Goal: Task Accomplishment & Management: Manage account settings

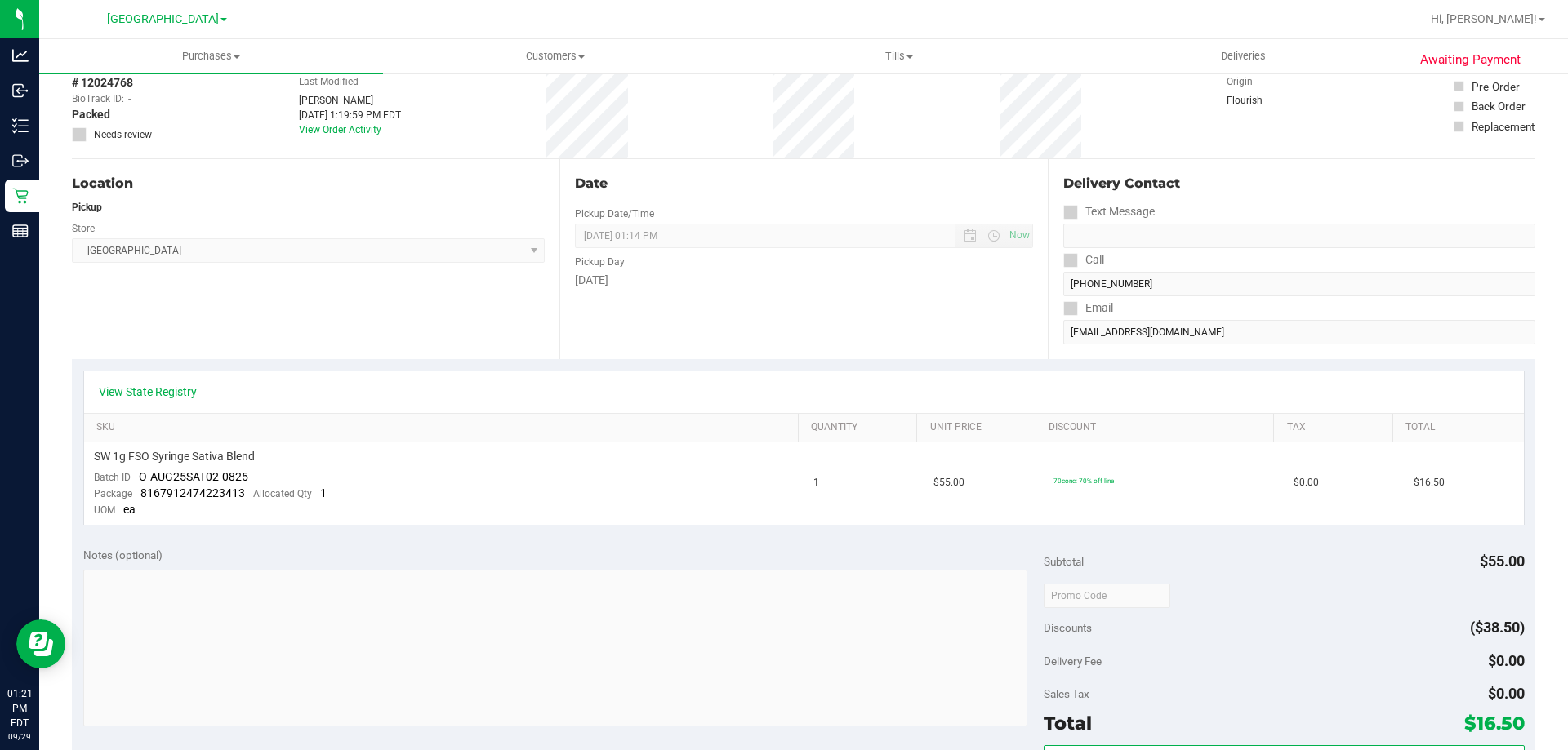
scroll to position [80, 0]
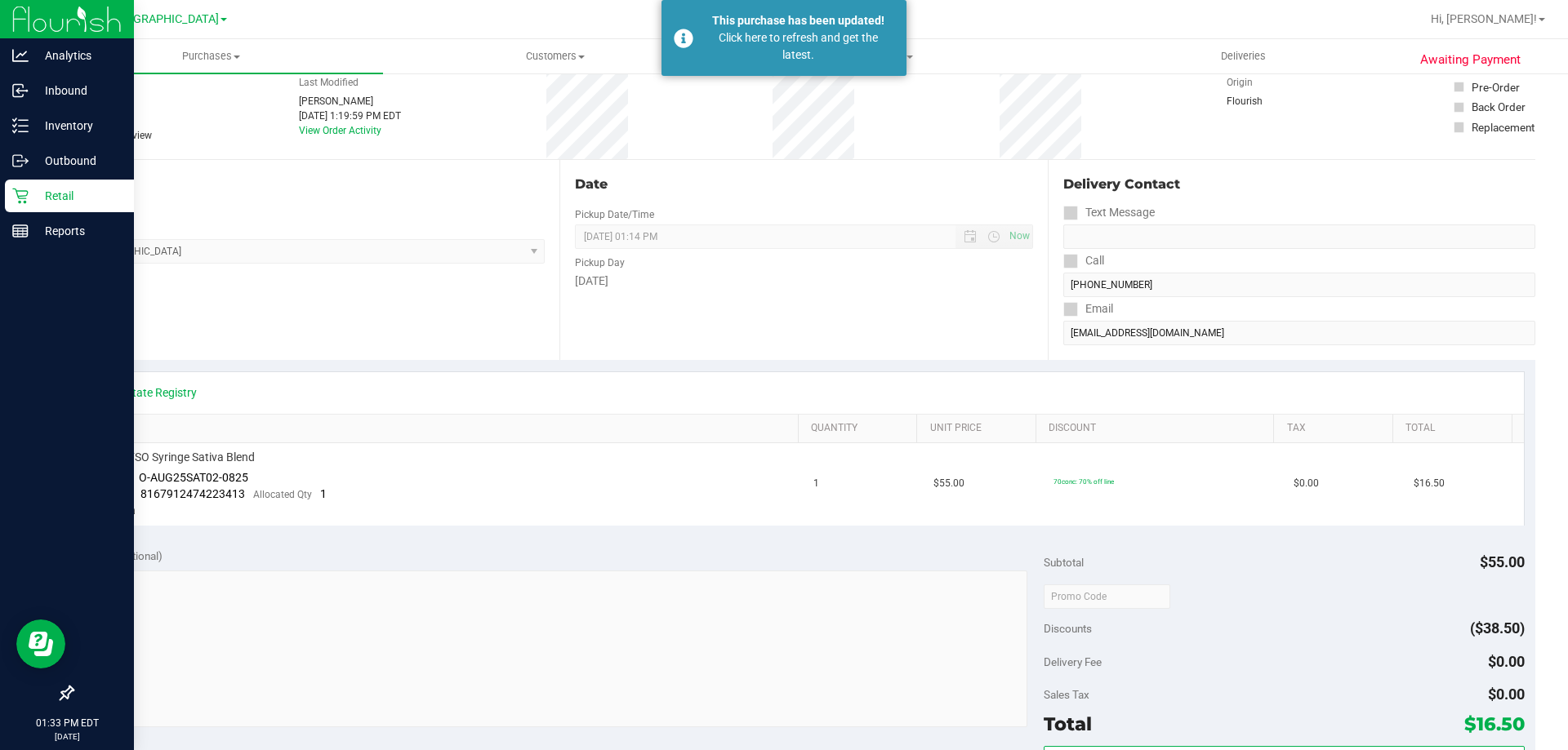
click at [42, 191] on p "Retail" at bounding box center [77, 195] width 98 height 19
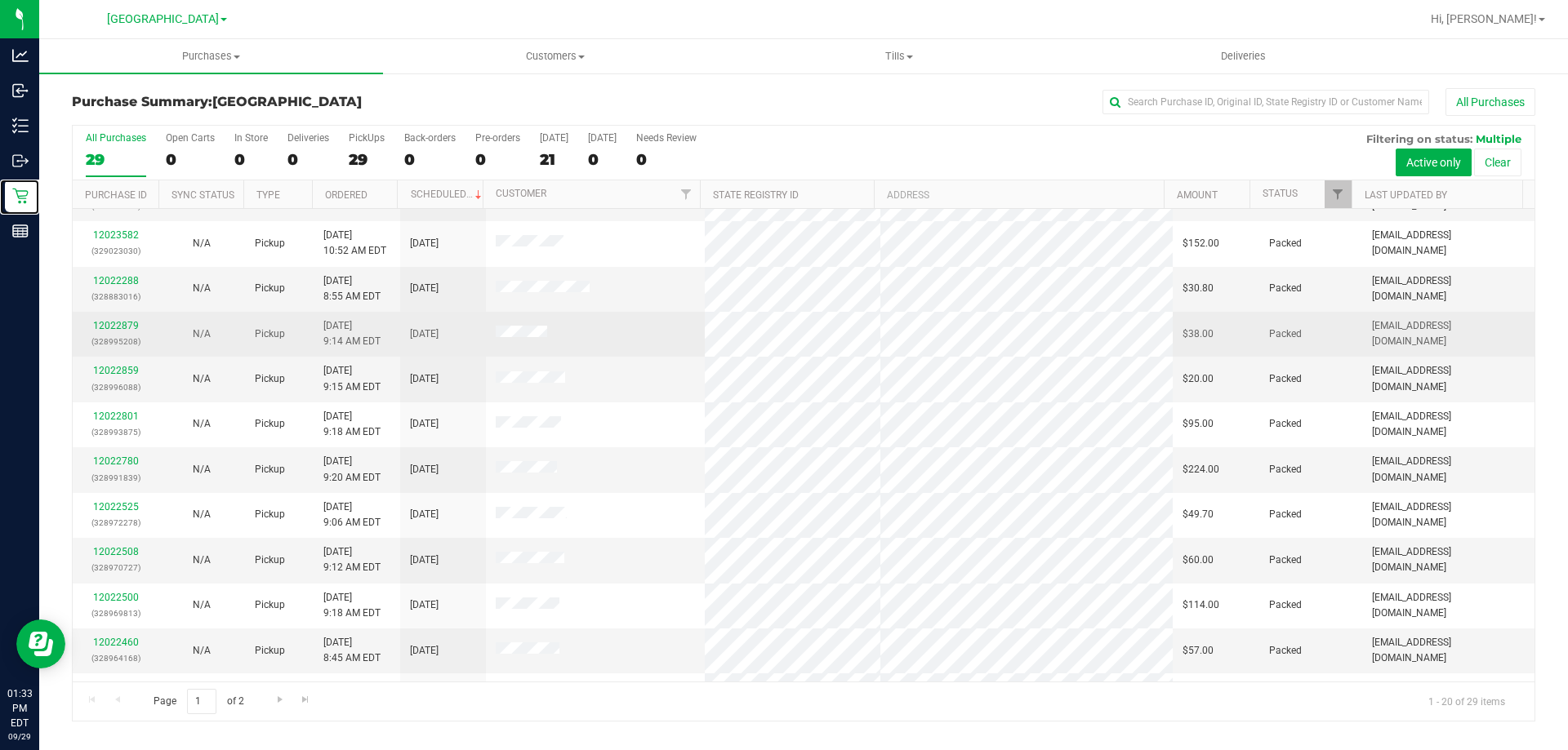
scroll to position [268, 0]
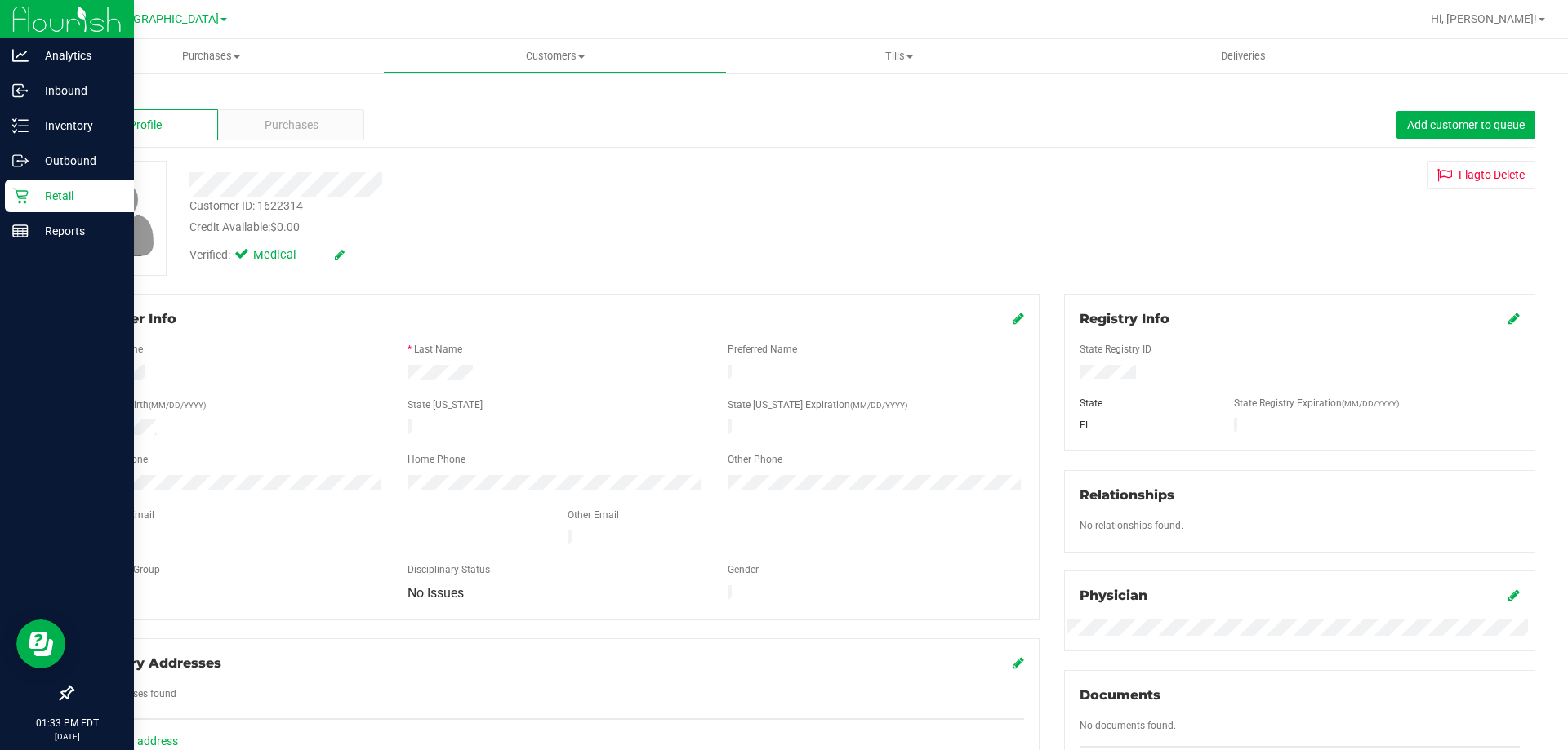
click at [71, 195] on p "Retail" at bounding box center [77, 195] width 98 height 19
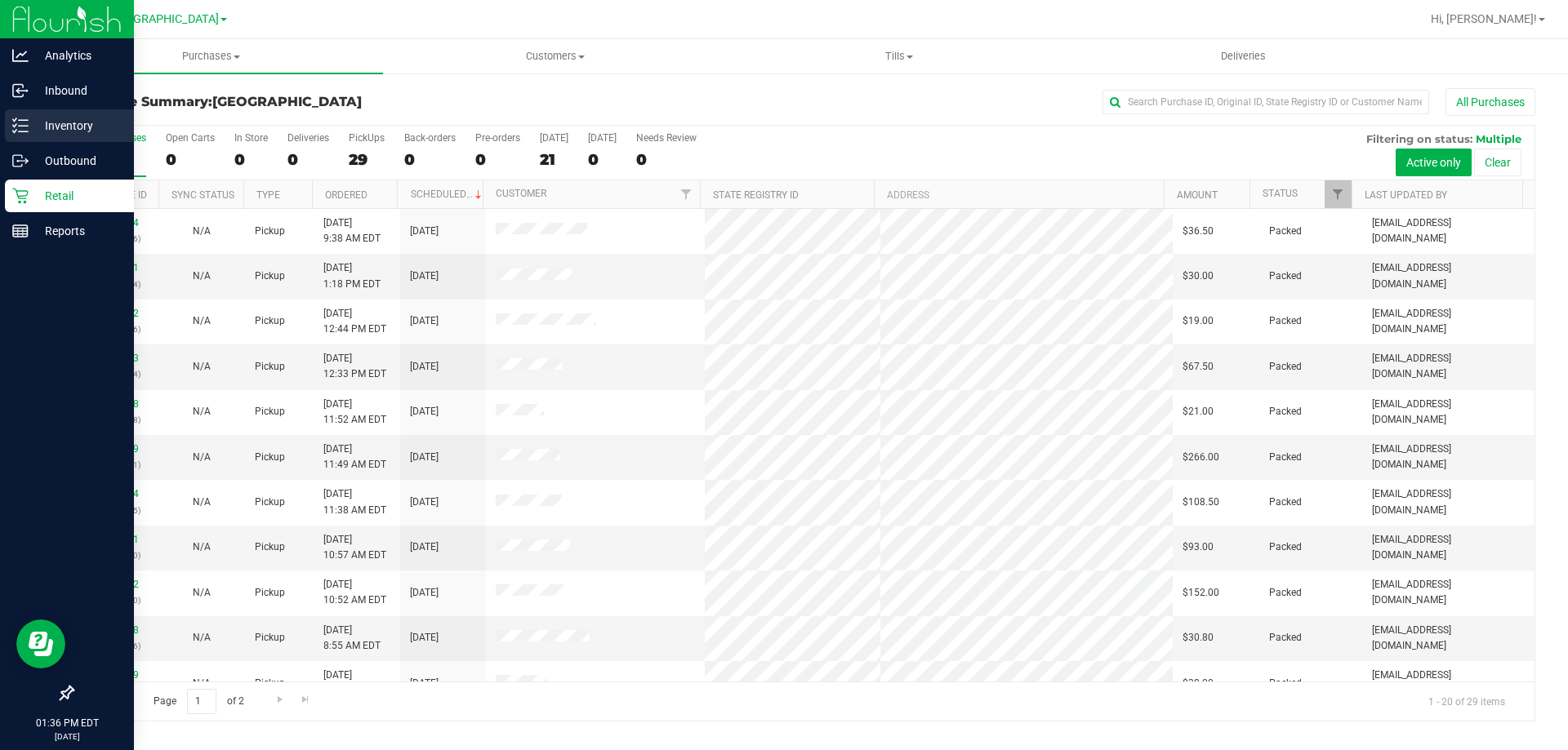
click at [17, 134] on div "Inventory" at bounding box center [70, 126] width 129 height 33
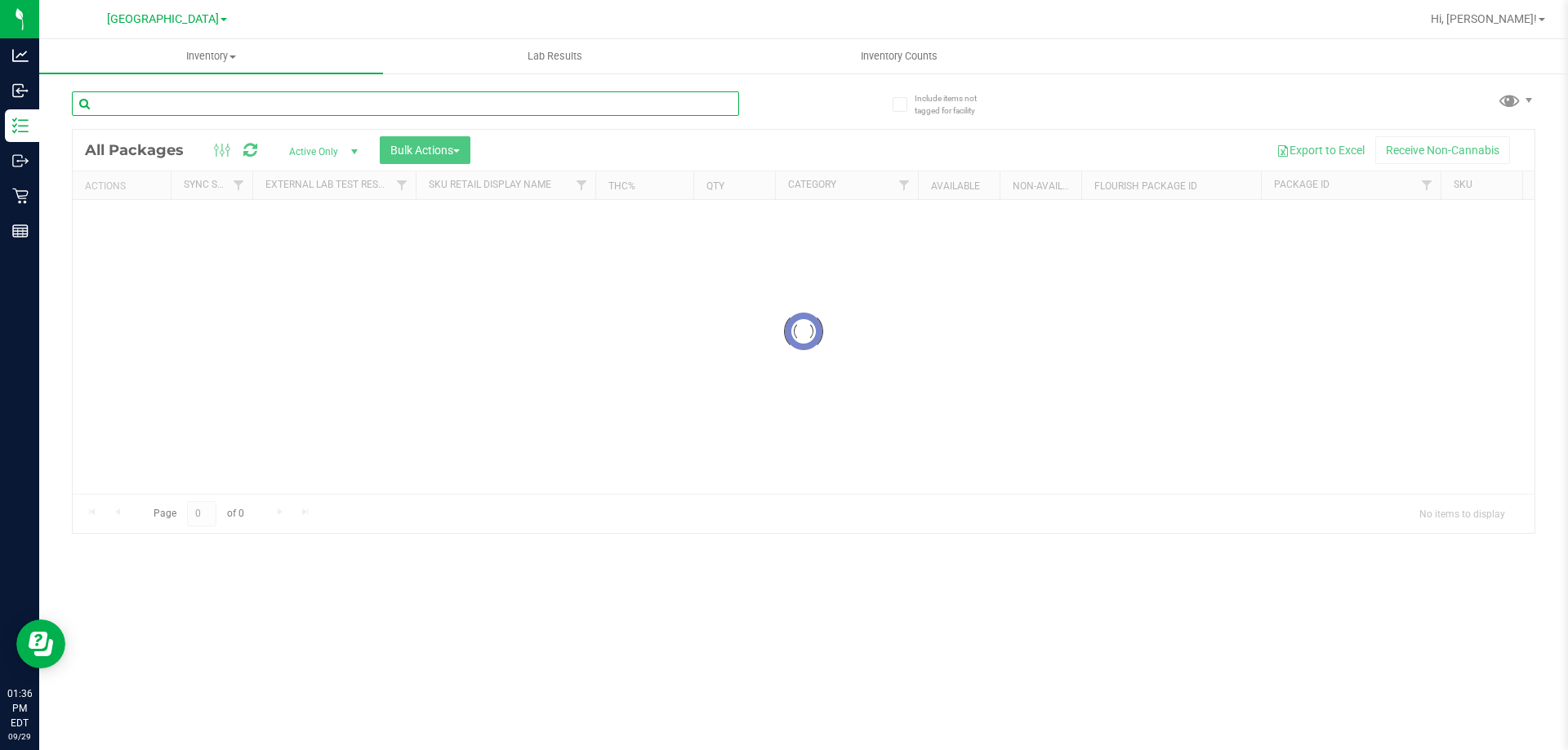
click at [419, 99] on input "text" at bounding box center [405, 103] width 667 height 25
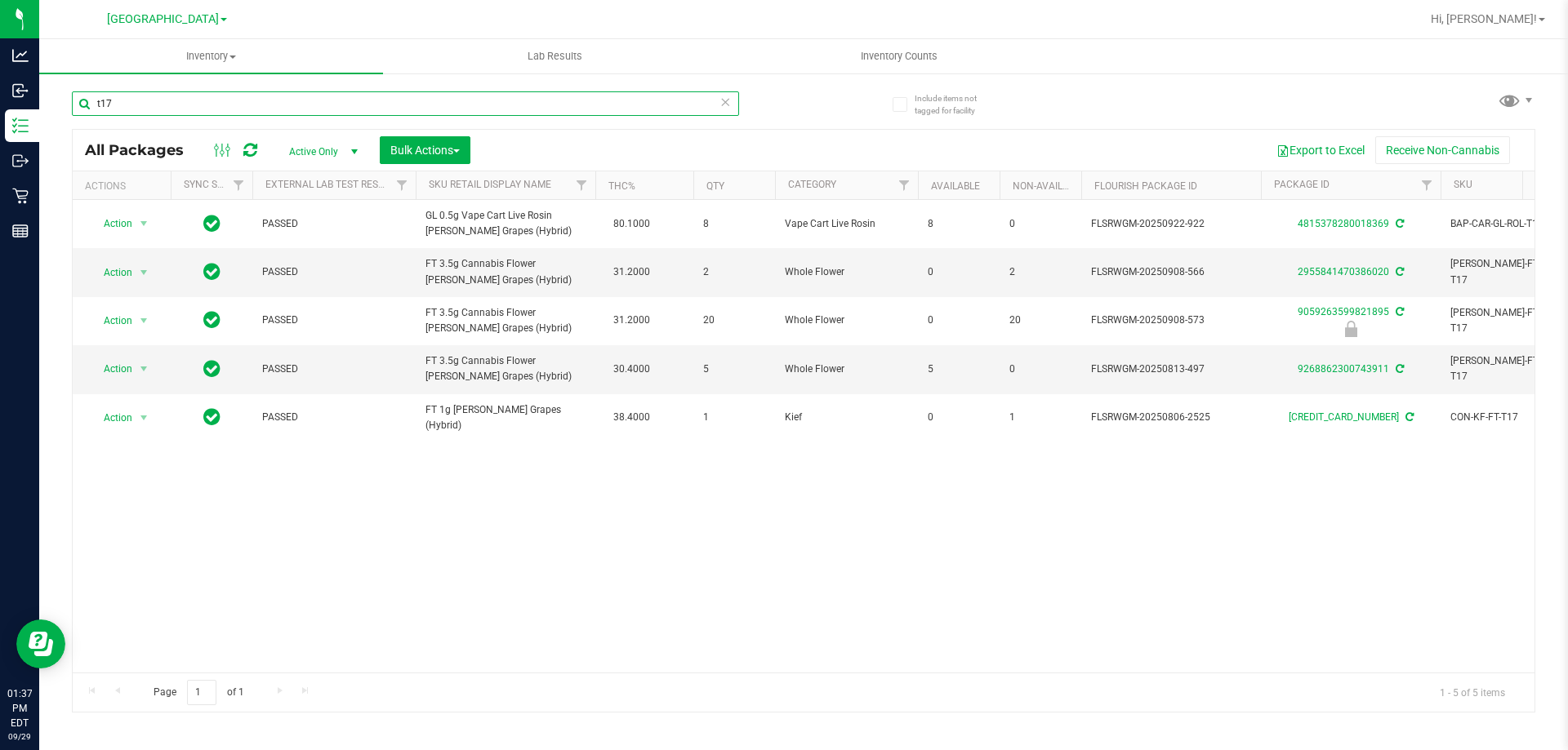
click at [419, 96] on input "t17" at bounding box center [405, 103] width 667 height 25
type input "g"
type input "gg4"
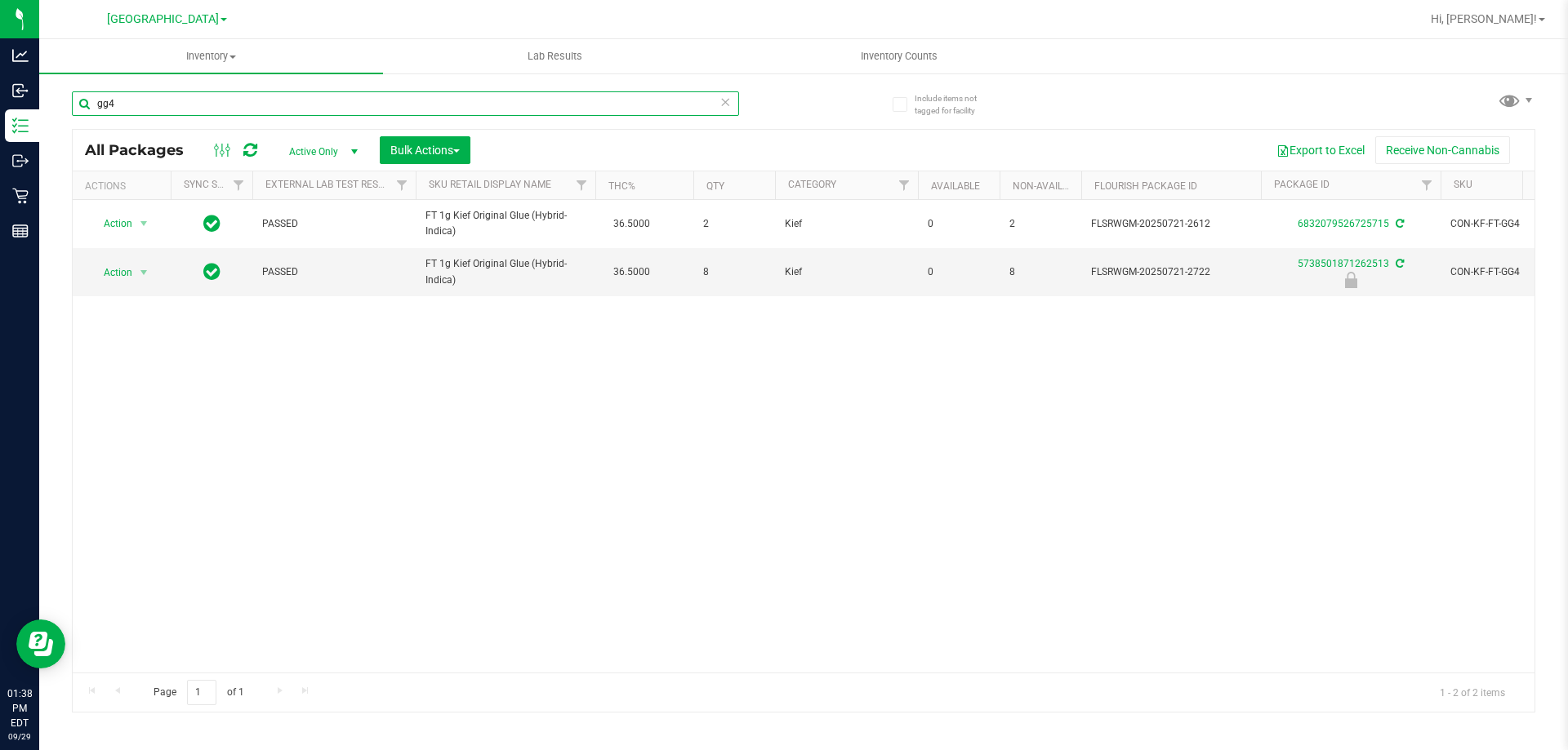
click at [248, 102] on input "gg4" at bounding box center [405, 103] width 667 height 25
click at [405, 449] on div "Action Action Adjust qty Create package Edit attributes Global inventory Locate…" at bounding box center [803, 436] width 1462 height 472
click at [138, 272] on span "select" at bounding box center [143, 272] width 13 height 13
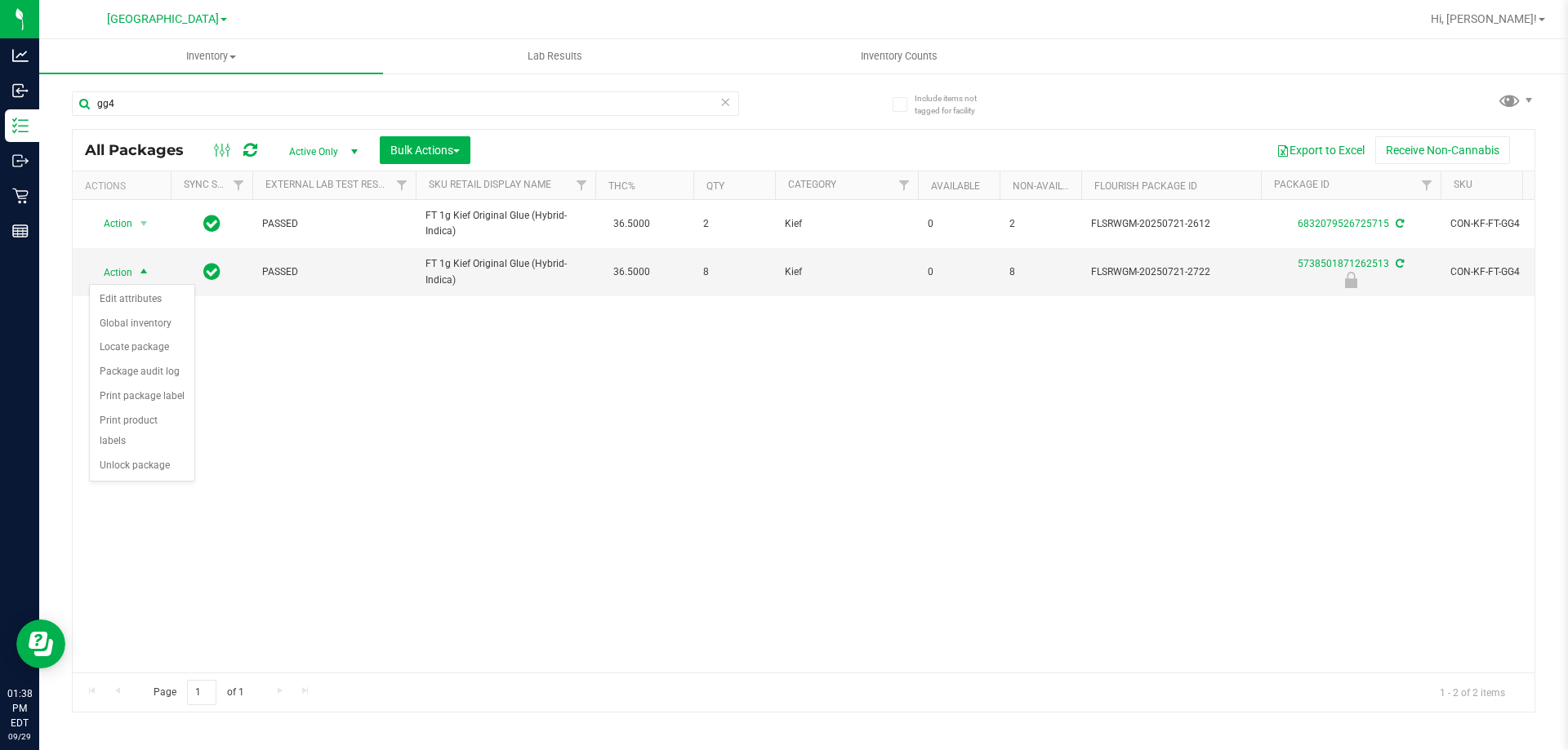
click at [147, 460] on div "Action Edit attributes Global inventory Locate package Package audit log Print …" at bounding box center [142, 383] width 106 height 198
click at [165, 454] on li "Unlock package" at bounding box center [142, 466] width 104 height 25
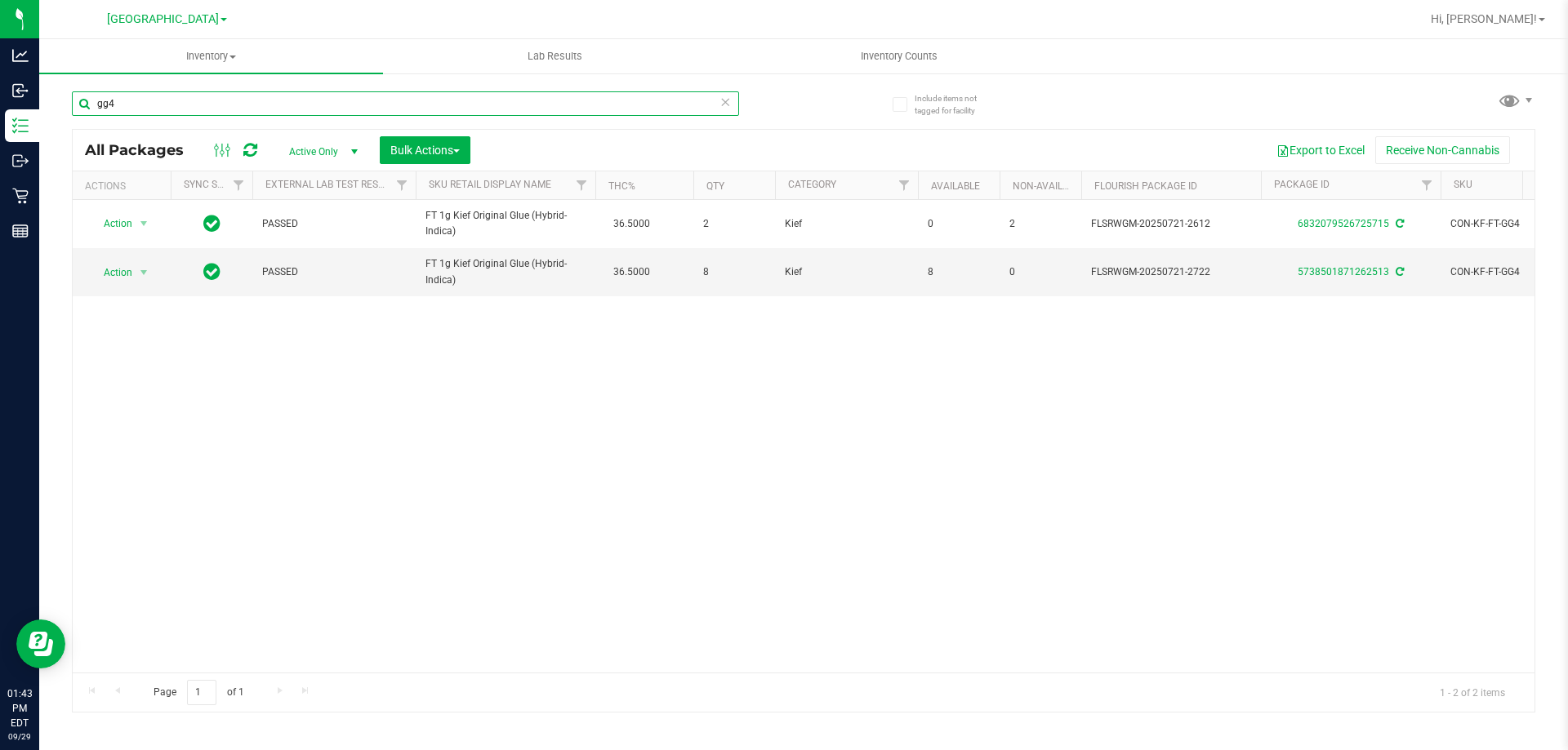
click at [221, 103] on input "gg4" at bounding box center [405, 103] width 667 height 25
type input "g"
type input "blt"
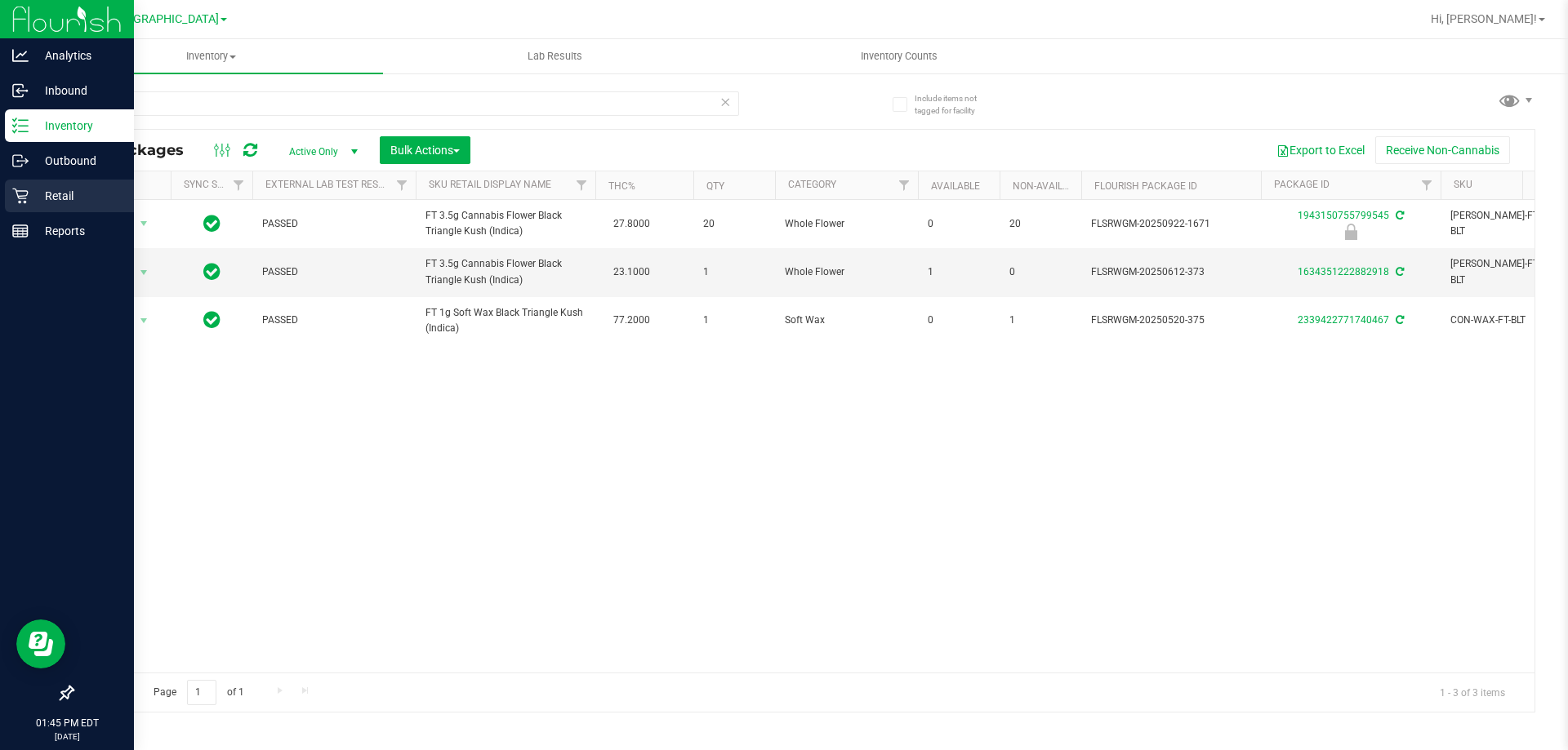
click at [32, 201] on p "Retail" at bounding box center [77, 195] width 98 height 19
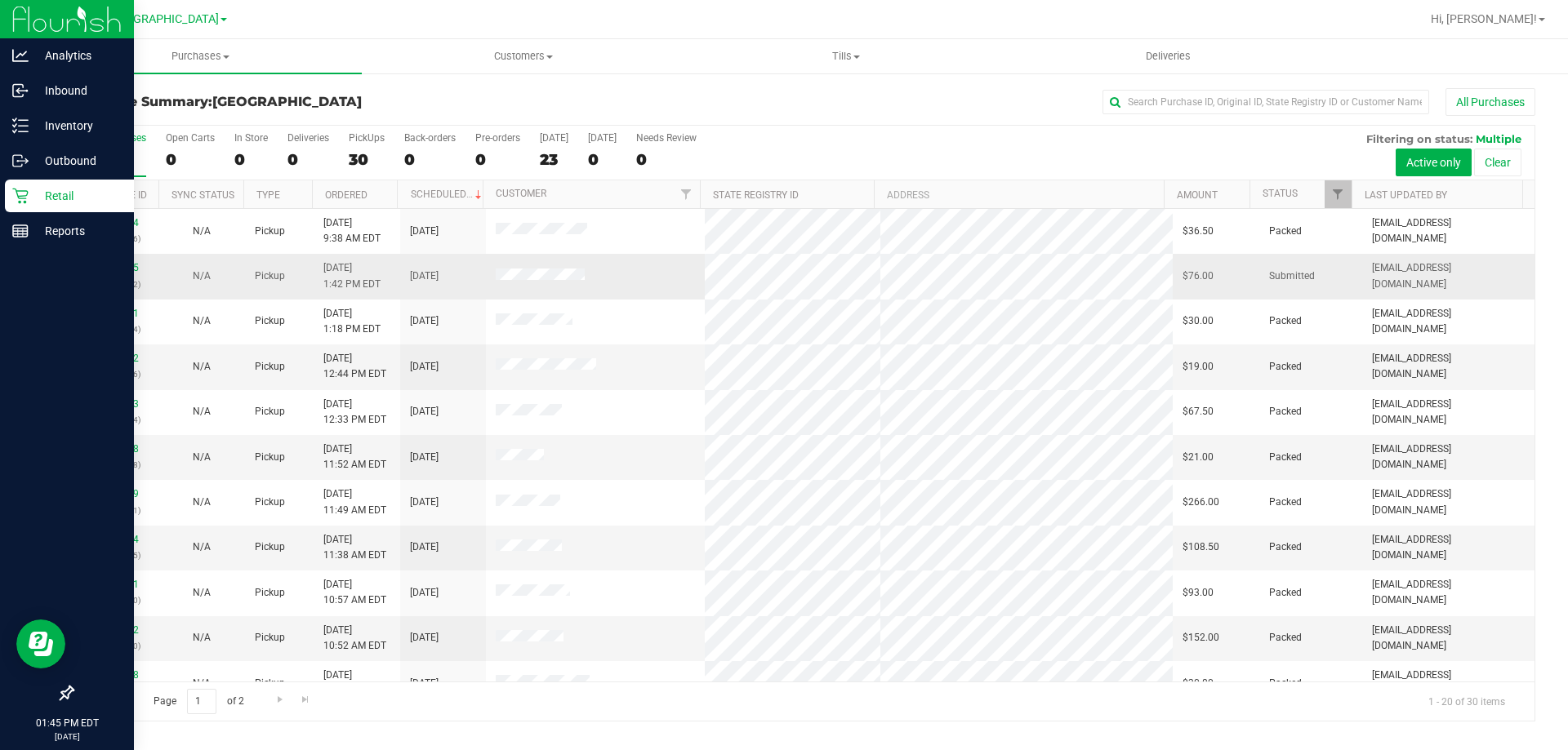
click at [121, 273] on div "12025015 (329081762)" at bounding box center [115, 275] width 66 height 31
click at [121, 262] on link "12025015" at bounding box center [116, 267] width 46 height 11
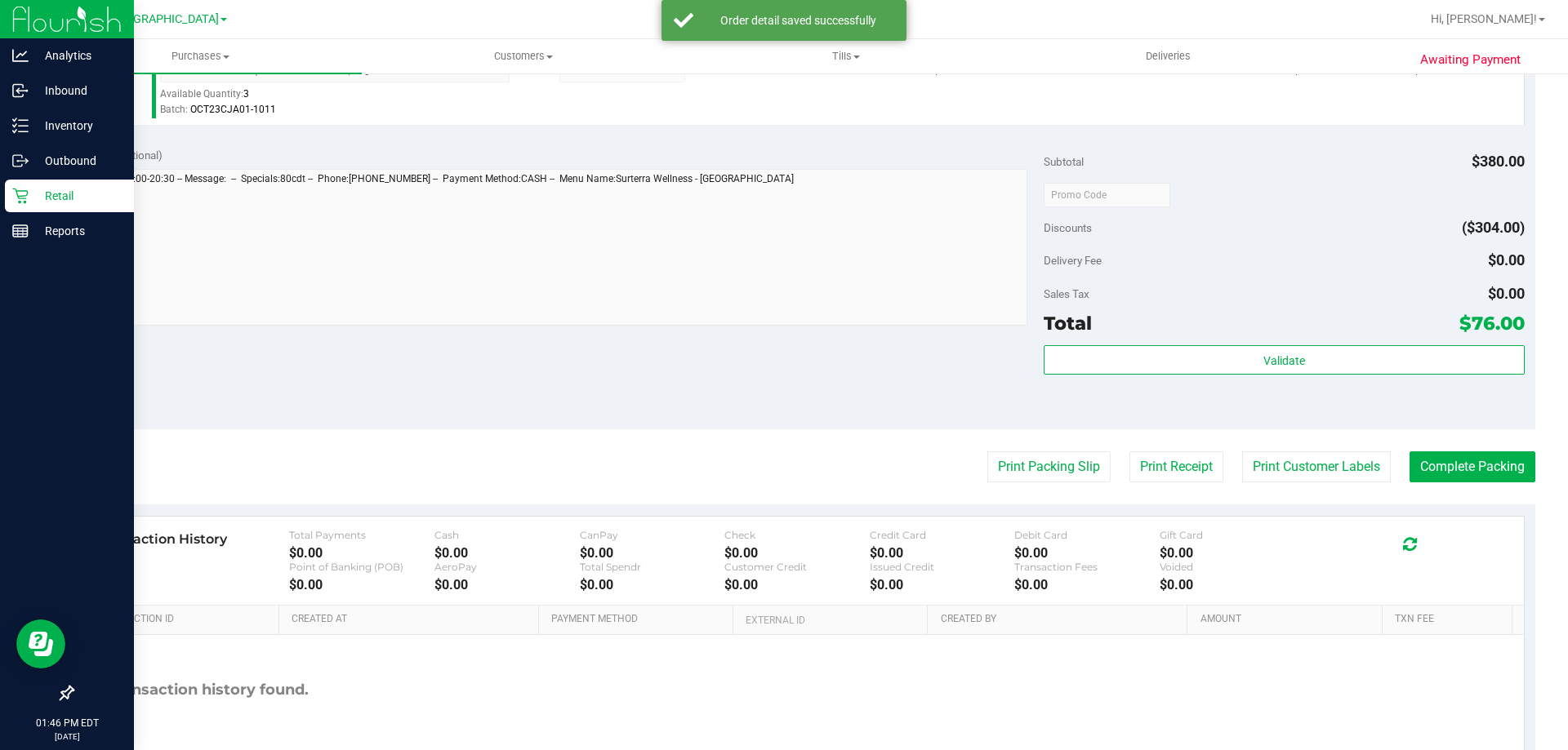
scroll to position [585, 0]
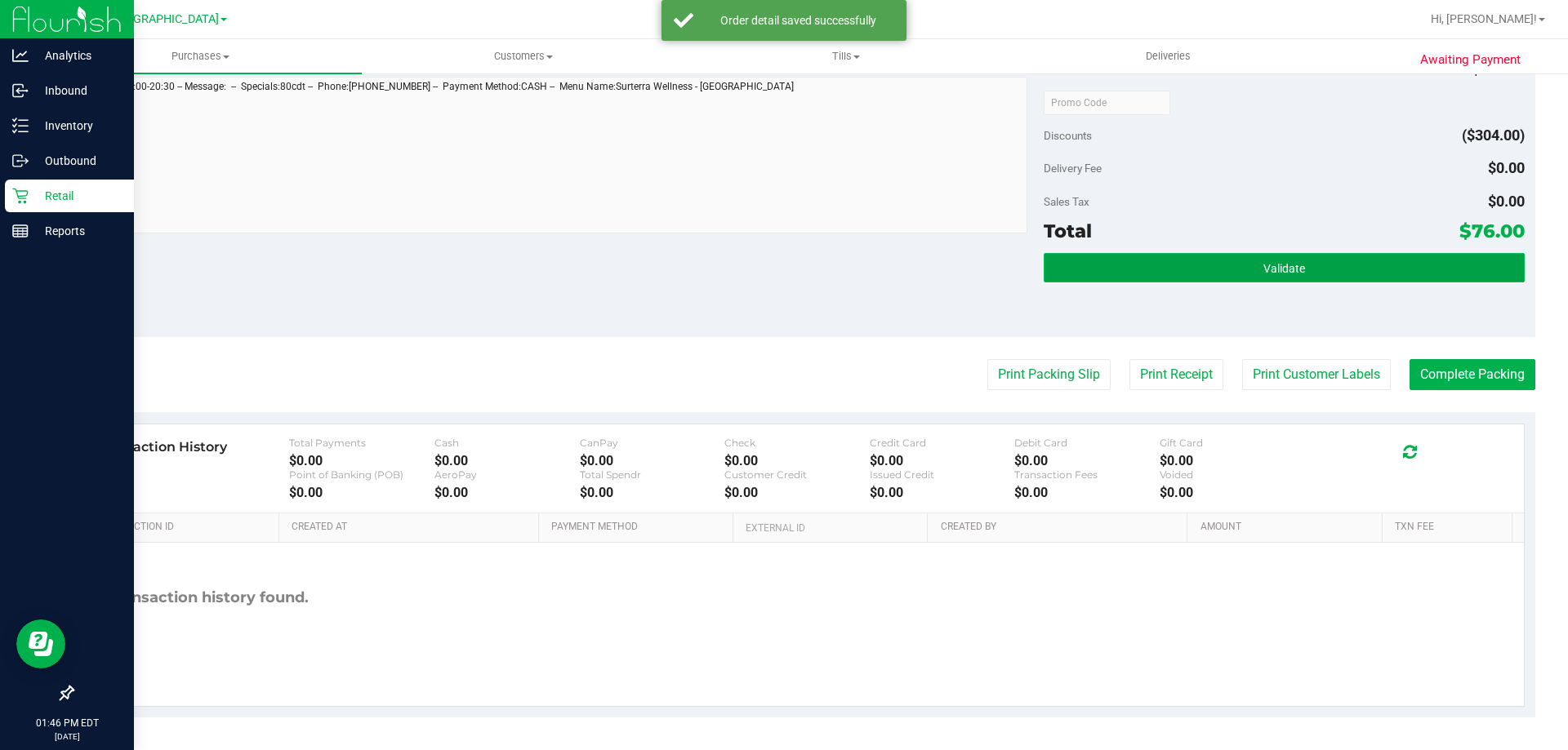
click at [1334, 271] on button "Validate" at bounding box center [1283, 267] width 480 height 29
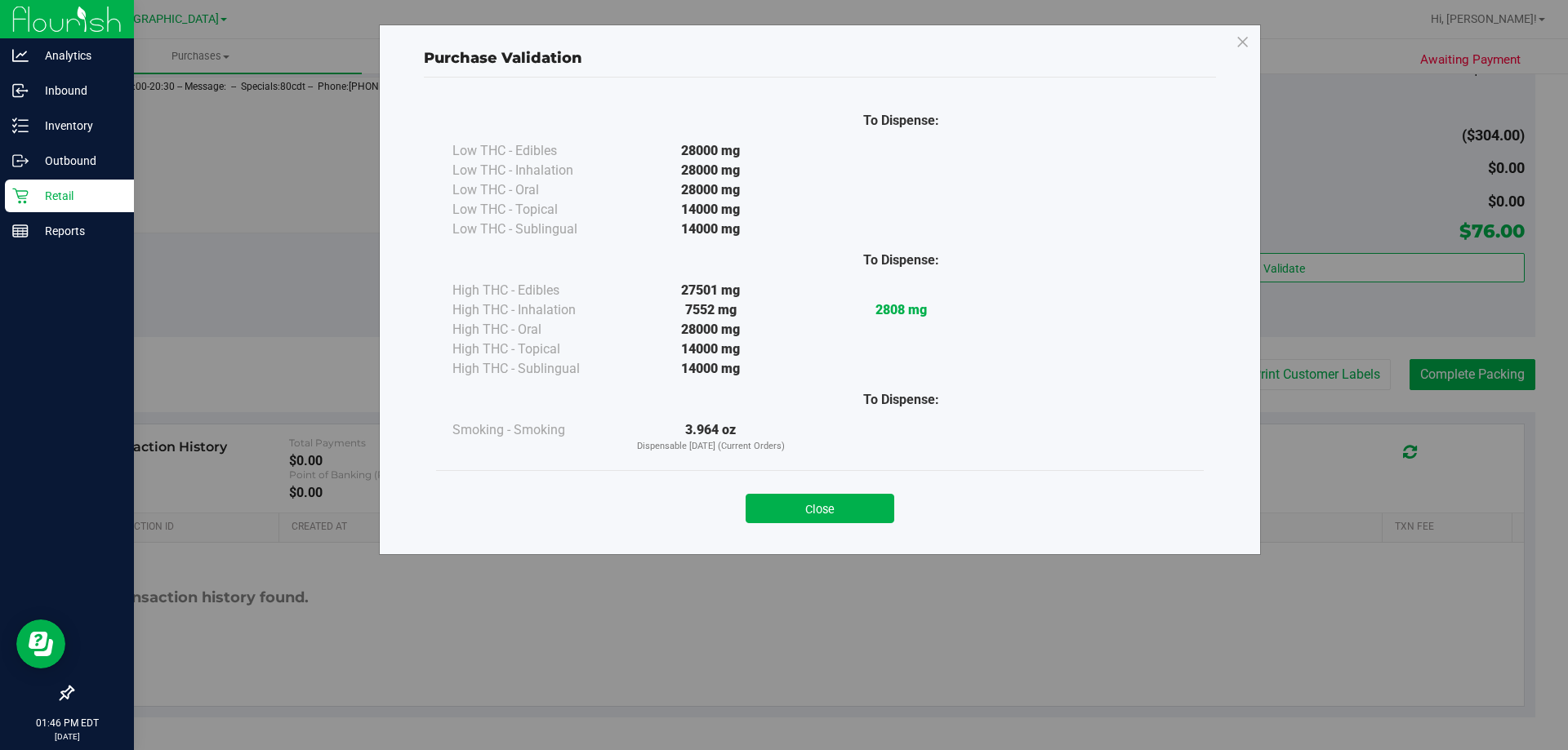
click at [864, 480] on div "Close" at bounding box center [819, 503] width 767 height 66
click at [839, 513] on button "Close" at bounding box center [819, 508] width 149 height 29
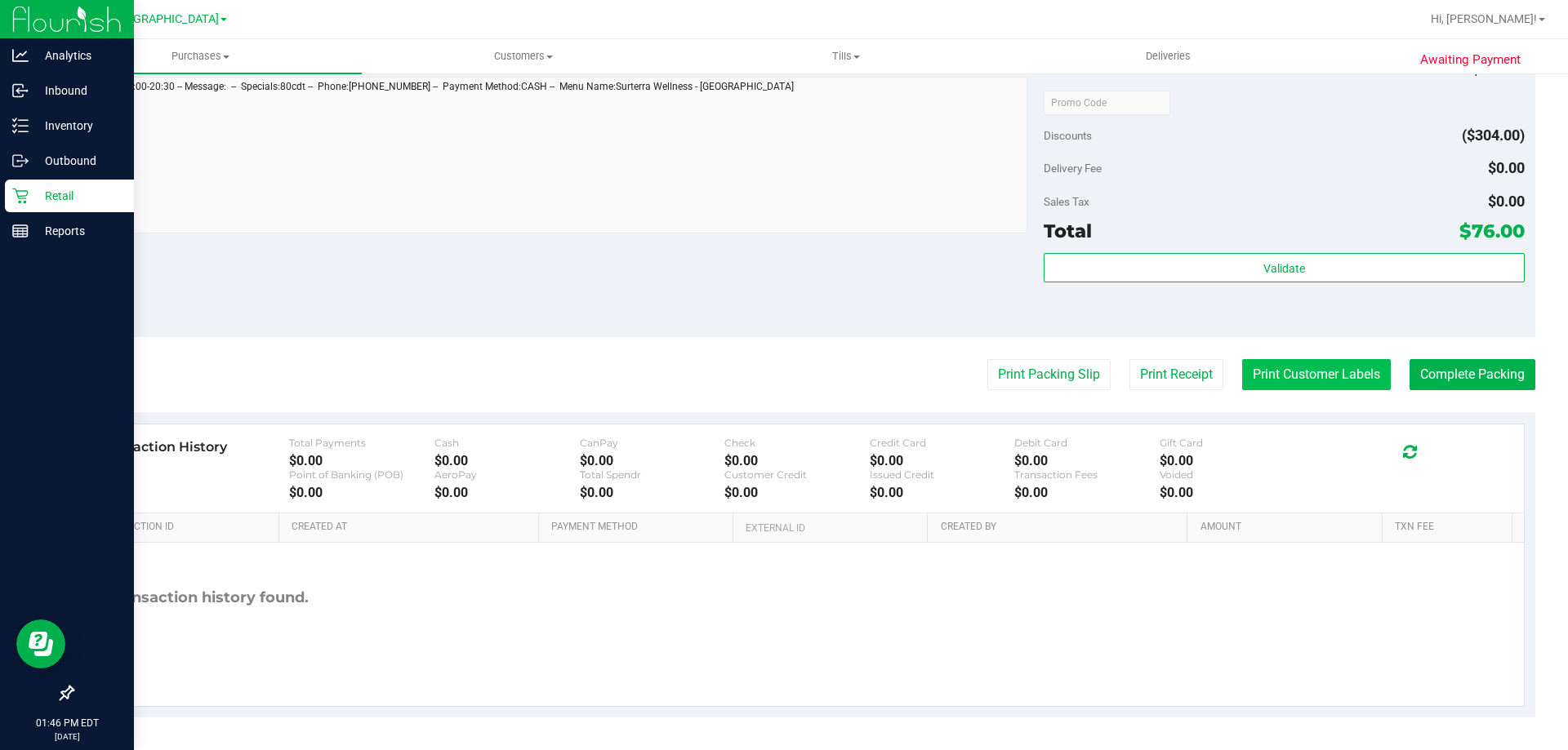
click at [1316, 372] on button "Print Customer Labels" at bounding box center [1316, 374] width 149 height 31
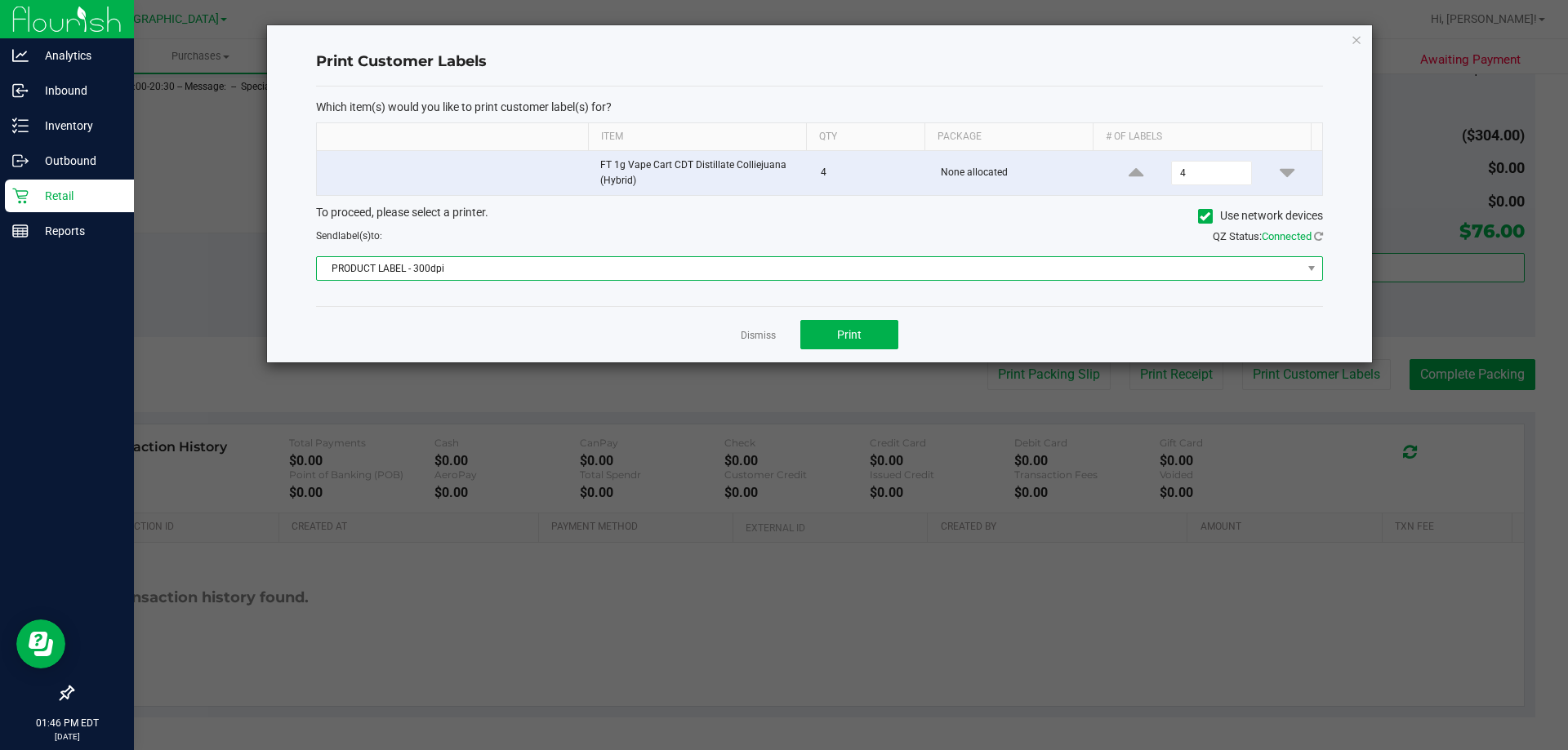
click at [742, 258] on span "PRODUCT LABEL - 300dpi" at bounding box center [809, 269] width 985 height 23
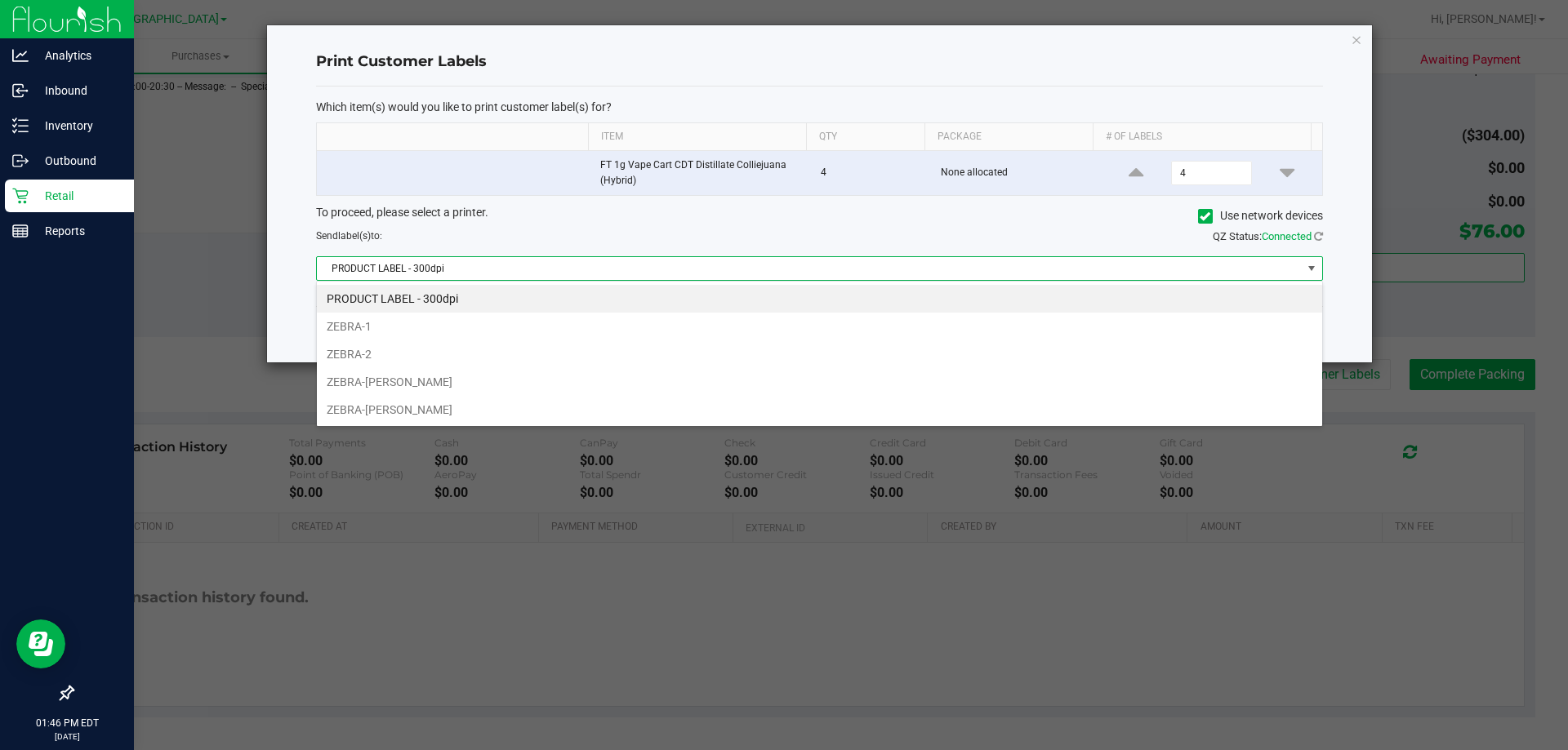
scroll to position [25, 1006]
click at [553, 377] on li "ZEBRA-DAVID-COOK" at bounding box center [819, 381] width 1005 height 27
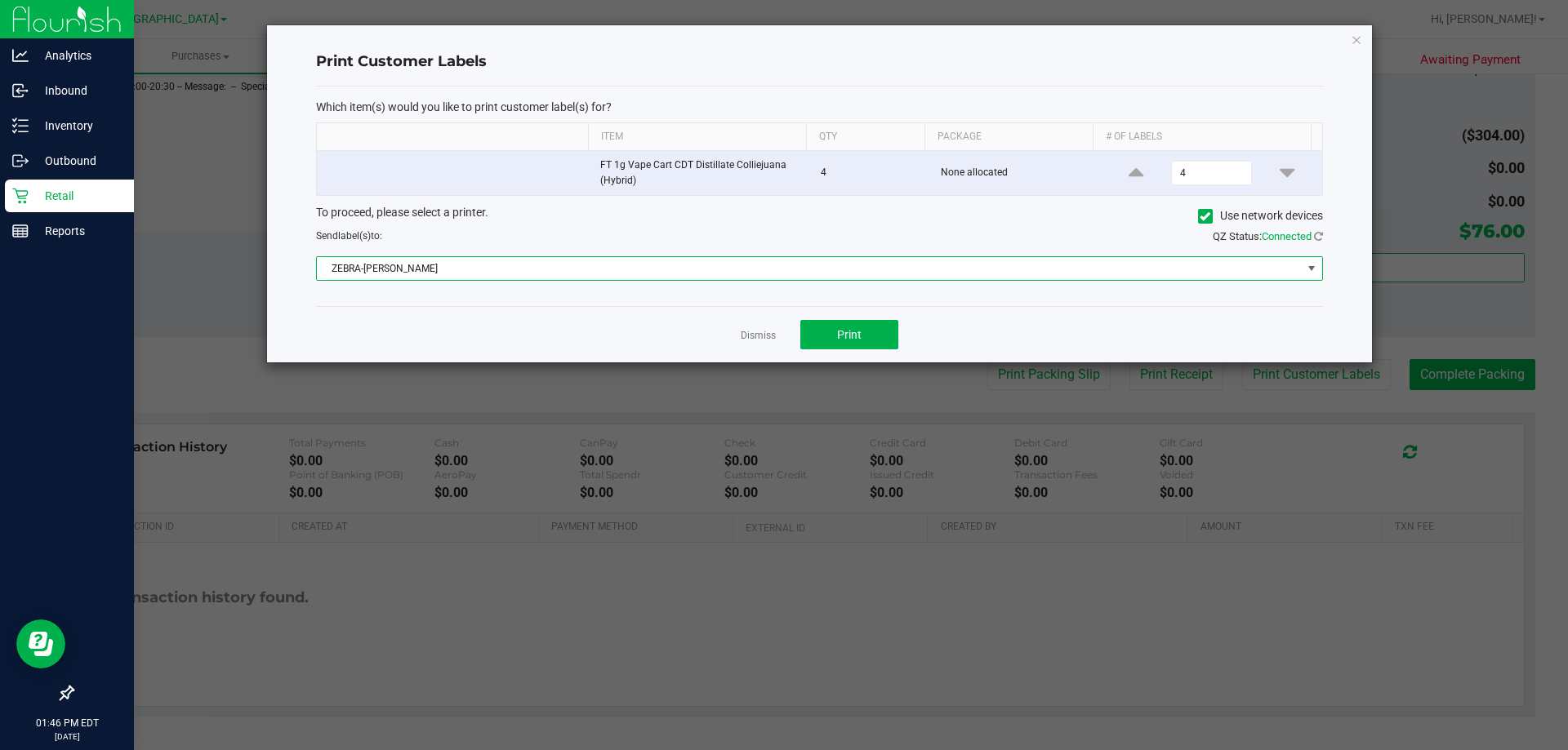
click at [657, 261] on span "ZEBRA-DAVID-COOK" at bounding box center [809, 269] width 985 height 23
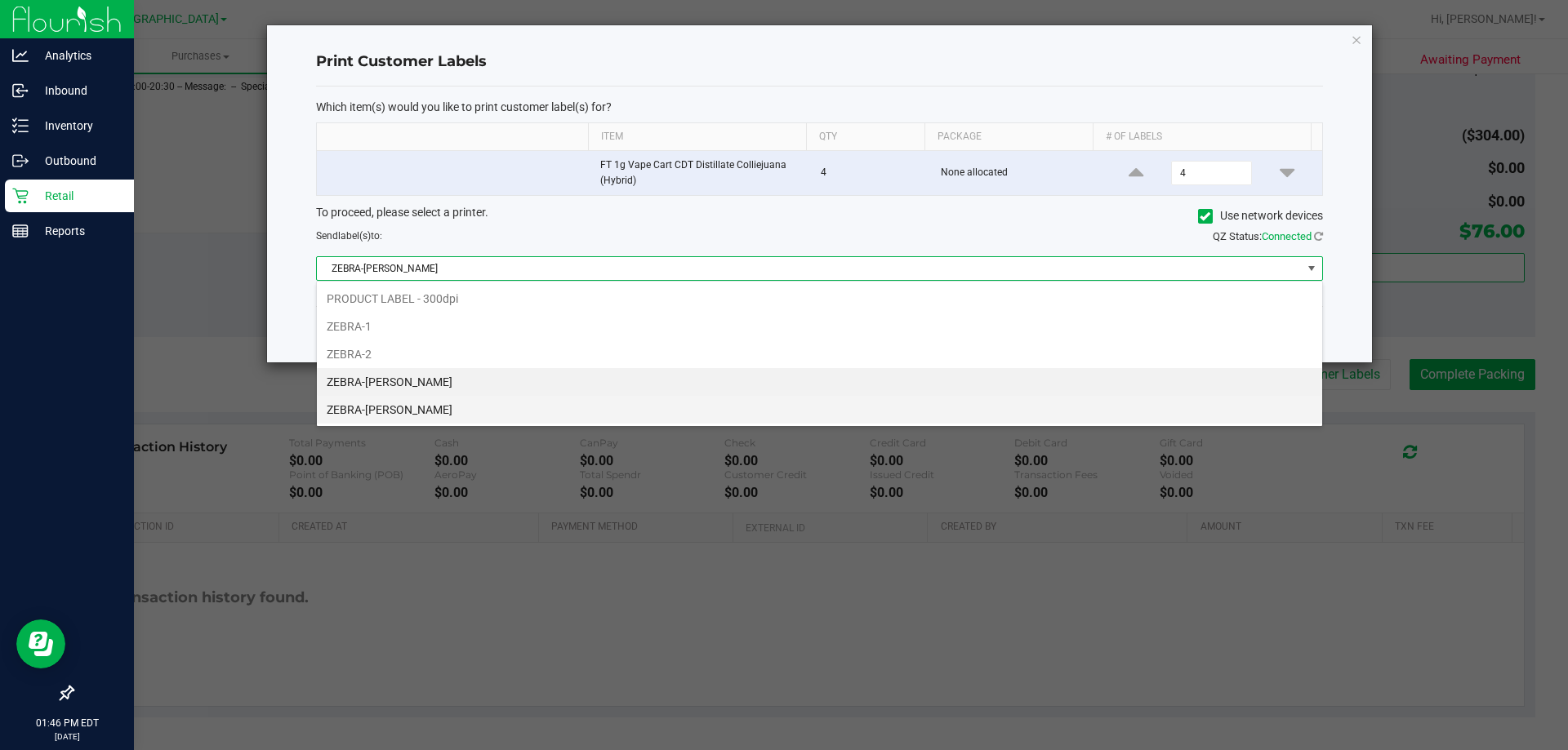
click at [484, 412] on li "ZEBRA-[PERSON_NAME]" at bounding box center [819, 409] width 1005 height 27
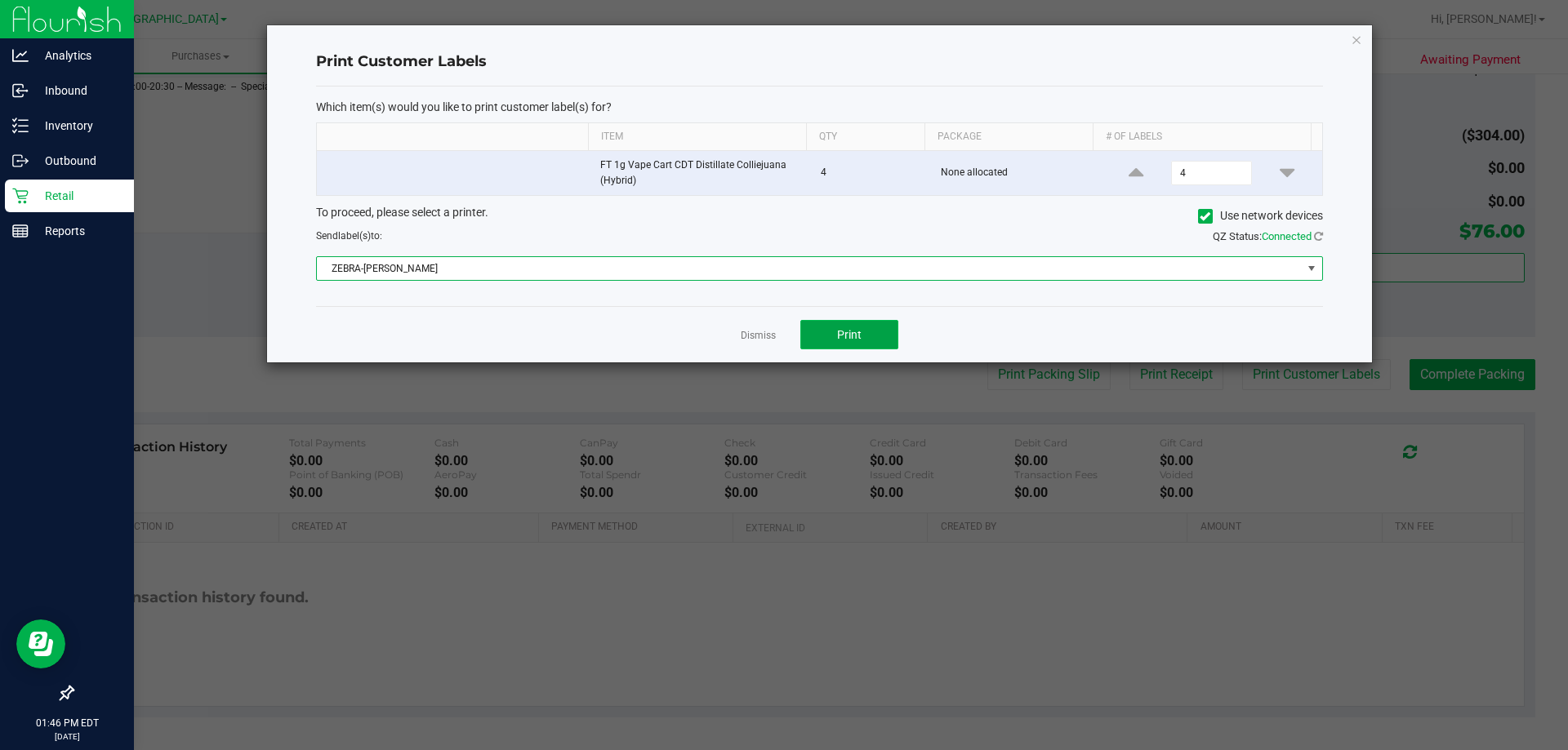
click at [847, 331] on span "Print" at bounding box center [849, 334] width 25 height 13
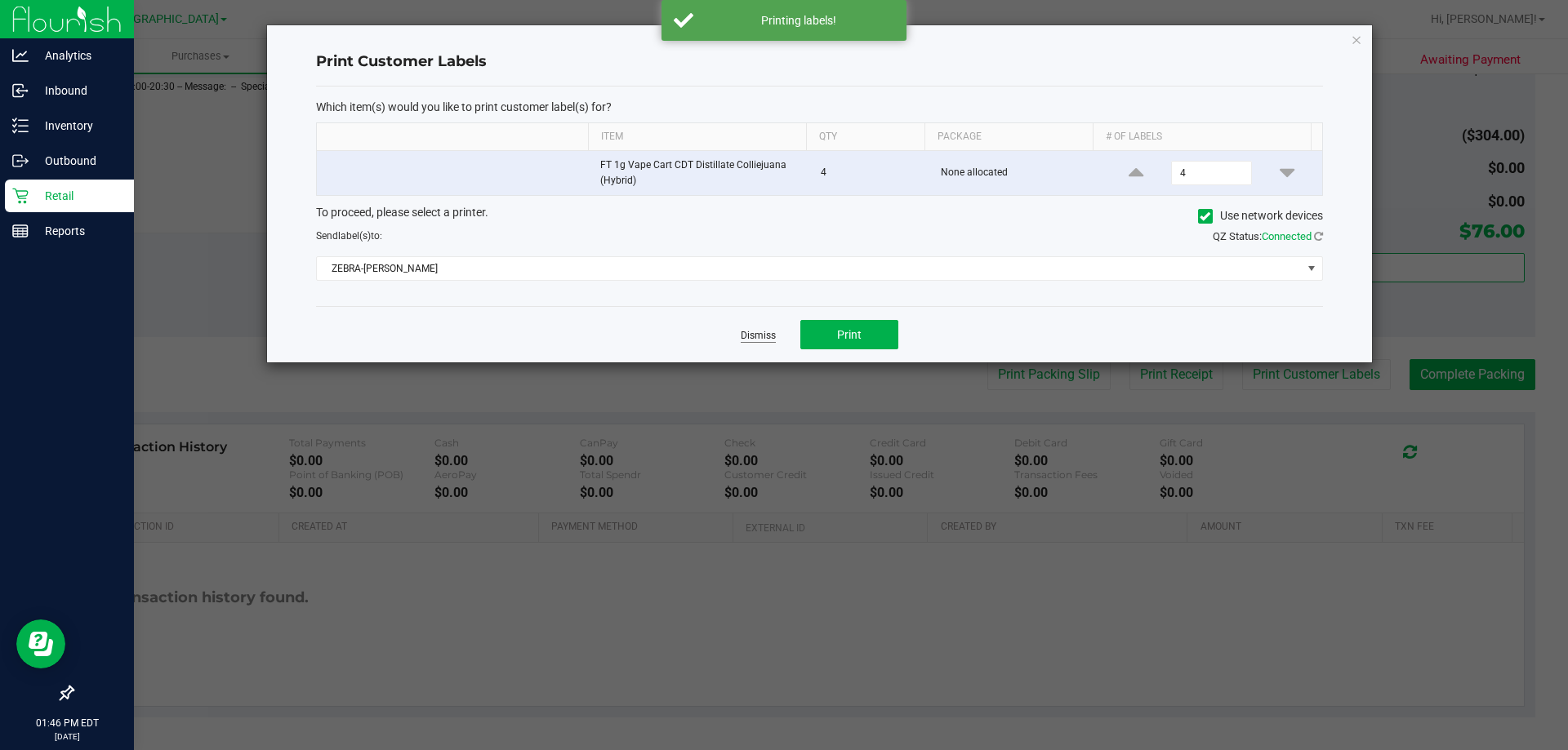
click at [760, 331] on link "Dismiss" at bounding box center [758, 336] width 35 height 14
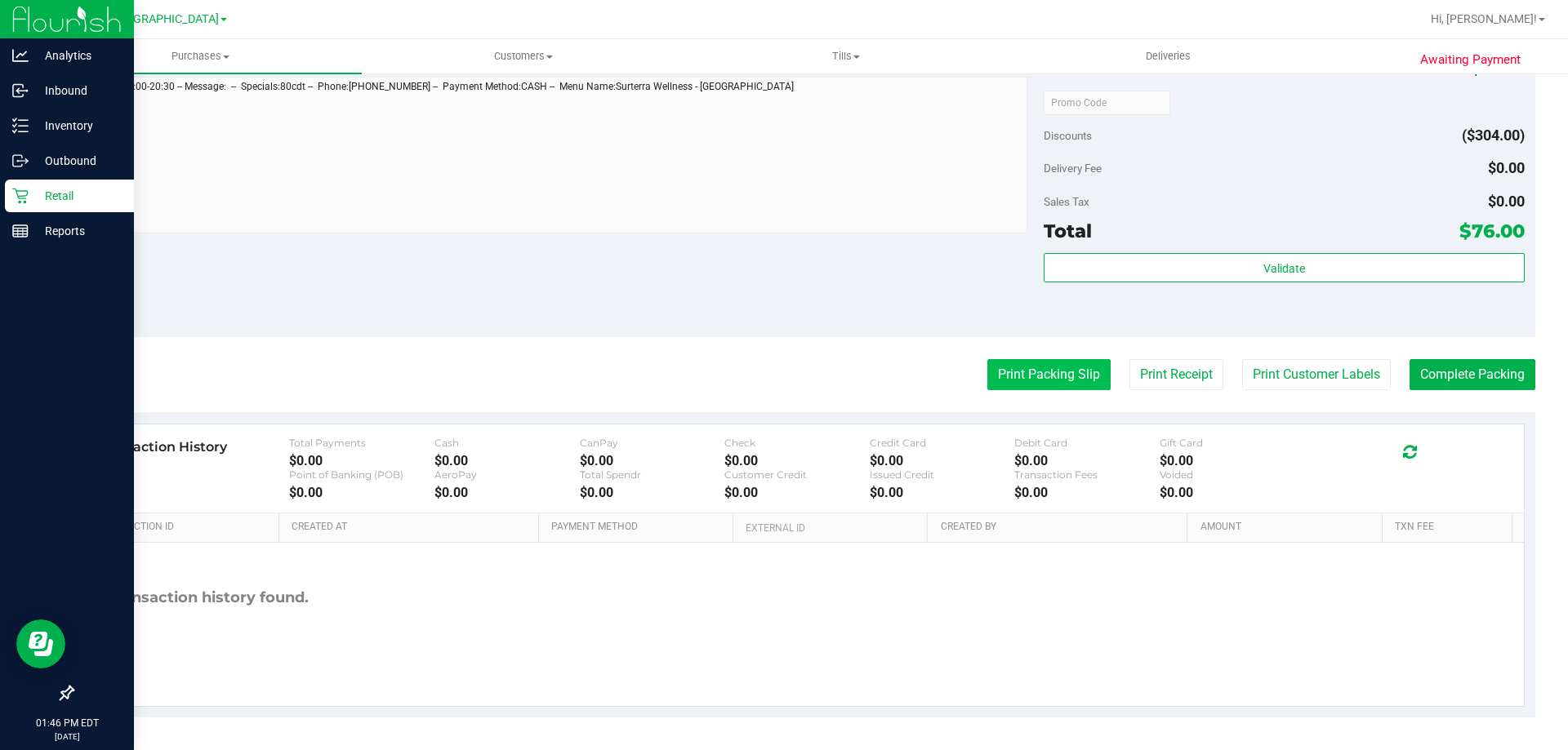
click at [1024, 375] on button "Print Packing Slip" at bounding box center [1049, 374] width 123 height 31
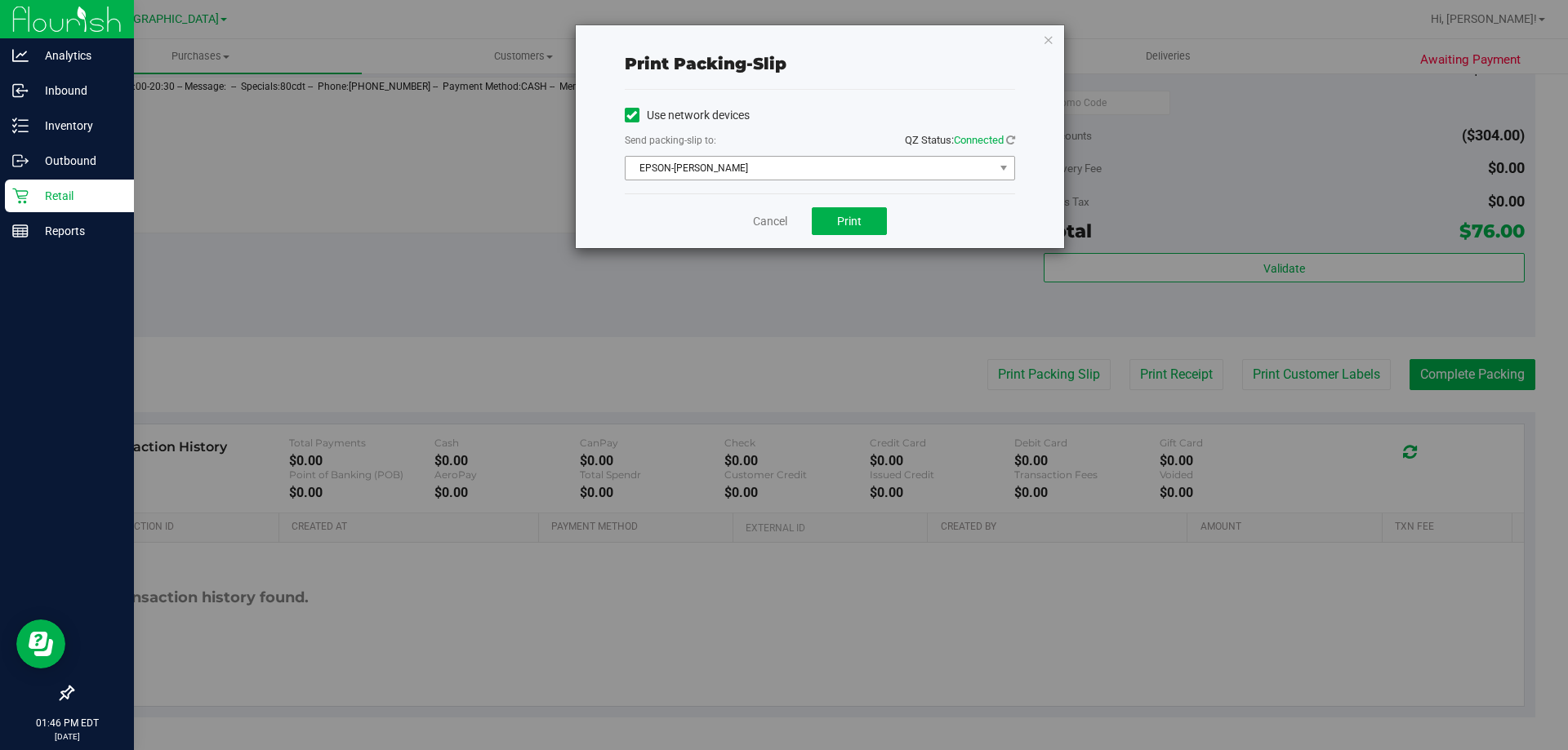
click at [731, 169] on span "EPSON-[PERSON_NAME]" at bounding box center [810, 168] width 368 height 23
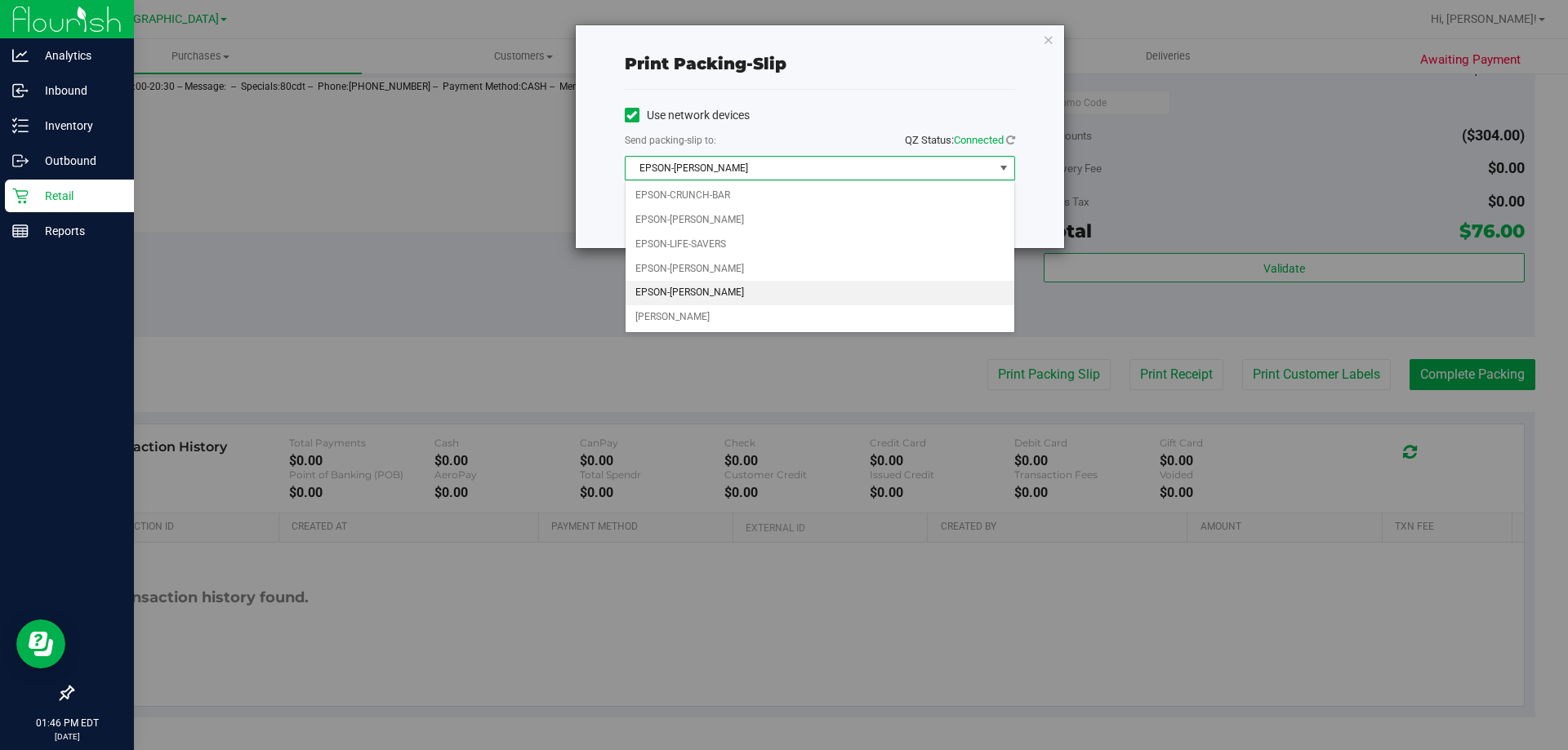
click at [686, 291] on li "EPSON-[PERSON_NAME]" at bounding box center [819, 293] width 388 height 25
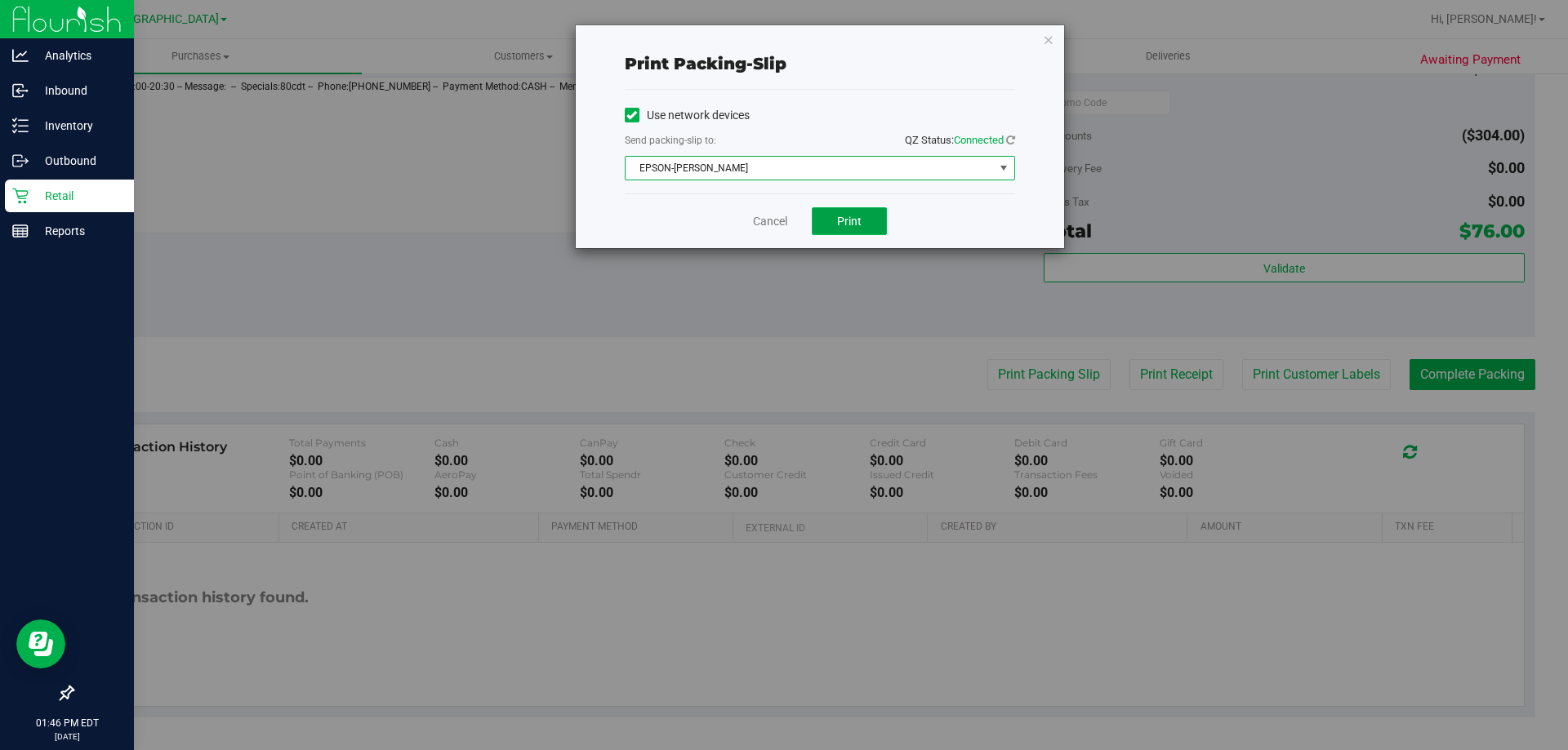
click at [858, 232] on button "Print" at bounding box center [849, 220] width 75 height 27
click at [764, 219] on link "Cancel" at bounding box center [770, 221] width 35 height 17
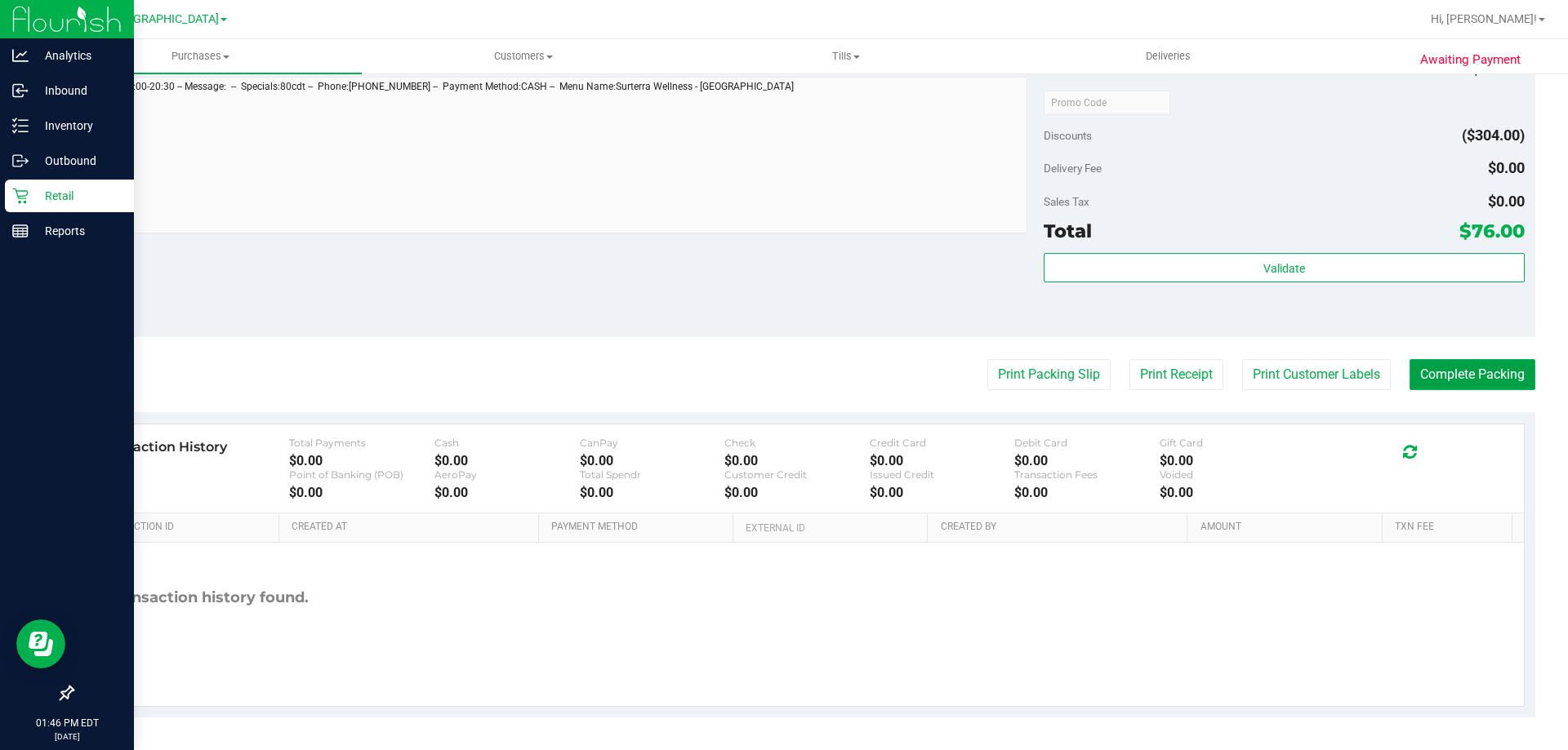
click at [1456, 386] on button "Complete Packing" at bounding box center [1472, 374] width 126 height 31
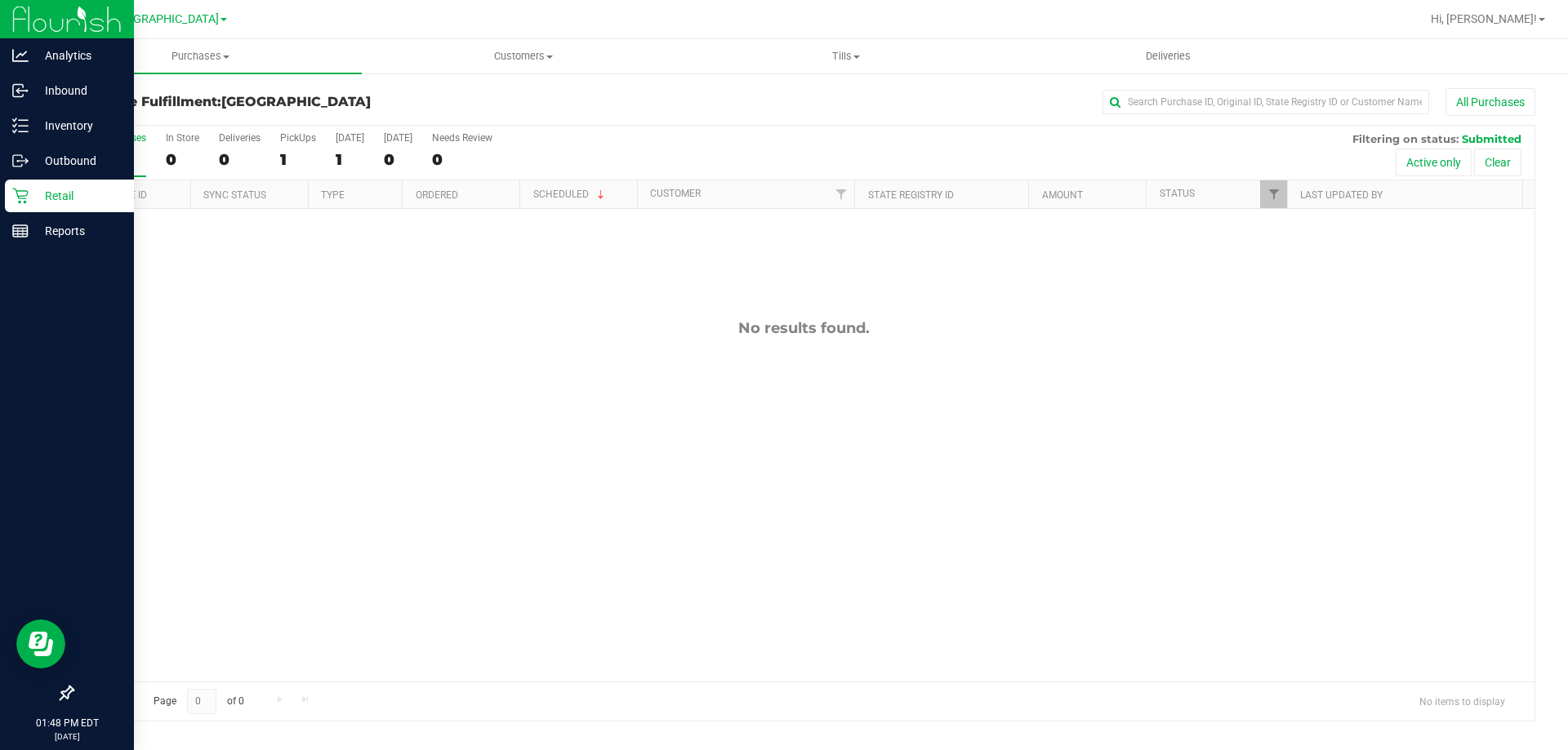
click at [15, 191] on icon at bounding box center [20, 195] width 16 height 16
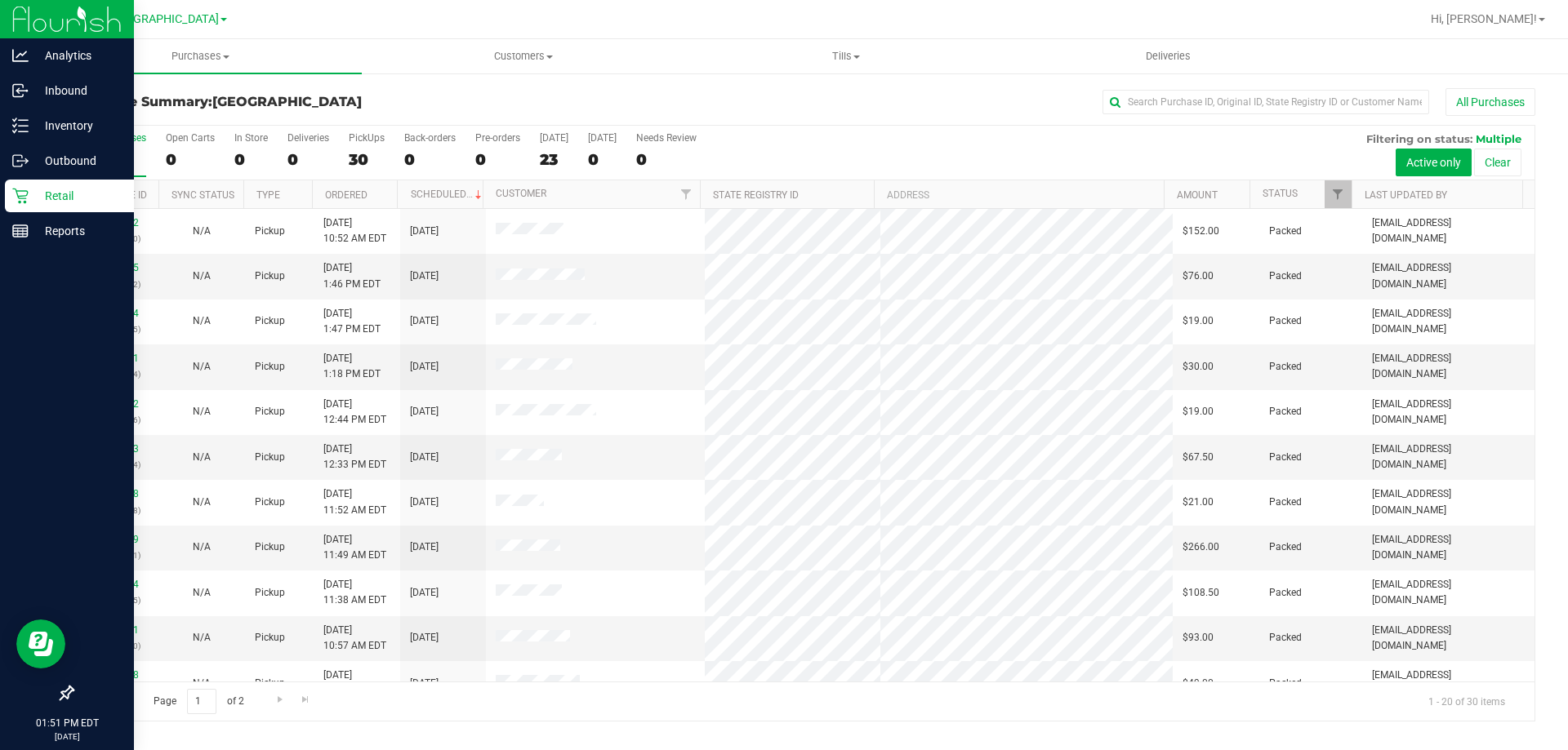
click at [14, 204] on div "Retail" at bounding box center [70, 195] width 129 height 33
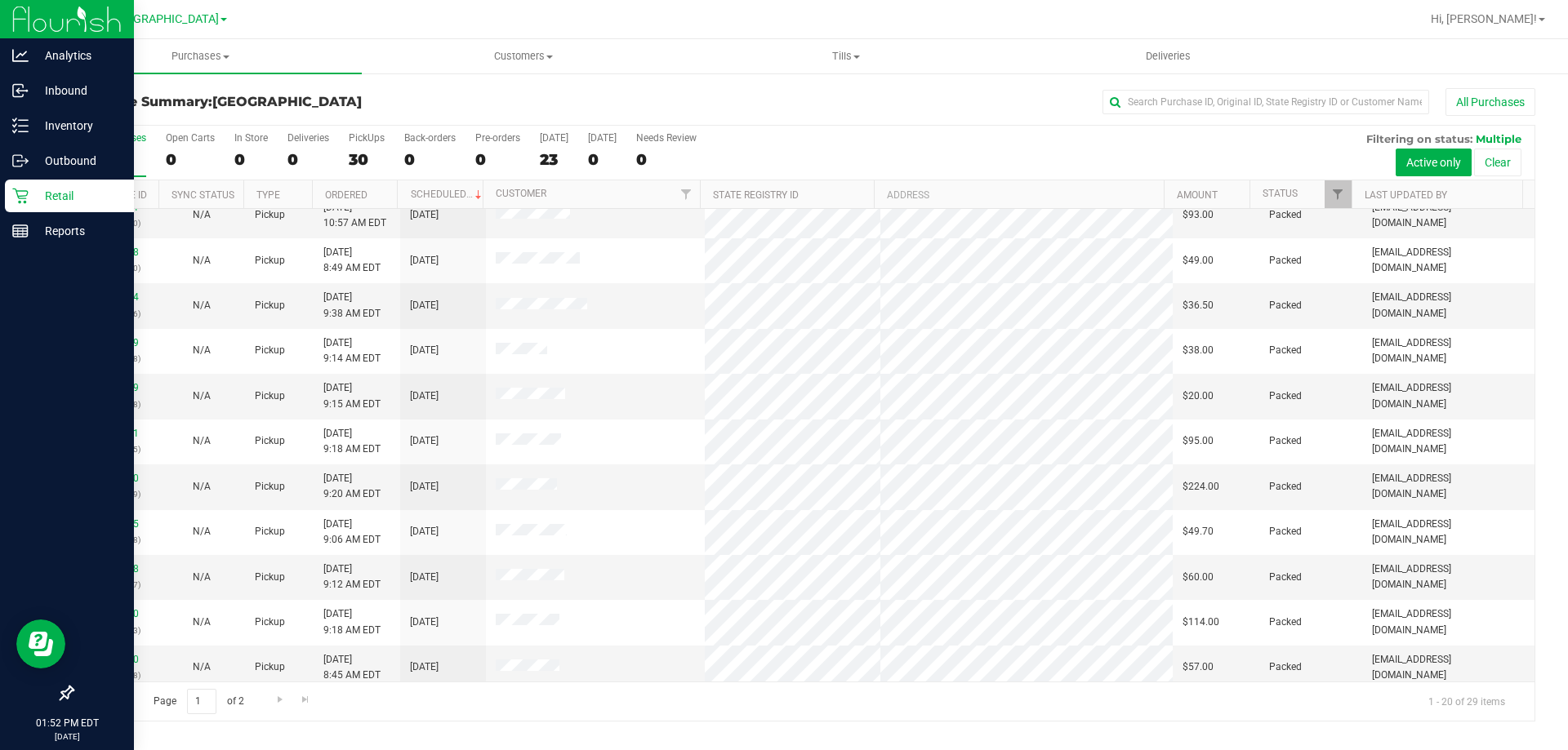
scroll to position [431, 0]
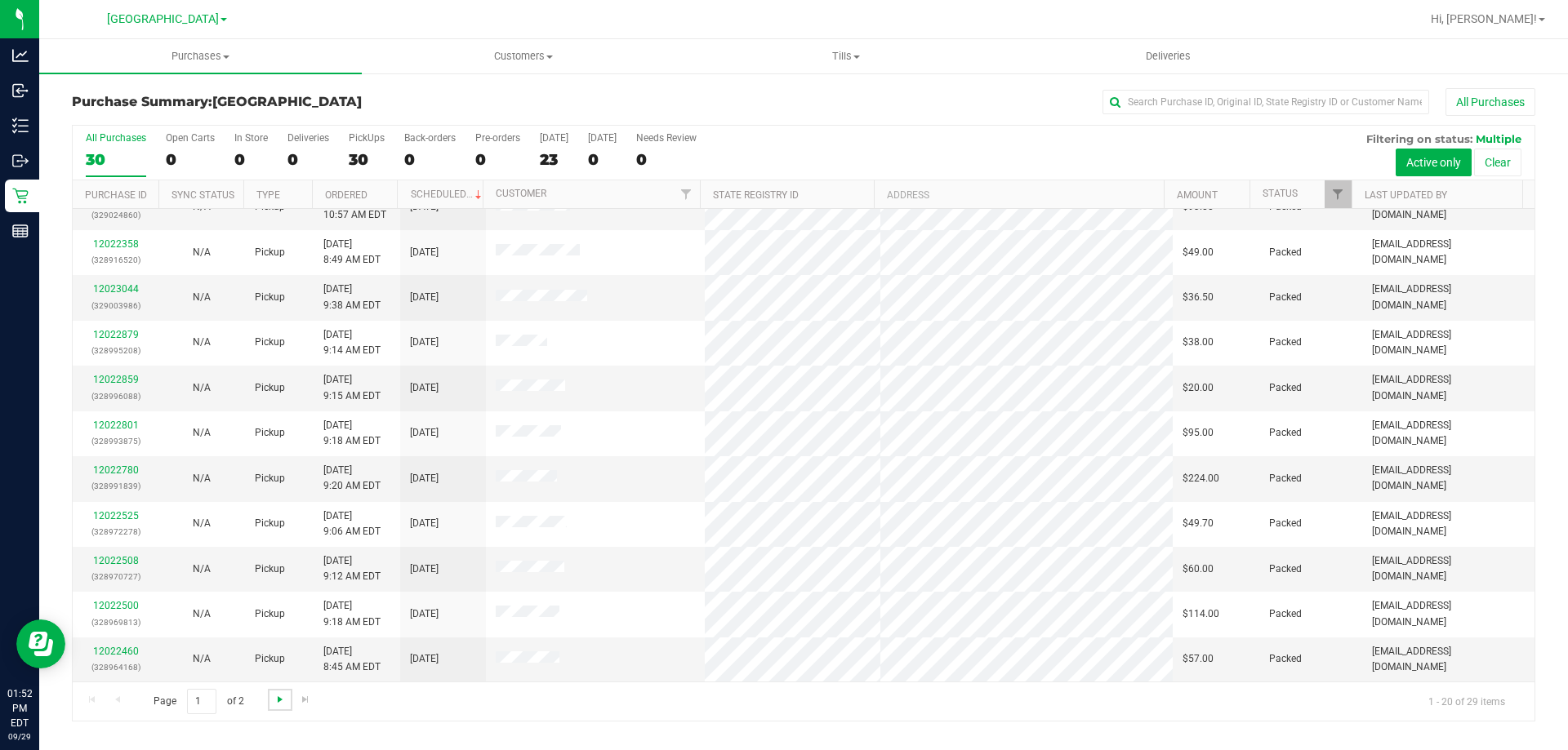
click at [278, 699] on span "Go to the next page" at bounding box center [280, 699] width 13 height 13
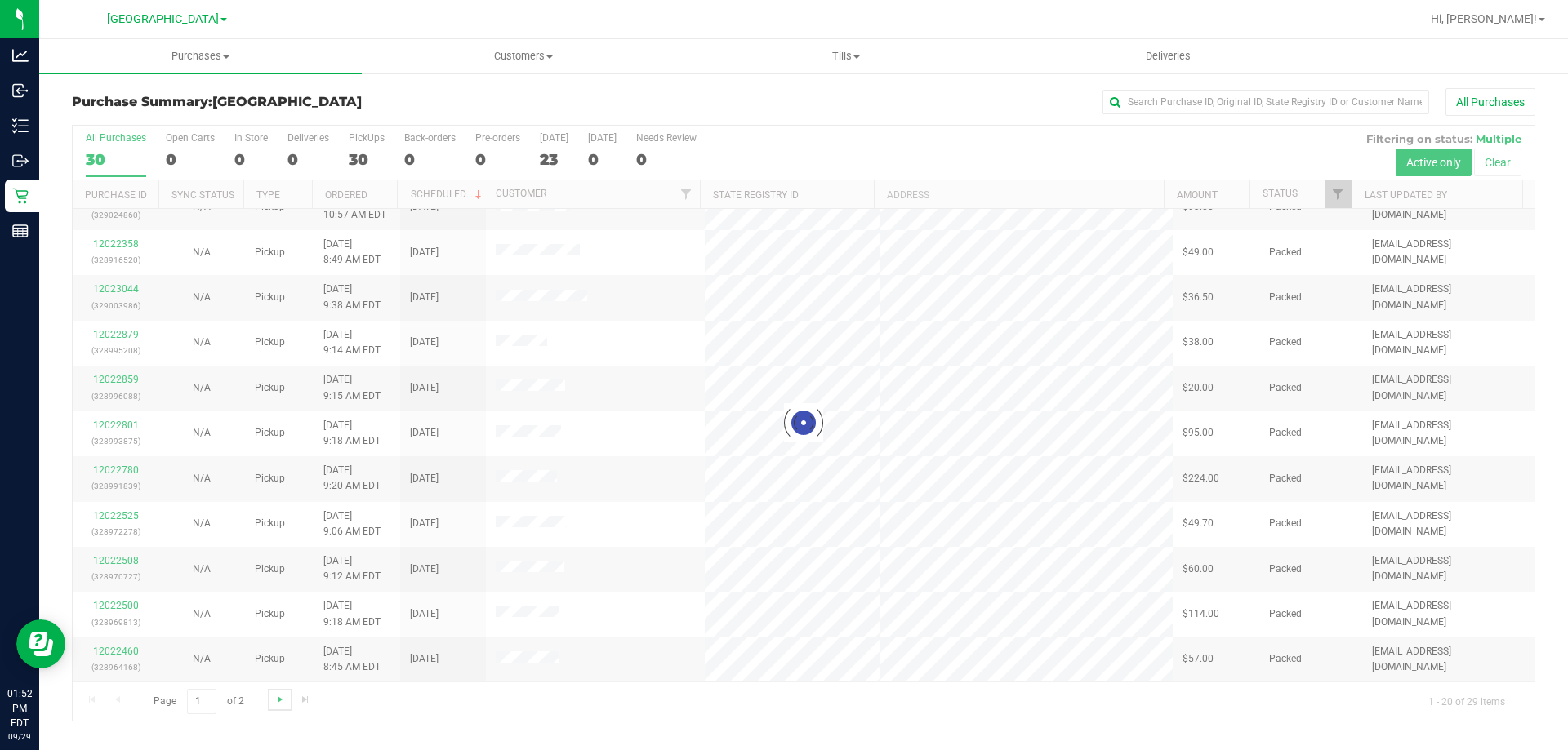
scroll to position [0, 0]
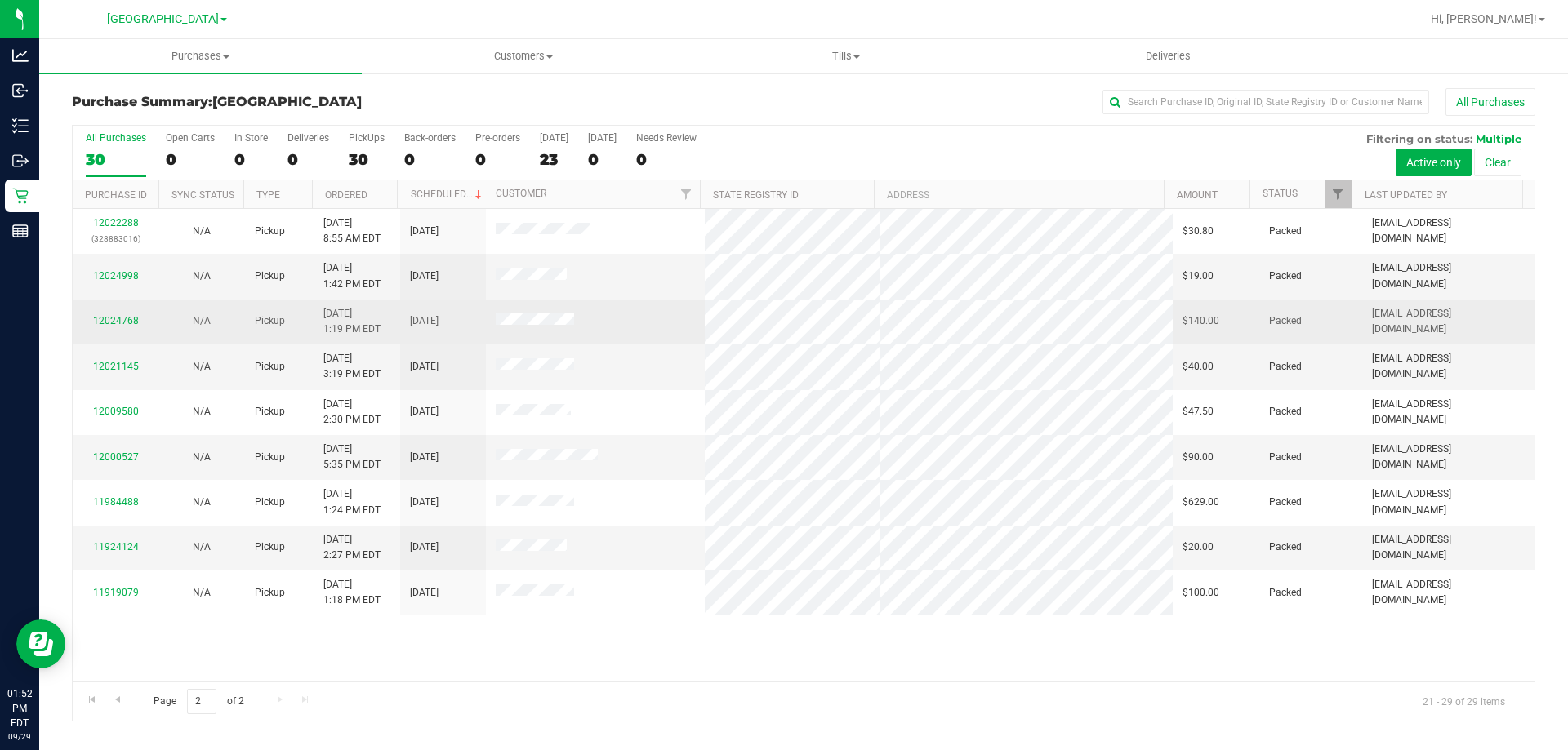
click at [126, 322] on link "12024768" at bounding box center [116, 320] width 46 height 11
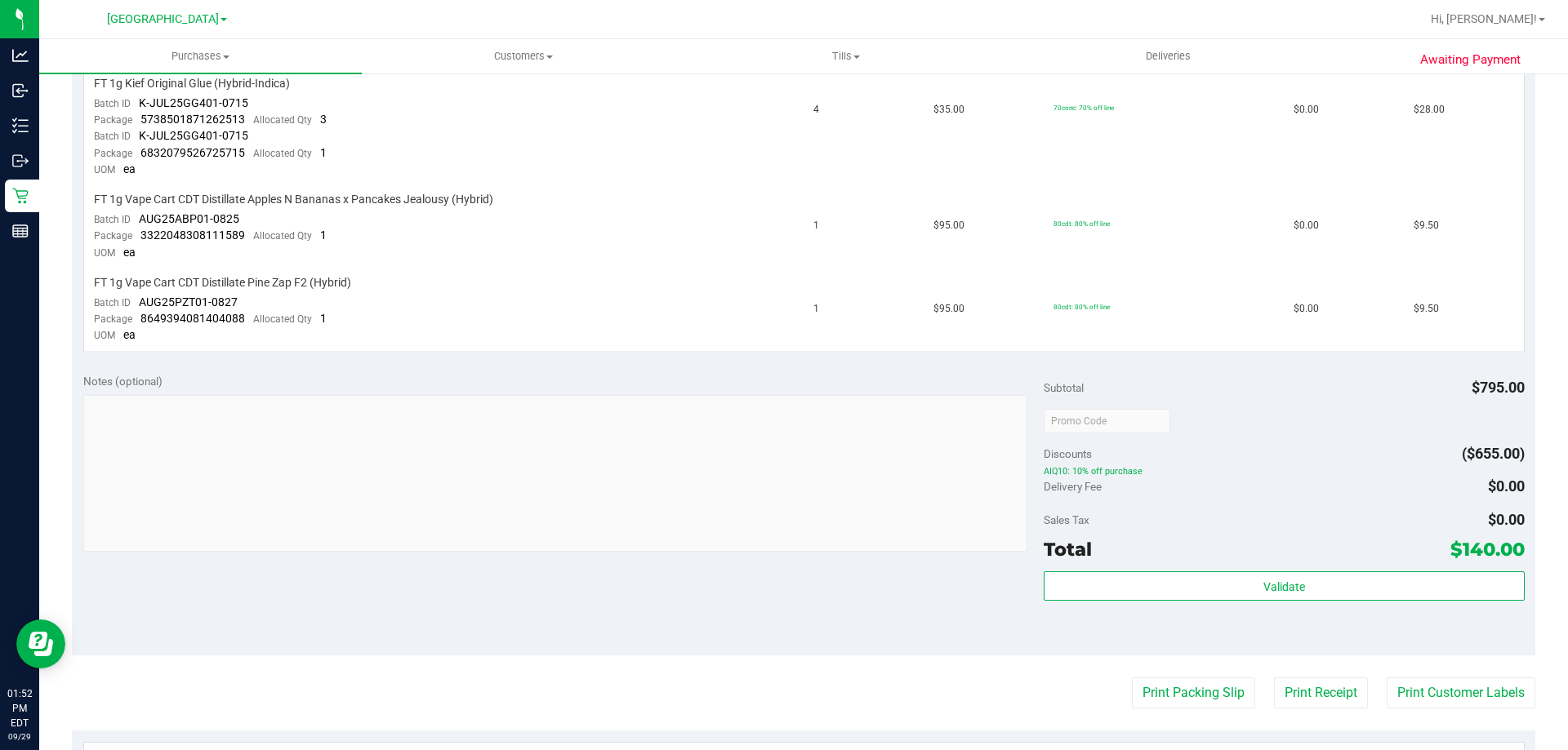
scroll to position [1437, 0]
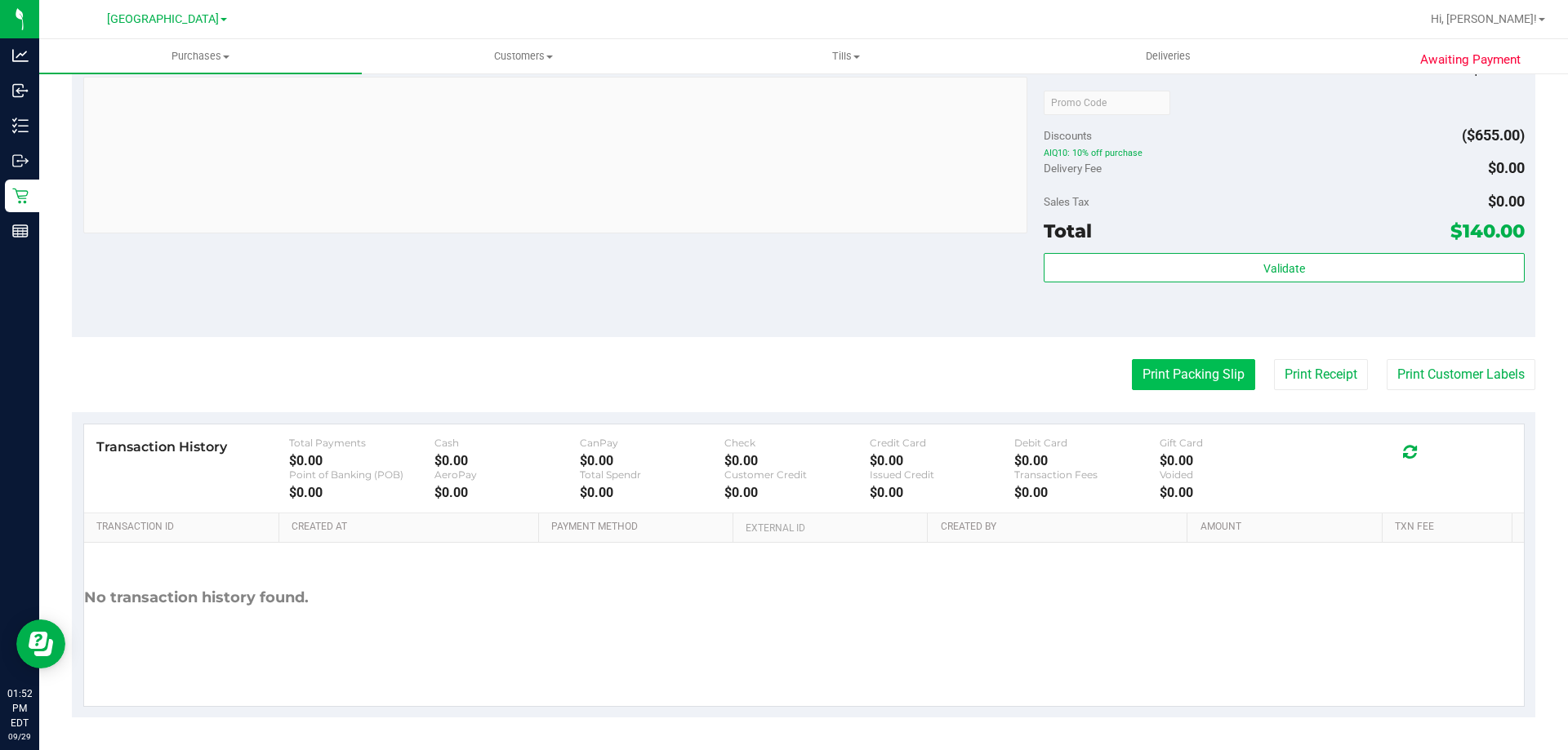
click at [1174, 374] on button "Print Packing Slip" at bounding box center [1193, 374] width 123 height 31
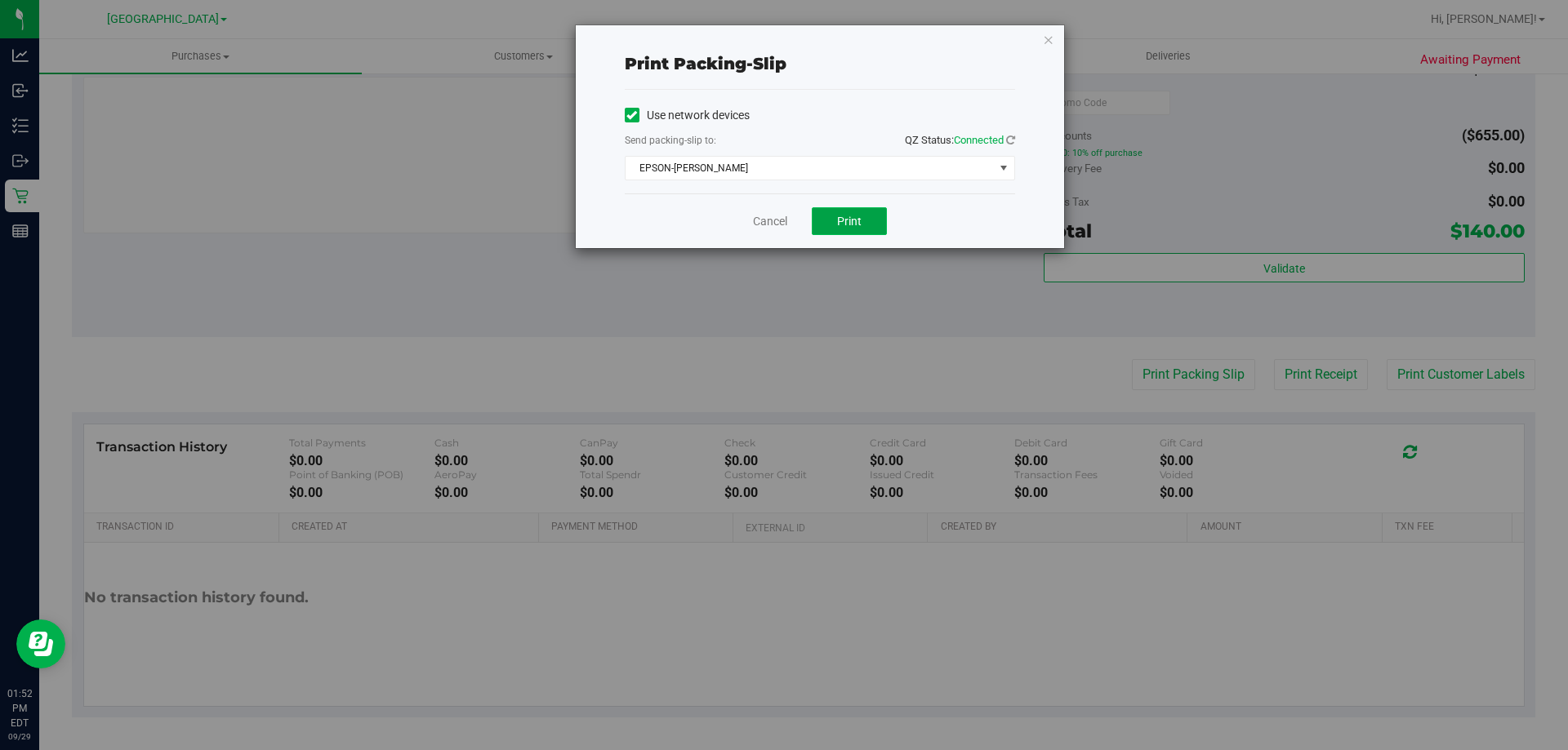
click at [855, 217] on span "Print" at bounding box center [849, 221] width 25 height 13
click at [775, 222] on link "Cancel" at bounding box center [770, 221] width 35 height 17
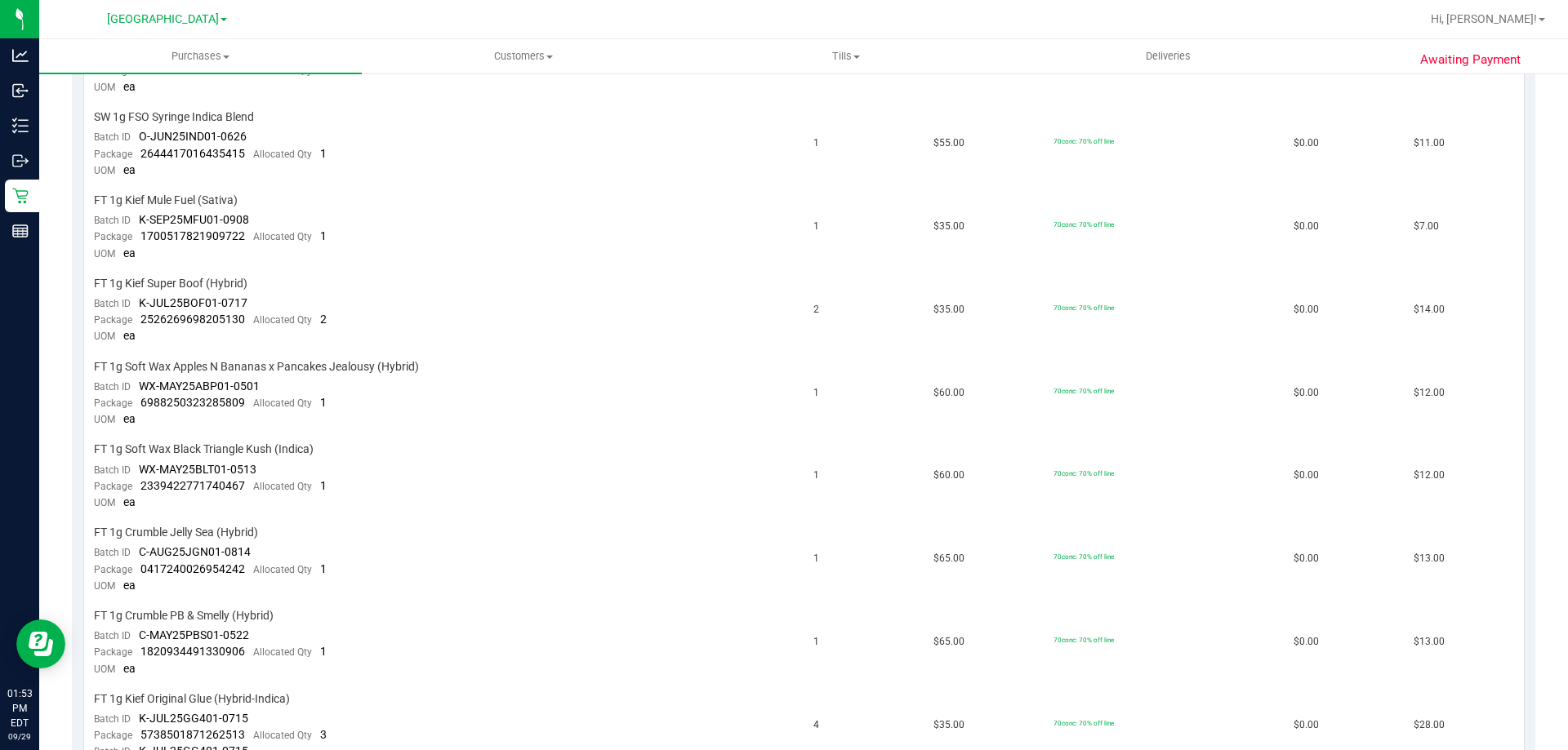
scroll to position [0, 0]
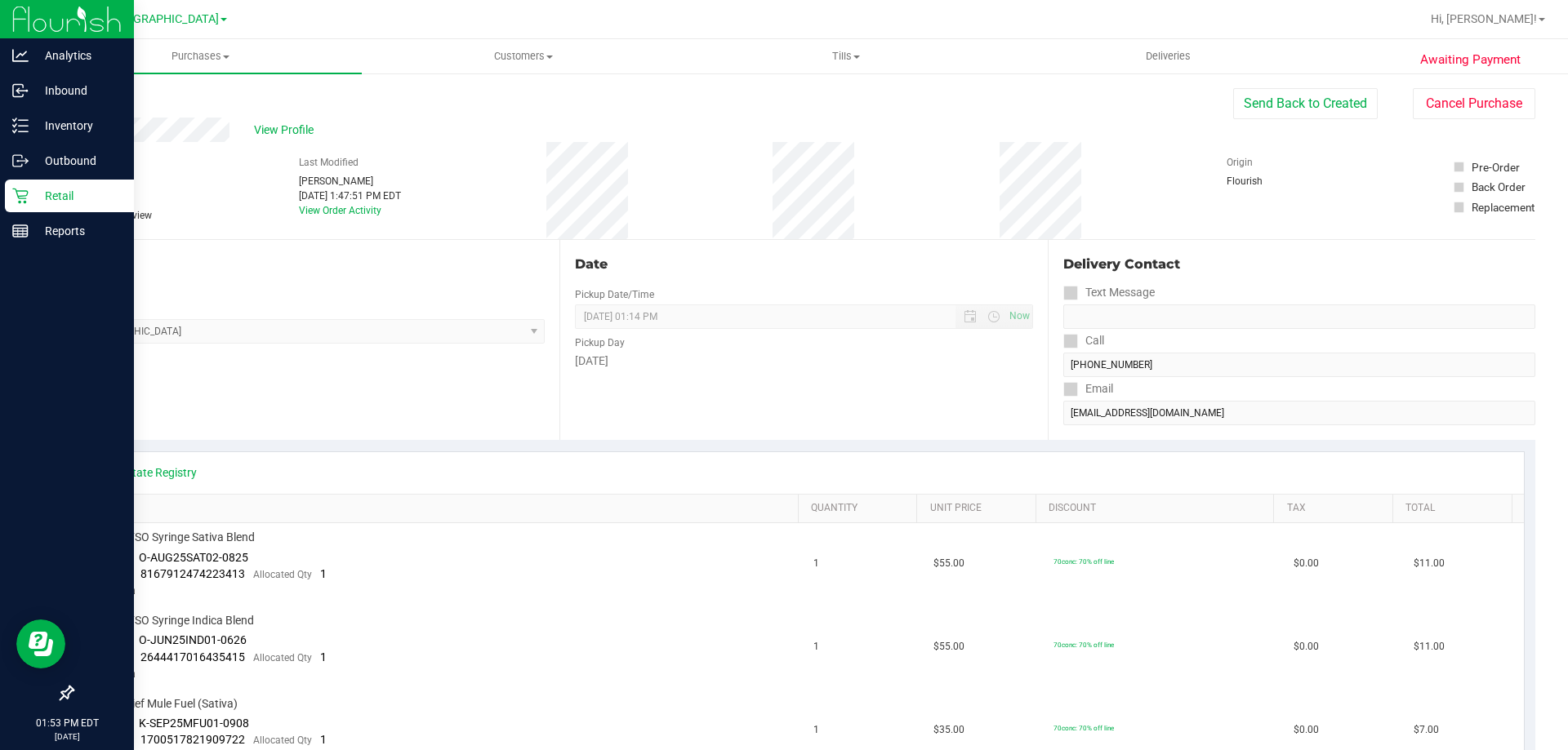
click at [28, 202] on p "Retail" at bounding box center [77, 195] width 98 height 19
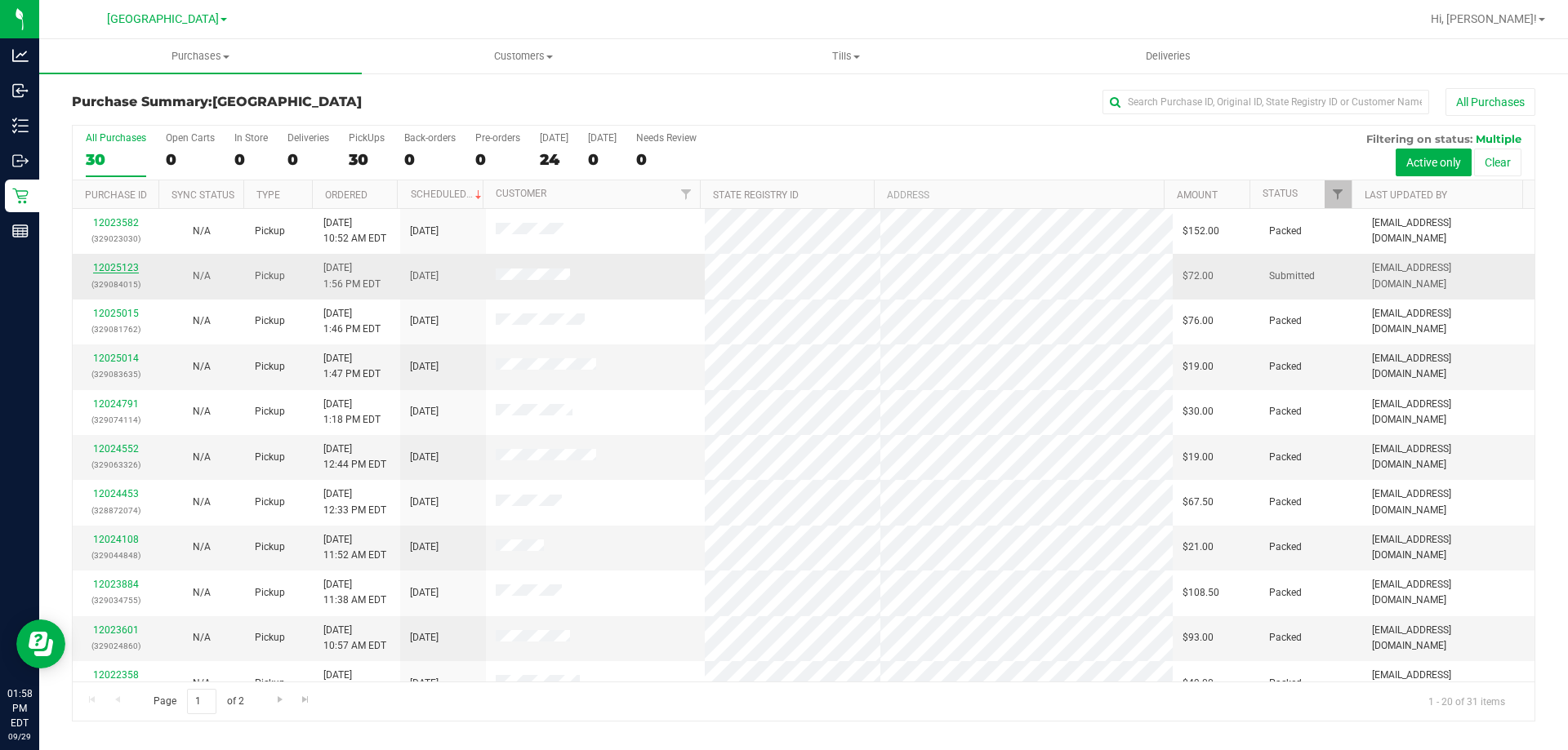
click at [132, 263] on link "12025123" at bounding box center [116, 267] width 46 height 11
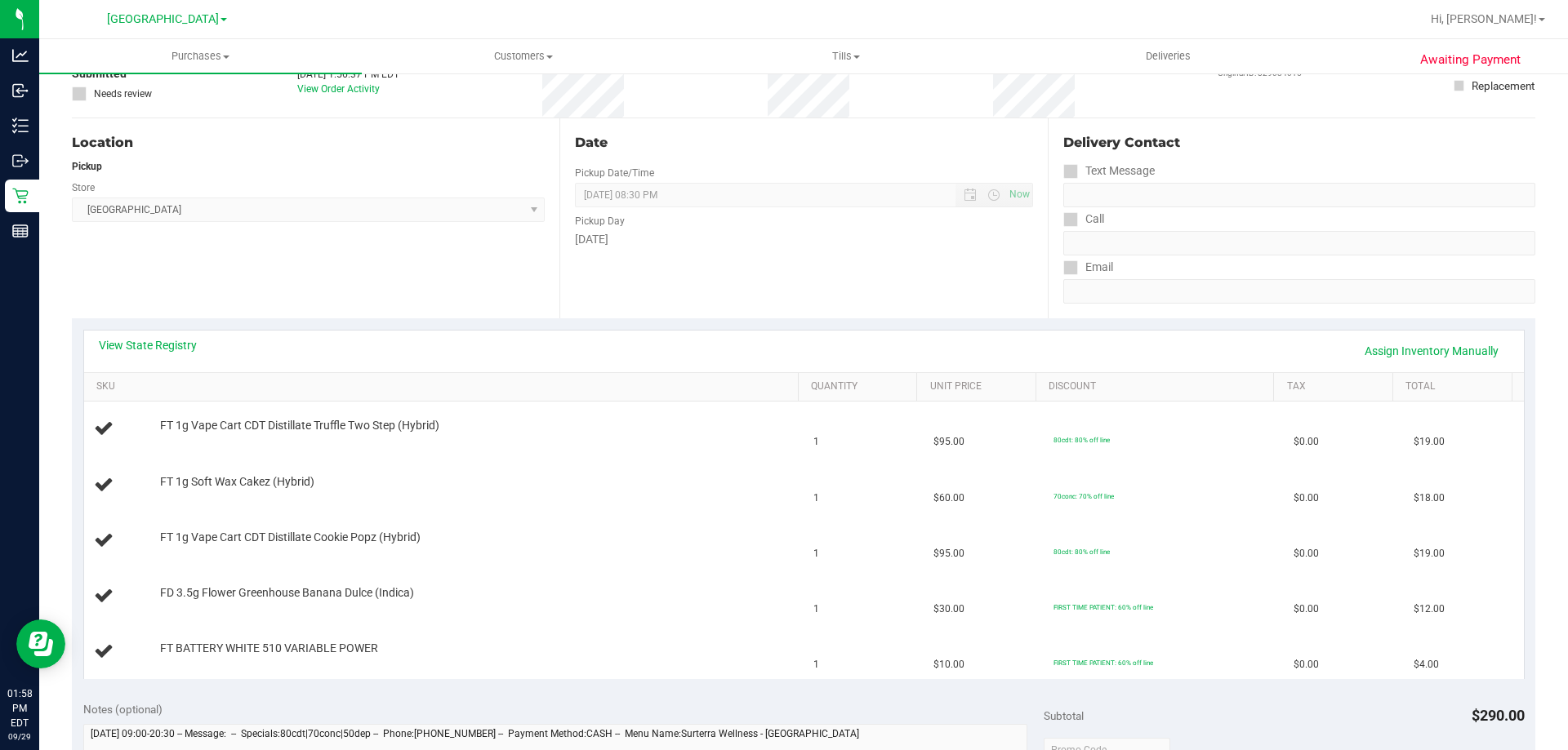
scroll to position [126, 0]
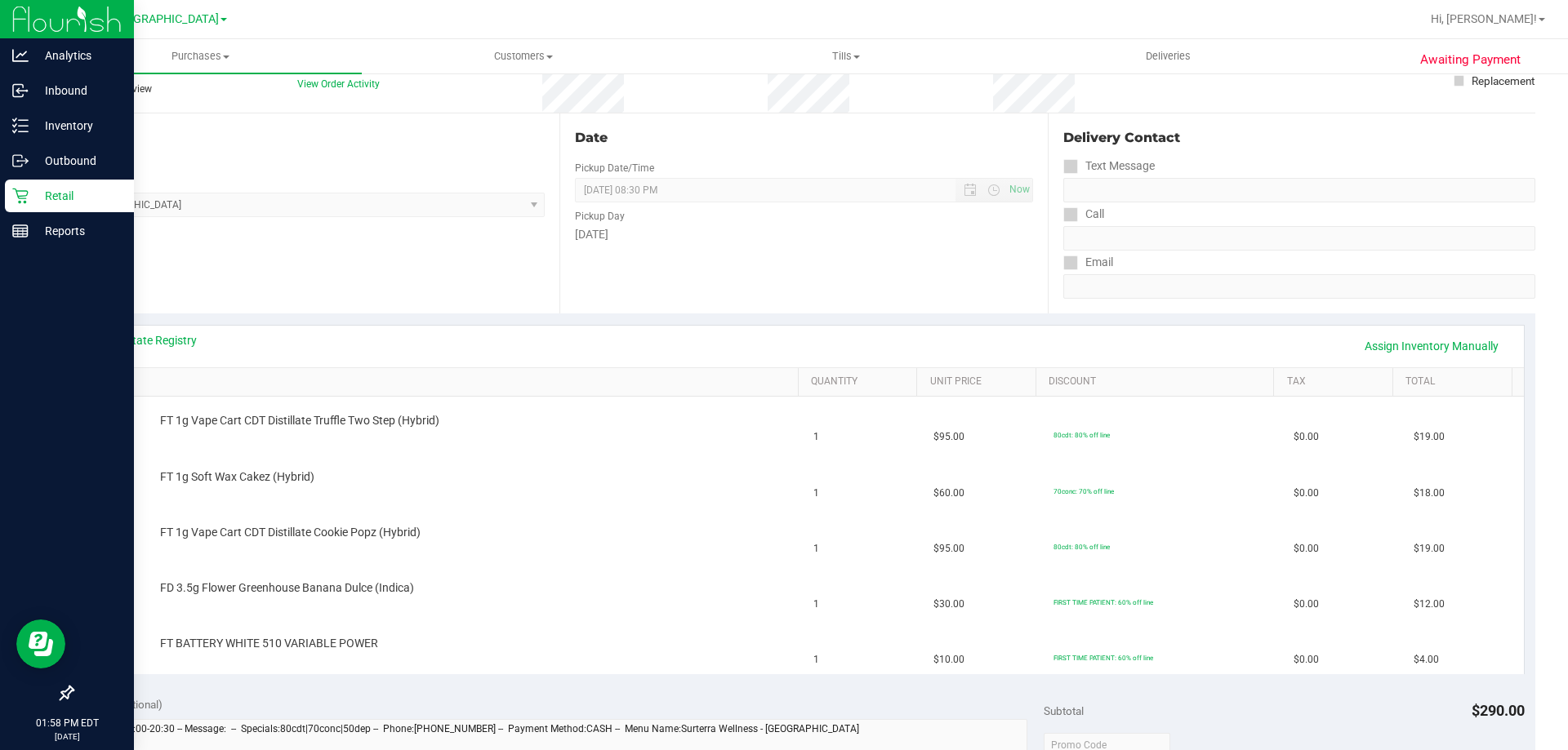
click at [35, 183] on div "Retail" at bounding box center [70, 195] width 129 height 33
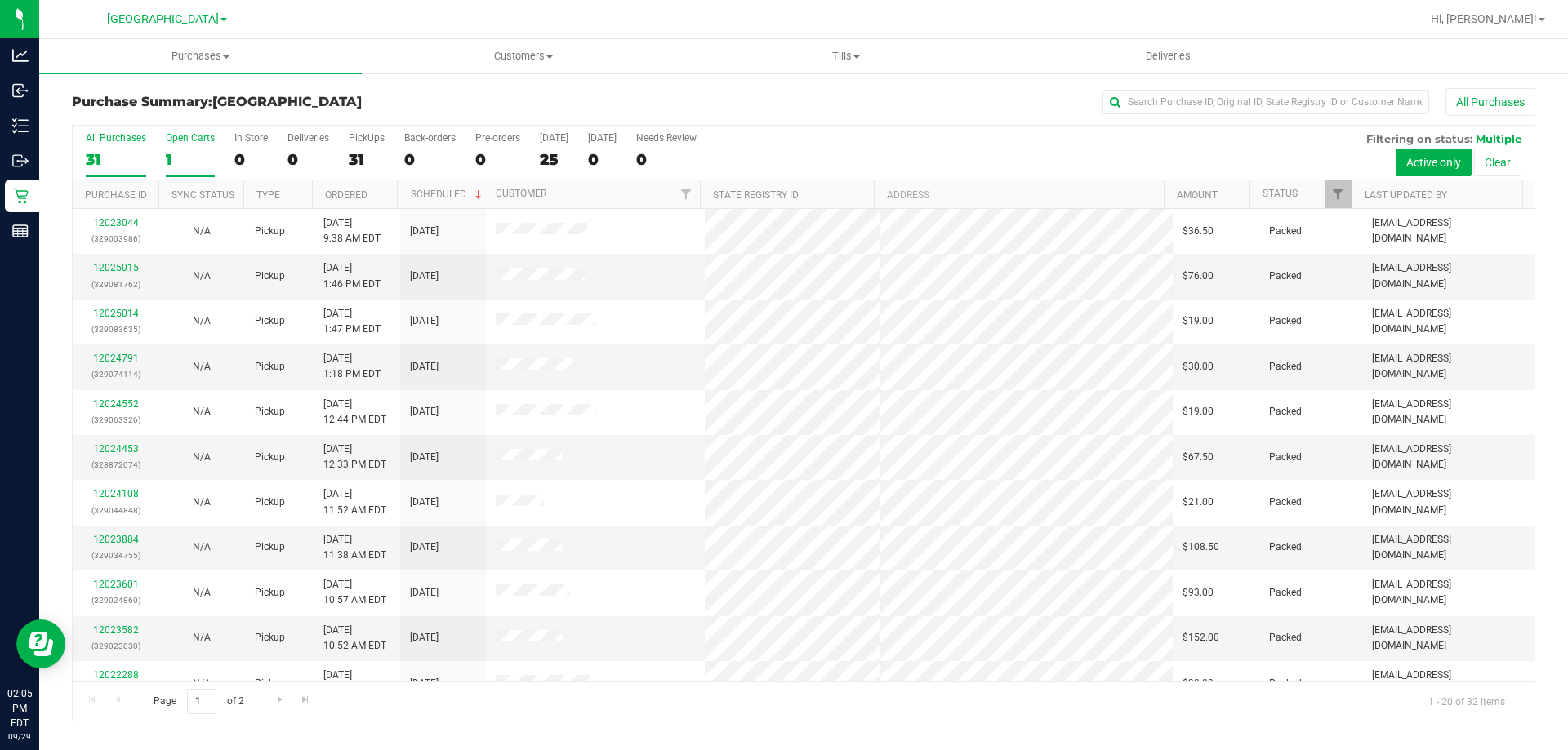
click at [194, 157] on div "1" at bounding box center [189, 159] width 49 height 19
click at [0, 0] on input "Open Carts 1" at bounding box center [0, 0] width 0 height 0
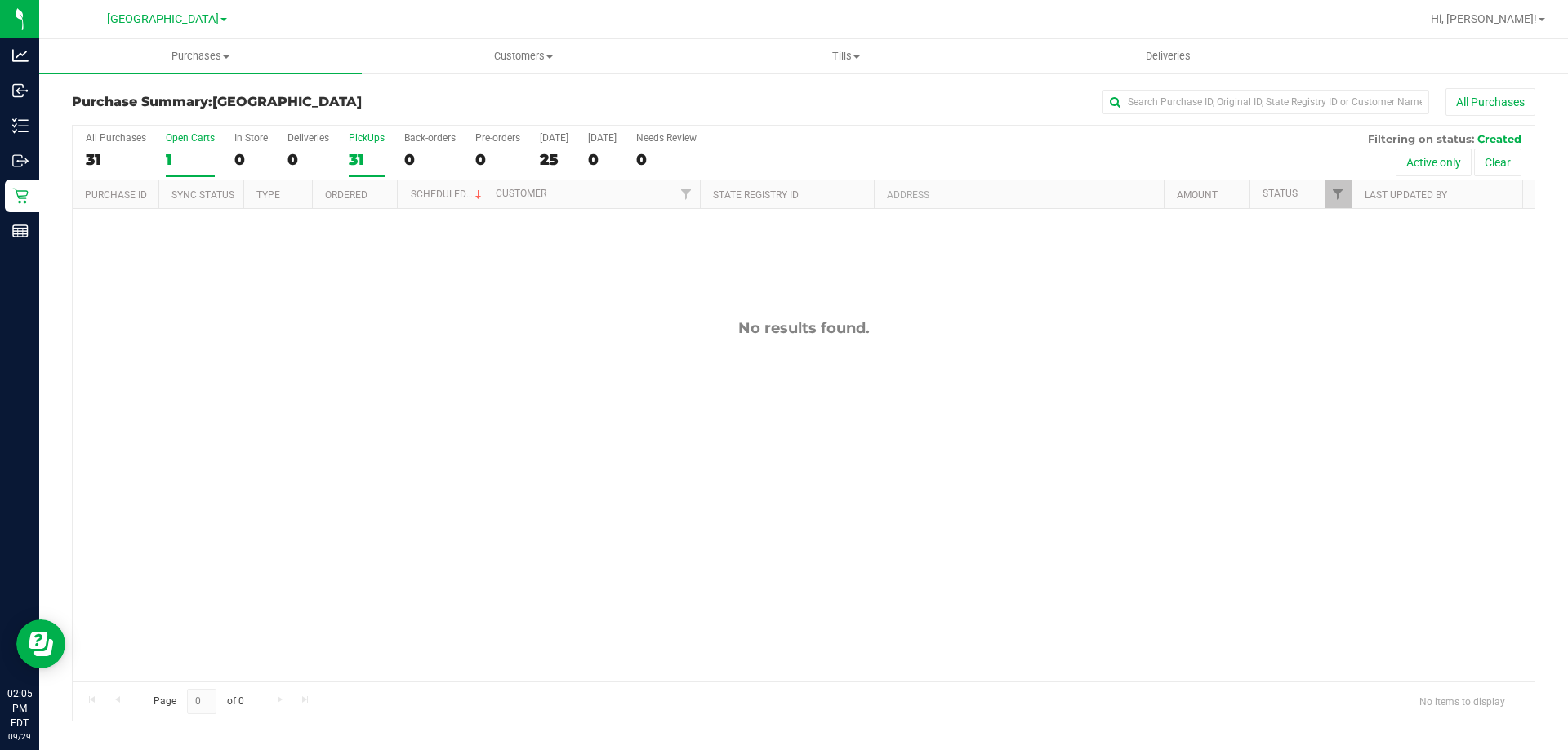
click at [369, 157] on div "31" at bounding box center [366, 159] width 36 height 19
click at [0, 0] on input "PickUps 31" at bounding box center [0, 0] width 0 height 0
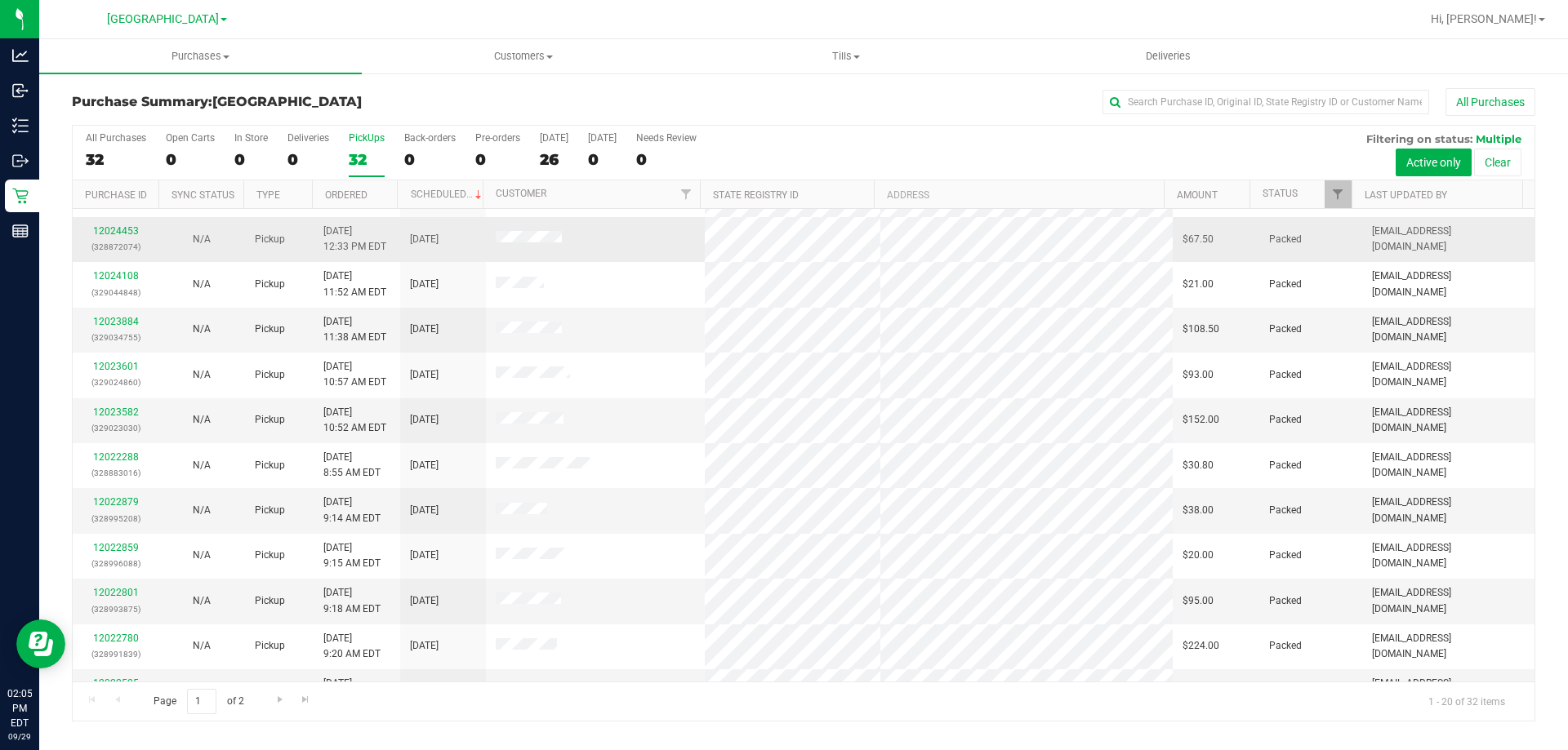
scroll to position [431, 0]
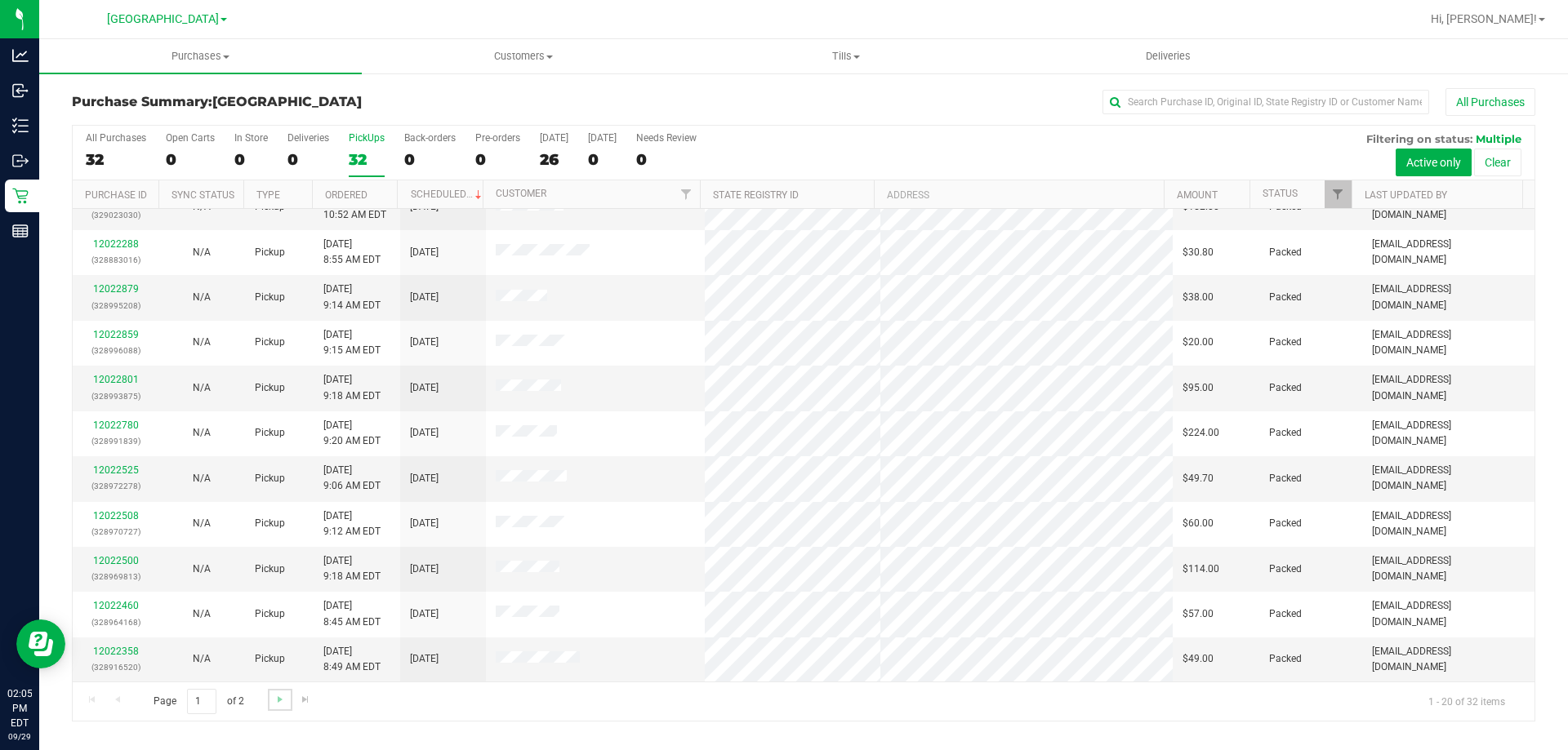
click at [290, 698] on link "Go to the next page" at bounding box center [280, 700] width 24 height 22
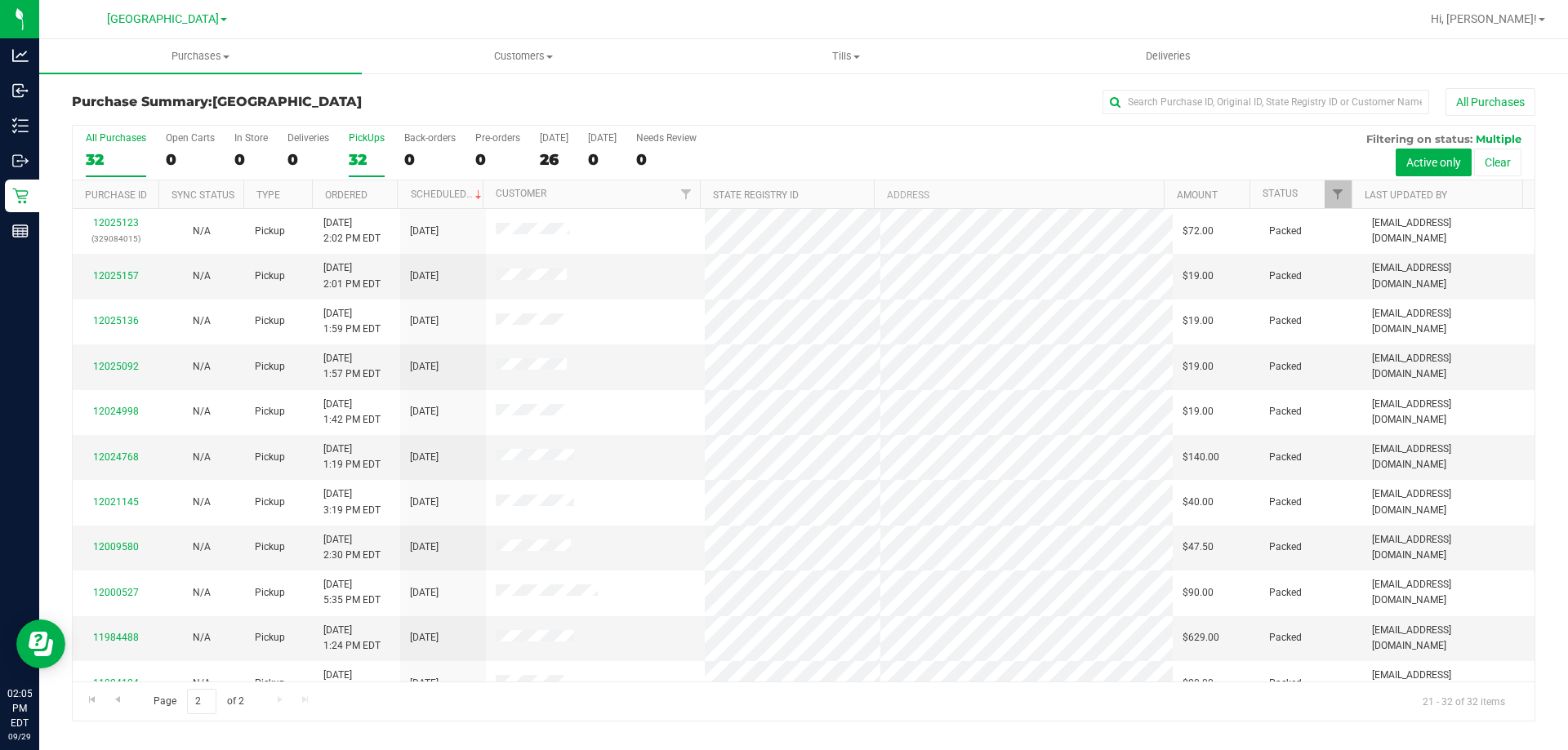
click at [99, 162] on div "32" at bounding box center [116, 159] width 60 height 19
click at [0, 0] on input "All Purchases 32" at bounding box center [0, 0] width 0 height 0
click at [362, 129] on div "All Purchases 32 Open Carts 0 In Store 0 Deliveries 0 PickUps 32 Back-orders 0 …" at bounding box center [803, 132] width 1462 height 13
drag, startPoint x: 1180, startPoint y: 89, endPoint x: 1183, endPoint y: 100, distance: 11.4
click at [1181, 90] on div "All Purchases" at bounding box center [1047, 102] width 976 height 27
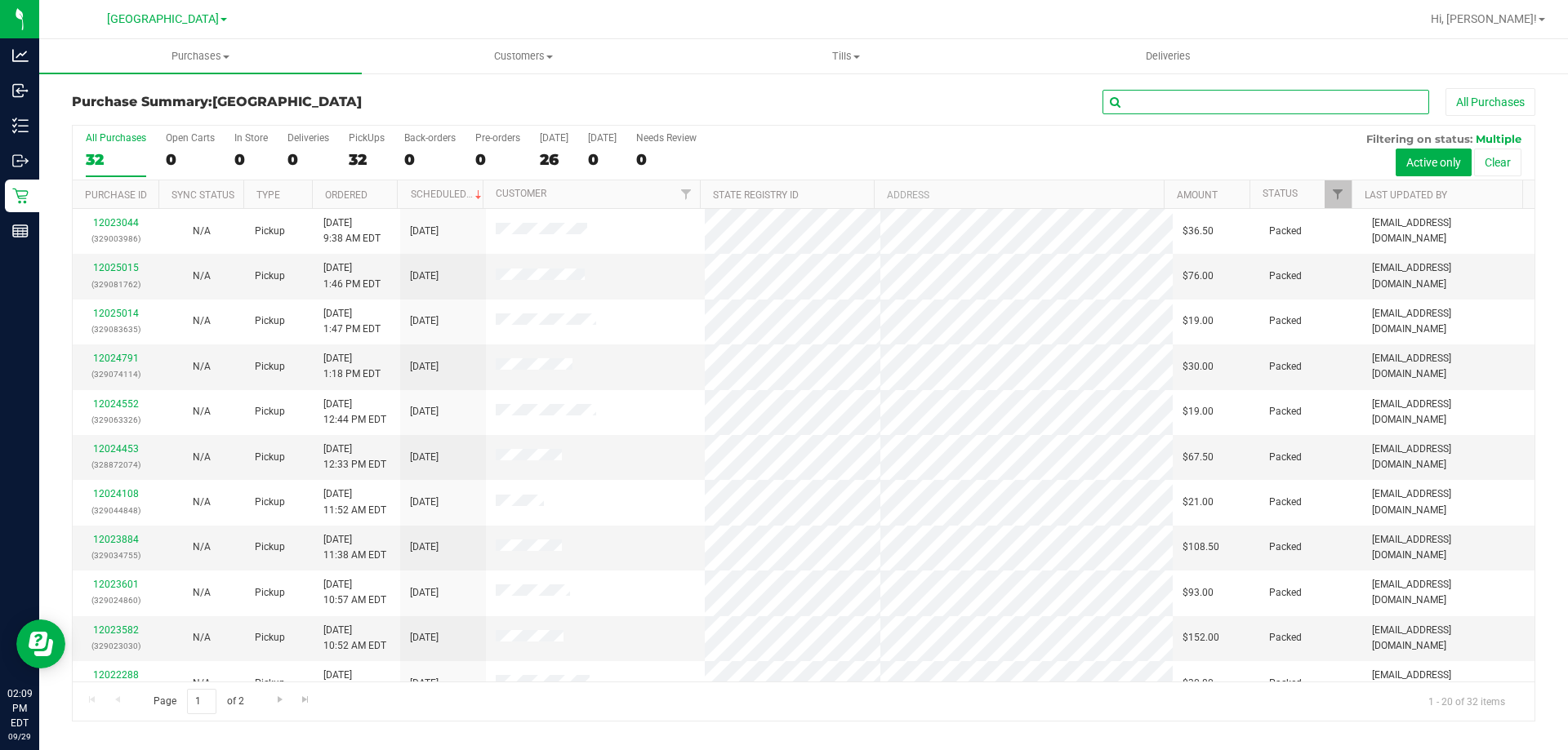
click at [1184, 101] on input "text" at bounding box center [1265, 103] width 327 height 25
type input "shane"
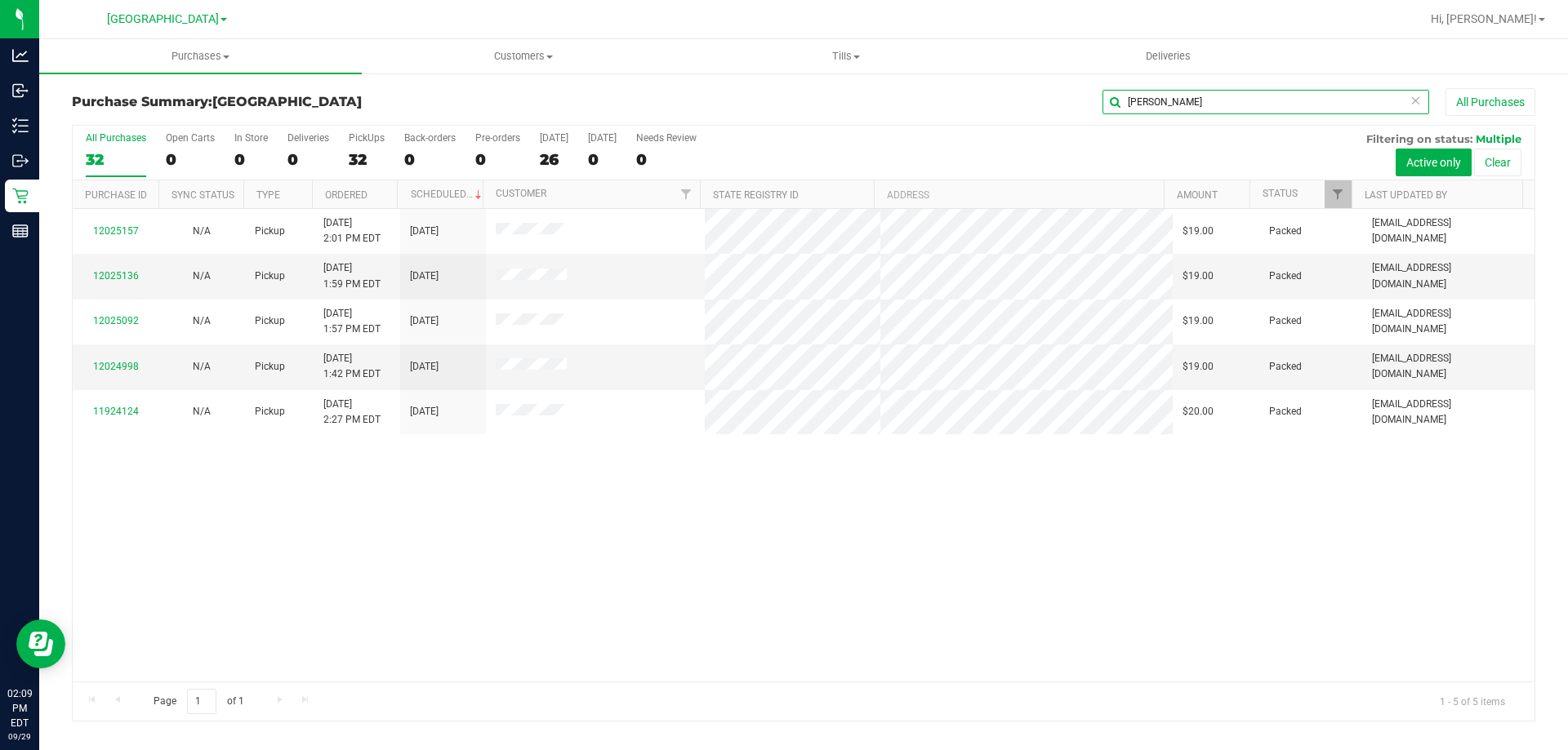
drag, startPoint x: 1155, startPoint y: 103, endPoint x: 1061, endPoint y: 96, distance: 94.3
click at [1062, 96] on div "shane All Purchases" at bounding box center [1047, 102] width 976 height 27
click at [956, 103] on div "All Purchases" at bounding box center [1047, 102] width 976 height 27
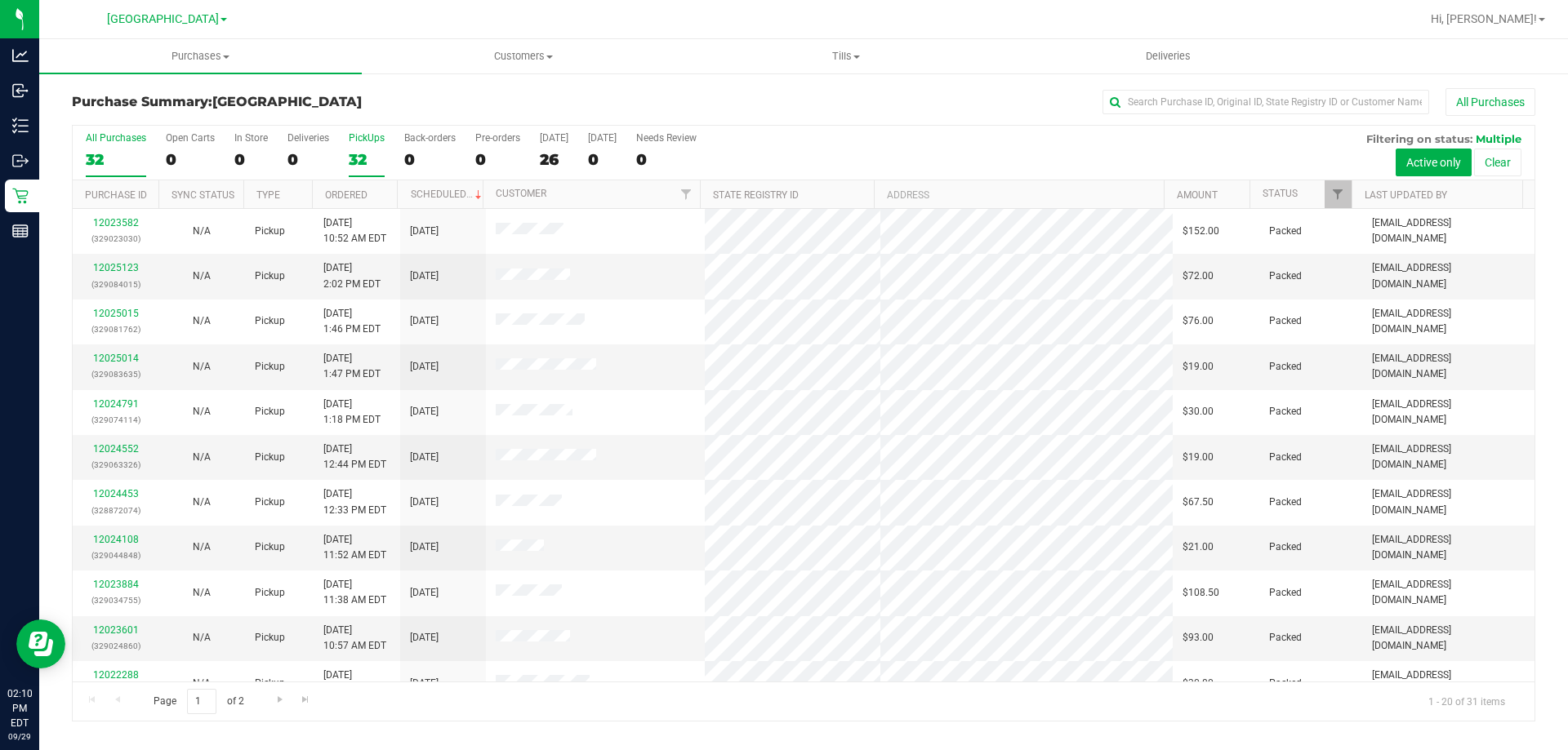
click at [351, 143] on label "PickUps 32" at bounding box center [366, 154] width 36 height 45
click at [0, 0] on input "PickUps 32" at bounding box center [0, 0] width 0 height 0
click at [100, 154] on div "31" at bounding box center [116, 159] width 60 height 19
click at [0, 0] on input "All Purchases 31" at bounding box center [0, 0] width 0 height 0
click at [361, 161] on div "31" at bounding box center [366, 159] width 36 height 19
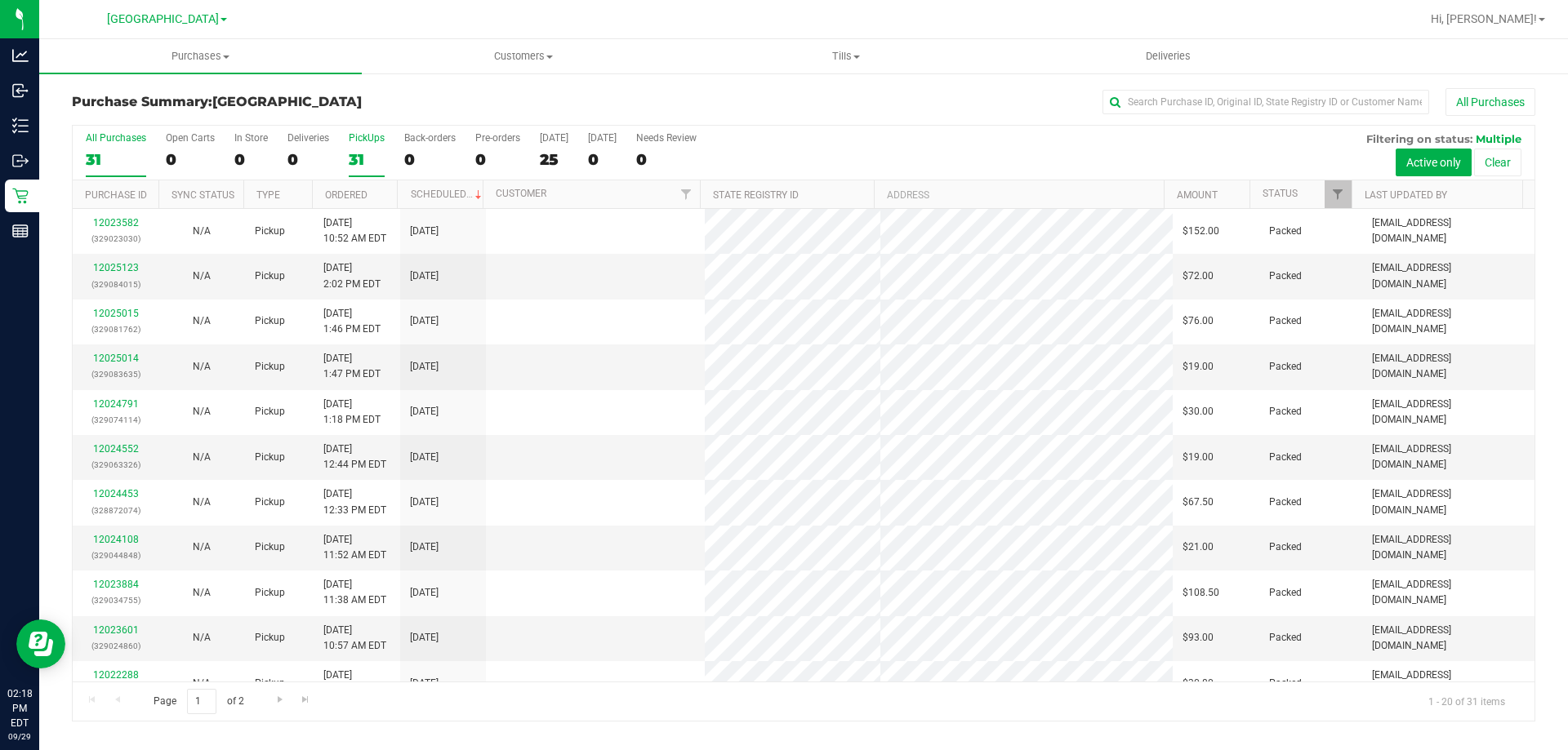
click at [0, 0] on input "PickUps 31" at bounding box center [0, 0] width 0 height 0
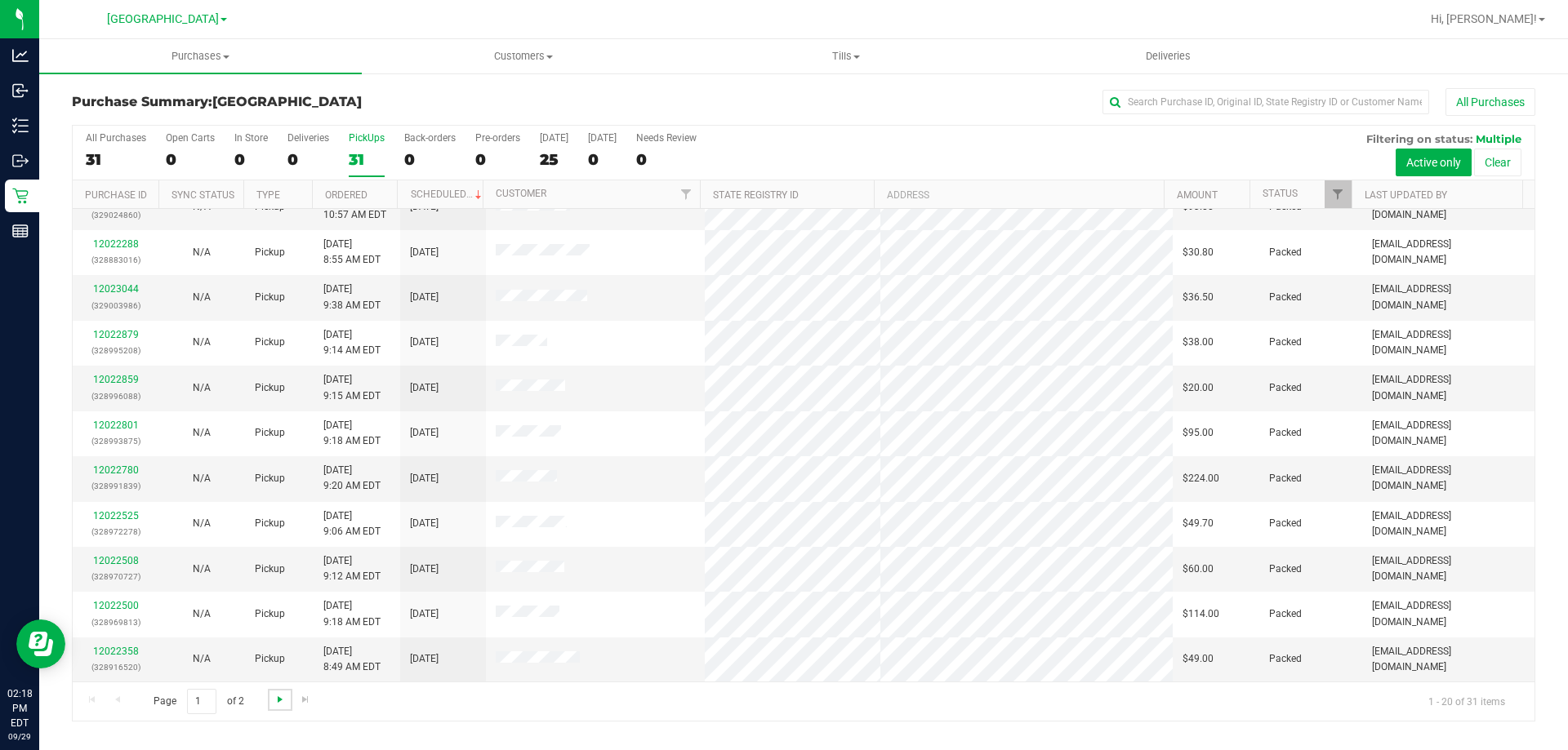
click at [283, 700] on span "Go to the next page" at bounding box center [280, 699] width 13 height 13
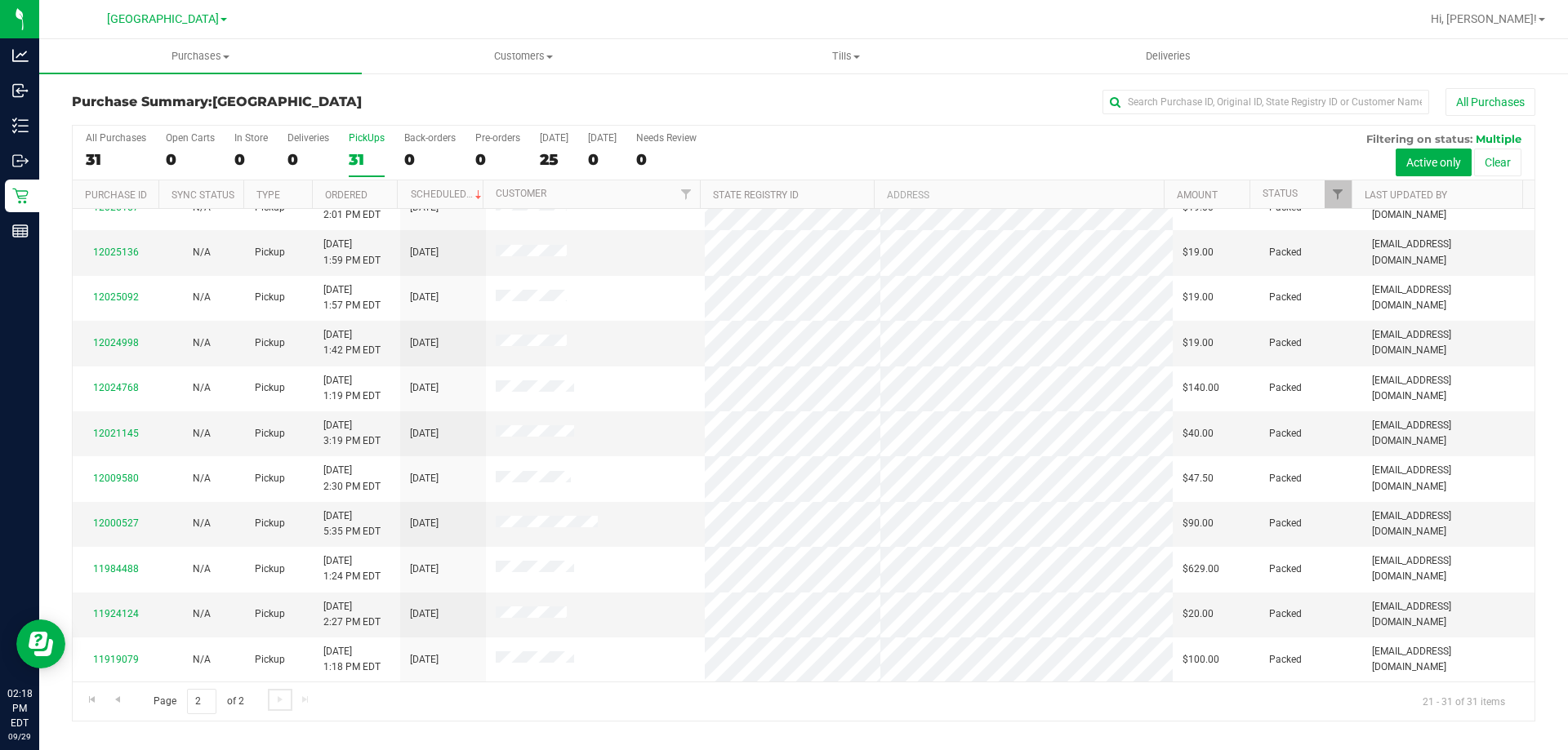
scroll to position [0, 0]
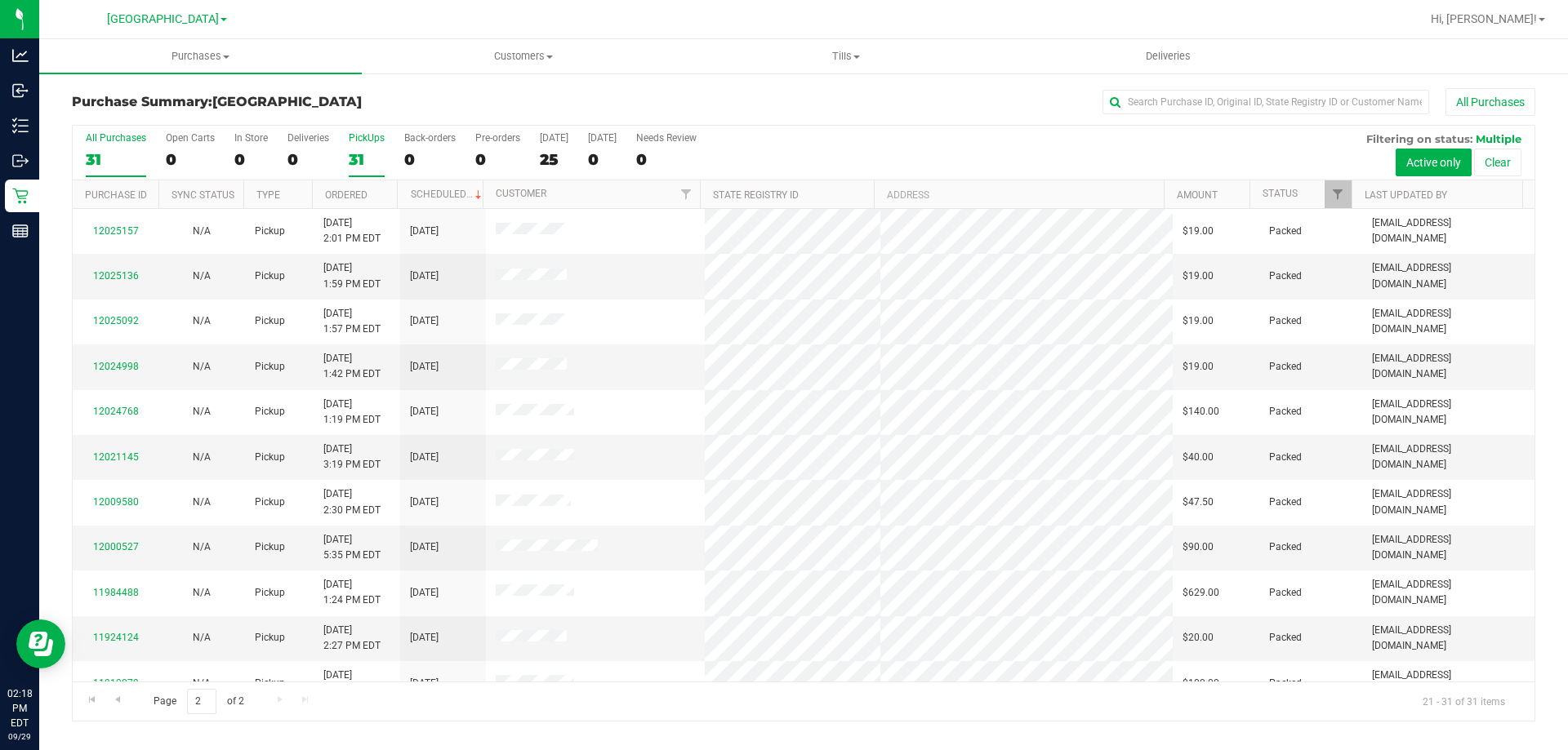
click at [136, 159] on div "31" at bounding box center [116, 159] width 60 height 19
click at [0, 0] on input "All Purchases 31" at bounding box center [0, 0] width 0 height 0
click at [365, 147] on label "PickUps 31" at bounding box center [366, 154] width 36 height 45
click at [0, 0] on input "PickUps 31" at bounding box center [0, 0] width 0 height 0
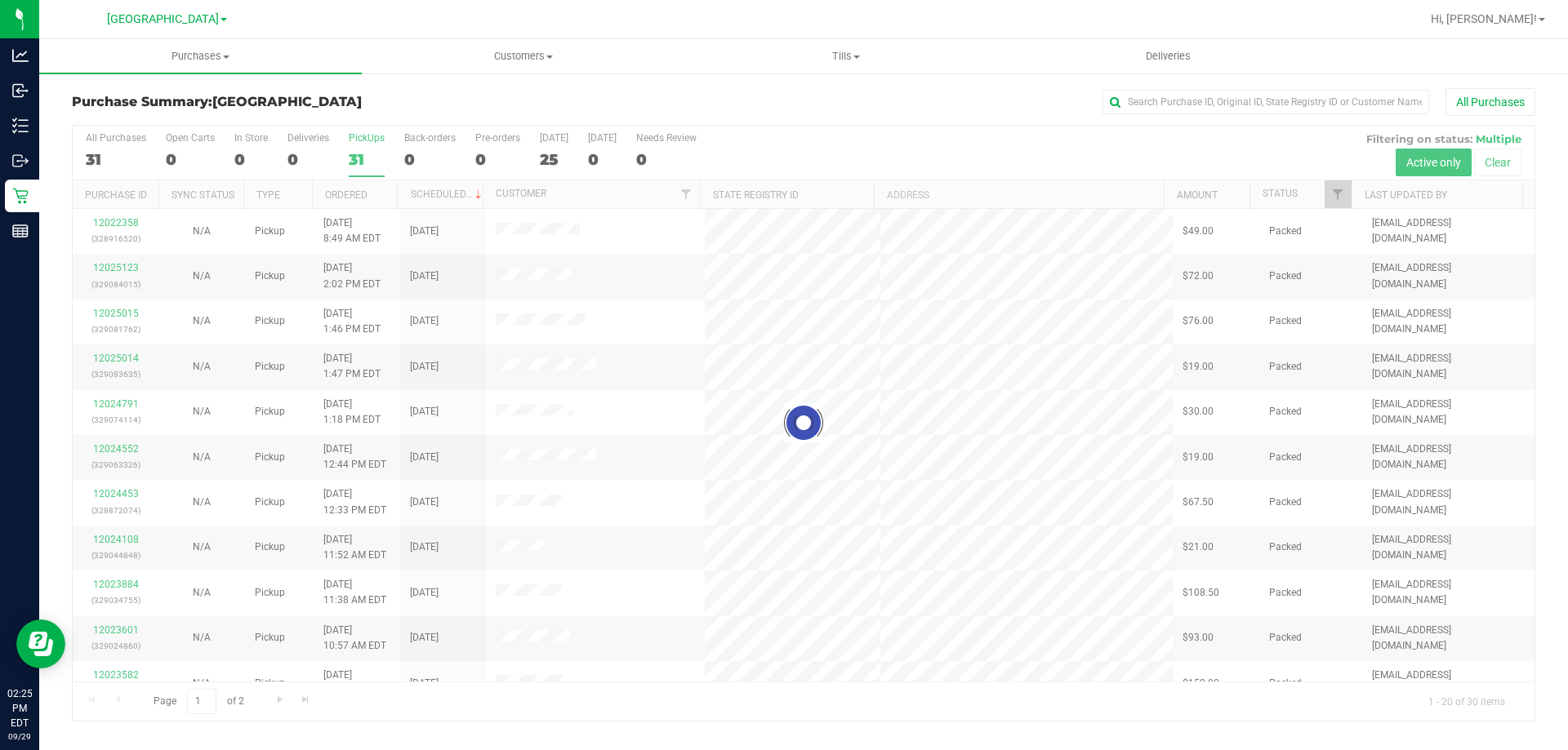
click at [364, 164] on div at bounding box center [803, 423] width 1462 height 595
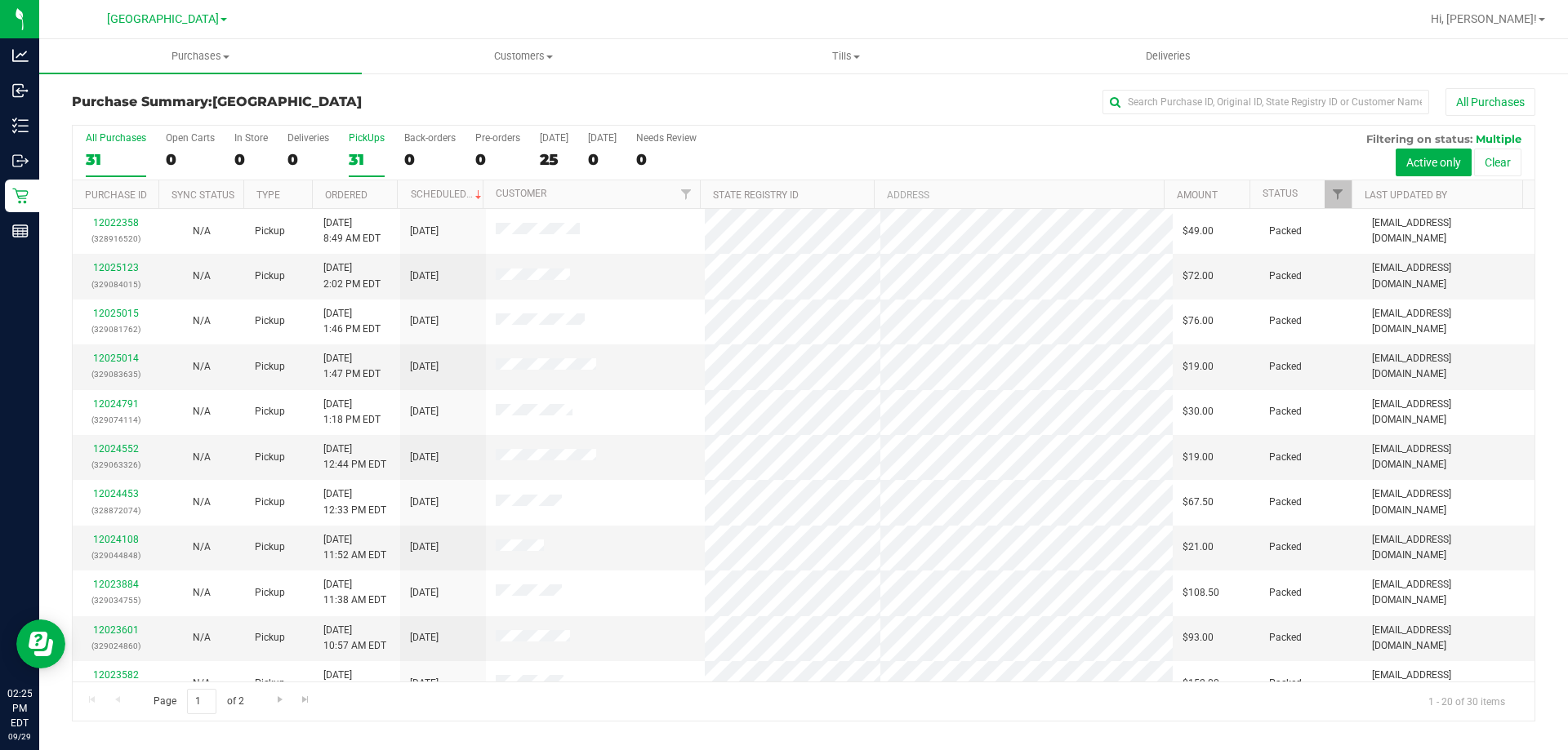
click at [112, 153] on div "31" at bounding box center [116, 159] width 60 height 19
click at [0, 0] on input "All Purchases 31" at bounding box center [0, 0] width 0 height 0
click at [368, 162] on div "31" at bounding box center [366, 159] width 36 height 19
click at [0, 0] on input "PickUps 31" at bounding box center [0, 0] width 0 height 0
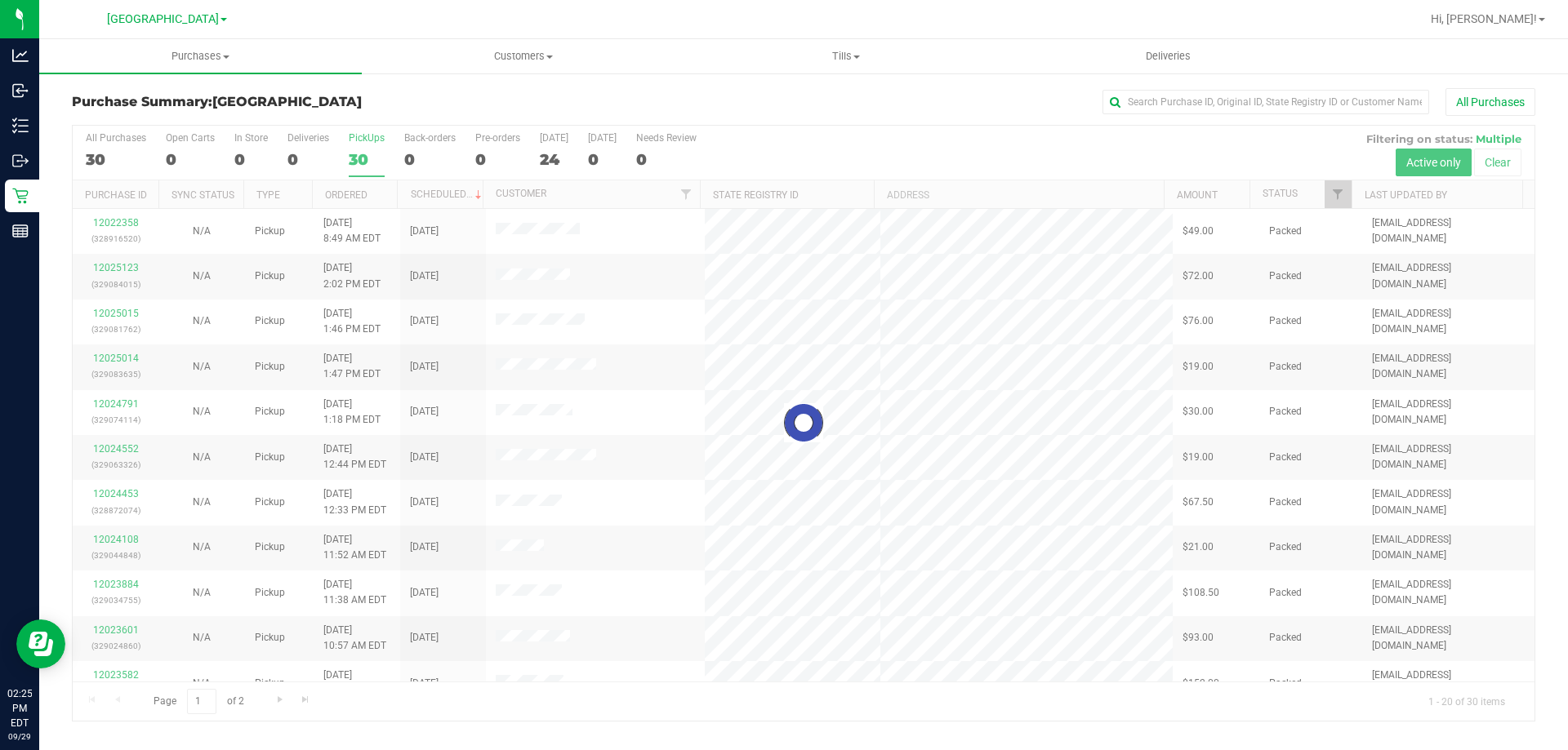
click at [120, 153] on div at bounding box center [803, 423] width 1462 height 595
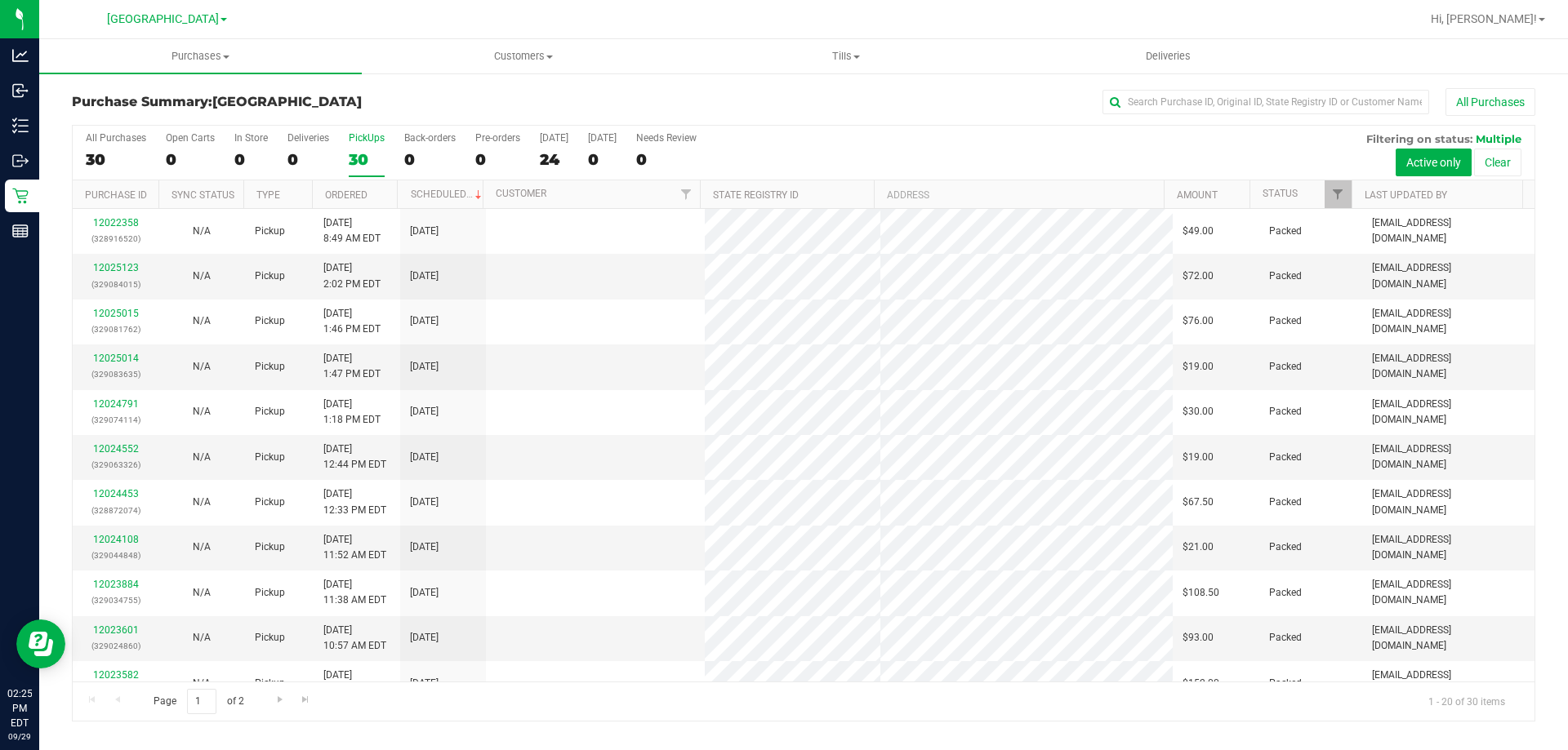
click at [120, 153] on div "30" at bounding box center [116, 159] width 60 height 19
click at [0, 0] on input "All Purchases 30" at bounding box center [0, 0] width 0 height 0
click at [359, 153] on div "30" at bounding box center [366, 159] width 36 height 19
click at [0, 0] on input "PickUps 30" at bounding box center [0, 0] width 0 height 0
click at [136, 155] on div "28" at bounding box center [116, 159] width 60 height 19
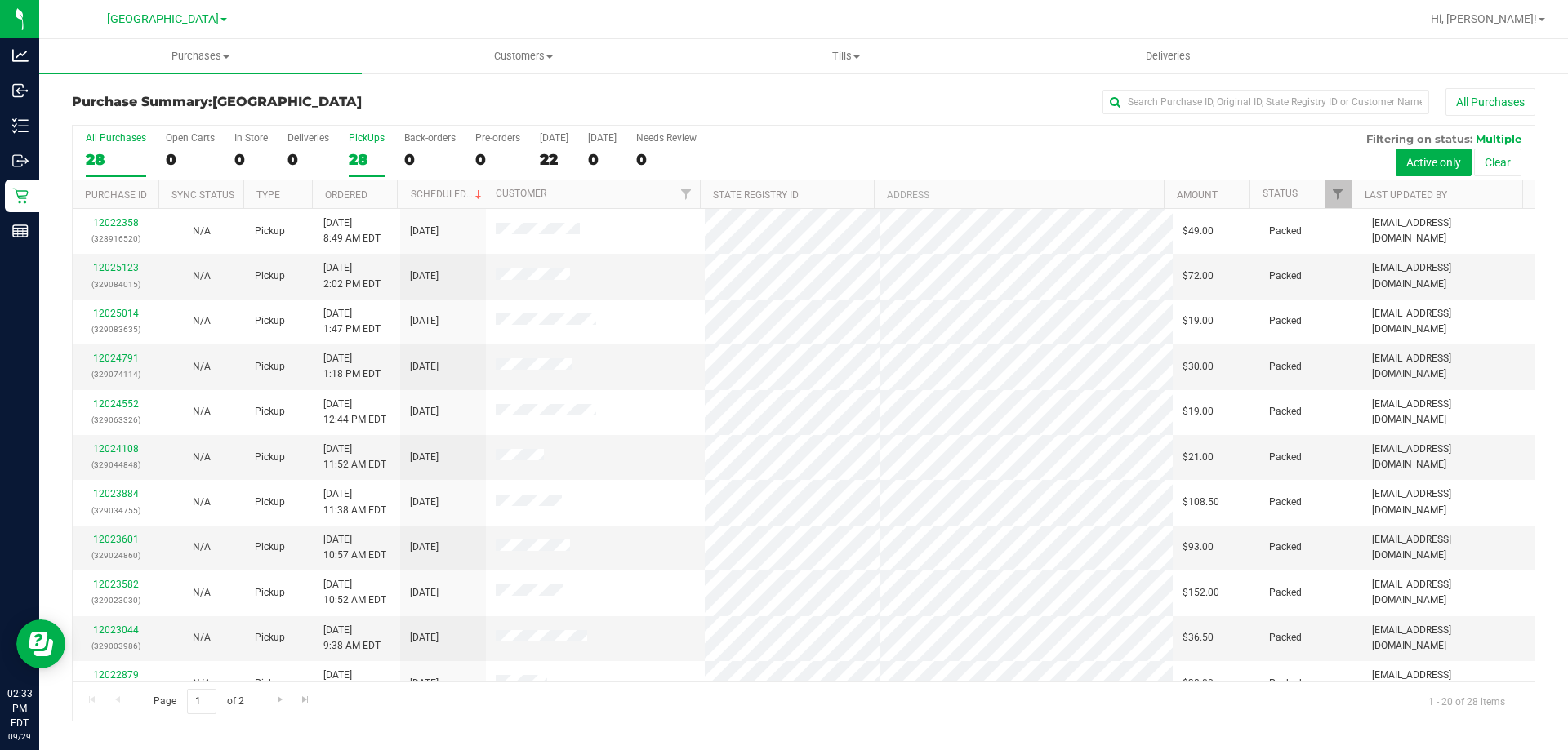
click at [0, 0] on input "All Purchases 28" at bounding box center [0, 0] width 0 height 0
click at [364, 150] on div "28" at bounding box center [366, 159] width 36 height 19
click at [0, 0] on input "PickUps 28" at bounding box center [0, 0] width 0 height 0
click at [110, 137] on div "All Purchases" at bounding box center [116, 137] width 60 height 11
click at [0, 0] on input "All Purchases 27" at bounding box center [0, 0] width 0 height 0
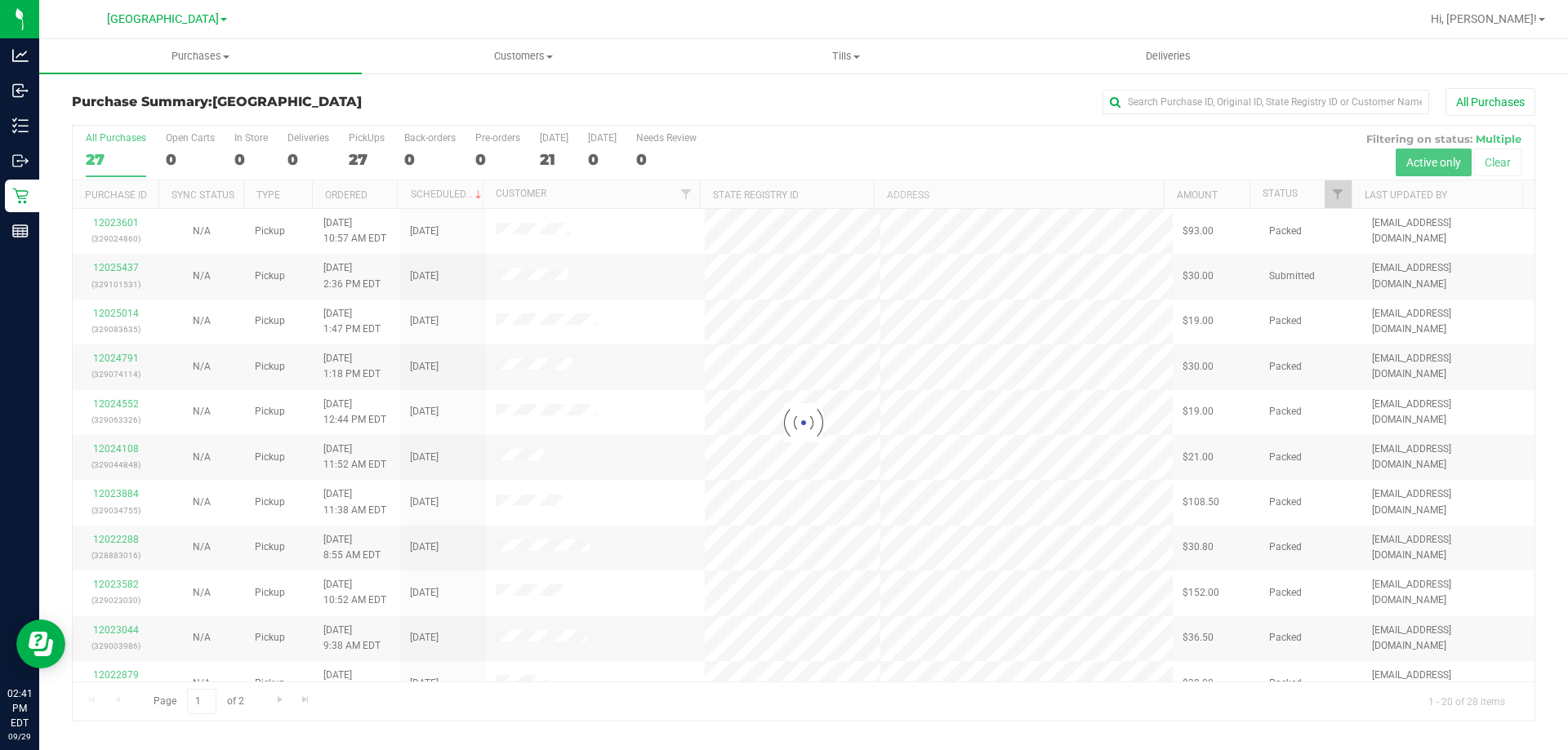
click at [350, 138] on div at bounding box center [803, 423] width 1462 height 595
click at [352, 140] on div at bounding box center [803, 423] width 1462 height 595
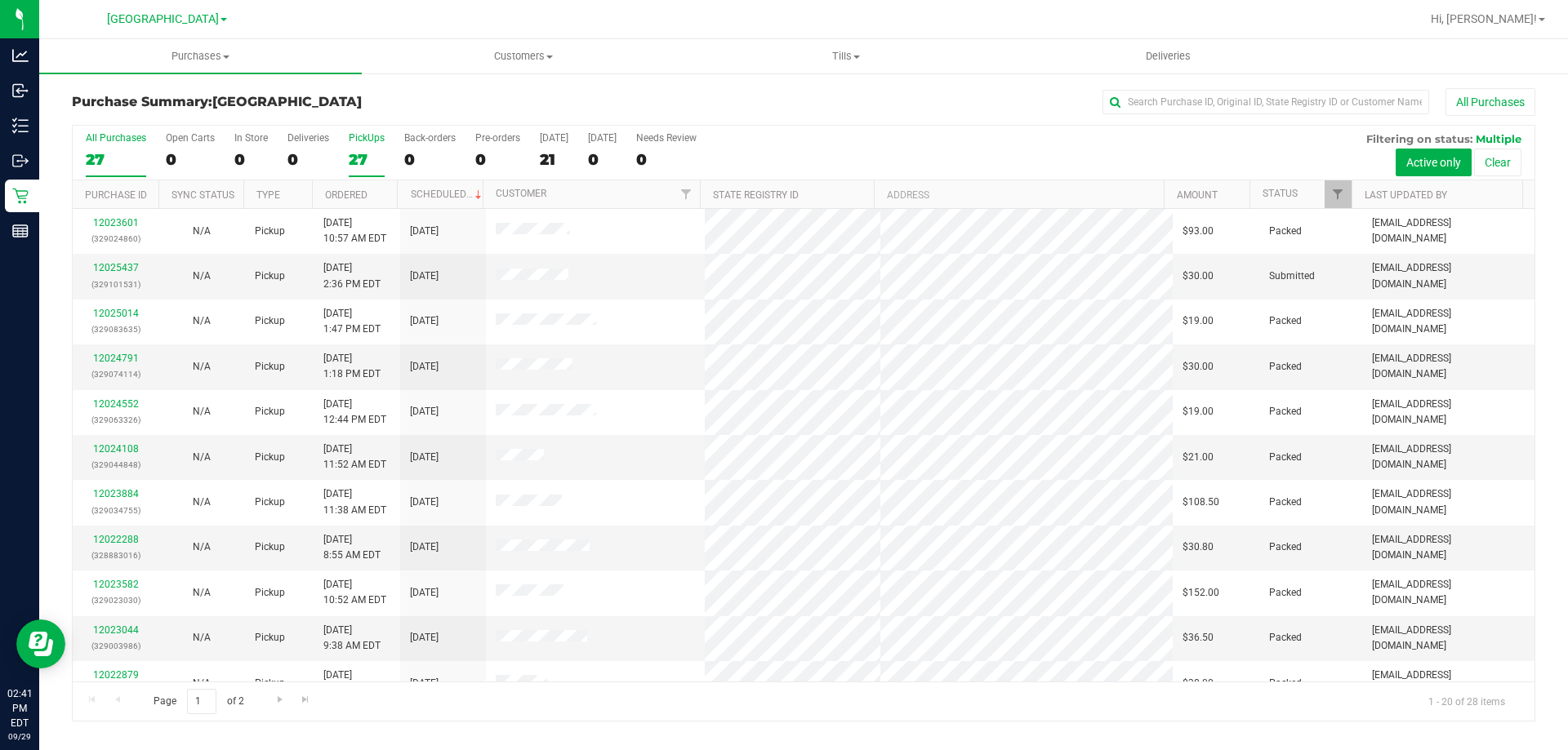
click at [353, 141] on div "PickUps" at bounding box center [366, 137] width 36 height 11
click at [0, 0] on input "PickUps 27" at bounding box center [0, 0] width 0 height 0
click at [128, 266] on link "12025437" at bounding box center [116, 267] width 46 height 11
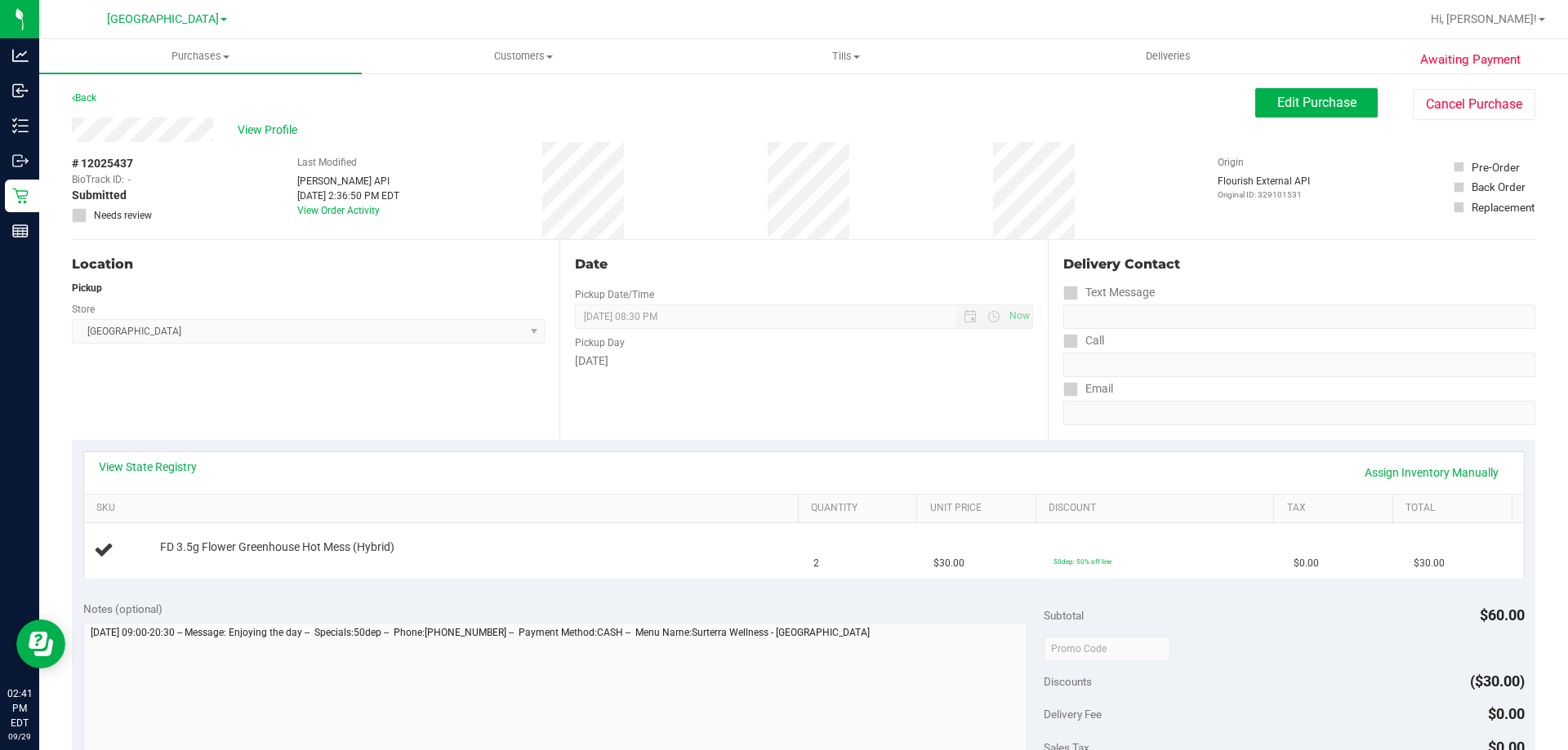
click at [162, 467] on link "View State Registry" at bounding box center [148, 467] width 98 height 16
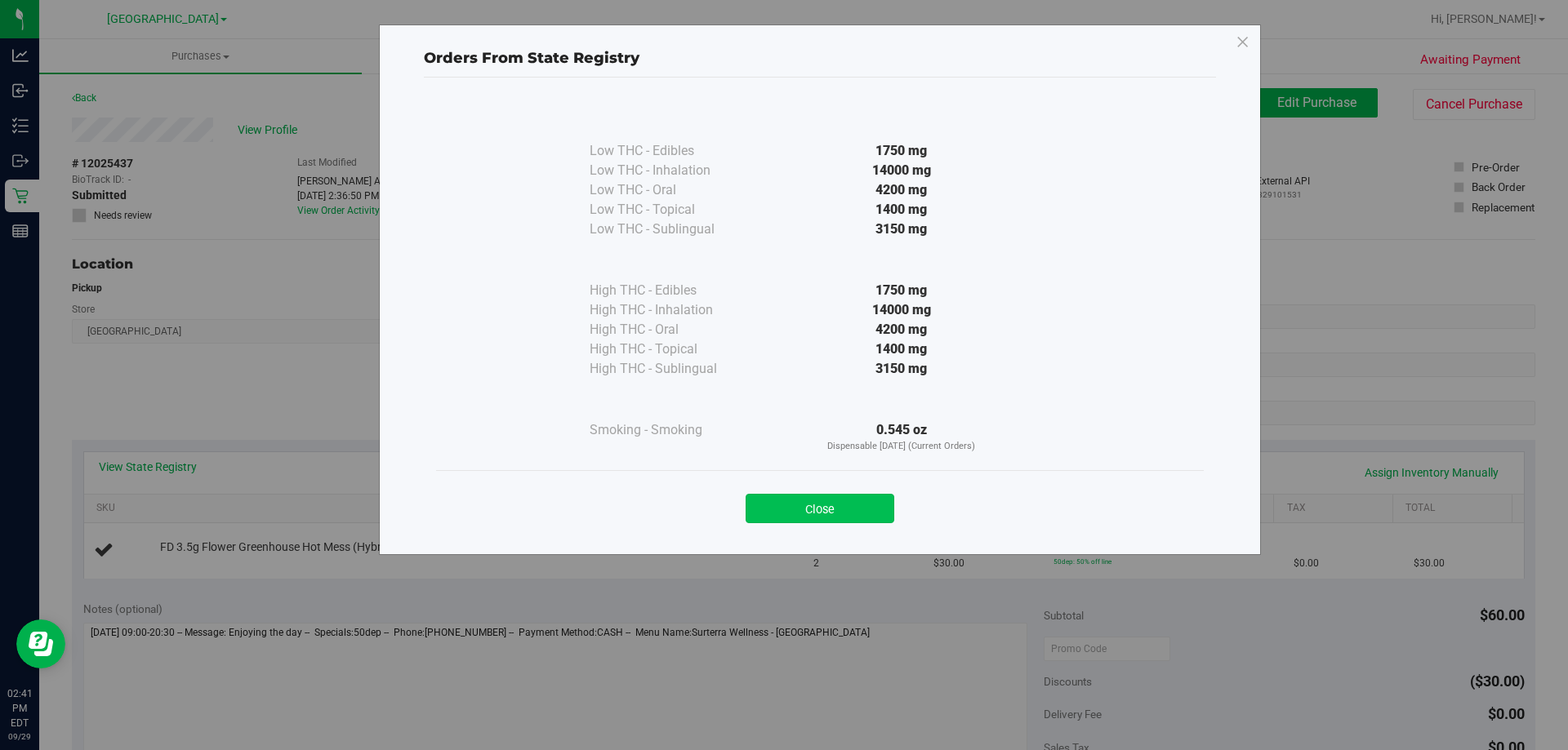
click at [804, 509] on button "Close" at bounding box center [819, 508] width 149 height 29
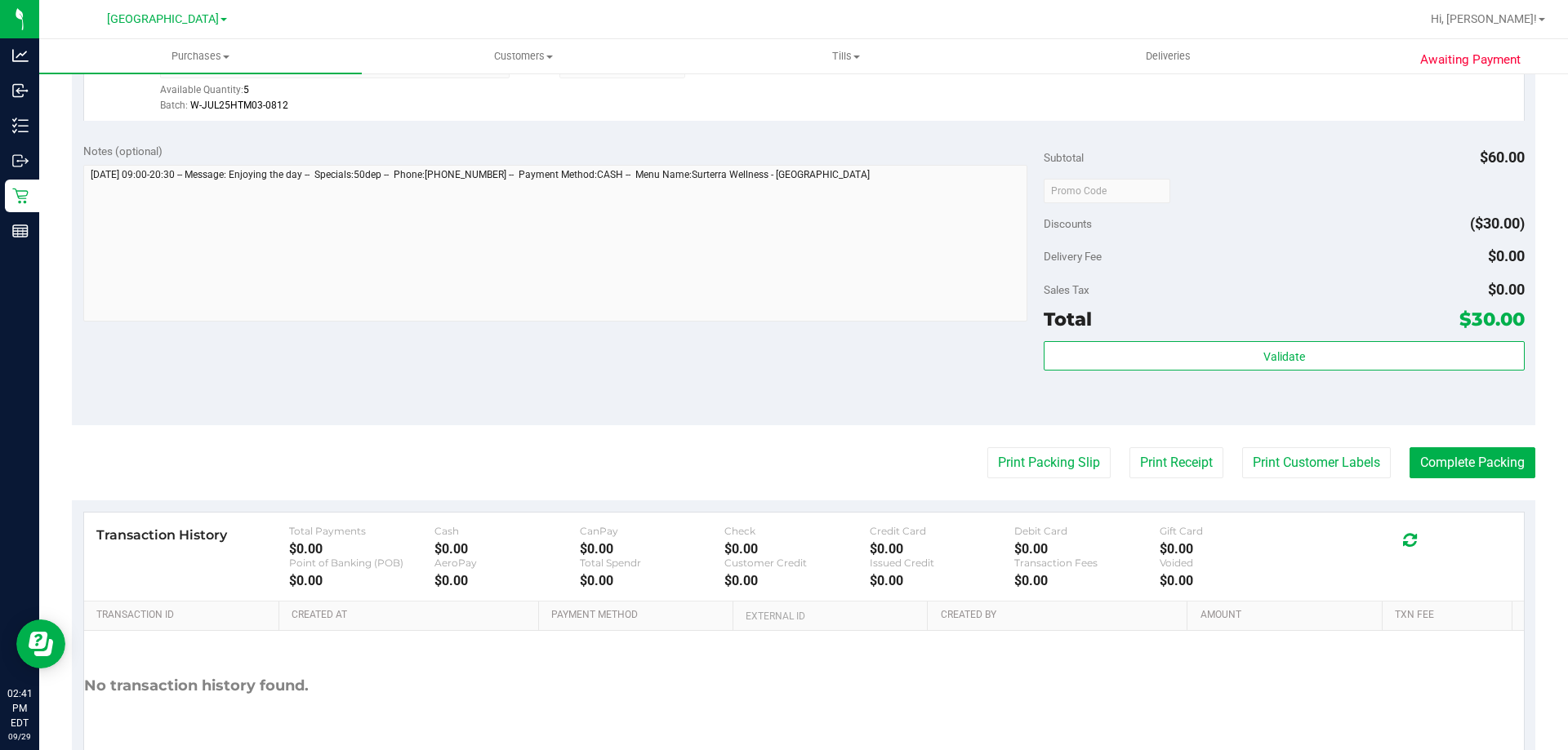
scroll to position [497, 0]
click at [1307, 475] on button "Print Customer Labels" at bounding box center [1316, 462] width 149 height 31
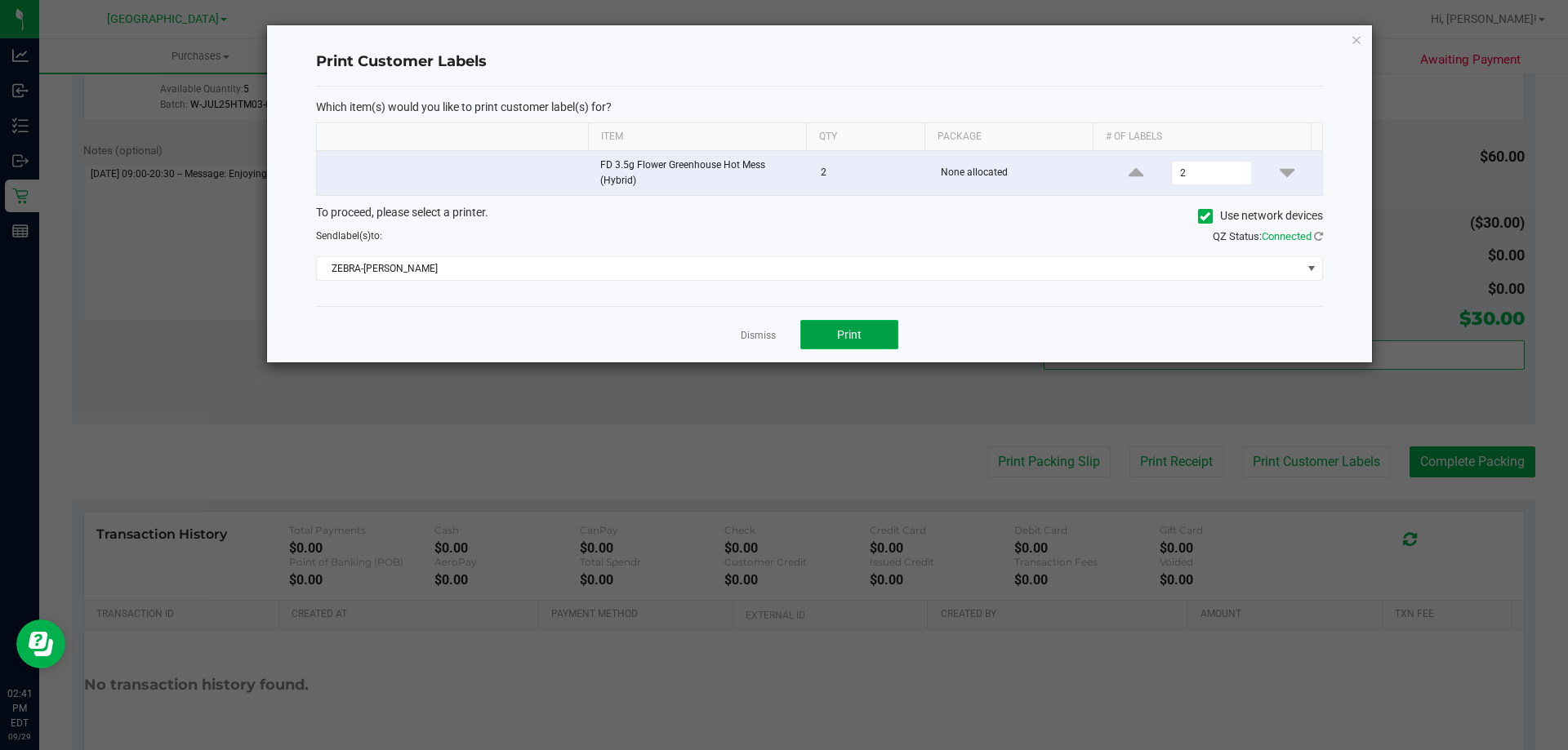
click at [857, 334] on span "Print" at bounding box center [849, 334] width 25 height 13
click at [758, 329] on link "Dismiss" at bounding box center [758, 336] width 35 height 14
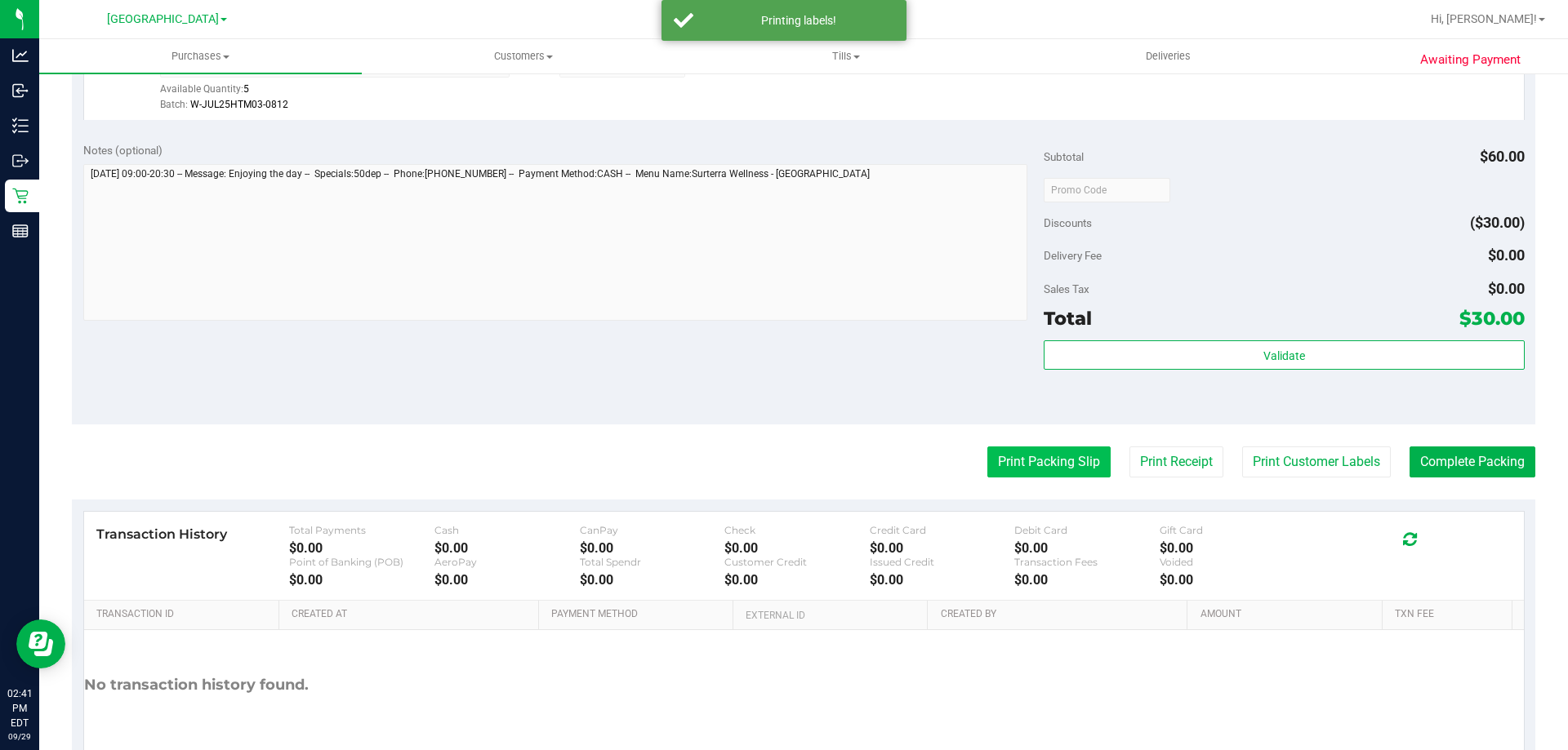
click at [1032, 478] on button "Print Packing Slip" at bounding box center [1049, 462] width 123 height 31
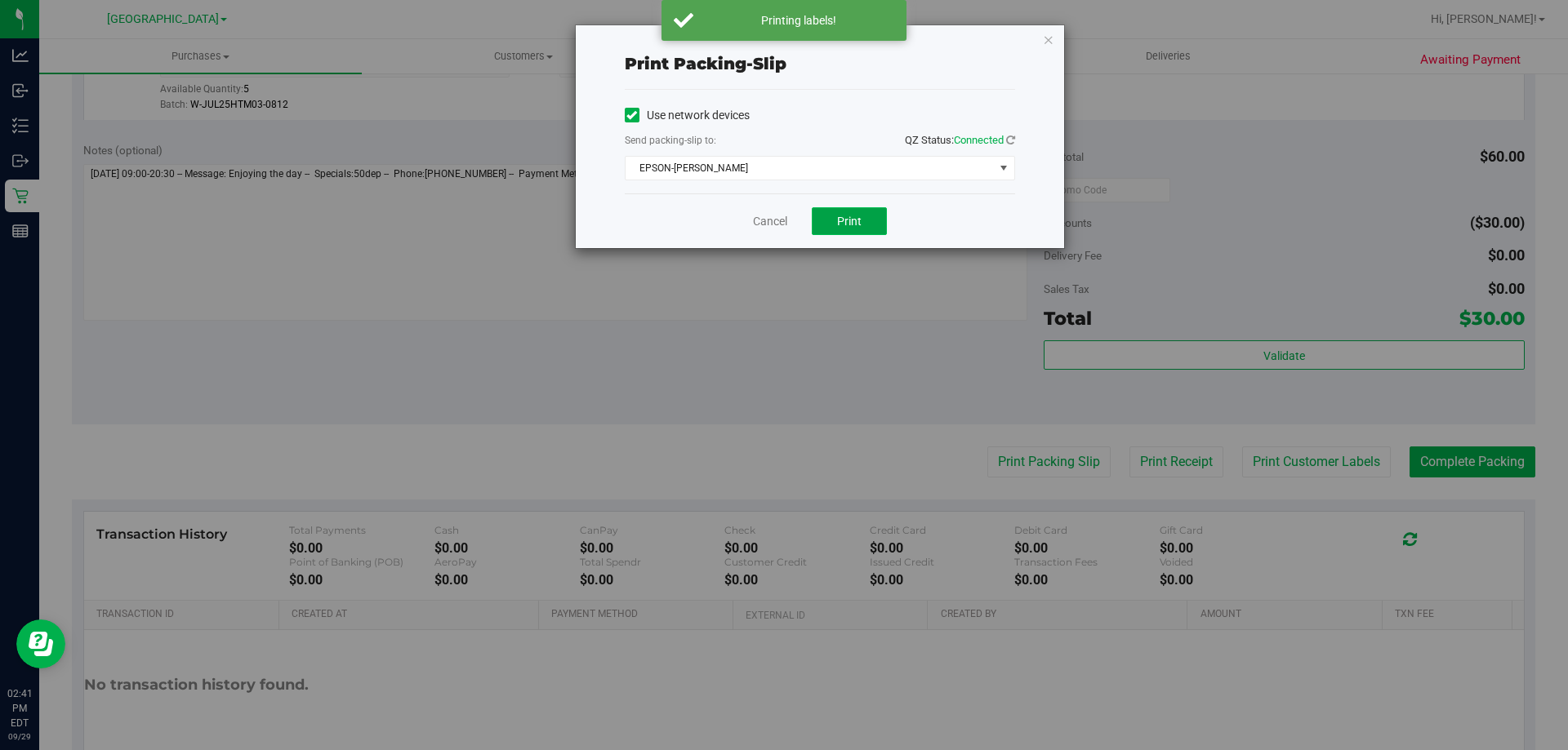
click at [857, 215] on span "Print" at bounding box center [849, 221] width 25 height 13
click at [775, 217] on link "Cancel" at bounding box center [770, 221] width 35 height 17
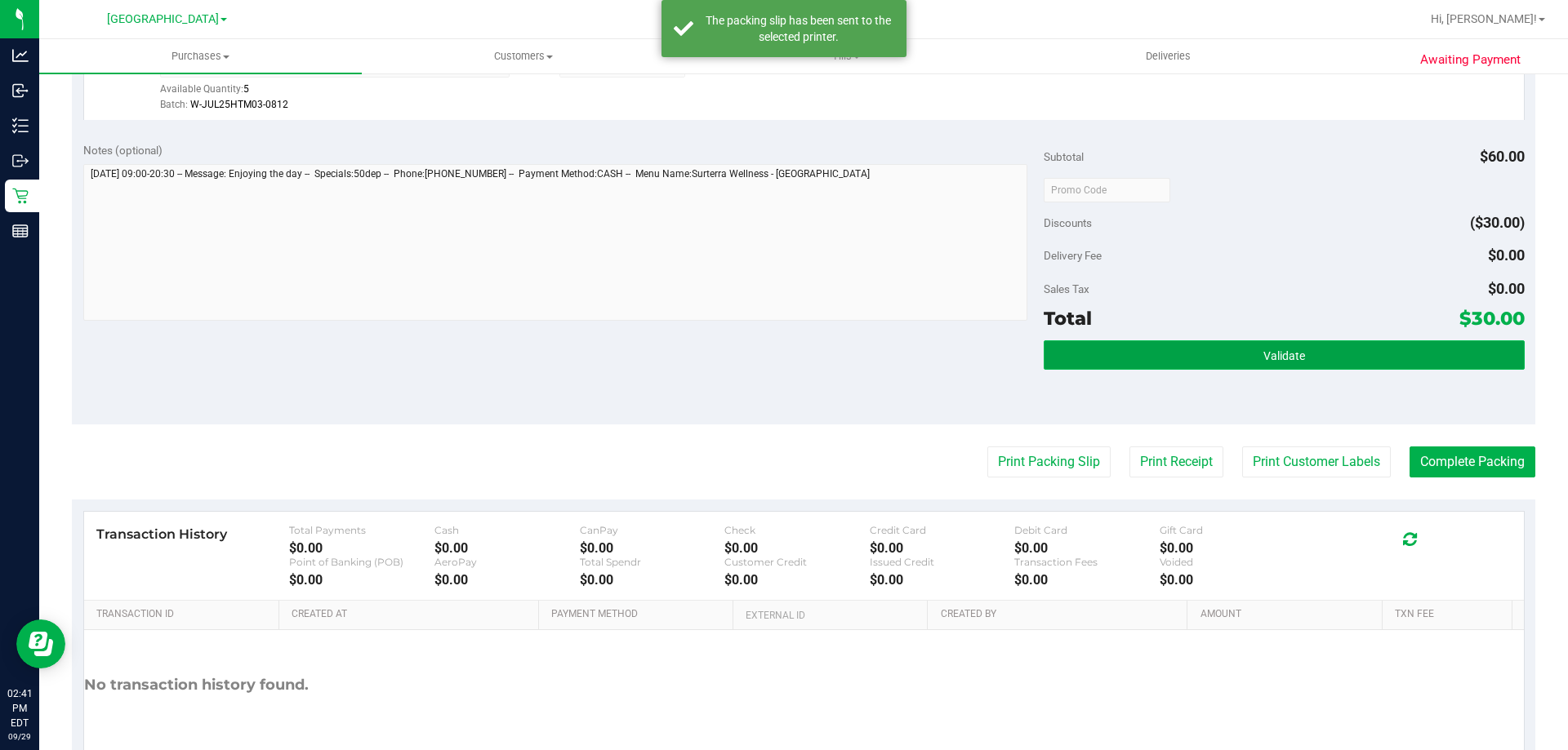
click at [1154, 357] on button "Validate" at bounding box center [1283, 355] width 480 height 29
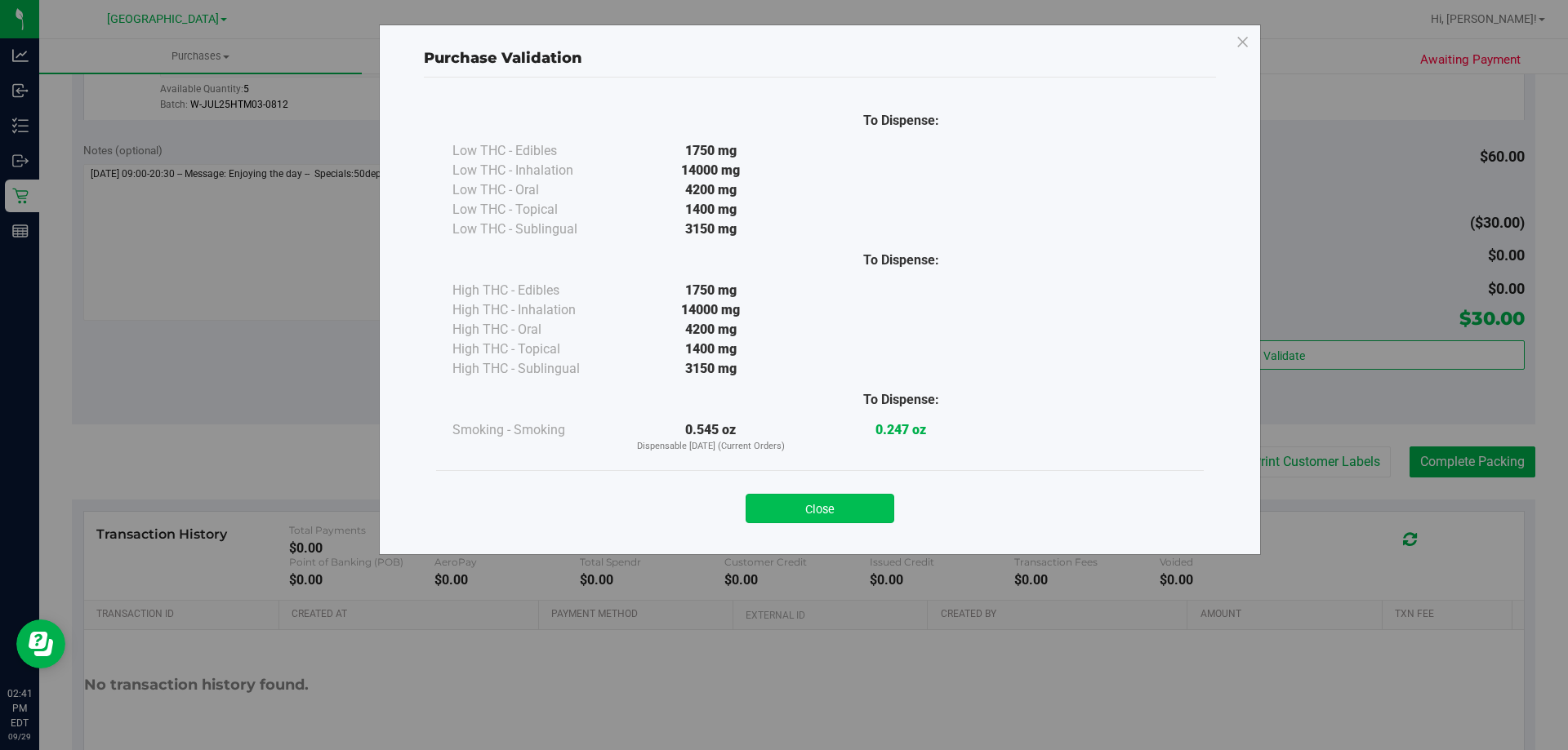
click at [820, 499] on button "Close" at bounding box center [819, 508] width 149 height 29
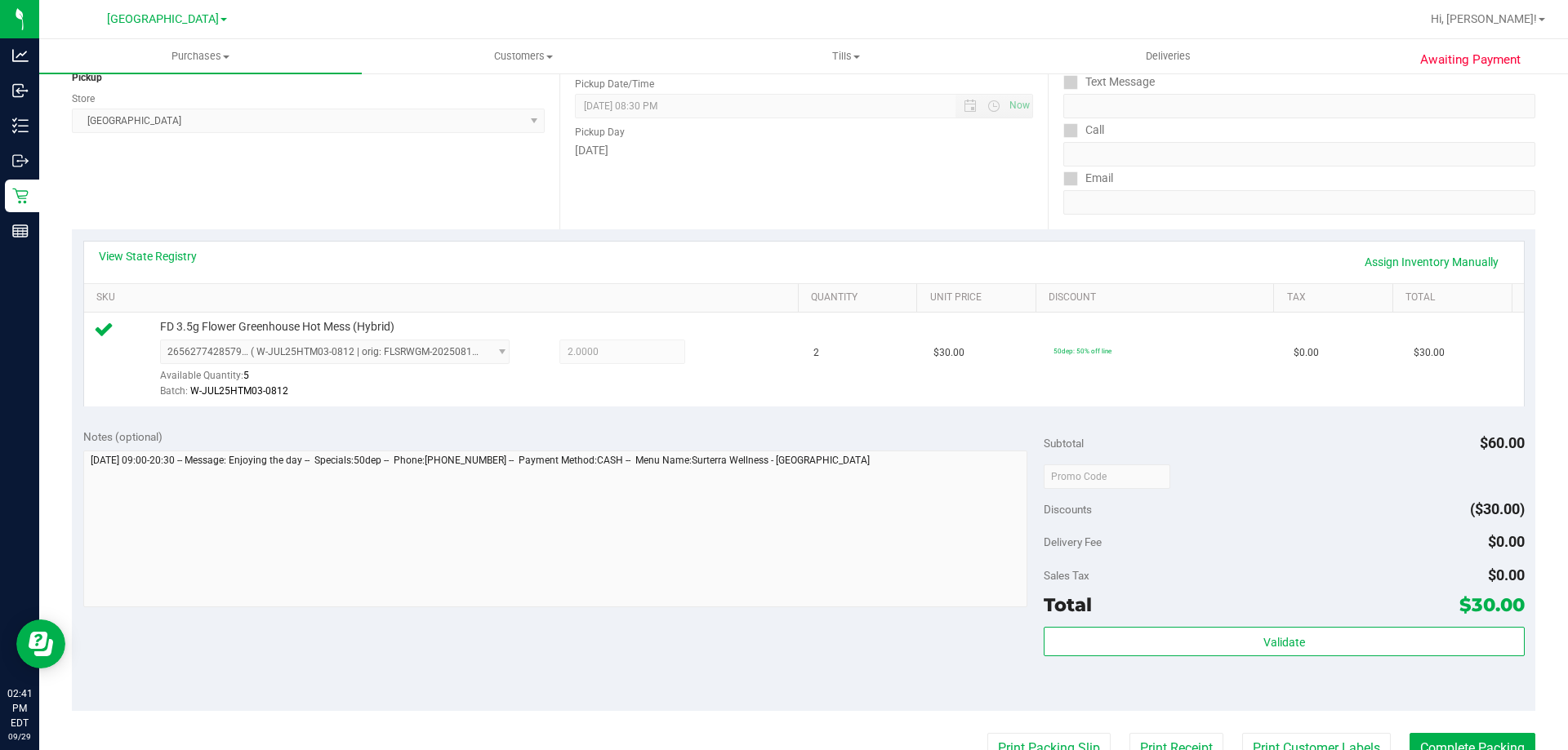
scroll to position [439, 0]
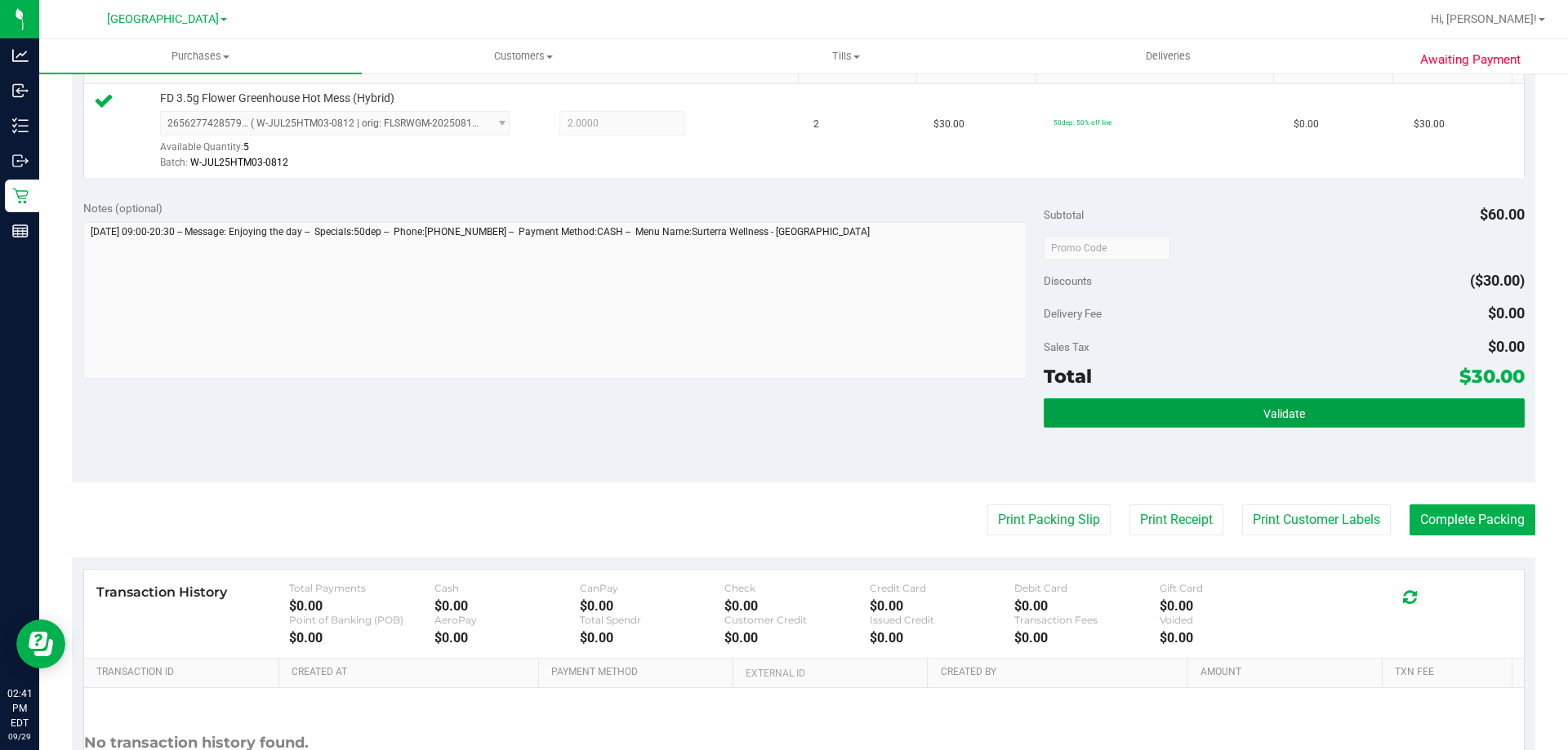
click at [1179, 410] on button "Validate" at bounding box center [1283, 412] width 480 height 29
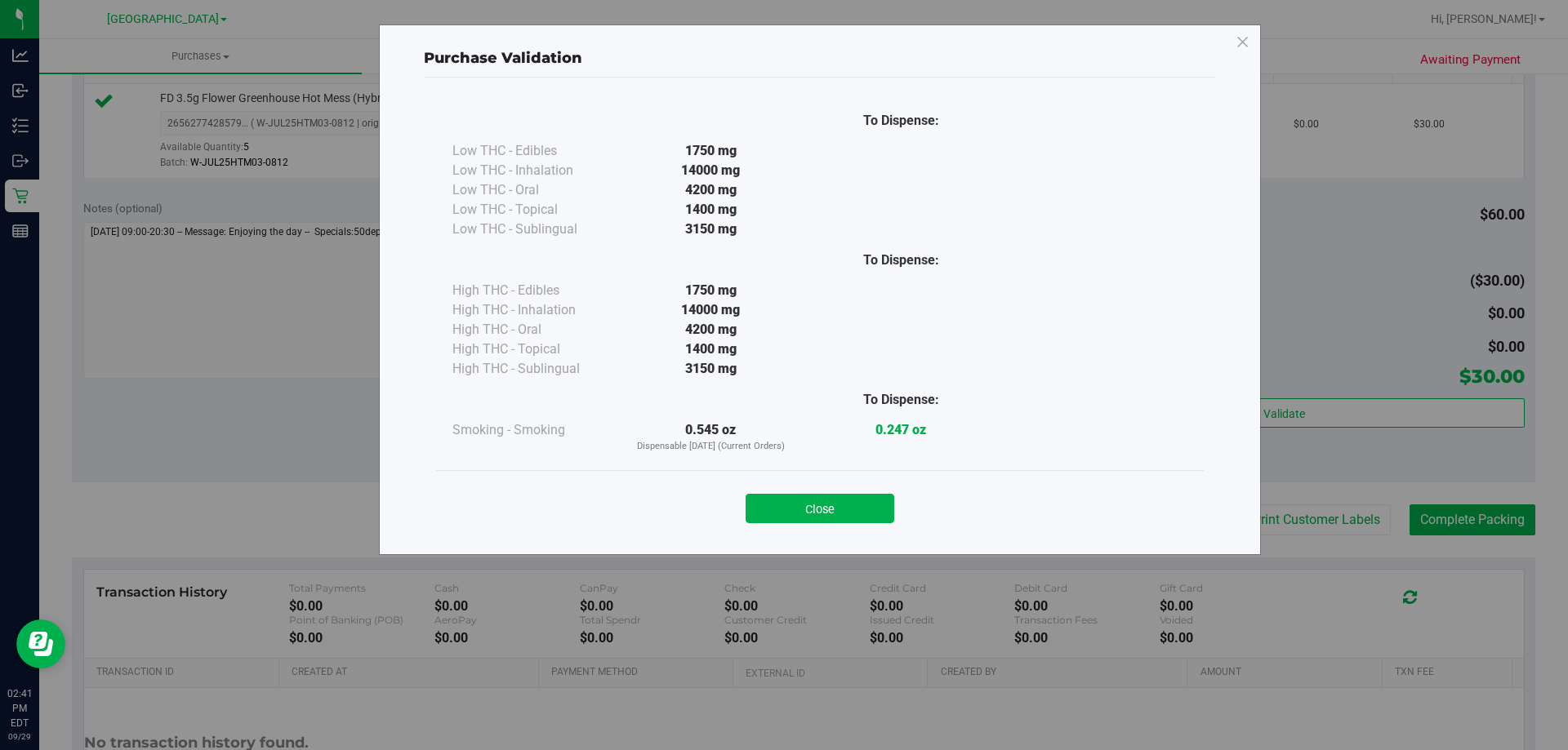
click at [834, 478] on div "Close" at bounding box center [819, 503] width 767 height 66
click at [843, 519] on button "Close" at bounding box center [819, 508] width 149 height 29
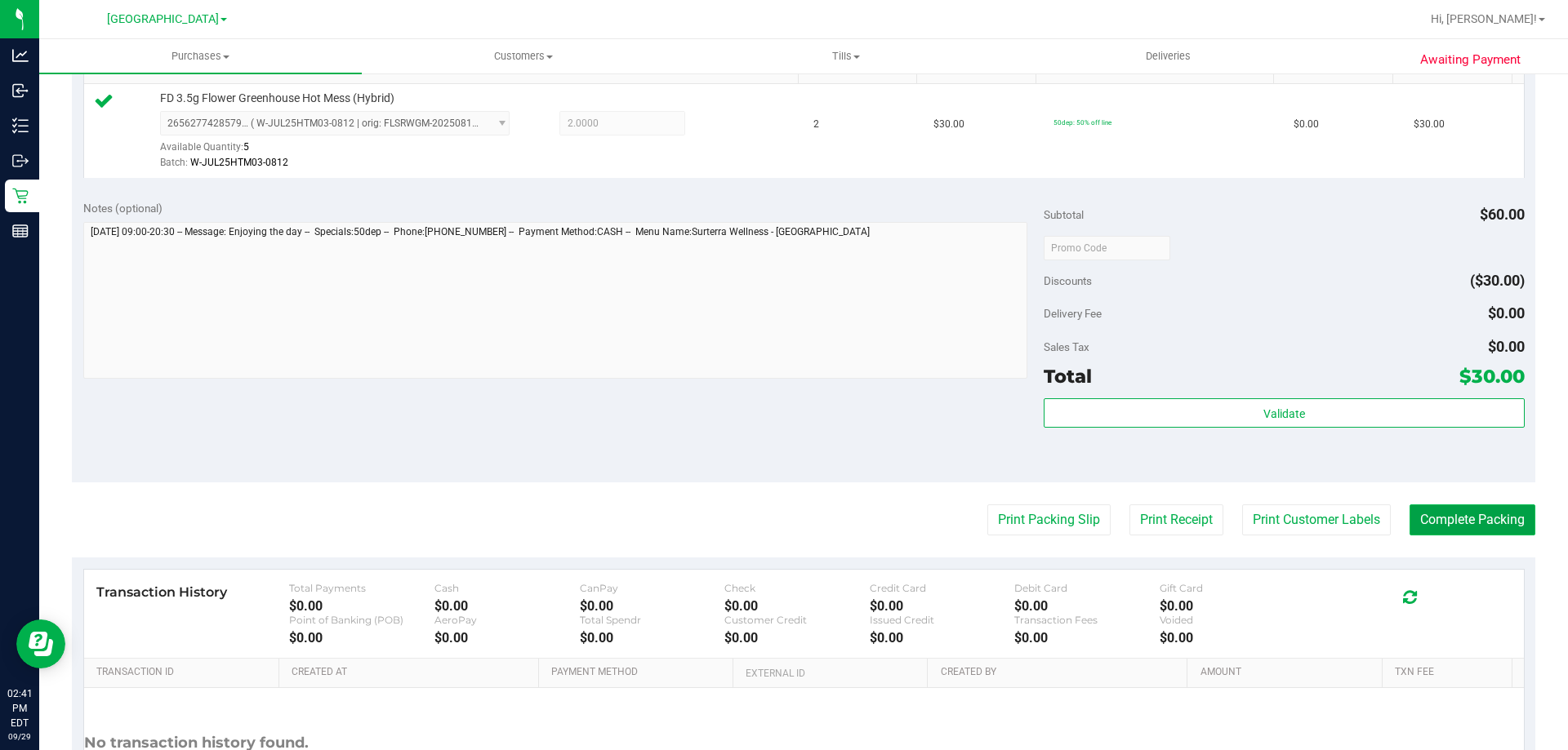
click at [1506, 527] on button "Complete Packing" at bounding box center [1472, 519] width 126 height 31
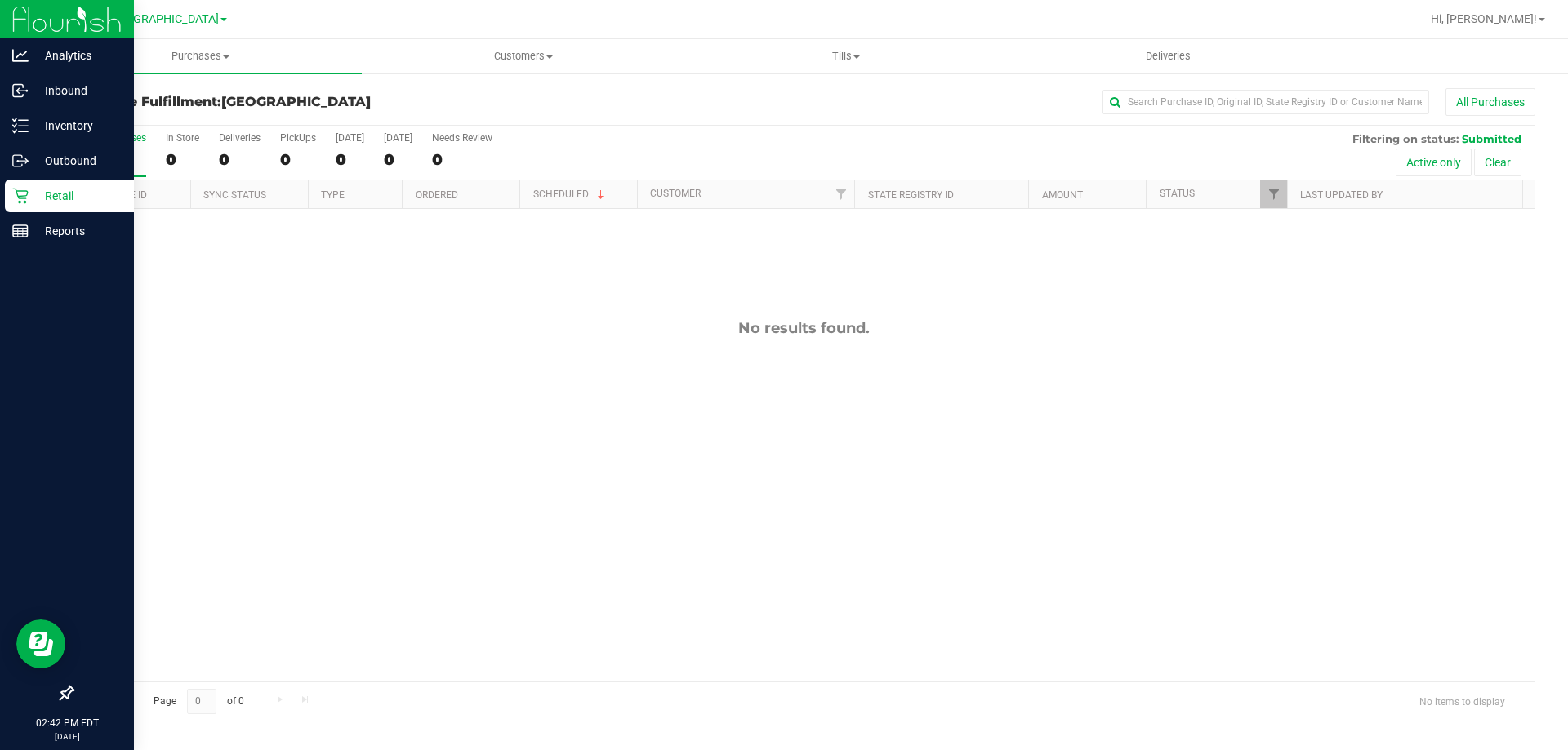
click at [16, 193] on icon at bounding box center [20, 195] width 16 height 16
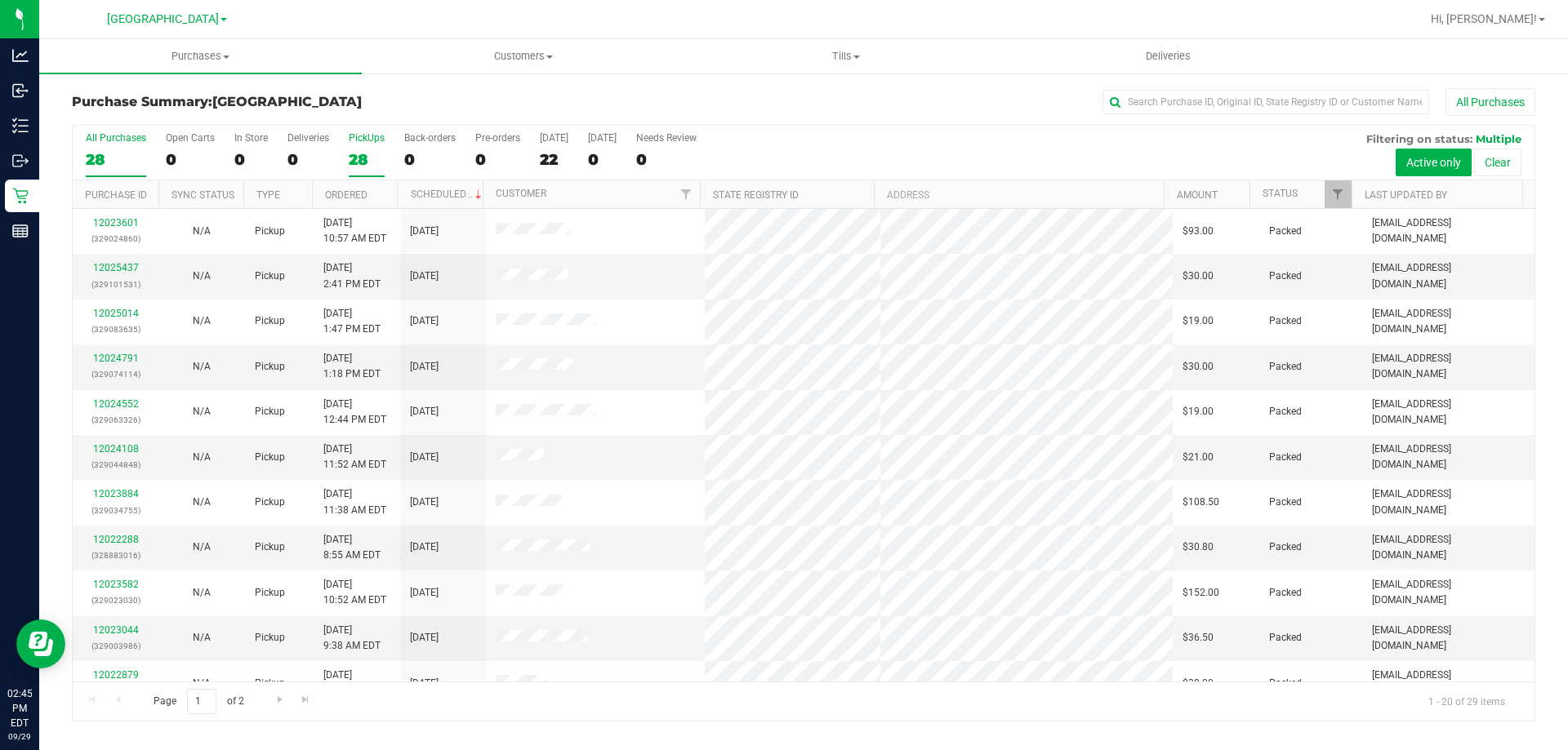
click at [368, 152] on div "28" at bounding box center [366, 159] width 36 height 19
click at [0, 0] on input "PickUps 28" at bounding box center [0, 0] width 0 height 0
click at [117, 153] on div "28" at bounding box center [116, 159] width 60 height 19
click at [0, 0] on input "All Purchases 28" at bounding box center [0, 0] width 0 height 0
click at [357, 151] on div "28" at bounding box center [366, 159] width 36 height 19
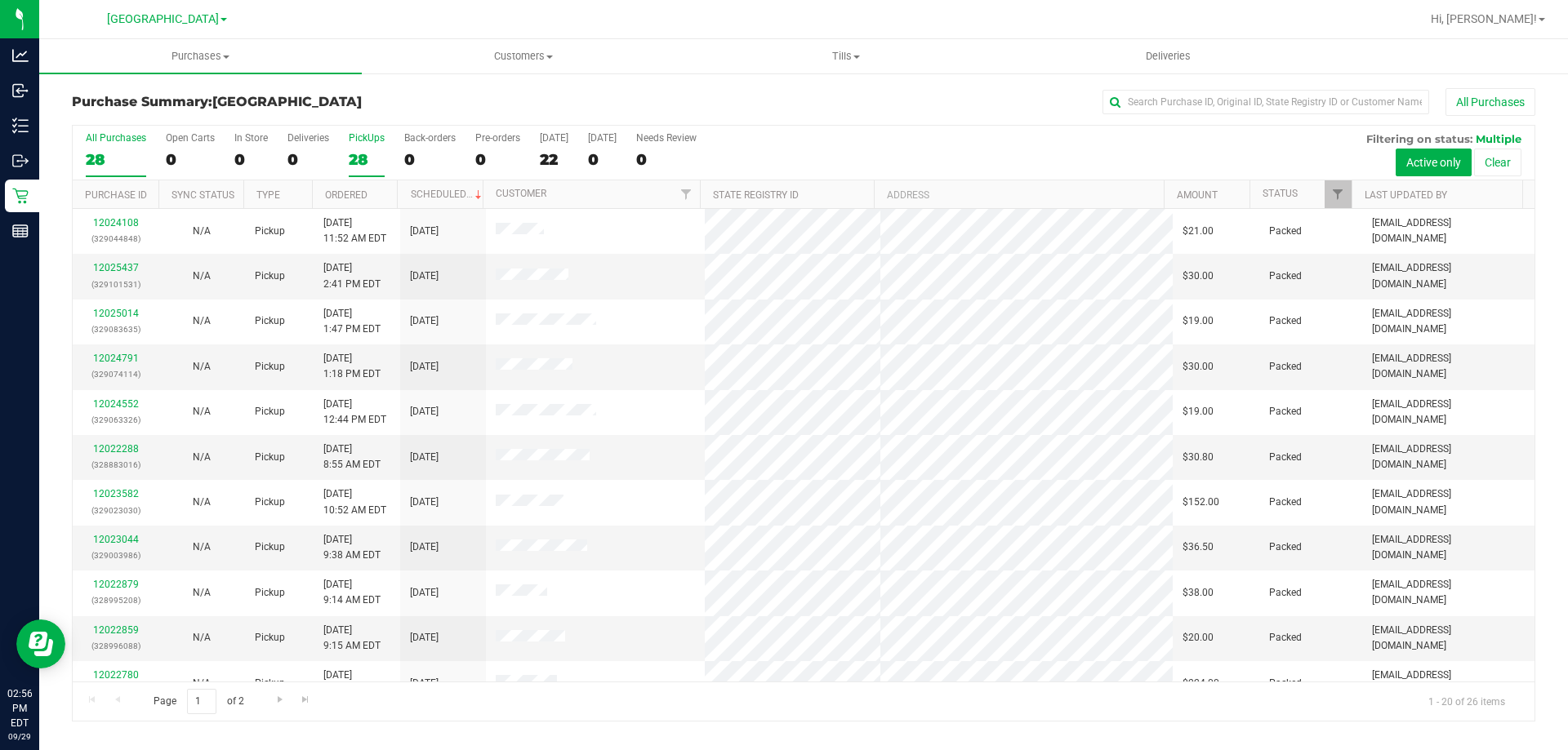
click at [0, 0] on input "PickUps 28" at bounding box center [0, 0] width 0 height 0
click at [135, 162] on div "26" at bounding box center [116, 159] width 60 height 19
click at [0, 0] on input "All Purchases 26" at bounding box center [0, 0] width 0 height 0
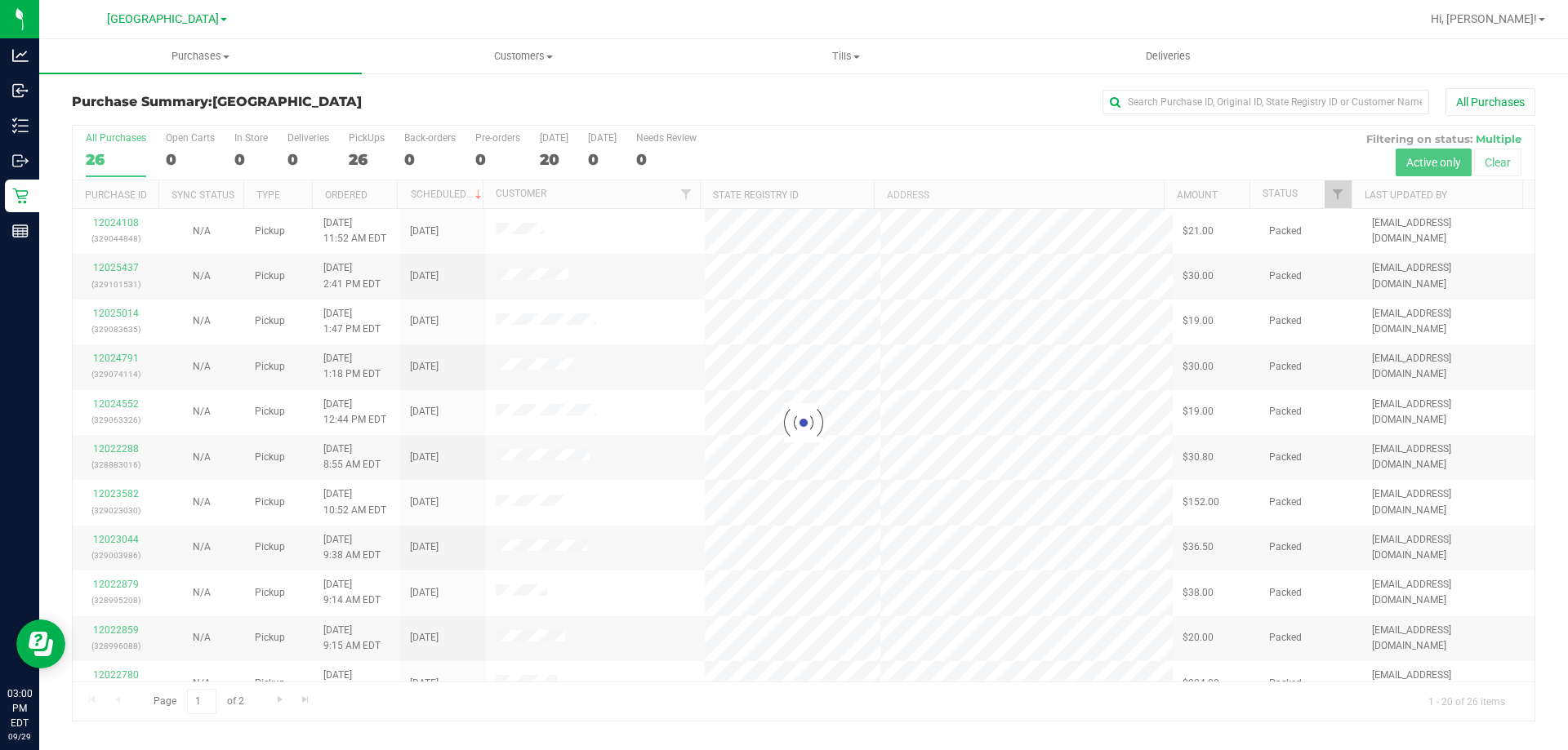
click at [369, 163] on div at bounding box center [803, 423] width 1462 height 595
click at [368, 145] on div at bounding box center [803, 423] width 1462 height 595
click at [365, 161] on div at bounding box center [803, 423] width 1462 height 595
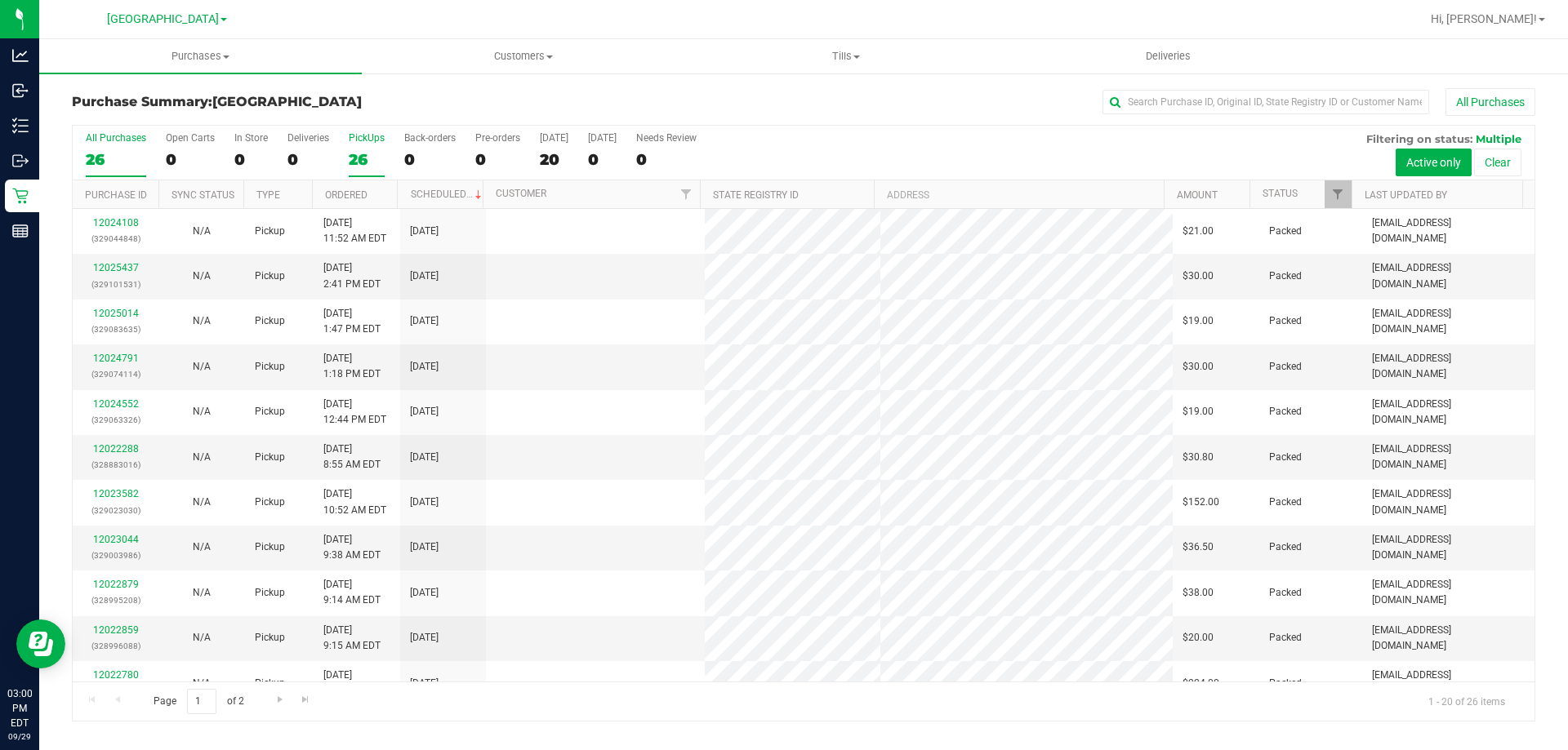
click at [365, 151] on div "26" at bounding box center [366, 159] width 36 height 19
click at [0, 0] on input "PickUps 26" at bounding box center [0, 0] width 0 height 0
click at [113, 157] on div "26" at bounding box center [116, 159] width 60 height 19
click at [0, 0] on input "All Purchases 26" at bounding box center [0, 0] width 0 height 0
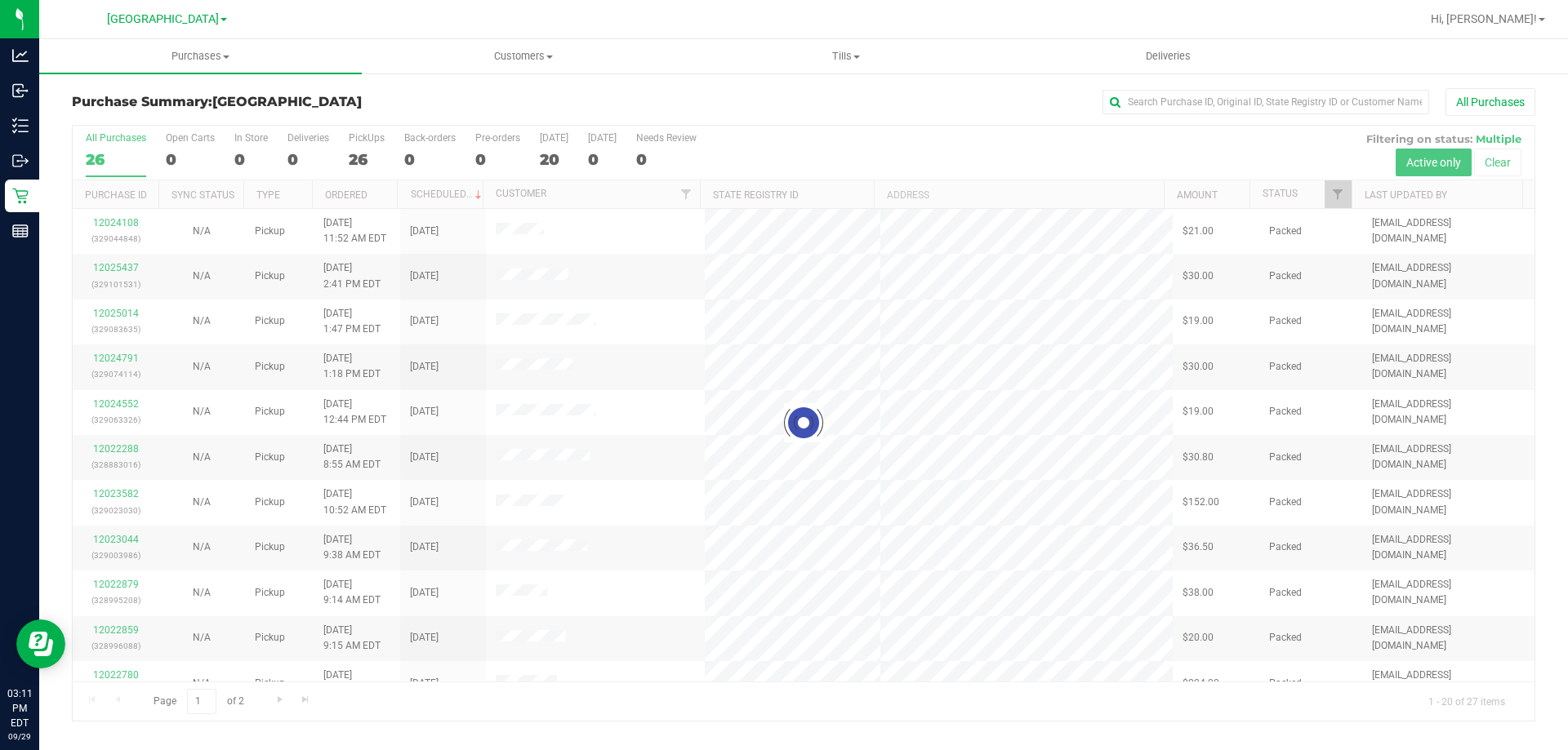
click at [354, 129] on div at bounding box center [803, 423] width 1462 height 595
click at [368, 152] on div at bounding box center [803, 423] width 1462 height 595
click at [359, 146] on div at bounding box center [803, 423] width 1462 height 595
drag, startPoint x: 362, startPoint y: 156, endPoint x: 352, endPoint y: 141, distance: 18.0
click at [363, 156] on div at bounding box center [803, 423] width 1462 height 595
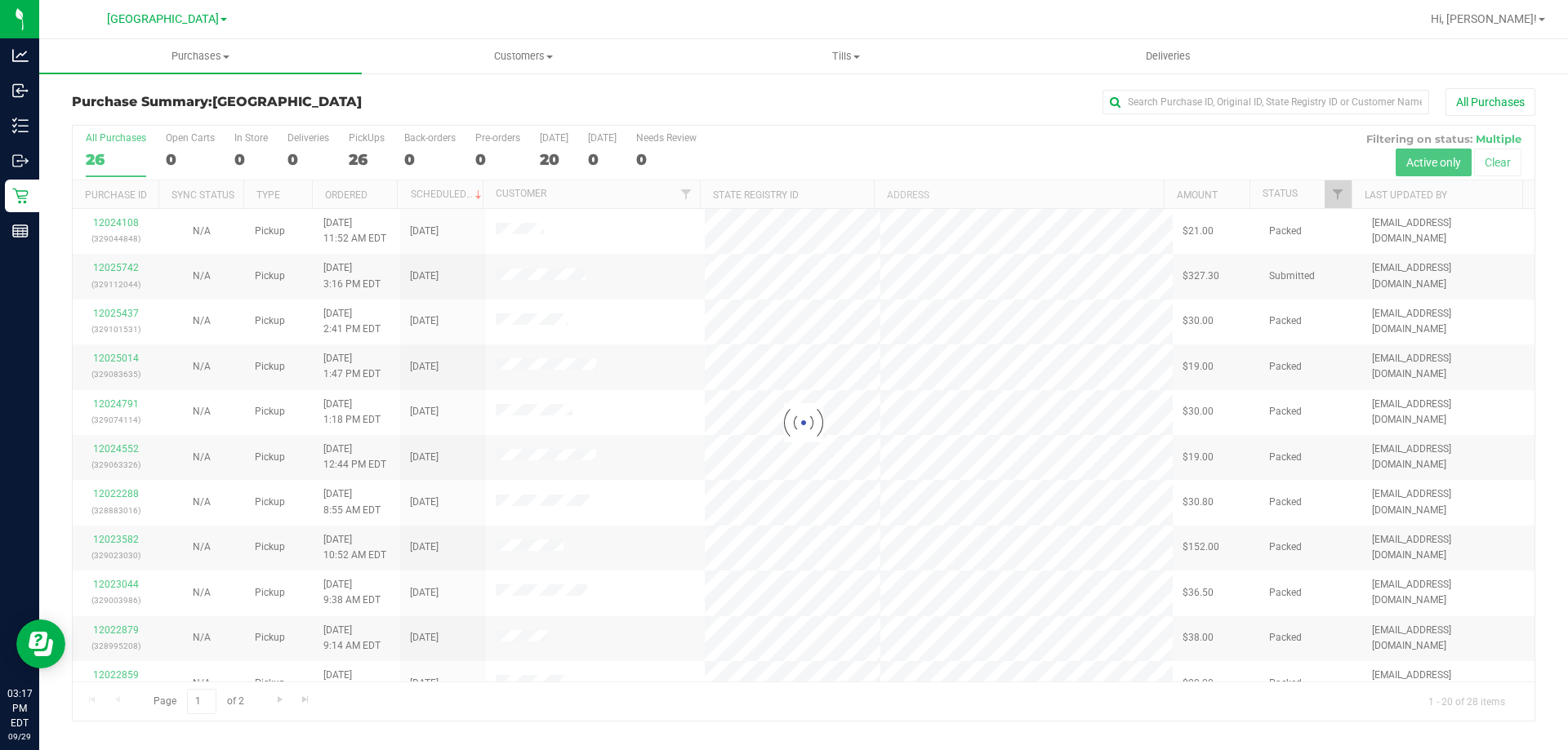
click at [356, 144] on div at bounding box center [803, 423] width 1462 height 595
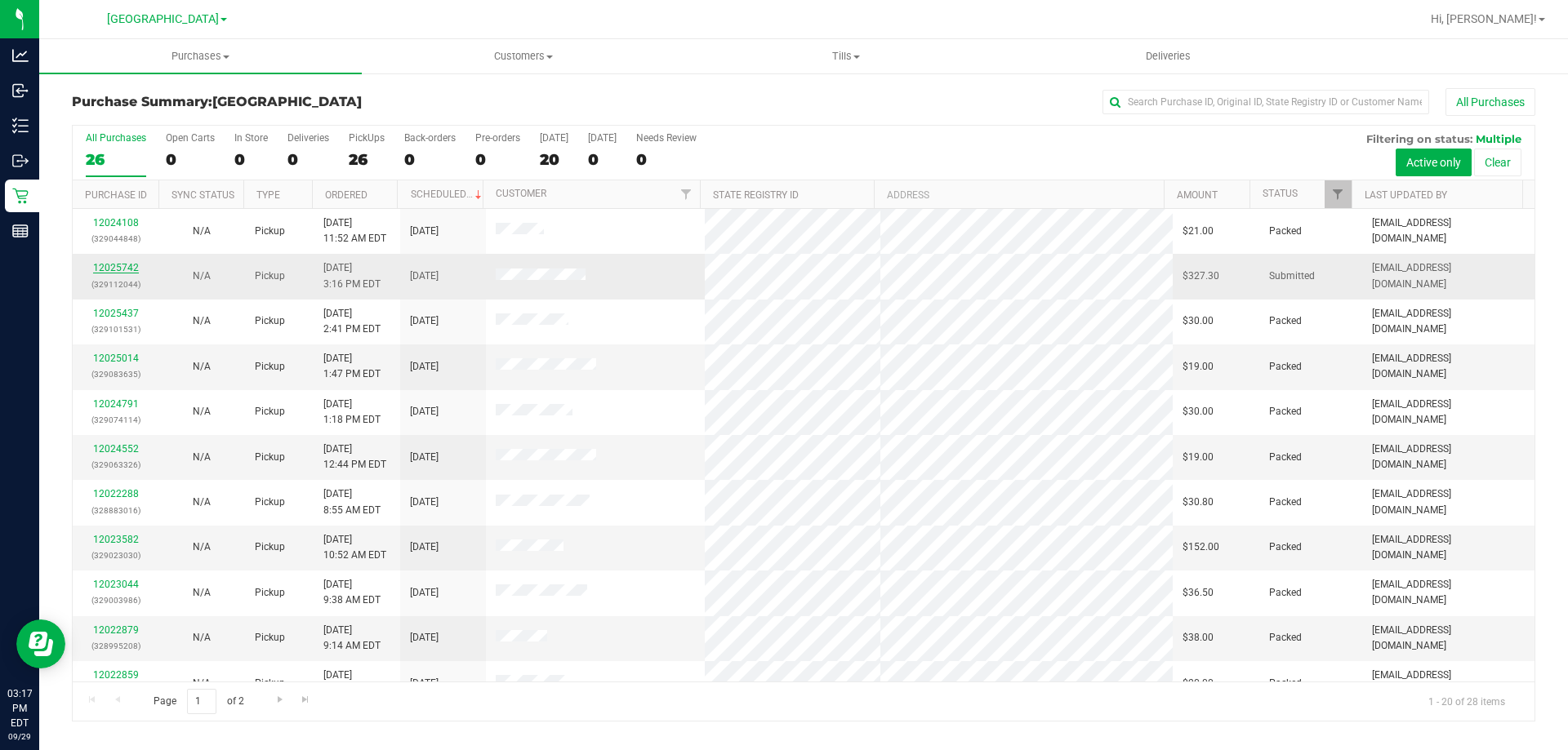
click at [131, 265] on link "12025742" at bounding box center [116, 267] width 46 height 11
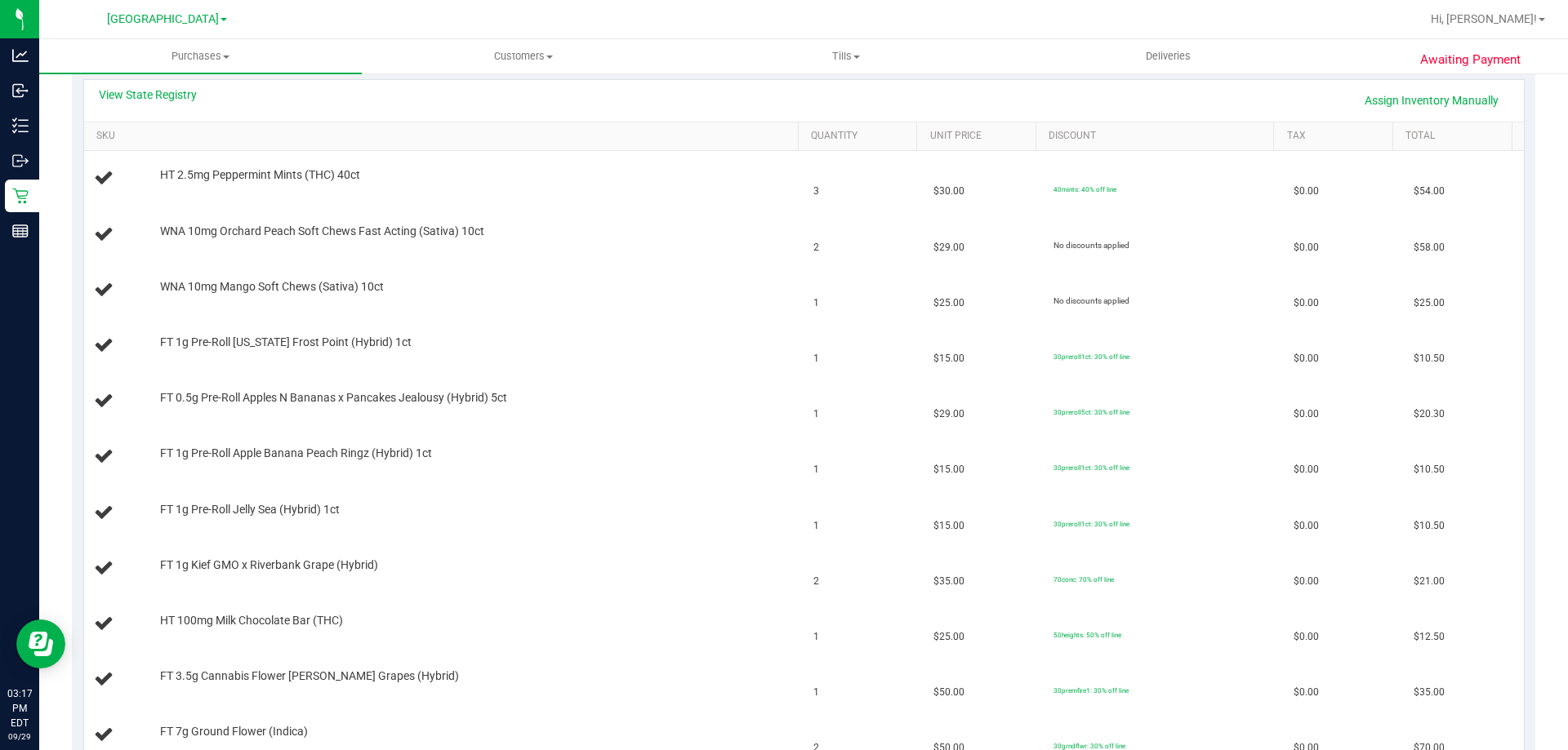
scroll to position [369, 0]
click at [174, 96] on link "View State Registry" at bounding box center [148, 98] width 98 height 16
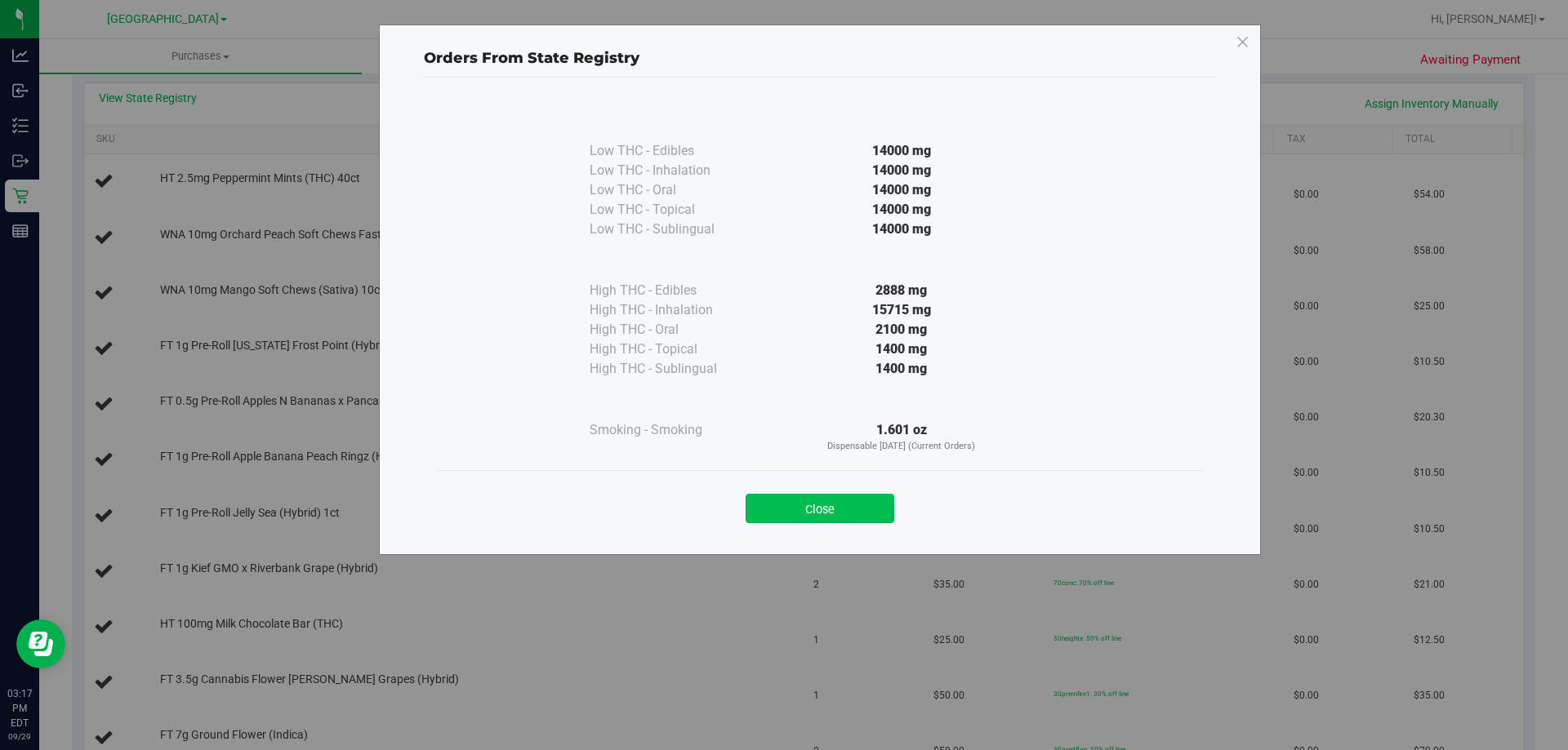
click at [844, 517] on button "Close" at bounding box center [819, 508] width 149 height 29
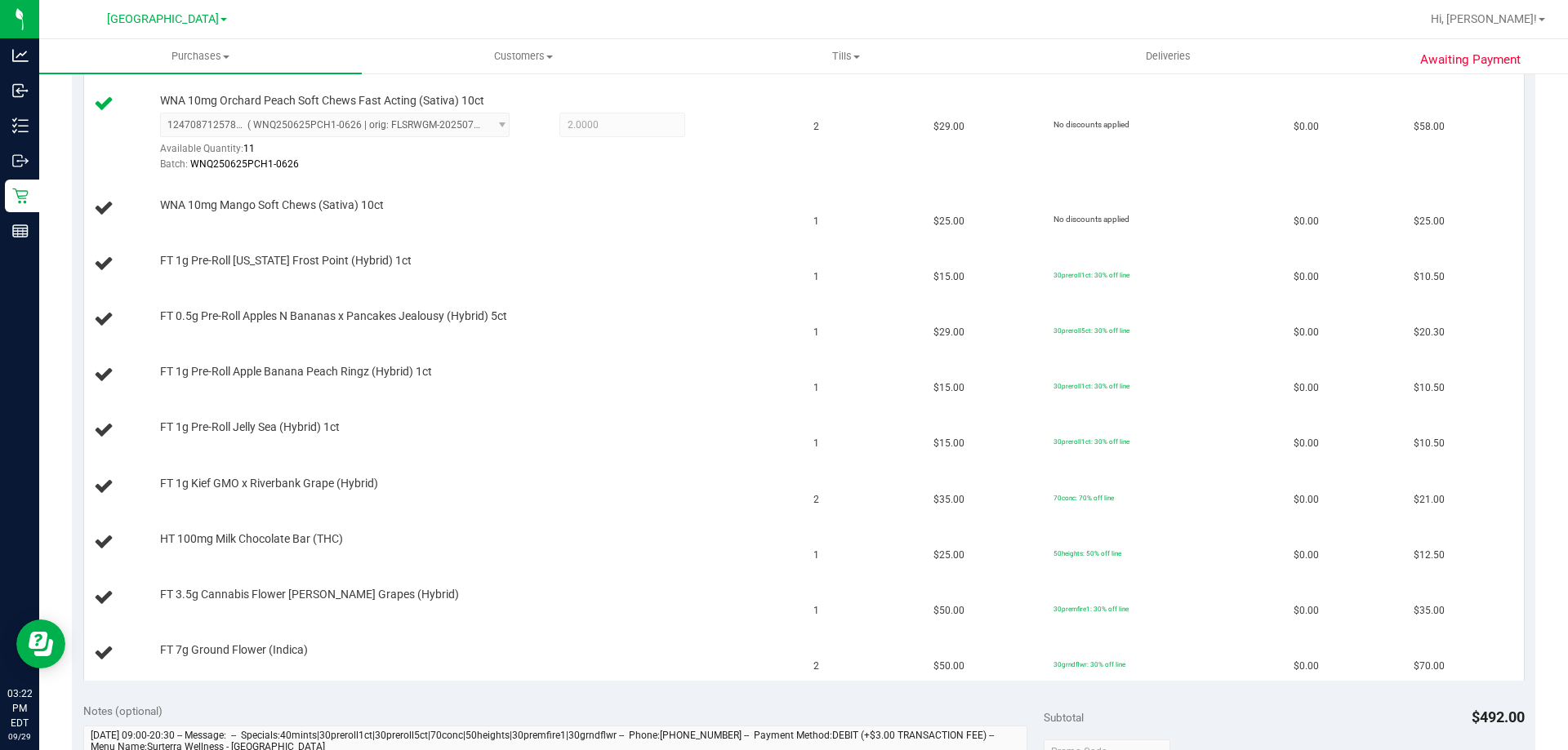
scroll to position [531, 0]
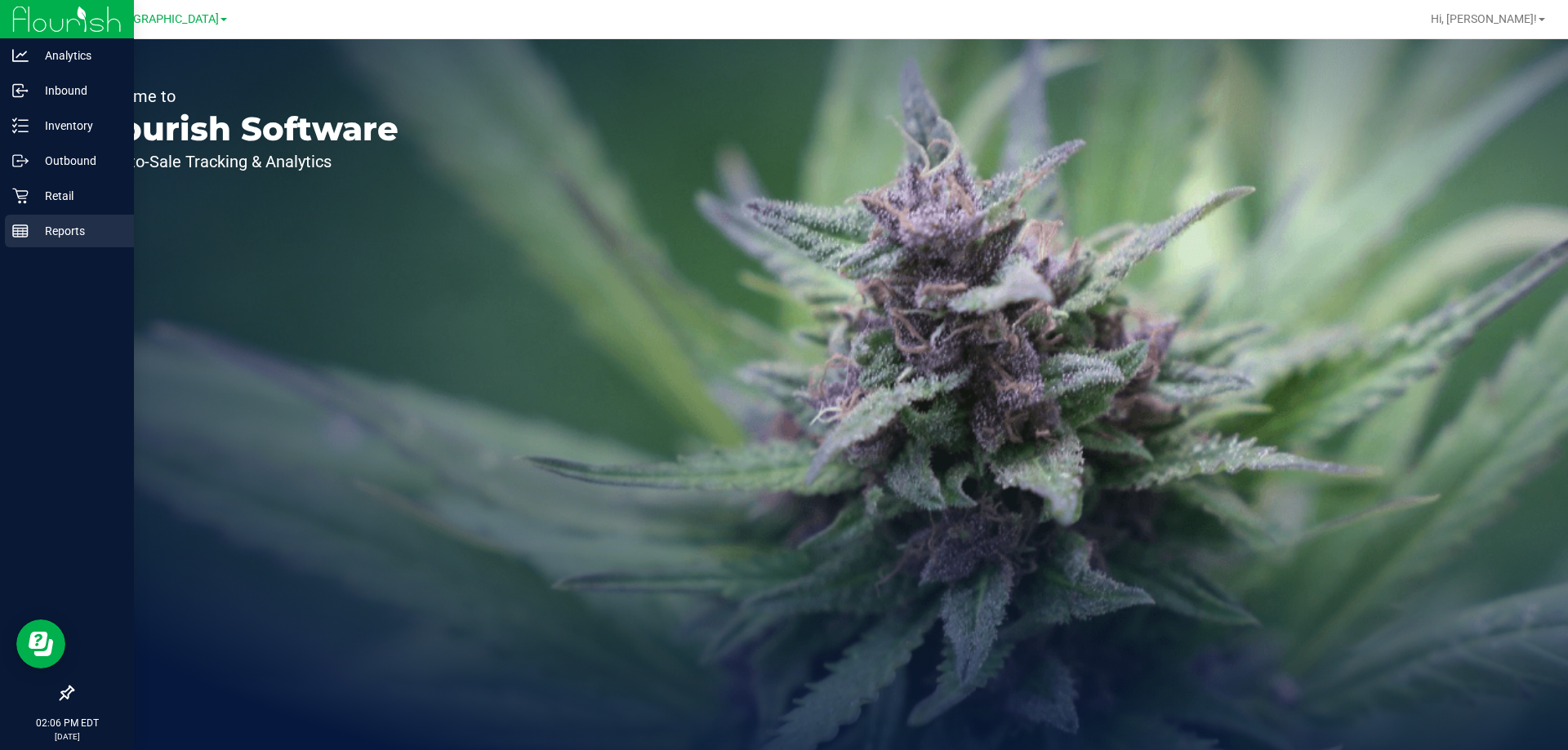
click at [27, 244] on div "Reports" at bounding box center [70, 231] width 129 height 33
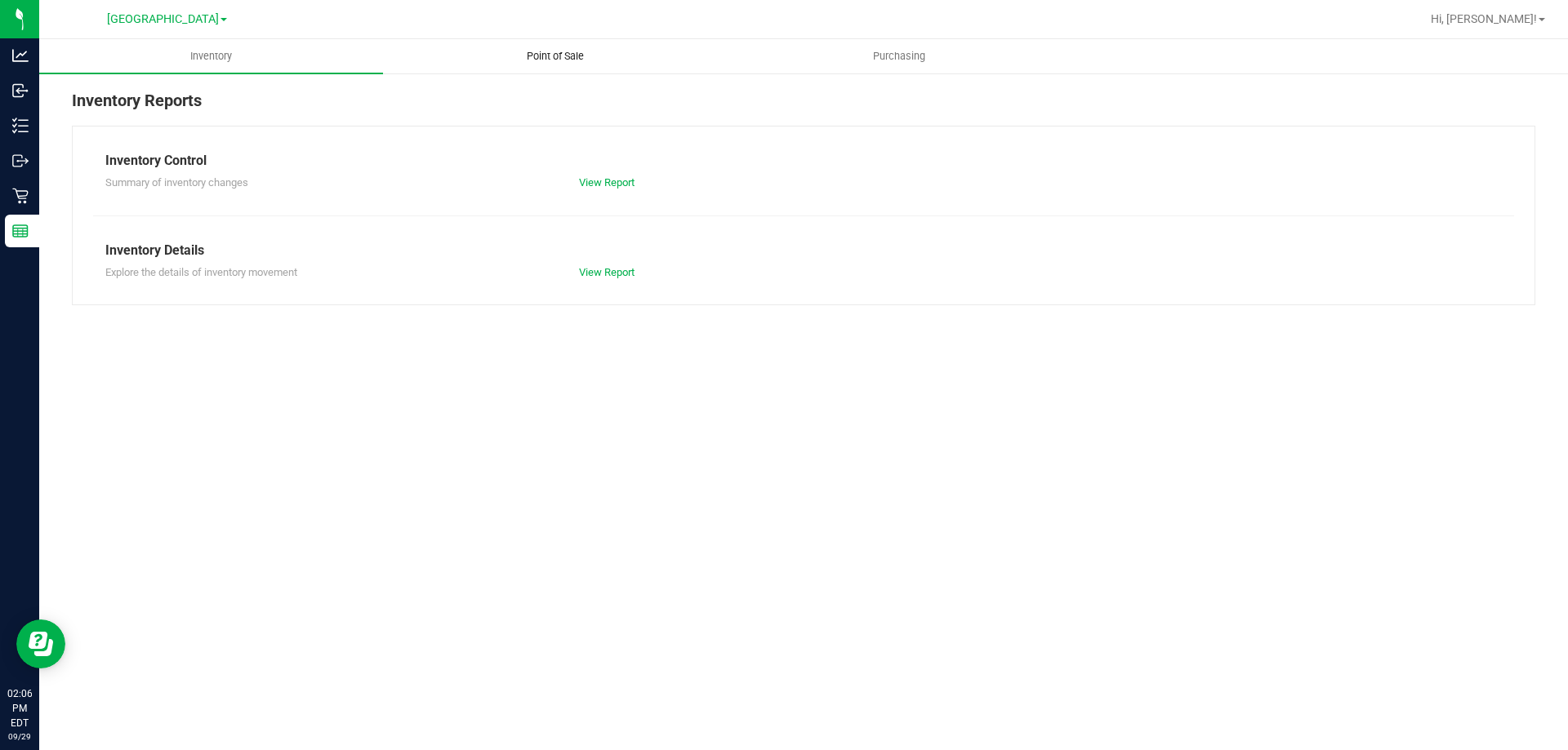
click at [565, 43] on uib-tab-heading "Point of Sale" at bounding box center [555, 56] width 342 height 33
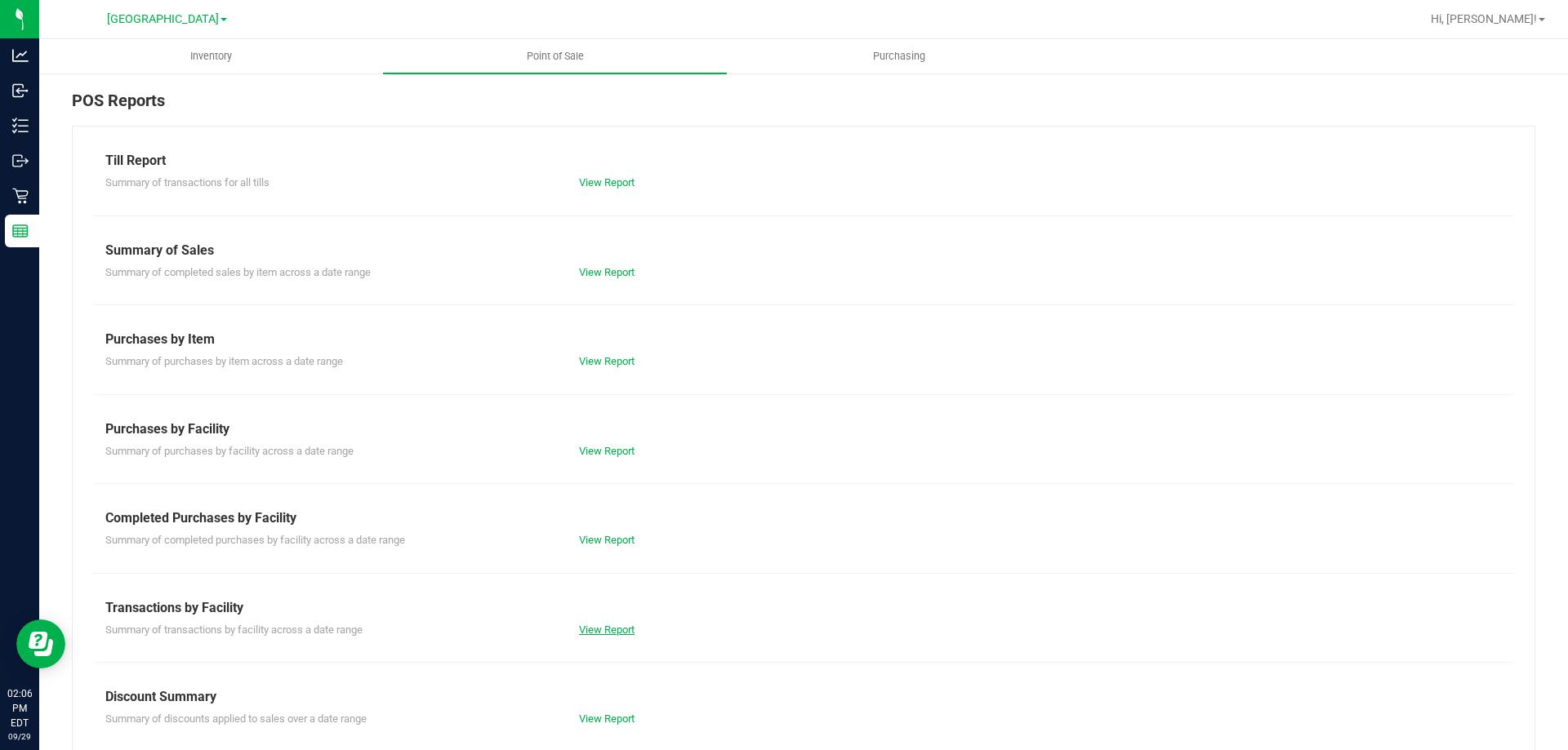
click at [607, 628] on link "View Report" at bounding box center [606, 630] width 56 height 12
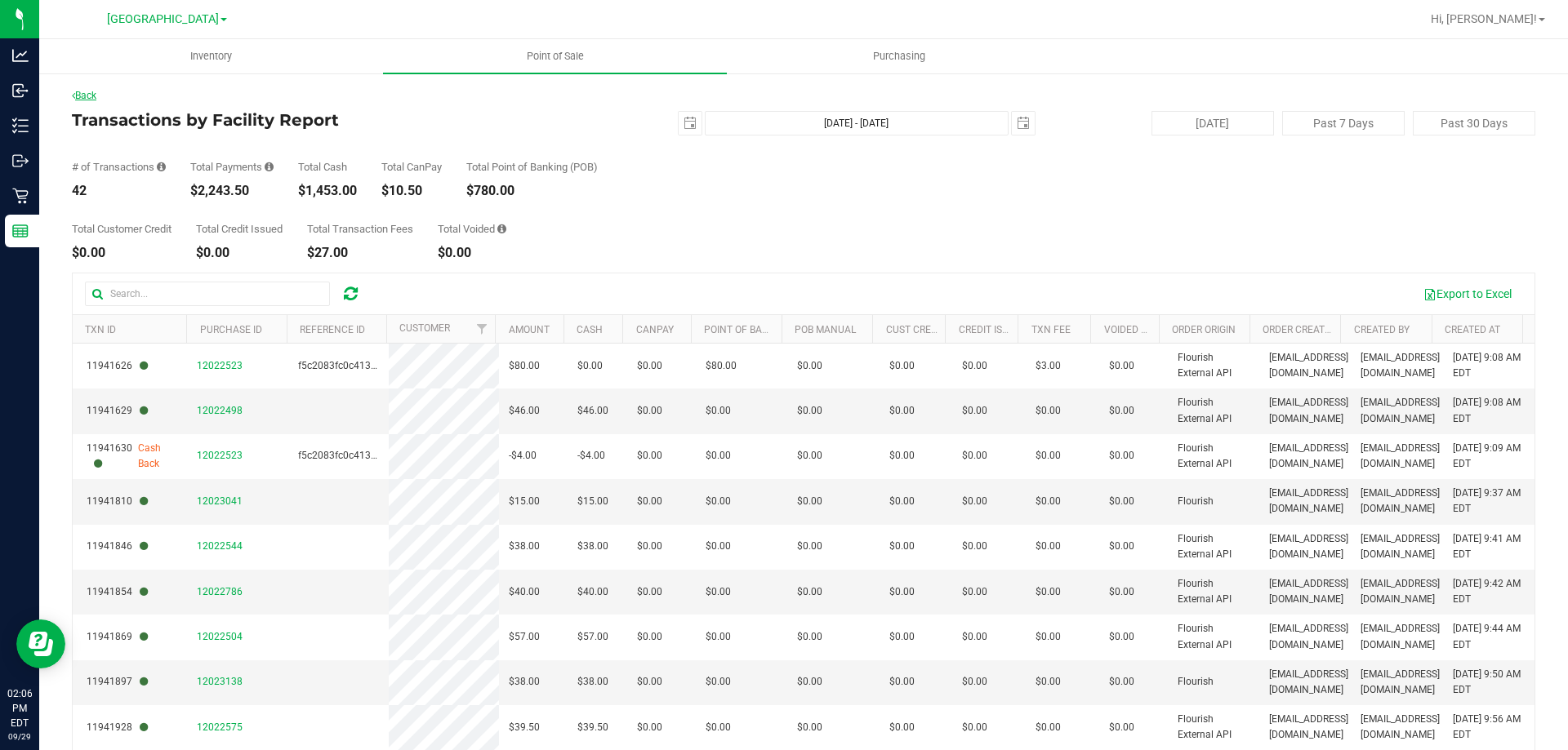
click at [93, 94] on link "Back" at bounding box center [84, 96] width 25 height 11
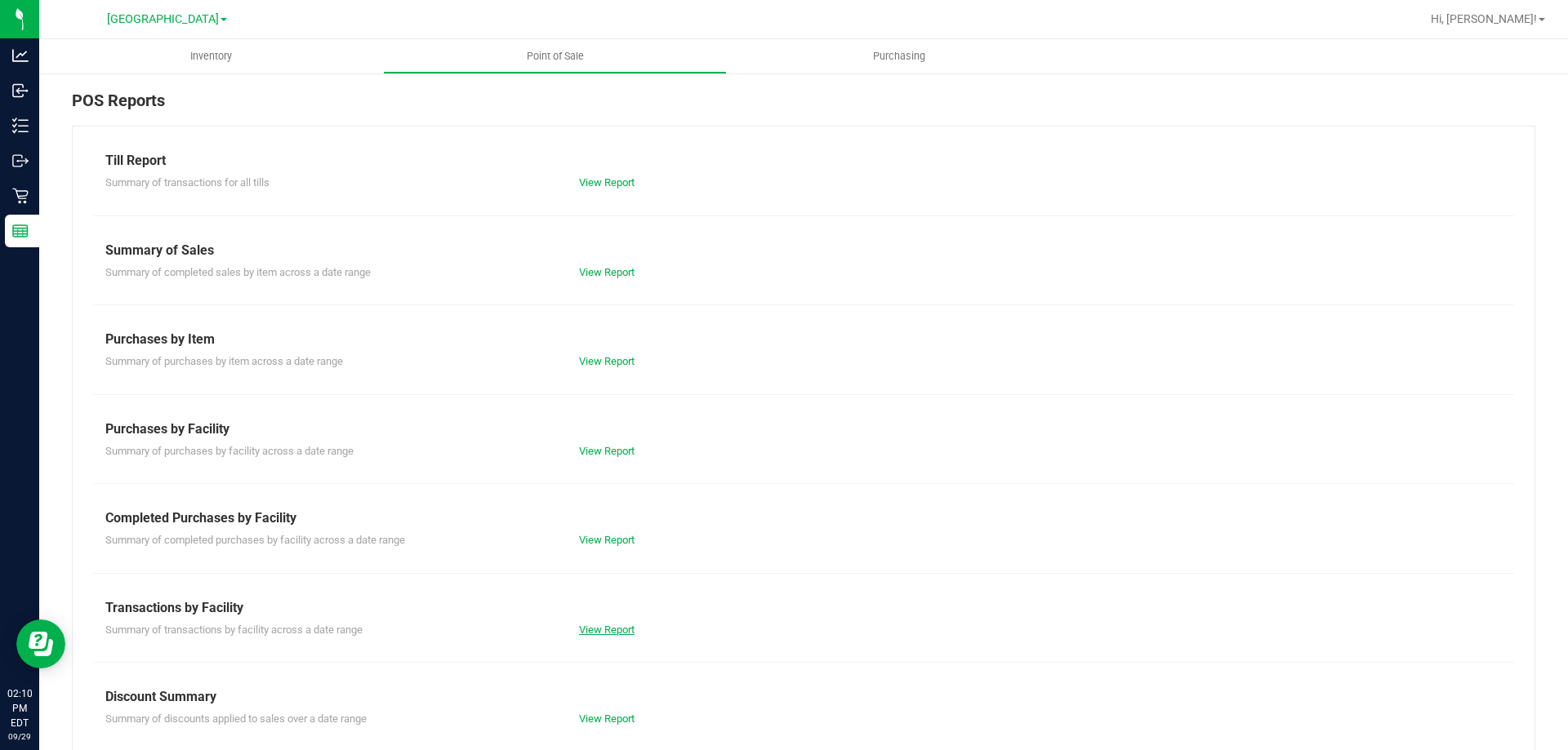
click at [590, 626] on link "View Report" at bounding box center [606, 630] width 56 height 12
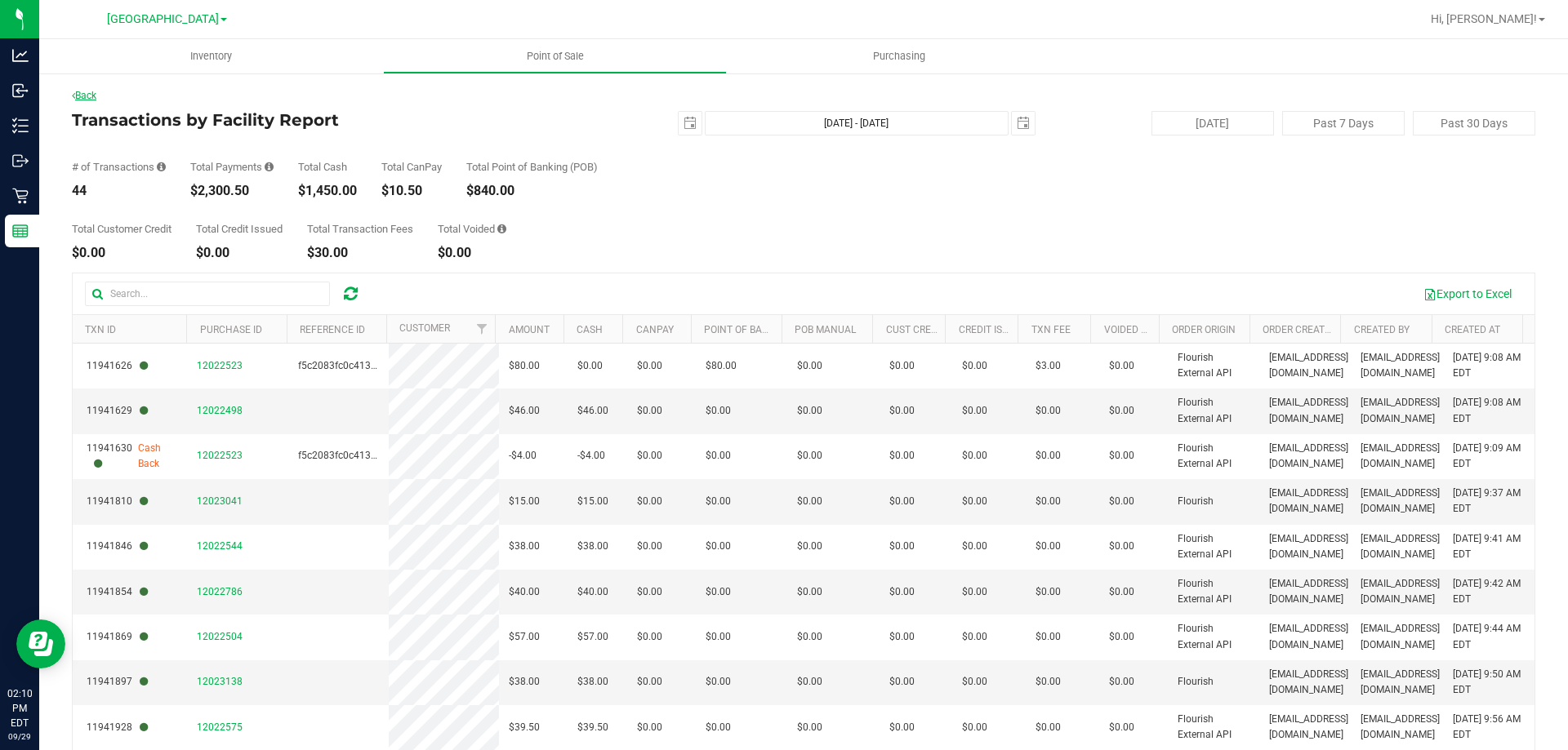
click at [84, 97] on link "Back" at bounding box center [84, 96] width 25 height 11
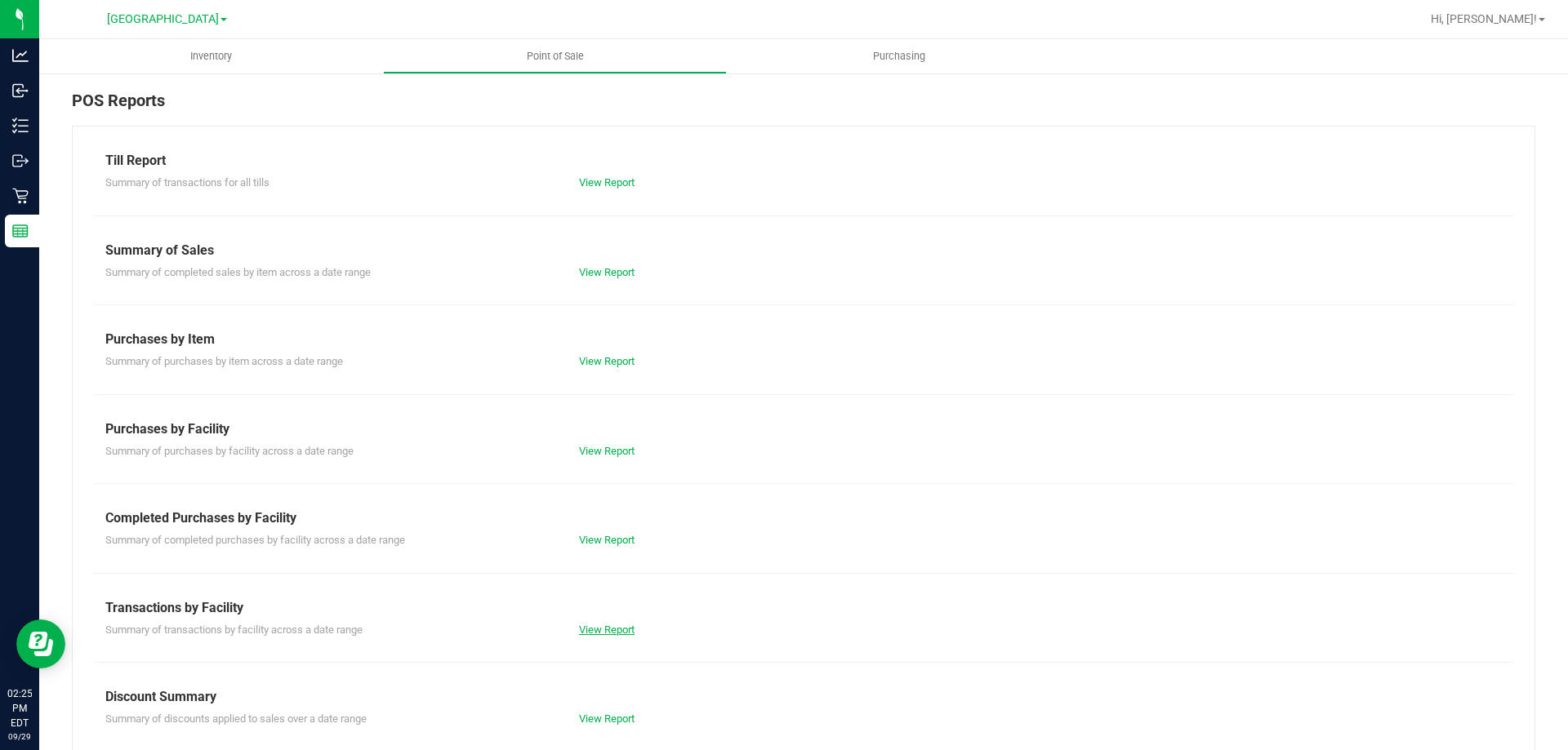
click at [596, 630] on link "View Report" at bounding box center [606, 630] width 56 height 12
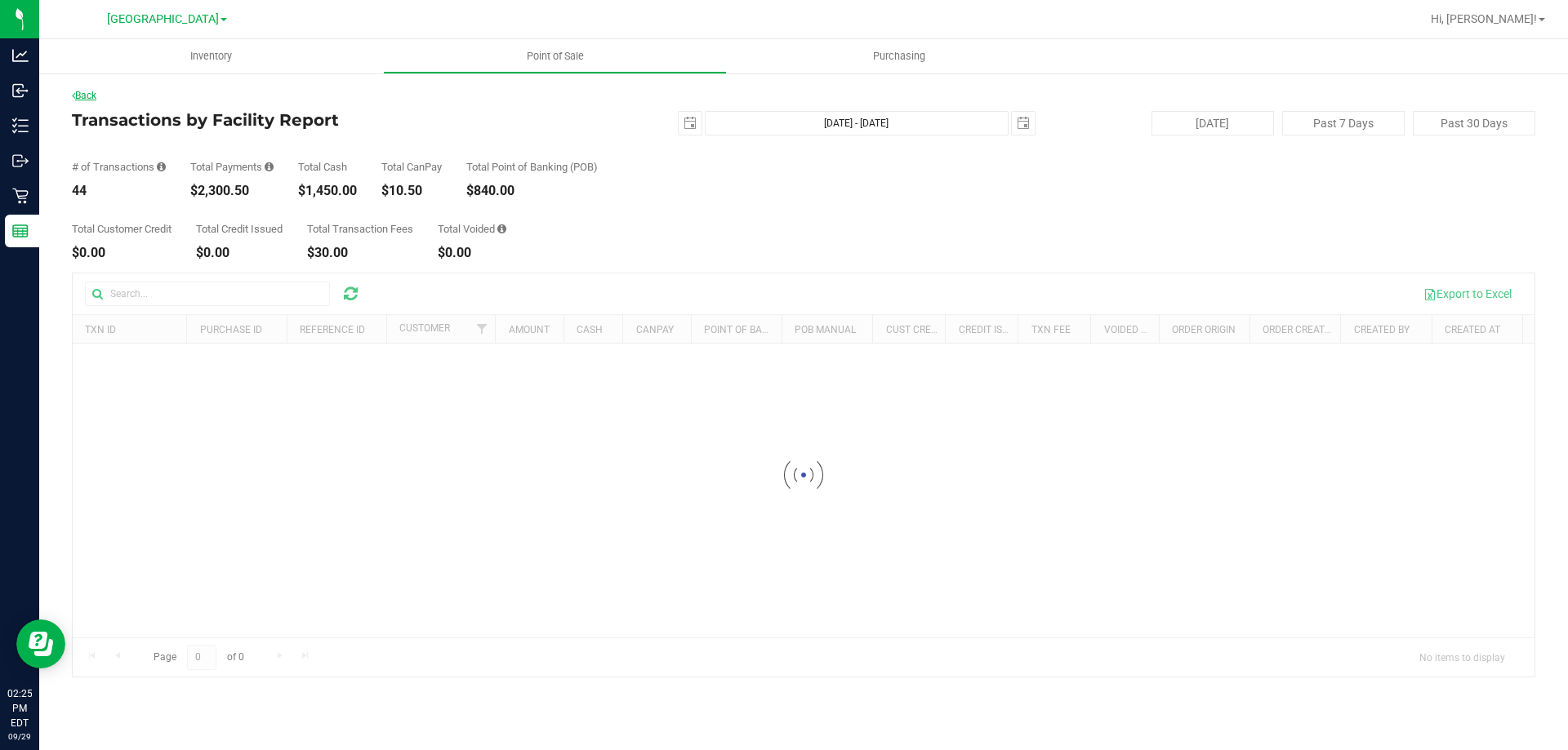
click at [88, 93] on link "Back" at bounding box center [84, 96] width 25 height 11
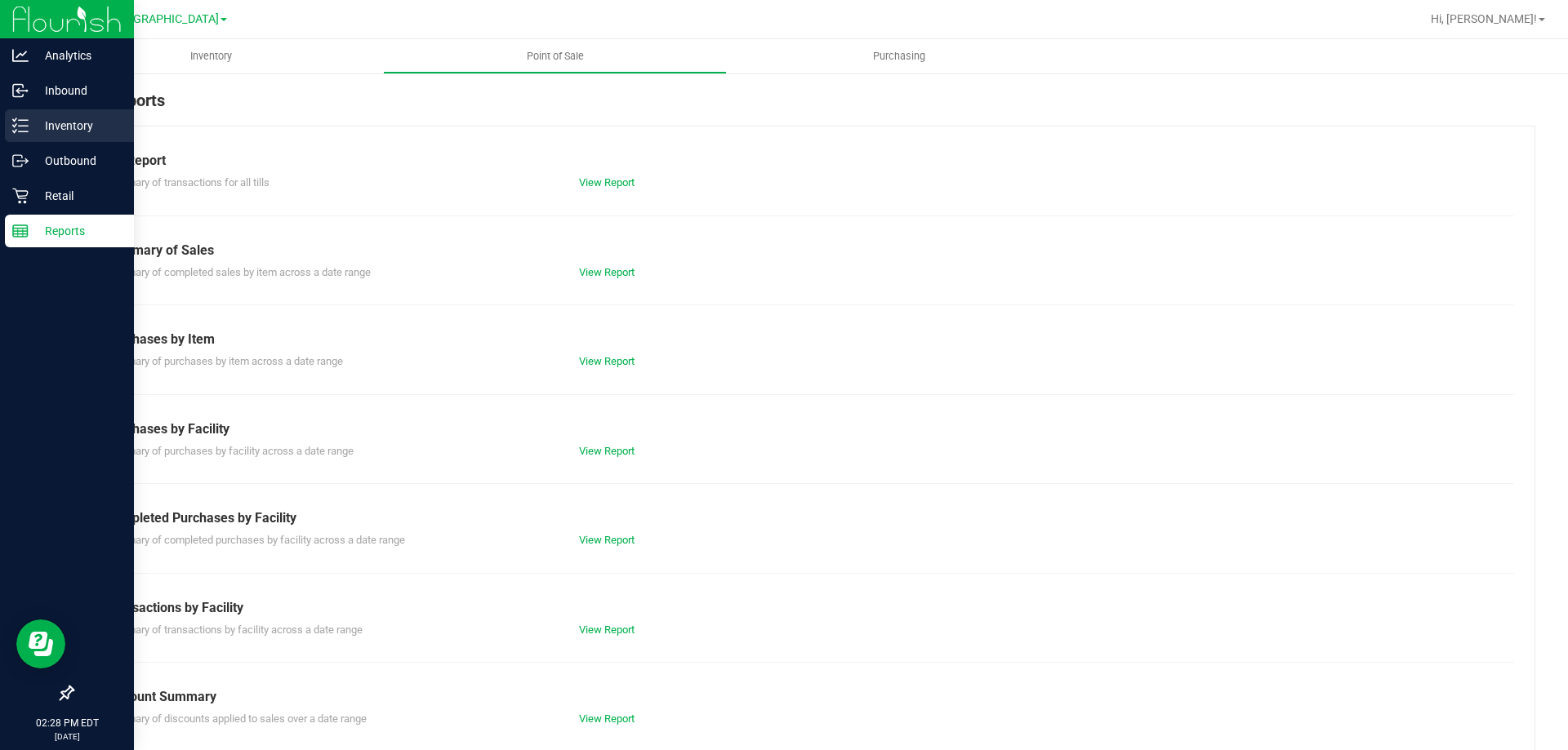
click at [12, 137] on div "Inventory" at bounding box center [70, 126] width 129 height 33
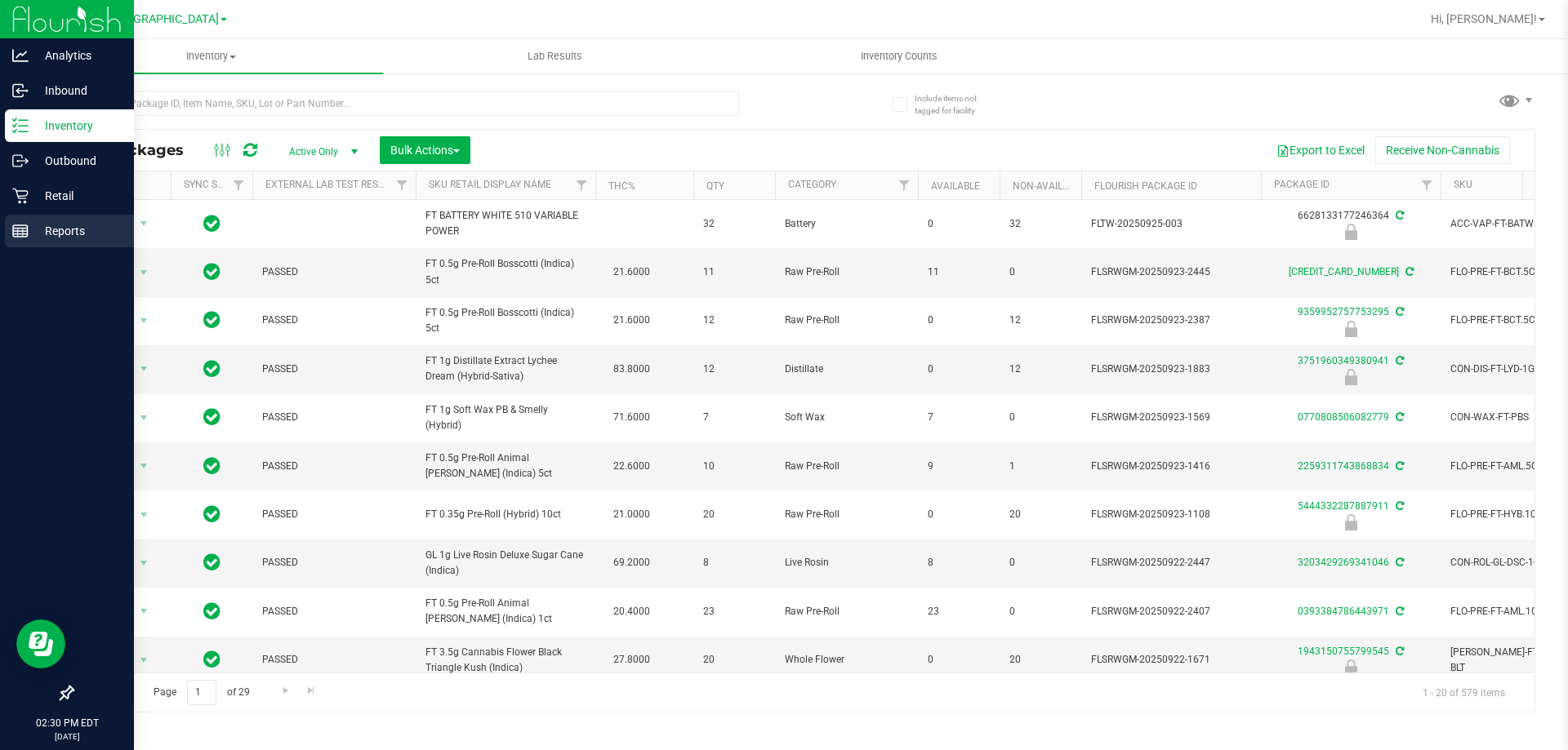
click at [68, 228] on p "Reports" at bounding box center [77, 231] width 98 height 19
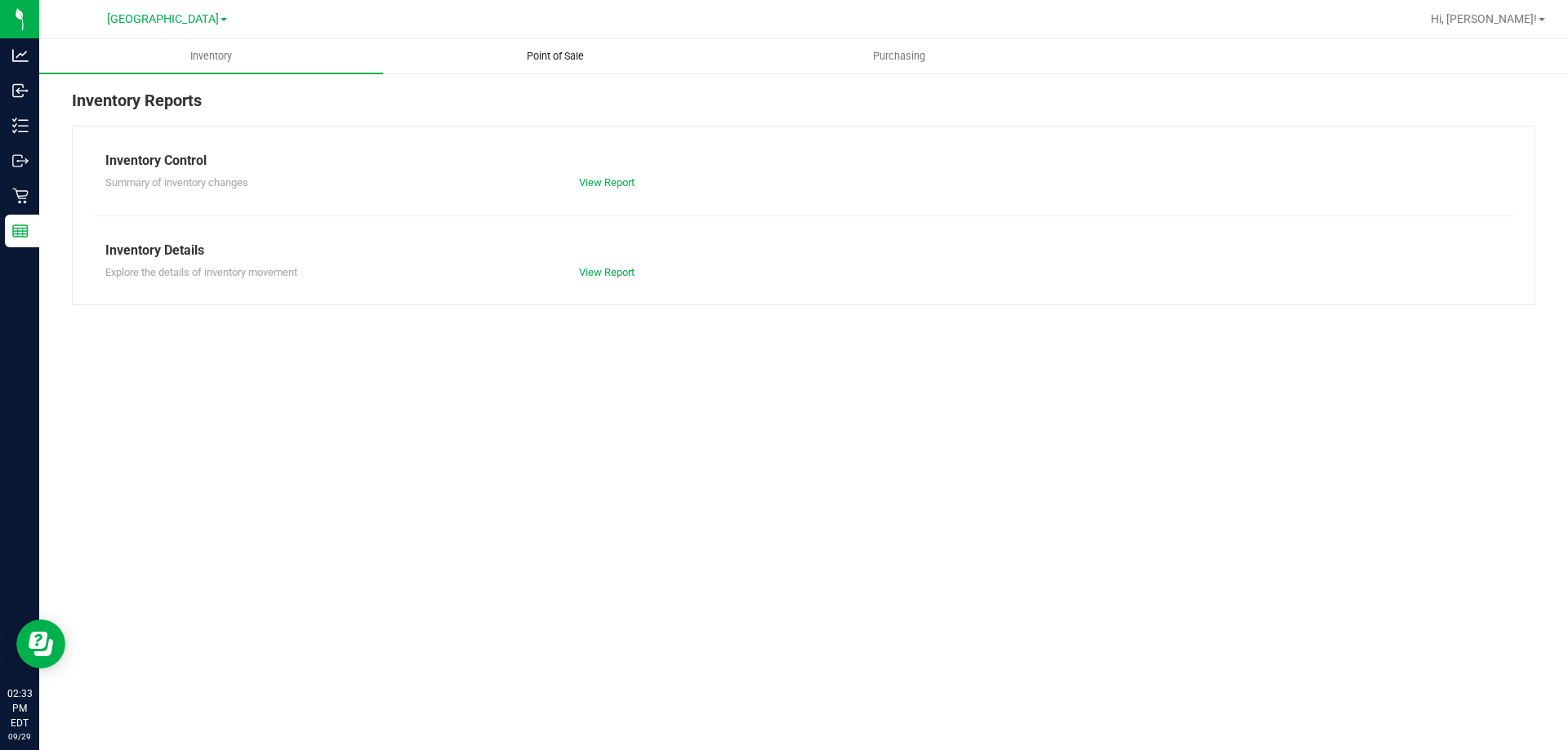
click at [557, 56] on span "Point of Sale" at bounding box center [555, 56] width 101 height 15
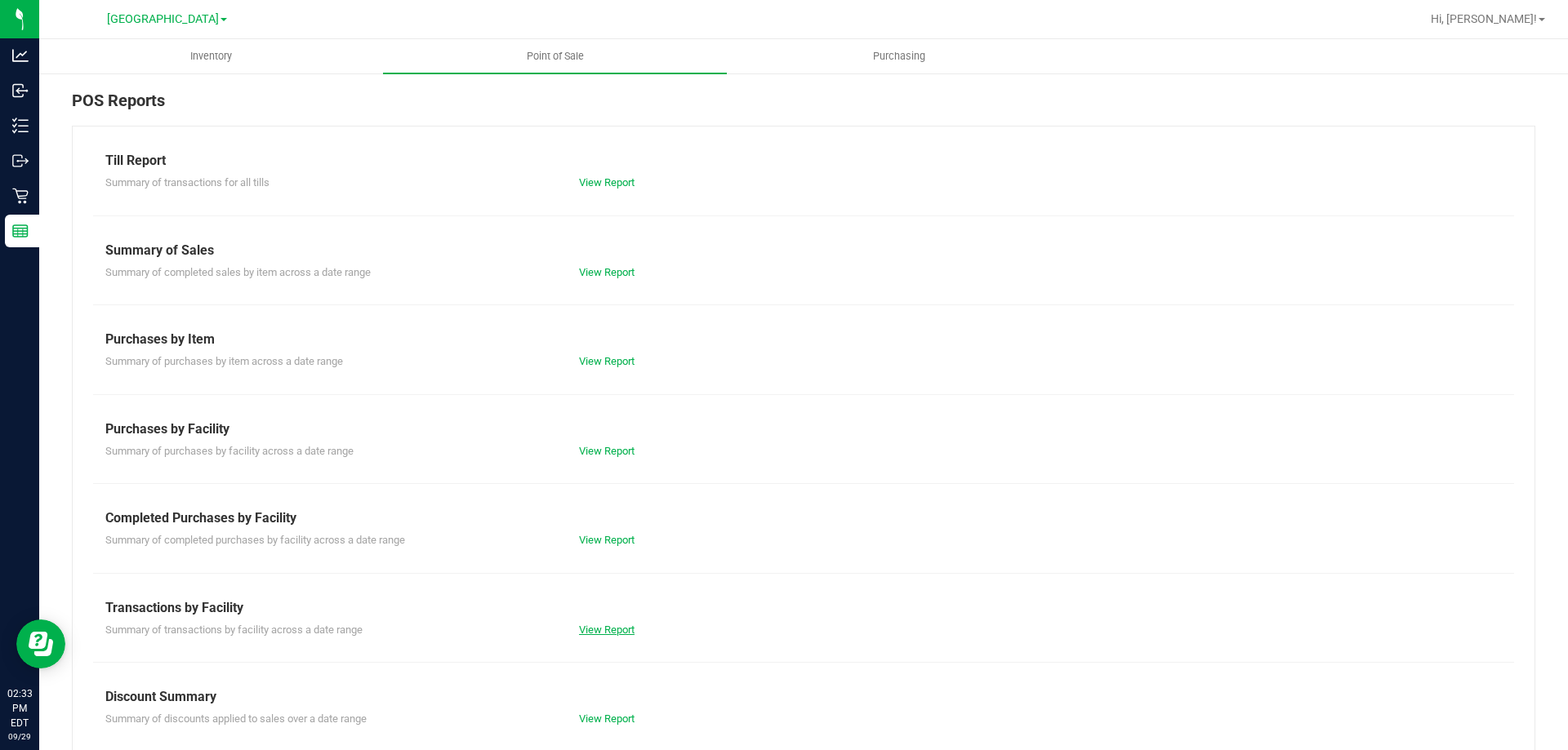
click at [602, 630] on link "View Report" at bounding box center [606, 630] width 56 height 12
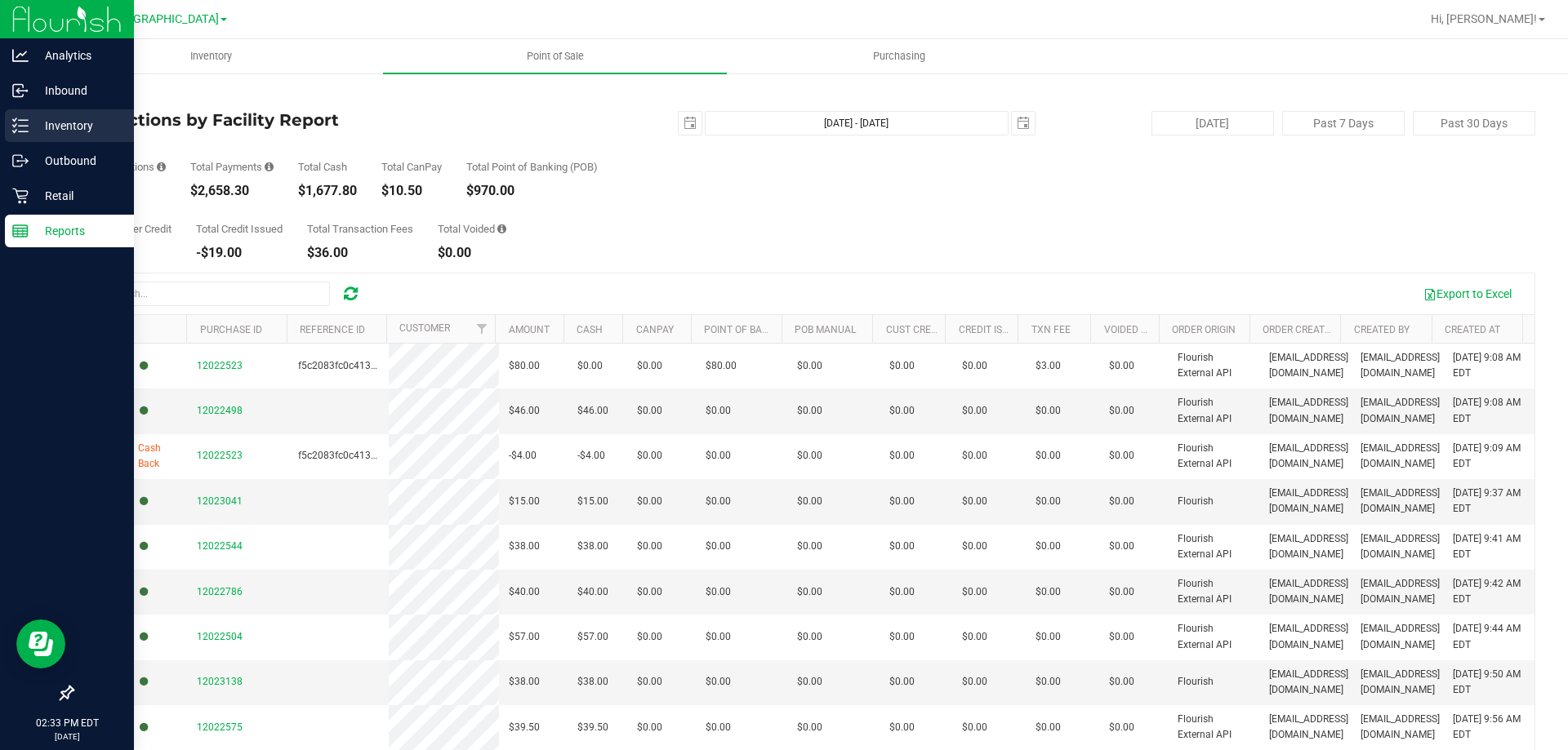
click at [27, 125] on icon at bounding box center [20, 126] width 16 height 16
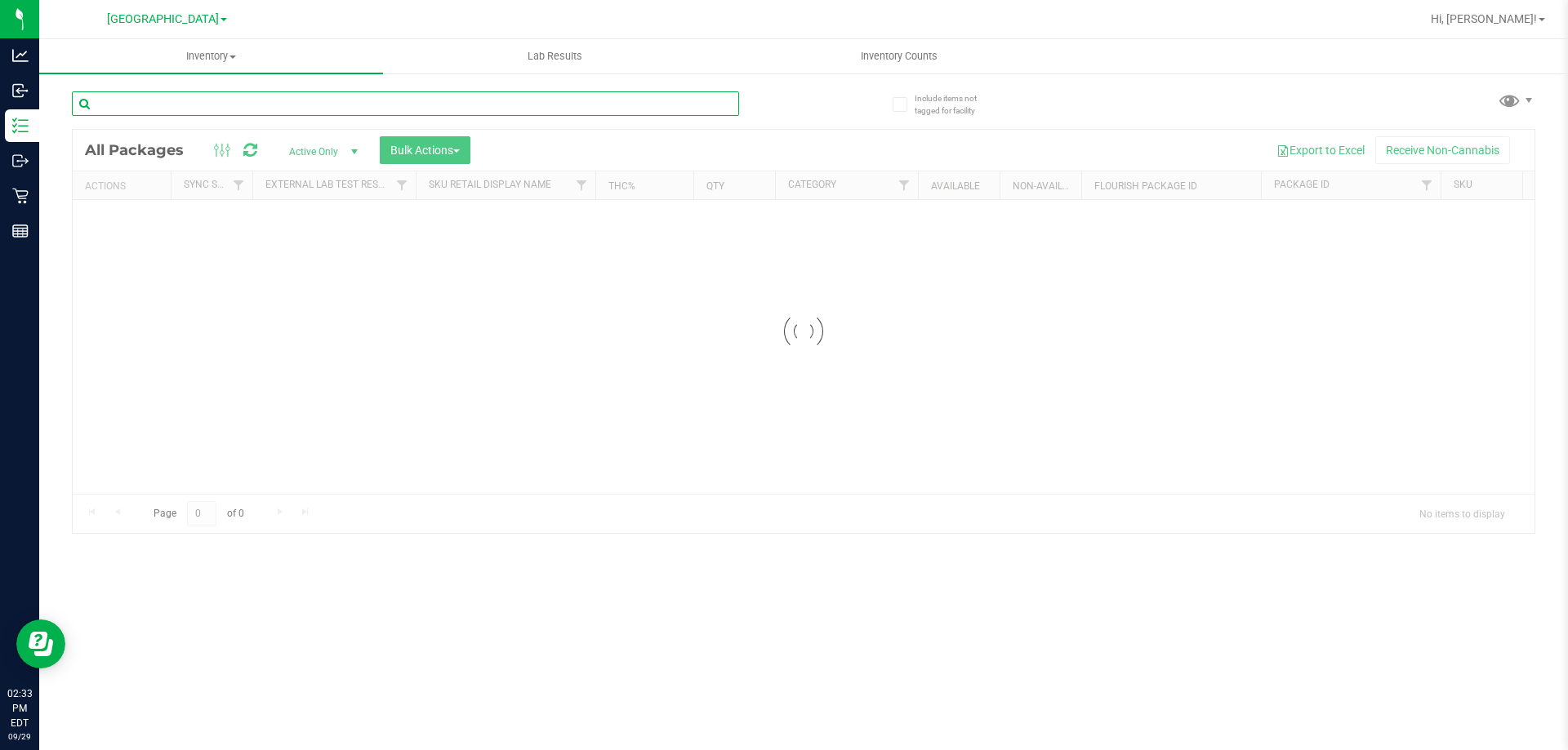
click at [279, 104] on input "text" at bounding box center [405, 103] width 667 height 25
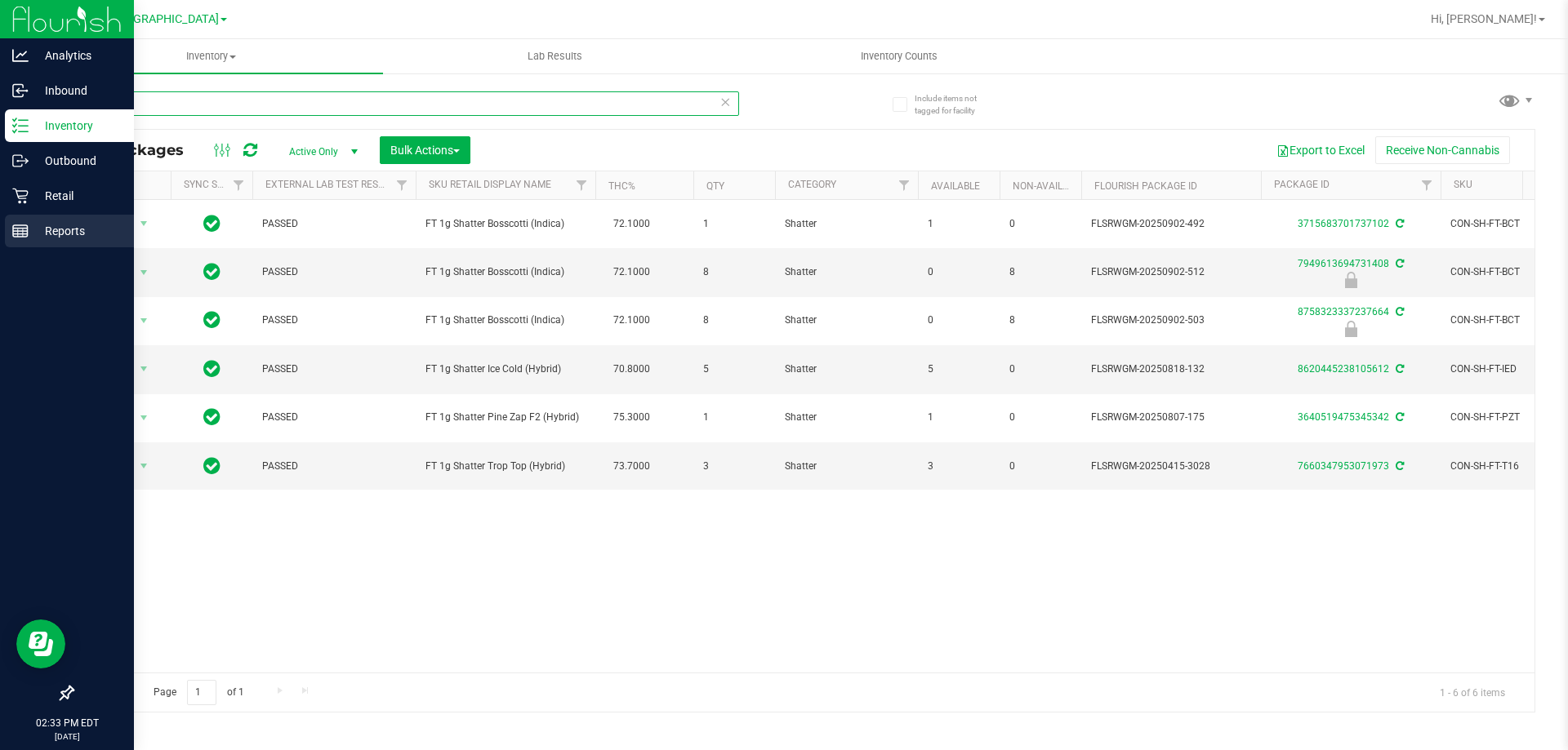
type input "shatter"
click at [19, 235] on icon at bounding box center [20, 231] width 16 height 16
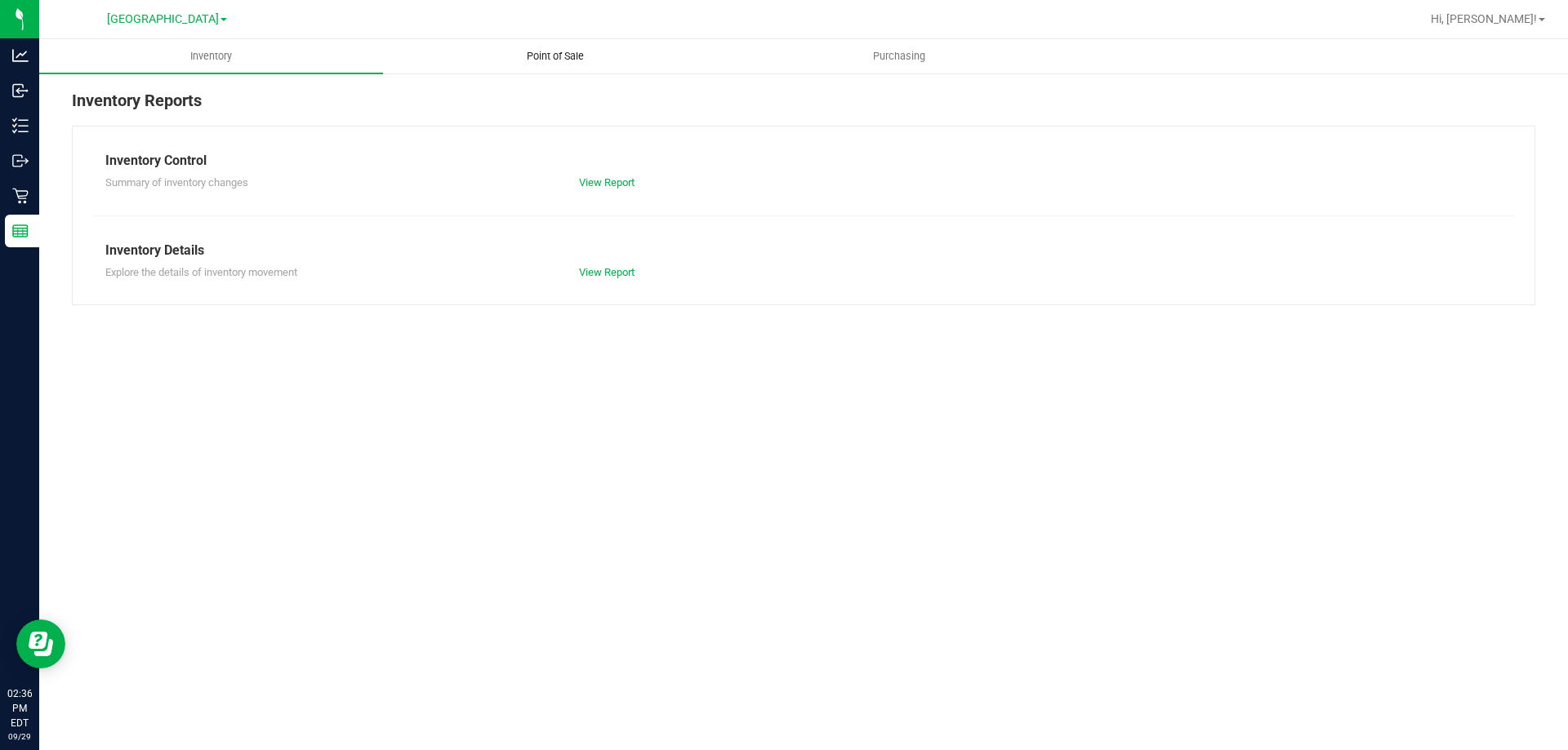
click at [525, 60] on span "Point of Sale" at bounding box center [555, 56] width 101 height 15
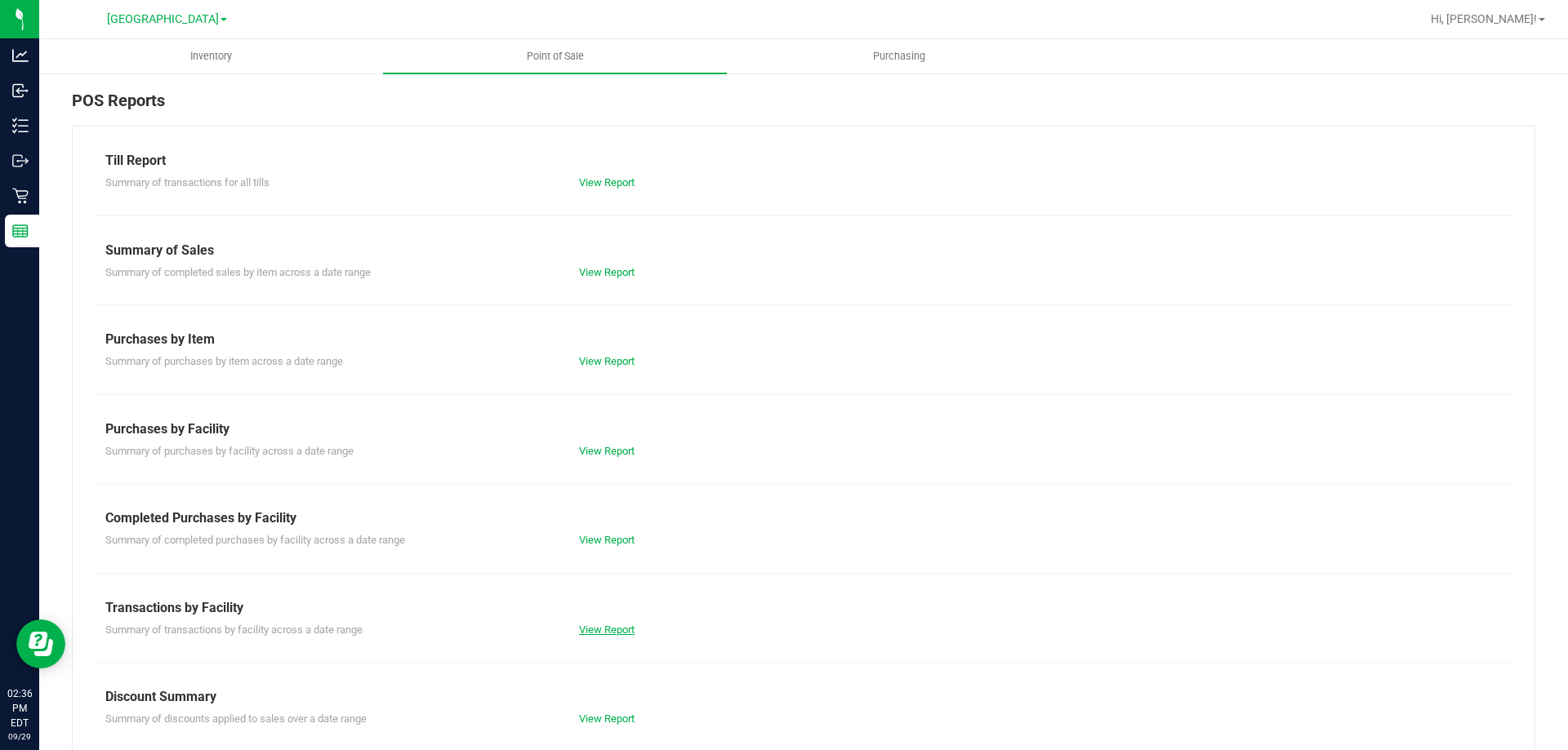
click at [580, 629] on link "View Report" at bounding box center [606, 630] width 56 height 12
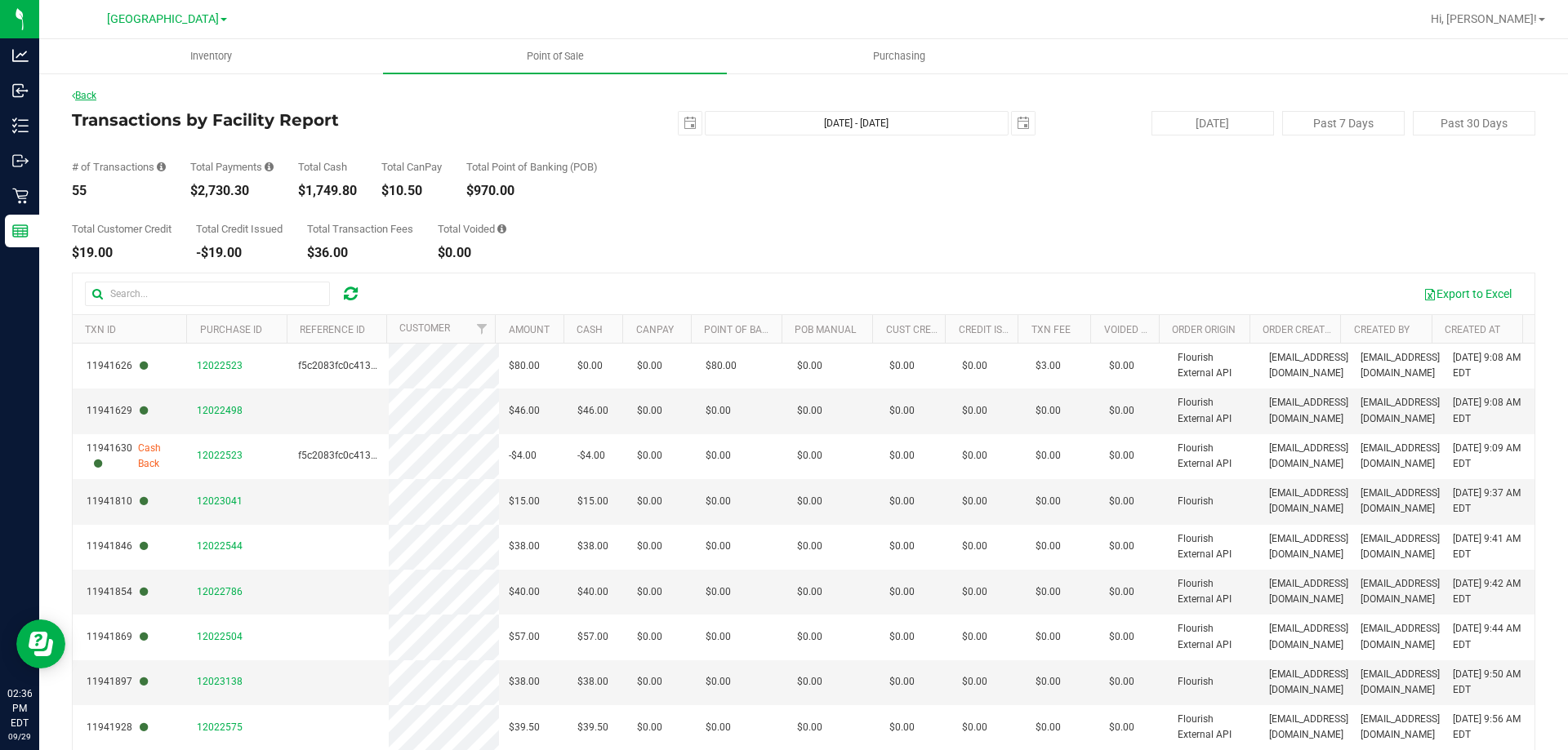
click at [85, 96] on link "Back" at bounding box center [84, 96] width 25 height 11
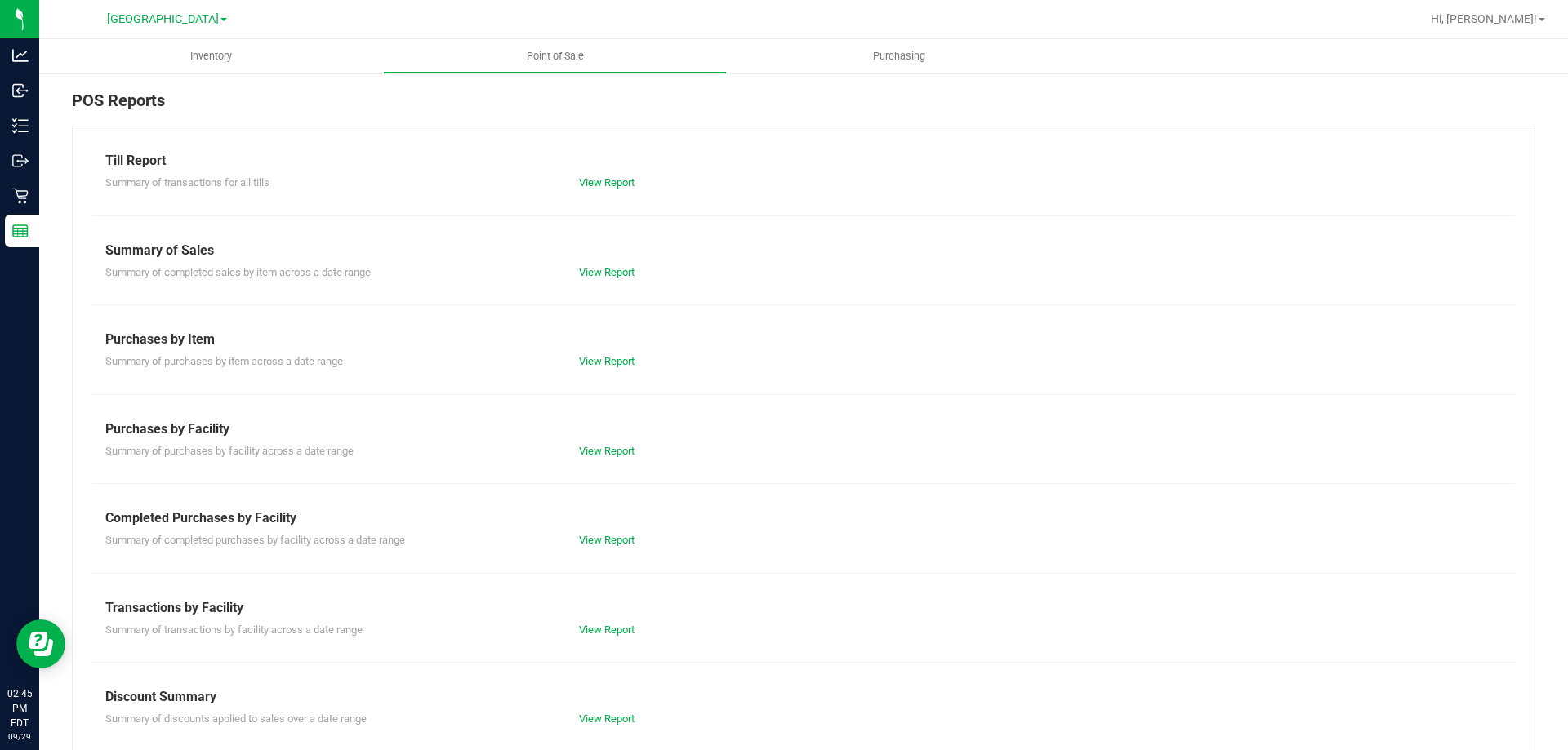
drag, startPoint x: 604, startPoint y: 619, endPoint x: 604, endPoint y: 639, distance: 20.0
click at [604, 620] on div "Summary of transactions by facility across a date range View Report" at bounding box center [803, 628] width 1421 height 20
click at [603, 640] on div "Till Report Summary of transactions for all tills View Report Summary of Sales …" at bounding box center [803, 483] width 1464 height 716
click at [600, 630] on link "View Report" at bounding box center [606, 630] width 56 height 12
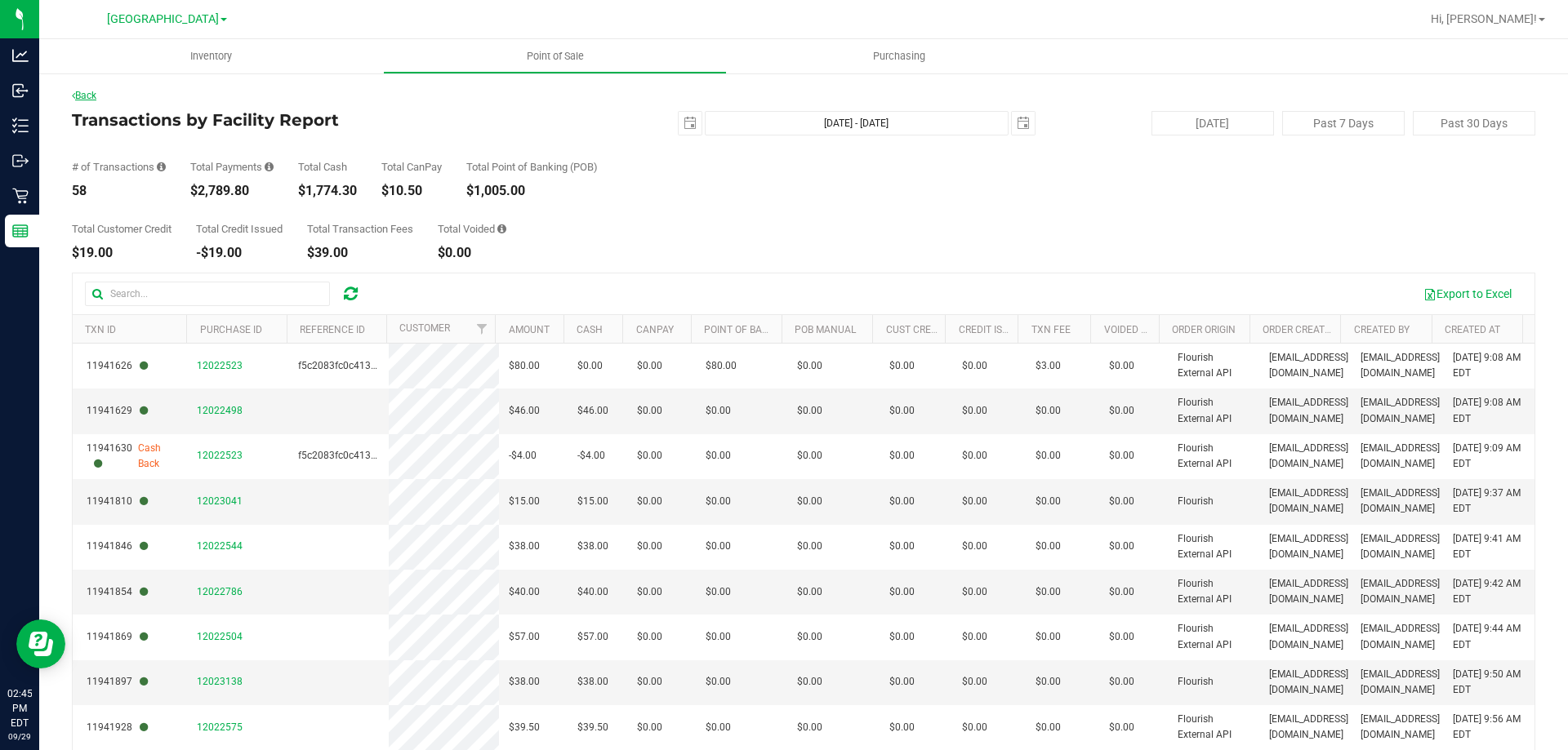
click at [83, 92] on link "Back" at bounding box center [84, 96] width 25 height 11
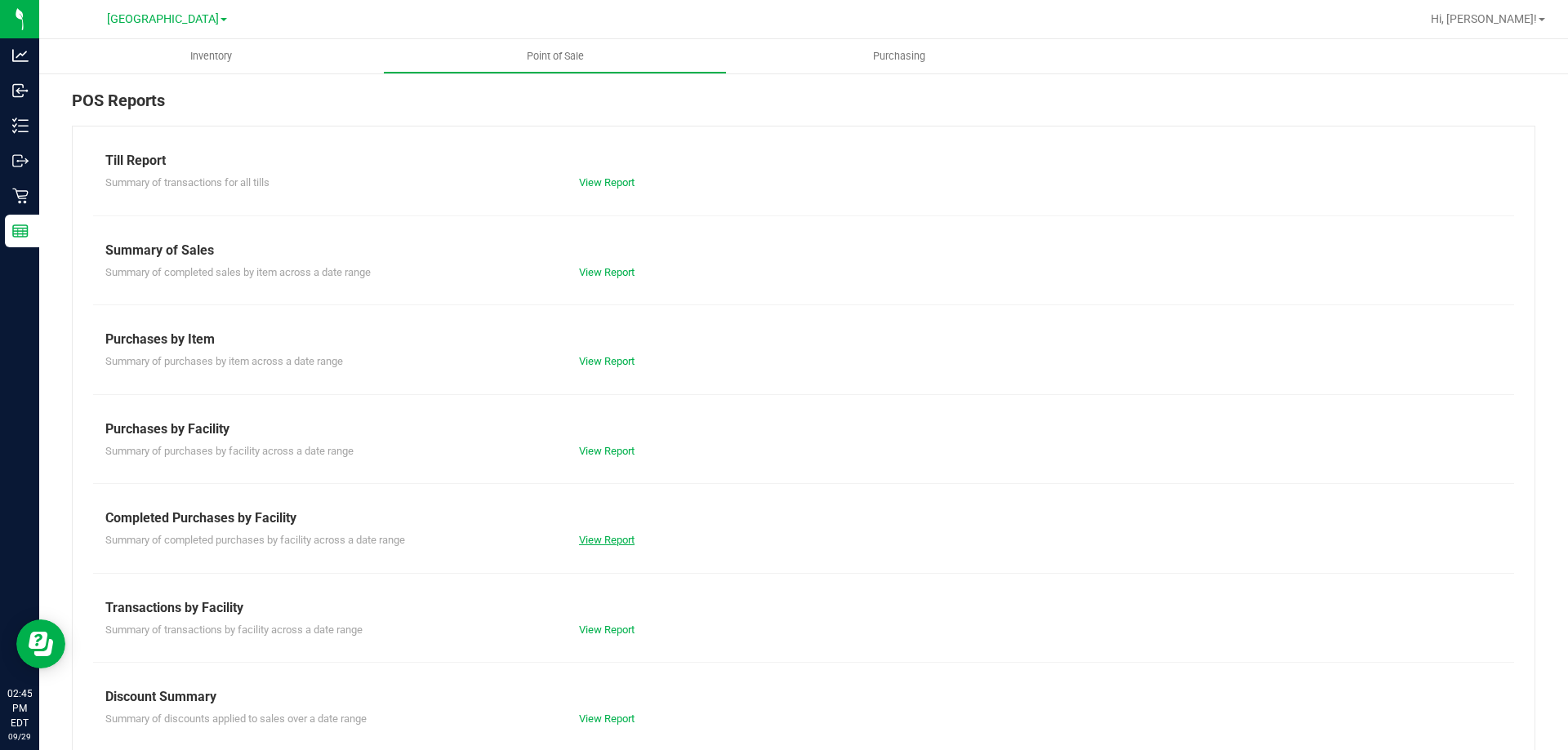
click at [598, 540] on link "View Report" at bounding box center [606, 540] width 56 height 12
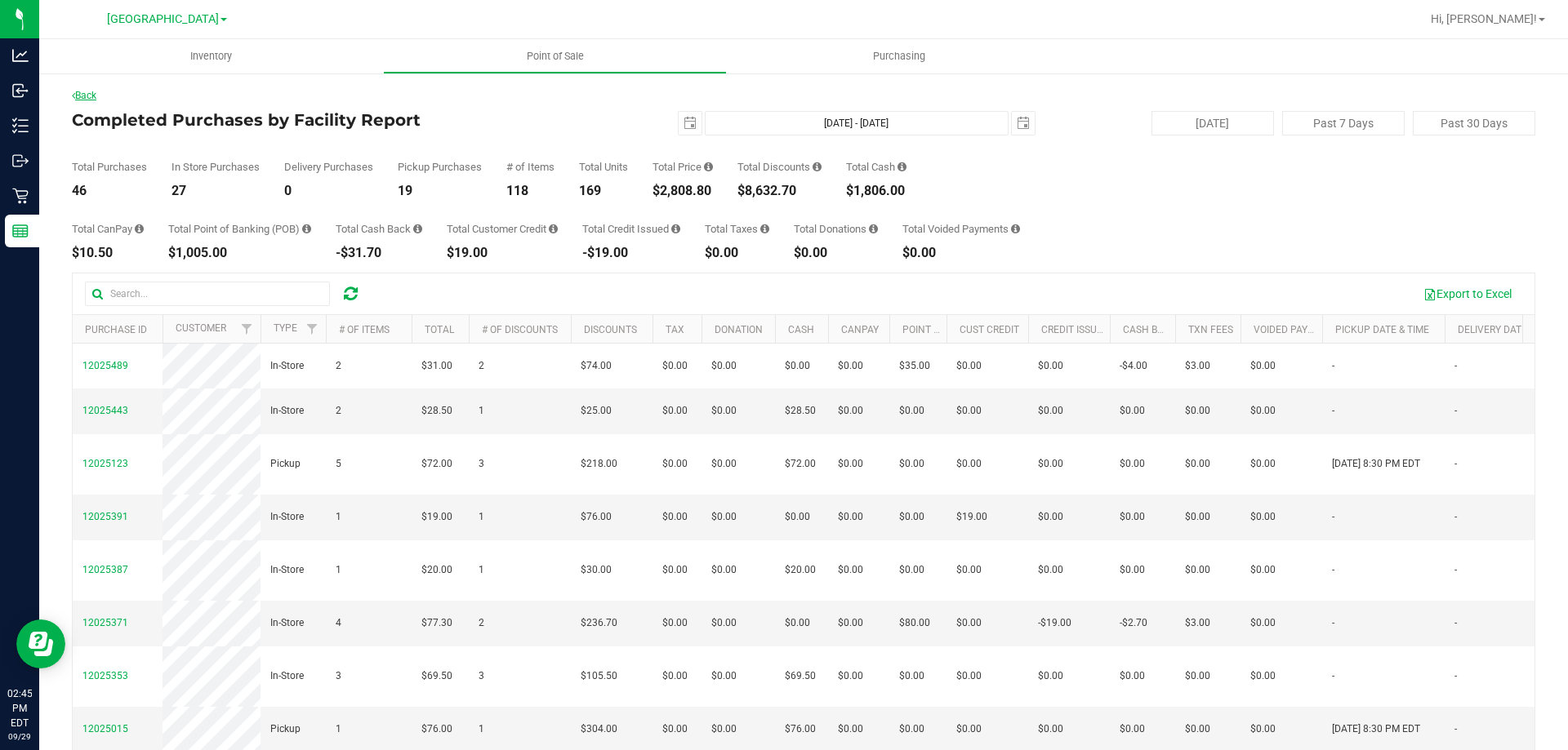
click at [94, 93] on link "Back" at bounding box center [84, 96] width 25 height 11
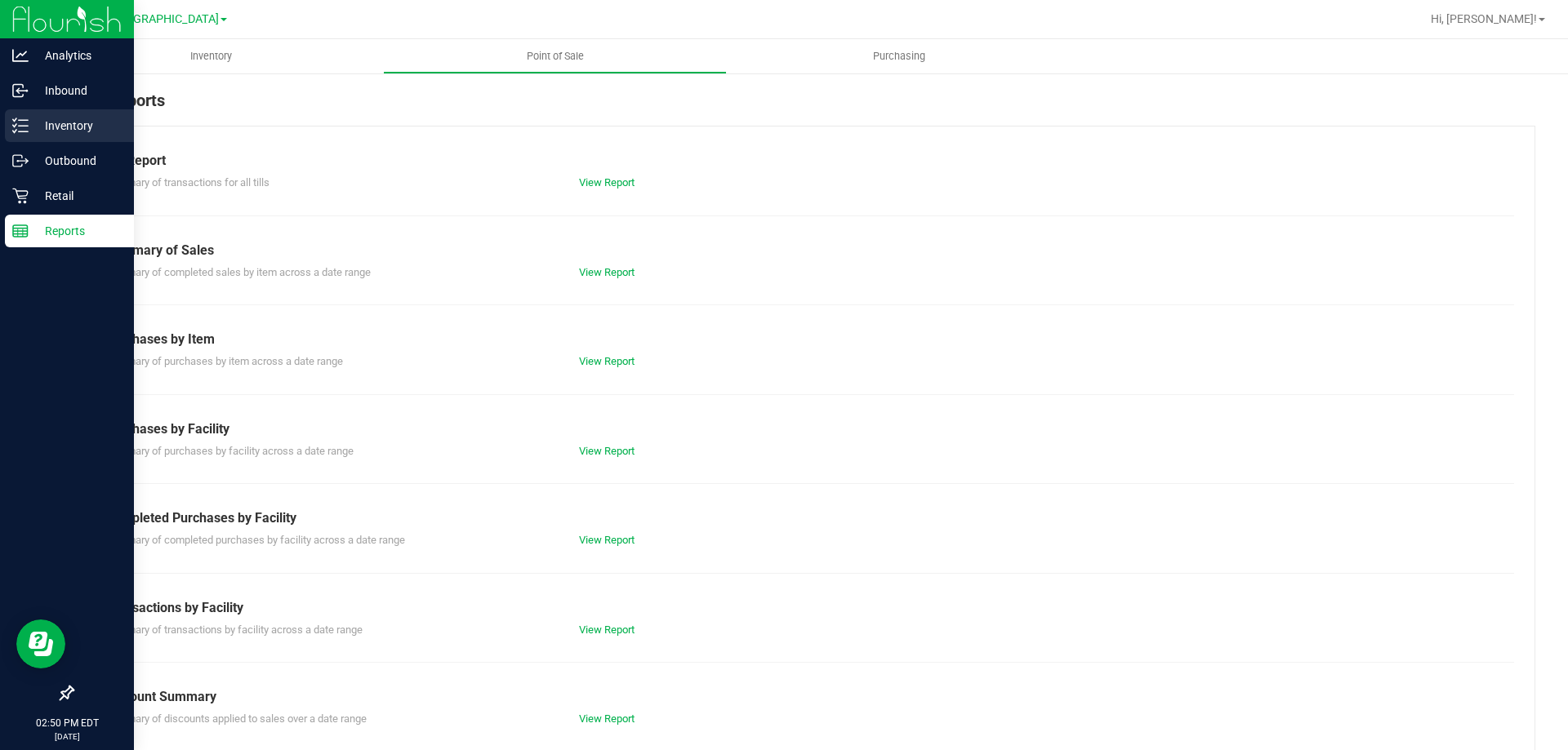
click at [0, 137] on link "Inventory" at bounding box center [66, 127] width 134 height 35
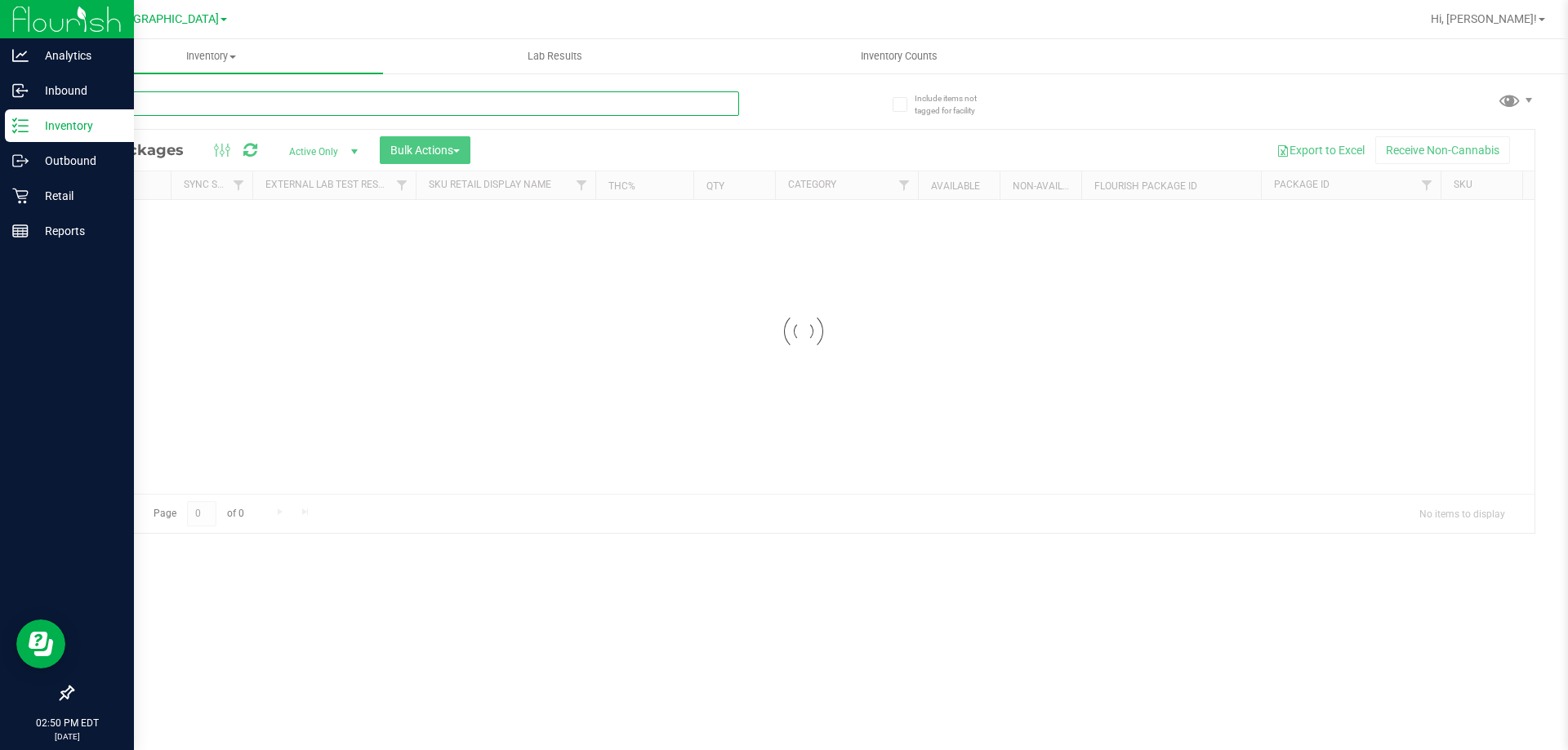
click at [230, 107] on input "text" at bounding box center [405, 103] width 667 height 25
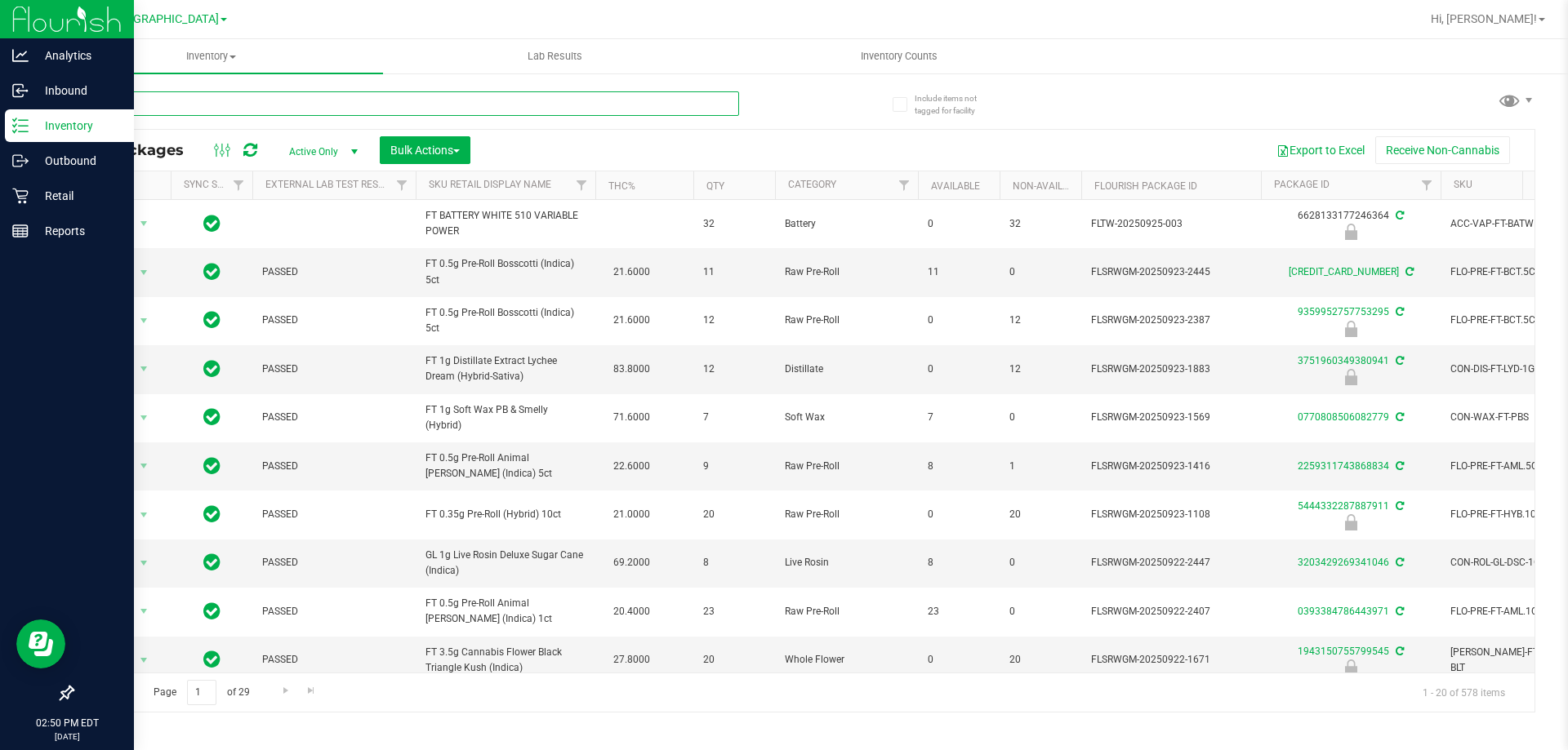
drag, startPoint x: 230, startPoint y: 107, endPoint x: 195, endPoint y: 108, distance: 35.0
paste input "WNA 10mg Blueberry Soft Chews (Indica) 10ct"
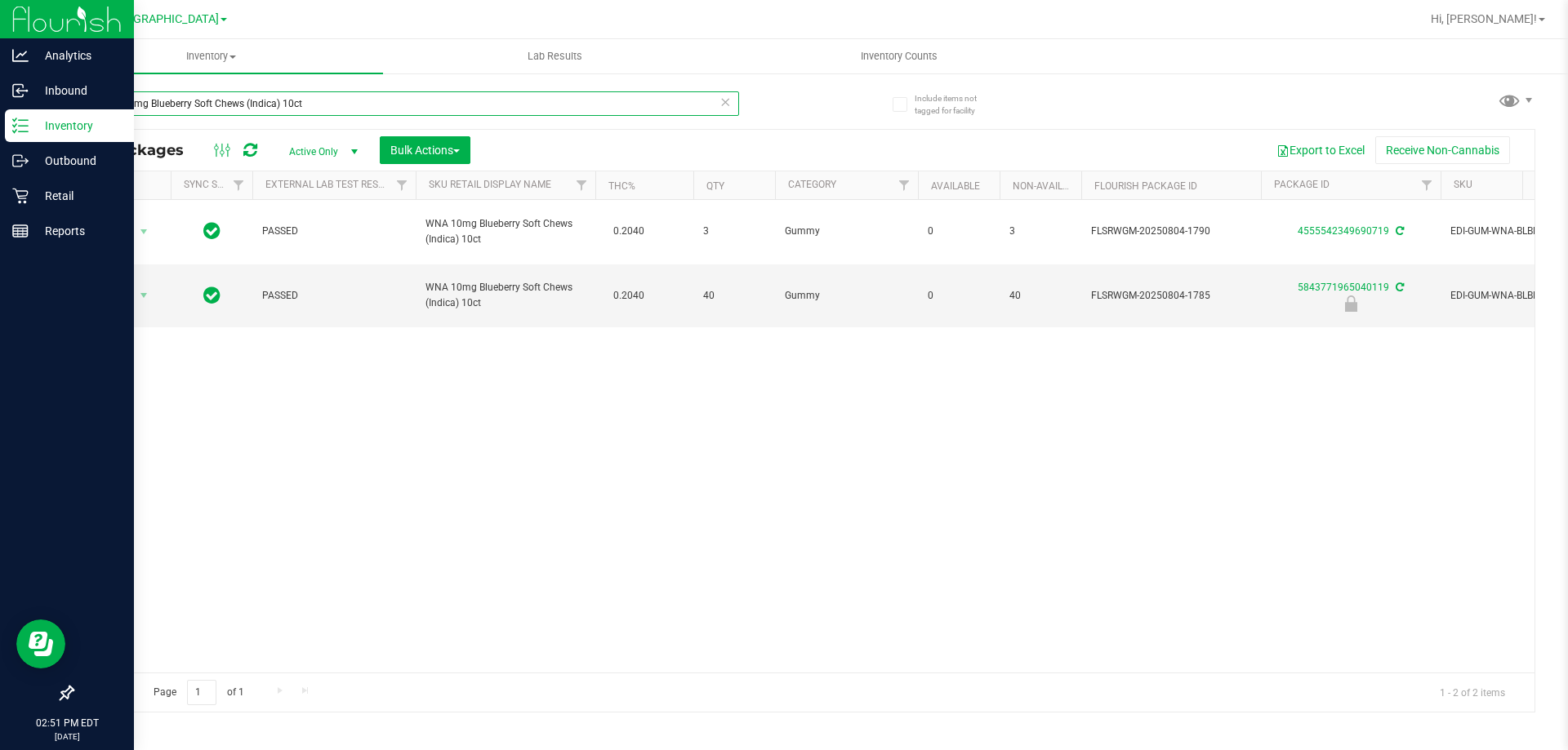
type input "WNA 10mg Blueberry Soft Chews (Indica) 10ct"
click at [26, 243] on div "Reports" at bounding box center [70, 231] width 129 height 33
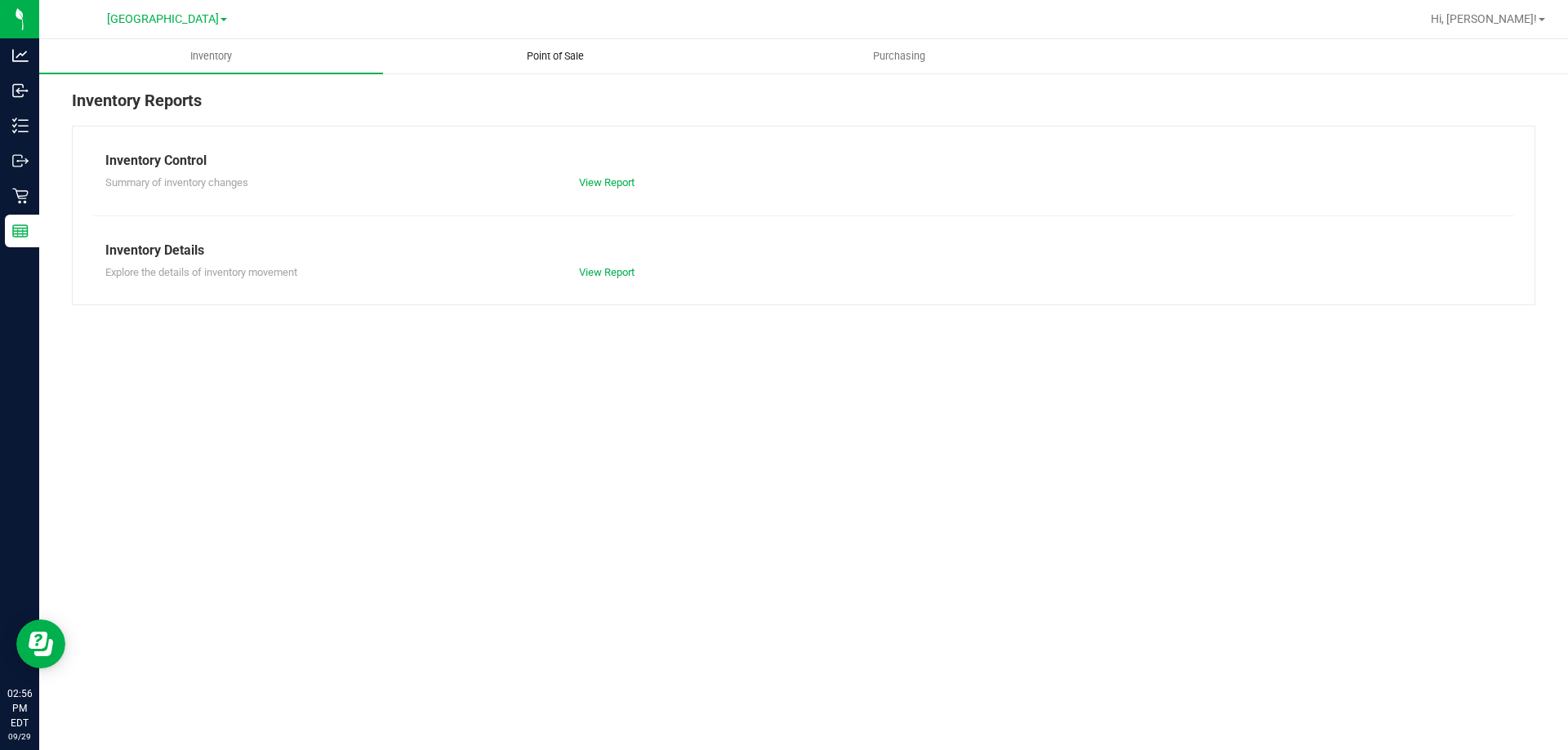
click at [557, 51] on span "Point of Sale" at bounding box center [555, 56] width 101 height 15
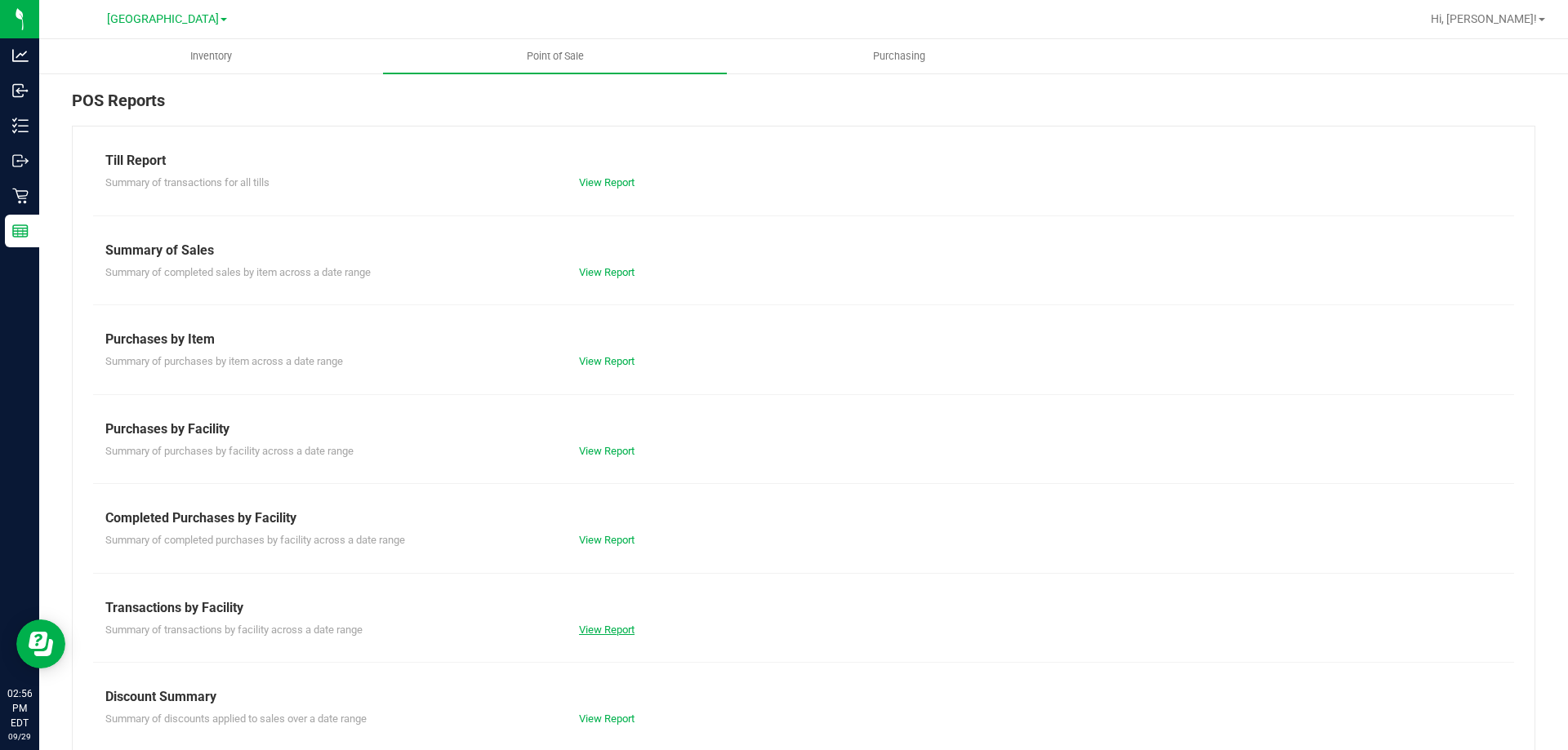
click at [609, 624] on link "View Report" at bounding box center [606, 630] width 56 height 12
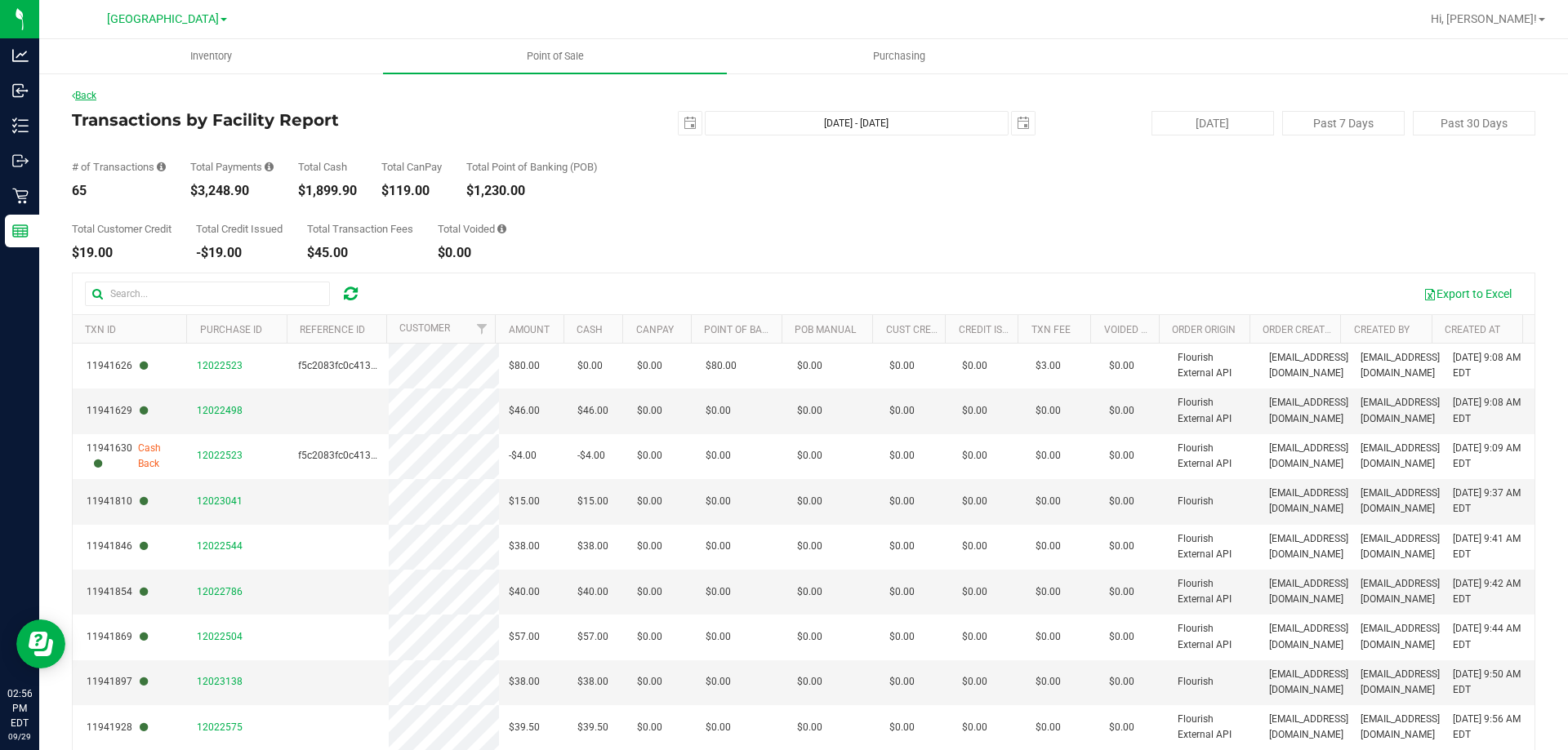
click at [94, 98] on link "Back" at bounding box center [84, 96] width 25 height 11
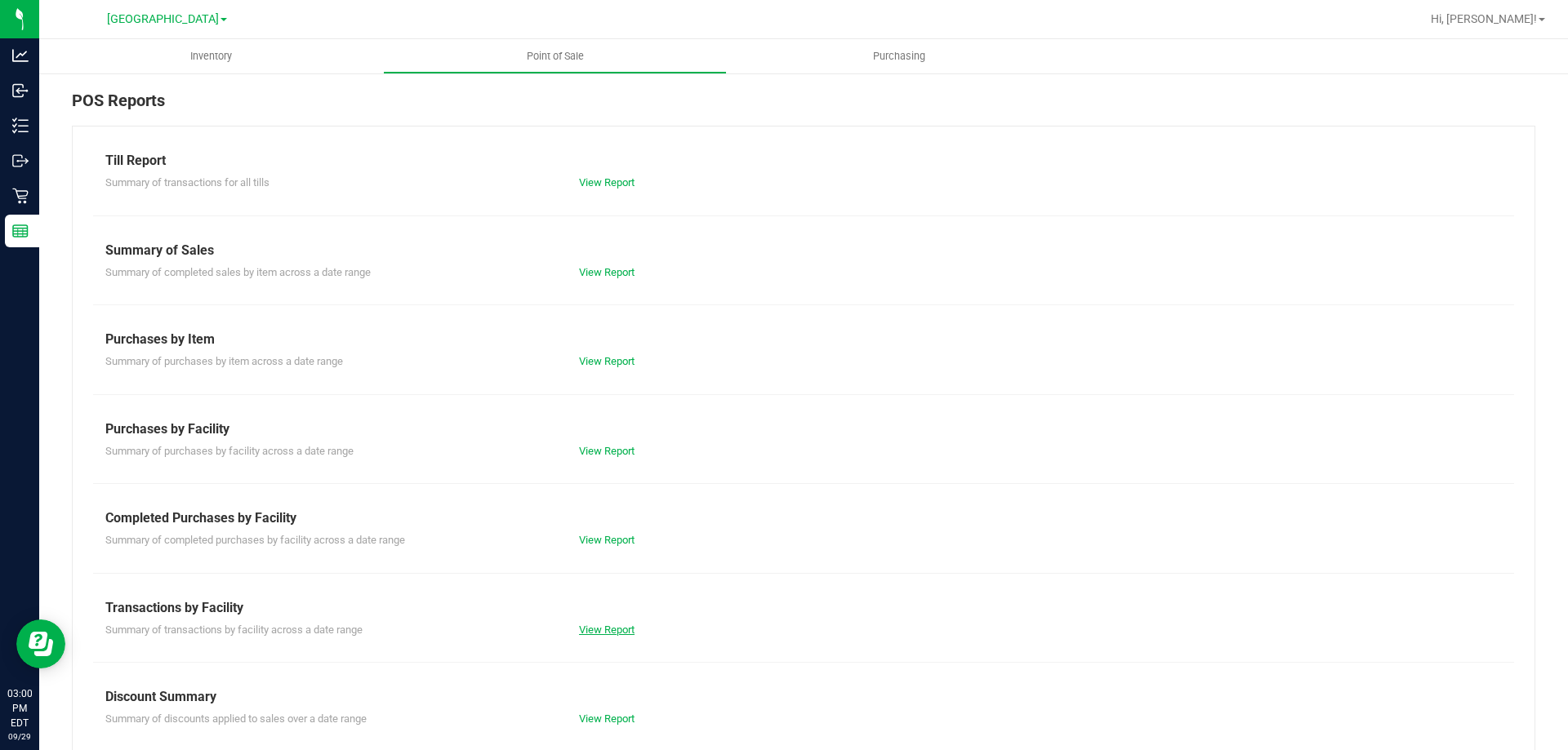
click at [608, 625] on link "View Report" at bounding box center [606, 630] width 56 height 12
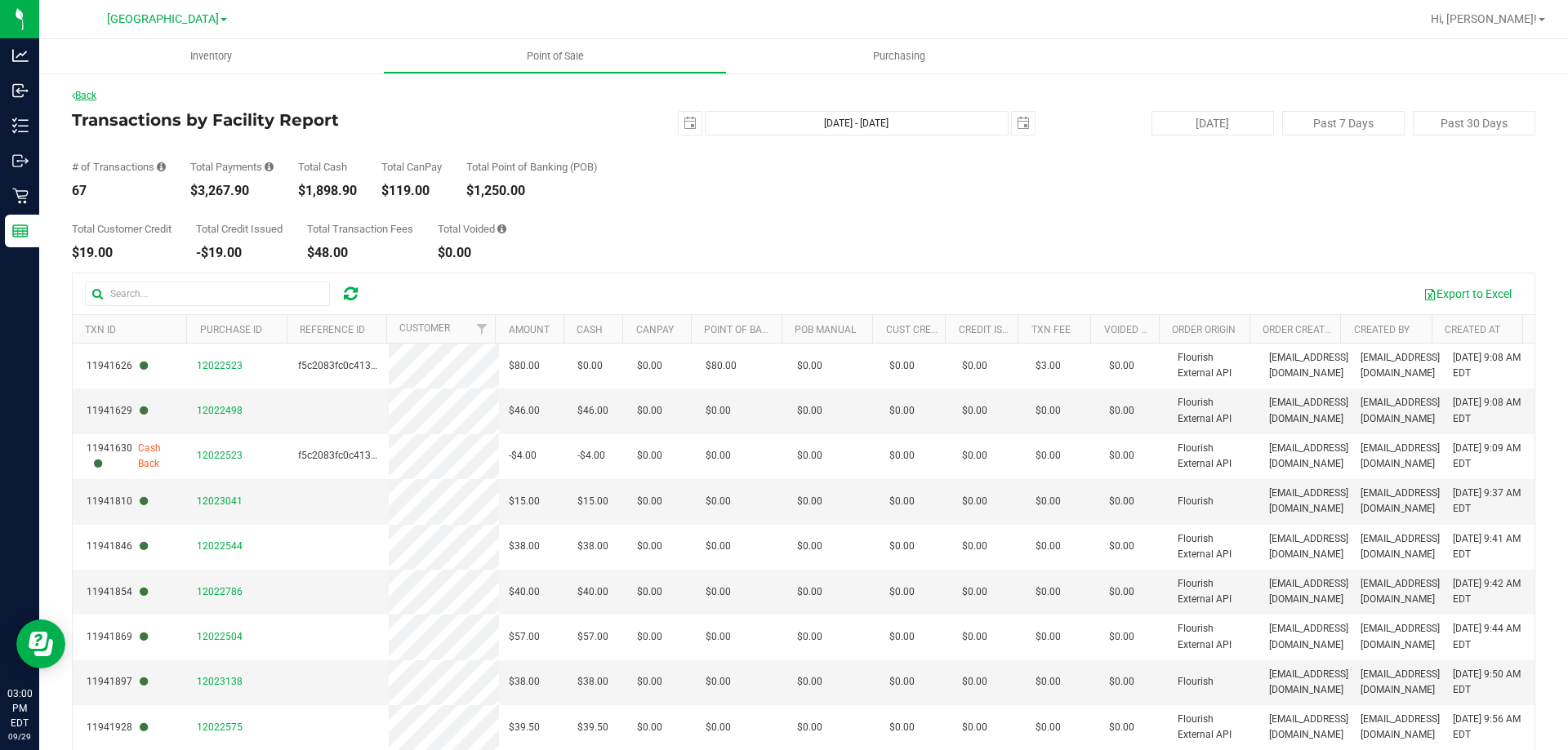
click at [86, 95] on link "Back" at bounding box center [84, 96] width 25 height 11
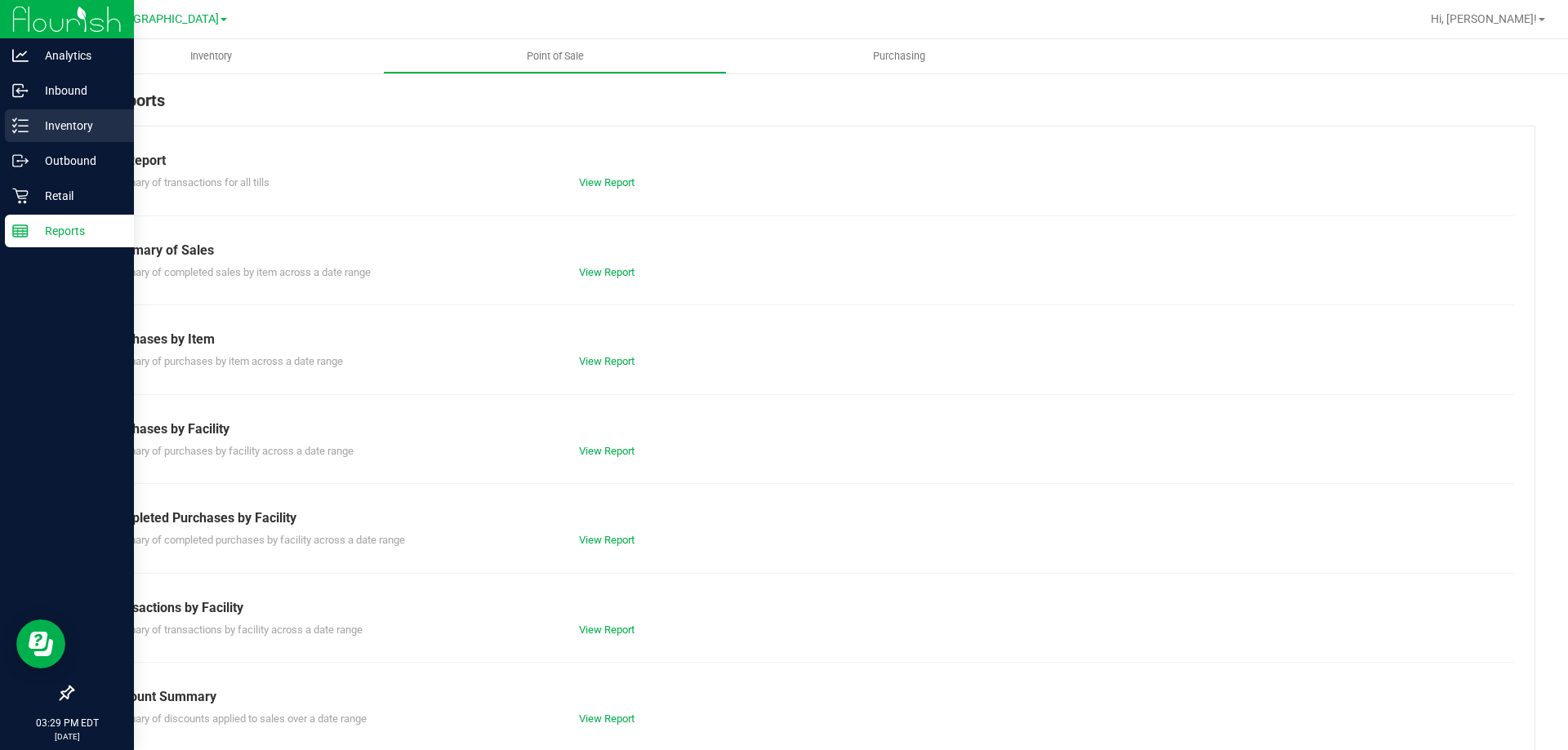
click at [43, 116] on p "Inventory" at bounding box center [77, 126] width 98 height 19
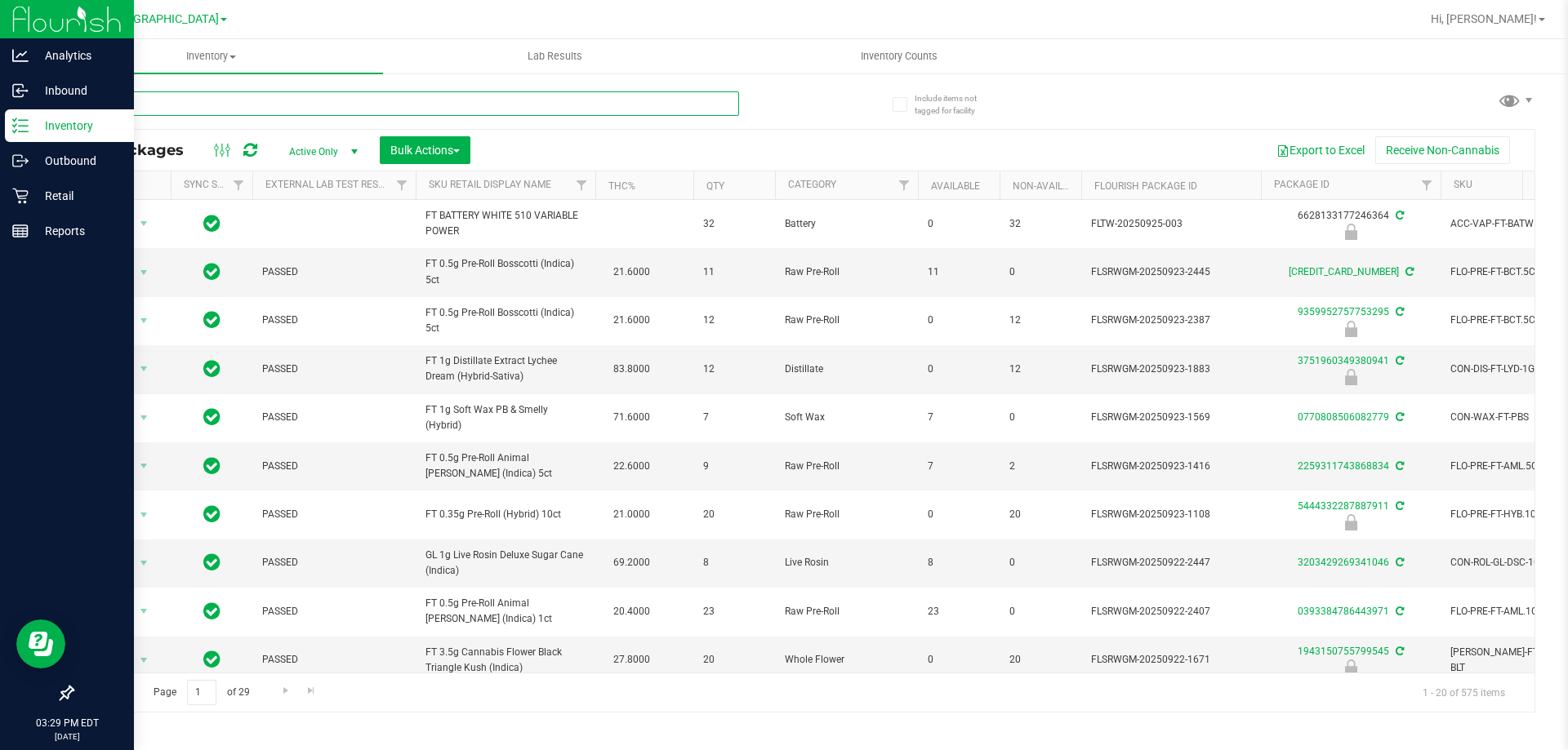
click at [302, 100] on input "text" at bounding box center [405, 103] width 667 height 25
type input "t12"
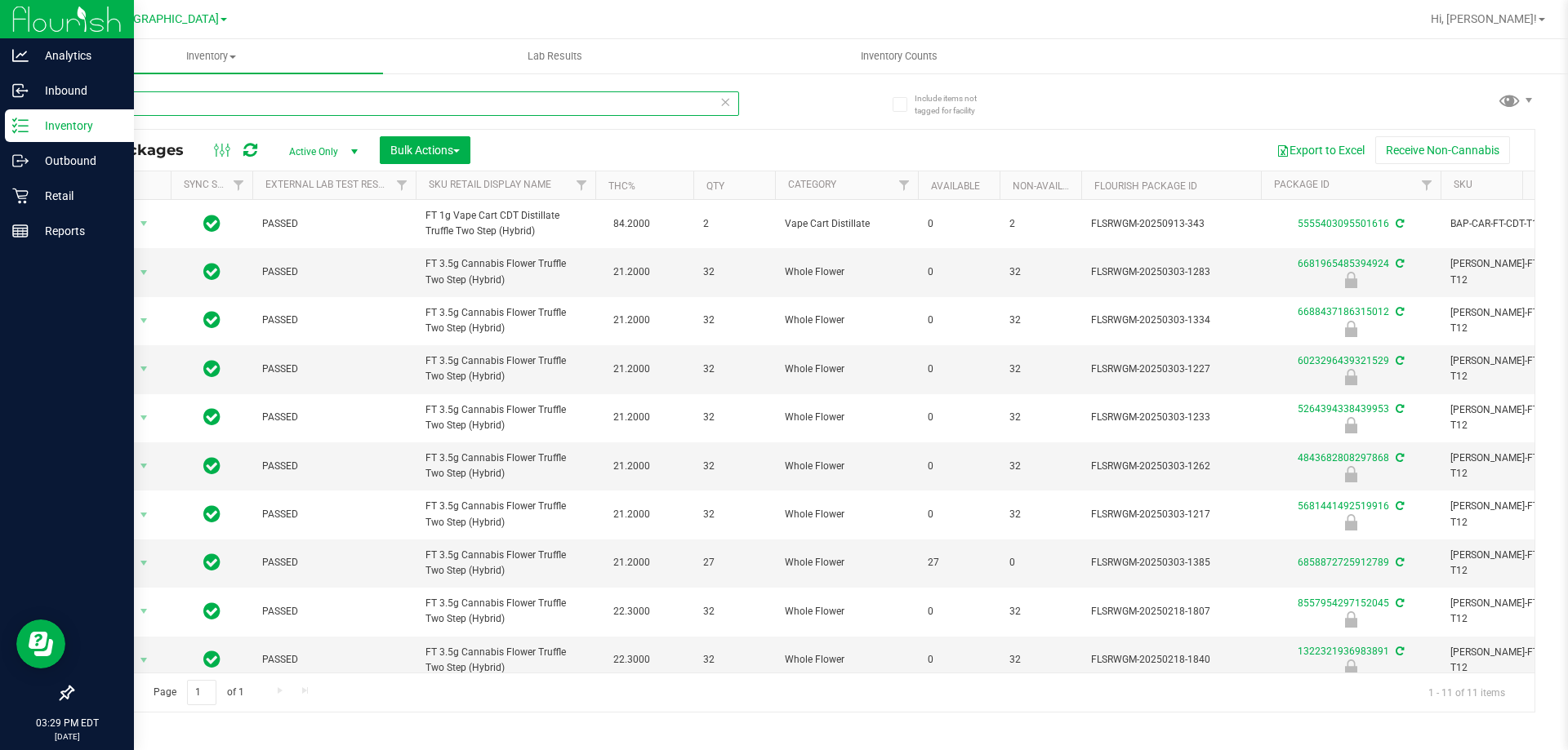
click at [196, 111] on input "t12" at bounding box center [405, 103] width 667 height 25
type input "pj1"
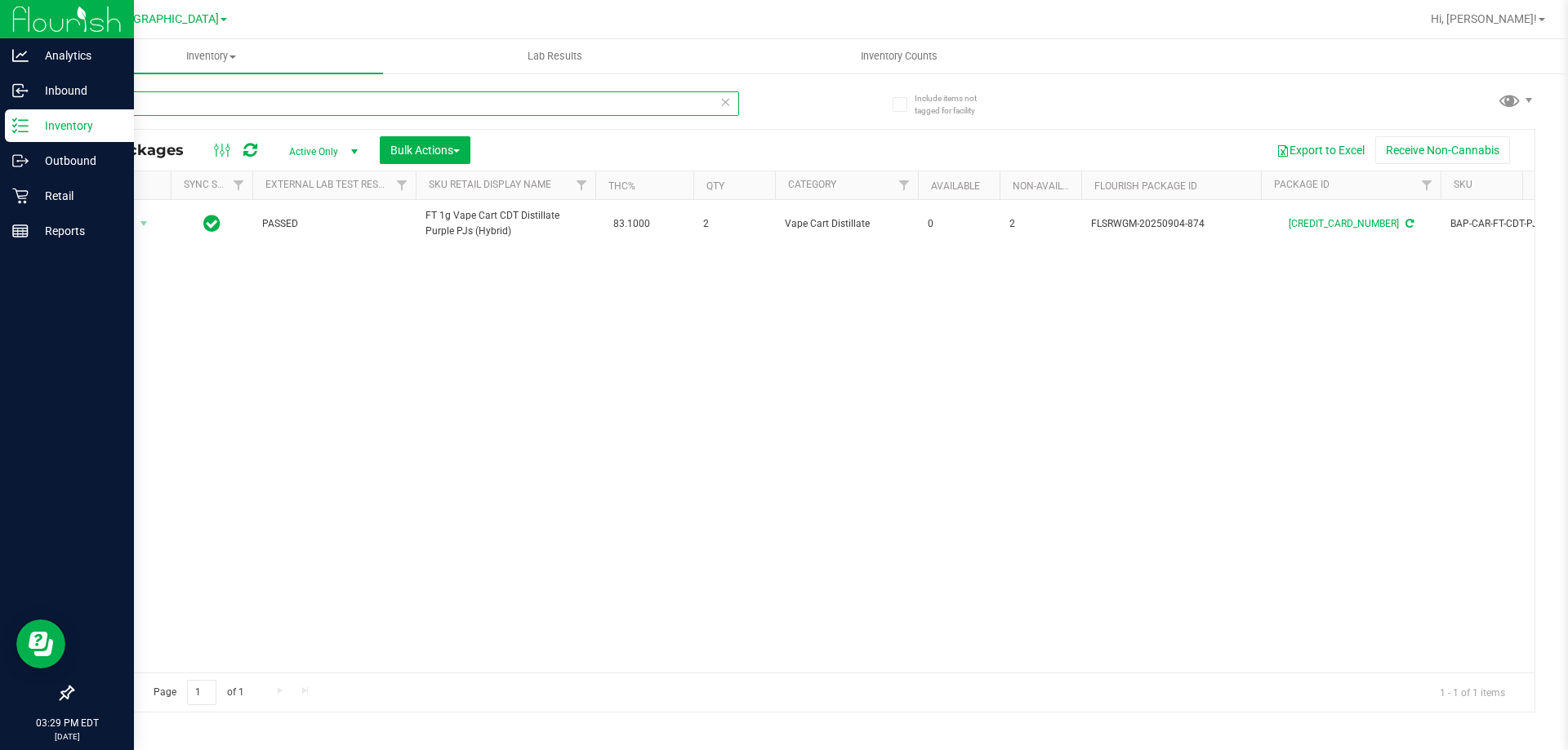
click at [264, 105] on input "pj1" at bounding box center [405, 103] width 667 height 25
type input "A"
type input "a"
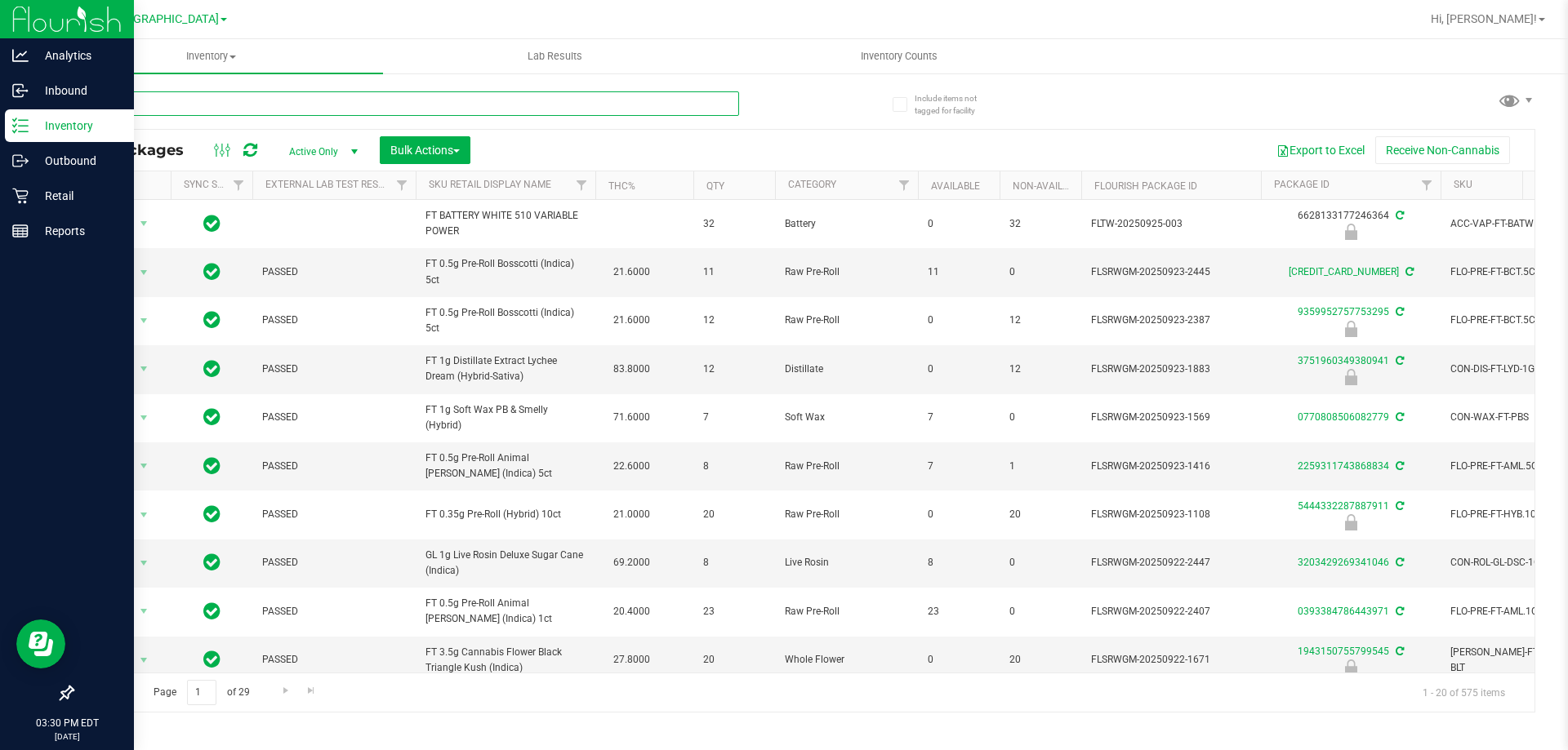
type input "rpb"
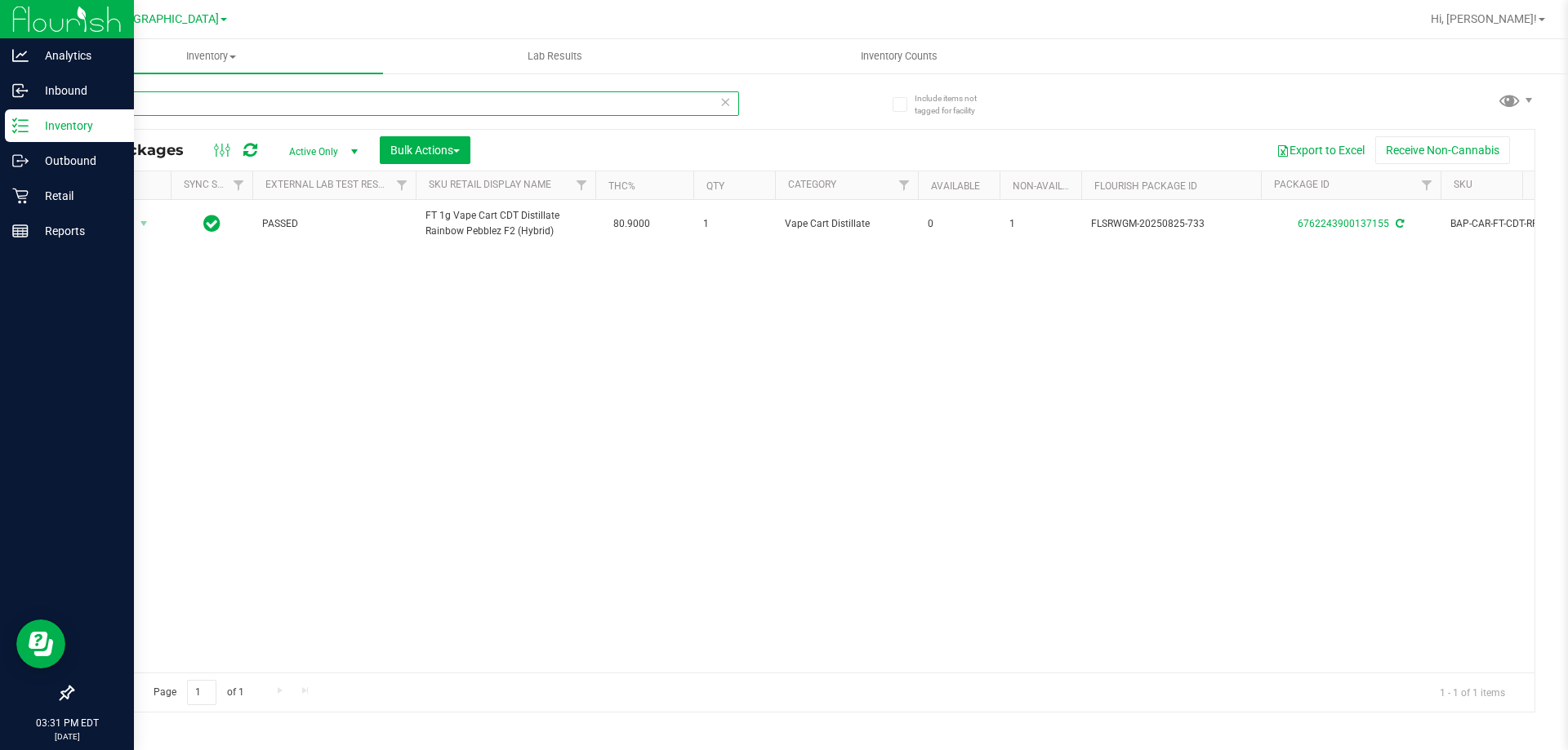
click at [250, 111] on input "rpb" at bounding box center [405, 103] width 667 height 25
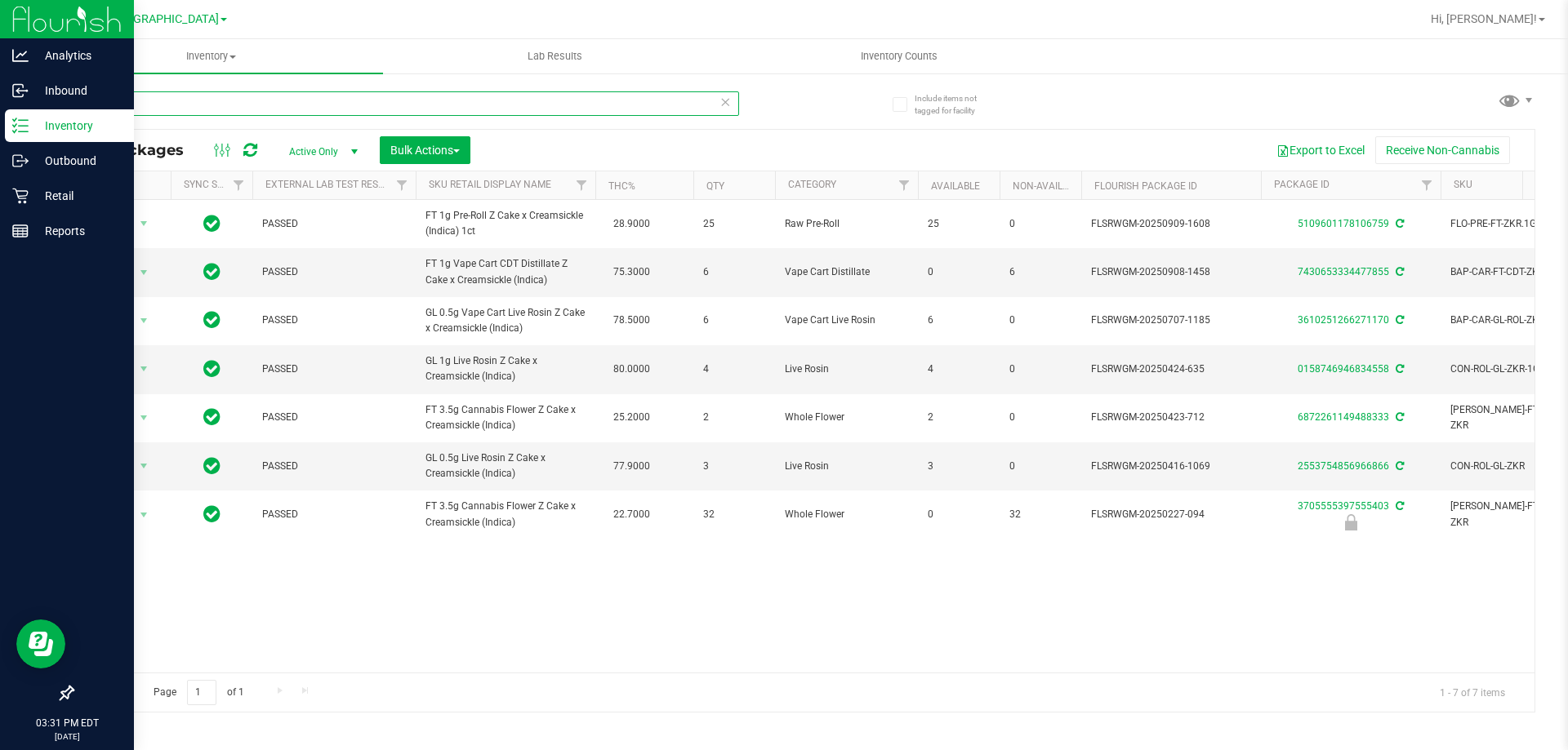
type input "z"
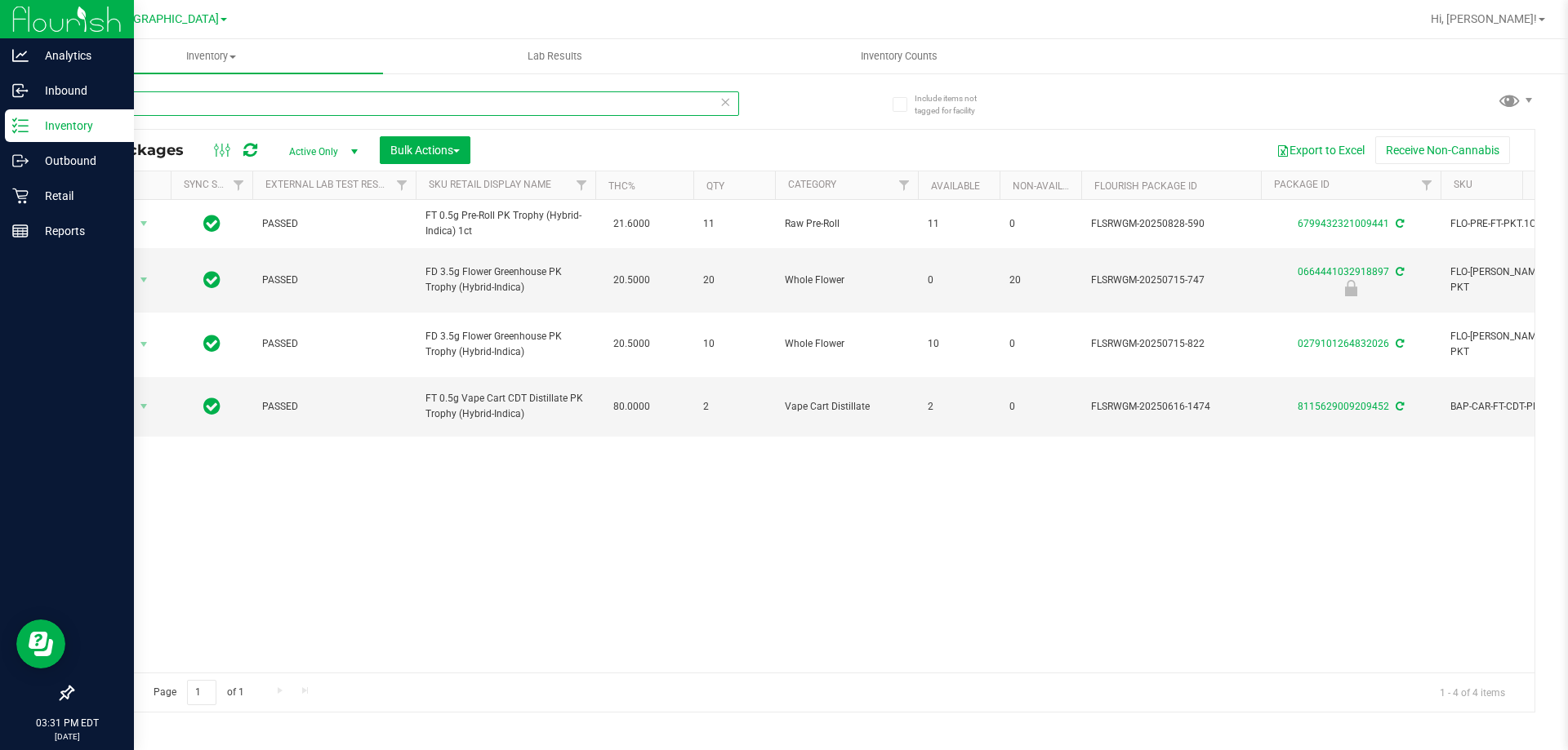
type input "p"
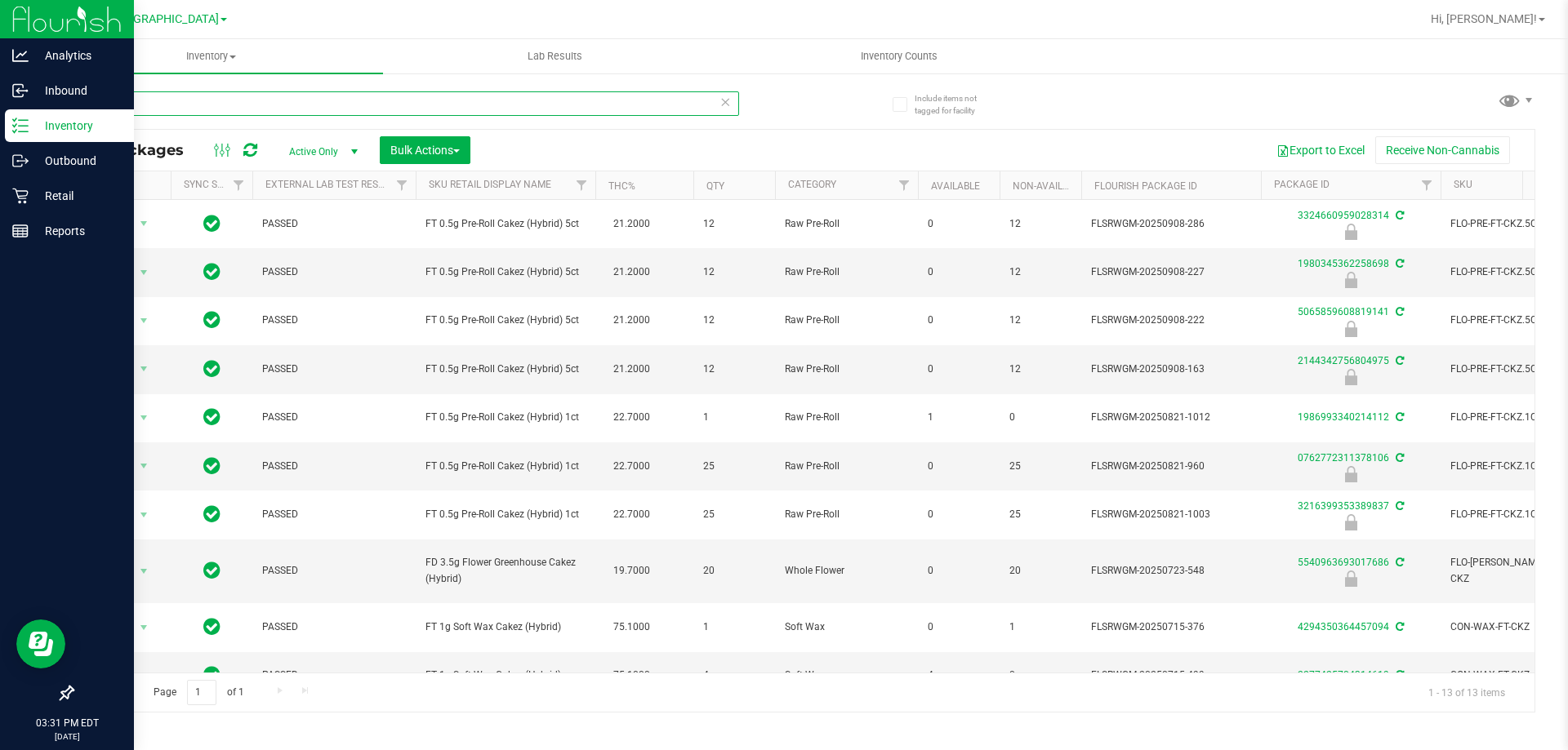
type input "c"
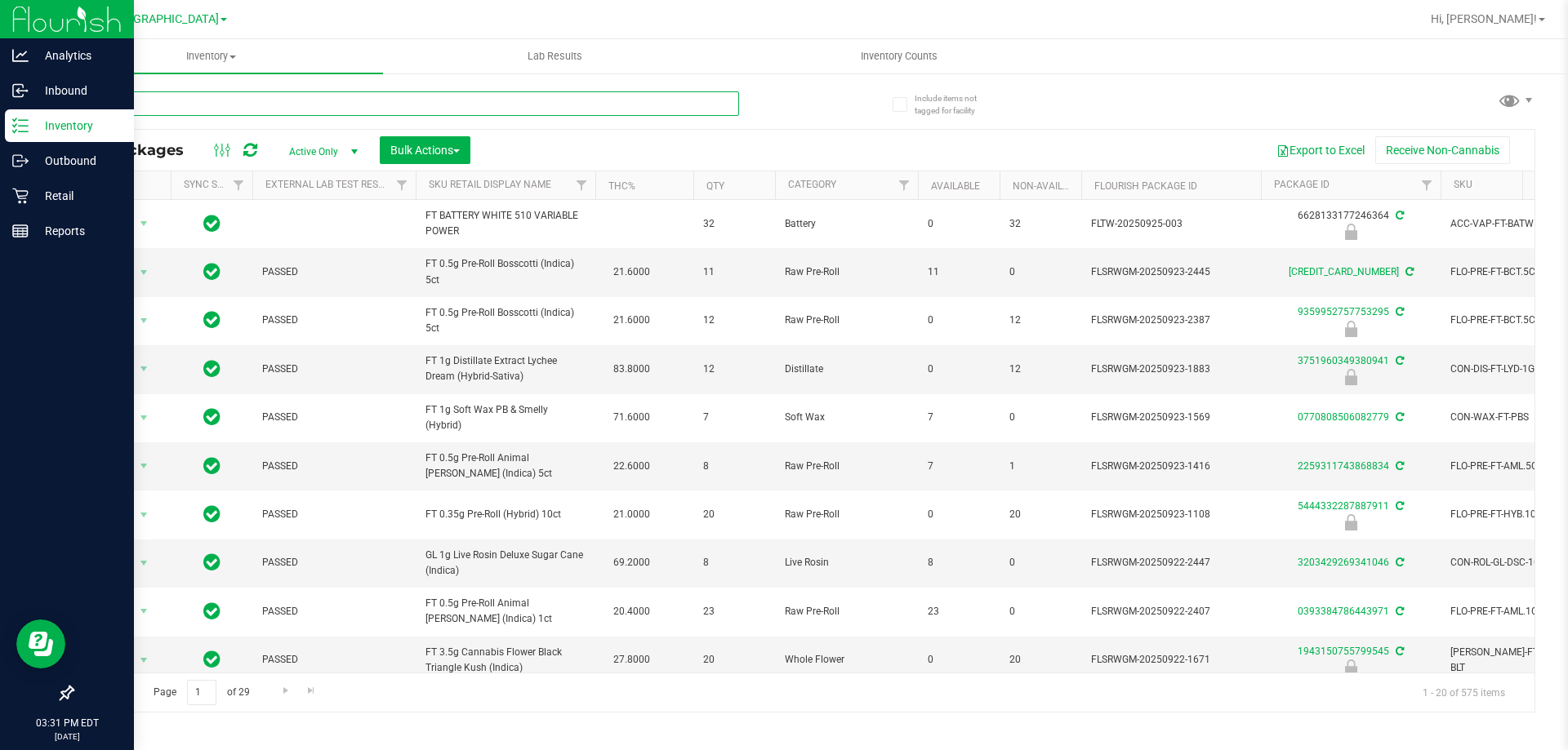
type input "gss"
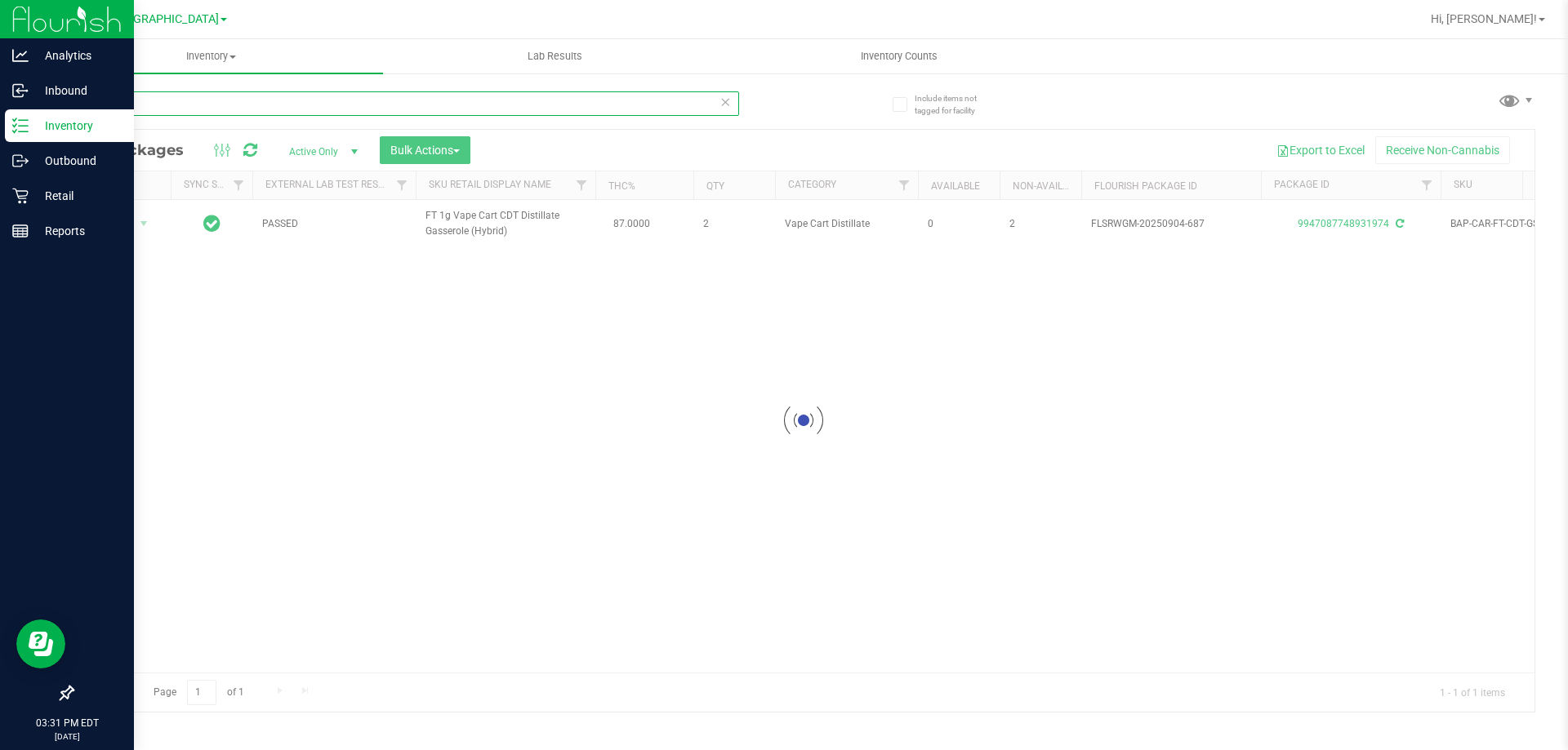
click at [159, 103] on input "gss" at bounding box center [405, 103] width 667 height 25
click at [159, 103] on input "gss" at bounding box center [405, 103] width 667 height 25
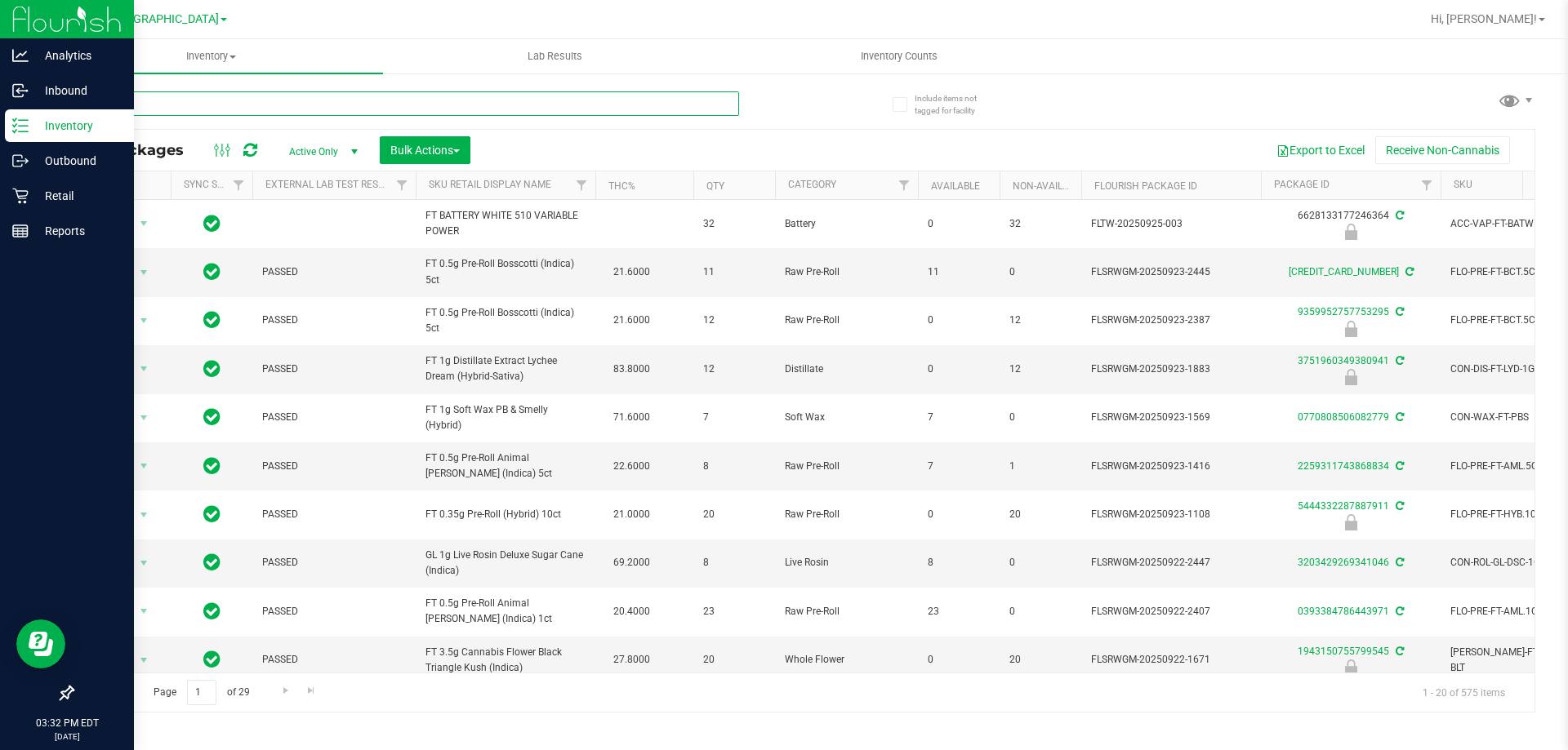
click at [137, 95] on input "text" at bounding box center [405, 103] width 667 height 25
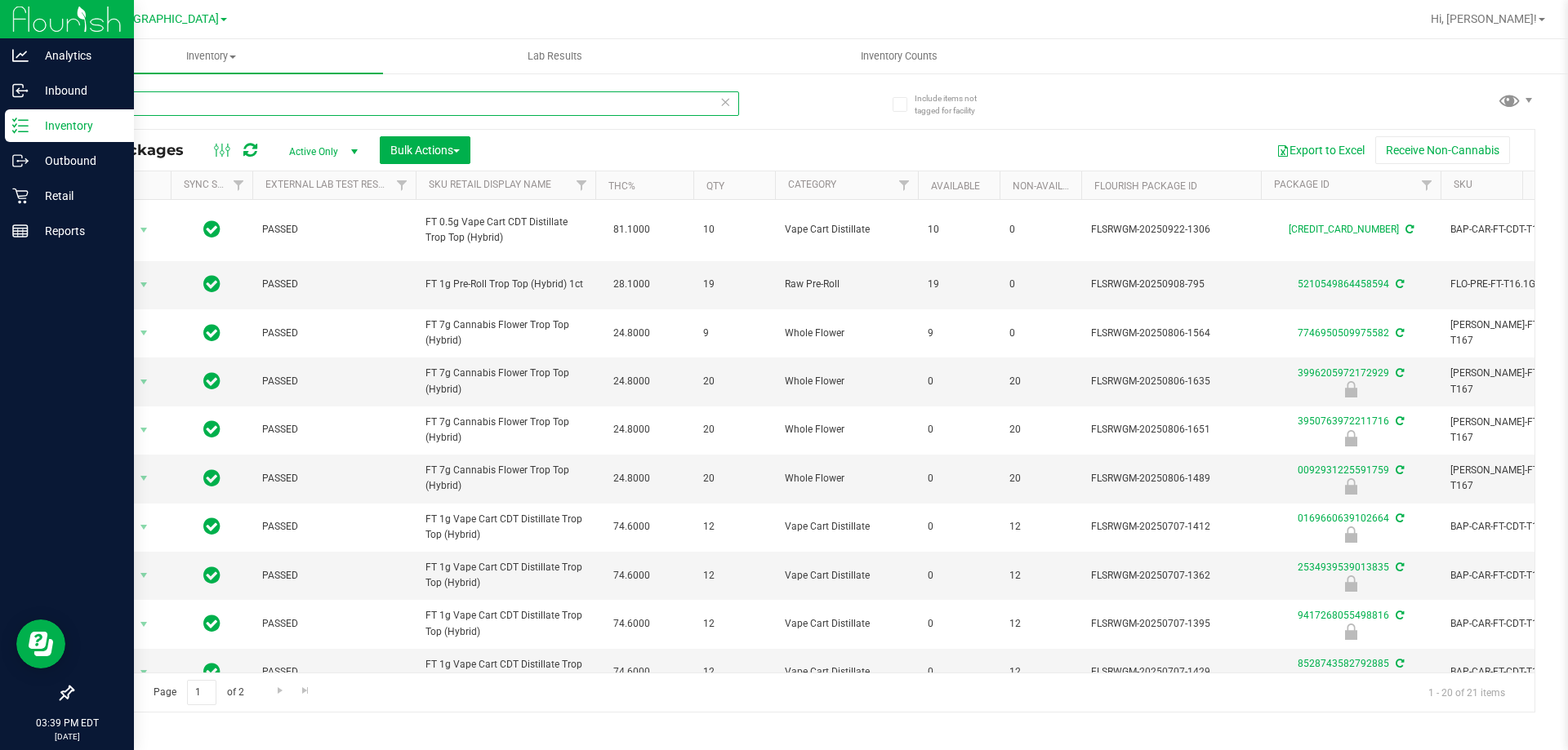
type input "t16"
click at [14, 239] on div "Reports" at bounding box center [70, 231] width 129 height 33
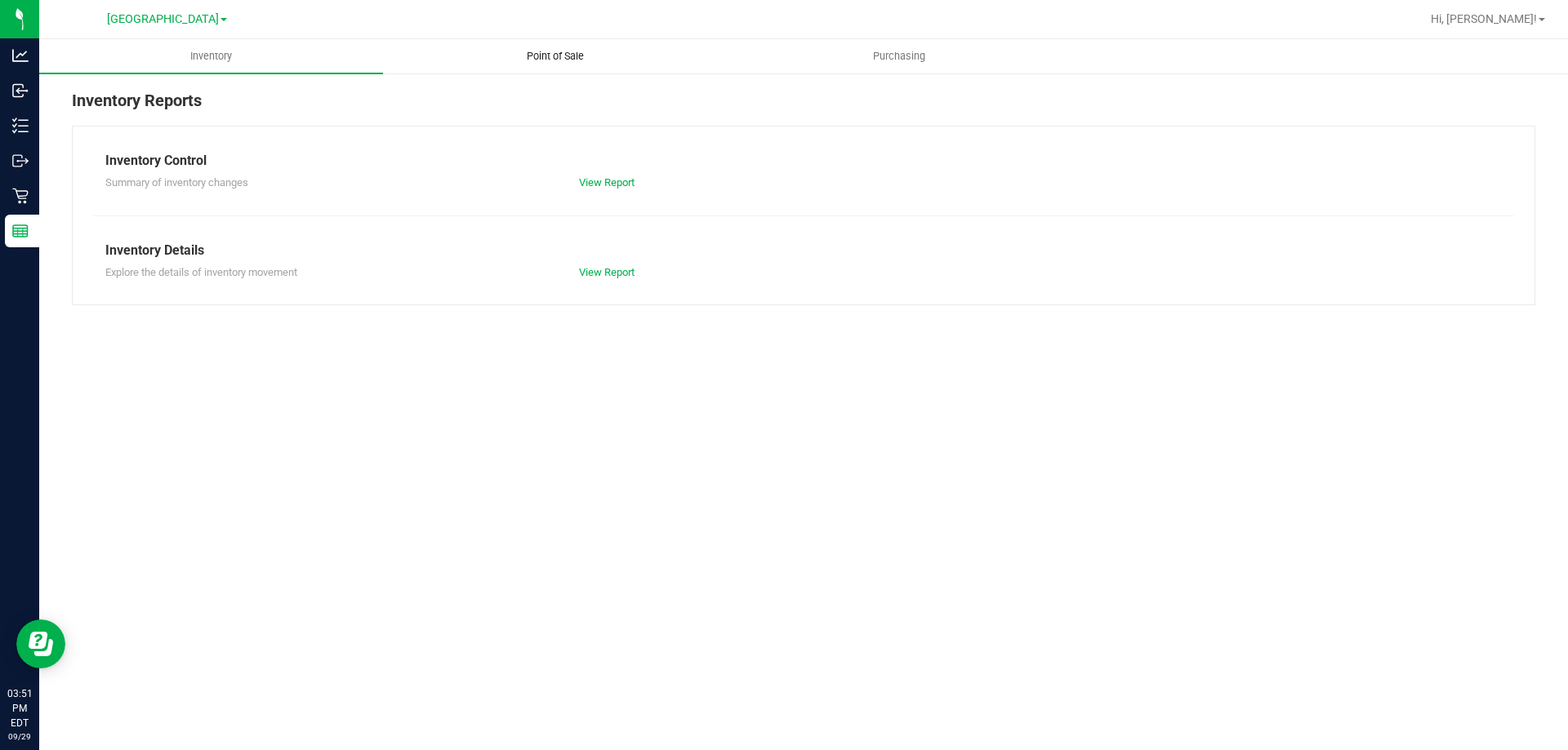
click at [544, 45] on uib-tab-heading "Point of Sale" at bounding box center [555, 56] width 342 height 33
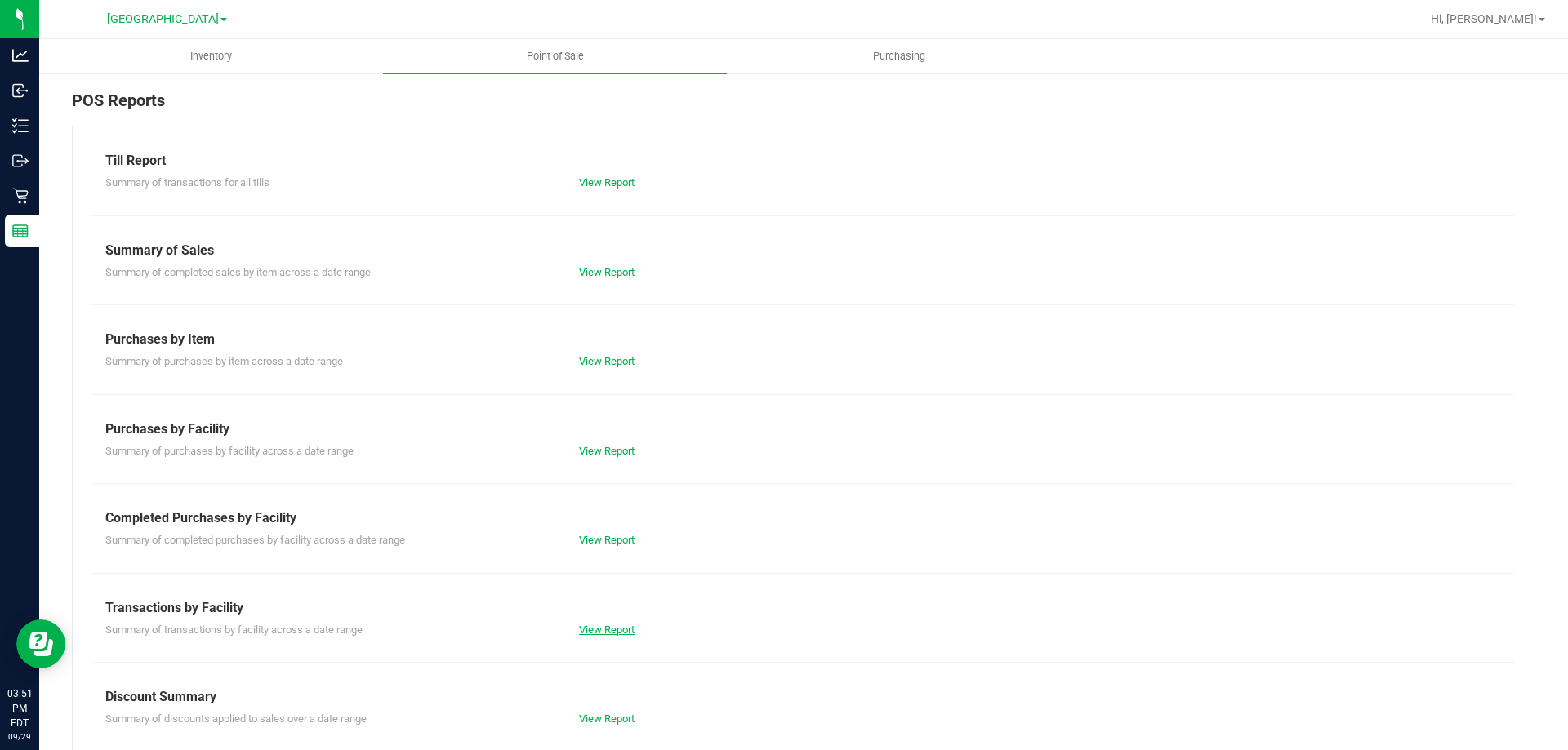
click at [587, 630] on link "View Report" at bounding box center [606, 630] width 56 height 12
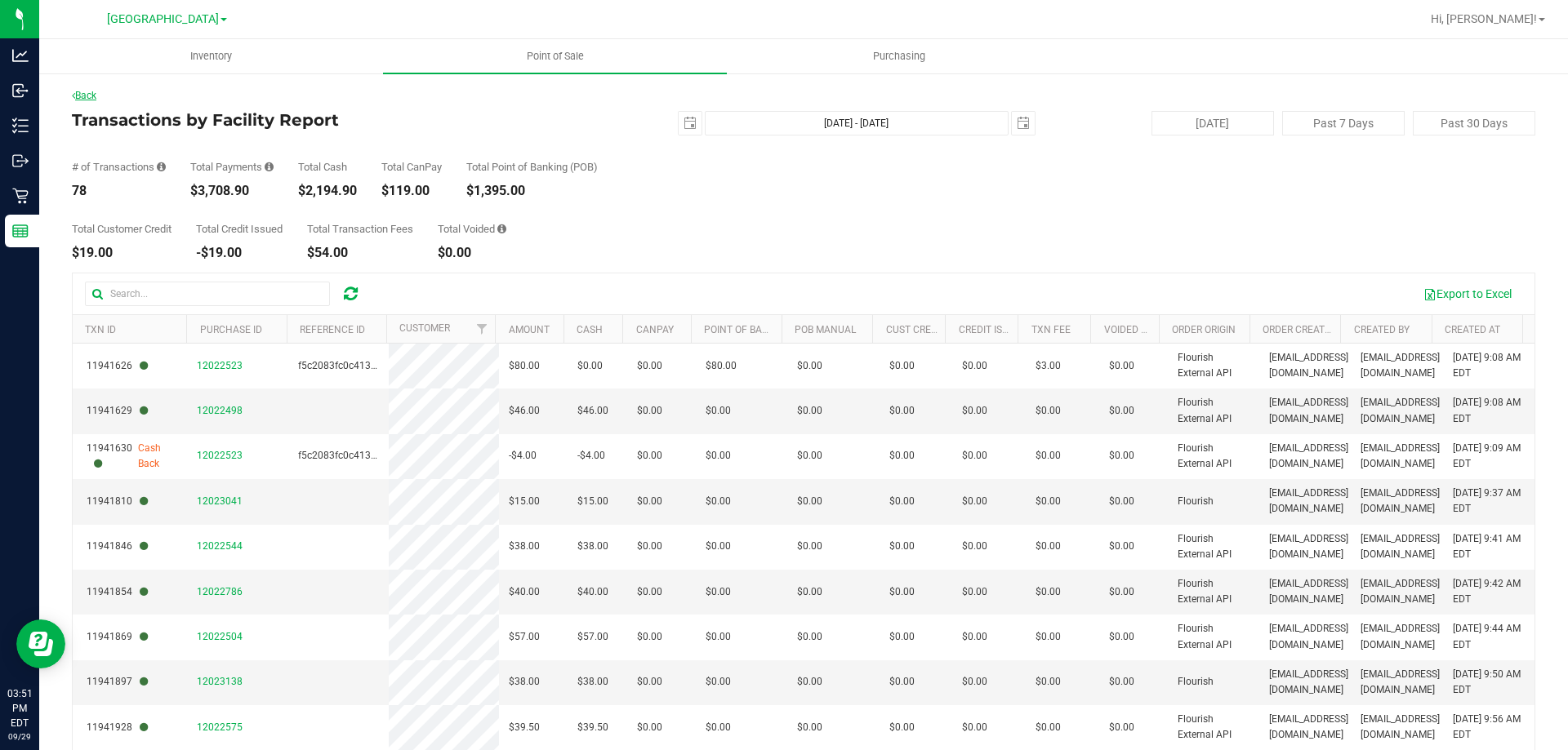
click at [92, 99] on link "Back" at bounding box center [84, 96] width 25 height 11
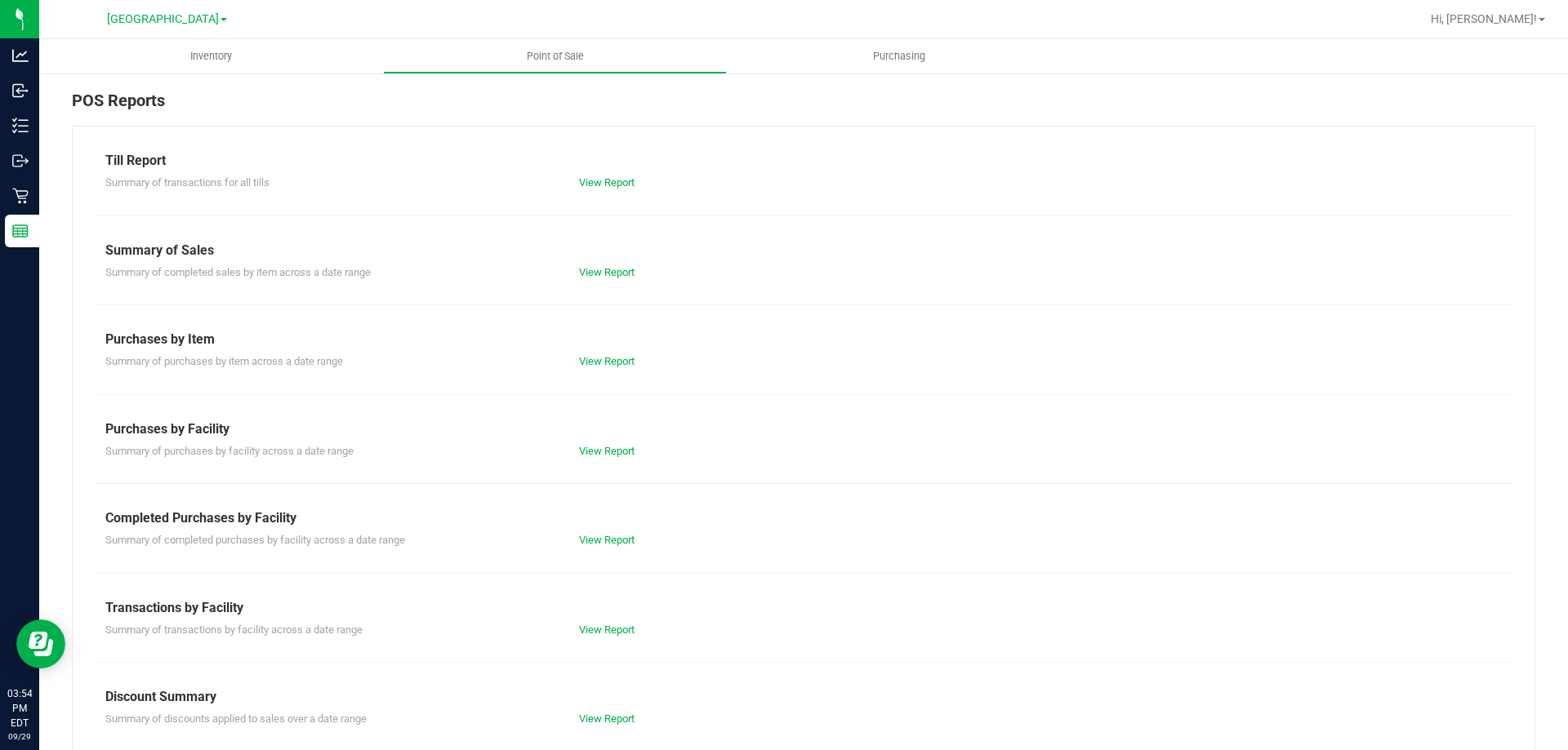
click at [625, 618] on div "Summary of transactions by facility across a date range View Report" at bounding box center [803, 628] width 1421 height 20
click at [601, 625] on link "View Report" at bounding box center [606, 630] width 56 height 12
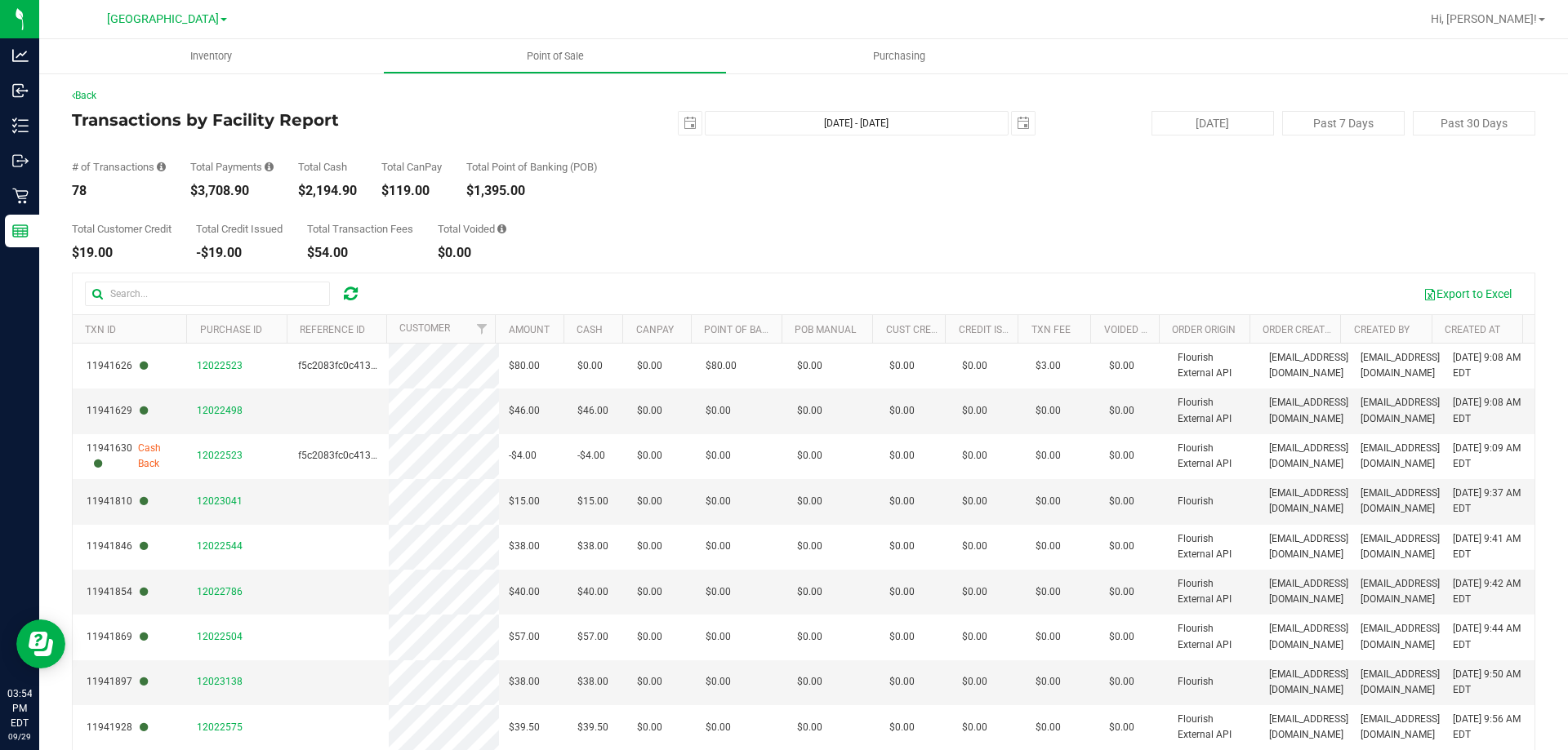
click at [80, 102] on div "Back" at bounding box center [803, 96] width 1464 height 15
click at [90, 95] on link "Back" at bounding box center [84, 96] width 25 height 11
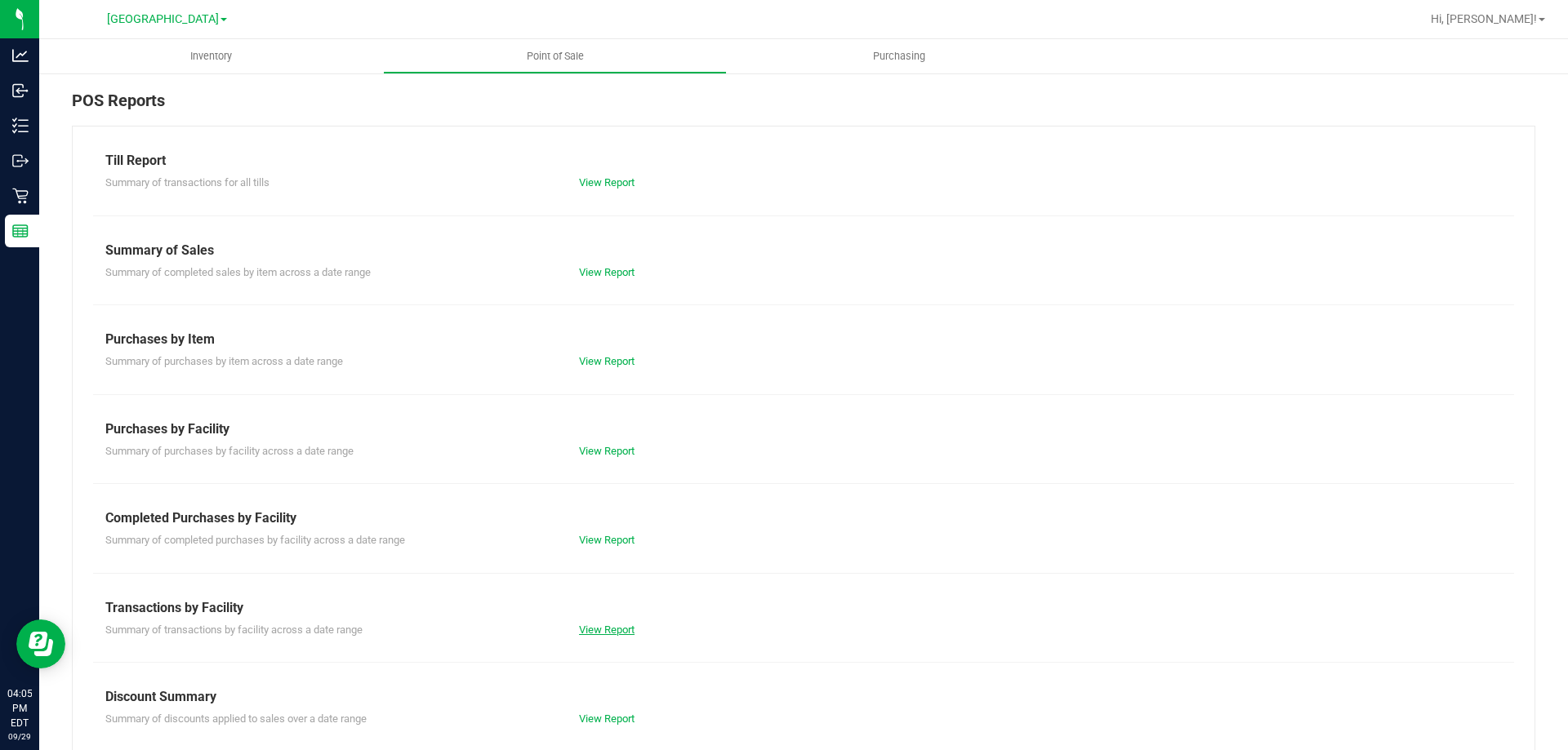
click at [604, 634] on link "View Report" at bounding box center [606, 630] width 56 height 12
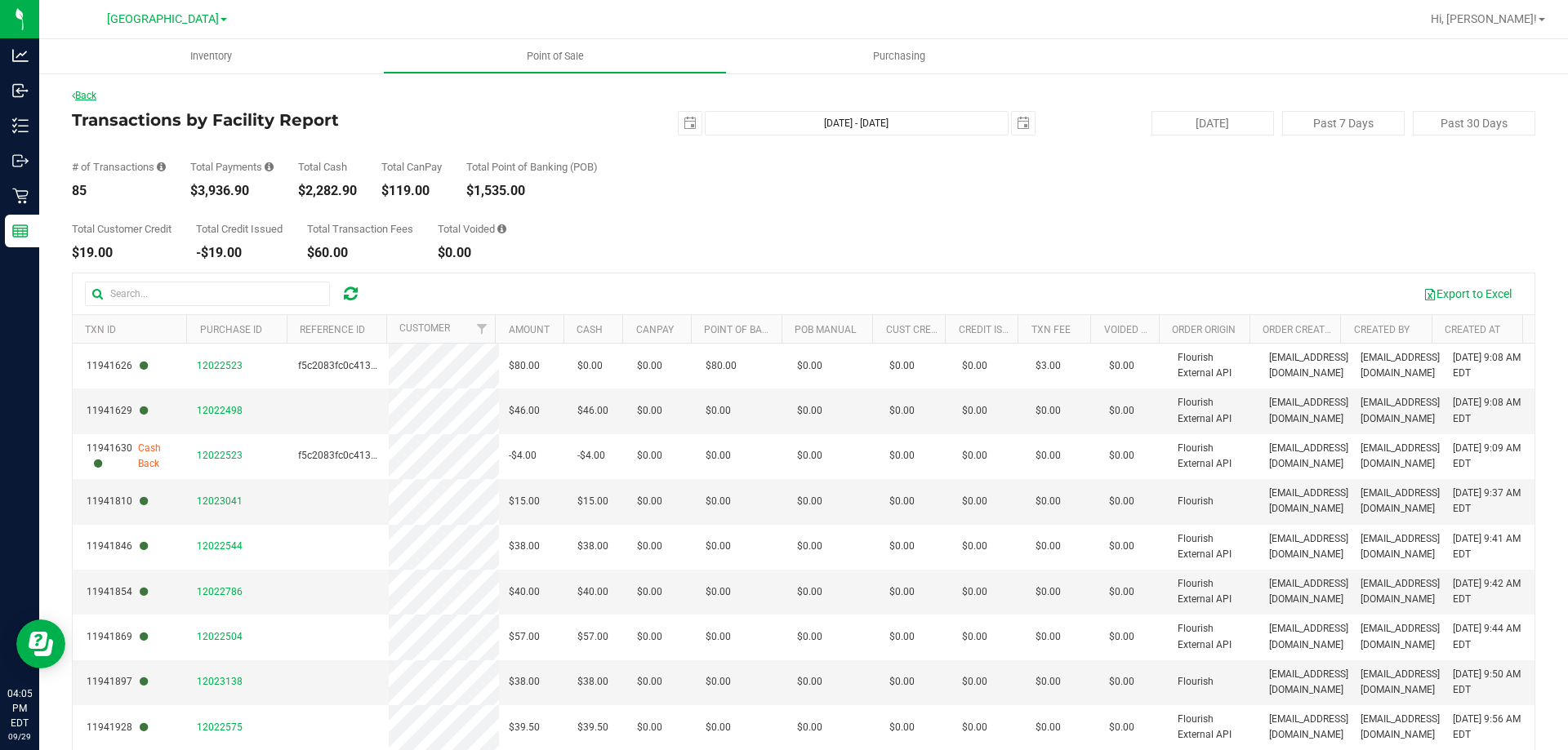
click at [93, 93] on link "Back" at bounding box center [84, 96] width 25 height 11
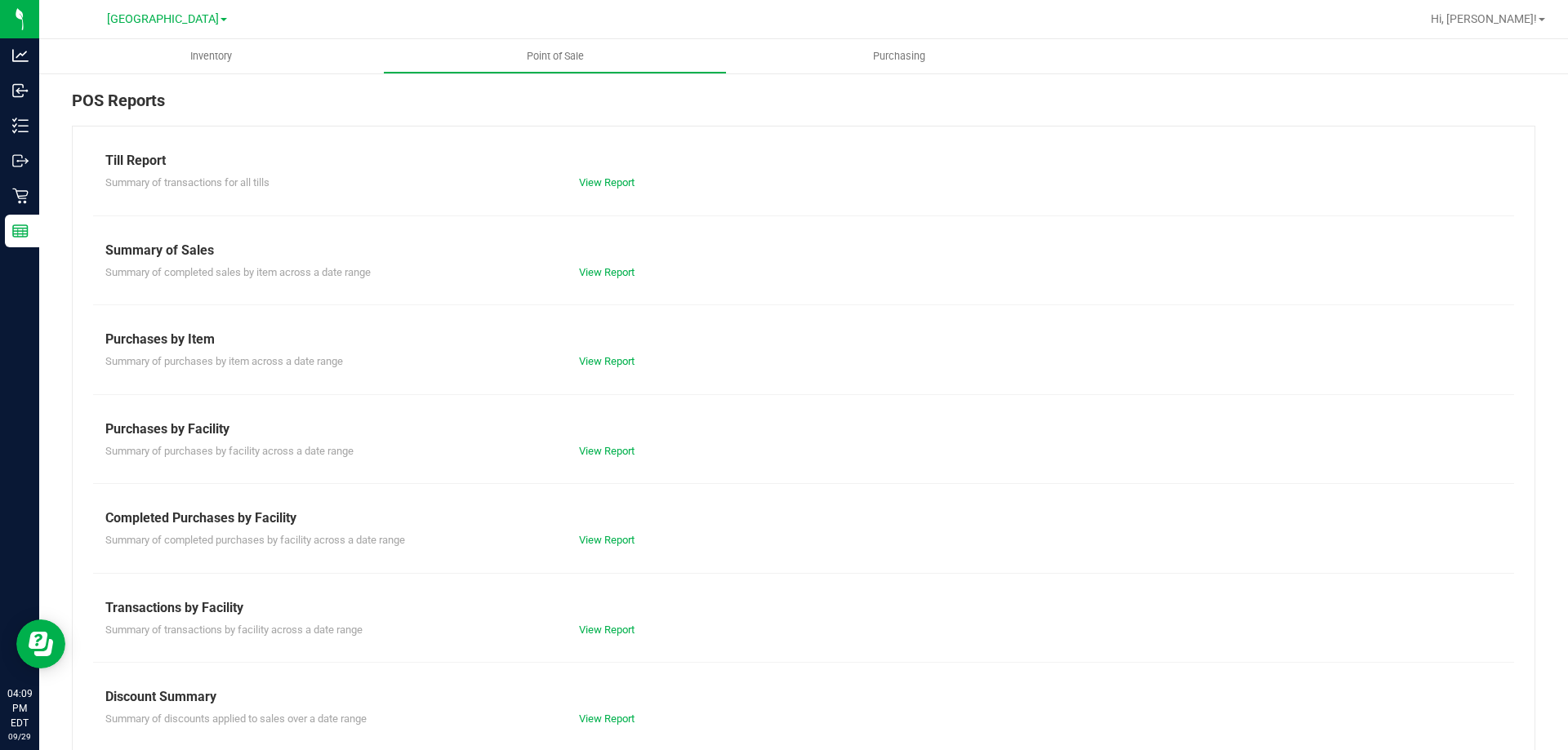
click at [606, 647] on div "Till Report Summary of transactions for all tills View Report Summary of Sales …" at bounding box center [803, 483] width 1464 height 716
click at [588, 627] on link "View Report" at bounding box center [606, 630] width 56 height 12
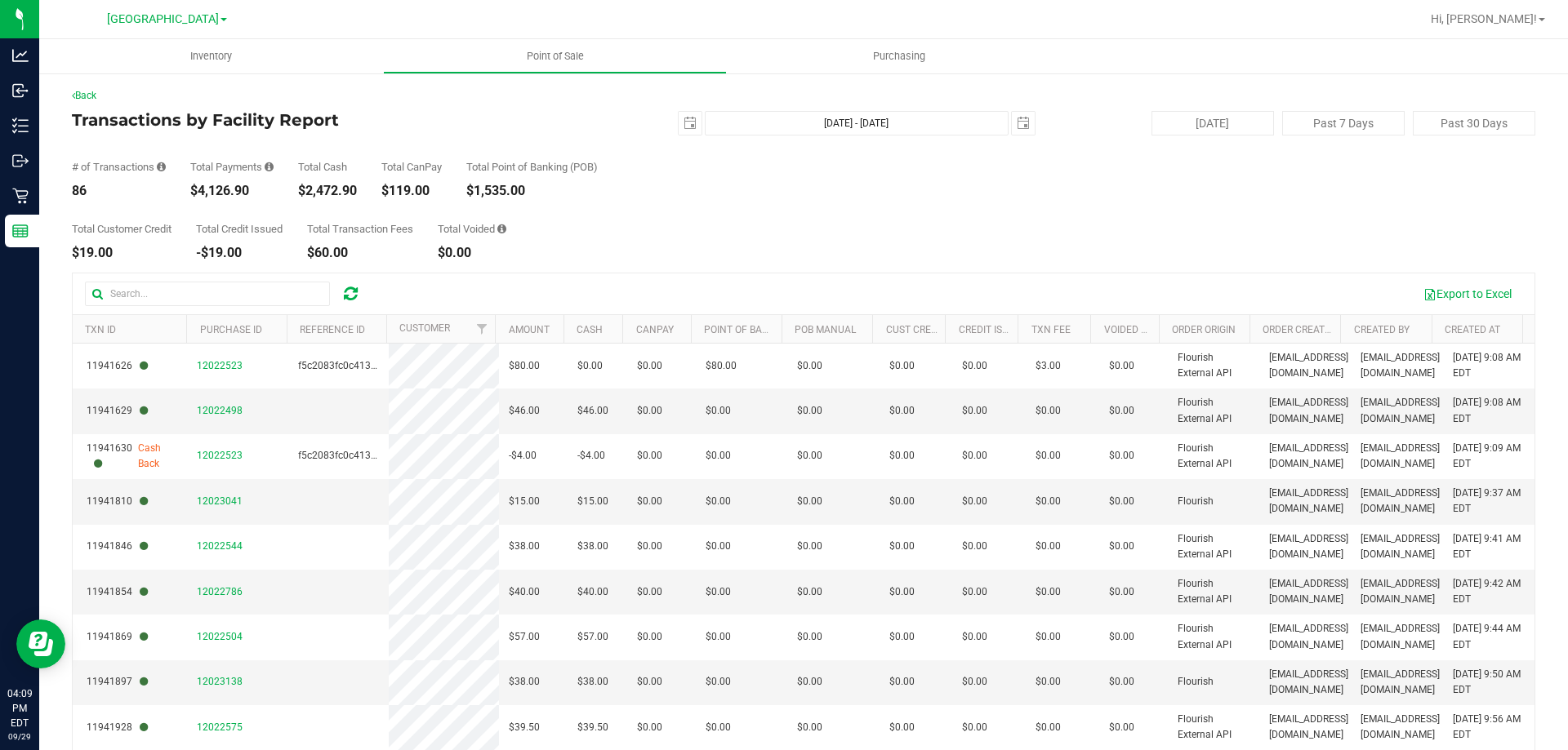
click at [75, 77] on div "Back Transactions by Facility Report 2025-09-29 Sep 29, 2025 - Sep 29, 2025 202…" at bounding box center [803, 471] width 1528 height 800
click at [94, 98] on link "Back" at bounding box center [84, 96] width 25 height 11
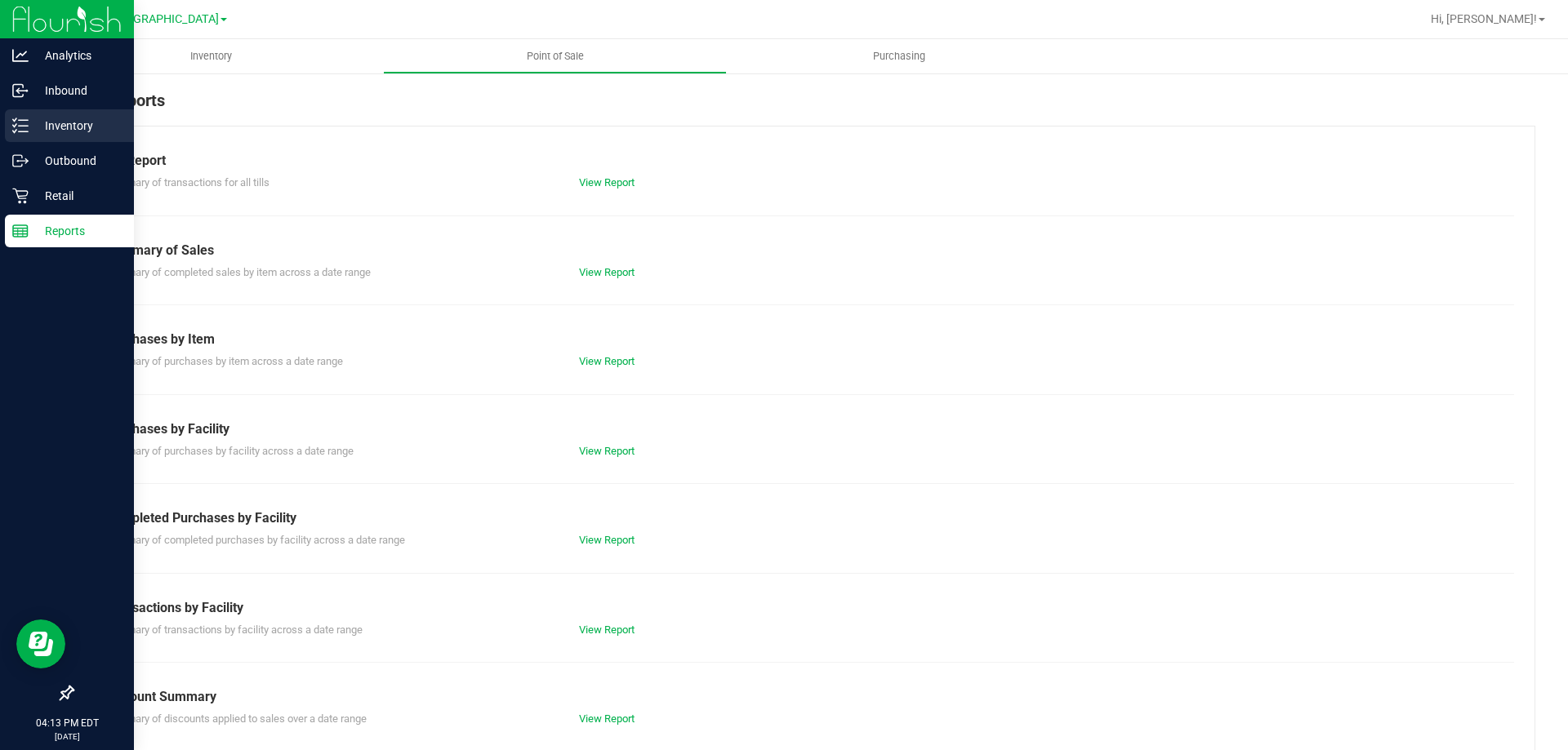
click at [0, 117] on link "Inventory" at bounding box center [66, 127] width 134 height 35
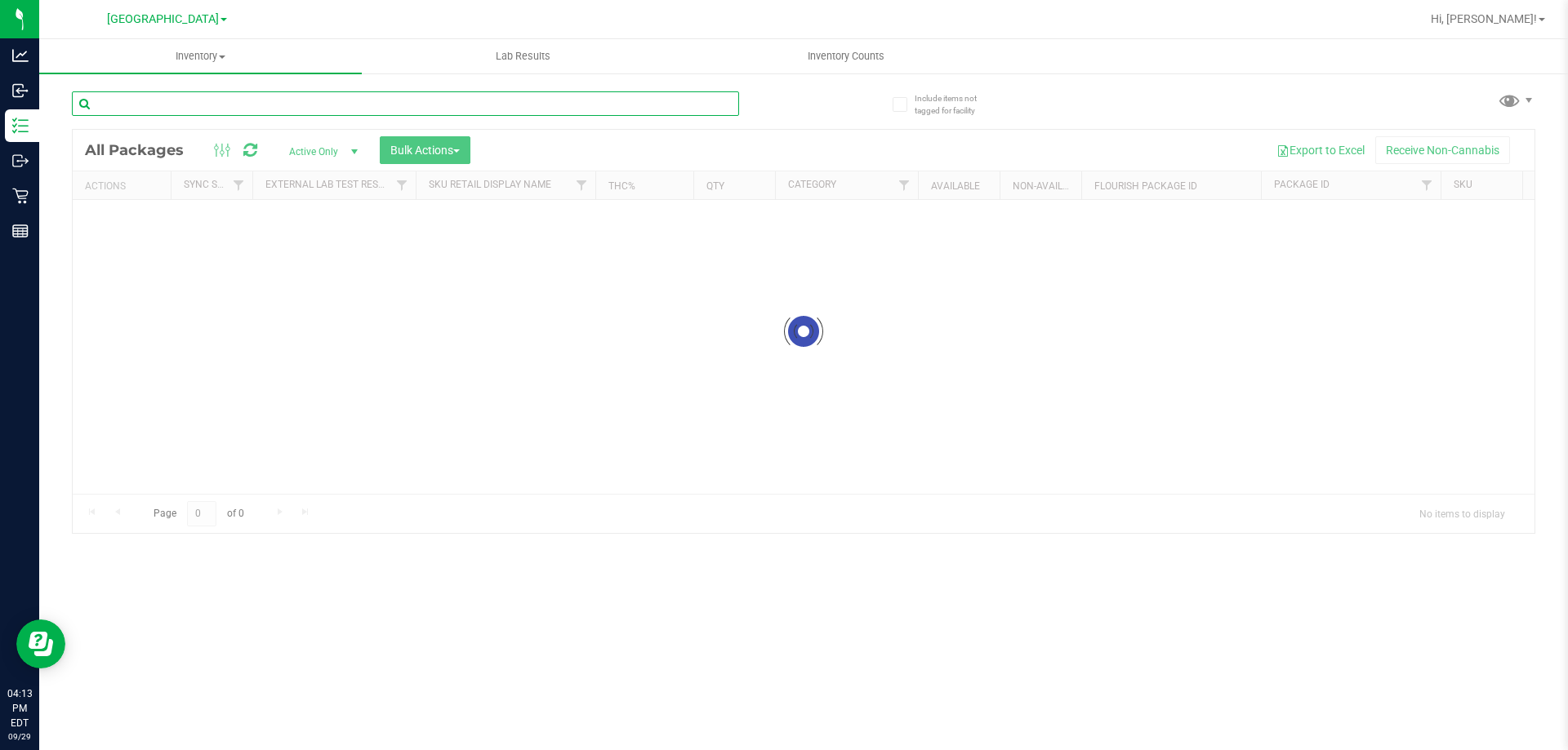
click at [288, 101] on input "text" at bounding box center [405, 103] width 667 height 25
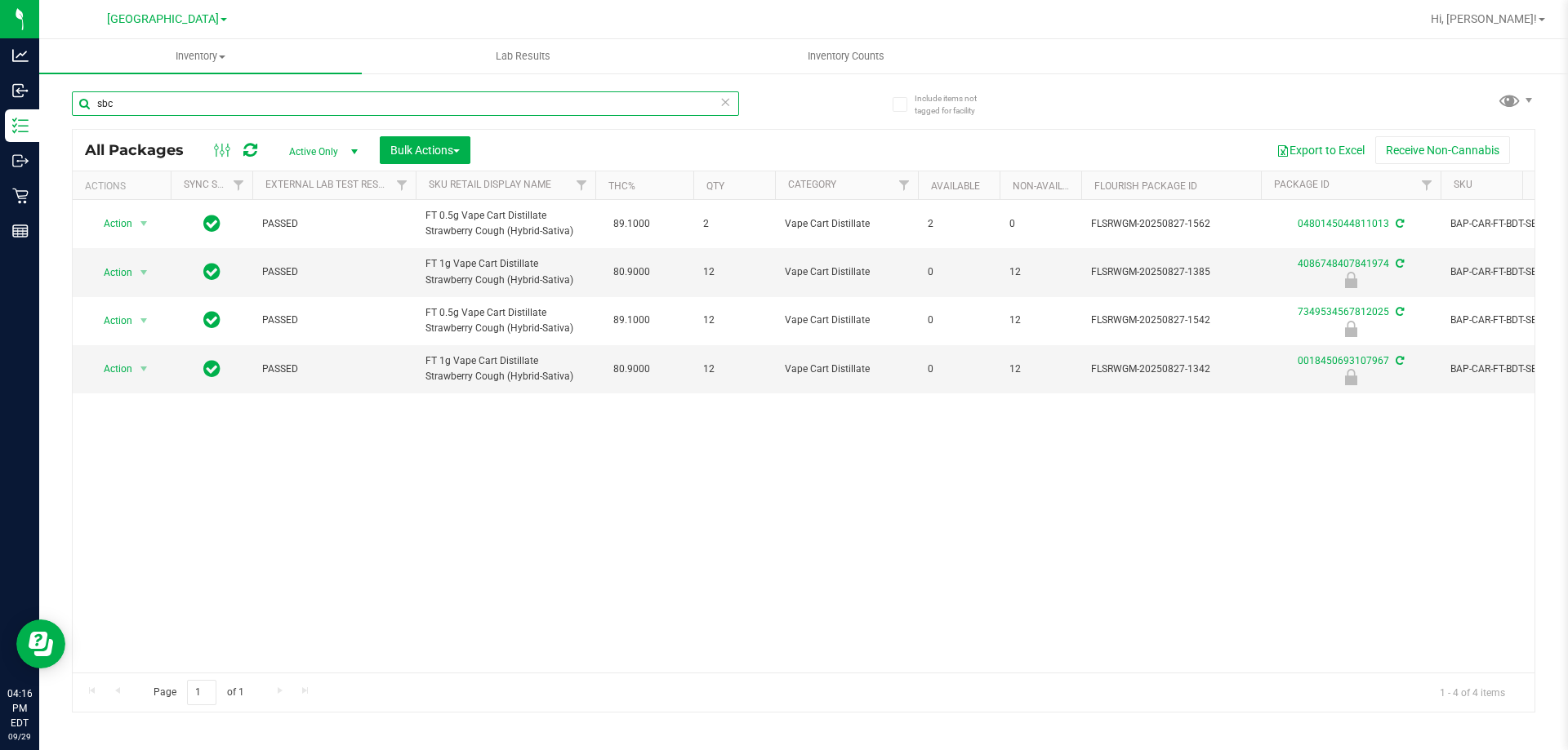
click at [187, 106] on input "sbc" at bounding box center [405, 103] width 667 height 25
type input "7349534567812025"
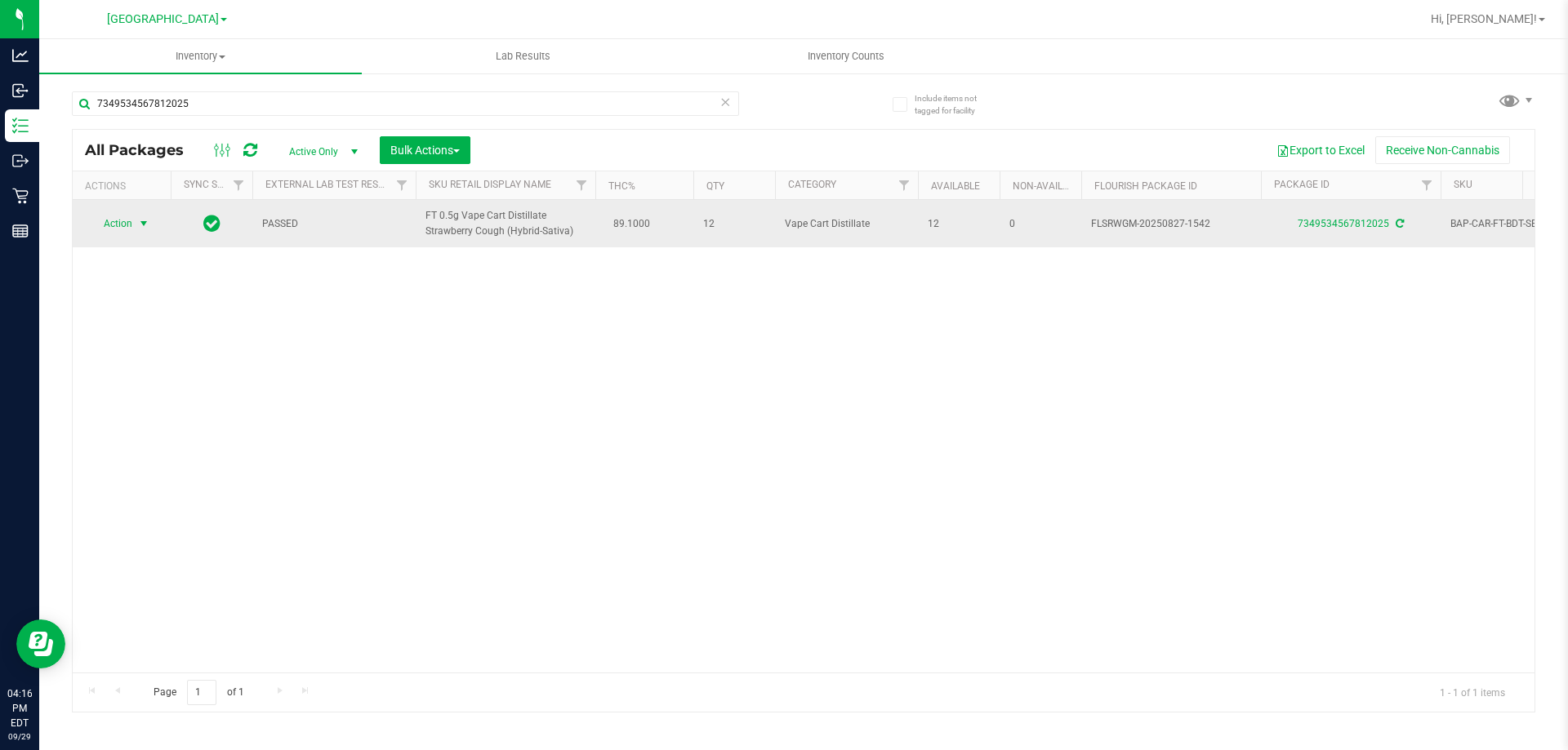
click at [120, 223] on span "Action" at bounding box center [111, 224] width 44 height 23
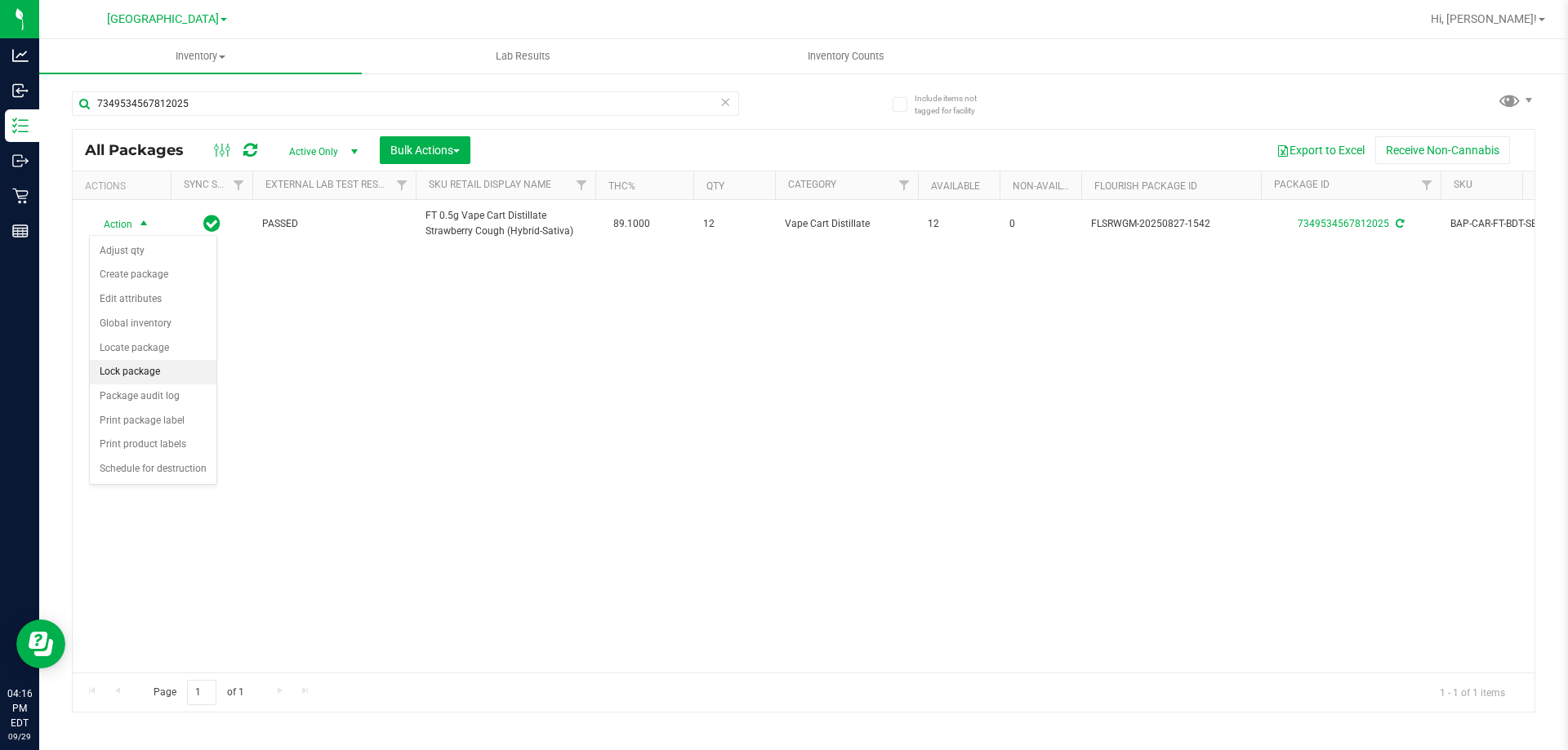
click at [165, 380] on li "Lock package" at bounding box center [153, 372] width 127 height 25
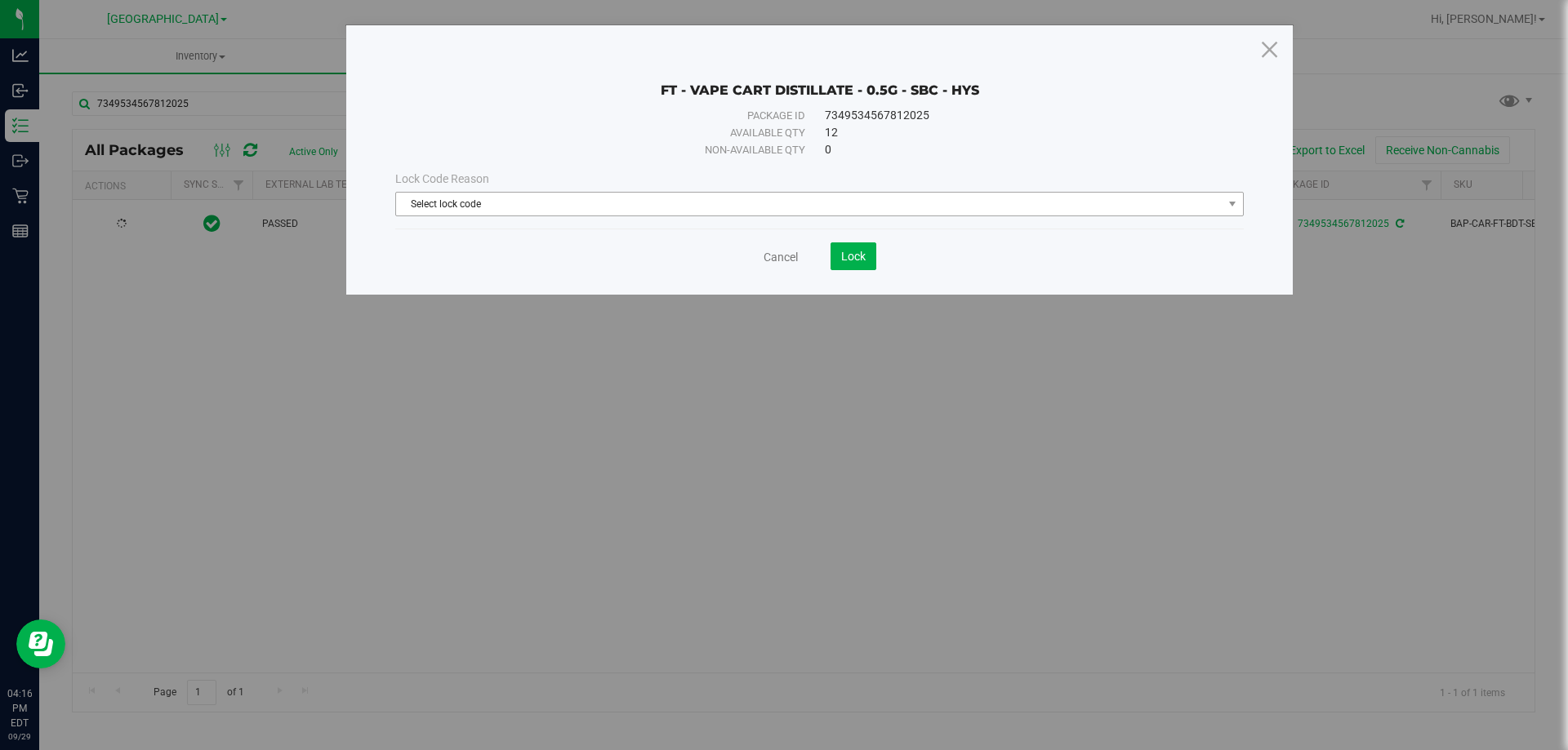
click at [862, 196] on span "Select lock code" at bounding box center [810, 204] width 826 height 23
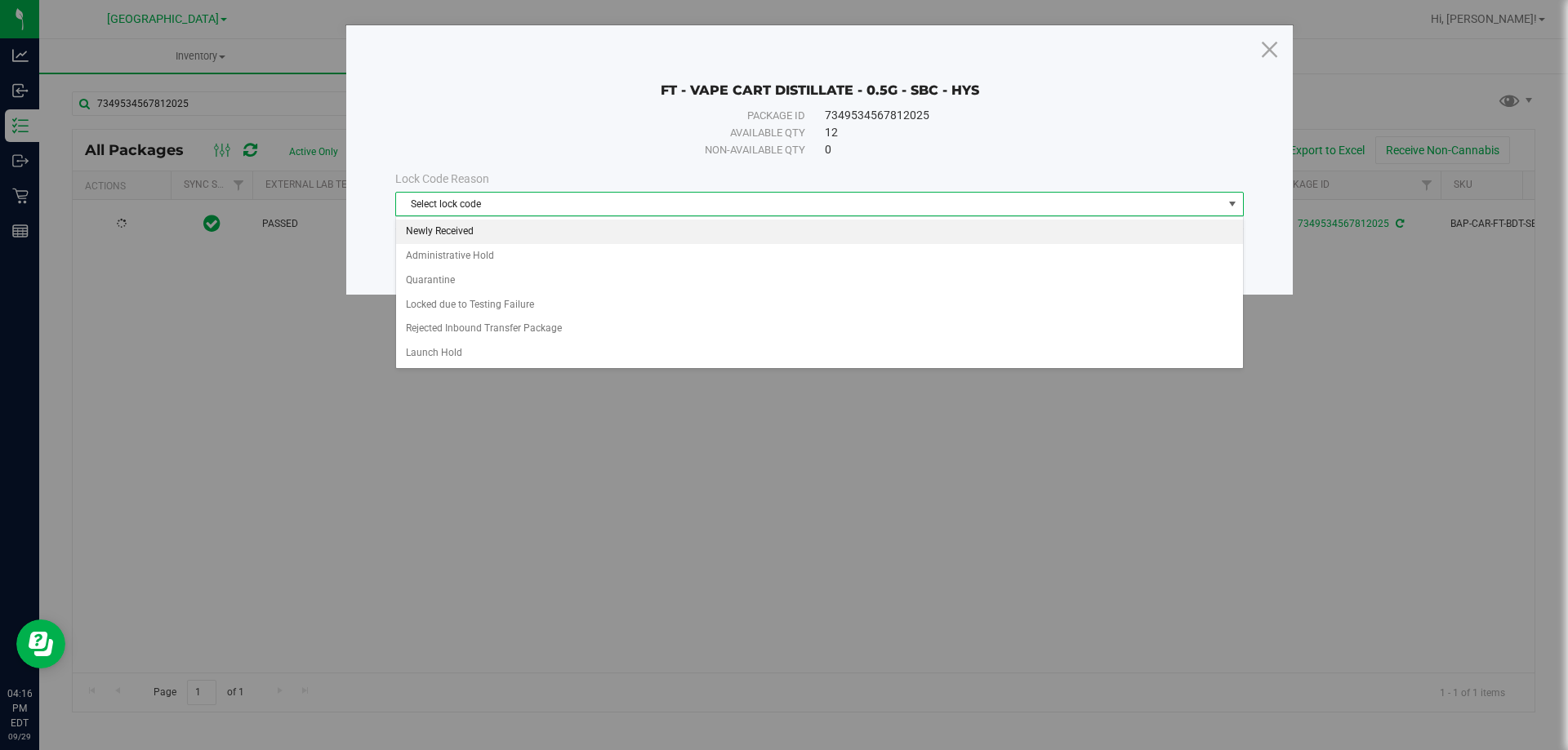
click at [493, 224] on li "Newly Received" at bounding box center [819, 232] width 847 height 25
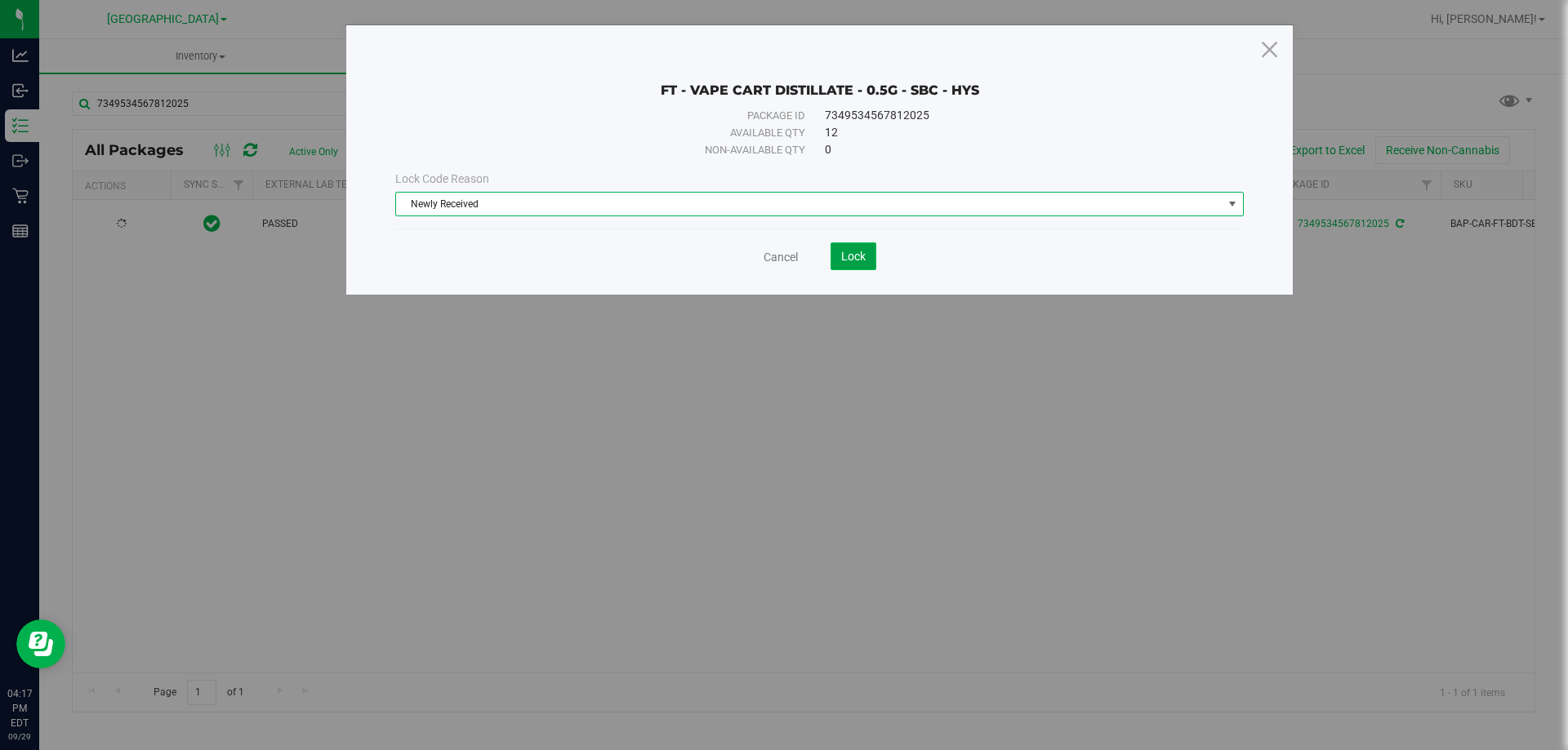
click at [868, 259] on button "Lock" at bounding box center [853, 256] width 46 height 27
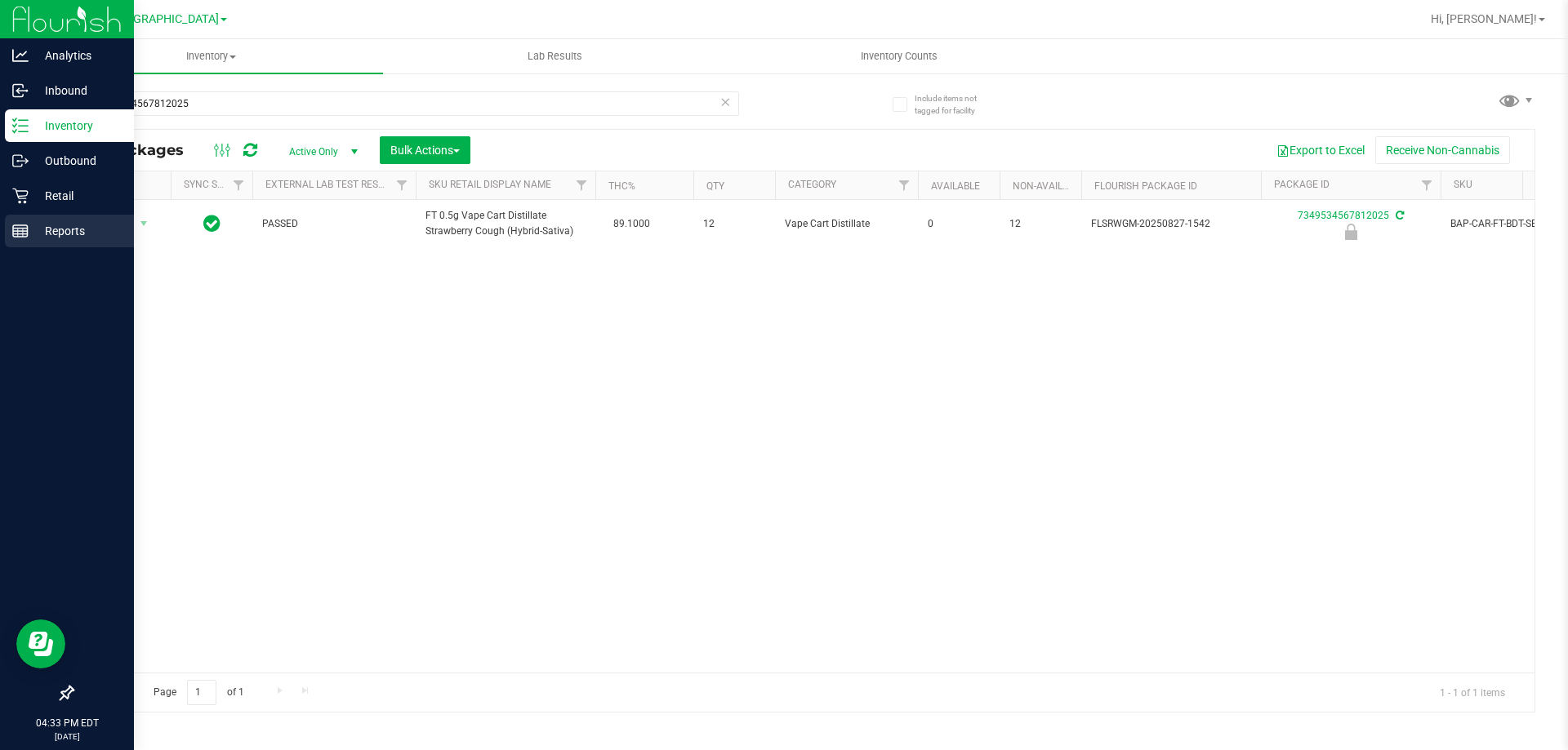
click at [58, 241] on div "Reports" at bounding box center [70, 231] width 129 height 33
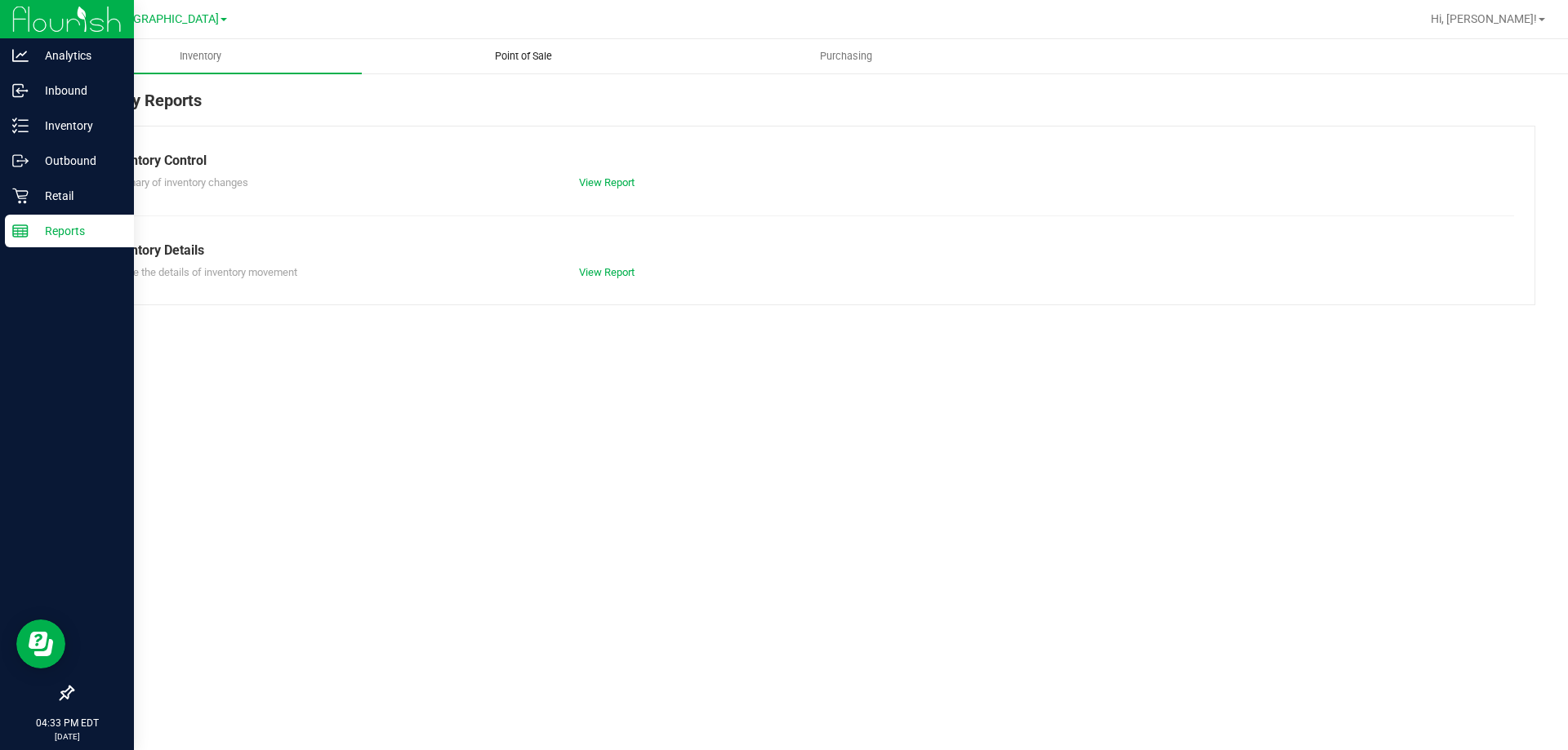
click at [501, 50] on span "Point of Sale" at bounding box center [523, 56] width 101 height 15
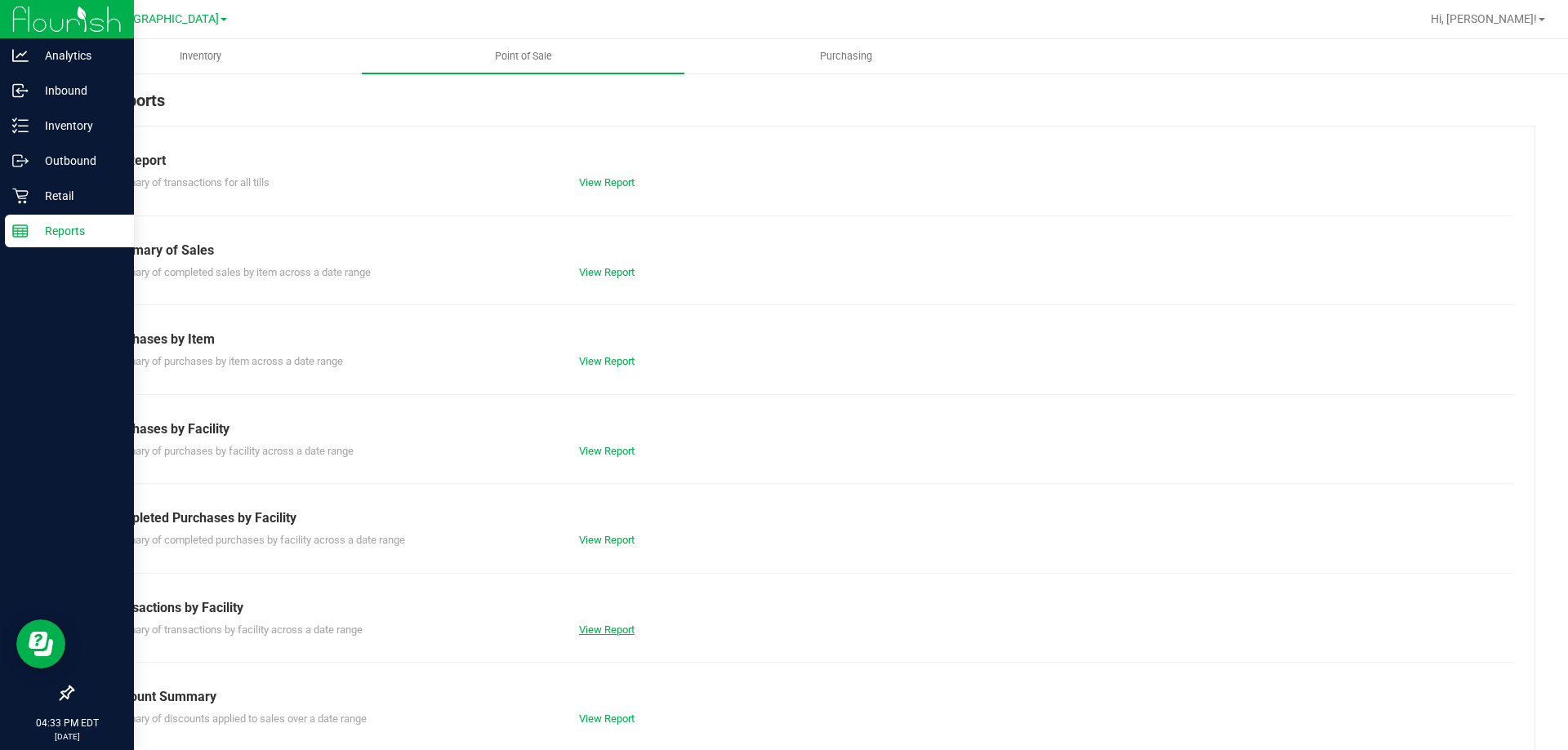
click at [620, 634] on link "View Report" at bounding box center [606, 630] width 56 height 12
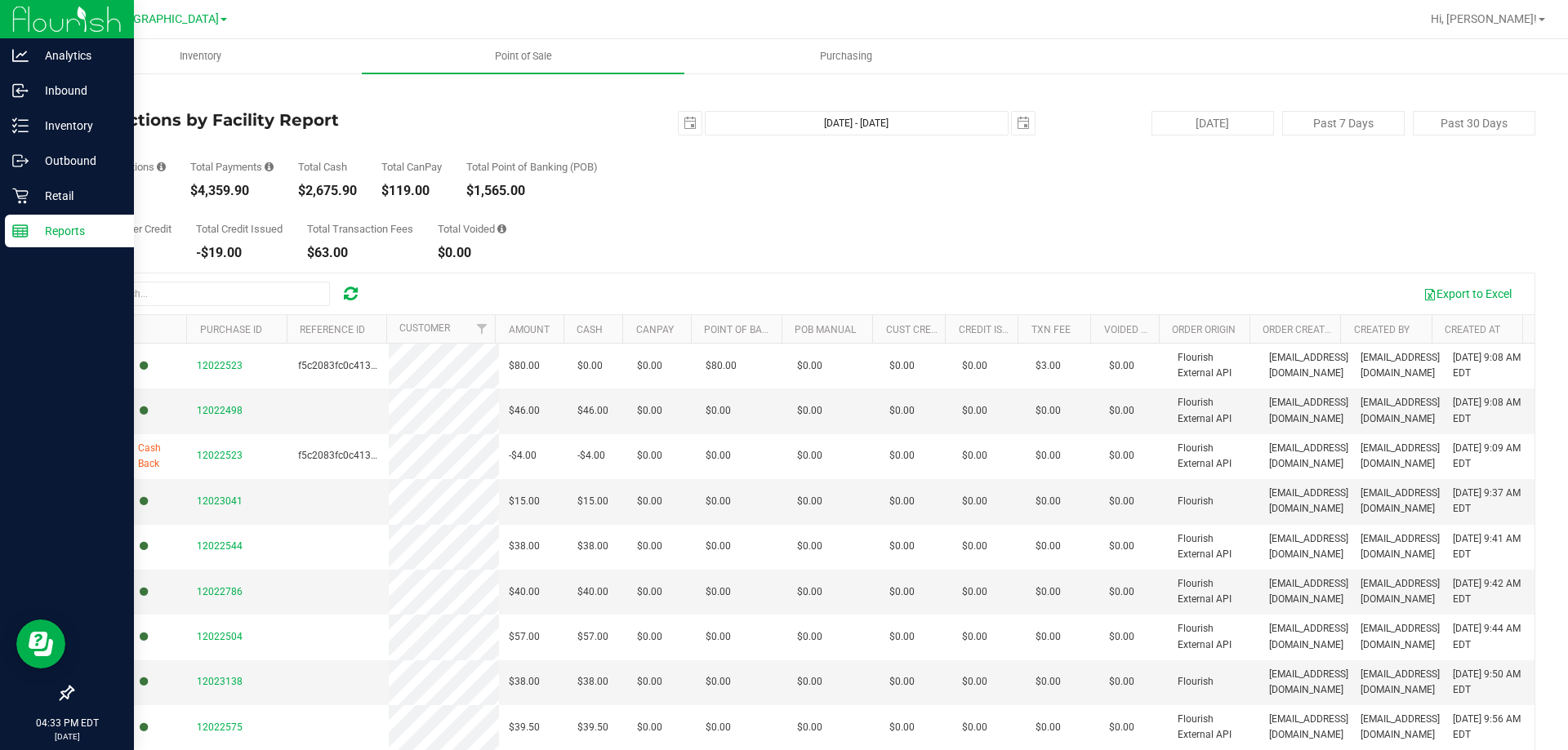
click at [81, 98] on link "Back" at bounding box center [84, 96] width 25 height 11
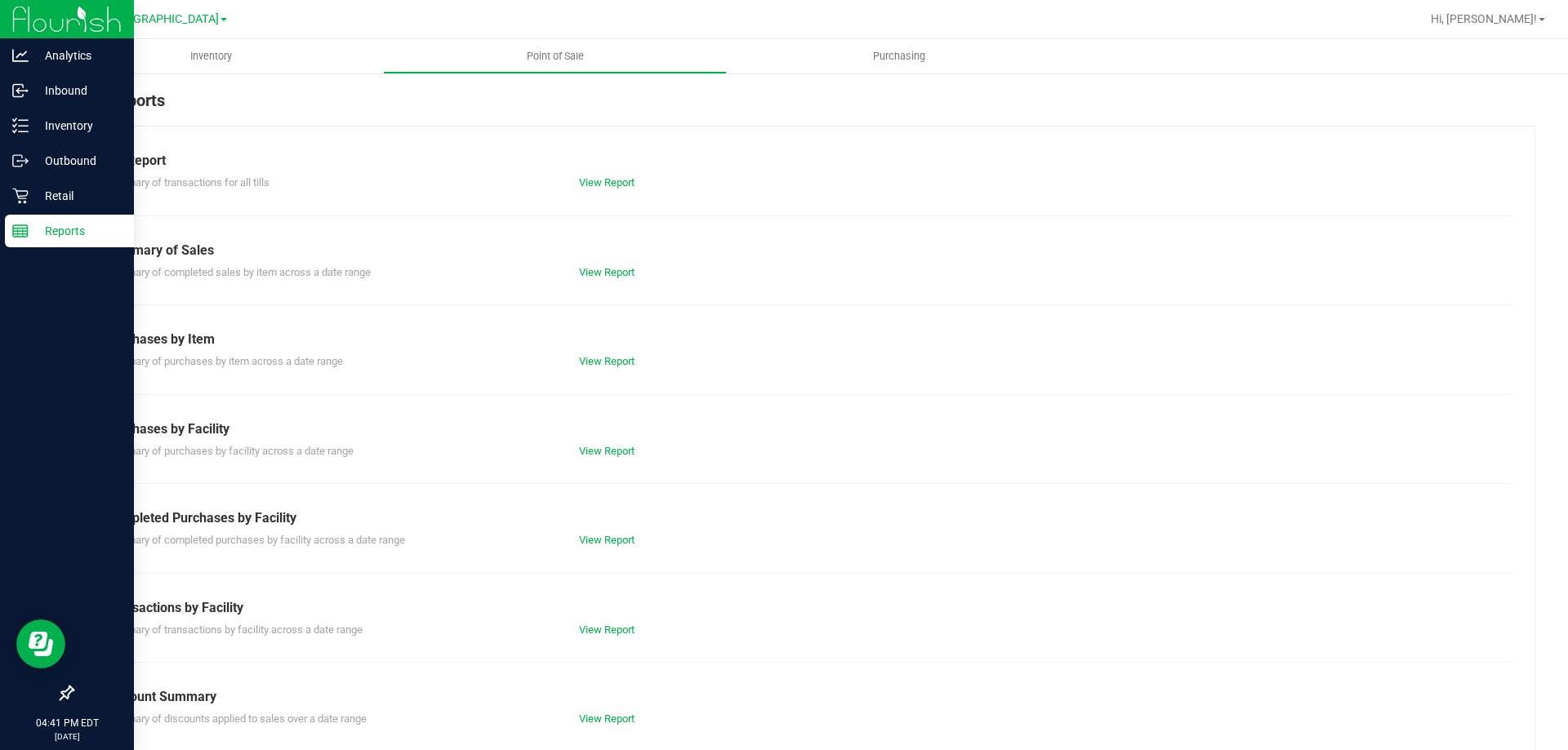
scroll to position [81, 0]
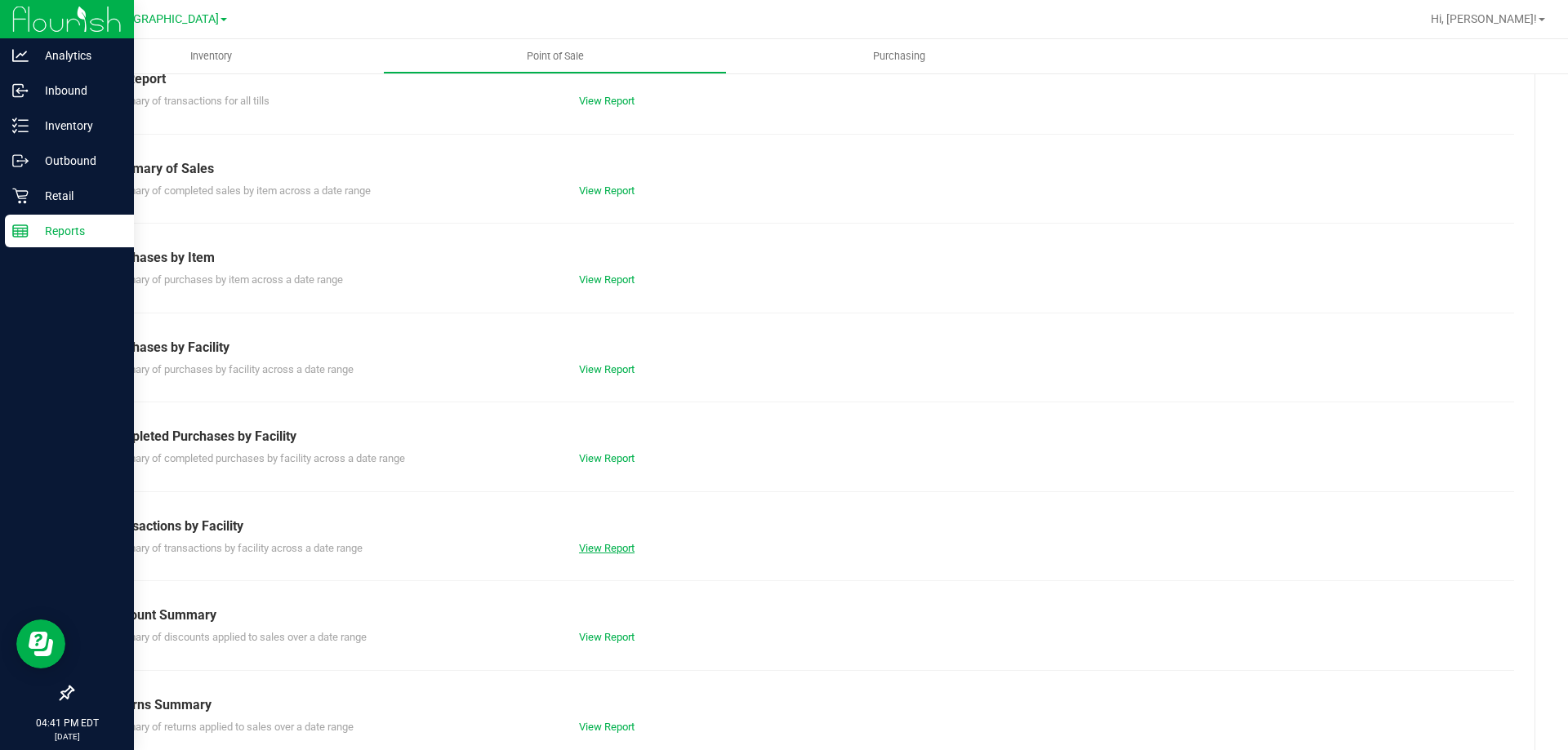
click at [589, 543] on link "View Report" at bounding box center [606, 548] width 56 height 12
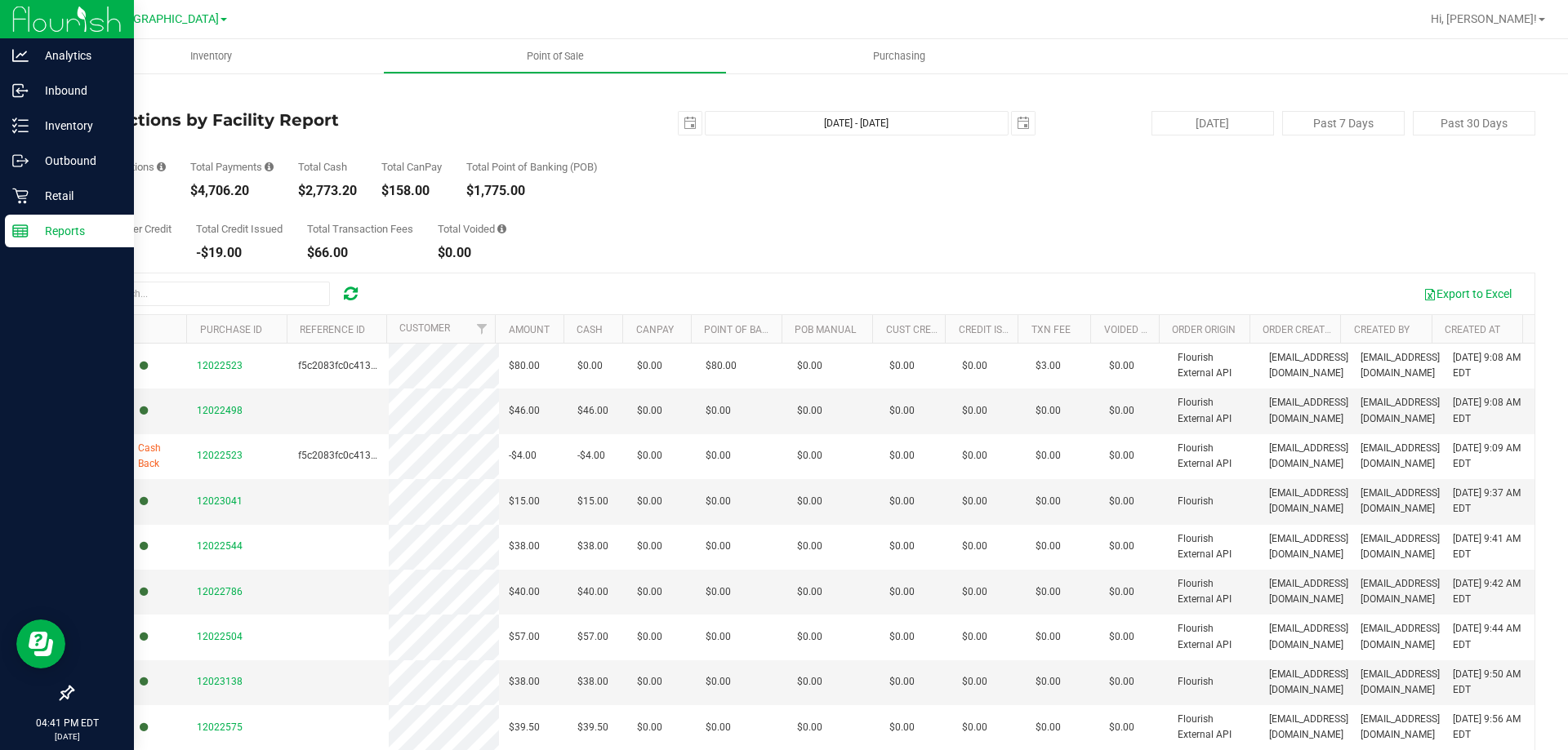
click at [96, 97] on link "Back" at bounding box center [84, 96] width 25 height 11
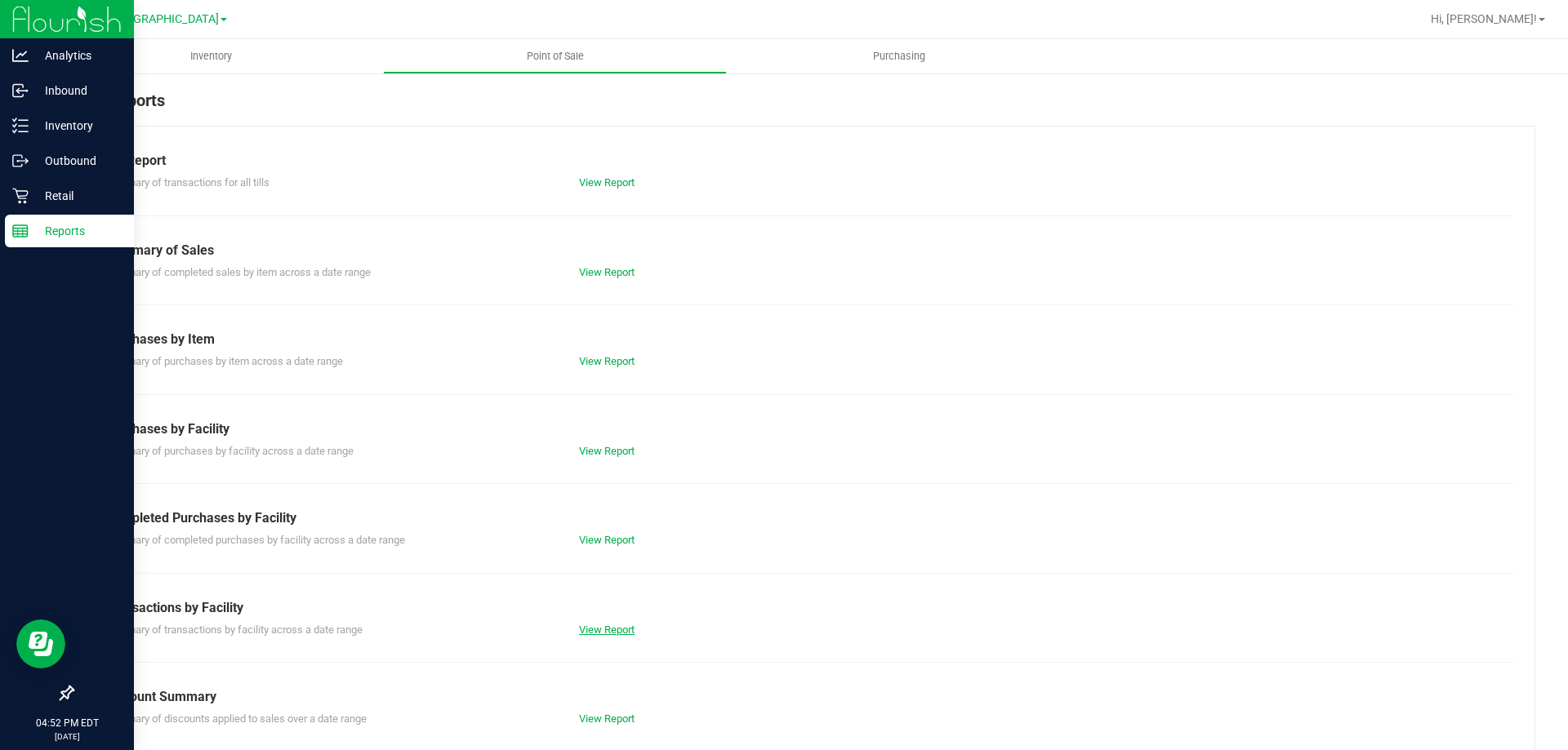
click at [606, 631] on link "View Report" at bounding box center [606, 630] width 56 height 12
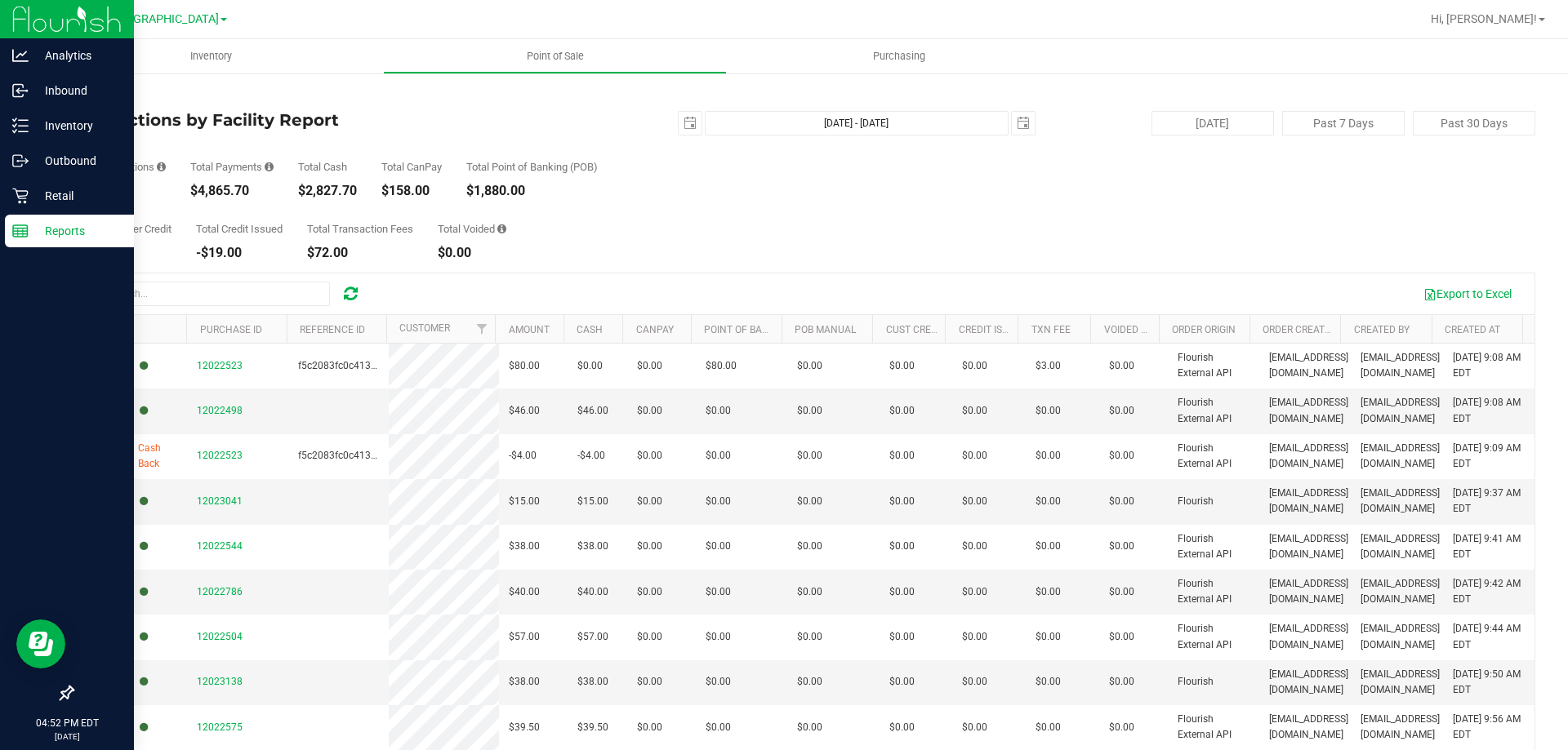
click at [93, 95] on link "Back" at bounding box center [84, 96] width 25 height 11
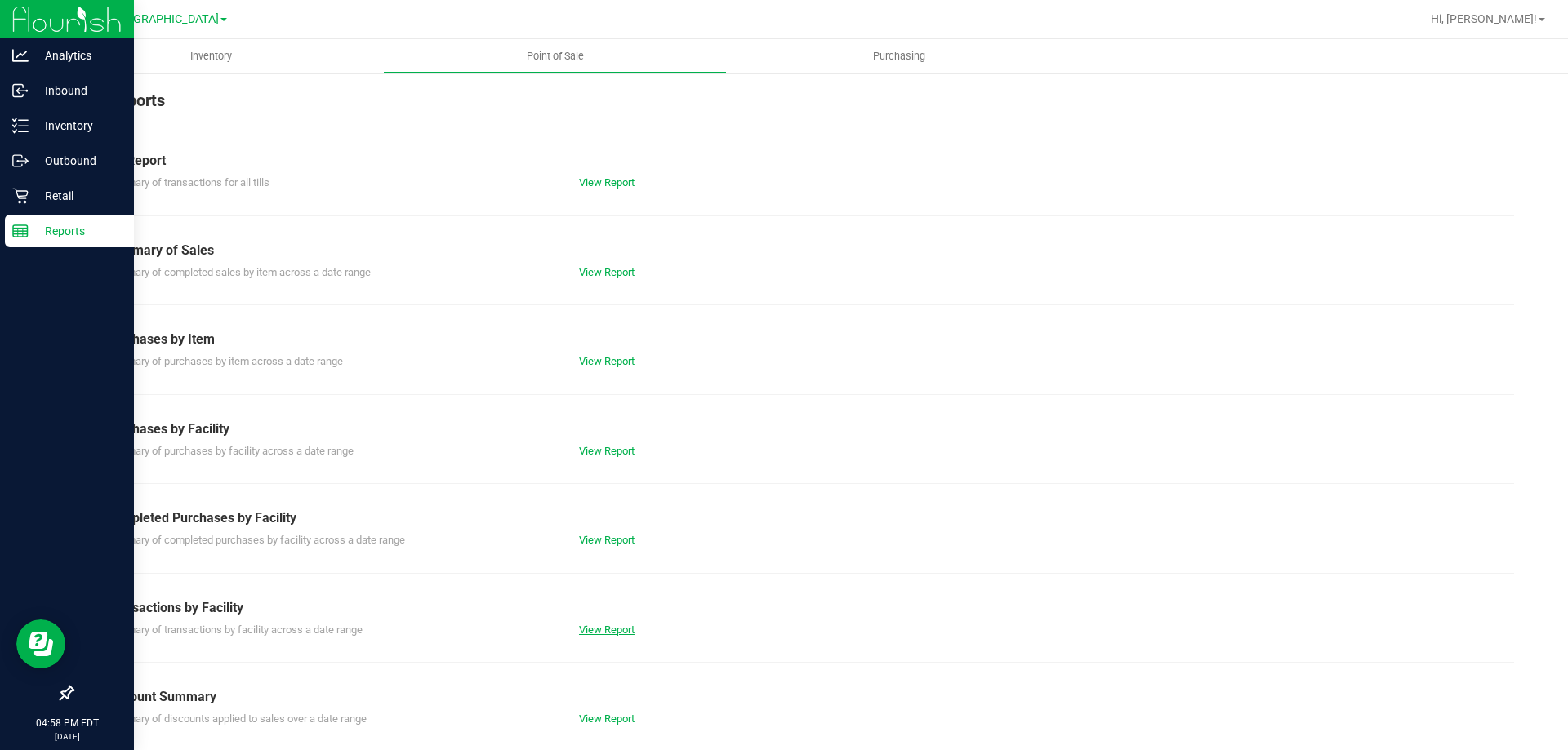
click at [626, 629] on link "View Report" at bounding box center [606, 630] width 56 height 12
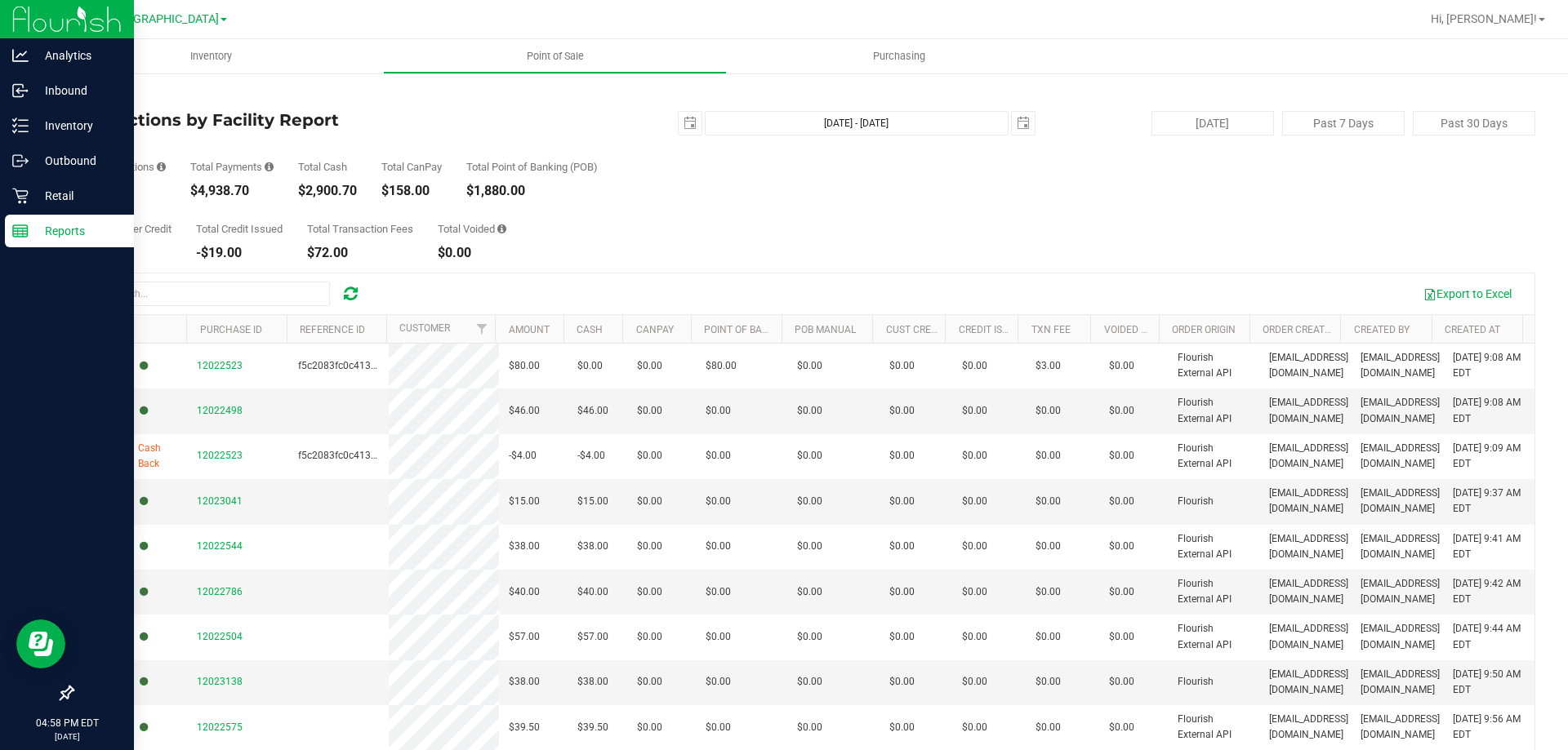
click at [92, 97] on link "Back" at bounding box center [84, 96] width 25 height 11
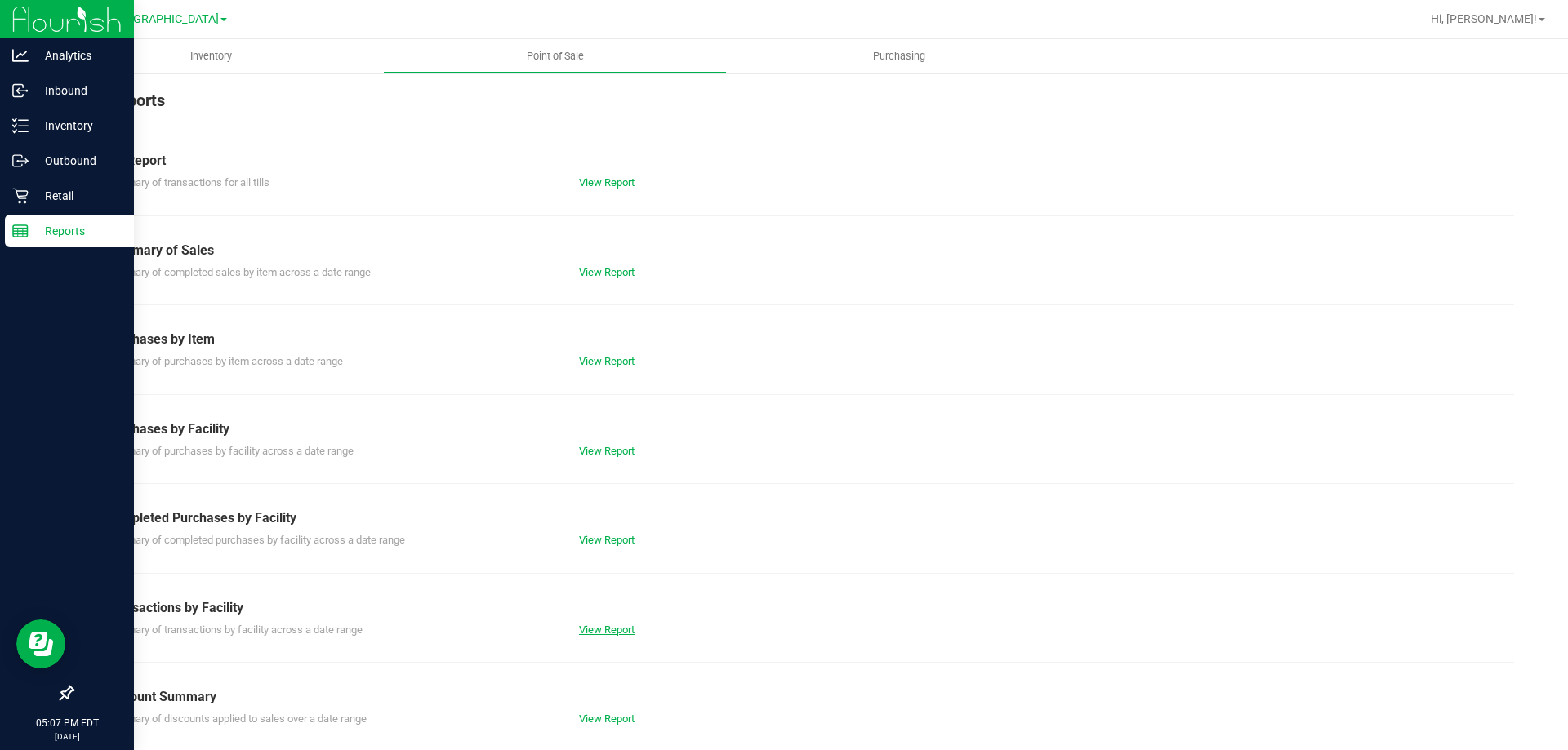
click at [611, 633] on link "View Report" at bounding box center [606, 630] width 56 height 12
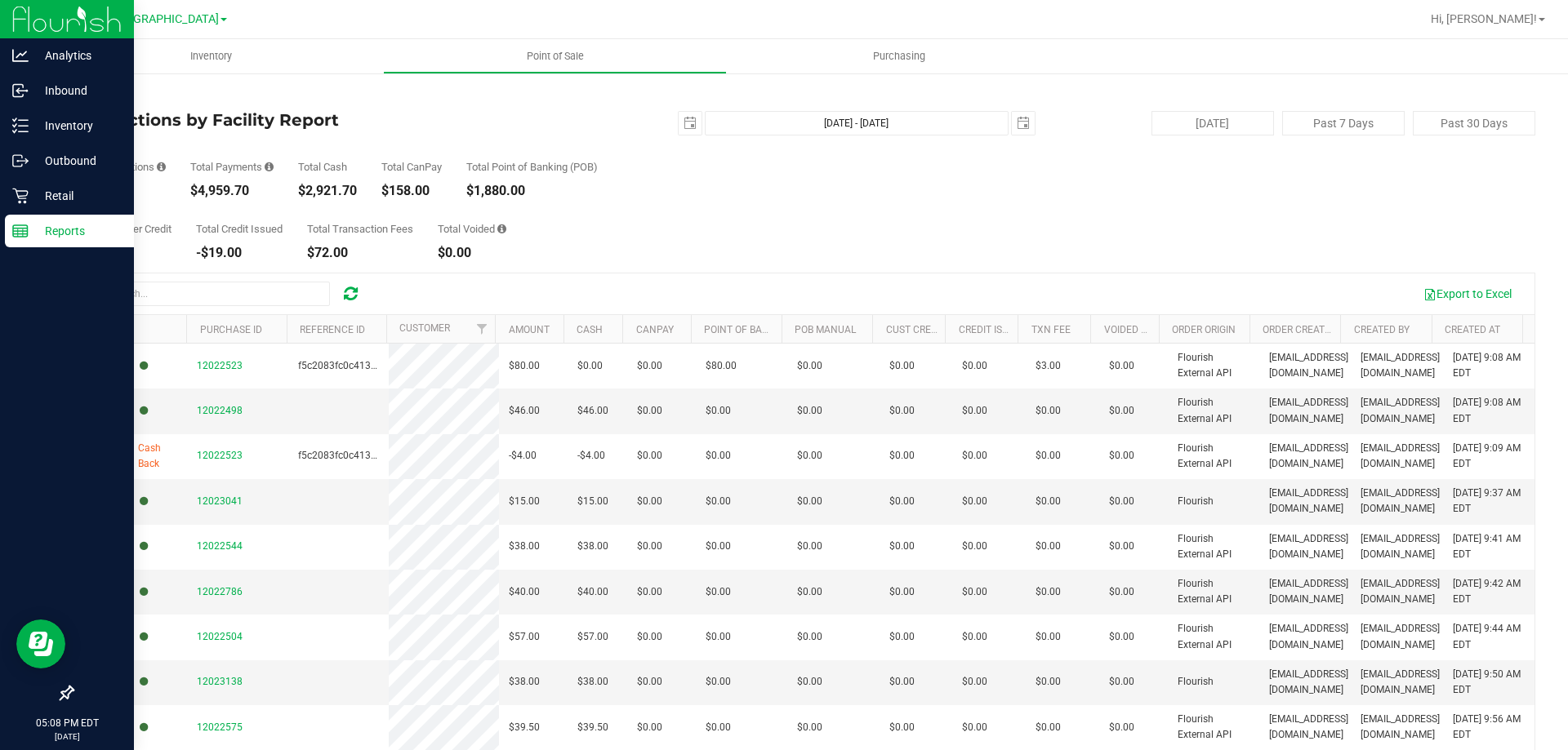
click at [90, 97] on link "Back" at bounding box center [84, 96] width 25 height 11
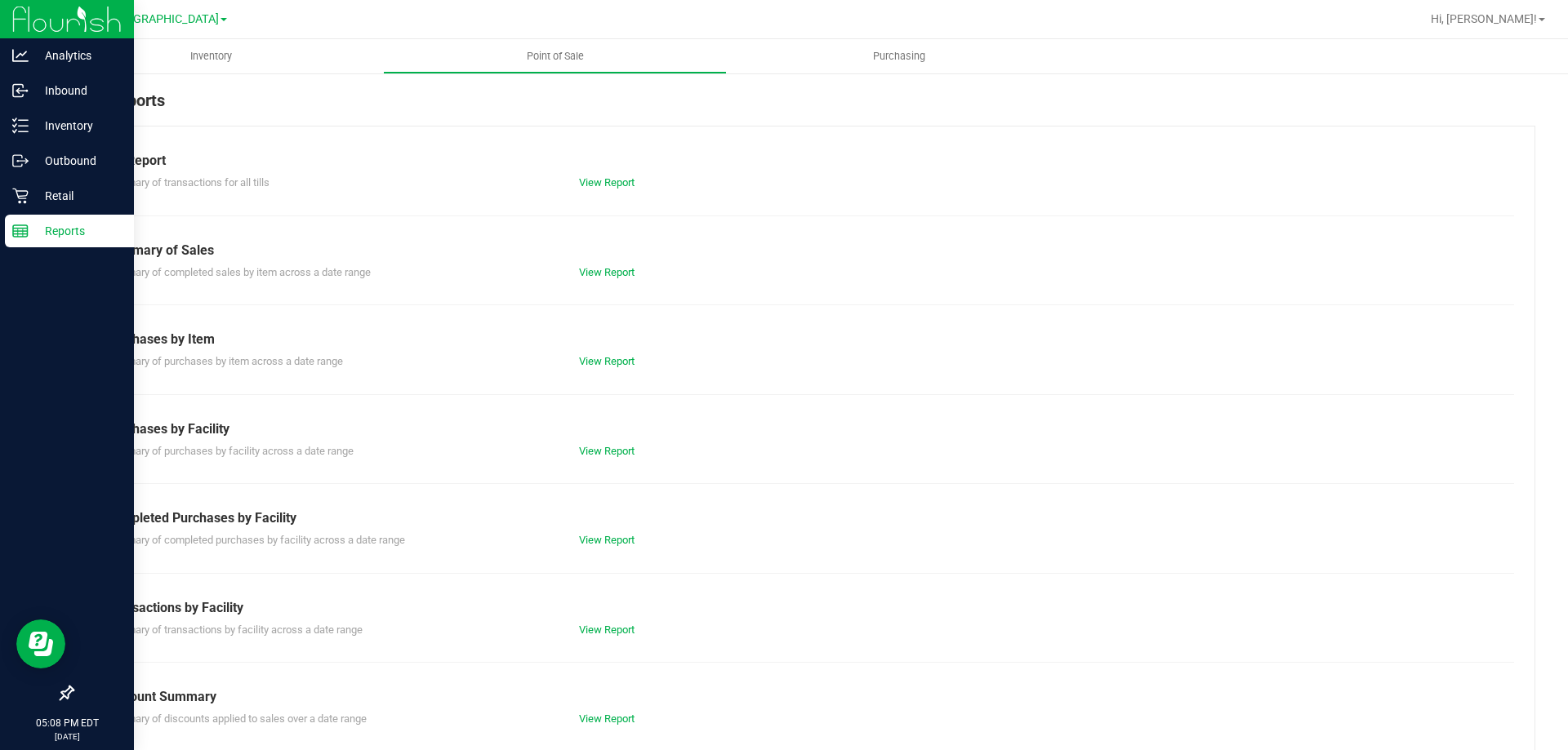
click at [603, 618] on div "Summary of transactions by facility across a date range View Report" at bounding box center [803, 628] width 1421 height 20
click at [605, 630] on link "View Report" at bounding box center [606, 630] width 56 height 12
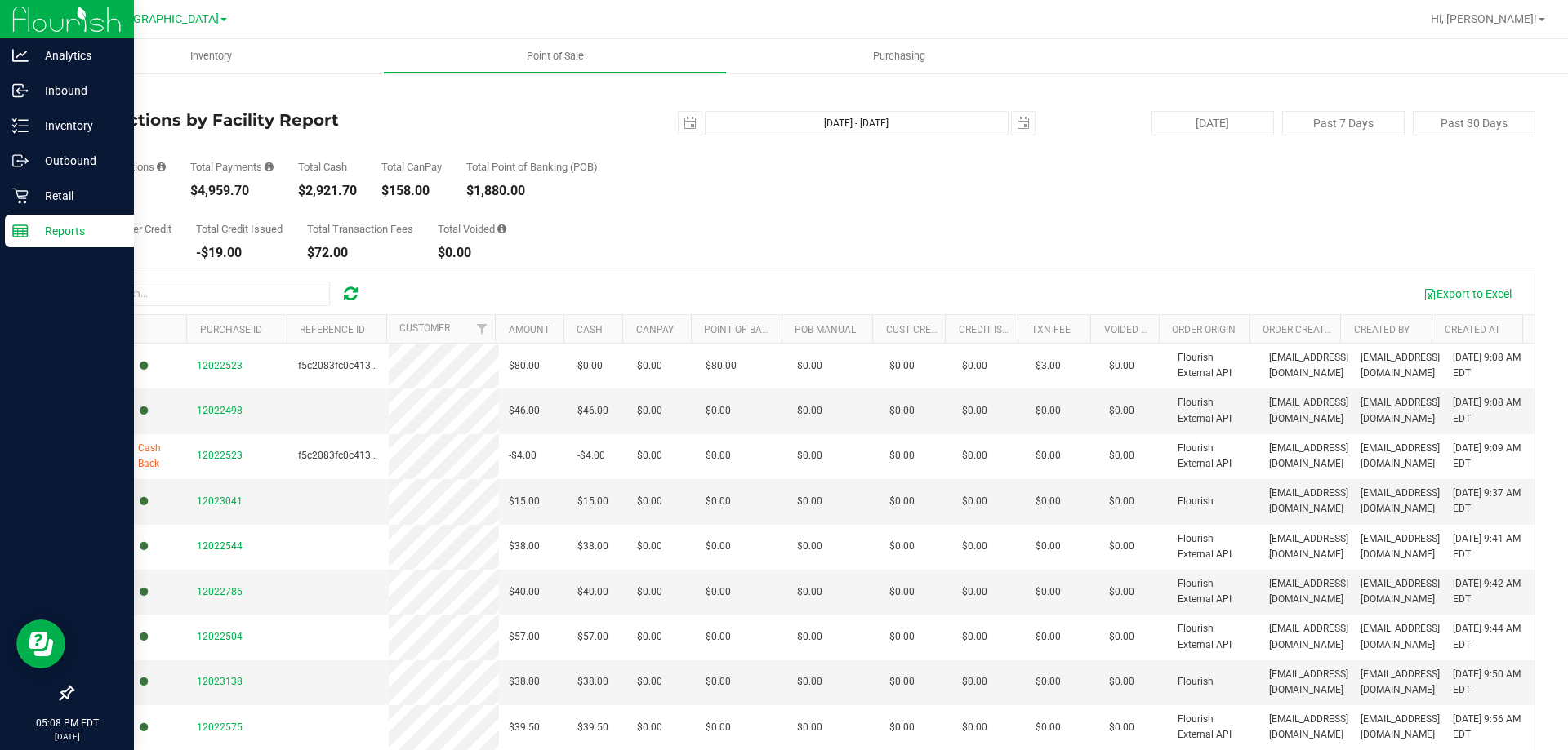
click at [94, 96] on link "Back" at bounding box center [84, 96] width 25 height 11
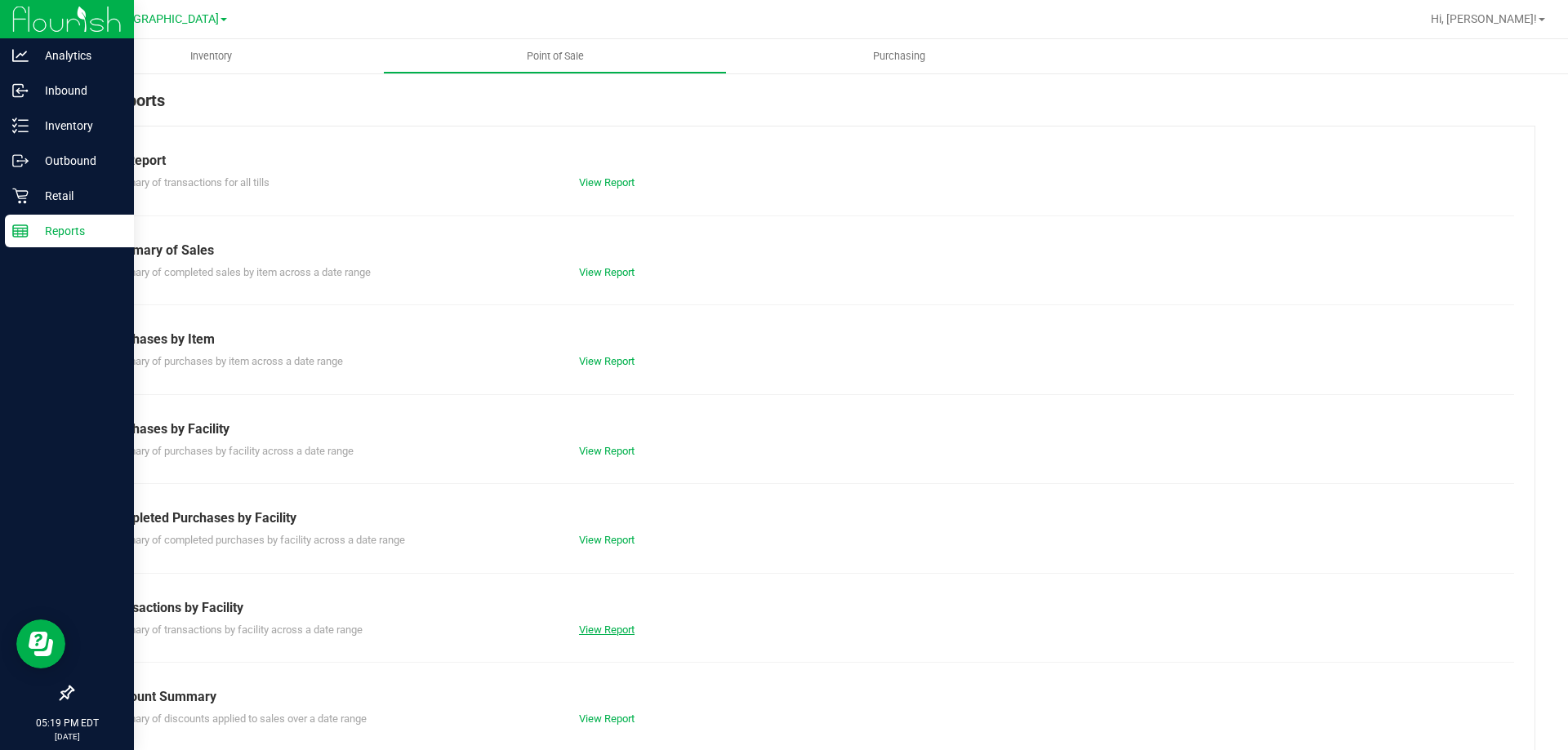
click at [604, 634] on link "View Report" at bounding box center [606, 630] width 56 height 12
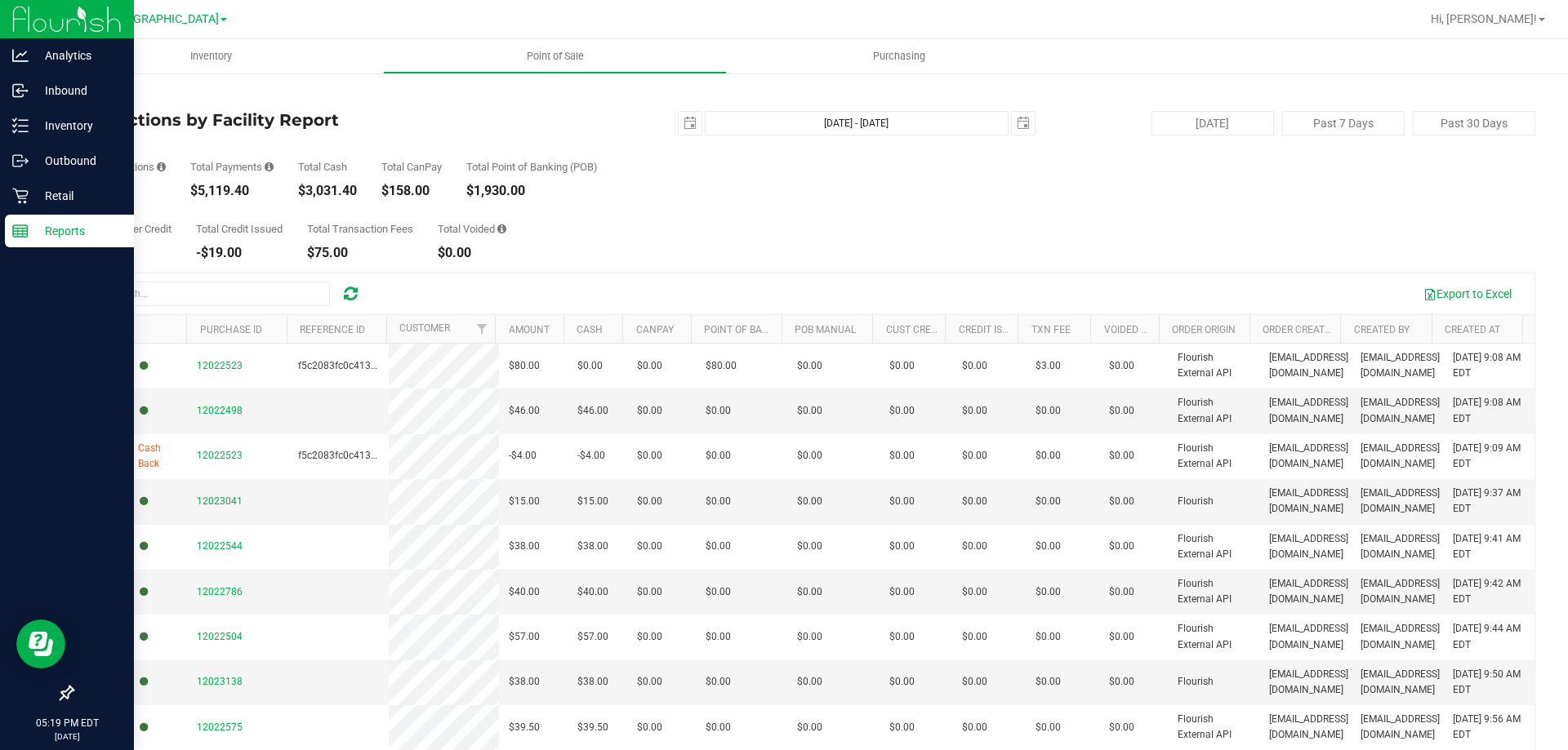
click at [93, 95] on link "Back" at bounding box center [84, 96] width 25 height 11
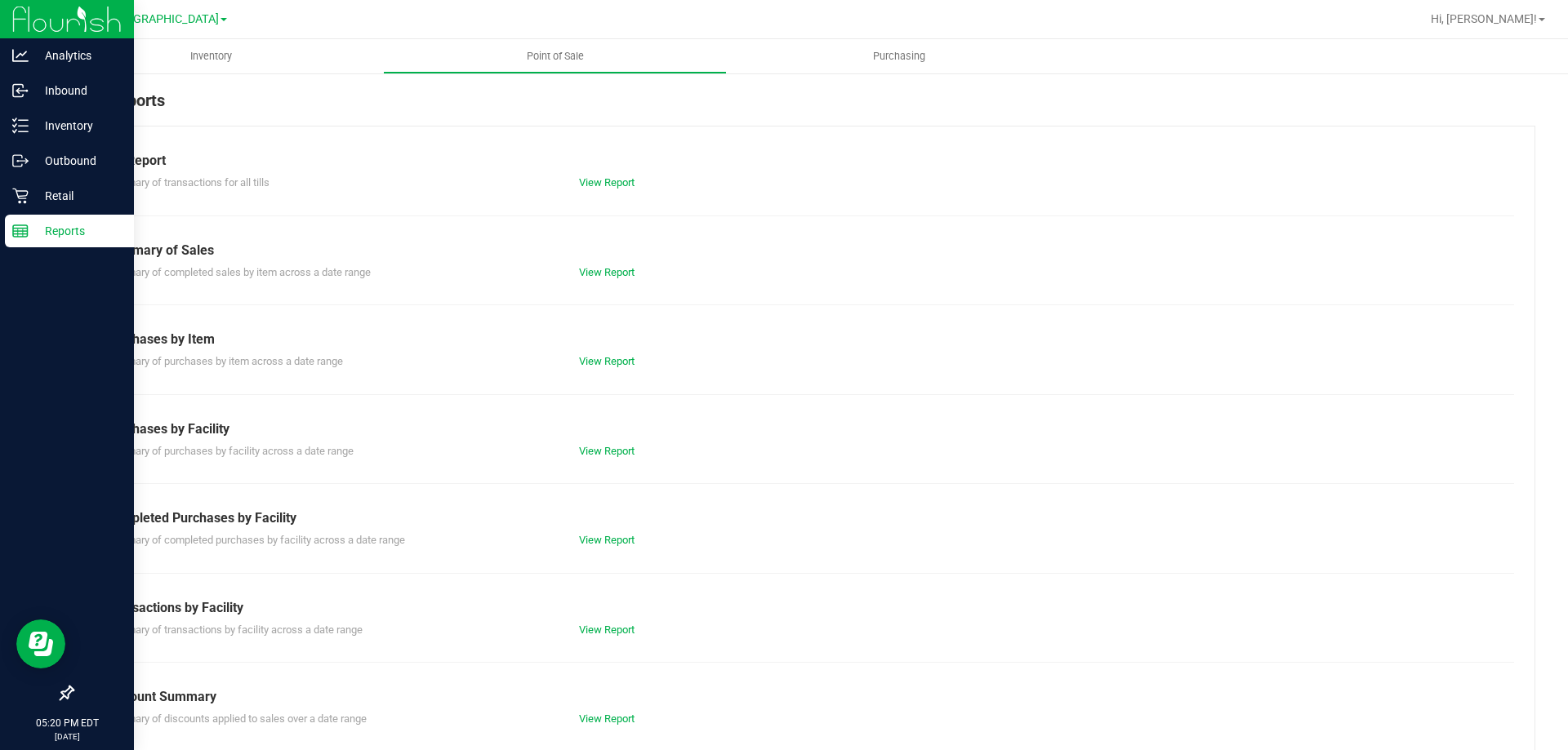
click at [608, 618] on div "Summary of transactions by facility across a date range View Report" at bounding box center [803, 628] width 1421 height 20
click at [604, 625] on link "View Report" at bounding box center [606, 630] width 56 height 12
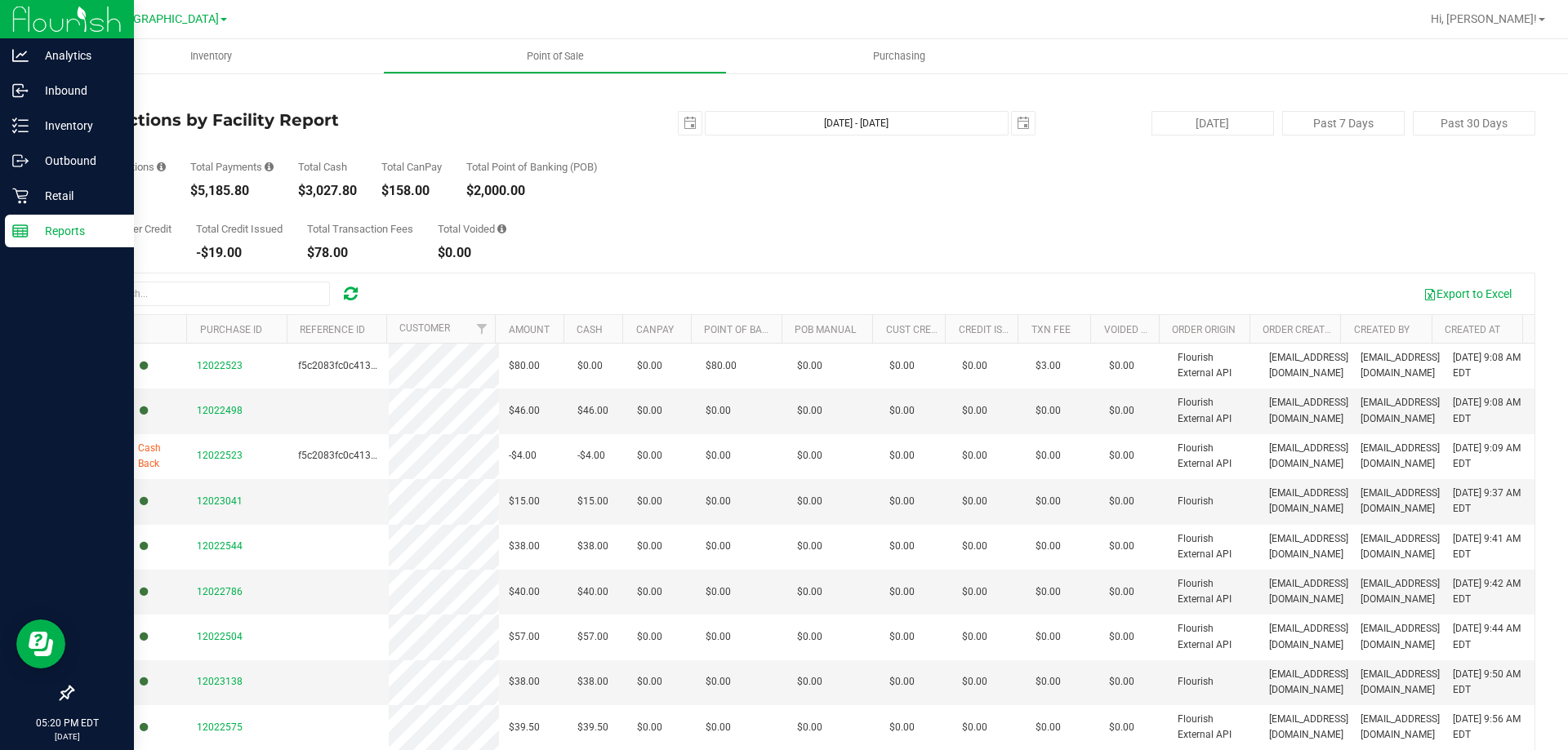
click at [96, 97] on link "Back" at bounding box center [84, 96] width 25 height 11
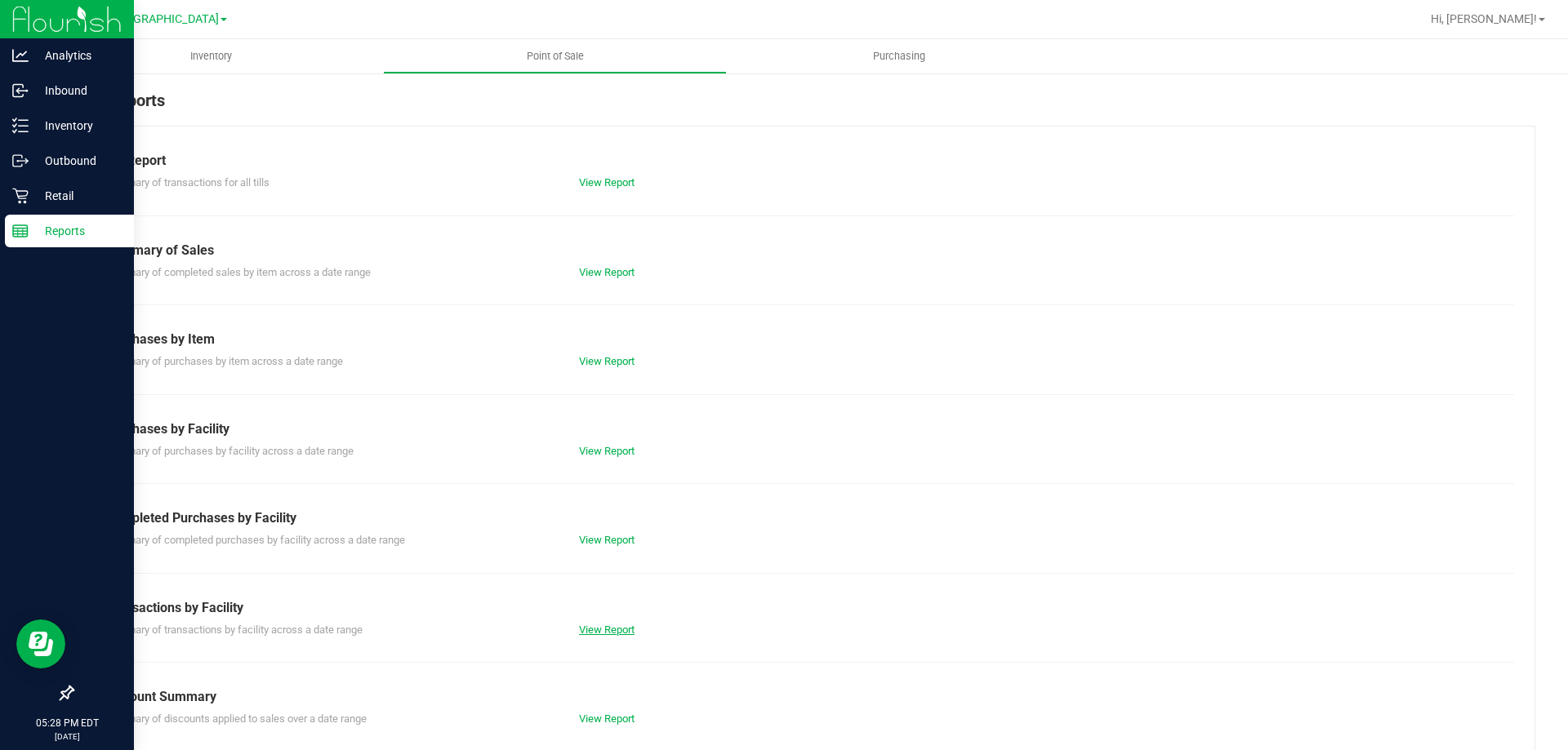
click at [609, 629] on link "View Report" at bounding box center [606, 630] width 56 height 12
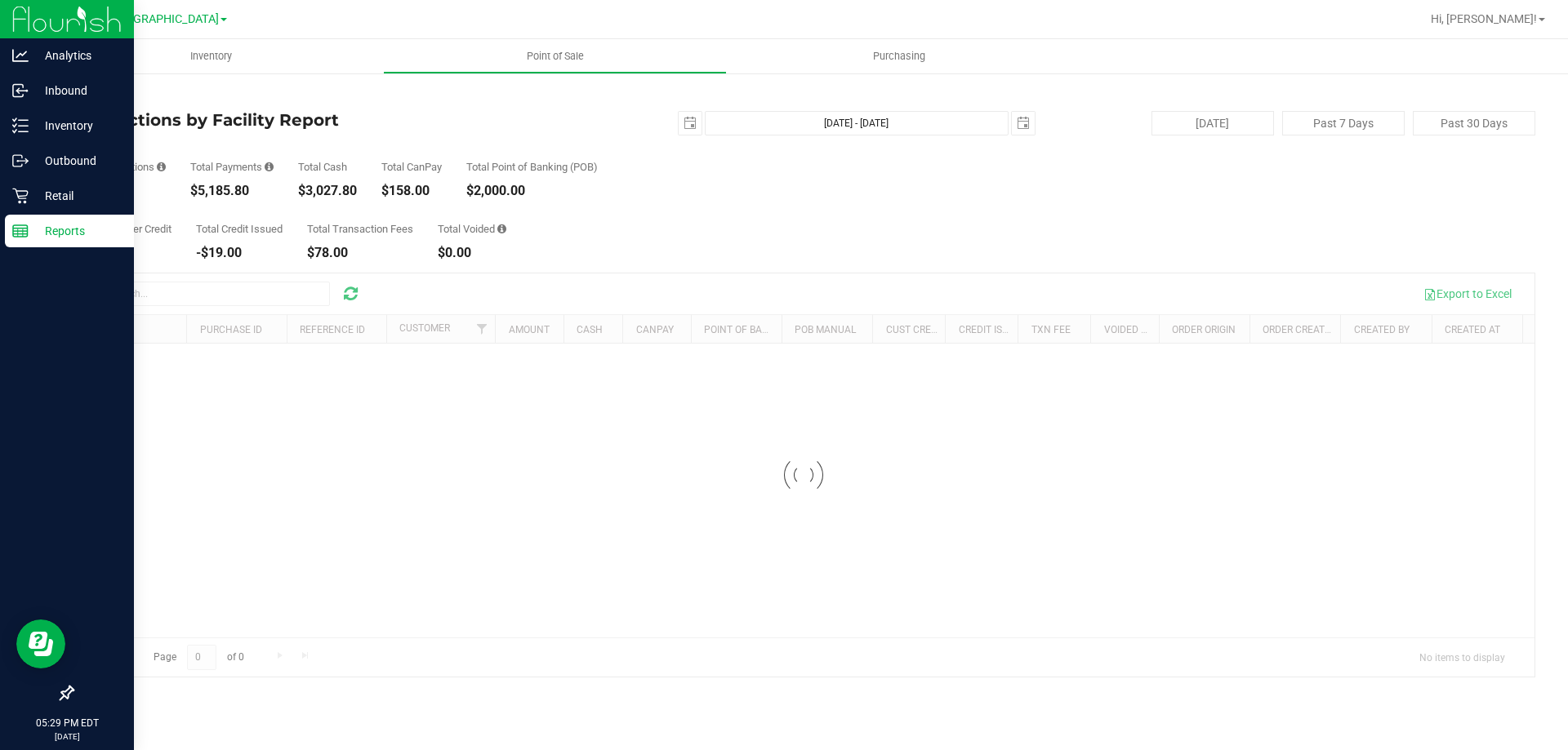
click at [96, 100] on link "Back" at bounding box center [84, 96] width 25 height 11
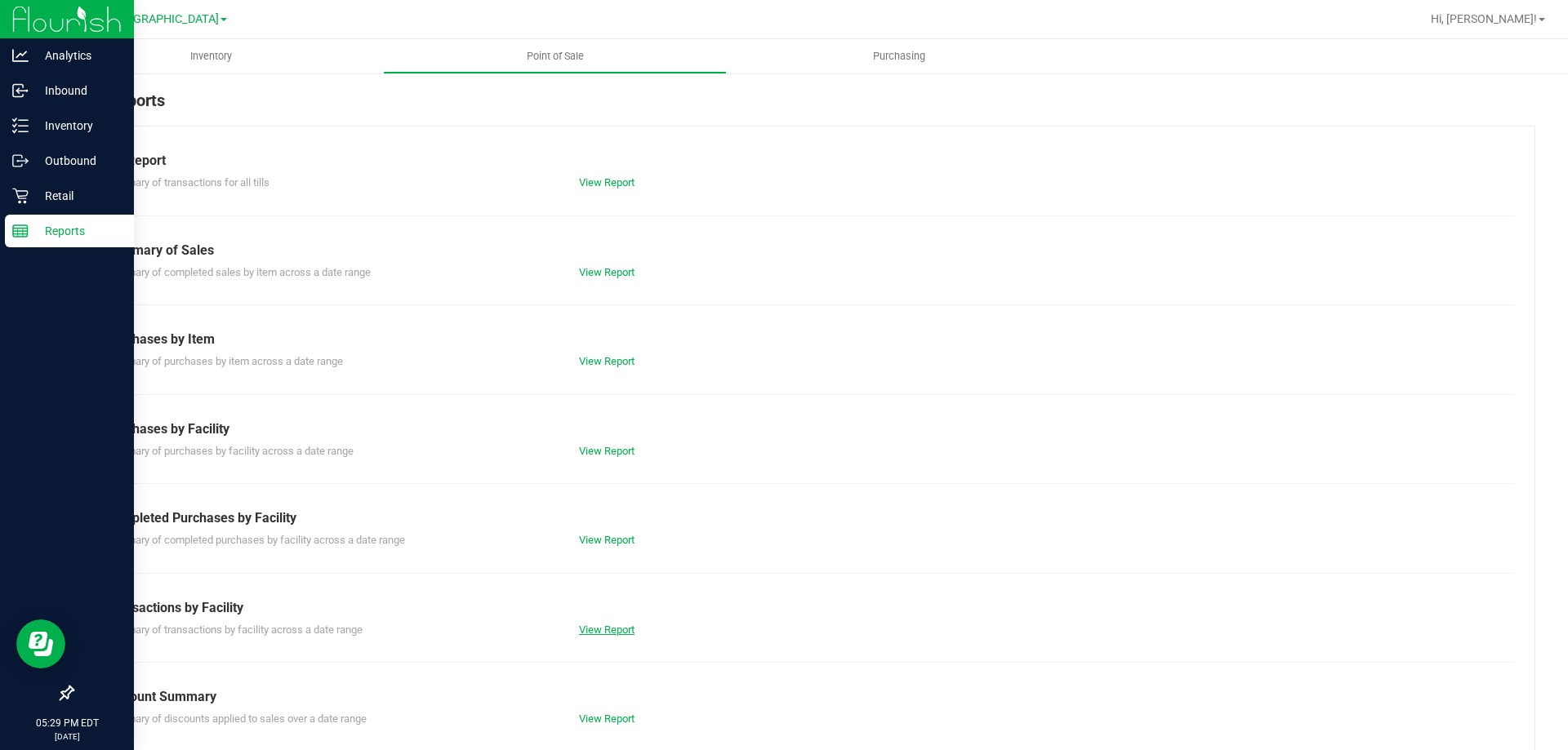
click at [579, 629] on link "View Report" at bounding box center [606, 630] width 56 height 12
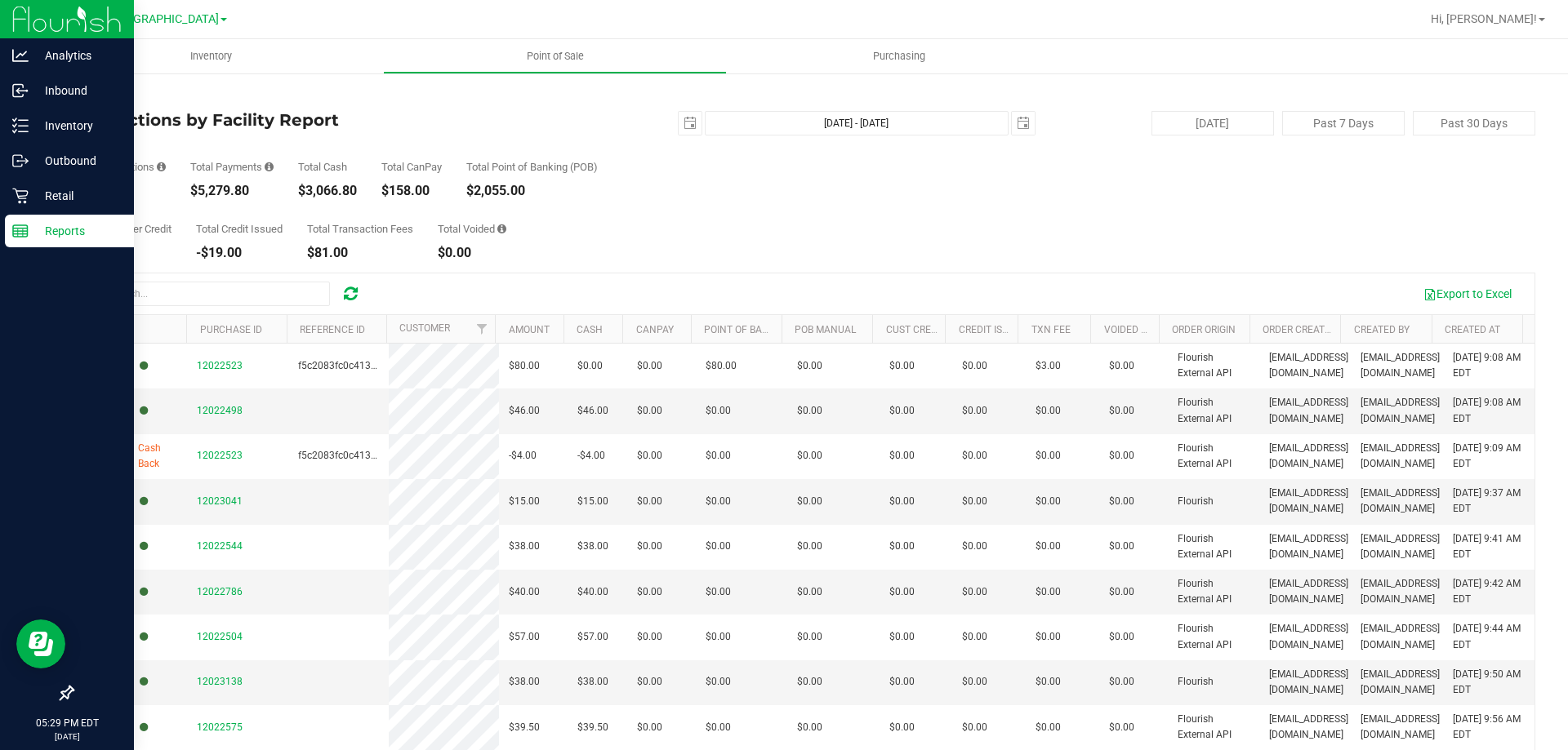
click at [90, 97] on link "Back" at bounding box center [84, 96] width 25 height 11
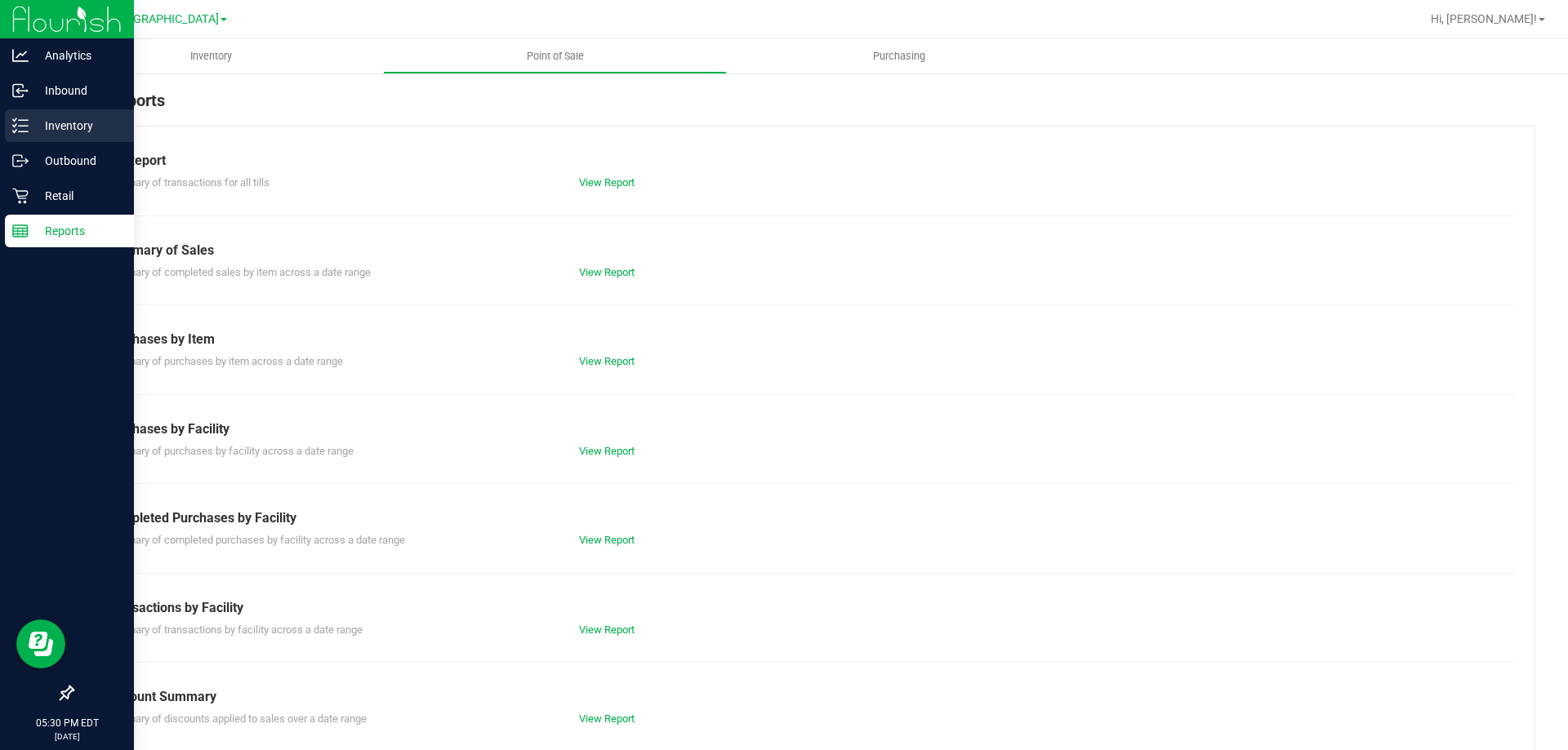
click at [19, 114] on div "Inventory" at bounding box center [70, 126] width 129 height 33
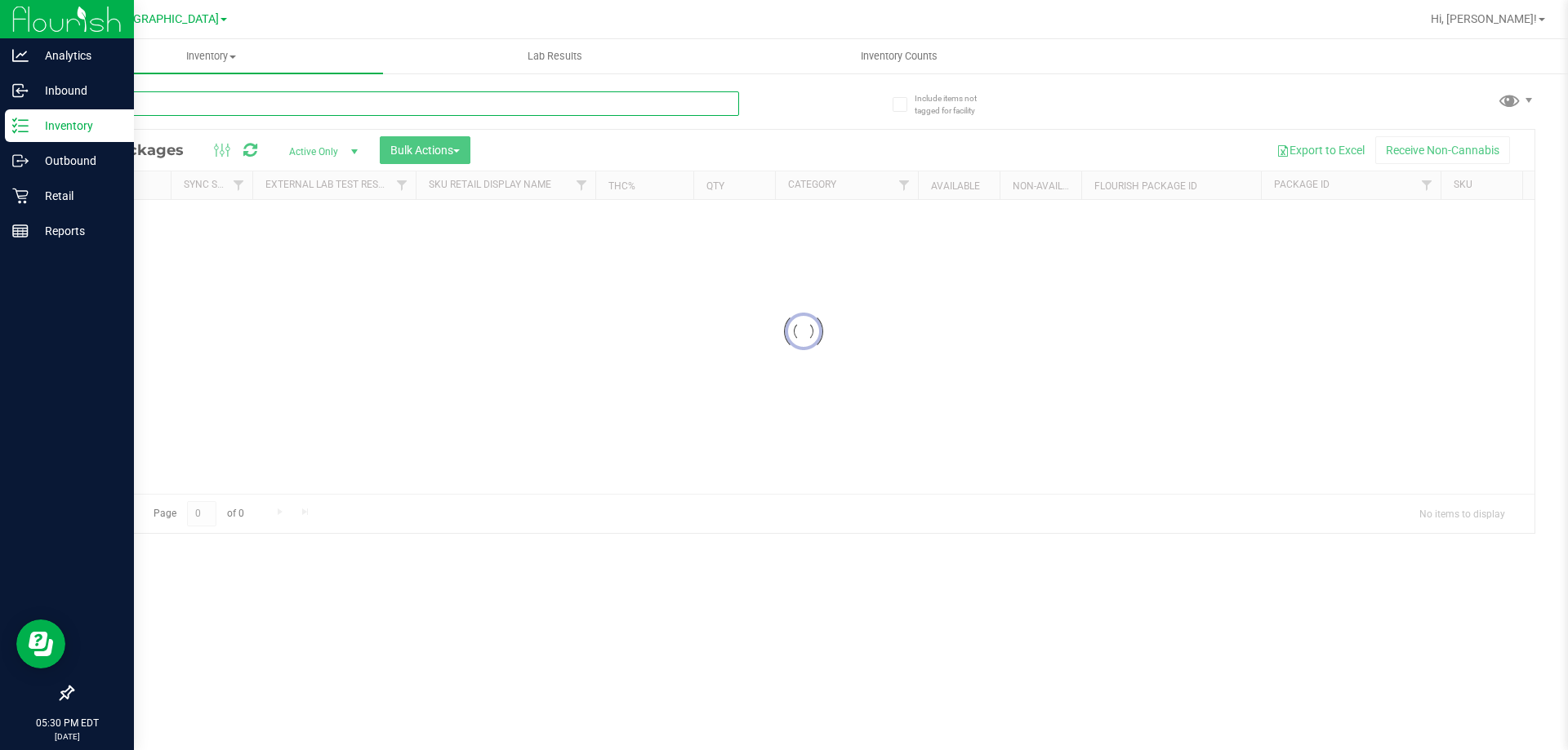
paste input "FT 1g Vape Cart CDT Distillate Pine Zap F2 (Hybrid)"
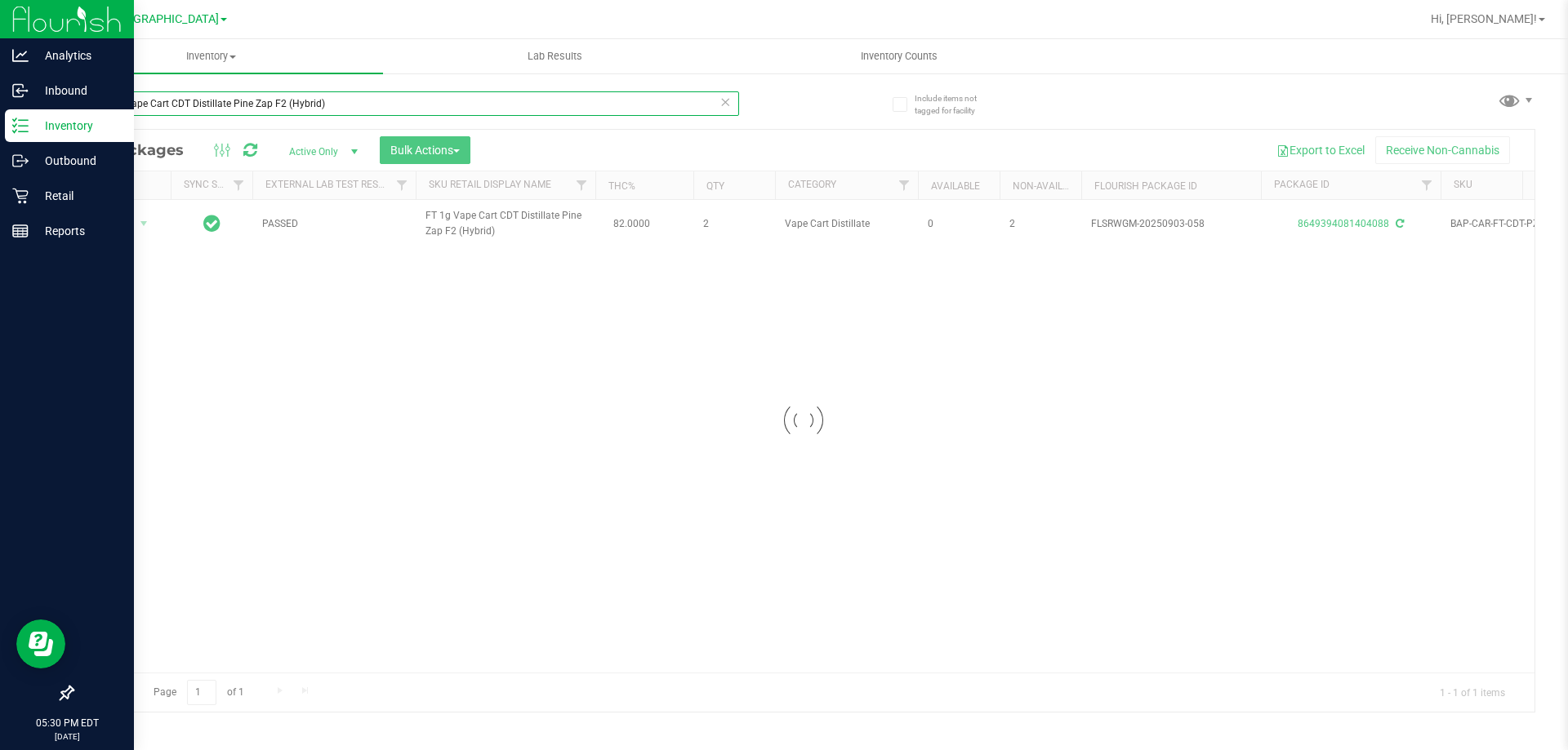
type input "FT 1g Vape Cart CDT Distillate Pine Zap F2 (Hybrid)"
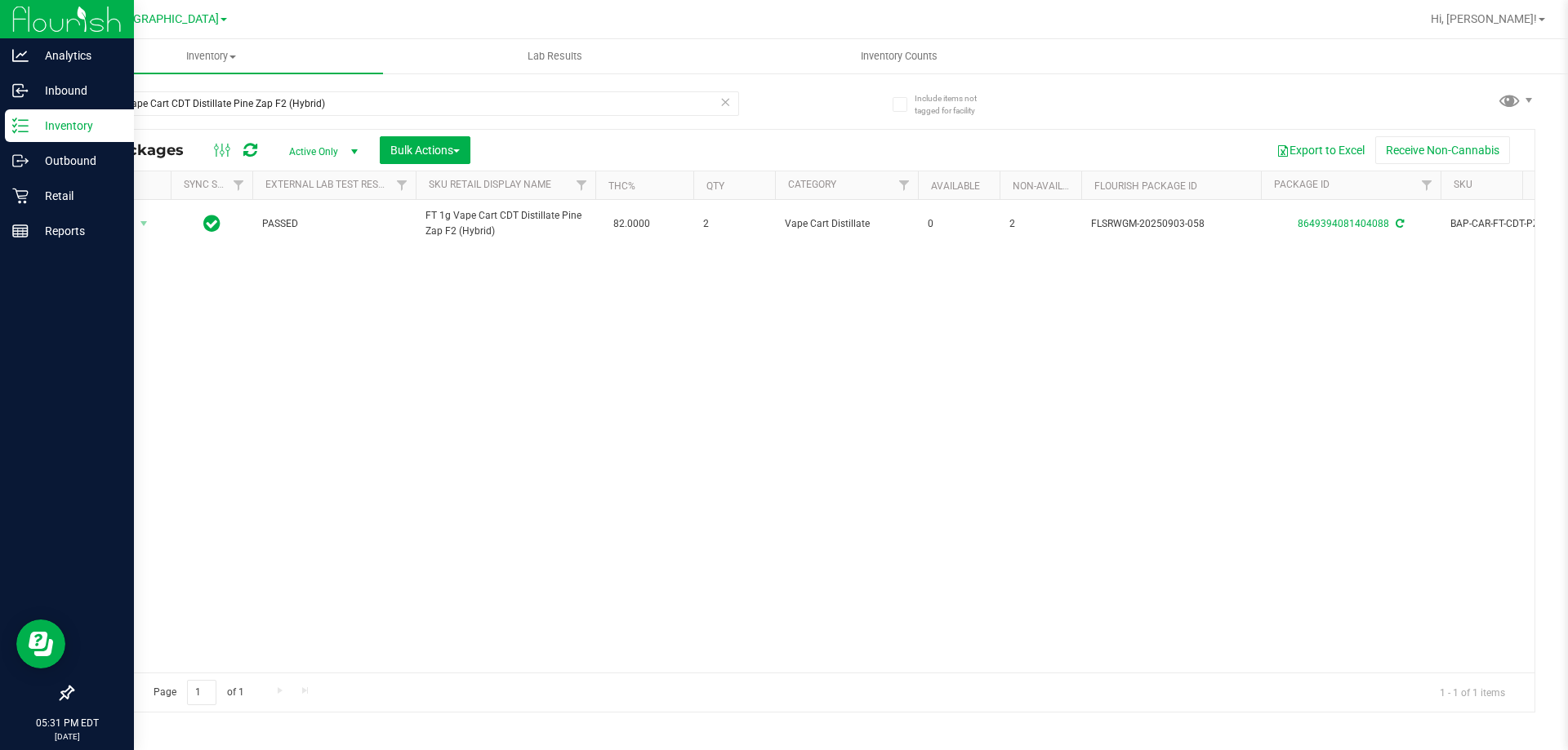
click at [48, 230] on div "Include items not tagged for facility FT 1g Vape Cart CDT Distillate Pine Zap F…" at bounding box center [803, 320] width 1528 height 498
click at [41, 230] on div "Include items not tagged for facility FT 1g Vape Cart CDT Distillate Pine Zap F…" at bounding box center [803, 320] width 1528 height 498
click at [27, 230] on rect at bounding box center [20, 231] width 15 height 11
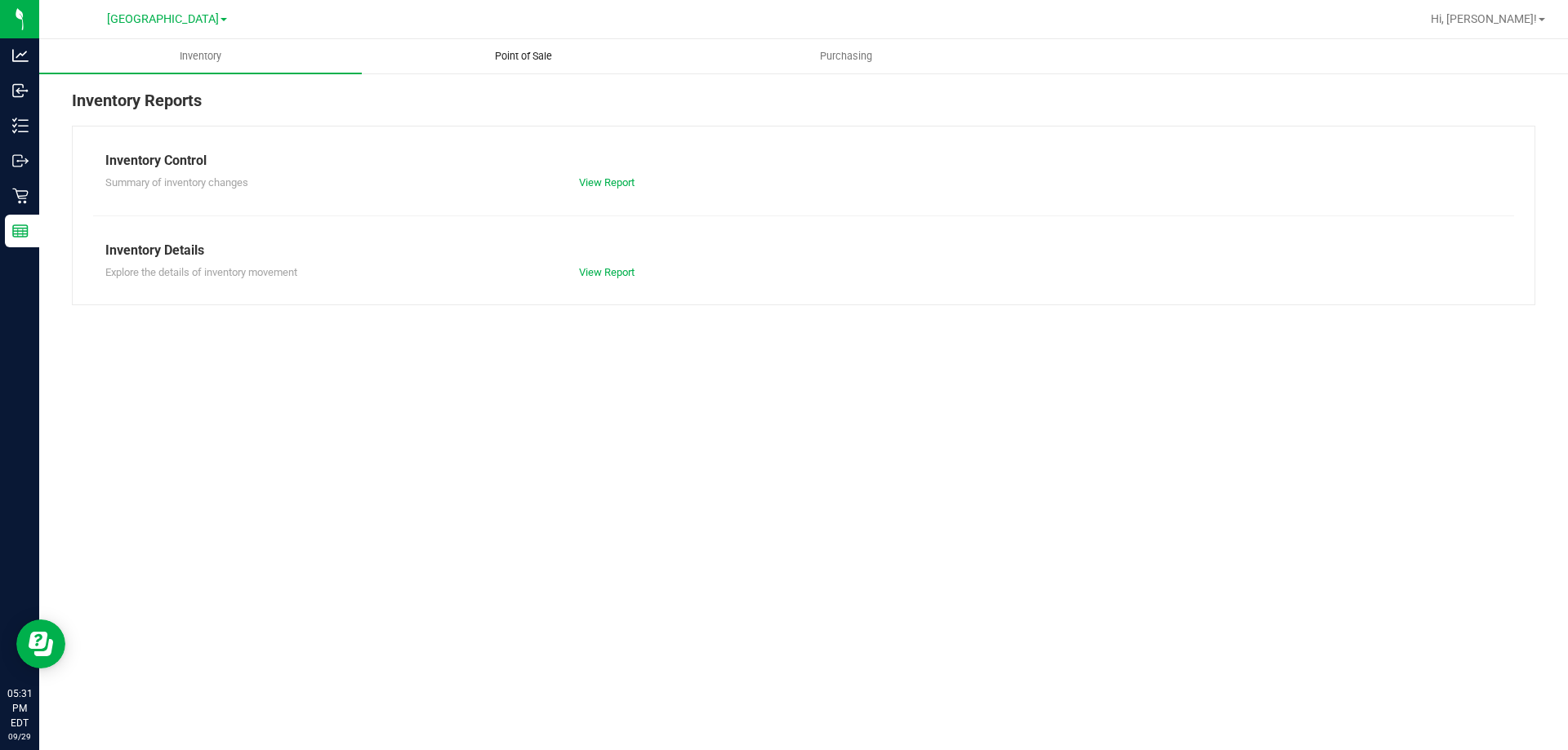
click at [557, 64] on uib-tab-heading "Point of Sale" at bounding box center [523, 56] width 321 height 33
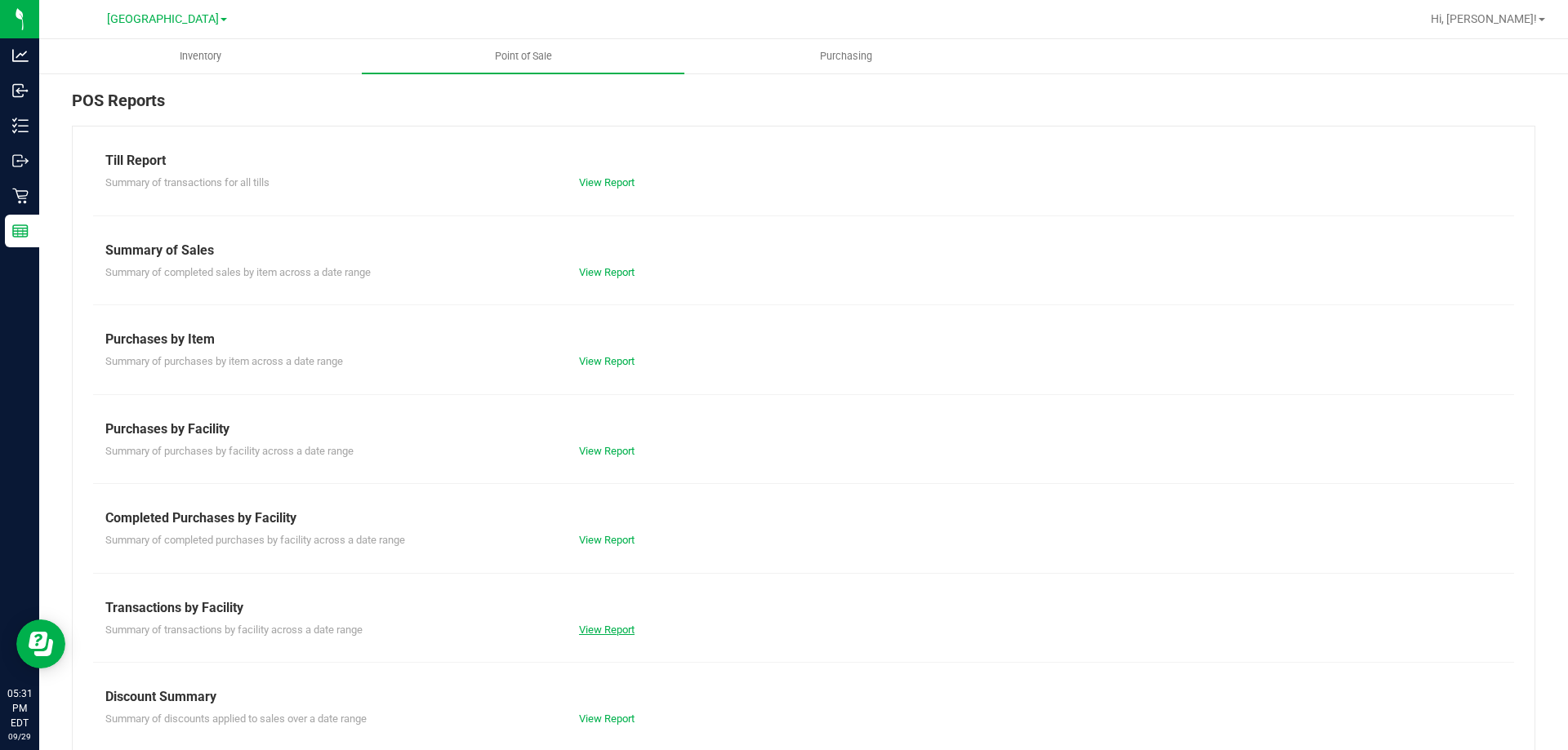
click at [587, 635] on link "View Report" at bounding box center [606, 630] width 56 height 12
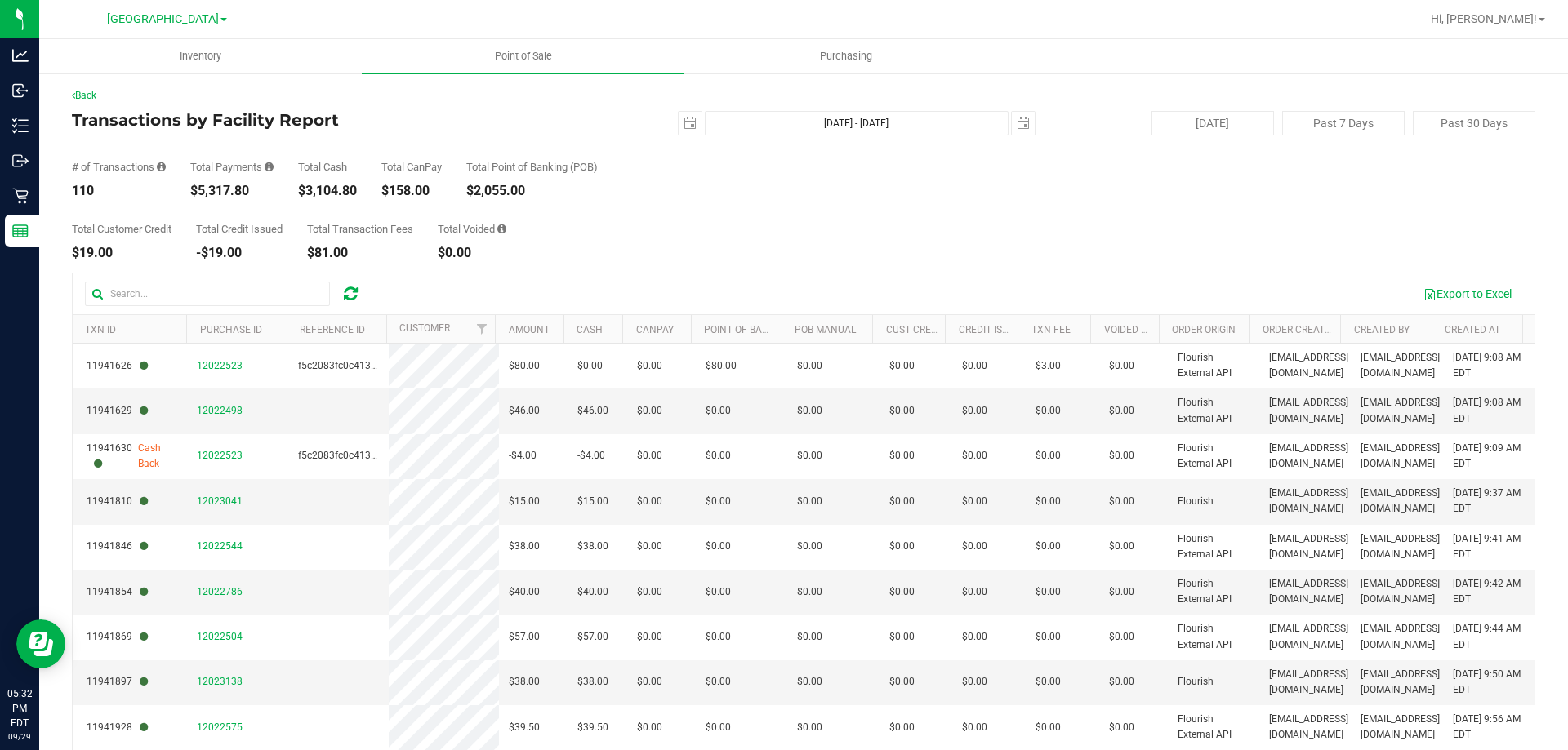
click at [83, 94] on link "Back" at bounding box center [84, 96] width 25 height 11
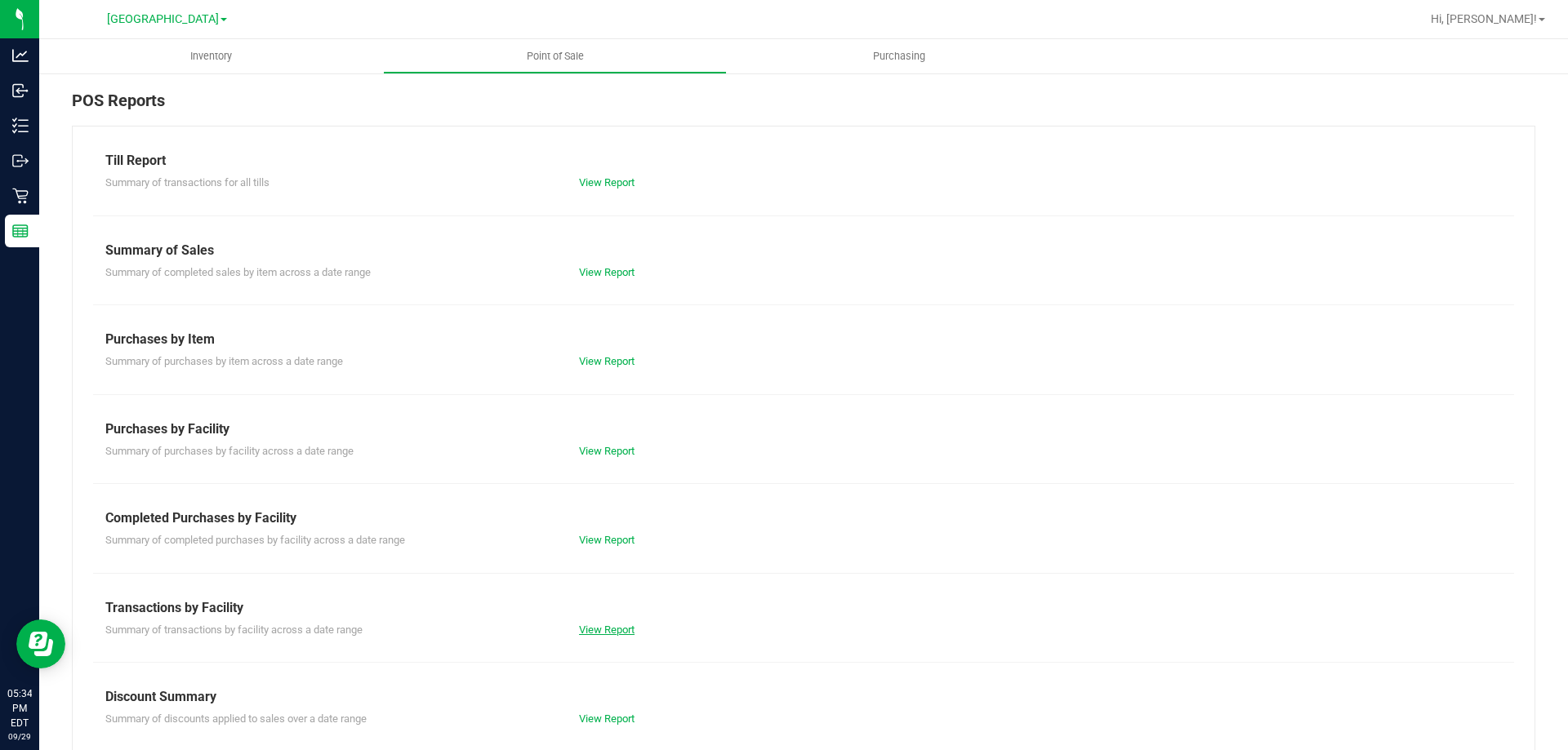
click at [614, 624] on link "View Report" at bounding box center [606, 630] width 56 height 12
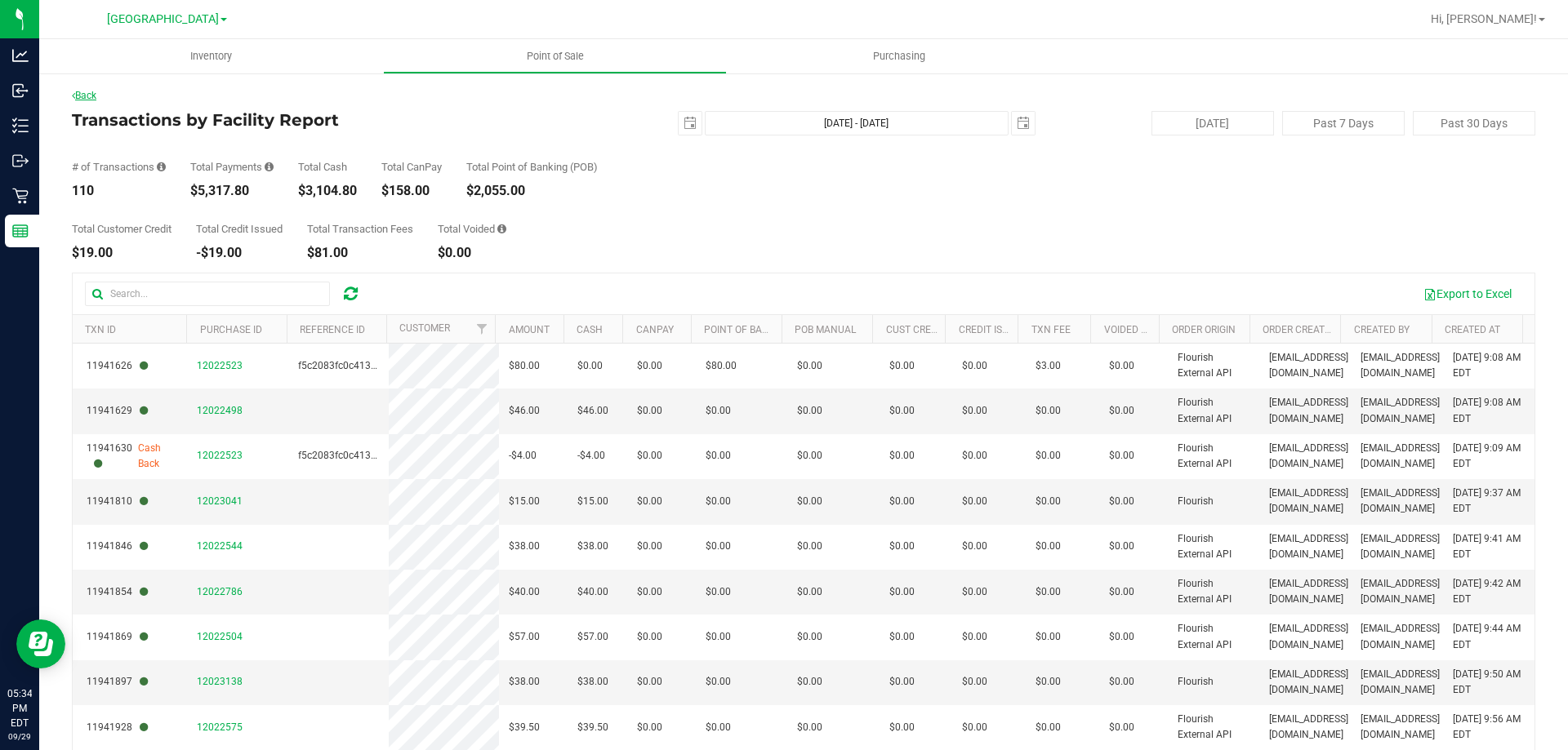
click at [90, 96] on link "Back" at bounding box center [84, 96] width 25 height 11
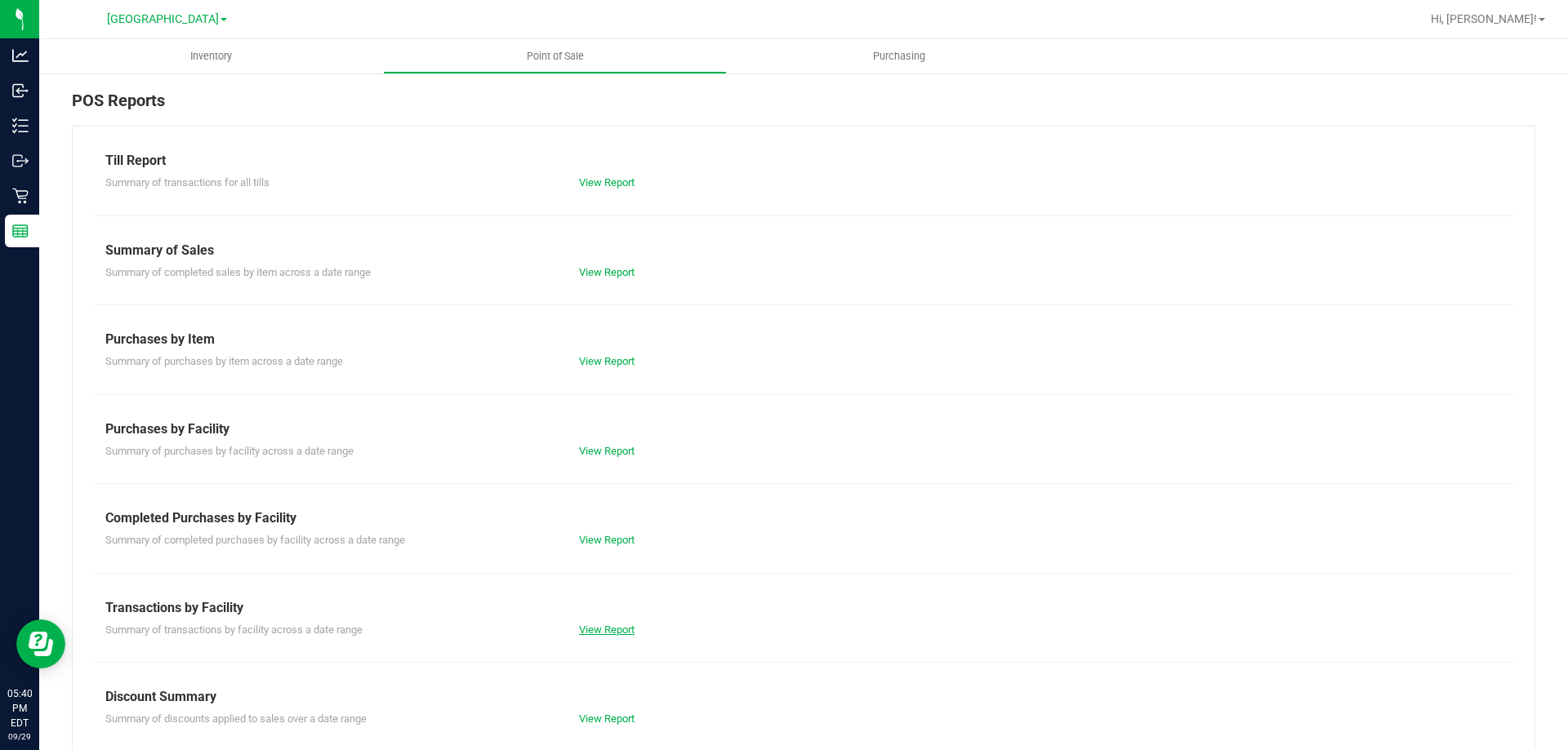
click at [596, 629] on link "View Report" at bounding box center [606, 630] width 56 height 12
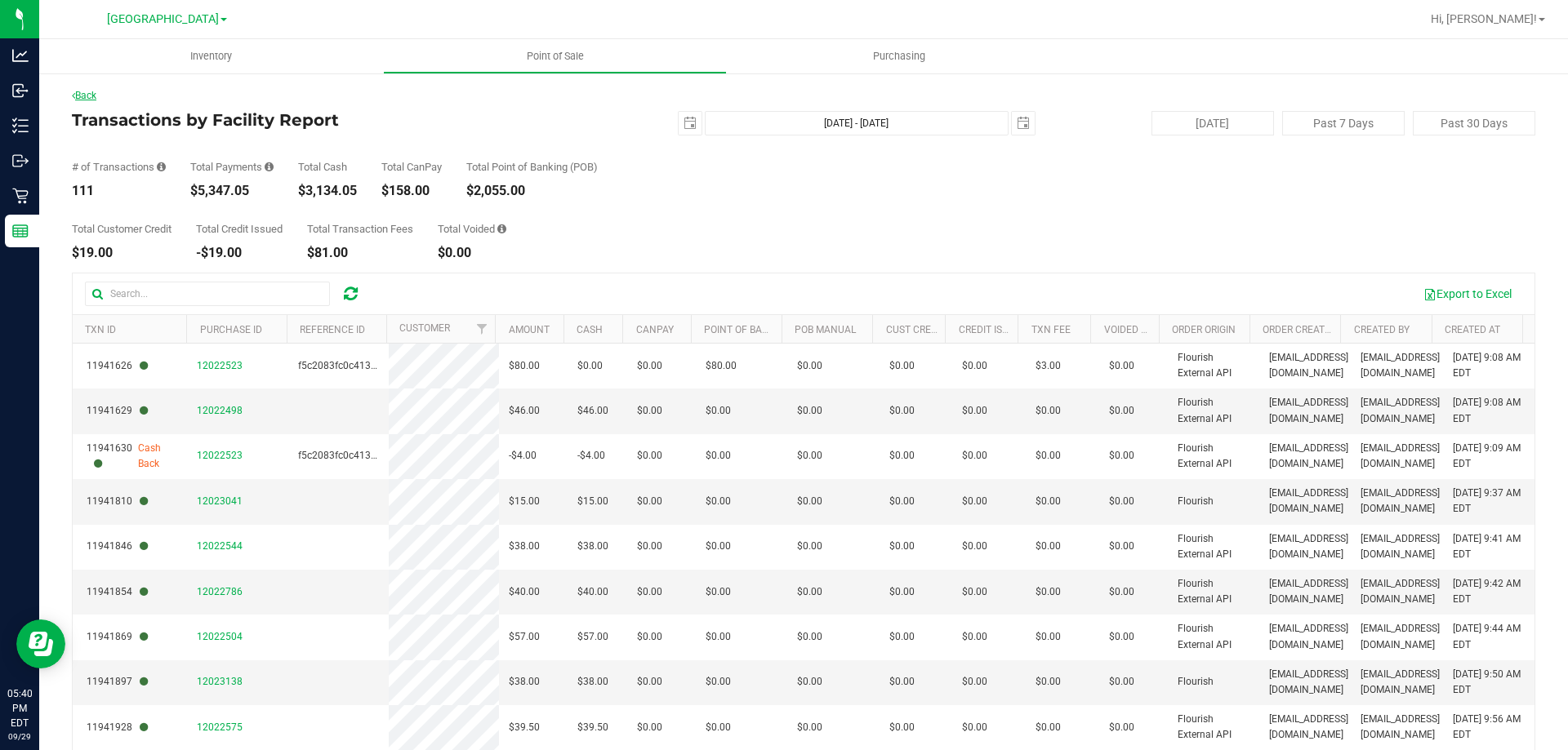
click at [95, 93] on link "Back" at bounding box center [84, 96] width 25 height 11
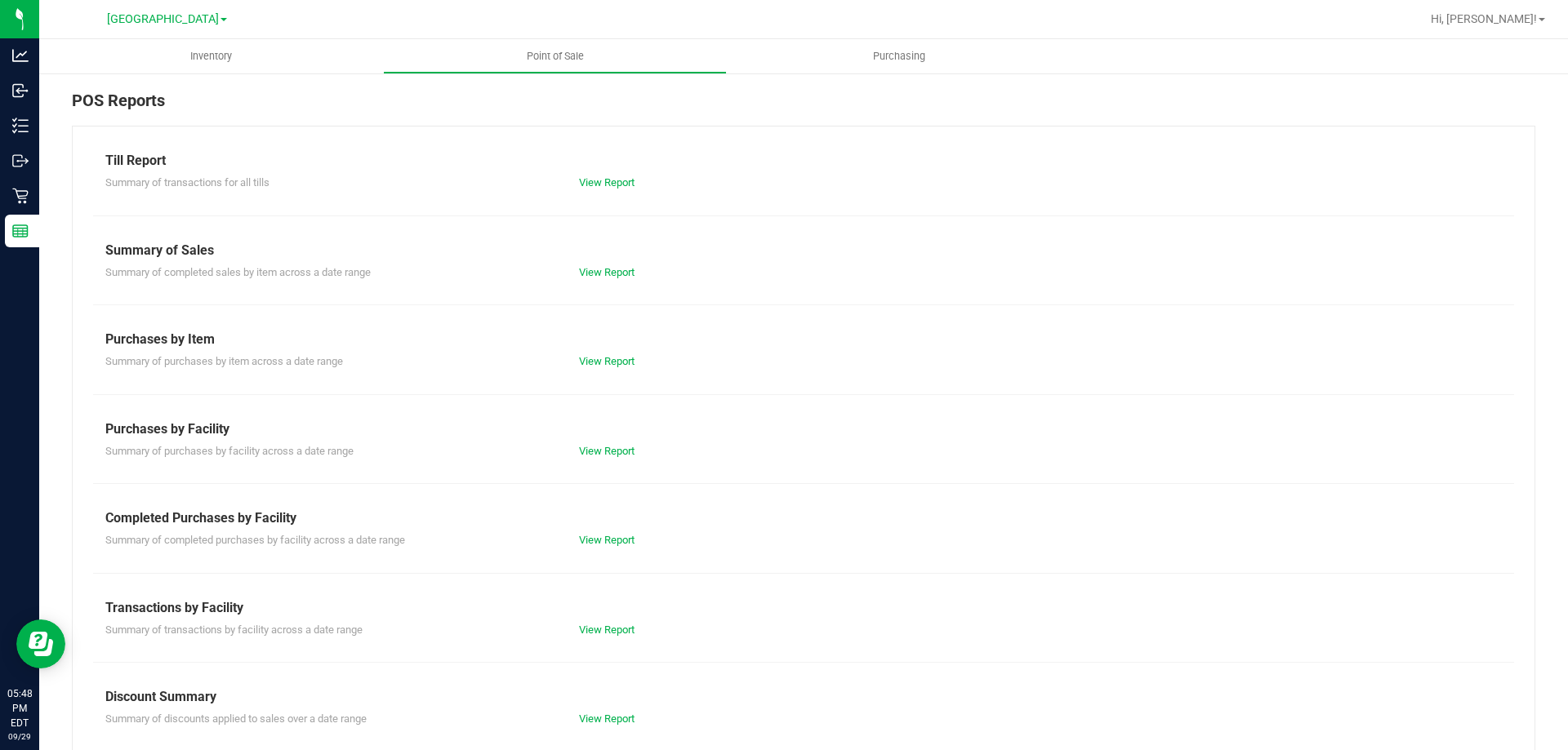
click at [603, 622] on div "View Report" at bounding box center [685, 630] width 237 height 16
click at [601, 624] on link "View Report" at bounding box center [606, 630] width 56 height 12
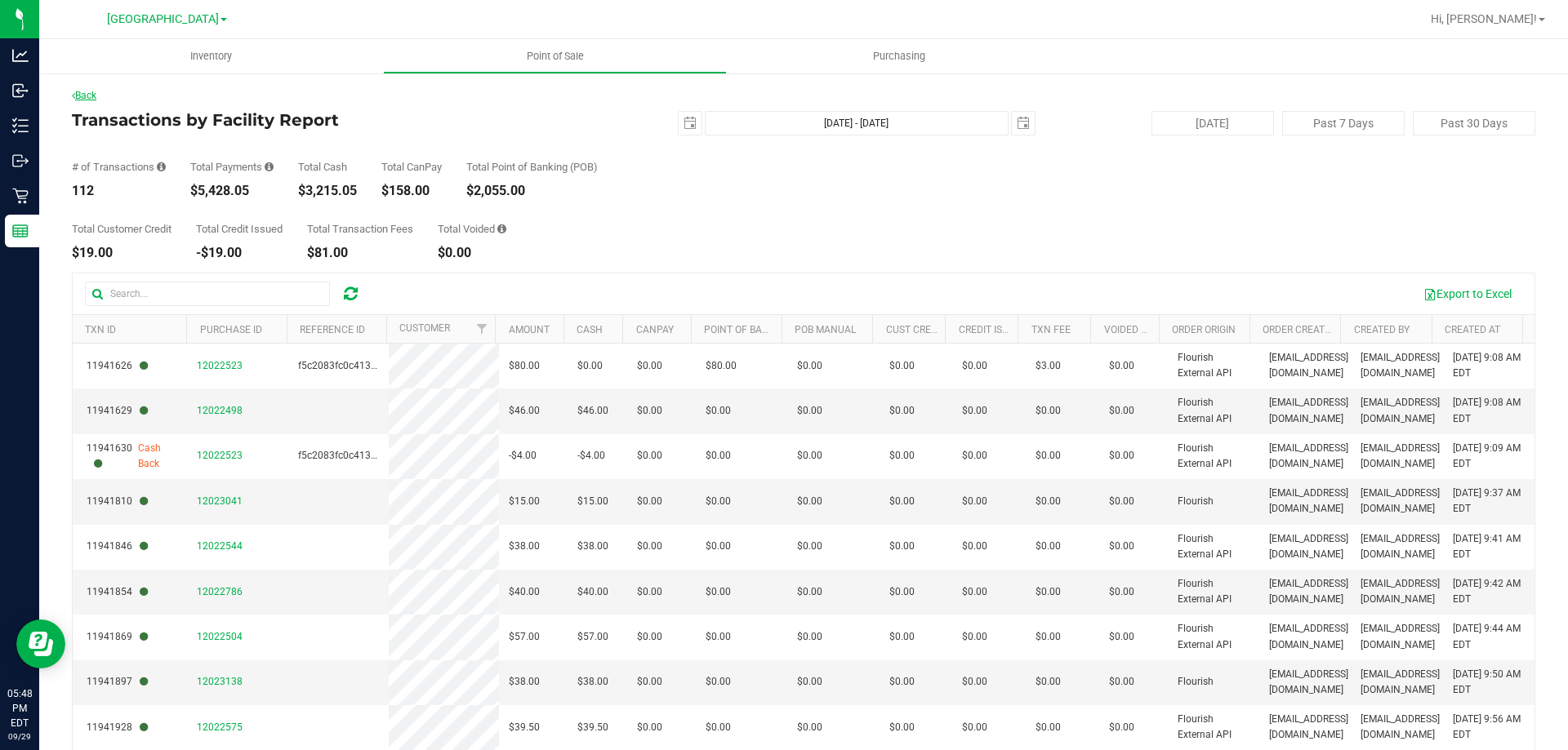
click at [96, 97] on link "Back" at bounding box center [84, 96] width 25 height 11
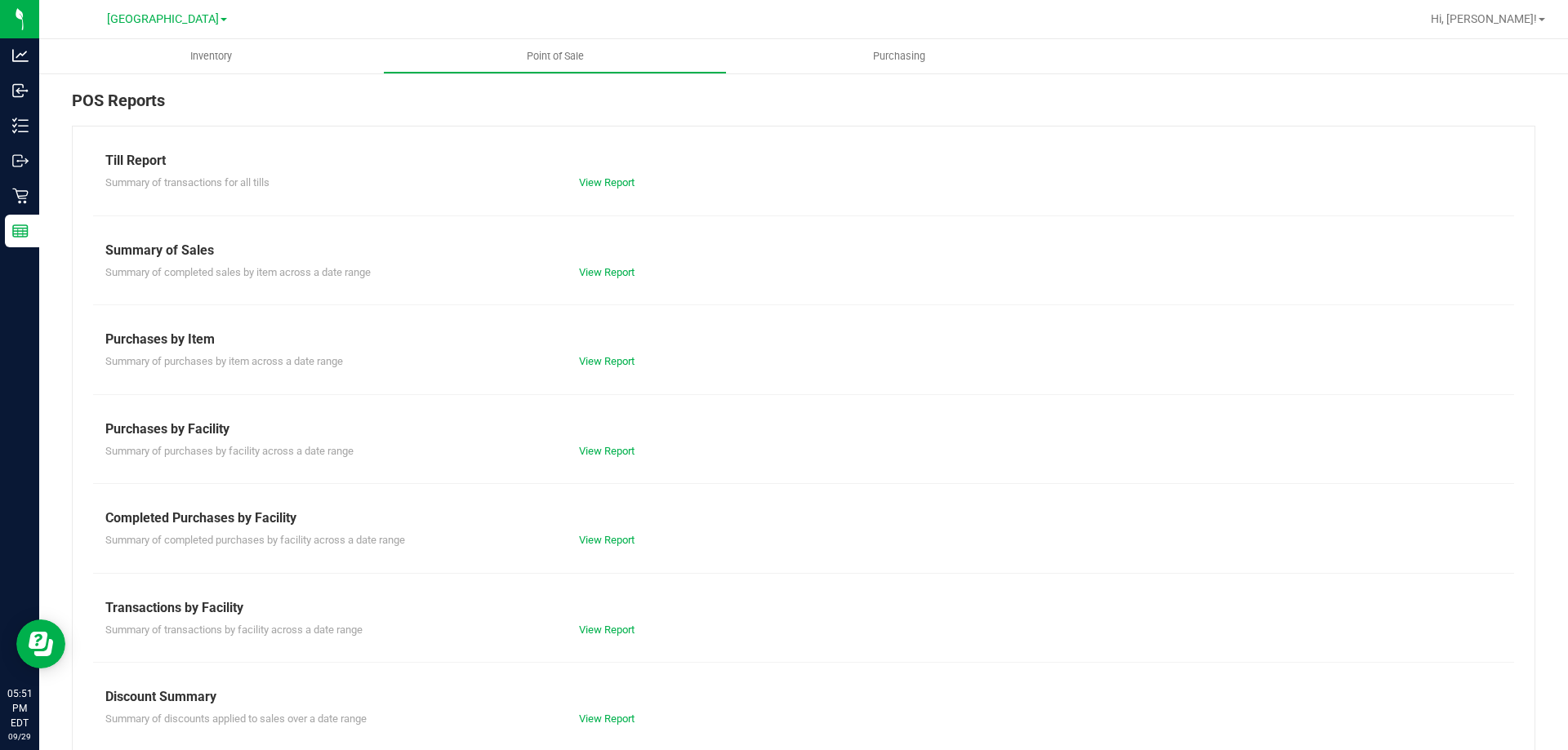
click at [590, 645] on div "Till Report Summary of transactions for all tills View Report Summary of Sales …" at bounding box center [803, 483] width 1464 height 716
click at [597, 626] on link "View Report" at bounding box center [606, 630] width 56 height 12
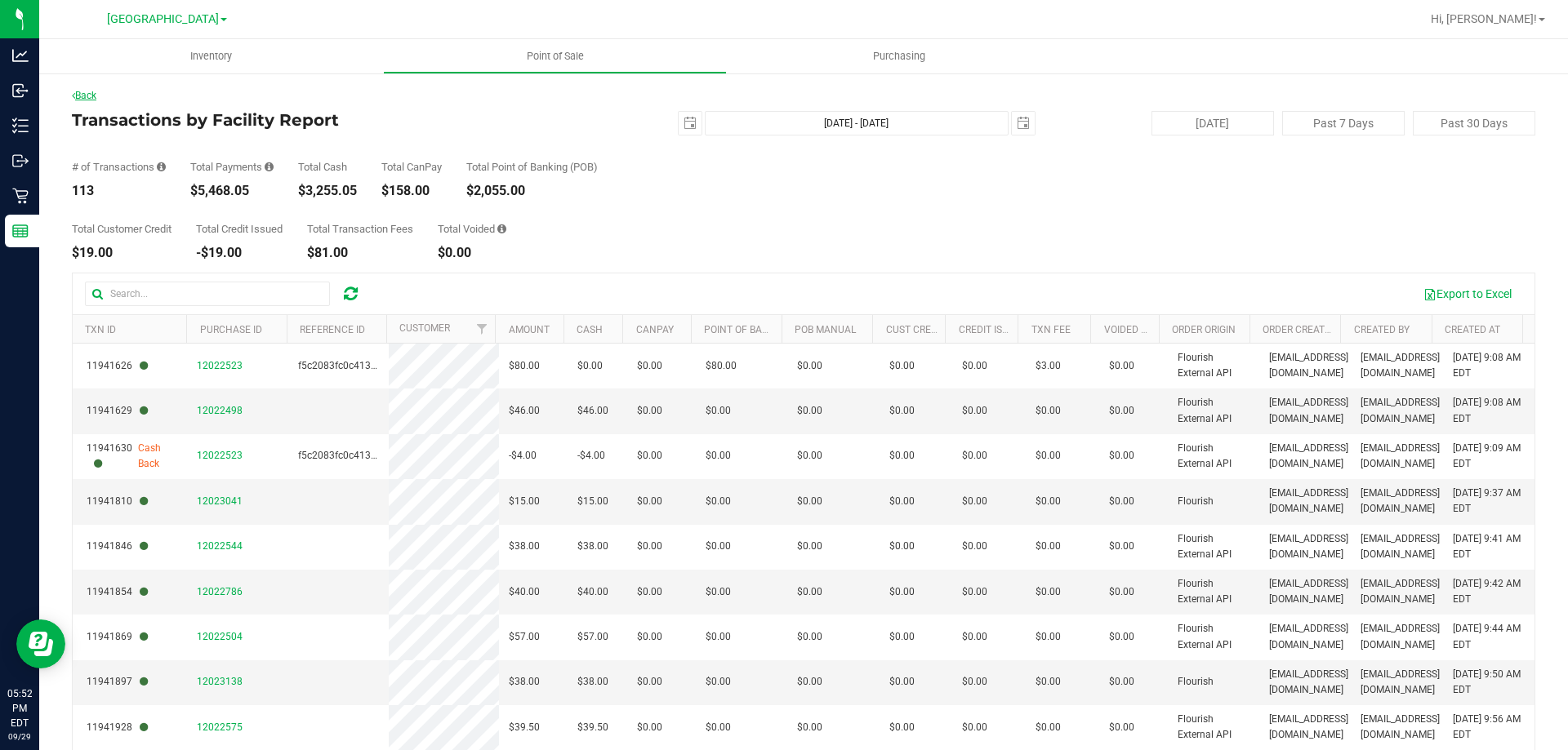
click at [90, 96] on link "Back" at bounding box center [84, 96] width 25 height 11
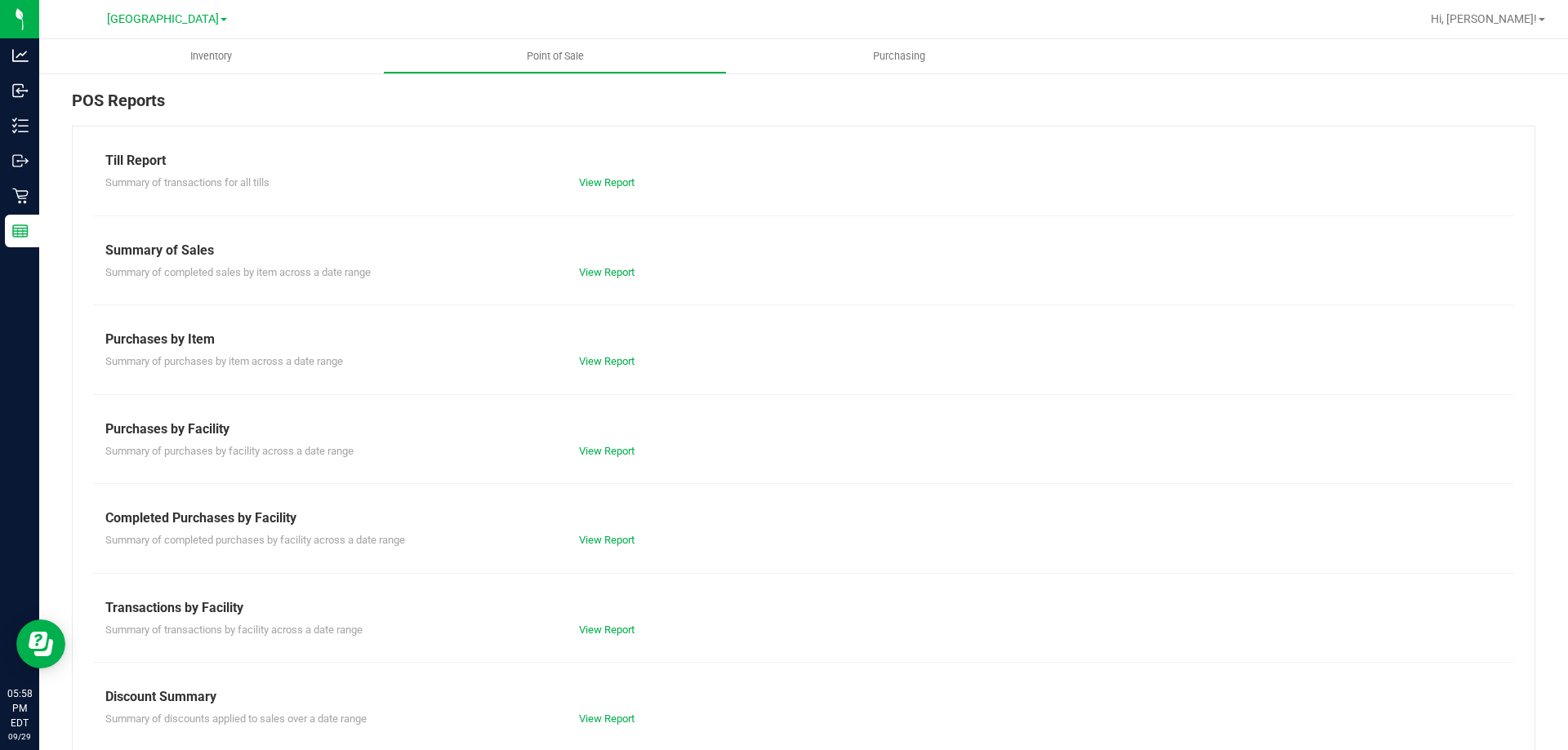
click at [580, 599] on div "Transactions by Facility" at bounding box center [803, 608] width 1396 height 19
click at [588, 616] on div "Transactions by Facility" at bounding box center [803, 608] width 1396 height 19
click at [592, 626] on link "View Report" at bounding box center [606, 630] width 56 height 12
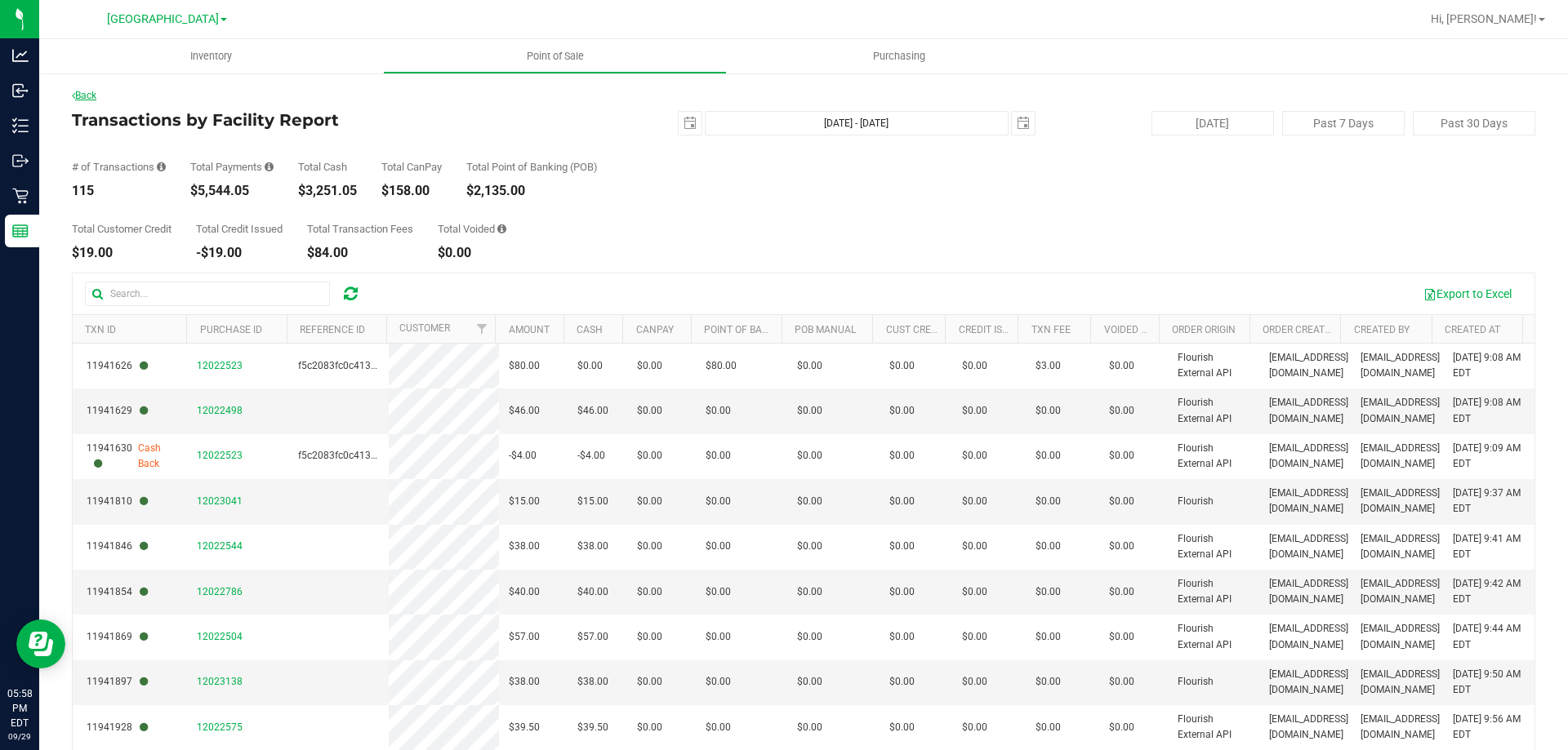
click at [90, 96] on link "Back" at bounding box center [84, 96] width 25 height 11
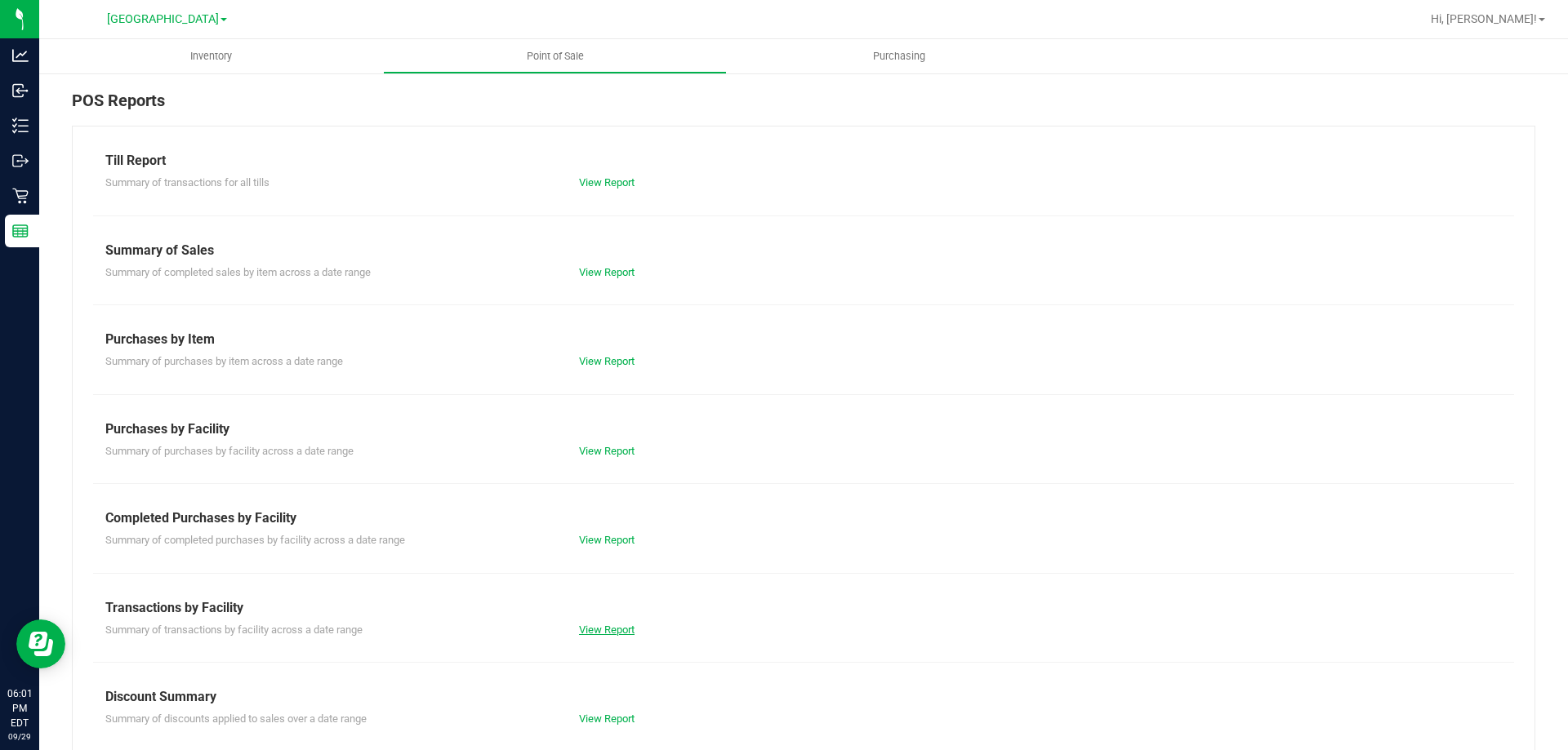
click at [599, 631] on link "View Report" at bounding box center [606, 630] width 56 height 12
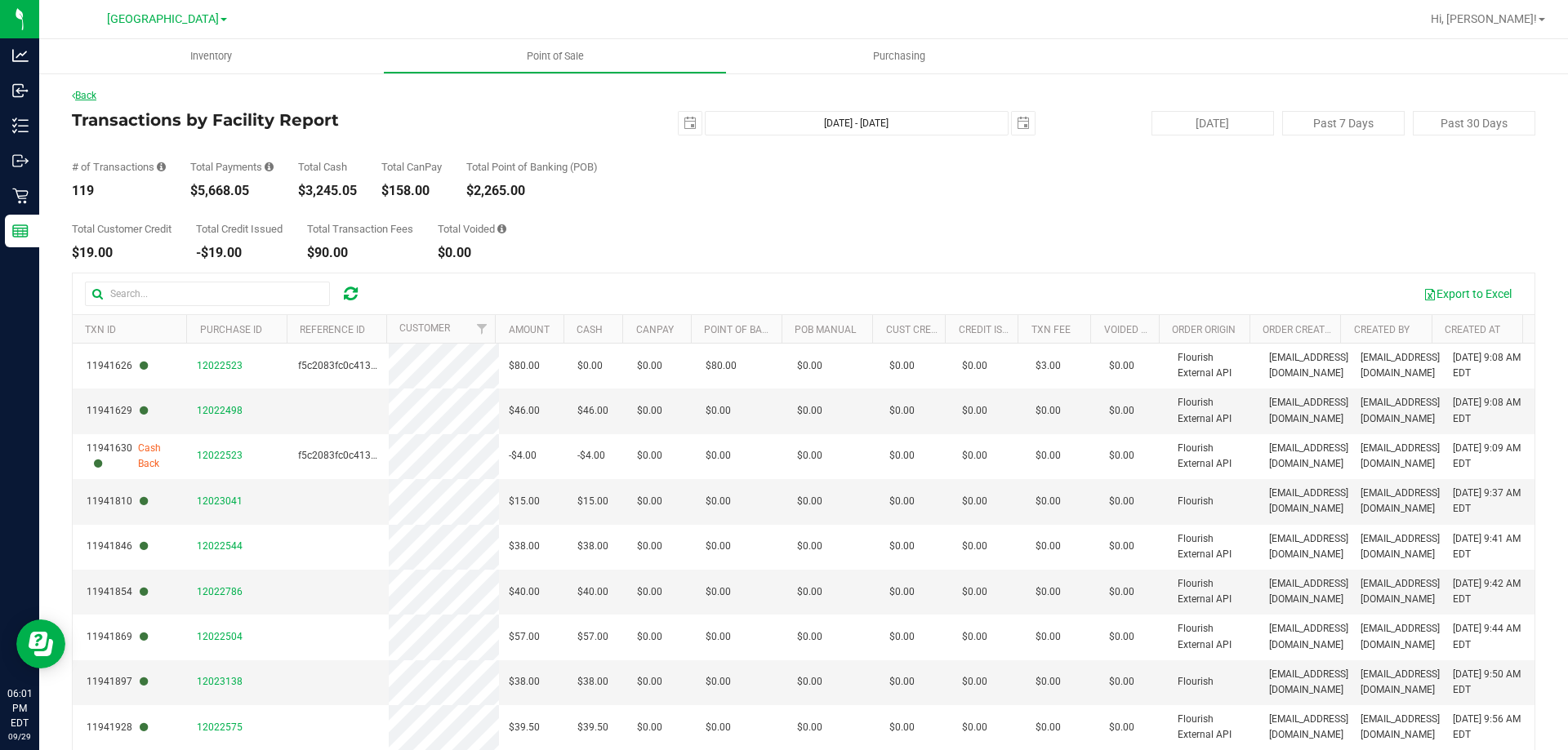
click at [91, 96] on link "Back" at bounding box center [84, 96] width 25 height 11
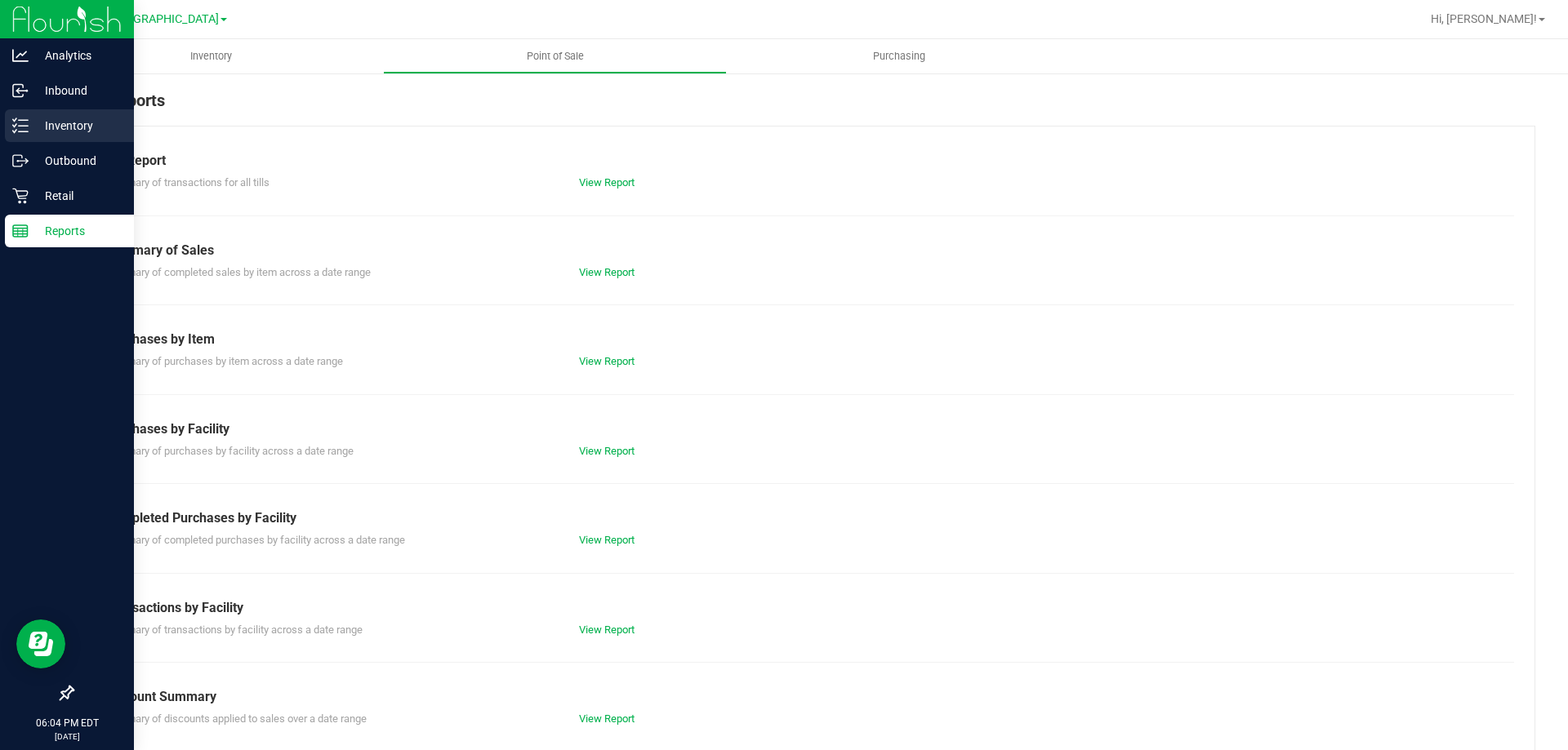
click at [4, 128] on link "Inventory" at bounding box center [66, 127] width 134 height 35
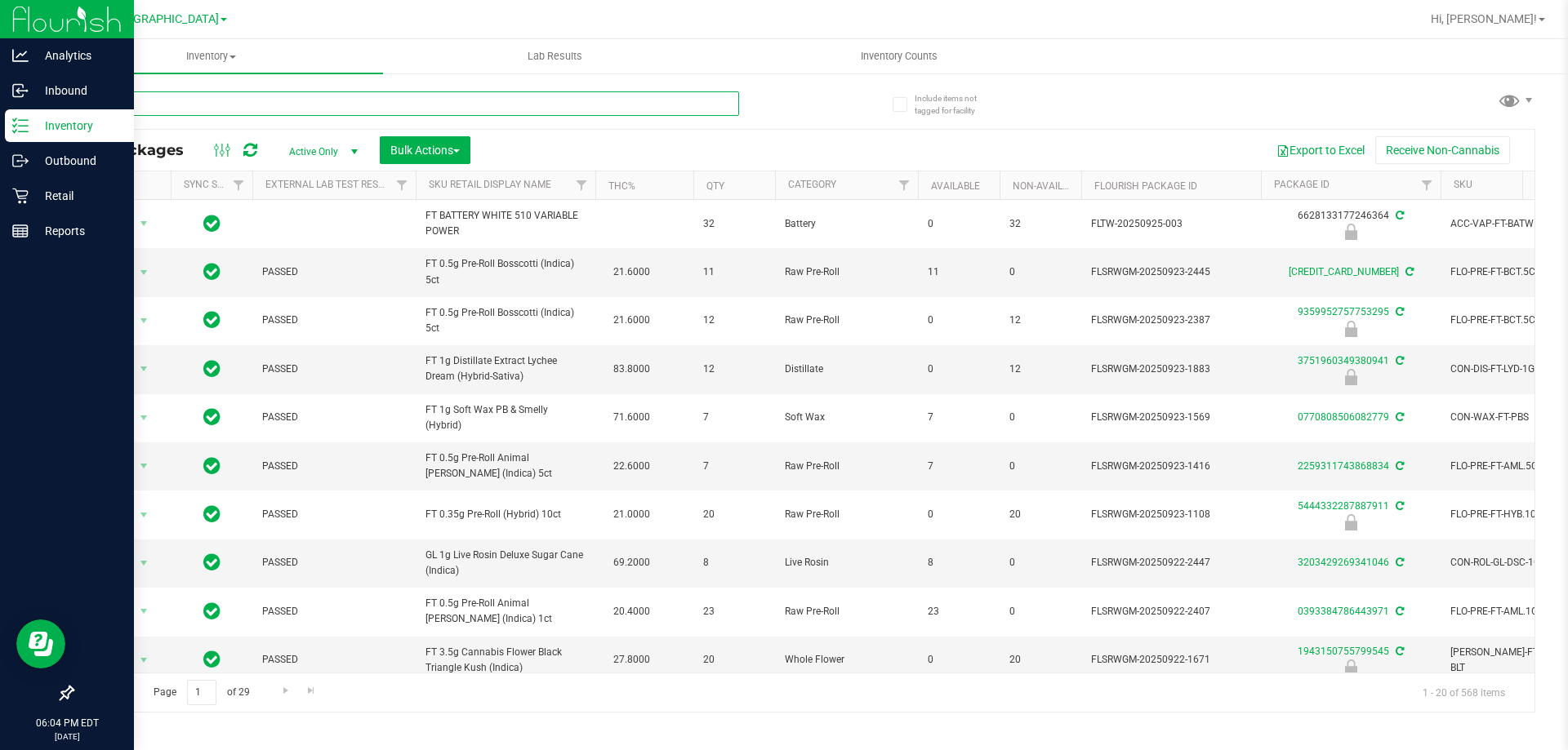
click at [195, 111] on input "text" at bounding box center [405, 103] width 667 height 25
paste input "BDS - VAPORIZER - BOUNDLESS - TERP PEN - BLACK"
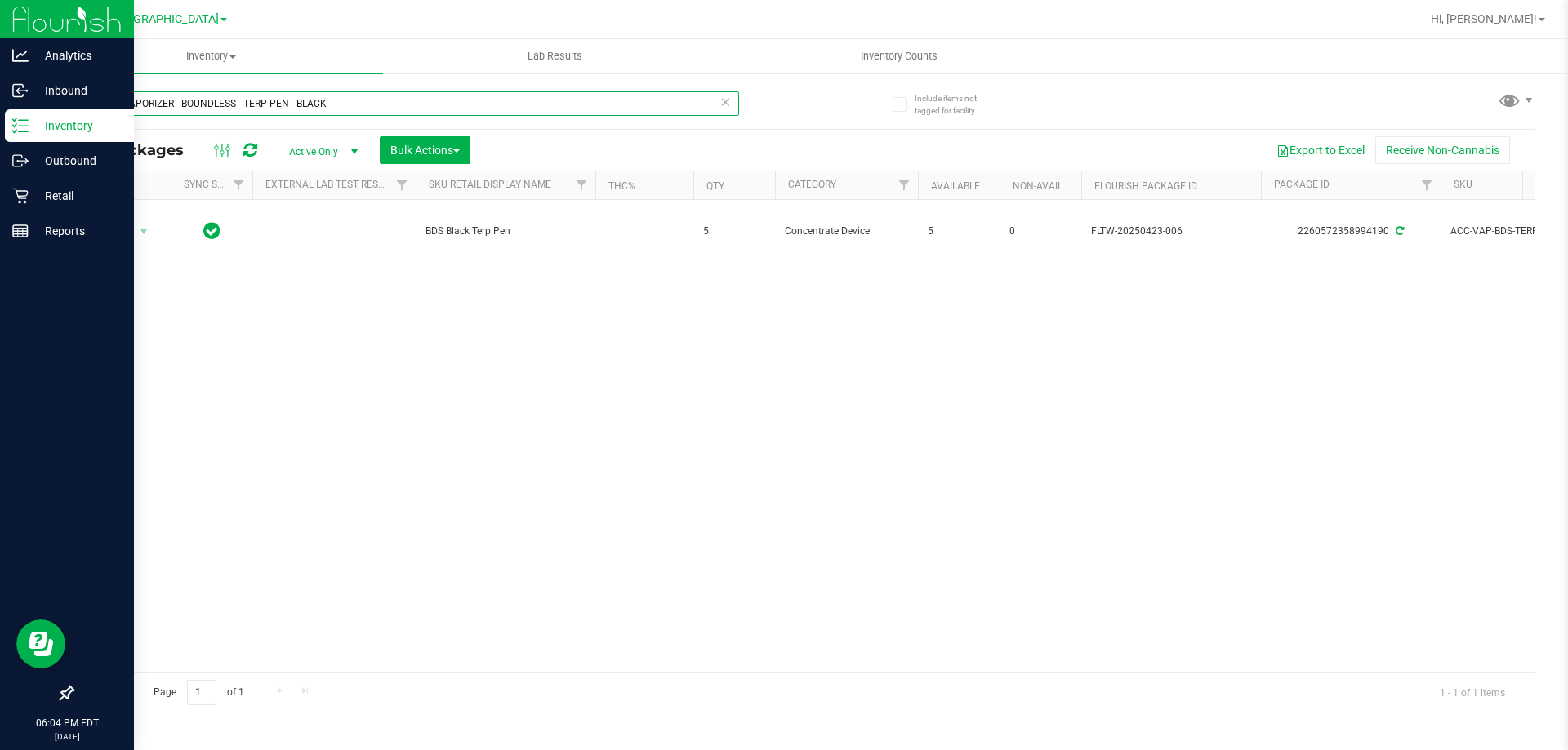
click at [257, 105] on input "BDS - VAPORIZER - BOUNDLESS - TERP PEN - BLACK" at bounding box center [405, 103] width 667 height 25
paste input "CCELL SILO BATTERY BL"
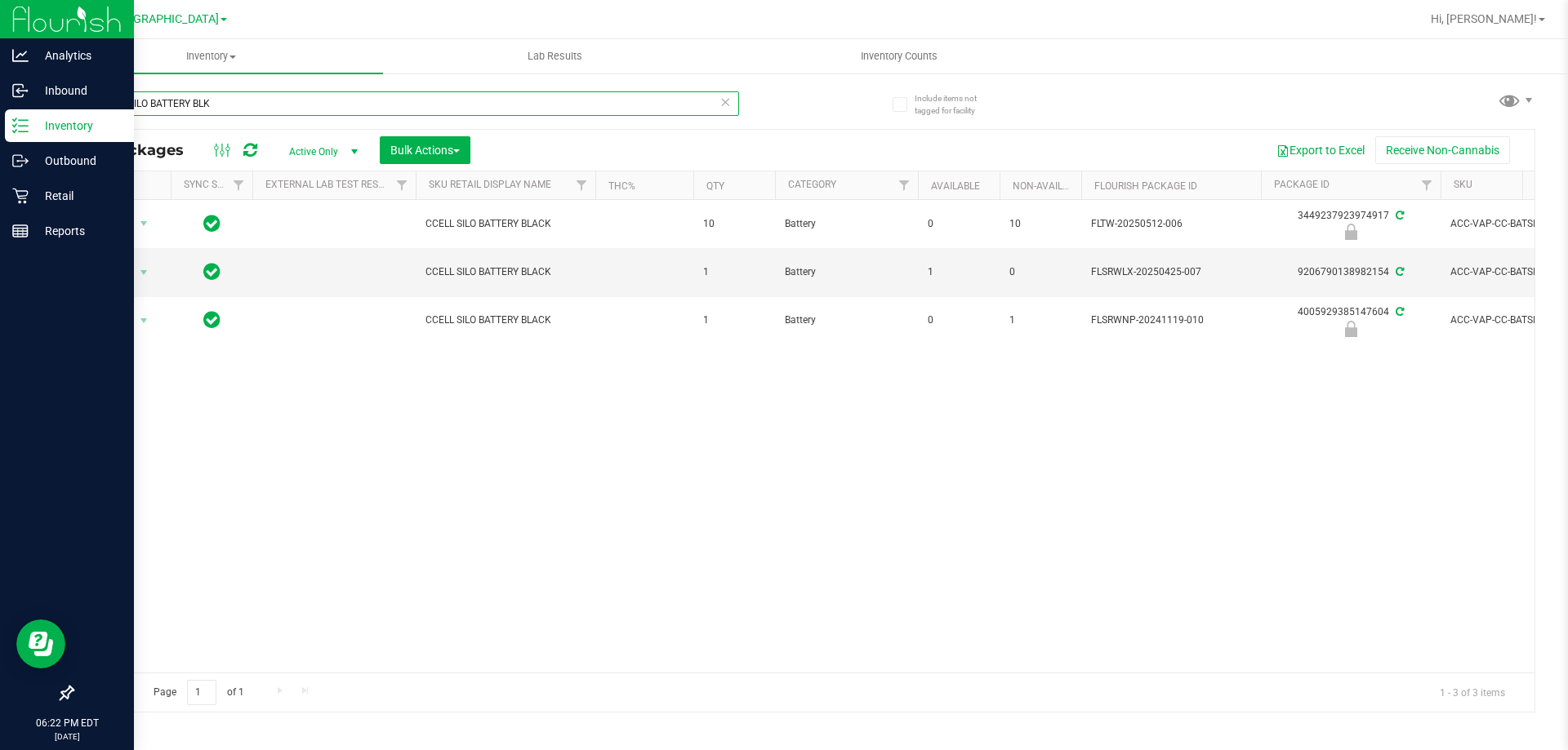
click at [226, 103] on input "CCELL SILO BATTERY BLK" at bounding box center [405, 103] width 667 height 25
paste input "FT - CRUMBLE - 1G - STW - HYB"
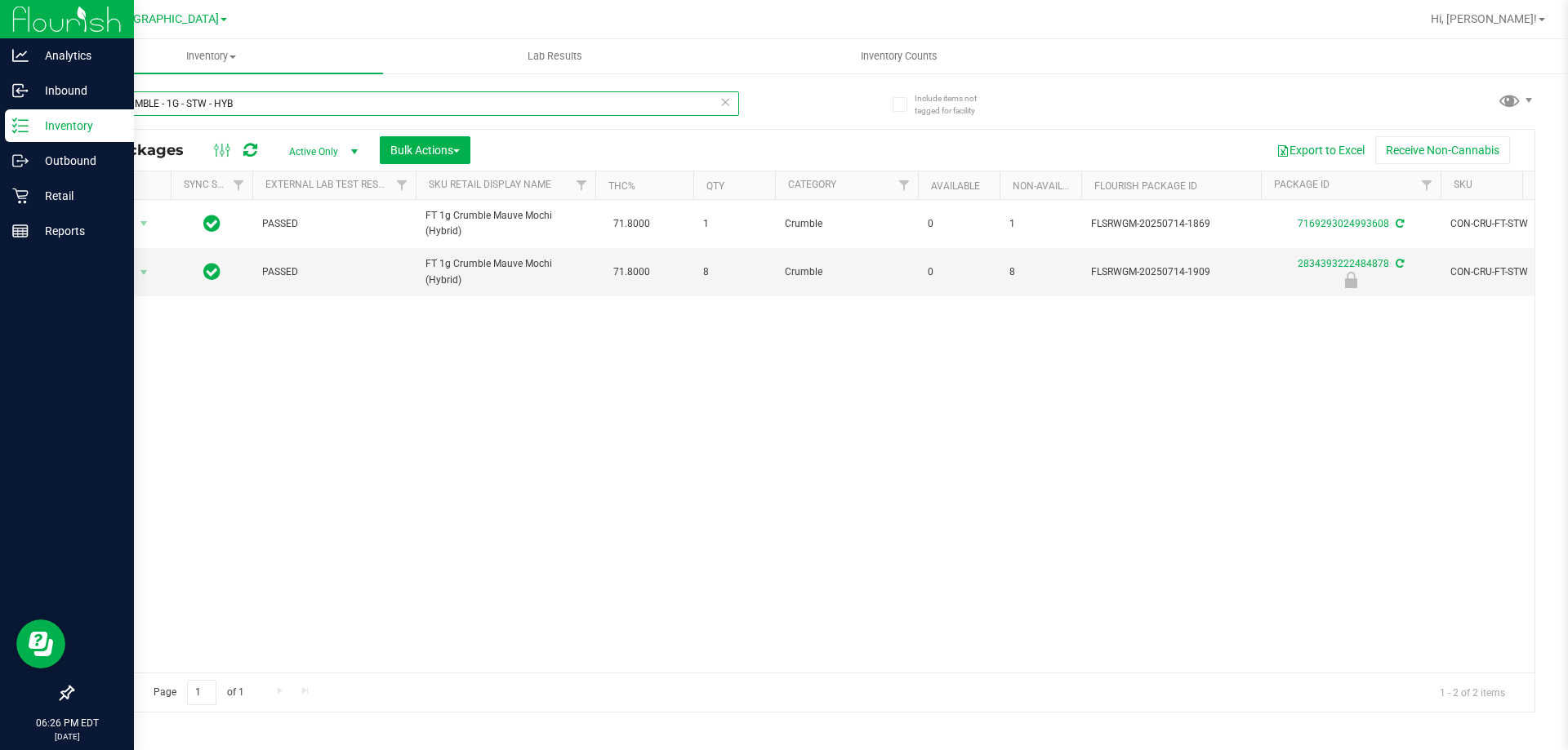
click at [286, 112] on input "FT - CRUMBLE - 1G - STW - HYB" at bounding box center [405, 103] width 667 height 25
paste input "GRINDER - 4 PIECE - BLACK"
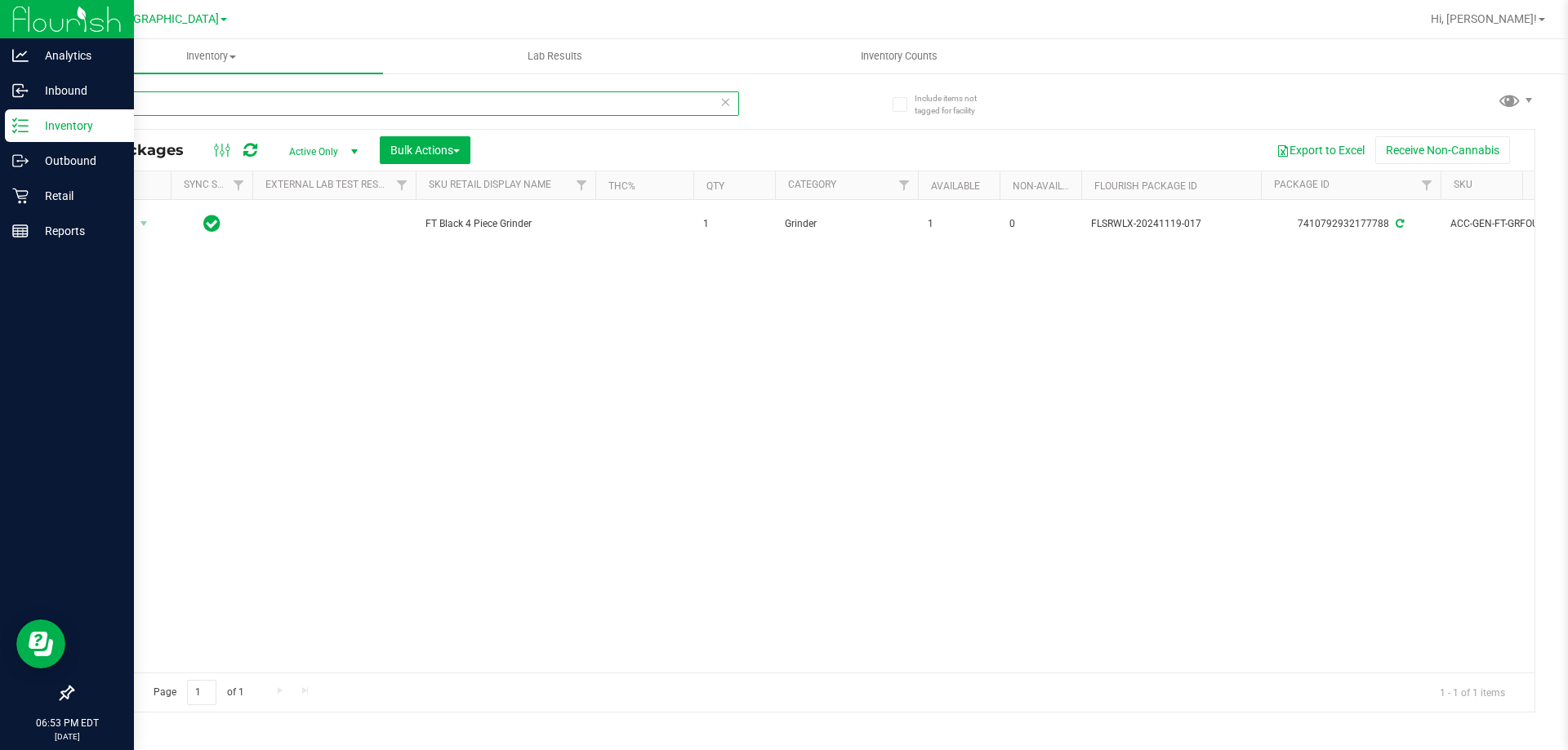
type input "F"
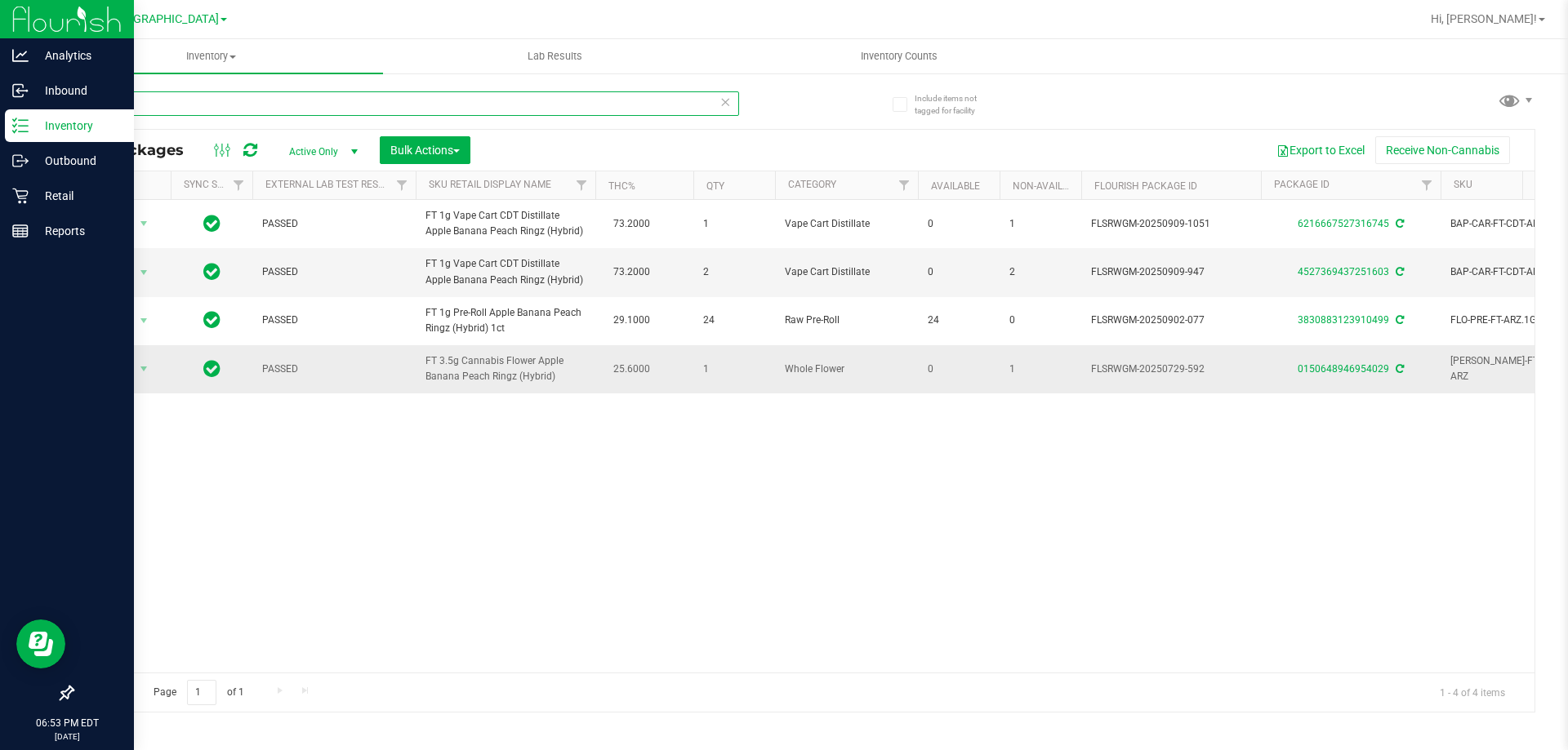
type input "arz"
click at [895, 66] on uib-tab-heading "Inventory Counts" at bounding box center [898, 56] width 342 height 33
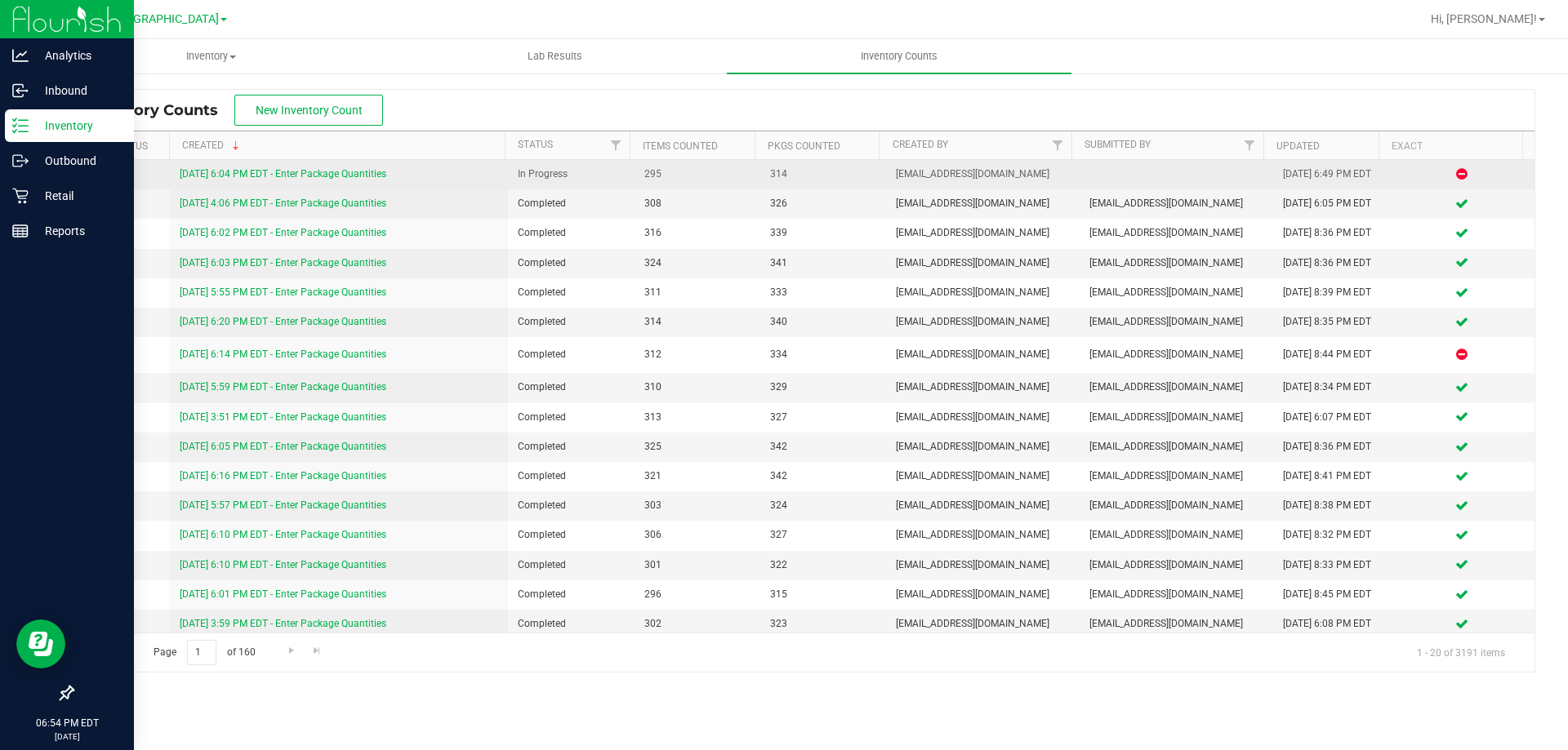
click at [227, 176] on link "9/29/25 6:04 PM EDT - Enter Package Quantities" at bounding box center [282, 173] width 206 height 11
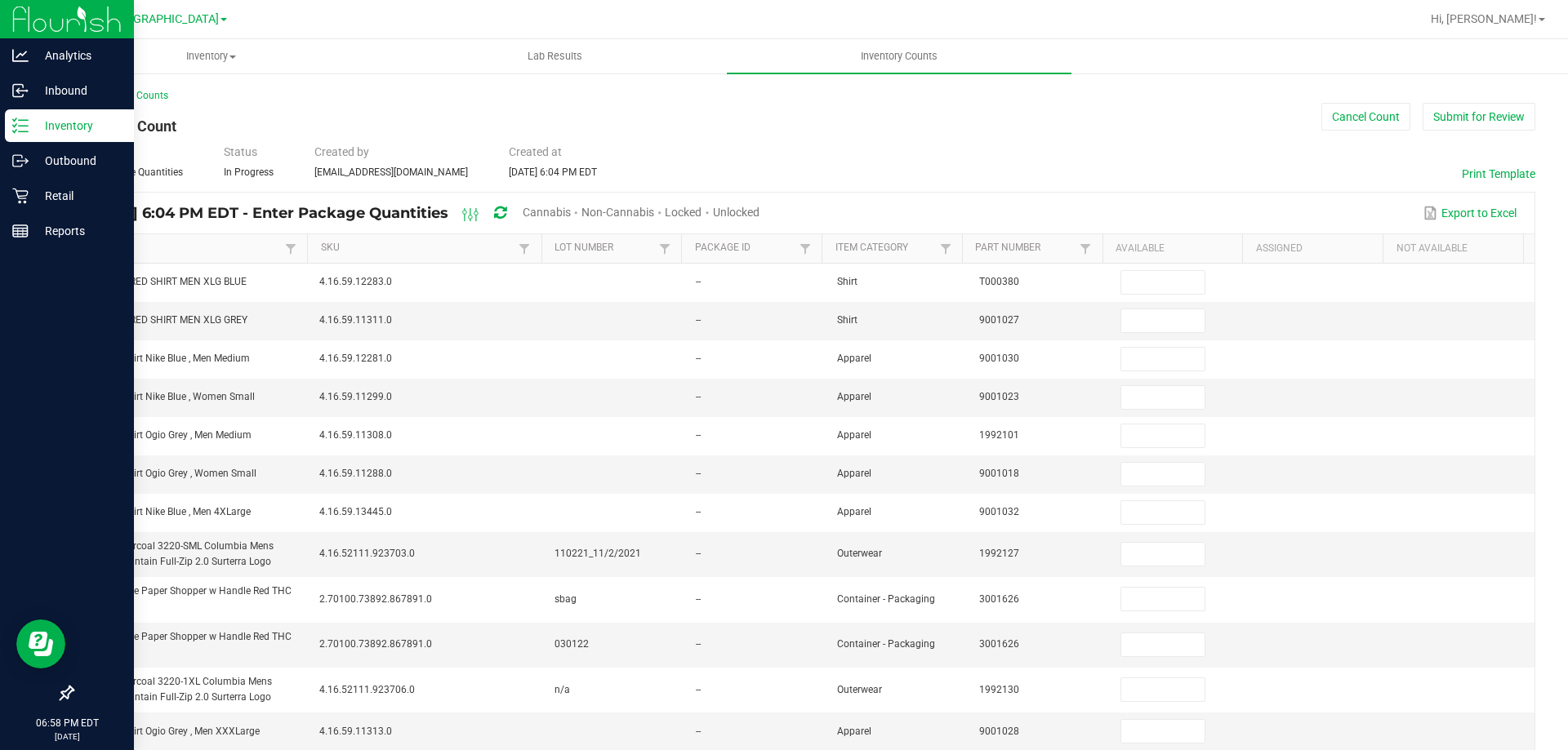
click at [759, 213] on span "Unlocked" at bounding box center [736, 212] width 47 height 13
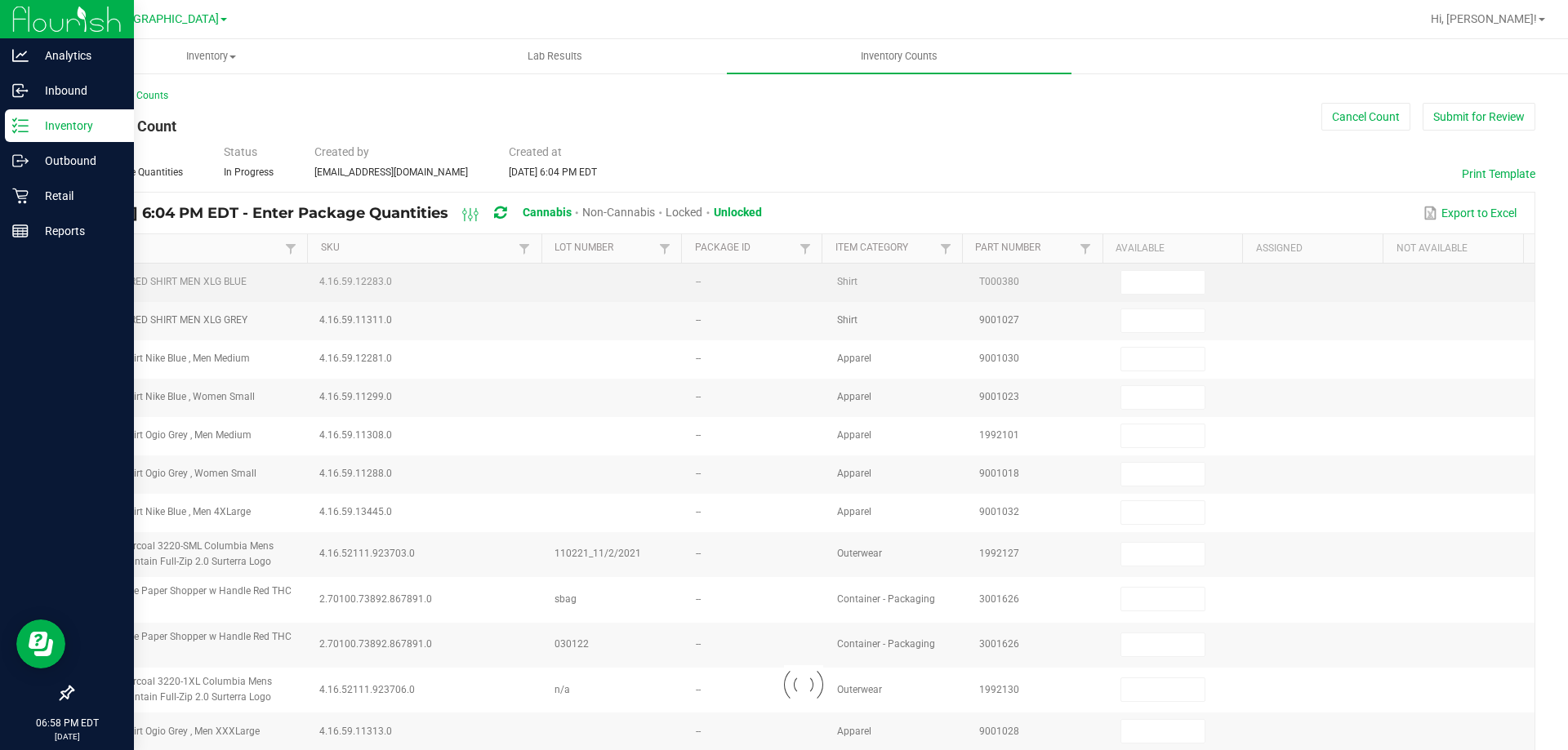
type input "2"
type input "3"
type input "10"
type input "1"
type input "27"
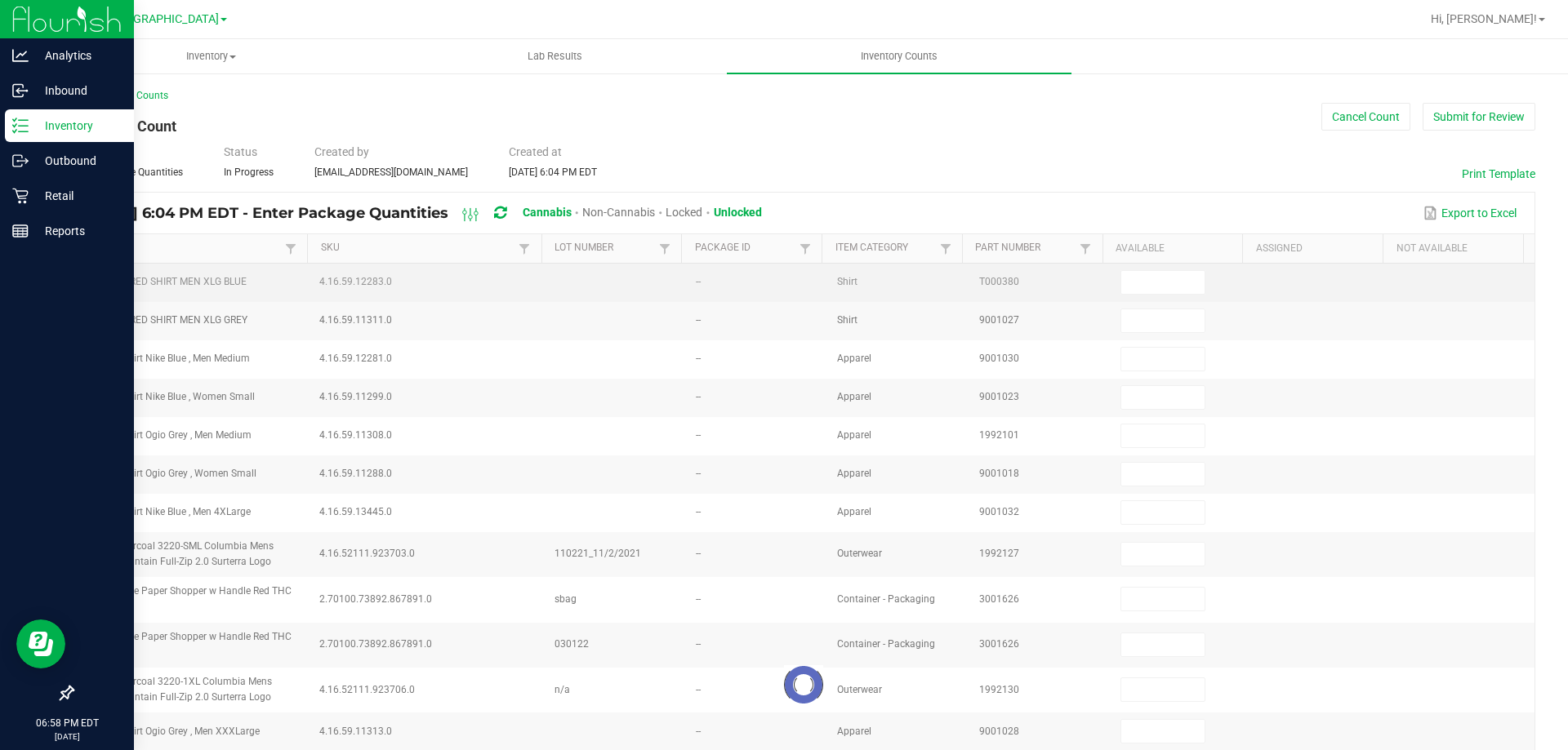
type input "8"
type input "3"
type input "11"
type input "3"
type input "4"
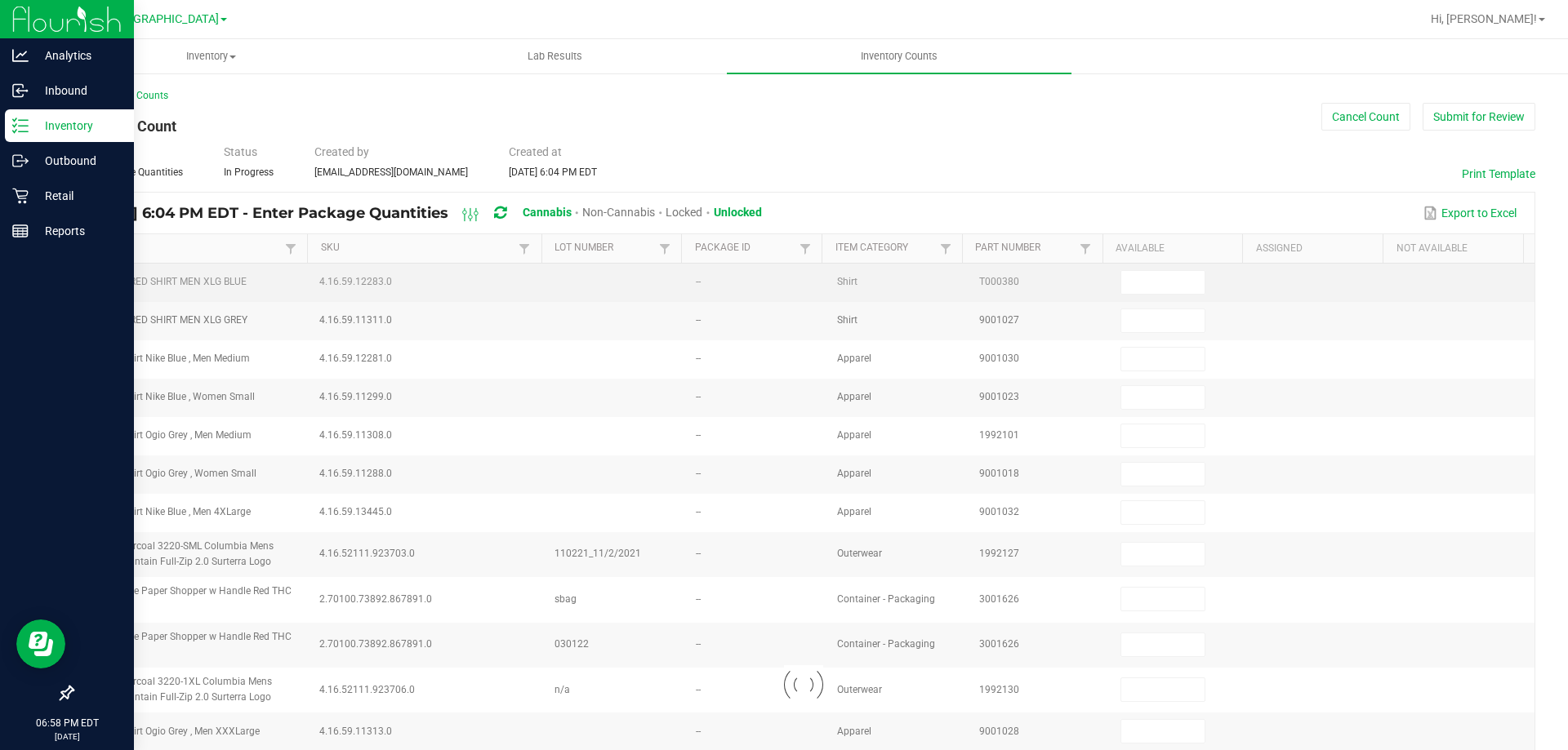
type input "23"
type input "18"
type input "2"
type input "5"
type input "15"
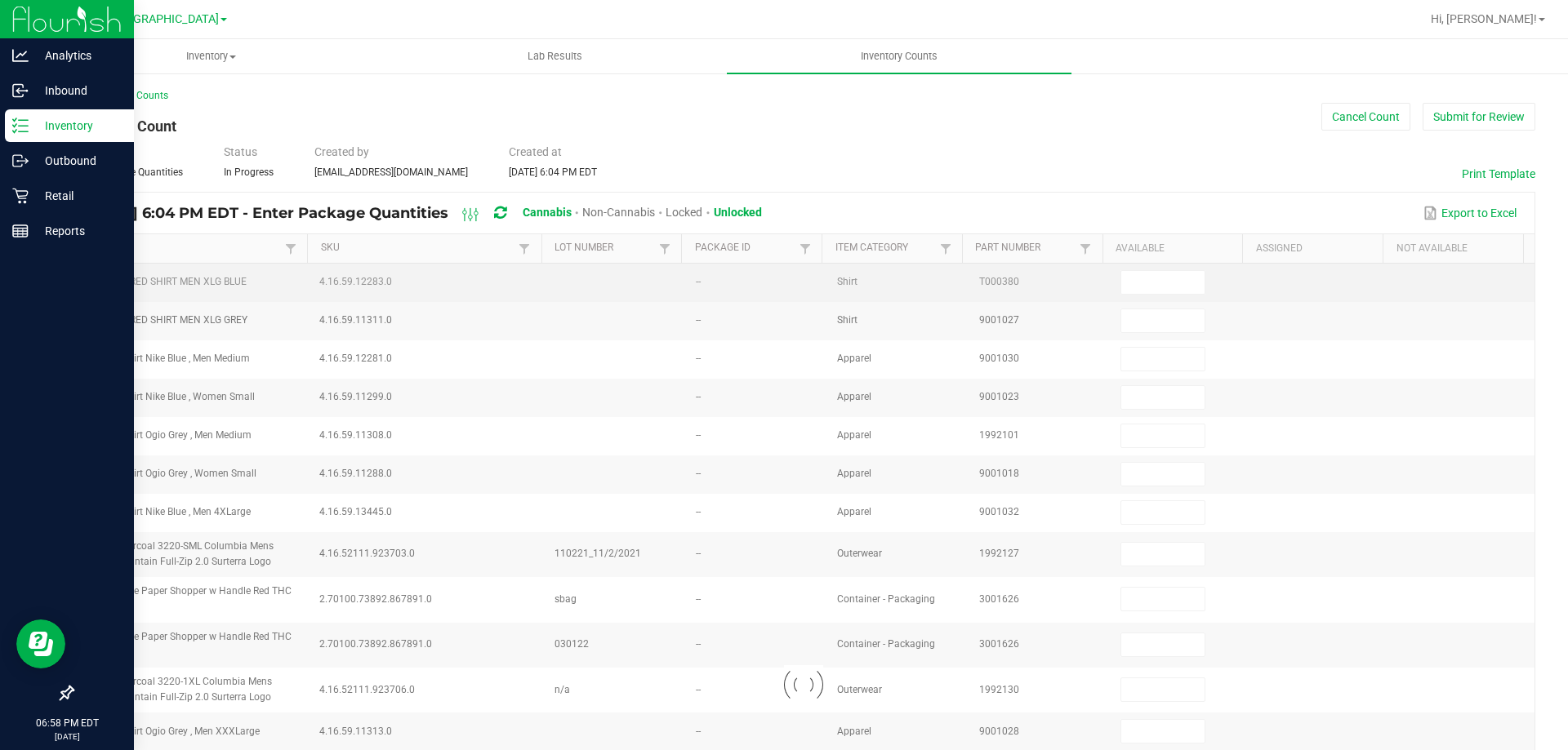
type input "1"
type input "3"
type input "7"
type input "3"
type input "5"
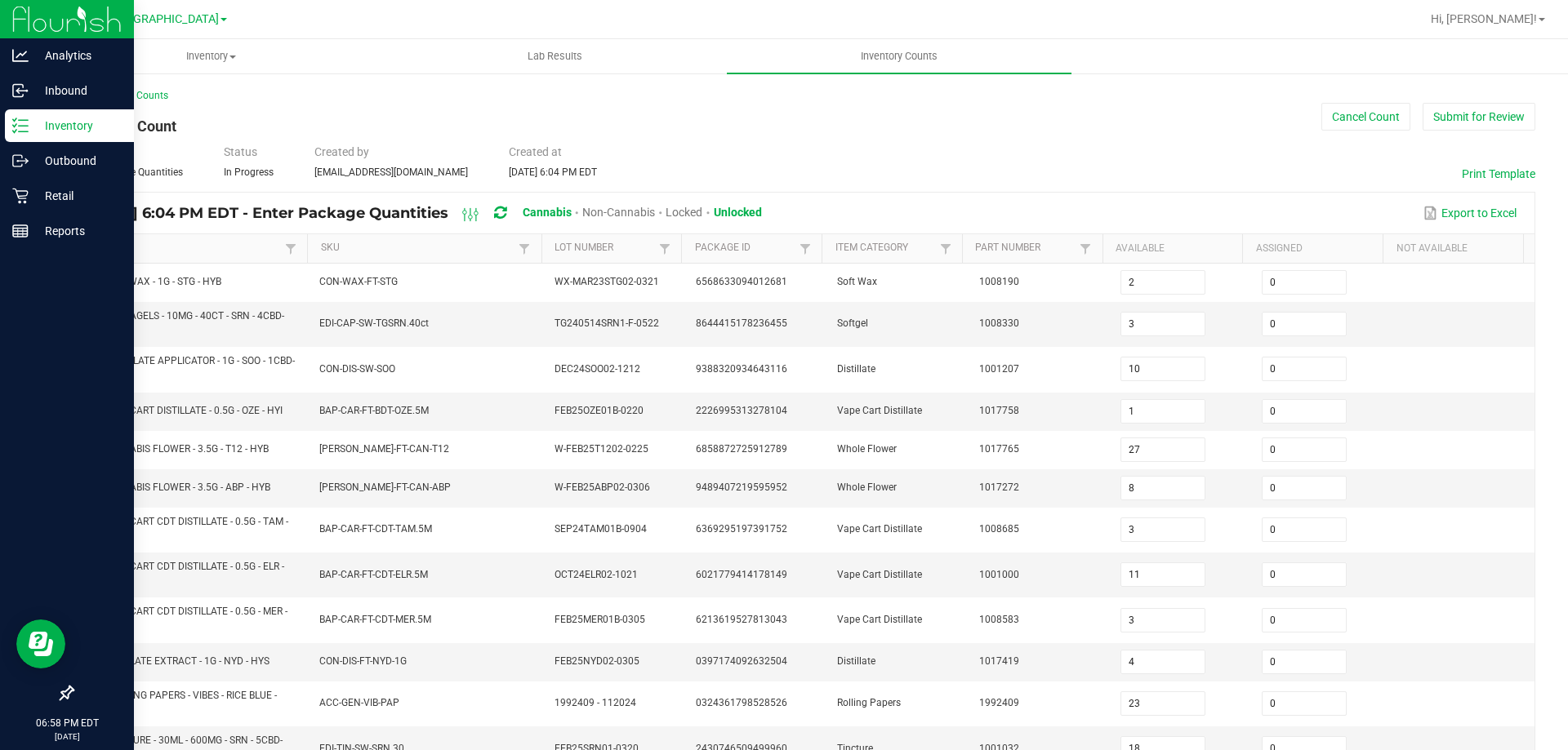
click at [190, 250] on link "Item" at bounding box center [185, 248] width 195 height 13
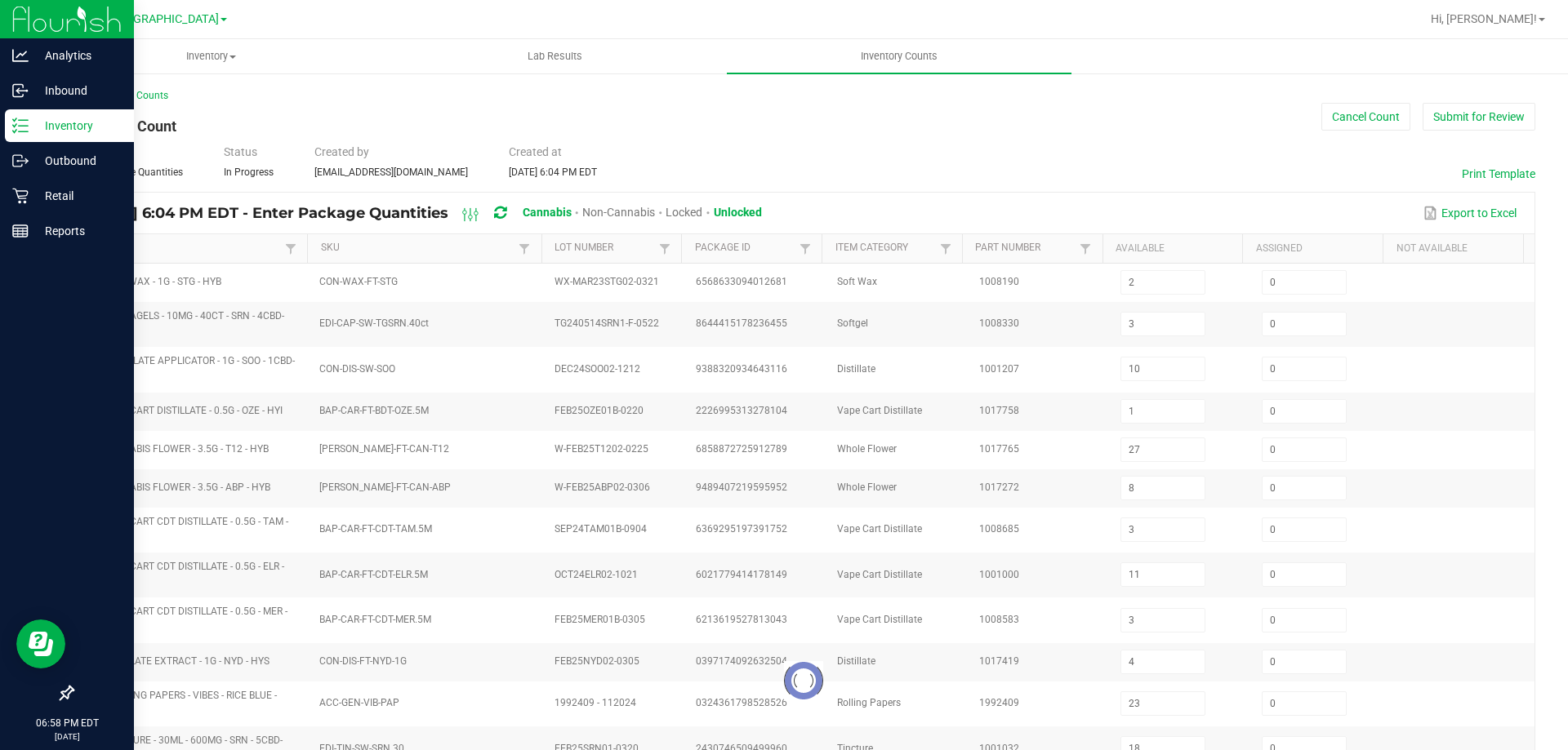
type input "5"
type input "1"
type input "15"
type input "3"
type input "1"
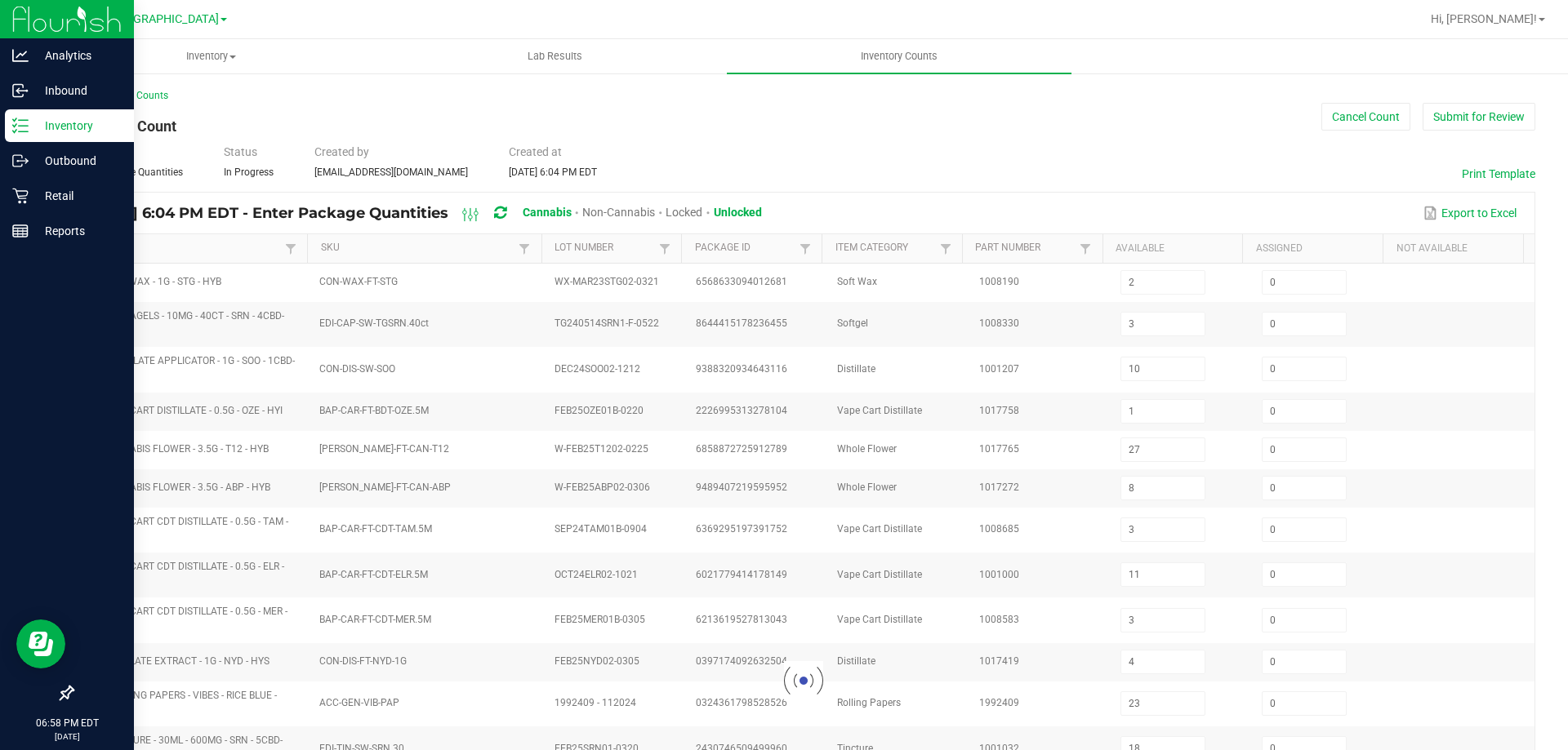
type input "3"
type input "19"
type input "10"
type input "3"
type input "0"
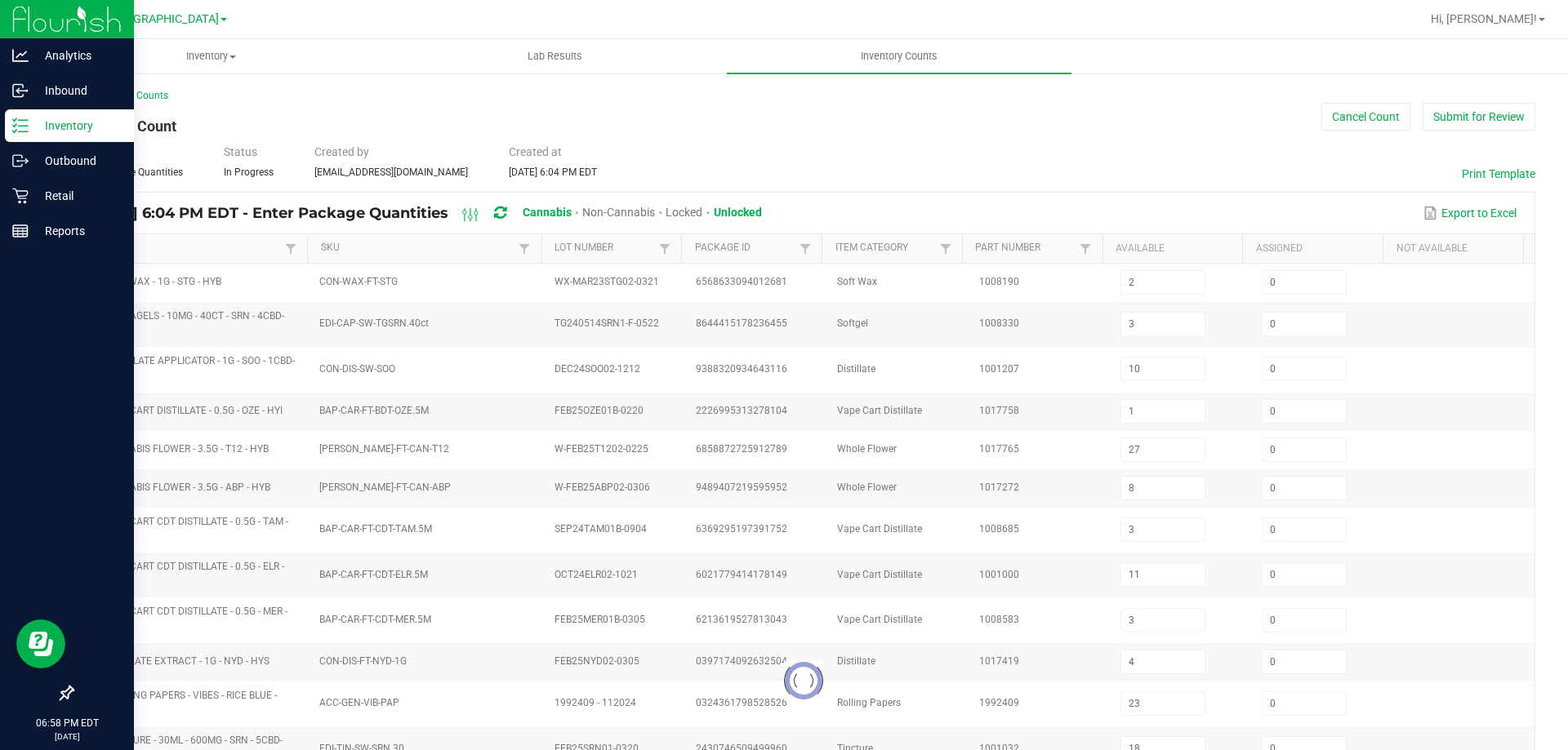
type input "3"
type input "8"
type input "9"
type input "0"
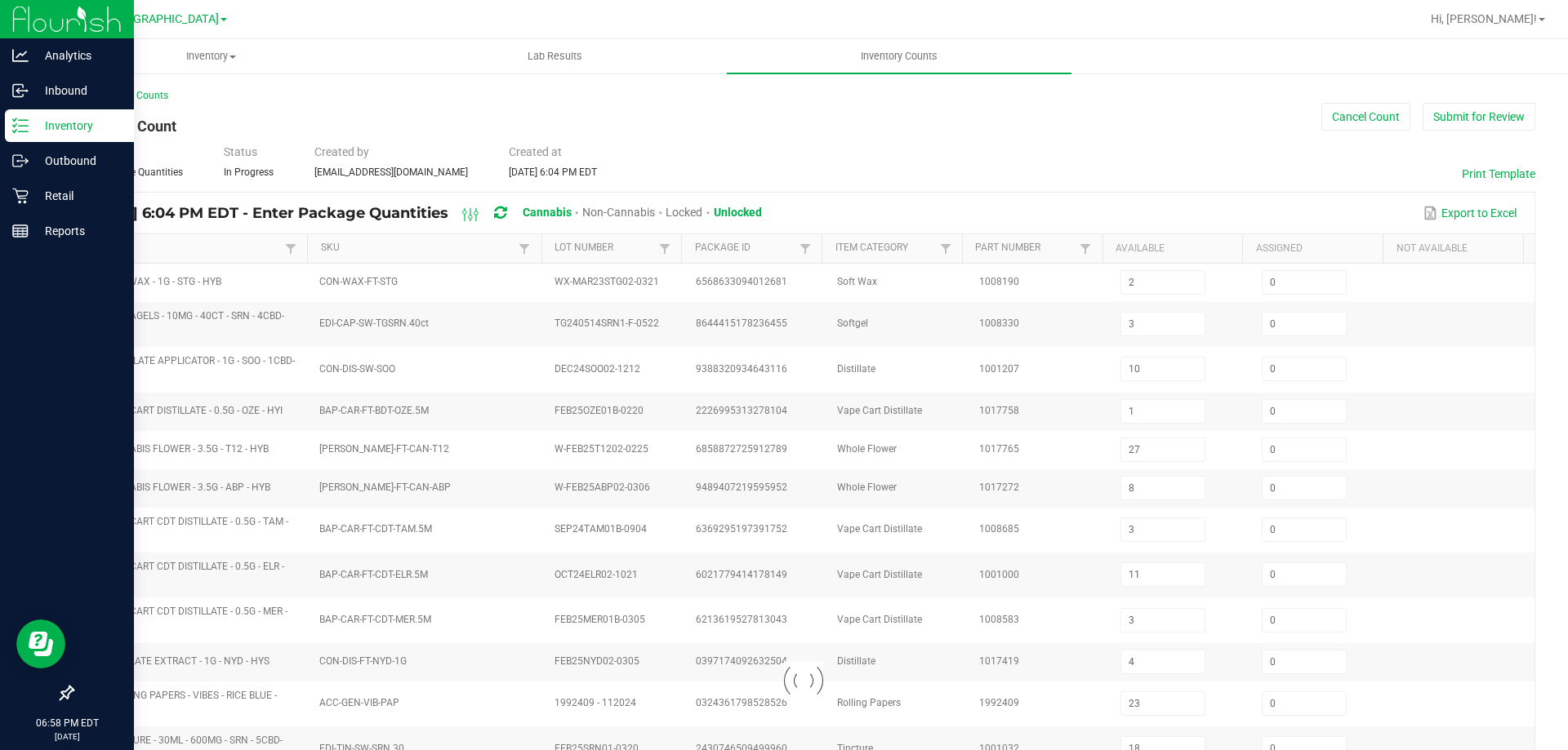
type input "18"
type input "1"
type input "0"
type input "1"
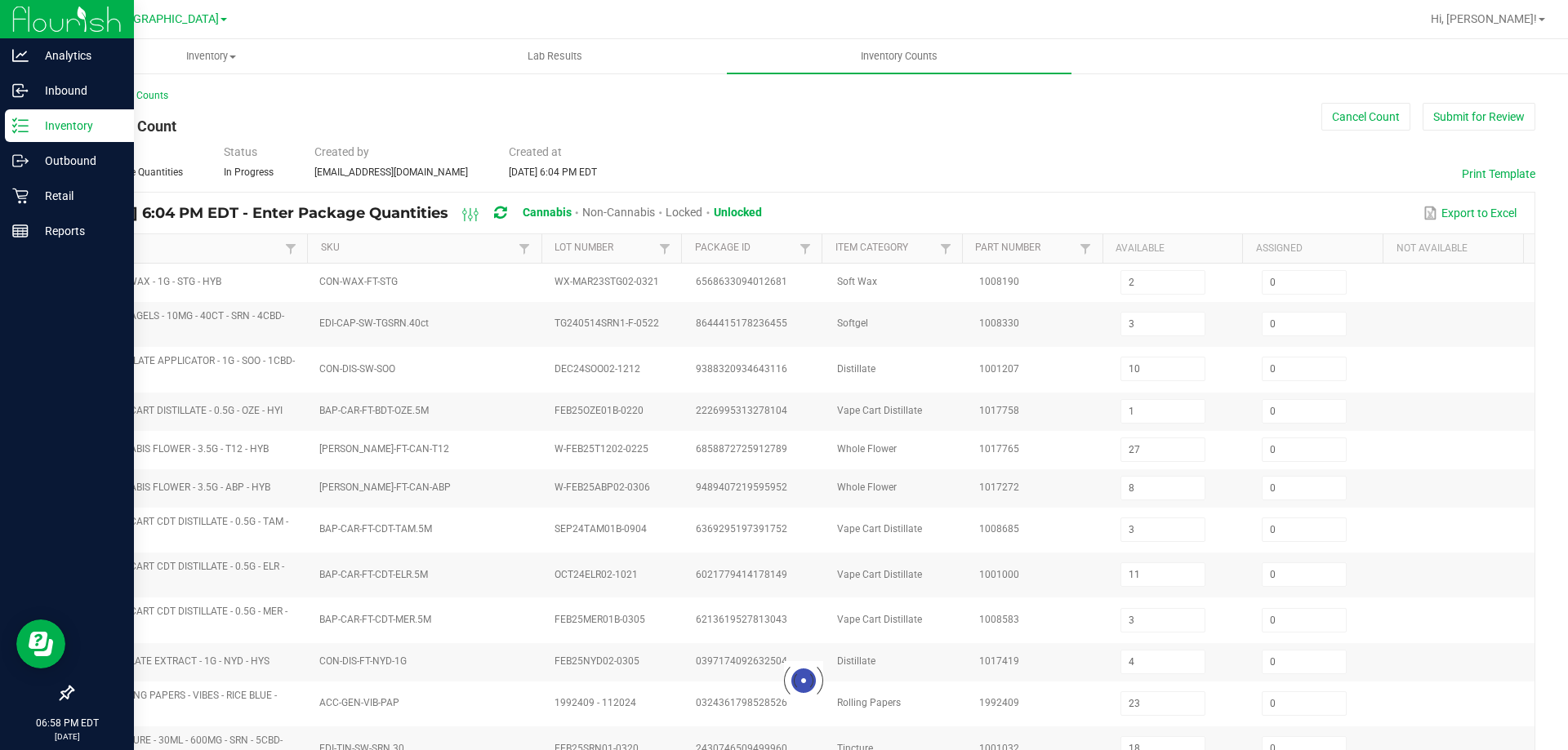
type input "1"
type input "2"
type input "8"
type input "2"
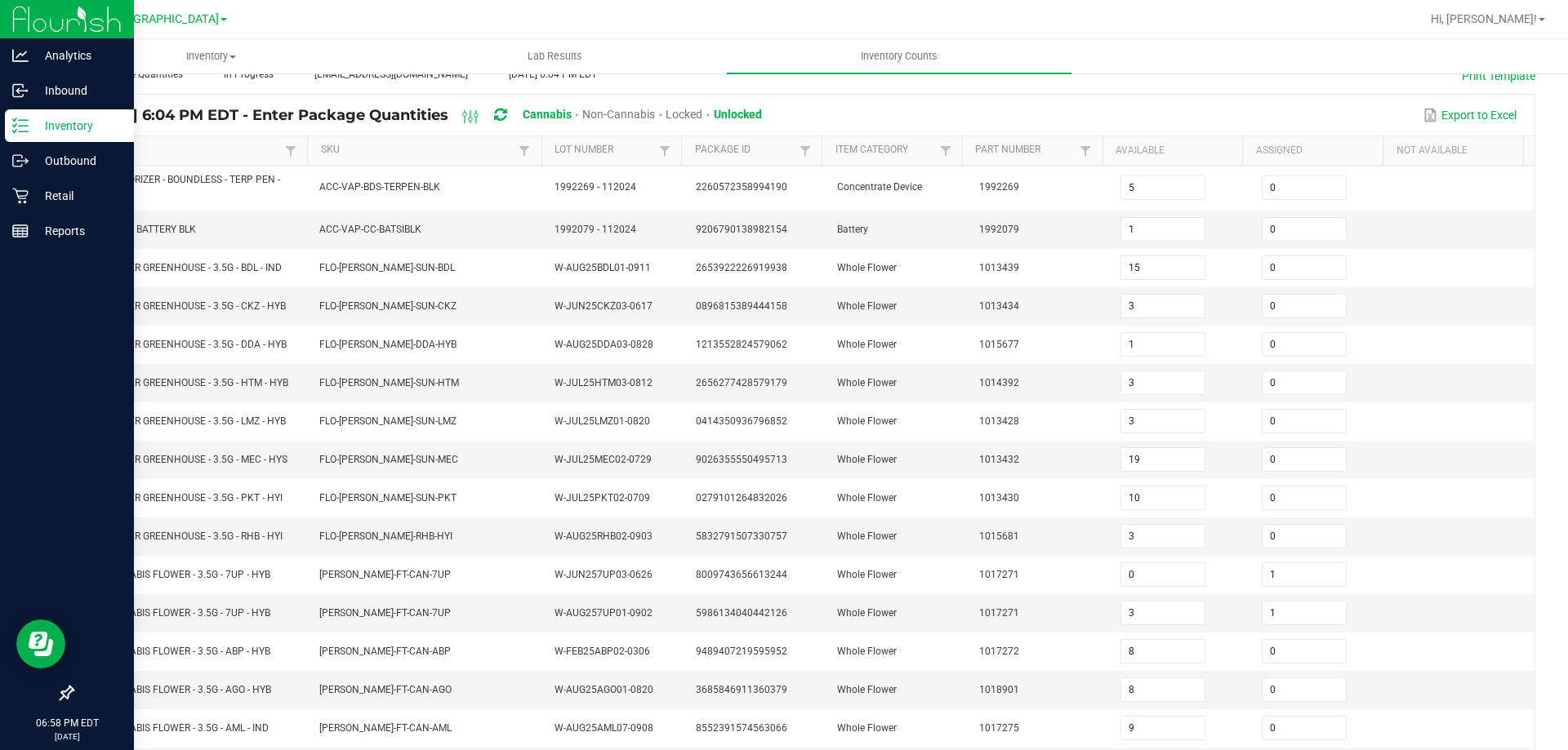
scroll to position [346, 0]
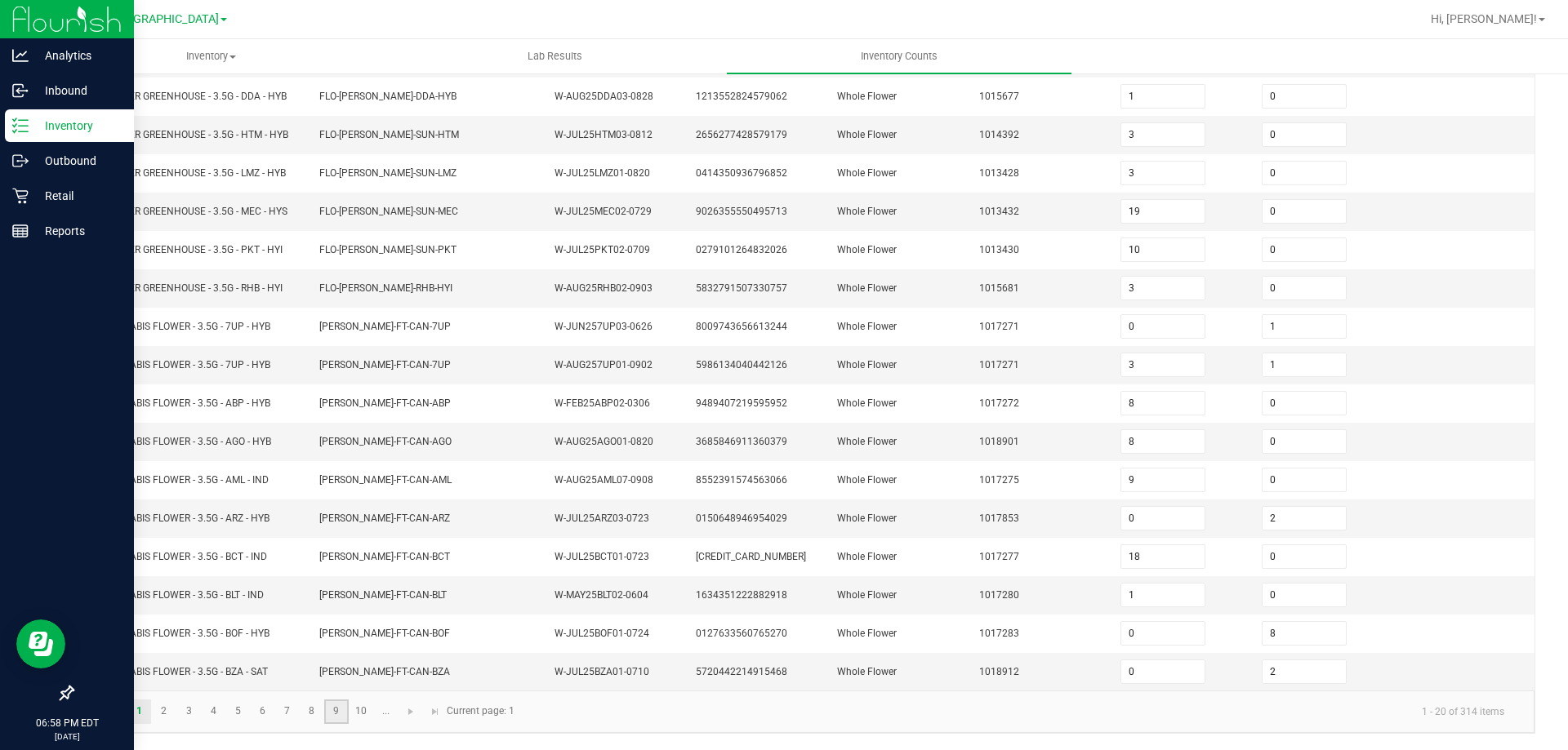
click at [342, 718] on link "9" at bounding box center [335, 712] width 24 height 25
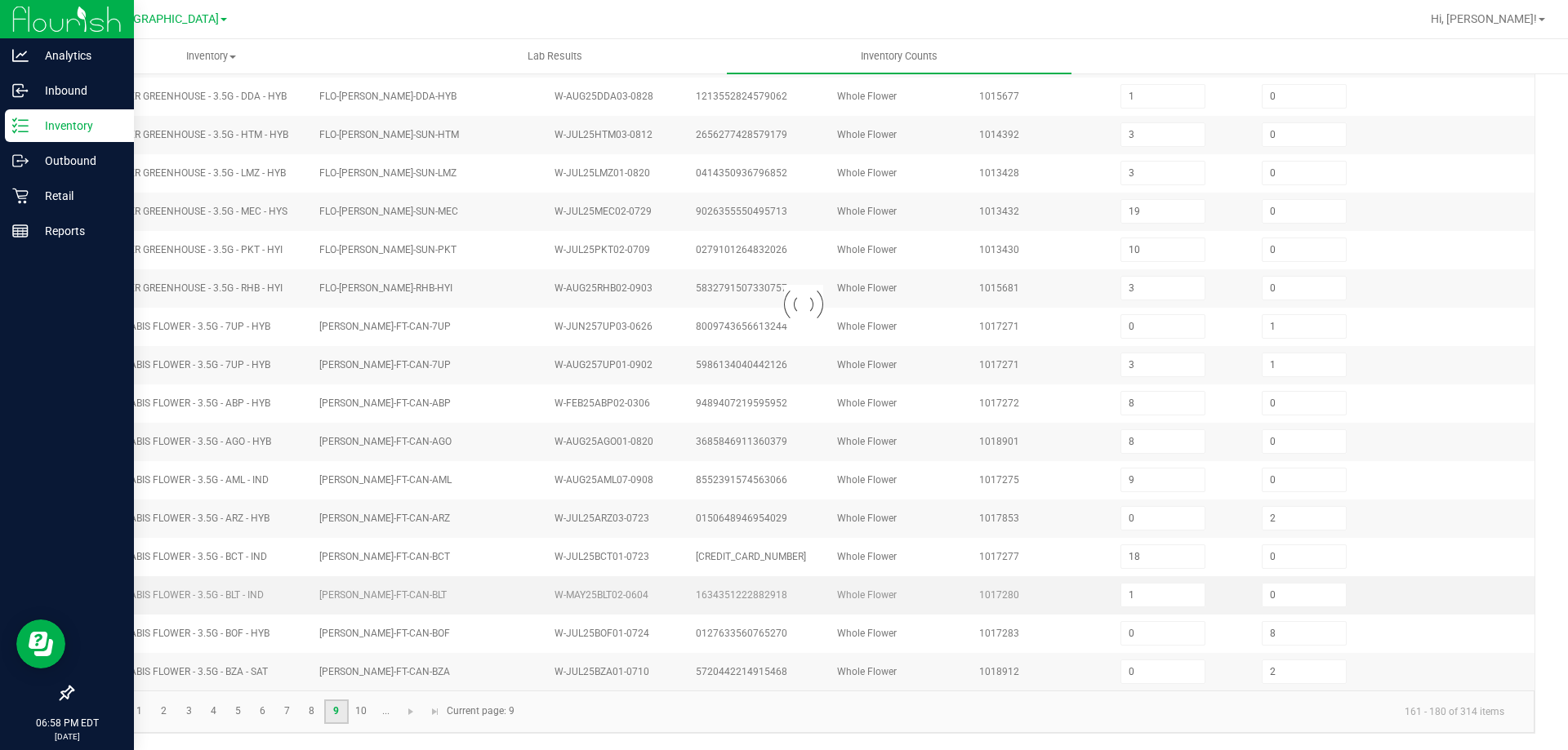
type input "3"
type input "10"
type input "3"
type input "7"
type input "0"
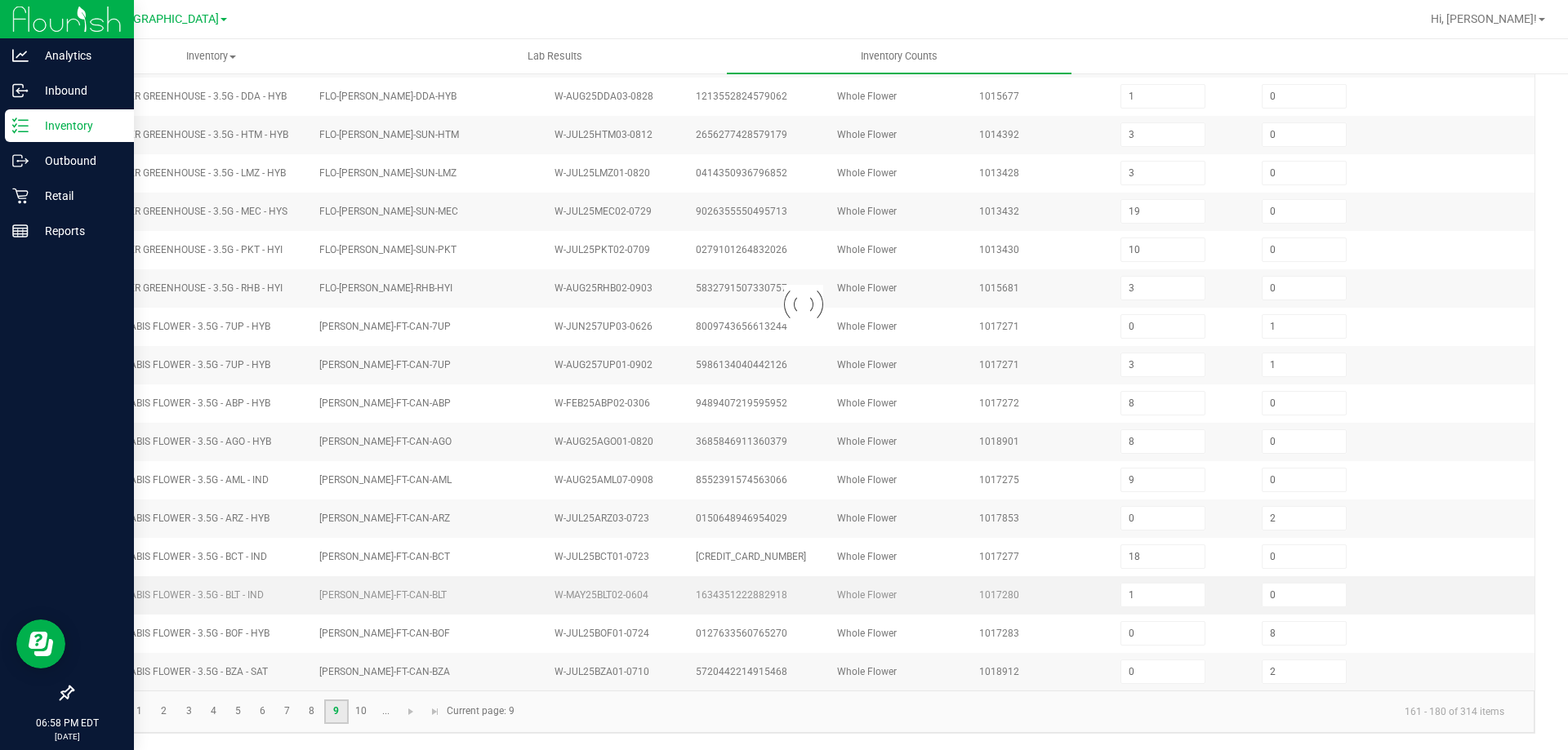
type input "0"
type input "1"
type input "0"
type input "1"
type input "0"
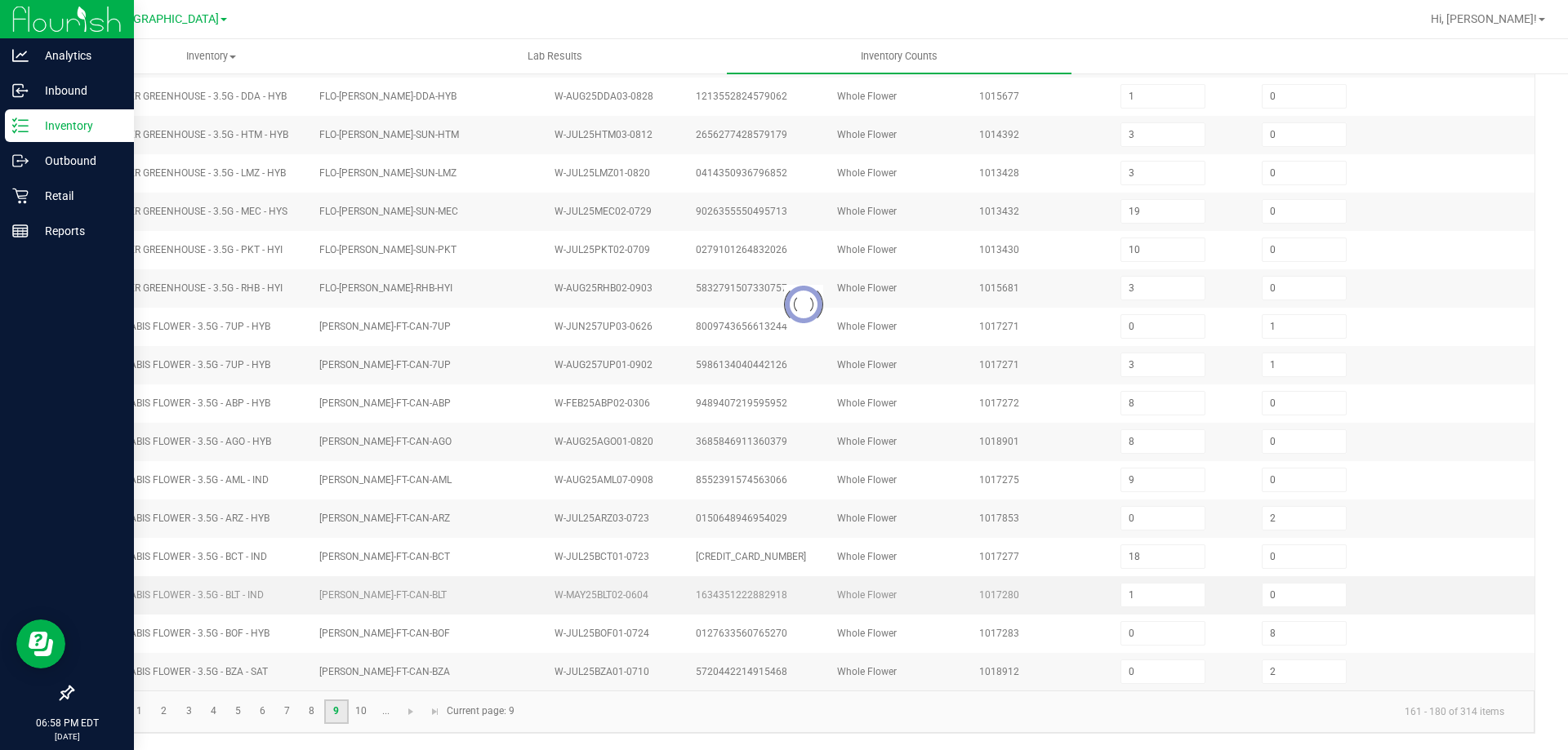
type input "1"
type input "0"
type input "2"
type input "8"
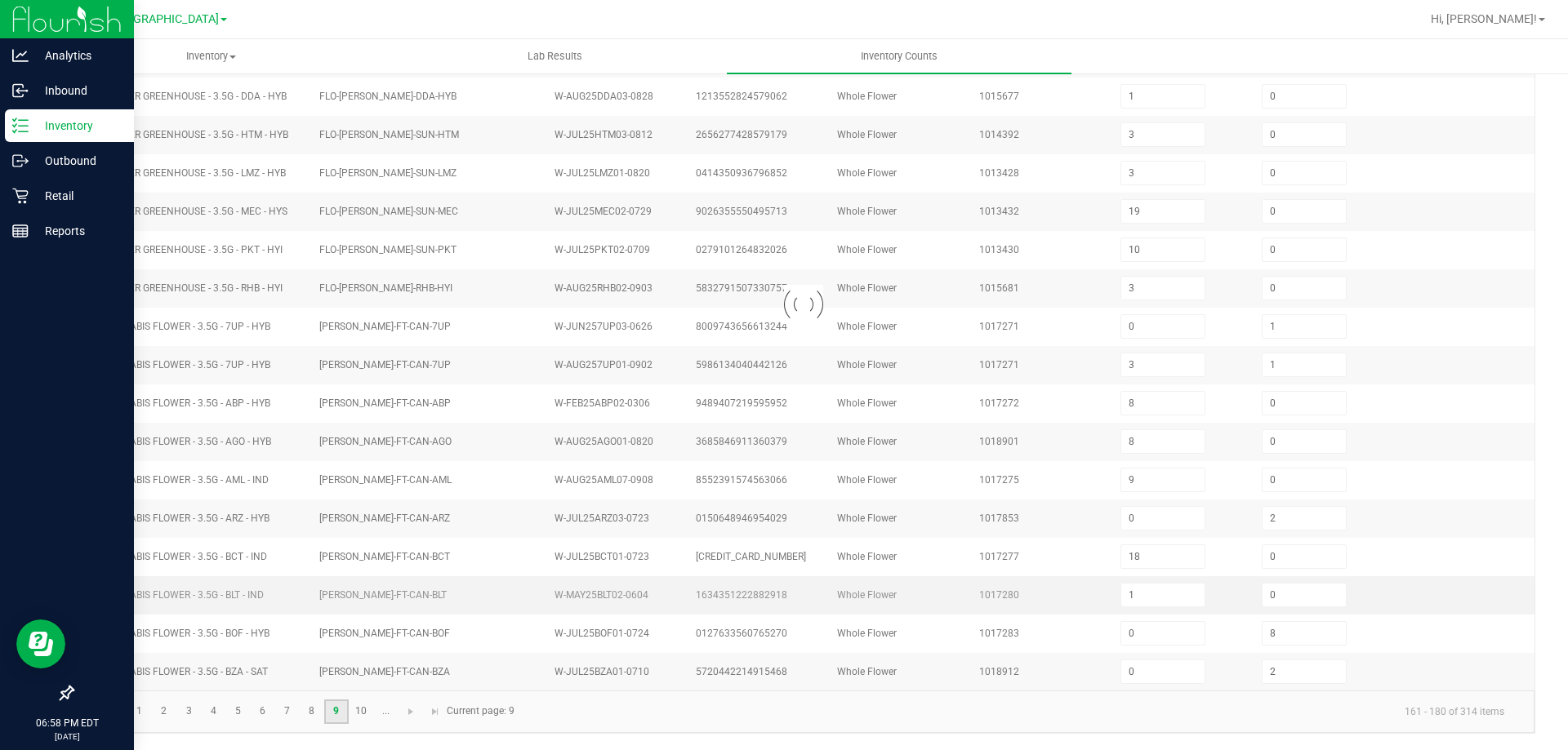
type input "0"
type input "2"
type input "1"
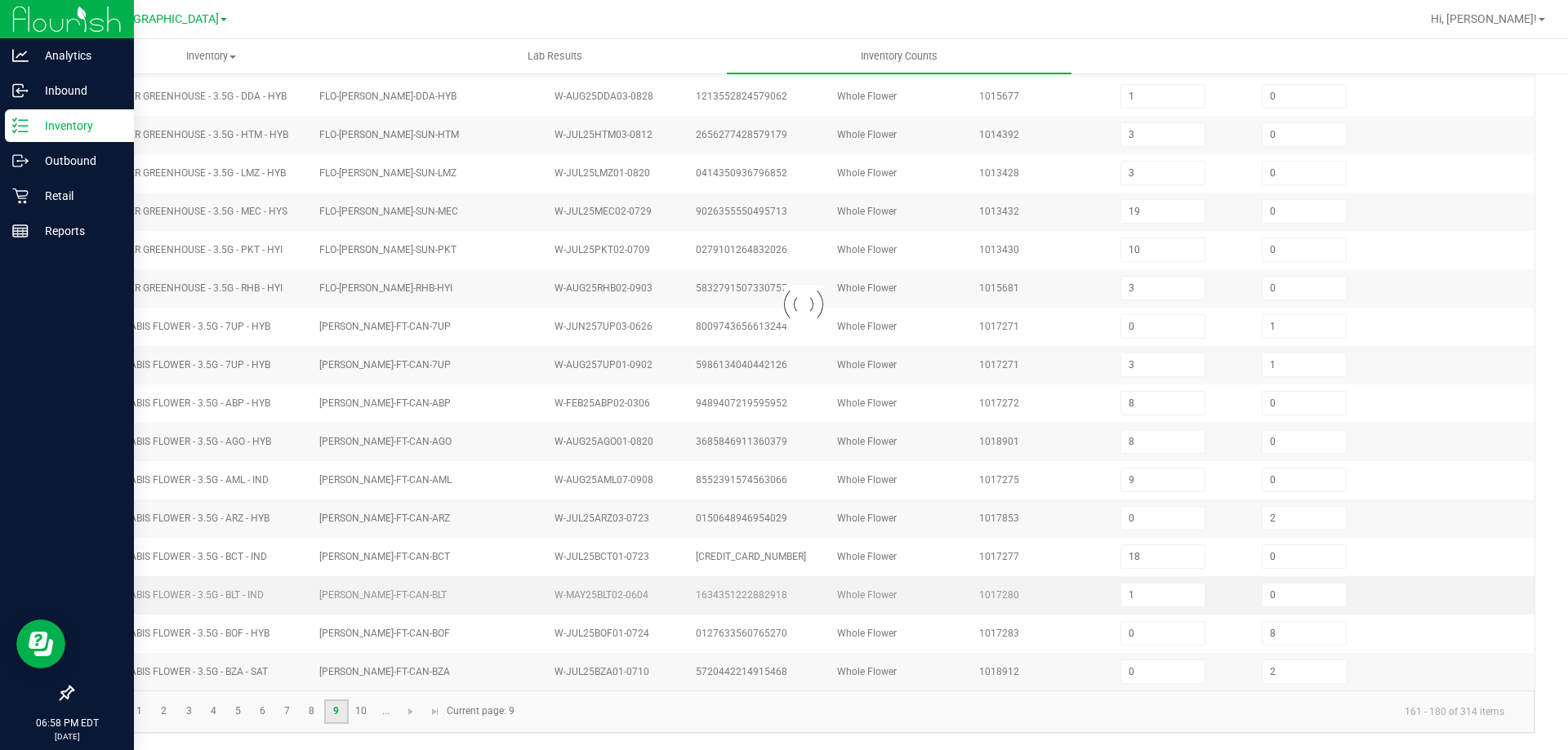
type input "1"
type input "0"
type input "1"
type input "0"
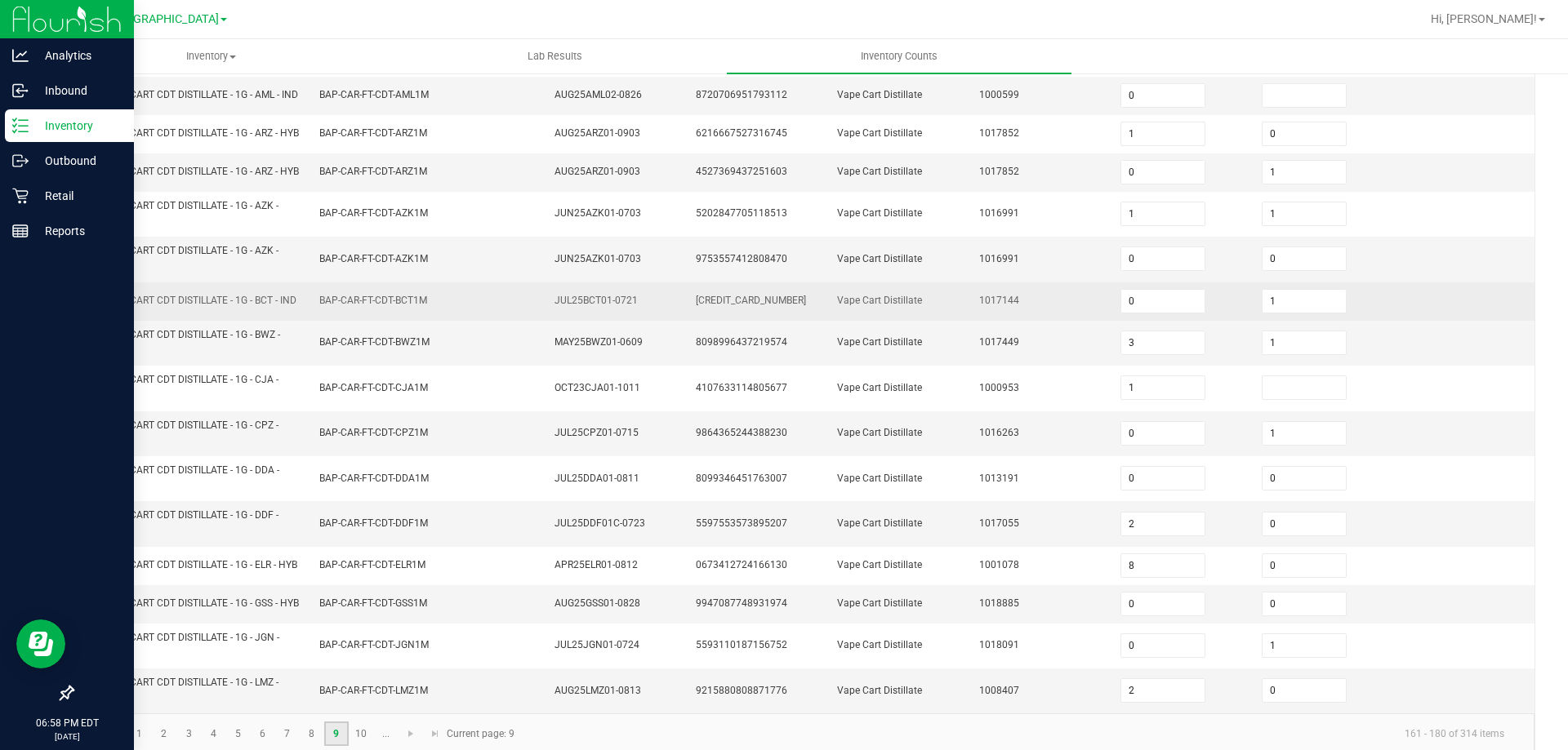
scroll to position [394, 0]
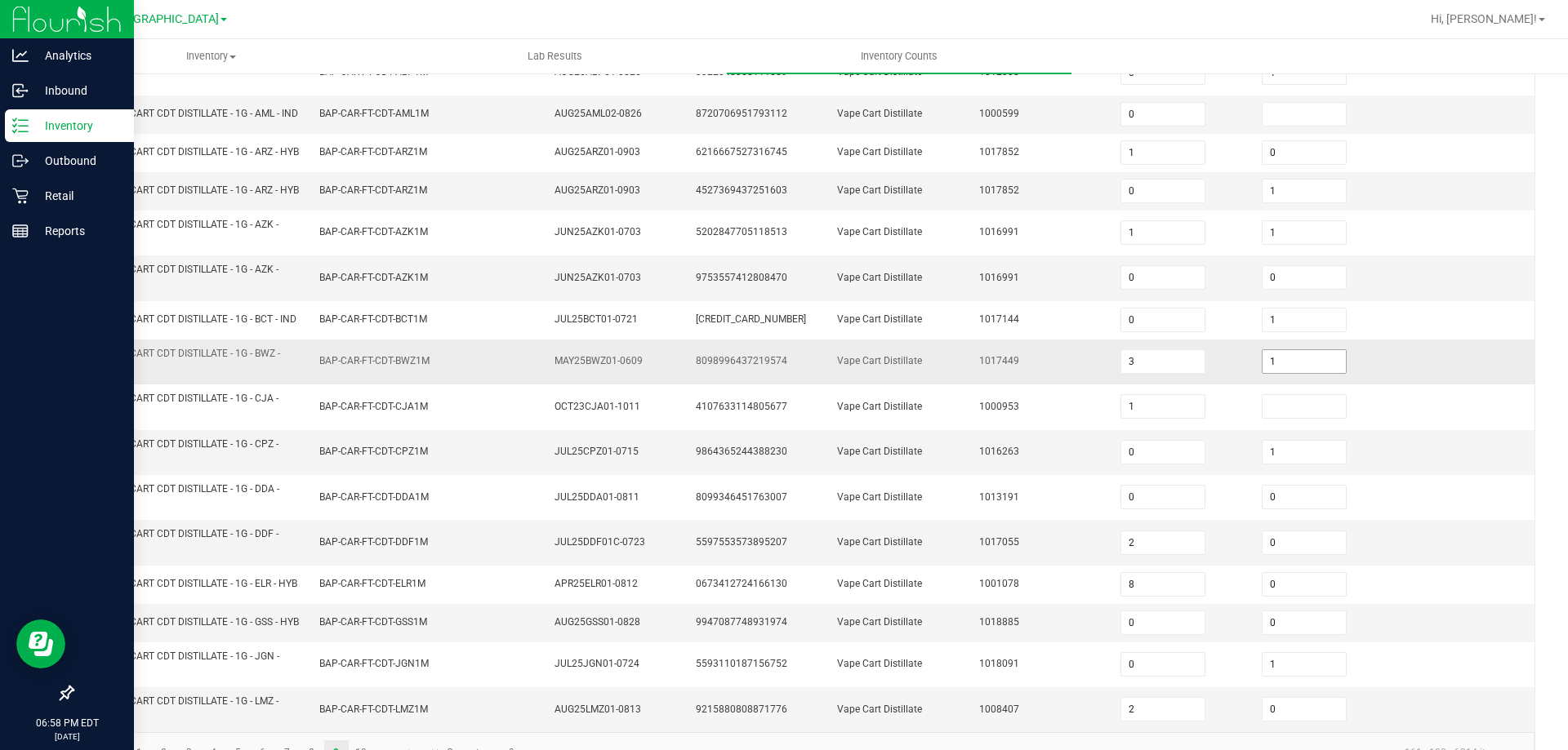
click at [1296, 373] on input "1" at bounding box center [1304, 362] width 83 height 23
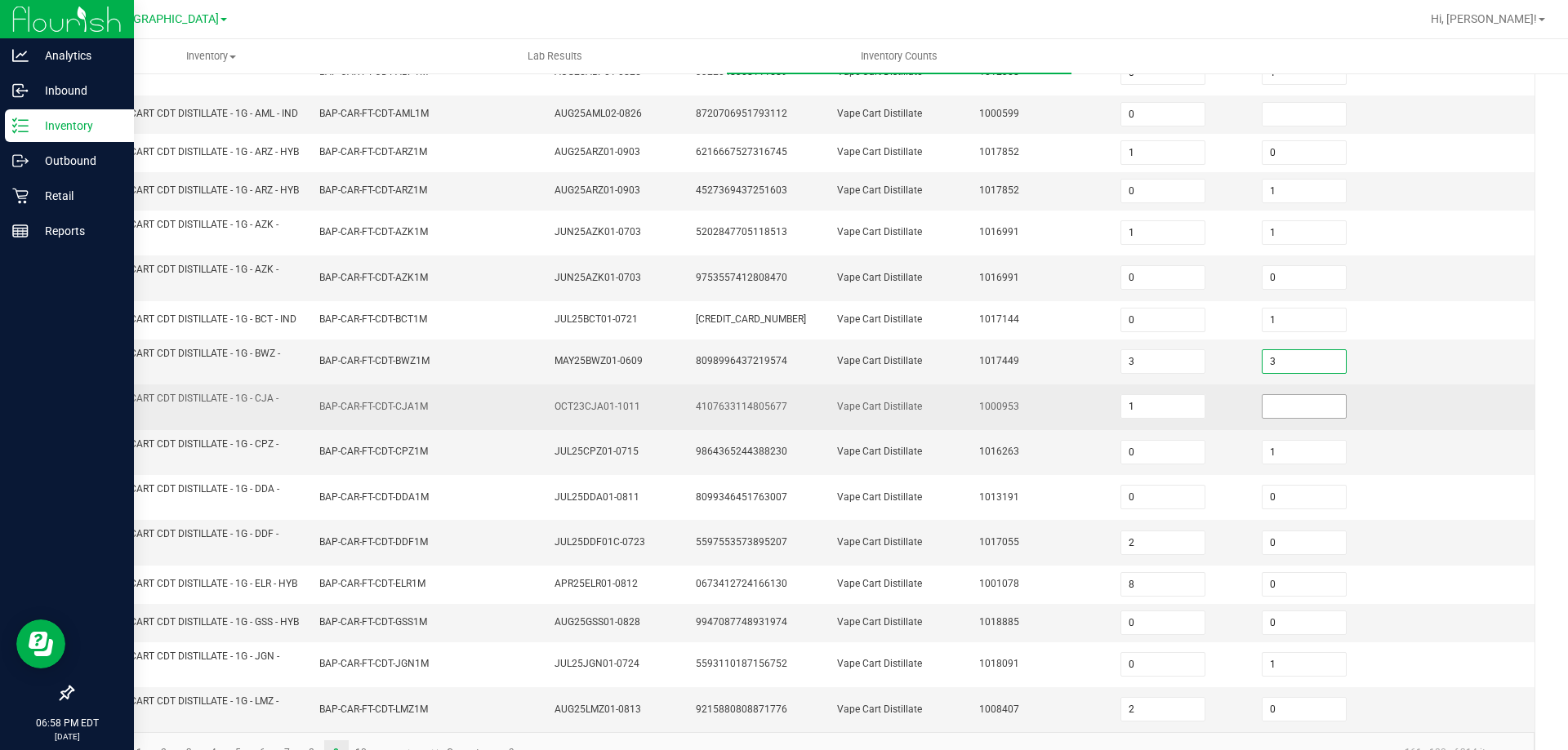
type input "3"
drag, startPoint x: 1272, startPoint y: 439, endPoint x: 1090, endPoint y: 412, distance: 184.0
click at [1269, 417] on input at bounding box center [1304, 407] width 83 height 23
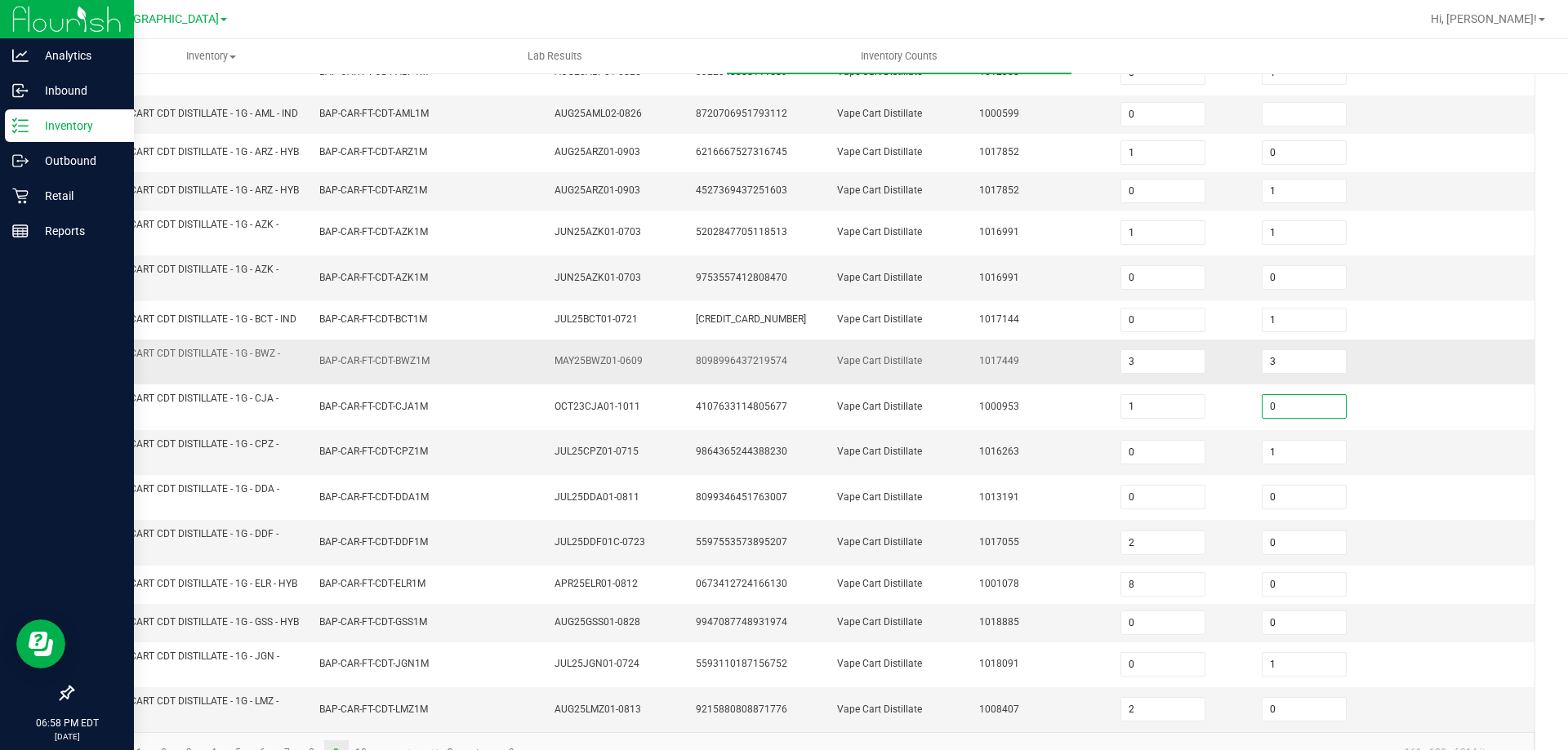
type input "0"
click at [844, 370] on td "Vape Cart Distillate" at bounding box center [898, 362] width 142 height 45
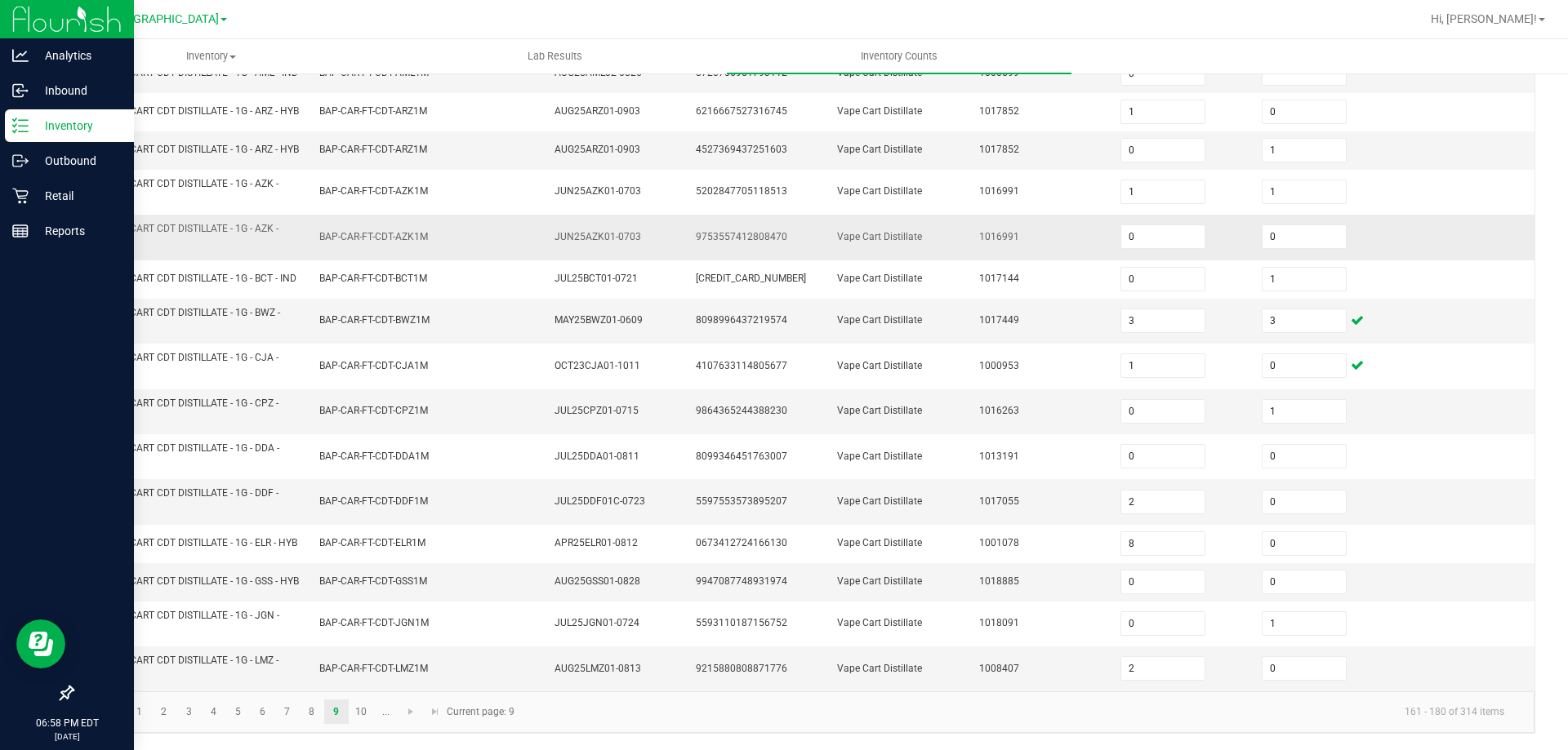
scroll to position [476, 0]
click at [1297, 674] on input "0" at bounding box center [1304, 669] width 83 height 23
type input "2"
click at [859, 584] on span "Vape Cart Distillate" at bounding box center [880, 581] width 85 height 11
click at [321, 713] on link "8" at bounding box center [311, 712] width 24 height 25
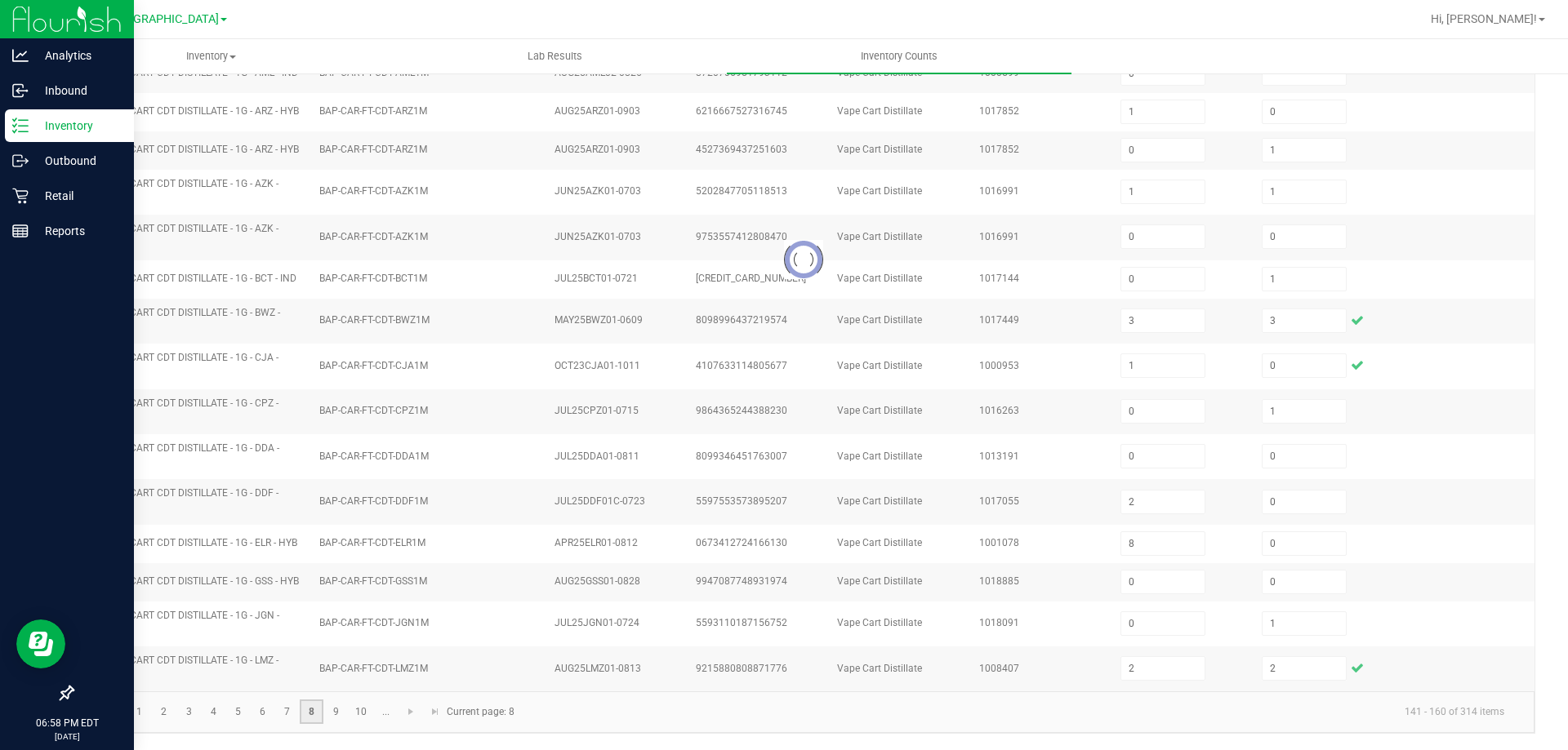
type input "7"
type input "2"
type input "5"
type input "12"
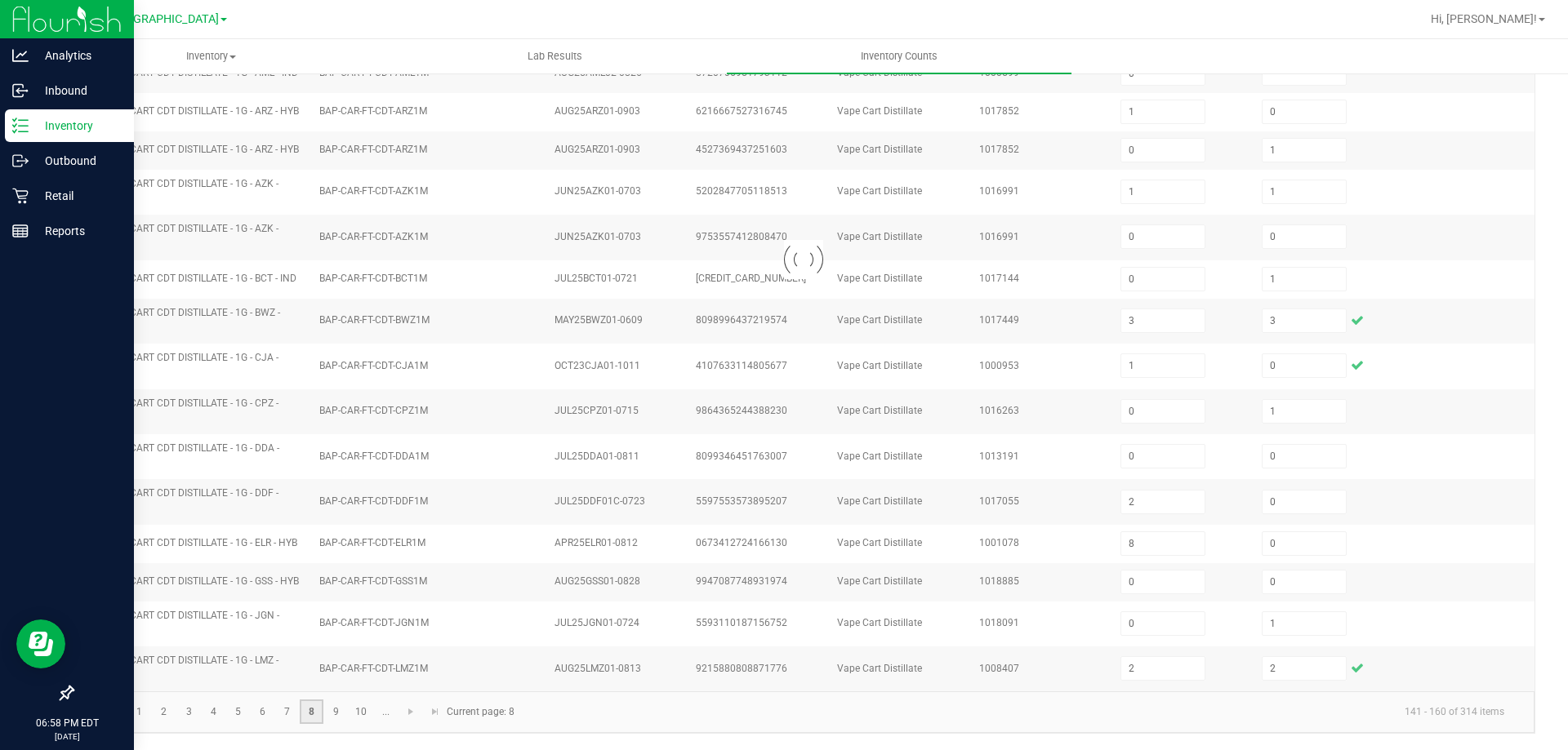
type input "8"
type input "4"
type input "5"
type input "7"
type input "3"
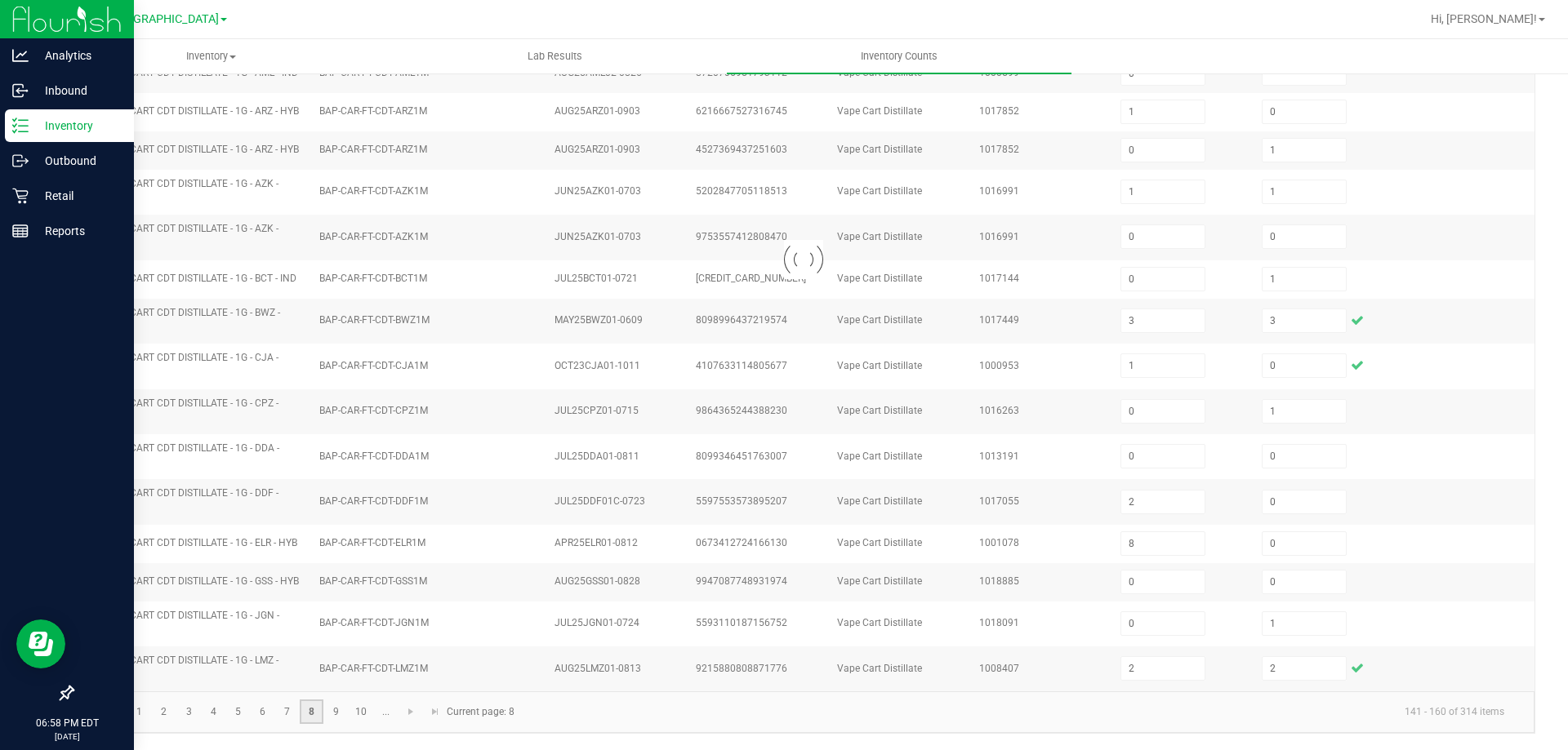
type input "3"
type input "0"
type input "11"
type input "8"
type input "2"
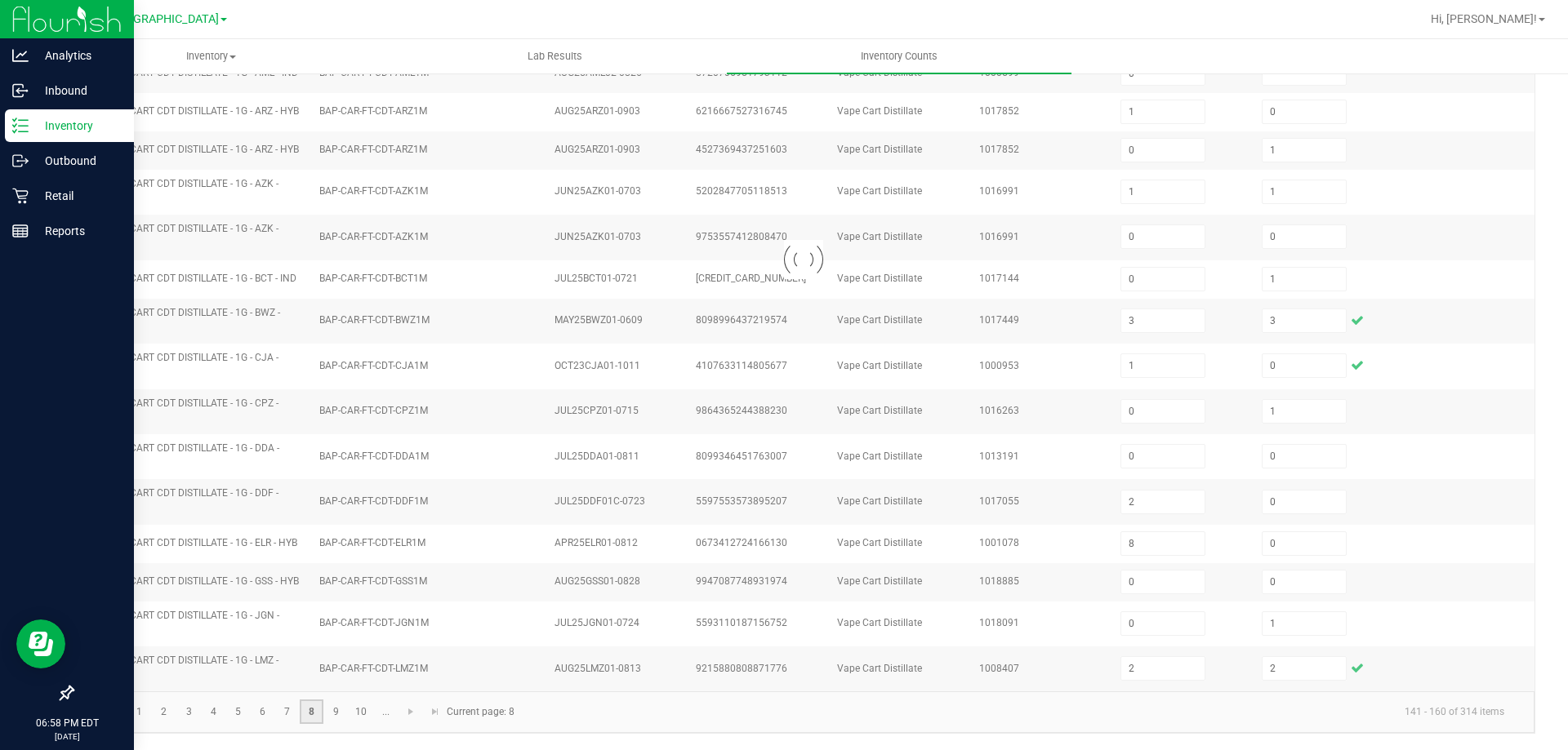
type input "1"
type input "11"
type input "3"
type input "2"
type input "1"
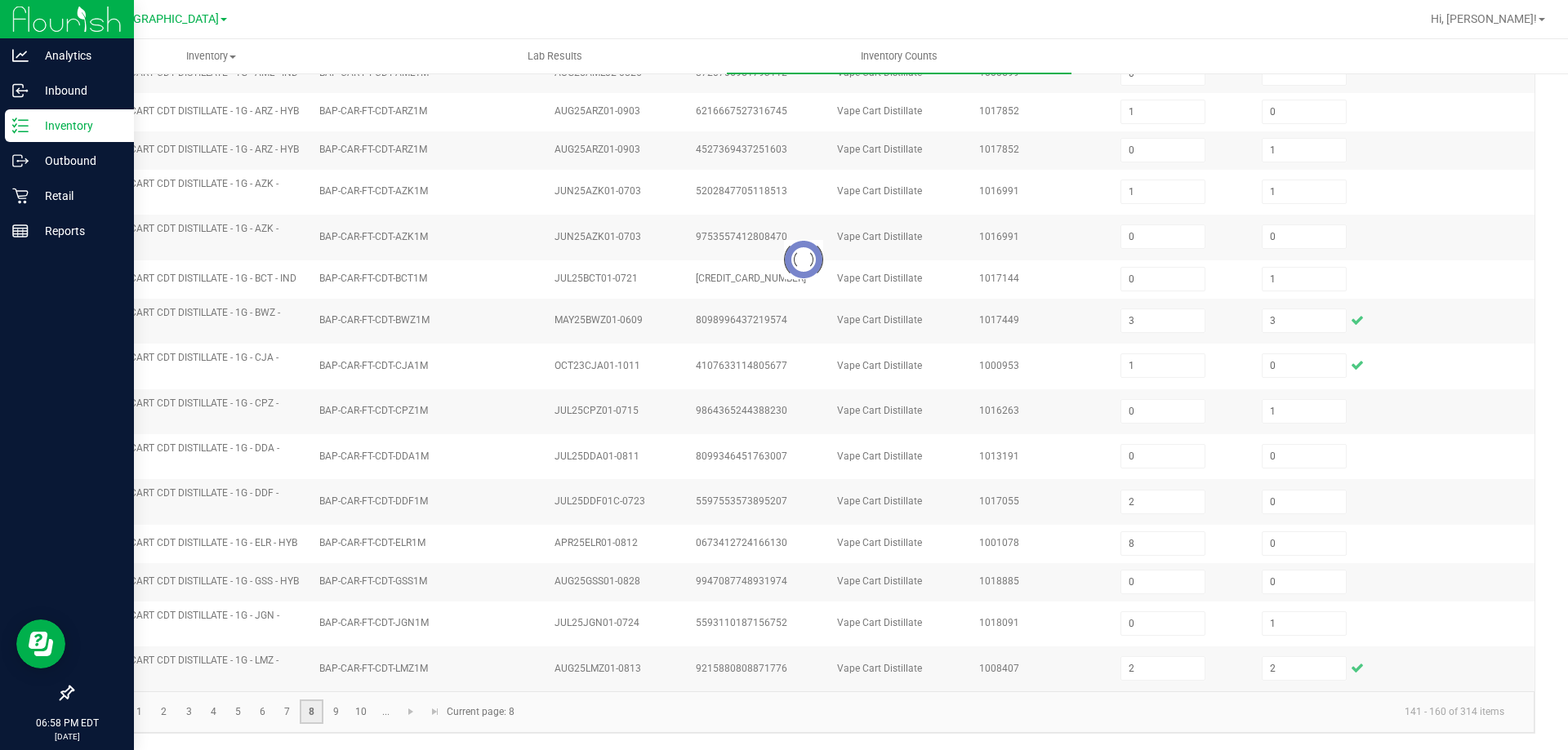
type input "0"
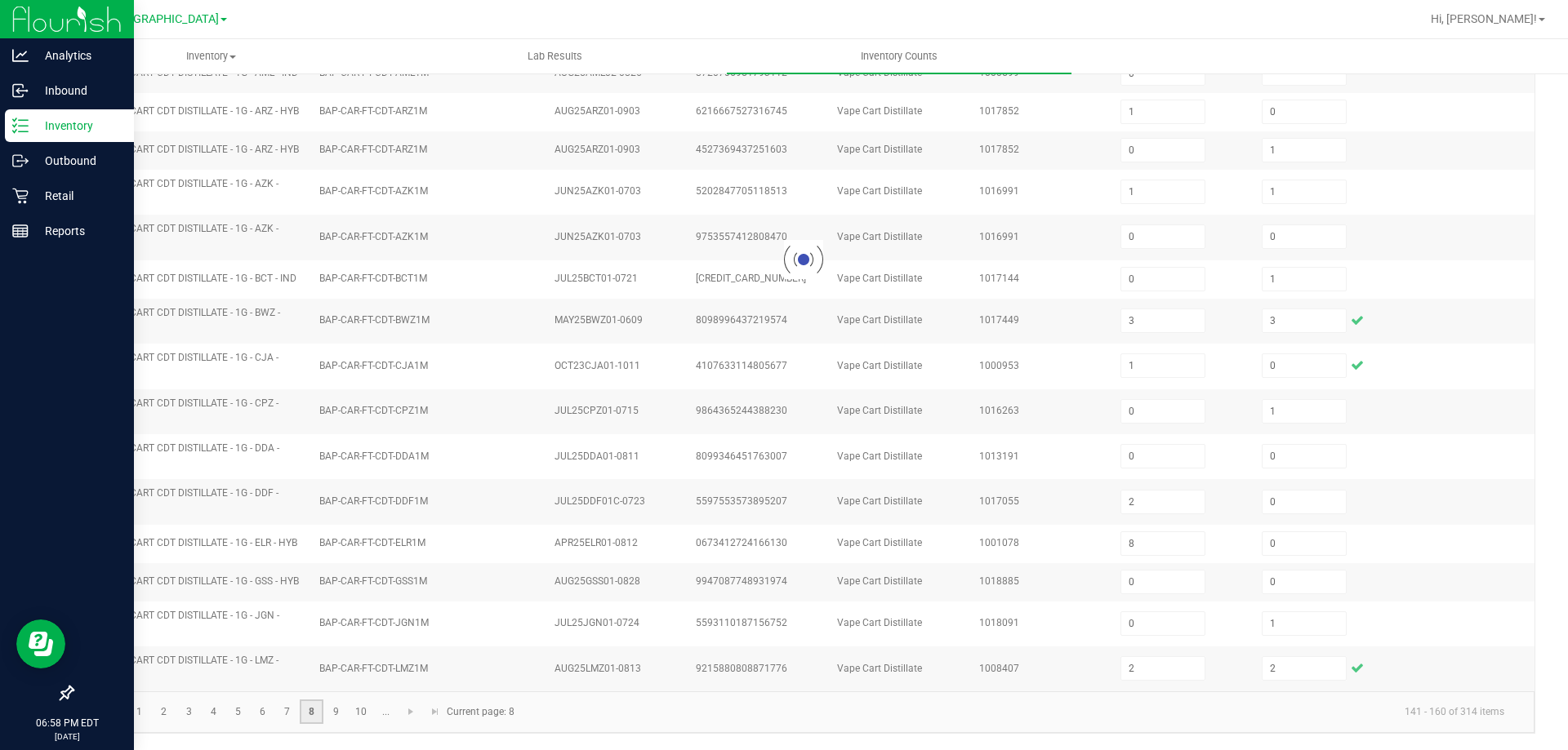
type input "0"
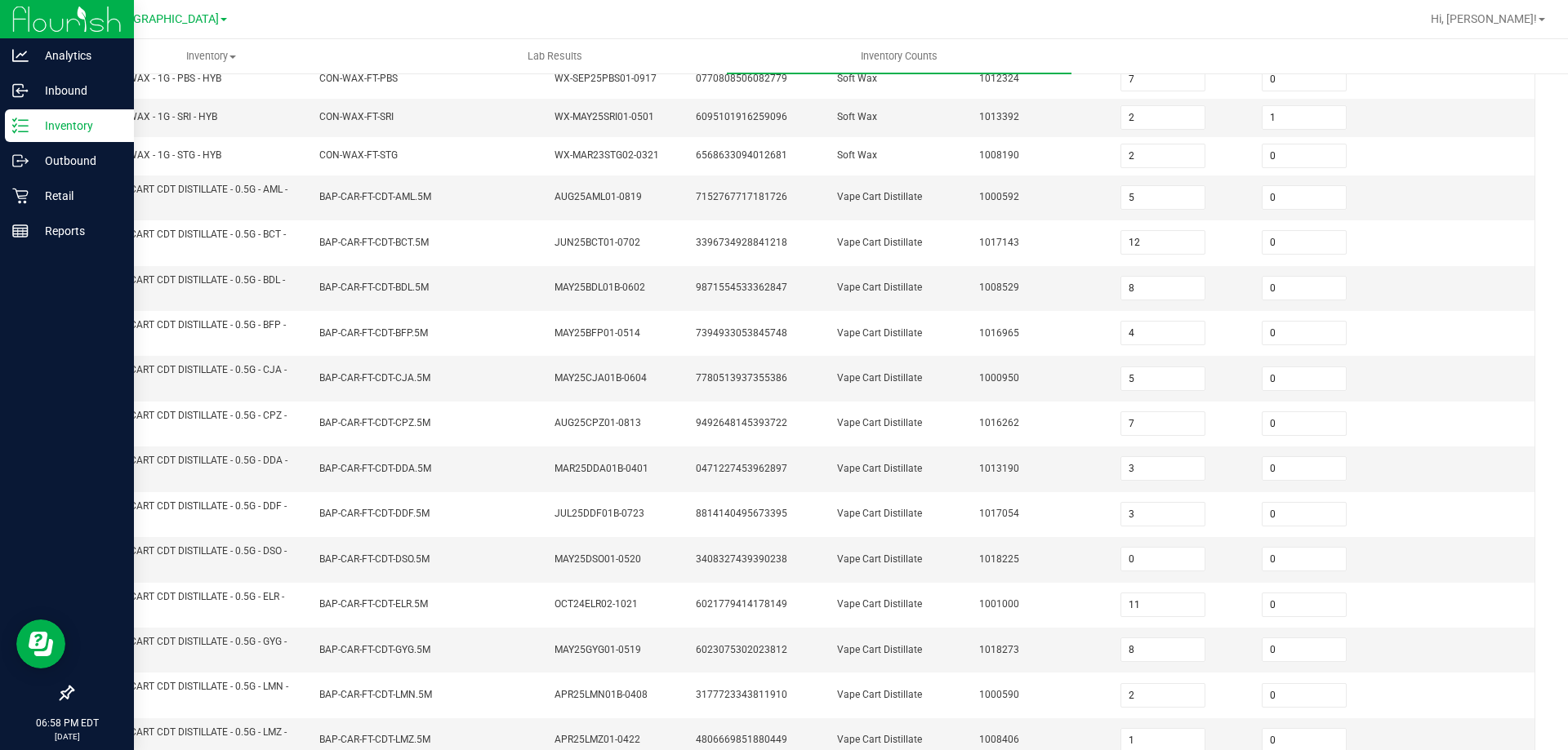
scroll to position [455, 0]
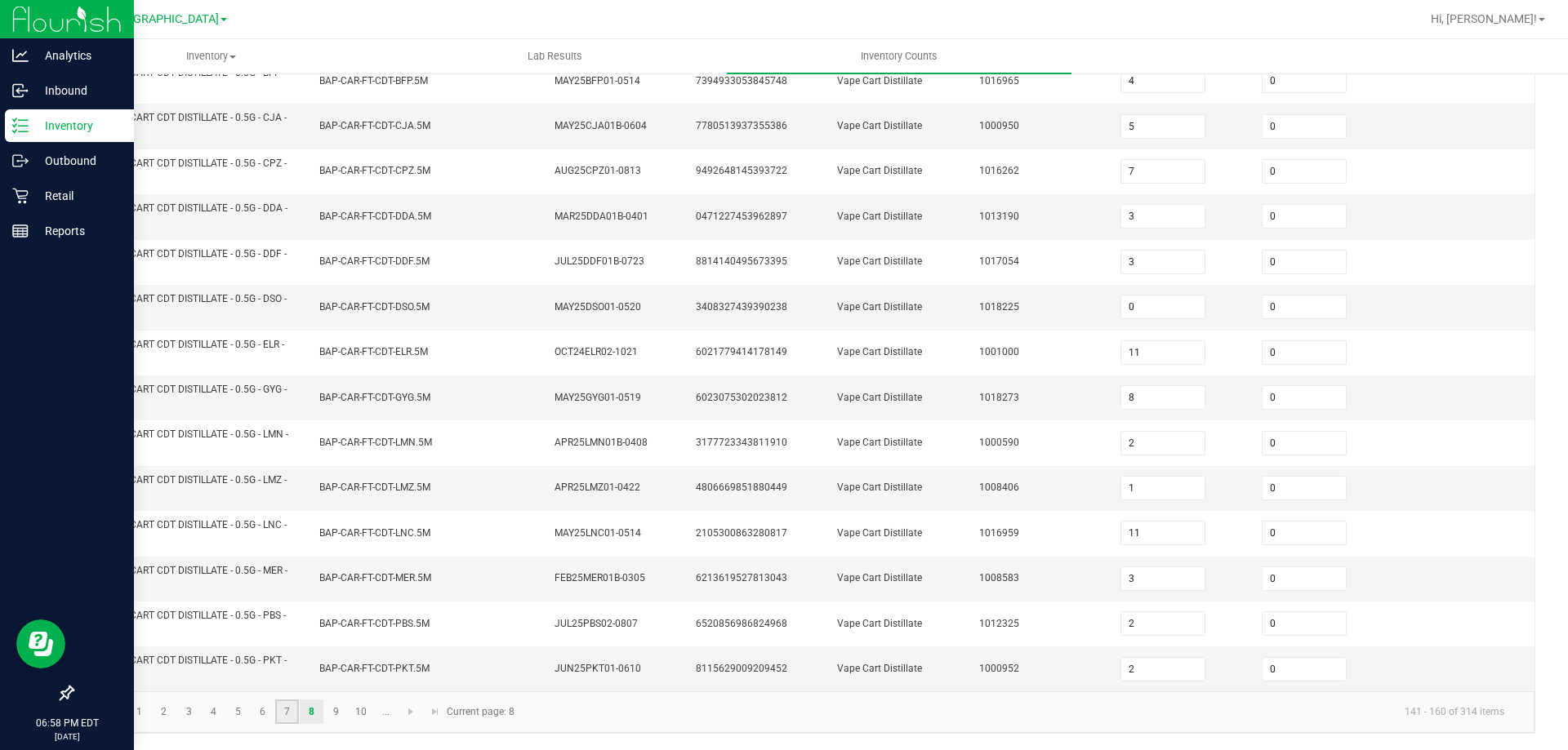
click at [288, 714] on link "7" at bounding box center [287, 712] width 24 height 25
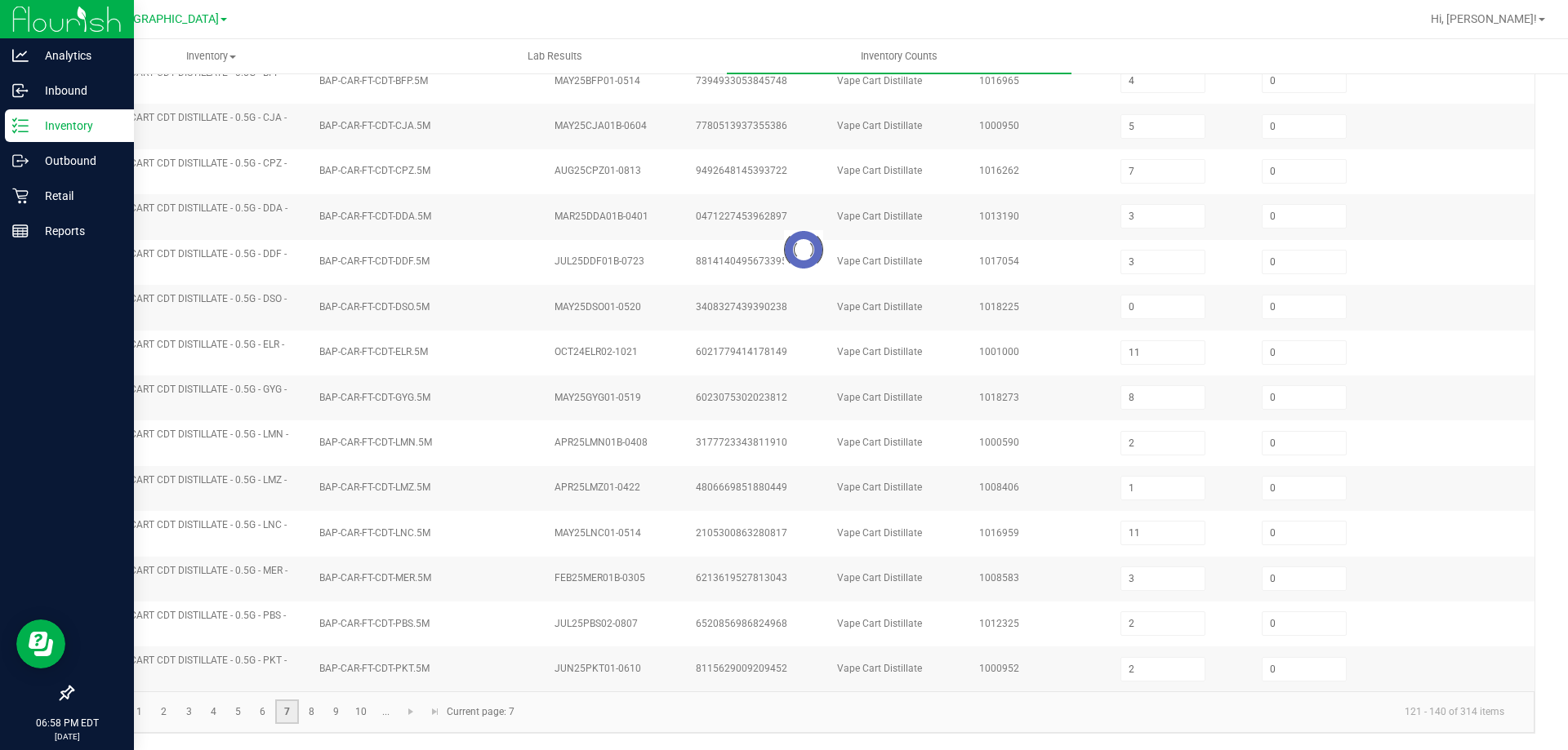
type input "24"
type input "23"
type input "4"
type input "16"
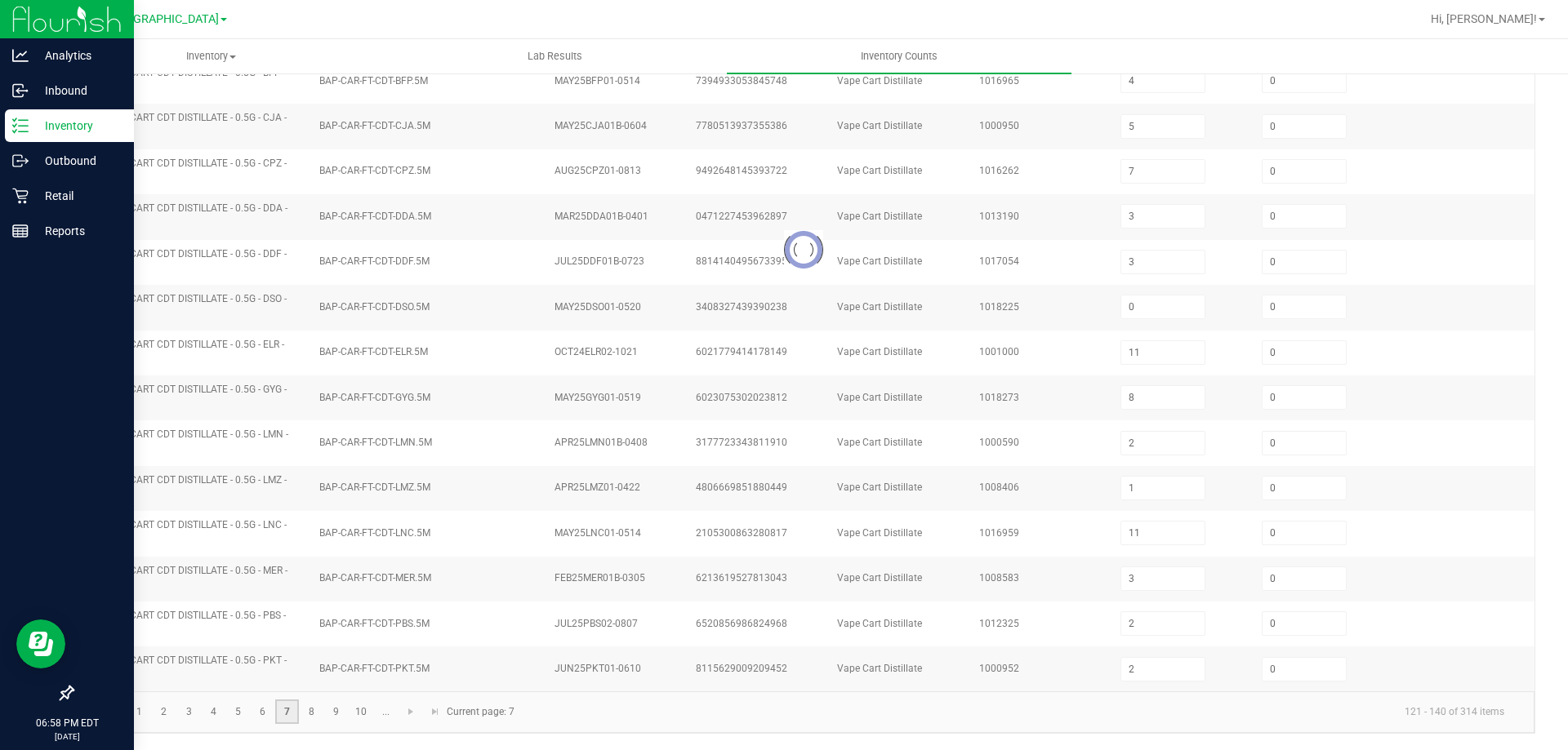
type input "19"
type input "25"
type input "1"
type input "5"
type input "1"
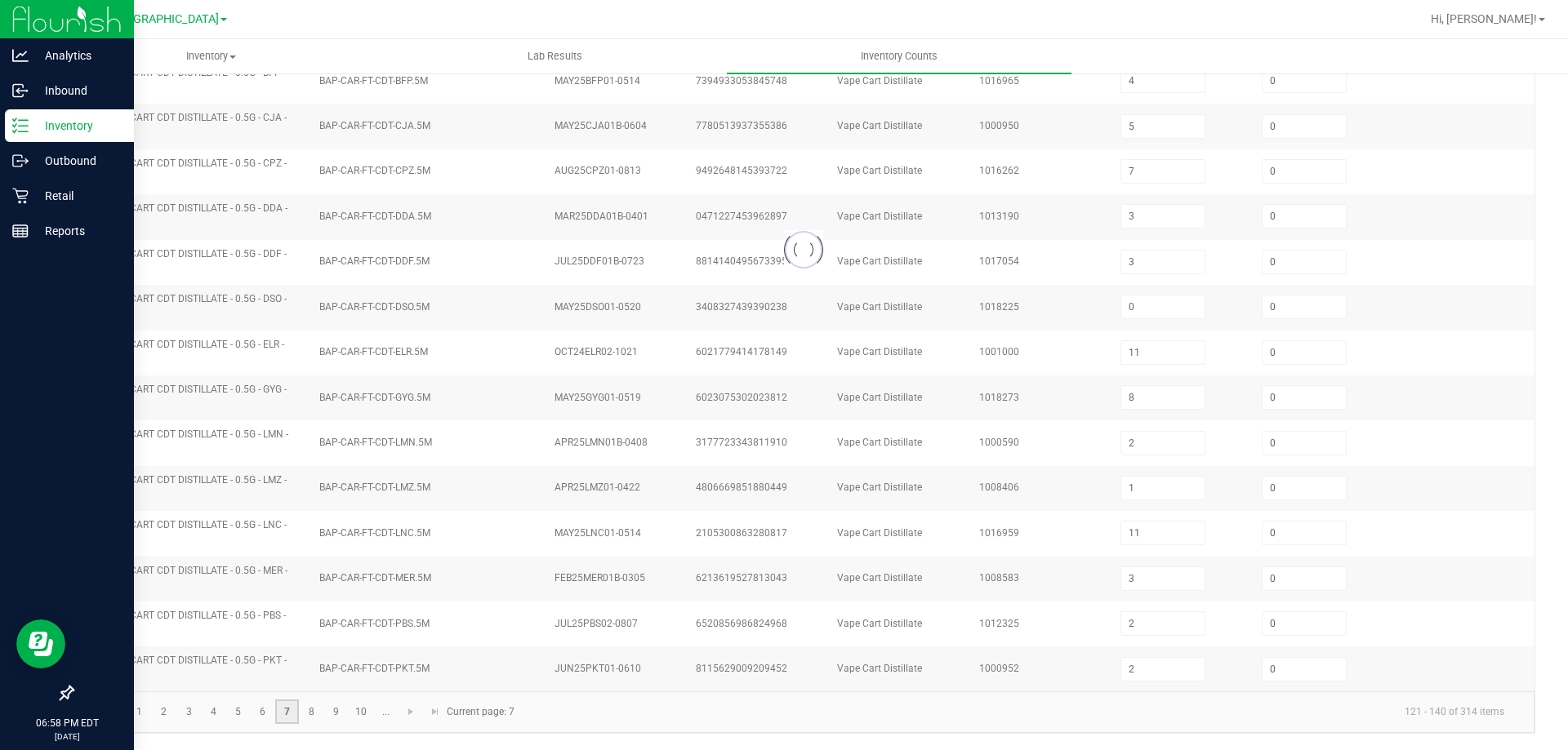
type input "3"
type input "0"
type input "2"
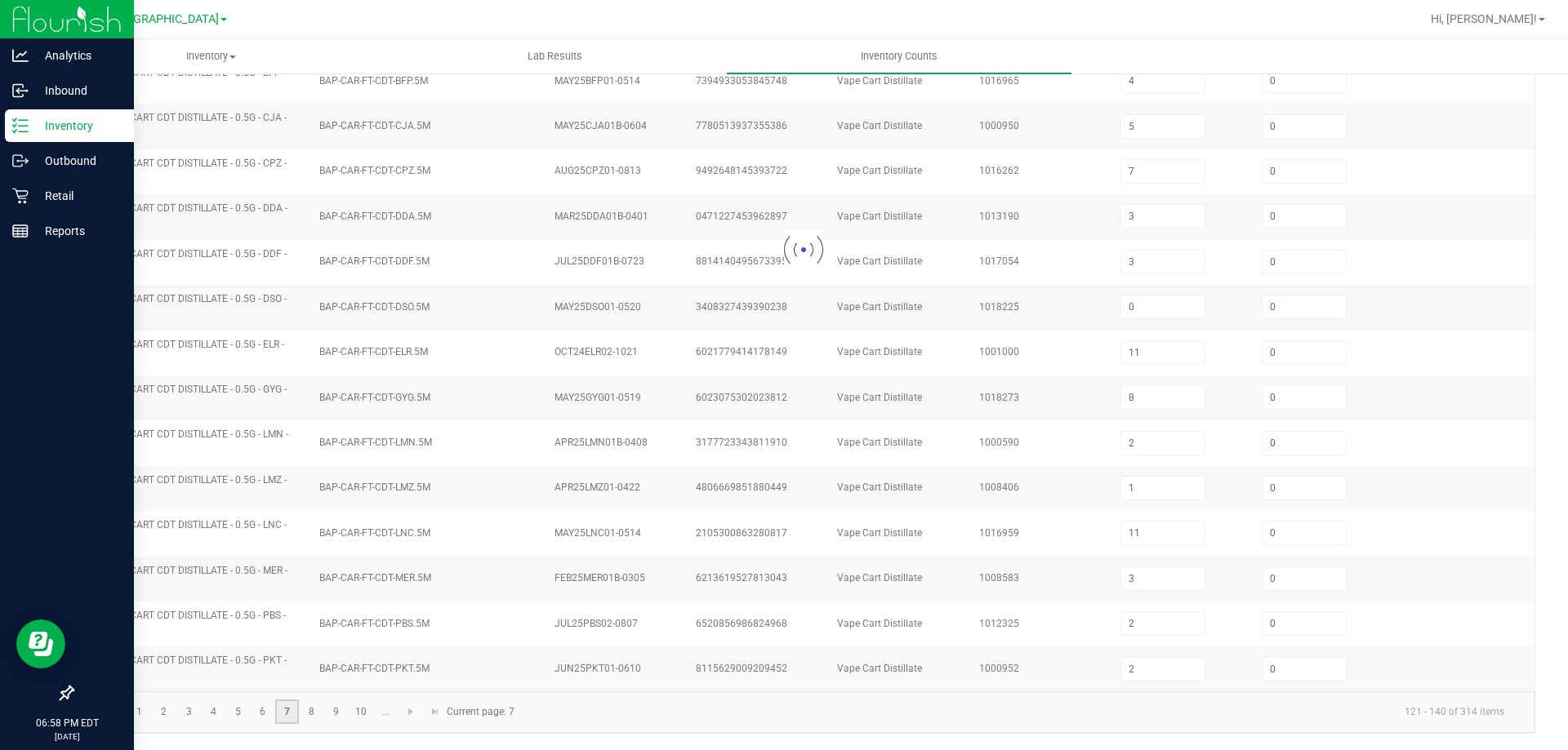
type input "0"
type input "4"
type input "3"
type input "6"
type input "0"
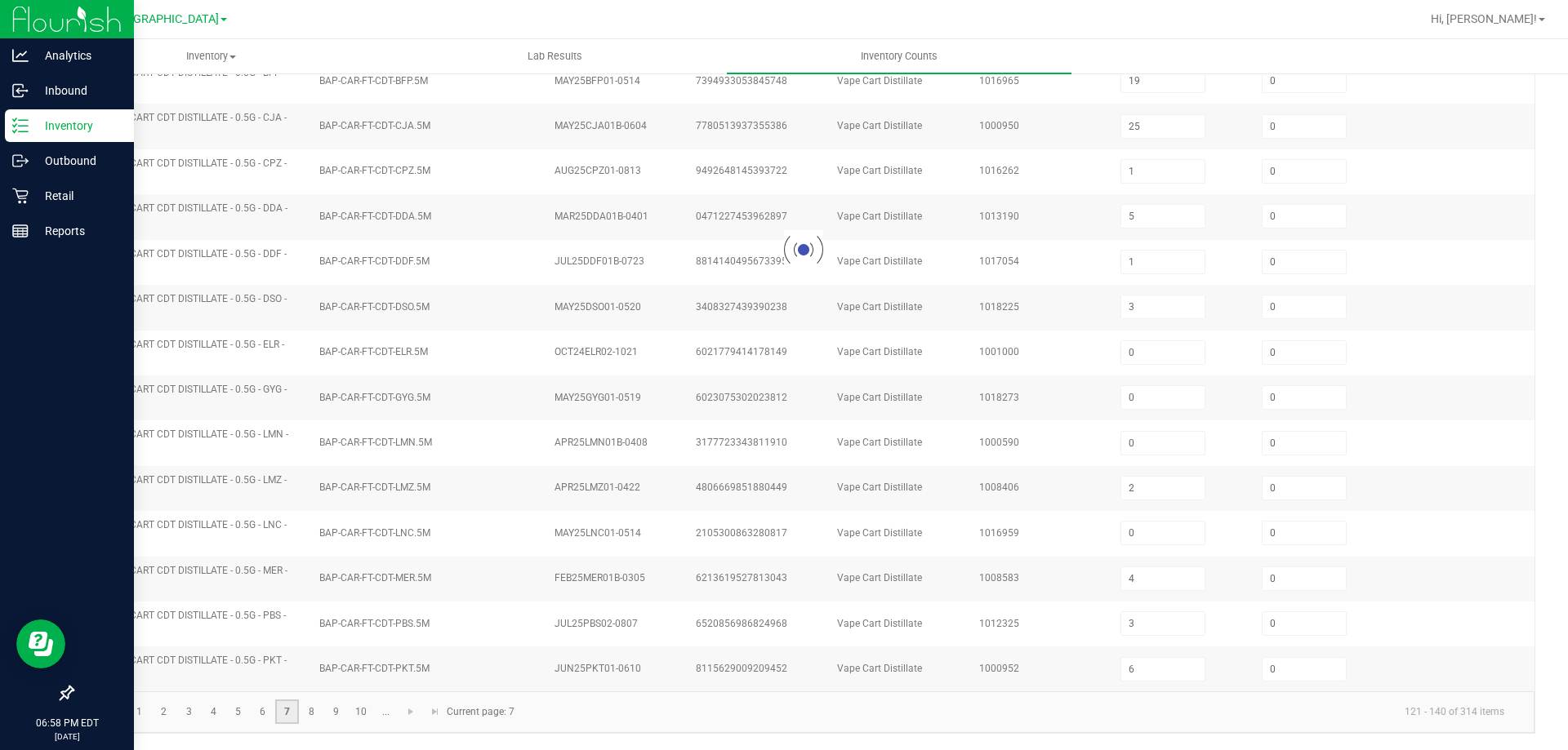
type input "1"
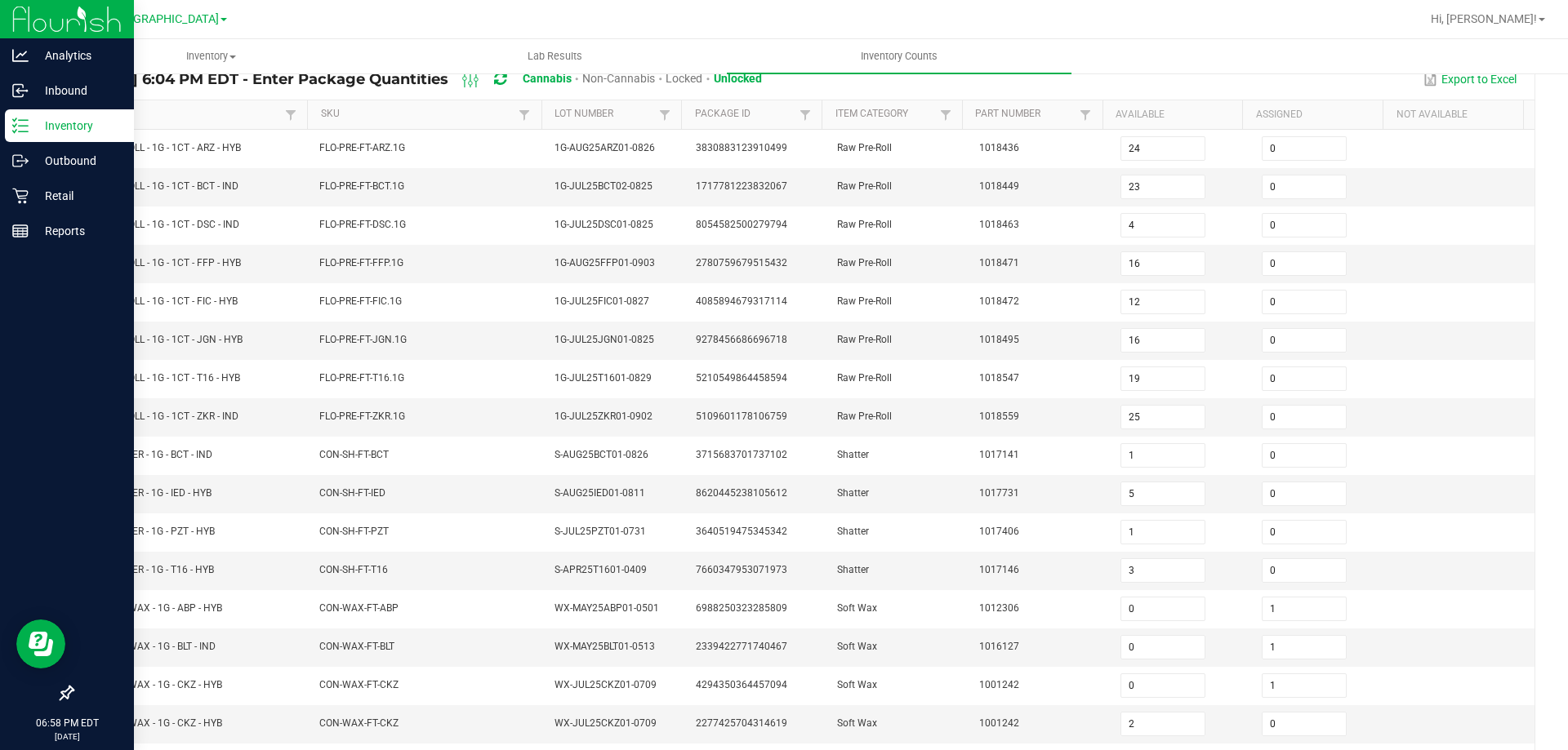
scroll to position [339, 0]
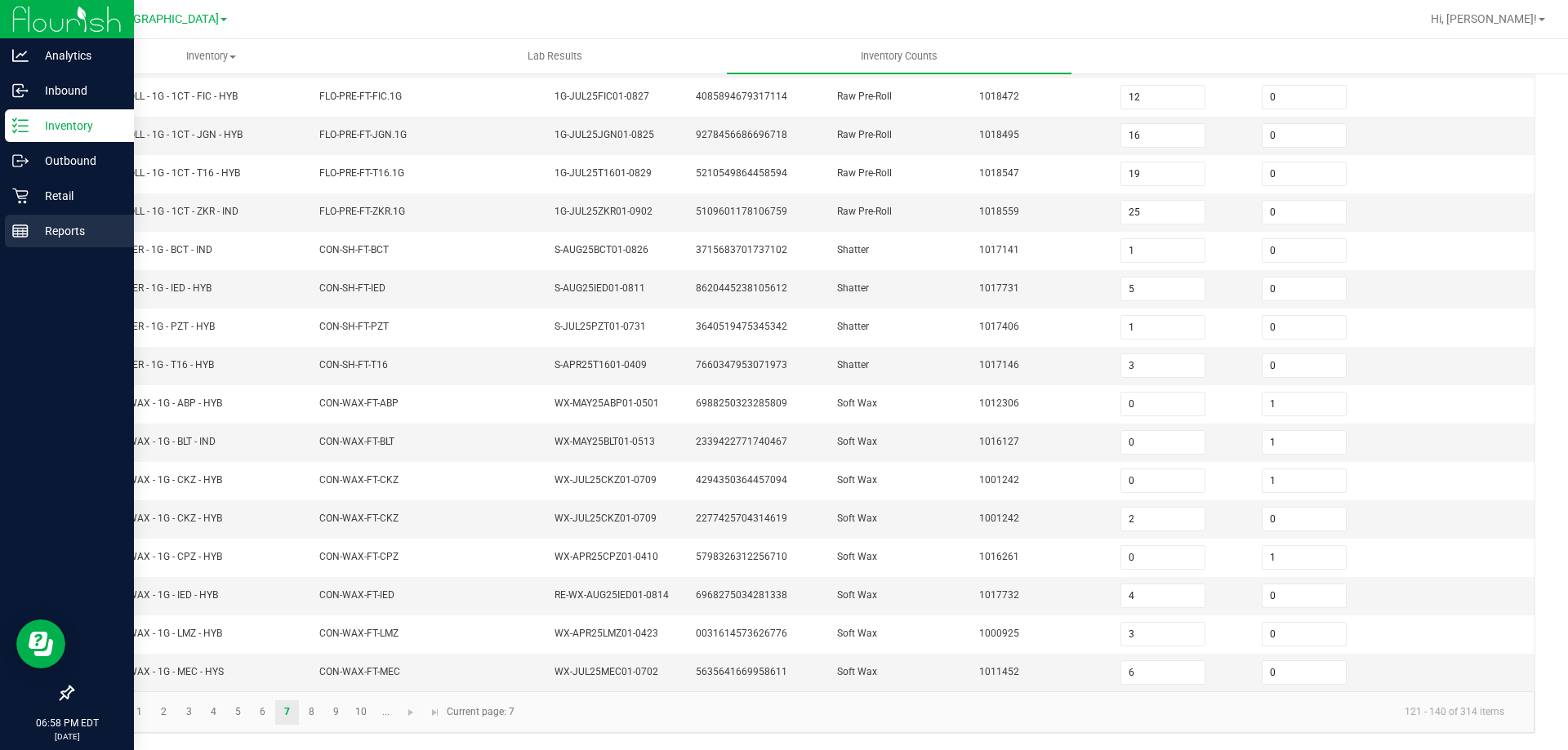
click at [19, 225] on icon at bounding box center [20, 231] width 16 height 16
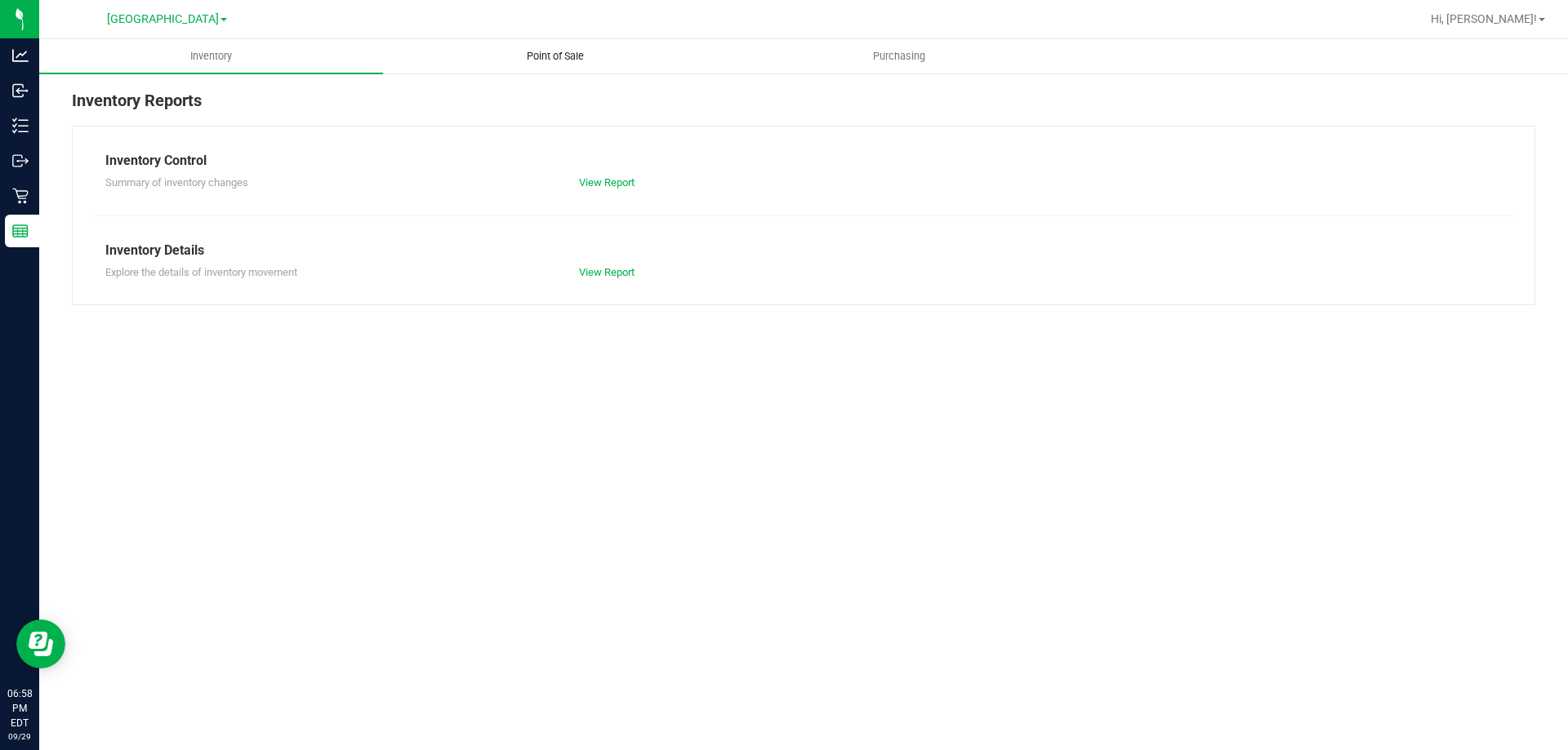
click at [526, 62] on span "Point of Sale" at bounding box center [555, 56] width 101 height 15
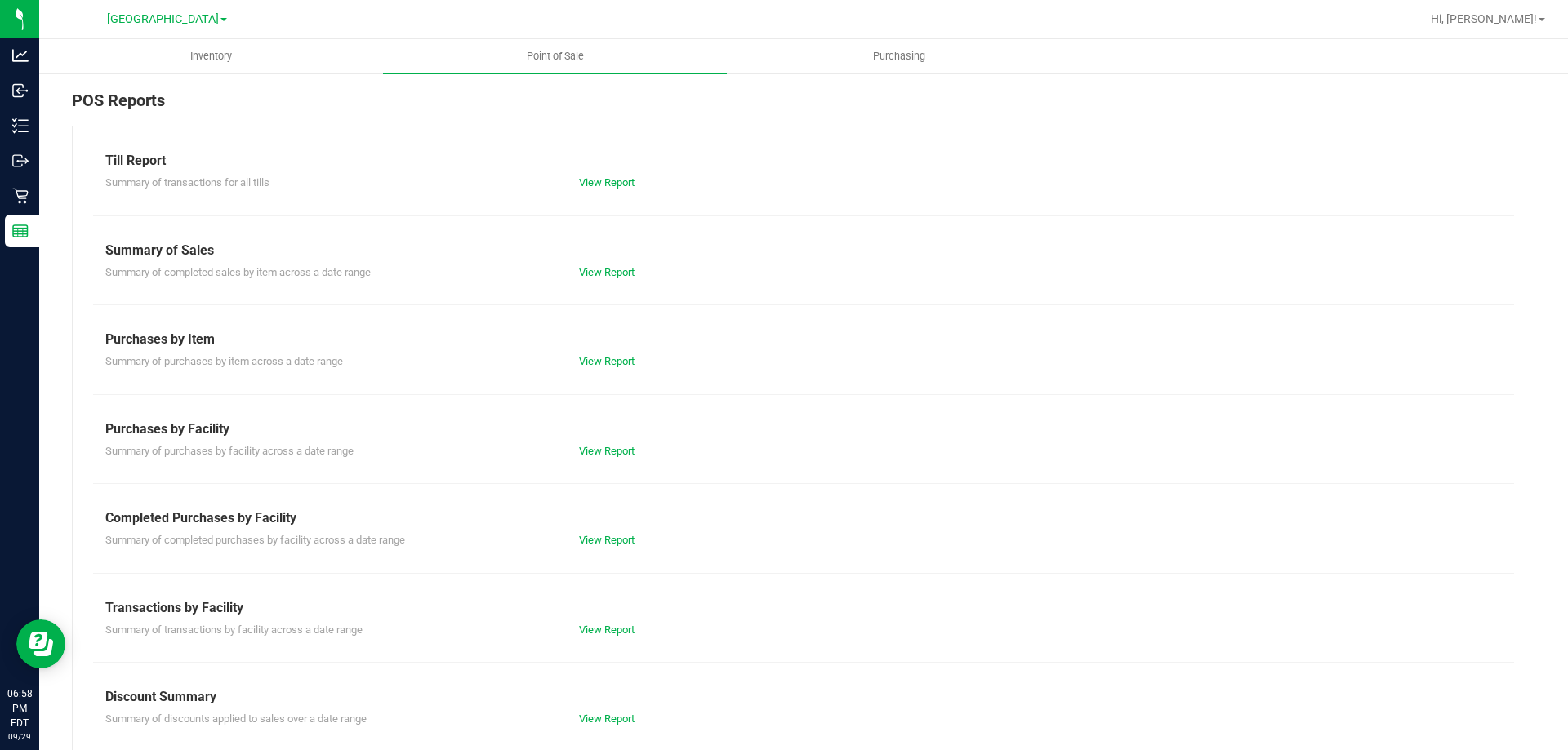
click at [605, 619] on div "Summary of transactions by facility across a date range View Report" at bounding box center [803, 628] width 1421 height 20
click at [603, 624] on link "View Report" at bounding box center [606, 630] width 56 height 12
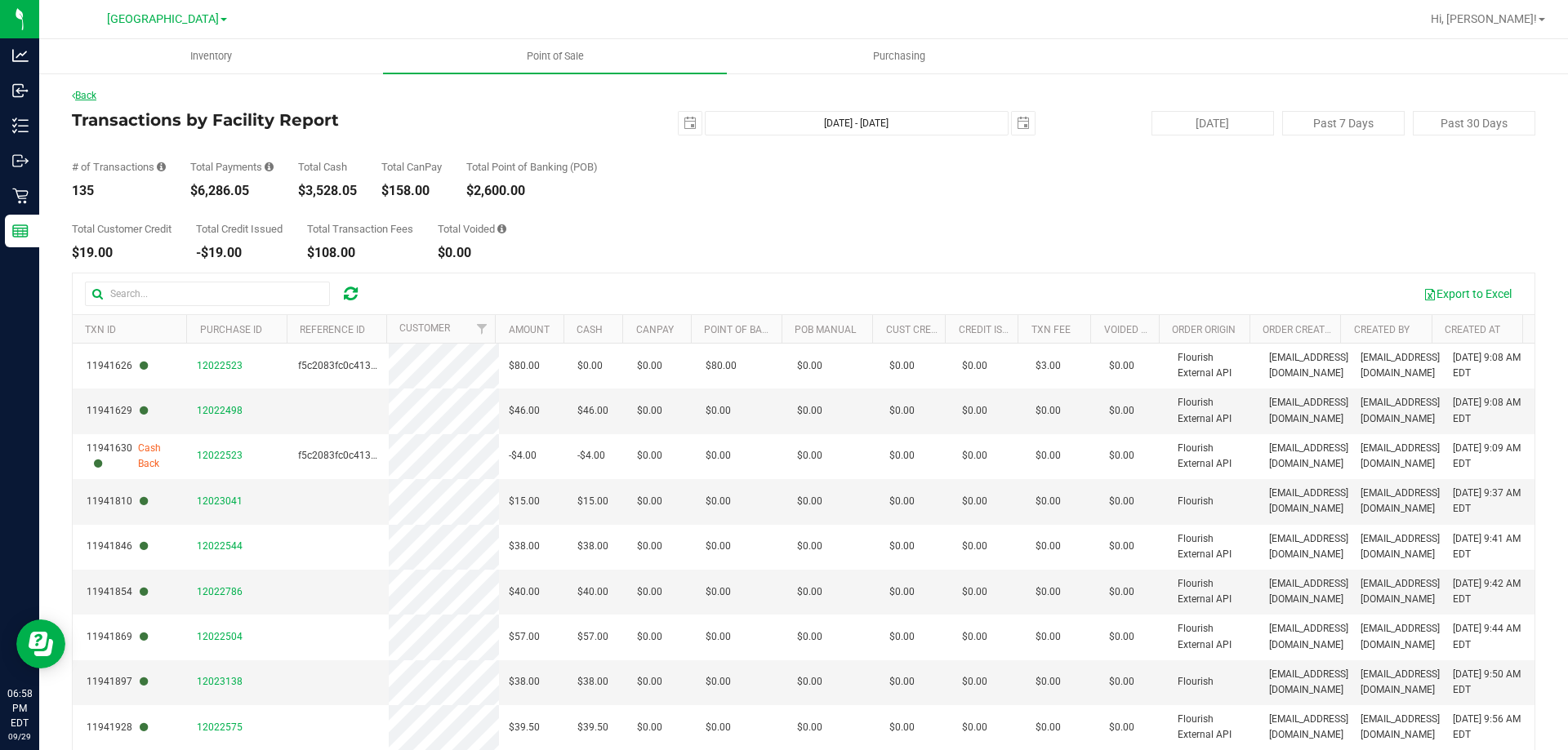
click at [92, 90] on link "Back" at bounding box center [84, 96] width 25 height 11
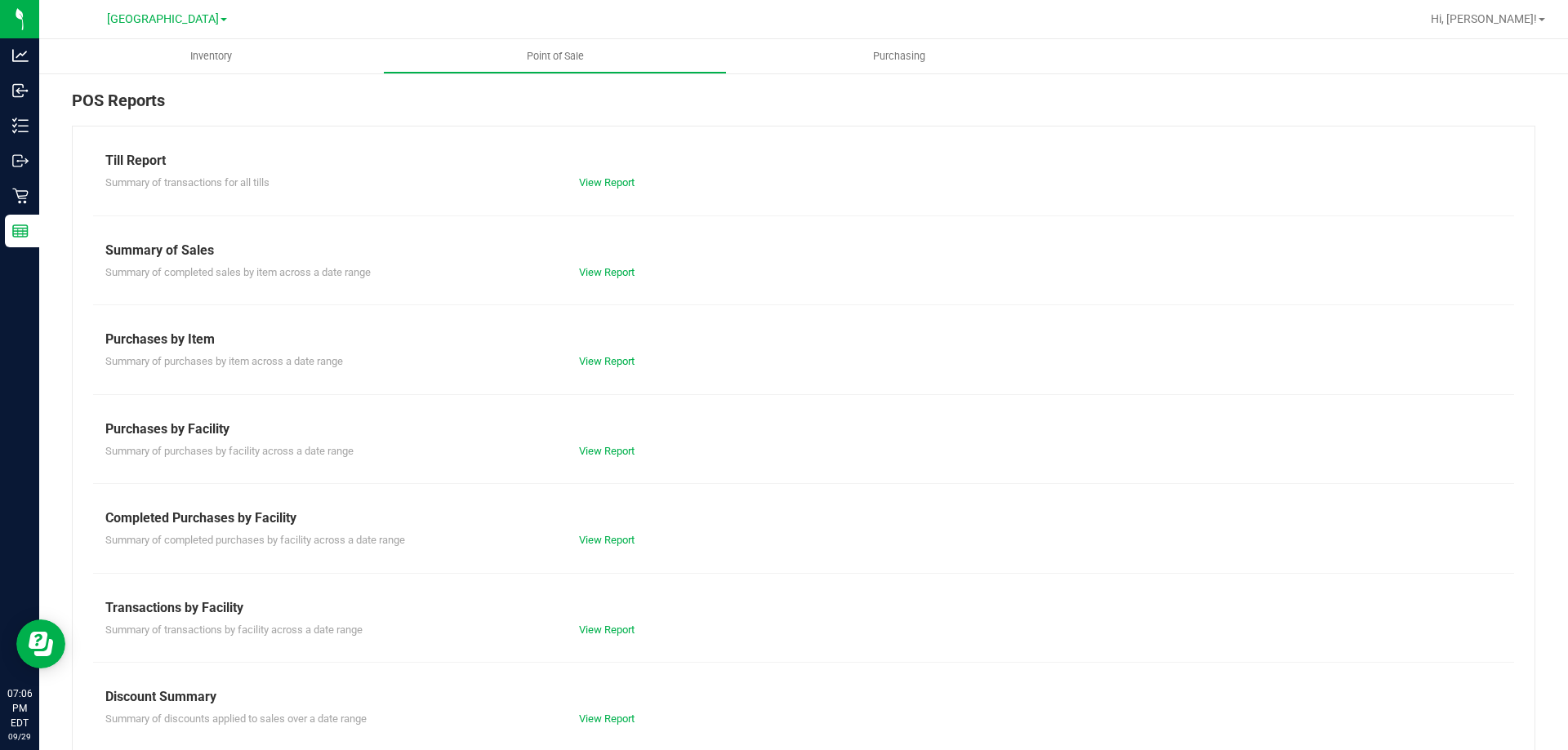
click at [611, 637] on div "View Report" at bounding box center [685, 630] width 237 height 16
click at [611, 627] on link "View Report" at bounding box center [606, 630] width 56 height 12
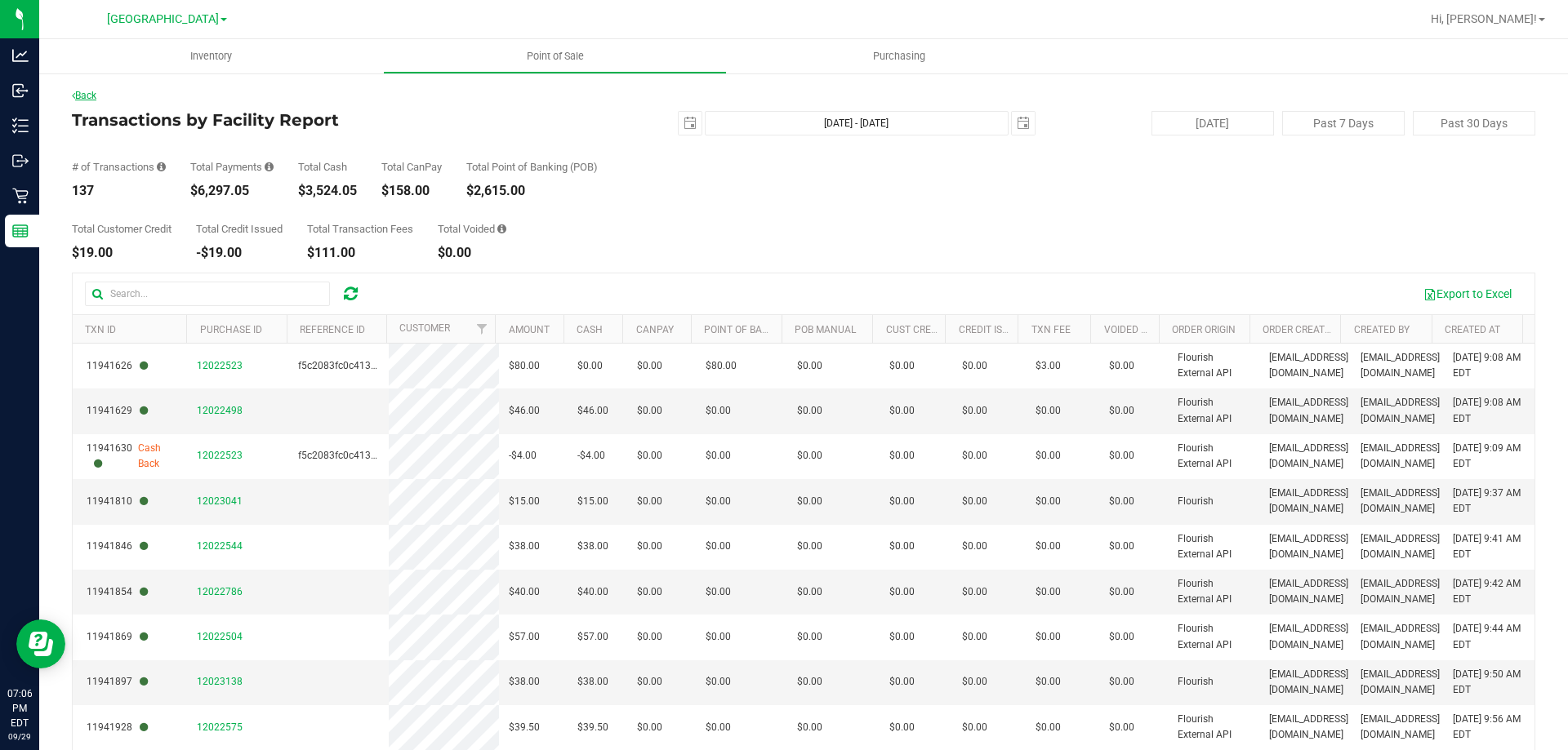
click at [94, 92] on link "Back" at bounding box center [84, 96] width 25 height 11
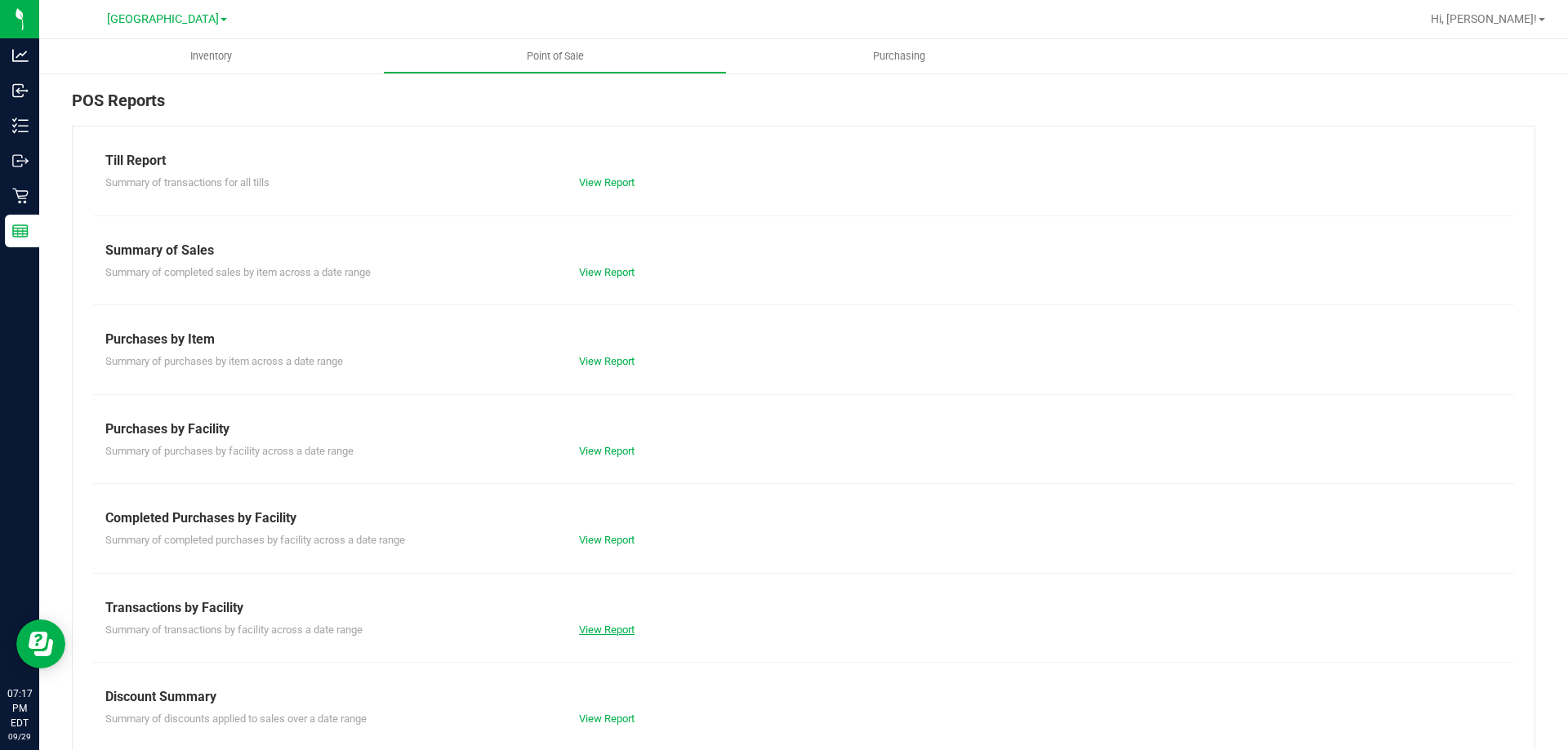
click at [617, 631] on link "View Report" at bounding box center [606, 630] width 56 height 12
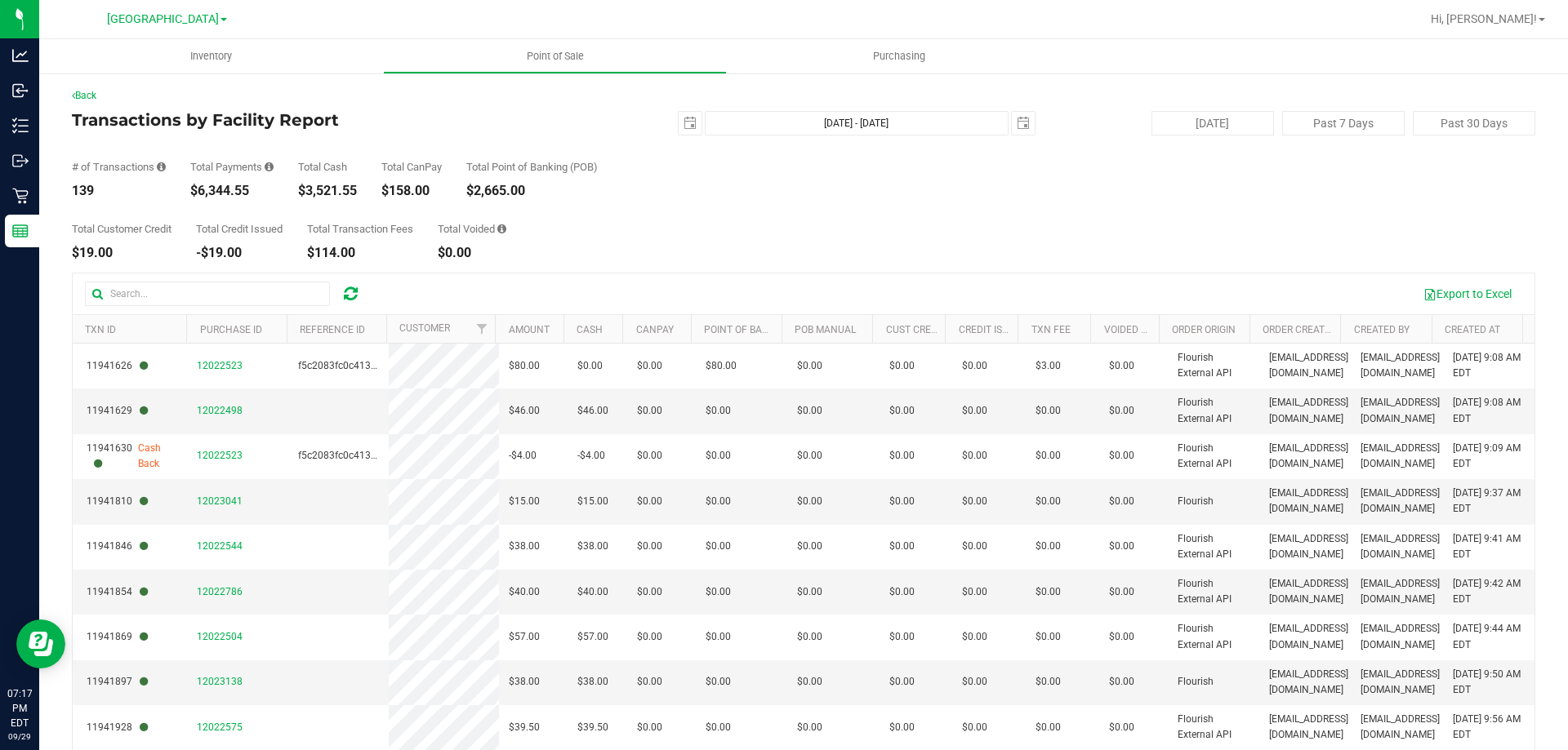
click at [96, 82] on div "Back Transactions by Facility Report 2025-09-29 Sep 29, 2025 - Sep 29, 2025 202…" at bounding box center [803, 471] width 1528 height 800
click at [90, 92] on link "Back" at bounding box center [84, 96] width 25 height 11
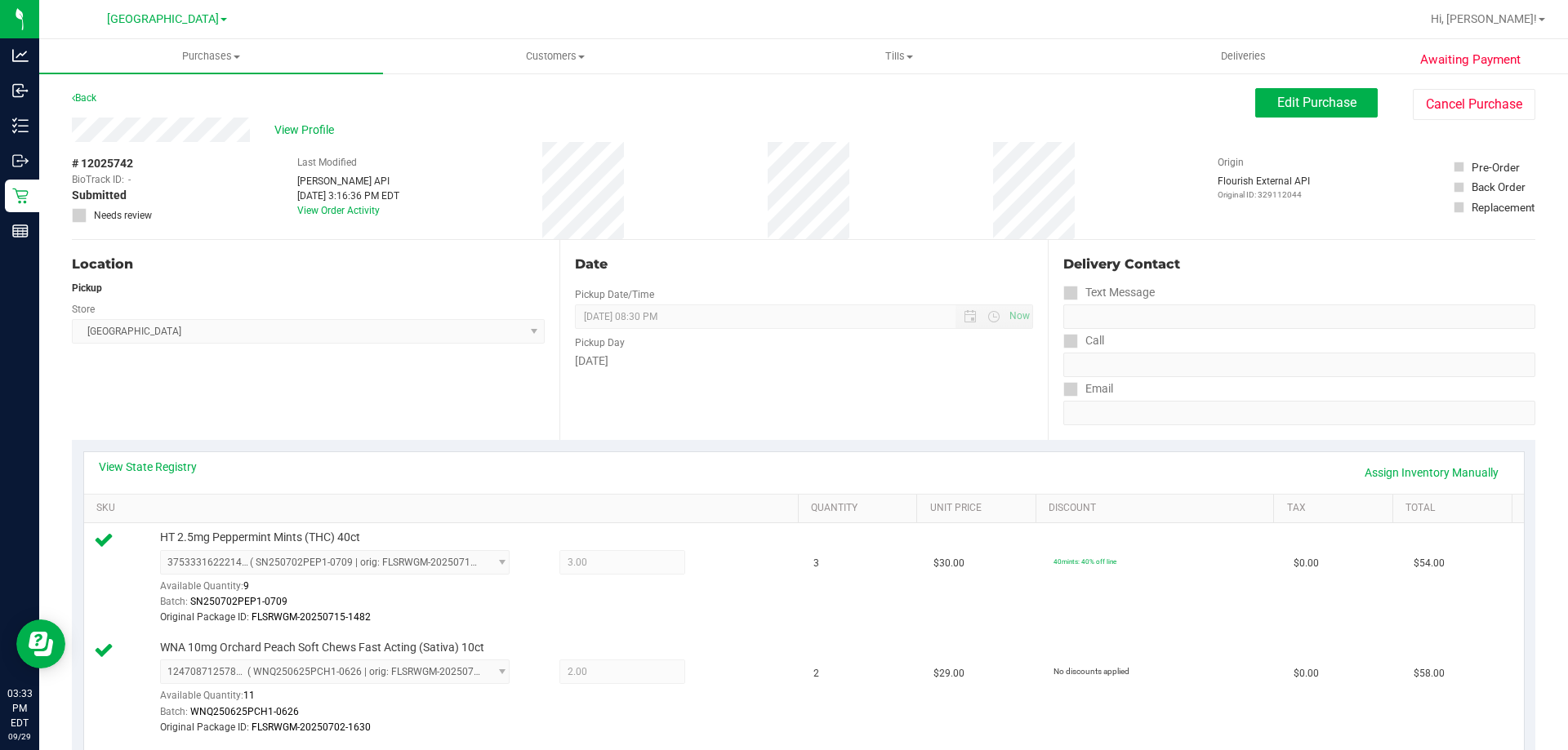
click at [1432, 458] on div "View State Registry Assign Inventory Manually" at bounding box center [803, 472] width 1440 height 42
click at [1426, 473] on link "Assign Inventory Manually" at bounding box center [1431, 472] width 155 height 27
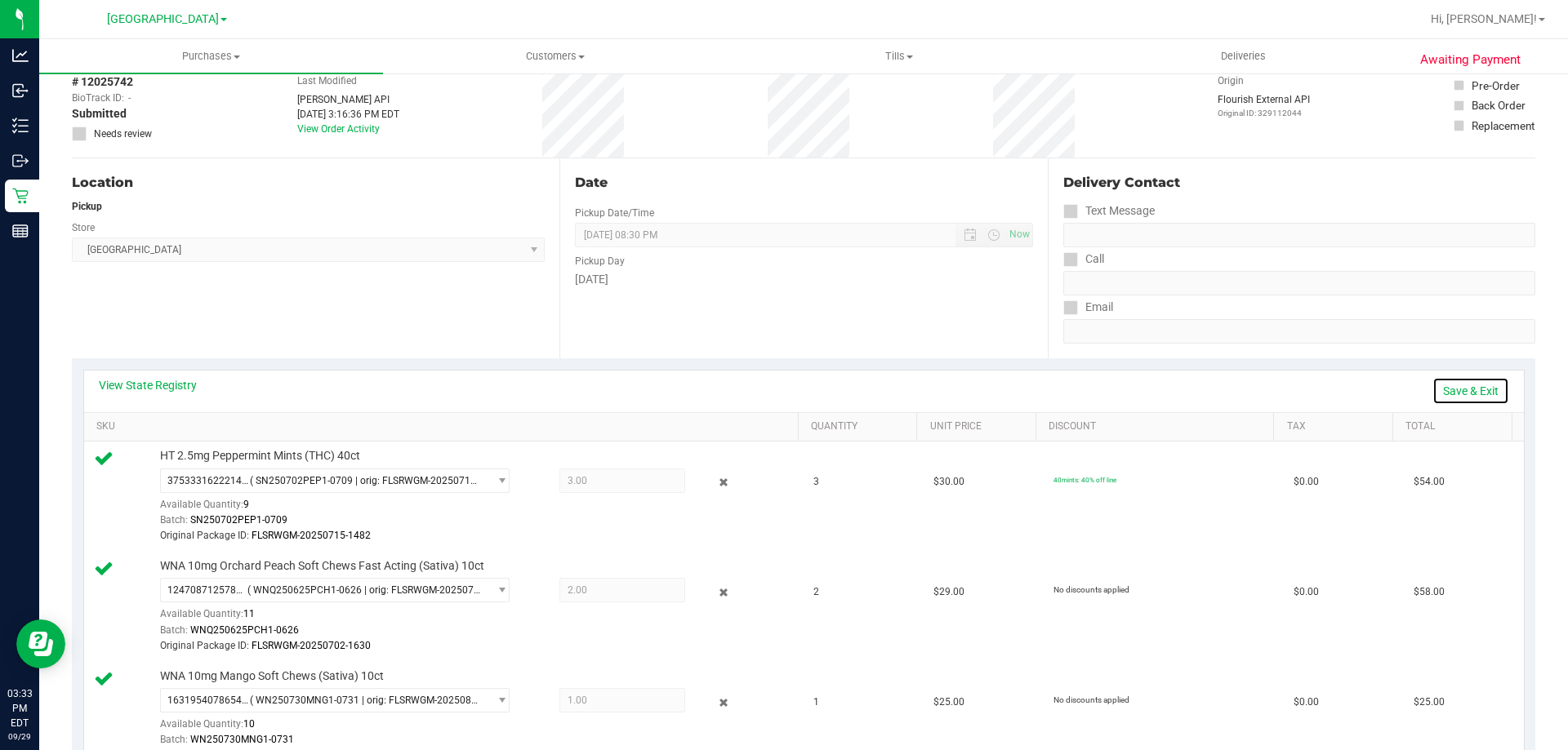
click at [1452, 385] on link "Save & Exit" at bounding box center [1470, 390] width 77 height 27
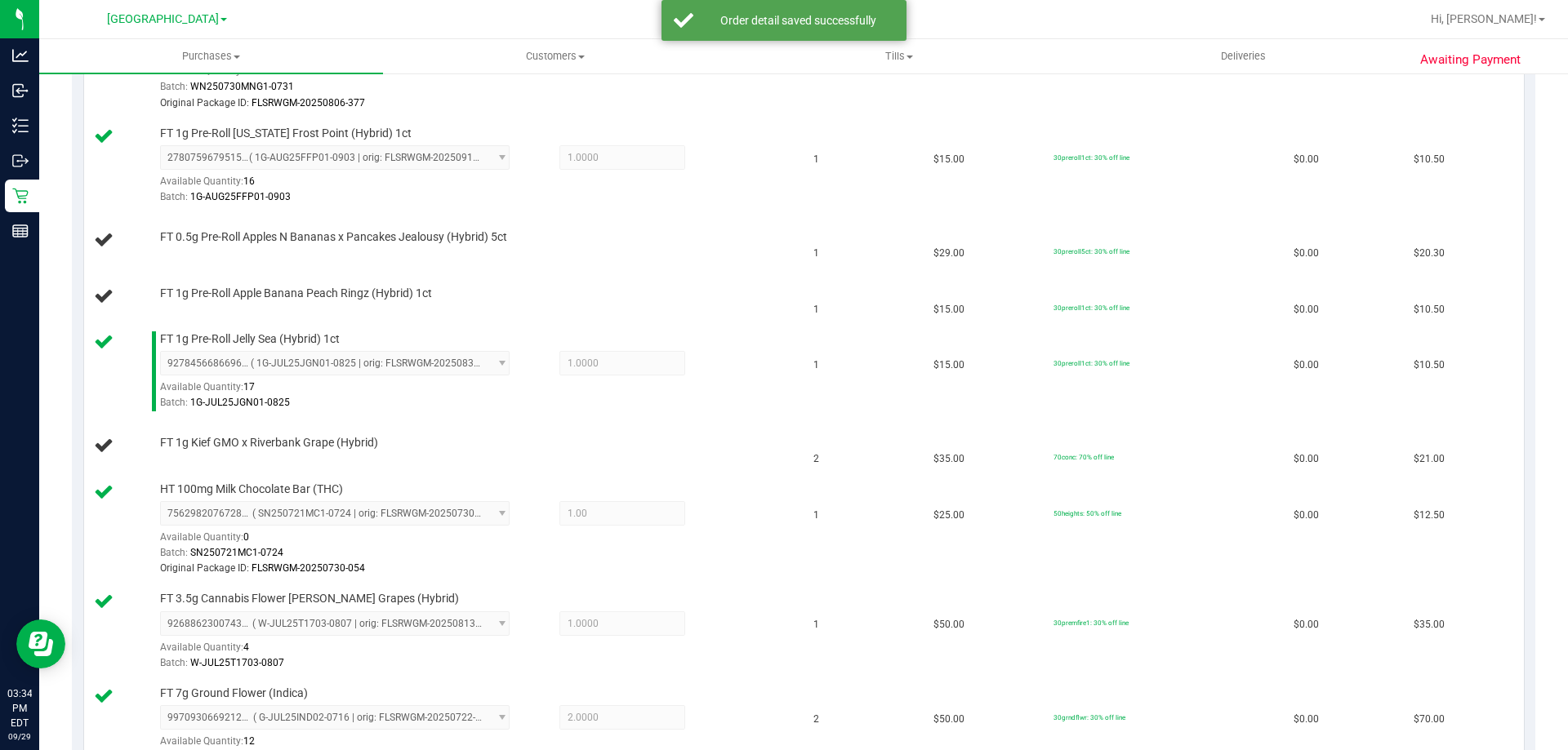
scroll to position [706, 0]
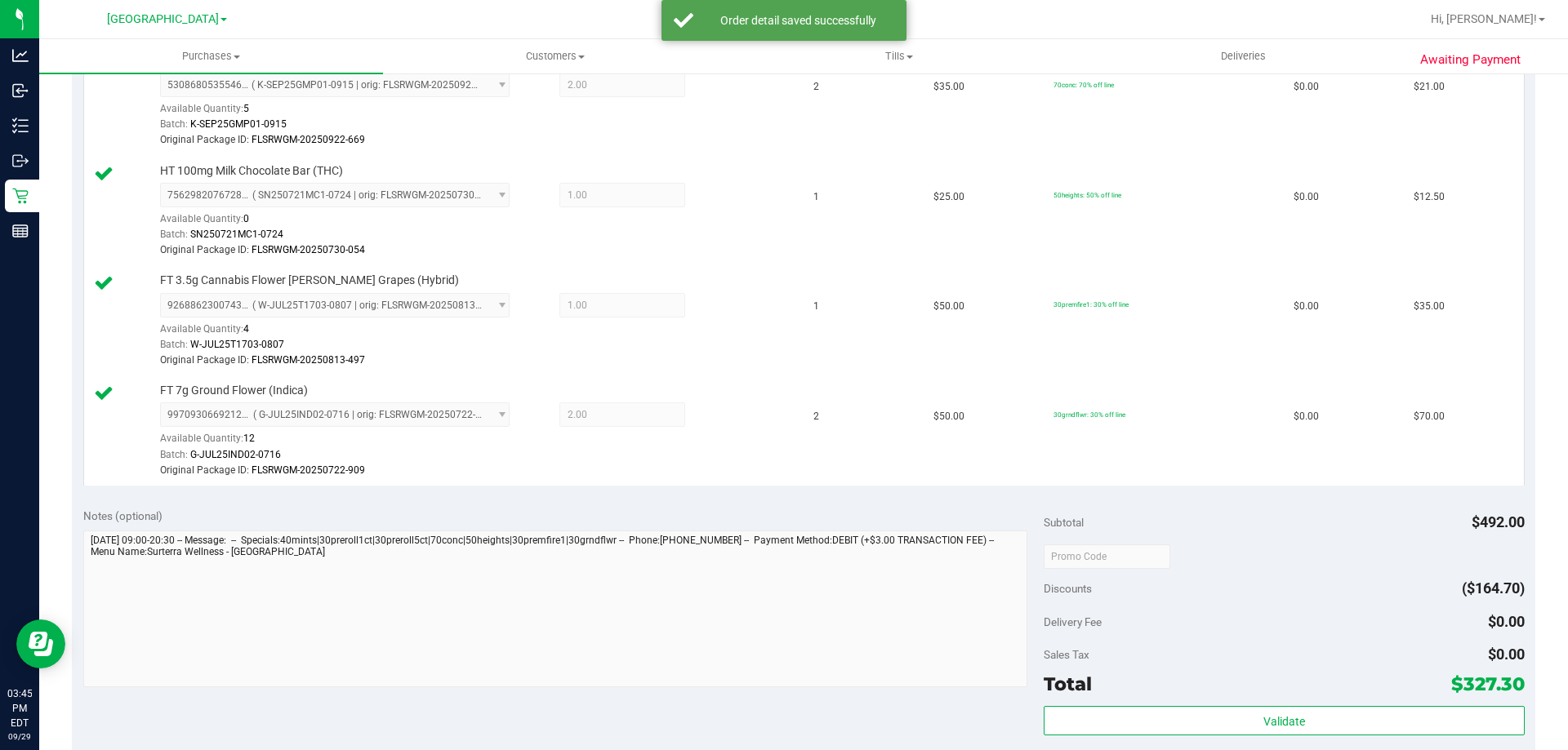
scroll to position [1318, 0]
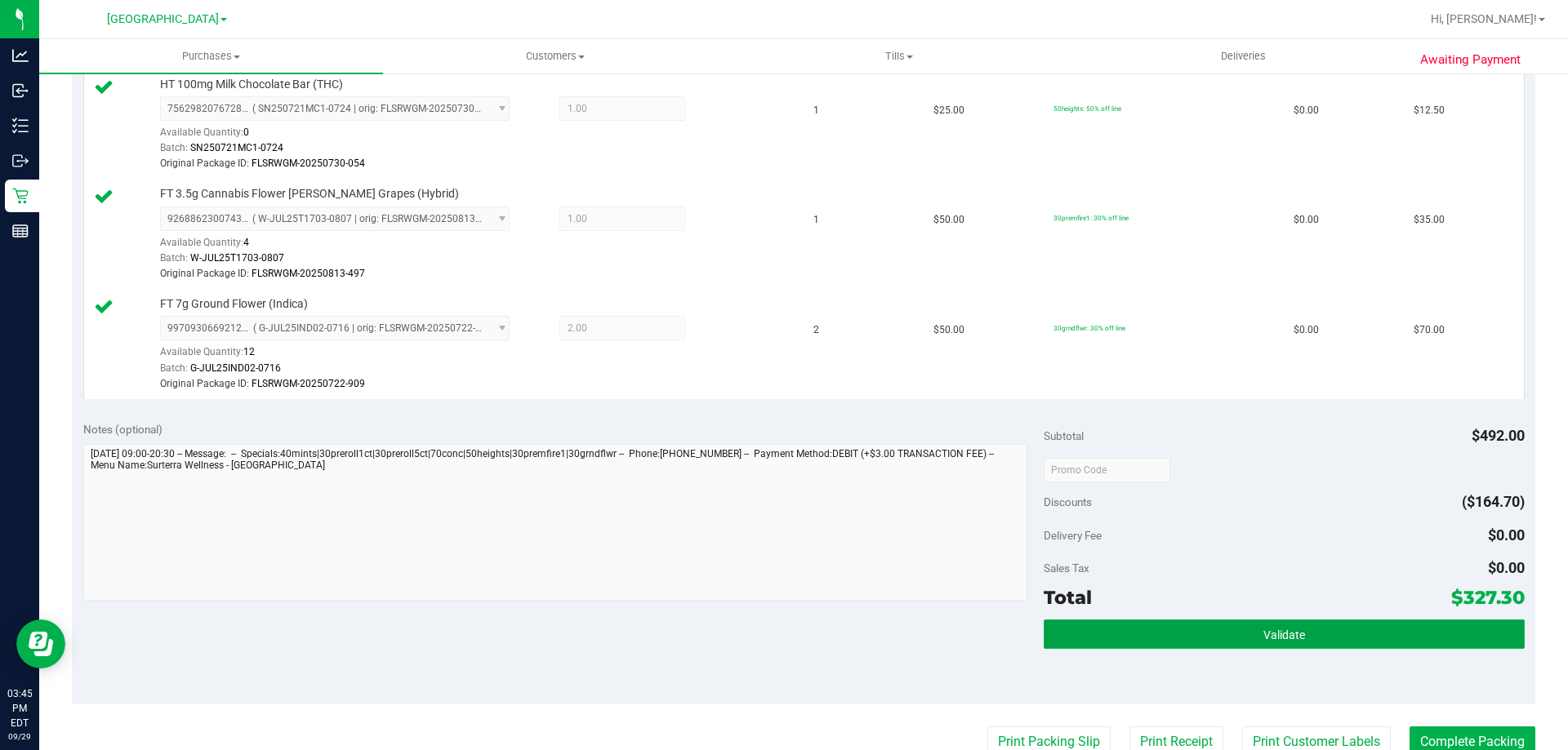
click at [1394, 627] on button "Validate" at bounding box center [1283, 633] width 480 height 29
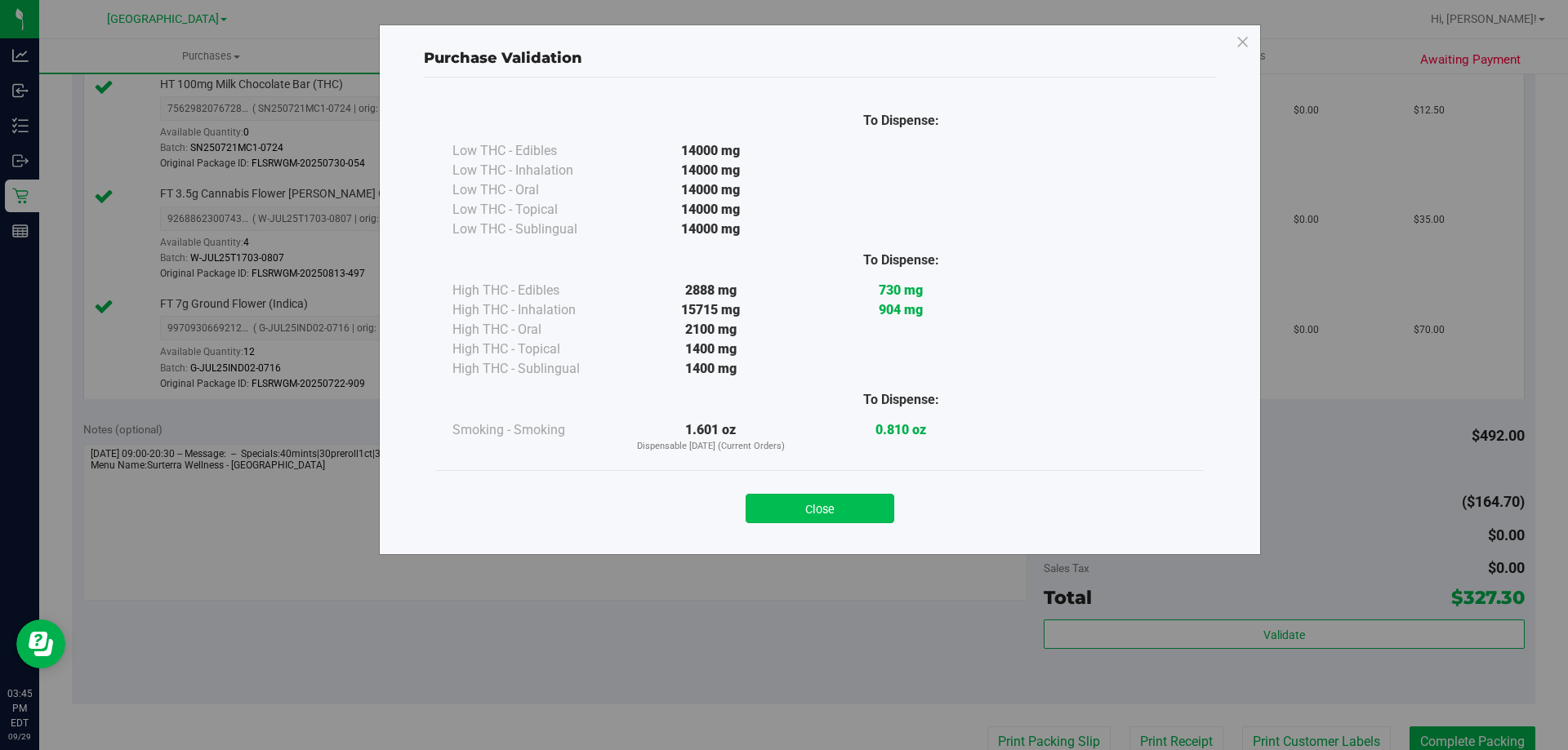
click at [843, 509] on button "Close" at bounding box center [819, 508] width 149 height 29
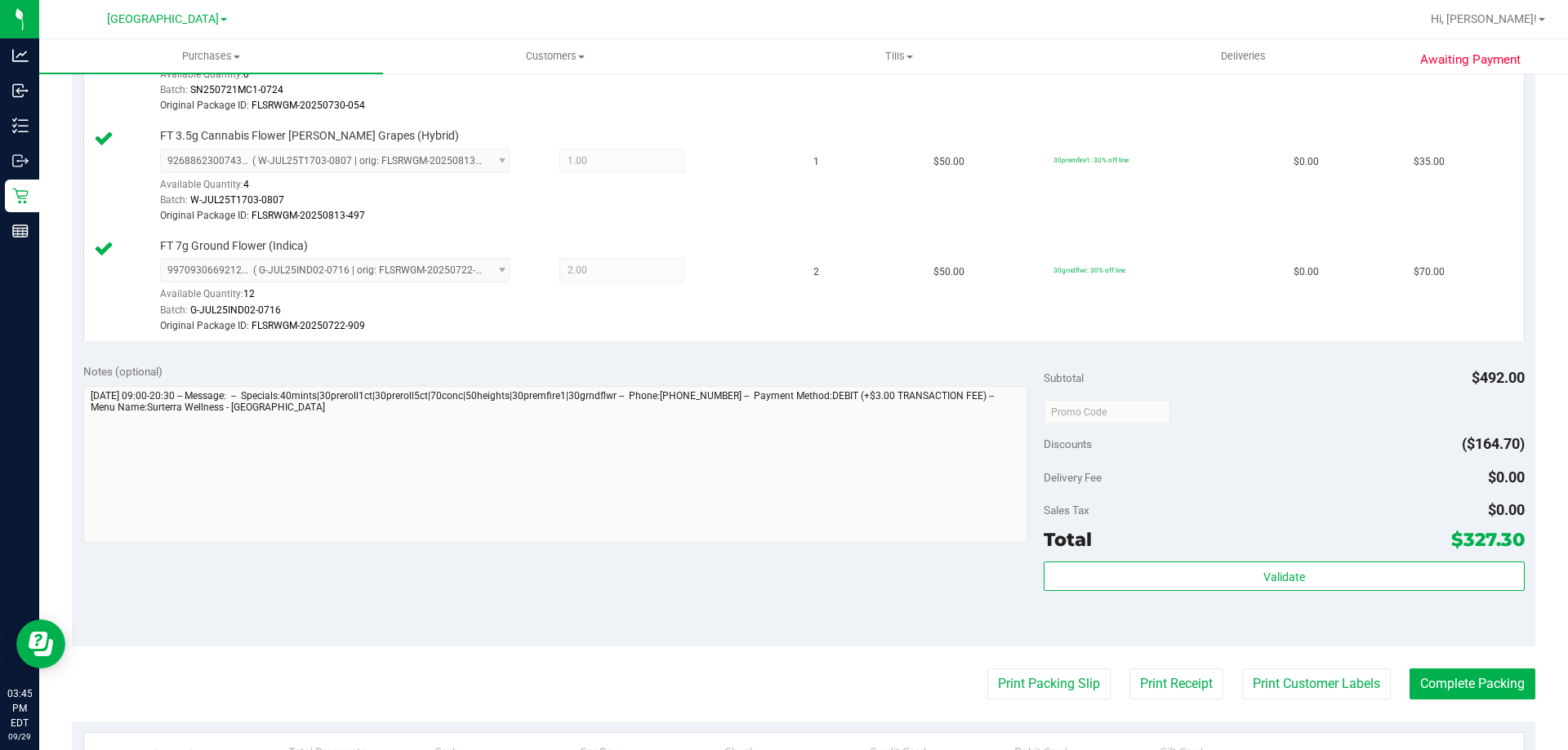
scroll to position [1387, 0]
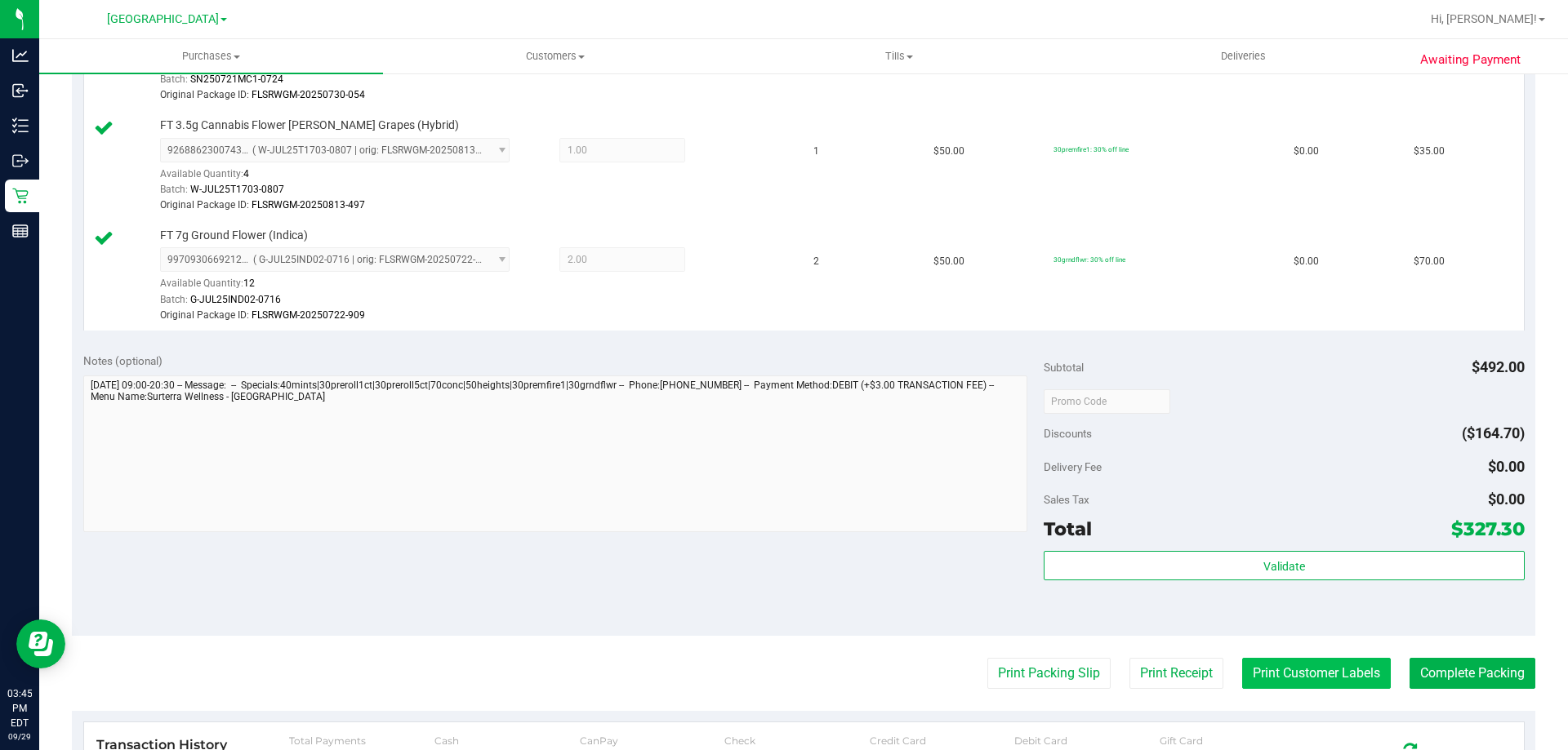
click at [1317, 667] on button "Print Customer Labels" at bounding box center [1316, 673] width 149 height 31
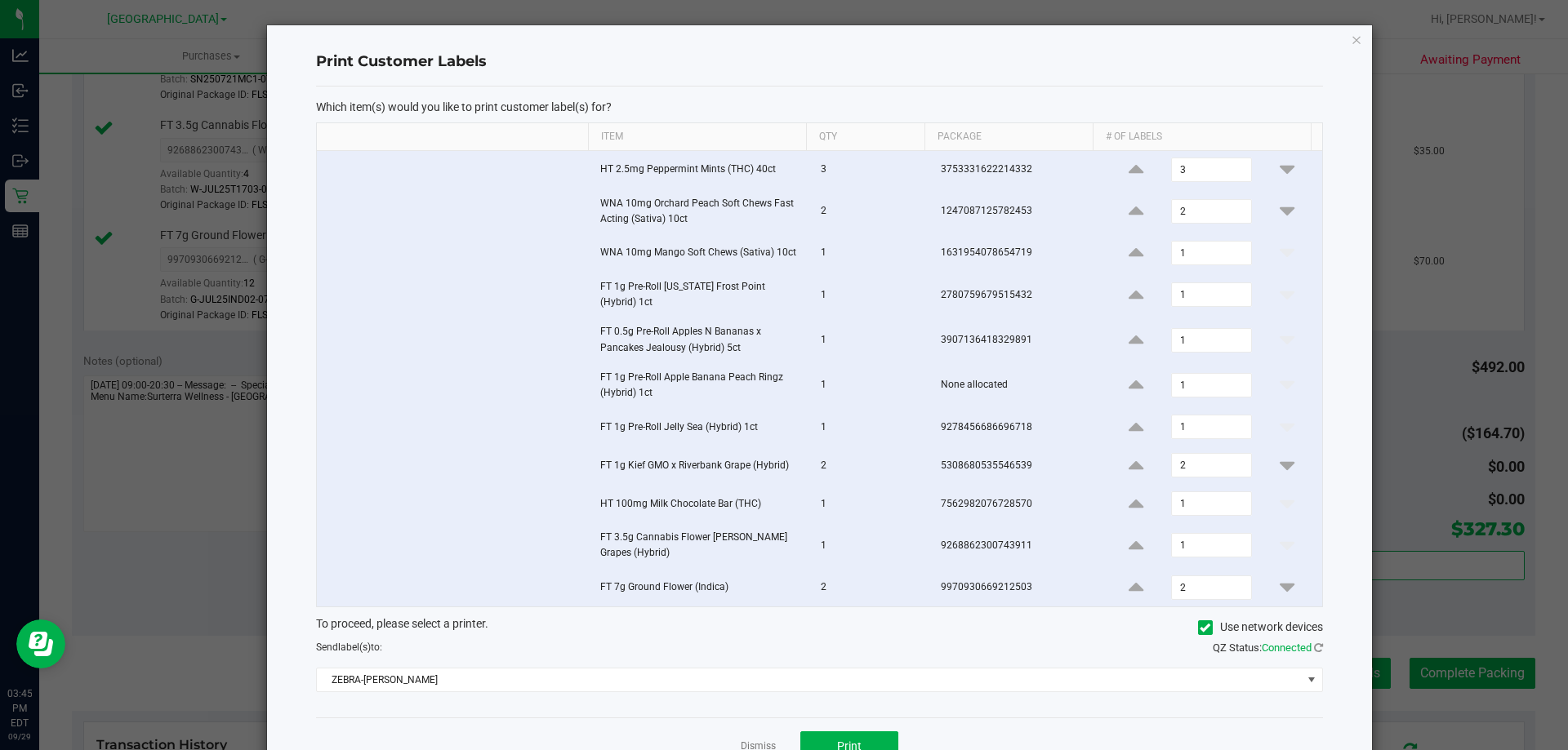
scroll to position [49, 0]
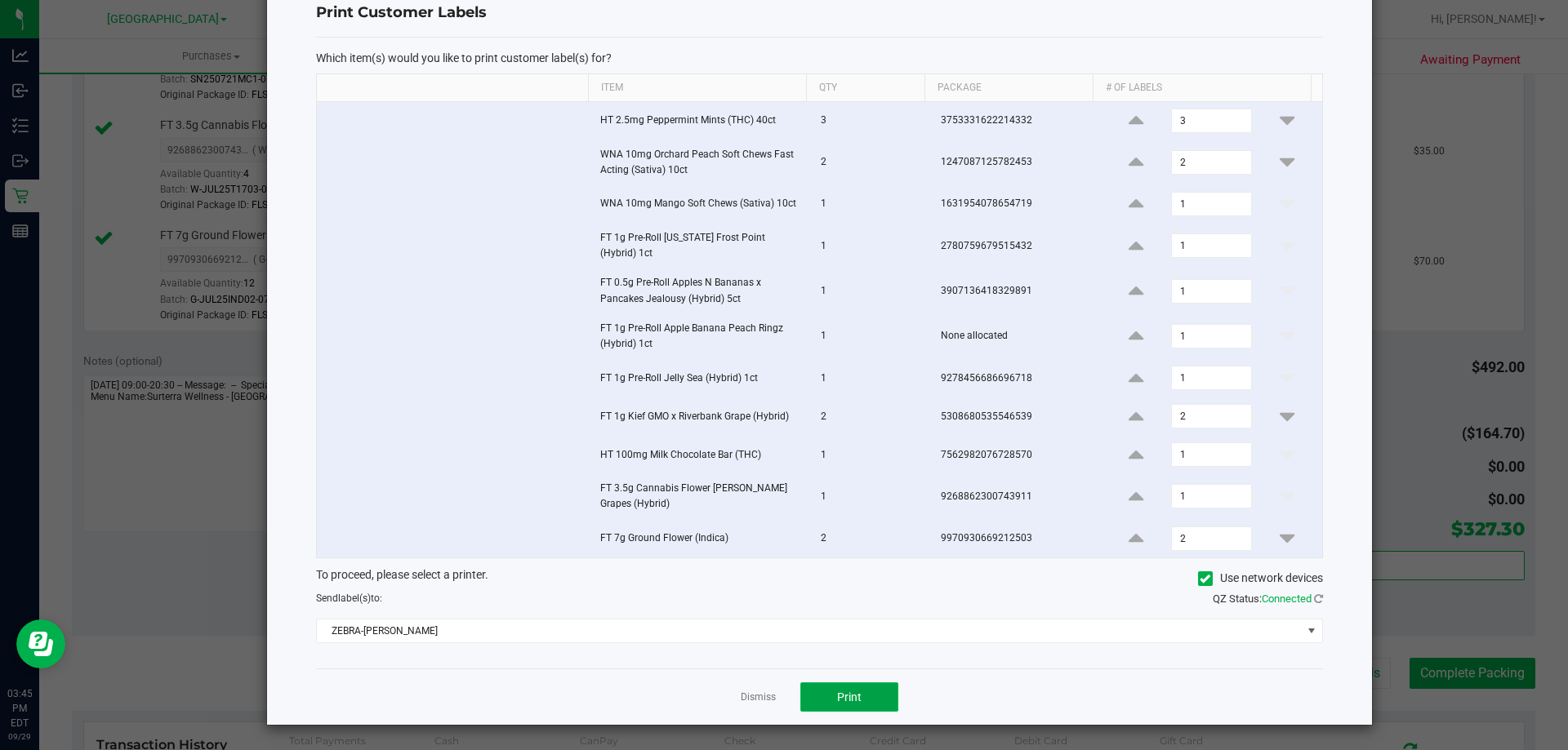
click at [840, 705] on button "Print" at bounding box center [849, 696] width 98 height 29
click at [749, 697] on link "Dismiss" at bounding box center [758, 698] width 35 height 14
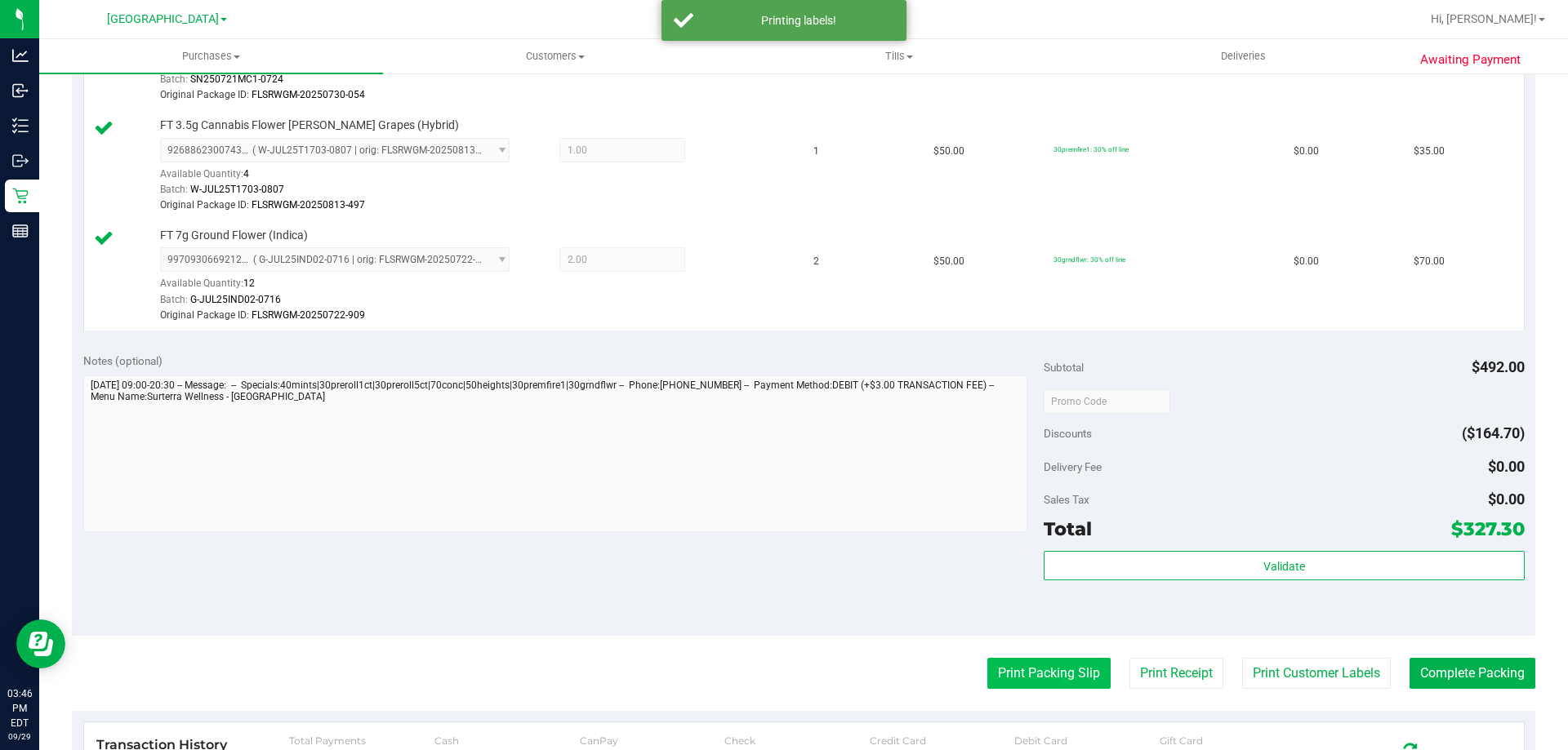
click at [1026, 677] on button "Print Packing Slip" at bounding box center [1049, 673] width 123 height 31
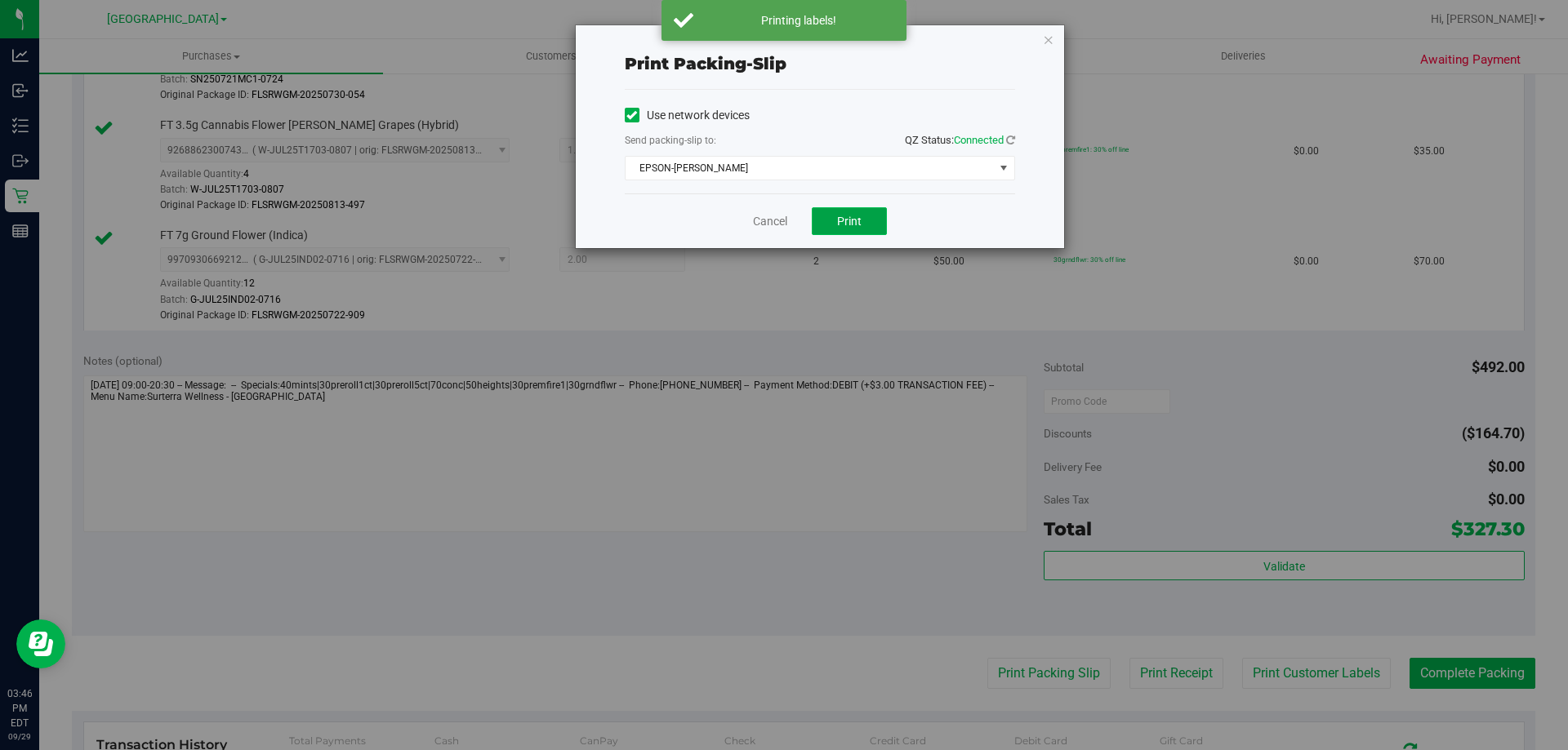
click at [879, 230] on button "Print" at bounding box center [849, 220] width 75 height 27
click at [763, 219] on link "Cancel" at bounding box center [770, 221] width 35 height 17
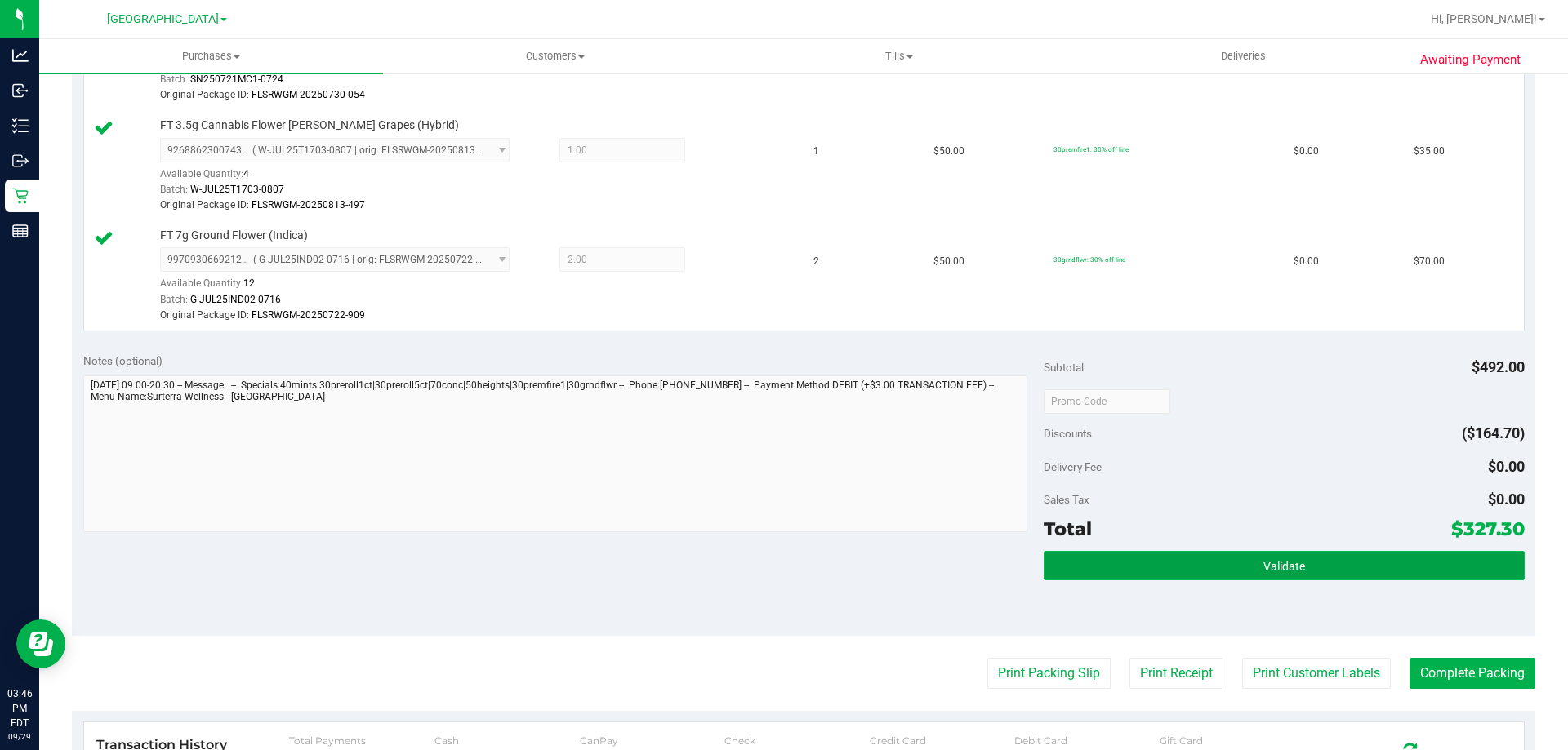
click at [1117, 562] on button "Validate" at bounding box center [1283, 565] width 480 height 29
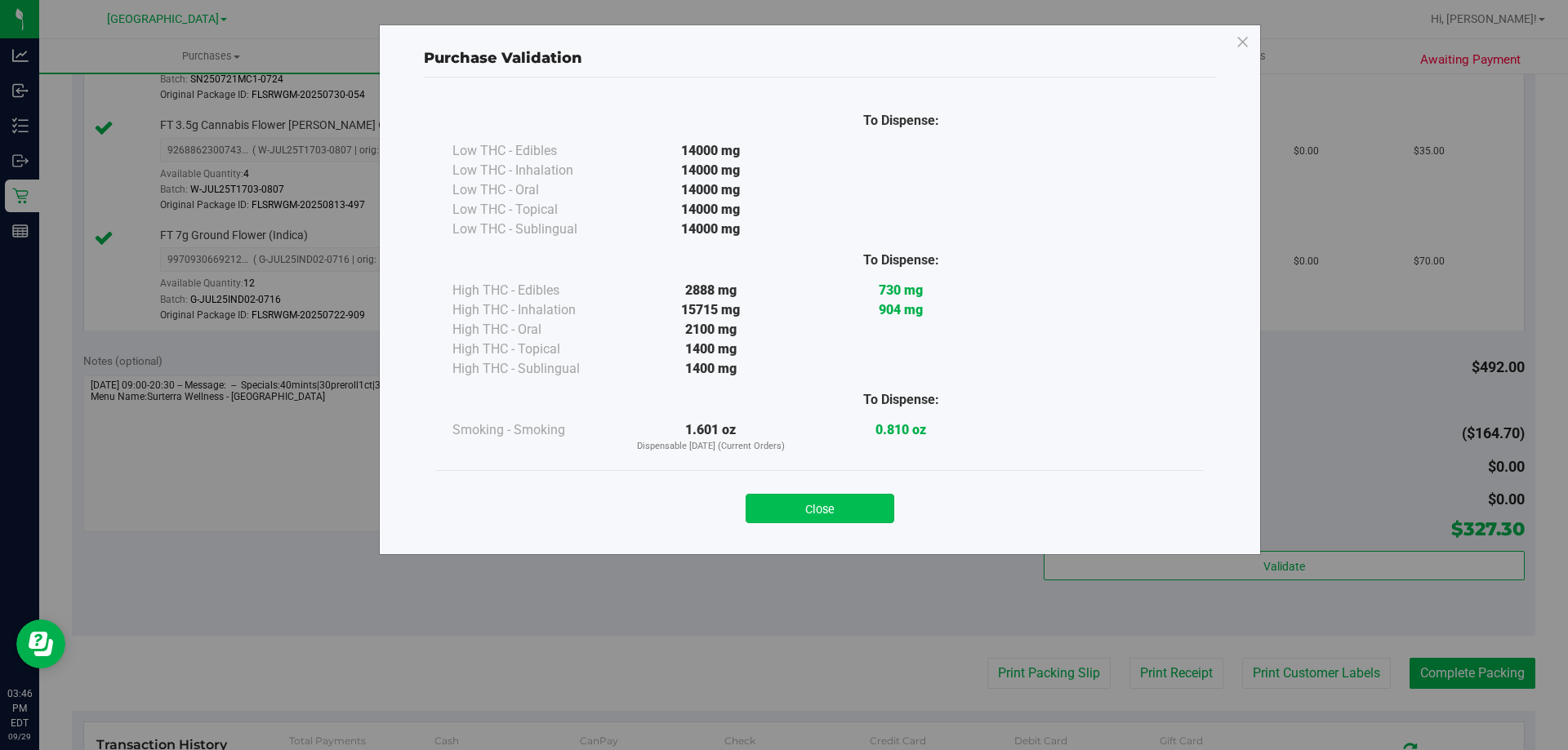
click at [849, 500] on button "Close" at bounding box center [819, 508] width 149 height 29
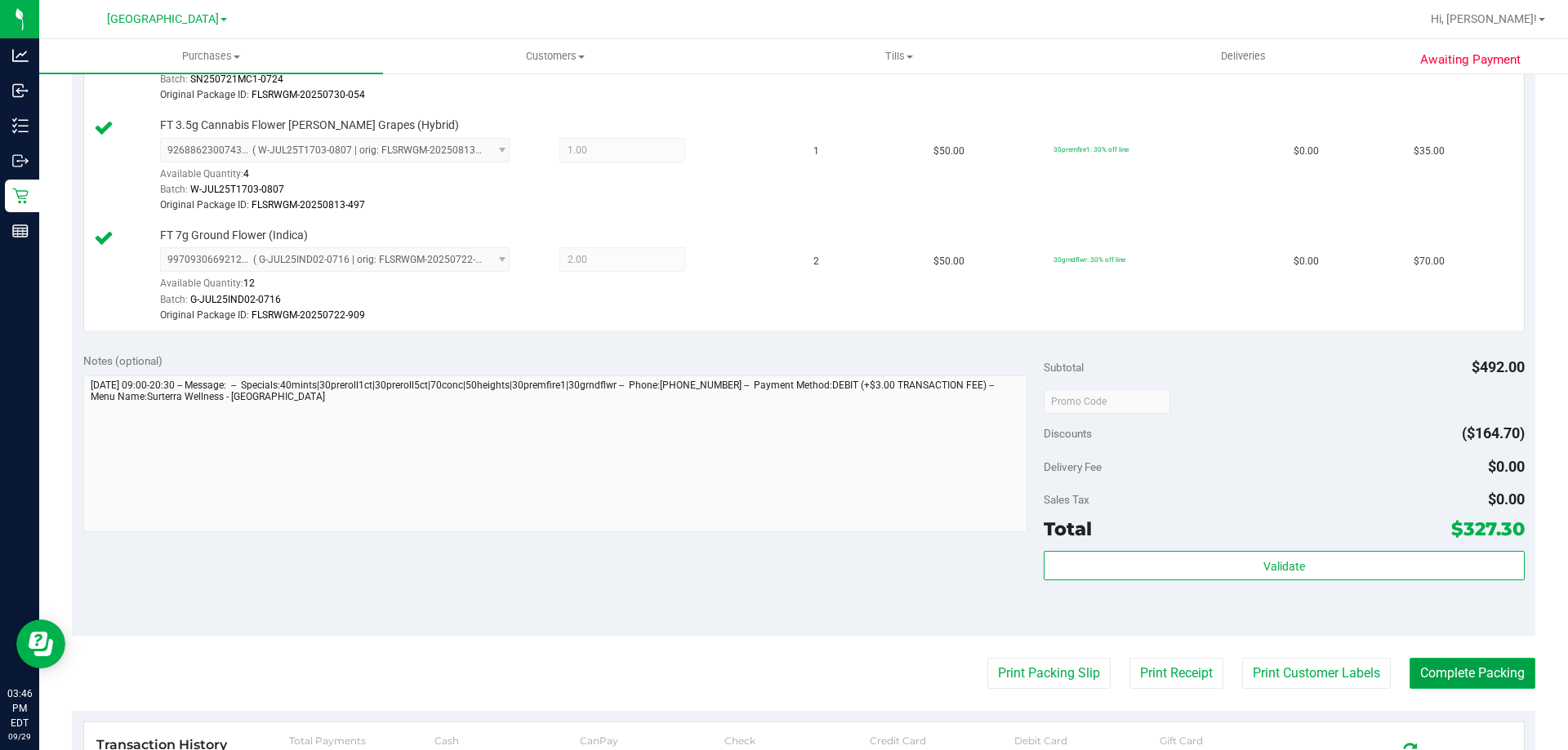
click at [1487, 665] on button "Complete Packing" at bounding box center [1472, 673] width 126 height 31
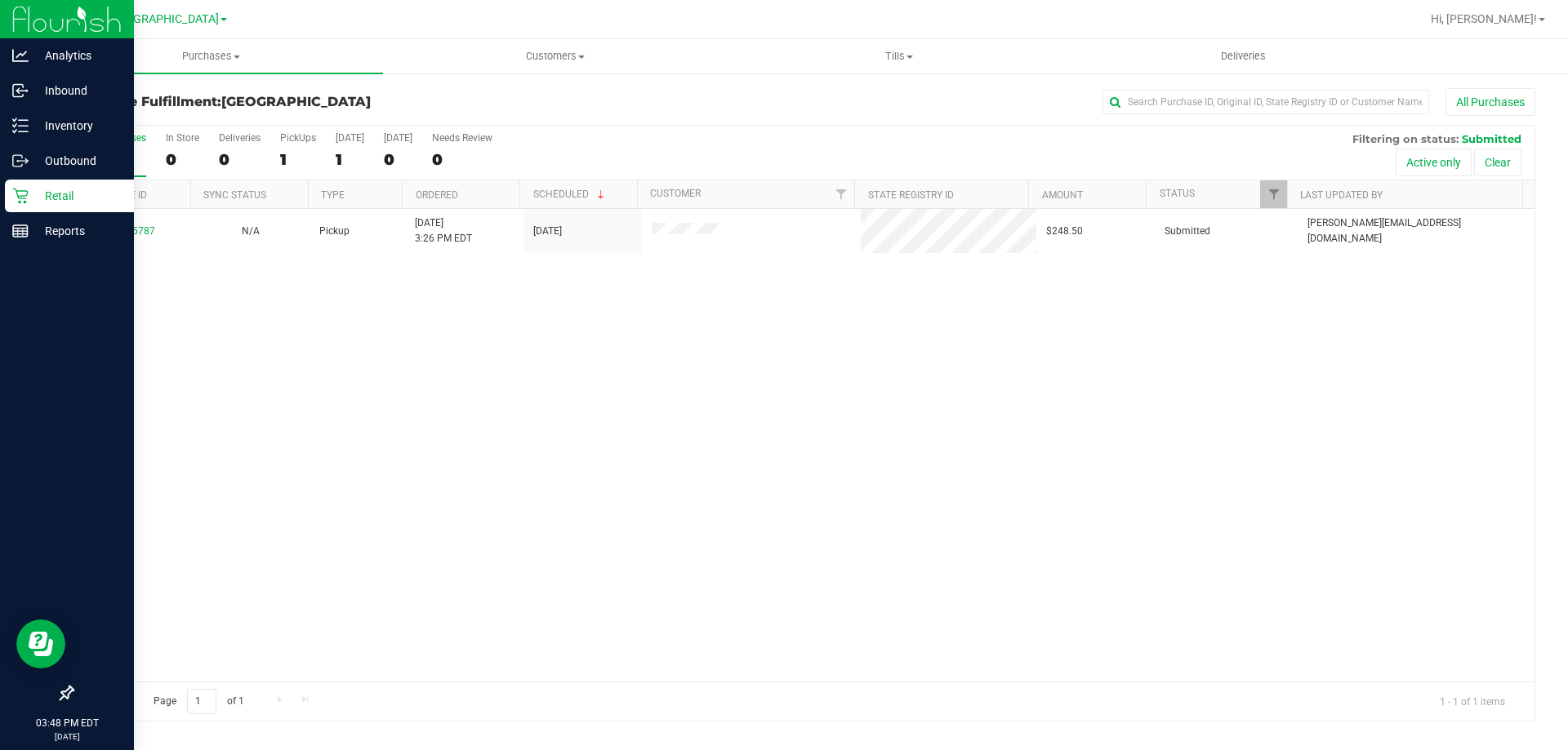
click at [31, 188] on p "Retail" at bounding box center [77, 195] width 98 height 19
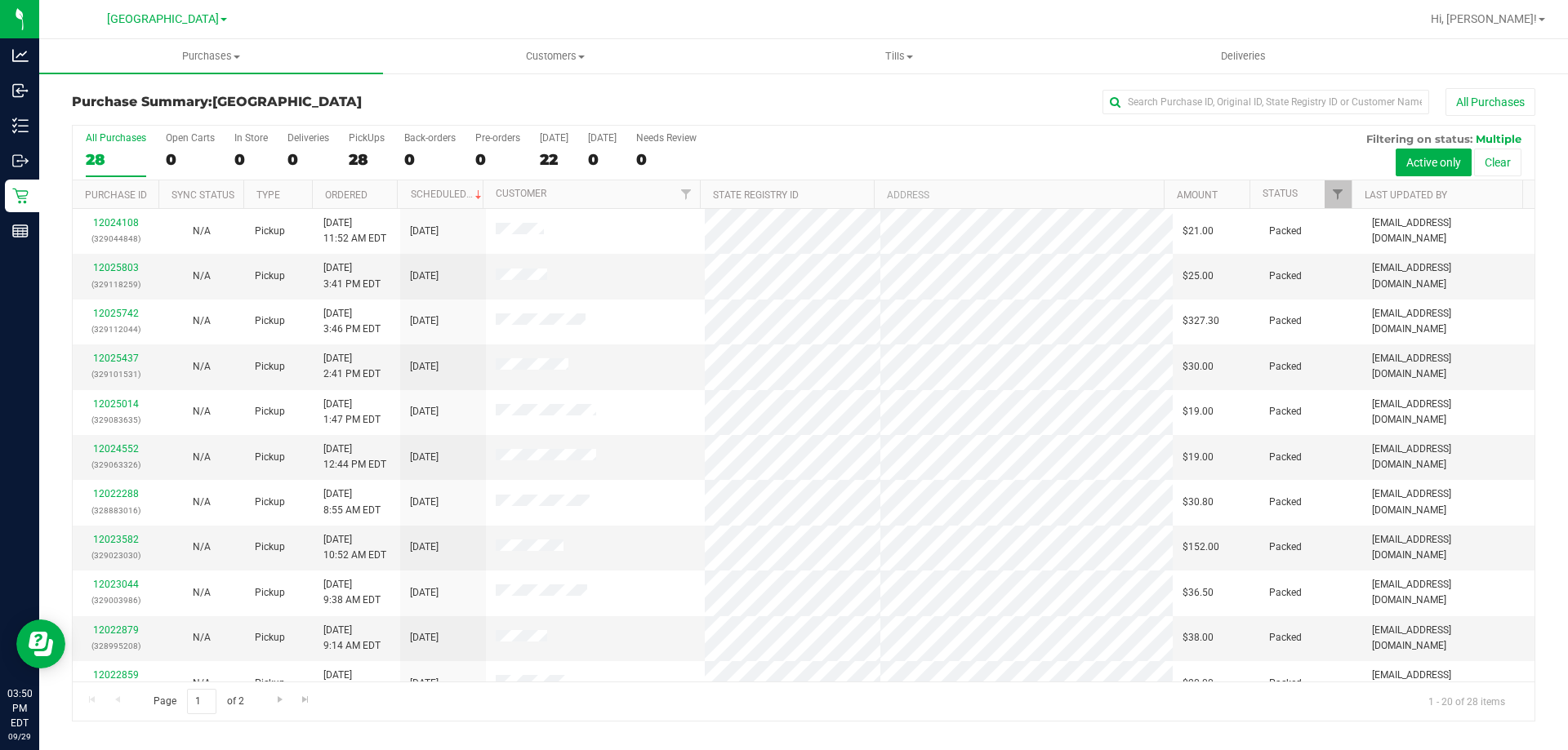
click at [334, 153] on div "All Purchases 28 Open Carts 0 In Store 0 Deliveries 0 PickUps 28 Back-orders 0 …" at bounding box center [803, 153] width 1462 height 55
click at [373, 153] on div "28" at bounding box center [366, 159] width 36 height 19
click at [0, 0] on input "PickUps 28" at bounding box center [0, 0] width 0 height 0
click at [111, 158] on div "28" at bounding box center [116, 159] width 60 height 19
click at [0, 0] on input "All Purchases 28" at bounding box center [0, 0] width 0 height 0
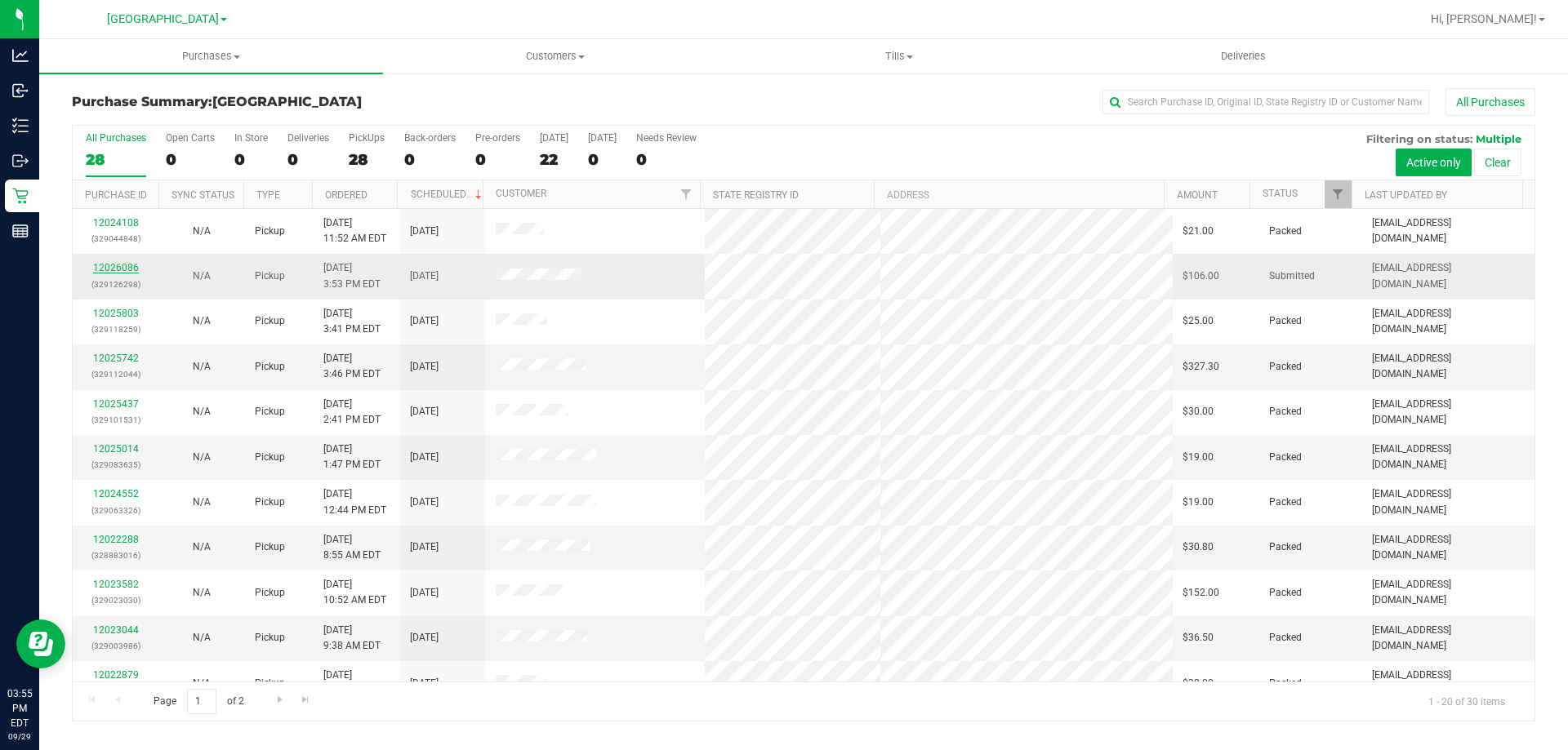
click at [108, 262] on link "12026086" at bounding box center [116, 267] width 46 height 11
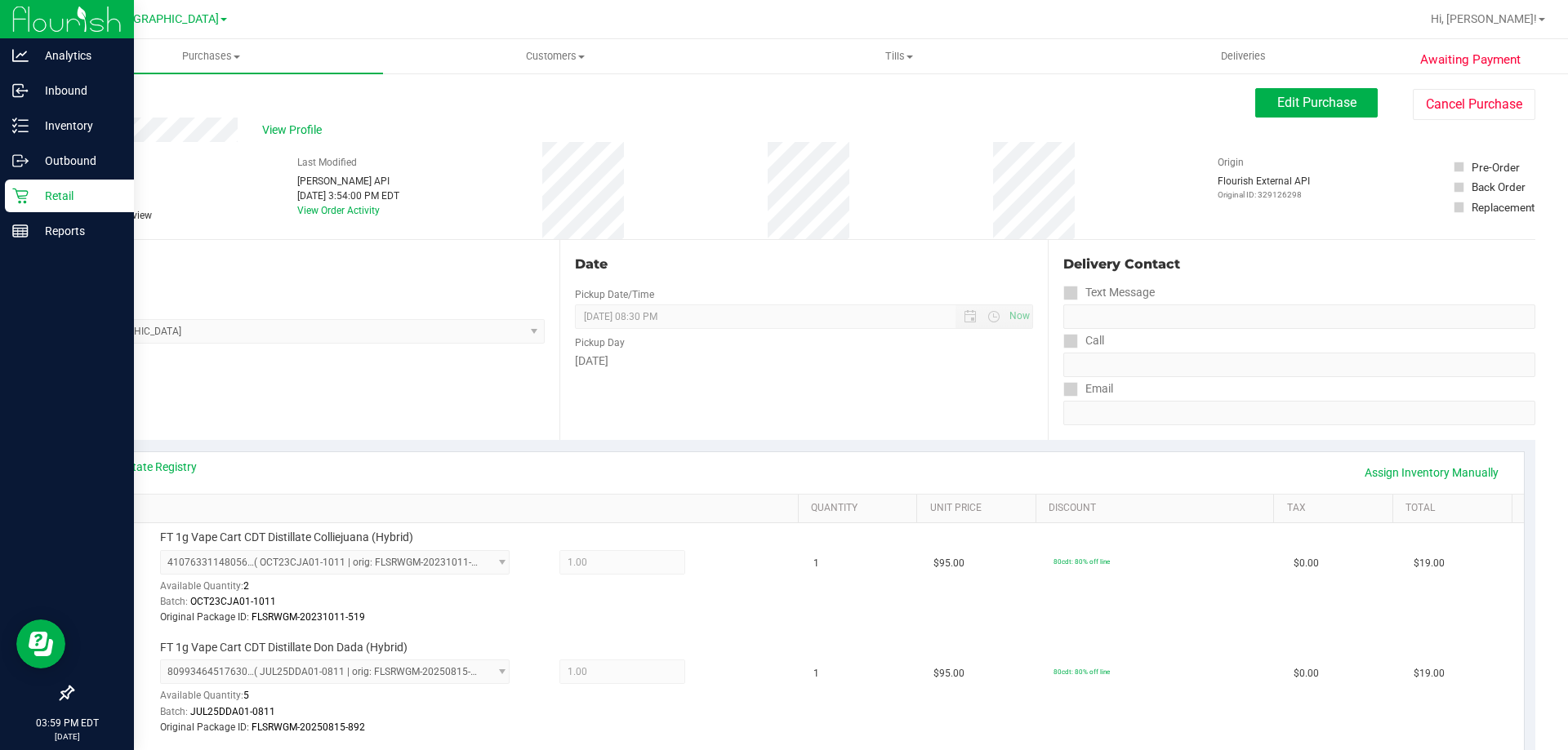
click at [39, 202] on p "Retail" at bounding box center [77, 195] width 98 height 19
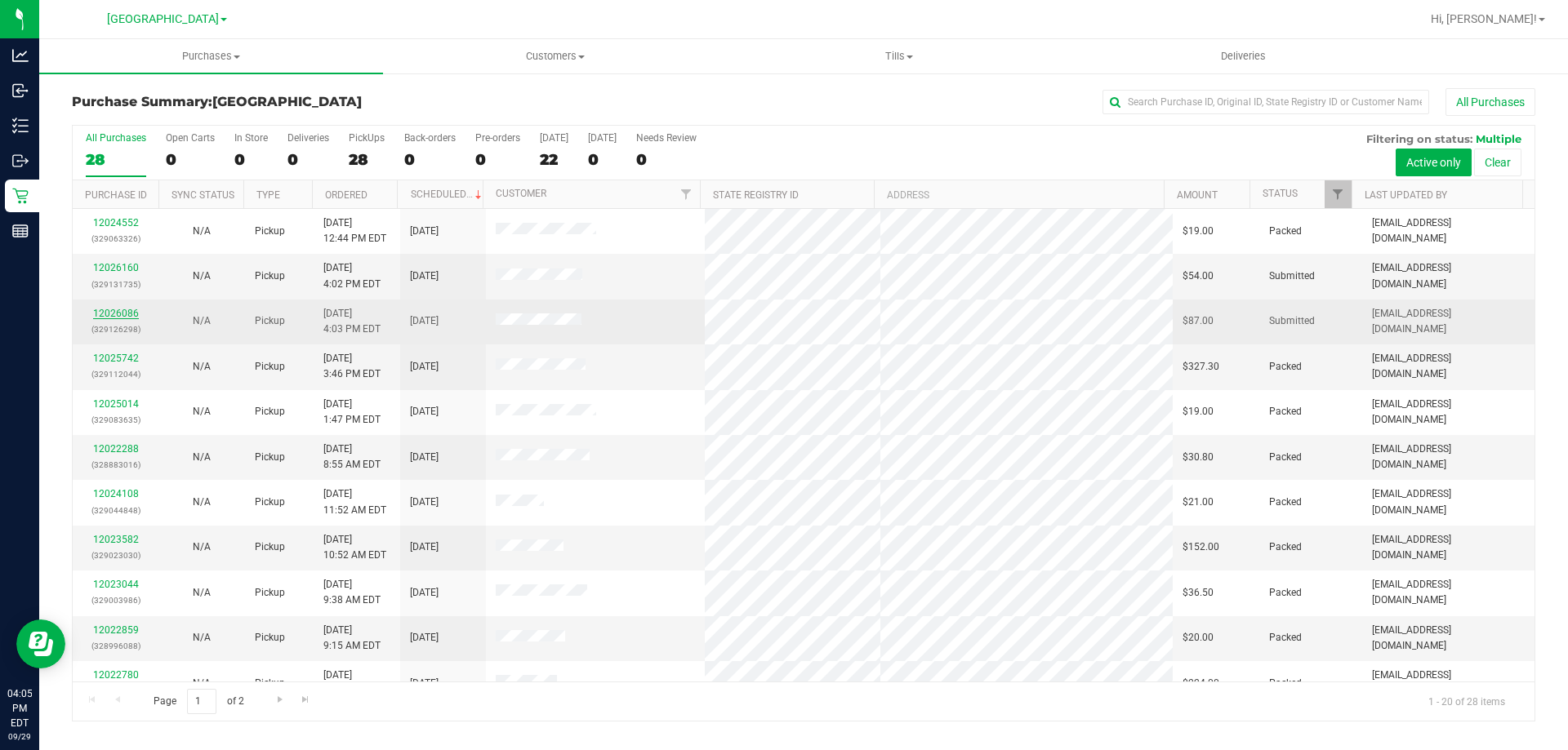
click at [120, 309] on link "12026086" at bounding box center [116, 313] width 46 height 11
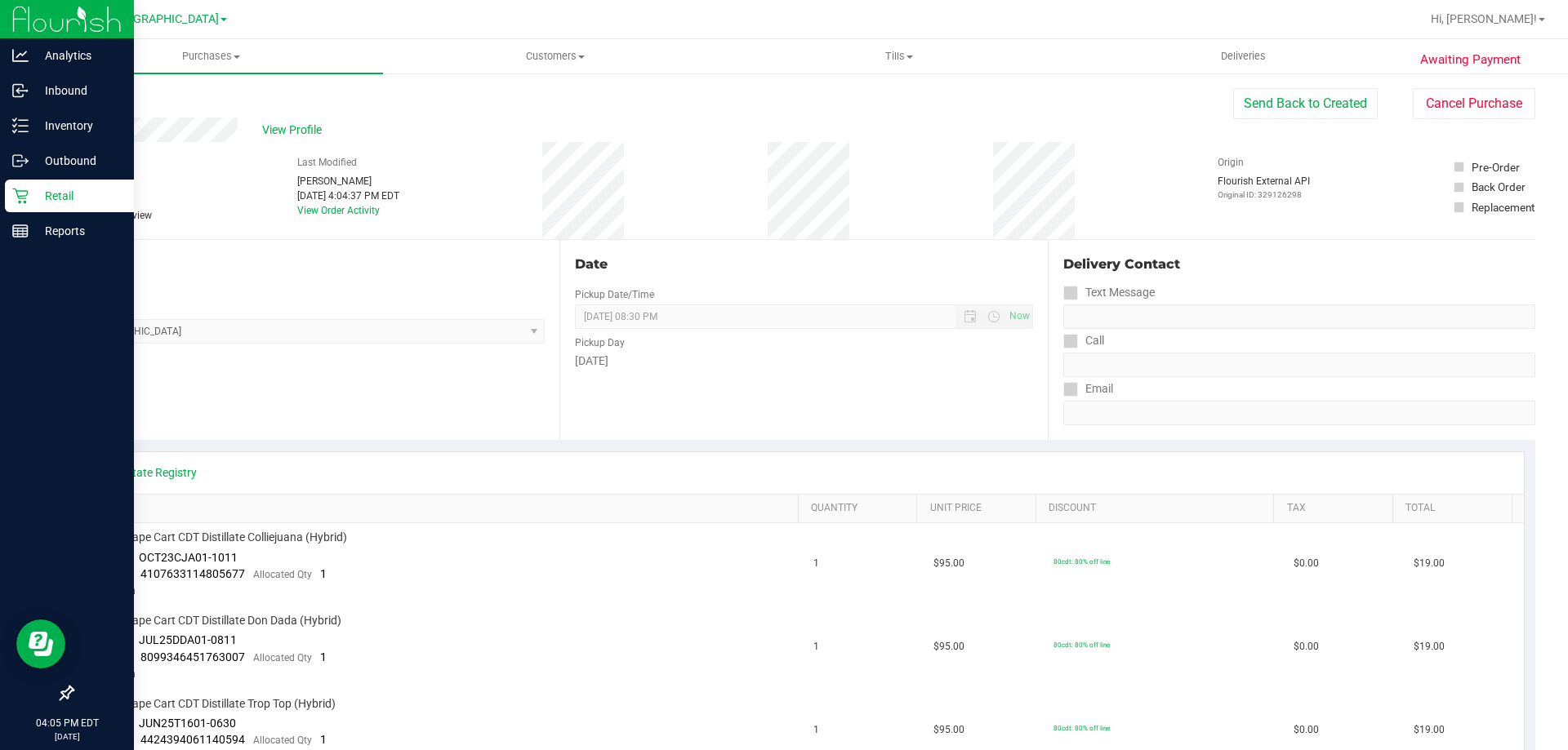
click at [38, 194] on p "Retail" at bounding box center [77, 195] width 98 height 19
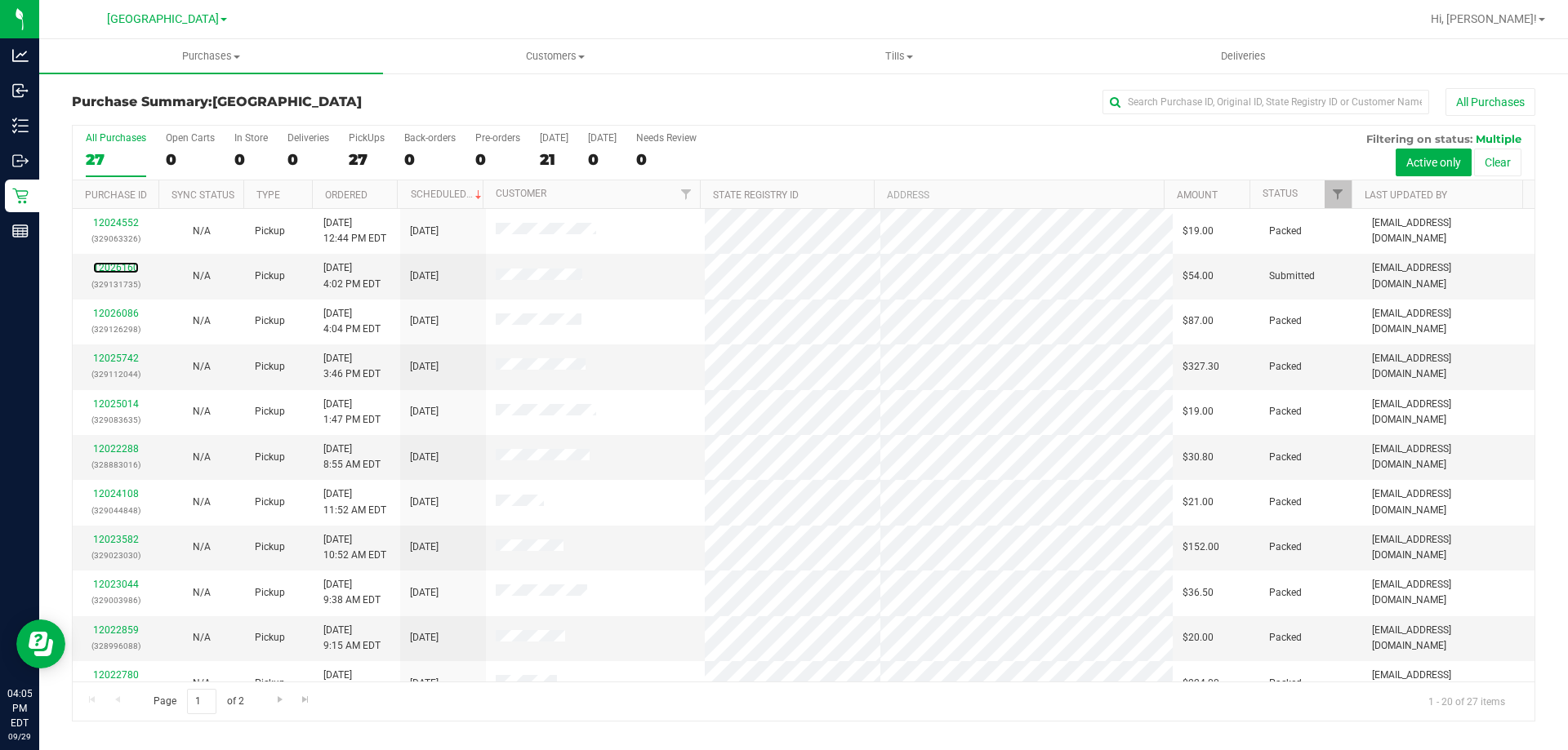
click at [130, 266] on link "12026160" at bounding box center [116, 267] width 46 height 11
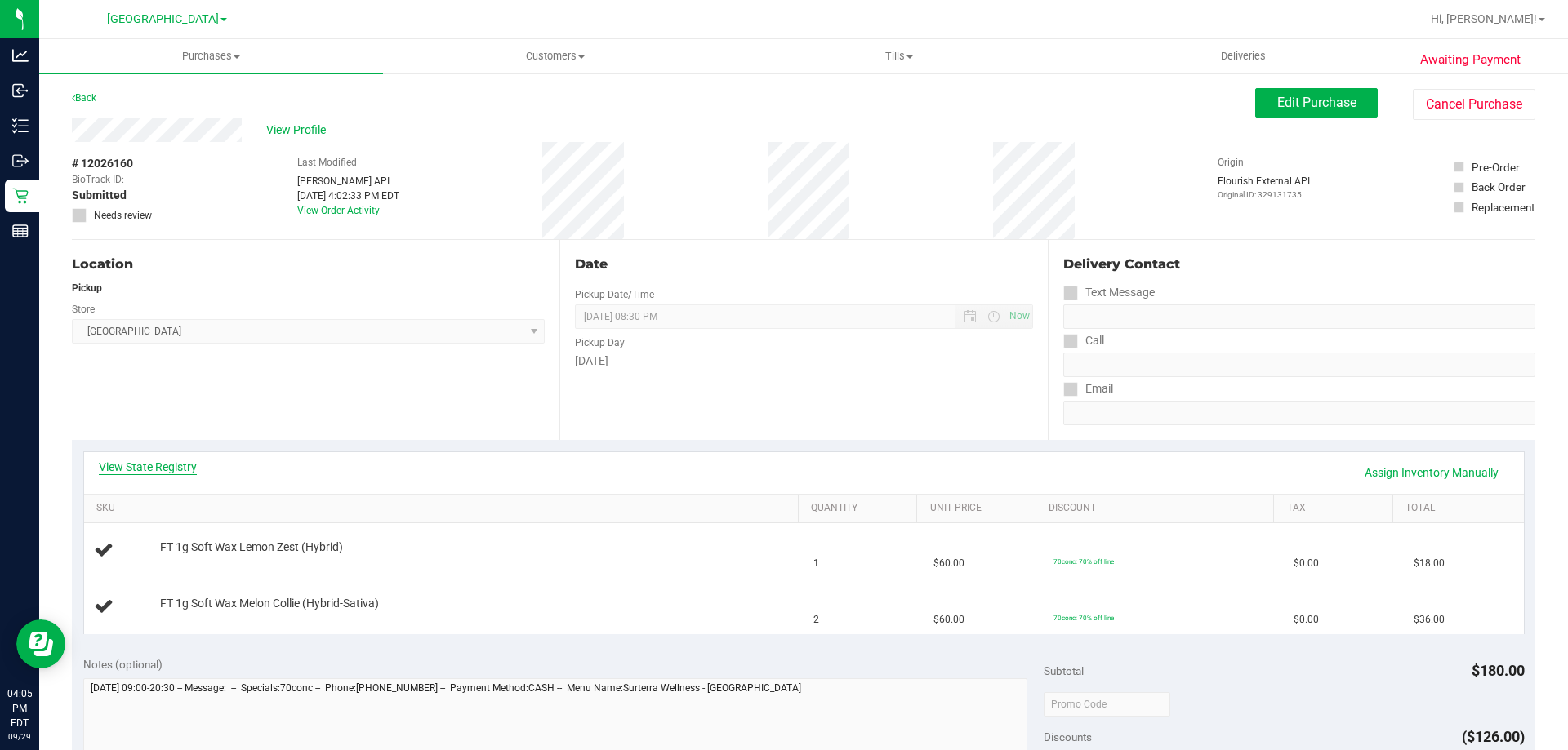
click at [155, 469] on link "View State Registry" at bounding box center [148, 467] width 98 height 16
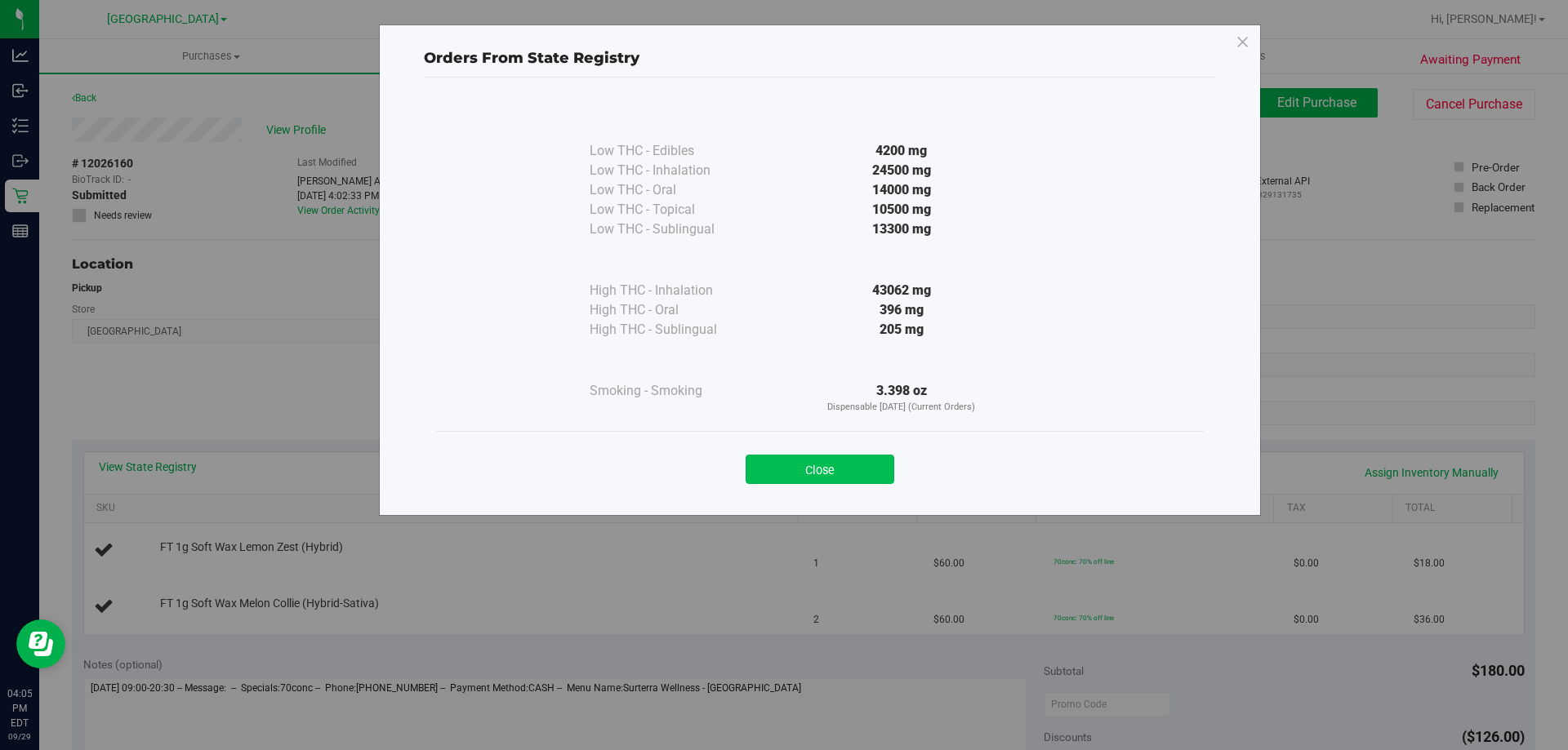
click at [823, 462] on button "Close" at bounding box center [819, 469] width 149 height 29
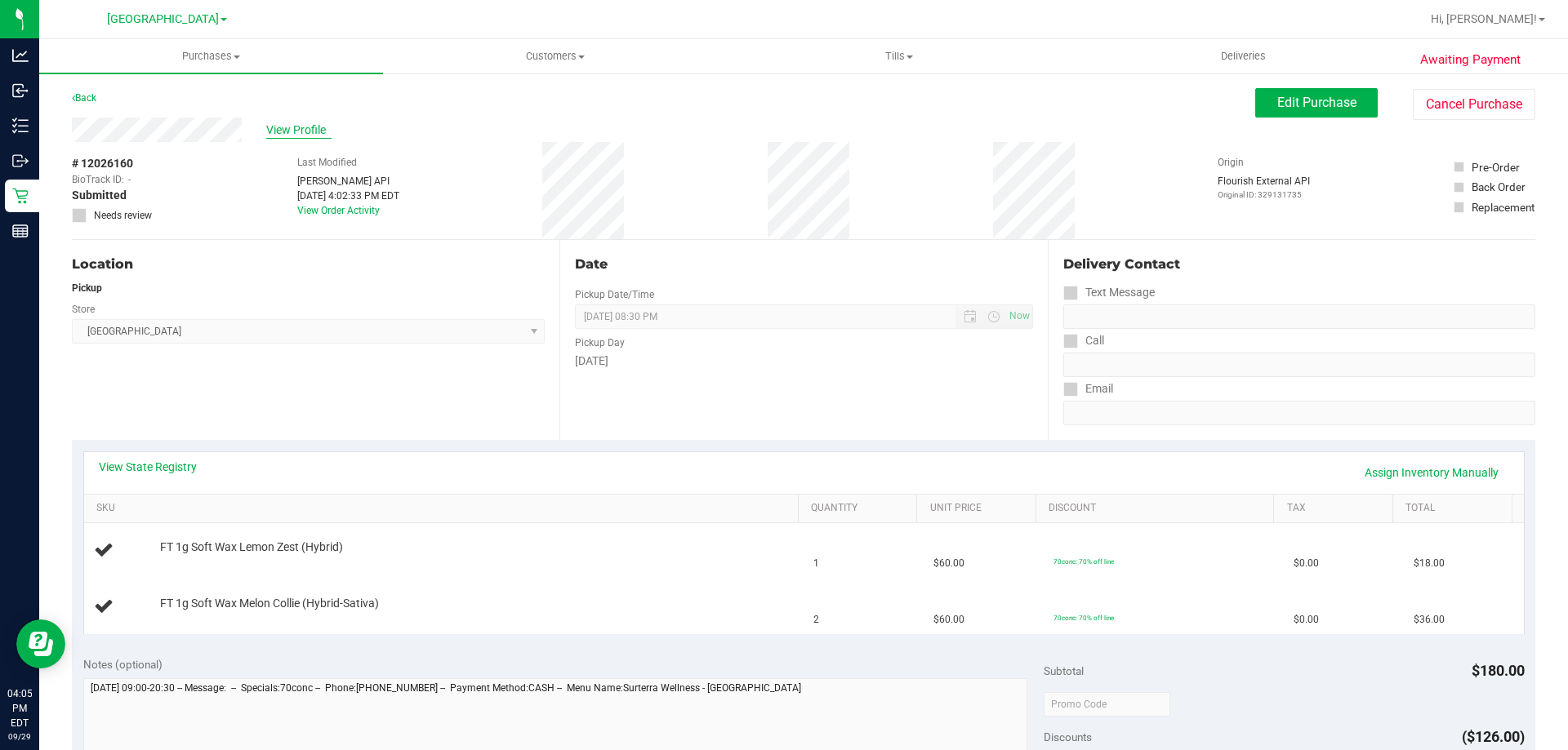
click at [297, 138] on span "View Profile" at bounding box center [299, 129] width 65 height 17
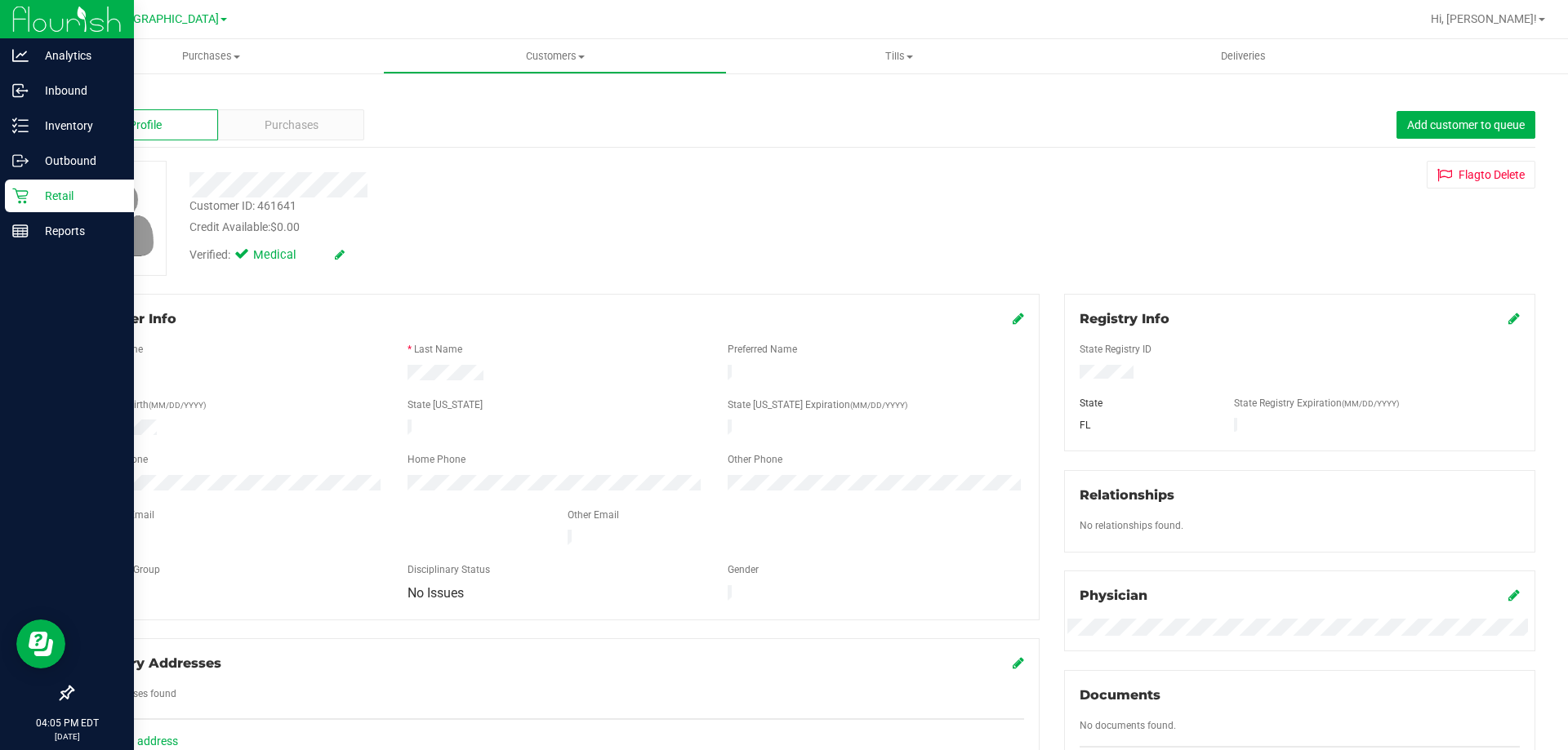
click at [17, 203] on icon at bounding box center [20, 195] width 16 height 16
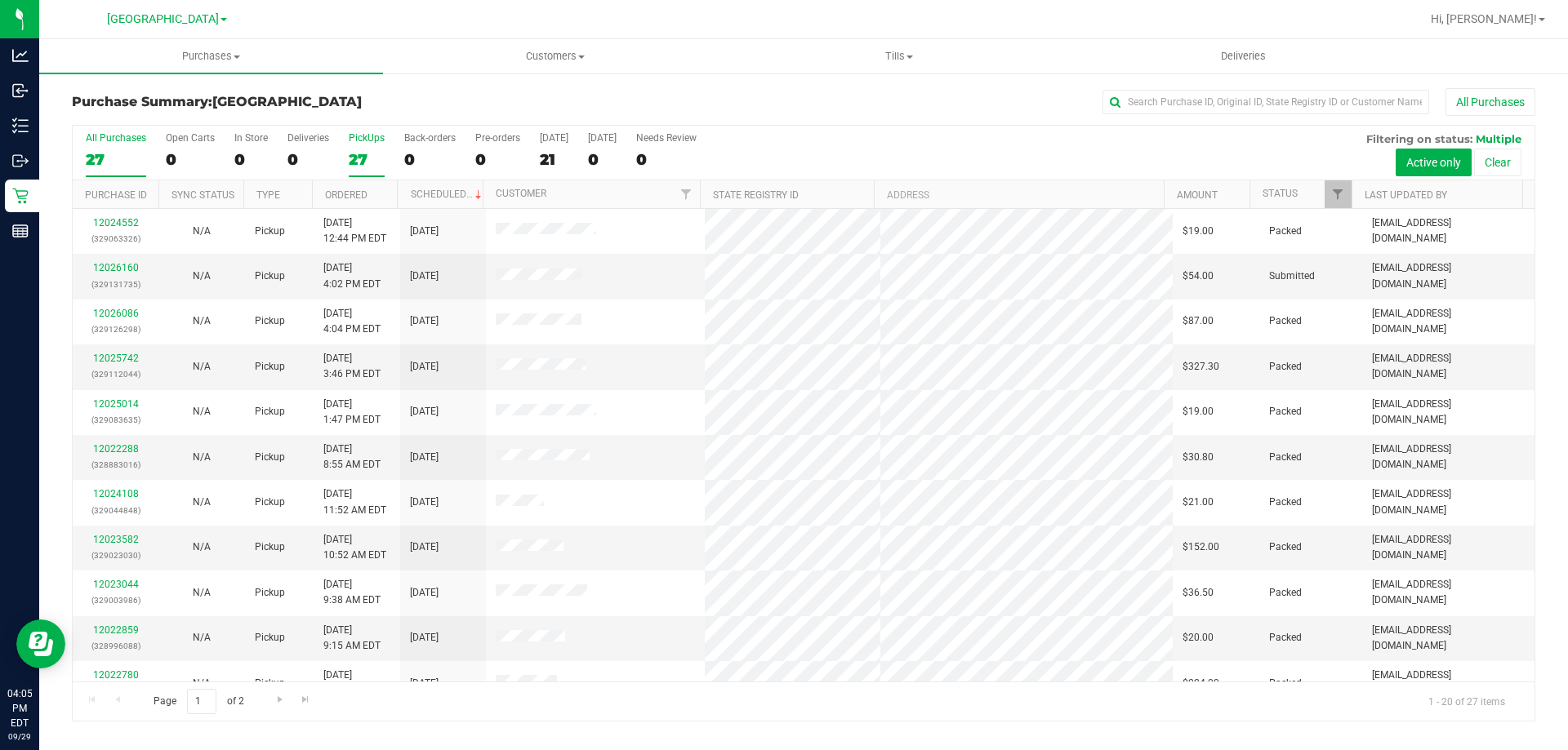
click at [372, 153] on div "27" at bounding box center [366, 159] width 36 height 19
click at [0, 0] on input "PickUps 27" at bounding box center [0, 0] width 0 height 0
click at [109, 166] on div "27" at bounding box center [116, 159] width 60 height 19
click at [0, 0] on input "All Purchases 27" at bounding box center [0, 0] width 0 height 0
click at [355, 155] on div "27" at bounding box center [366, 159] width 36 height 19
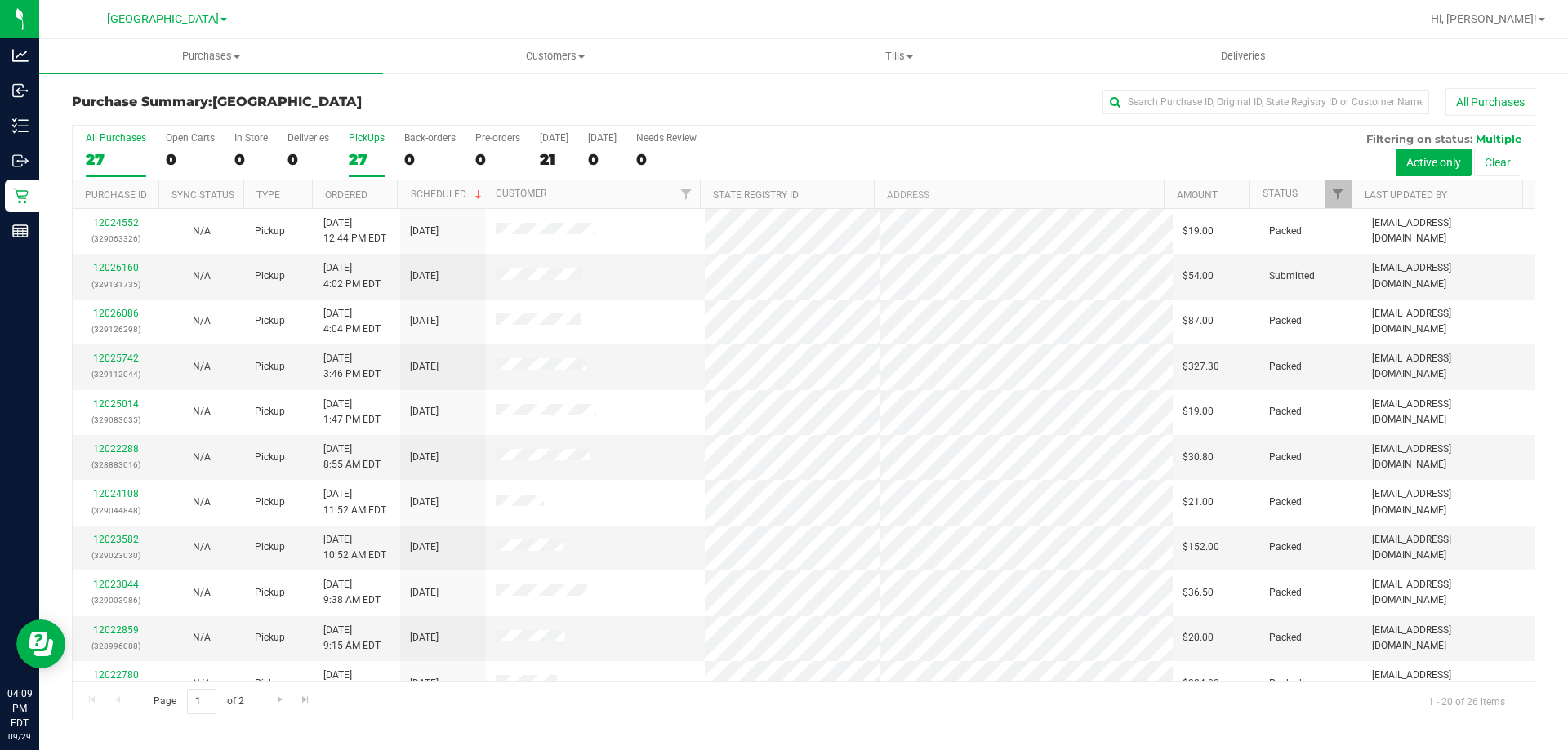
click at [0, 0] on input "PickUps 27" at bounding box center [0, 0] width 0 height 0
click at [78, 143] on div "All Purchases 26 Open Carts 0 In Store 0 Deliveries 0 PickUps 26 Back-orders 0 …" at bounding box center [803, 153] width 1462 height 55
drag, startPoint x: 96, startPoint y: 152, endPoint x: 89, endPoint y: 85, distance: 67.4
click at [97, 152] on div "26" at bounding box center [116, 159] width 60 height 19
click at [0, 0] on input "All Purchases 26" at bounding box center [0, 0] width 0 height 0
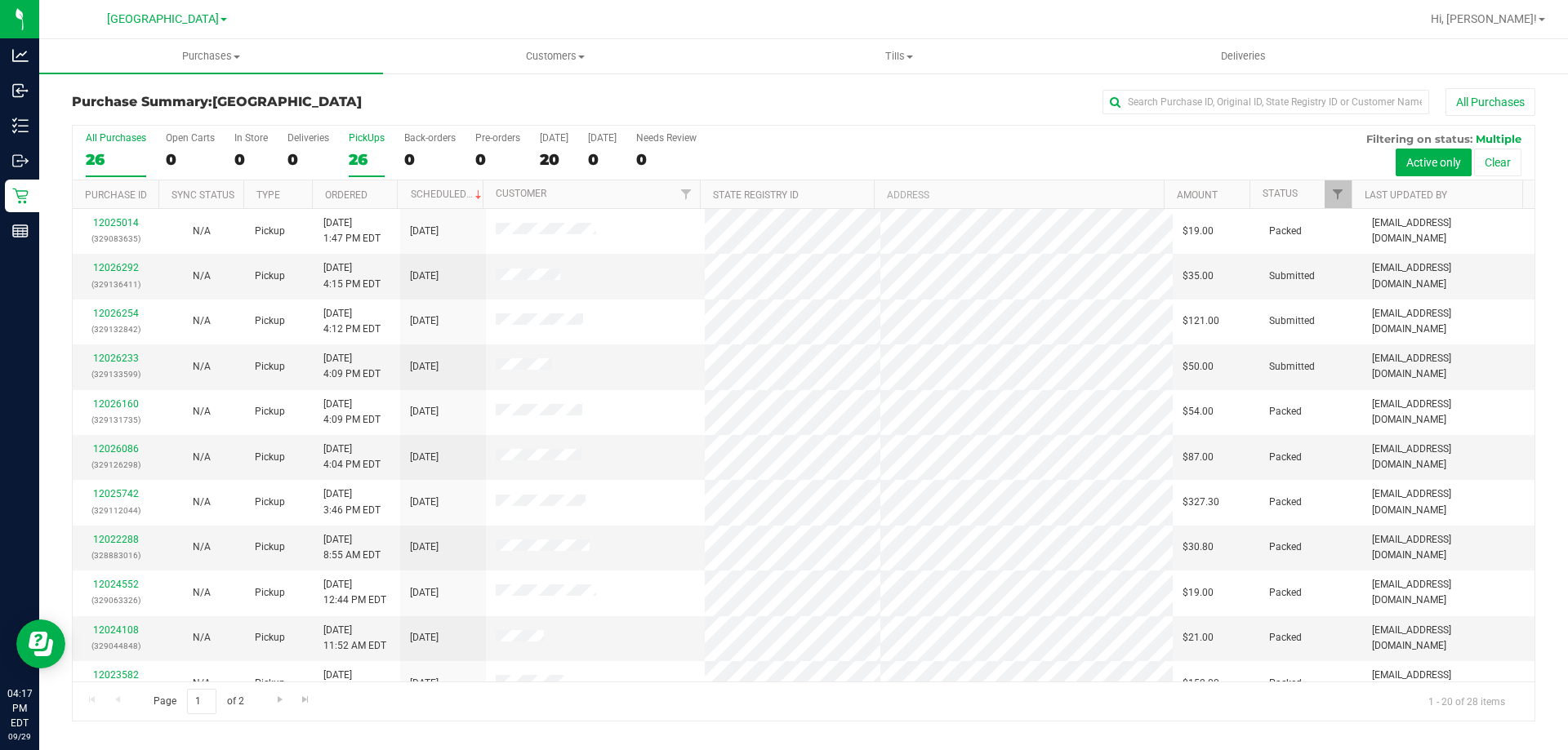
click at [362, 158] on div "26" at bounding box center [366, 159] width 36 height 19
click at [0, 0] on input "PickUps 26" at bounding box center [0, 0] width 0 height 0
click at [120, 354] on link "12026254" at bounding box center [116, 358] width 46 height 11
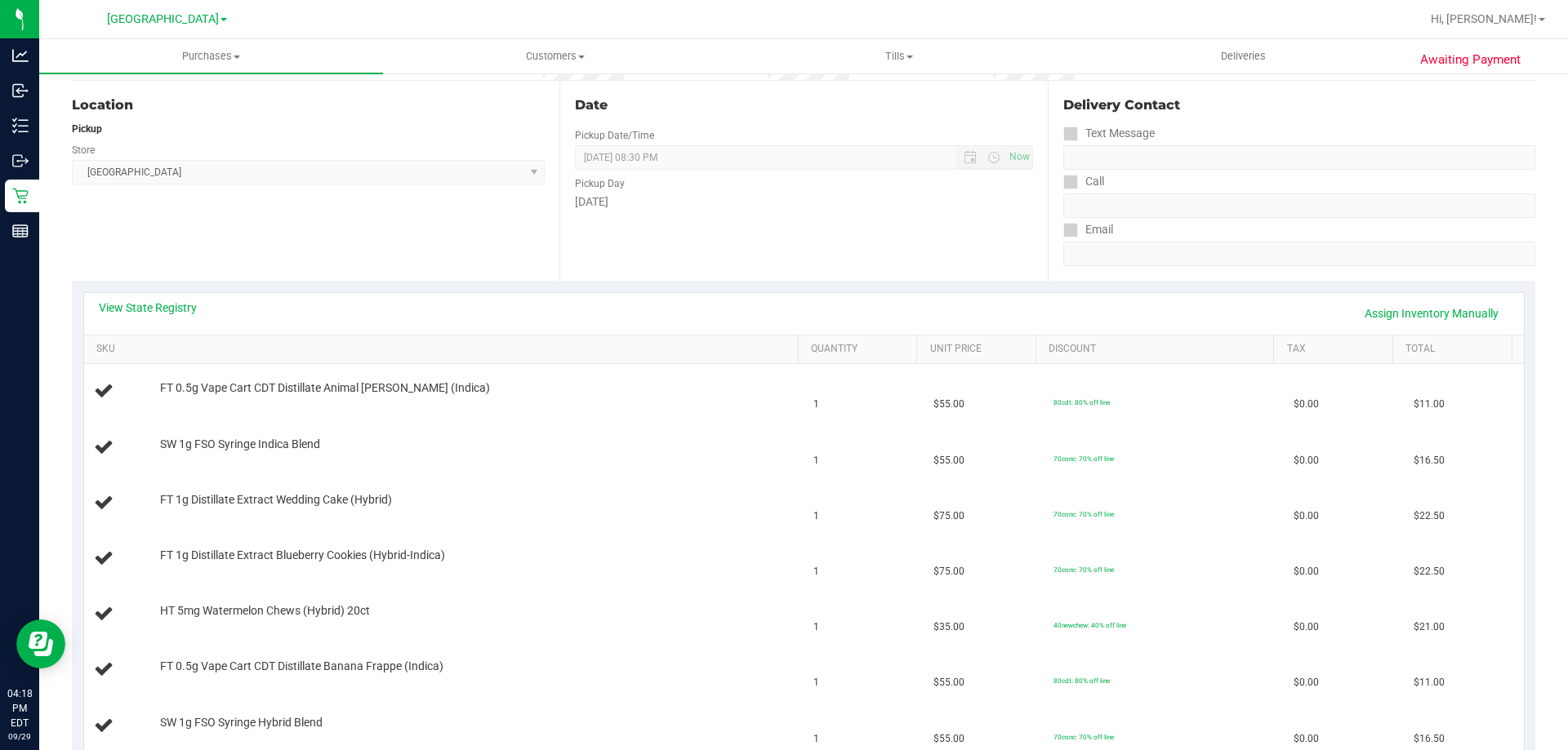
scroll to position [168, 0]
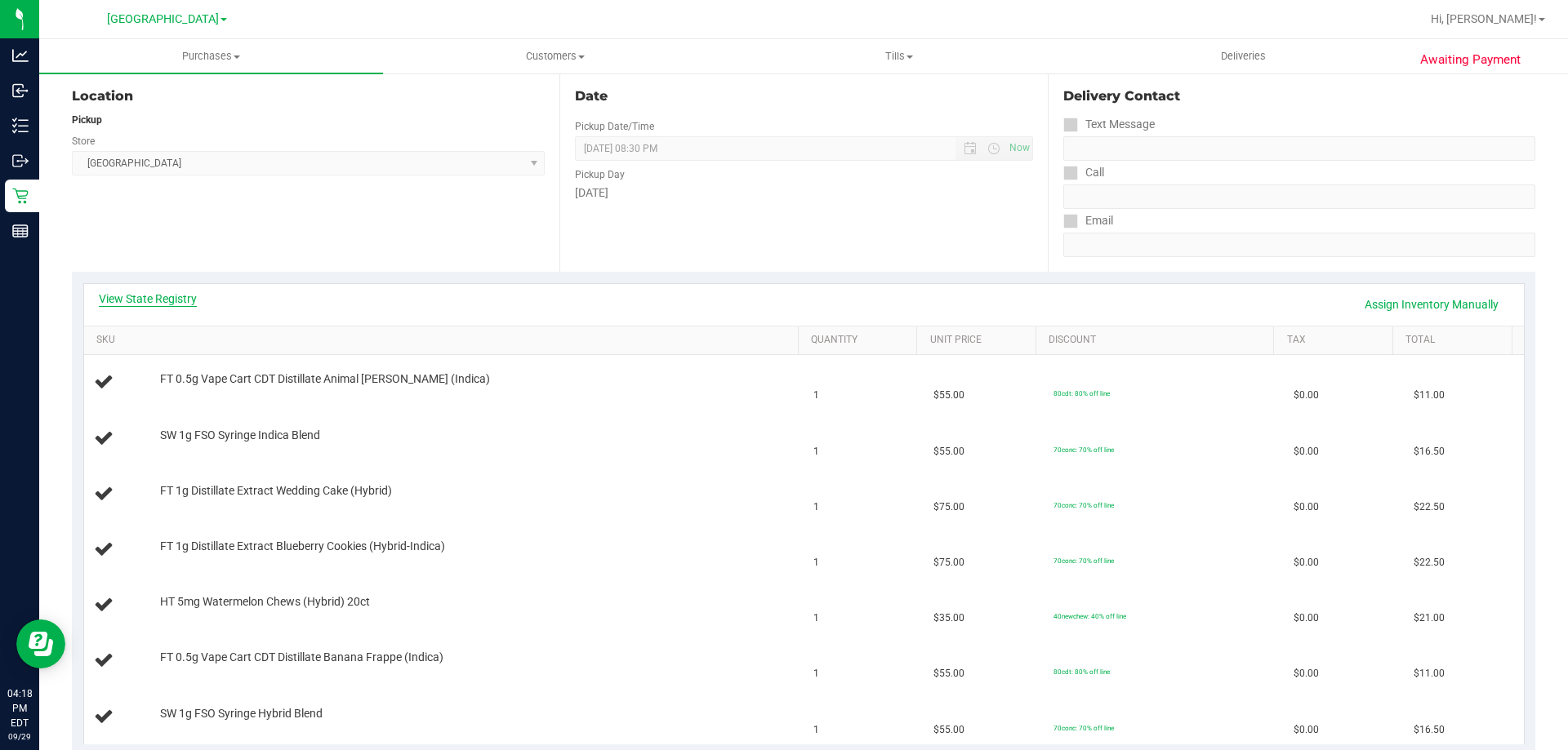
click at [175, 299] on link "View State Registry" at bounding box center [148, 298] width 98 height 16
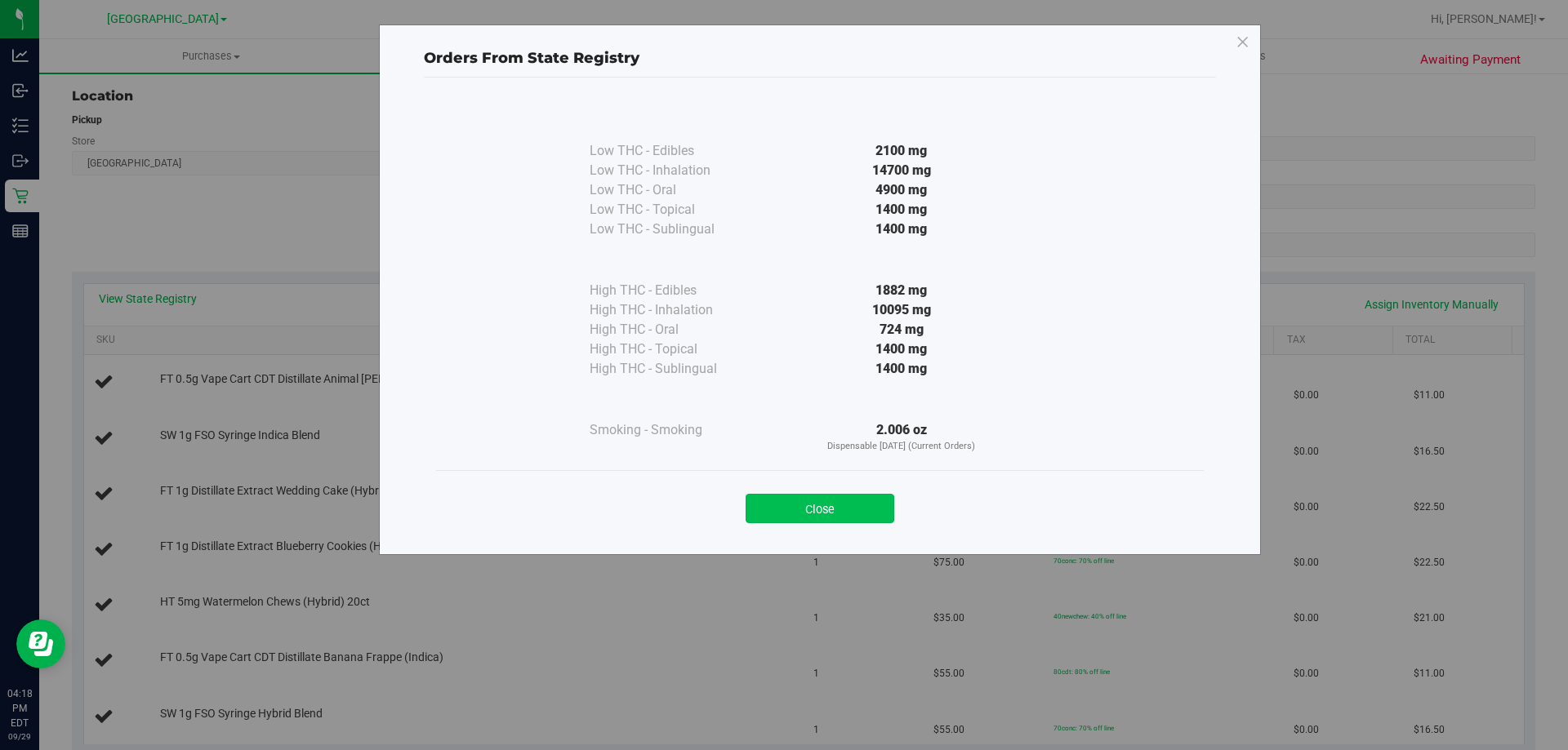
click at [863, 510] on button "Close" at bounding box center [819, 508] width 149 height 29
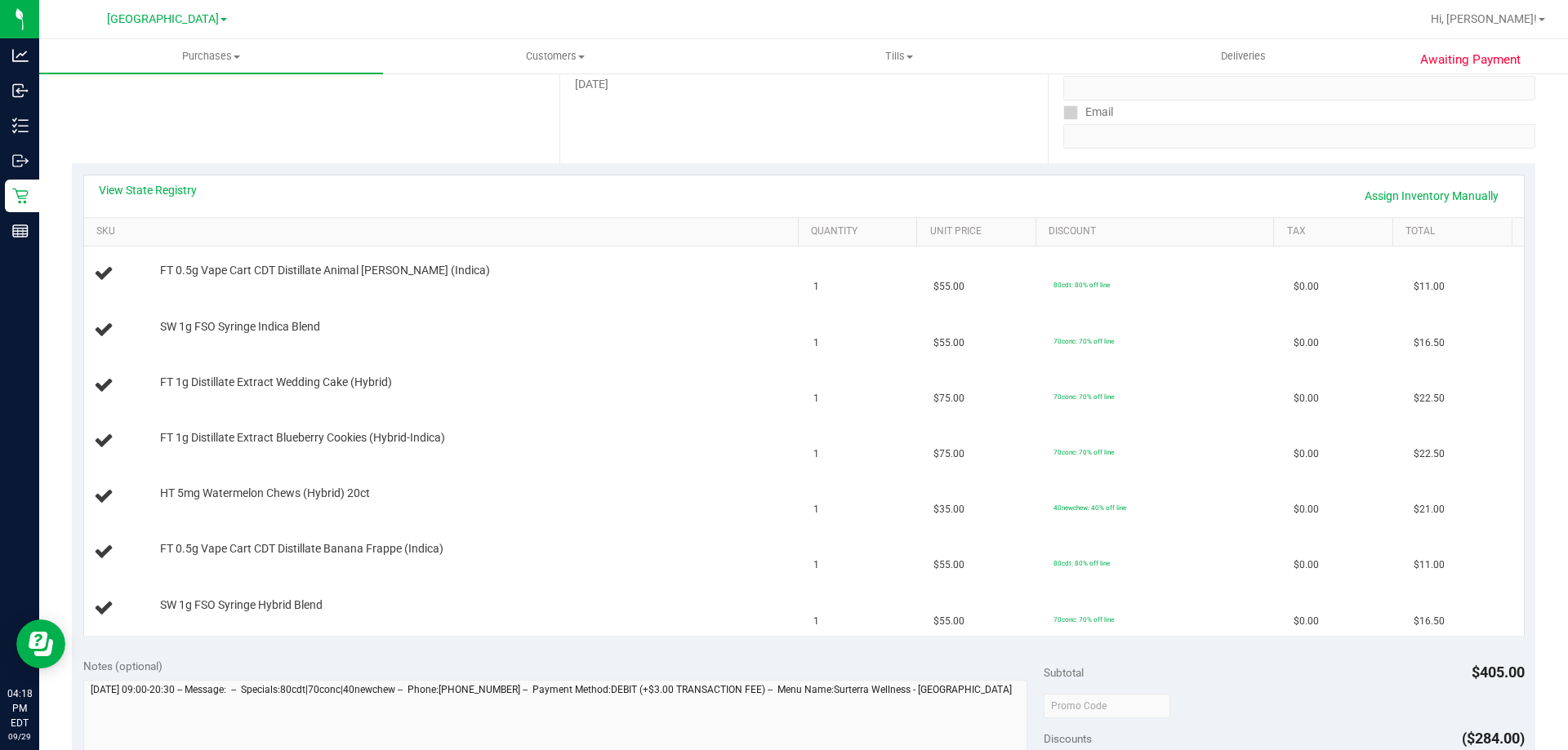
scroll to position [279, 0]
click at [172, 184] on link "View State Registry" at bounding box center [148, 188] width 98 height 16
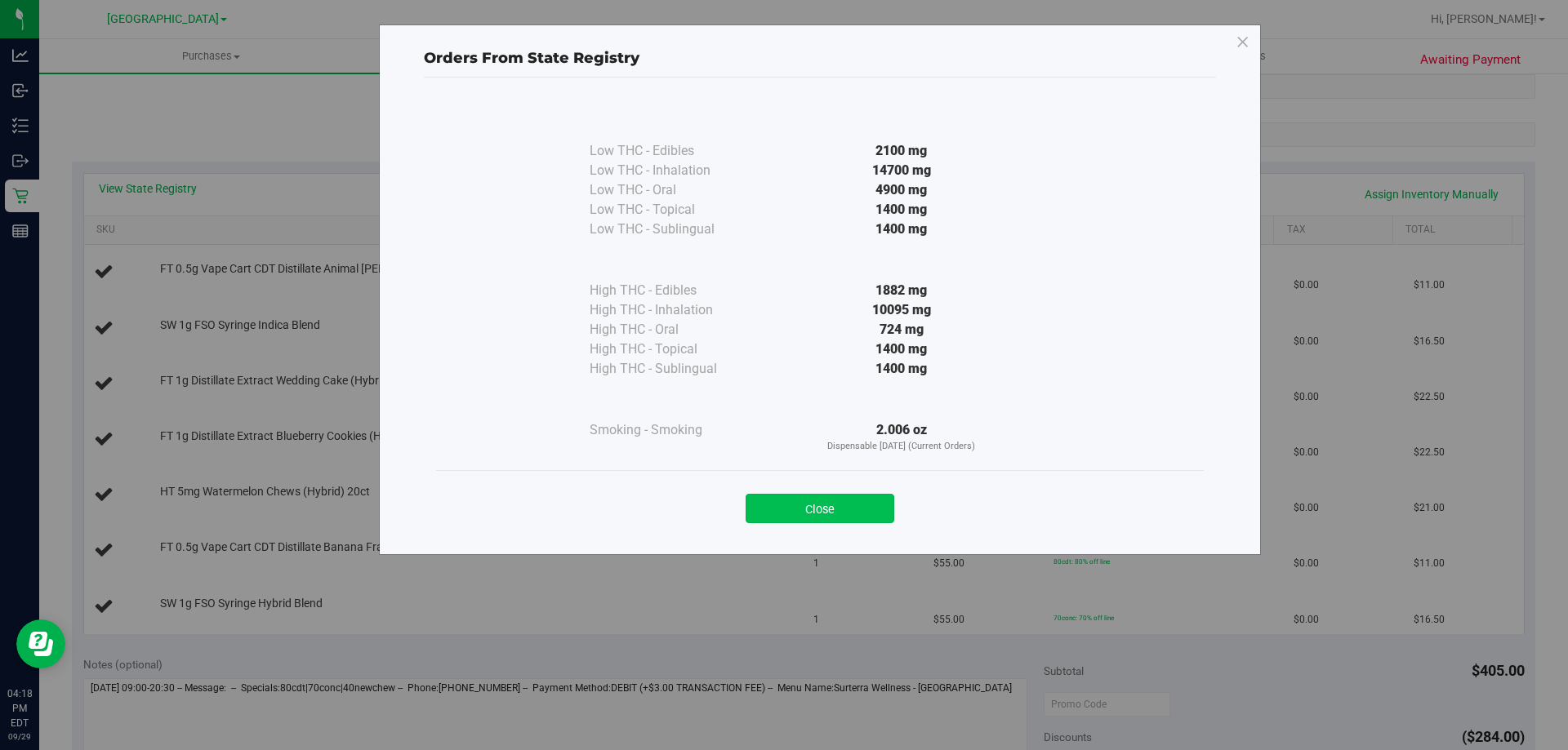
click at [783, 502] on button "Close" at bounding box center [819, 508] width 149 height 29
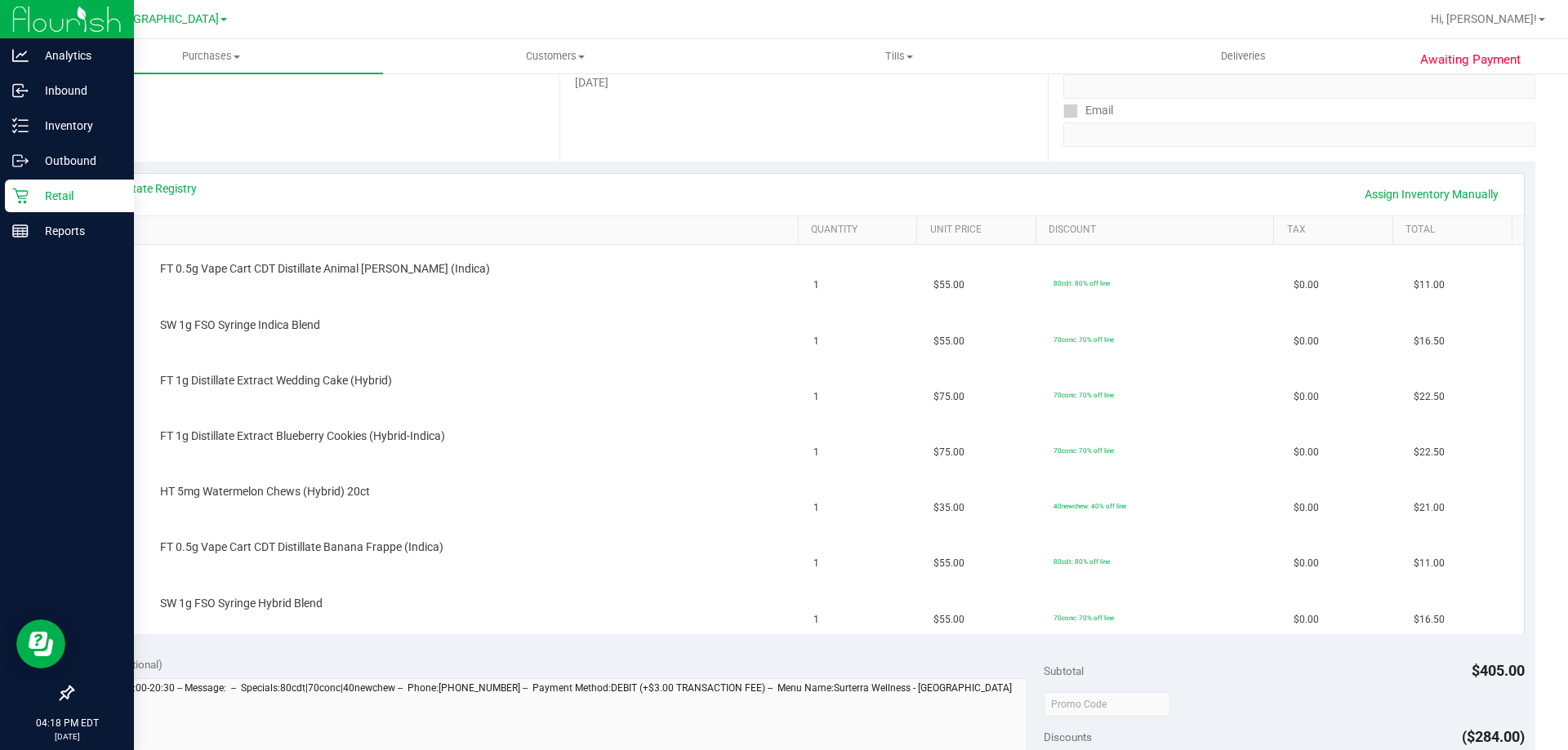
click at [46, 183] on div "Retail" at bounding box center [70, 195] width 129 height 33
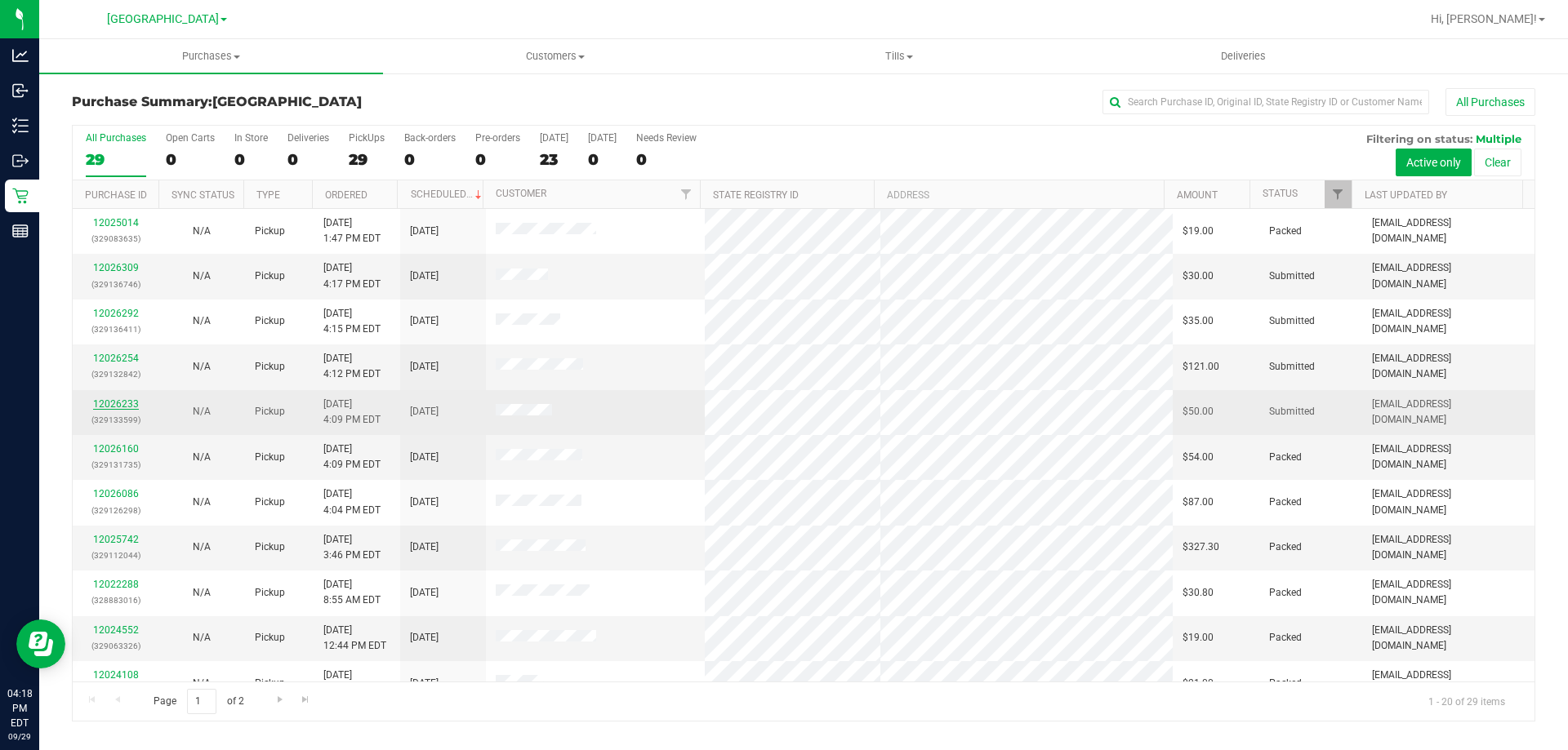
click at [112, 402] on link "12026233" at bounding box center [116, 403] width 46 height 11
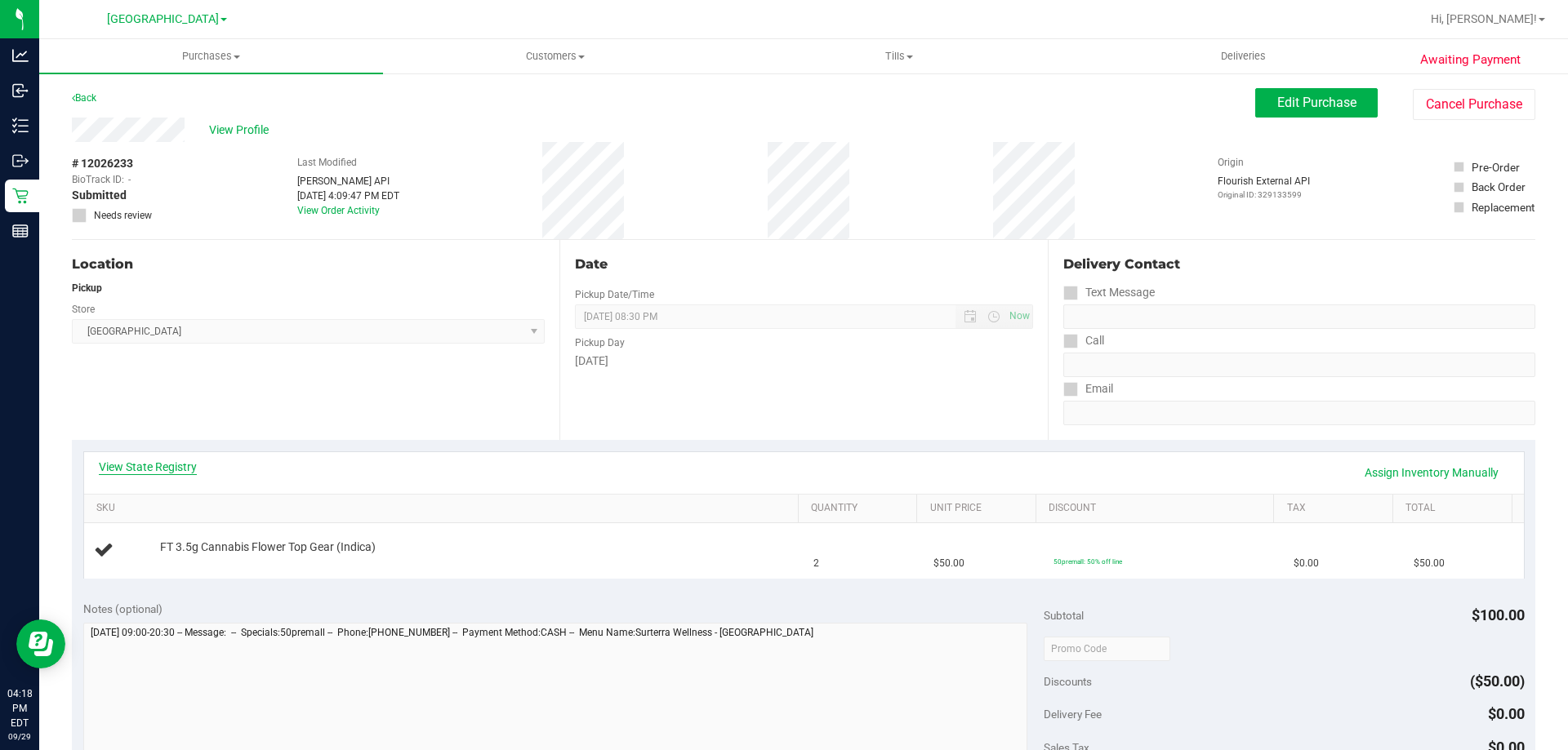
click at [134, 467] on link "View State Registry" at bounding box center [148, 467] width 98 height 16
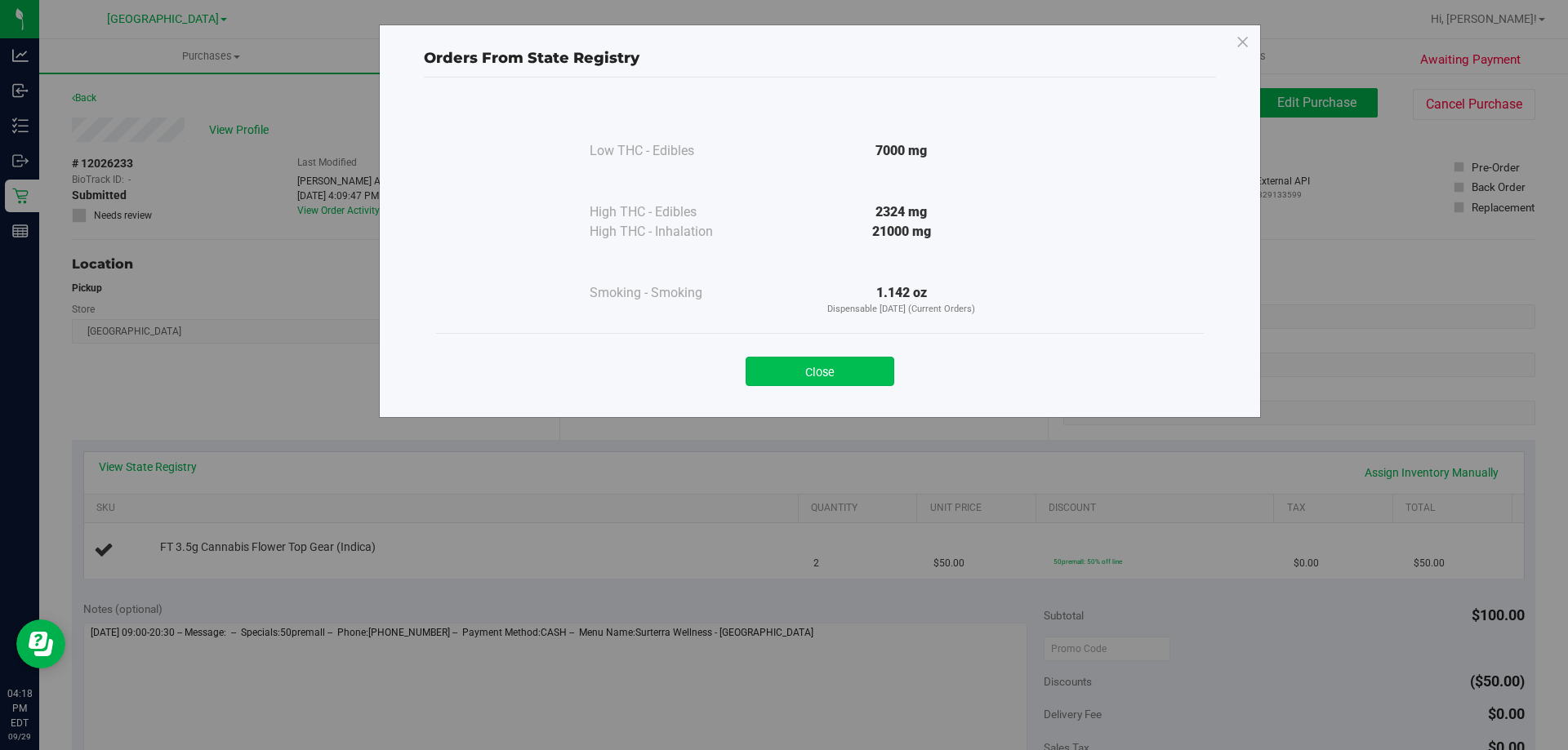
click at [820, 373] on button "Close" at bounding box center [819, 371] width 149 height 29
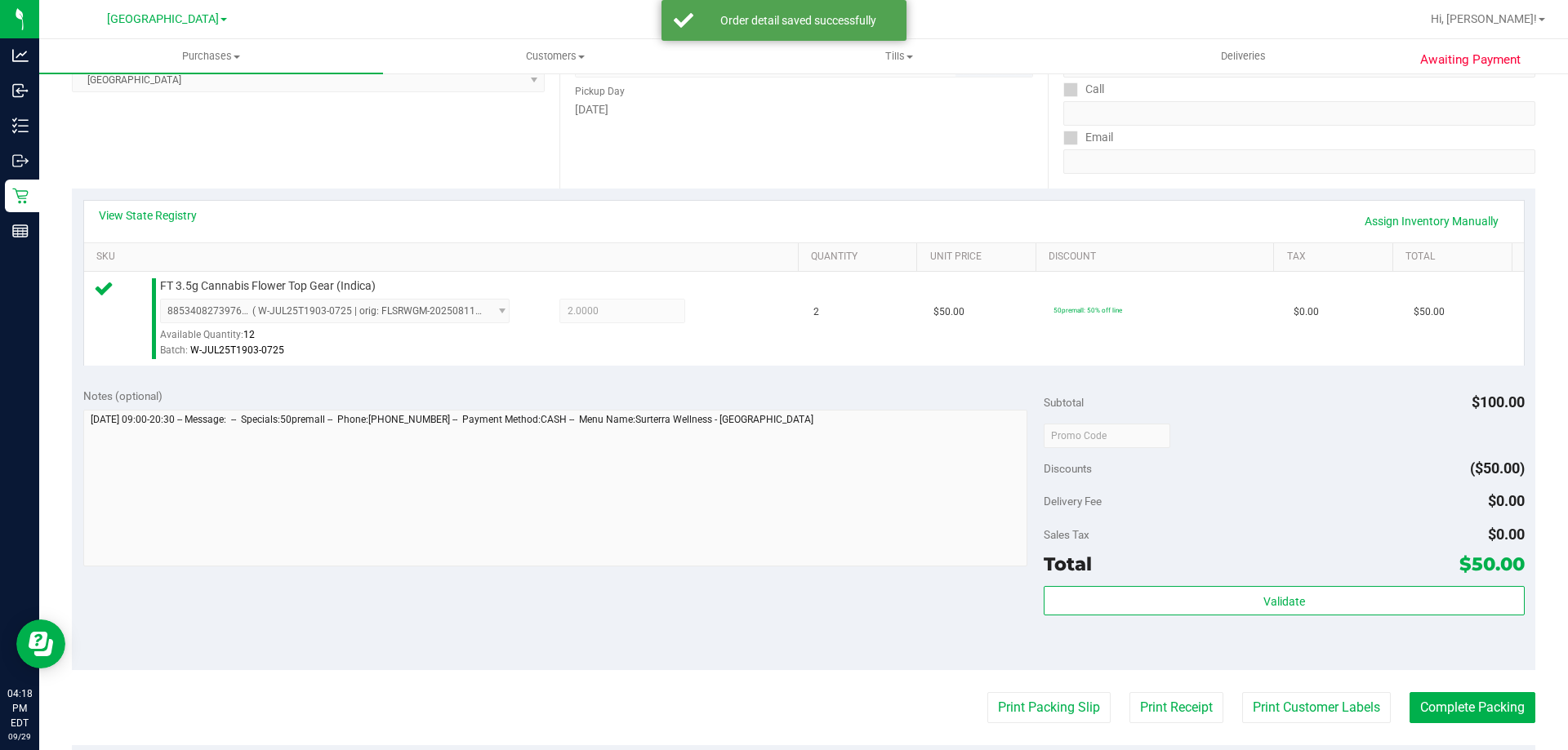
scroll to position [463, 0]
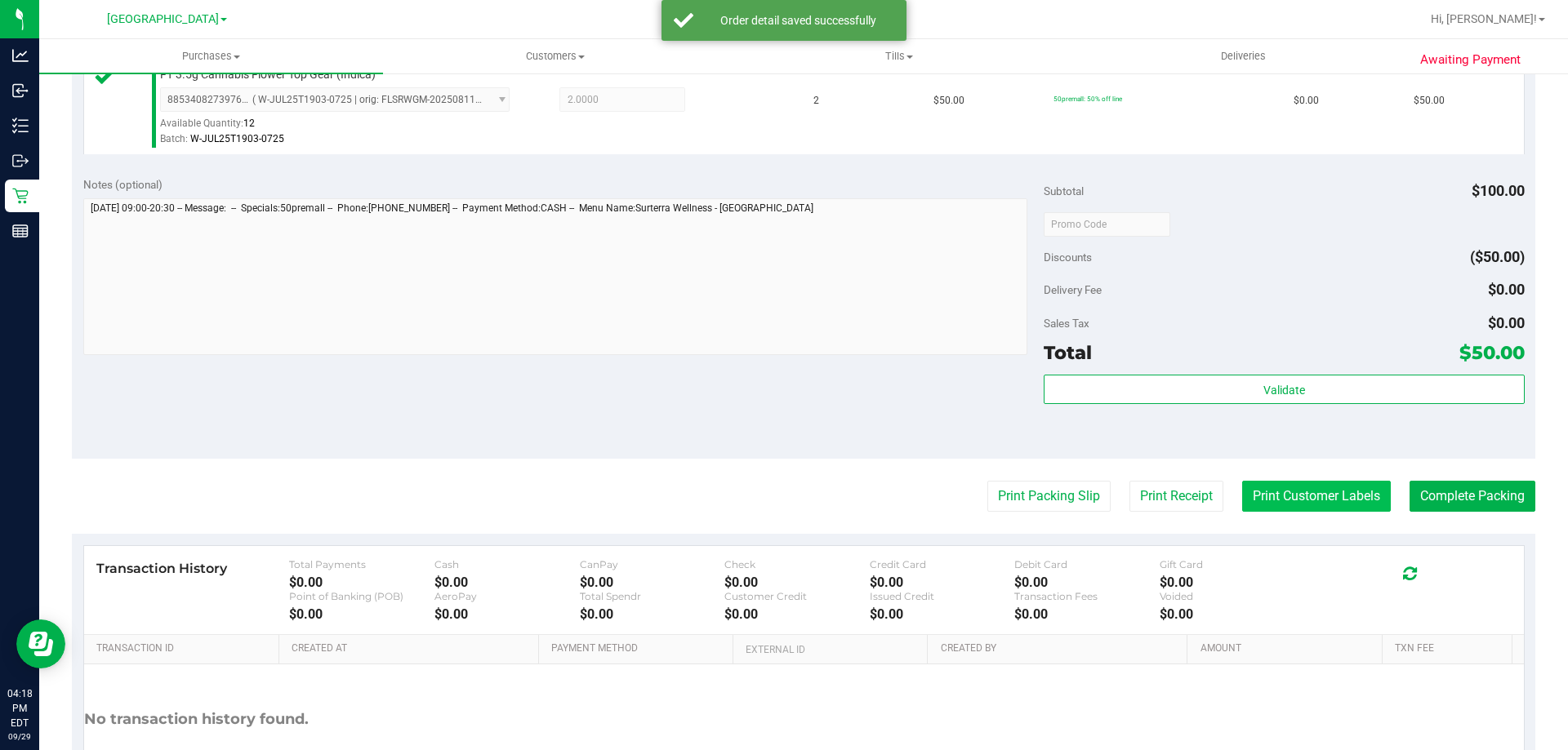
click at [1321, 500] on button "Print Customer Labels" at bounding box center [1316, 495] width 149 height 31
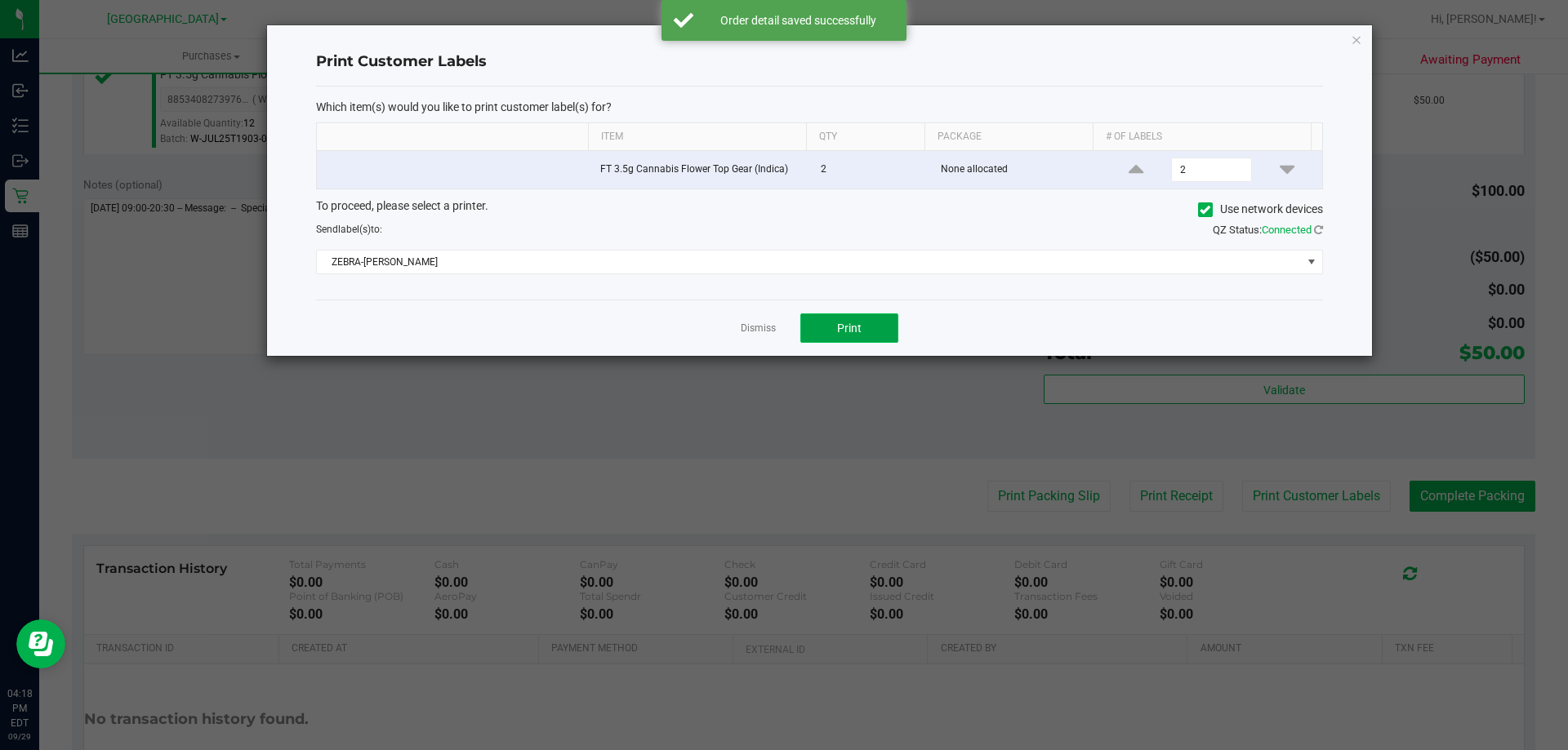
click at [860, 336] on button "Print" at bounding box center [849, 327] width 98 height 29
click at [749, 324] on link "Dismiss" at bounding box center [758, 329] width 35 height 14
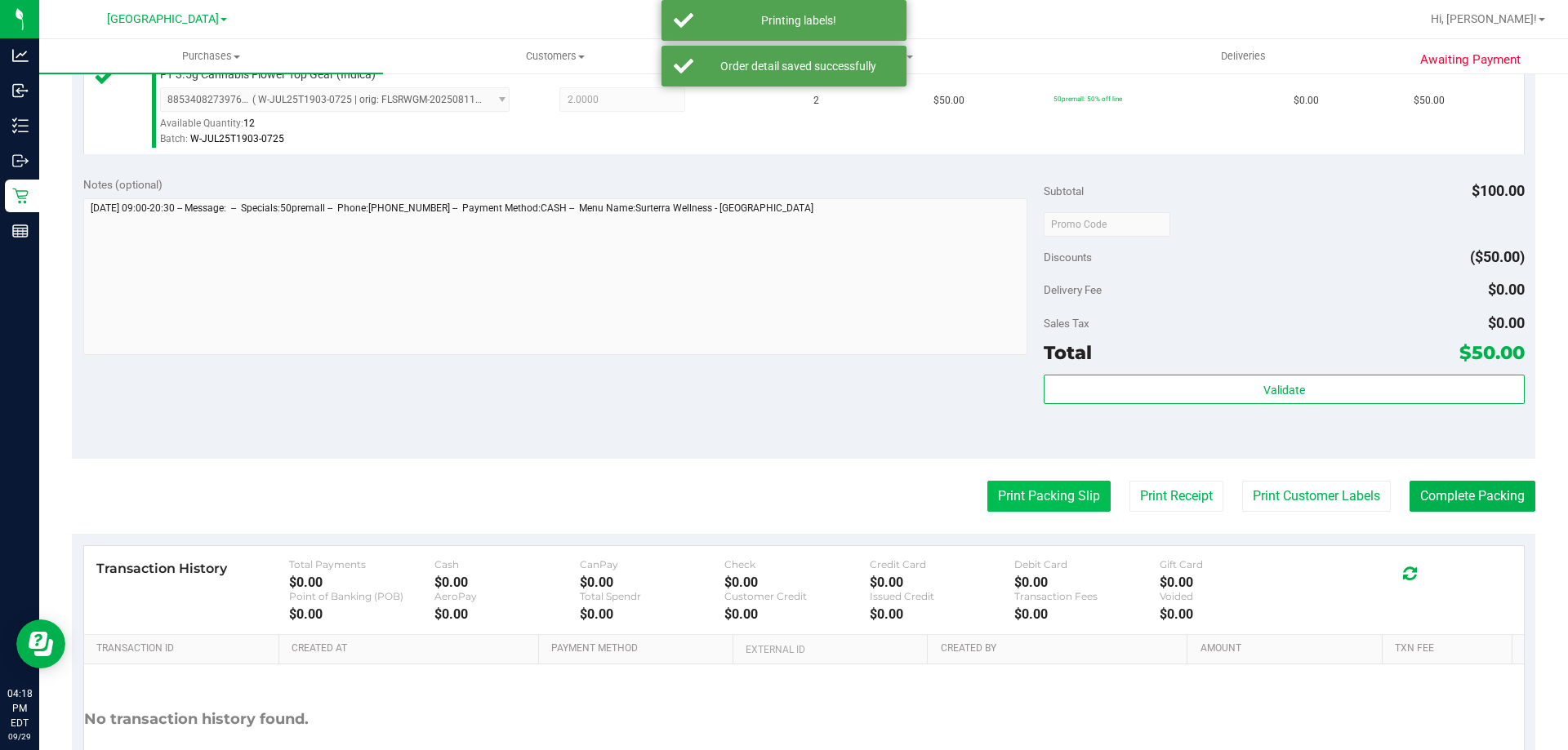
click at [1034, 483] on button "Print Packing Slip" at bounding box center [1049, 495] width 123 height 31
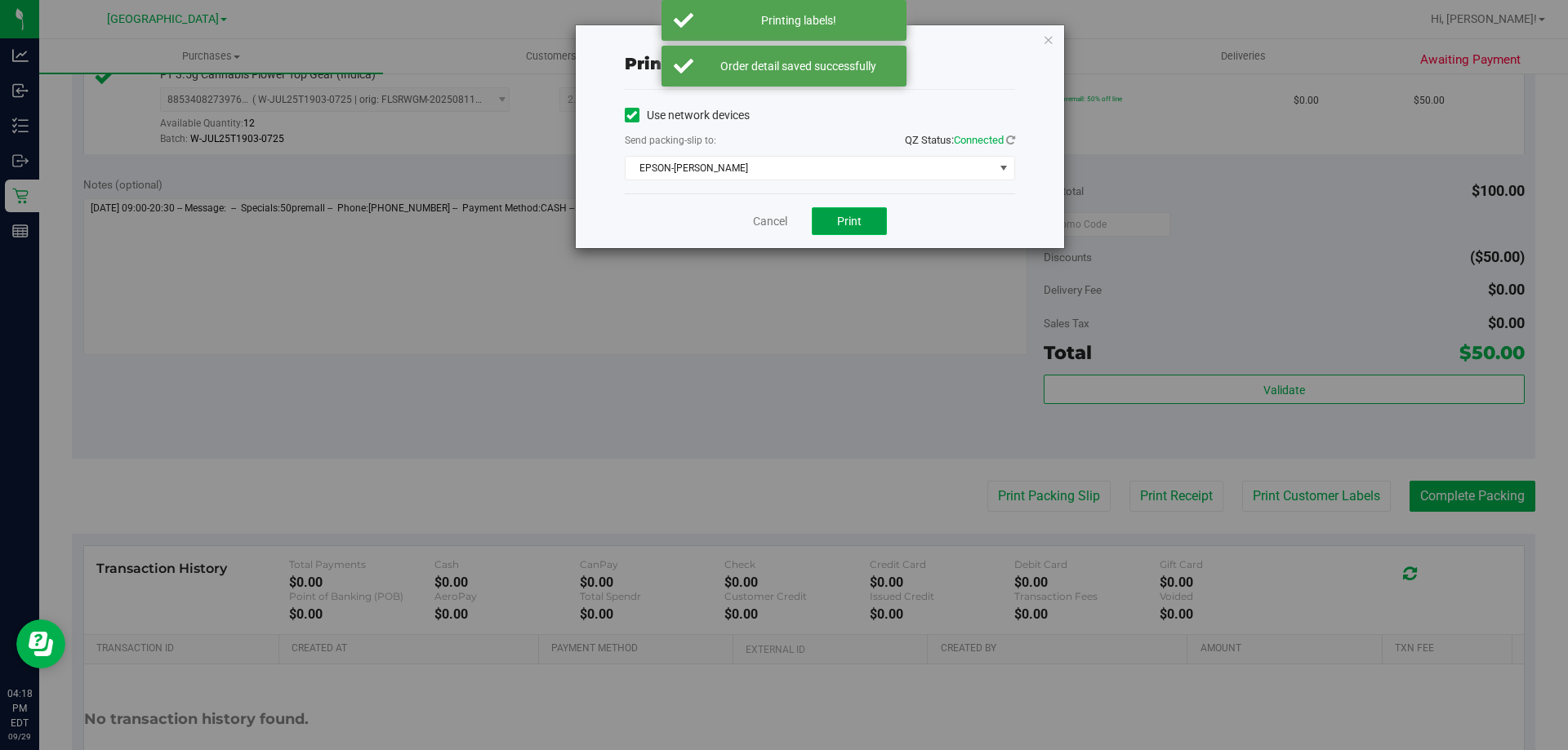
click at [882, 209] on button "Print" at bounding box center [849, 220] width 75 height 27
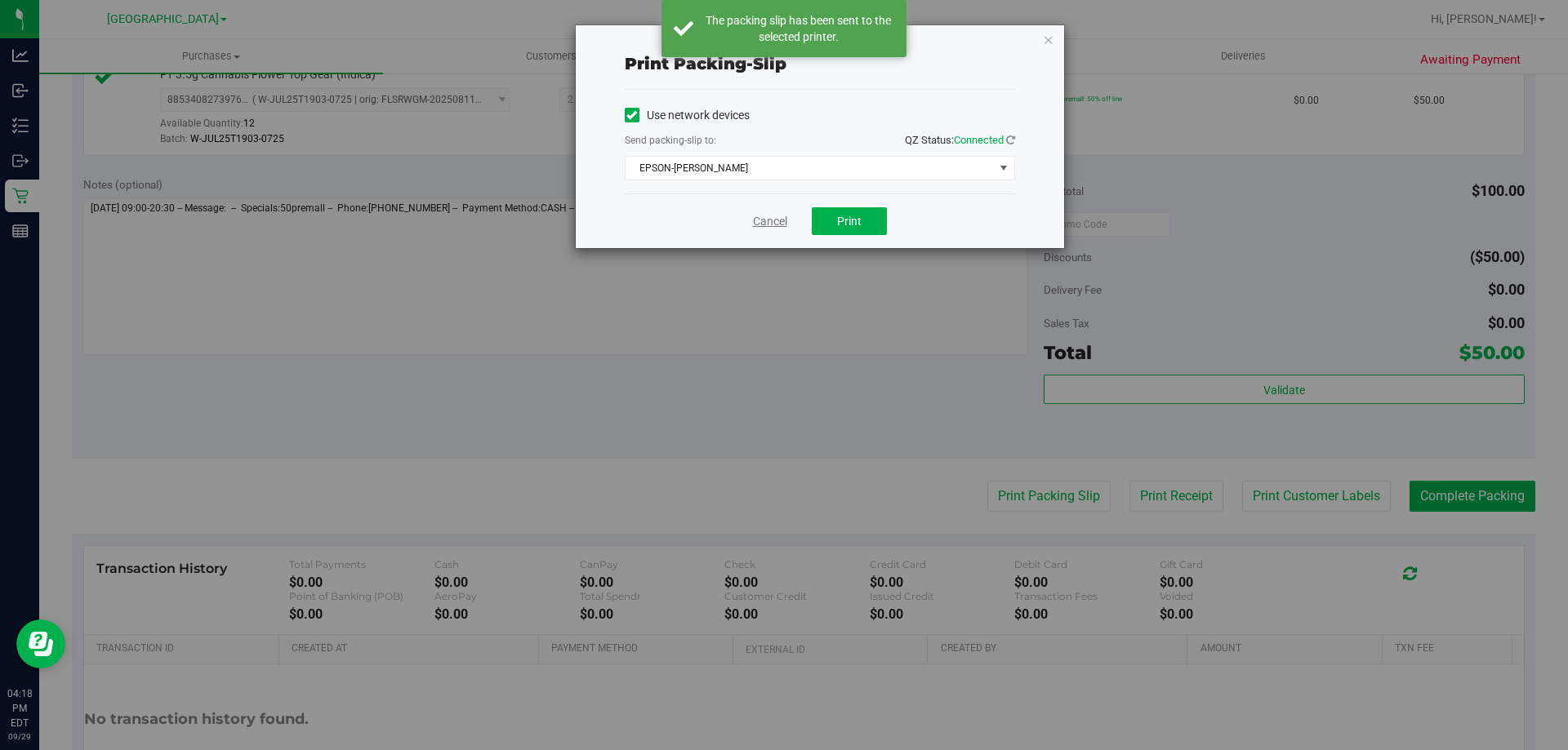
click at [765, 222] on link "Cancel" at bounding box center [770, 221] width 35 height 17
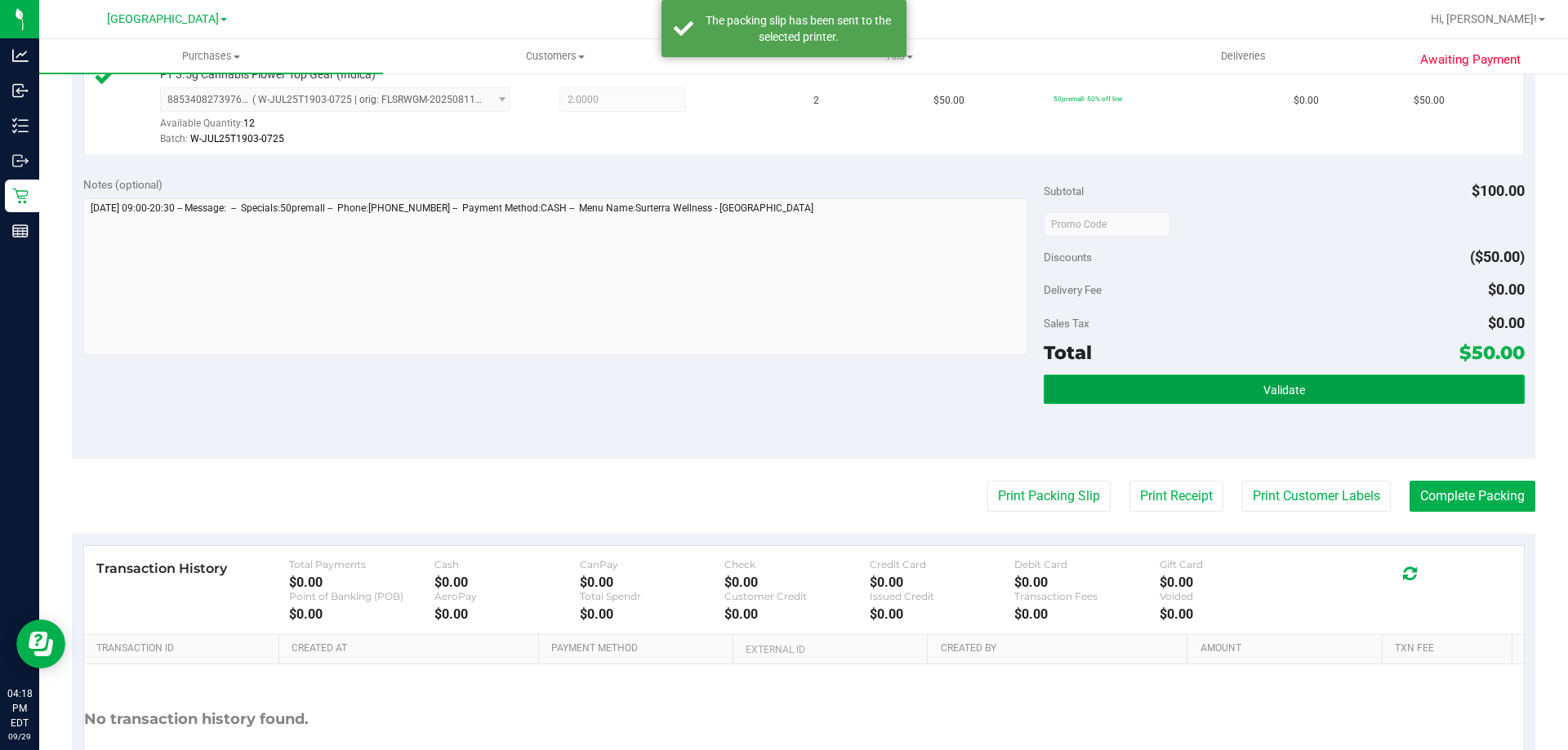
click at [1116, 390] on button "Validate" at bounding box center [1283, 389] width 480 height 29
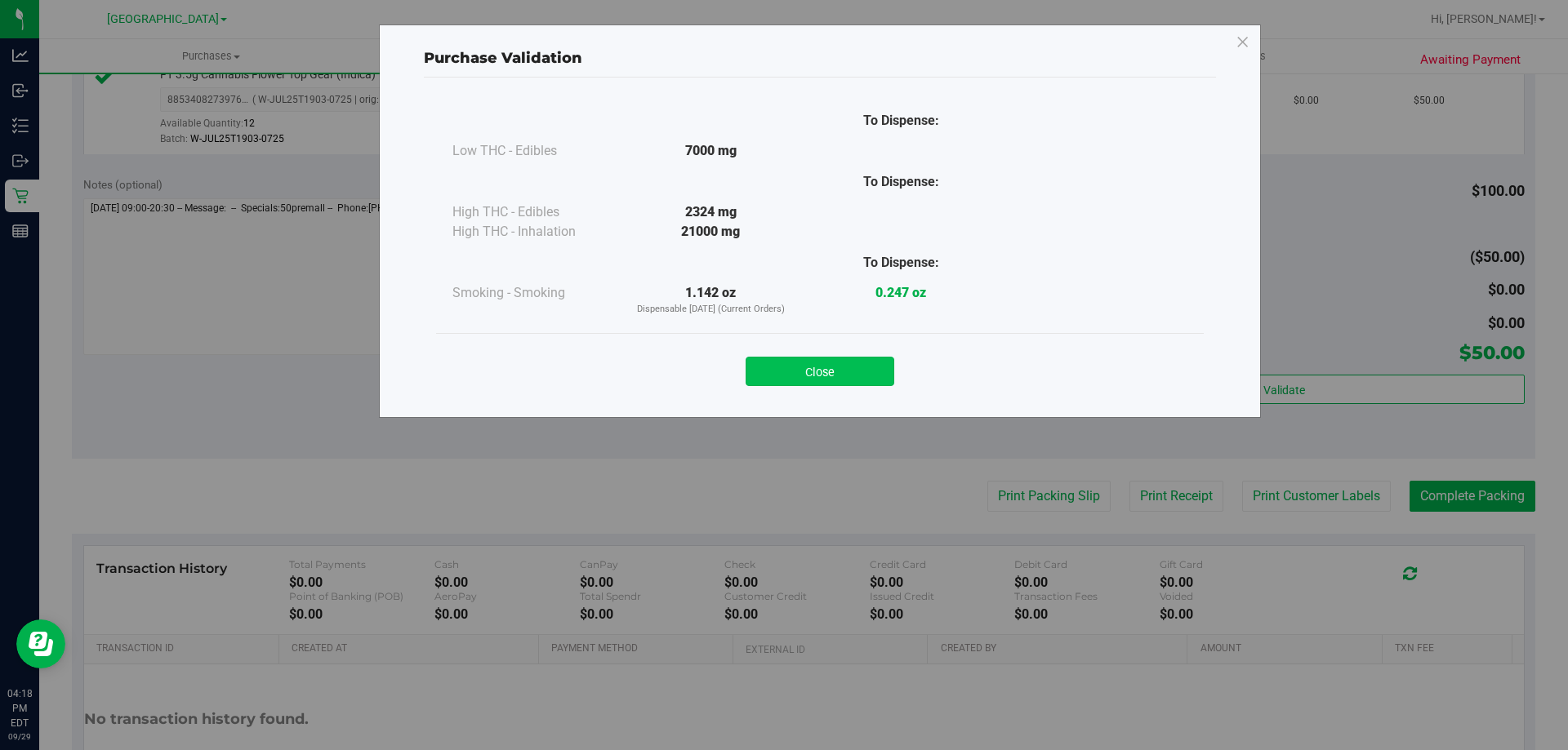
click at [813, 371] on button "Close" at bounding box center [819, 371] width 149 height 29
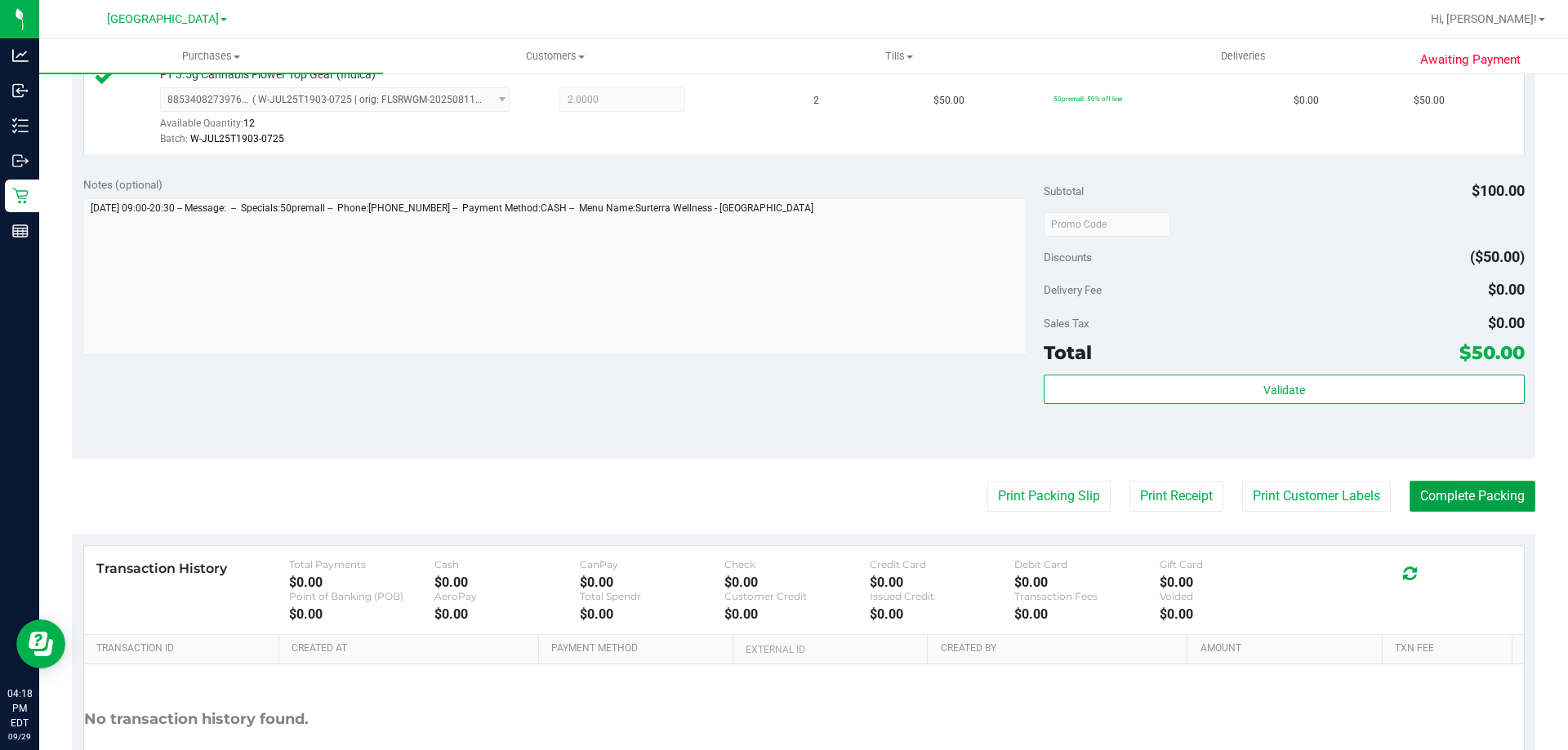
click at [1461, 506] on button "Complete Packing" at bounding box center [1472, 495] width 126 height 31
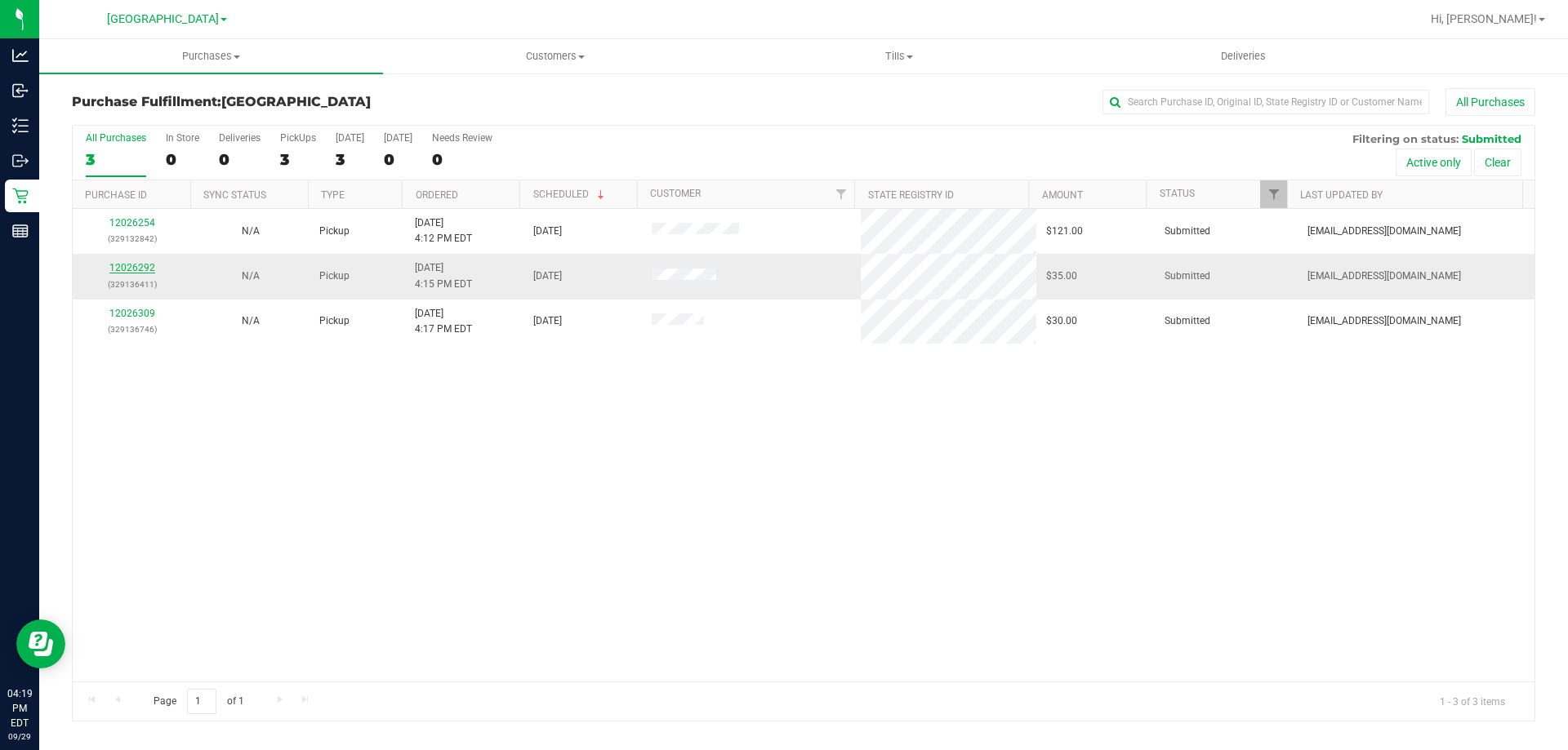
click at [142, 267] on link "12026292" at bounding box center [133, 267] width 46 height 11
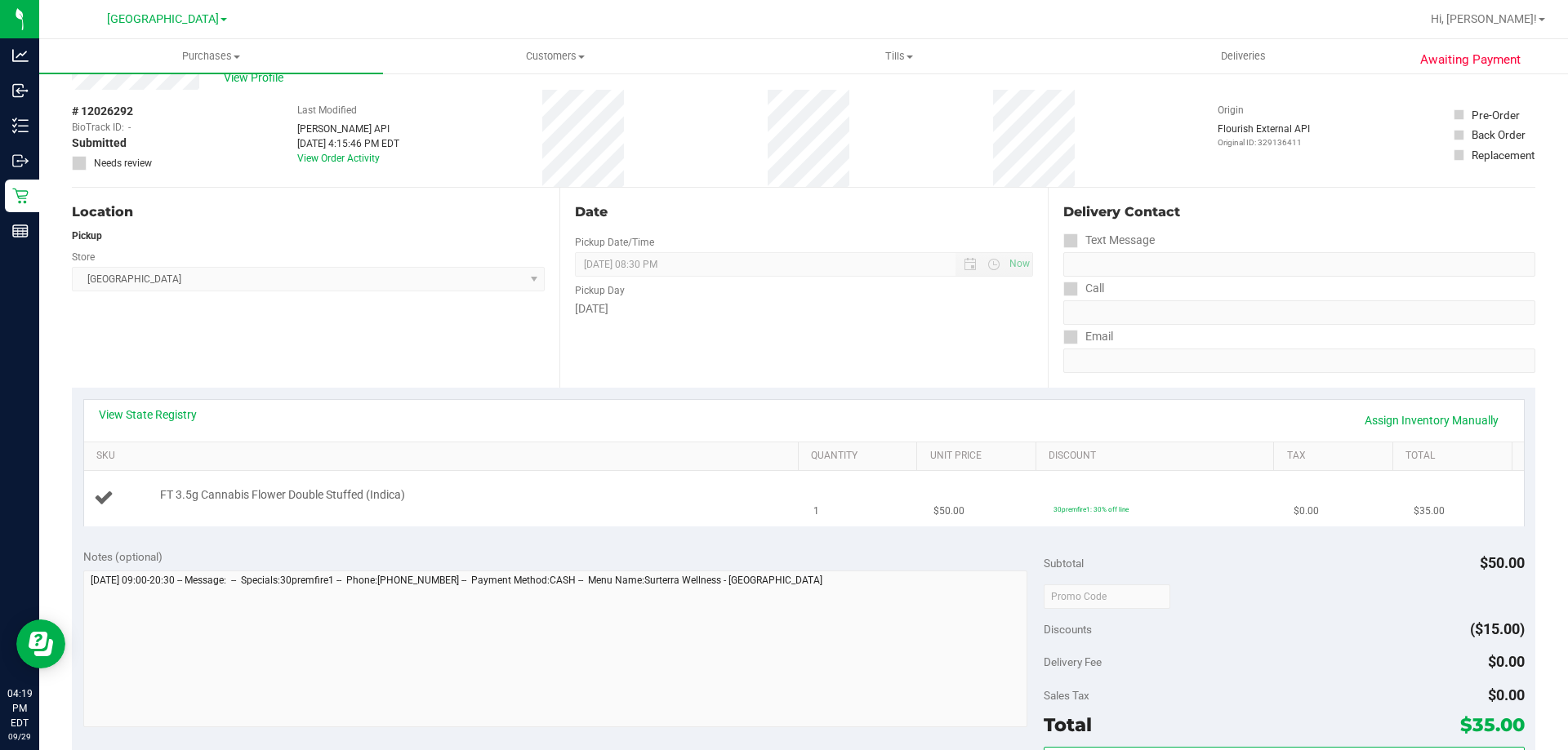
scroll to position [81, 0]
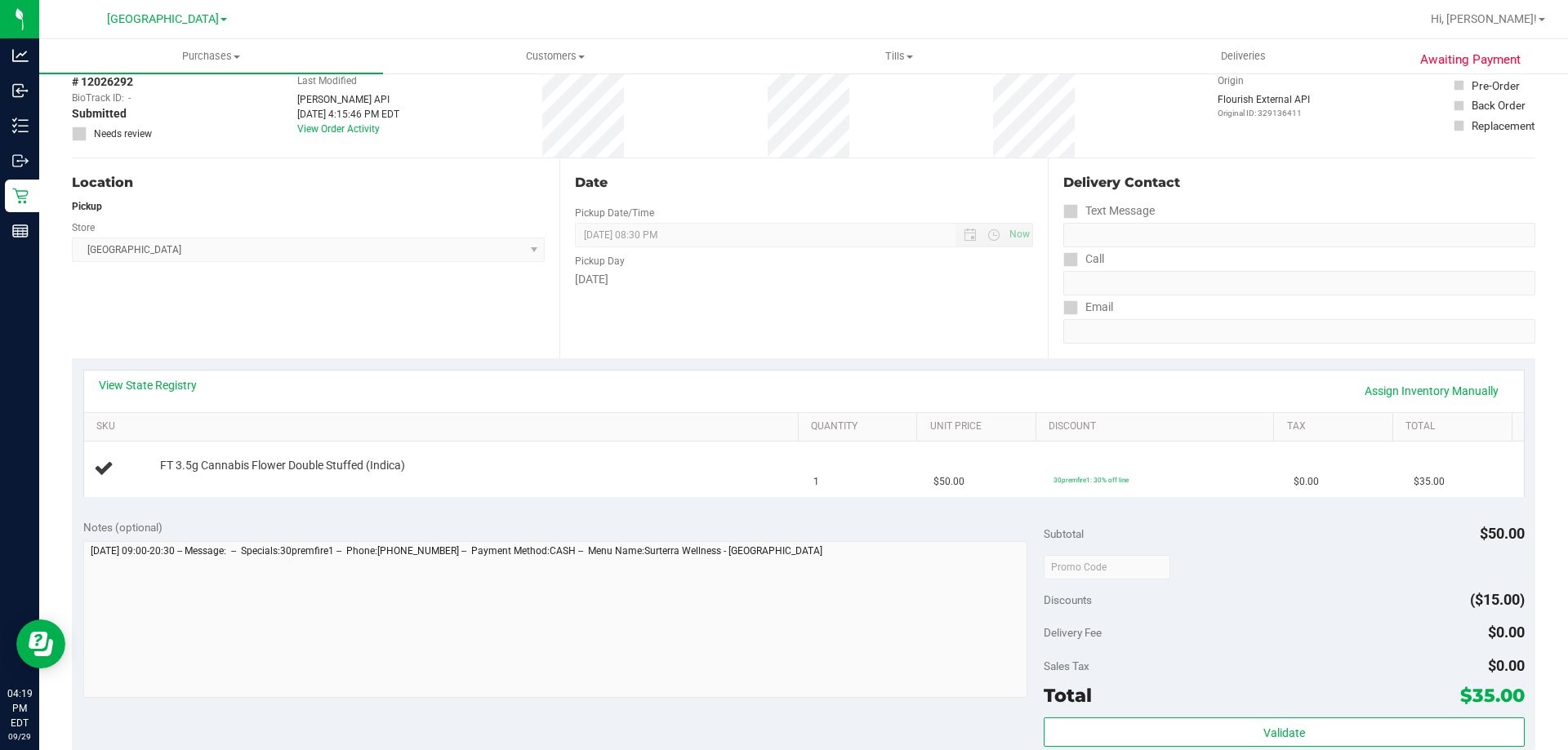
click at [146, 394] on div "View State Registry Assign Inventory Manually" at bounding box center [804, 390] width 1410 height 27
click at [145, 390] on link "View State Registry" at bounding box center [148, 385] width 98 height 16
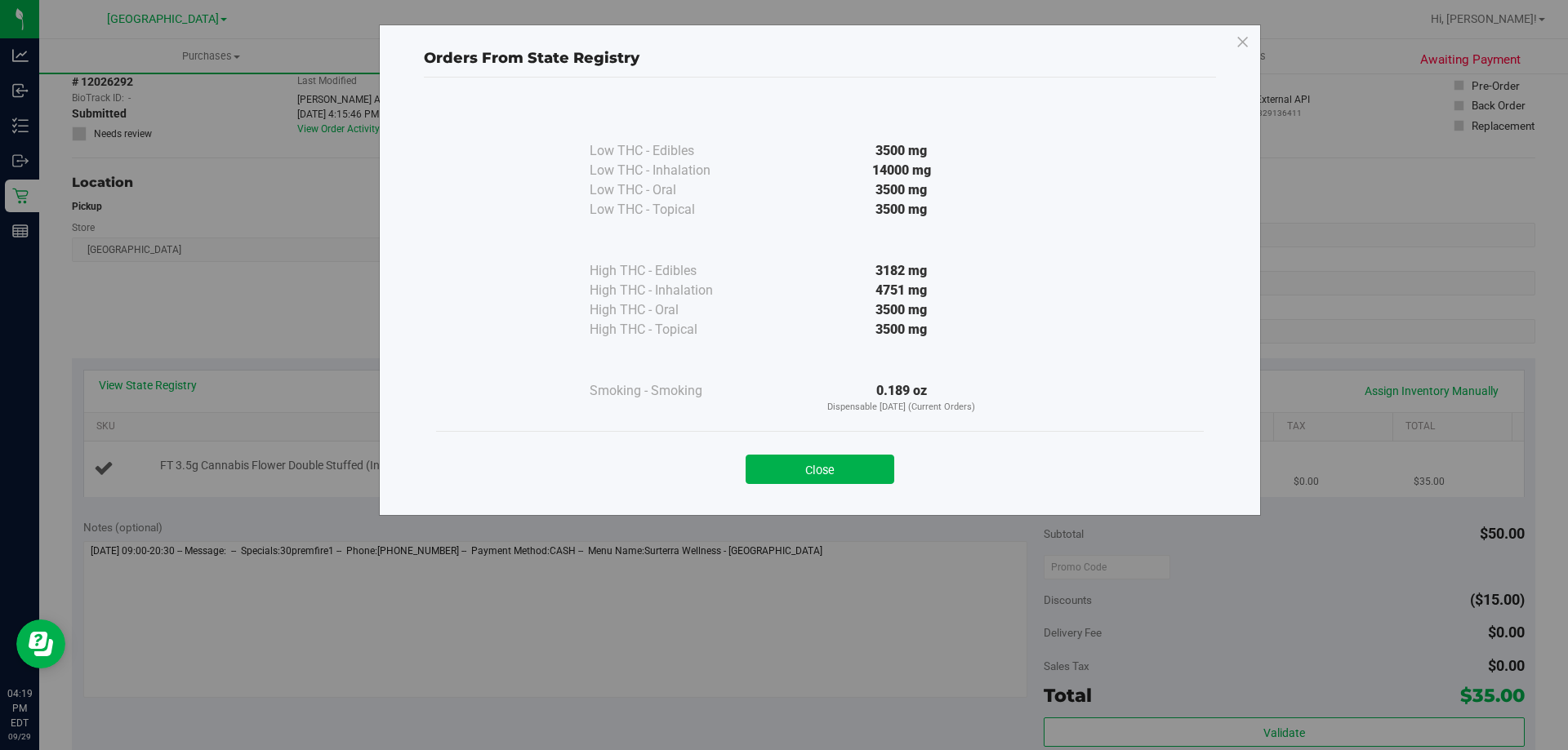
click at [870, 475] on button "Close" at bounding box center [819, 469] width 149 height 29
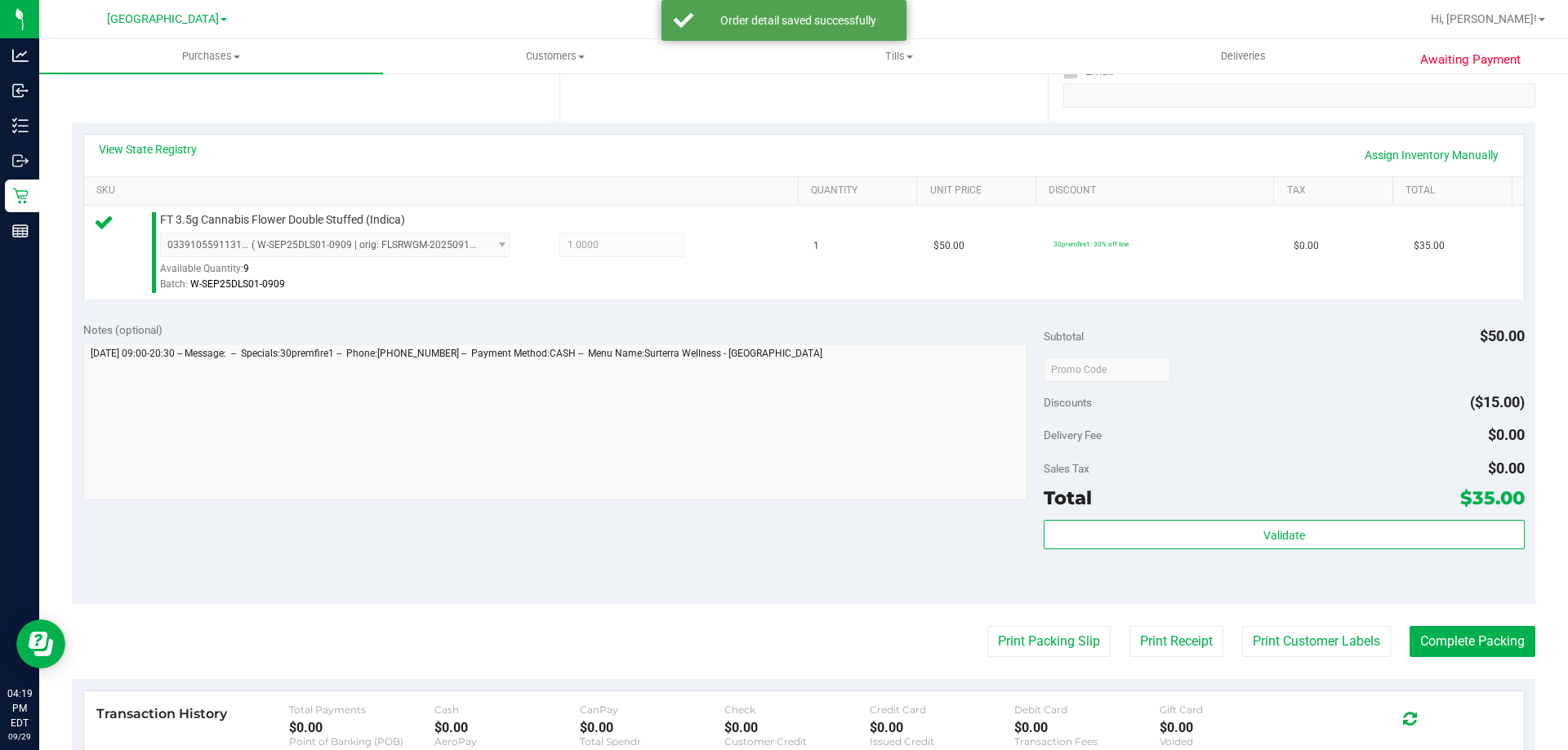
scroll to position [478, 0]
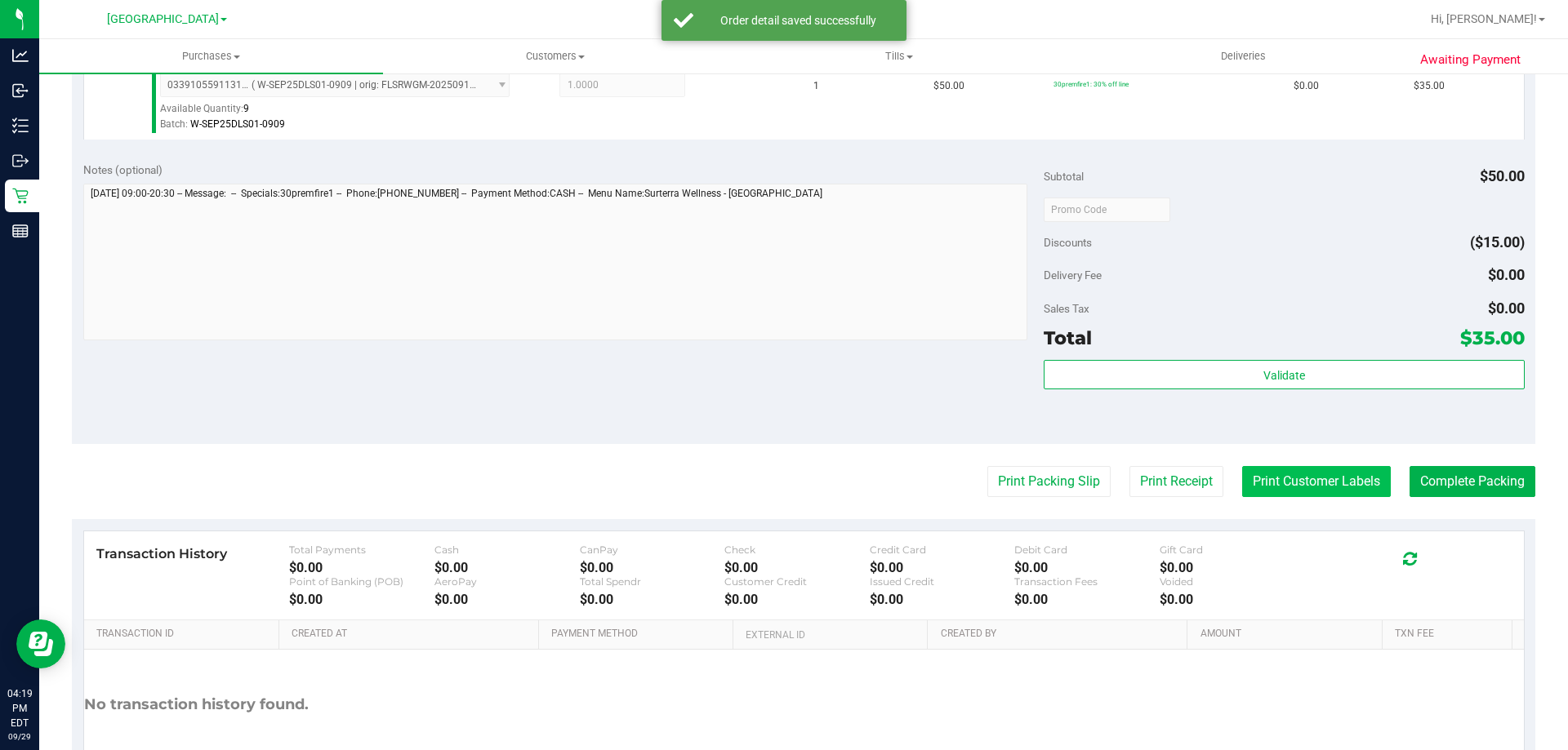
click at [1293, 493] on button "Print Customer Labels" at bounding box center [1316, 481] width 149 height 31
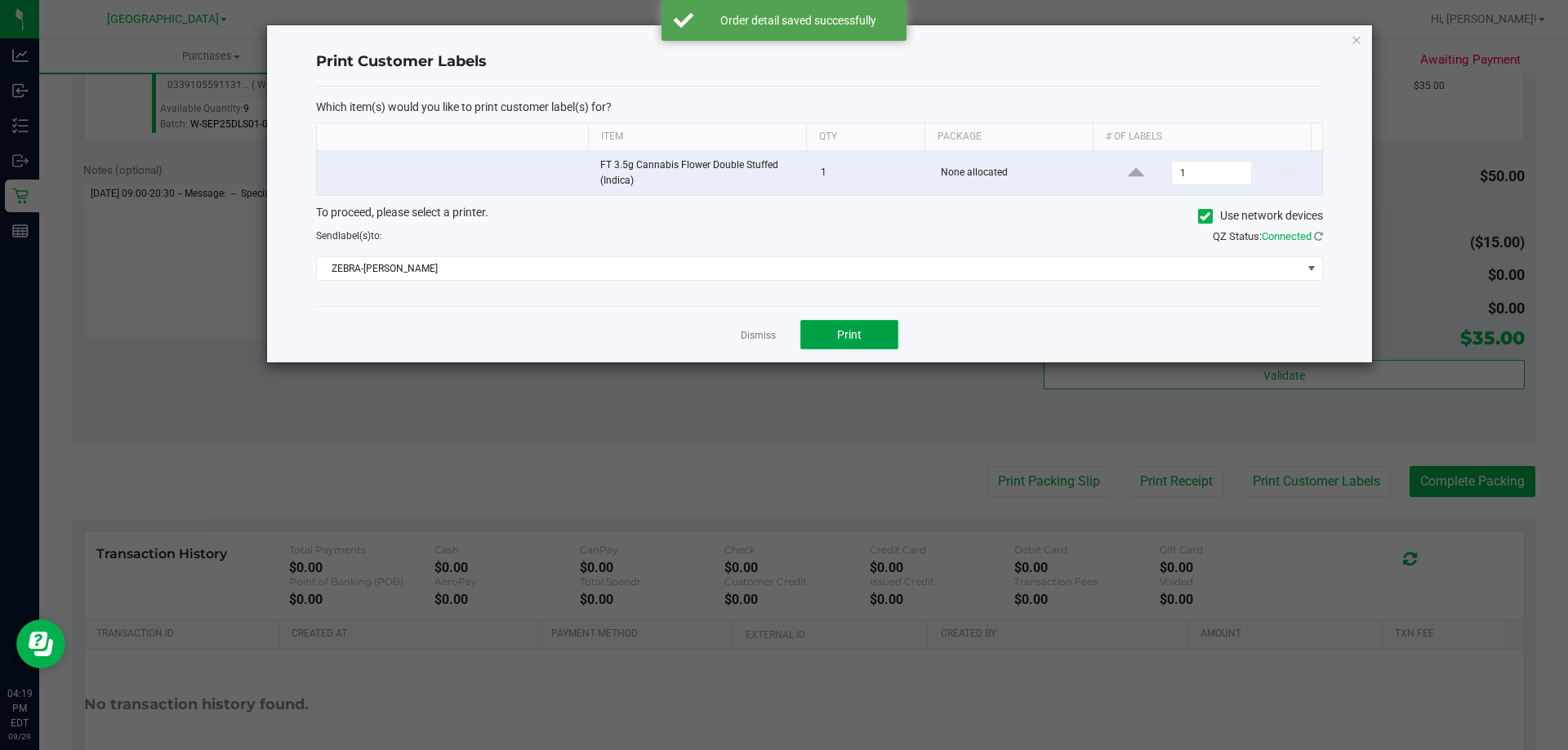
click at [846, 347] on button "Print" at bounding box center [849, 334] width 98 height 29
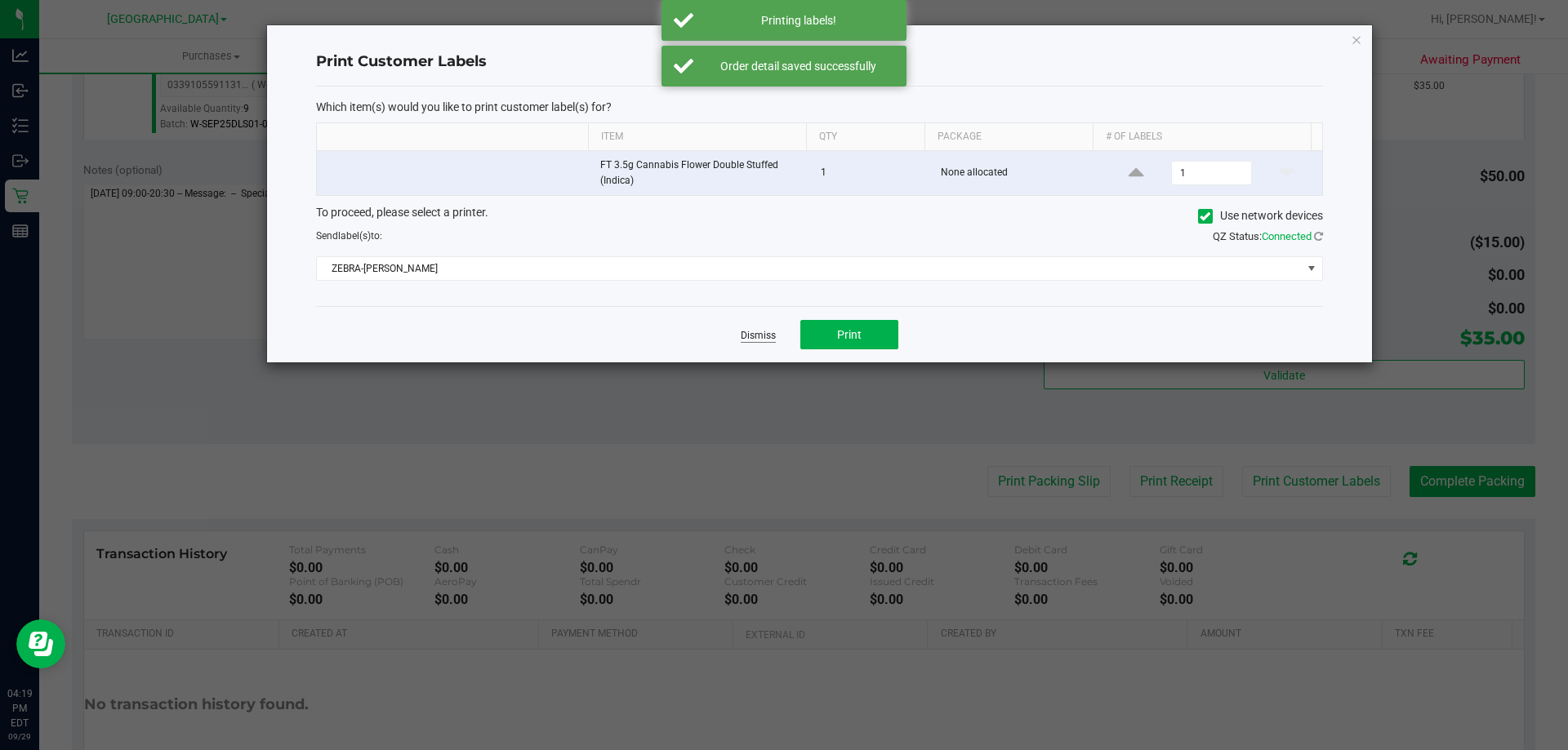
click at [757, 341] on link "Dismiss" at bounding box center [758, 336] width 35 height 14
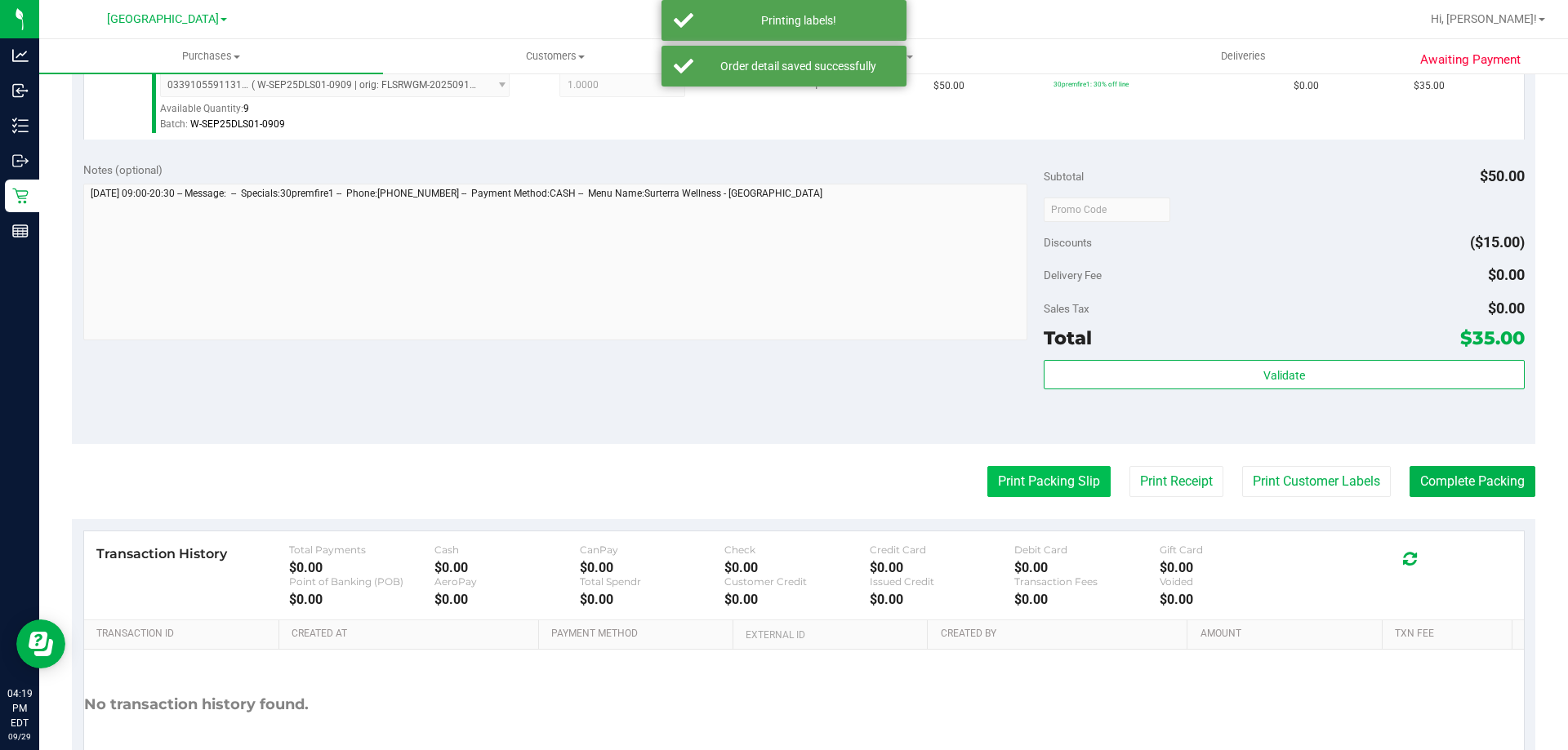
click at [1020, 486] on button "Print Packing Slip" at bounding box center [1049, 481] width 123 height 31
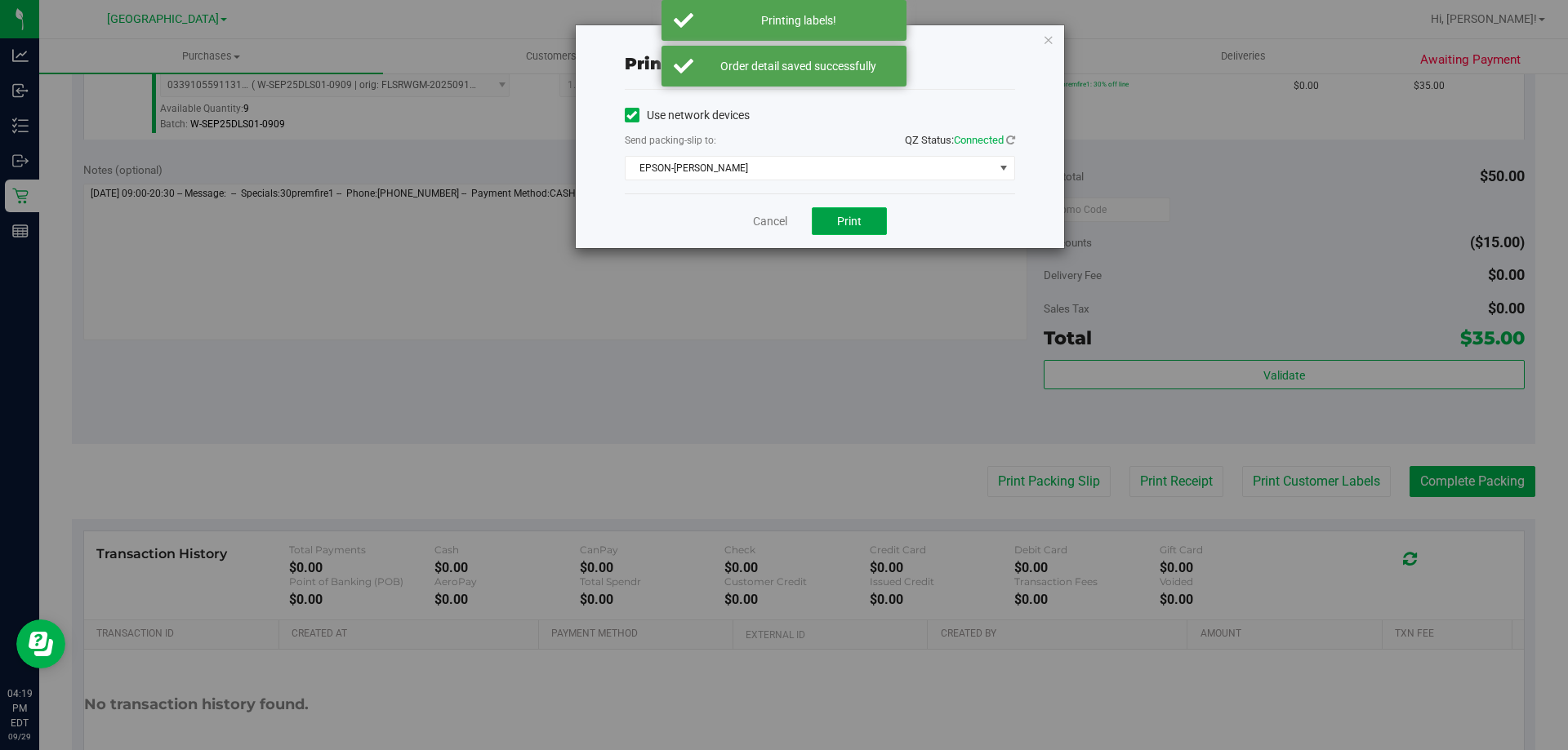
click at [851, 215] on span "Print" at bounding box center [849, 221] width 25 height 13
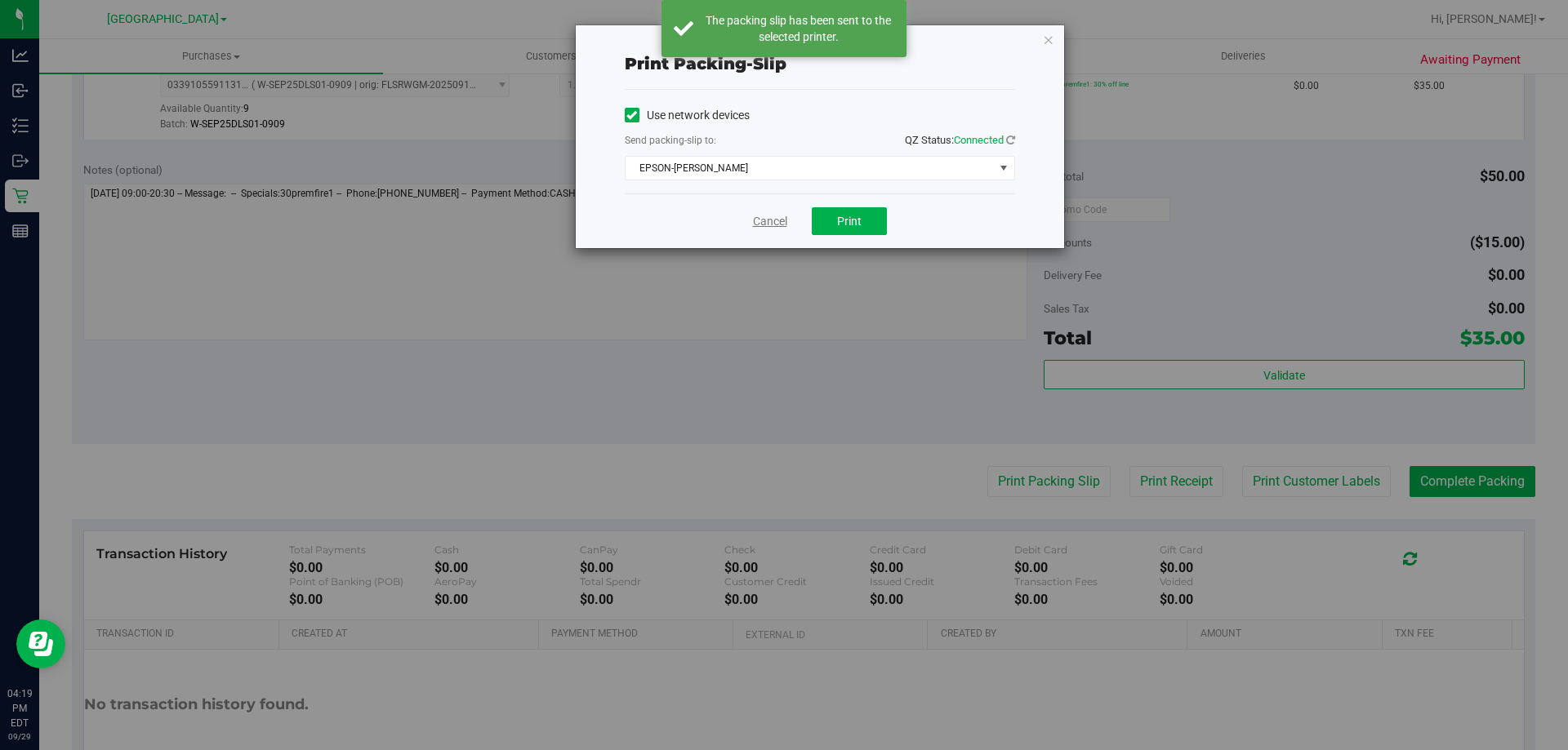
click at [758, 227] on link "Cancel" at bounding box center [770, 221] width 35 height 17
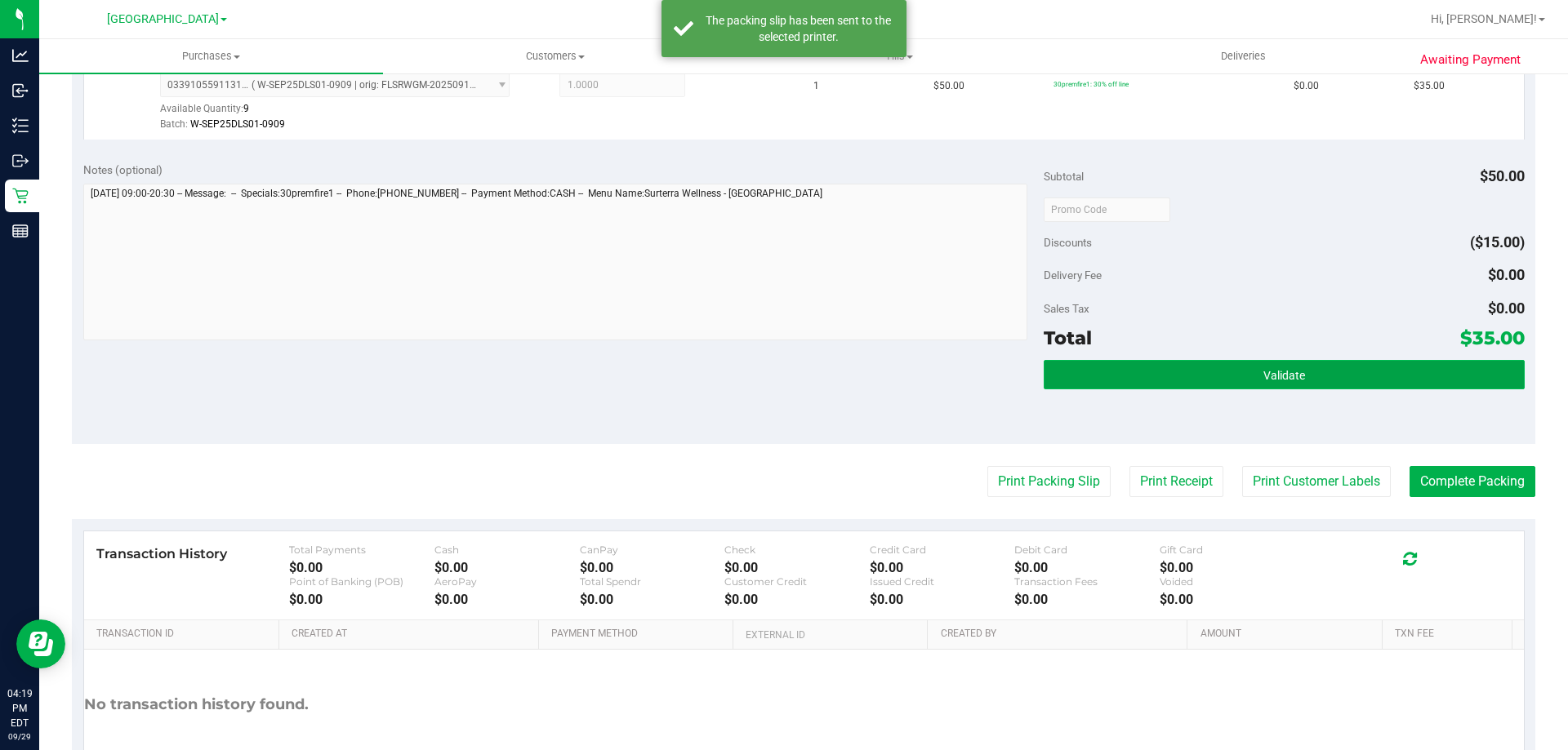
click at [1107, 364] on button "Validate" at bounding box center [1283, 374] width 480 height 29
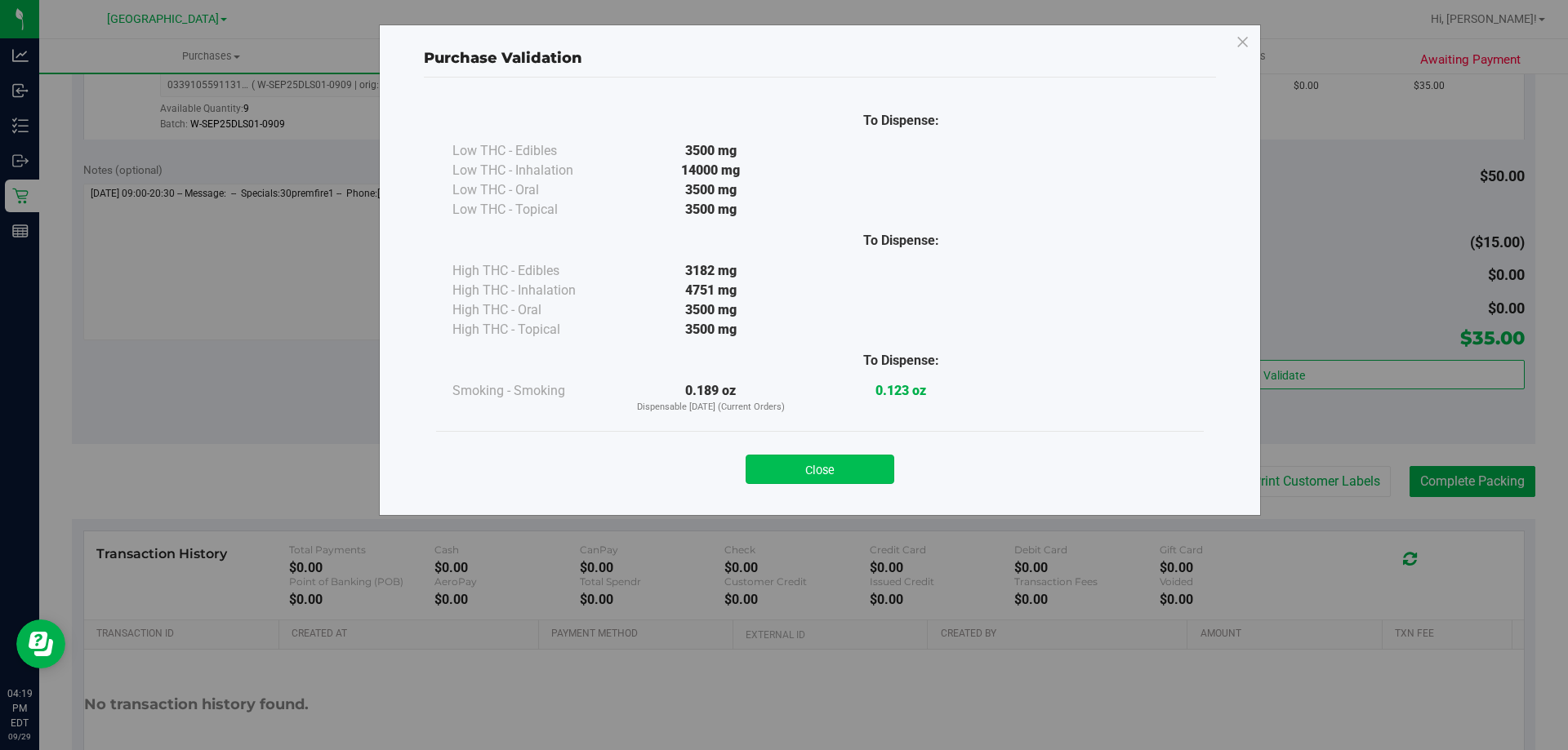
click at [809, 465] on button "Close" at bounding box center [819, 469] width 149 height 29
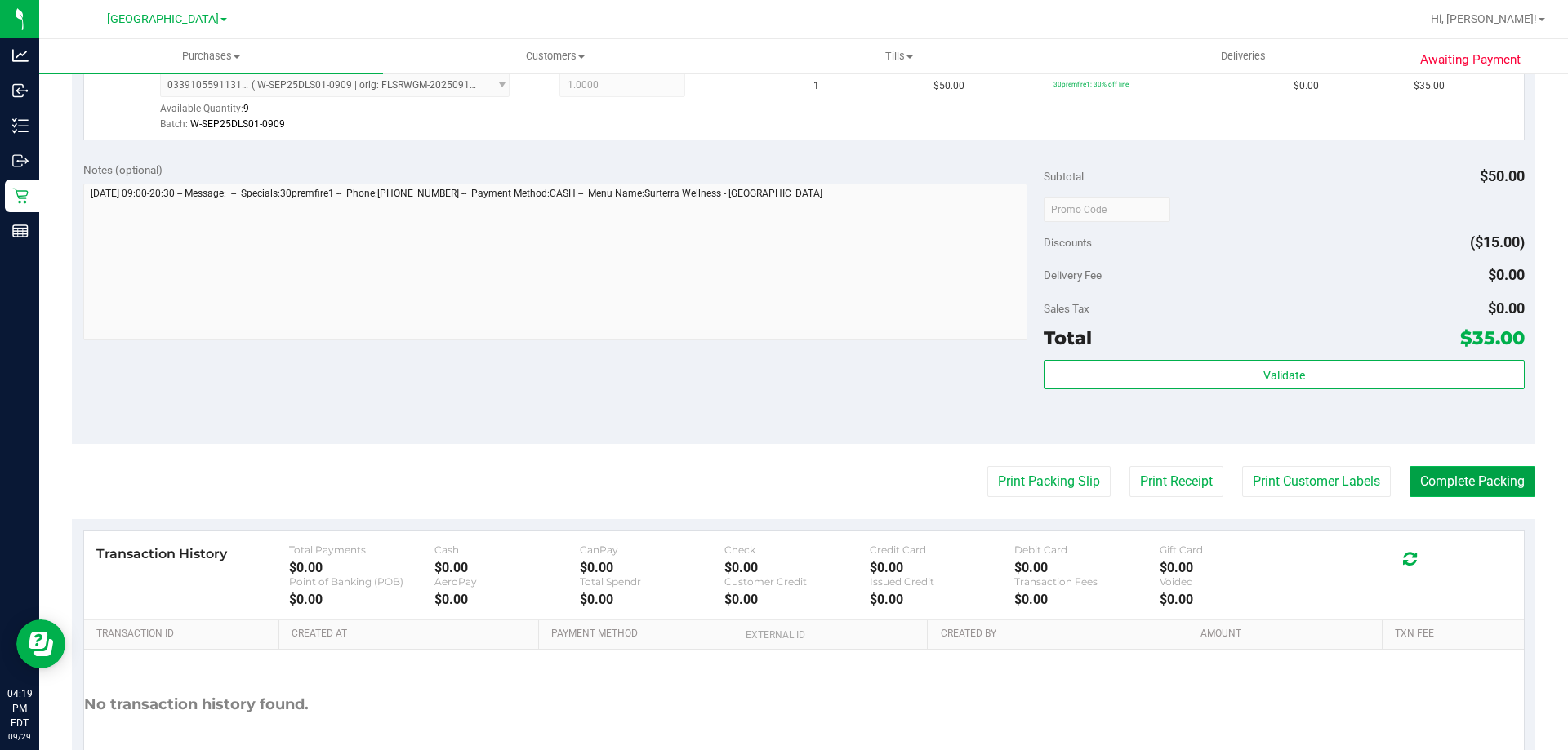
click at [1445, 478] on button "Complete Packing" at bounding box center [1472, 481] width 126 height 31
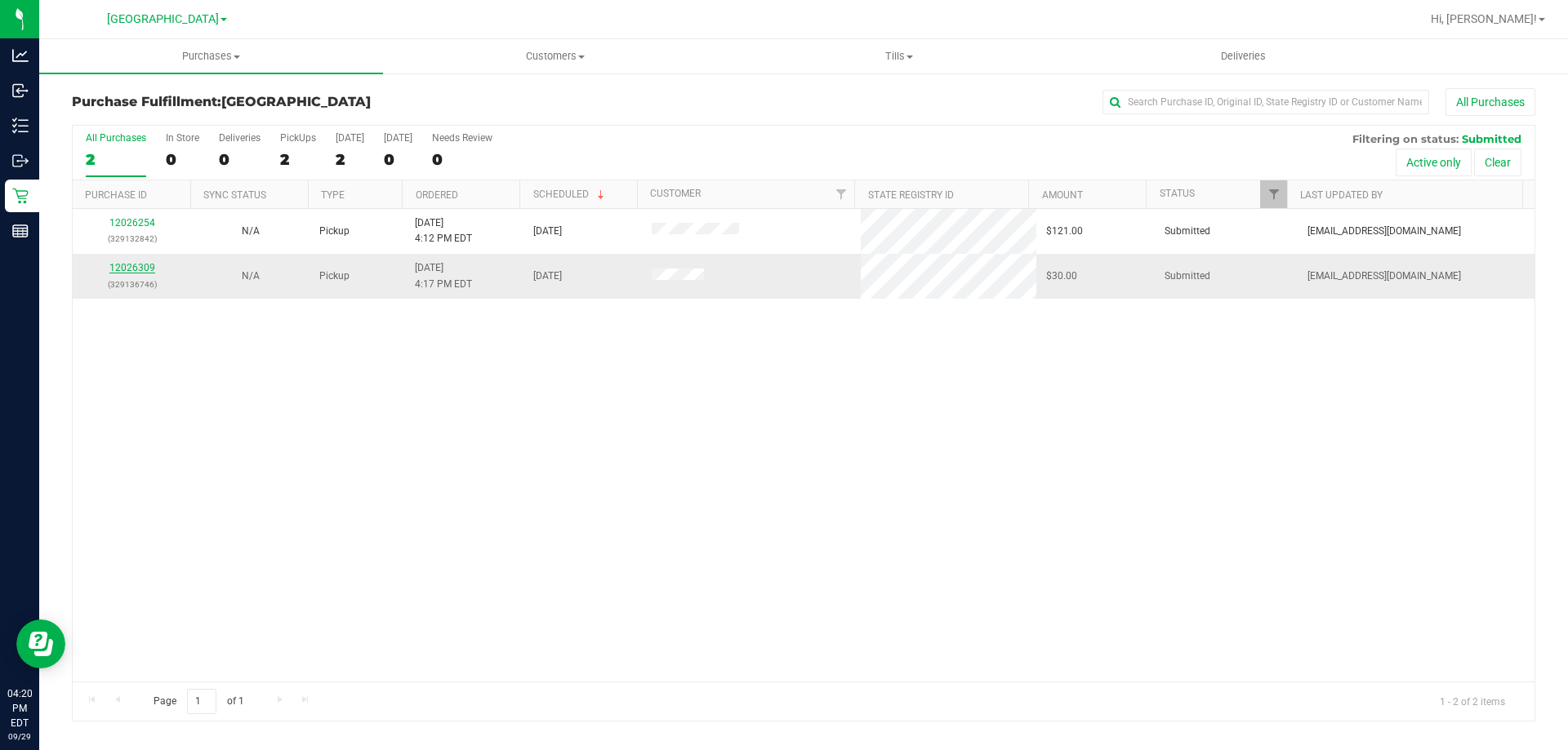
click at [116, 262] on link "12026309" at bounding box center [133, 267] width 46 height 11
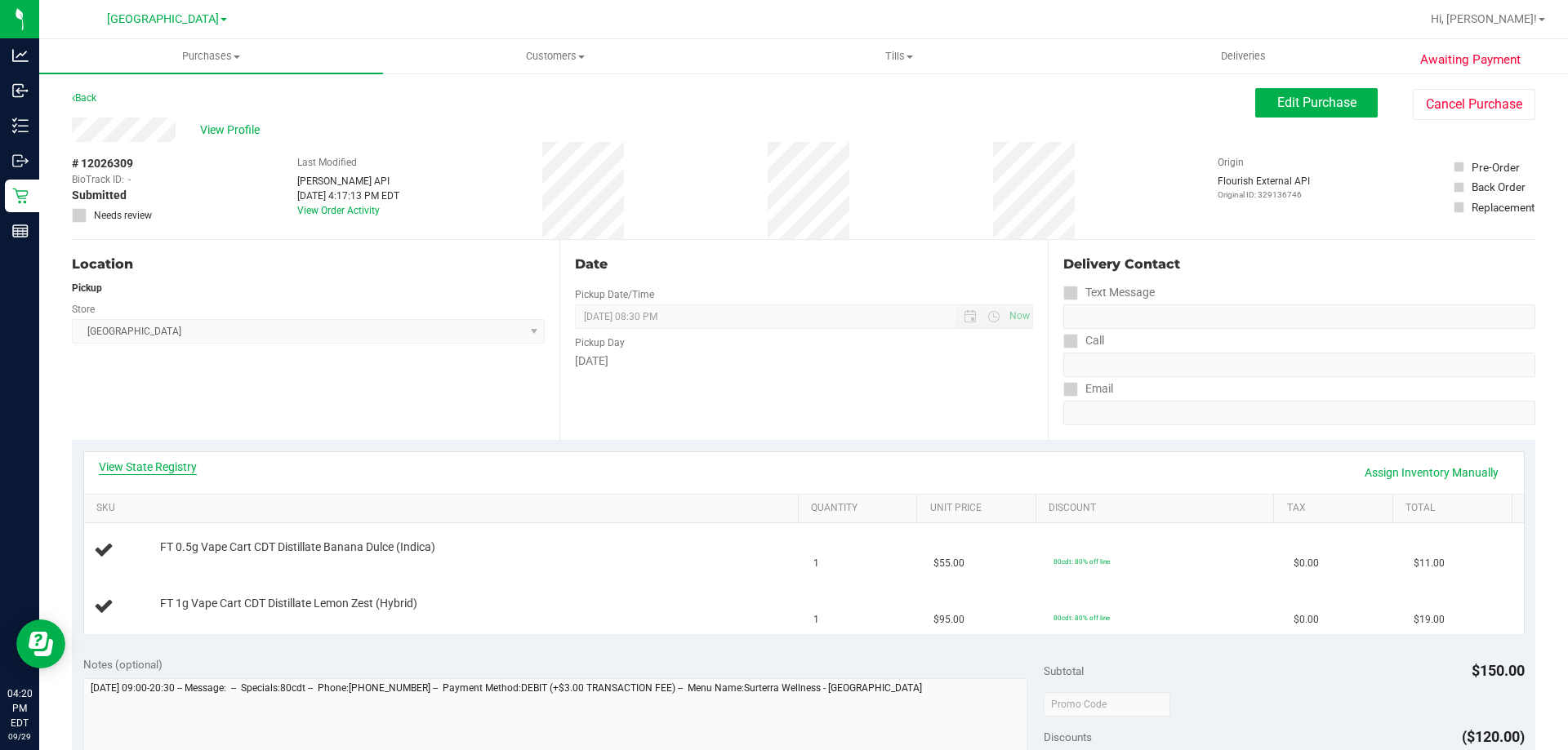
click at [176, 461] on link "View State Registry" at bounding box center [148, 467] width 98 height 16
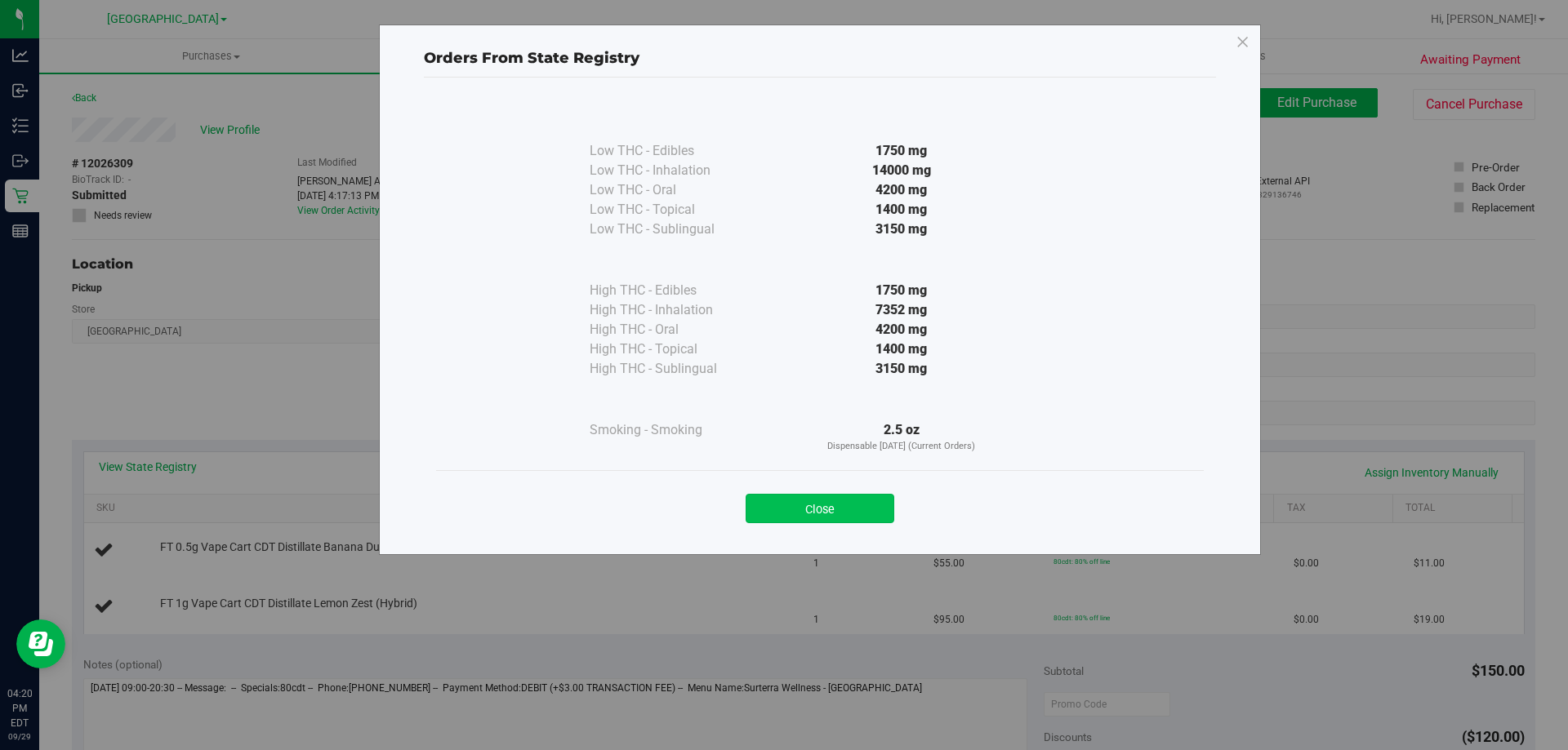
click at [824, 501] on button "Close" at bounding box center [819, 508] width 149 height 29
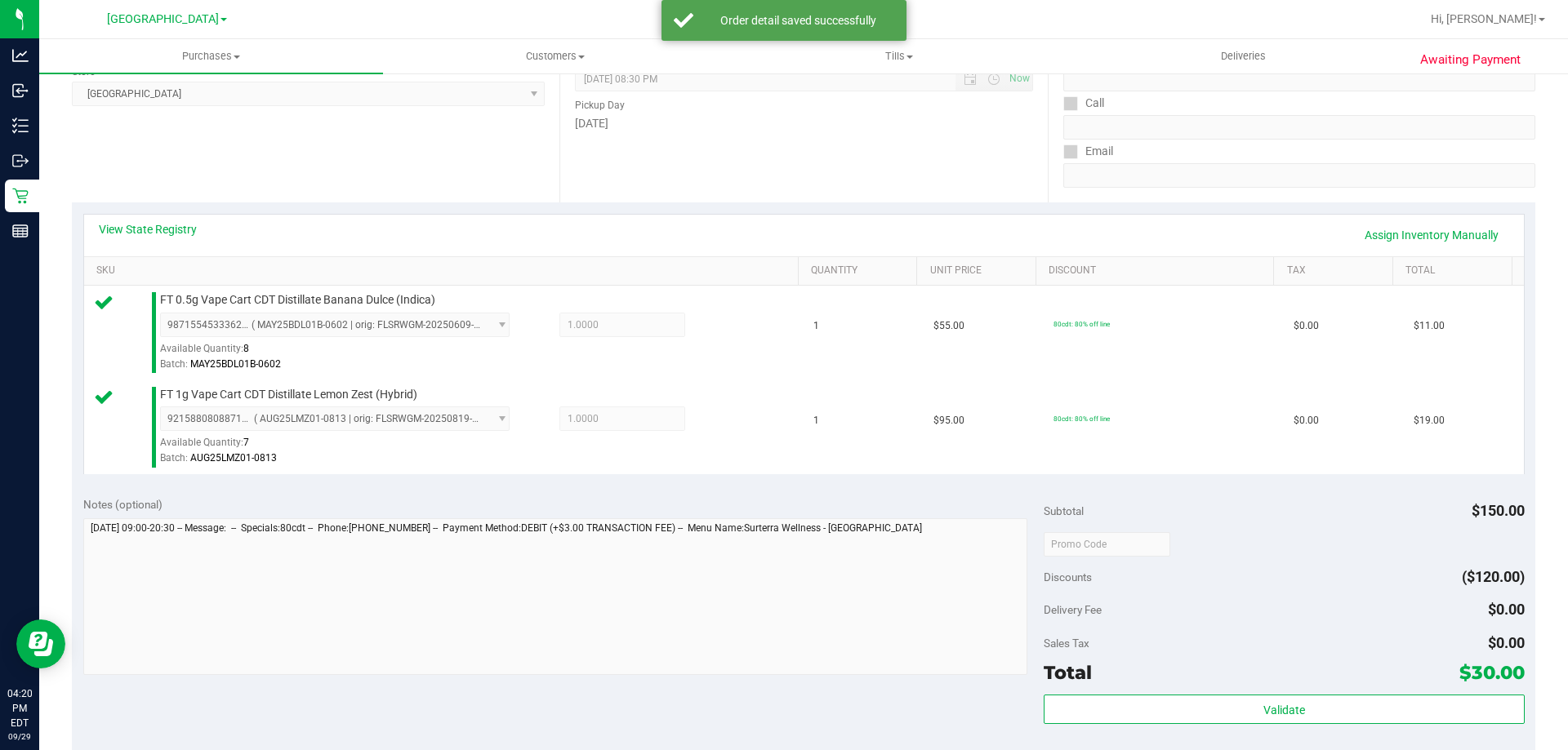
scroll to position [442, 0]
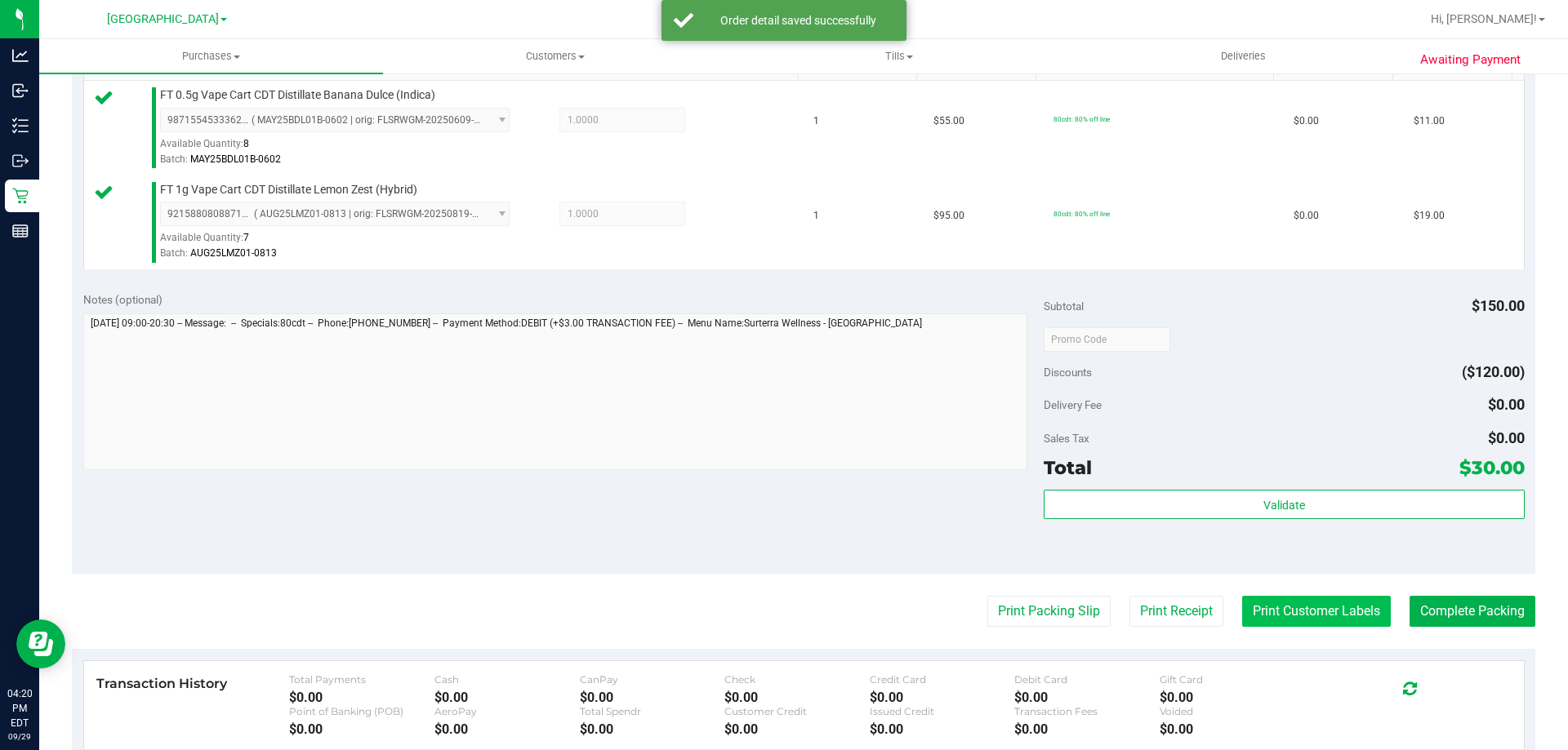
click at [1295, 612] on button "Print Customer Labels" at bounding box center [1316, 611] width 149 height 31
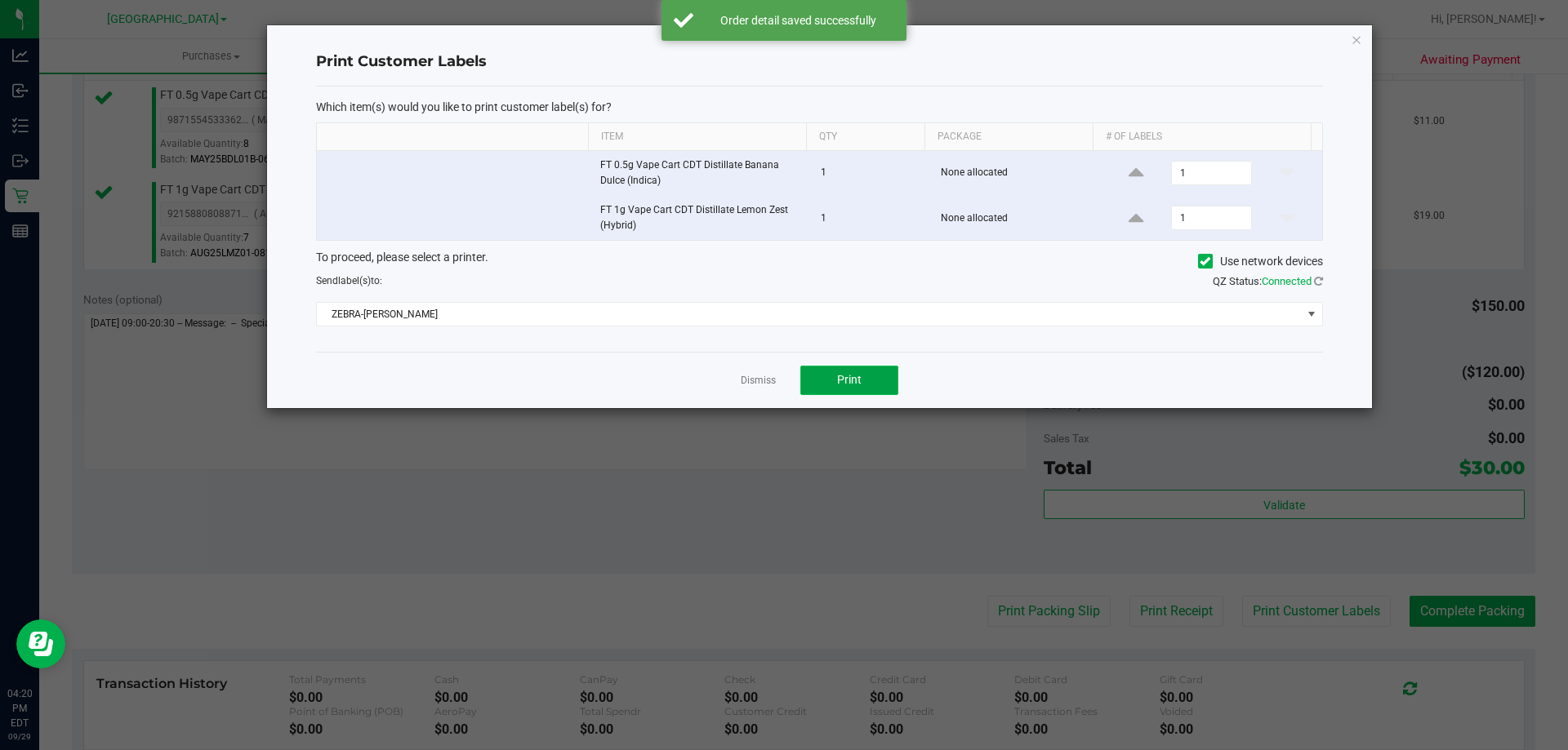
click at [872, 380] on button "Print" at bounding box center [849, 379] width 98 height 29
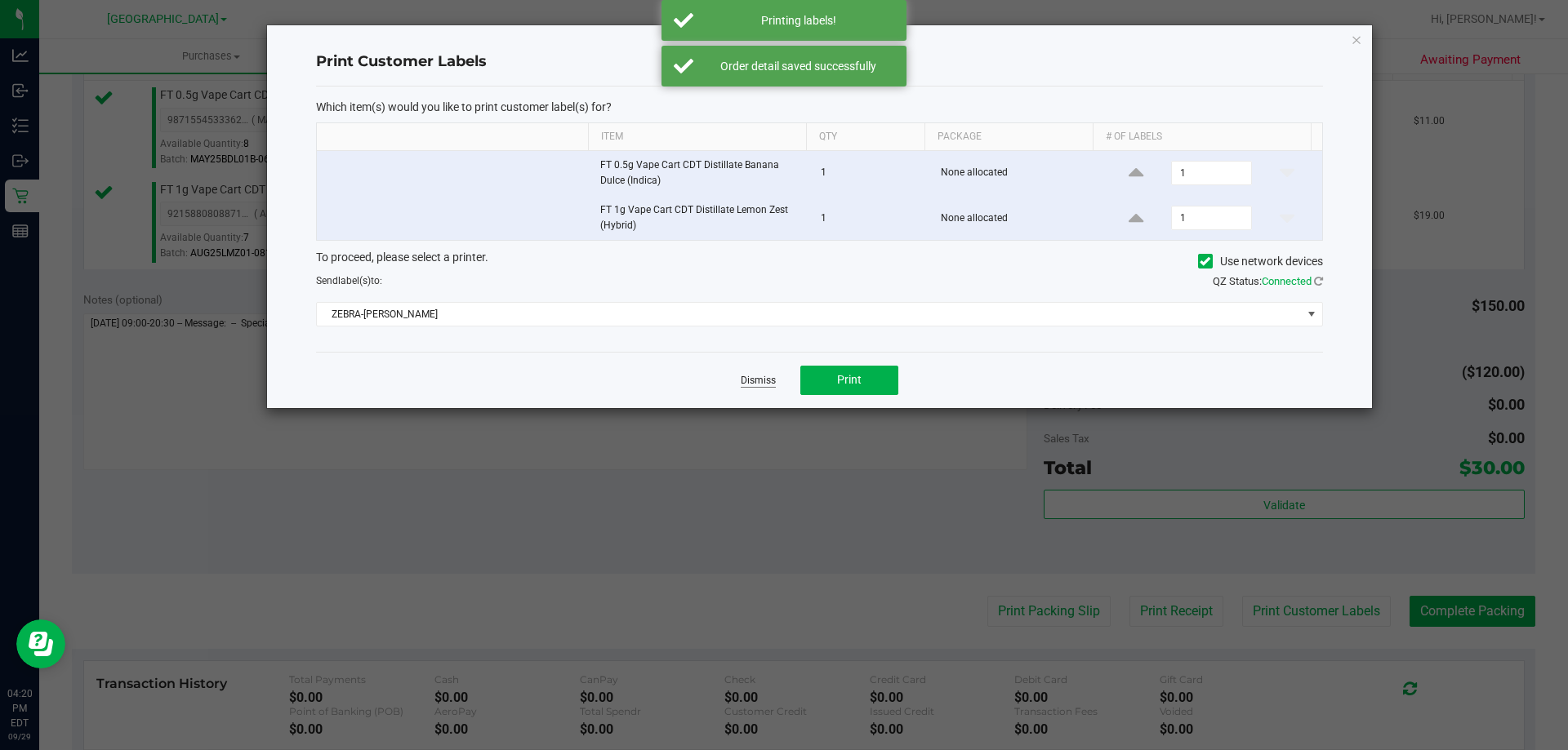
click at [749, 375] on link "Dismiss" at bounding box center [758, 381] width 35 height 14
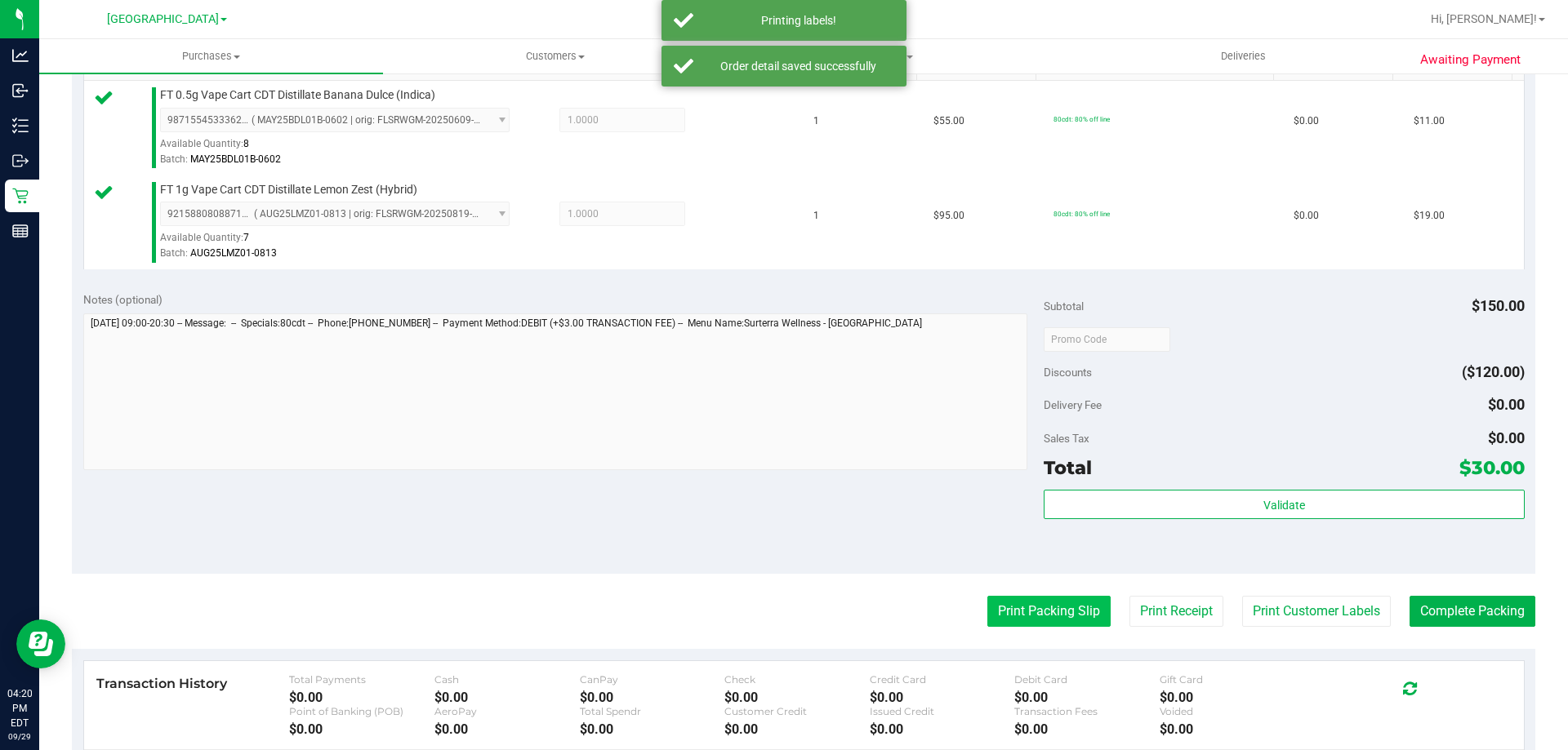
click at [1032, 605] on button "Print Packing Slip" at bounding box center [1049, 611] width 123 height 31
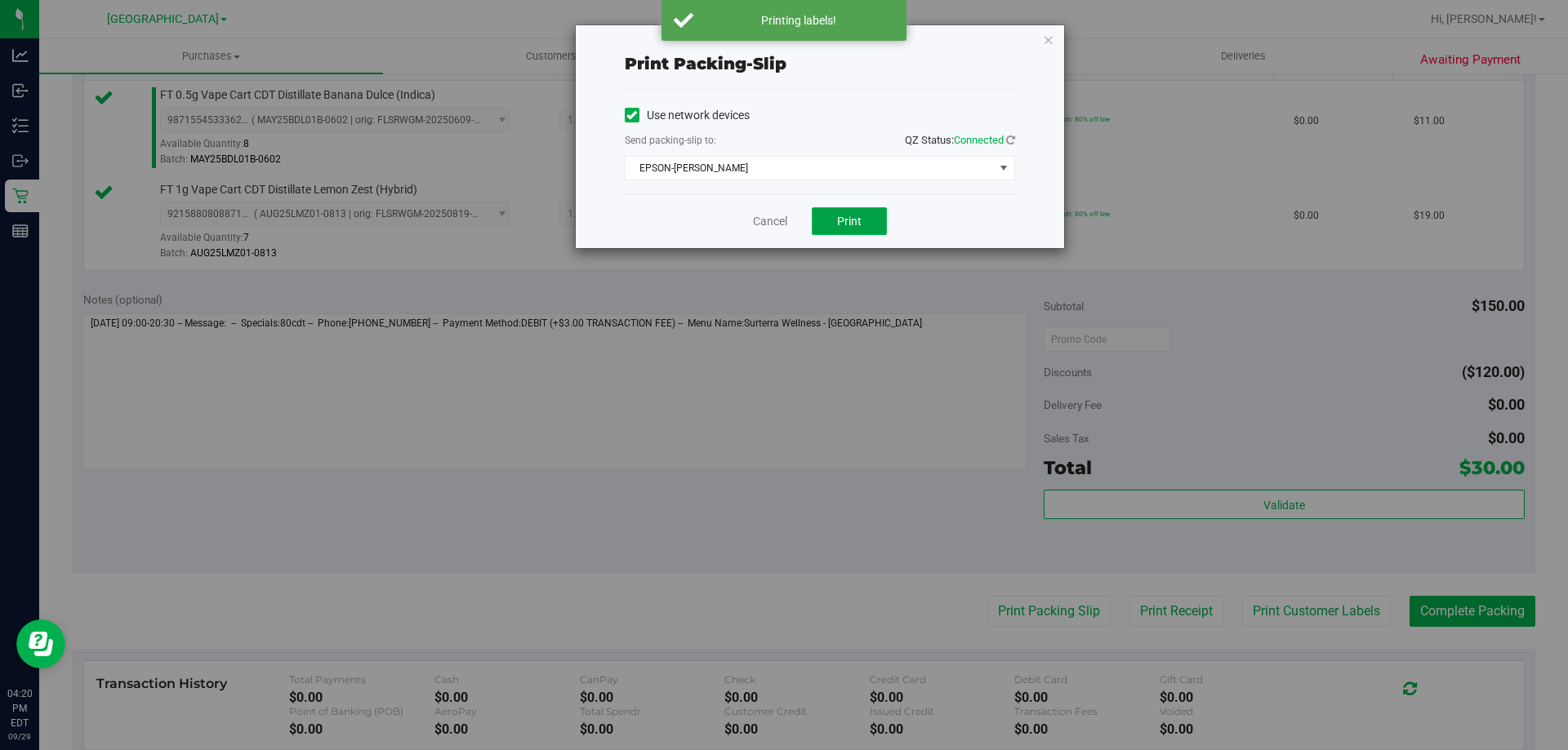
click at [858, 227] on button "Print" at bounding box center [849, 220] width 75 height 27
click at [766, 226] on link "Cancel" at bounding box center [770, 221] width 35 height 17
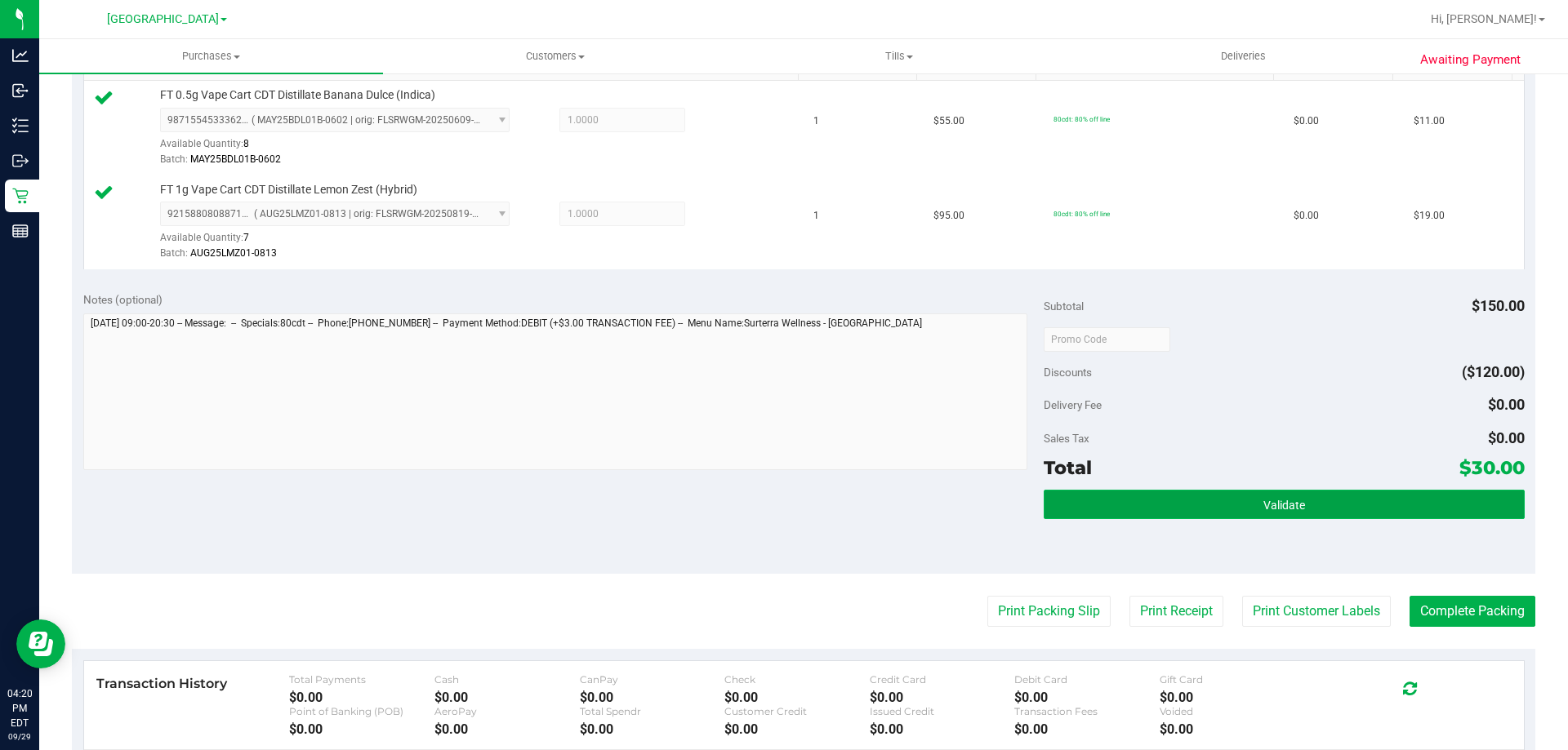
click at [1118, 517] on button "Validate" at bounding box center [1283, 504] width 480 height 29
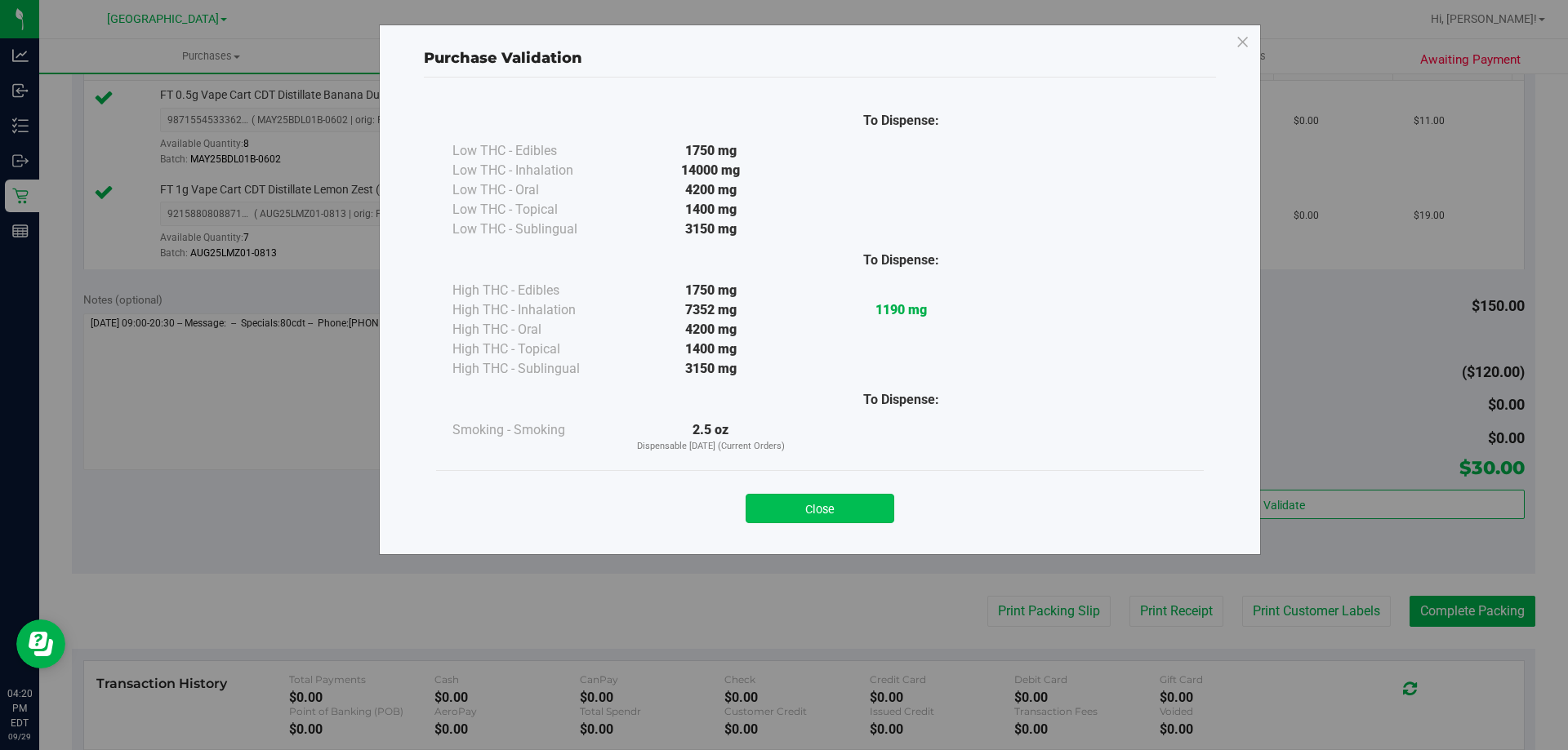
click at [803, 497] on button "Close" at bounding box center [819, 508] width 149 height 29
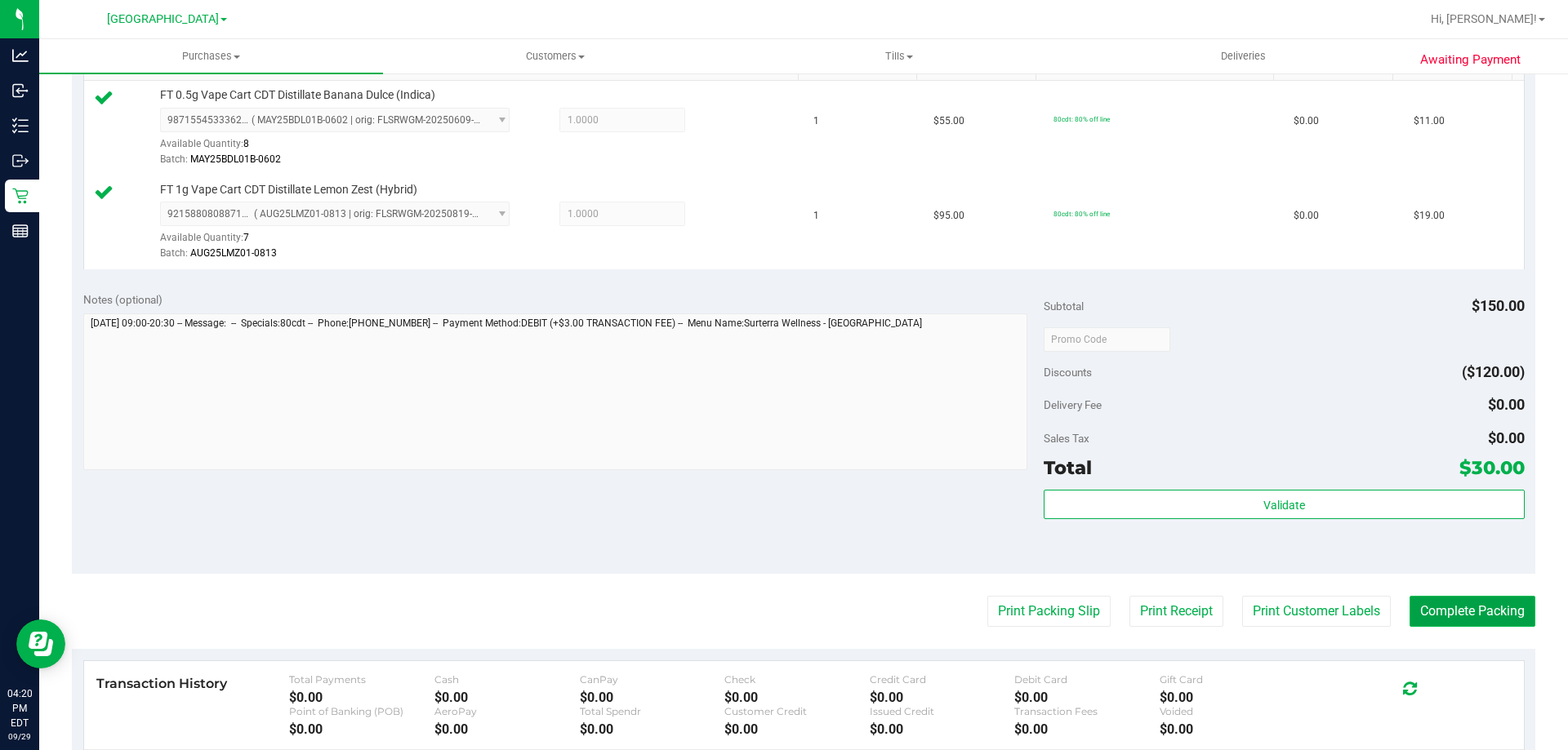
click at [1456, 601] on button "Complete Packing" at bounding box center [1472, 611] width 126 height 31
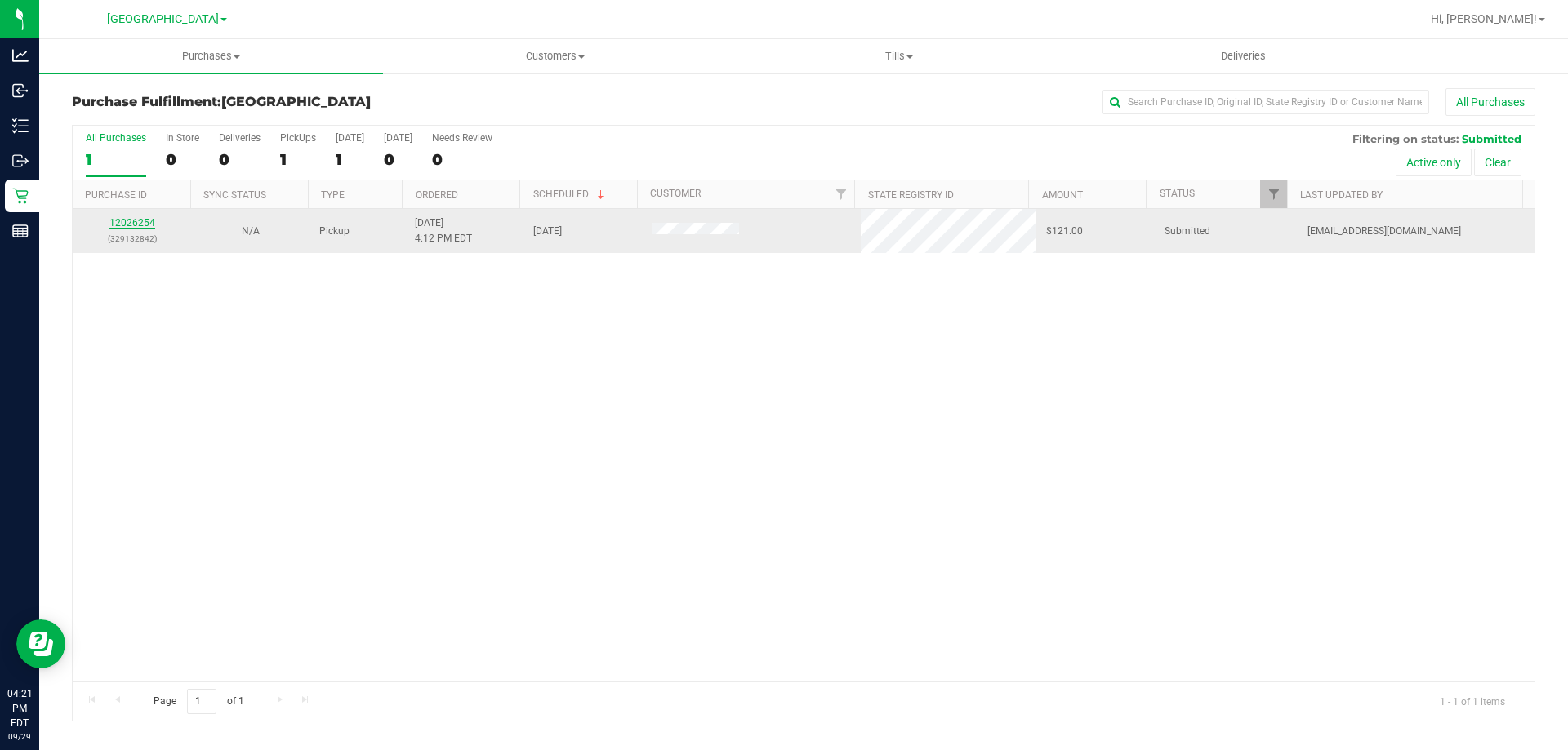
click at [127, 225] on link "12026254" at bounding box center [133, 222] width 46 height 11
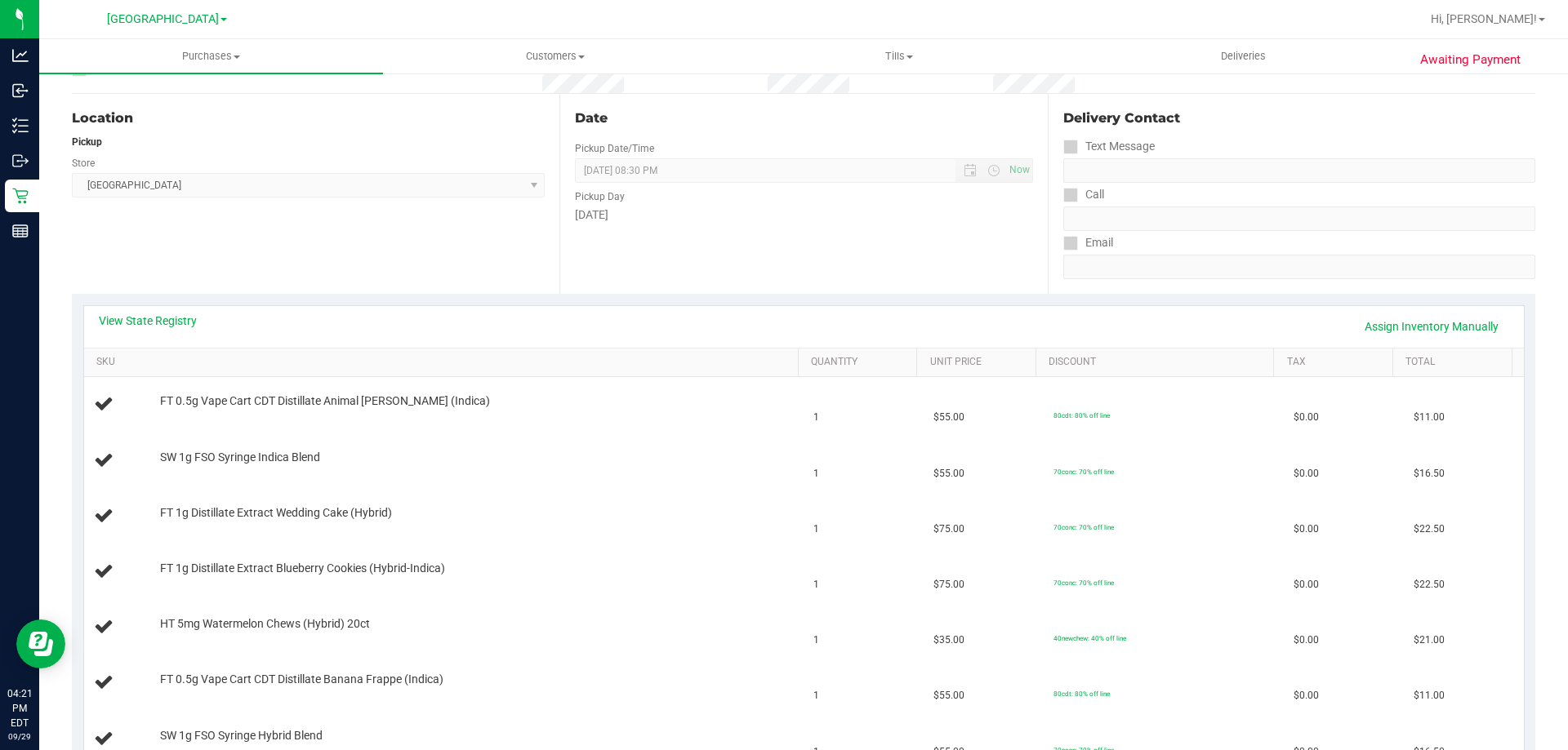
scroll to position [256, 0]
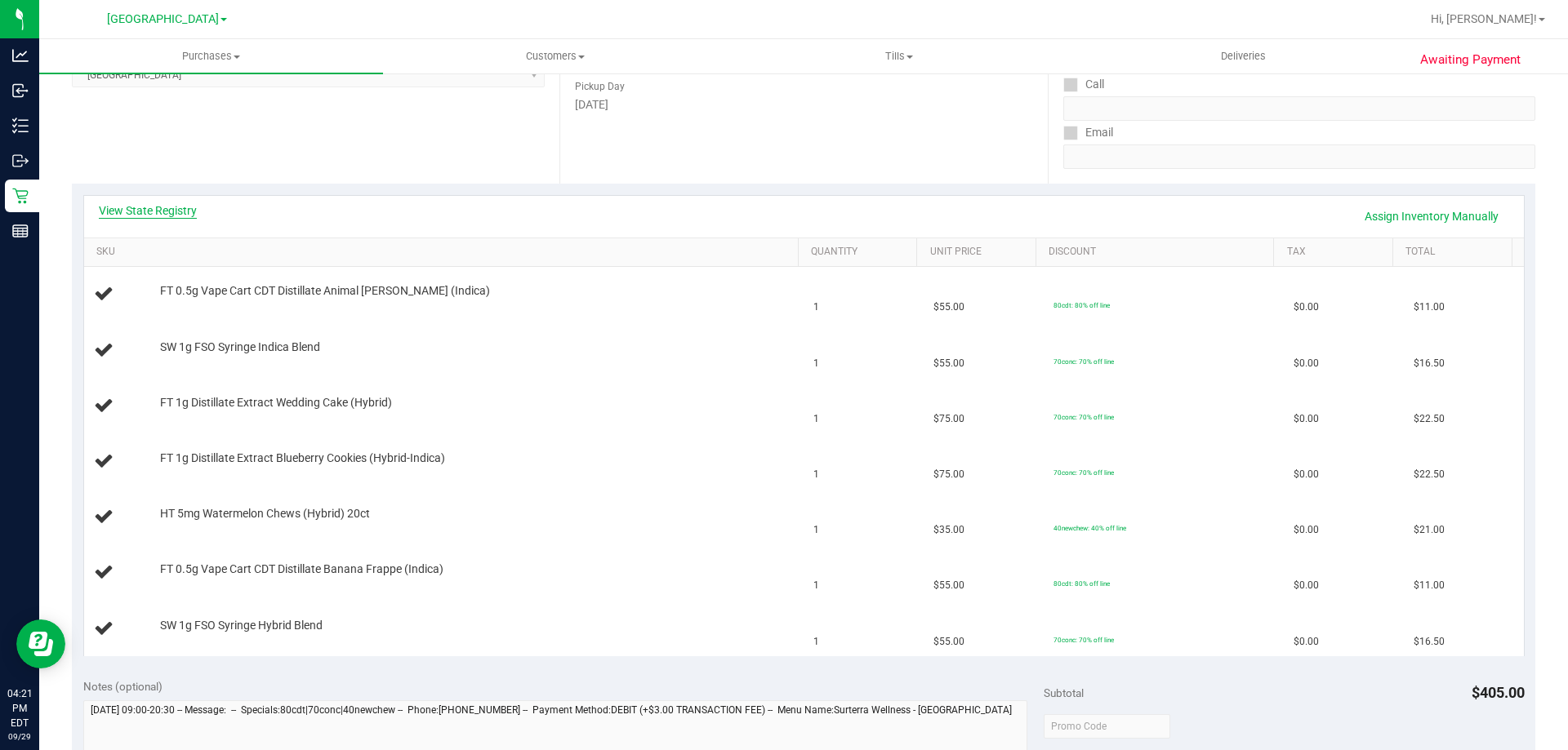
click at [173, 208] on link "View State Registry" at bounding box center [148, 210] width 98 height 16
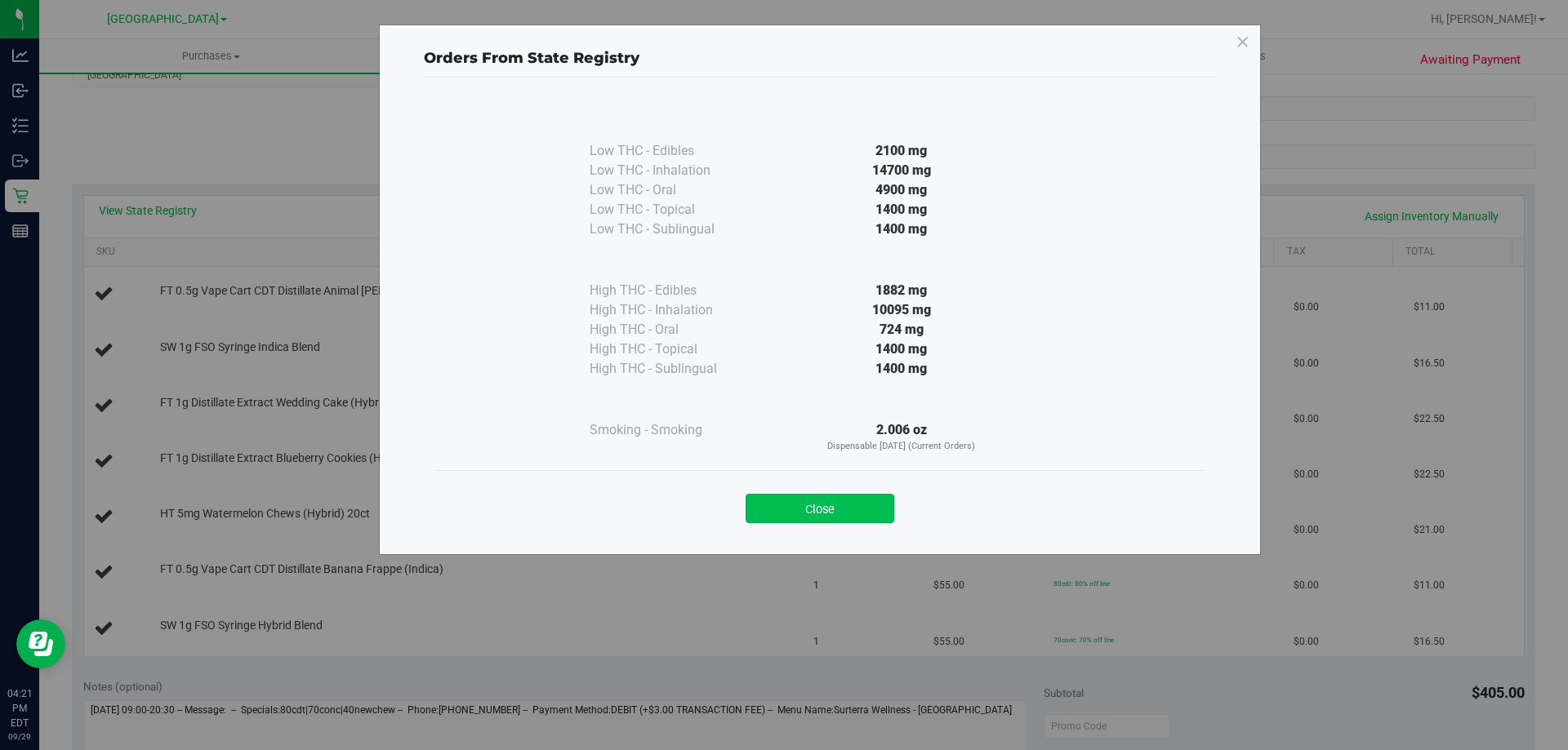
click at [825, 506] on button "Close" at bounding box center [819, 508] width 149 height 29
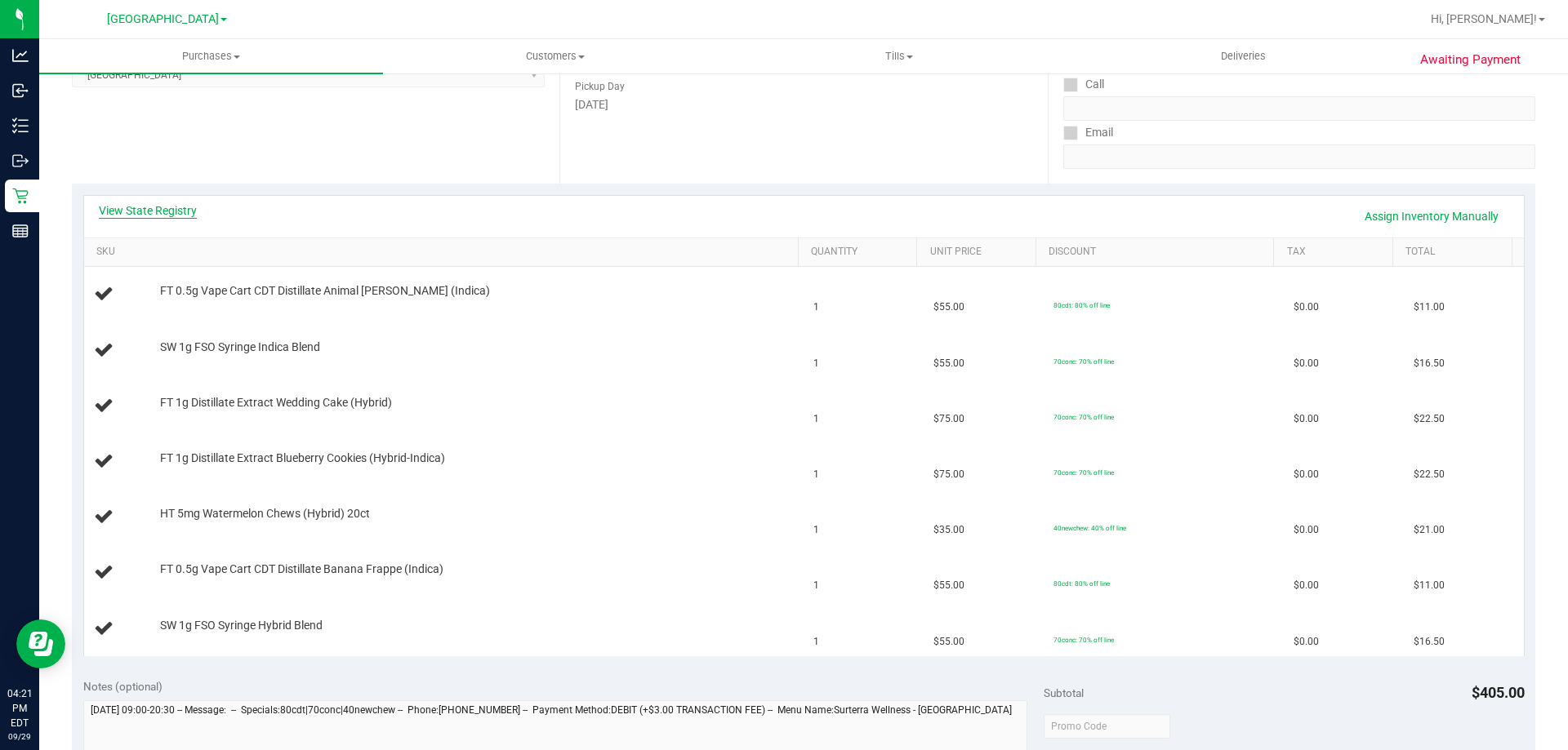
click at [156, 209] on link "View State Registry" at bounding box center [148, 210] width 98 height 16
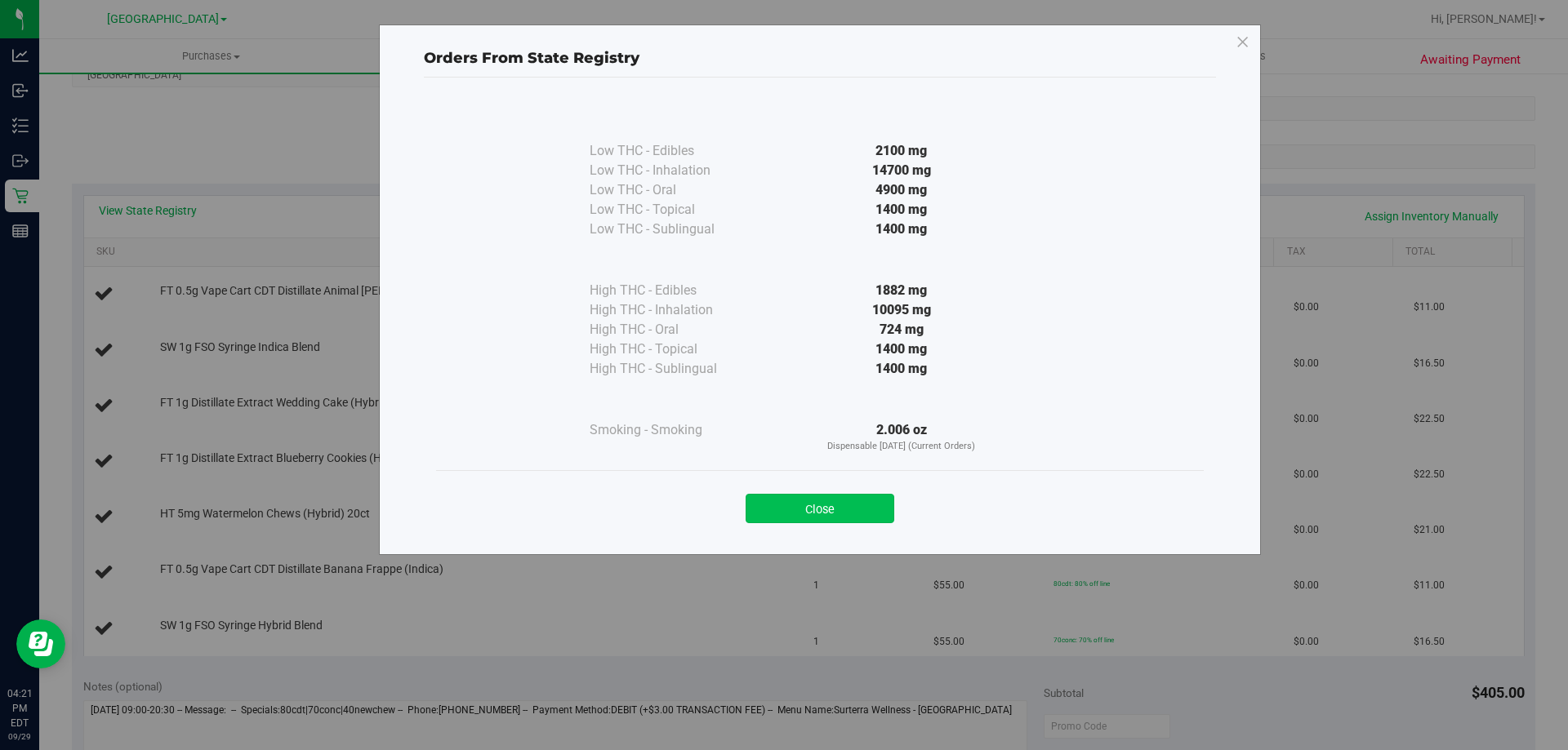
click at [852, 503] on button "Close" at bounding box center [819, 508] width 149 height 29
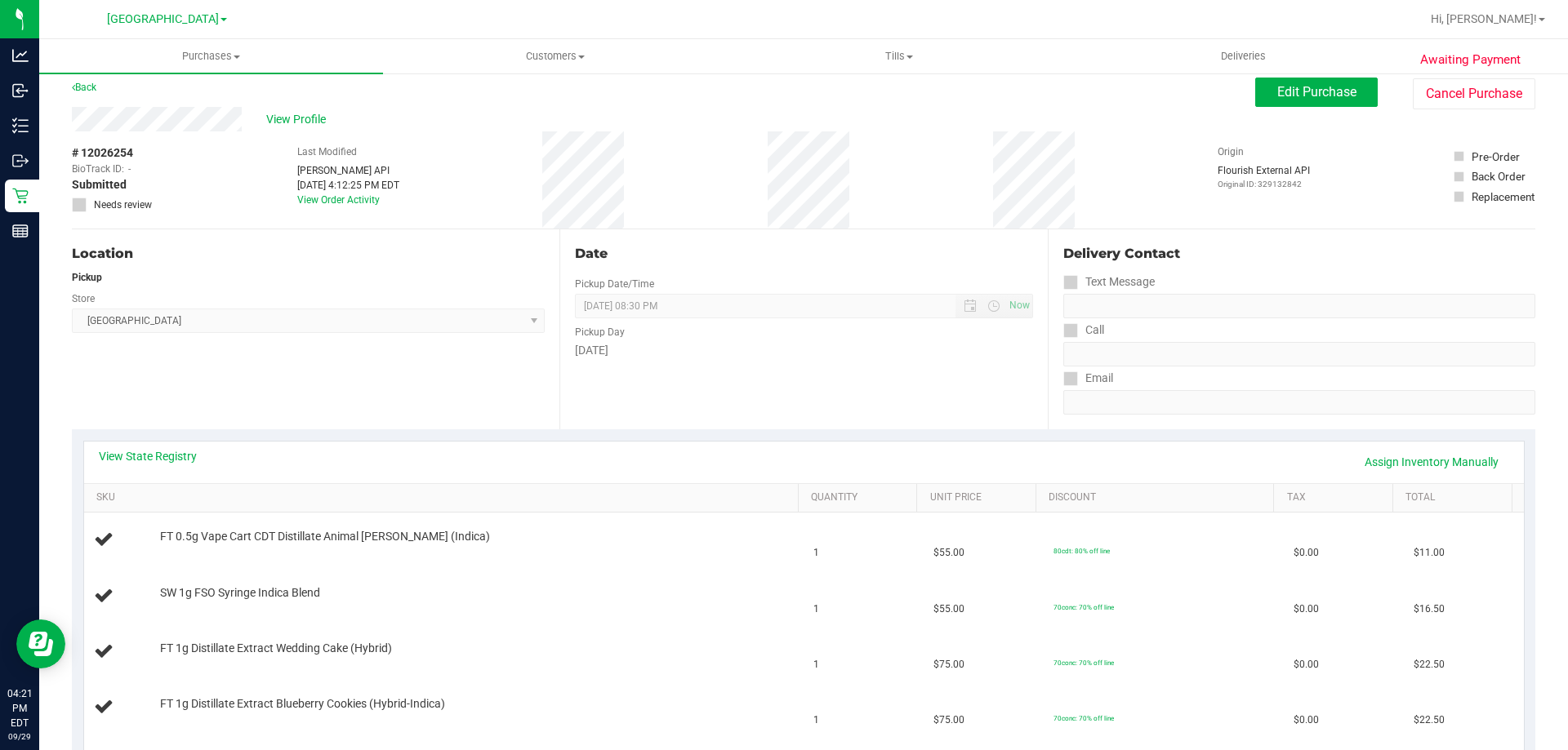
scroll to position [0, 0]
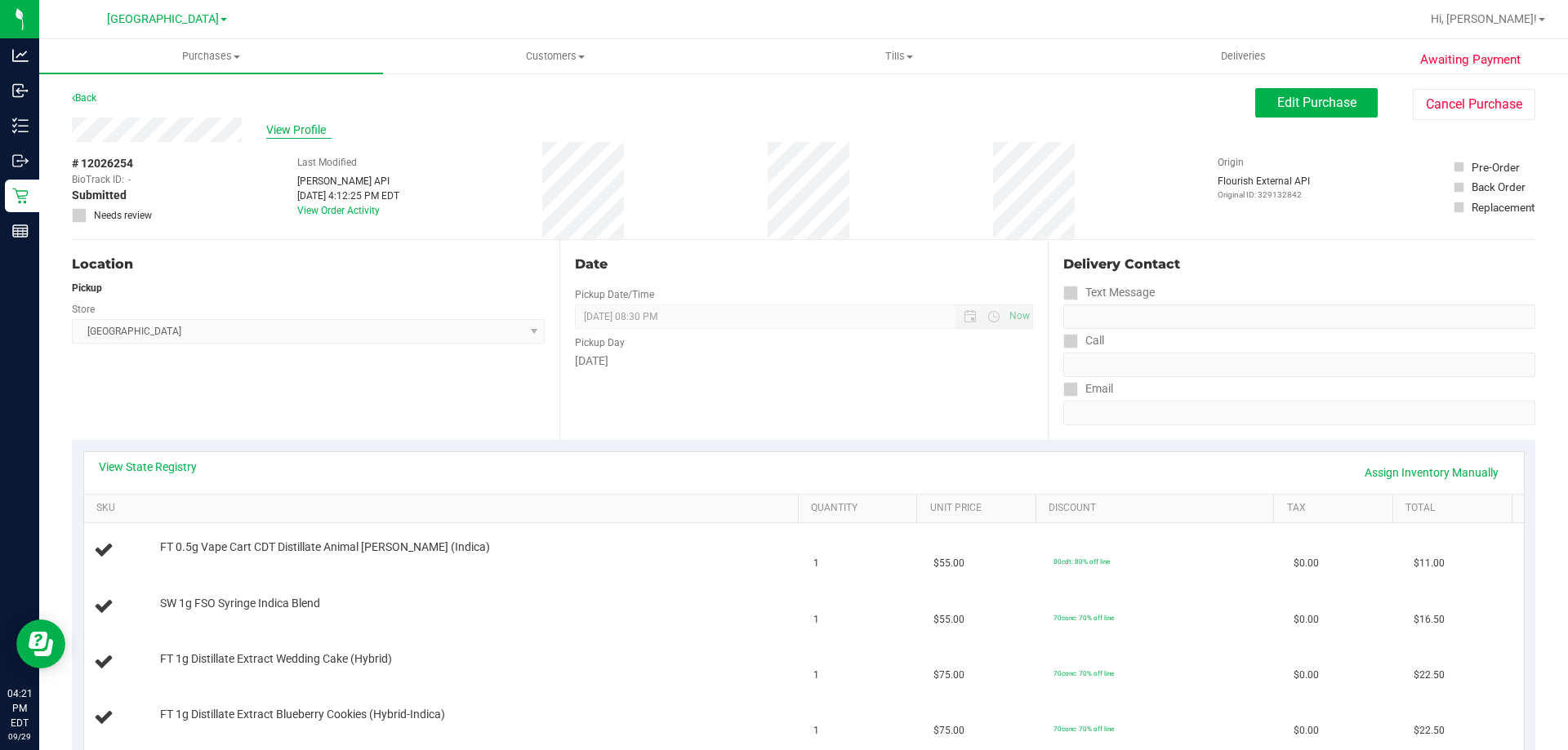
click at [286, 134] on span "View Profile" at bounding box center [299, 129] width 65 height 17
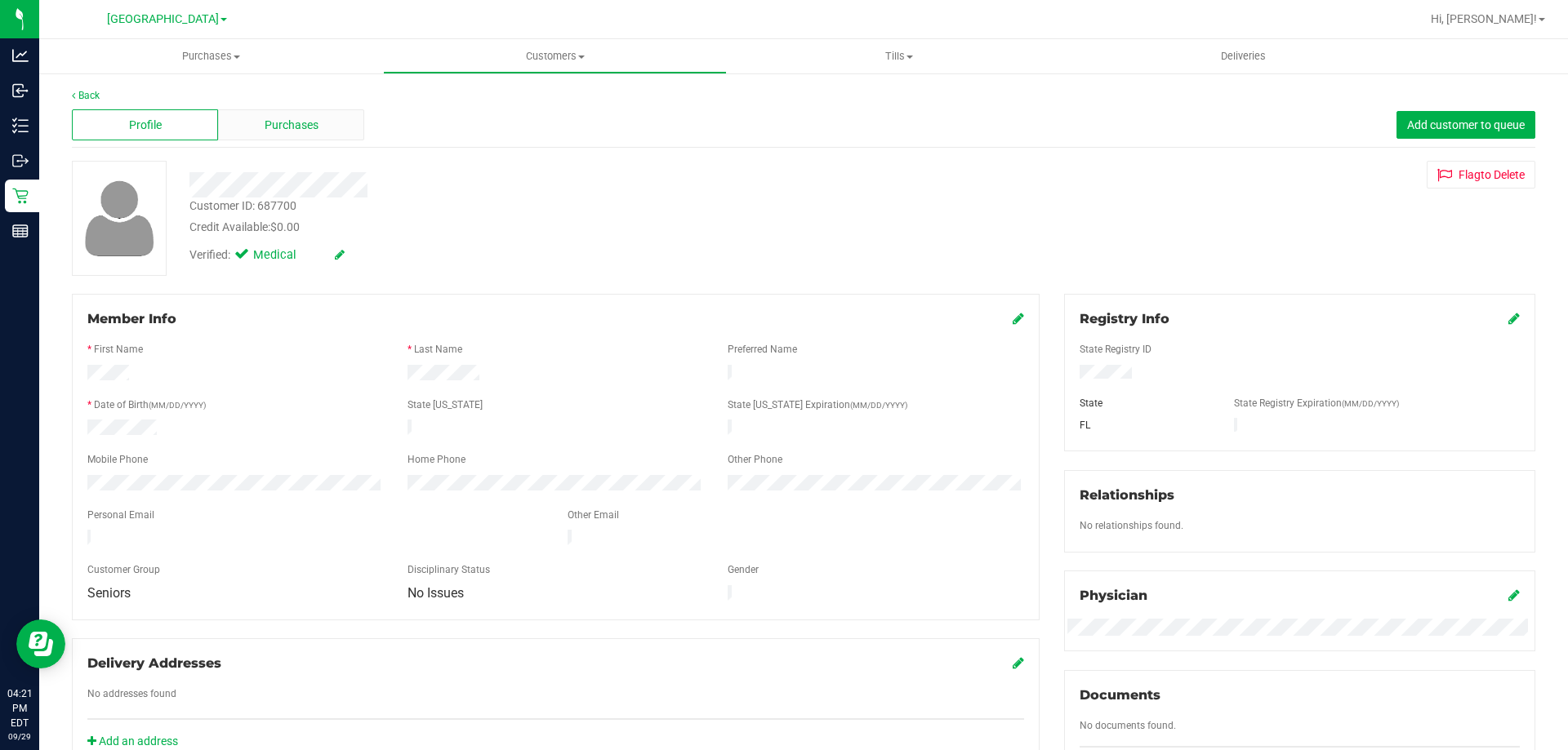
click at [288, 132] on span "Purchases" at bounding box center [291, 125] width 54 height 17
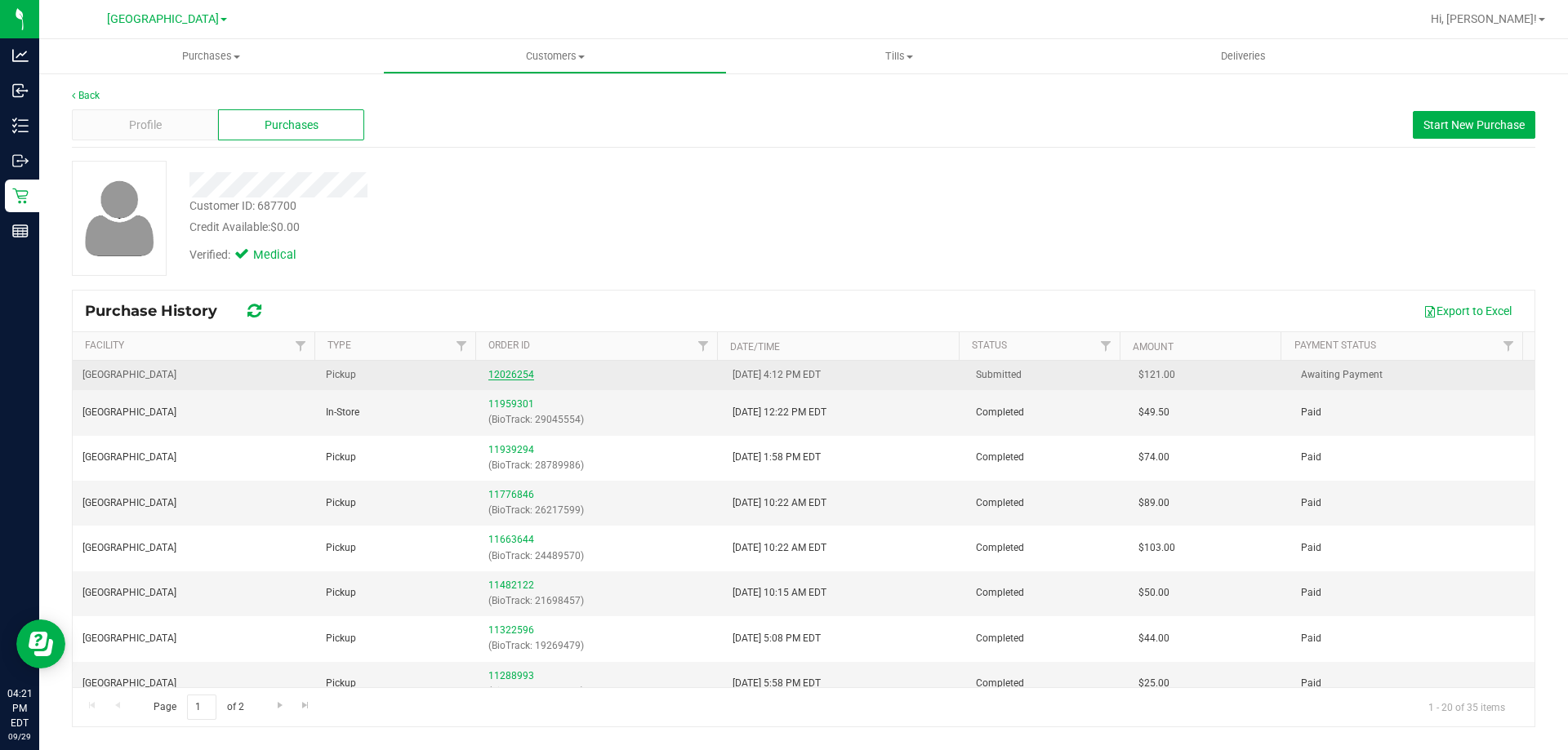
click at [503, 375] on link "12026254" at bounding box center [511, 374] width 46 height 11
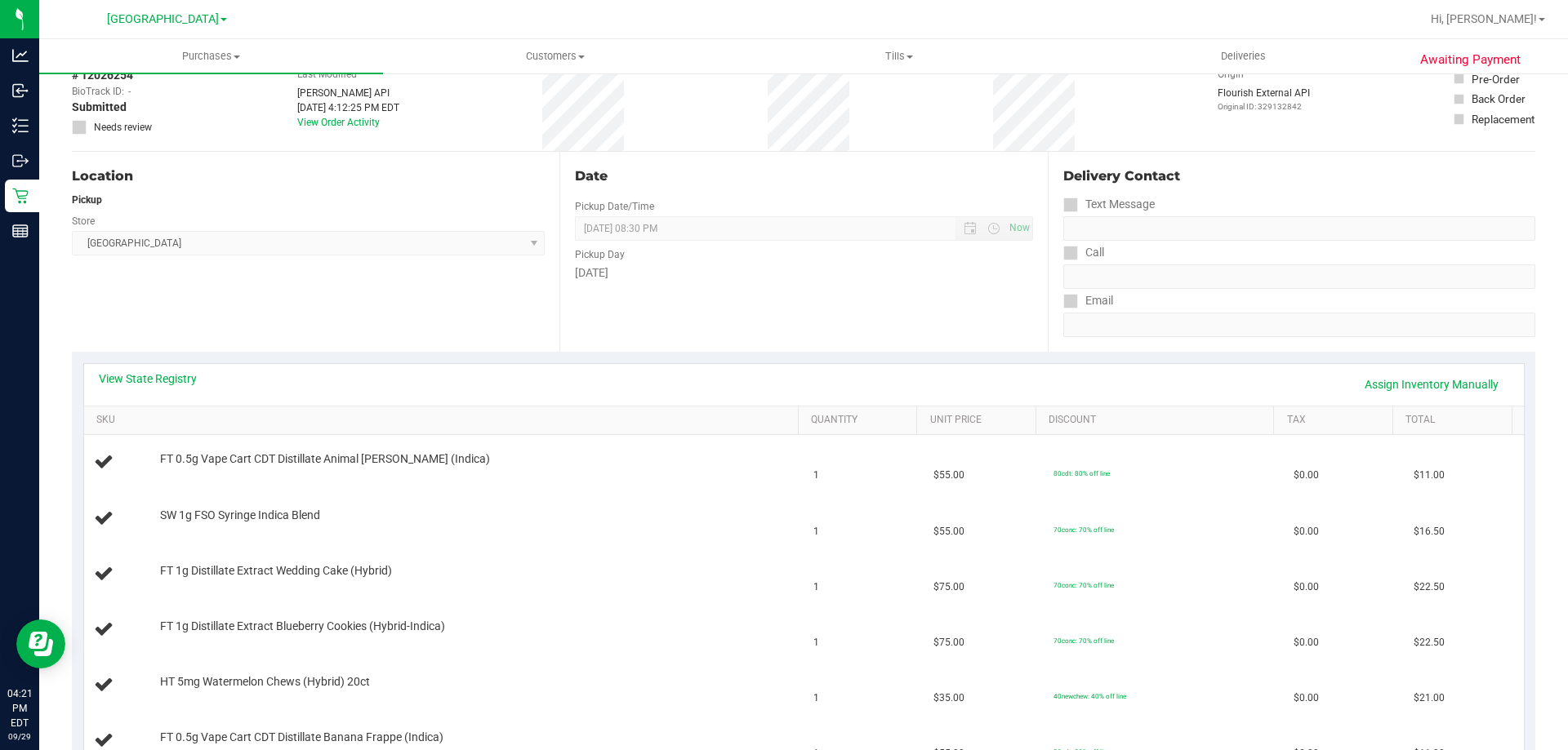
scroll to position [245, 0]
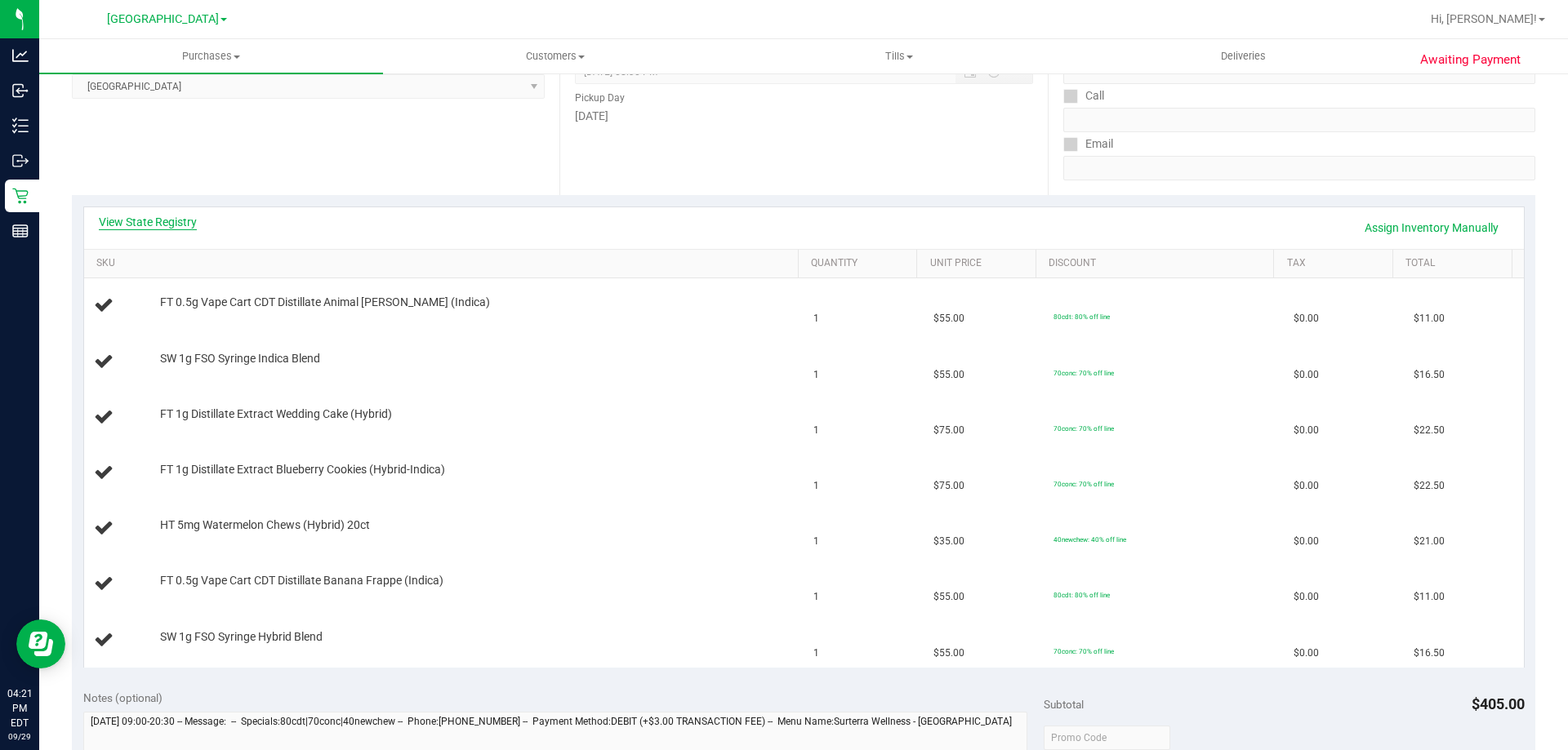
click at [171, 217] on link "View State Registry" at bounding box center [148, 222] width 98 height 16
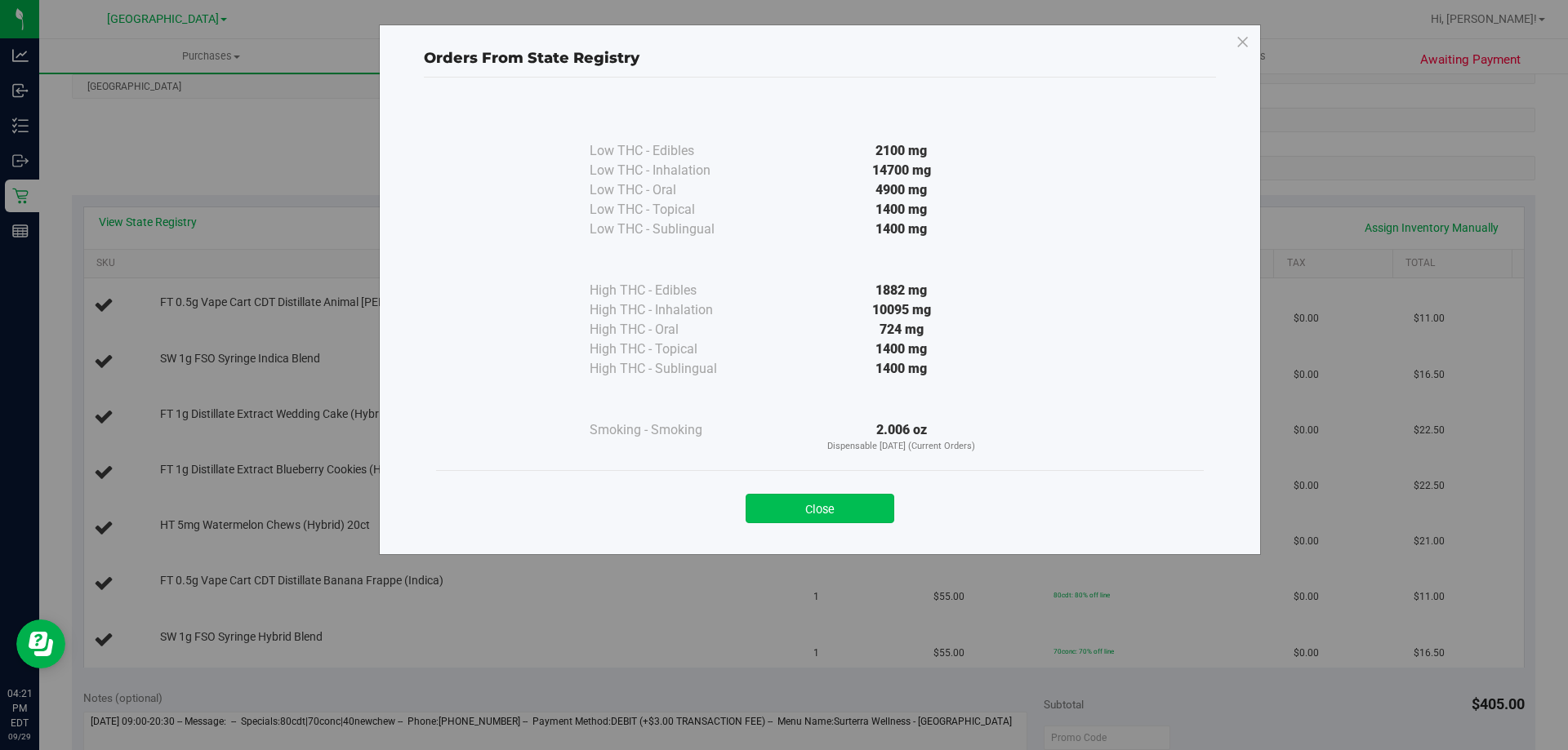
click at [852, 508] on button "Close" at bounding box center [819, 508] width 149 height 29
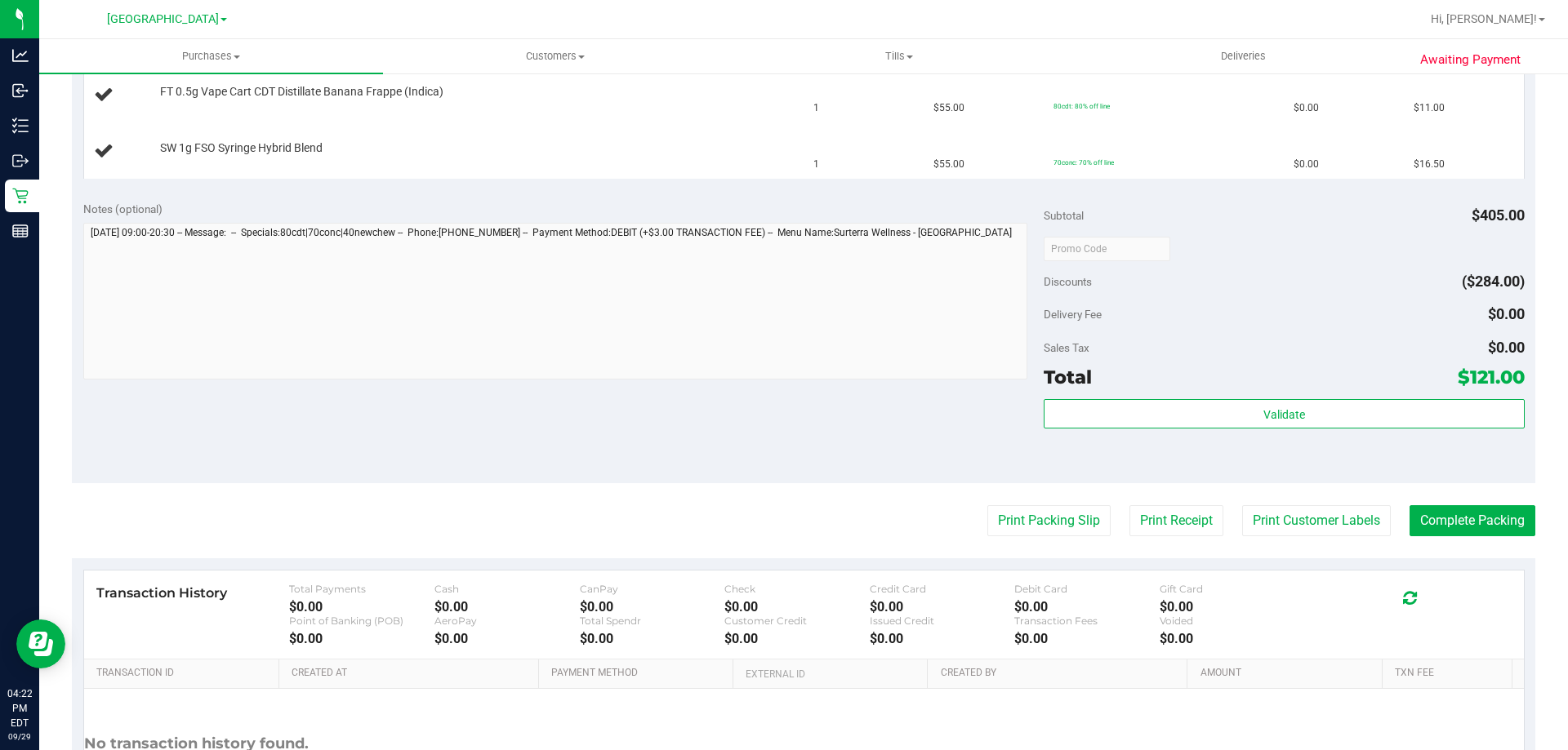
scroll to position [734, 0]
click at [1020, 524] on button "Print Packing Slip" at bounding box center [1049, 519] width 123 height 31
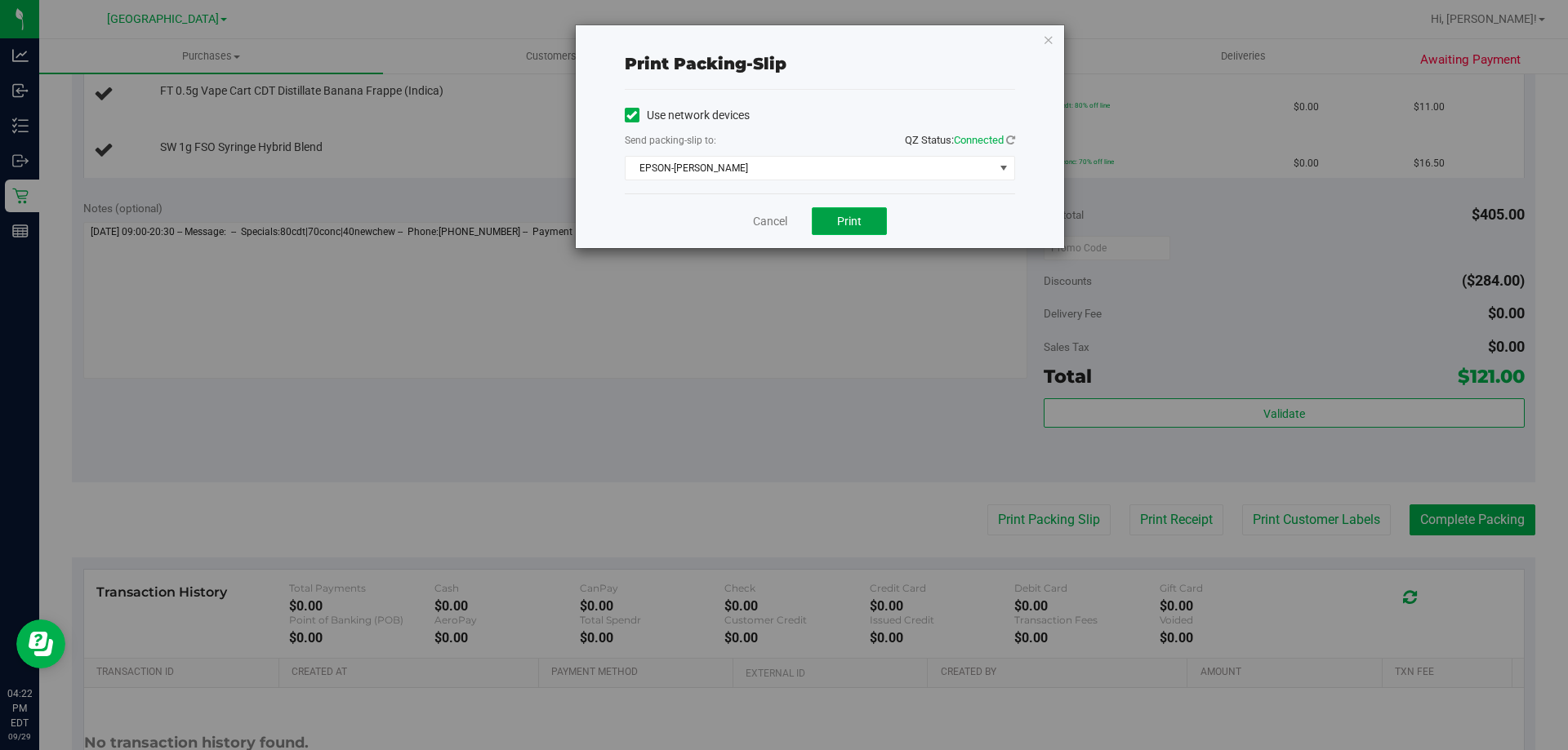
click at [848, 228] on button "Print" at bounding box center [849, 220] width 75 height 27
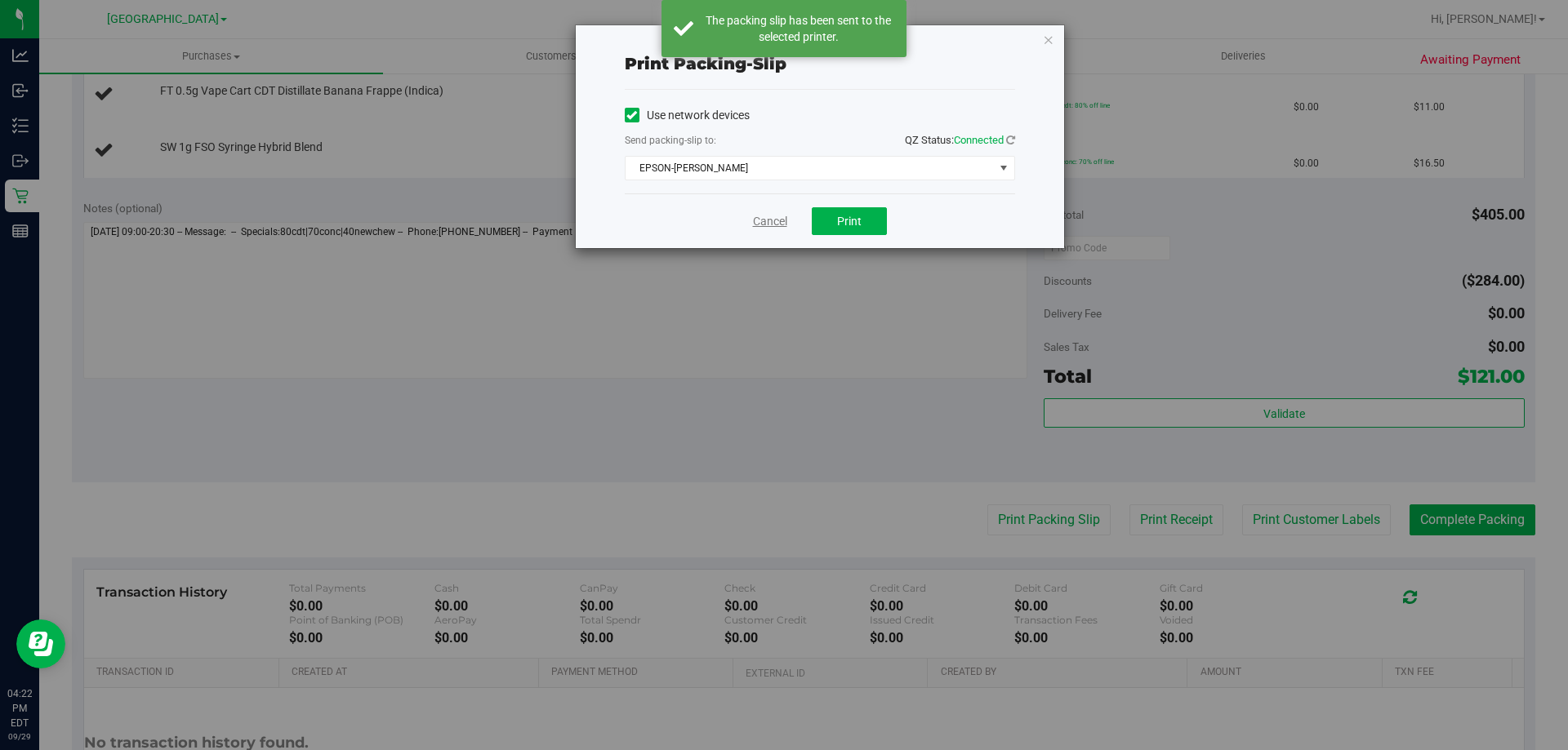
click at [784, 226] on link "Cancel" at bounding box center [770, 221] width 35 height 17
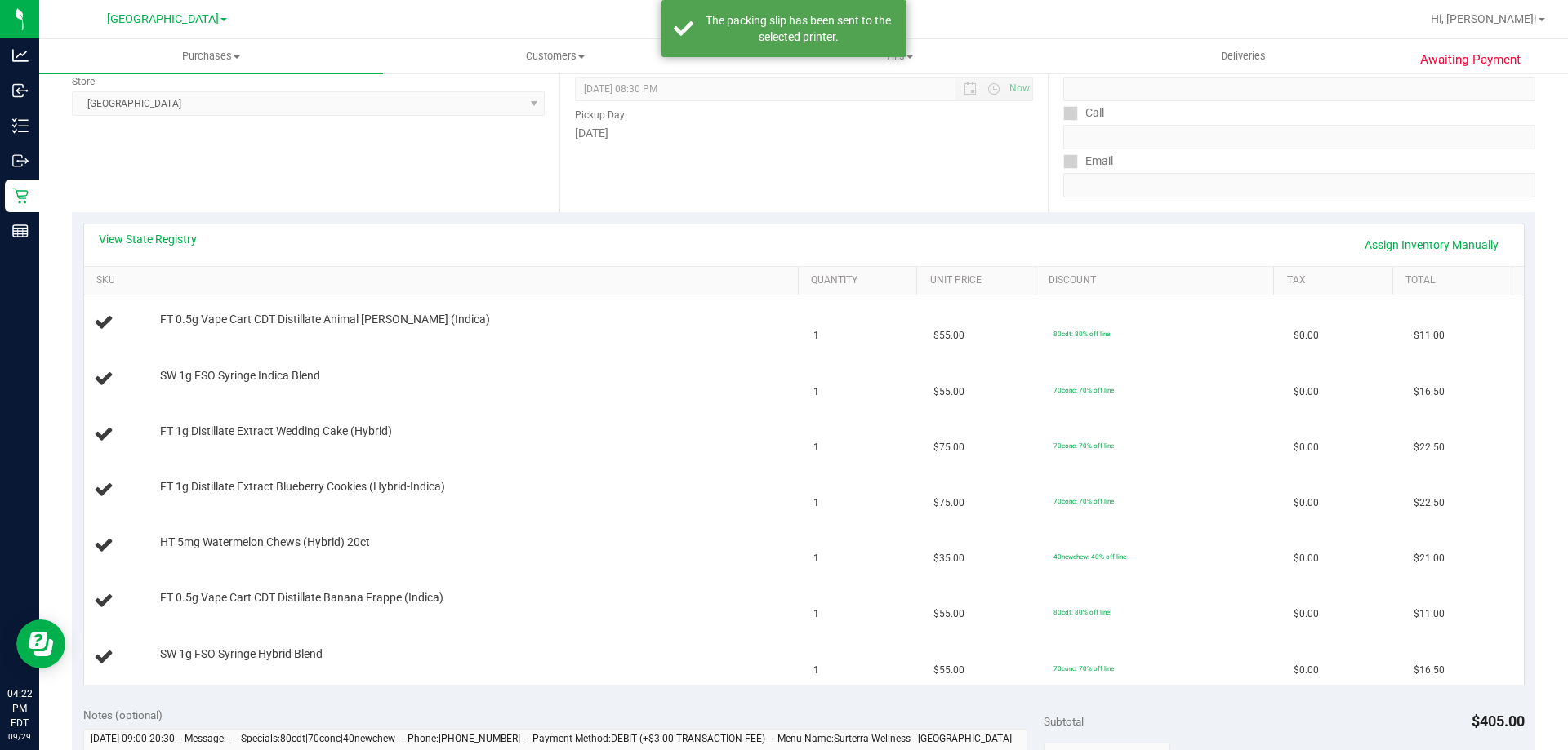
scroll to position [0, 0]
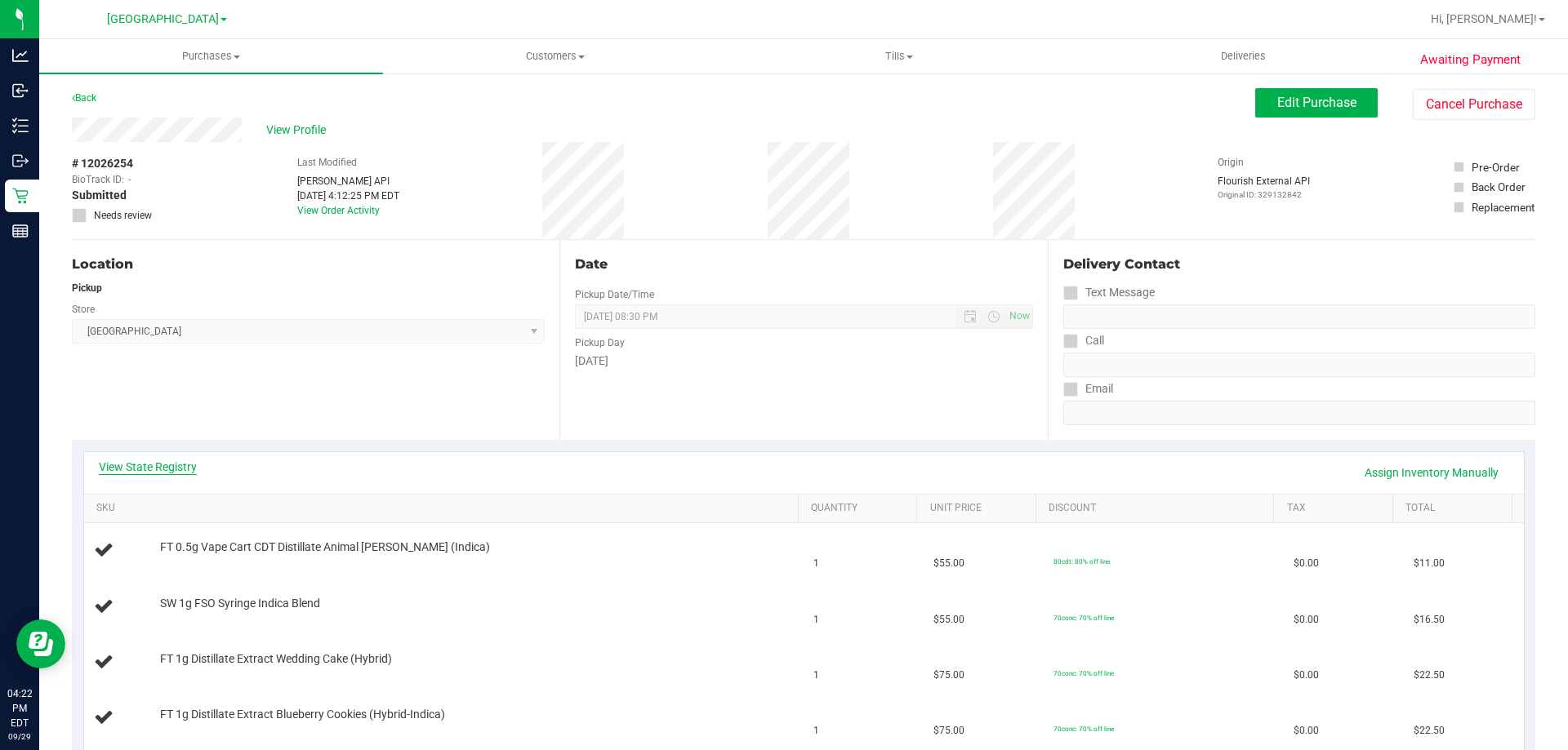
click at [181, 462] on link "View State Registry" at bounding box center [148, 467] width 98 height 16
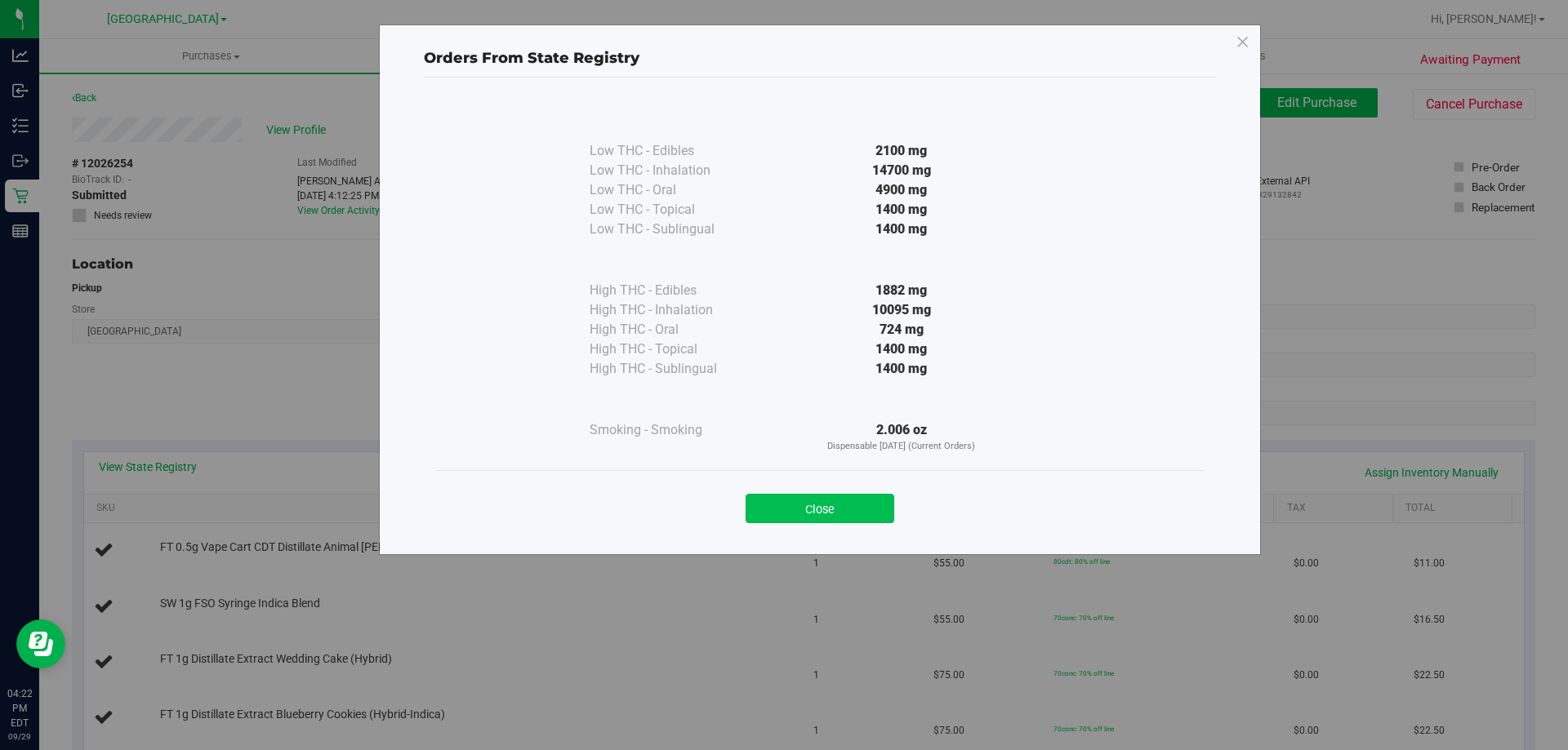
click at [820, 509] on button "Close" at bounding box center [819, 508] width 149 height 29
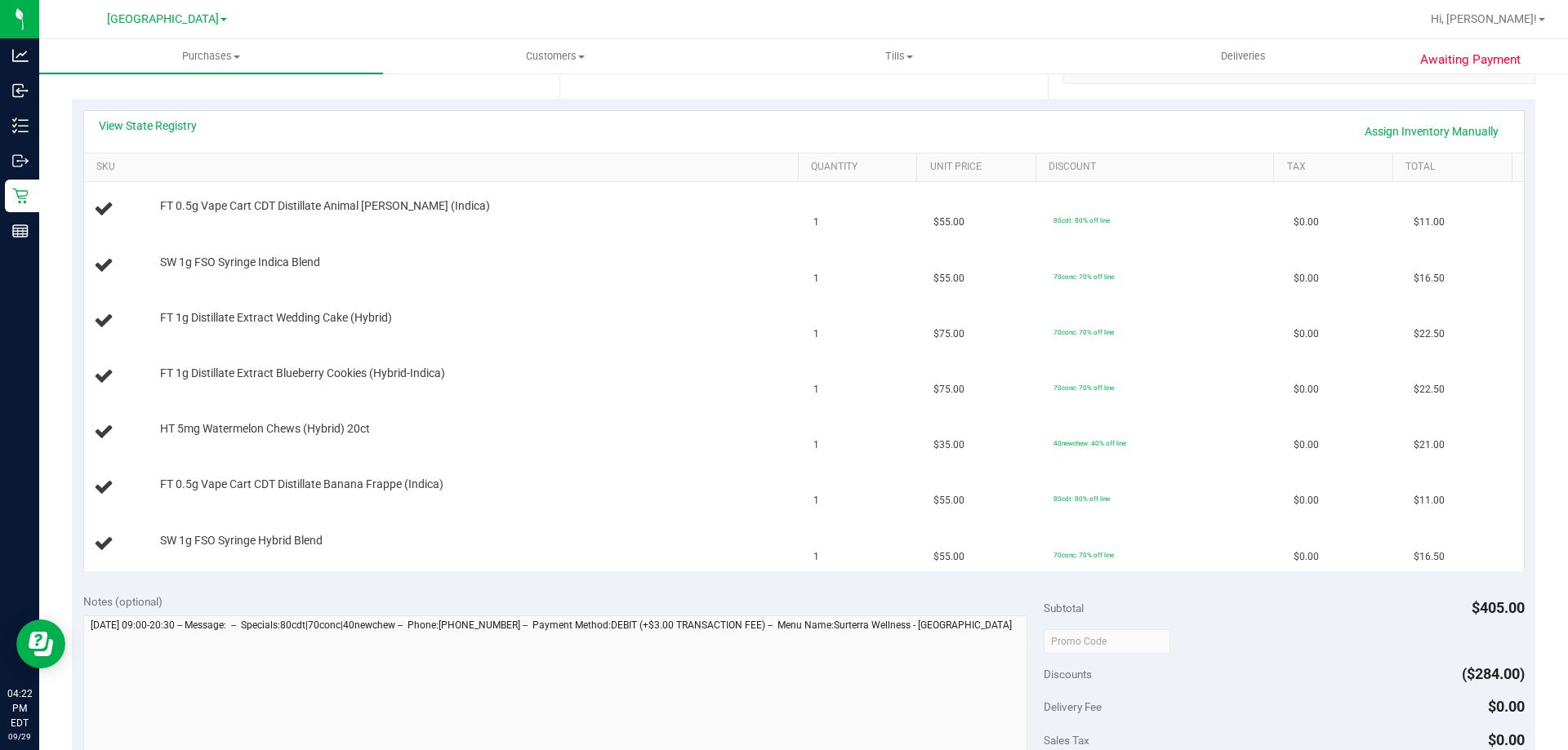
scroll to position [338, 0]
click at [156, 130] on link "View State Registry" at bounding box center [148, 129] width 98 height 16
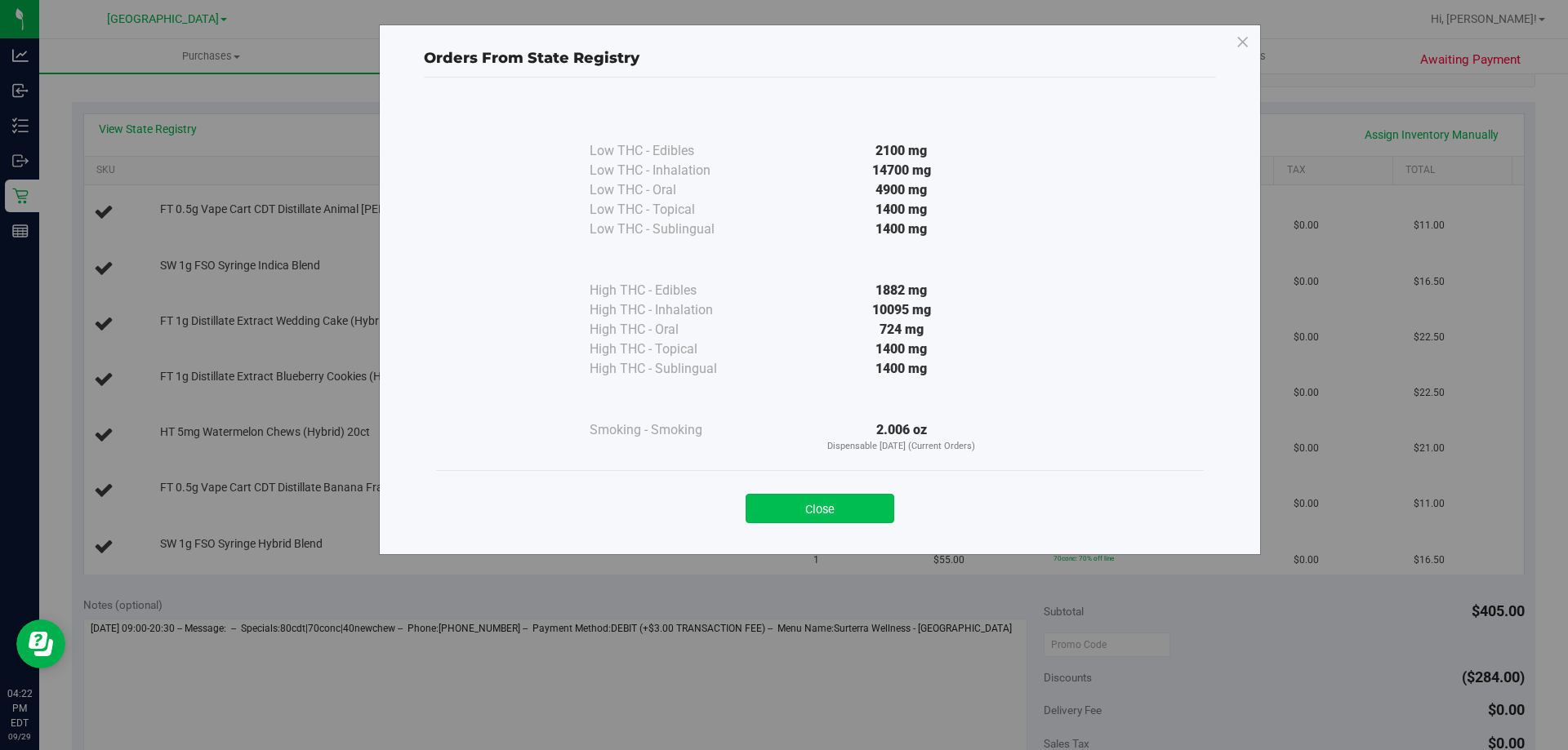
click at [809, 503] on button "Close" at bounding box center [819, 508] width 149 height 29
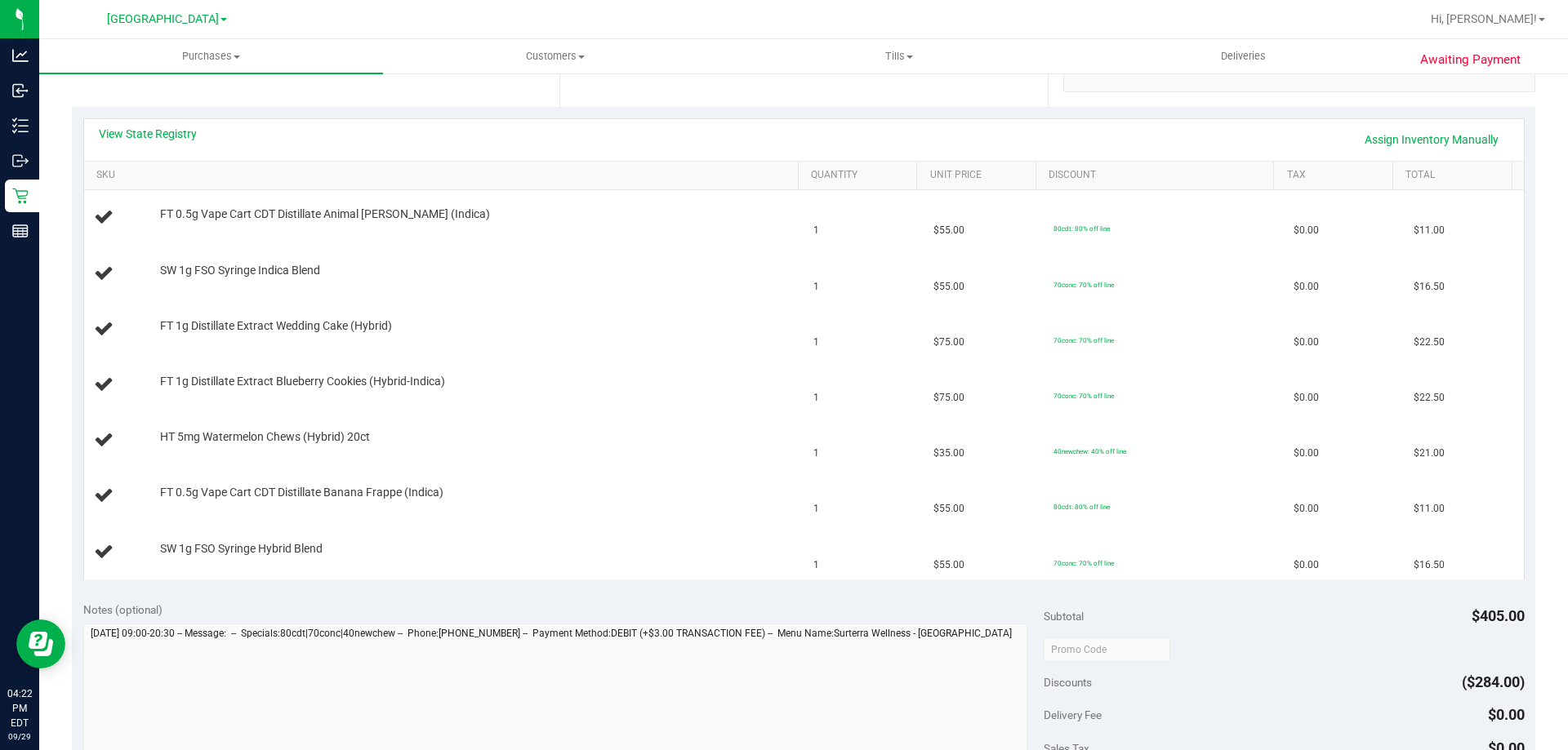
scroll to position [329, 0]
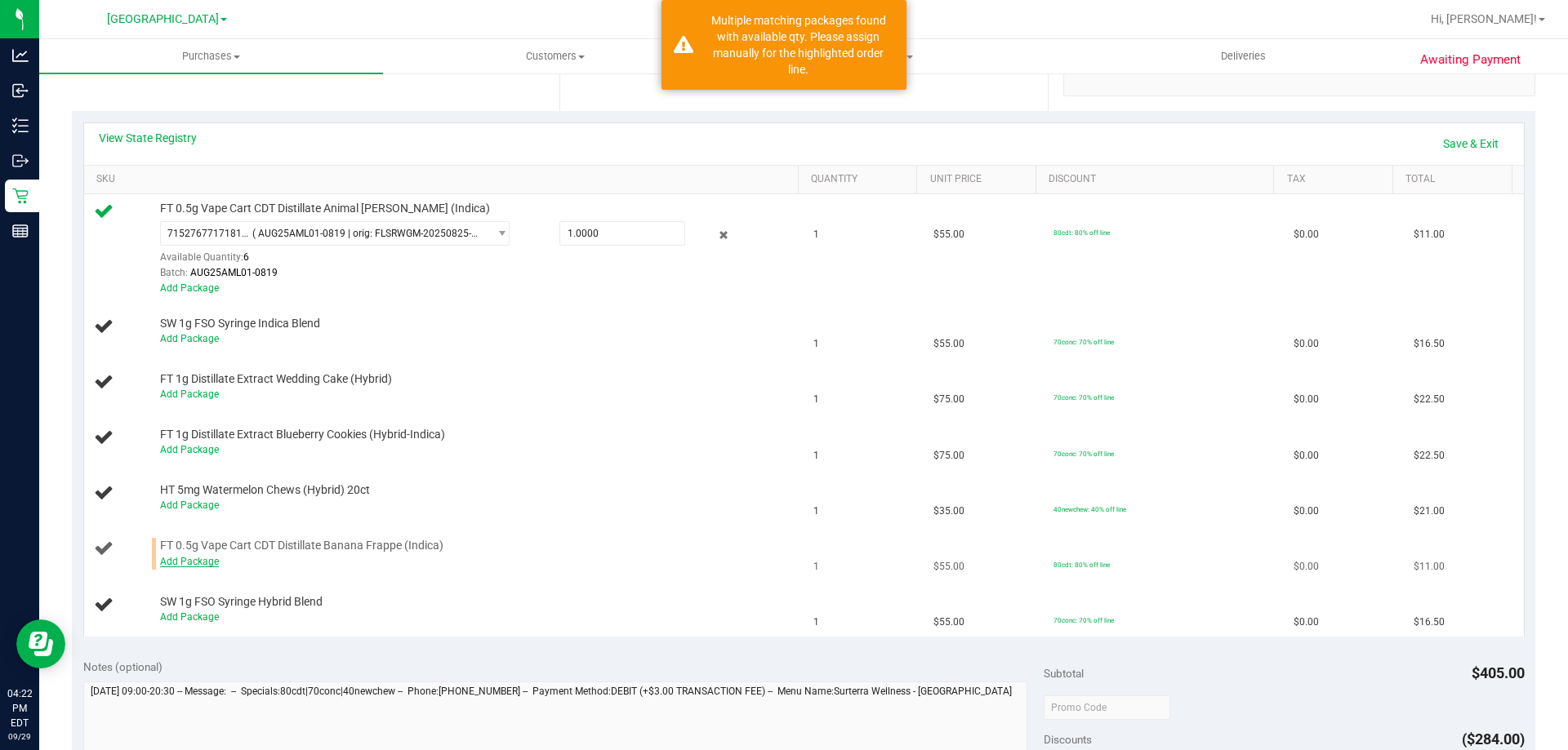
click at [196, 559] on link "Add Package" at bounding box center [189, 561] width 58 height 11
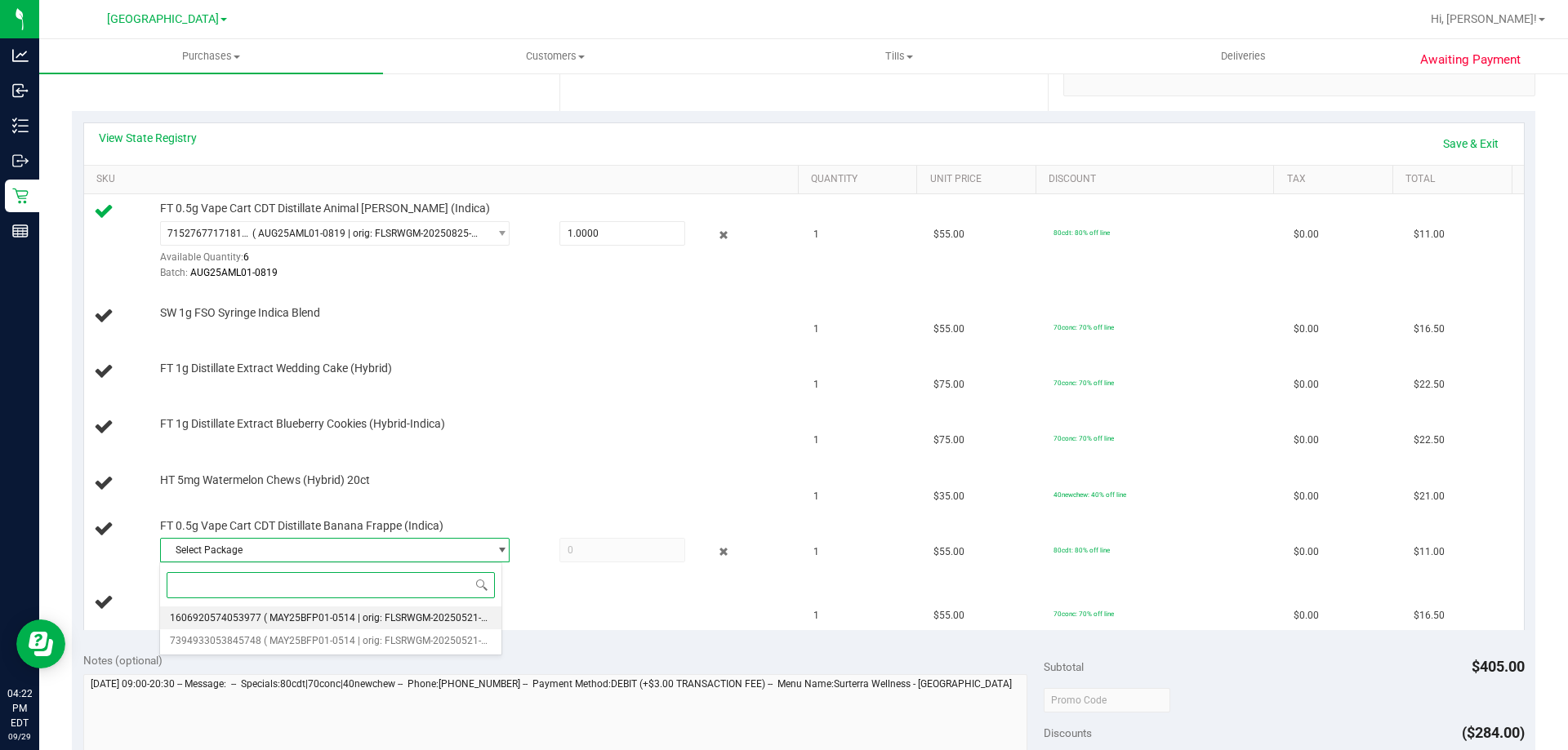
click at [356, 616] on span "( MAY25BFP01-0514 | orig: FLSRWGM-20250521-2172 )" at bounding box center [387, 617] width 246 height 11
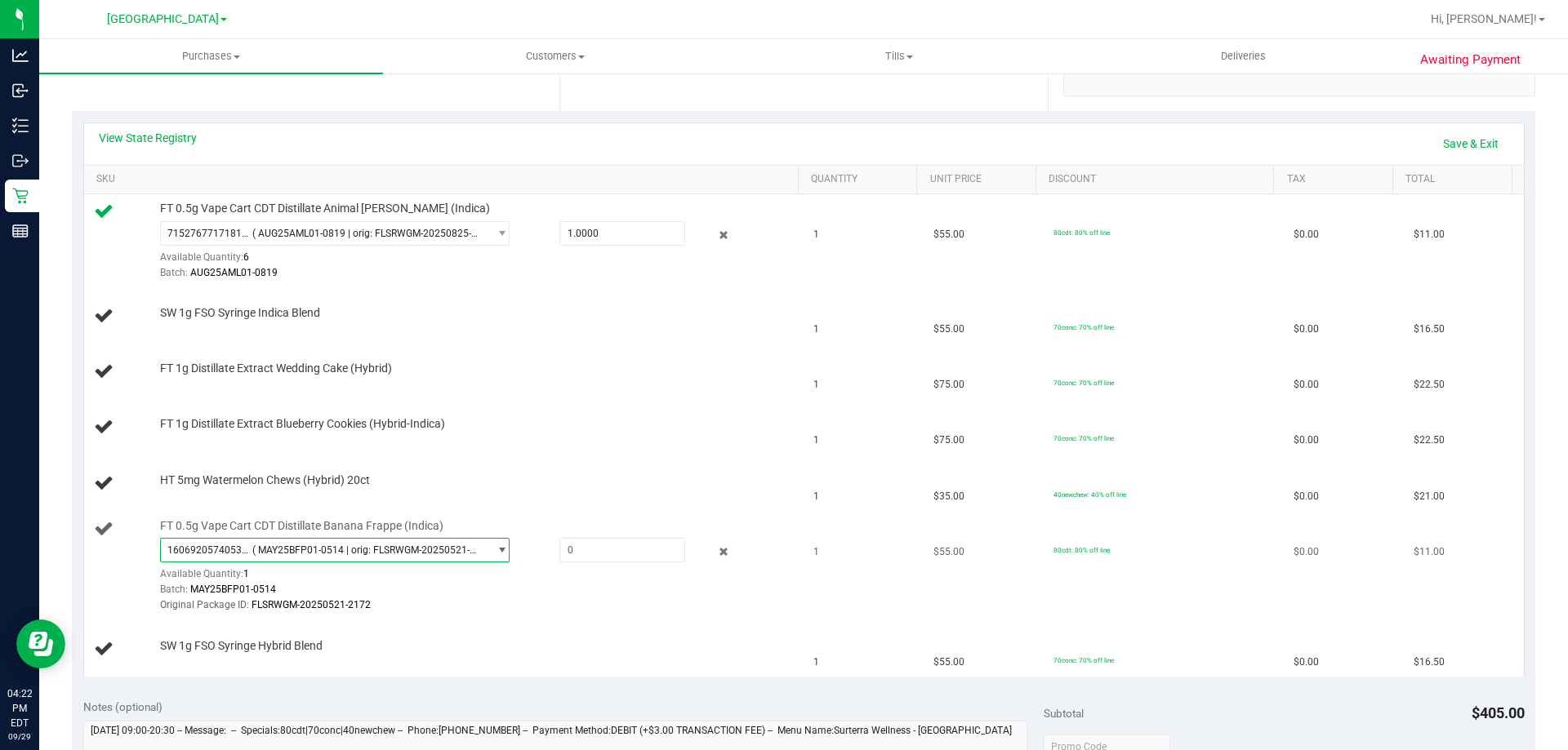
click at [394, 546] on span "( MAY25BFP01-0514 | orig: FLSRWGM-20250521-2172 )" at bounding box center [366, 549] width 228 height 11
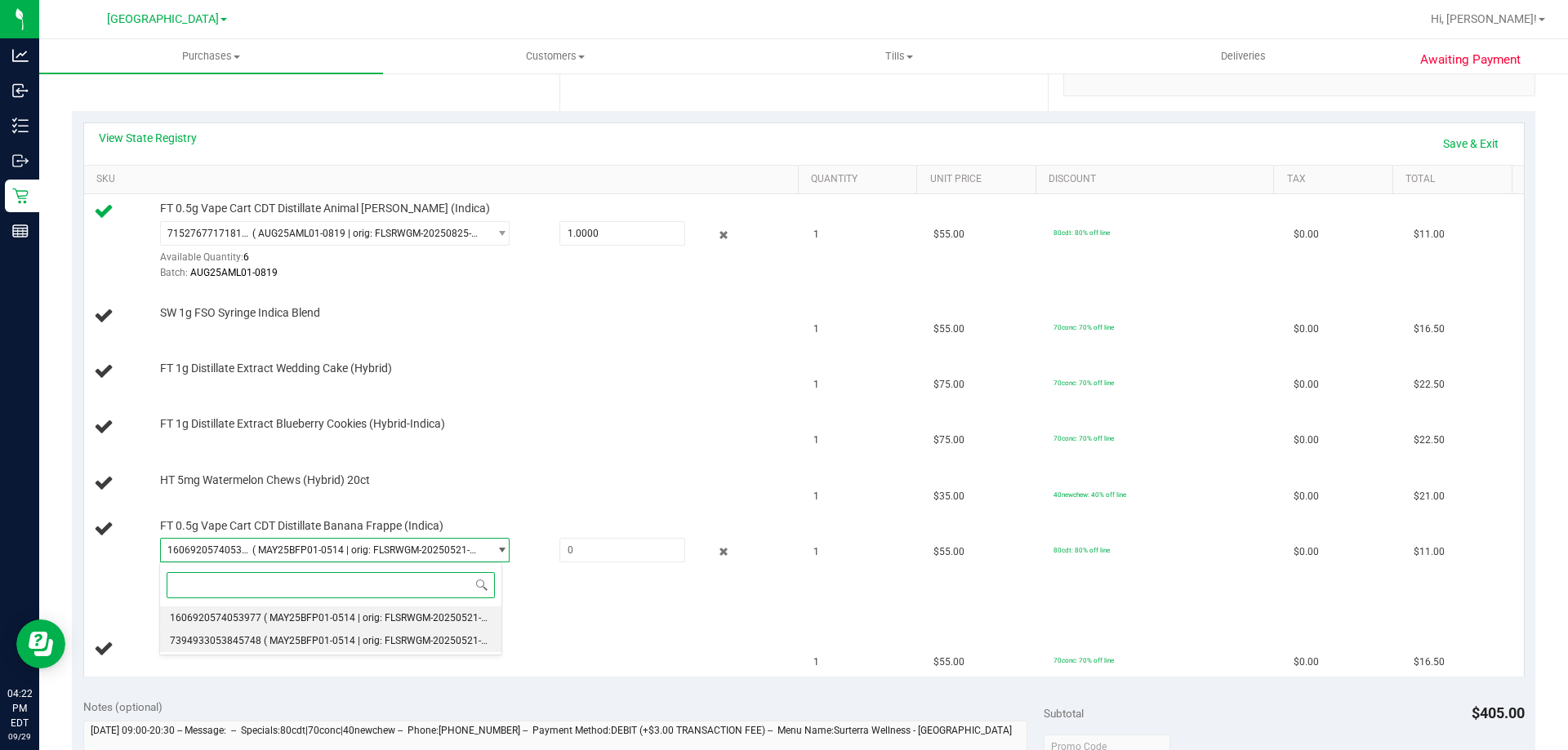
click at [357, 644] on span "( MAY25BFP01-0514 | orig: FLSRWGM-20250521-2177 )" at bounding box center [387, 640] width 246 height 11
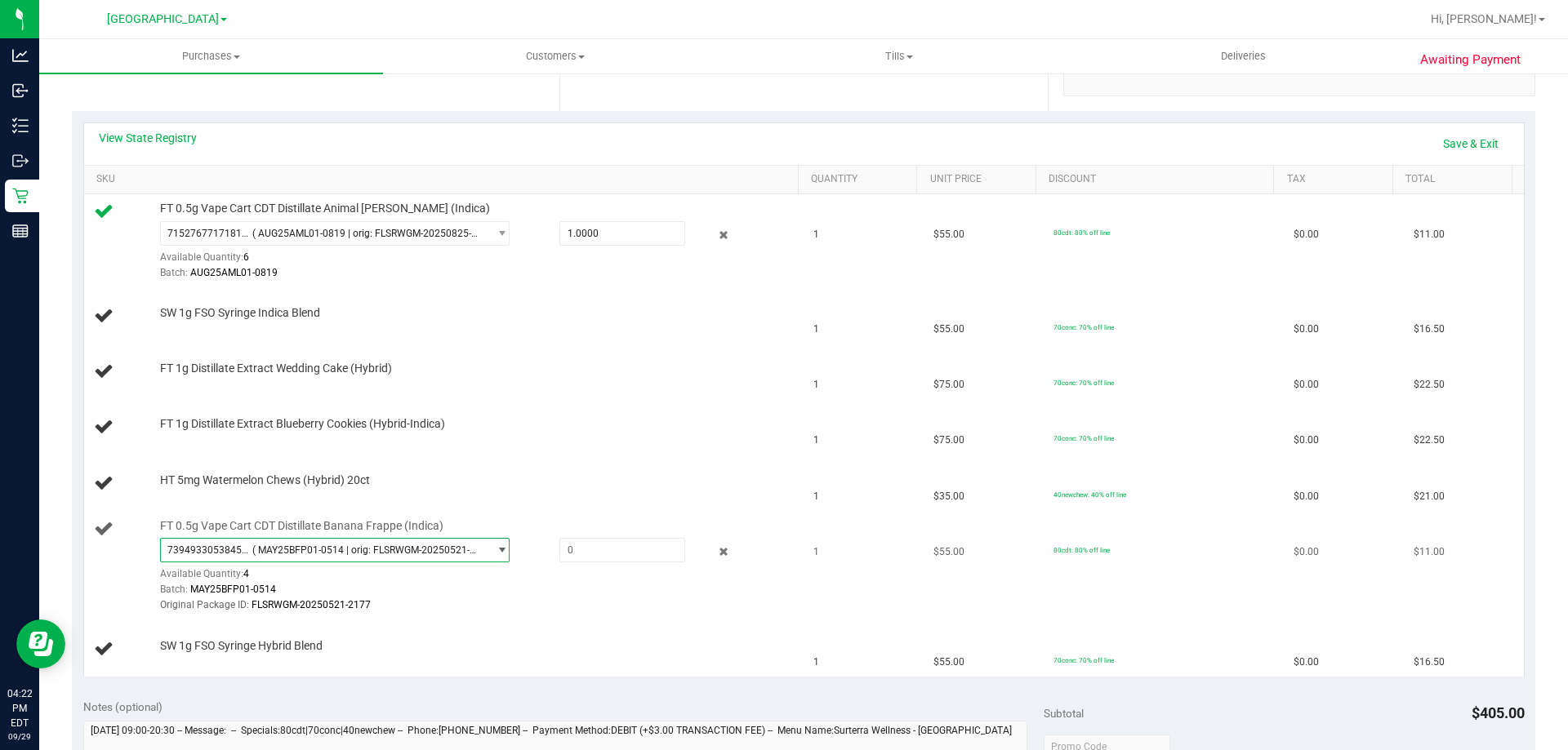
click at [422, 549] on span "( MAY25BFP01-0514 | orig: FLSRWGM-20250521-2177 )" at bounding box center [366, 549] width 228 height 11
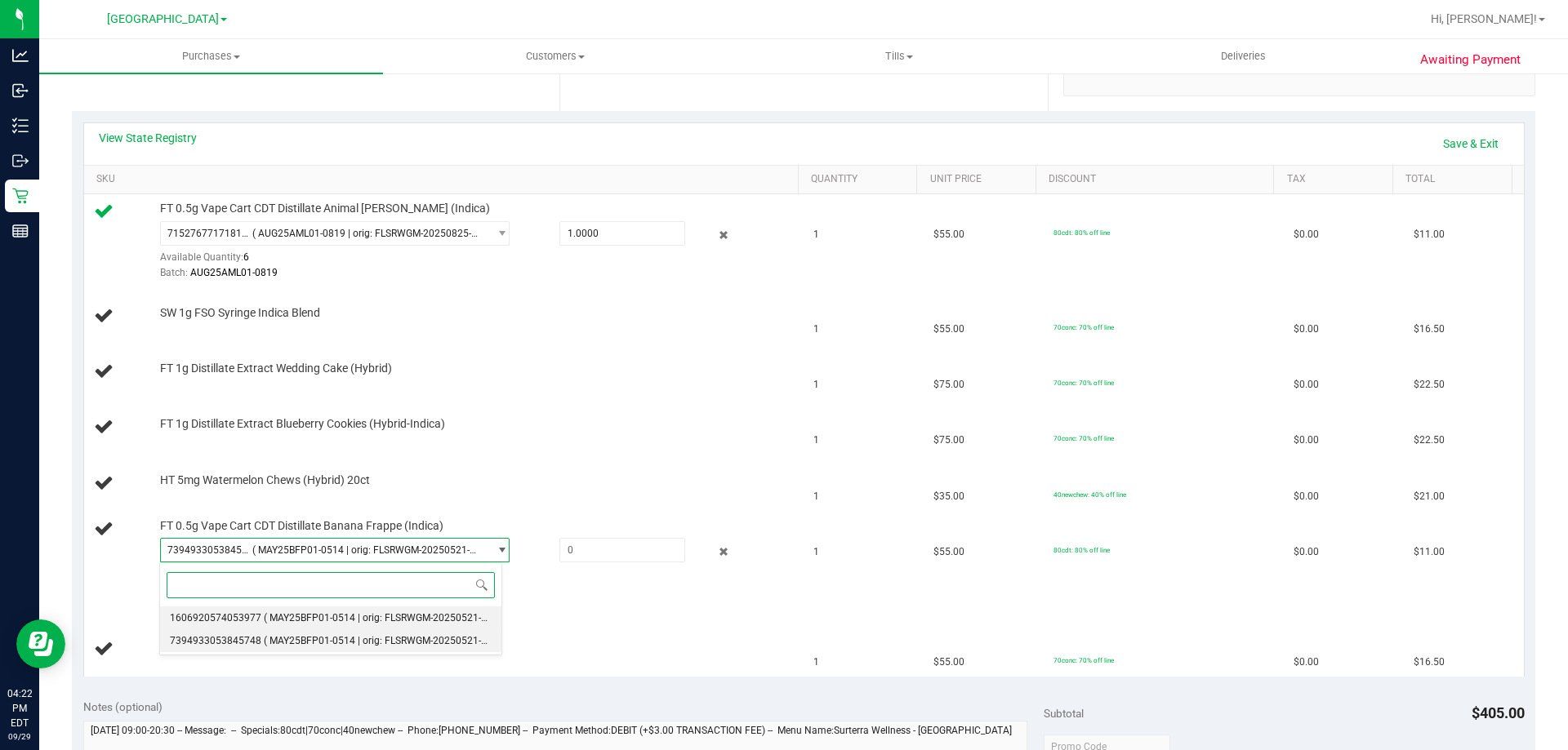
click at [409, 623] on span "( MAY25BFP01-0514 | orig: FLSRWGM-20250521-2172 )" at bounding box center [387, 617] width 246 height 11
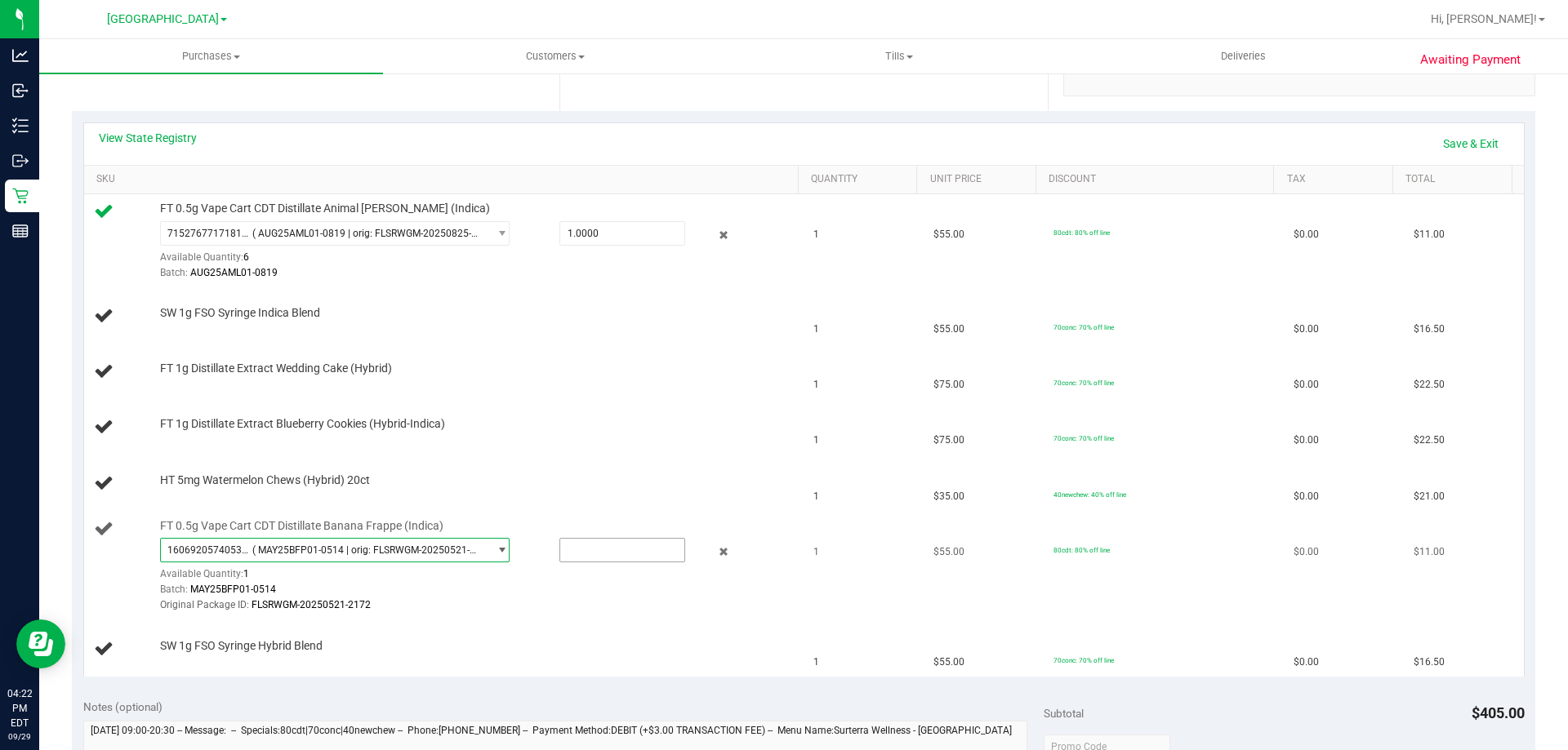
click at [619, 552] on input "text" at bounding box center [622, 550] width 124 height 23
type input "1"
click at [1252, 136] on div "View State Registry Save & Exit" at bounding box center [804, 143] width 1410 height 27
type input "1.0000"
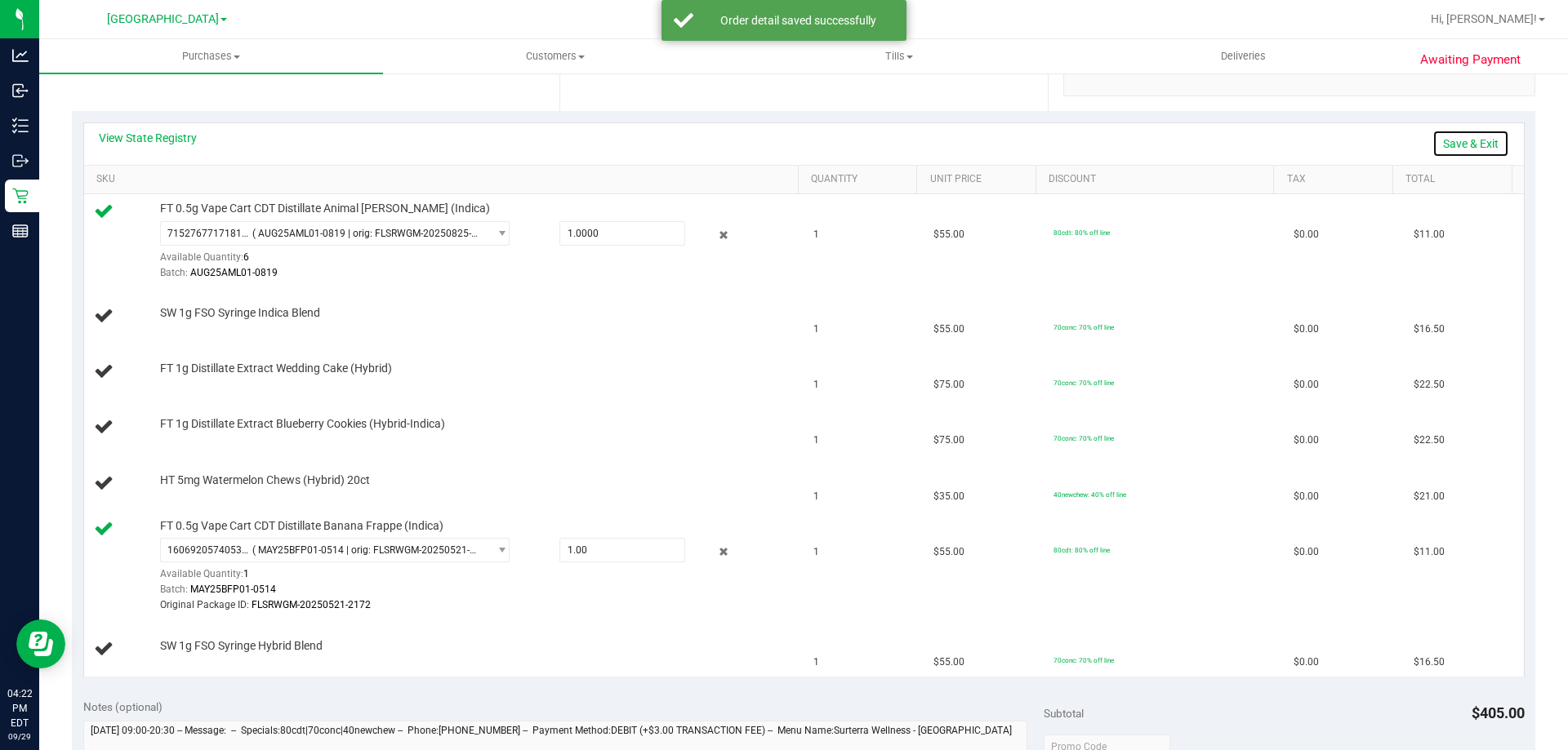
click at [1459, 147] on link "Save & Exit" at bounding box center [1470, 143] width 77 height 27
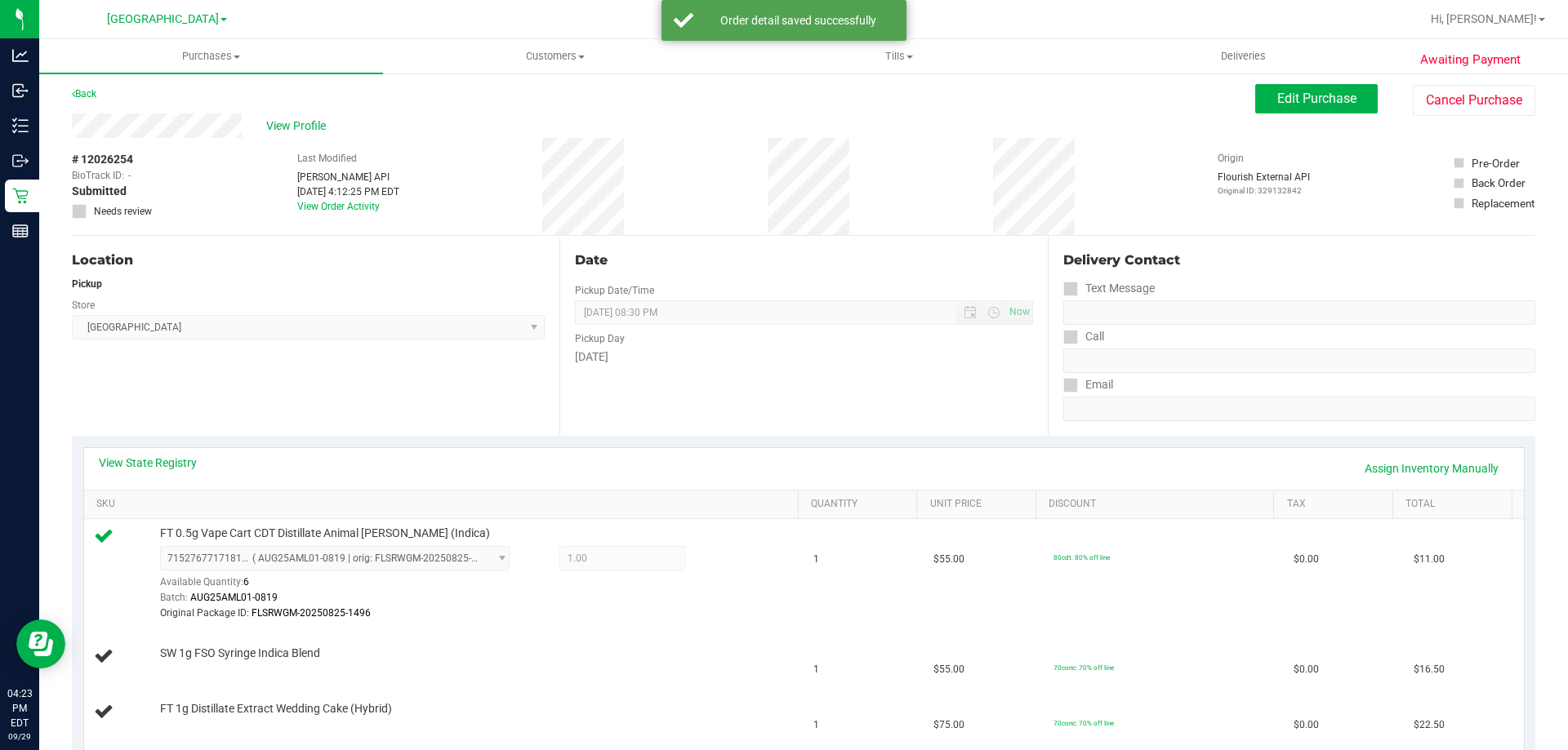
scroll to position [0, 0]
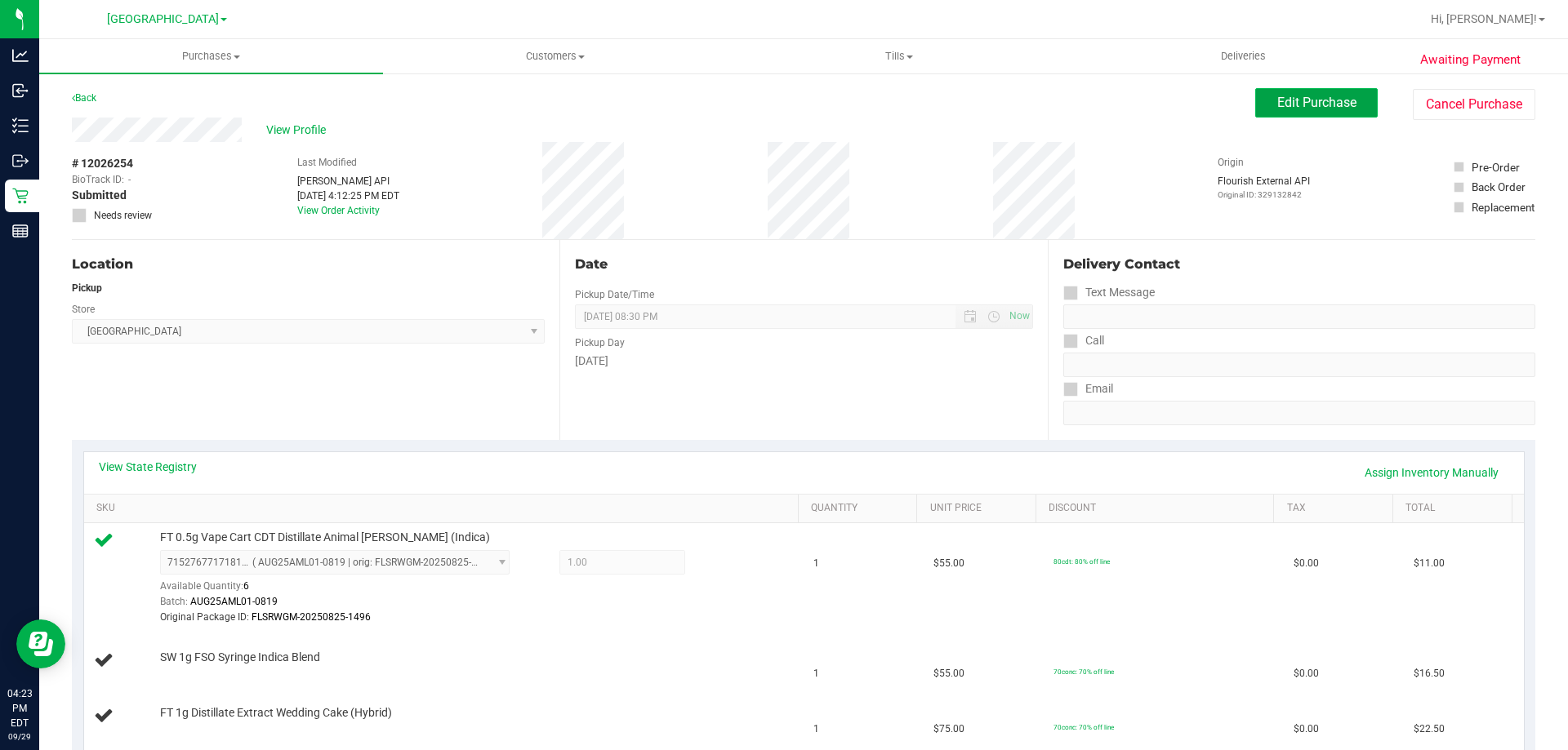
click at [1309, 115] on button "Edit Purchase" at bounding box center [1316, 103] width 122 height 29
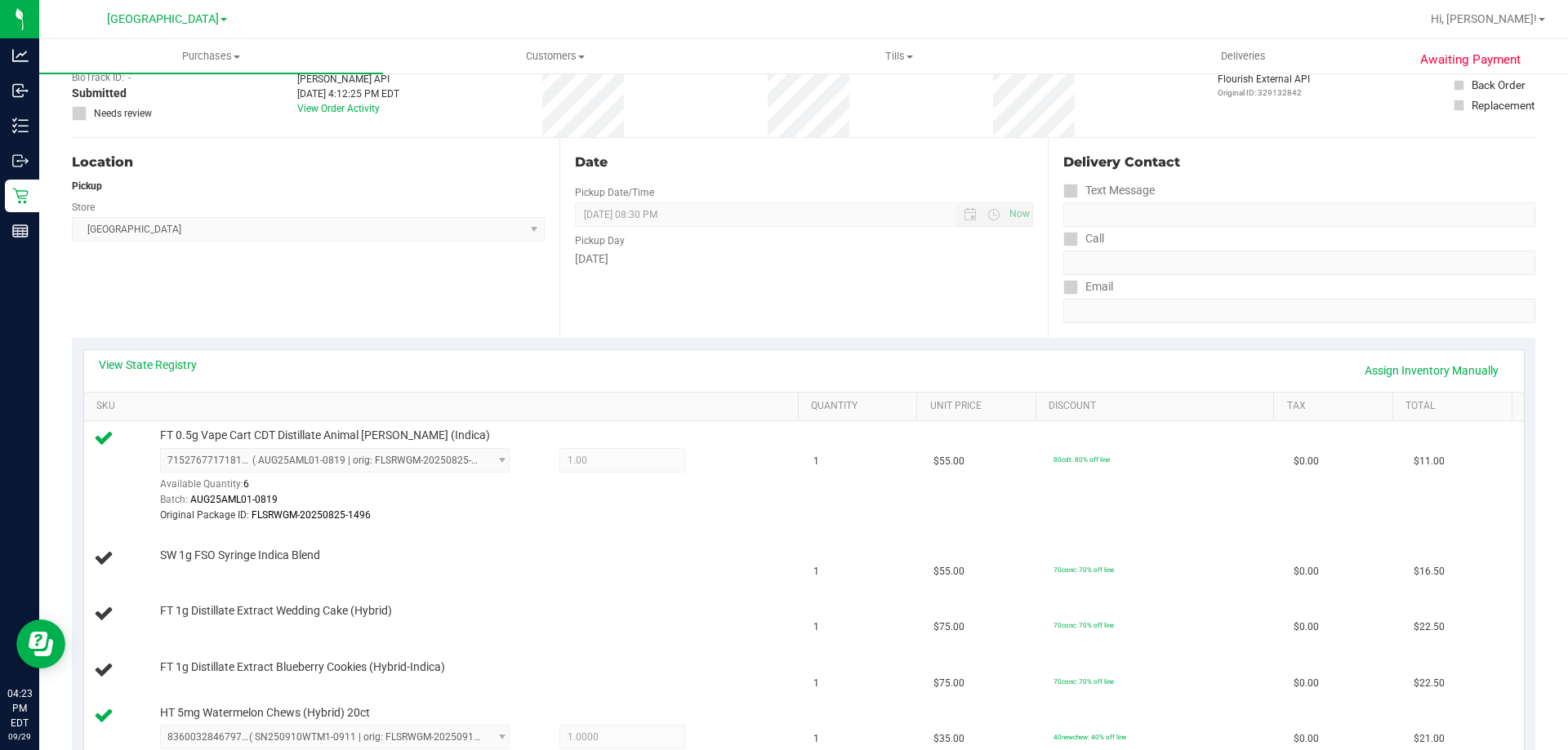
scroll to position [245, 0]
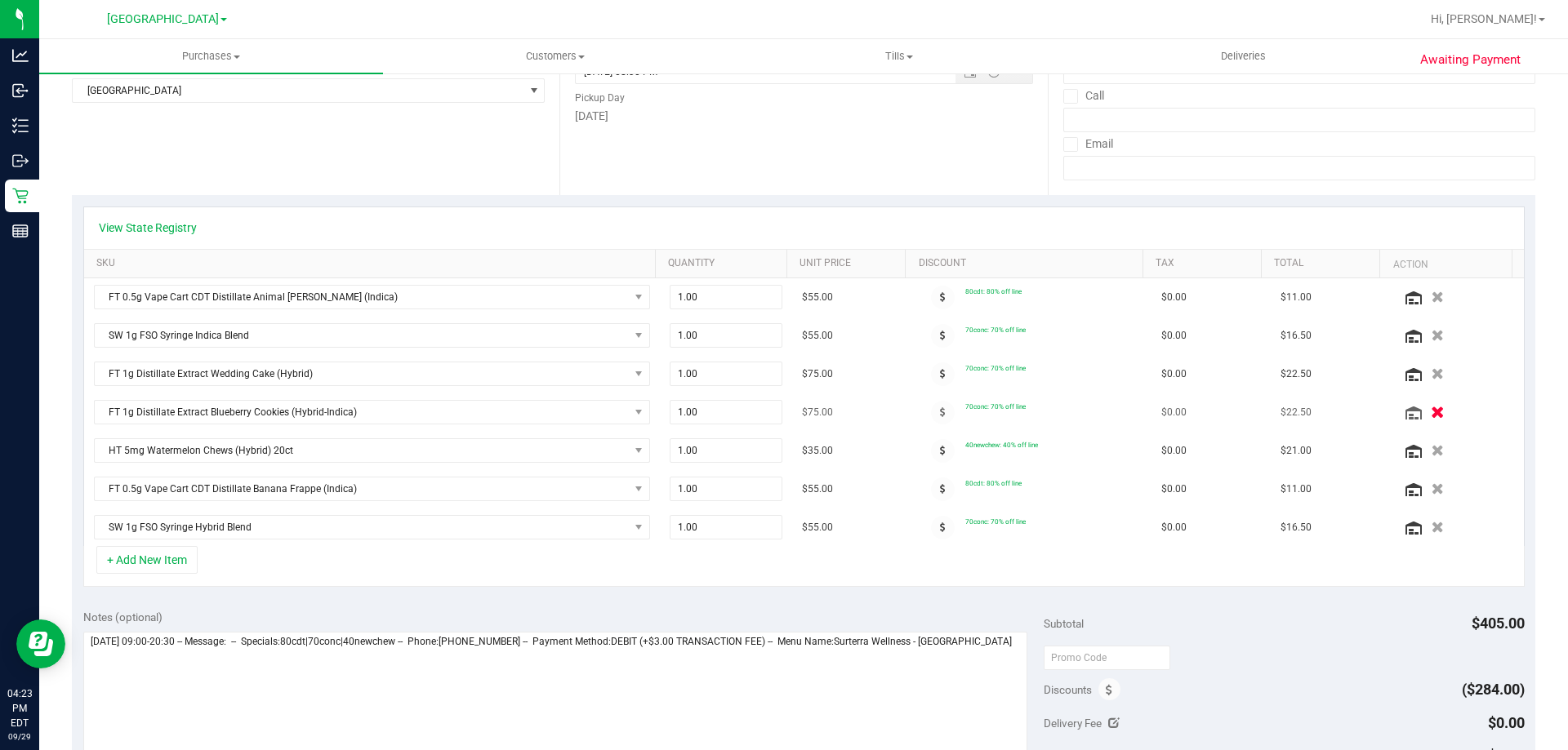
click at [1424, 410] on button "button" at bounding box center [1436, 411] width 27 height 17
click at [1418, 381] on div at bounding box center [1457, 373] width 113 height 16
click at [1408, 375] on div at bounding box center [803, 412] width 1440 height 268
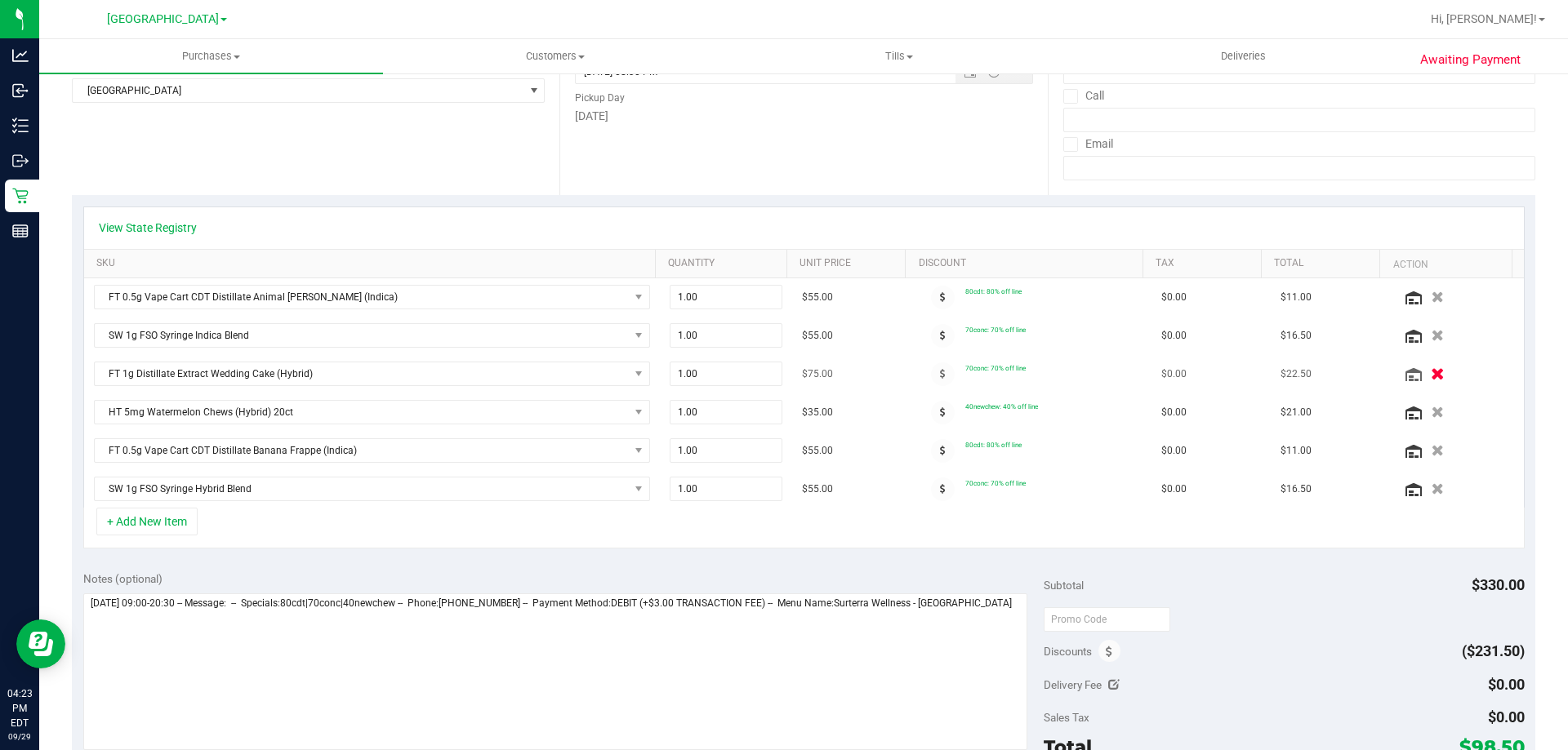
click at [1431, 375] on icon "button" at bounding box center [1438, 374] width 14 height 12
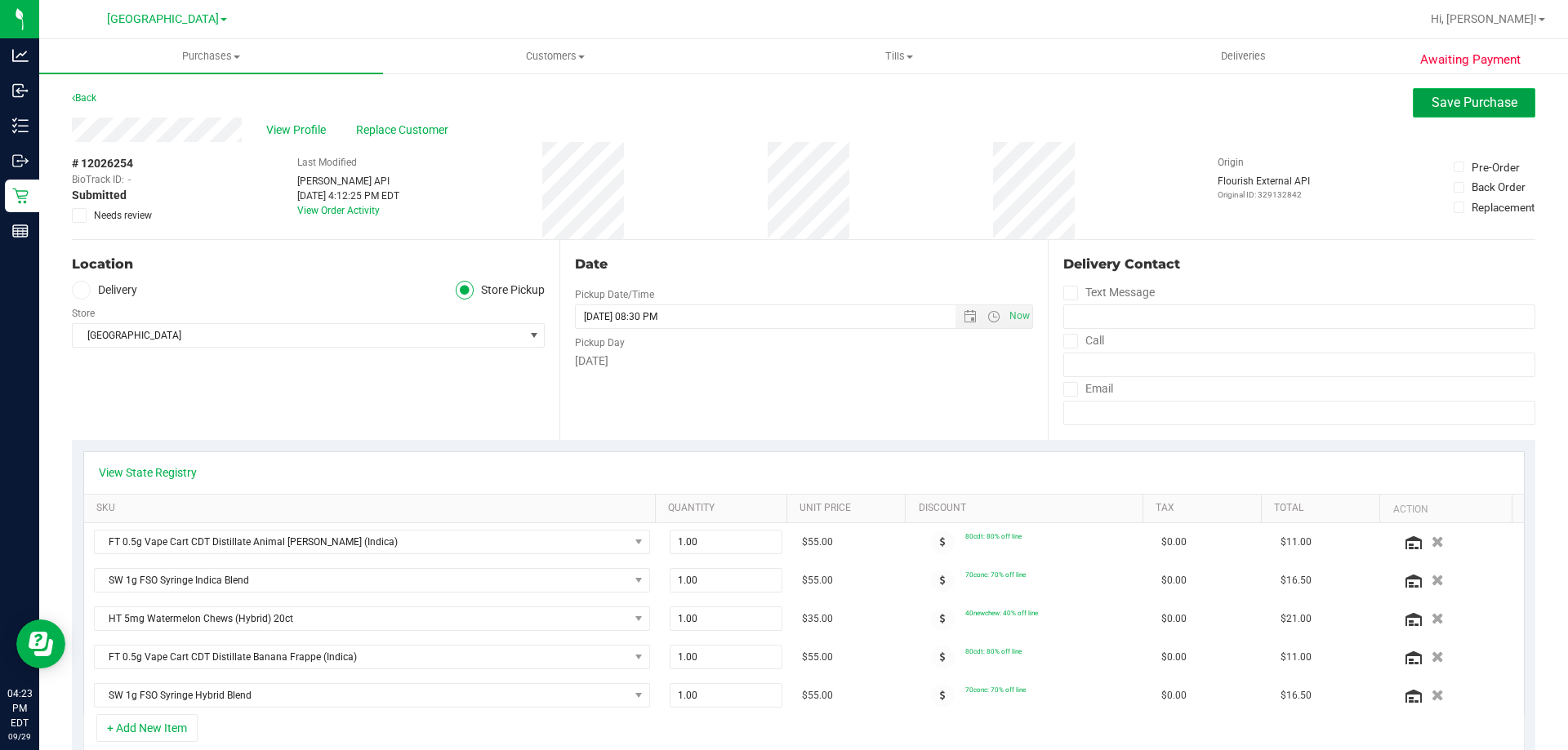
click at [1412, 102] on button "Save Purchase" at bounding box center [1473, 103] width 122 height 29
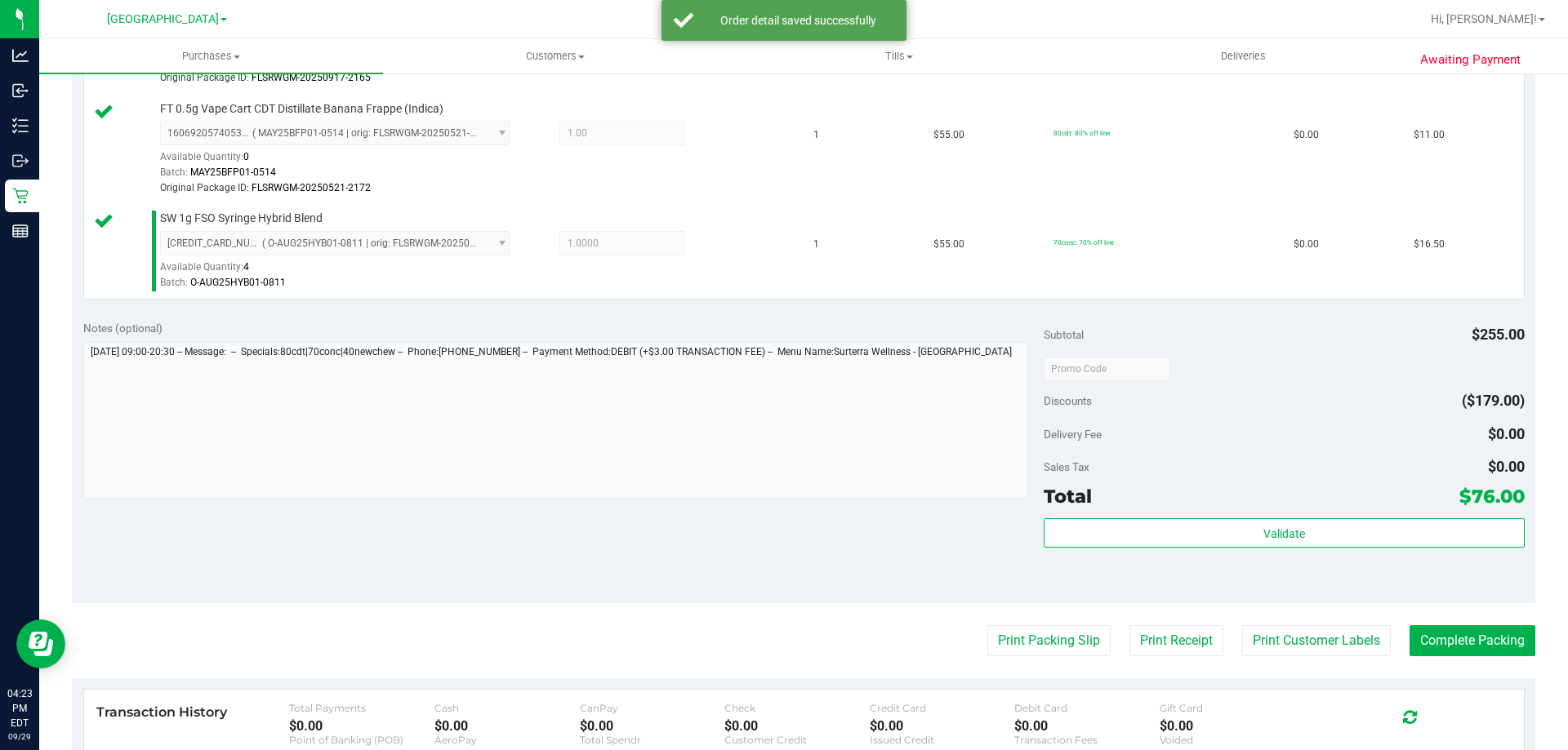
scroll to position [740, 0]
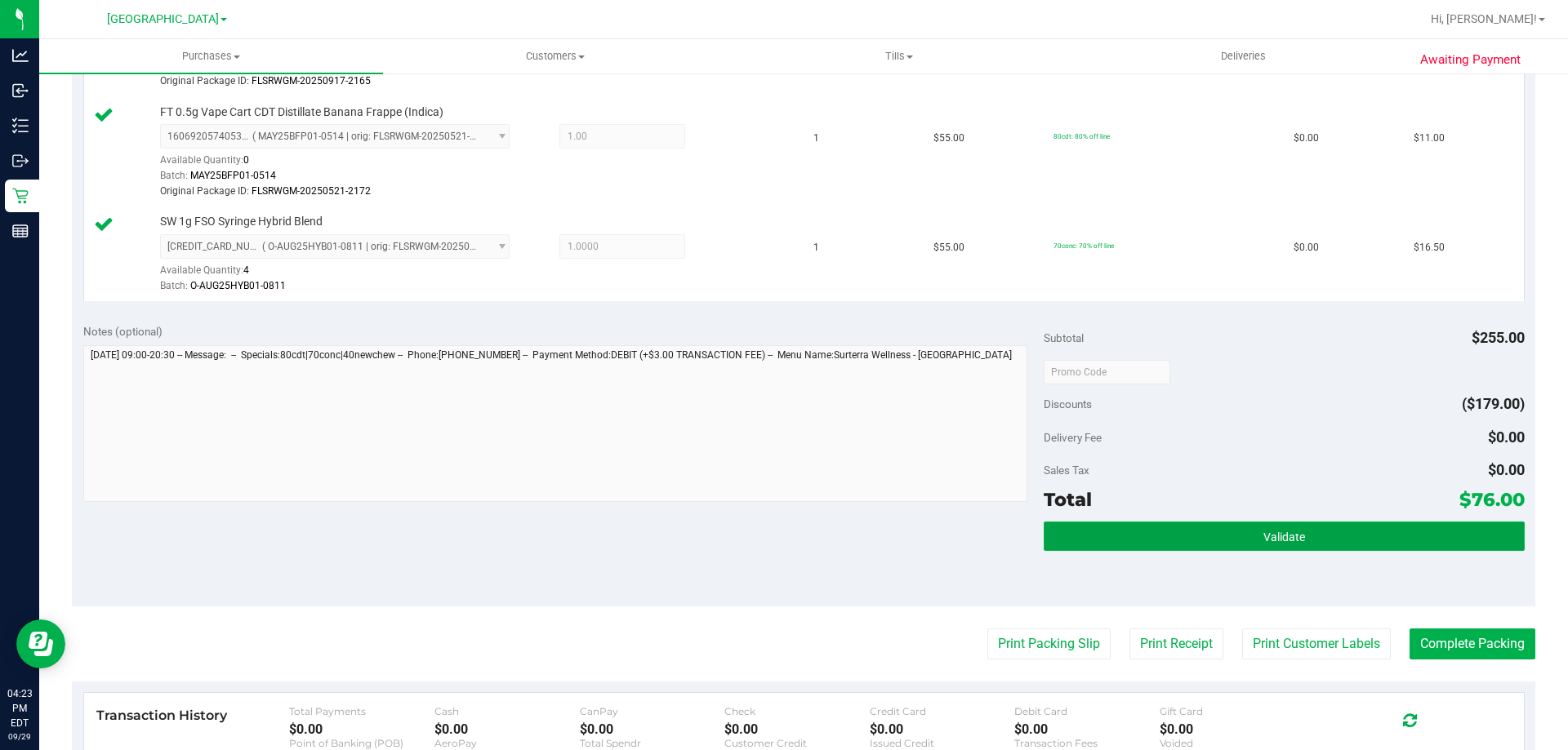
click at [1272, 532] on span "Validate" at bounding box center [1283, 537] width 42 height 13
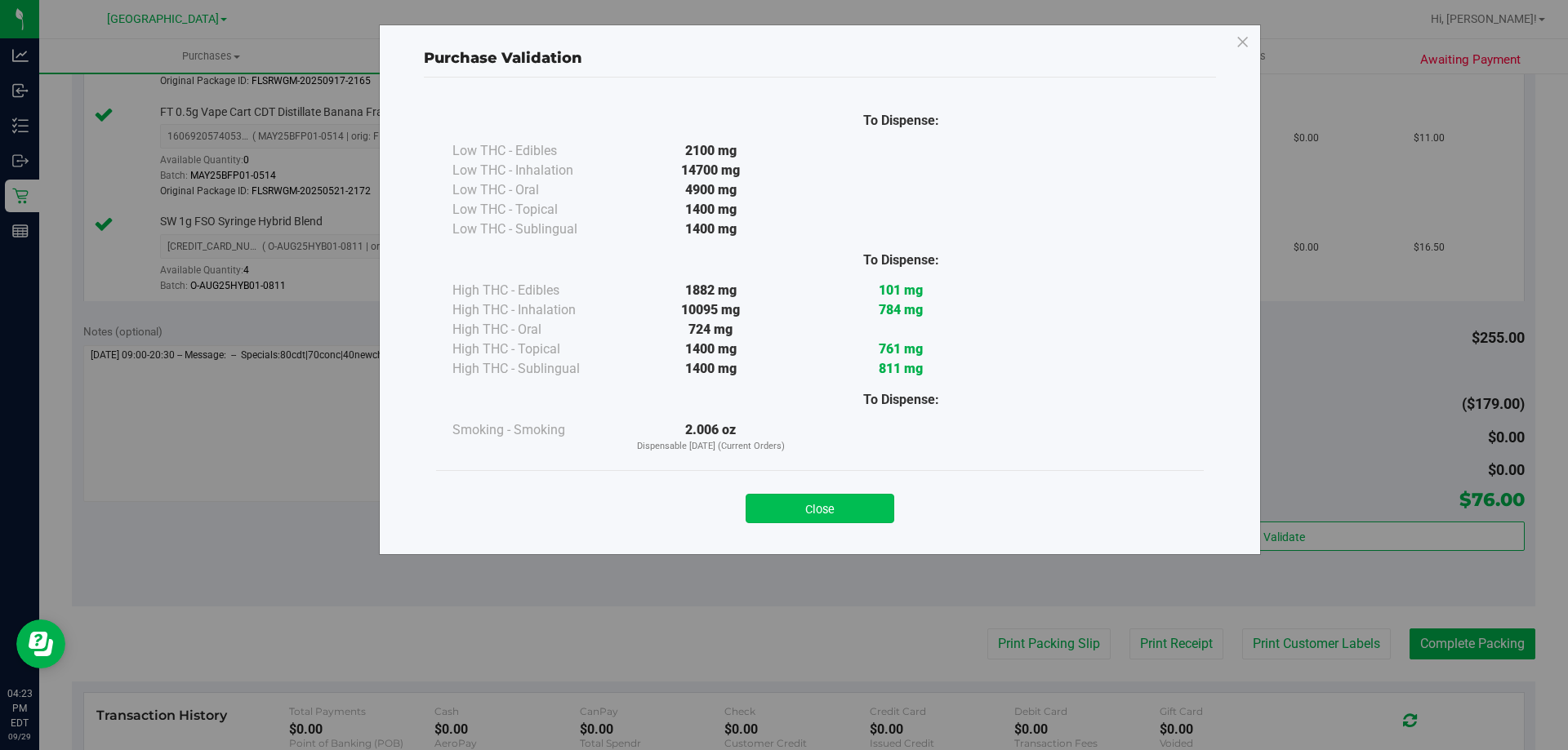
click at [840, 520] on button "Close" at bounding box center [819, 508] width 149 height 29
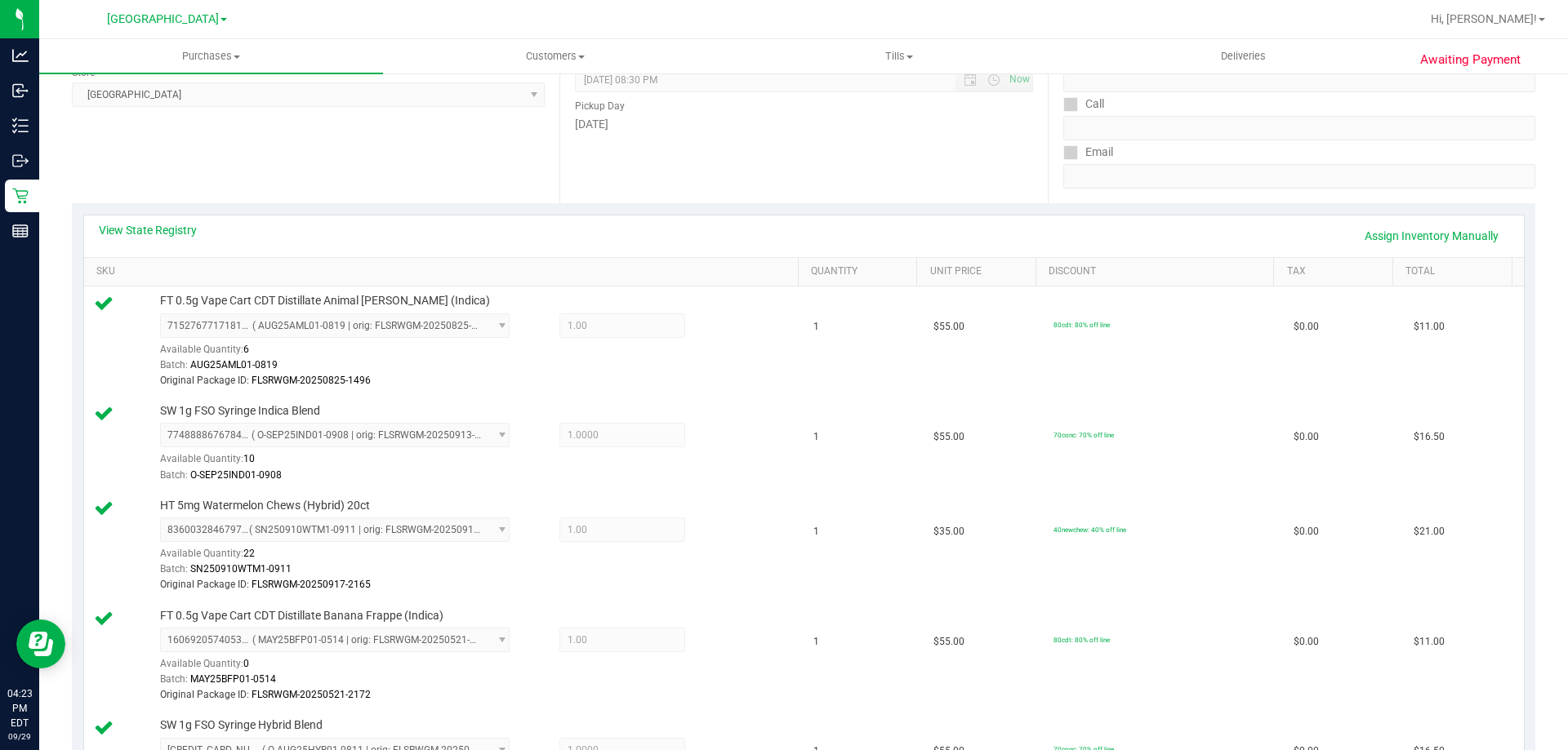
scroll to position [0, 0]
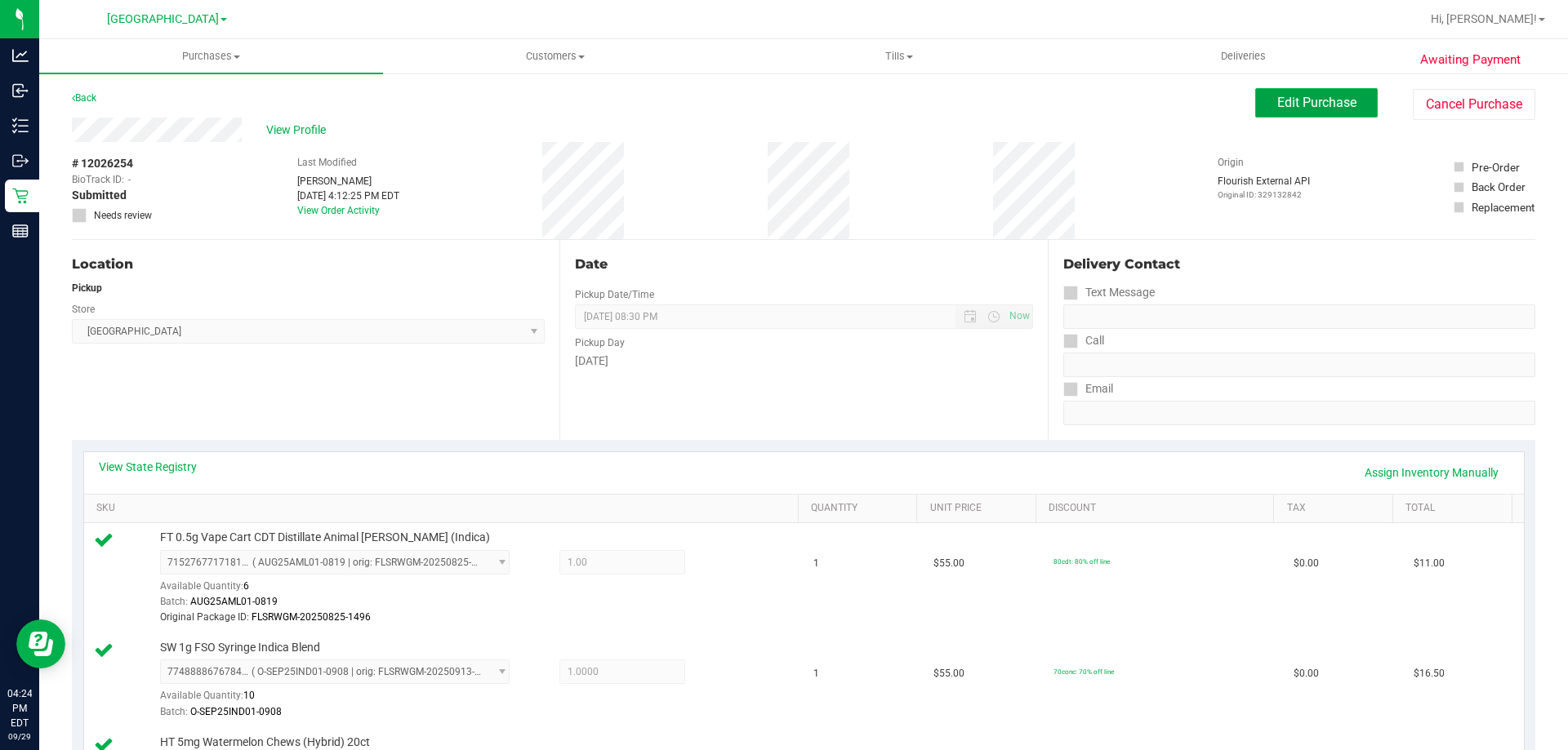
click at [1277, 95] on span "Edit Purchase" at bounding box center [1317, 103] width 80 height 16
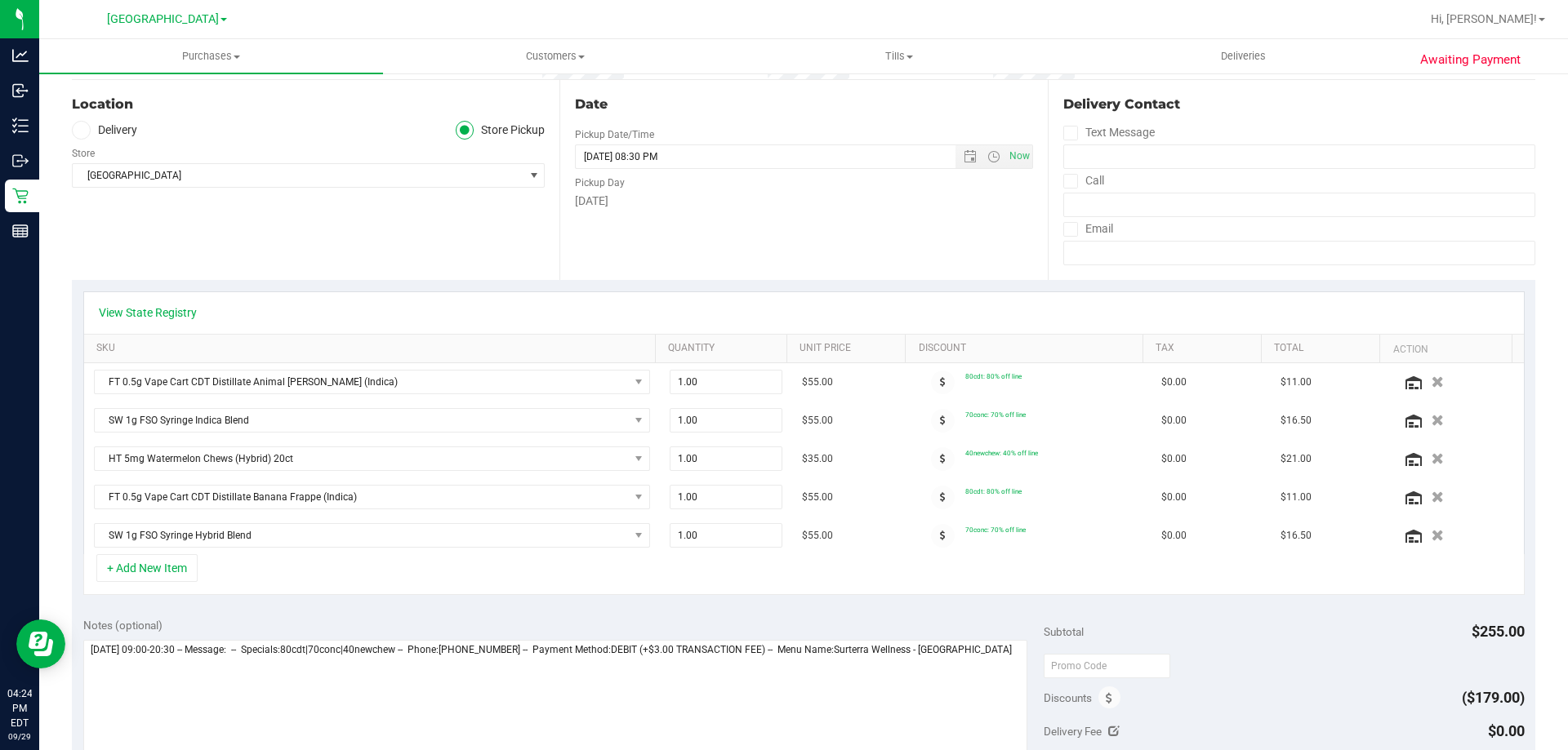
scroll to position [329, 0]
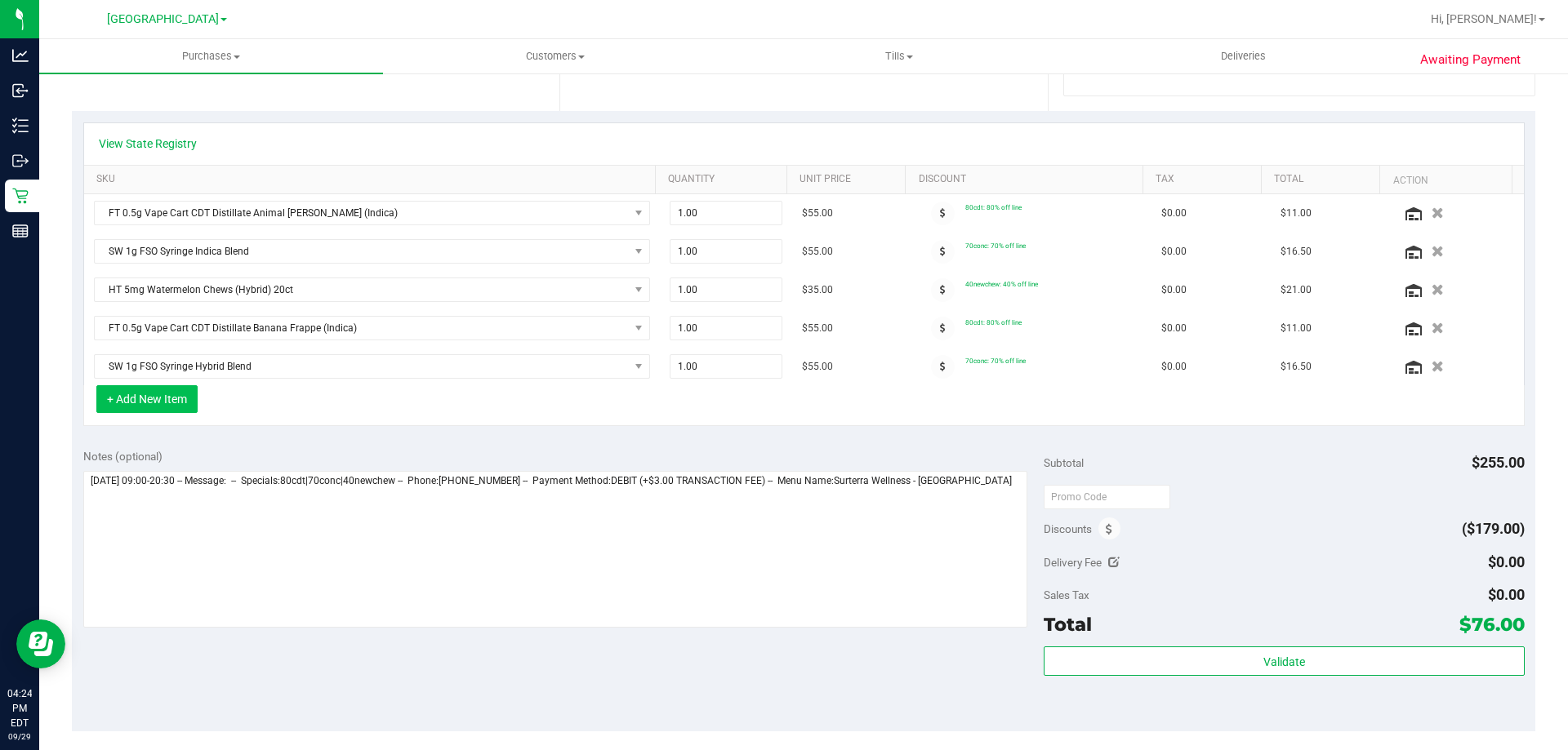
click at [159, 401] on button "+ Add New Item" at bounding box center [147, 399] width 101 height 27
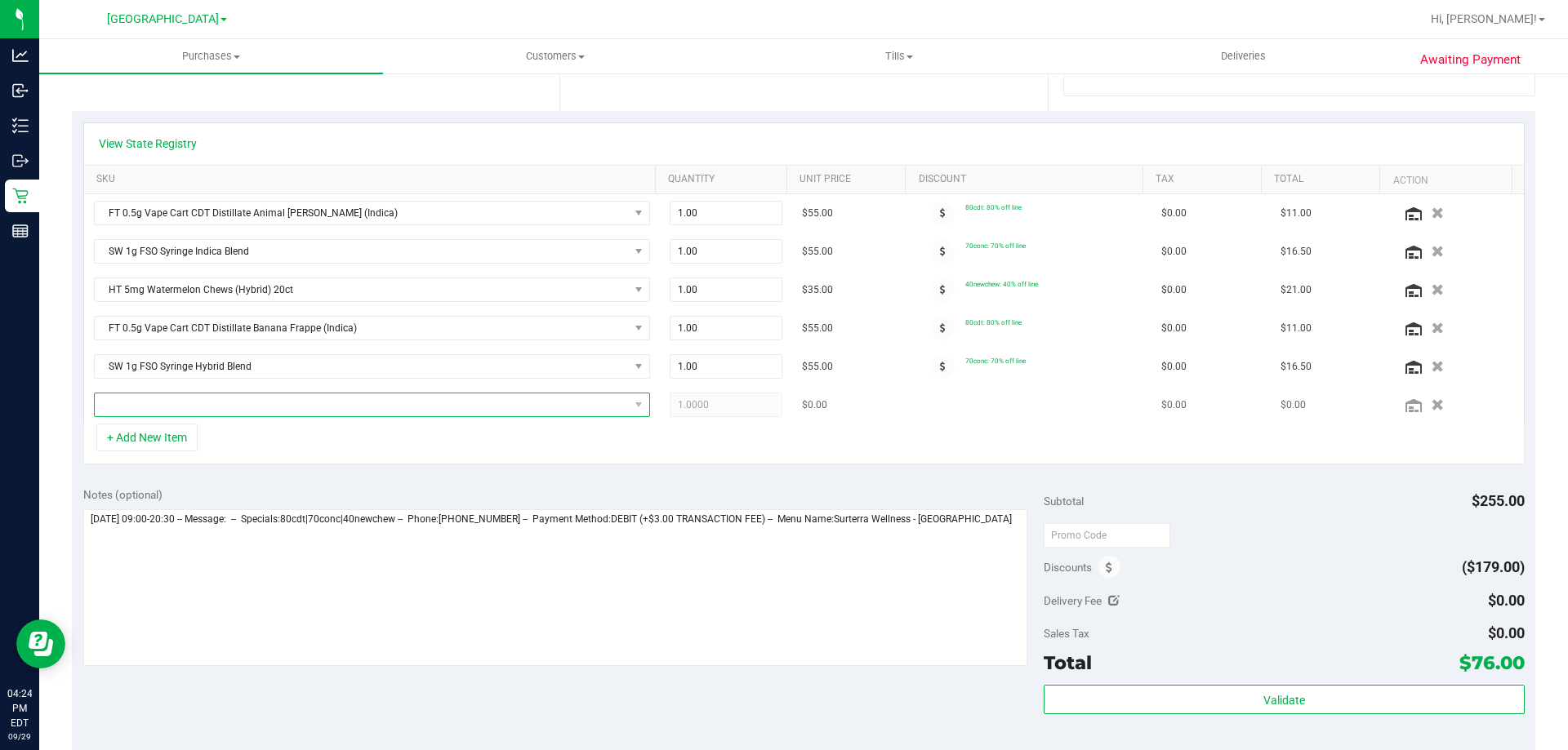
click at [288, 407] on span "NO DATA FOUND" at bounding box center [361, 405] width 534 height 23
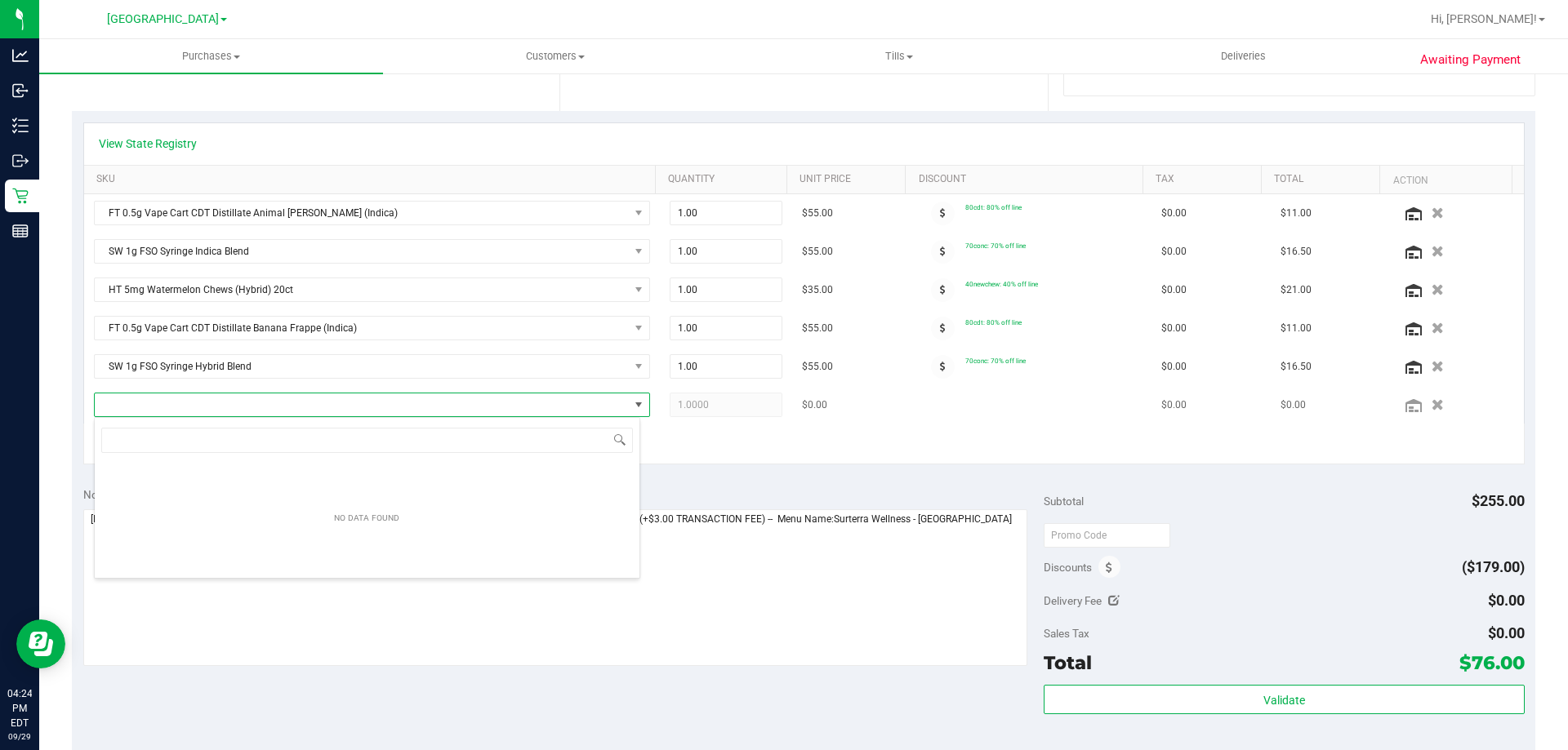
scroll to position [25, 546]
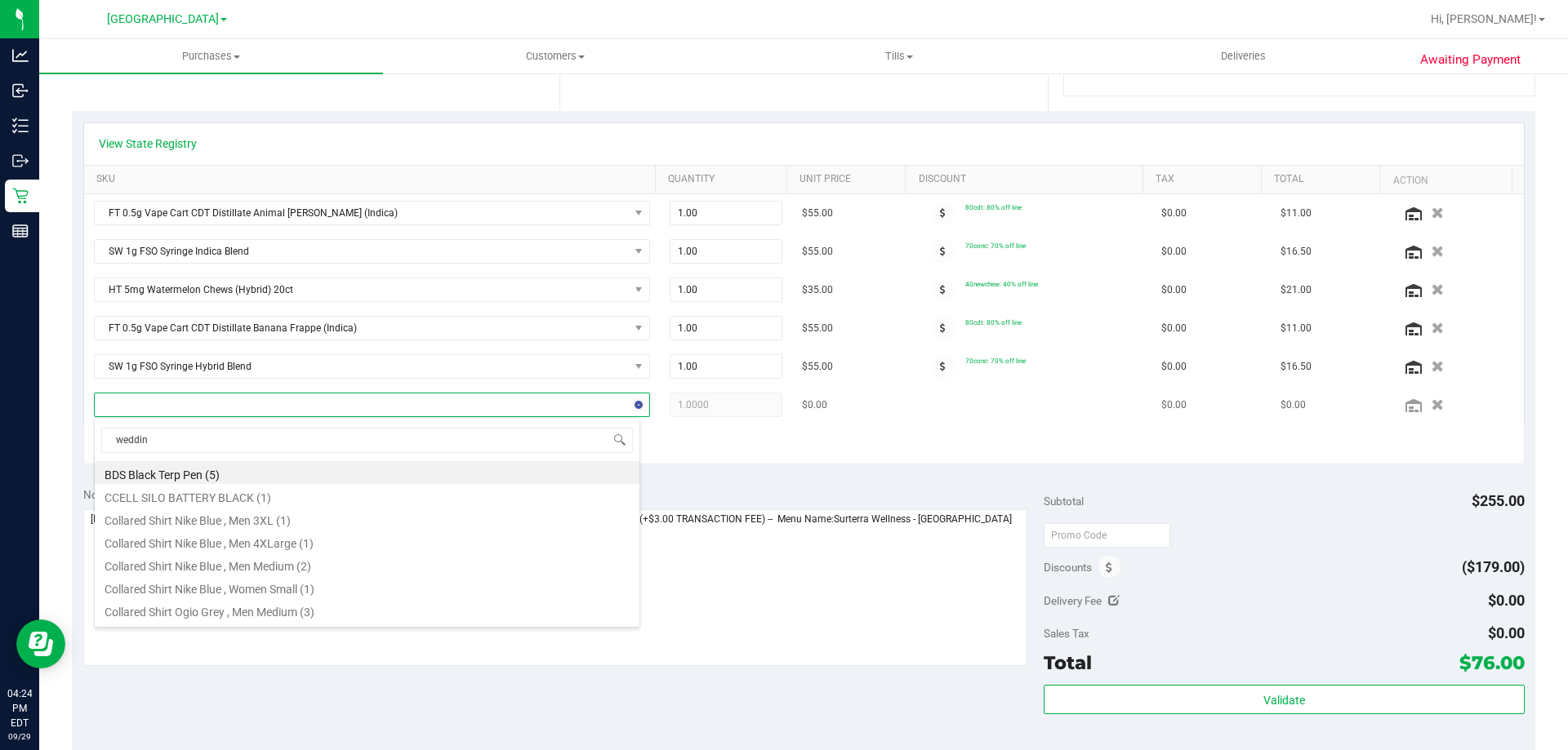
type input "wedding"
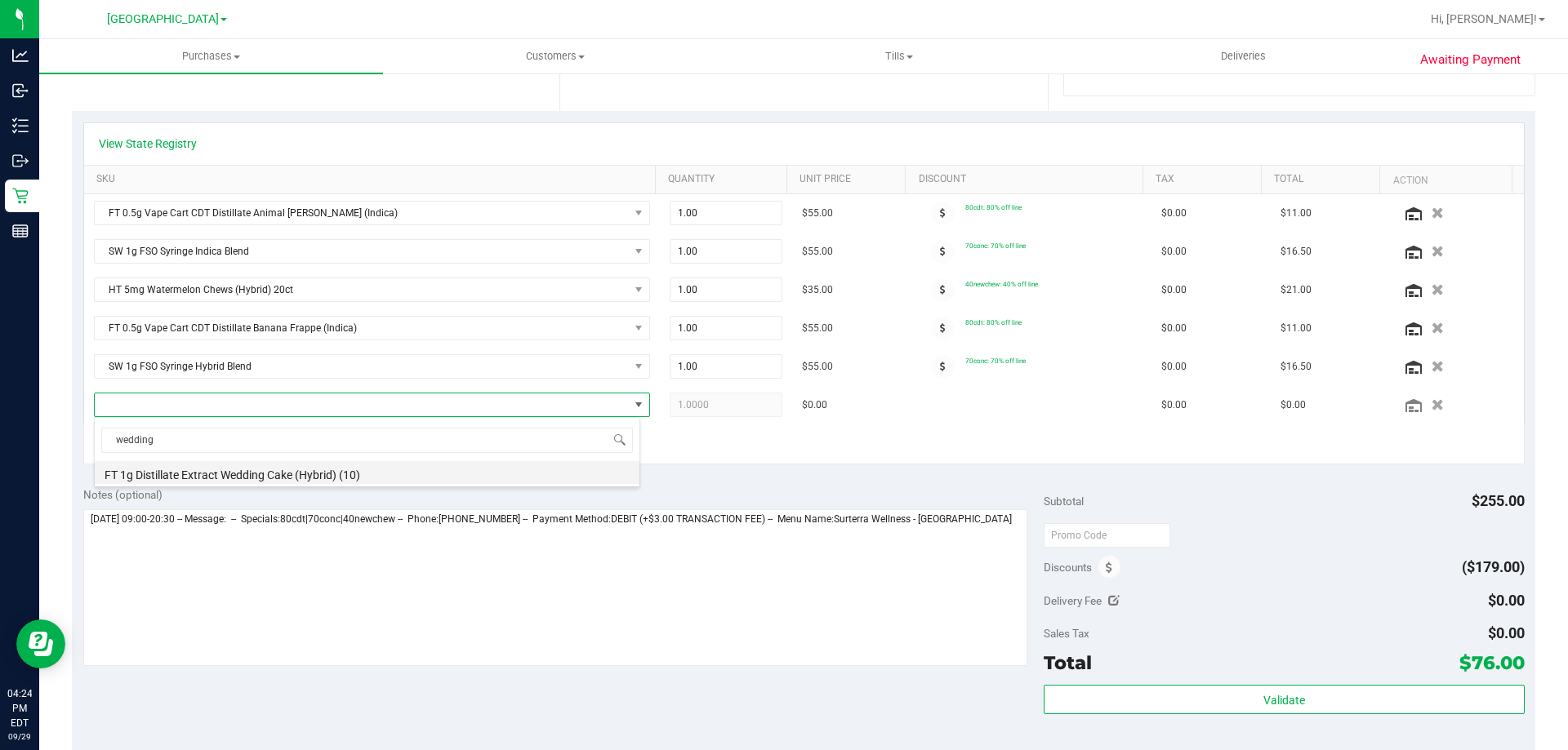
click at [357, 471] on li "FT 1g Distillate Extract Wedding Cake (Hybrid) (10)" at bounding box center [366, 472] width 544 height 23
click at [697, 494] on div "Notes (optional)" at bounding box center [564, 494] width 961 height 16
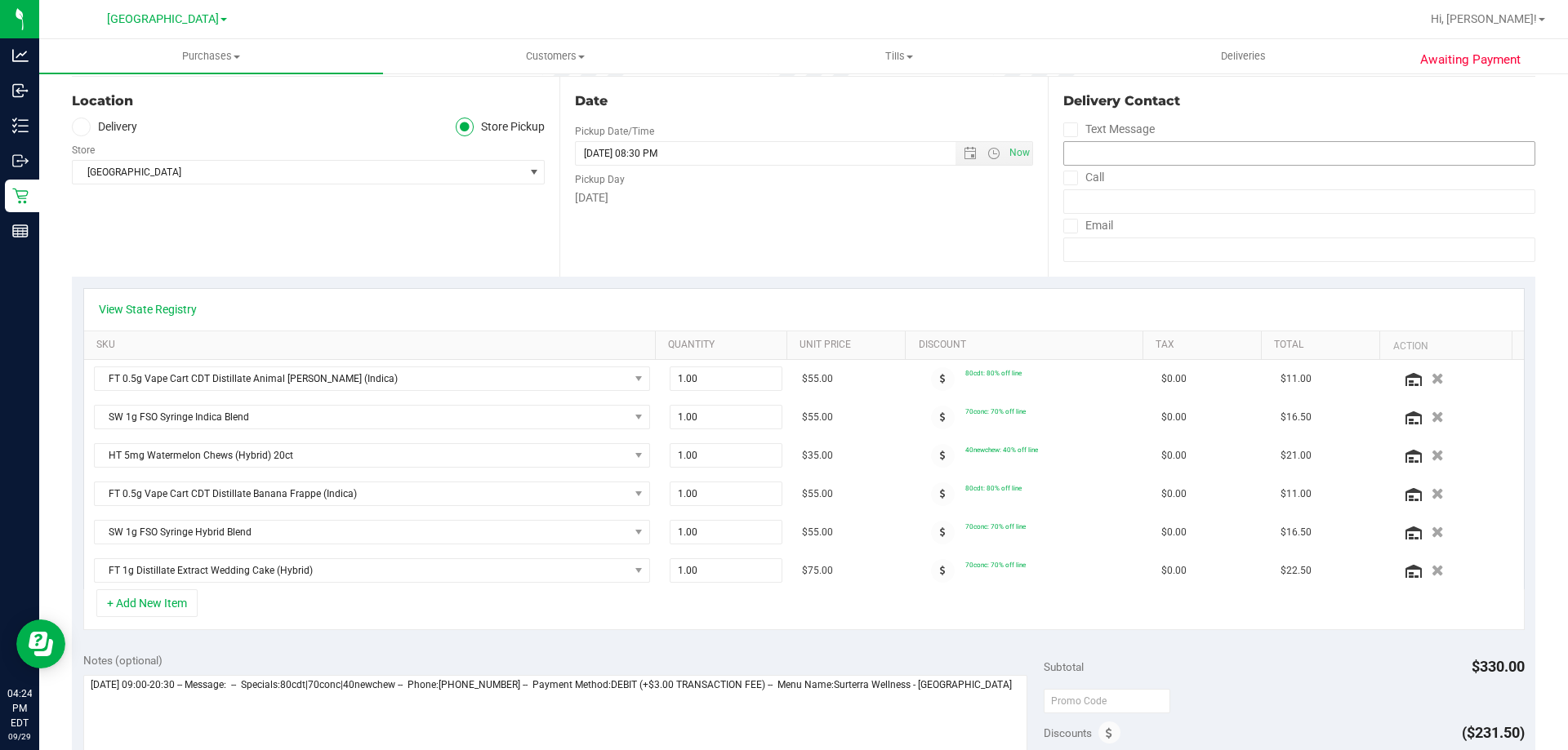
scroll to position [0, 0]
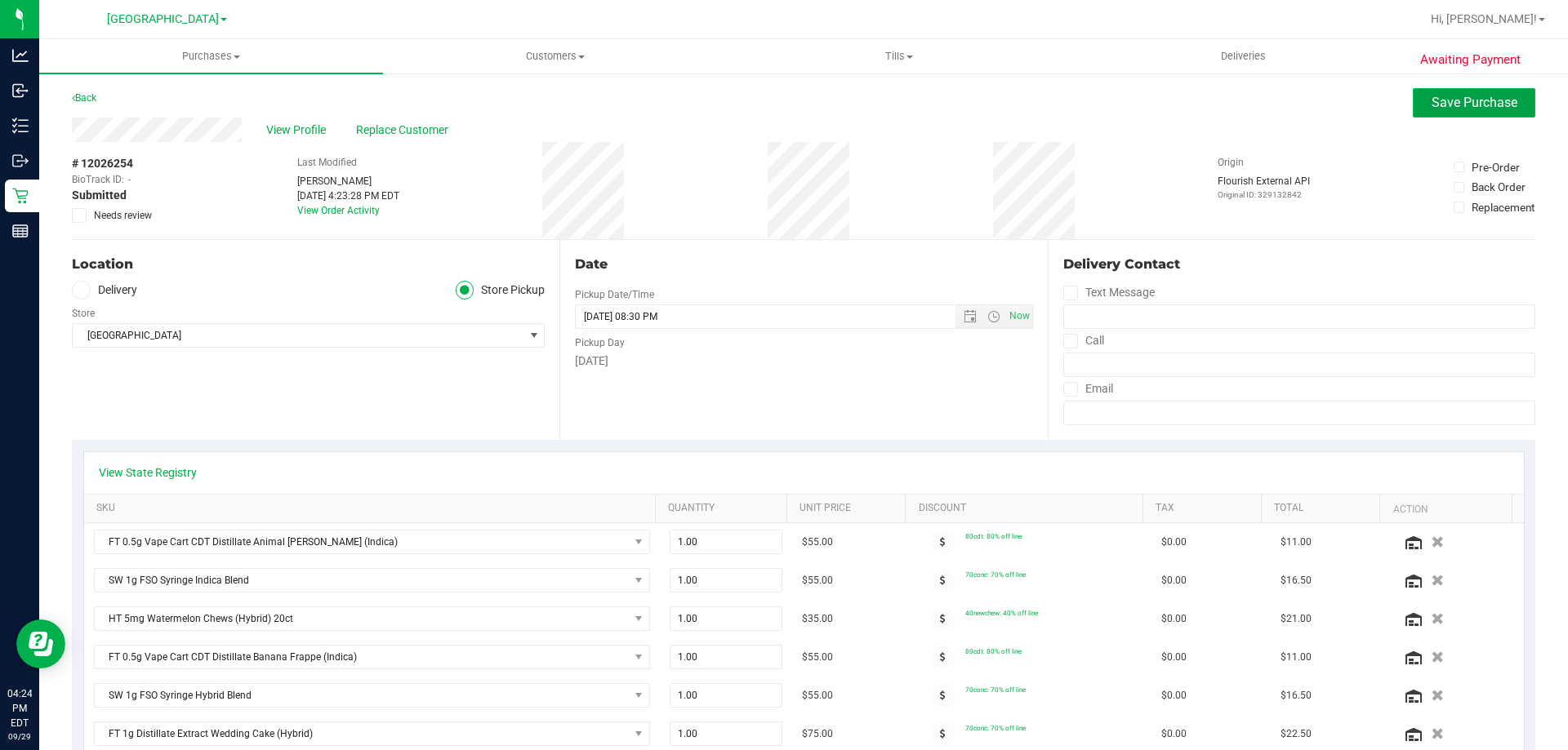
click at [1423, 111] on button "Save Purchase" at bounding box center [1473, 103] width 122 height 29
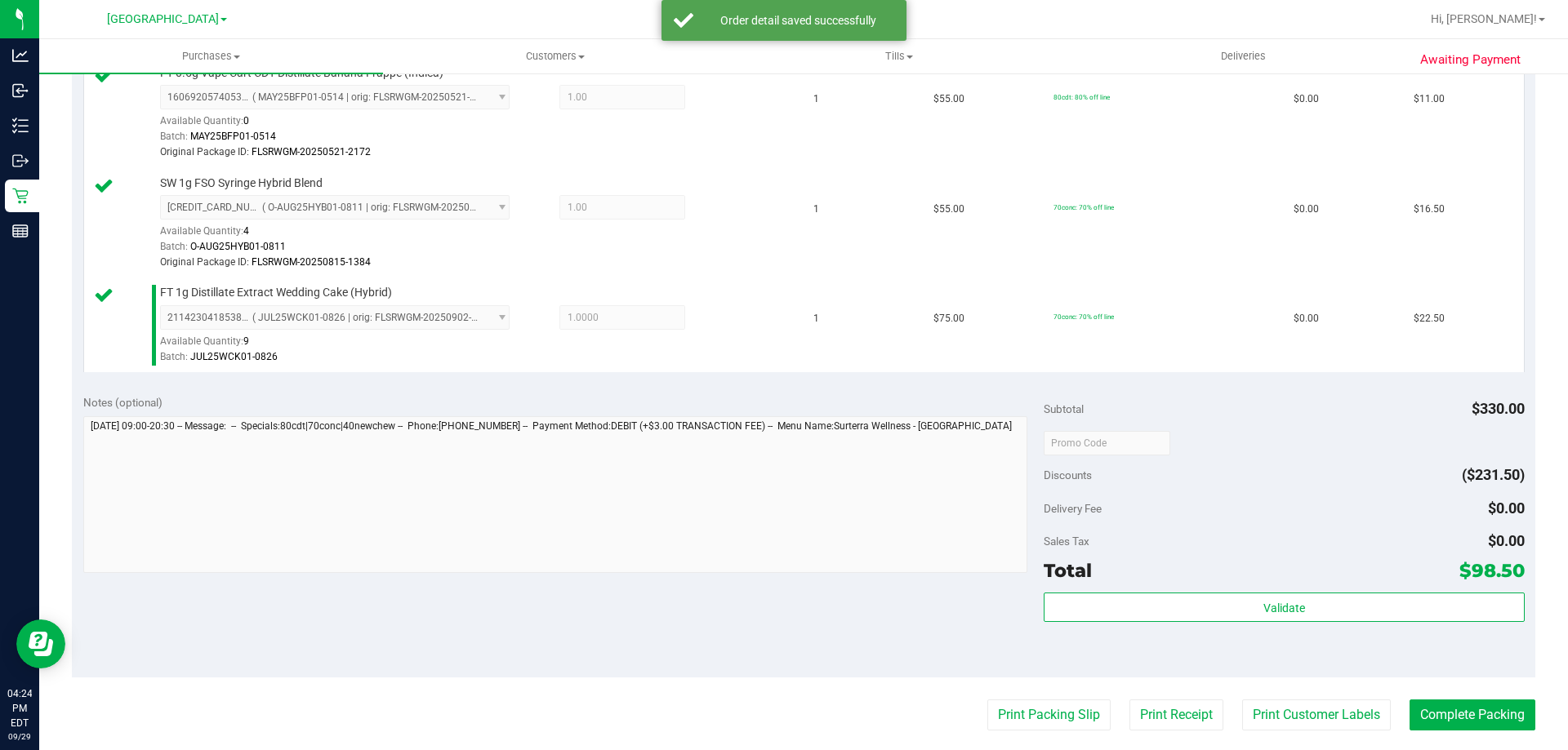
scroll to position [799, 0]
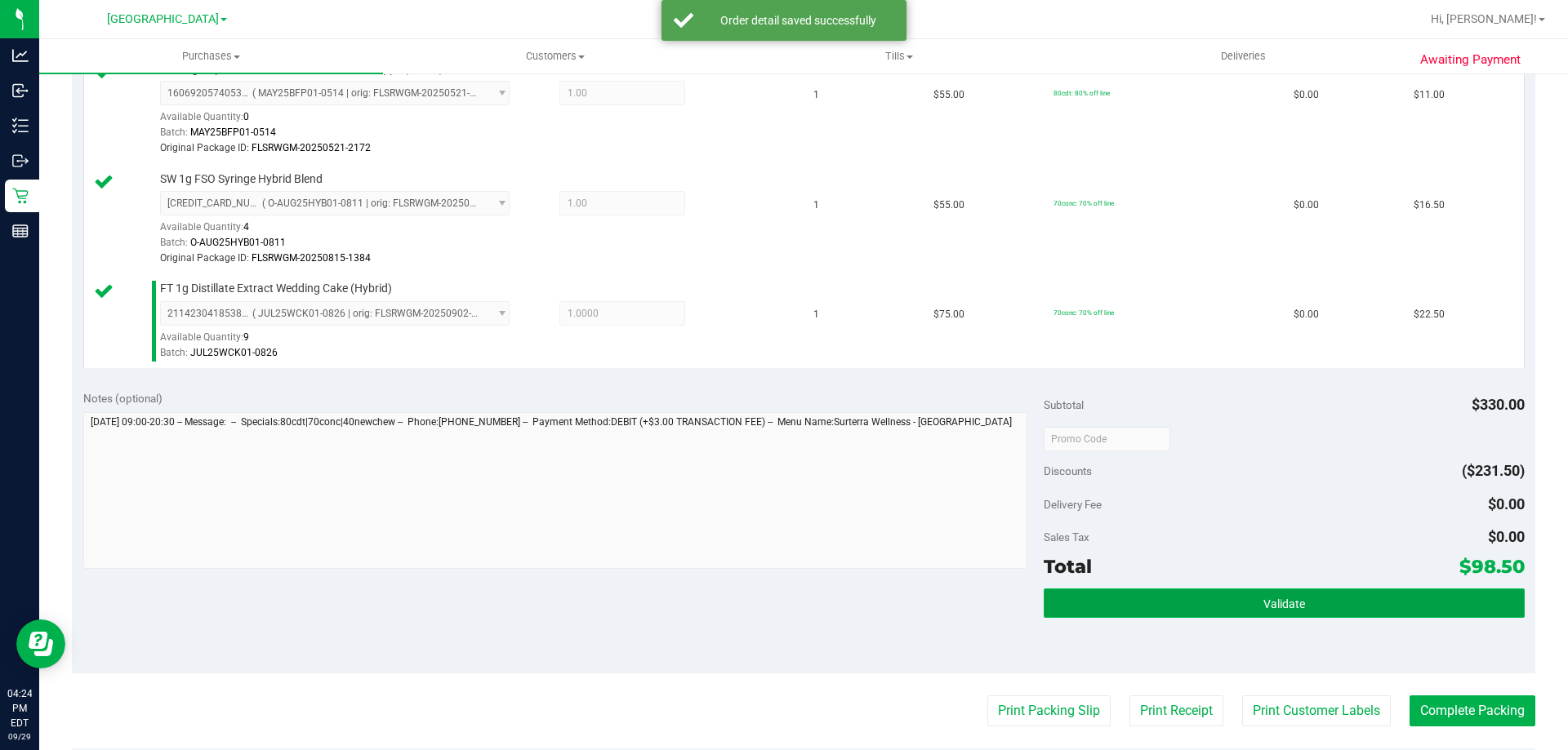
click at [1237, 596] on button "Validate" at bounding box center [1283, 602] width 480 height 29
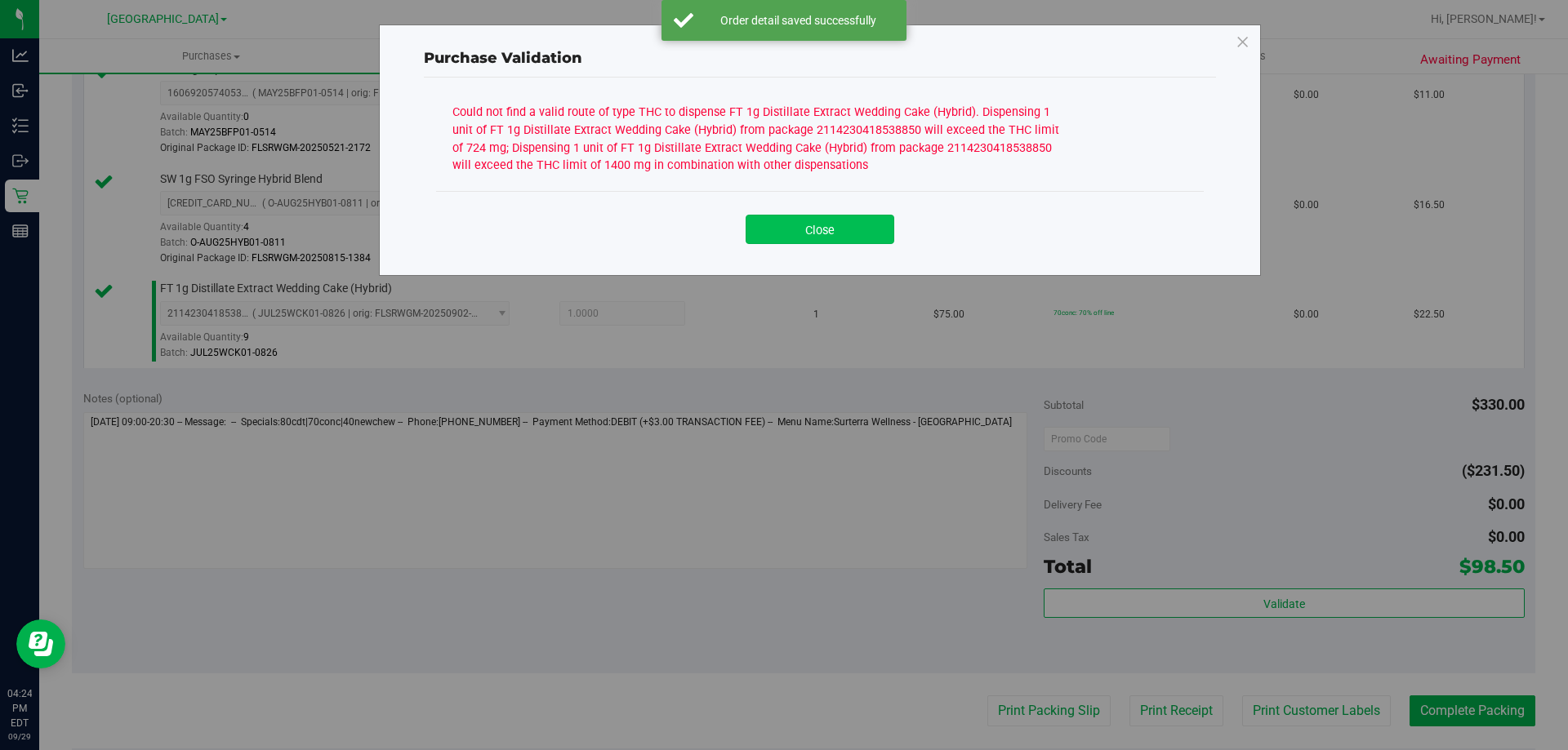
click at [856, 236] on button "Close" at bounding box center [819, 229] width 149 height 29
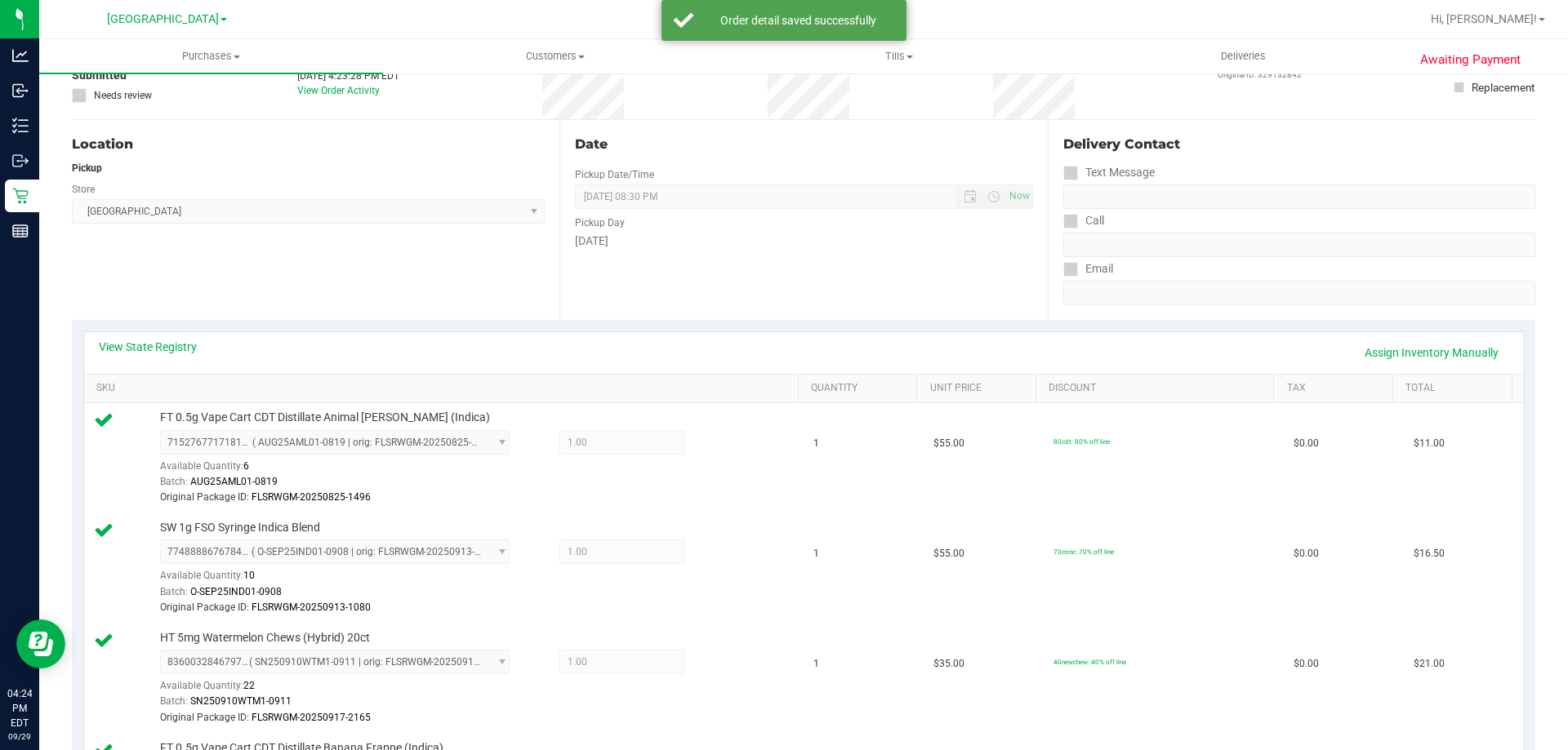
scroll to position [0, 0]
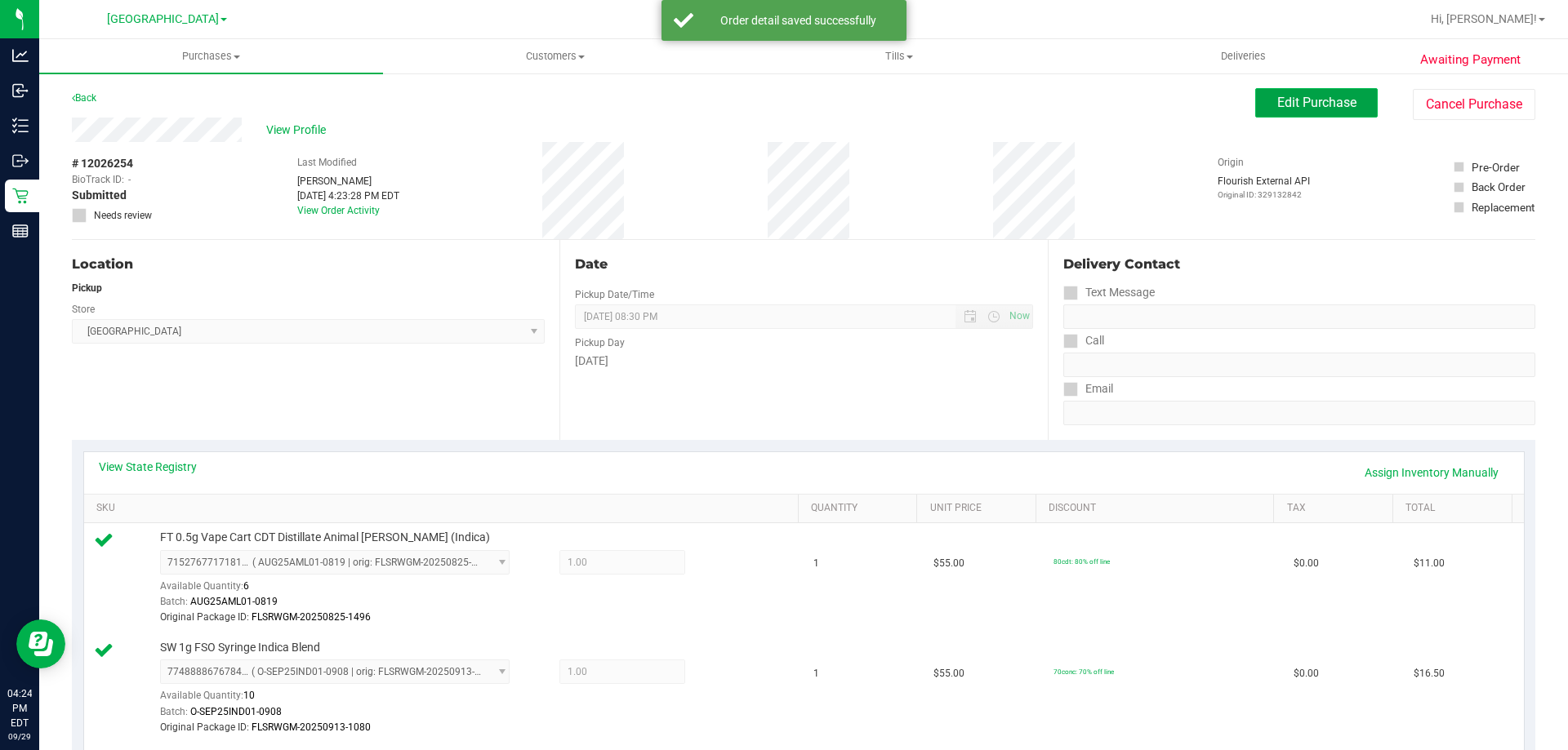
click at [1288, 107] on span "Edit Purchase" at bounding box center [1317, 103] width 80 height 16
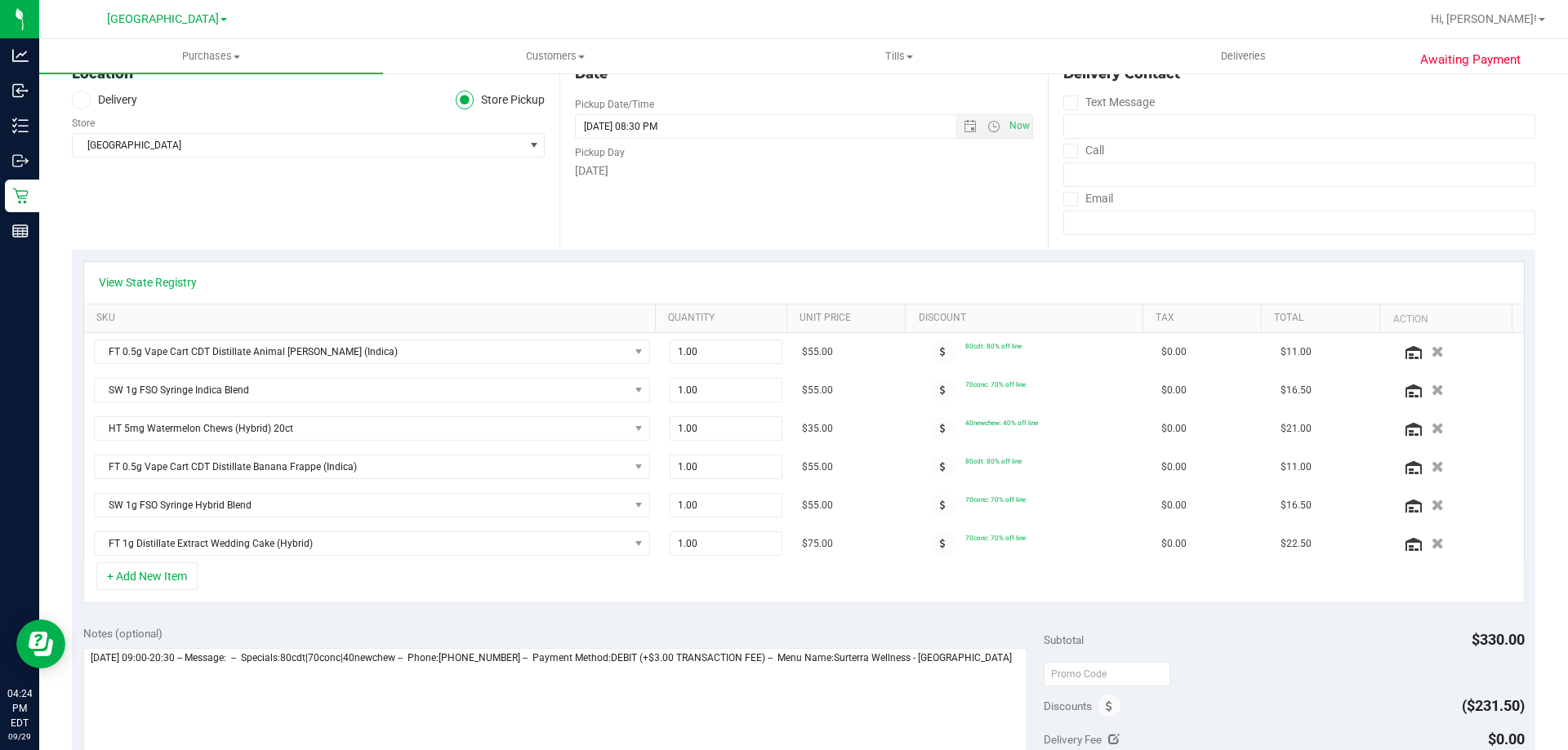
scroll to position [287, 0]
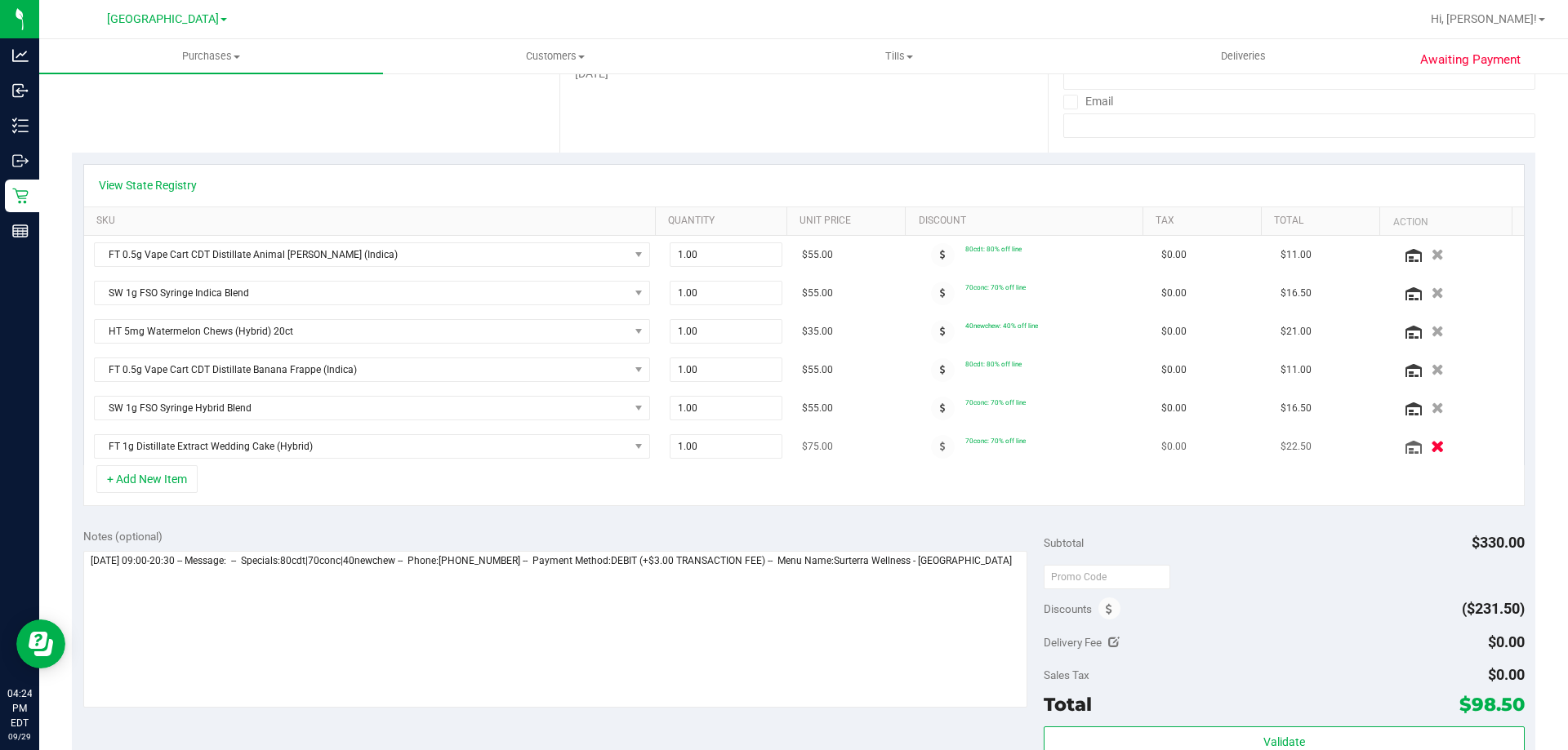
click at [1423, 447] on button "button" at bounding box center [1436, 446] width 27 height 17
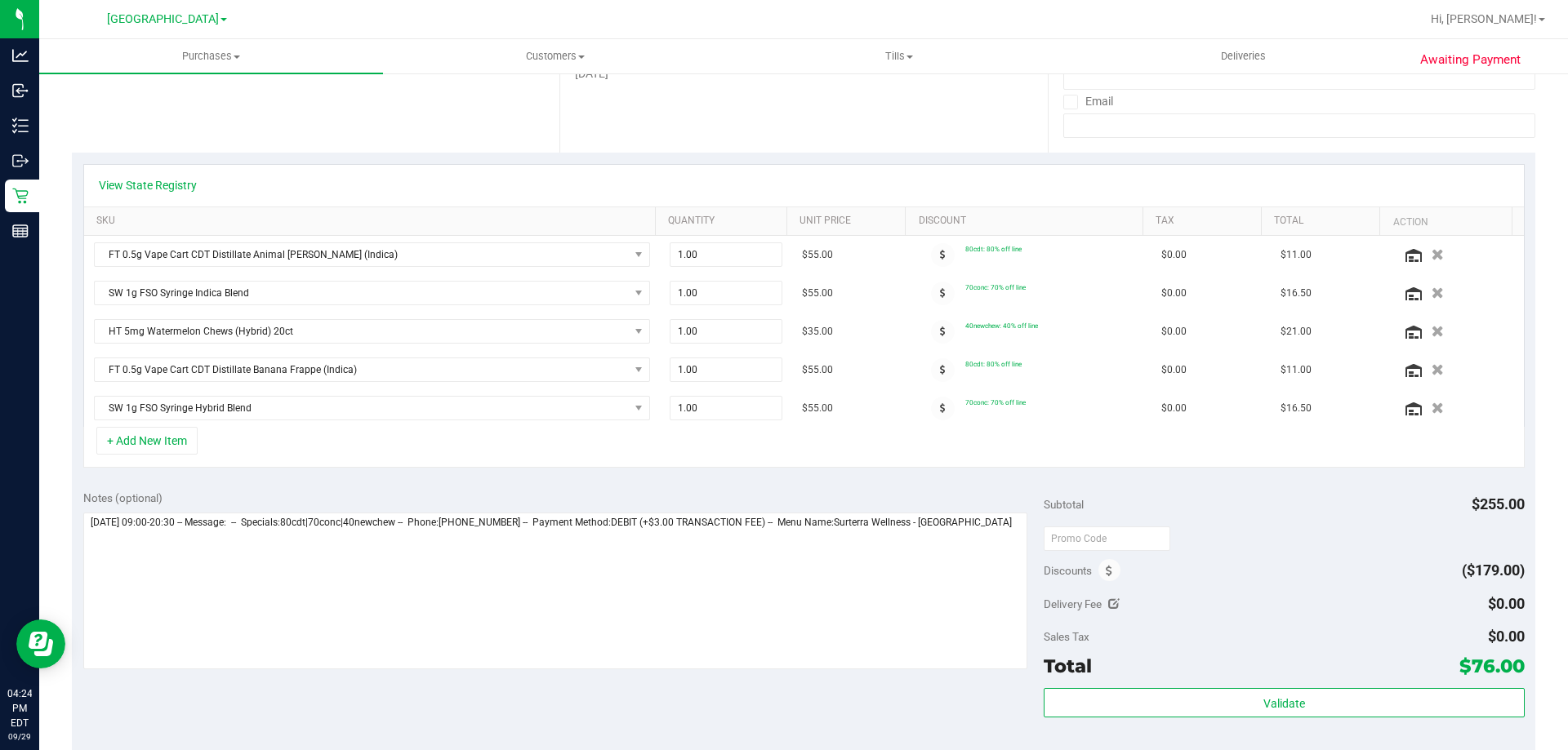
scroll to position [0, 0]
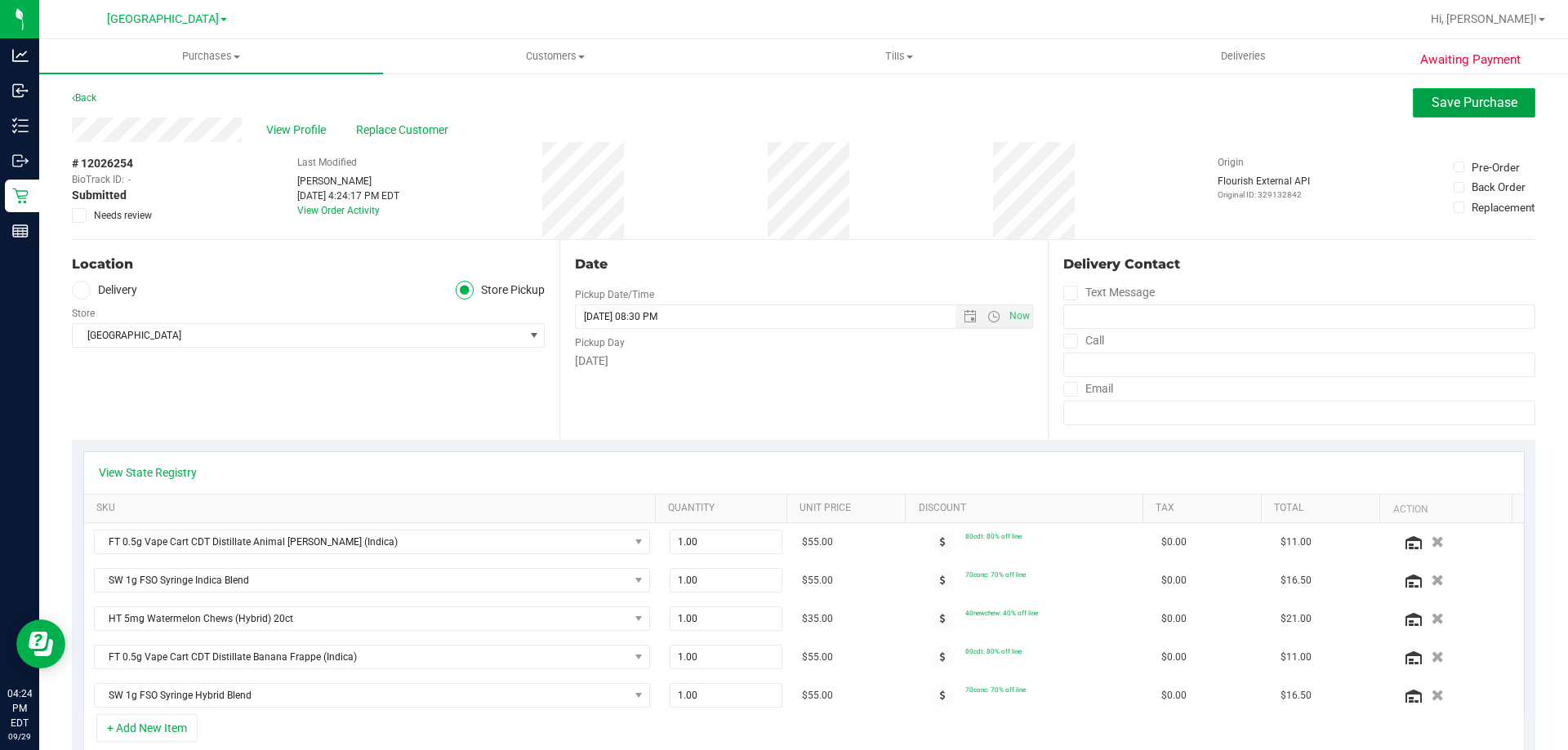
click at [1453, 104] on span "Save Purchase" at bounding box center [1474, 103] width 86 height 16
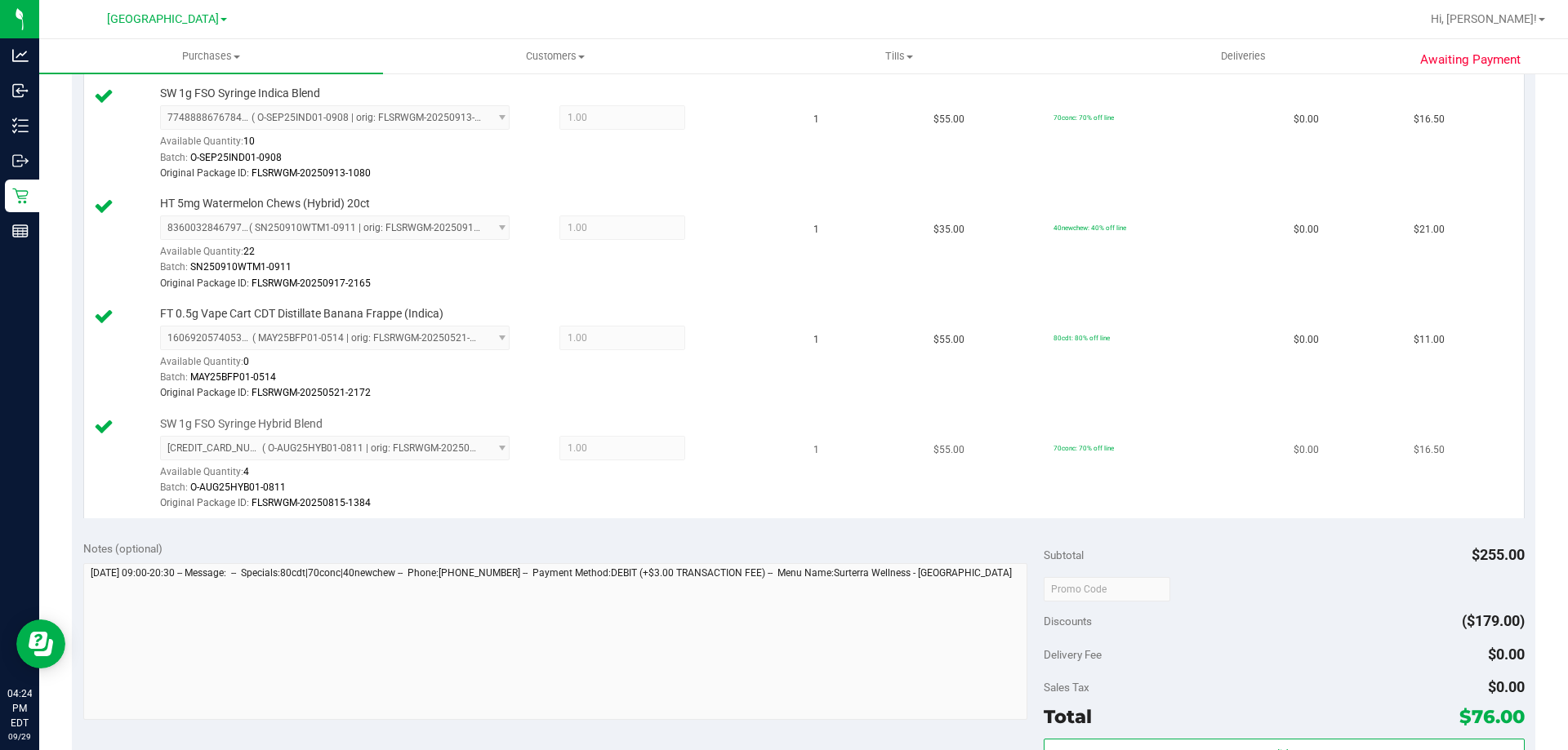
scroll to position [816, 0]
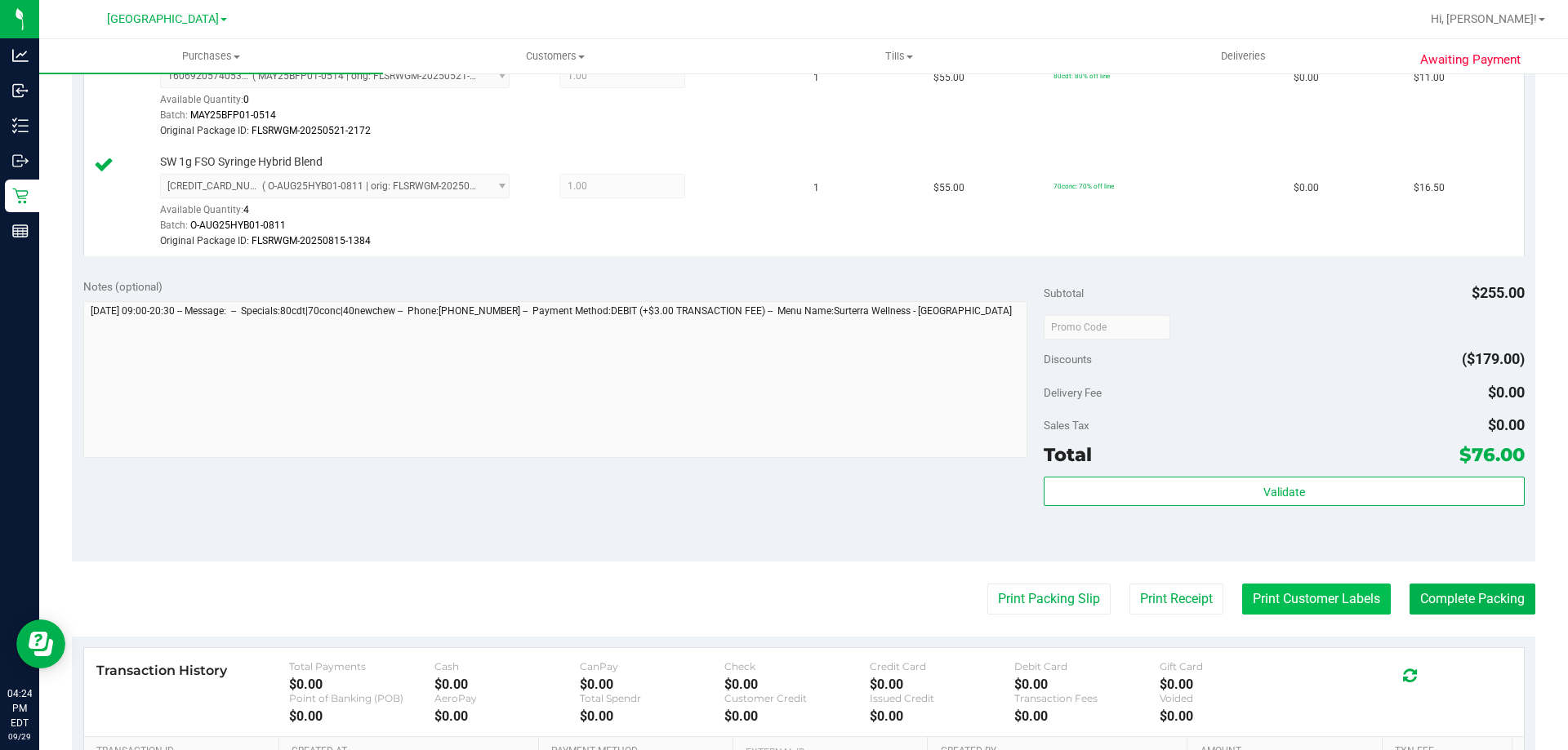
click at [1304, 612] on button "Print Customer Labels" at bounding box center [1316, 599] width 149 height 31
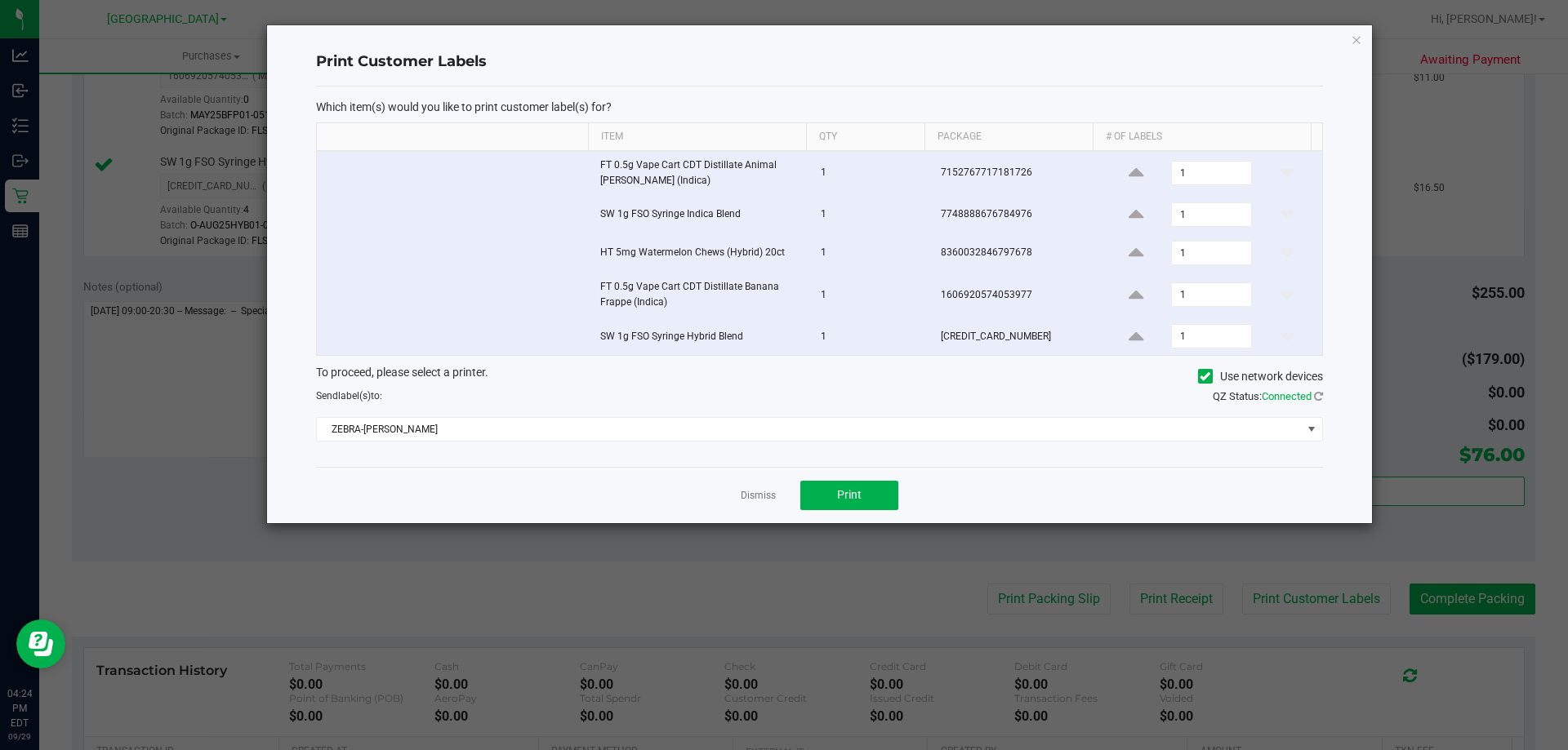
click at [909, 508] on div "Dismiss Print" at bounding box center [819, 495] width 1007 height 57
click at [869, 509] on button "Print" at bounding box center [849, 494] width 98 height 29
click at [764, 497] on link "Dismiss" at bounding box center [758, 496] width 35 height 14
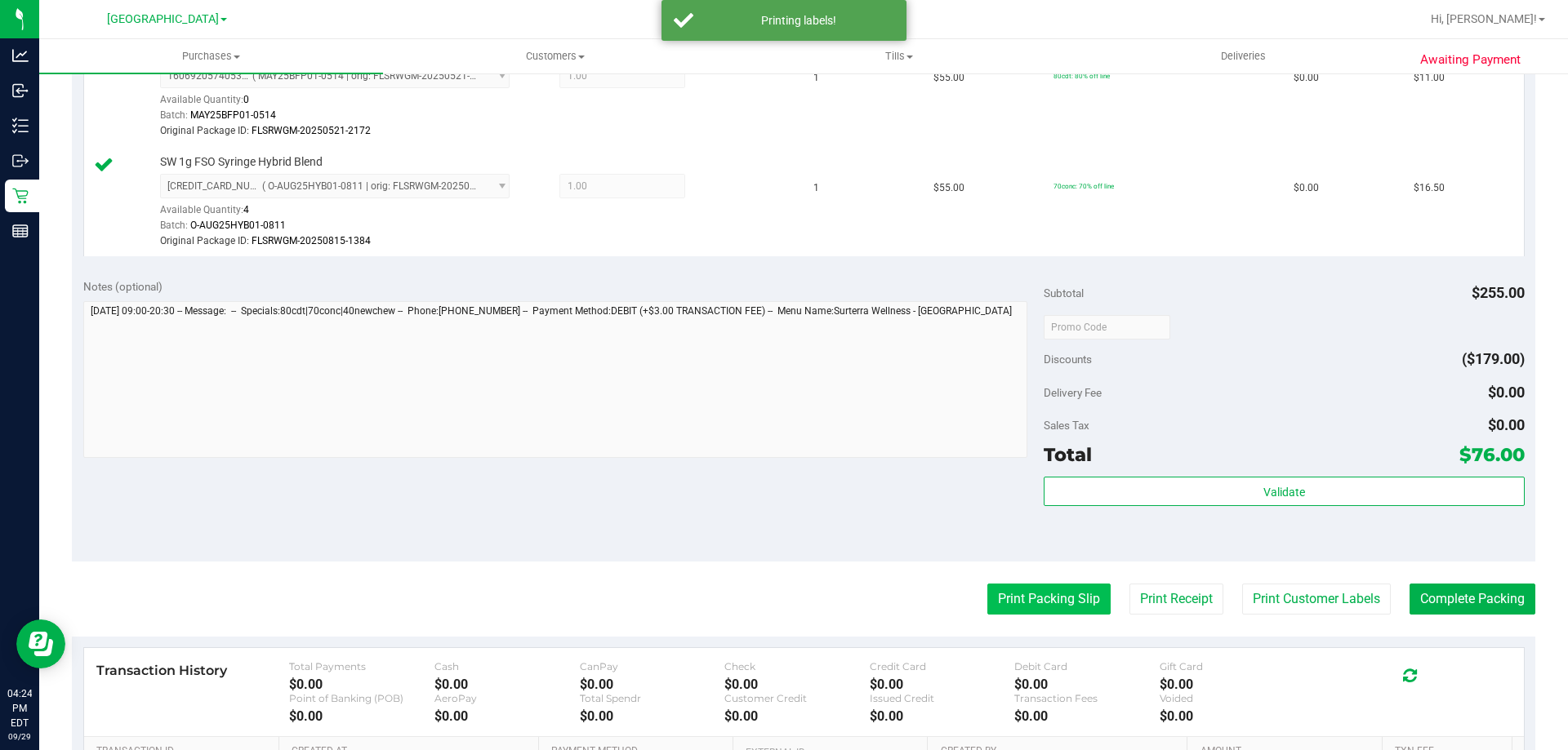
click at [1063, 588] on button "Print Packing Slip" at bounding box center [1049, 599] width 123 height 31
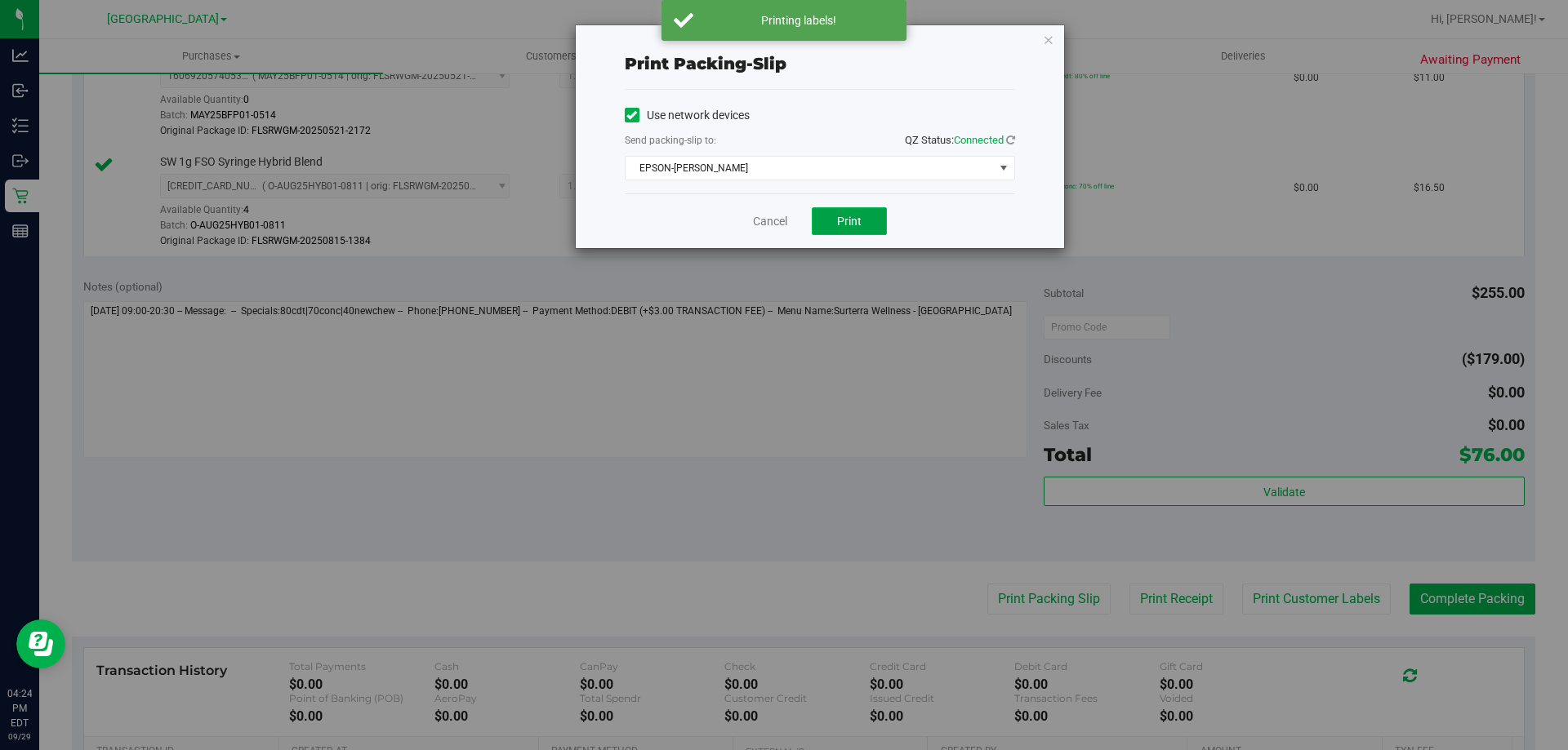
click at [856, 227] on button "Print" at bounding box center [849, 220] width 75 height 27
click at [785, 221] on link "Cancel" at bounding box center [770, 221] width 35 height 17
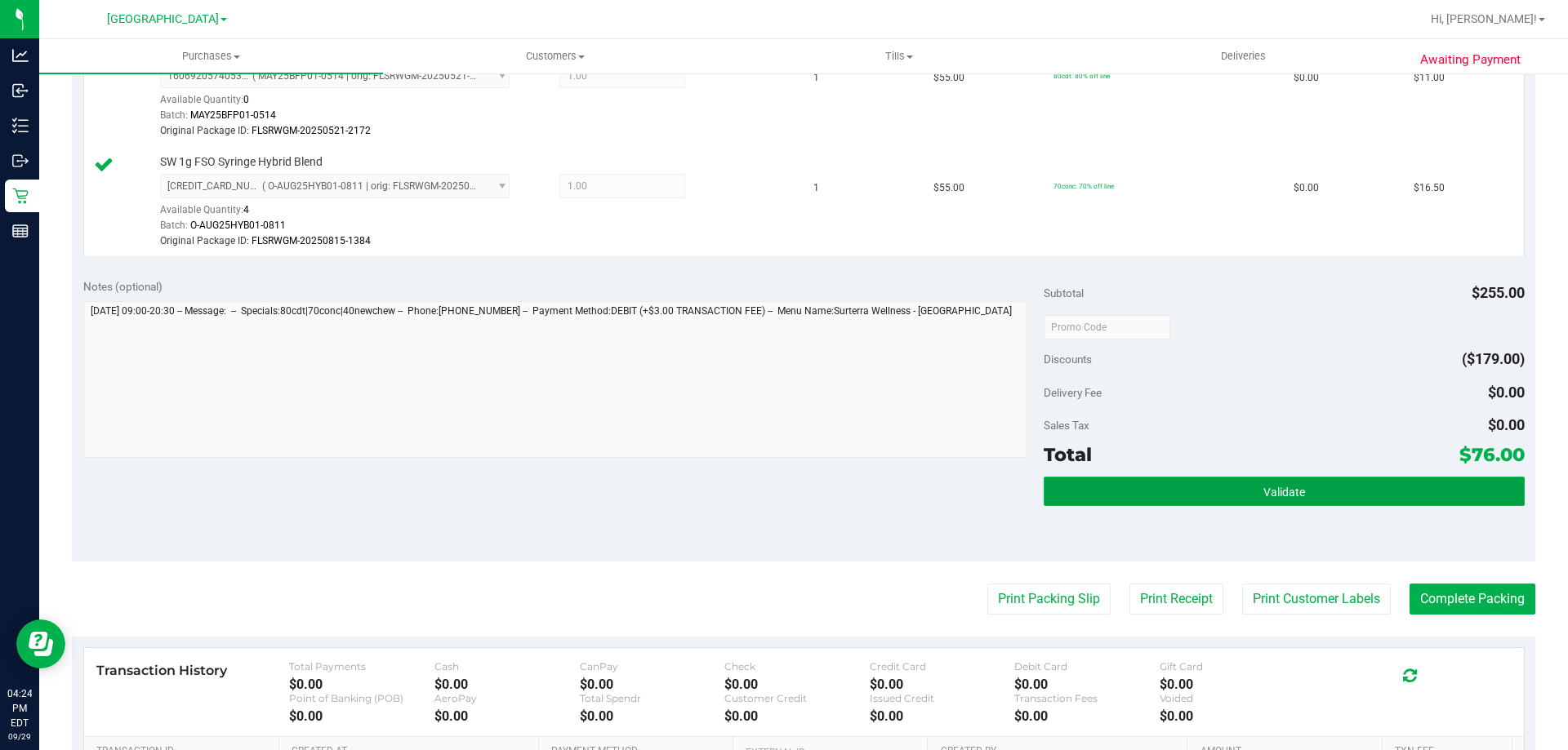
click at [1115, 489] on button "Validate" at bounding box center [1283, 491] width 480 height 29
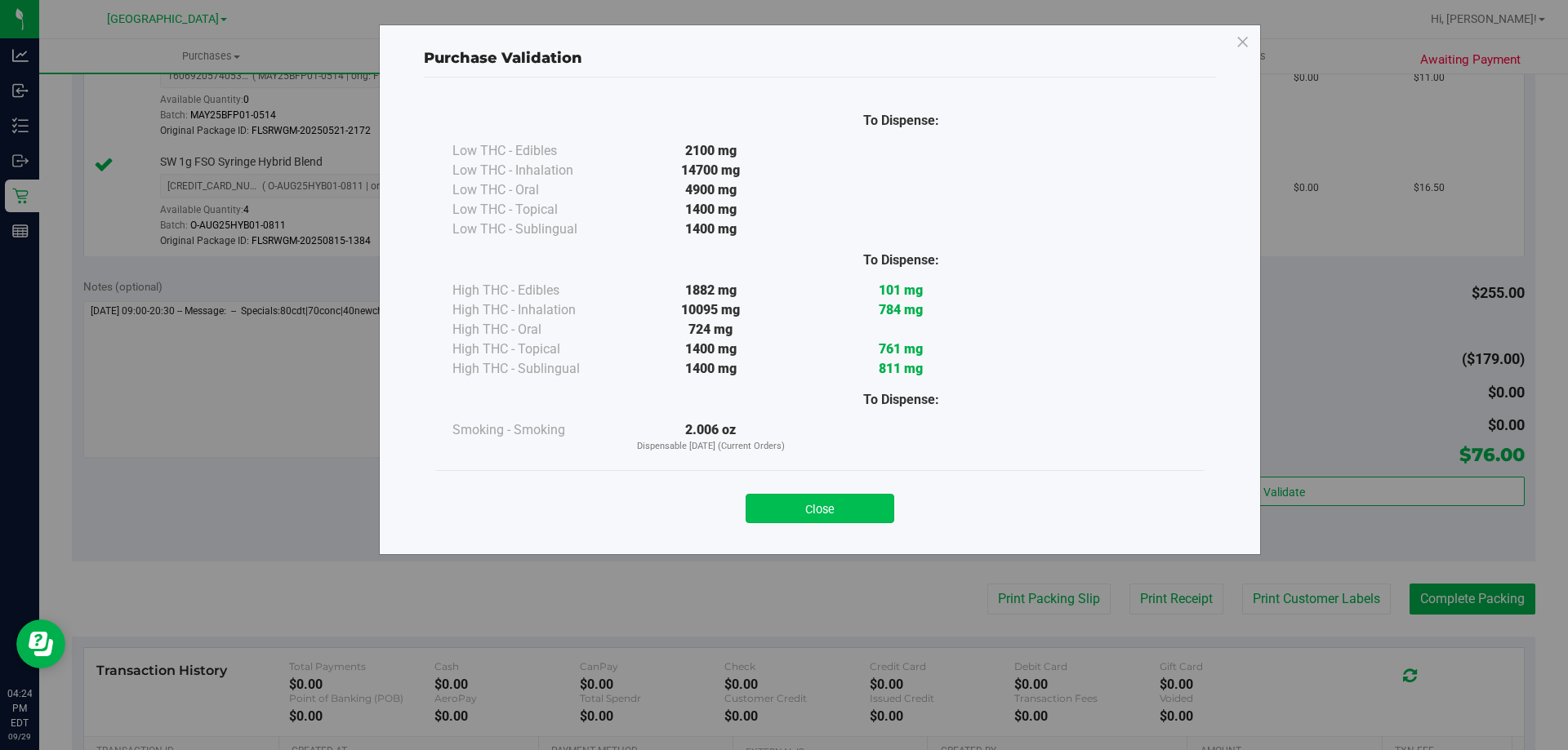
click at [837, 494] on button "Close" at bounding box center [819, 508] width 149 height 29
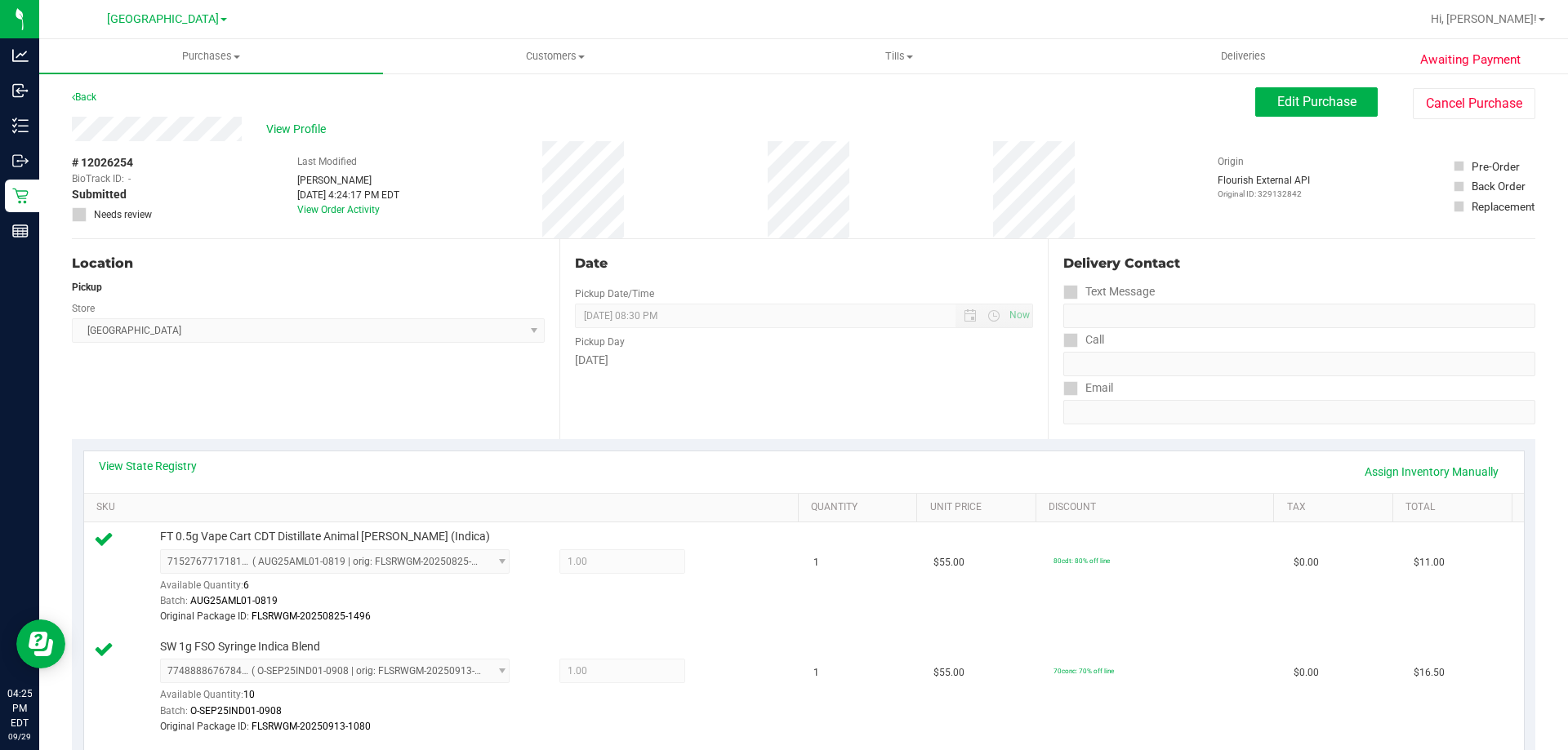
scroll to position [0, 0]
click at [304, 134] on span "View Profile" at bounding box center [299, 129] width 65 height 17
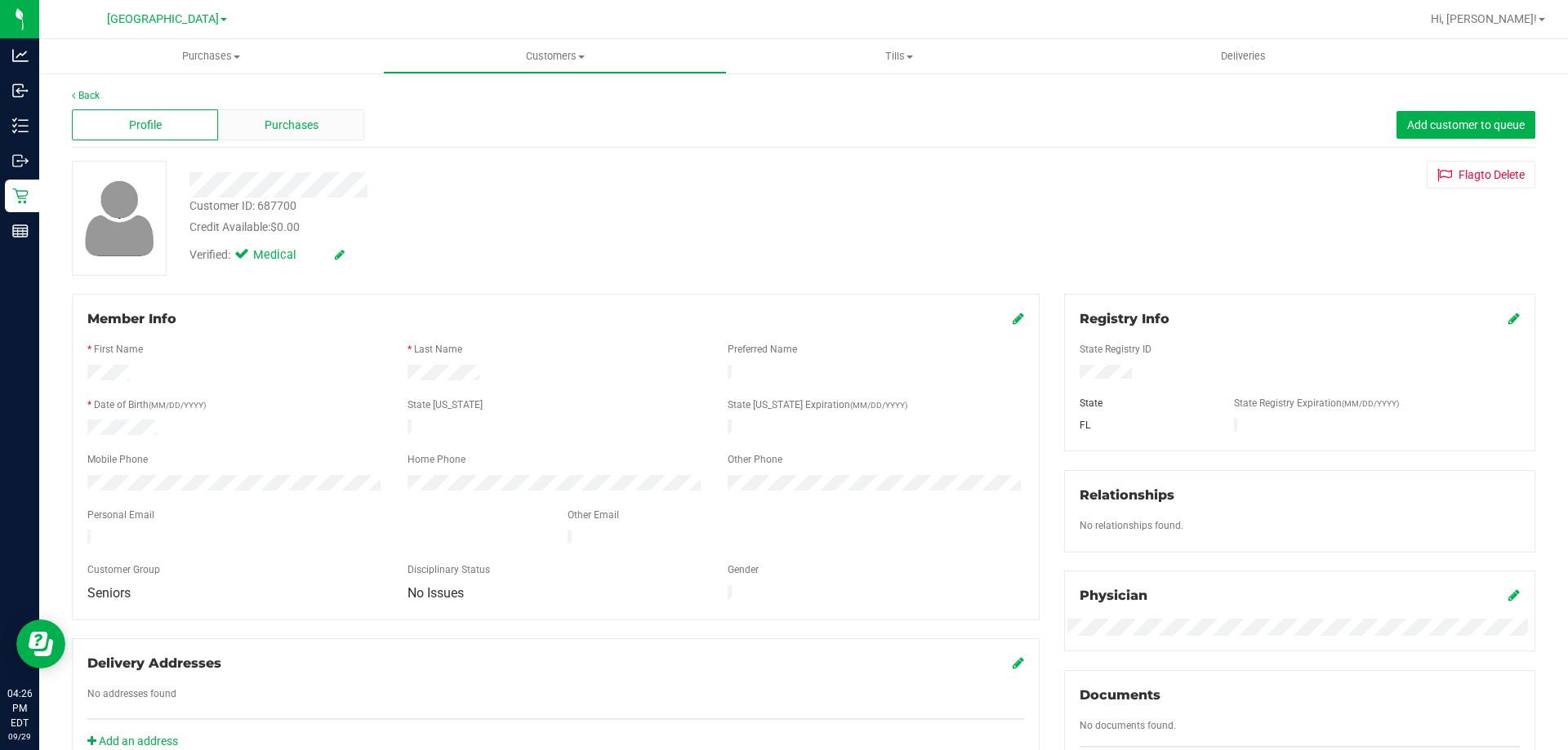
click at [290, 119] on span "Purchases" at bounding box center [291, 125] width 54 height 17
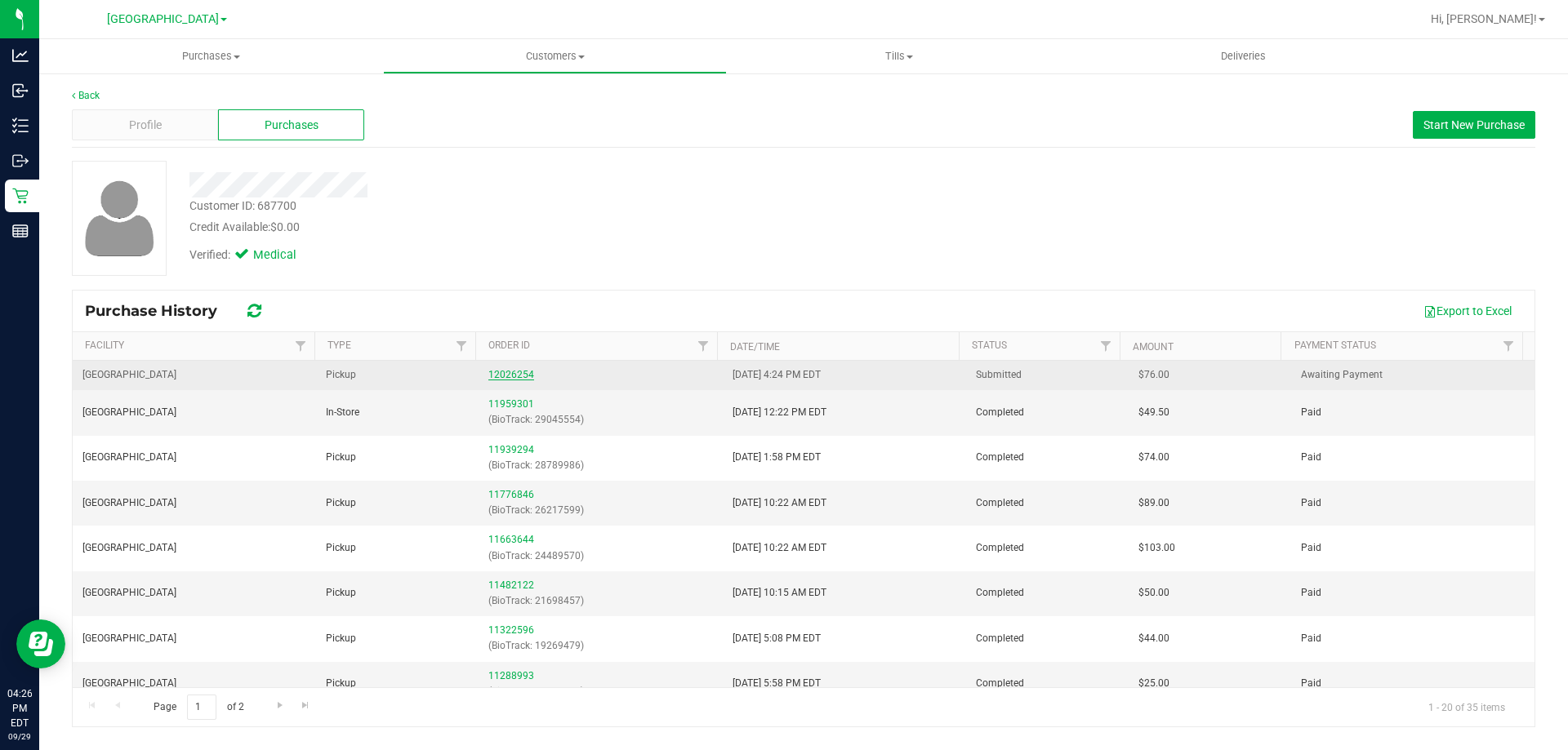
click at [488, 375] on link "12026254" at bounding box center [511, 374] width 46 height 11
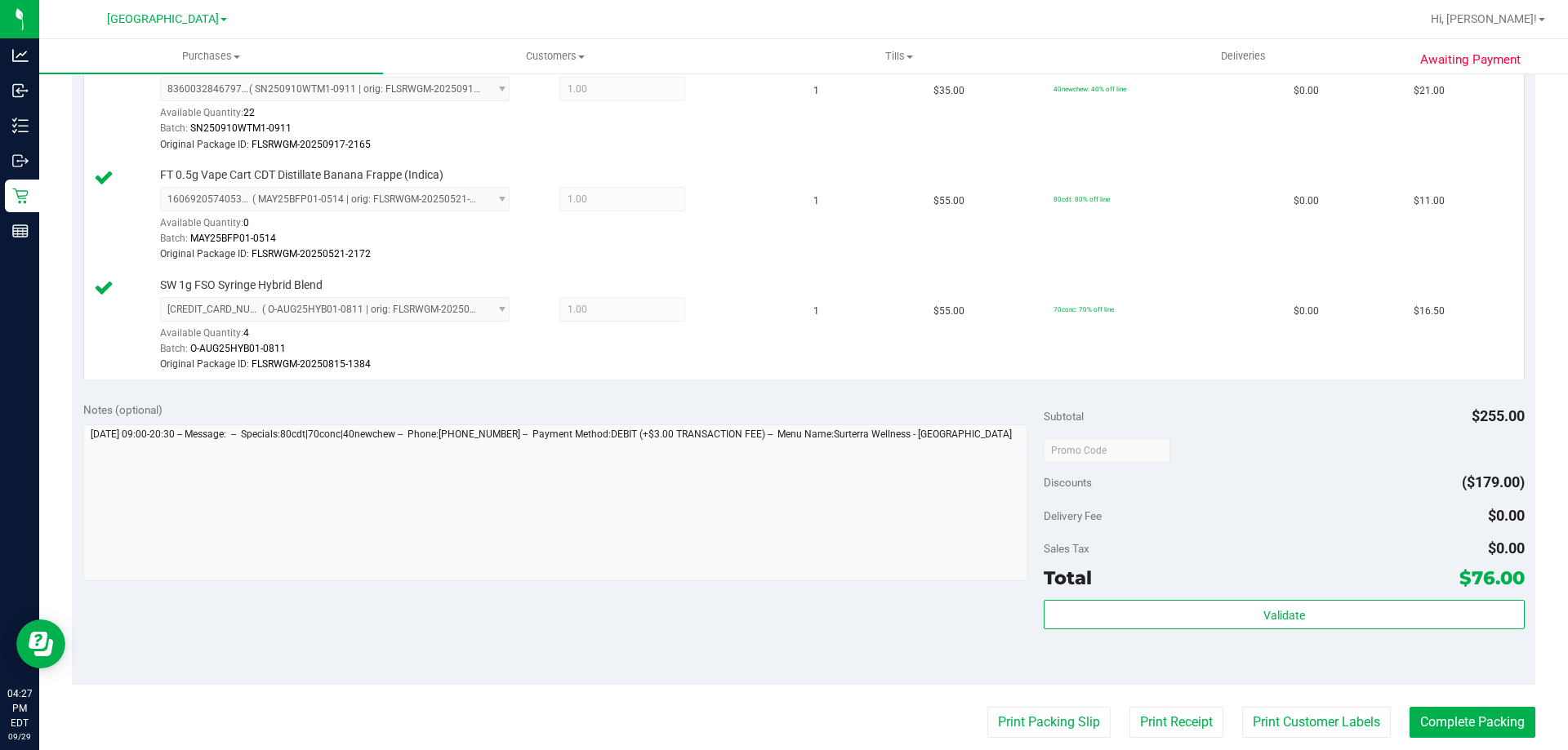
scroll to position [816, 0]
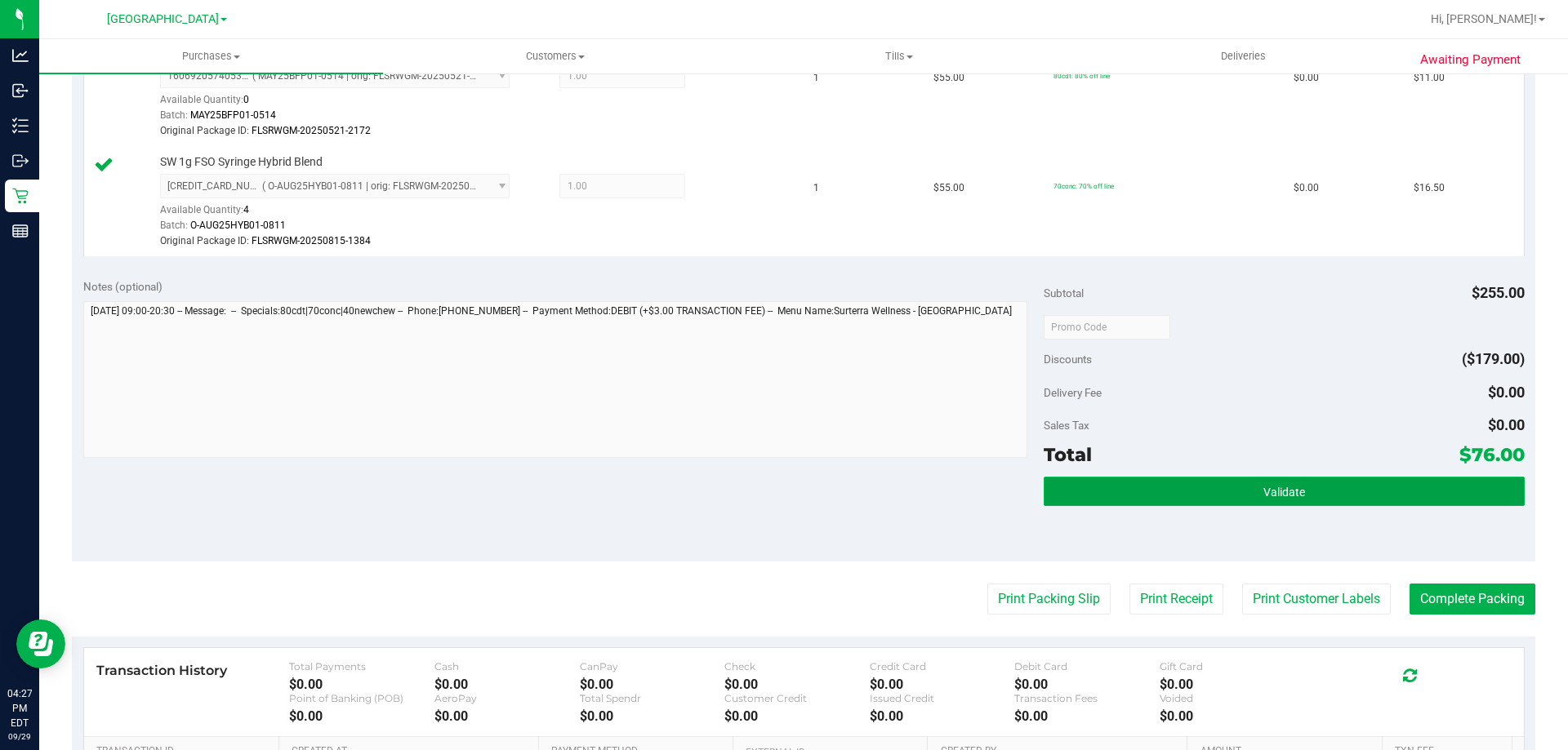
click at [1231, 503] on button "Validate" at bounding box center [1283, 491] width 480 height 29
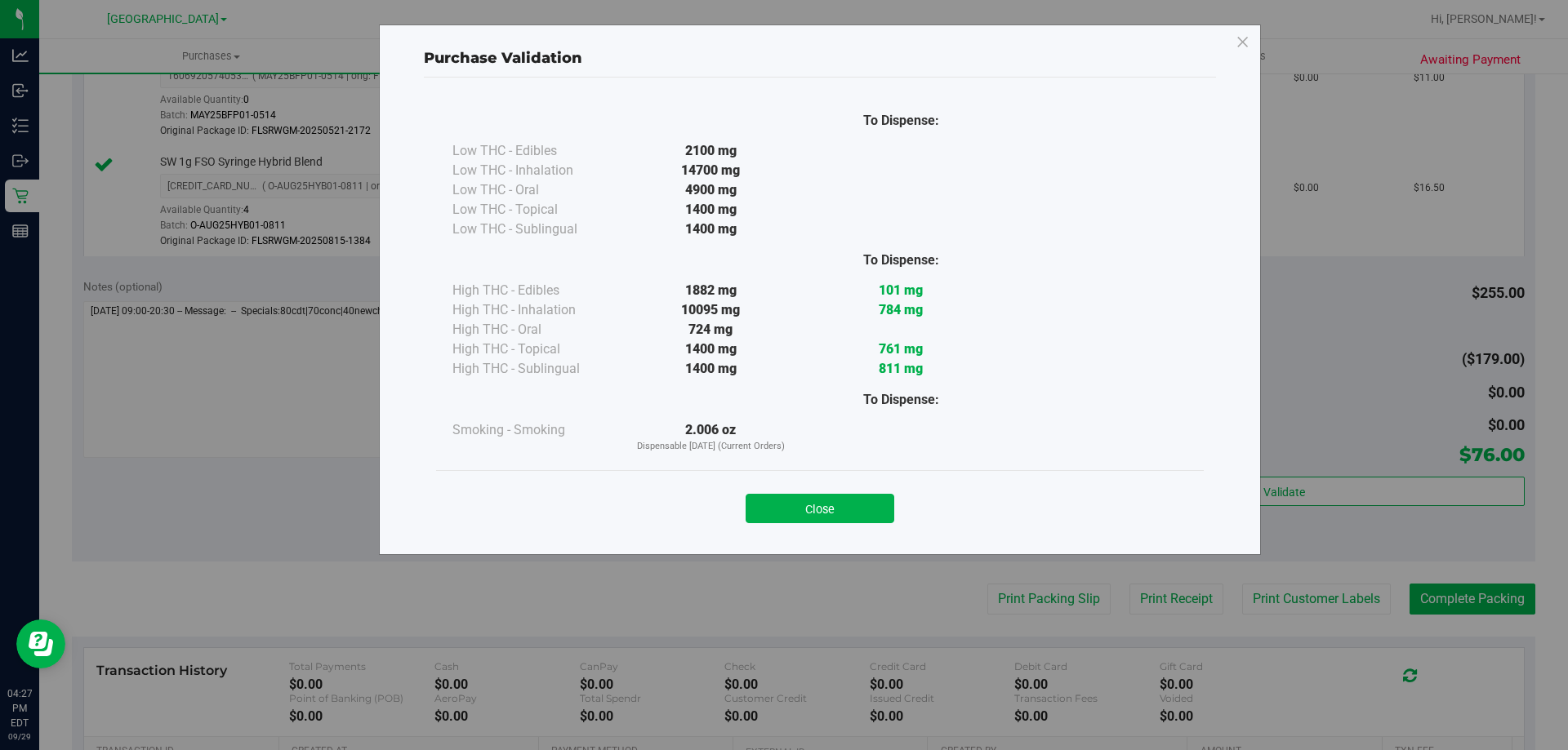
click at [820, 480] on div "Close" at bounding box center [819, 503] width 767 height 66
click at [811, 501] on button "Close" at bounding box center [819, 508] width 149 height 29
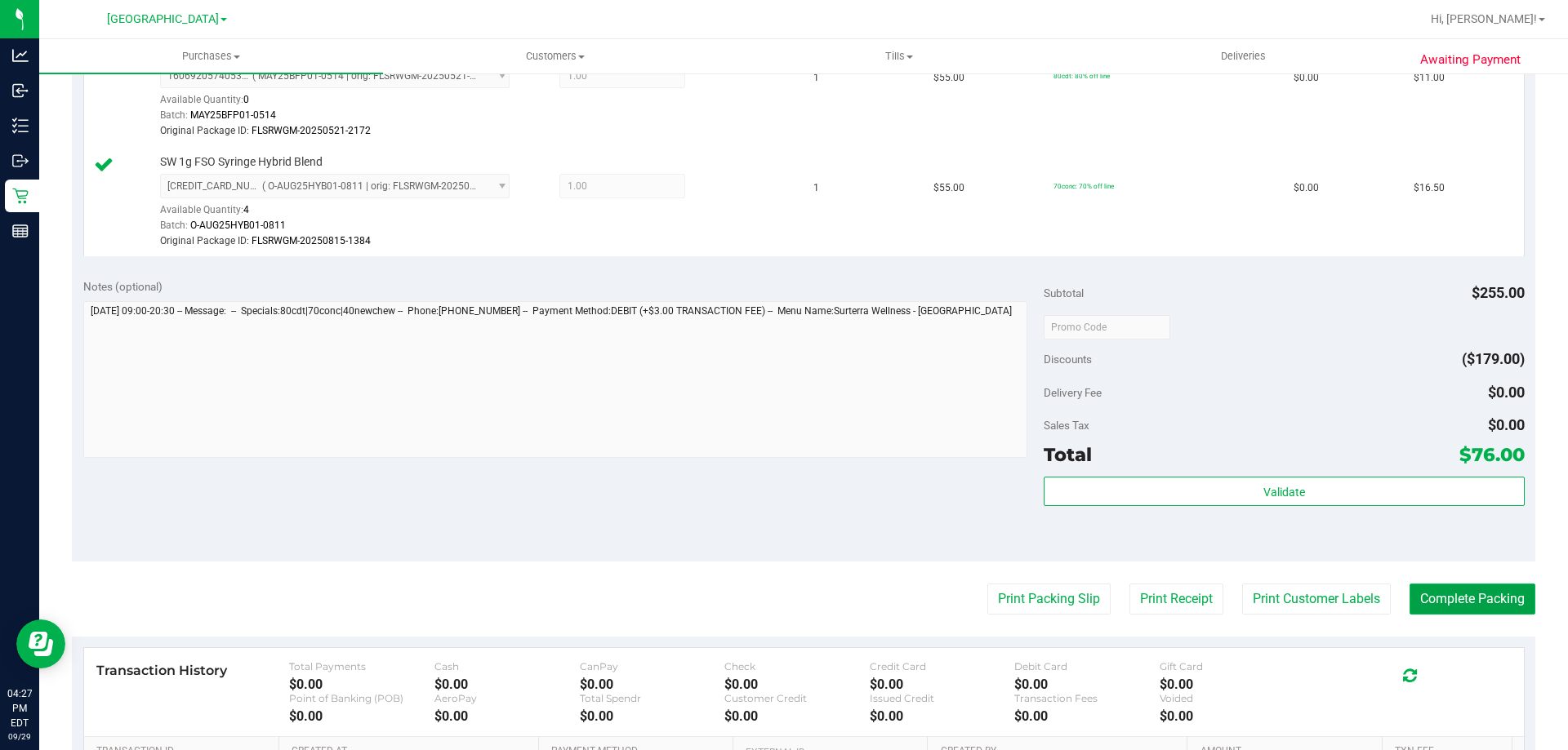
click at [1492, 606] on button "Complete Packing" at bounding box center [1472, 599] width 126 height 31
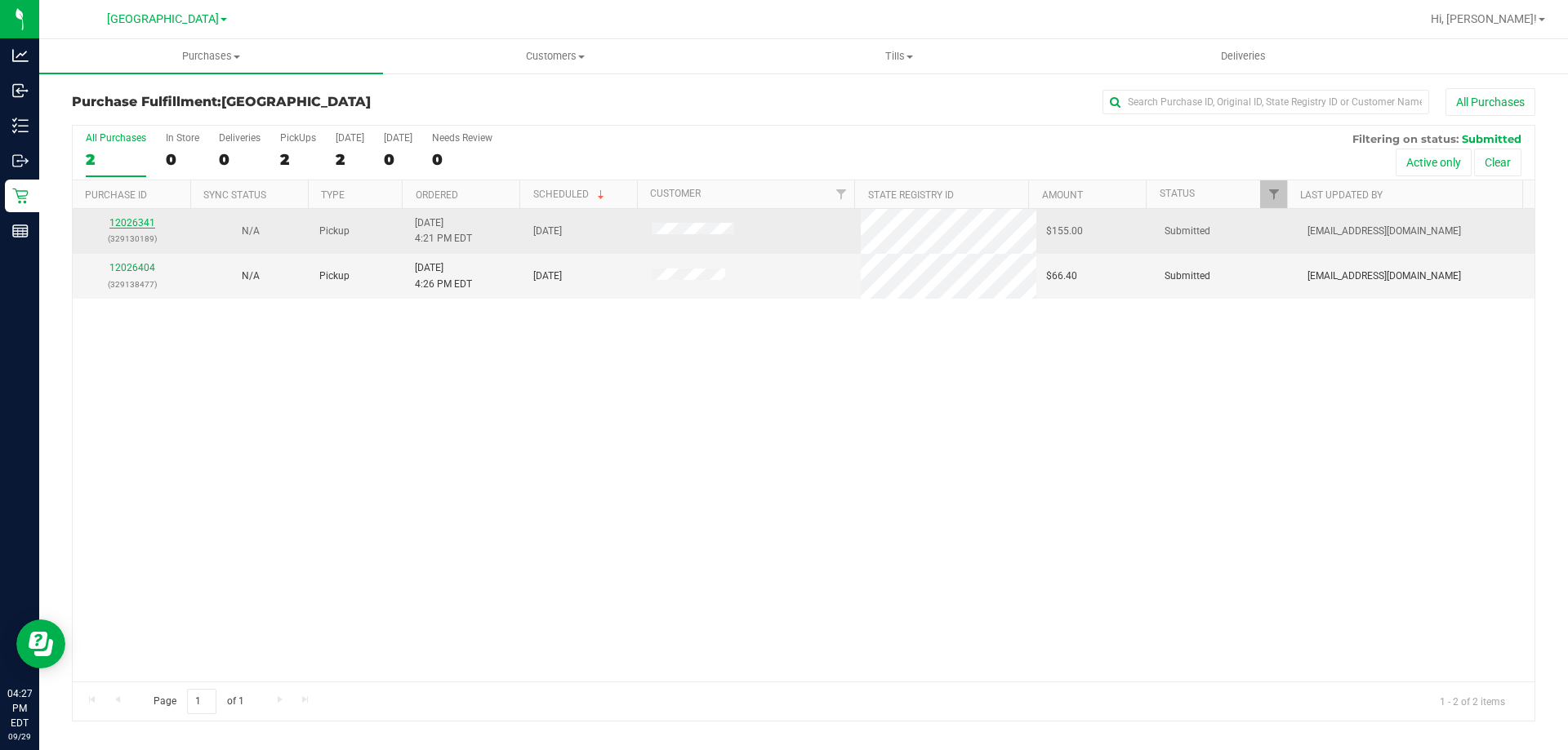
click at [147, 227] on link "12026341" at bounding box center [133, 222] width 46 height 11
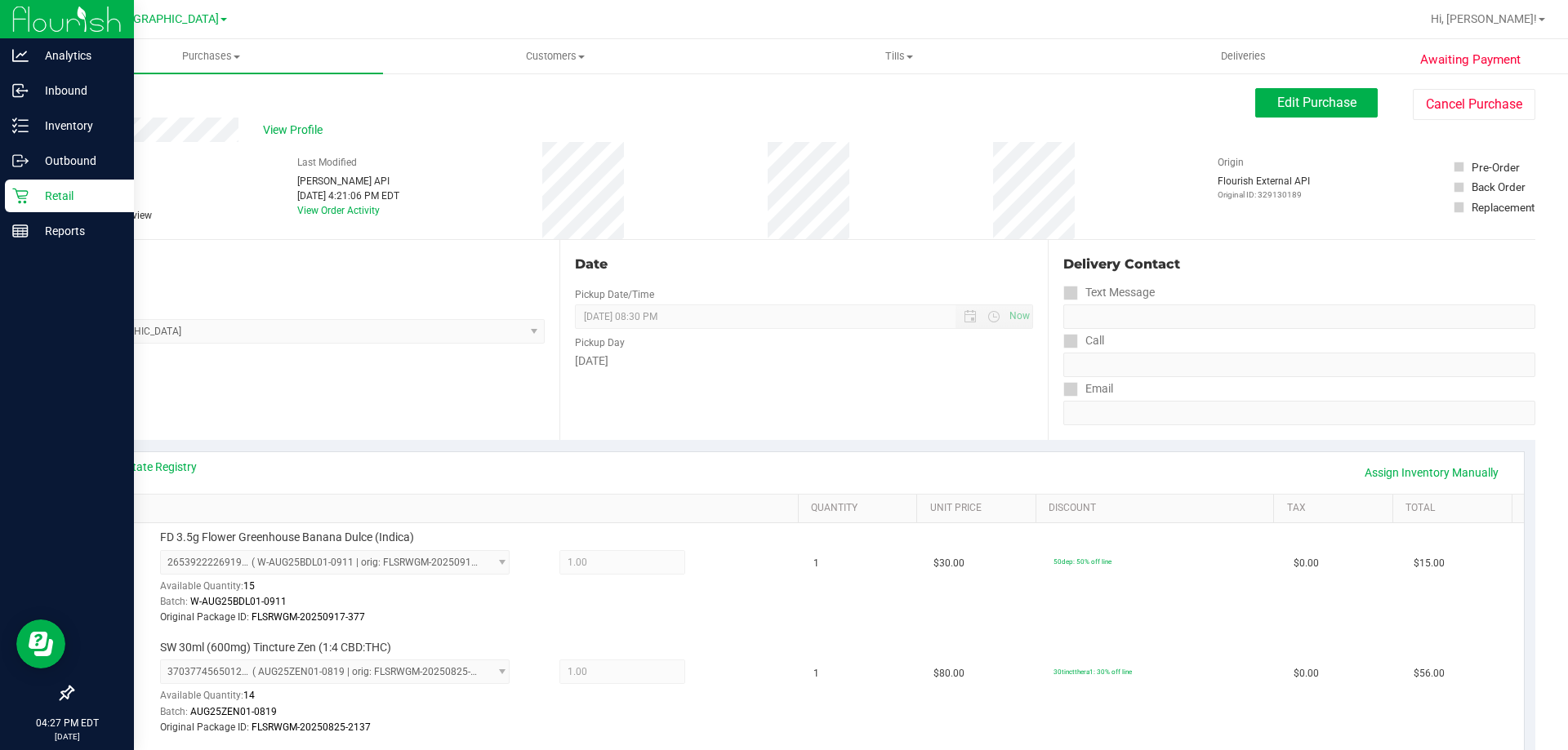
click at [14, 201] on icon at bounding box center [20, 195] width 16 height 16
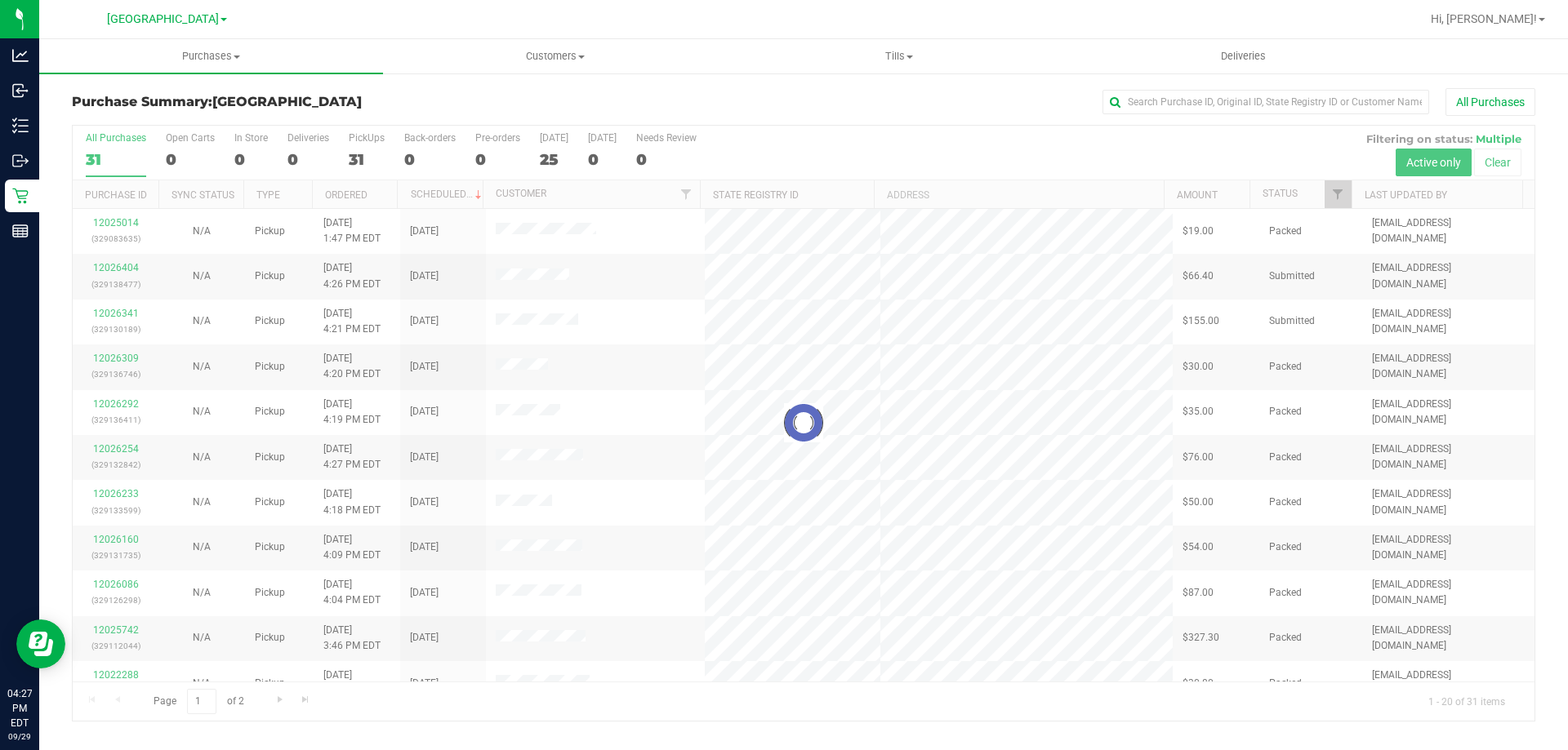
click at [322, 165] on div at bounding box center [803, 423] width 1462 height 595
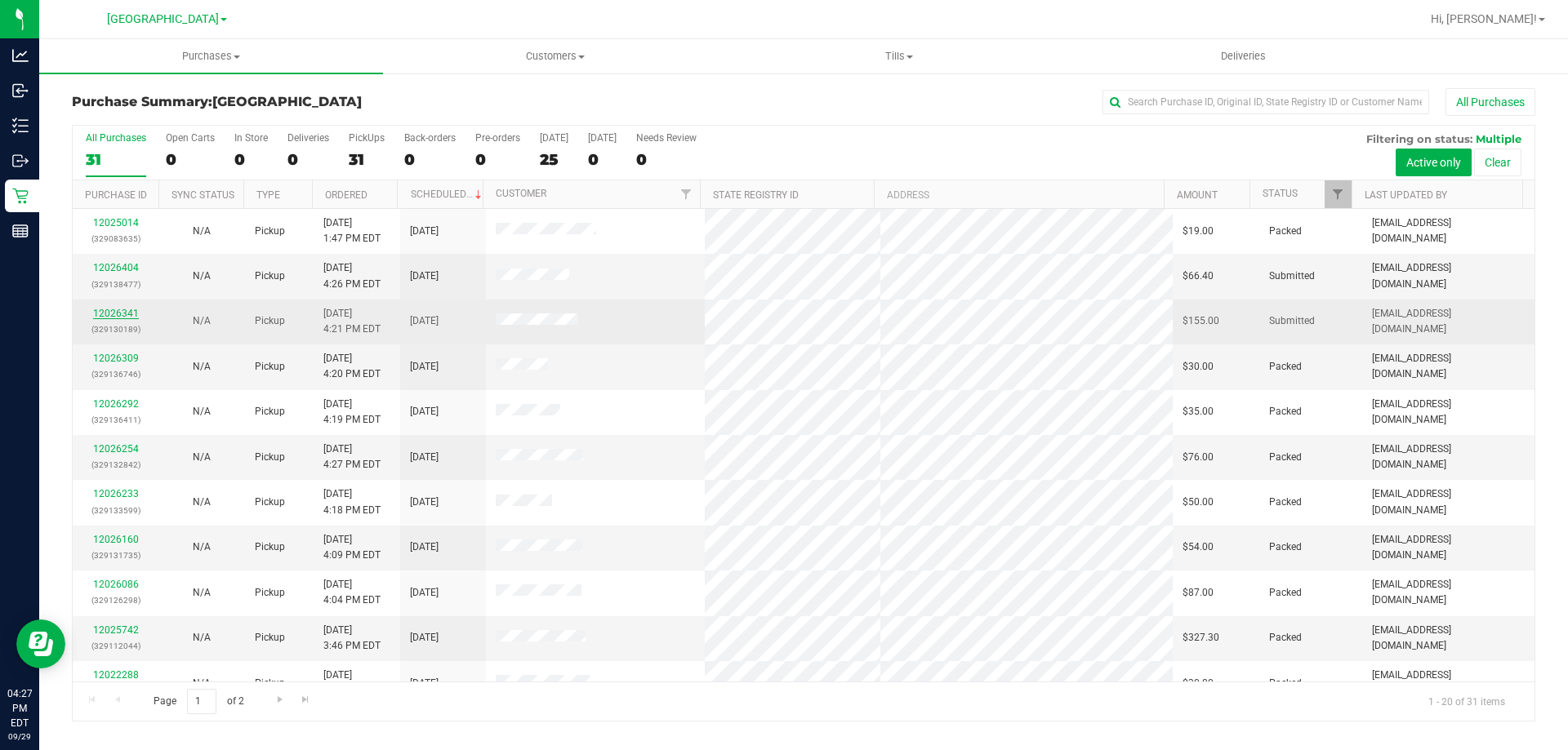
click at [125, 318] on link "12026341" at bounding box center [116, 313] width 46 height 11
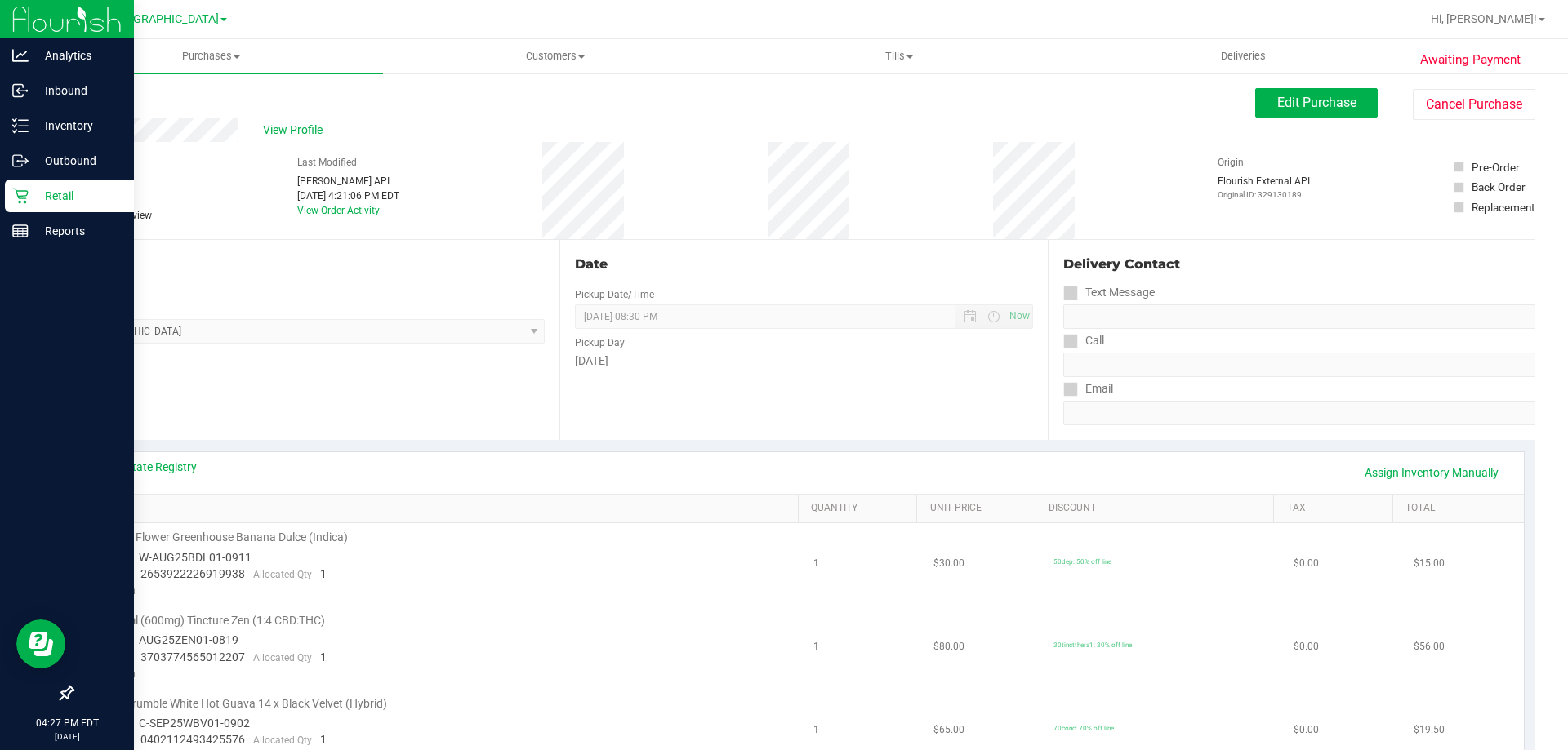
click at [30, 203] on p "Retail" at bounding box center [77, 195] width 98 height 19
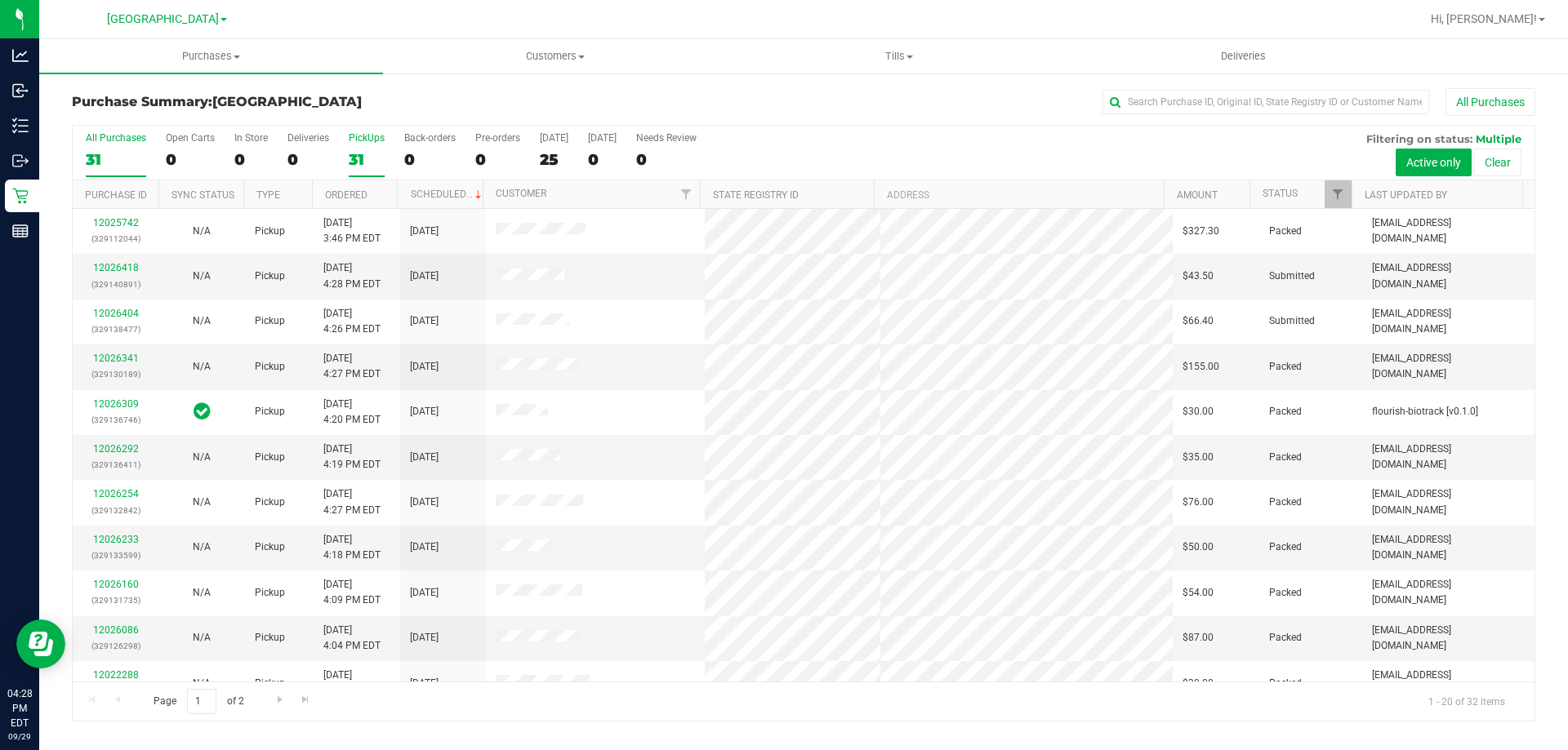
click at [373, 142] on div "PickUps" at bounding box center [366, 137] width 36 height 11
click at [0, 0] on input "PickUps 31" at bounding box center [0, 0] width 0 height 0
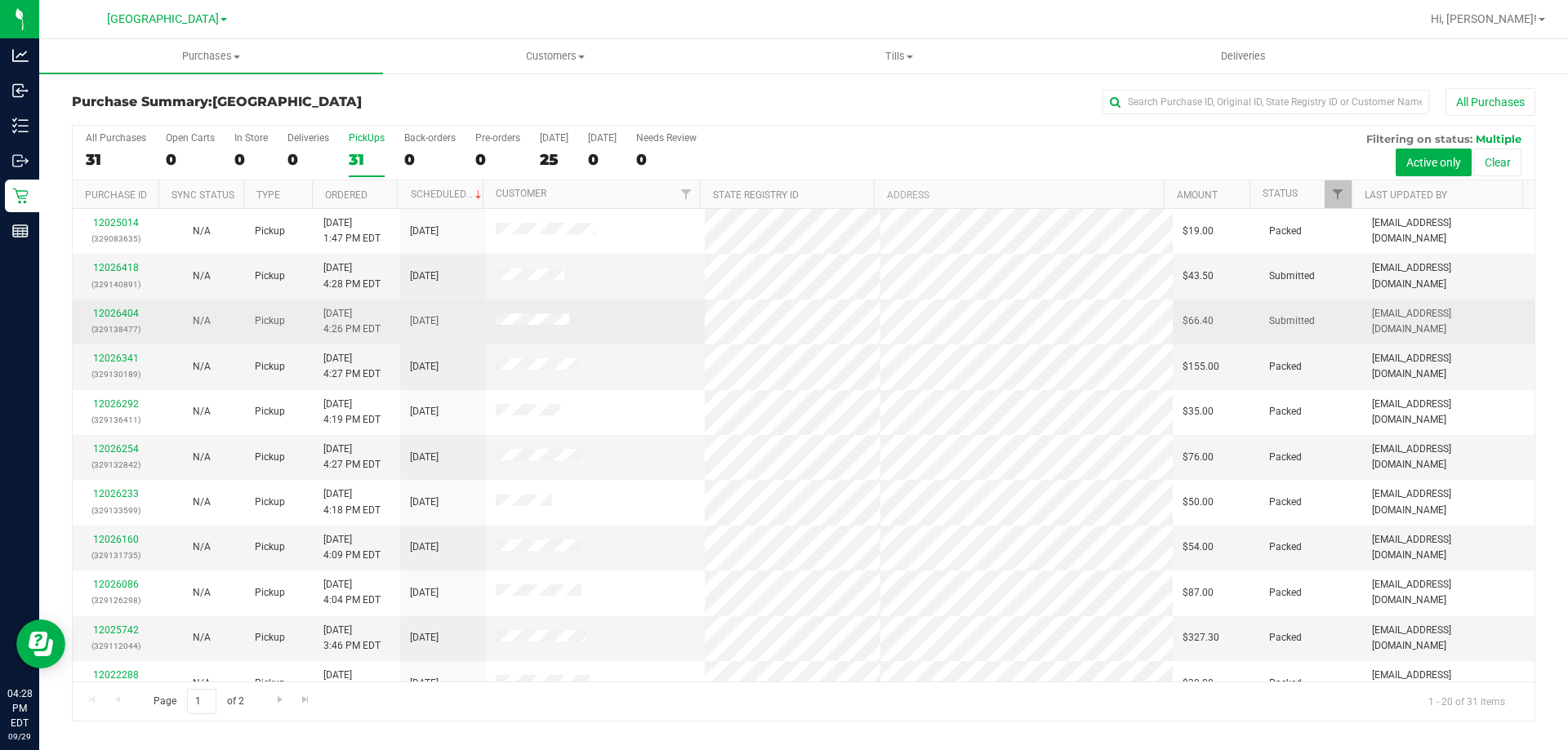
click at [100, 304] on td "12026404 (329138477)" at bounding box center [115, 322] width 86 height 45
click at [103, 311] on link "12026404" at bounding box center [116, 313] width 46 height 11
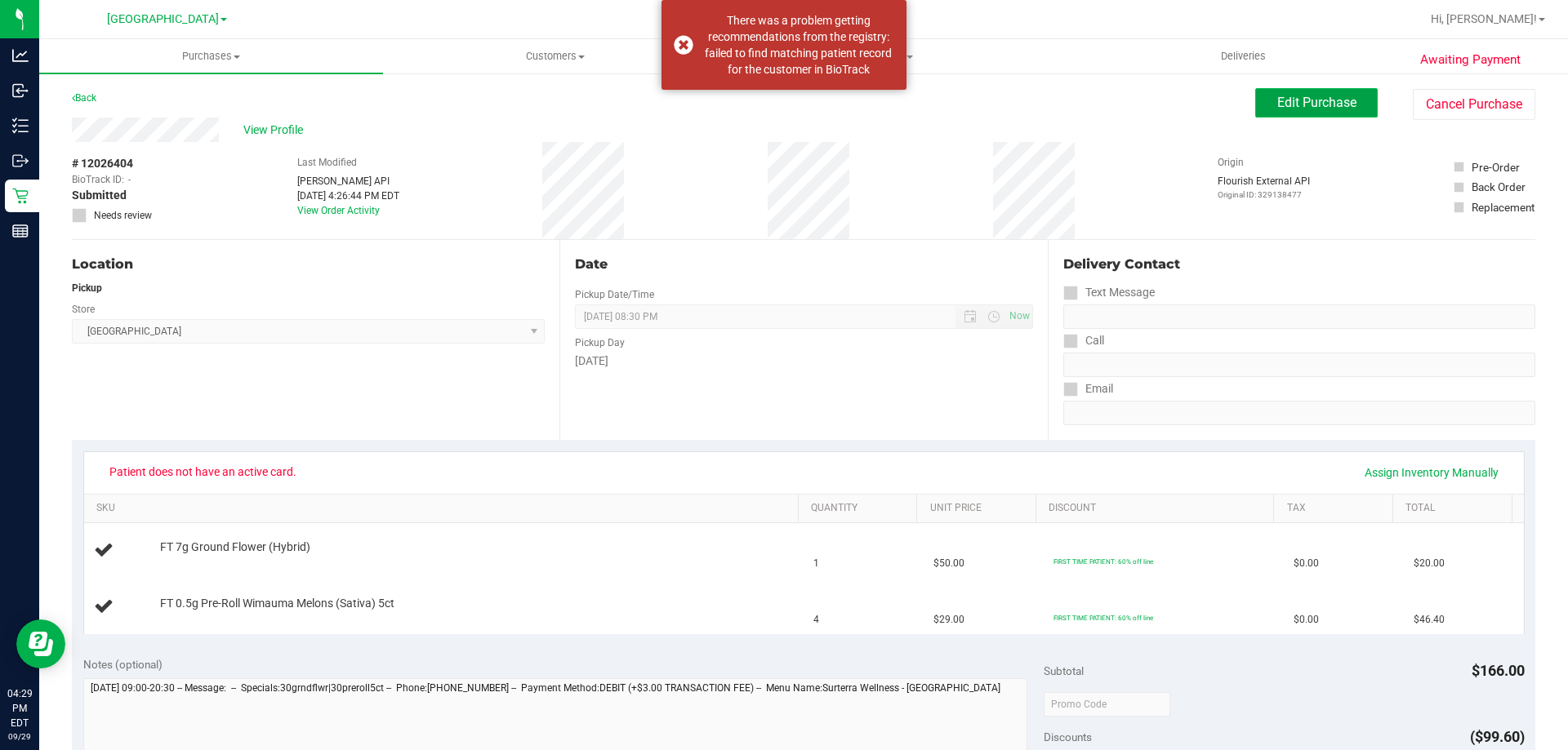
click at [1289, 91] on button "Edit Purchase" at bounding box center [1316, 103] width 122 height 29
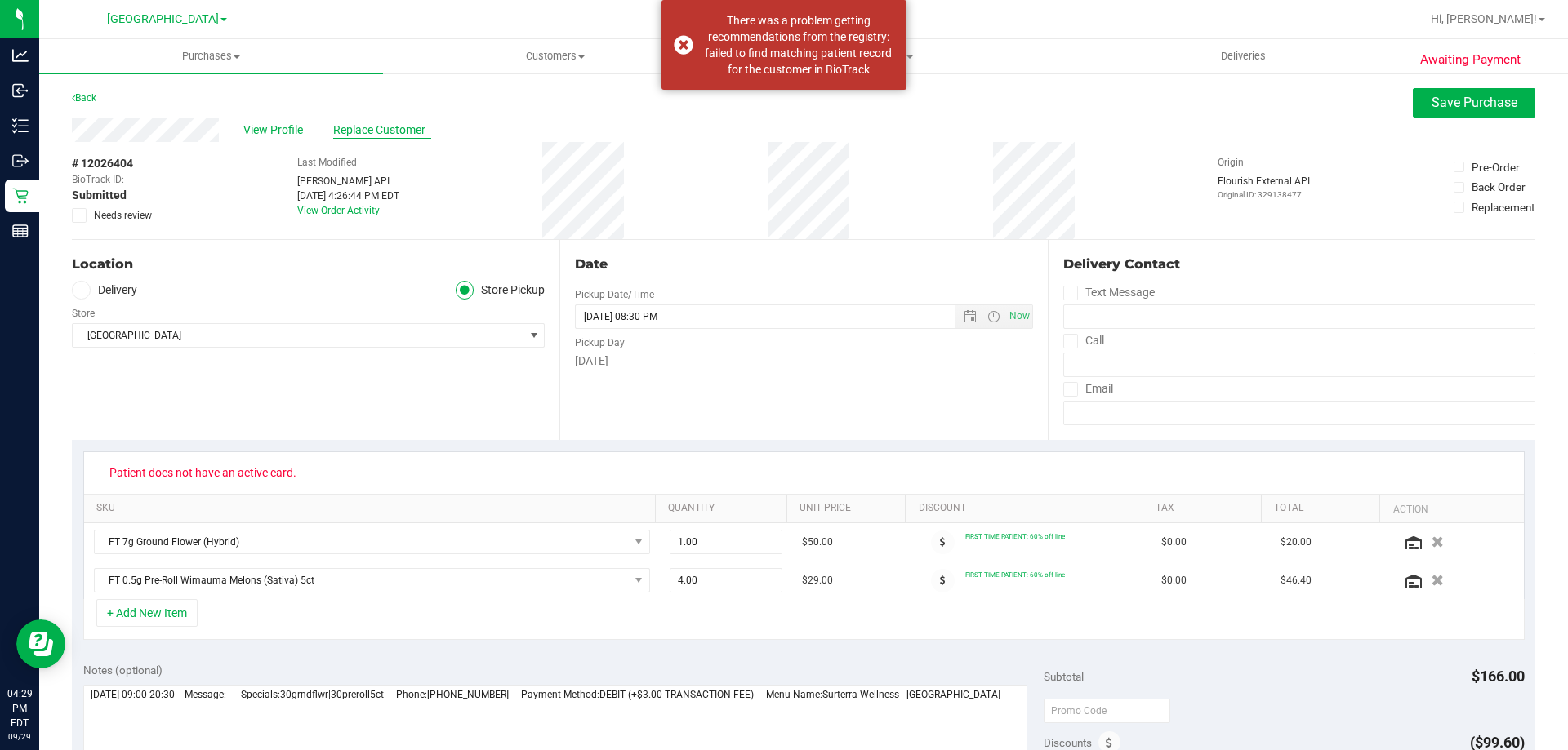
click at [363, 133] on span "Replace Customer" at bounding box center [381, 129] width 98 height 17
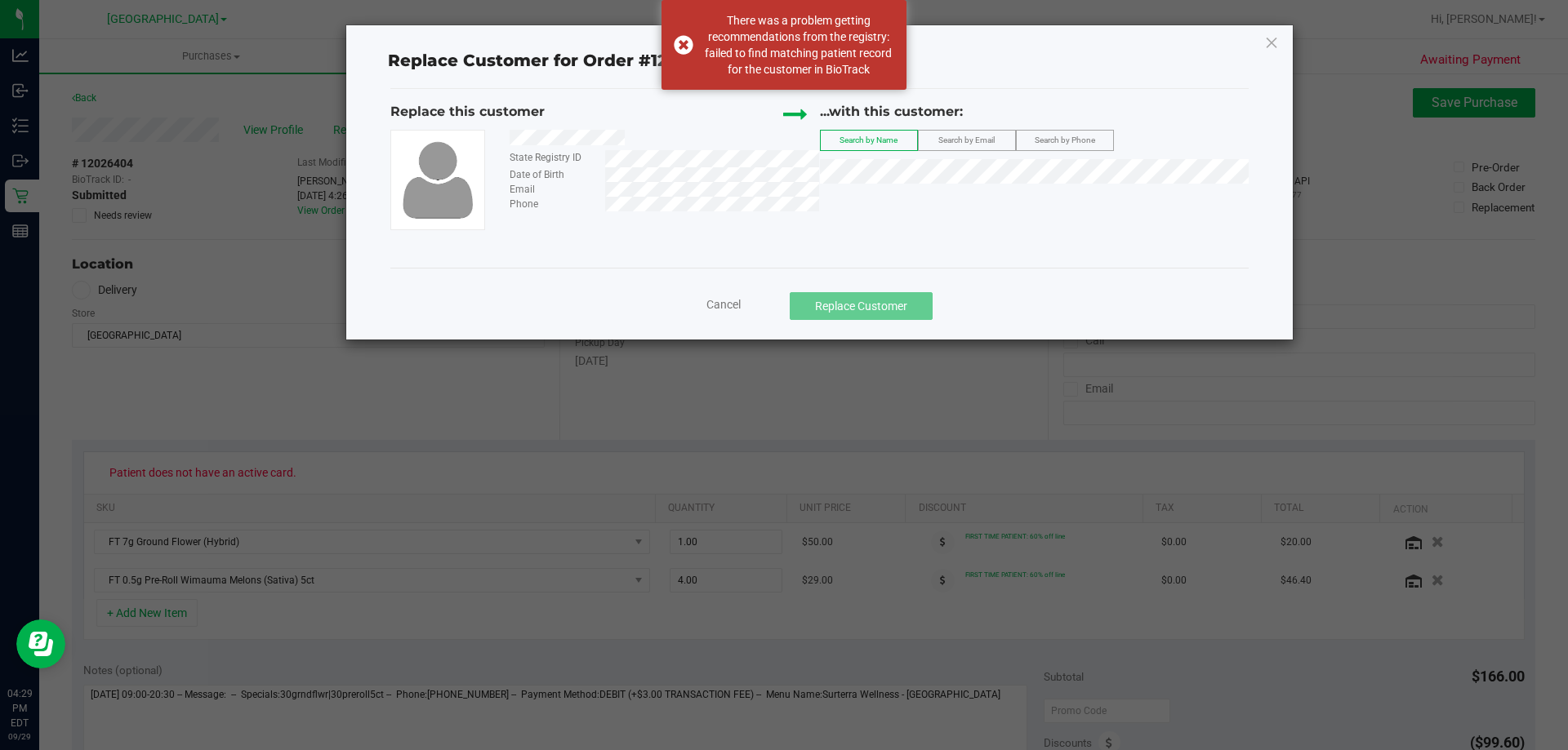
click at [512, 135] on div at bounding box center [658, 140] width 322 height 20
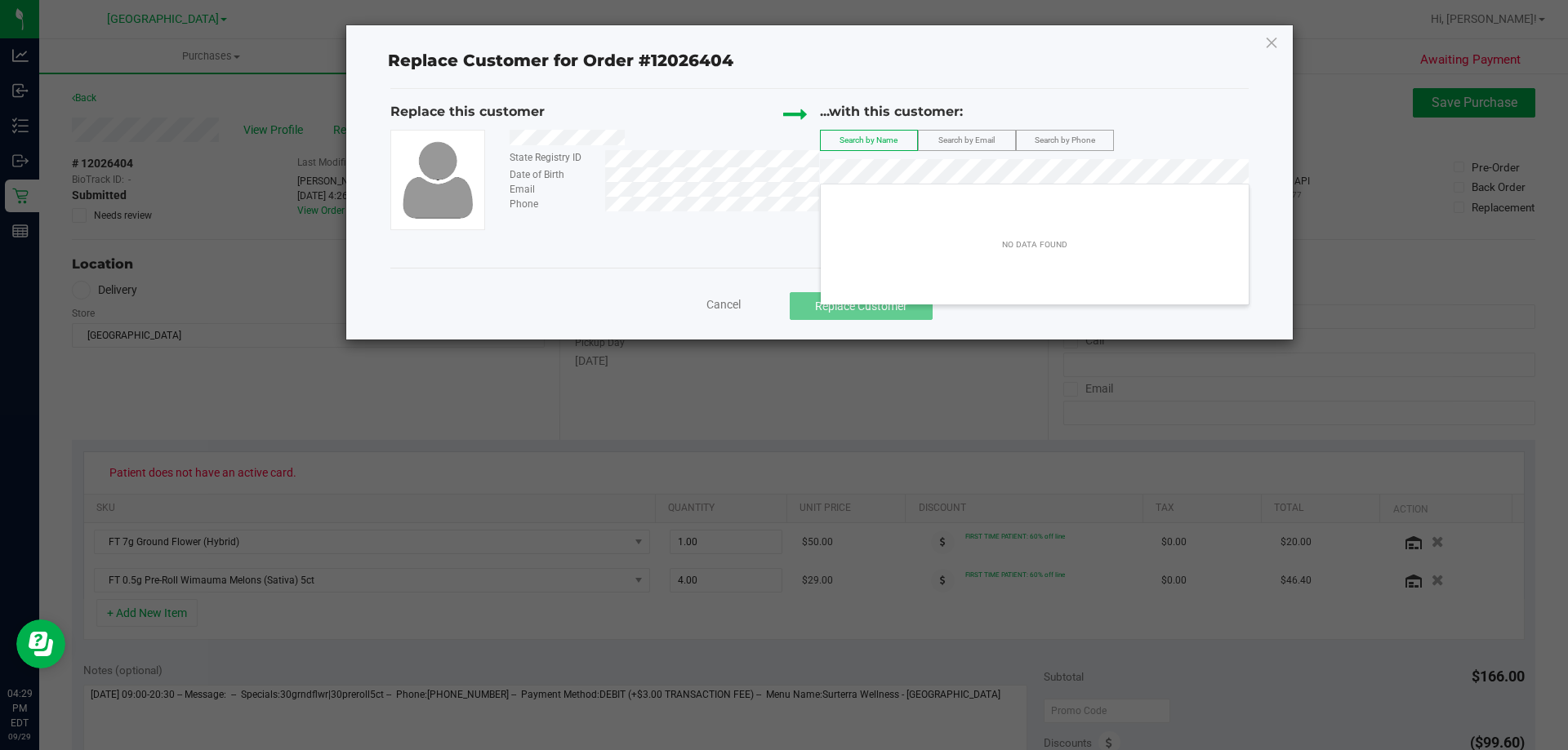
click at [697, 290] on div "Cancel Replace Customer" at bounding box center [819, 300] width 858 height 65
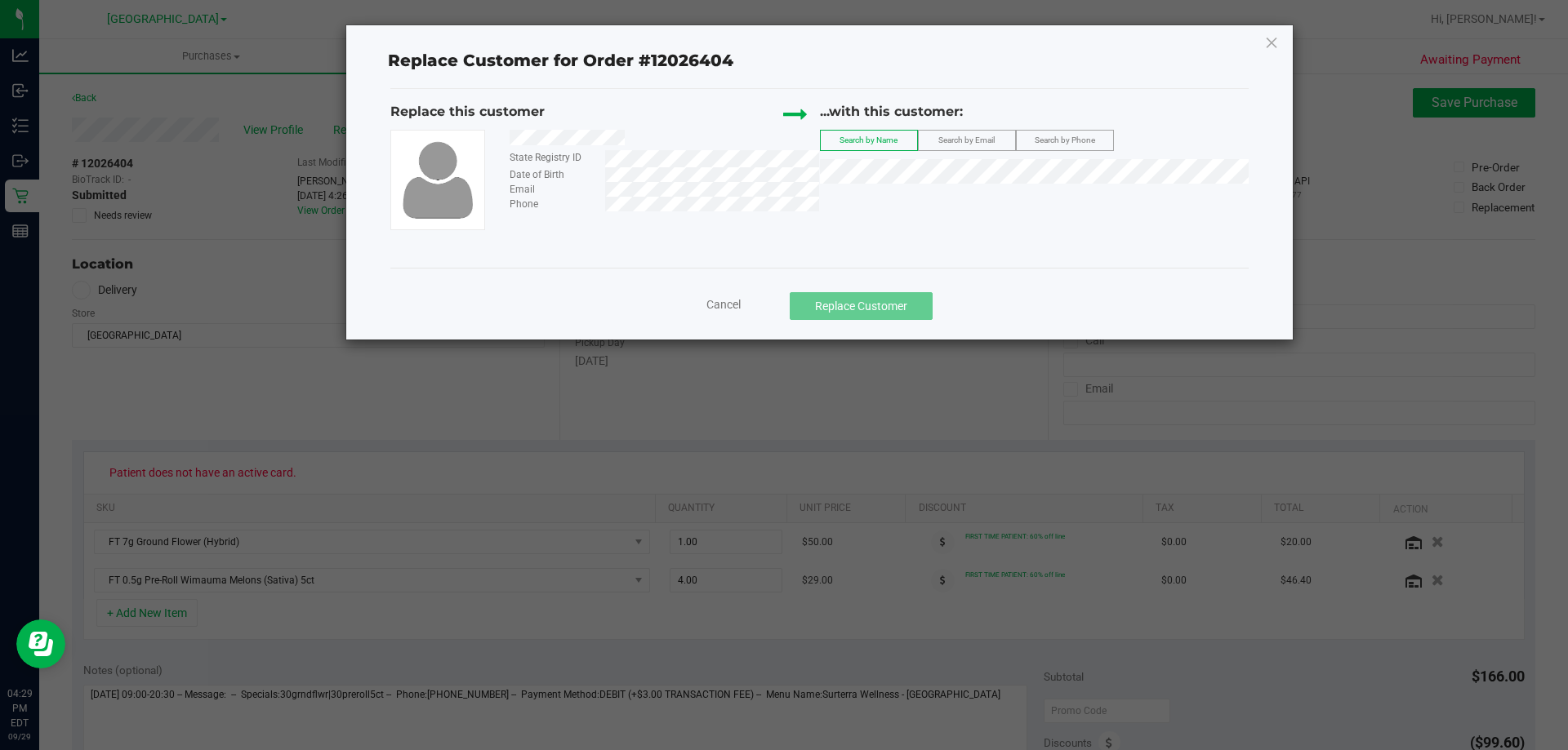
click at [740, 308] on span "Cancel" at bounding box center [723, 304] width 35 height 13
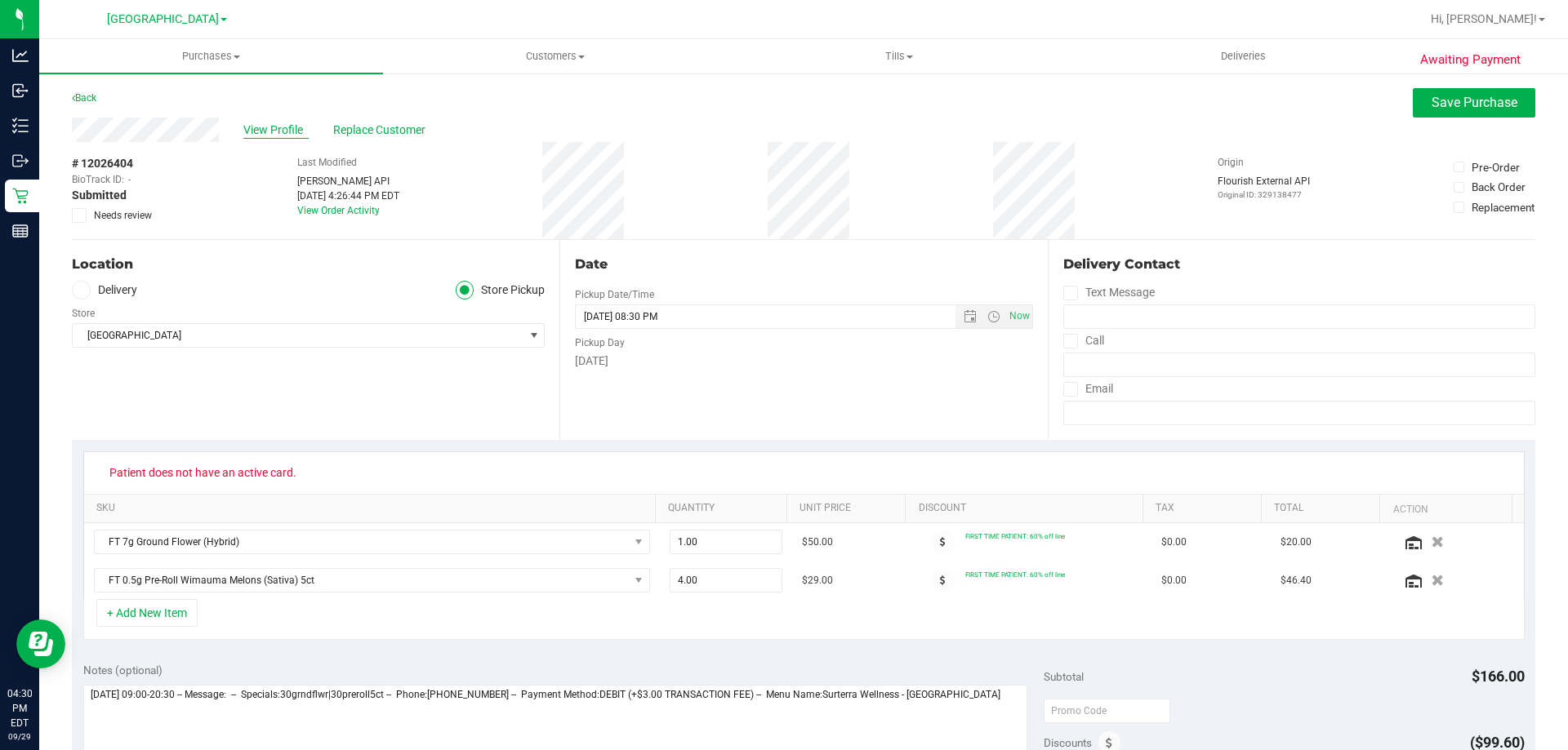
click at [283, 132] on span "View Profile" at bounding box center [276, 129] width 65 height 17
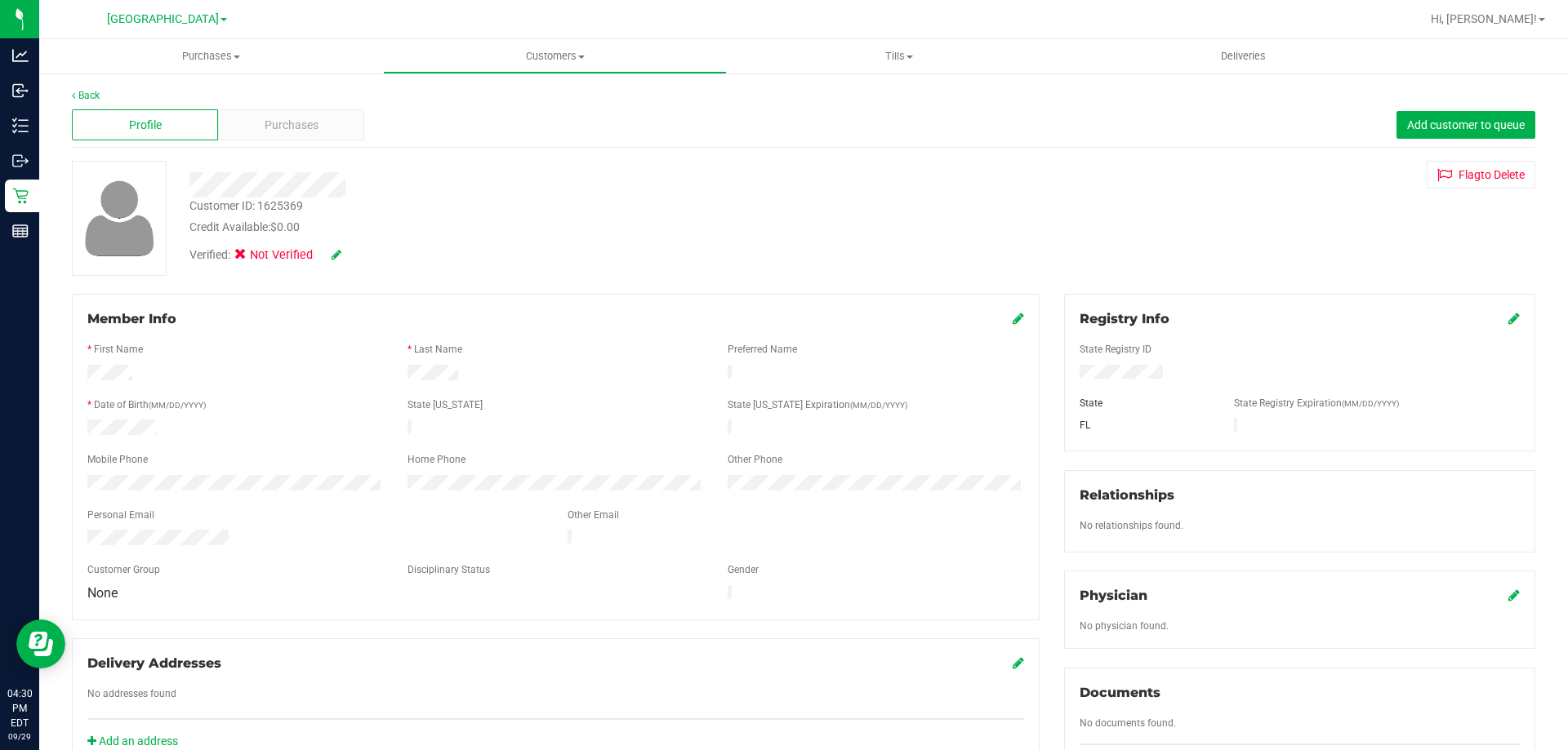
click at [1508, 320] on icon at bounding box center [1513, 318] width 12 height 13
click at [1037, 379] on div "Member Info * First Name * Last Name Preferred Name * Date of Birth (MM/DD/YYYY…" at bounding box center [803, 714] width 1487 height 841
click at [1505, 318] on icon at bounding box center [1512, 319] width 15 height 13
click at [334, 254] on icon at bounding box center [336, 254] width 10 height 11
drag, startPoint x: 233, startPoint y: 255, endPoint x: 244, endPoint y: 255, distance: 11.0
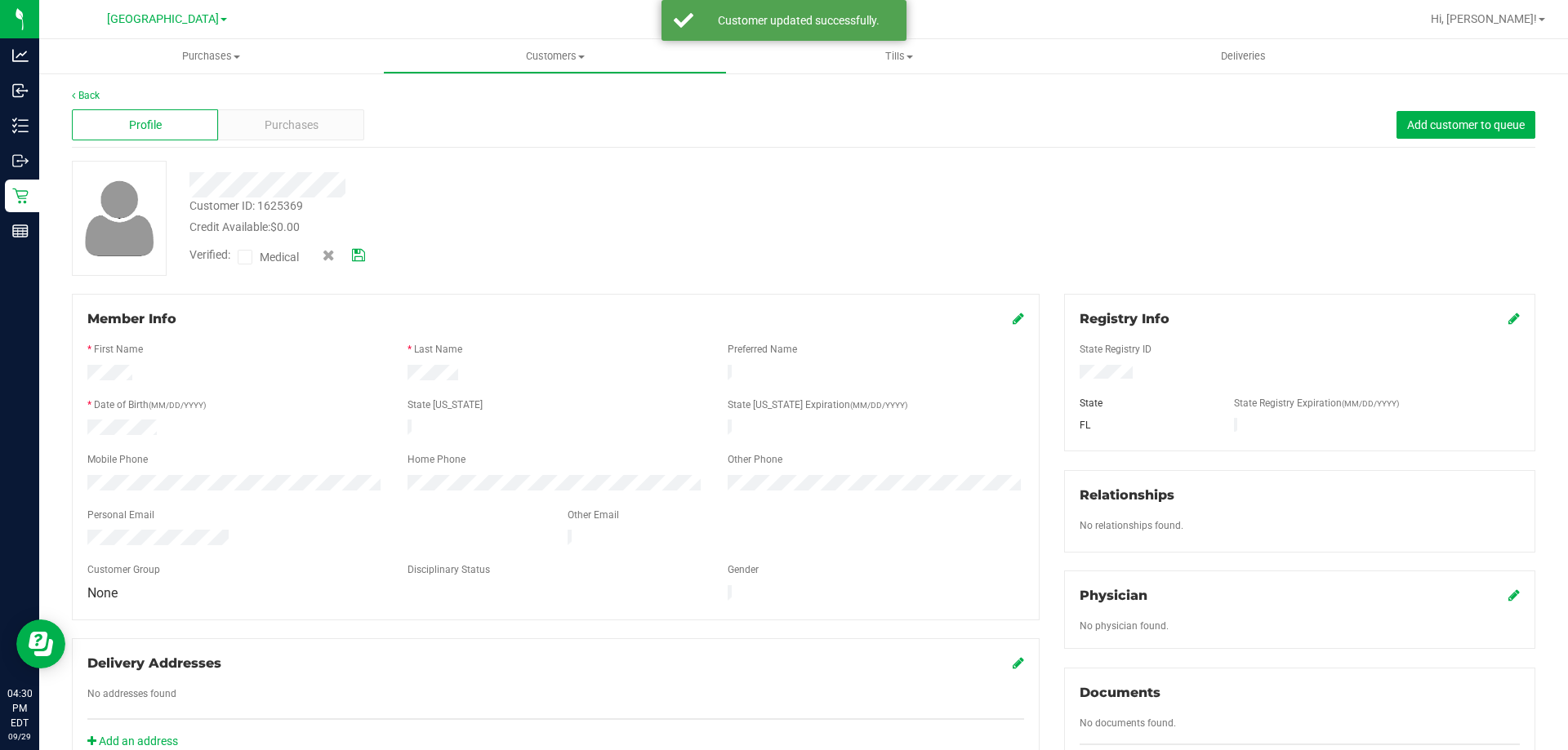
click at [237, 255] on span "Verified:" at bounding box center [213, 257] width 48 height 21
click at [245, 257] on icon at bounding box center [245, 257] width 11 height 0
click at [0, 0] on input "Medical" at bounding box center [0, 0] width 0 height 0
click at [365, 252] on icon at bounding box center [358, 255] width 13 height 11
click at [1012, 318] on icon at bounding box center [1018, 318] width 12 height 13
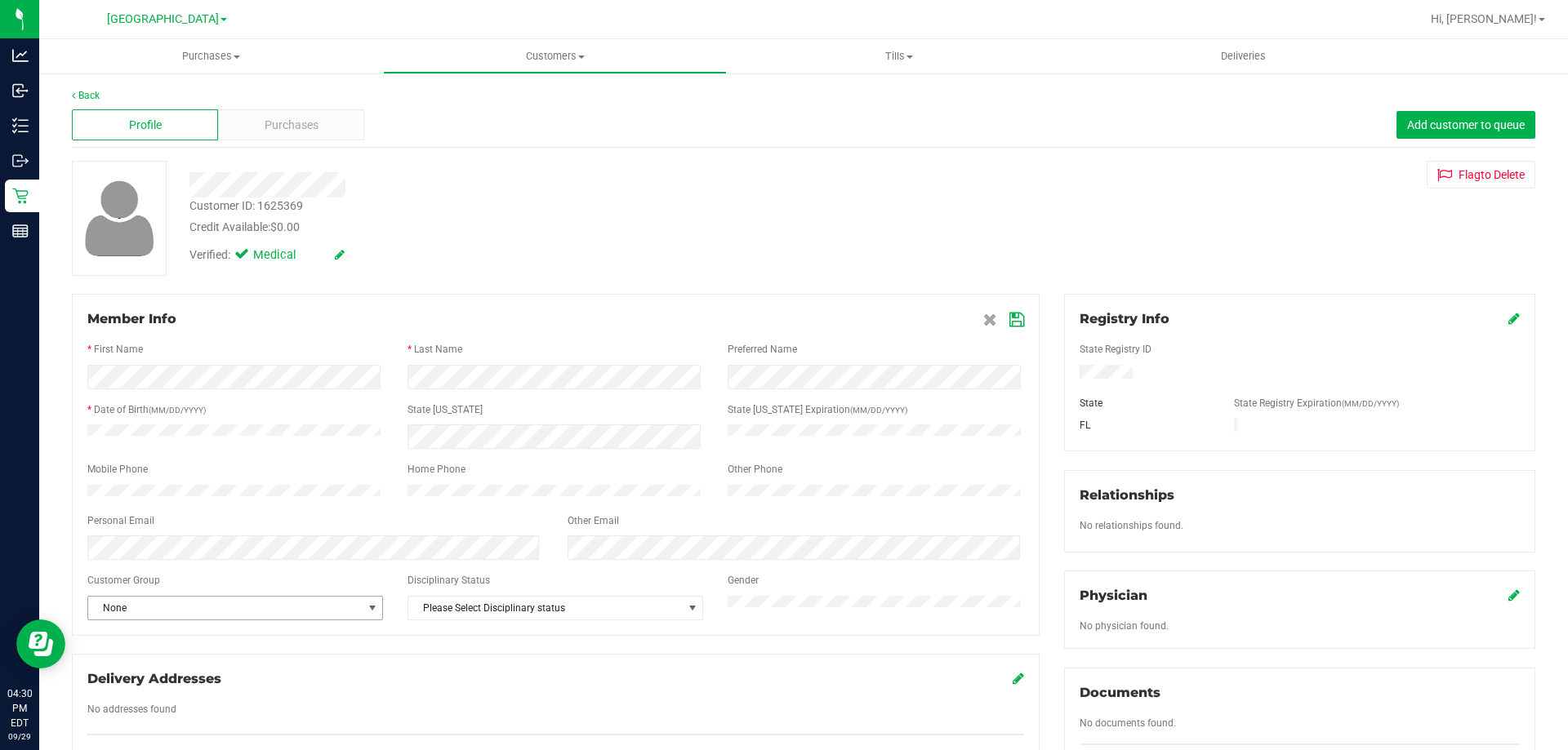
click at [266, 607] on span "None" at bounding box center [225, 608] width 273 height 23
click at [201, 487] on li "Seniors" at bounding box center [234, 493] width 291 height 25
click at [1015, 321] on icon at bounding box center [1017, 319] width 15 height 13
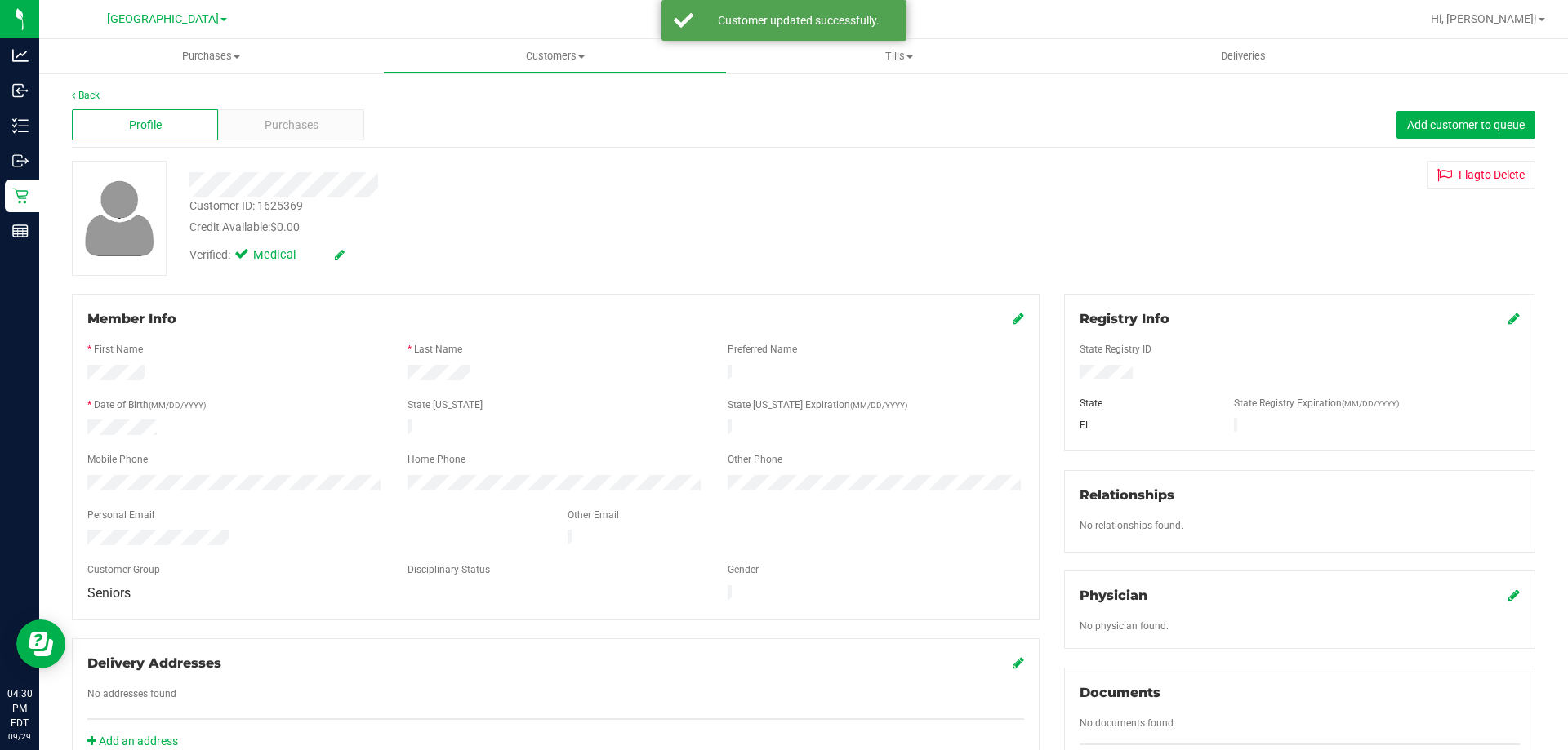
click at [335, 141] on div "Profile Purchases Add customer to queue" at bounding box center [803, 125] width 1464 height 45
click at [335, 134] on div "Purchases" at bounding box center [290, 125] width 146 height 31
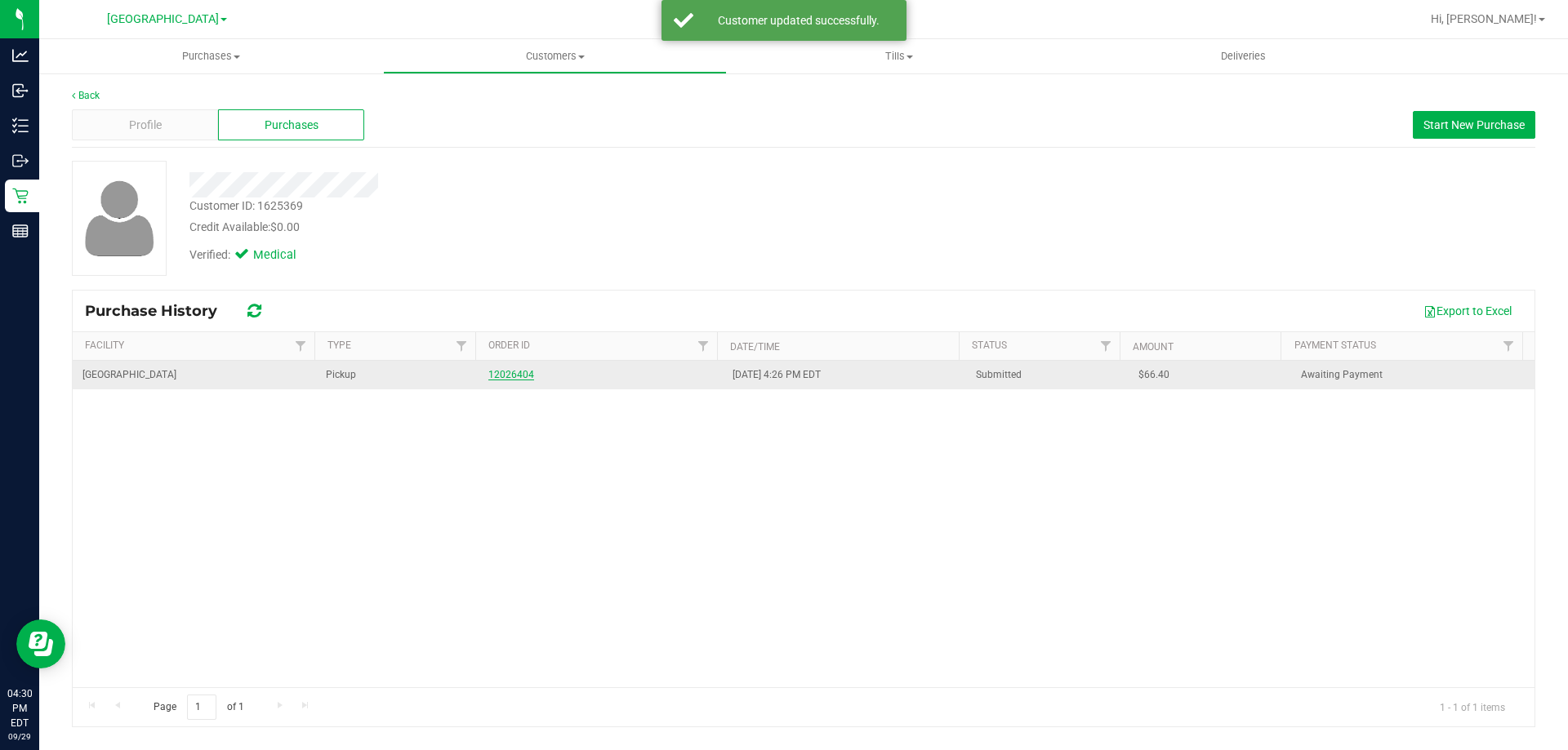
click at [512, 375] on link "12026404" at bounding box center [511, 374] width 46 height 11
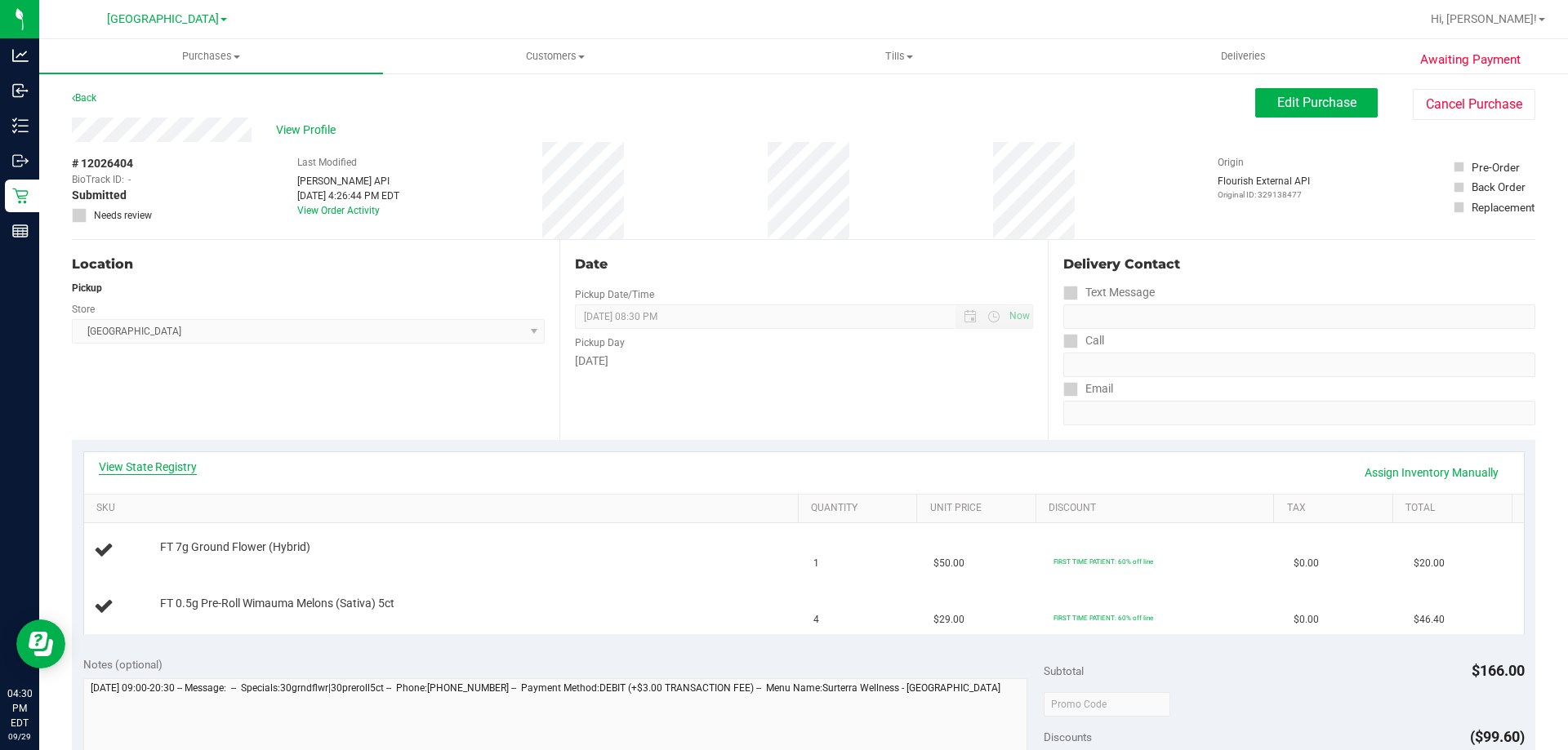
click at [167, 460] on link "View State Registry" at bounding box center [148, 467] width 98 height 16
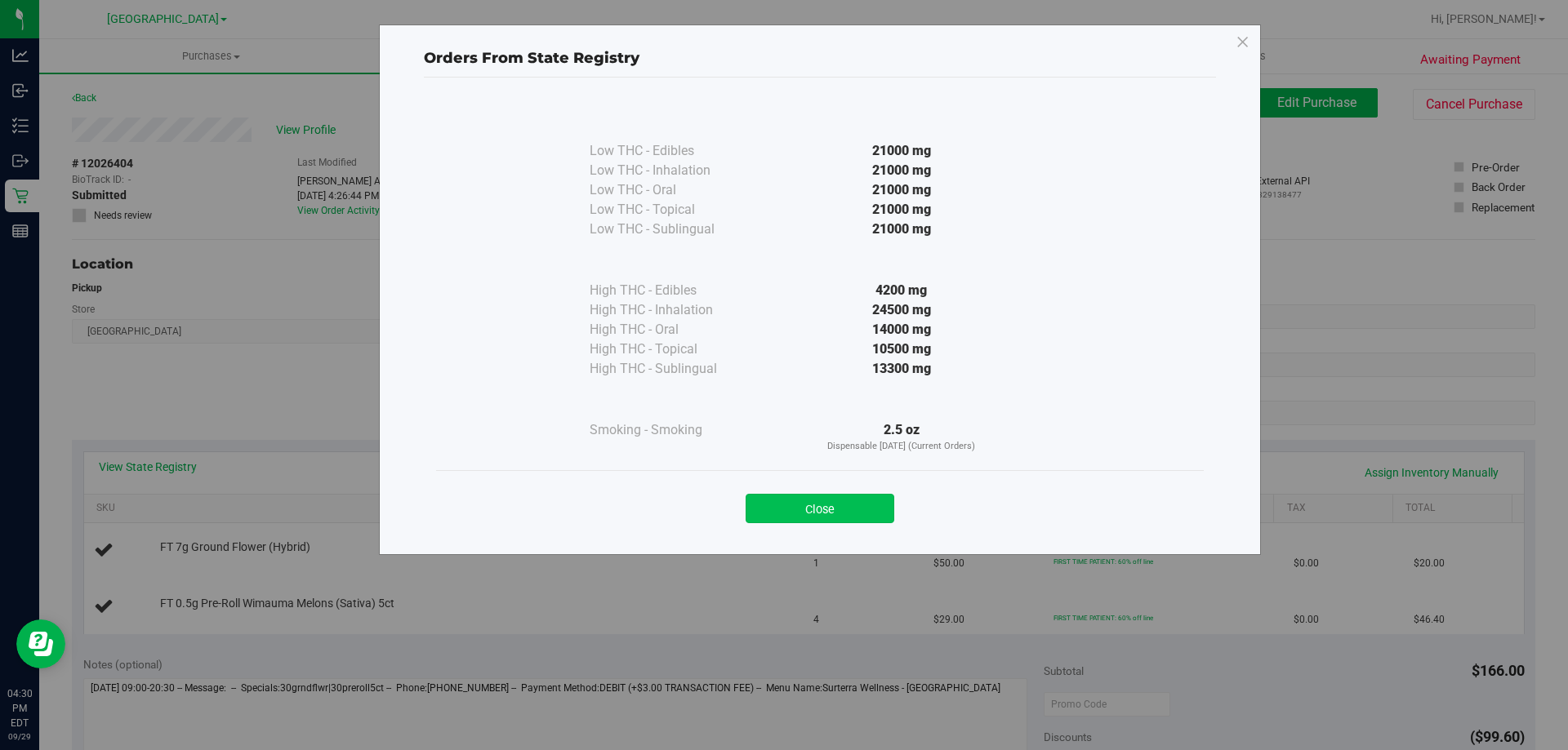
click at [832, 516] on button "Close" at bounding box center [819, 508] width 149 height 29
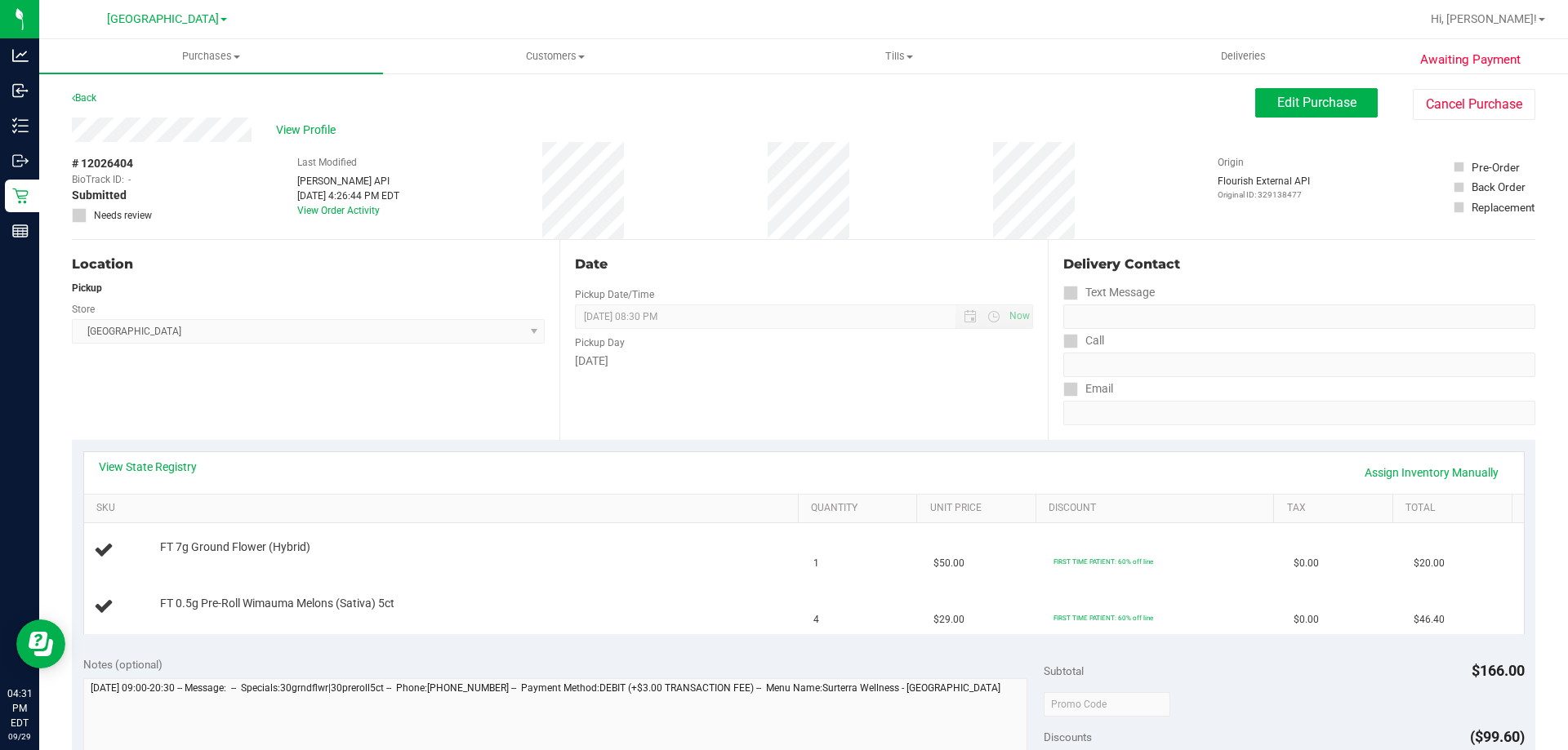
click at [587, 452] on div "View State Registry Assign Inventory Manually" at bounding box center [803, 472] width 1440 height 42
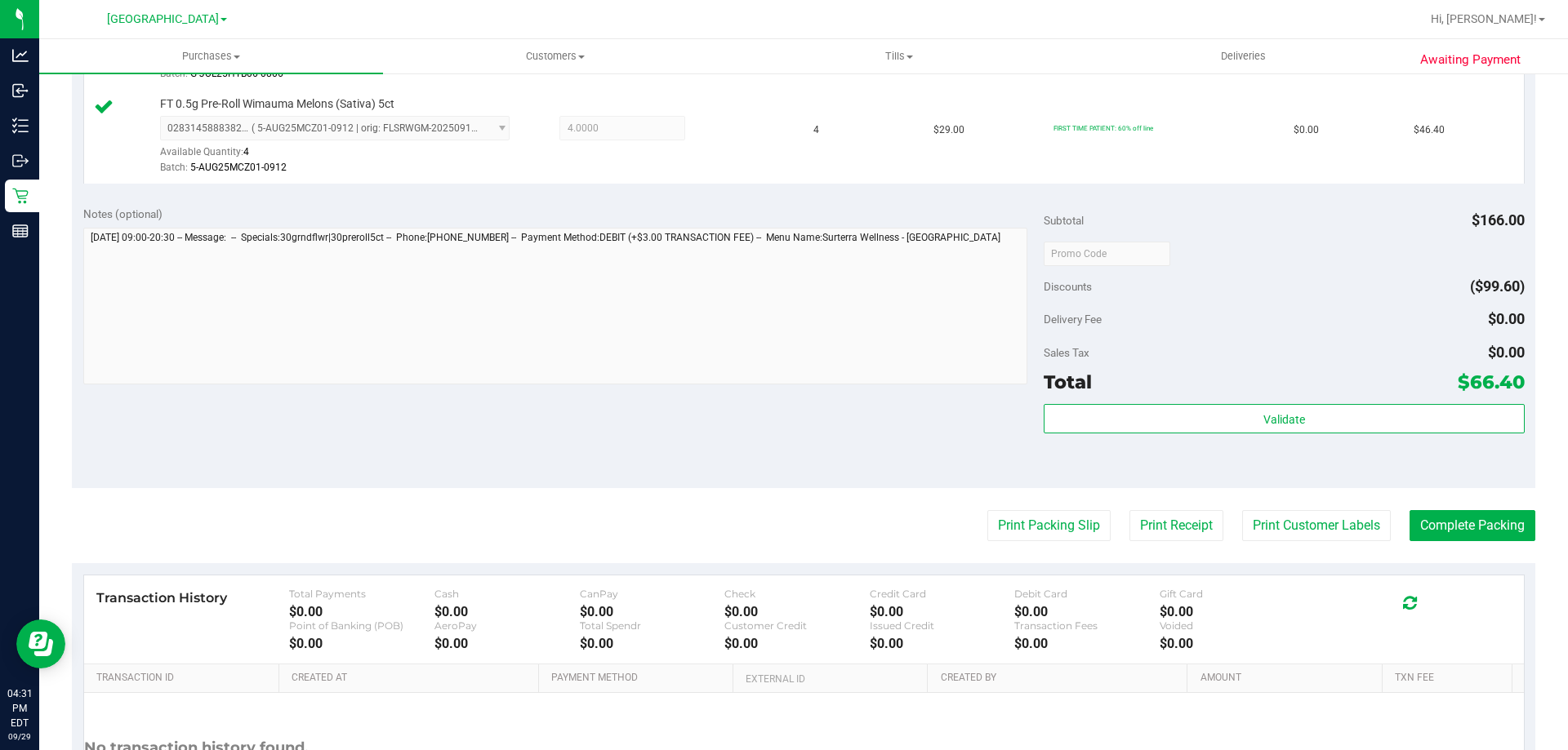
scroll to position [578, 0]
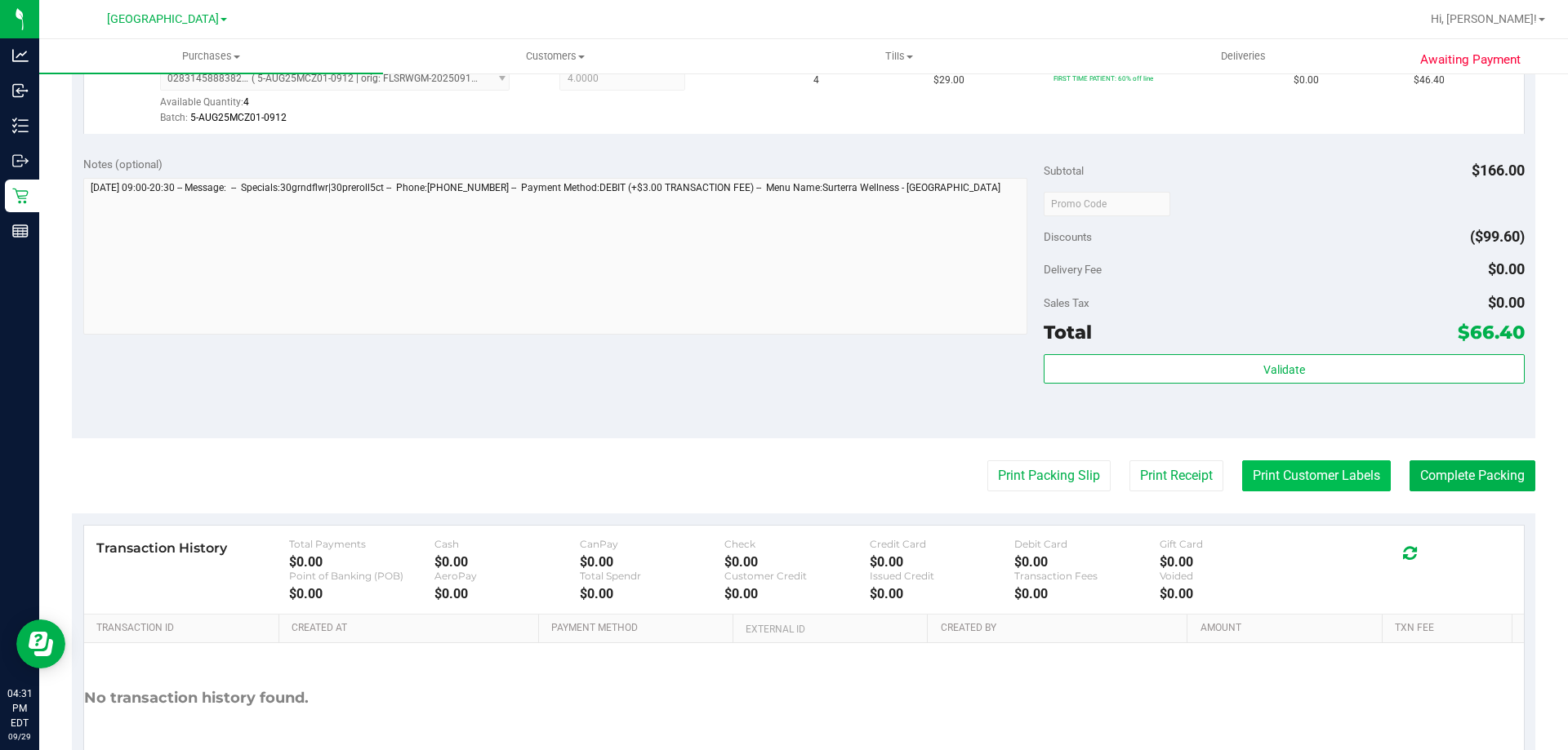
click at [1325, 468] on button "Print Customer Labels" at bounding box center [1316, 475] width 149 height 31
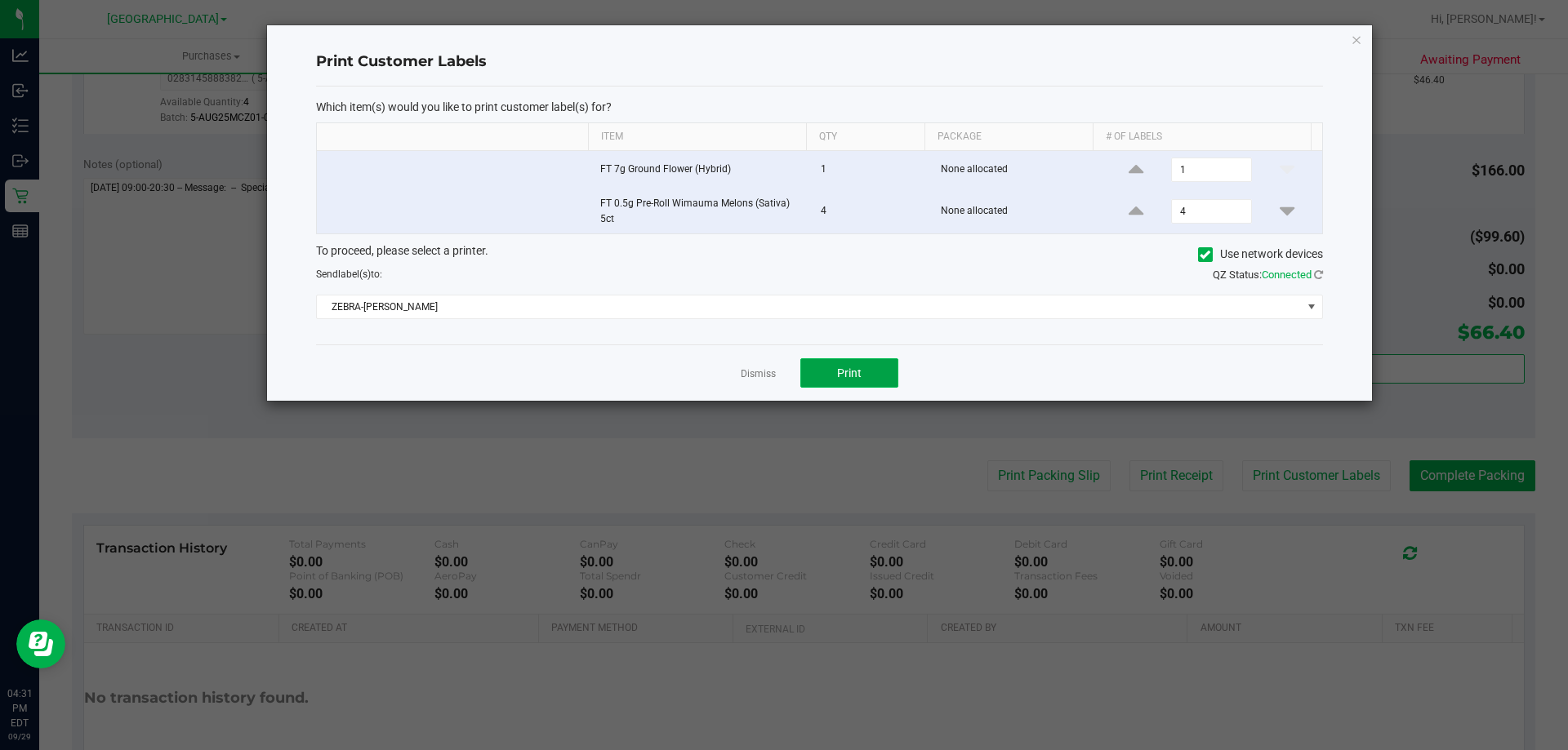
click at [876, 386] on button "Print" at bounding box center [849, 372] width 98 height 29
click at [757, 376] on link "Dismiss" at bounding box center [758, 374] width 35 height 14
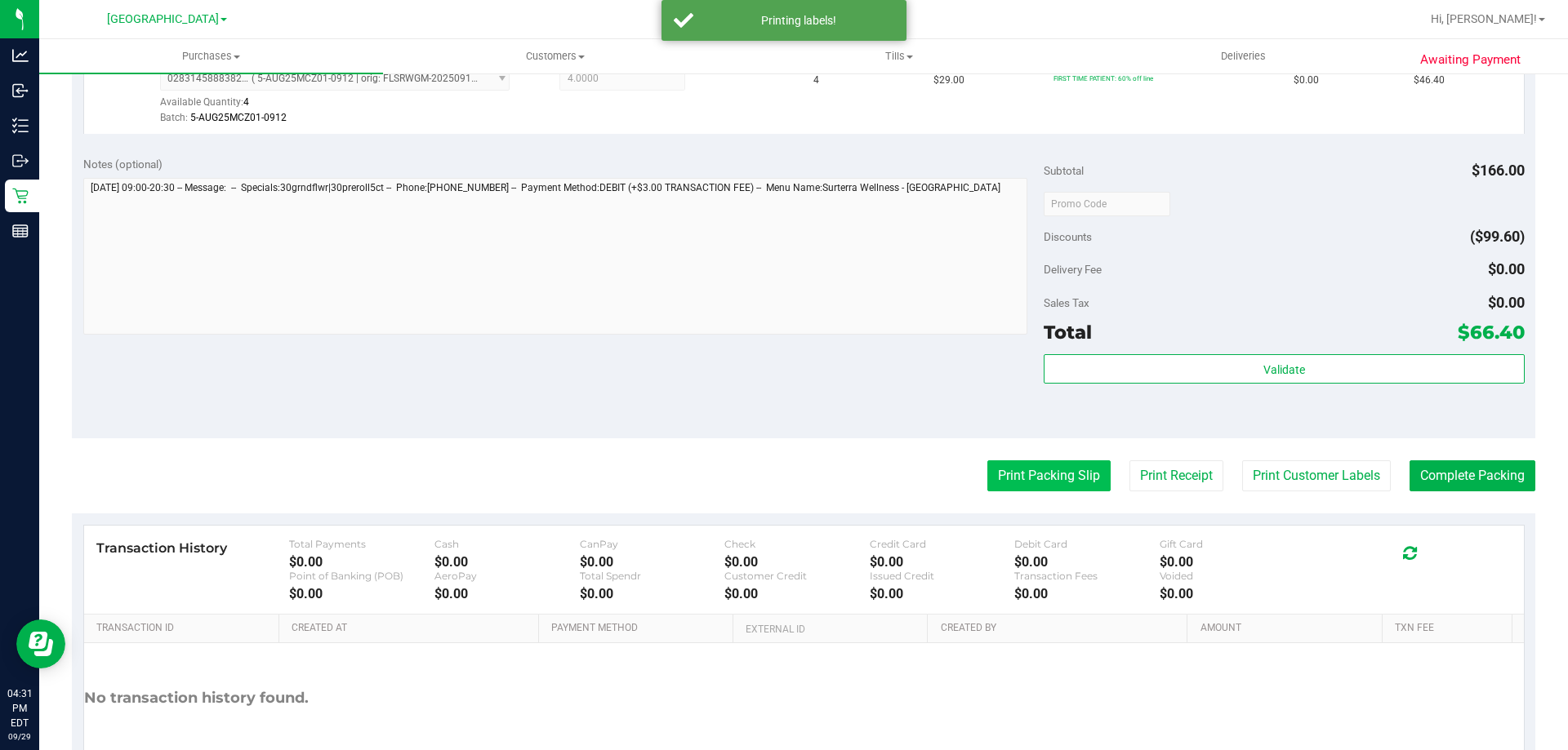
click at [1041, 491] on button "Print Packing Slip" at bounding box center [1049, 475] width 123 height 31
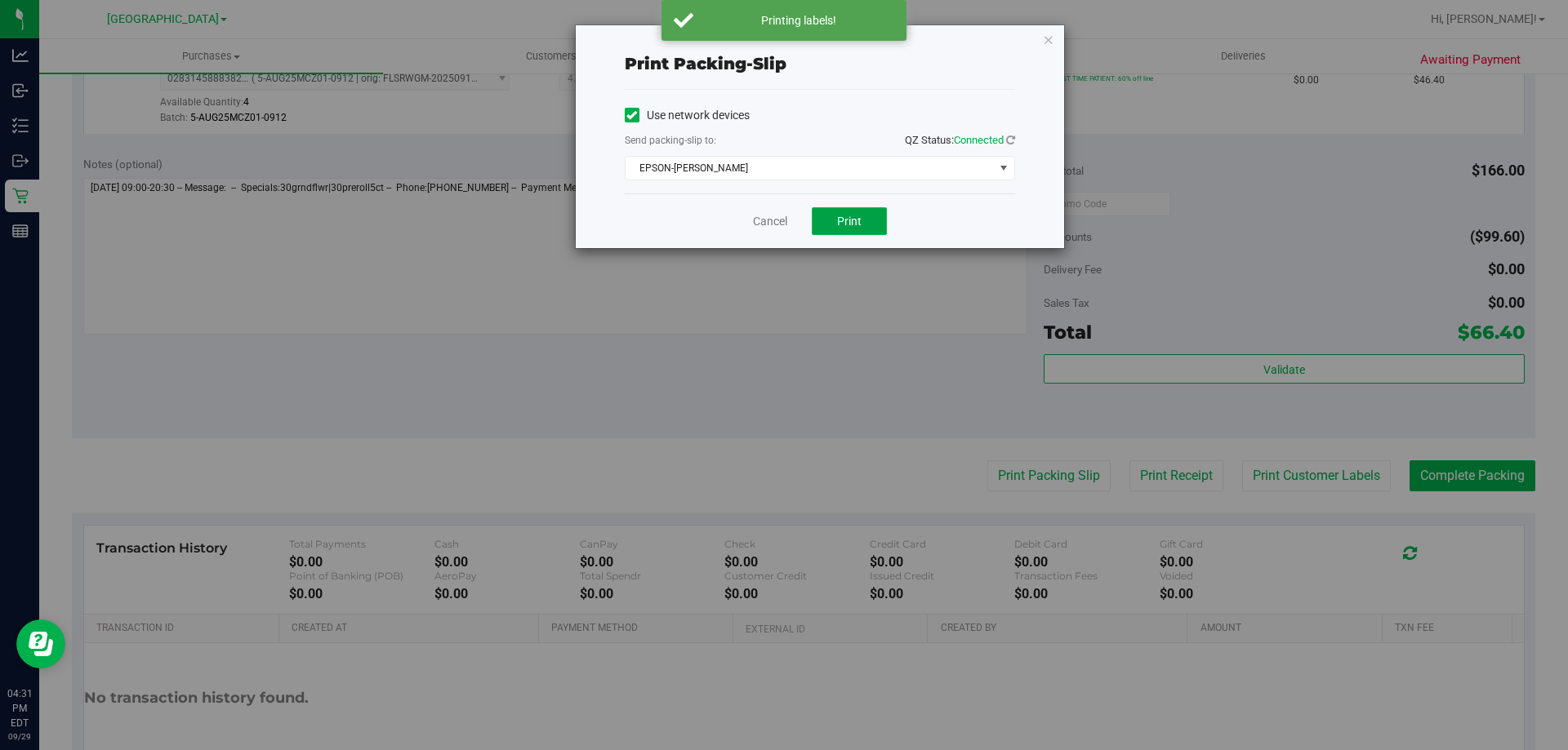
click at [854, 232] on button "Print" at bounding box center [849, 220] width 75 height 27
click at [765, 217] on link "Cancel" at bounding box center [770, 221] width 35 height 17
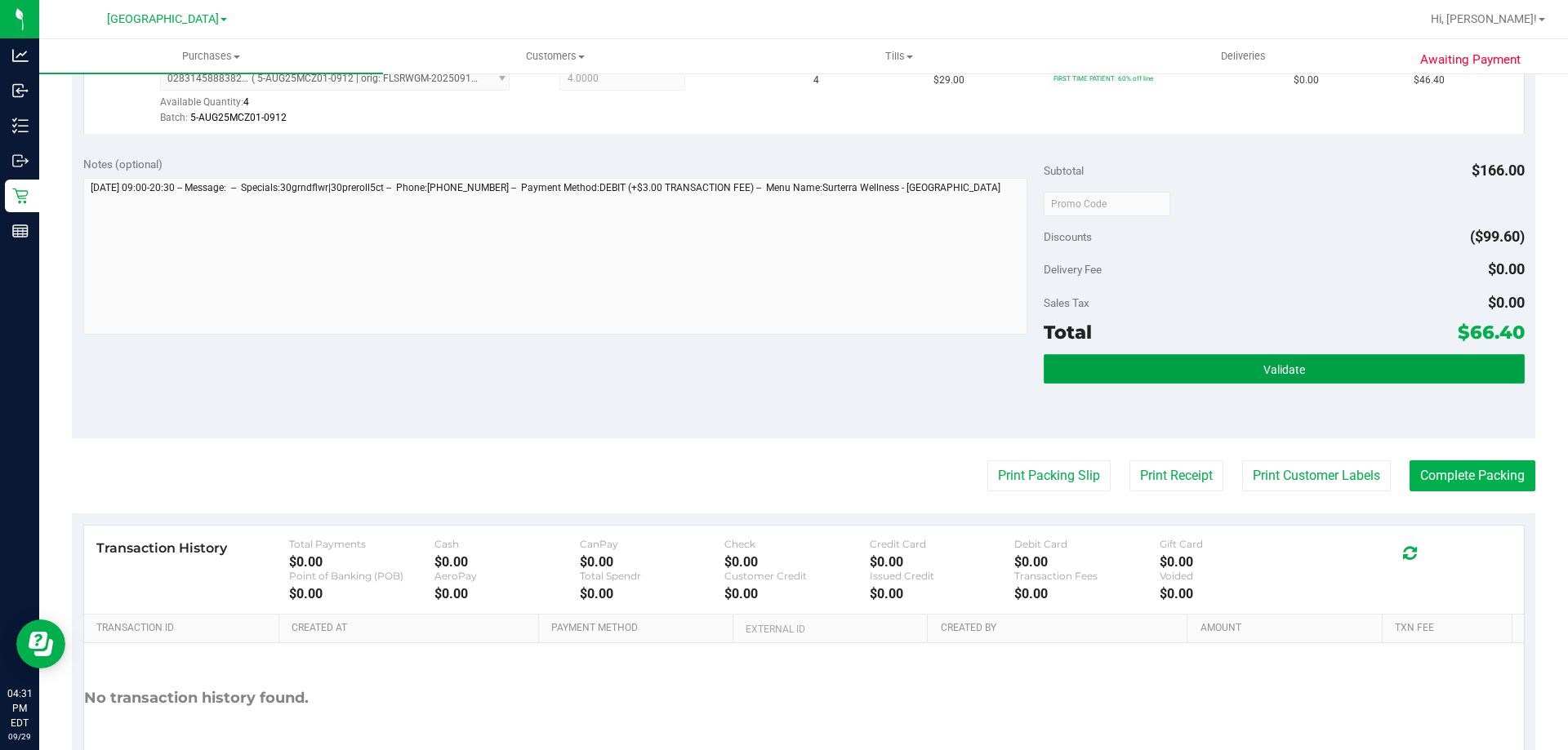
click at [1114, 376] on button "Validate" at bounding box center [1283, 368] width 480 height 29
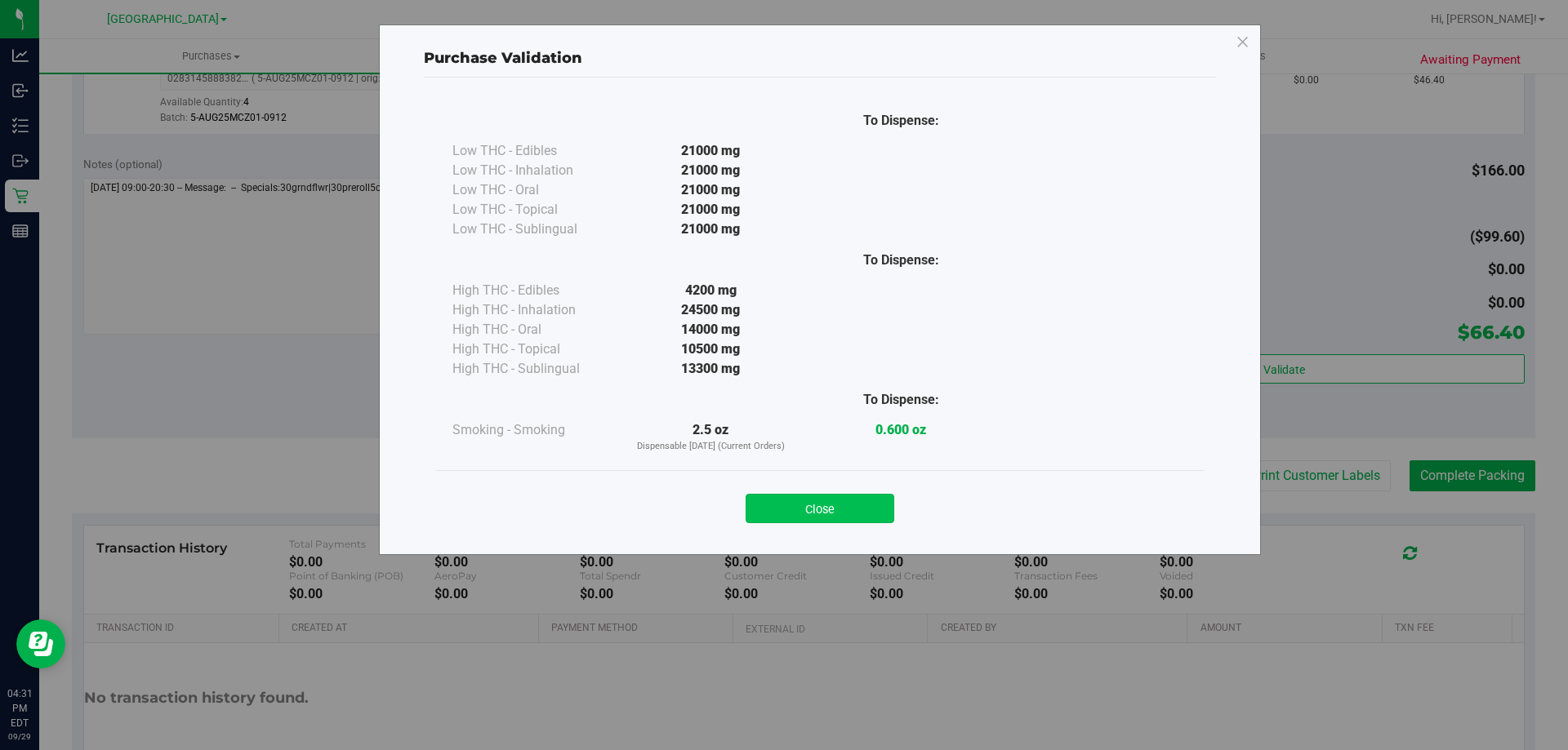
click at [829, 514] on button "Close" at bounding box center [819, 508] width 149 height 29
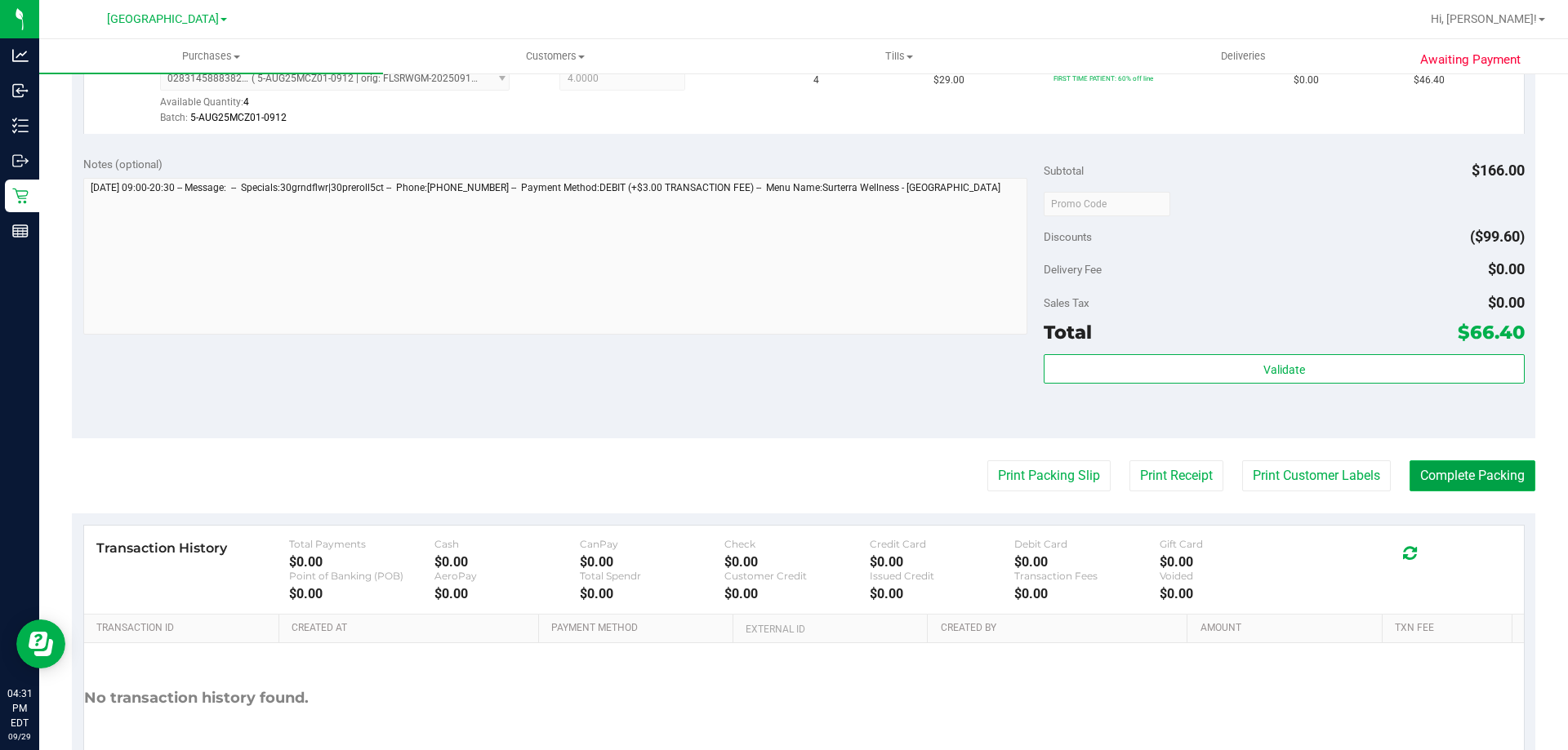
click at [1485, 486] on button "Complete Packing" at bounding box center [1472, 475] width 126 height 31
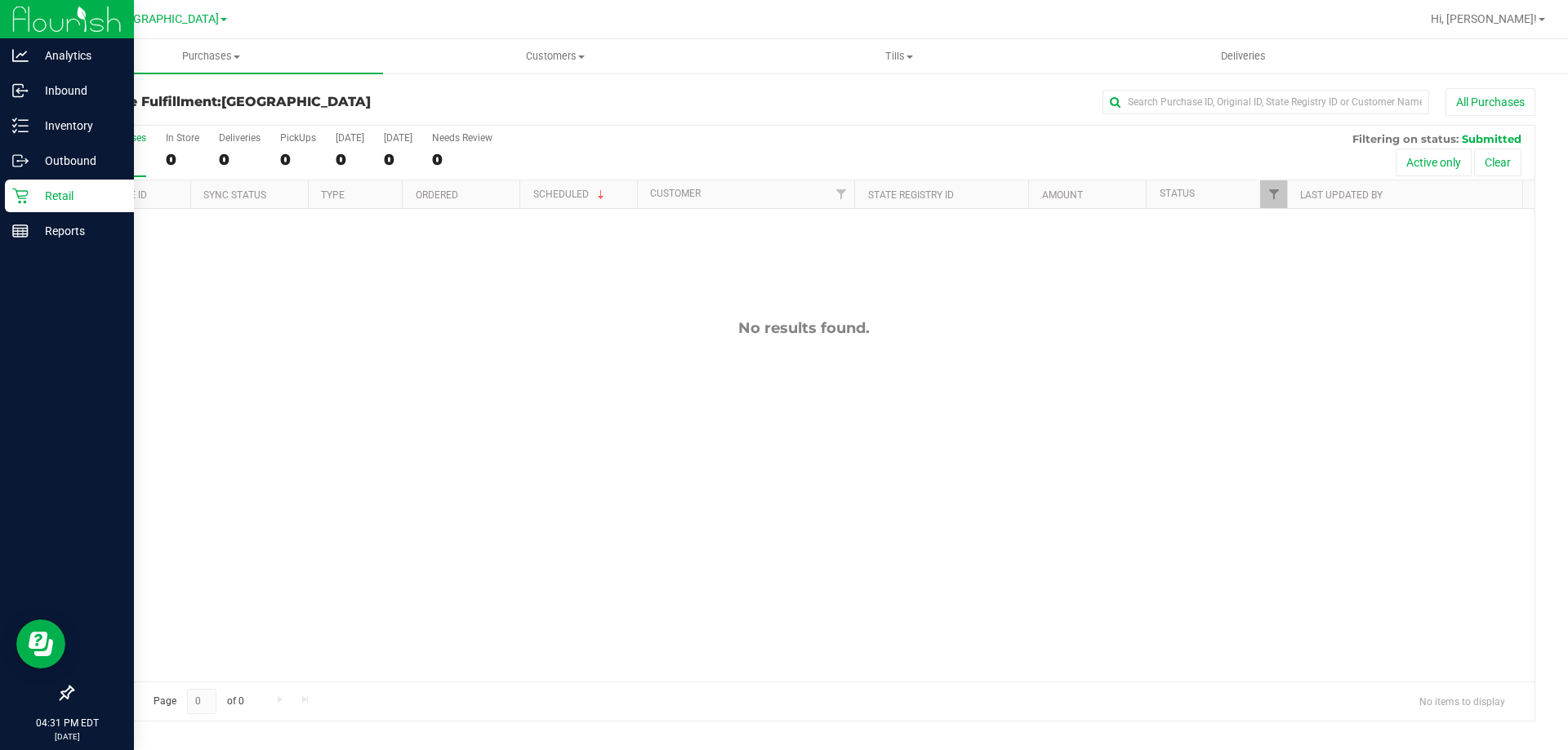
click at [36, 195] on p "Retail" at bounding box center [77, 195] width 98 height 19
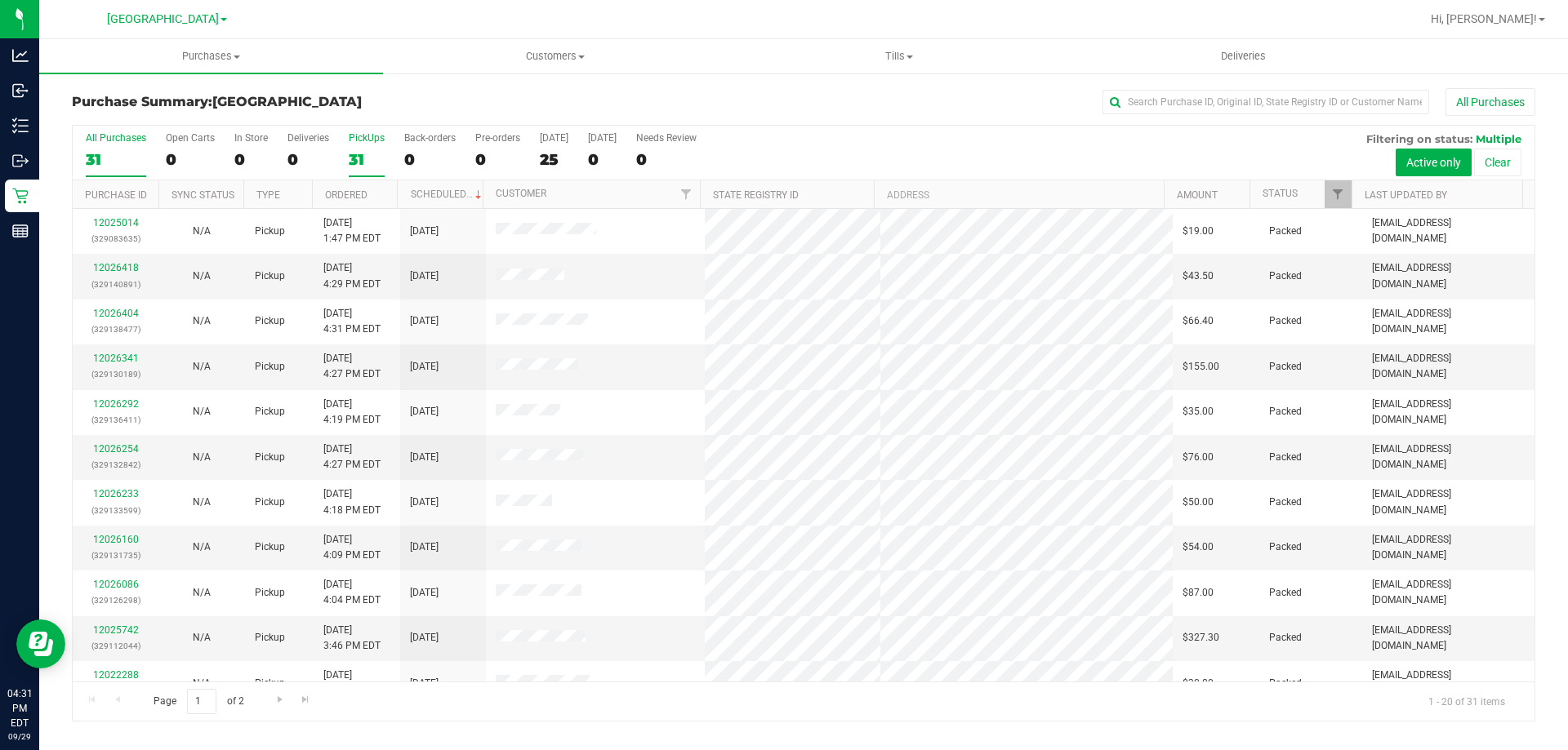
click at [358, 142] on div "PickUps" at bounding box center [366, 137] width 36 height 11
click at [0, 0] on input "PickUps 31" at bounding box center [0, 0] width 0 height 0
click at [136, 143] on label "All Purchases 31" at bounding box center [116, 154] width 60 height 45
click at [0, 0] on input "All Purchases 31" at bounding box center [0, 0] width 0 height 0
click at [378, 144] on label "PickUps 31" at bounding box center [366, 154] width 36 height 45
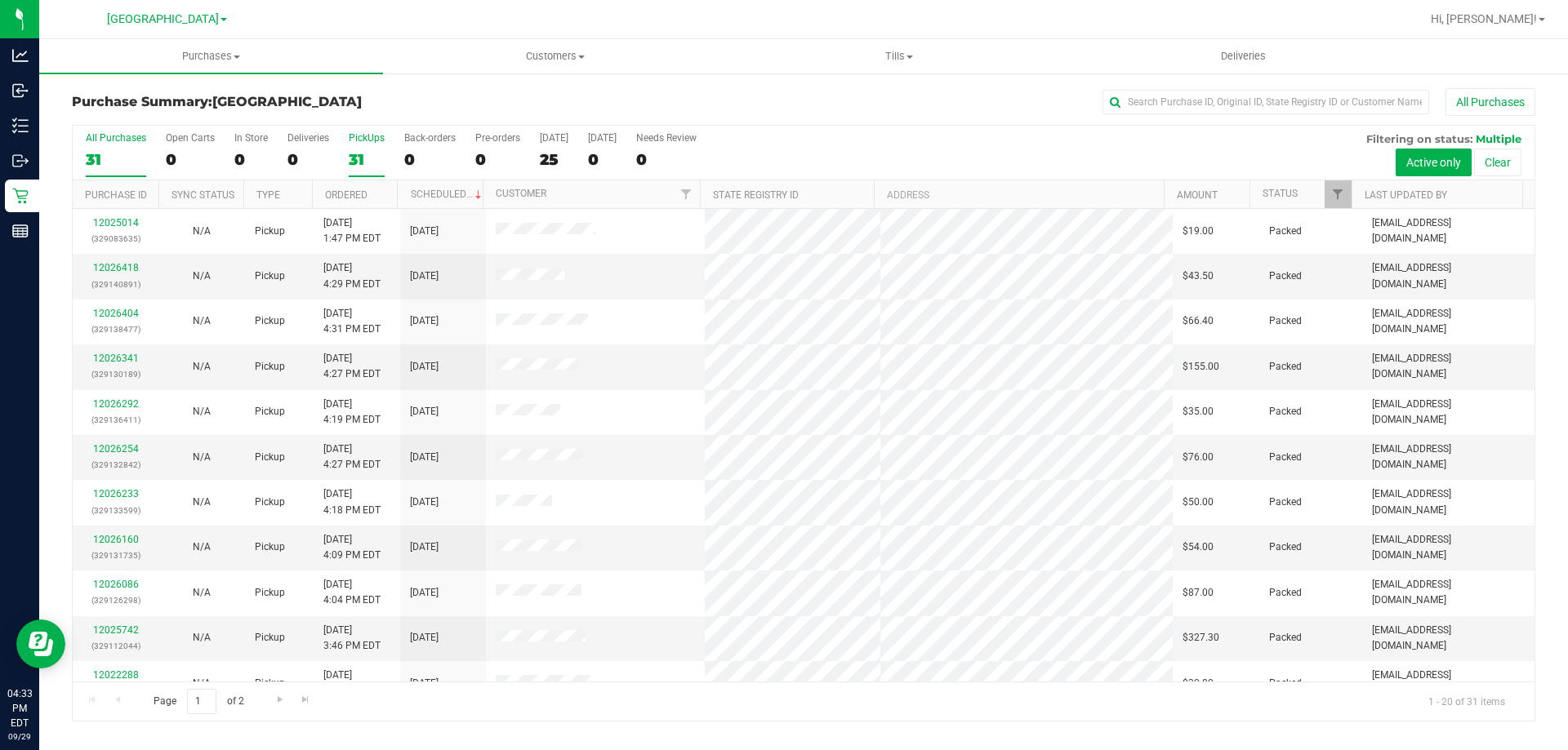
click at [0, 0] on input "PickUps 31" at bounding box center [0, 0] width 0 height 0
click at [142, 159] on div "31" at bounding box center [116, 159] width 60 height 19
click at [0, 0] on input "All Purchases 31" at bounding box center [0, 0] width 0 height 0
click at [373, 155] on div "32" at bounding box center [366, 159] width 36 height 19
click at [0, 0] on input "PickUps 32" at bounding box center [0, 0] width 0 height 0
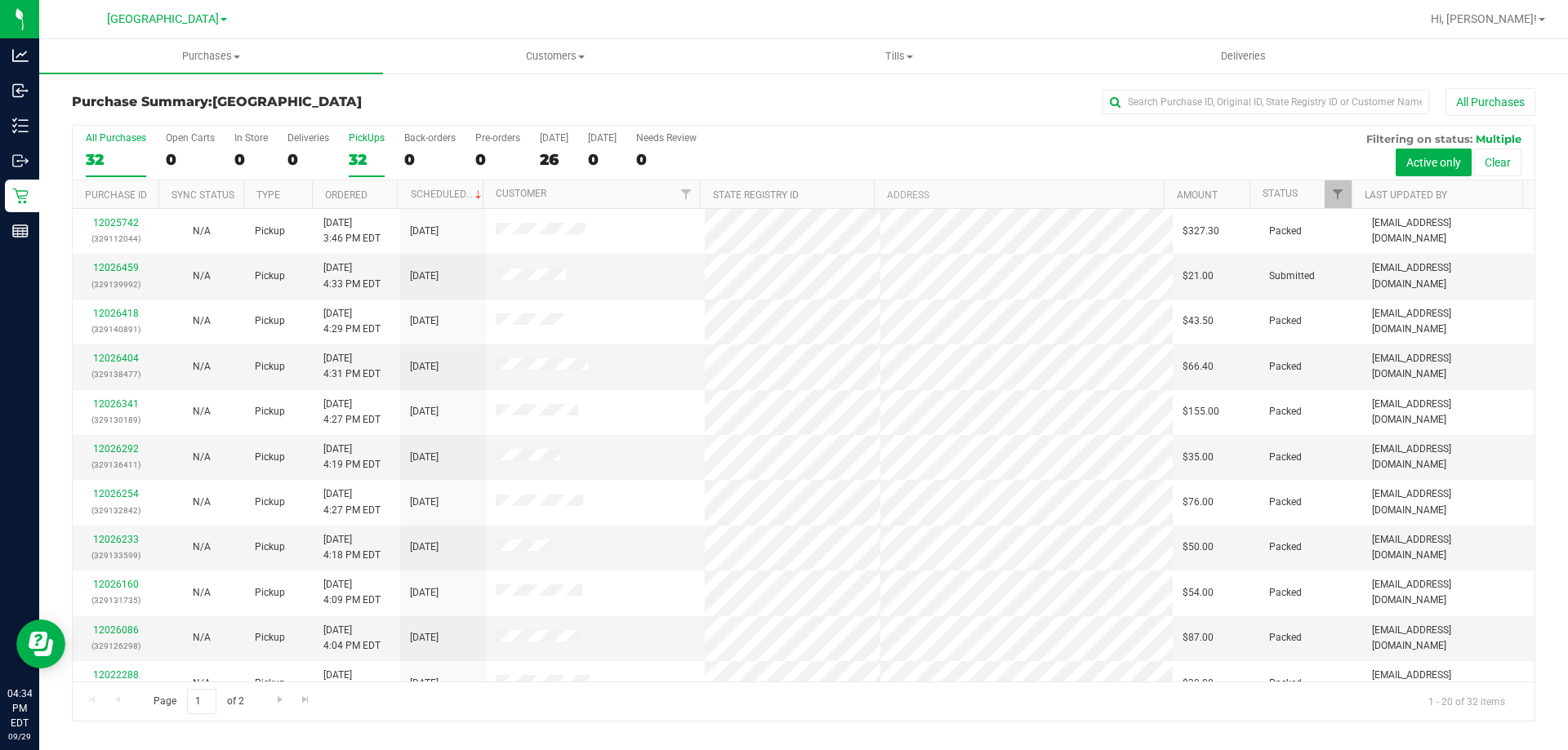
click at [126, 152] on div "32" at bounding box center [116, 159] width 60 height 19
click at [0, 0] on input "All Purchases 32" at bounding box center [0, 0] width 0 height 0
click at [357, 149] on label "PickUps 32" at bounding box center [366, 154] width 36 height 45
click at [0, 0] on input "PickUps 32" at bounding box center [0, 0] width 0 height 0
click at [112, 163] on div "32" at bounding box center [116, 159] width 60 height 19
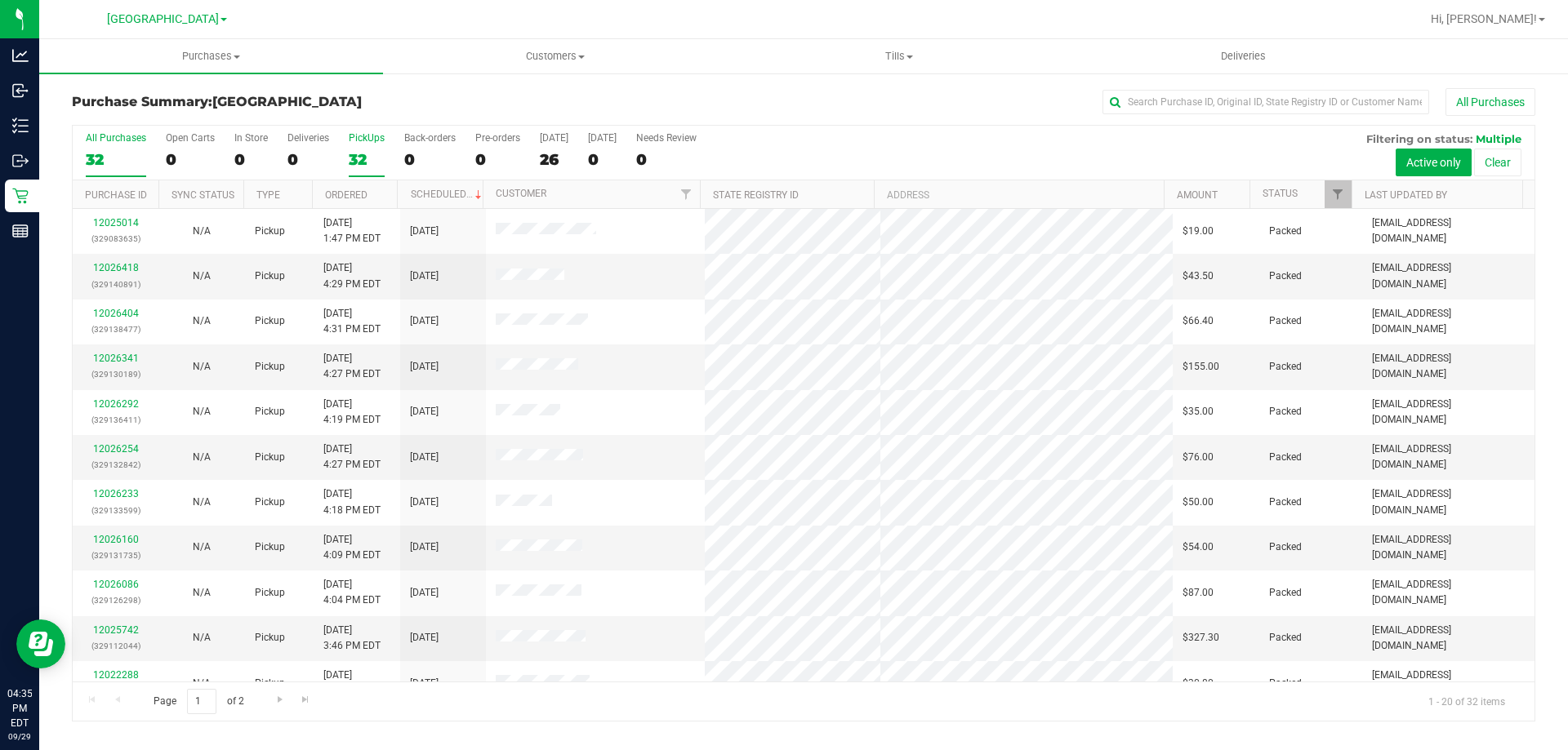
click at [0, 0] on input "All Purchases 32" at bounding box center [0, 0] width 0 height 0
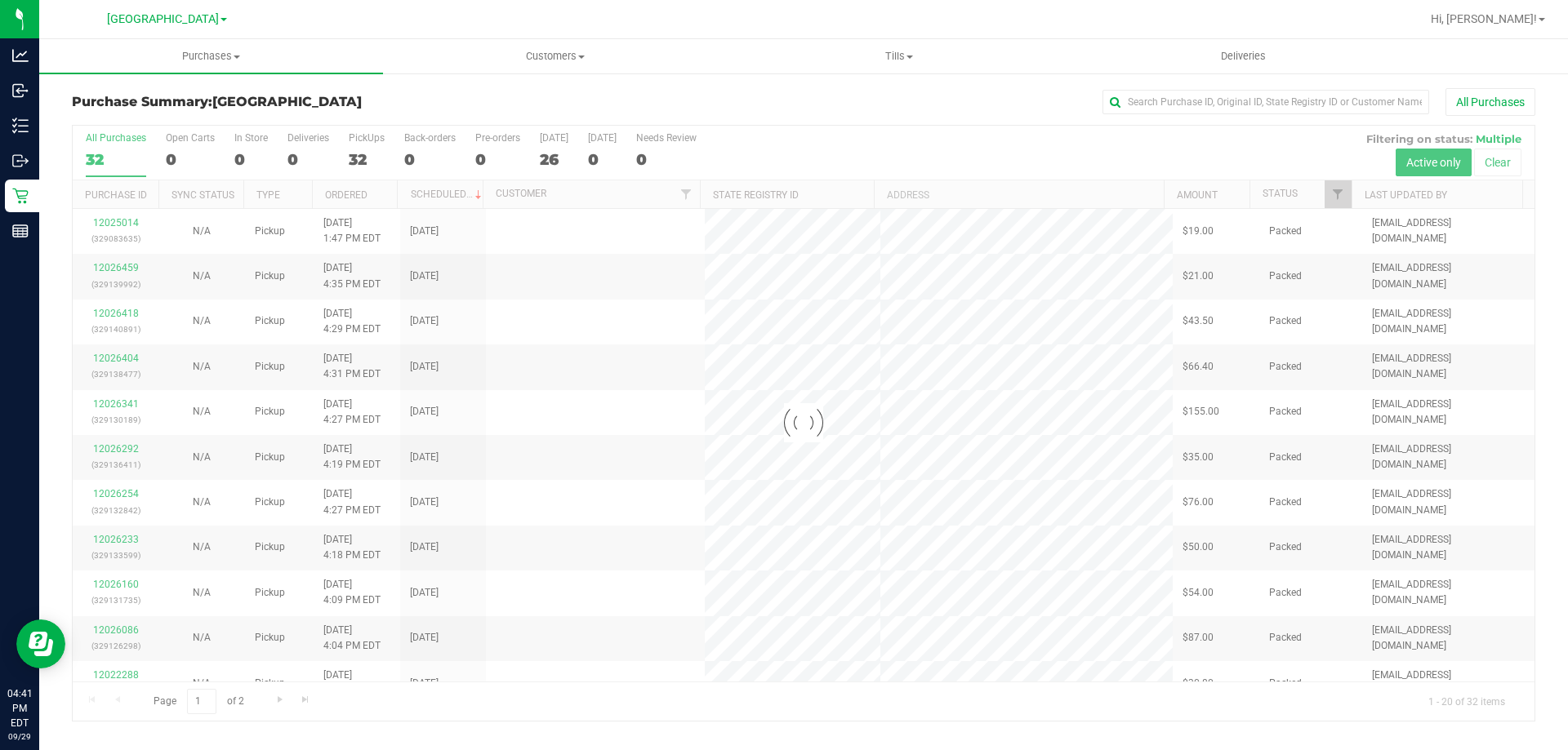
click at [380, 121] on div "Purchase Summary: [GEOGRAPHIC_DATA] All Purchases" at bounding box center [803, 106] width 1464 height 36
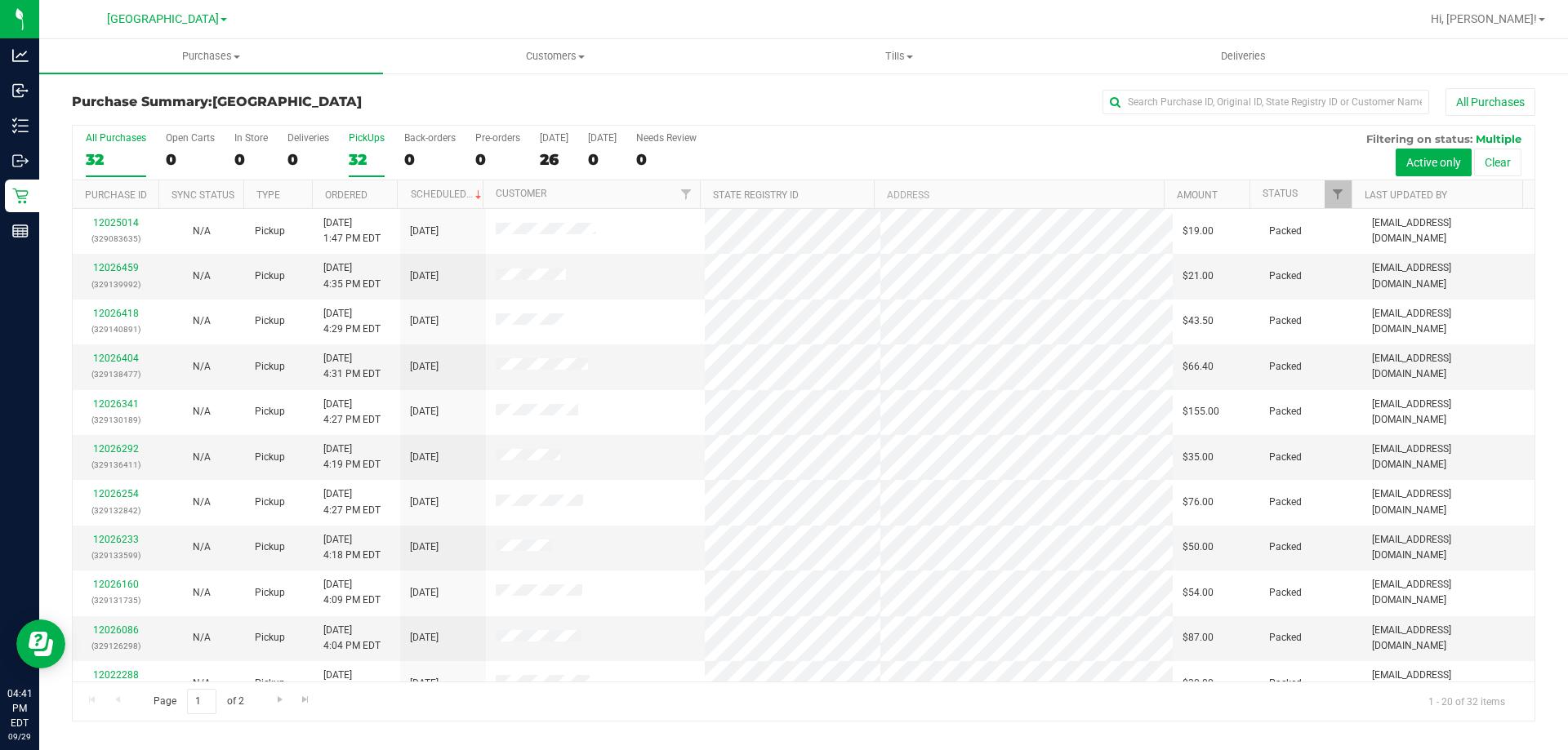
click at [364, 145] on label "PickUps 32" at bounding box center [366, 154] width 36 height 45
click at [0, 0] on input "PickUps 32" at bounding box center [0, 0] width 0 height 0
click at [107, 155] on div "31" at bounding box center [116, 159] width 60 height 19
click at [0, 0] on input "All Purchases 31" at bounding box center [0, 0] width 0 height 0
click at [367, 155] on div "31" at bounding box center [366, 159] width 36 height 19
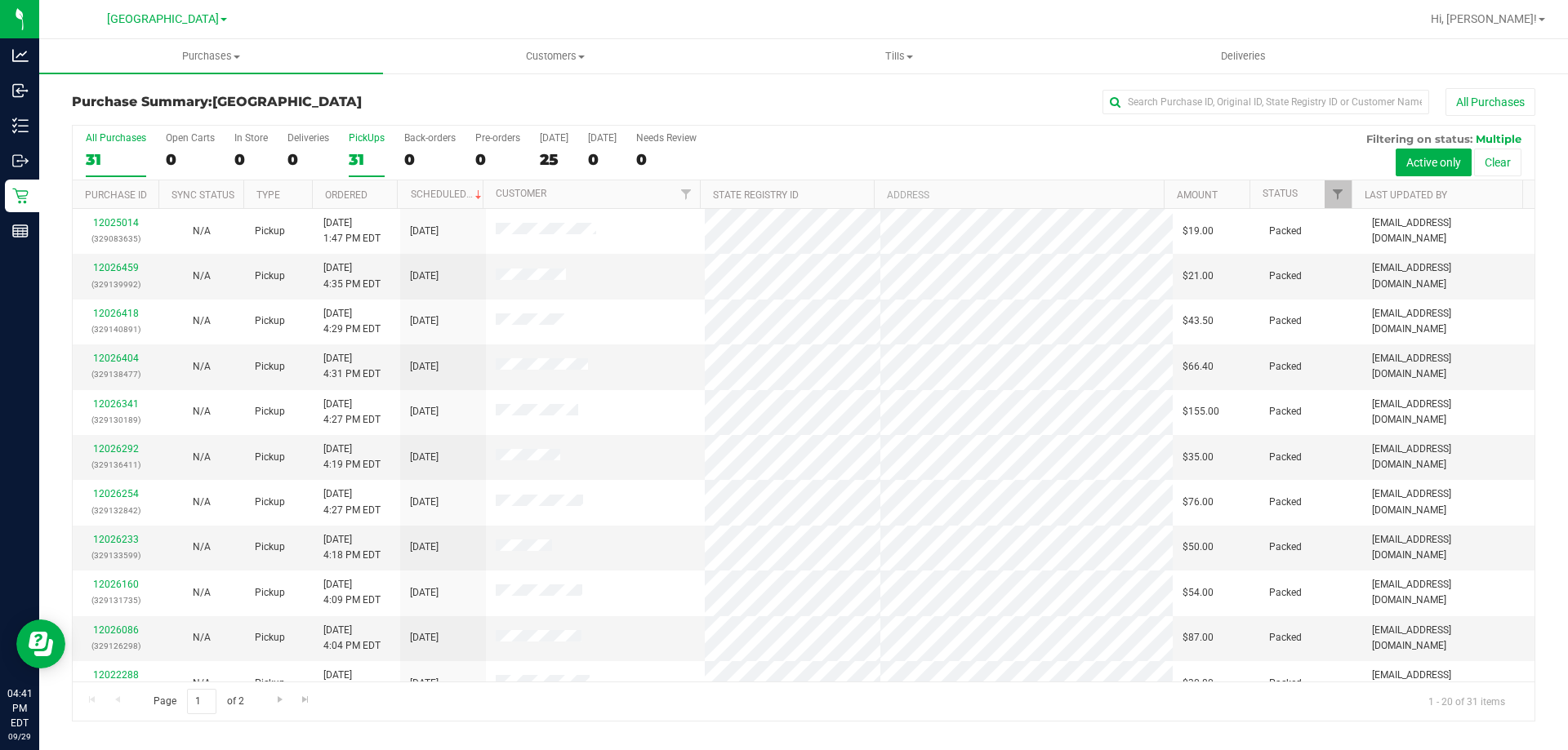
click at [0, 0] on input "PickUps 31" at bounding box center [0, 0] width 0 height 0
click at [111, 148] on label "All Purchases 31" at bounding box center [116, 154] width 60 height 45
click at [0, 0] on input "All Purchases 31" at bounding box center [0, 0] width 0 height 0
click at [369, 153] on div "31" at bounding box center [366, 159] width 36 height 19
click at [0, 0] on input "PickUps 31" at bounding box center [0, 0] width 0 height 0
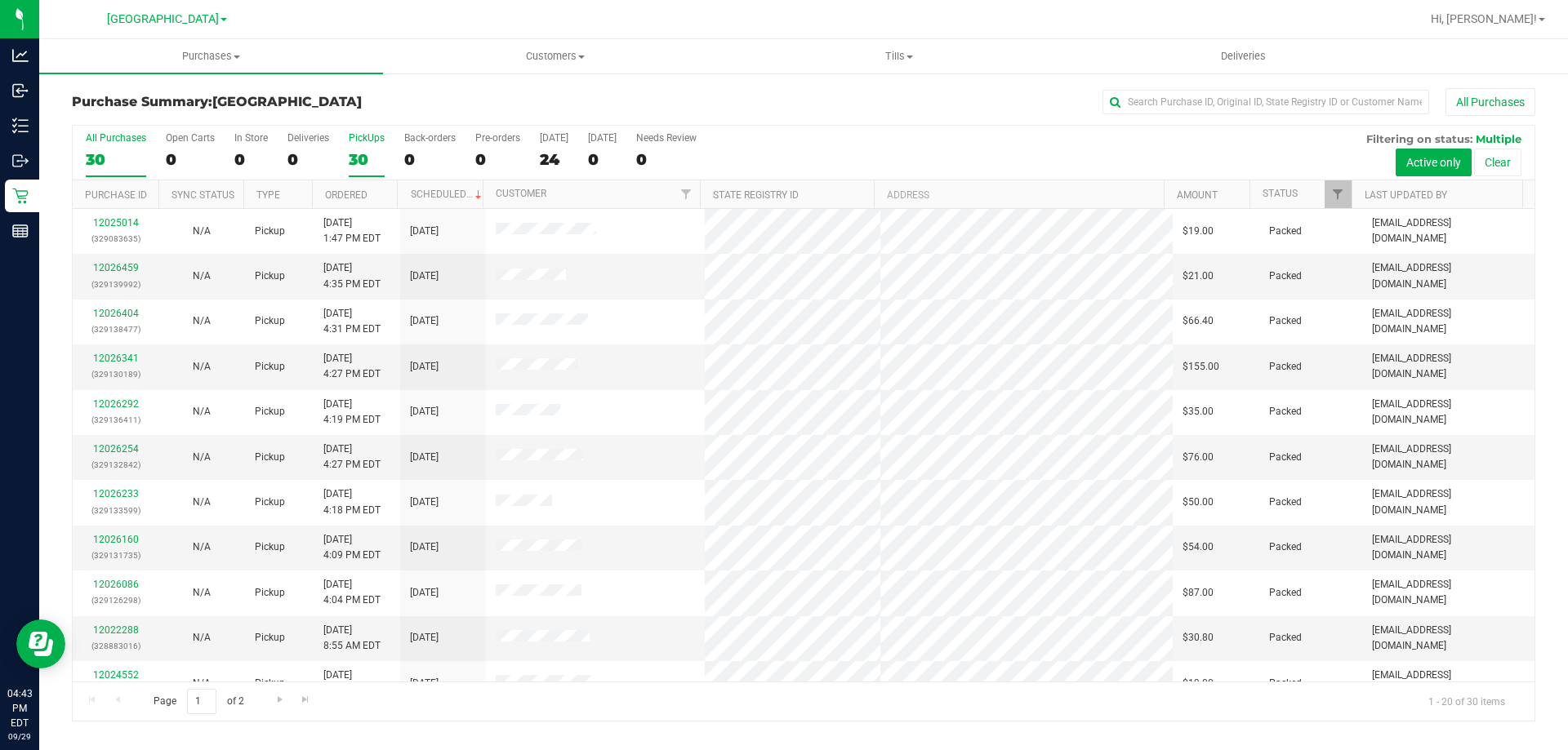
drag, startPoint x: 114, startPoint y: 147, endPoint x: 121, endPoint y: 16, distance: 131.2
click at [113, 146] on label "All Purchases 30" at bounding box center [116, 154] width 60 height 45
click at [0, 0] on input "All Purchases 30" at bounding box center [0, 0] width 0 height 0
click at [359, 155] on div "30" at bounding box center [366, 159] width 36 height 19
click at [0, 0] on input "PickUps 30" at bounding box center [0, 0] width 0 height 0
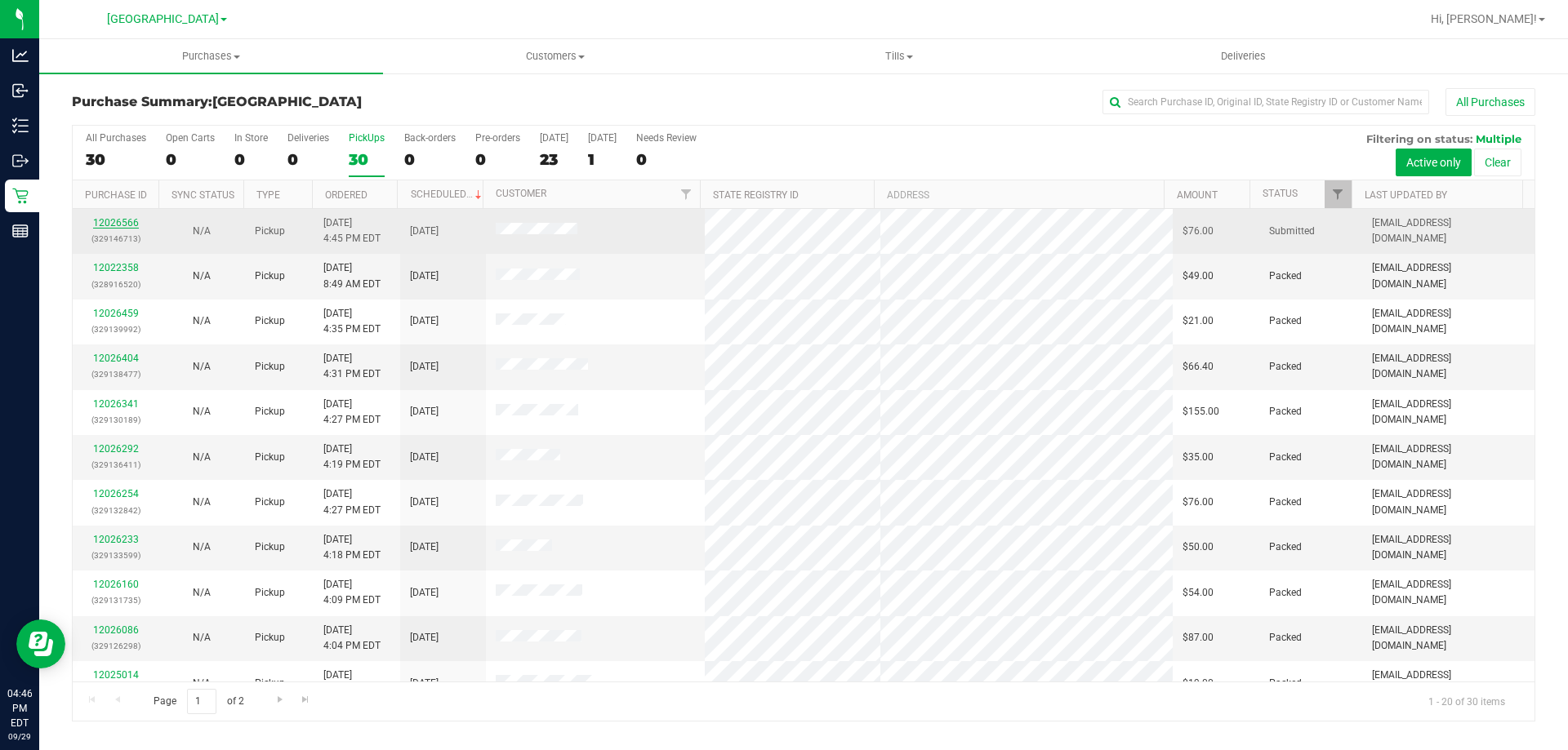
click at [120, 226] on link "12026566" at bounding box center [116, 222] width 46 height 11
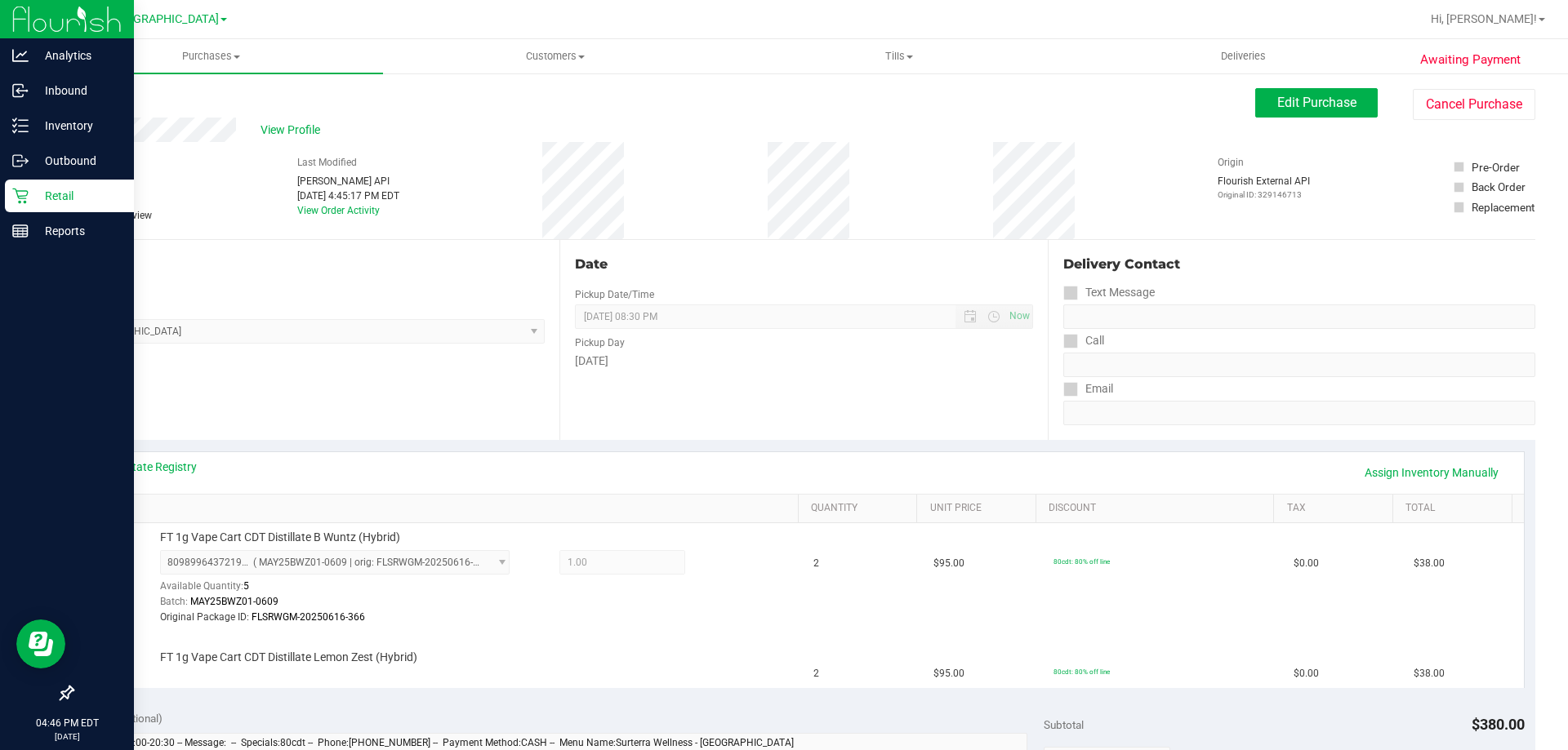
click at [31, 210] on div "Retail" at bounding box center [70, 195] width 129 height 33
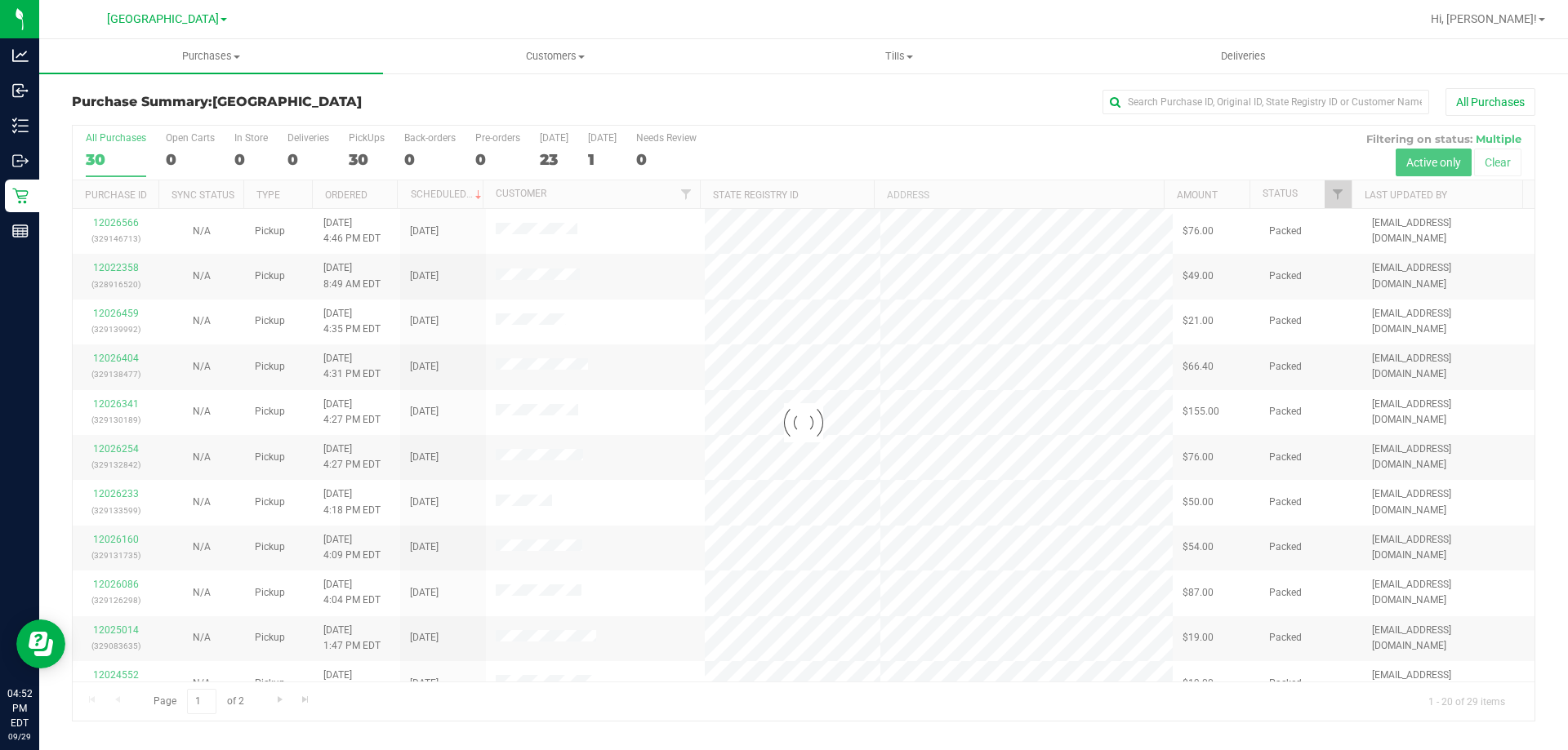
click at [377, 149] on div at bounding box center [803, 423] width 1462 height 595
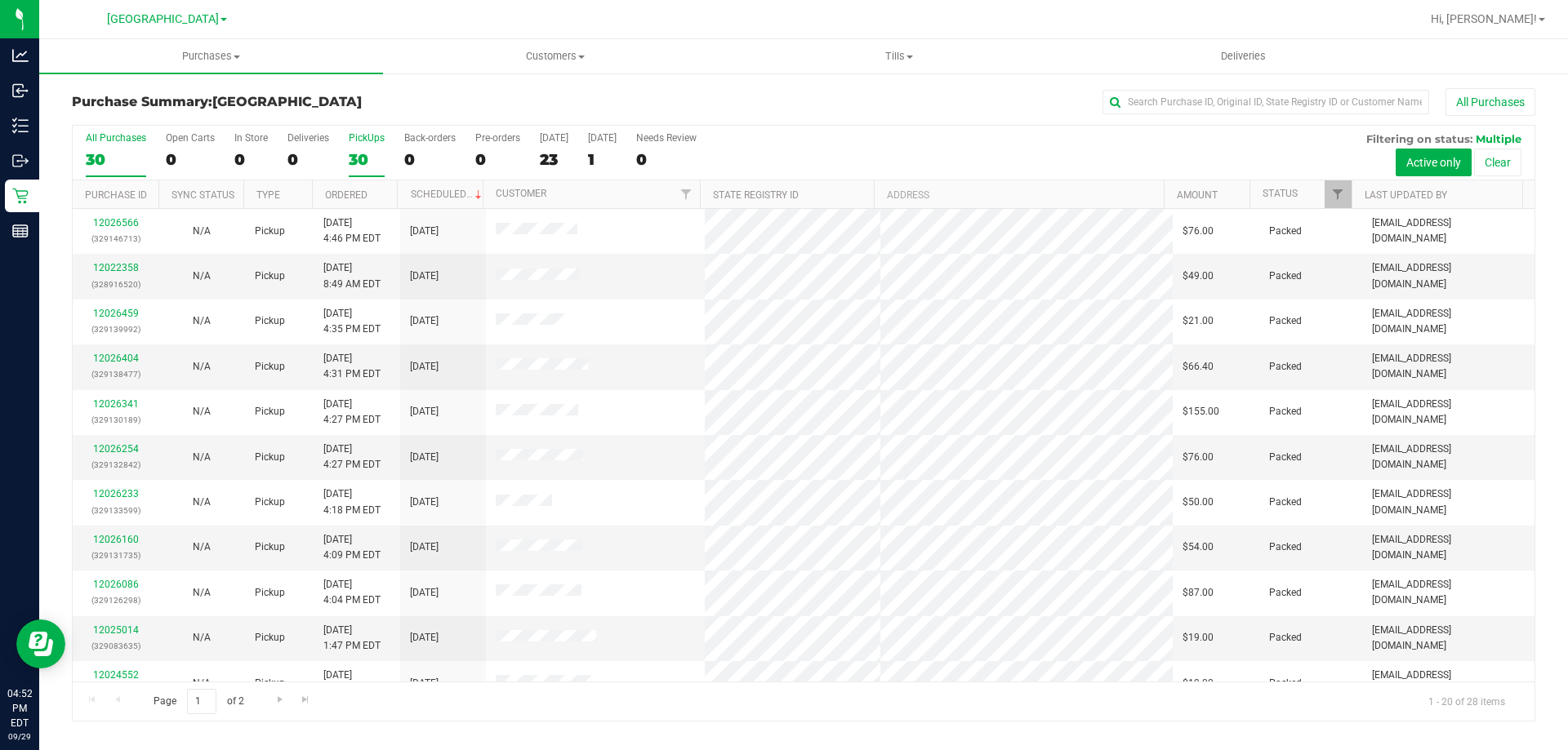
click at [365, 137] on div "PickUps" at bounding box center [366, 137] width 36 height 11
click at [0, 0] on input "PickUps 30" at bounding box center [0, 0] width 0 height 0
click at [100, 156] on div "28" at bounding box center [116, 159] width 60 height 19
click at [0, 0] on input "All Purchases 28" at bounding box center [0, 0] width 0 height 0
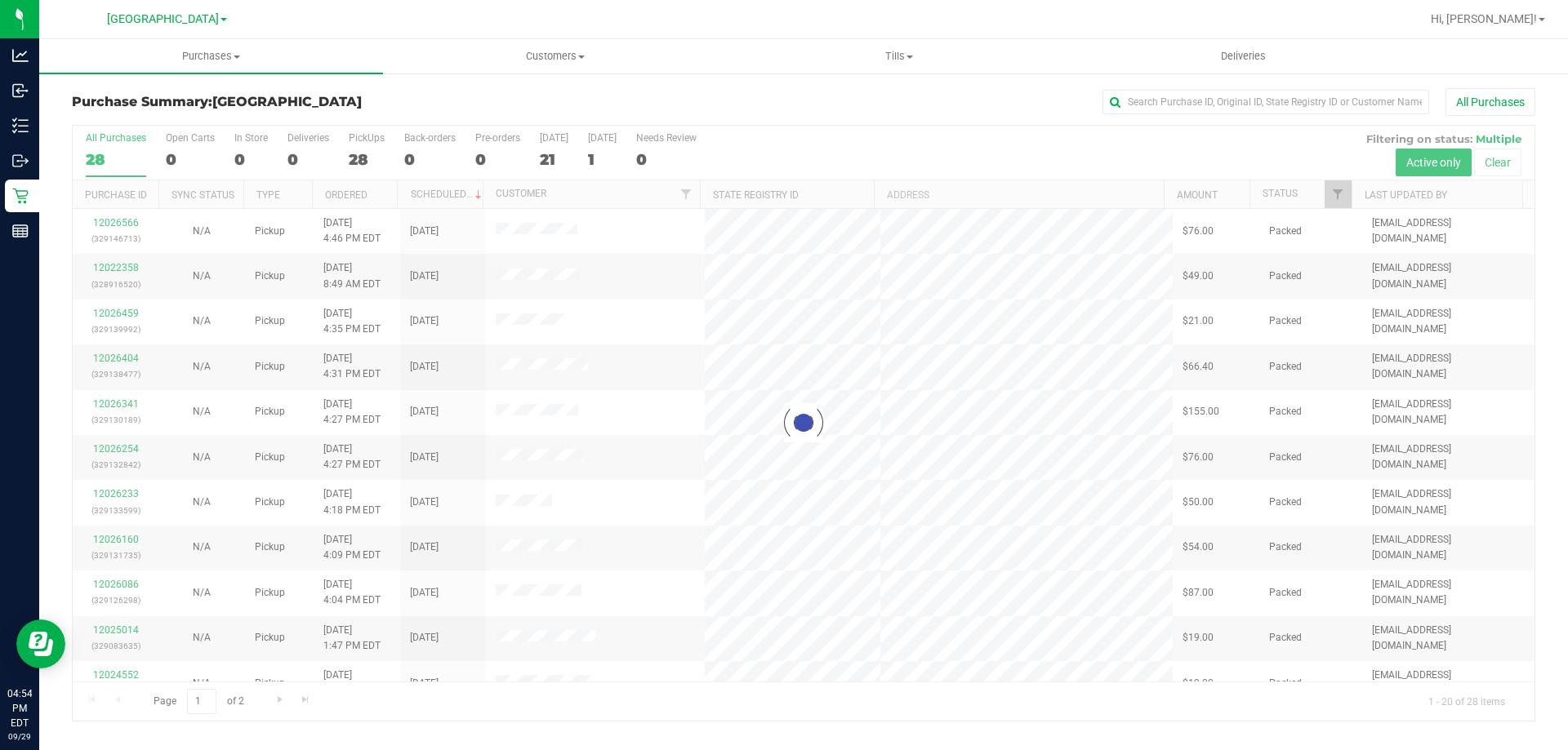
click at [354, 143] on div at bounding box center [803, 423] width 1462 height 595
click at [364, 145] on div at bounding box center [803, 423] width 1462 height 595
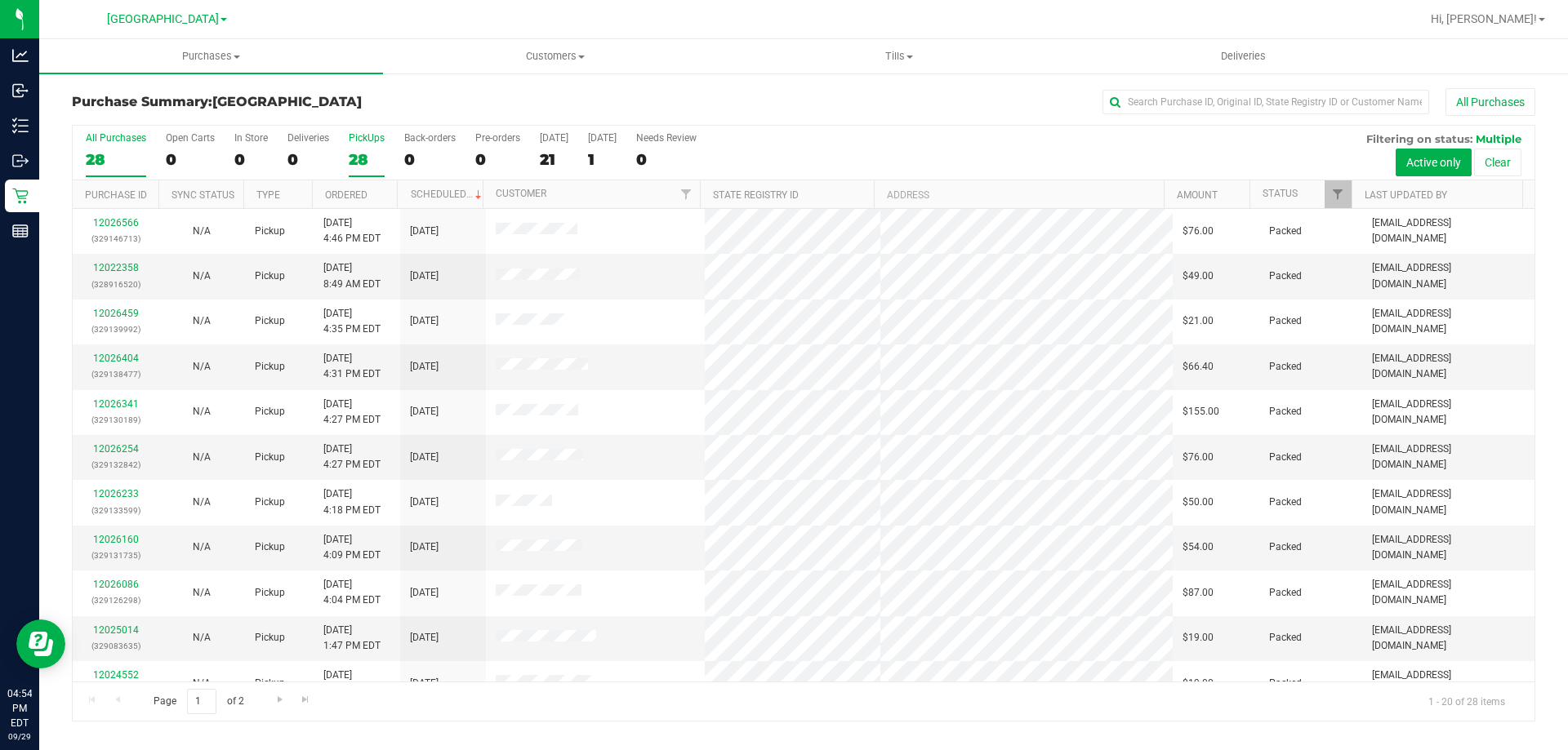
click at [376, 160] on div "28" at bounding box center [366, 159] width 36 height 19
click at [0, 0] on input "PickUps 28" at bounding box center [0, 0] width 0 height 0
click at [112, 152] on div "28" at bounding box center [116, 159] width 60 height 19
click at [0, 0] on input "All Purchases 28" at bounding box center [0, 0] width 0 height 0
click at [376, 153] on div "28" at bounding box center [366, 159] width 36 height 19
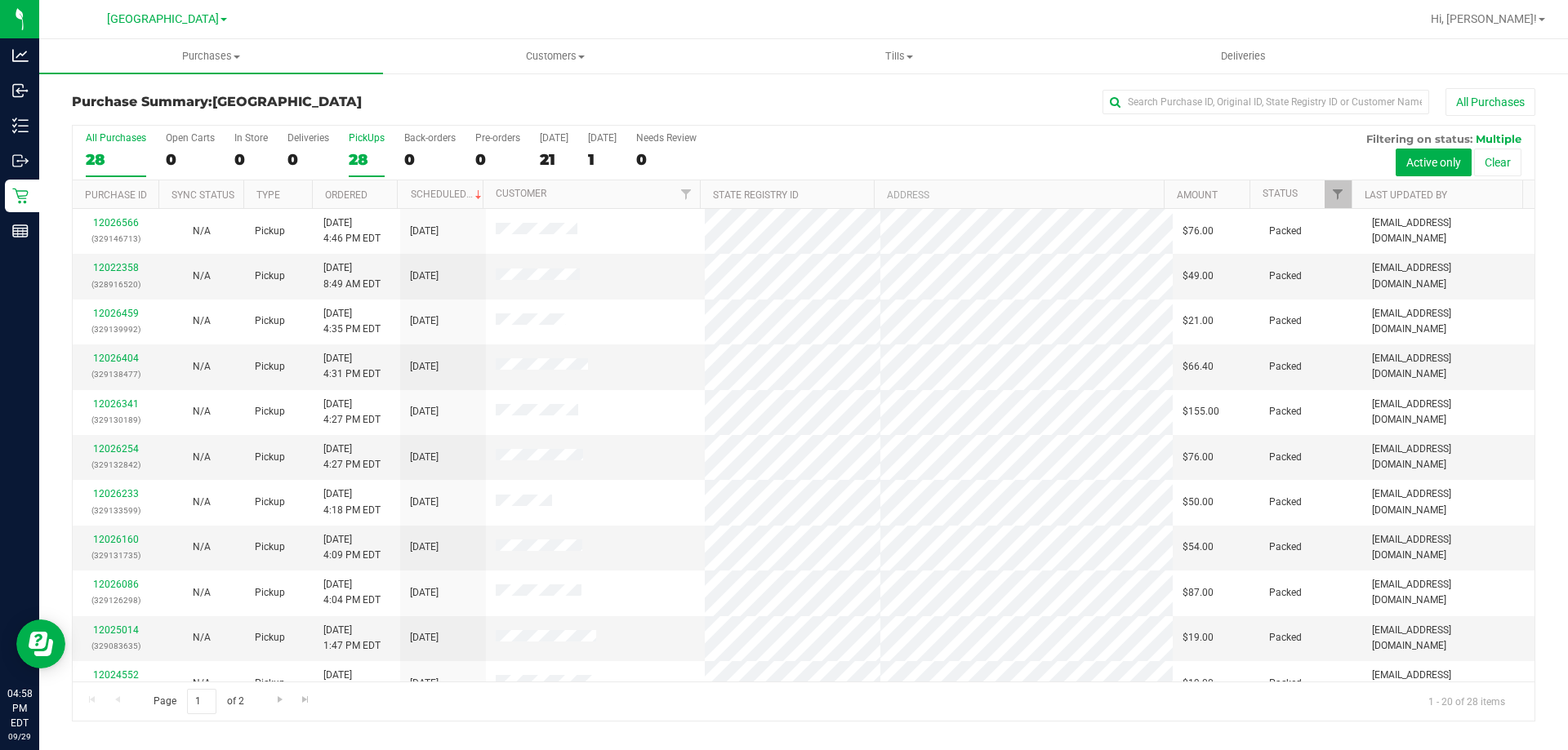
click at [0, 0] on input "PickUps 28" at bounding box center [0, 0] width 0 height 0
click at [111, 174] on label "All Purchases 28" at bounding box center [116, 154] width 60 height 45
click at [0, 0] on input "All Purchases 28" at bounding box center [0, 0] width 0 height 0
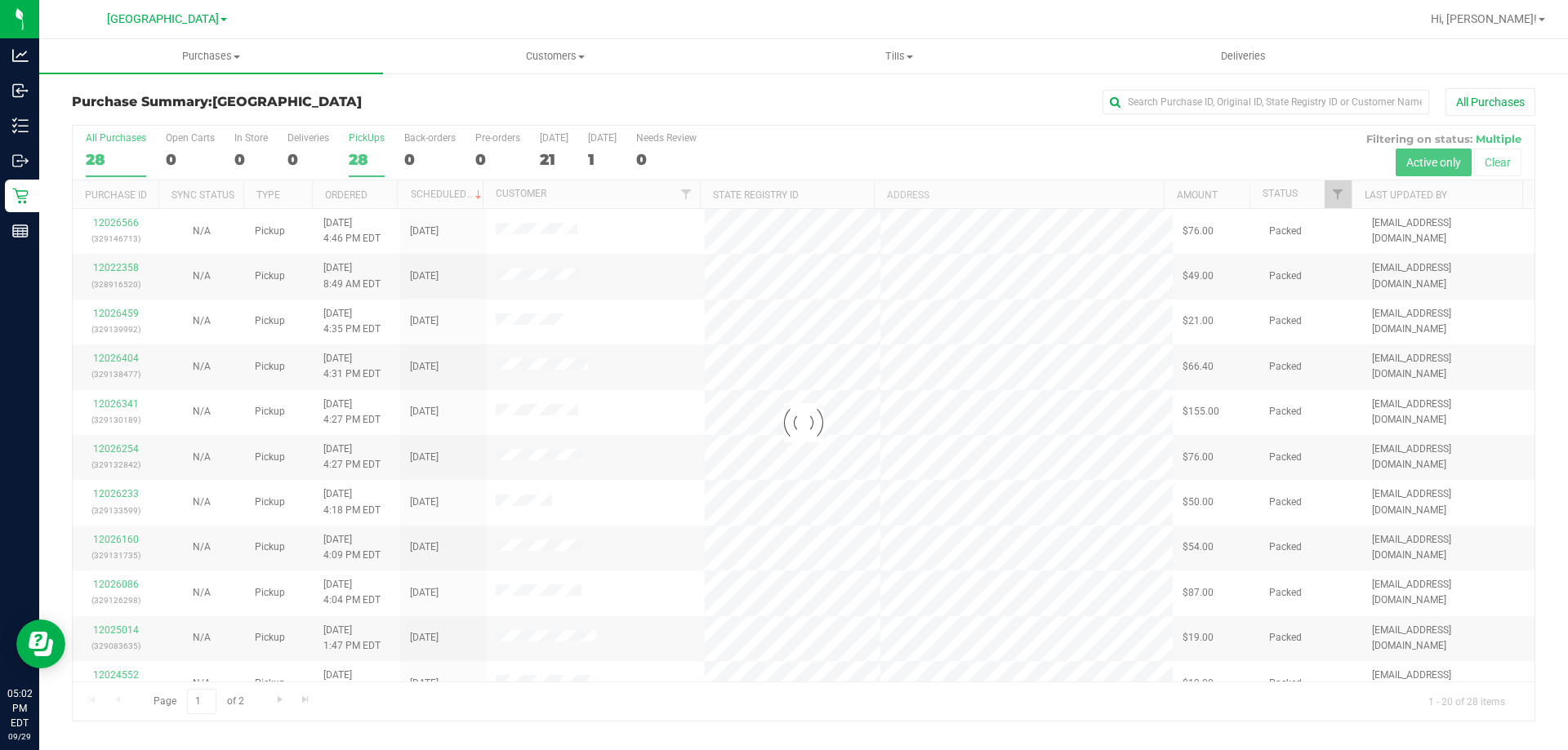
click at [376, 143] on div at bounding box center [803, 423] width 1462 height 595
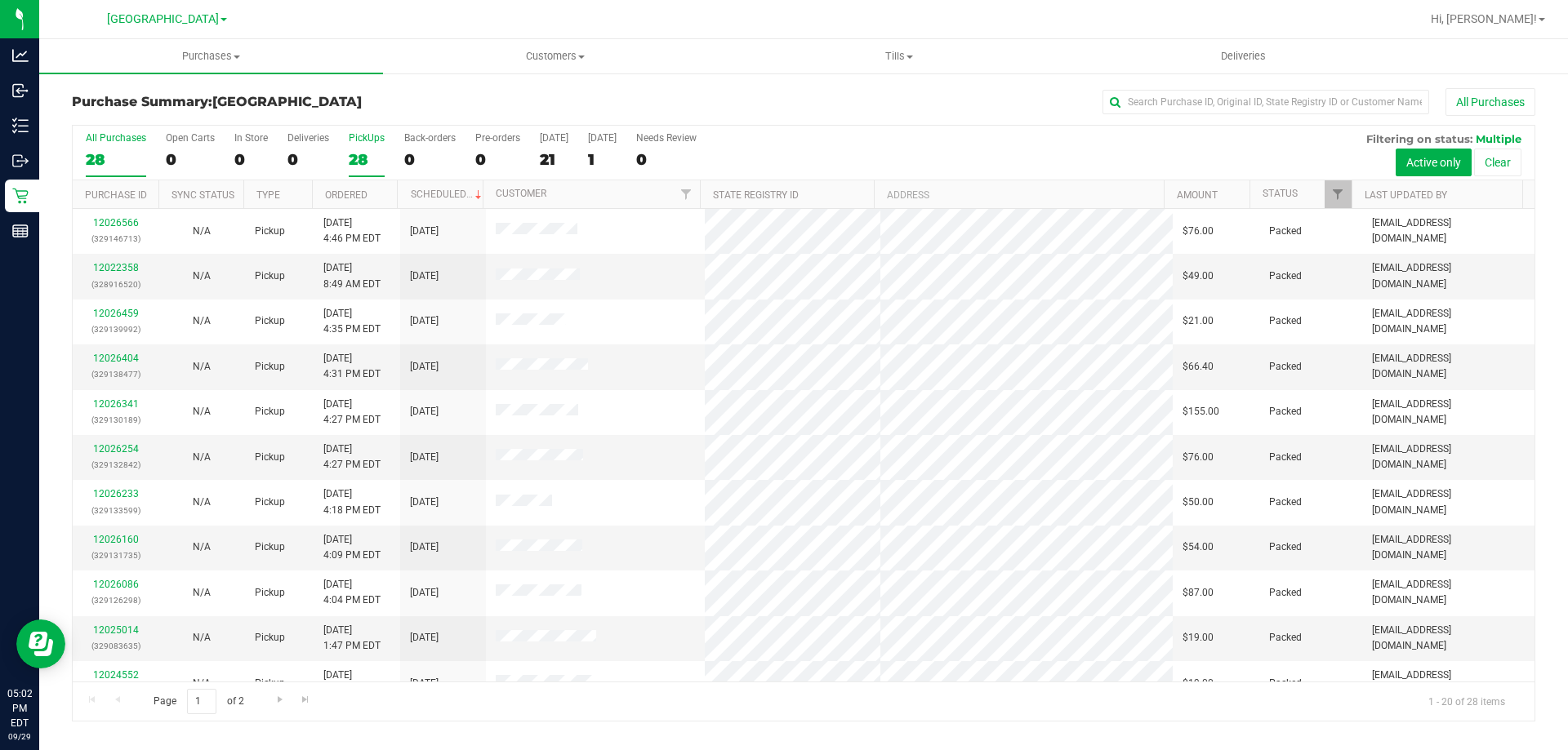
click at [351, 150] on div "28" at bounding box center [366, 159] width 36 height 19
click at [0, 0] on input "PickUps 28" at bounding box center [0, 0] width 0 height 0
click at [110, 153] on div "28" at bounding box center [116, 159] width 60 height 19
click at [0, 0] on input "All Purchases 28" at bounding box center [0, 0] width 0 height 0
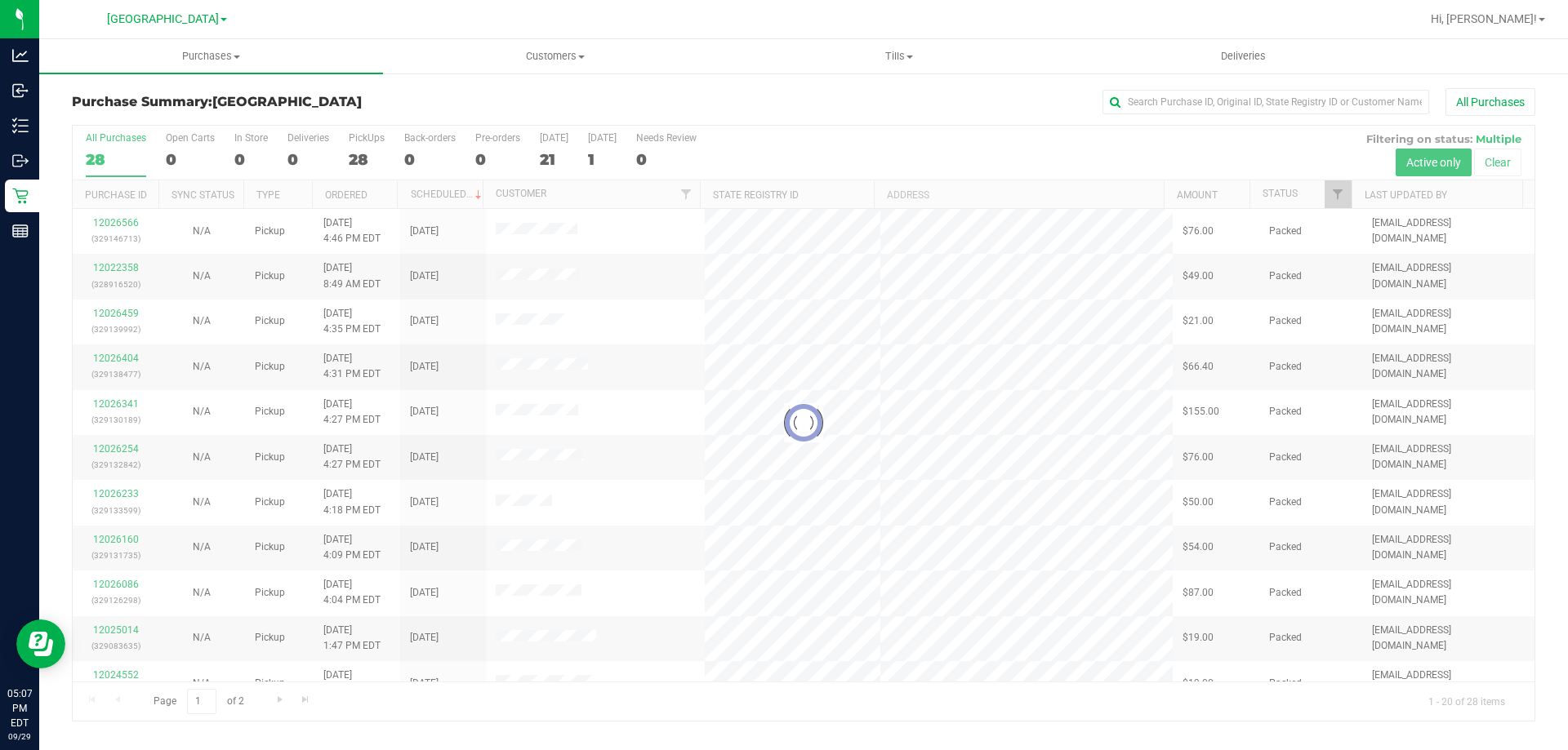
click at [373, 152] on div at bounding box center [803, 423] width 1462 height 595
click at [373, 153] on div at bounding box center [803, 423] width 1462 height 595
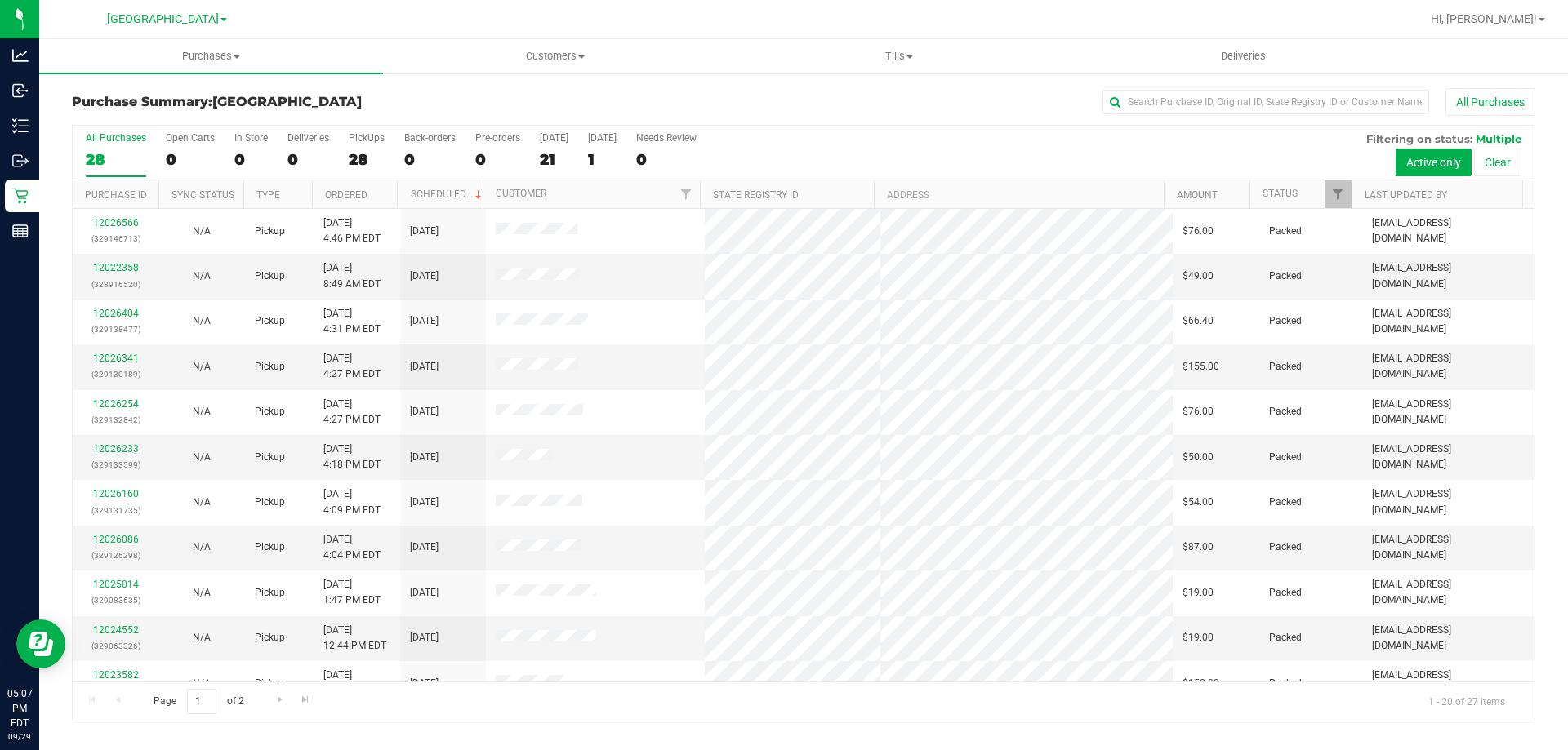
click at [373, 153] on div "28" at bounding box center [366, 159] width 36 height 19
click at [0, 0] on input "PickUps 28" at bounding box center [0, 0] width 0 height 0
click at [134, 149] on label "All Purchases 27" at bounding box center [116, 154] width 60 height 45
click at [0, 0] on input "All Purchases 27" at bounding box center [0, 0] width 0 height 0
click at [372, 158] on div "27" at bounding box center [366, 159] width 36 height 19
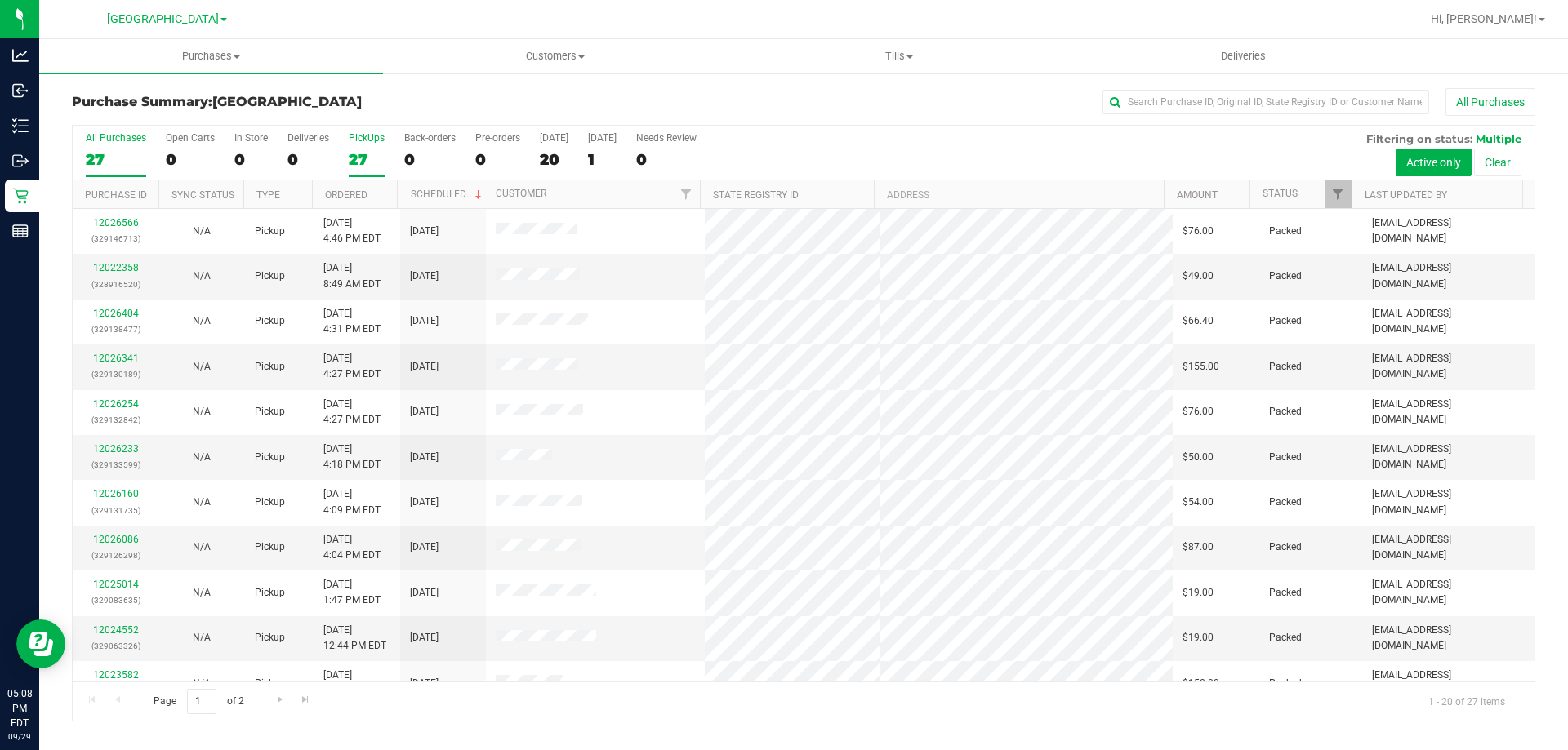
click at [0, 0] on input "PickUps 27" at bounding box center [0, 0] width 0 height 0
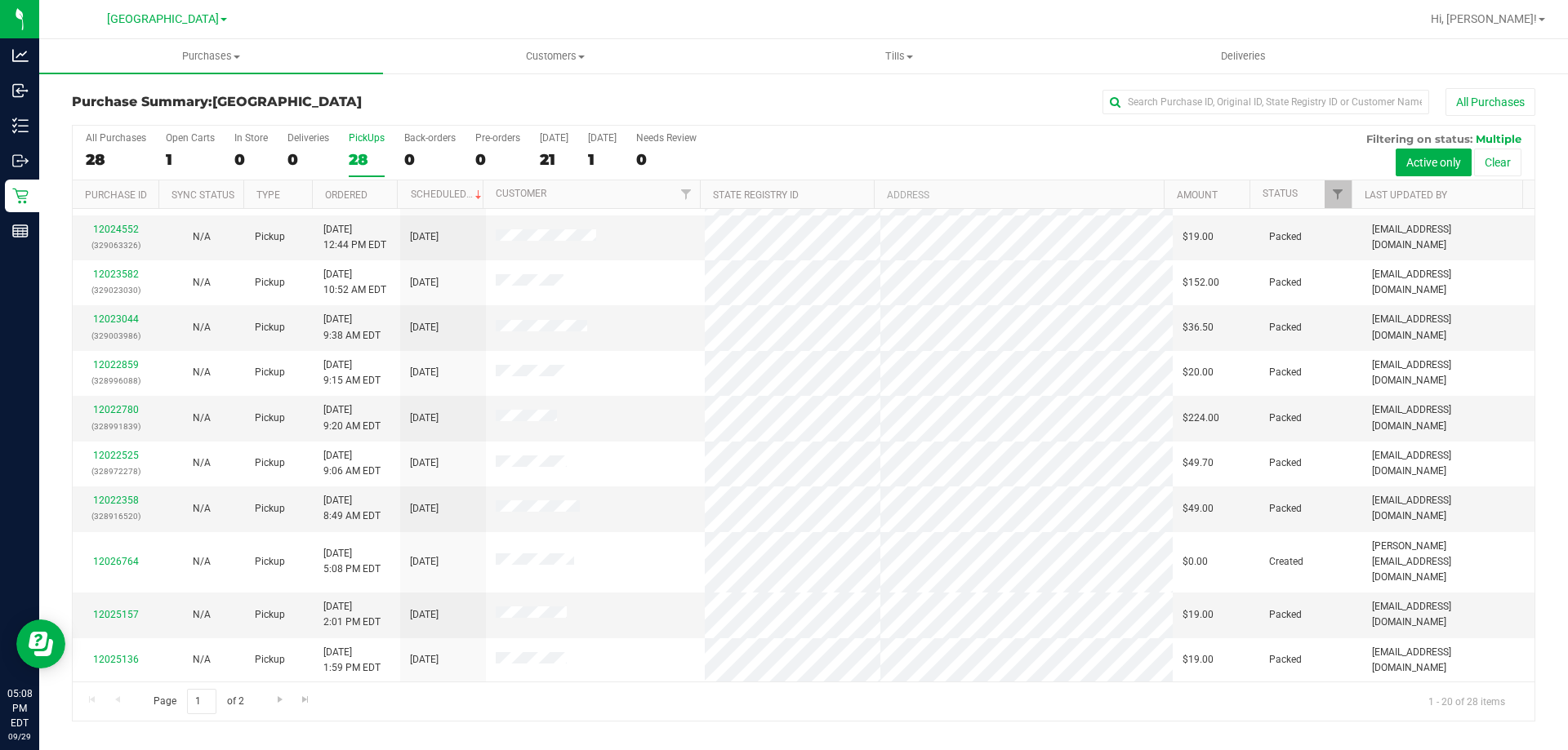
scroll to position [431, 0]
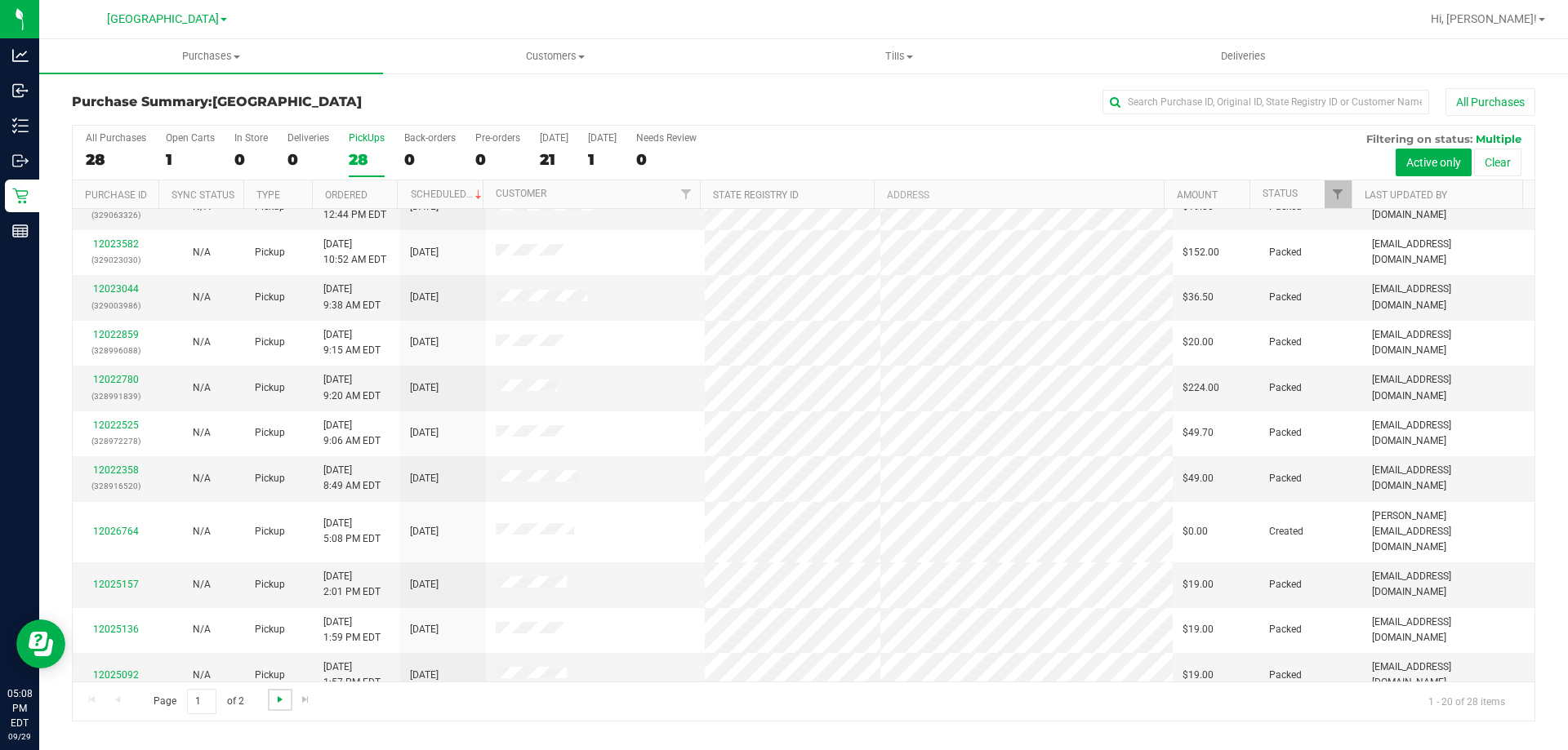
click at [281, 702] on span "Go to the next page" at bounding box center [280, 699] width 13 height 13
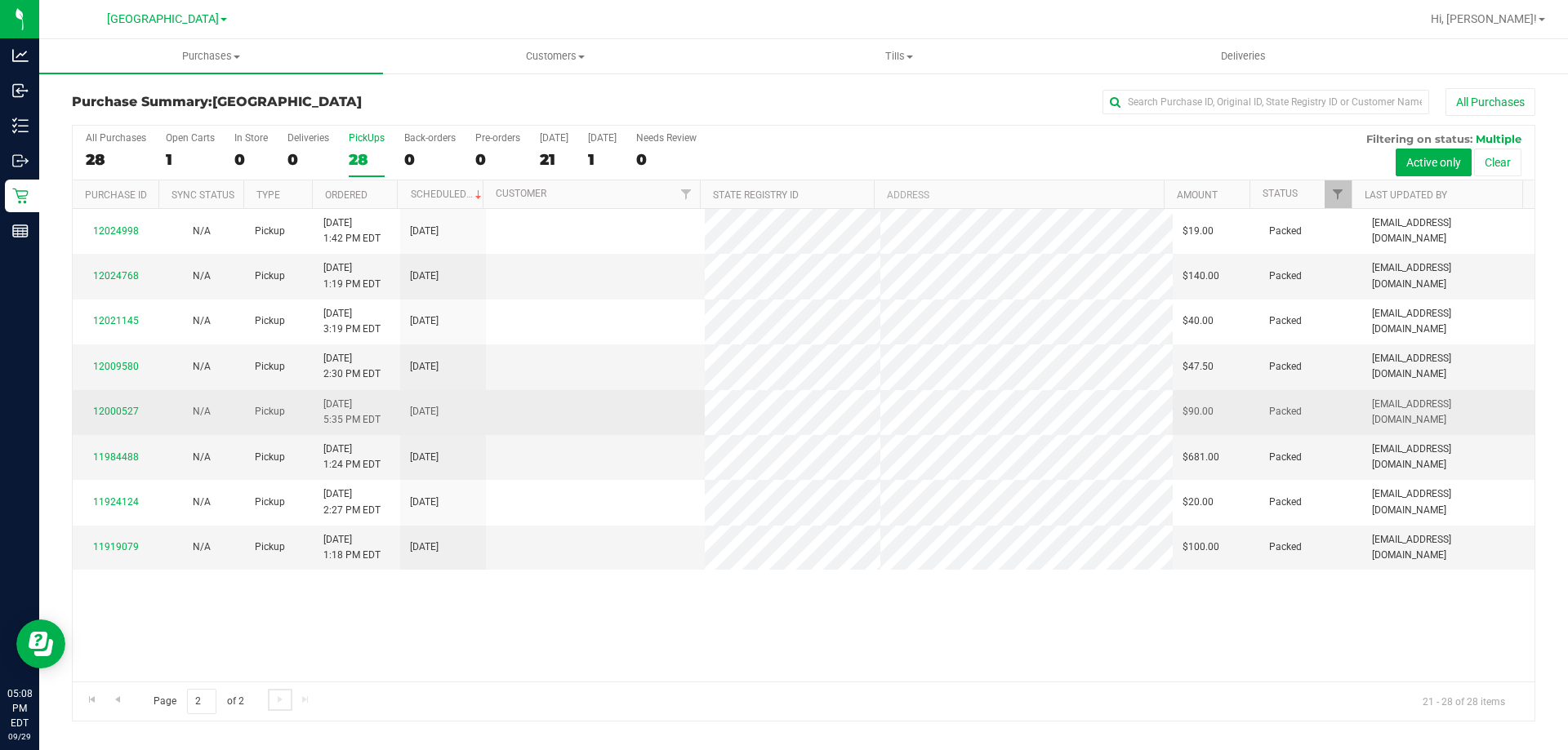
scroll to position [0, 0]
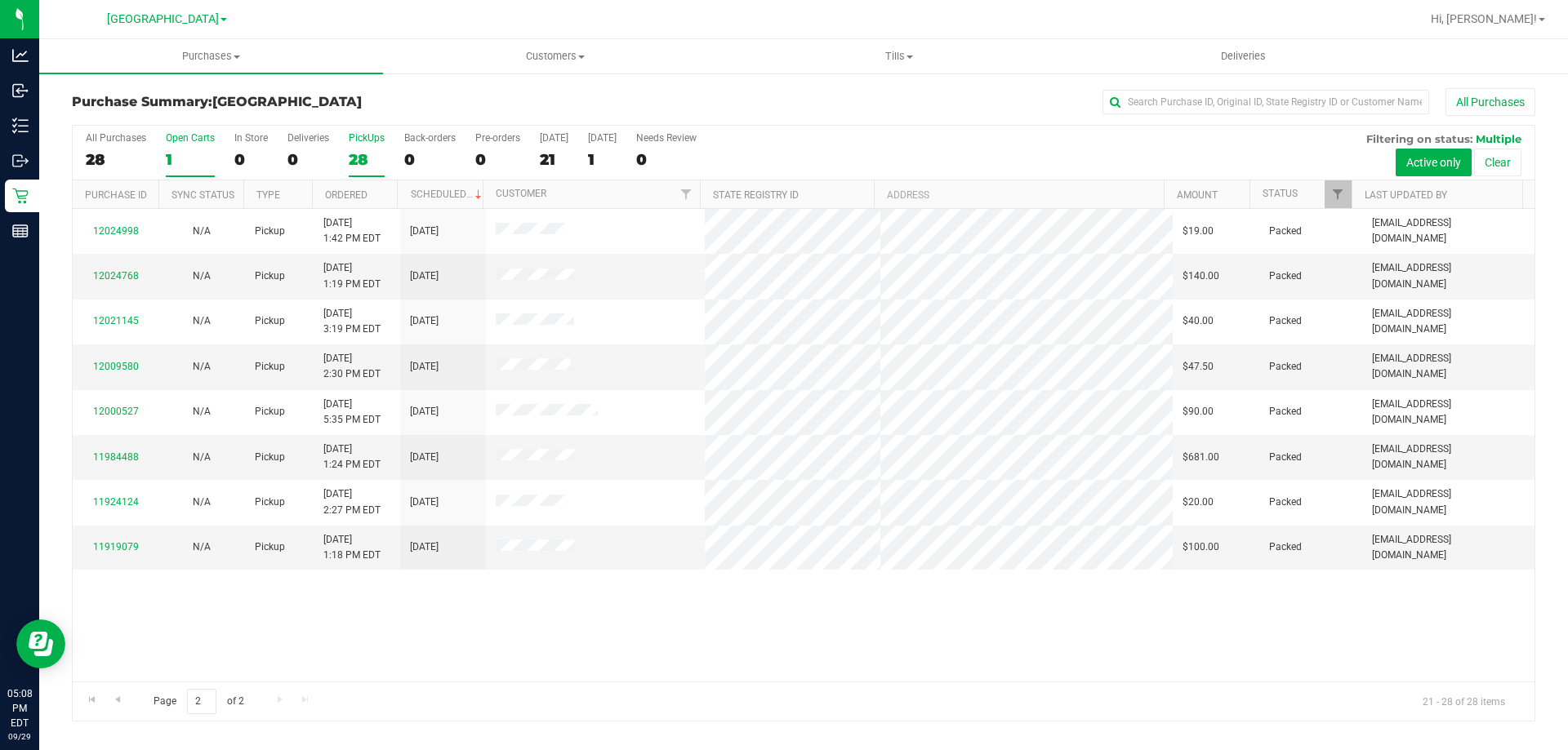
click at [180, 150] on div "1" at bounding box center [189, 159] width 49 height 19
click at [0, 0] on input "Open Carts 1" at bounding box center [0, 0] width 0 height 0
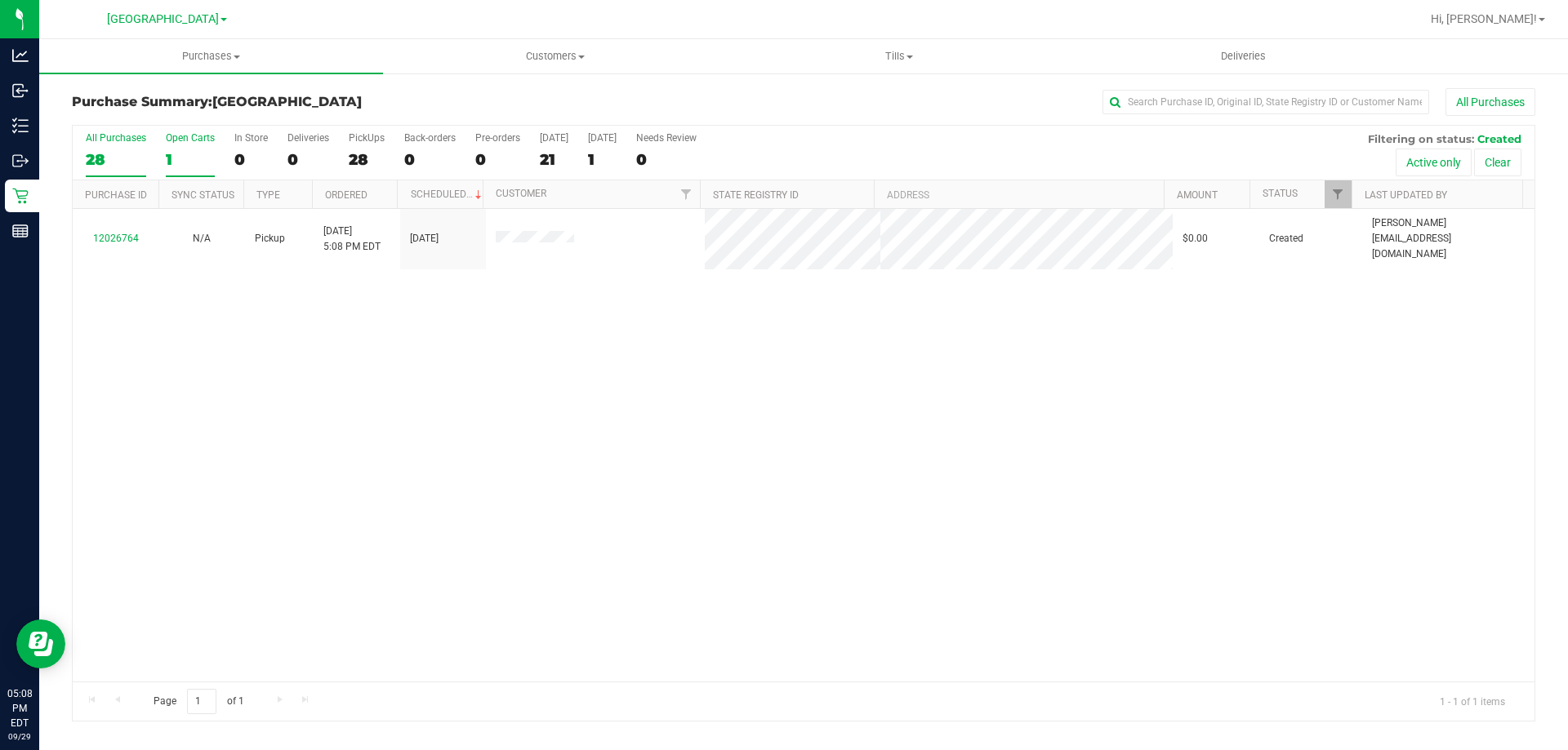
click at [107, 155] on div "28" at bounding box center [116, 159] width 60 height 19
click at [0, 0] on input "All Purchases 28" at bounding box center [0, 0] width 0 height 0
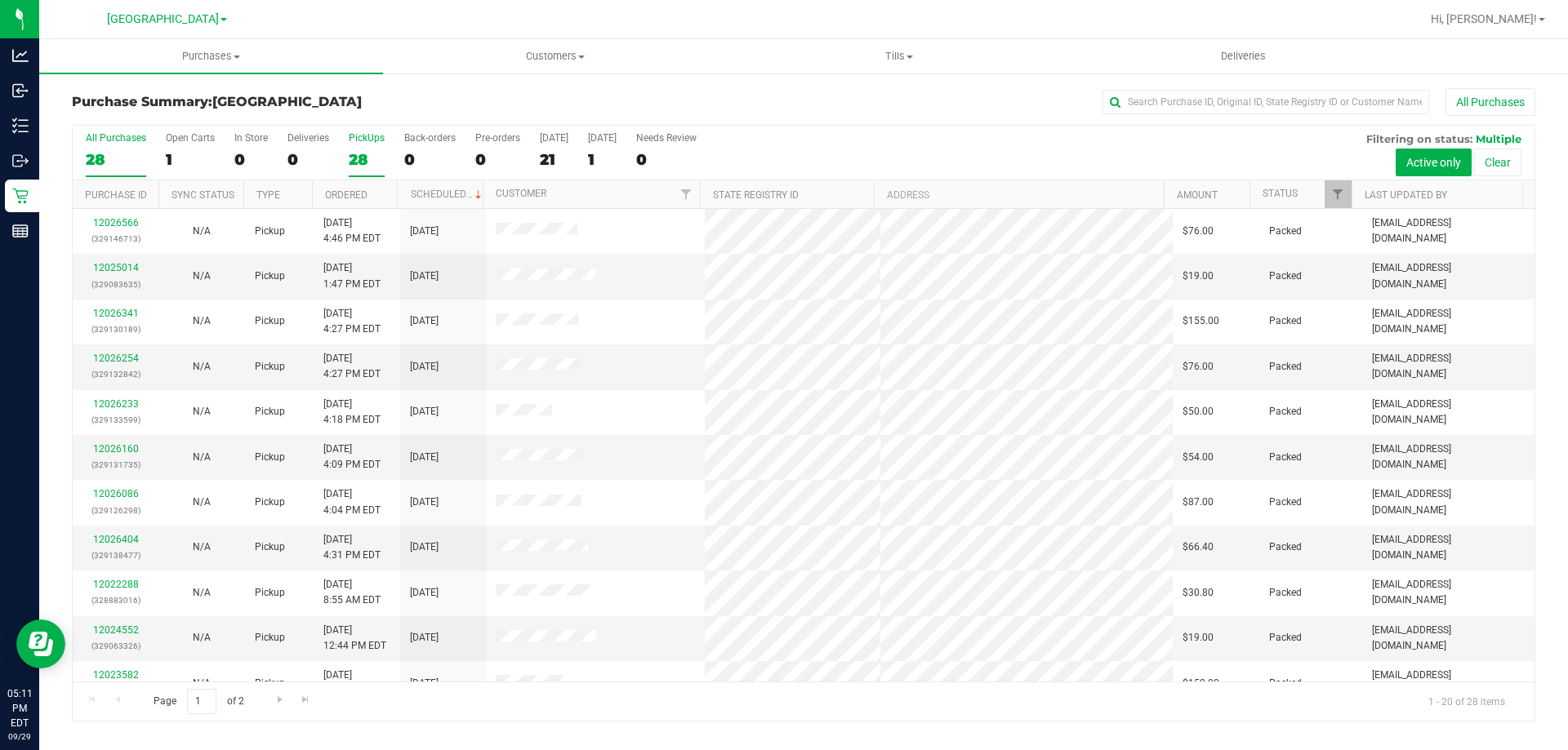
click at [351, 148] on label "PickUps 28" at bounding box center [366, 154] width 36 height 45
click at [0, 0] on input "PickUps 28" at bounding box center [0, 0] width 0 height 0
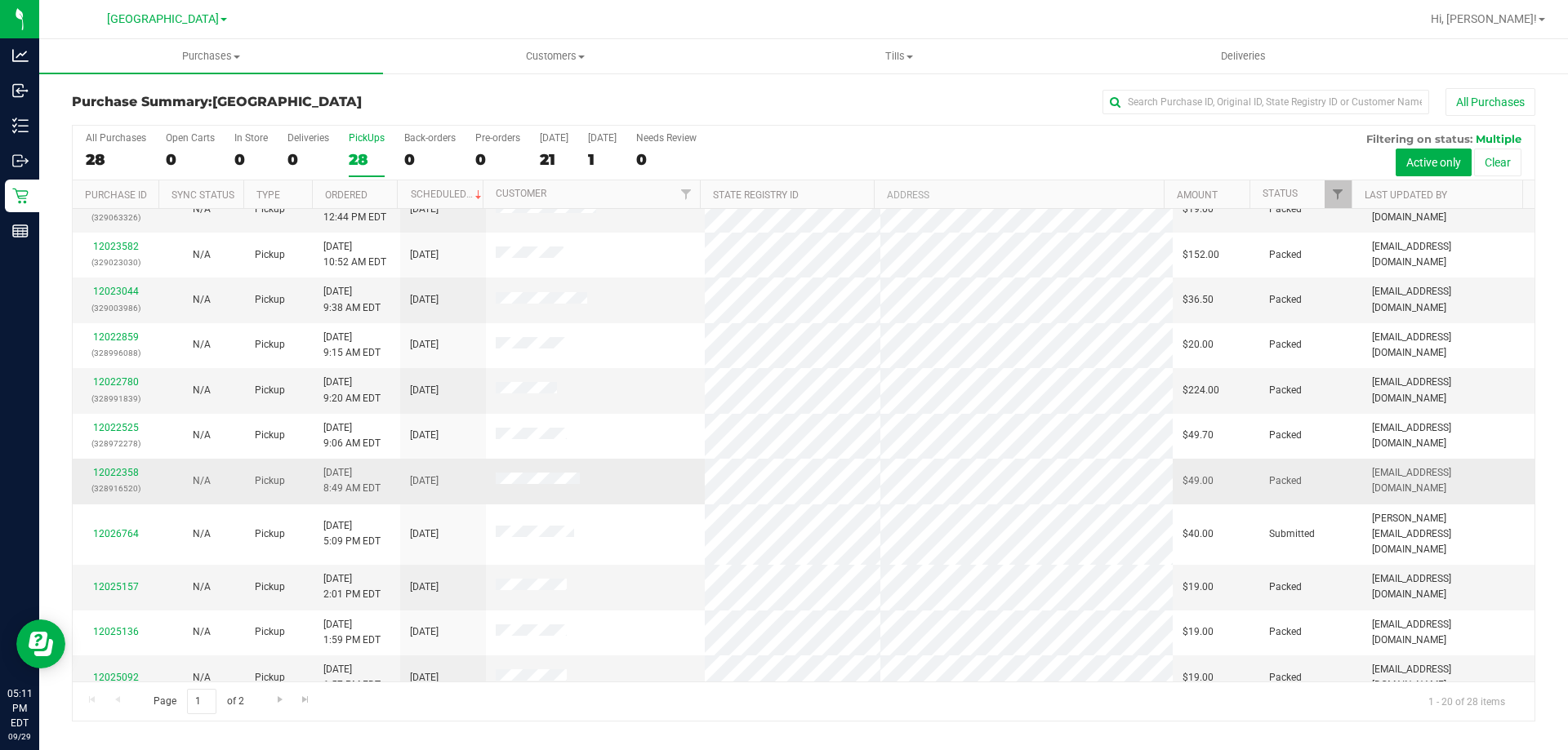
scroll to position [431, 0]
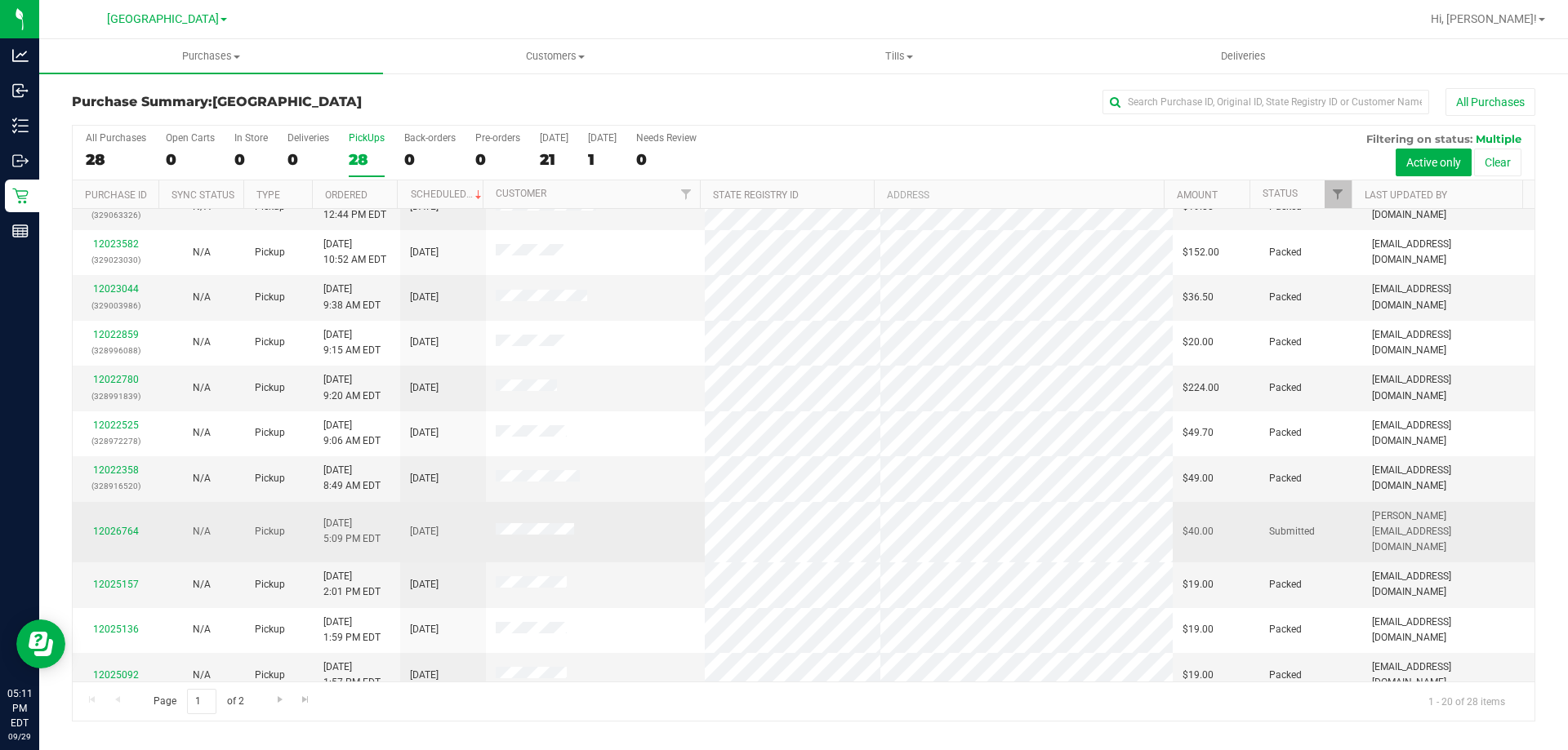
click at [116, 524] on div "12026764" at bounding box center [115, 532] width 66 height 16
click at [122, 525] on link "12026764" at bounding box center [116, 531] width 46 height 11
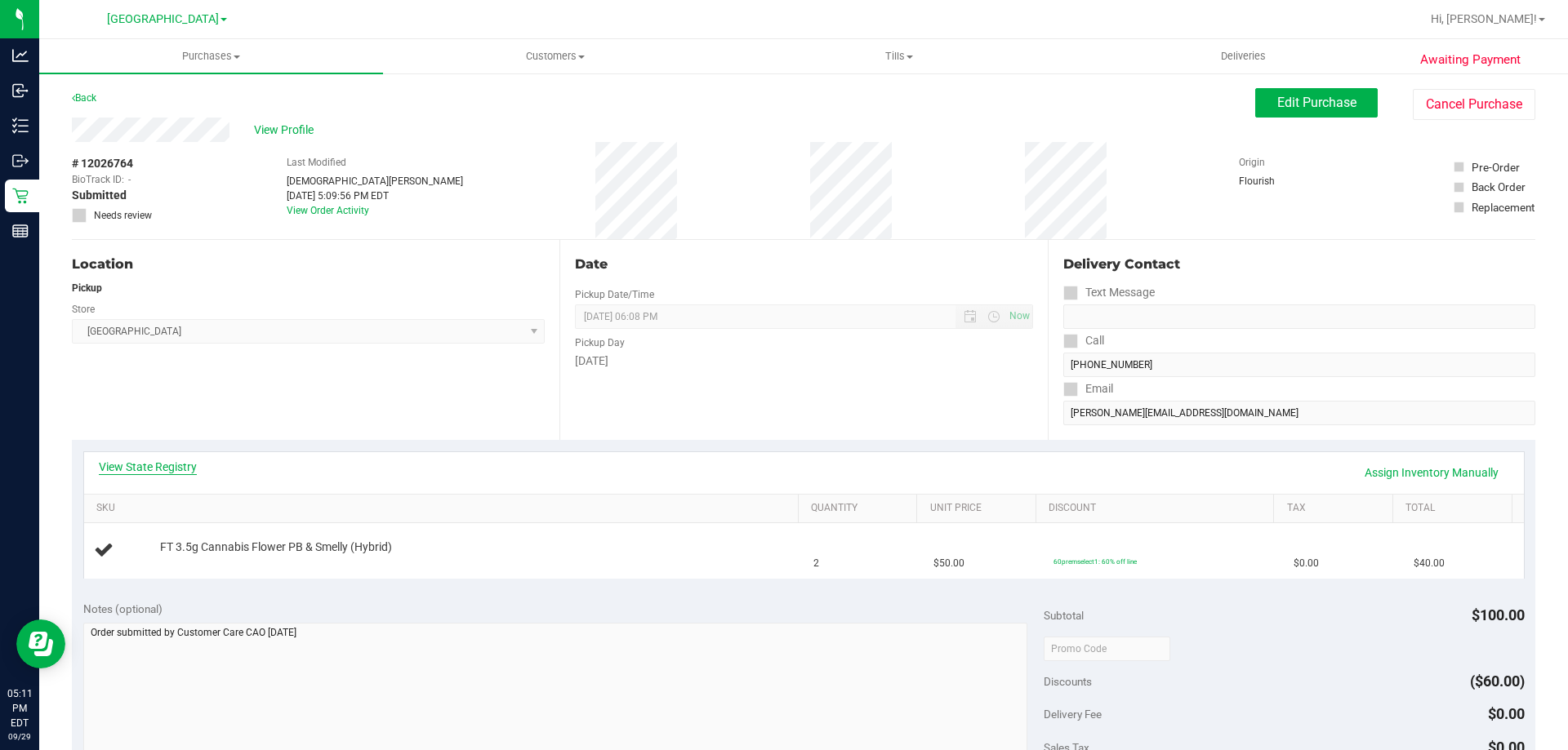
click at [177, 472] on link "View State Registry" at bounding box center [148, 467] width 98 height 16
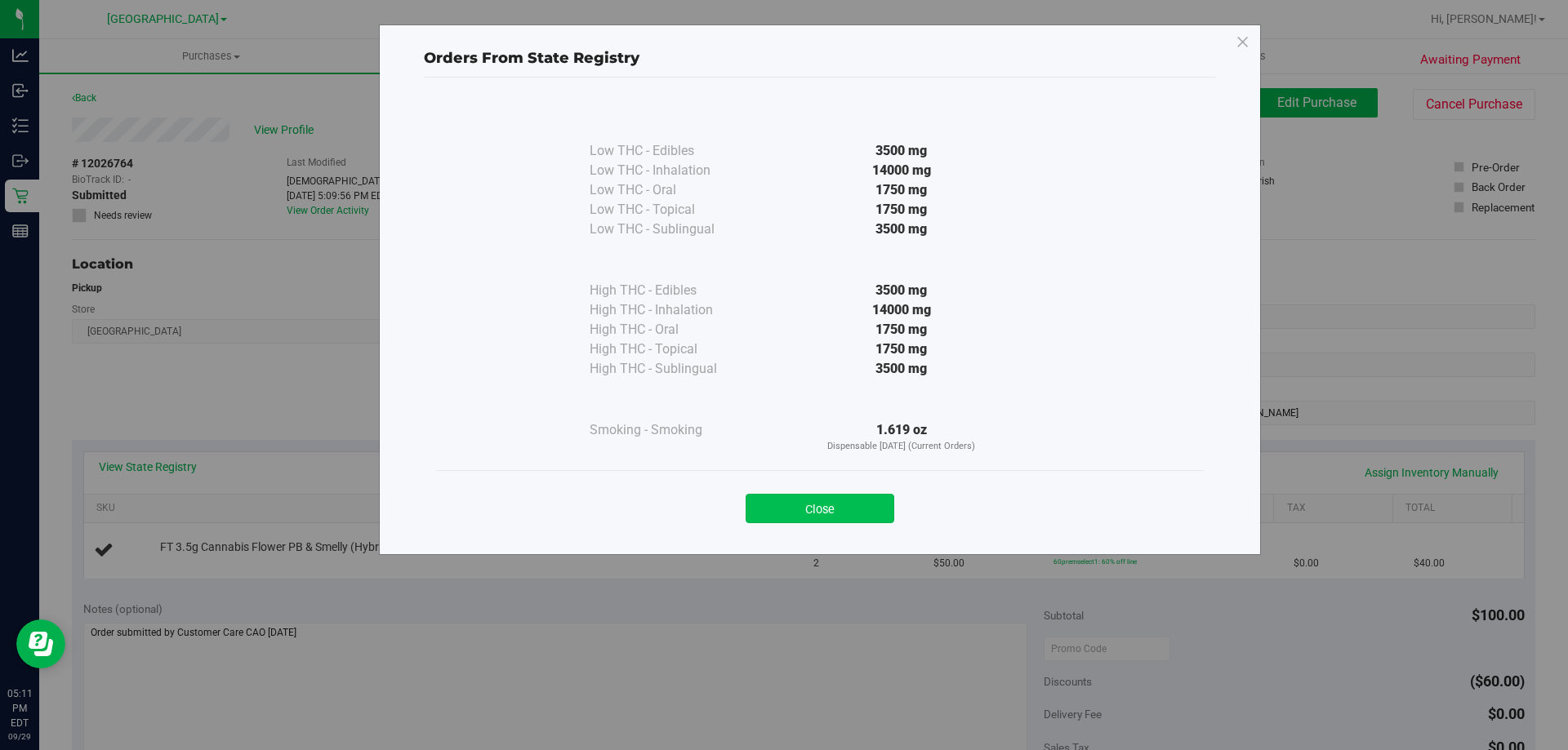
click at [841, 497] on button "Close" at bounding box center [819, 508] width 149 height 29
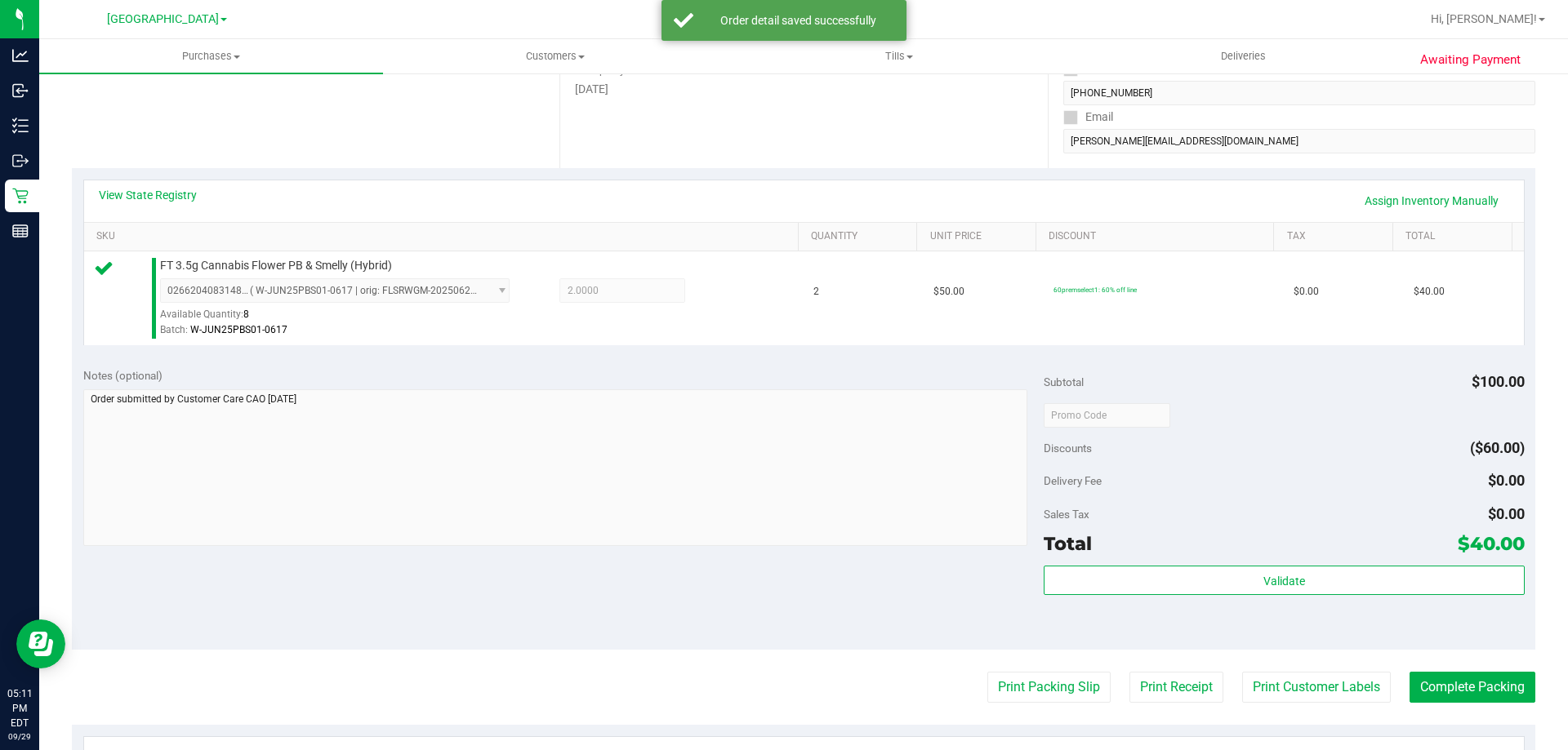
scroll to position [450, 0]
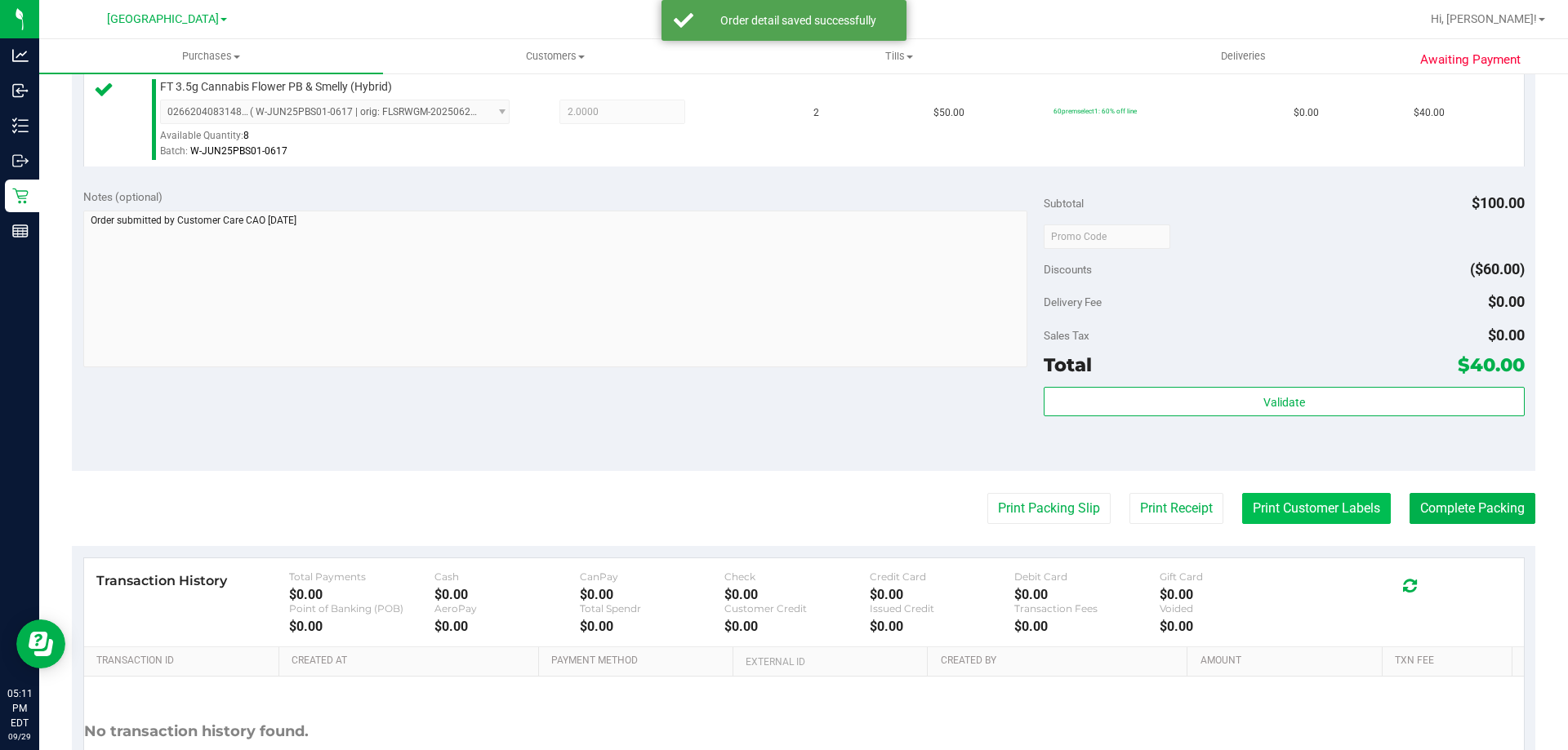
click at [1293, 518] on button "Print Customer Labels" at bounding box center [1316, 508] width 149 height 31
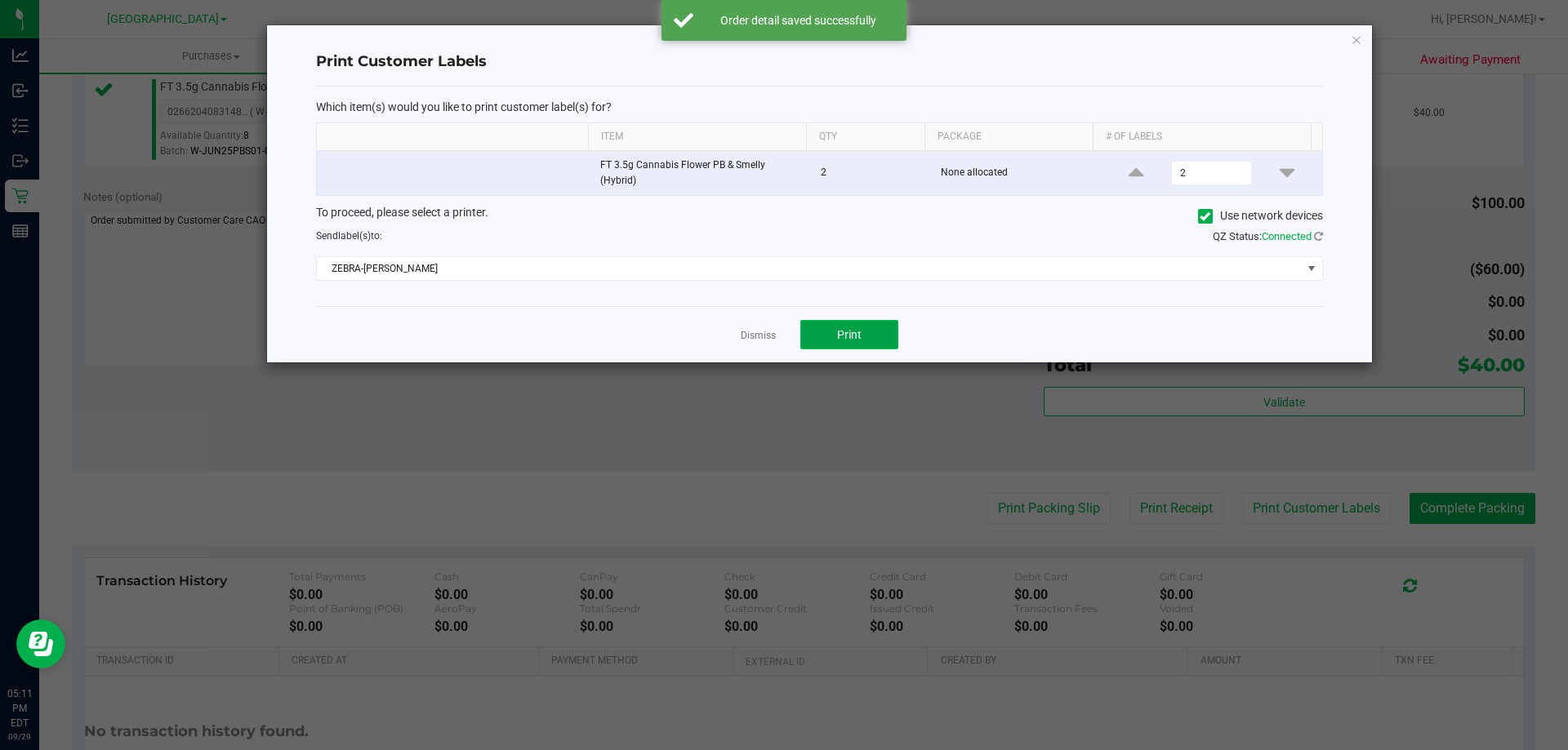
click at [865, 336] on button "Print" at bounding box center [849, 334] width 98 height 29
click at [757, 328] on div at bounding box center [819, 194] width 1104 height 337
click at [756, 340] on link "Dismiss" at bounding box center [758, 336] width 35 height 14
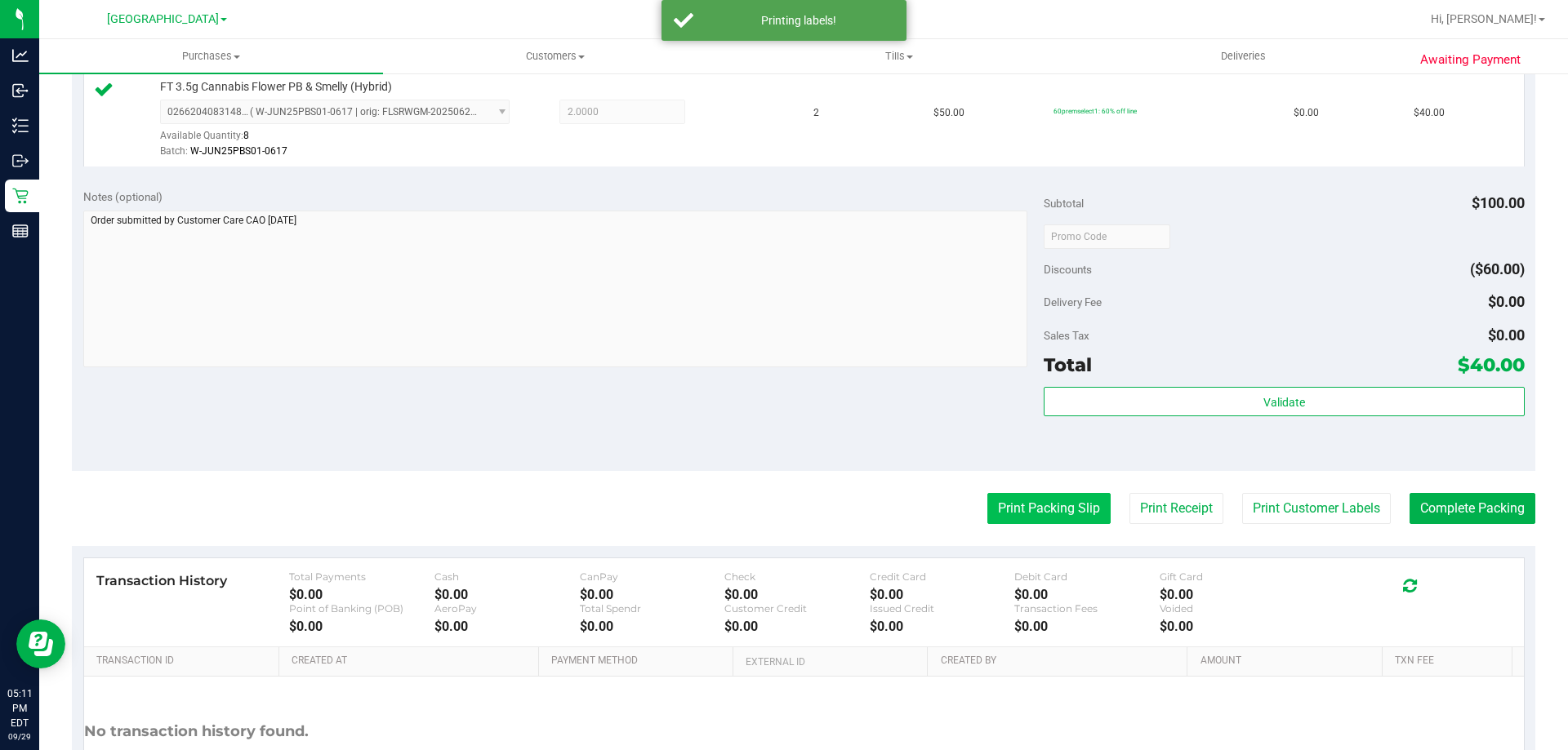
click at [1014, 508] on button "Print Packing Slip" at bounding box center [1049, 508] width 123 height 31
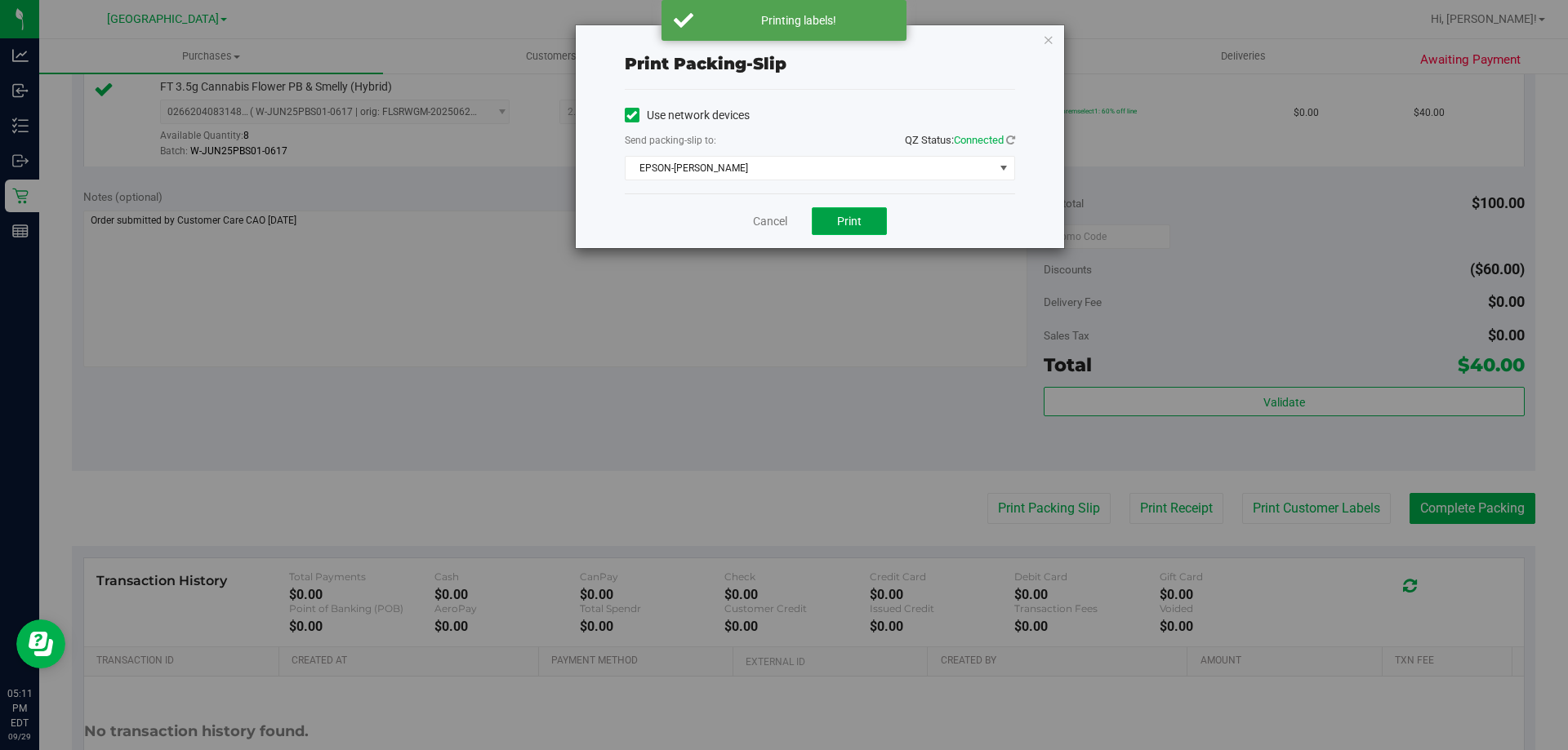
click at [863, 212] on button "Print" at bounding box center [849, 220] width 75 height 27
click at [767, 215] on link "Cancel" at bounding box center [770, 221] width 35 height 17
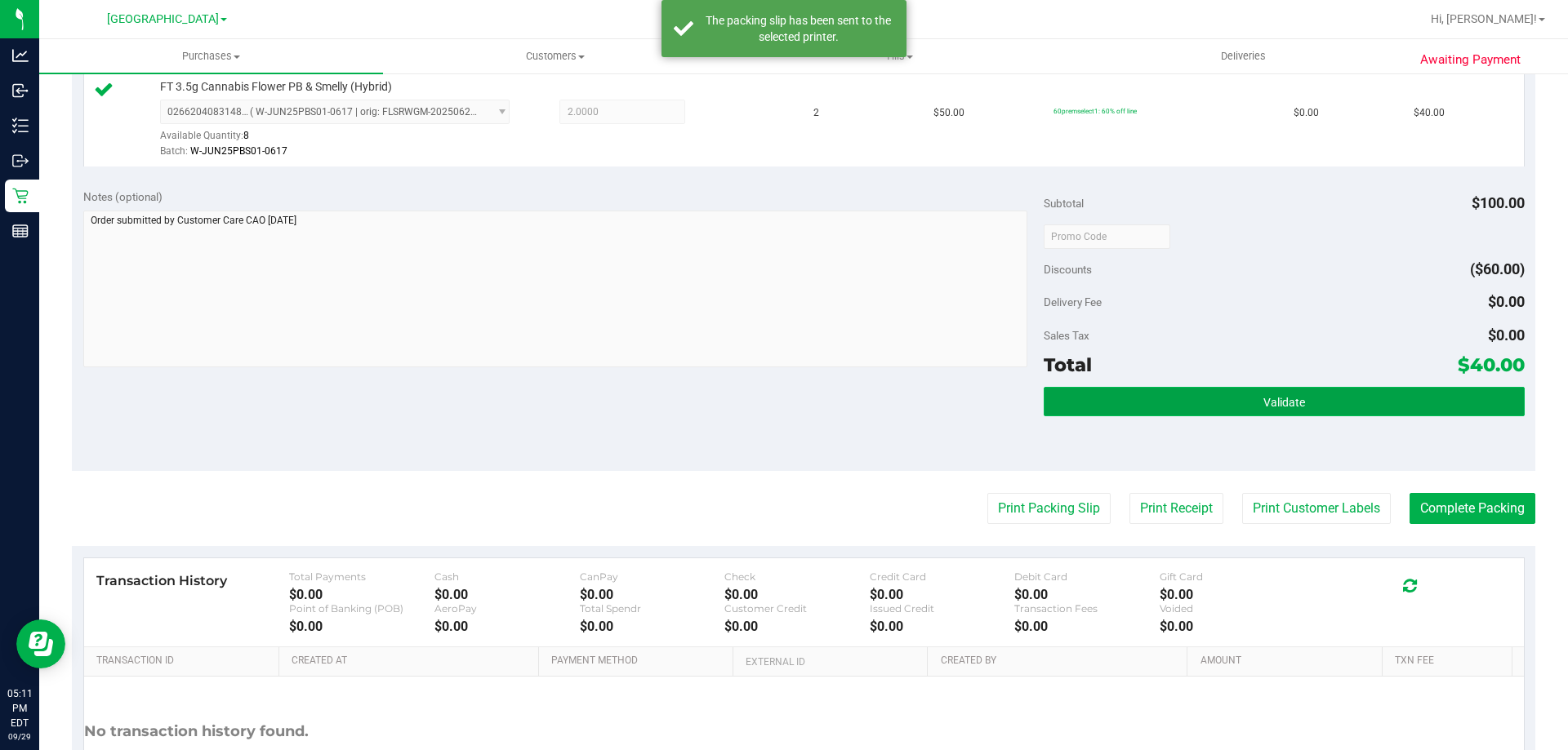
click at [1144, 402] on button "Validate" at bounding box center [1283, 401] width 480 height 29
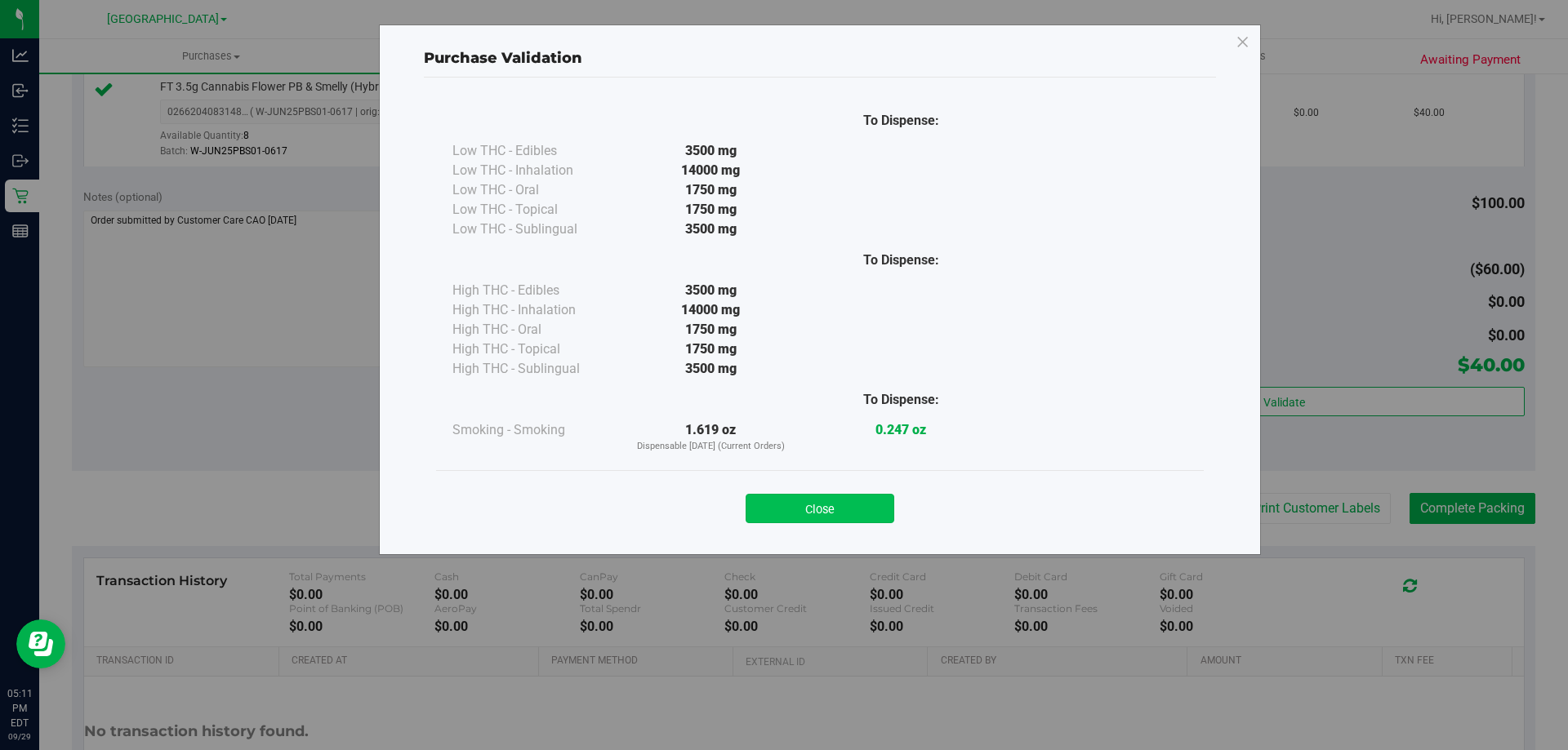
click at [816, 505] on button "Close" at bounding box center [819, 508] width 149 height 29
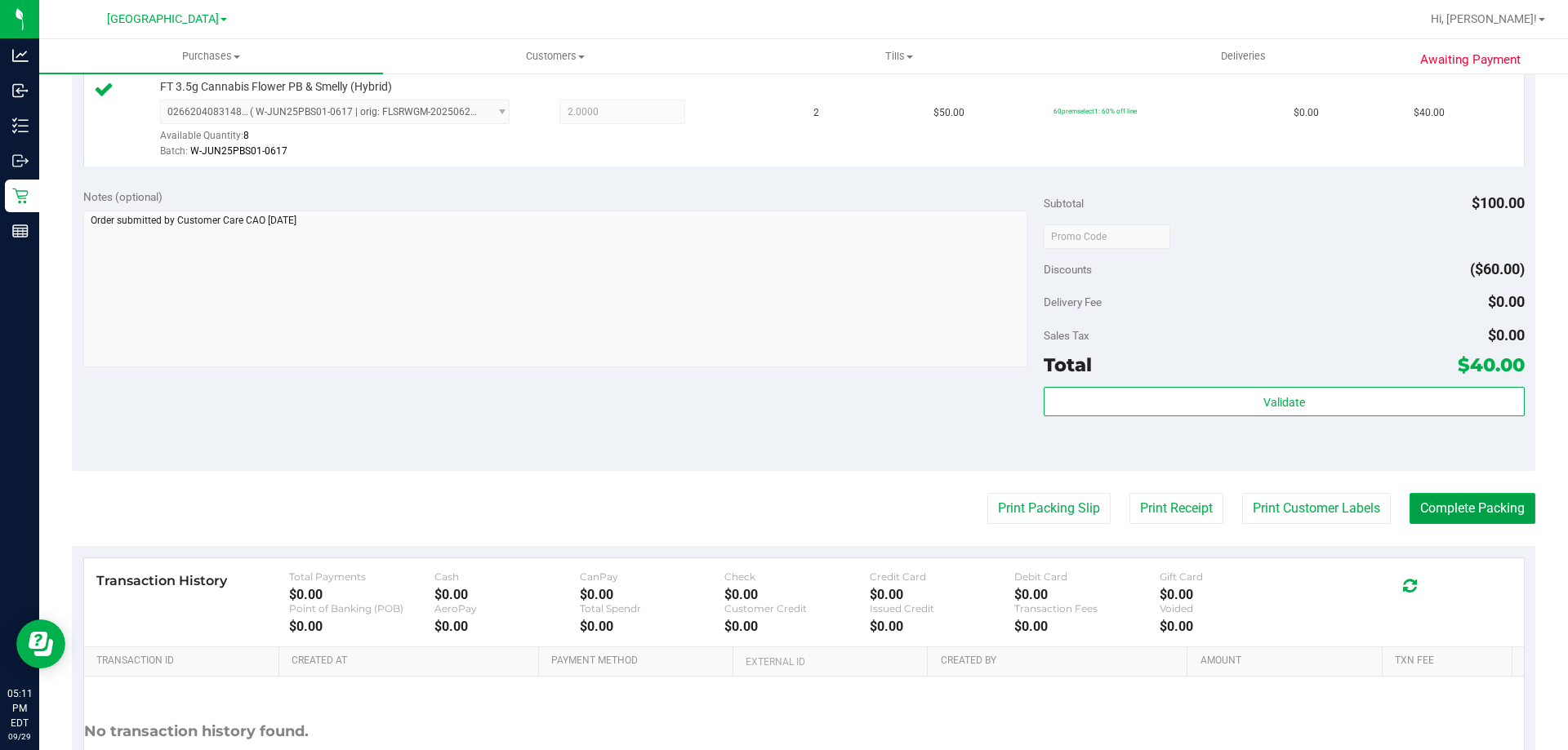
click at [1469, 507] on button "Complete Packing" at bounding box center [1472, 508] width 126 height 31
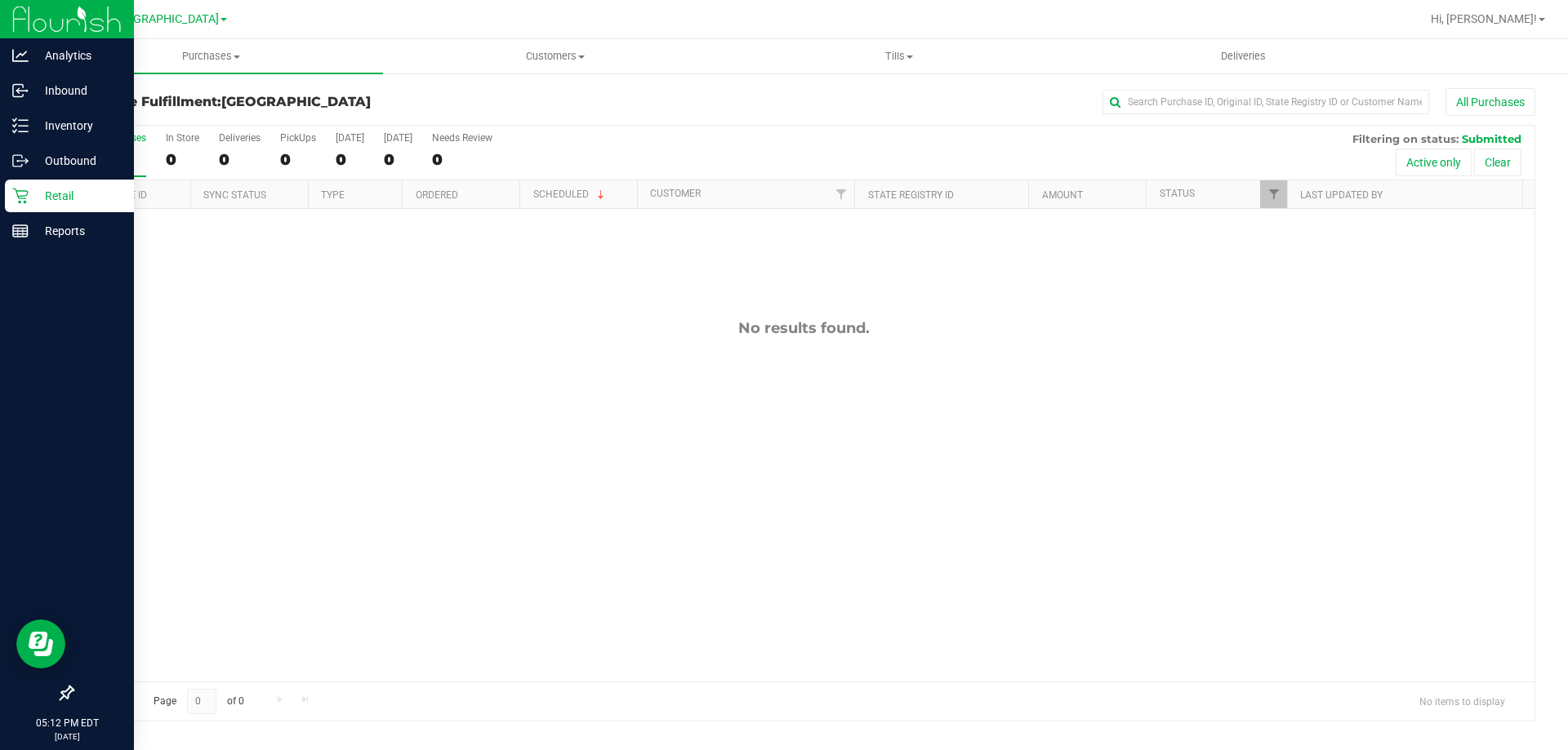
click at [14, 195] on icon at bounding box center [20, 195] width 16 height 16
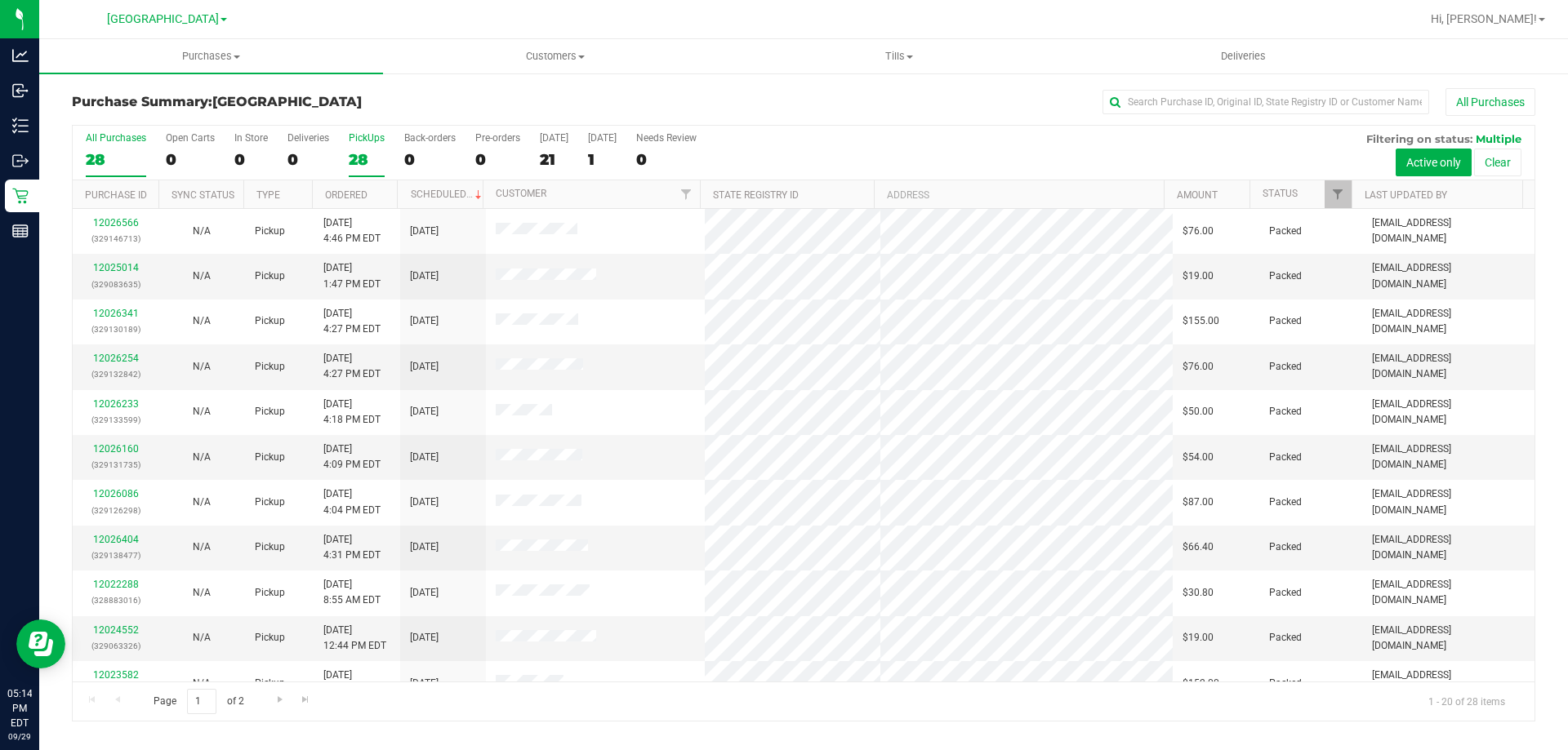
click at [360, 132] on div "PickUps" at bounding box center [366, 137] width 36 height 11
click at [0, 0] on input "PickUps 28" at bounding box center [0, 0] width 0 height 0
click at [83, 158] on div "All Purchases 28 Open Carts 0 In Store 0 Deliveries 0 PickUps 28 Back-orders 0 …" at bounding box center [803, 153] width 1462 height 55
click at [107, 152] on div "28" at bounding box center [116, 159] width 60 height 19
click at [0, 0] on input "All Purchases 28" at bounding box center [0, 0] width 0 height 0
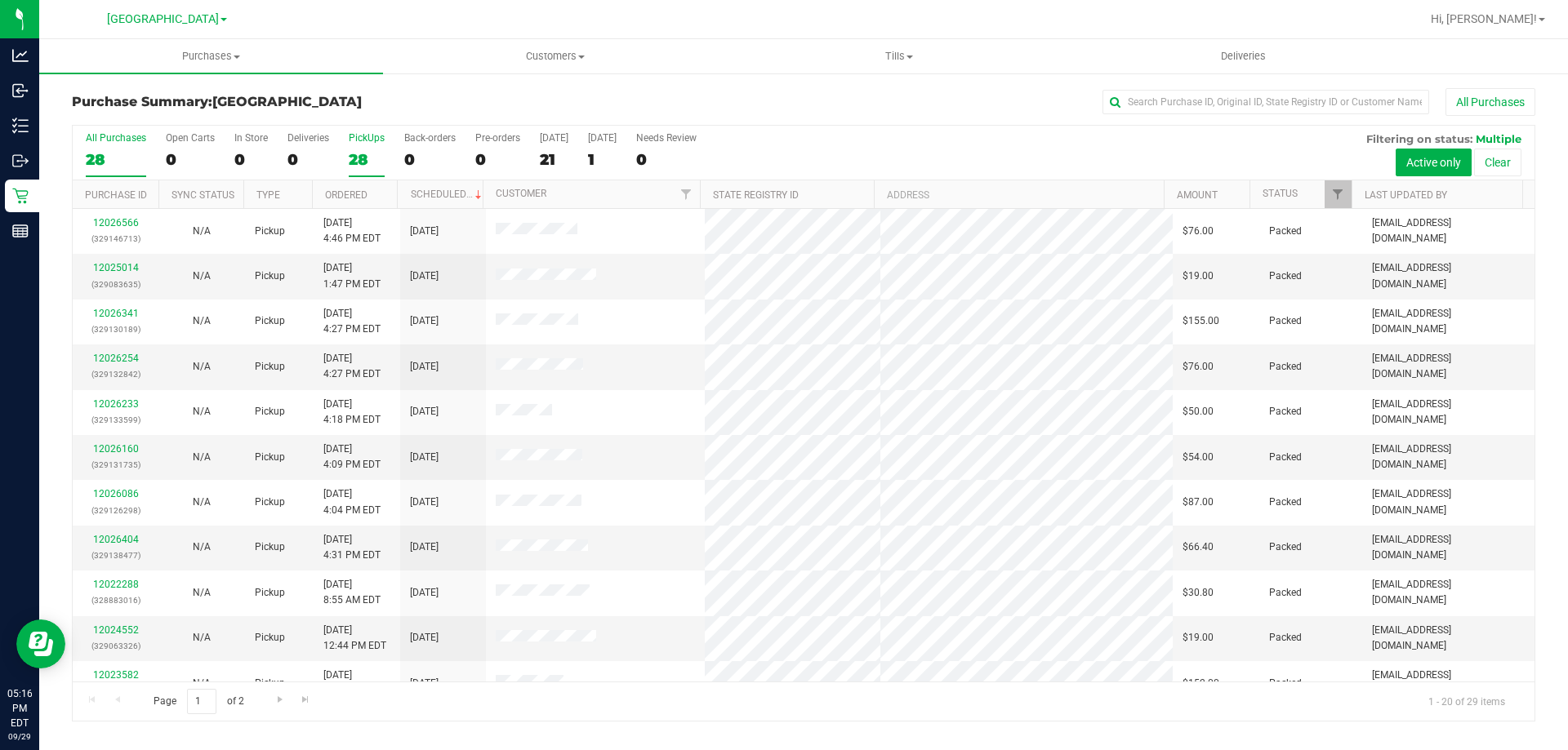
click at [365, 166] on div "28" at bounding box center [366, 159] width 36 height 19
click at [0, 0] on input "PickUps 28" at bounding box center [0, 0] width 0 height 0
click at [126, 150] on div "29" at bounding box center [116, 159] width 60 height 19
click at [0, 0] on input "All Purchases 29" at bounding box center [0, 0] width 0 height 0
click at [360, 162] on div "28" at bounding box center [366, 159] width 36 height 19
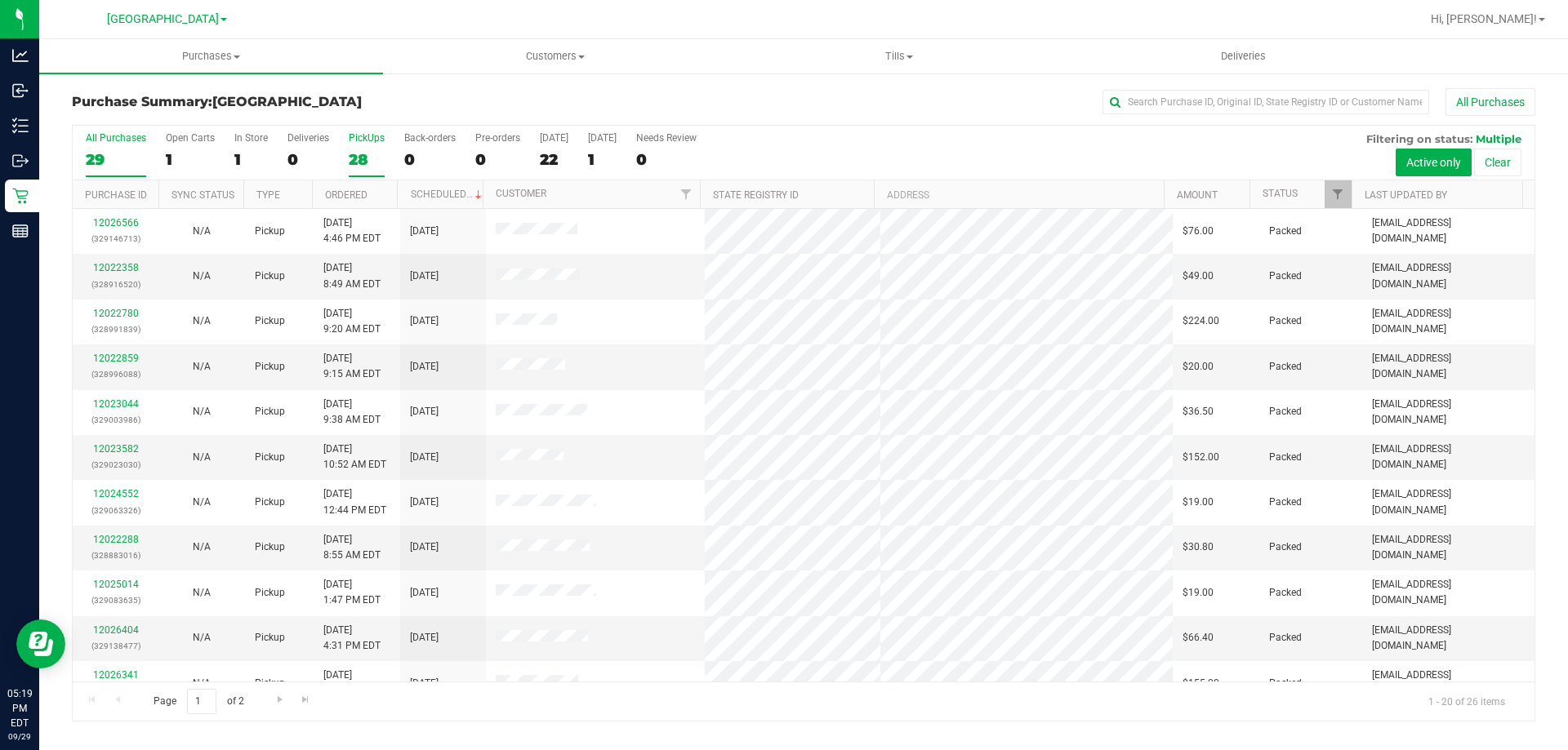
click at [0, 0] on input "PickUps 28" at bounding box center [0, 0] width 0 height 0
click at [111, 168] on div "26" at bounding box center [116, 159] width 60 height 19
click at [0, 0] on input "All Purchases 26" at bounding box center [0, 0] width 0 height 0
click at [365, 149] on label "PickUps 26" at bounding box center [366, 154] width 36 height 45
click at [0, 0] on input "PickUps 26" at bounding box center [0, 0] width 0 height 0
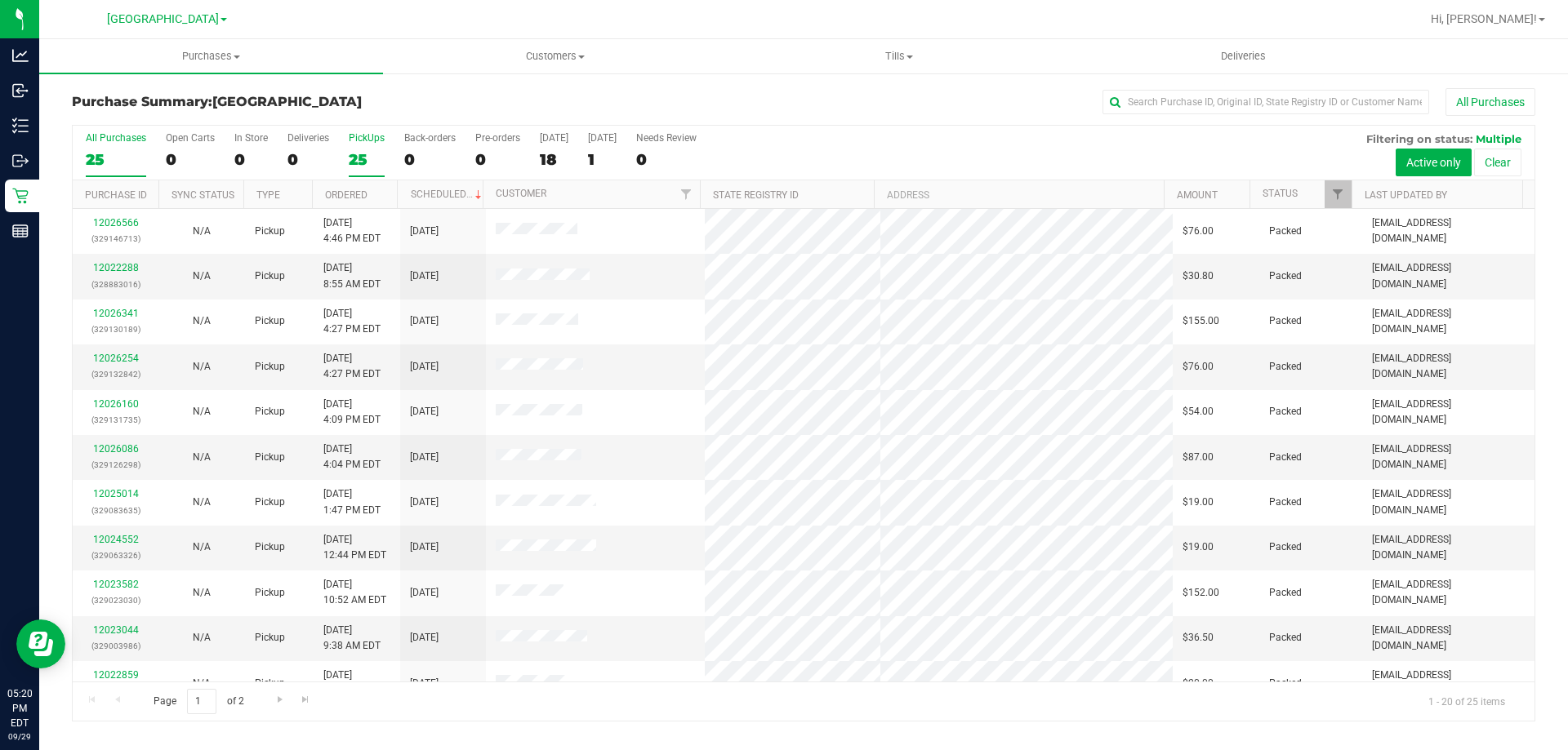
click at [95, 151] on div "25" at bounding box center [116, 159] width 60 height 19
click at [0, 0] on input "All Purchases 25" at bounding box center [0, 0] width 0 height 0
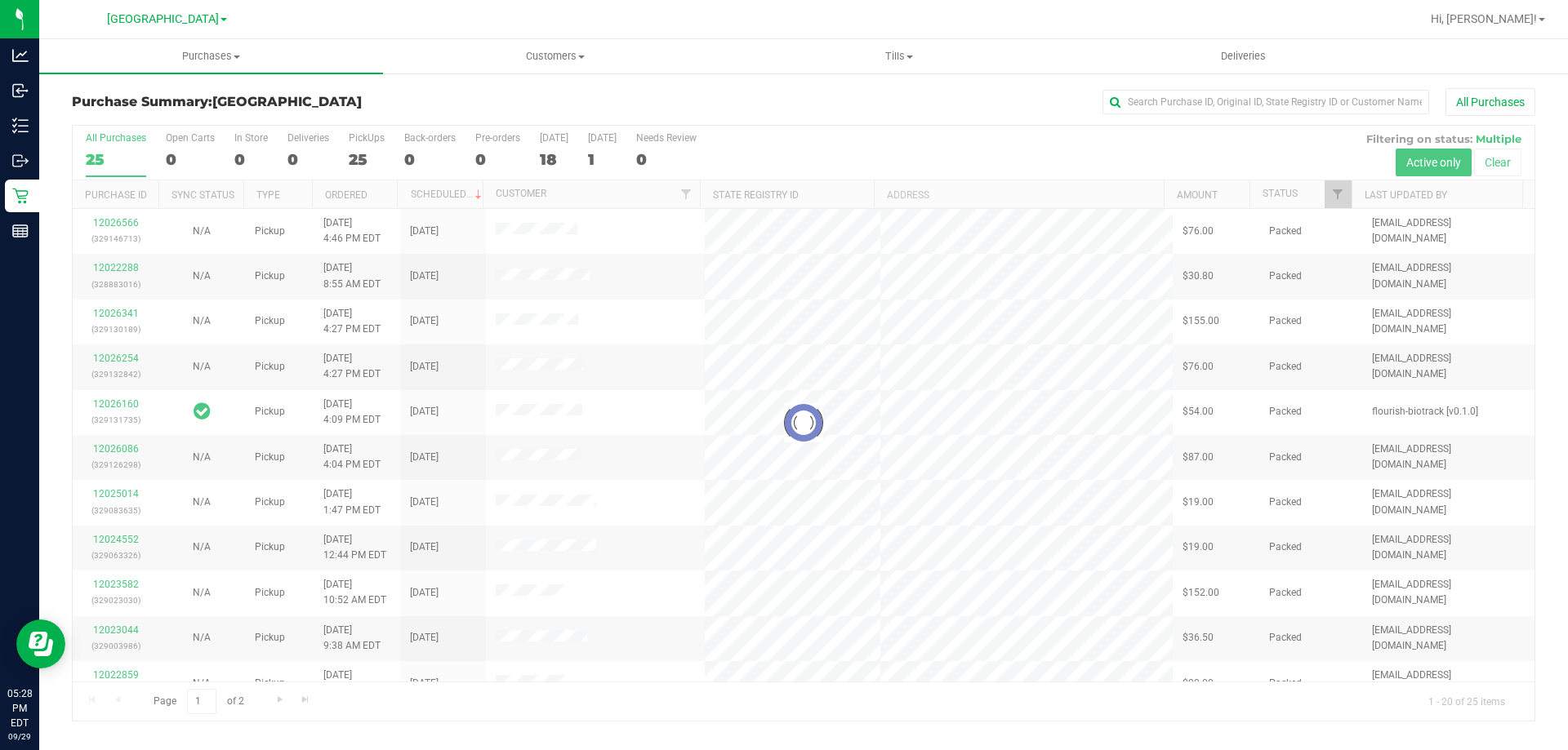
click at [352, 151] on div at bounding box center [803, 423] width 1462 height 595
click at [353, 159] on div "25" at bounding box center [366, 159] width 36 height 19
click at [0, 0] on input "PickUps 25" at bounding box center [0, 0] width 0 height 0
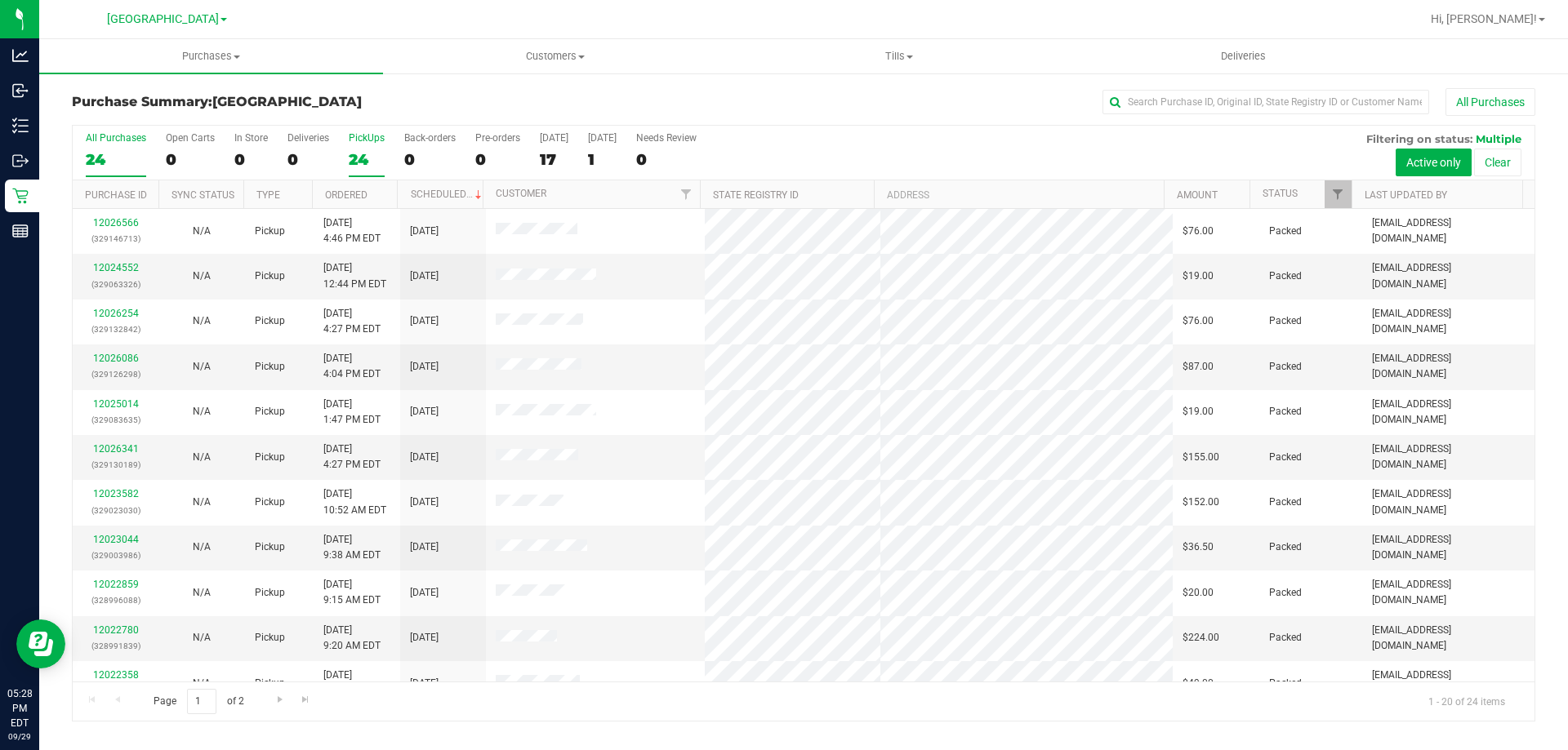
click at [100, 150] on div "24" at bounding box center [116, 159] width 60 height 19
click at [0, 0] on input "All Purchases 24" at bounding box center [0, 0] width 0 height 0
click at [376, 155] on div "24" at bounding box center [366, 159] width 36 height 19
click at [0, 0] on input "PickUps 24" at bounding box center [0, 0] width 0 height 0
click at [121, 153] on div "23" at bounding box center [116, 159] width 60 height 19
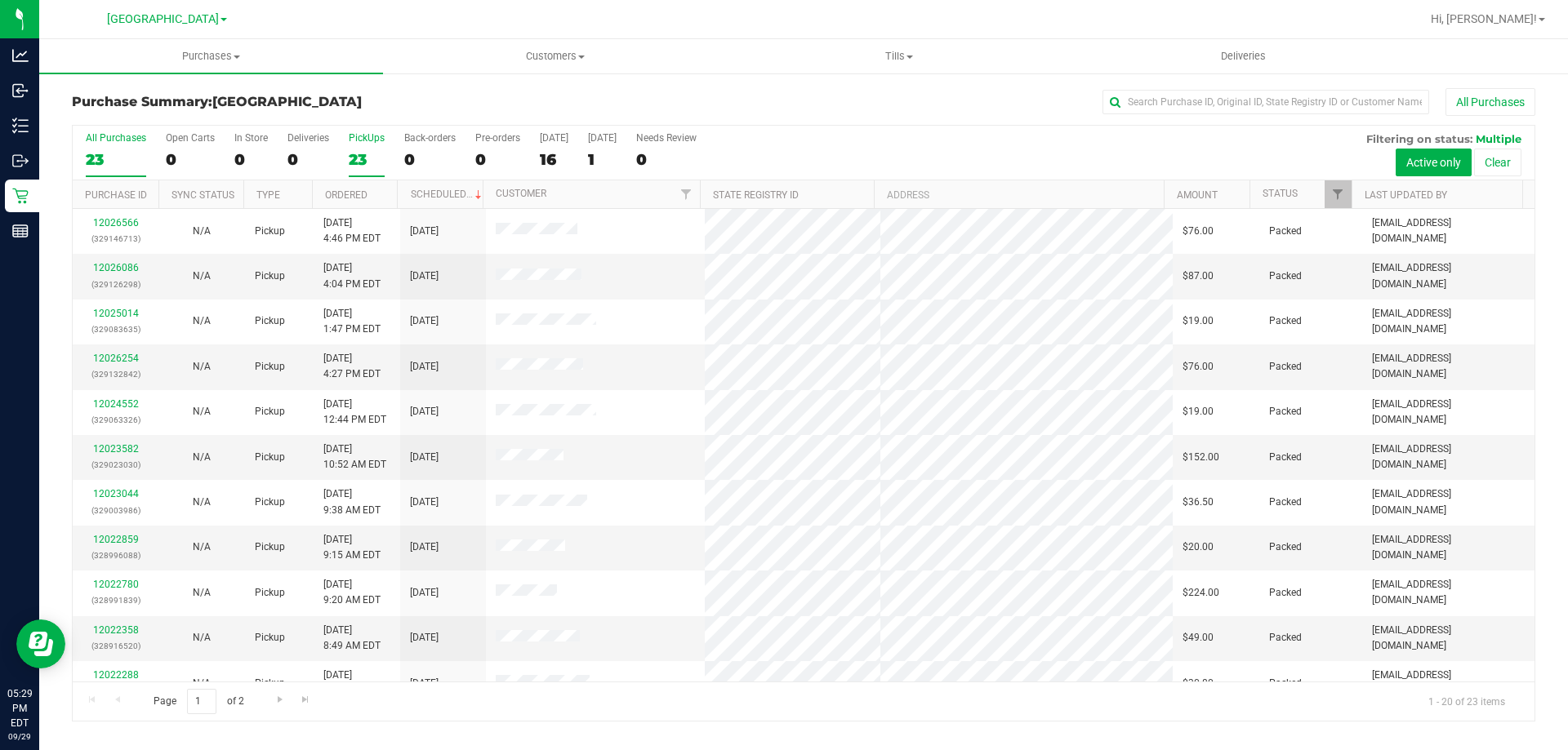
click at [0, 0] on input "All Purchases 23" at bounding box center [0, 0] width 0 height 0
click at [365, 156] on div "23" at bounding box center [366, 159] width 36 height 19
click at [0, 0] on input "PickUps 23" at bounding box center [0, 0] width 0 height 0
click at [114, 153] on div "23" at bounding box center [116, 159] width 60 height 19
click at [0, 0] on input "All Purchases 23" at bounding box center [0, 0] width 0 height 0
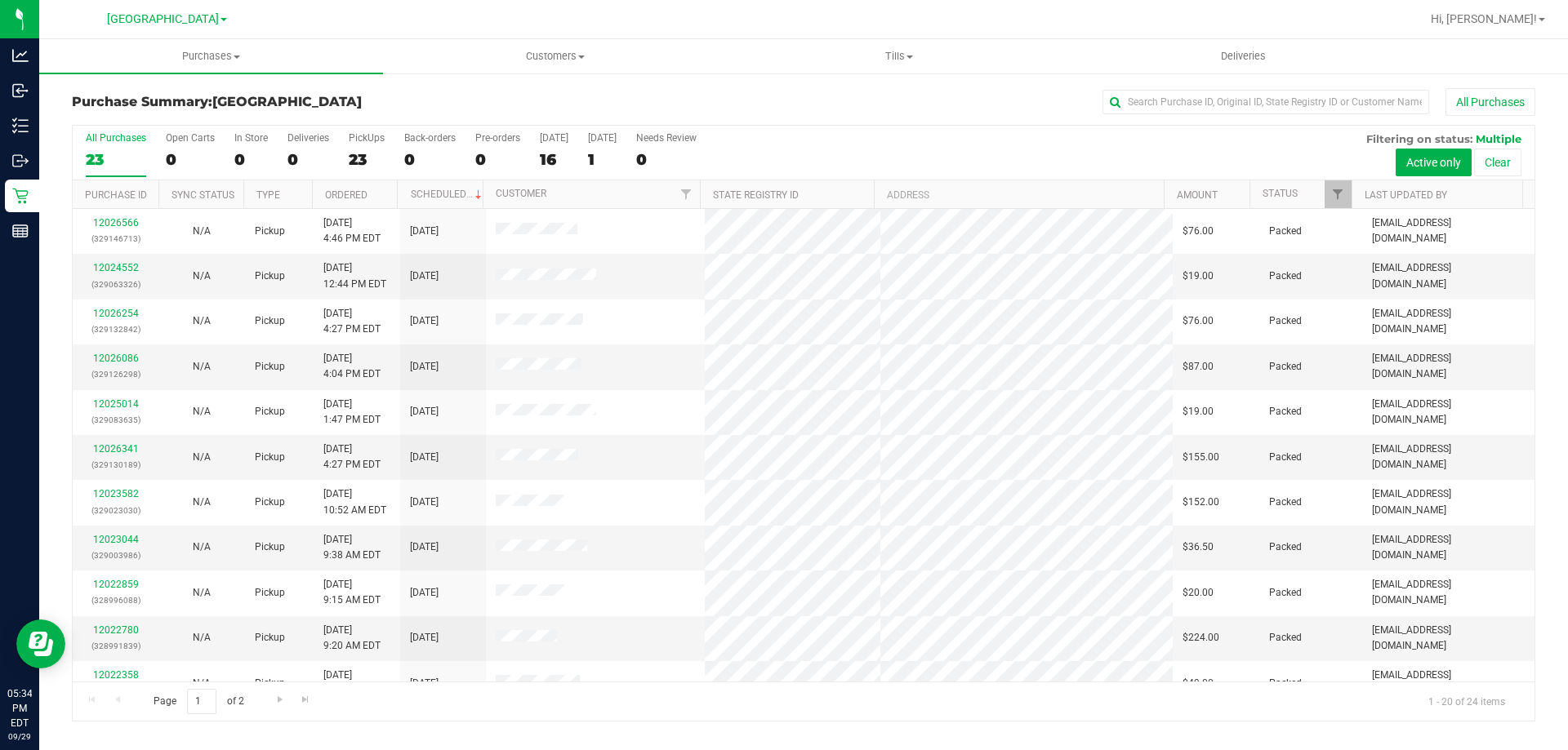
click at [363, 152] on div "23" at bounding box center [366, 159] width 36 height 19
click at [0, 0] on input "PickUps 23" at bounding box center [0, 0] width 0 height 0
click at [135, 165] on div "24" at bounding box center [116, 159] width 60 height 19
click at [0, 0] on input "All Purchases 24" at bounding box center [0, 0] width 0 height 0
click at [69, 111] on div "Purchase Summary: [GEOGRAPHIC_DATA] All Purchases All Purchases 24 Open Carts 0…" at bounding box center [803, 404] width 1528 height 666
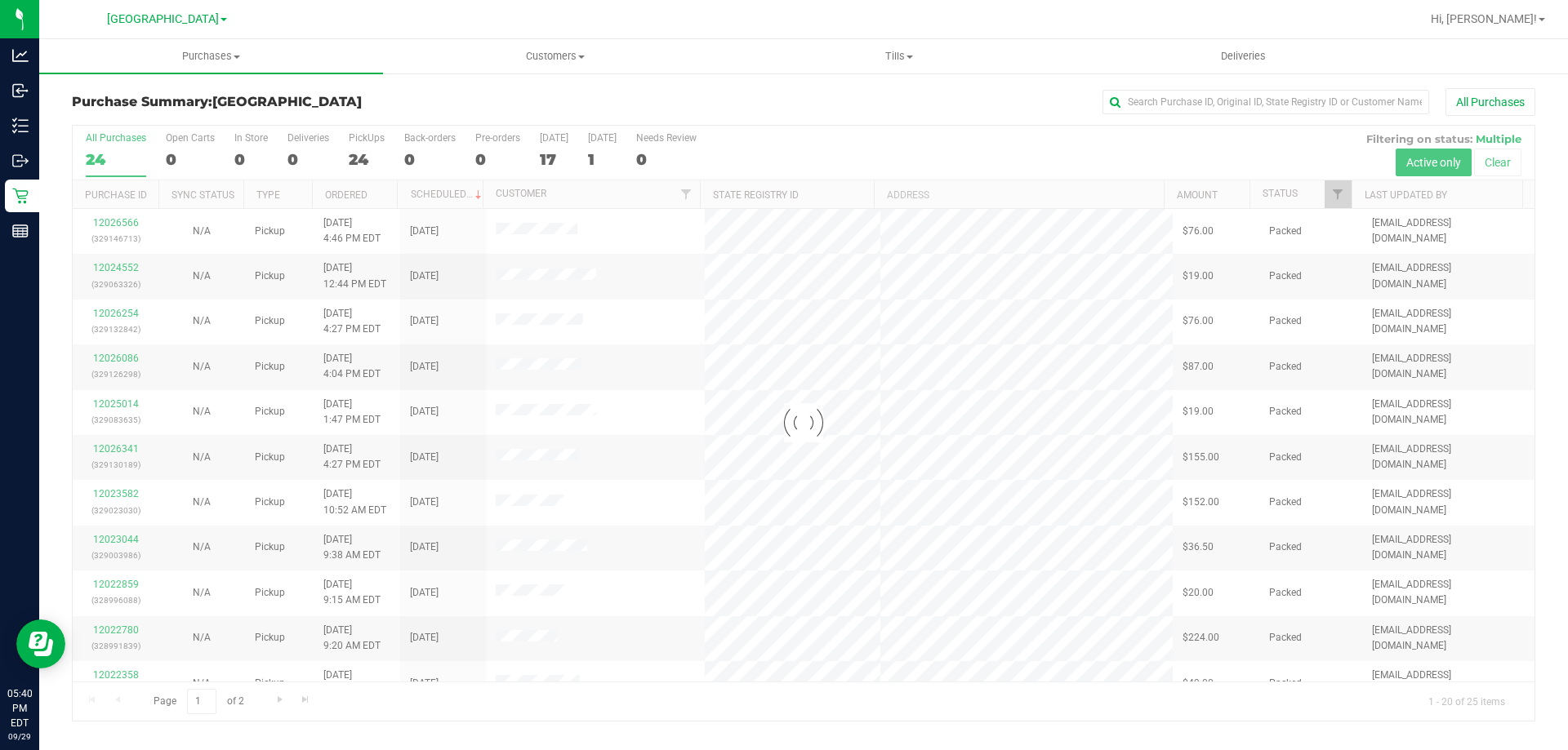
click at [367, 159] on div at bounding box center [803, 423] width 1462 height 595
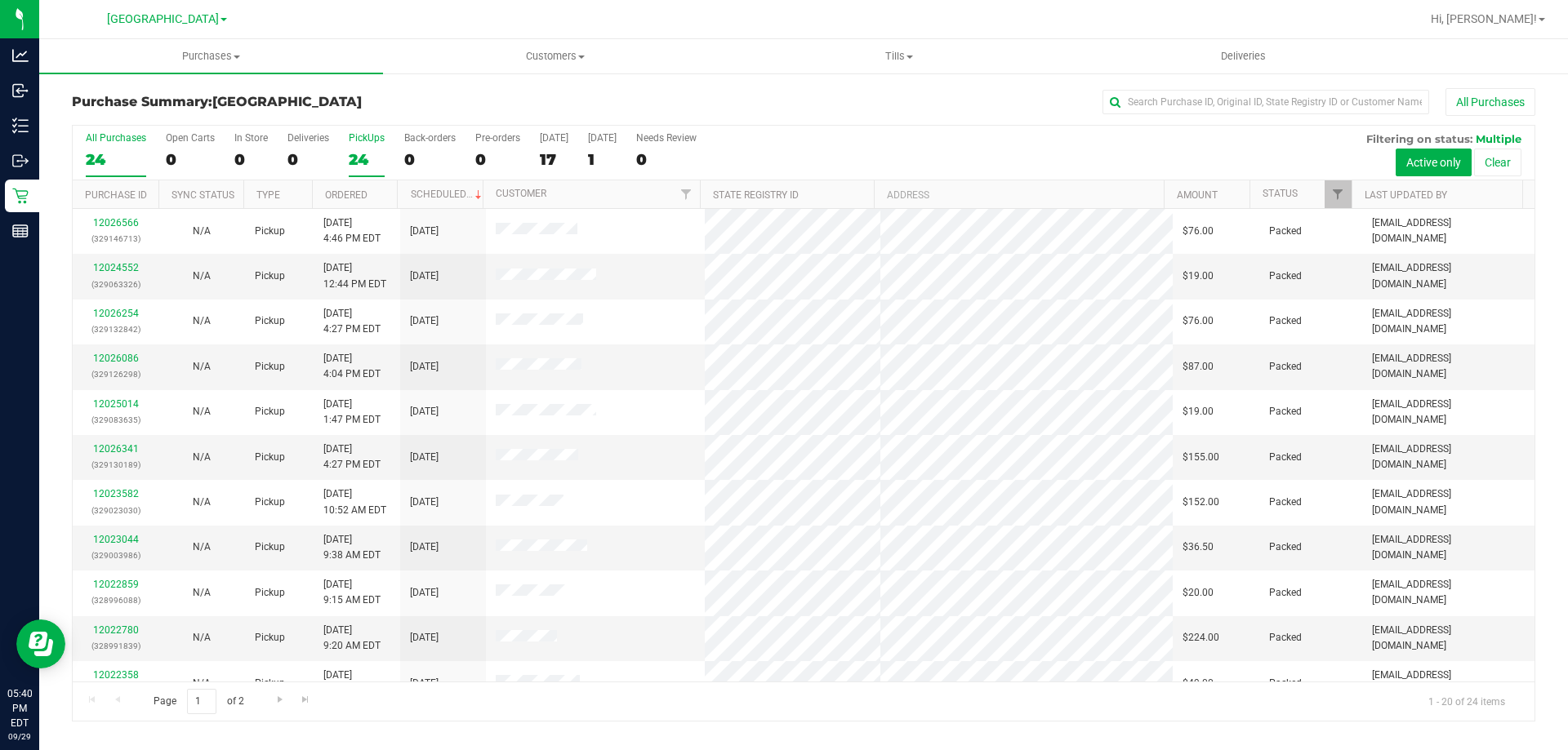
click at [375, 162] on div "24" at bounding box center [366, 159] width 36 height 19
click at [0, 0] on input "PickUps 24" at bounding box center [0, 0] width 0 height 0
click at [130, 136] on div "All Purchases" at bounding box center [116, 137] width 60 height 11
click at [0, 0] on input "All Purchases 24" at bounding box center [0, 0] width 0 height 0
click at [371, 159] on div "25" at bounding box center [366, 159] width 36 height 19
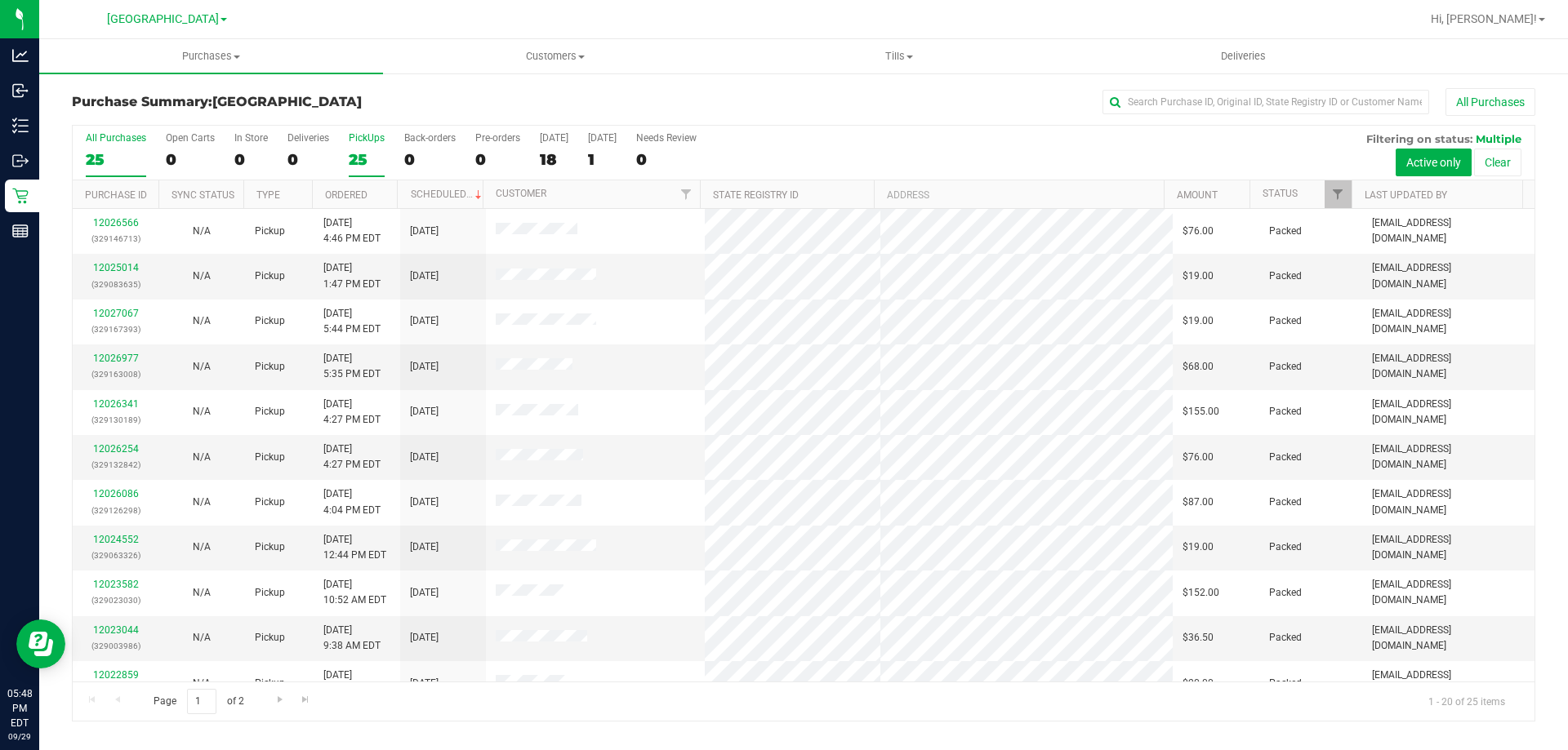
click at [0, 0] on input "PickUps 25" at bounding box center [0, 0] width 0 height 0
click at [380, 134] on div "PickUps" at bounding box center [366, 137] width 36 height 11
click at [0, 0] on input "PickUps 25" at bounding box center [0, 0] width 0 height 0
click at [124, 164] on div "25" at bounding box center [116, 159] width 60 height 19
click at [0, 0] on input "All Purchases 25" at bounding box center [0, 0] width 0 height 0
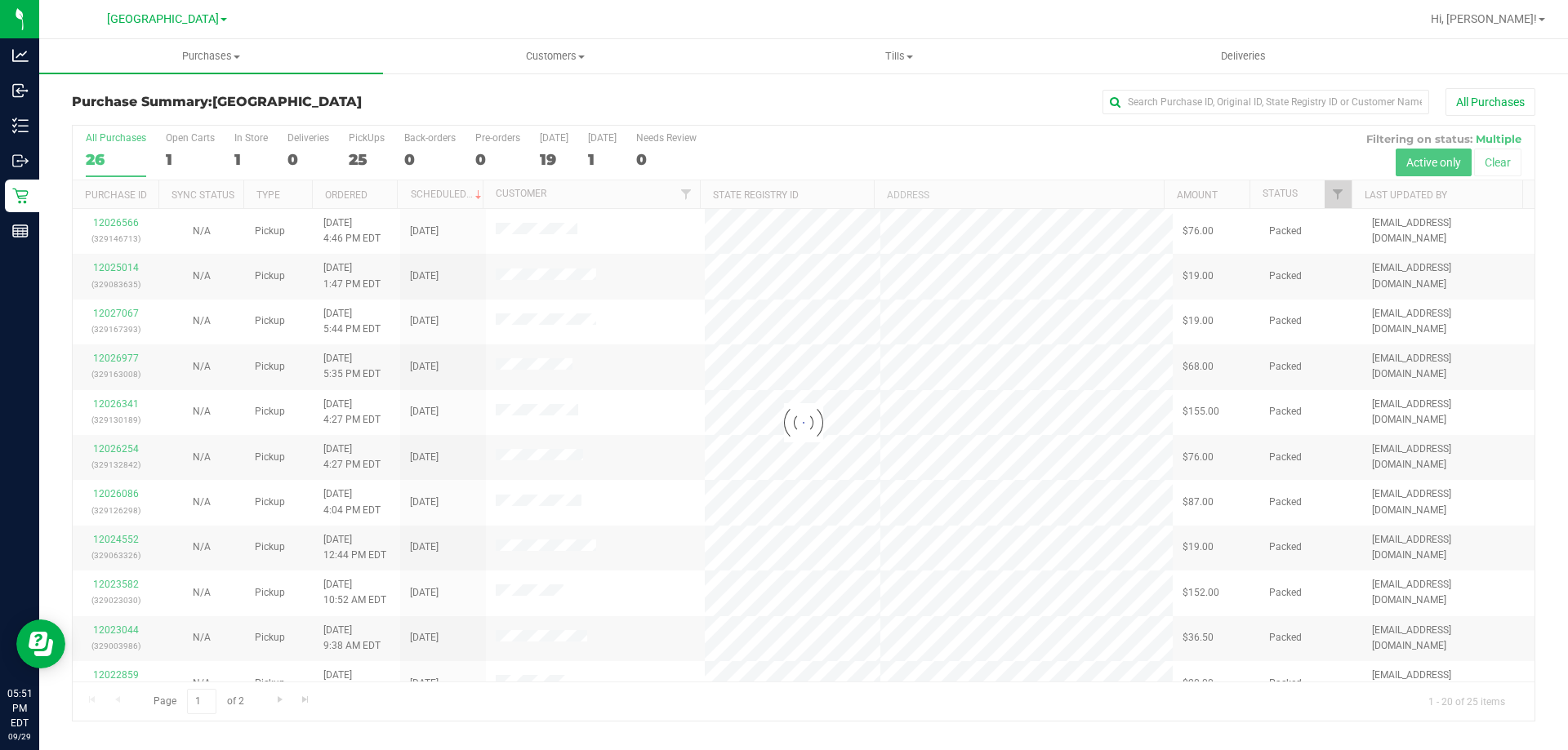
click at [370, 146] on div at bounding box center [803, 423] width 1462 height 595
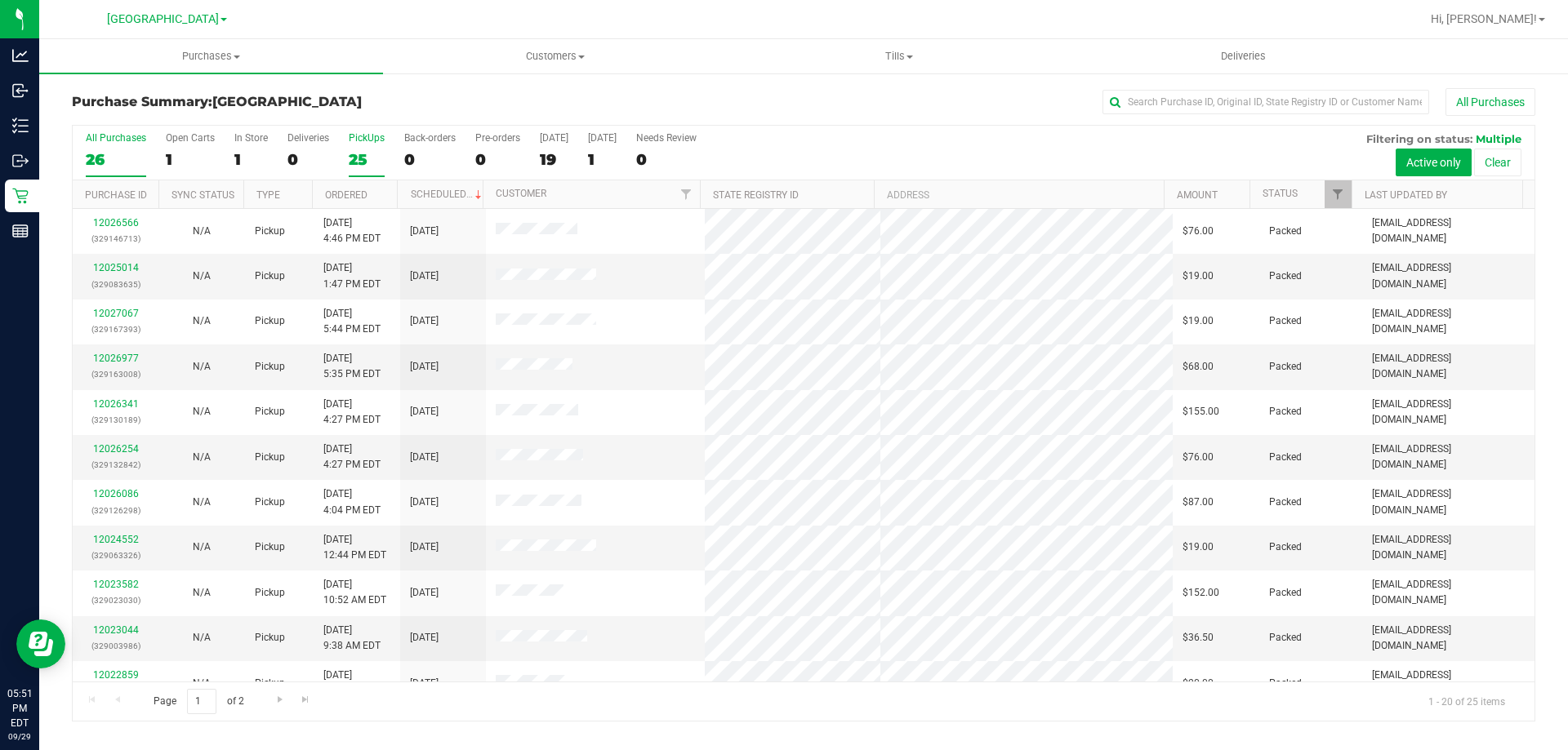
click at [367, 147] on label "PickUps 25" at bounding box center [366, 154] width 36 height 45
click at [0, 0] on input "PickUps 25" at bounding box center [0, 0] width 0 height 0
click at [126, 157] on div "25" at bounding box center [116, 159] width 60 height 19
click at [0, 0] on input "All Purchases 25" at bounding box center [0, 0] width 0 height 0
click at [359, 148] on label "PickUps 25" at bounding box center [366, 154] width 36 height 45
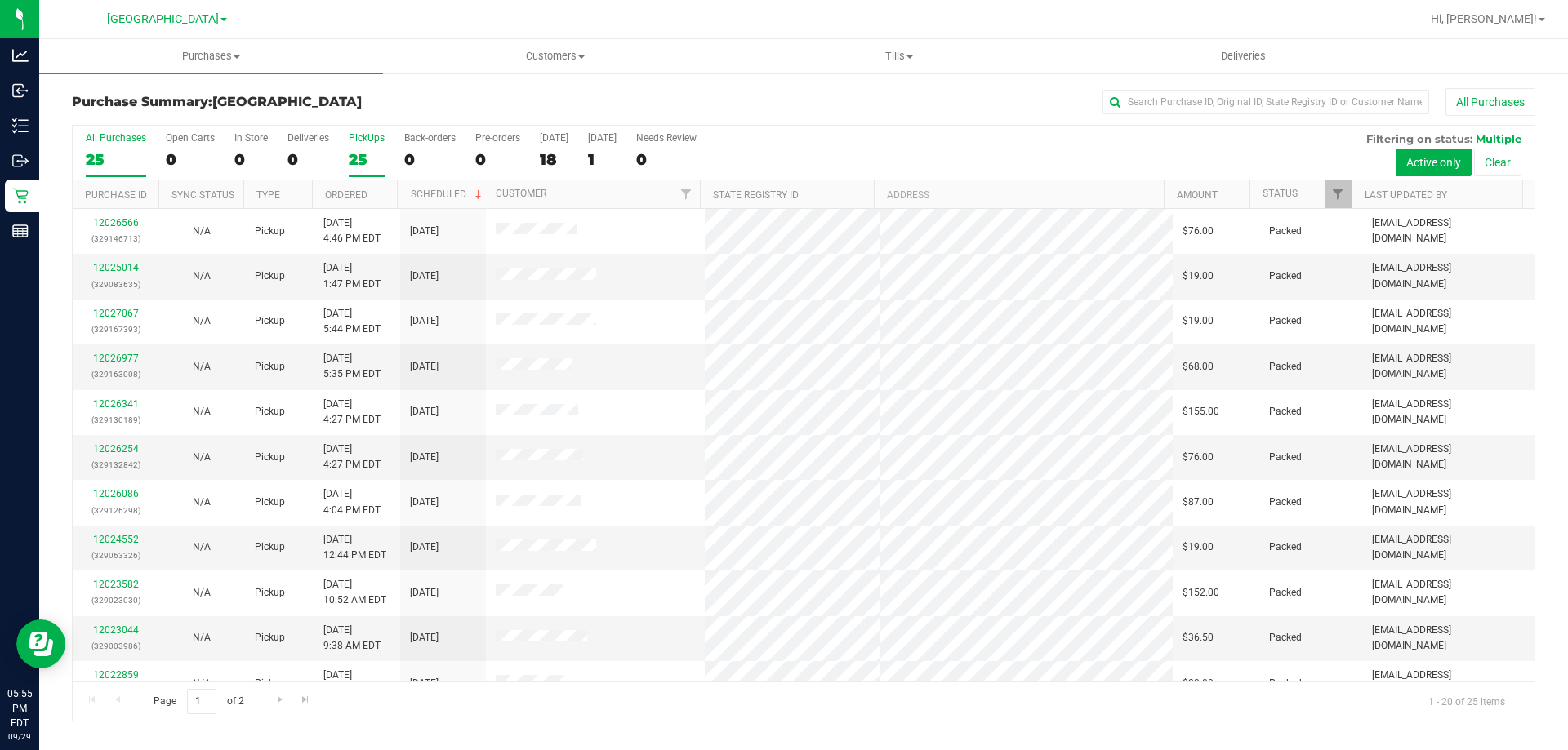
click at [0, 0] on input "PickUps 25" at bounding box center [0, 0] width 0 height 0
click at [119, 153] on div "25" at bounding box center [116, 159] width 60 height 19
click at [0, 0] on input "All Purchases 25" at bounding box center [0, 0] width 0 height 0
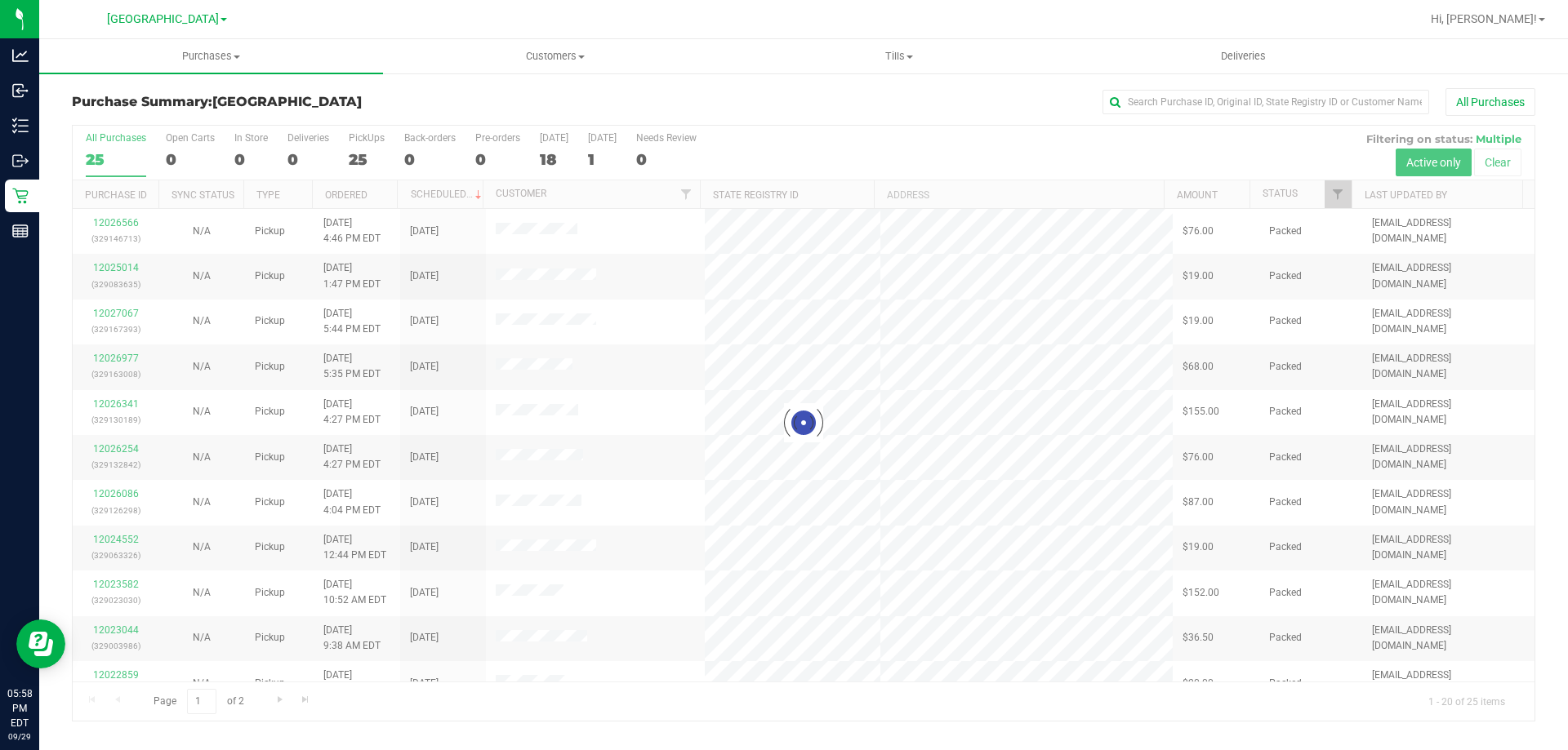
click at [369, 153] on div at bounding box center [803, 423] width 1462 height 595
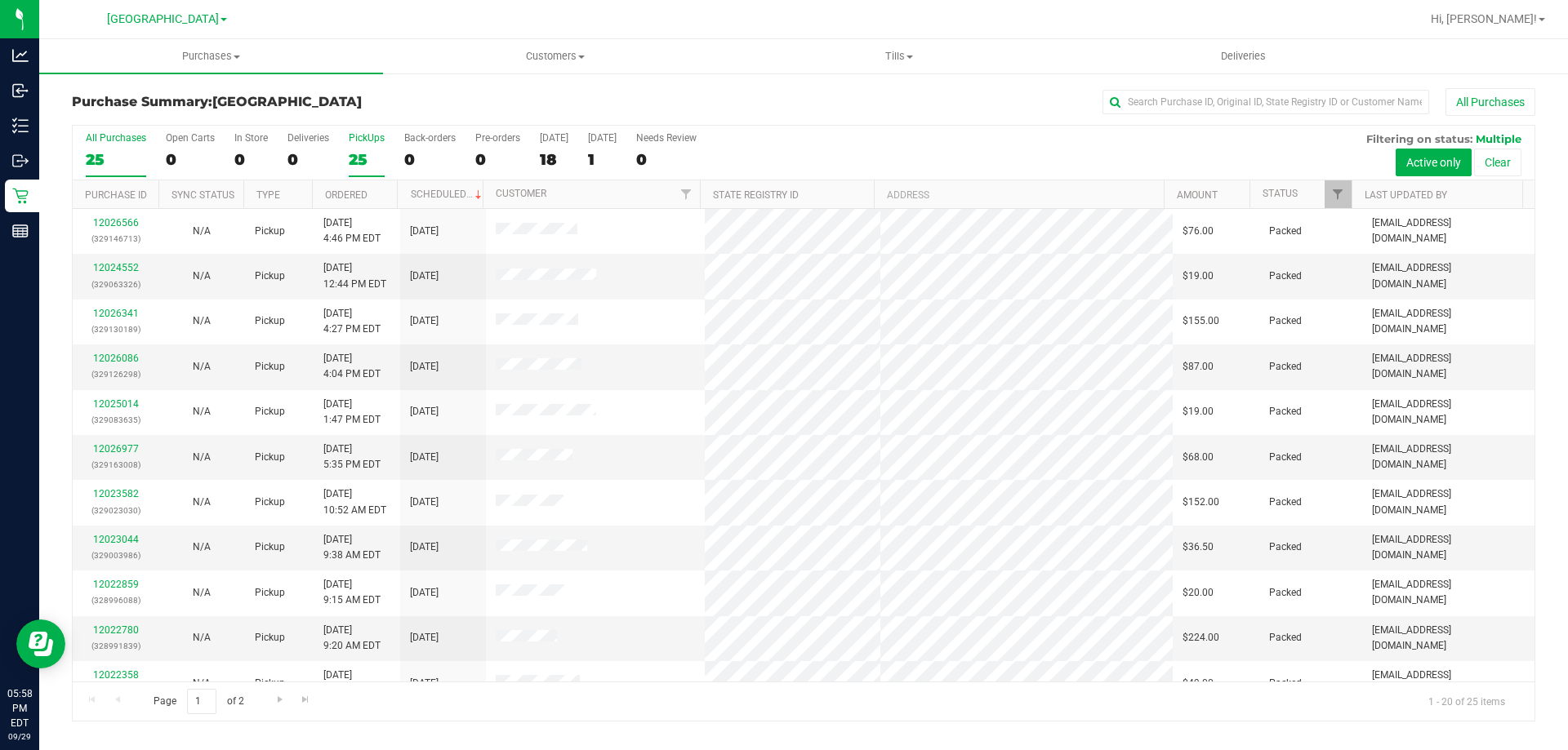
click at [368, 156] on div "25" at bounding box center [366, 159] width 36 height 19
click at [0, 0] on input "PickUps 25" at bounding box center [0, 0] width 0 height 0
click at [122, 155] on div "25" at bounding box center [116, 159] width 60 height 19
click at [0, 0] on input "All Purchases 25" at bounding box center [0, 0] width 0 height 0
click at [369, 157] on div "24" at bounding box center [366, 159] width 36 height 19
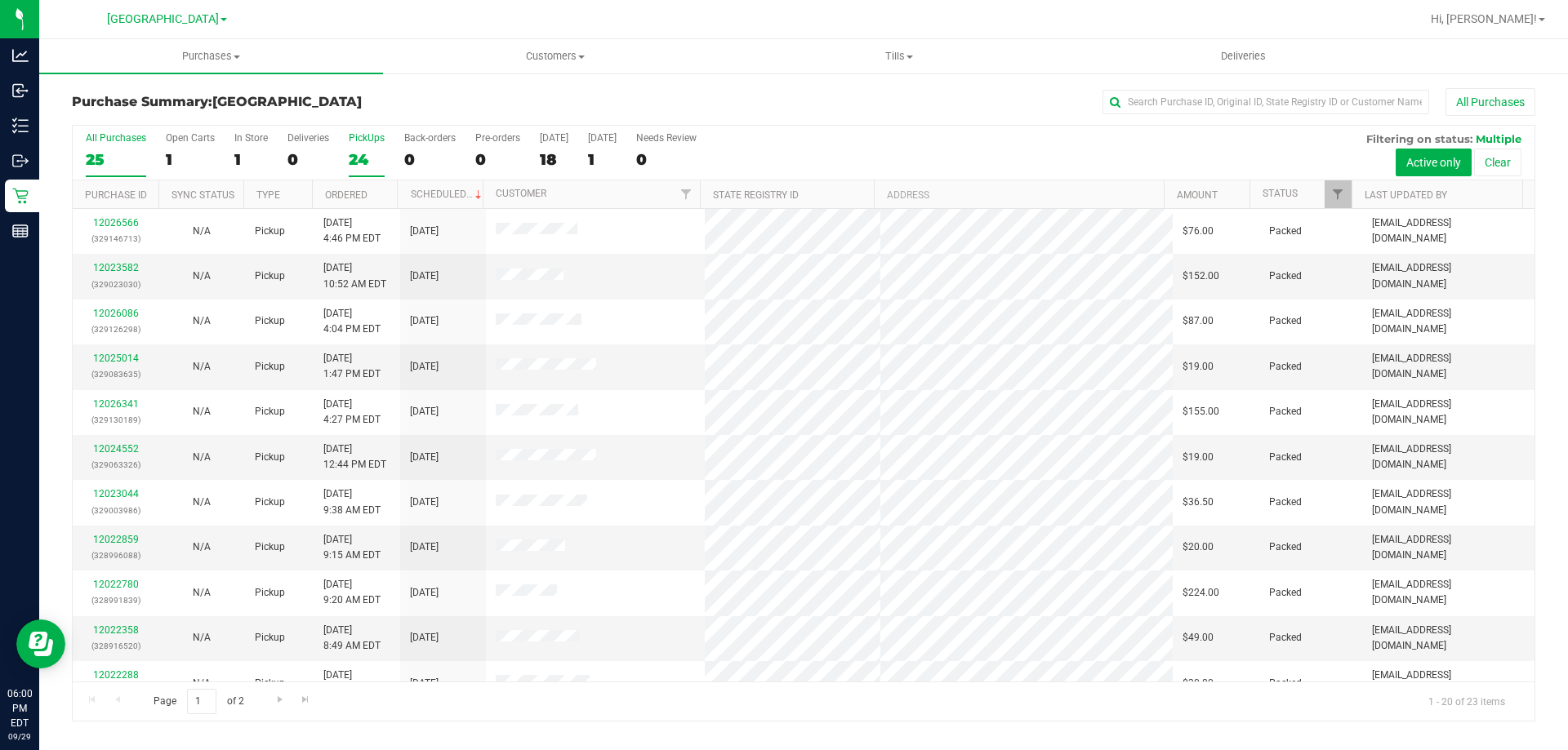
click at [0, 0] on input "PickUps 24" at bounding box center [0, 0] width 0 height 0
drag, startPoint x: 116, startPoint y: 153, endPoint x: 134, endPoint y: 101, distance: 55.0
click at [118, 153] on div "23" at bounding box center [116, 159] width 60 height 19
click at [0, 0] on input "All Purchases 23" at bounding box center [0, 0] width 0 height 0
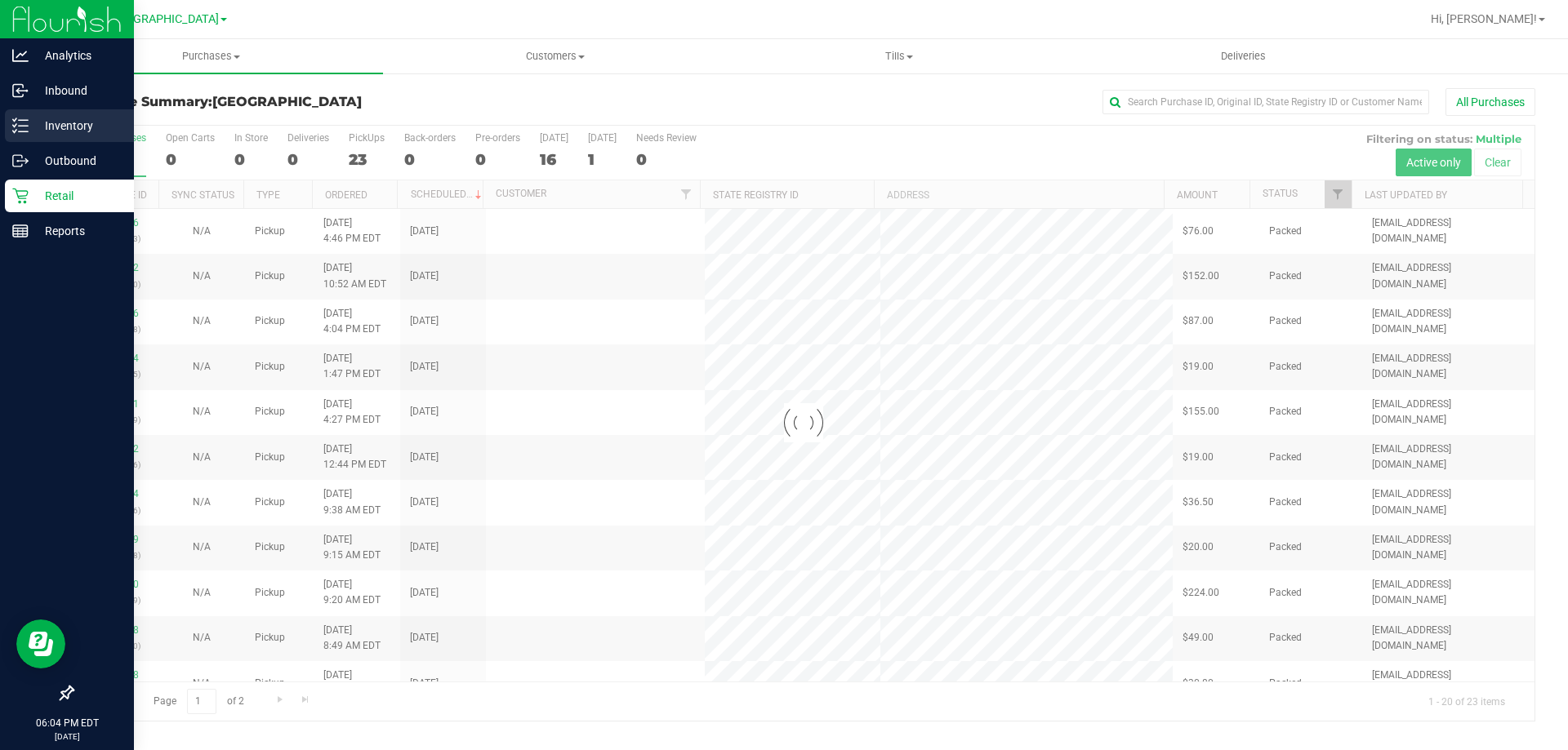
click at [0, 120] on link "Inventory" at bounding box center [66, 127] width 134 height 35
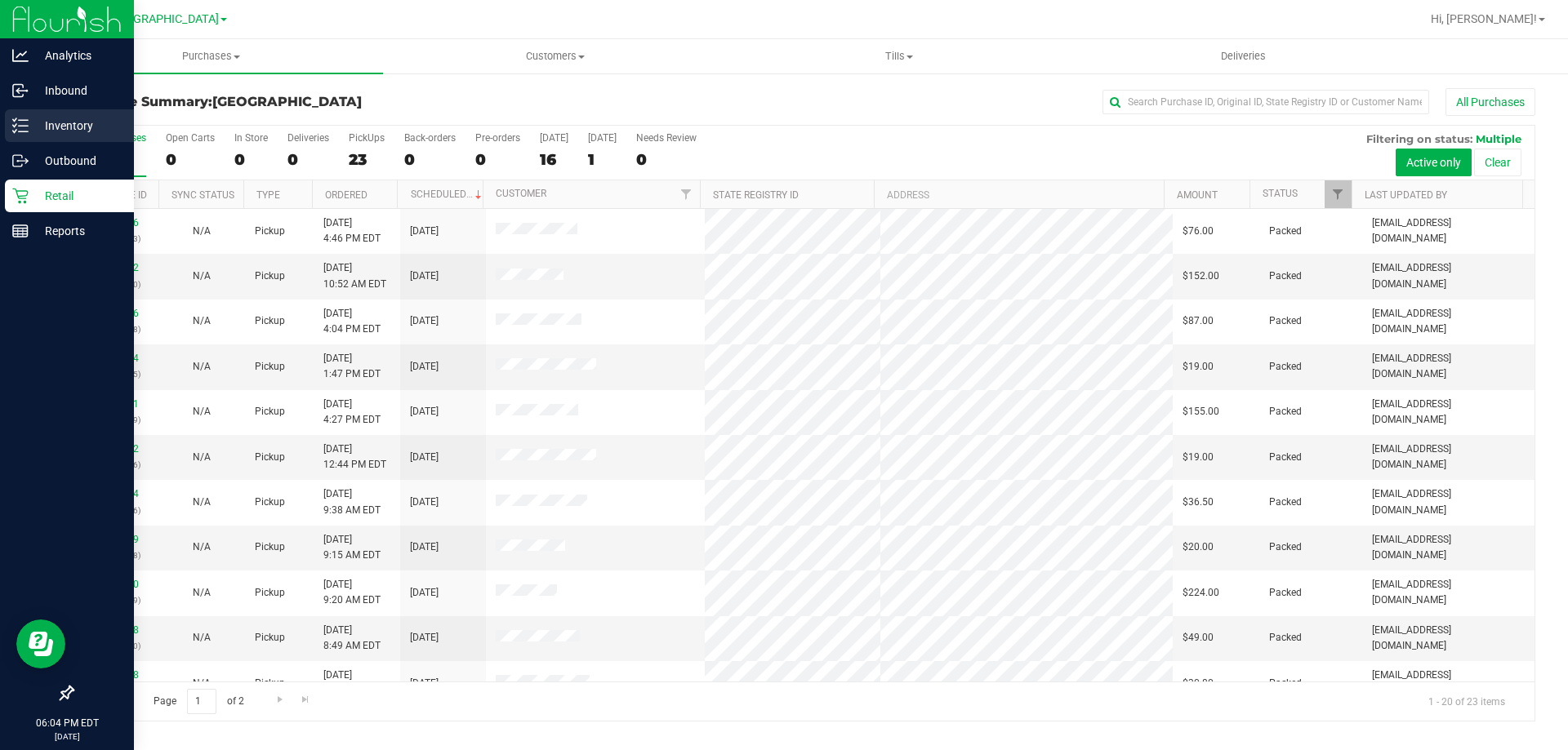
click at [12, 127] on icon at bounding box center [20, 126] width 16 height 16
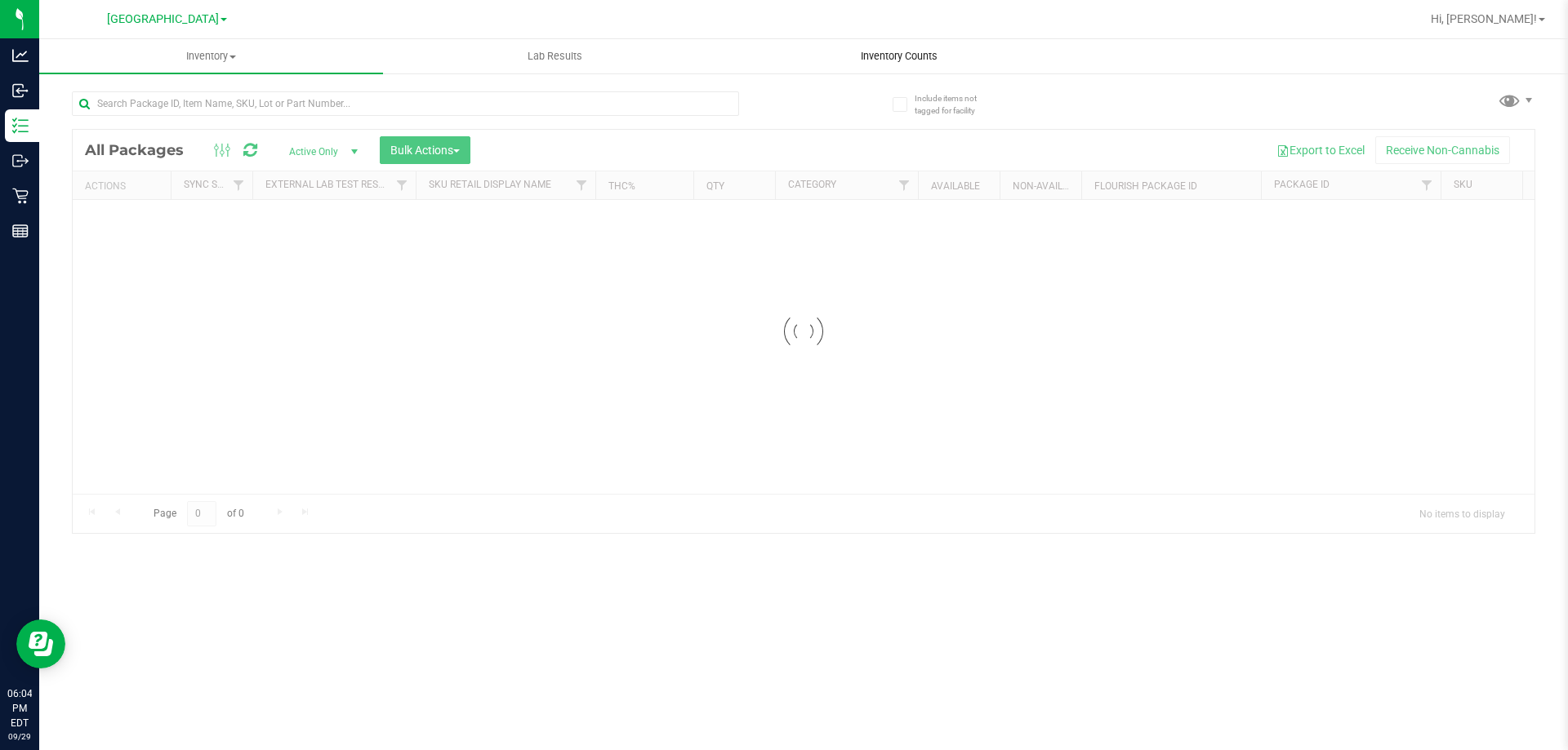
click at [921, 56] on span "Inventory Counts" at bounding box center [899, 56] width 121 height 15
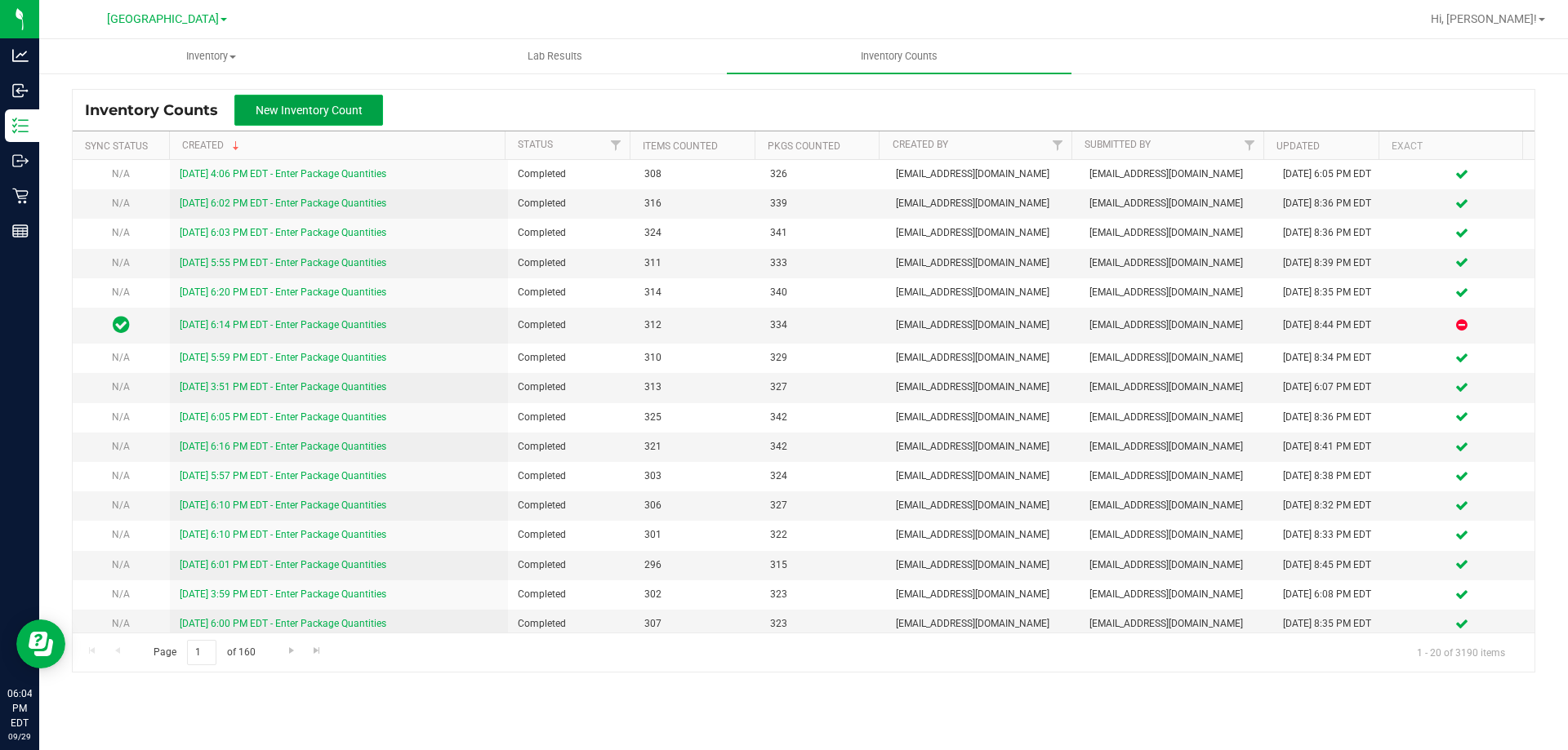
click at [333, 110] on span "New Inventory Count" at bounding box center [309, 110] width 107 height 13
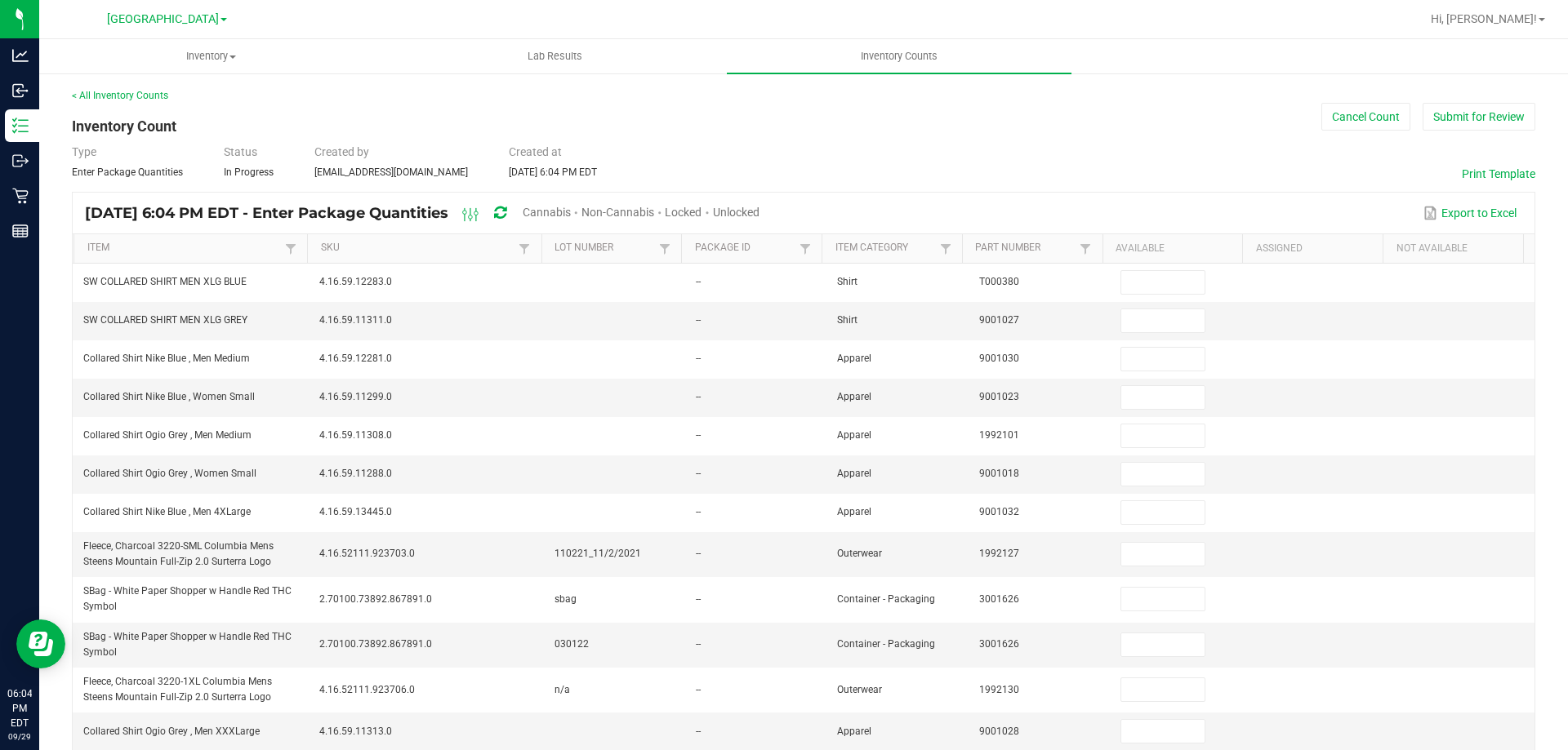
click at [759, 210] on span "Unlocked" at bounding box center [736, 212] width 47 height 13
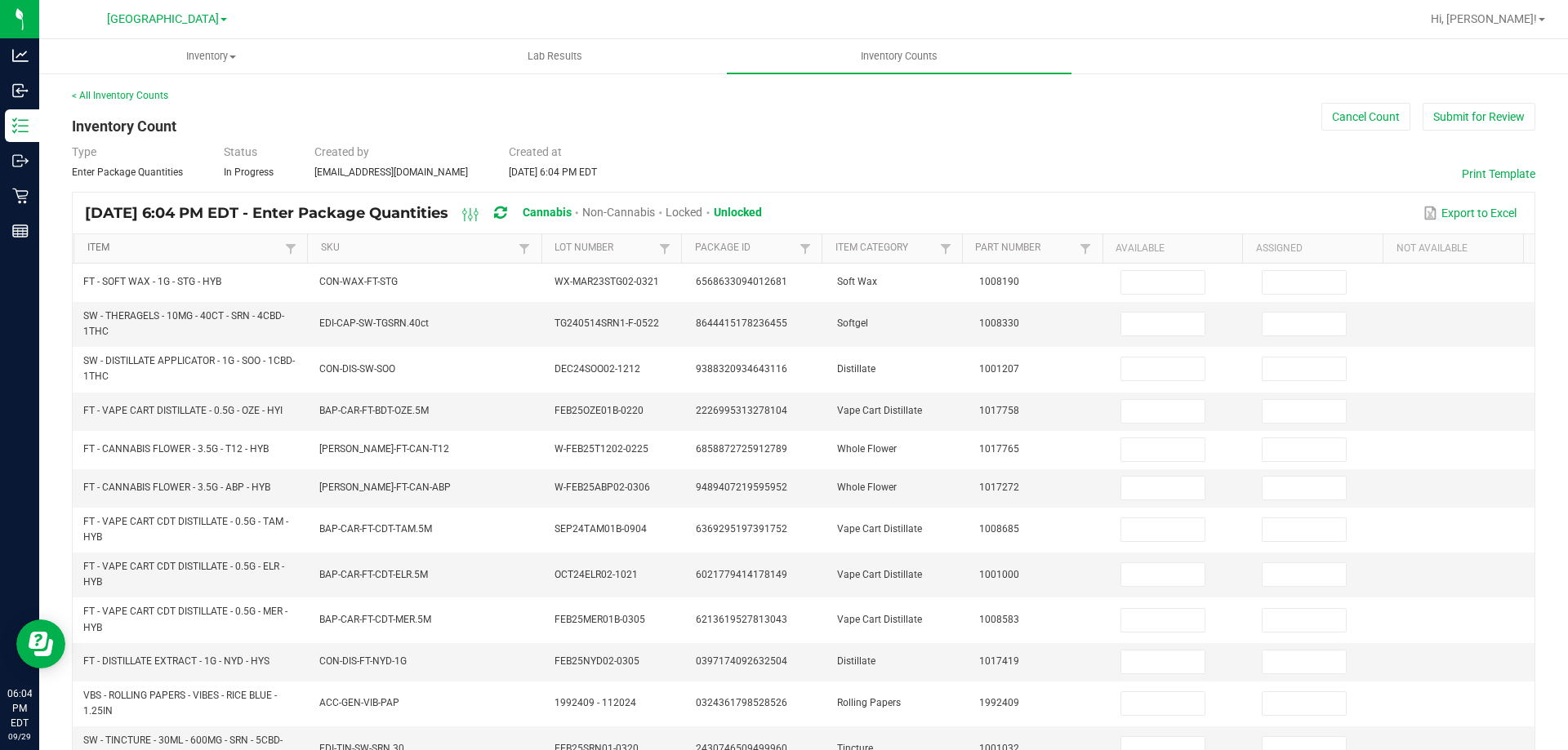
click at [211, 254] on link "Item" at bounding box center [185, 248] width 195 height 13
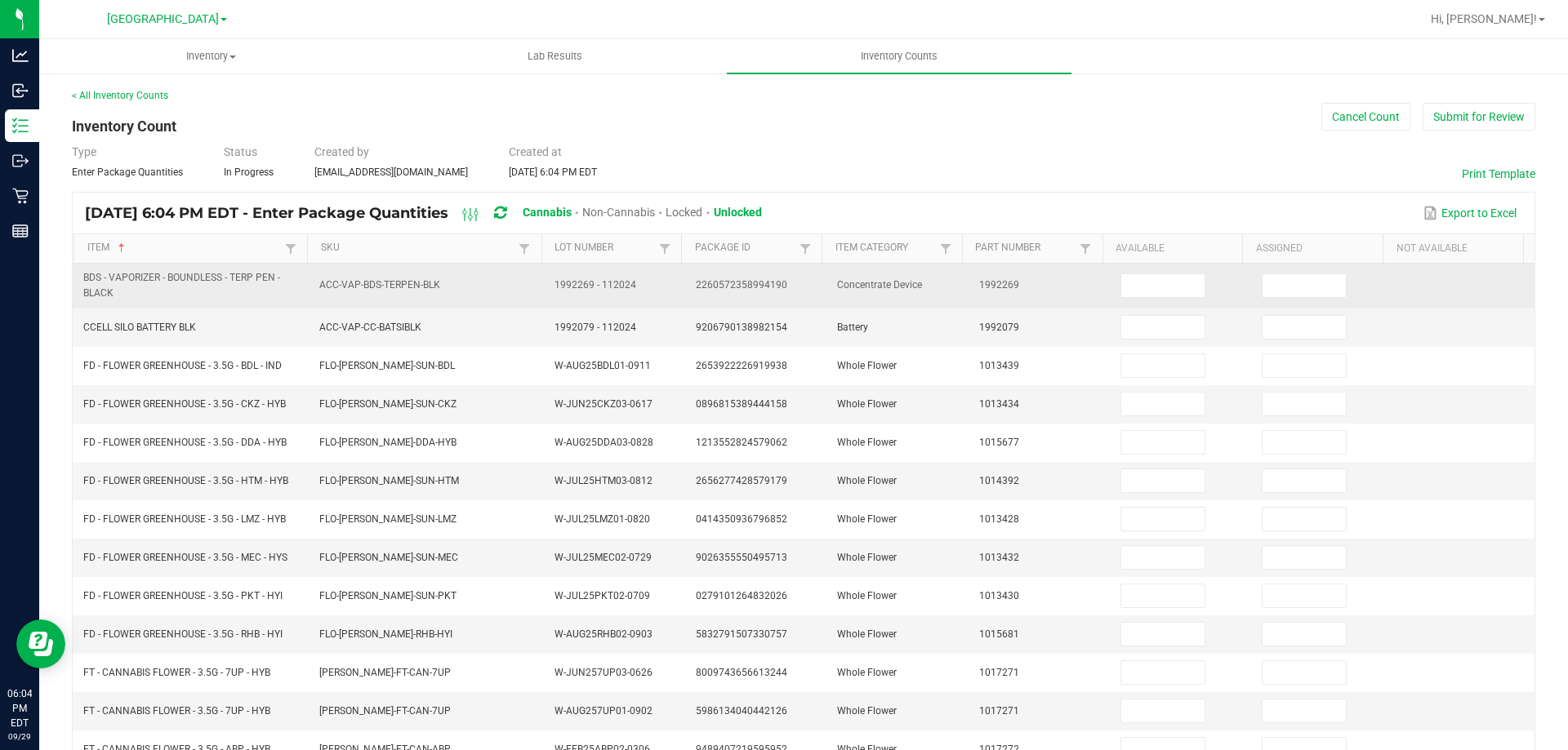
click at [249, 273] on span "BDS - VAPORIZER - BOUNDLESS - TERP PEN - BLACK" at bounding box center [181, 285] width 196 height 27
copy span "BDS - VAPORIZER - BOUNDLESS - TERP PEN - BLACK"
click at [1135, 296] on input at bounding box center [1163, 286] width 83 height 23
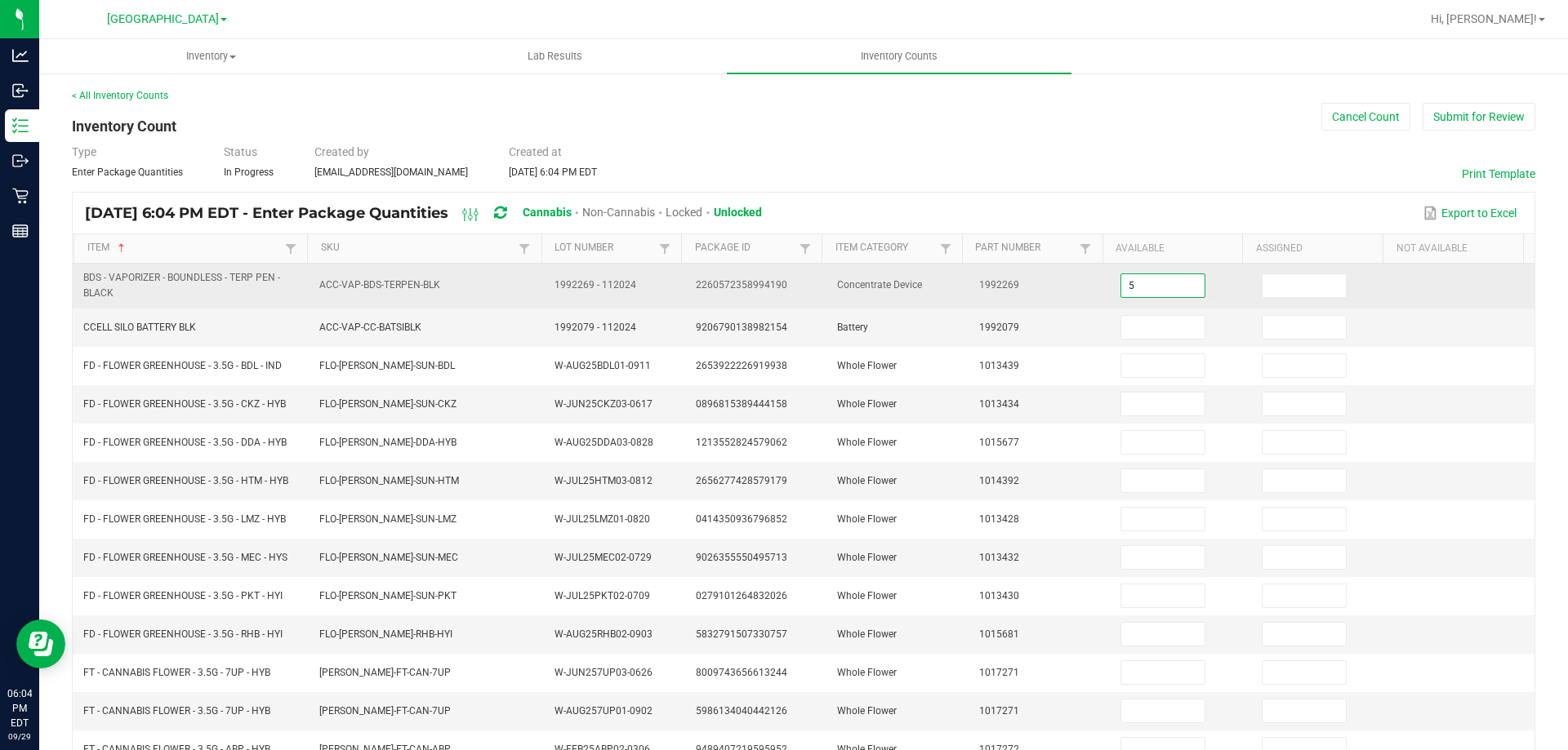
type input "5"
type input "0"
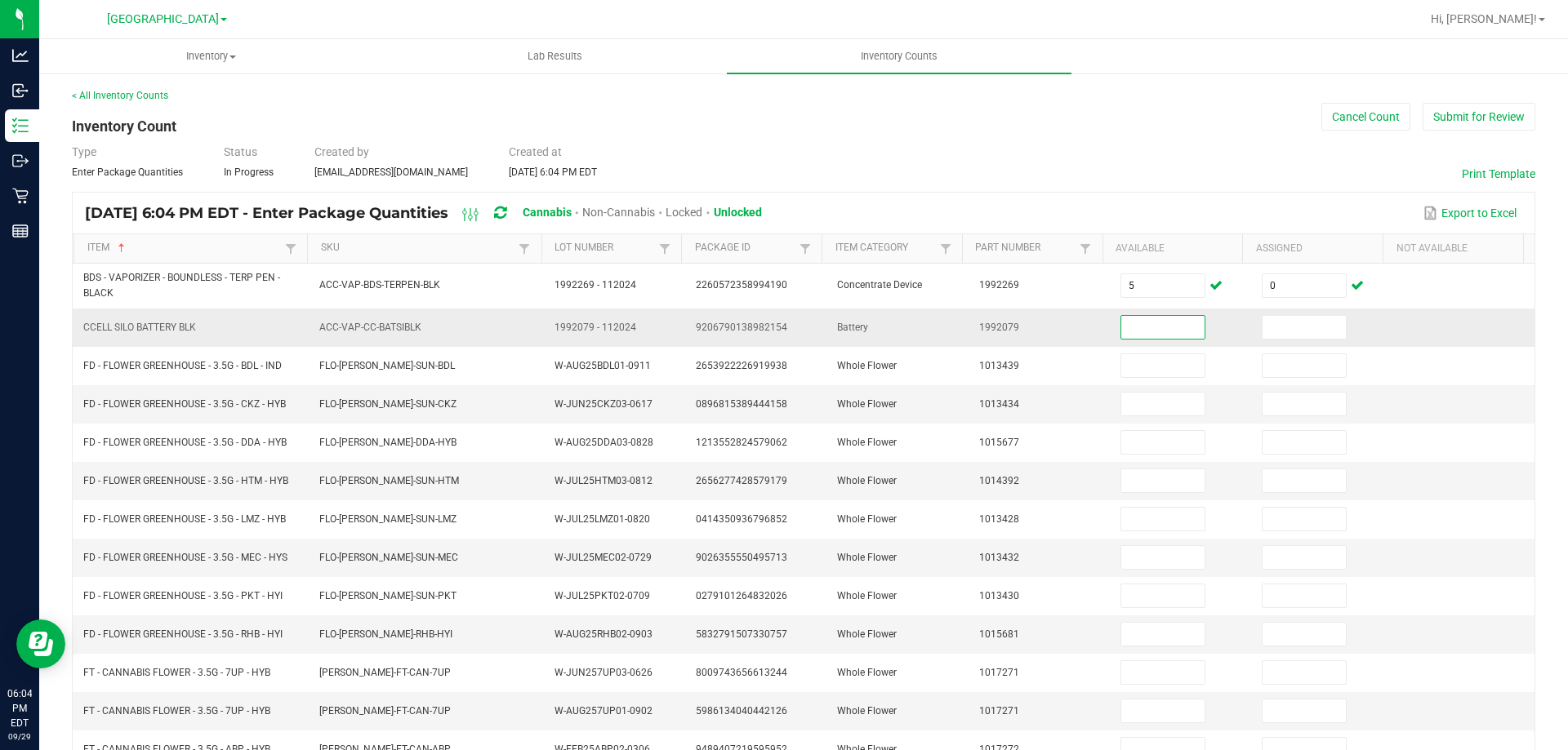
click at [170, 333] on span "CCELL SILO BATTERY BLK" at bounding box center [139, 328] width 112 height 16
click at [169, 333] on span "CCELL SILO BATTERY BLK" at bounding box center [139, 328] width 112 height 16
copy span "CCELL SILO BATTERY BLK"
click at [1145, 338] on input at bounding box center [1163, 327] width 83 height 23
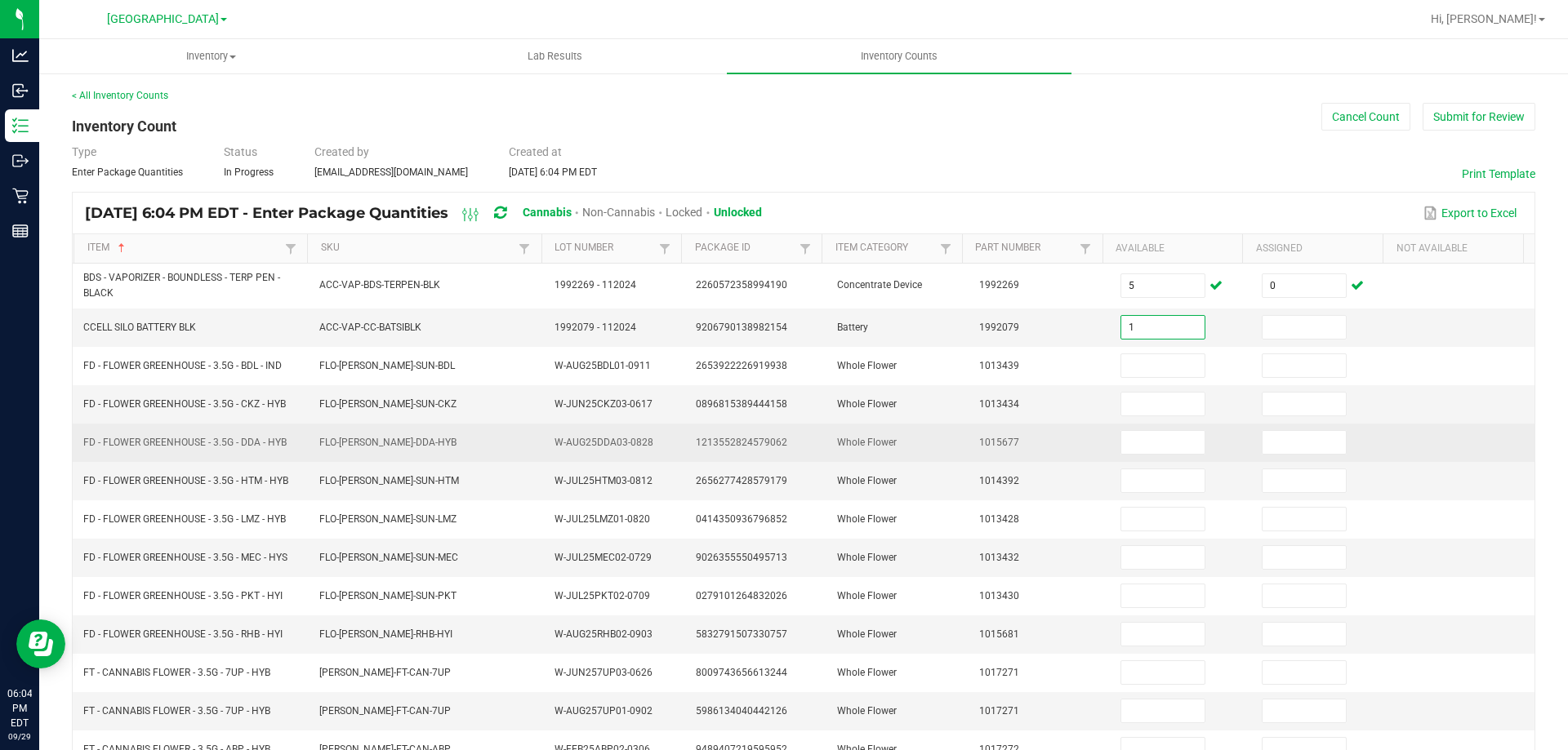
type input "1"
type input "0"
type input "15"
type input "0"
type input "3"
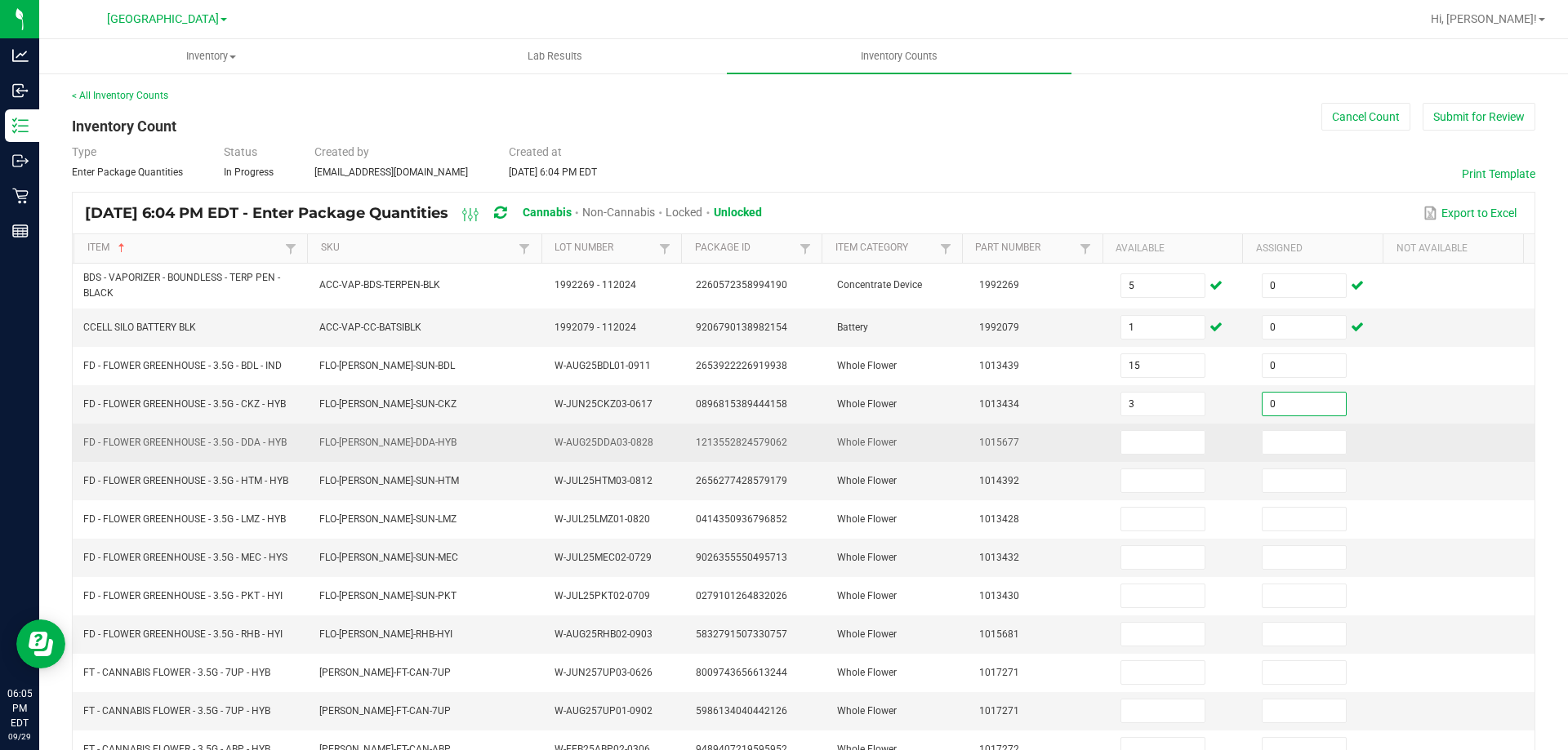
type input "0"
type input "1"
type input "0"
type input "3"
type input "0"
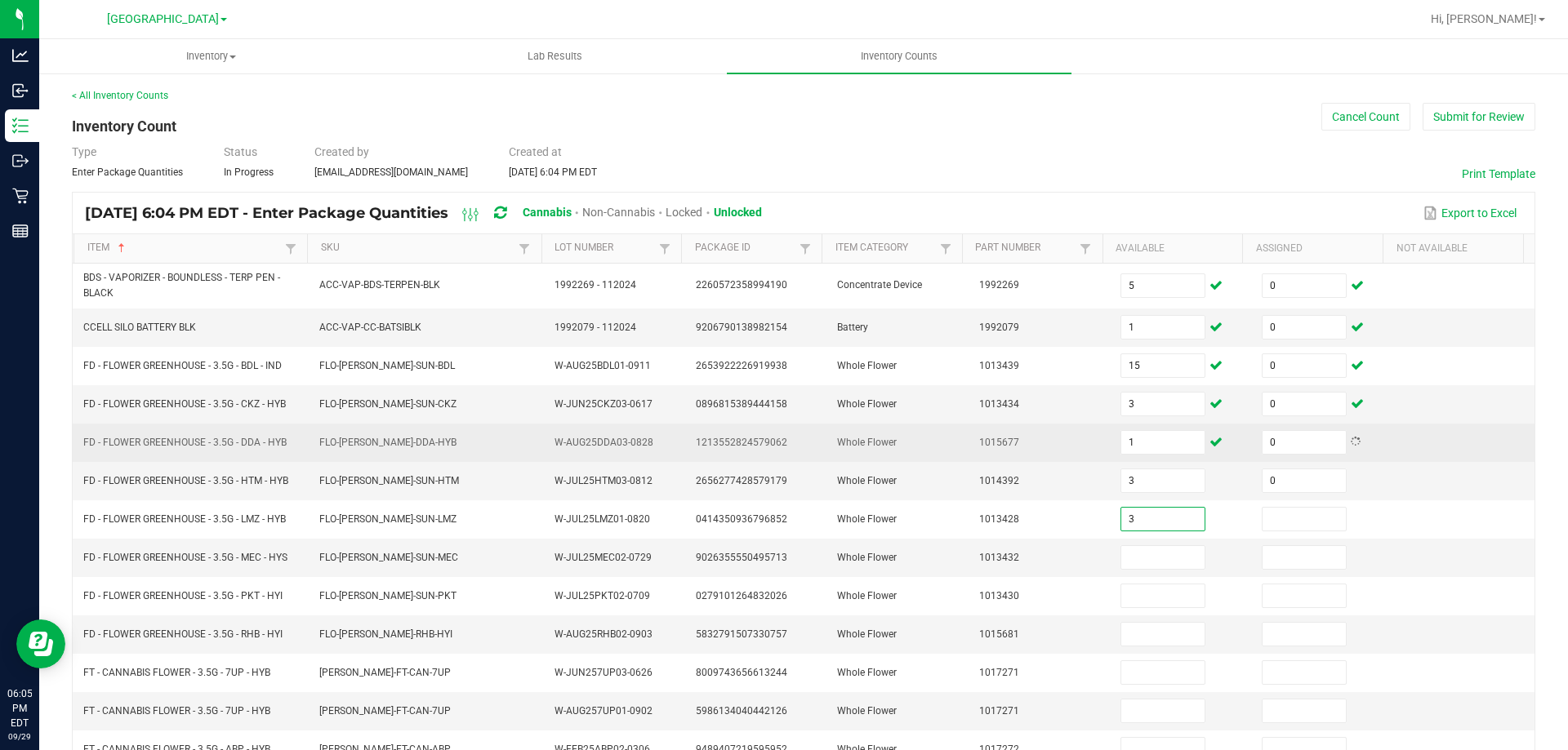
type input "3"
type input "0"
type input "19"
type input "0"
type input "10"
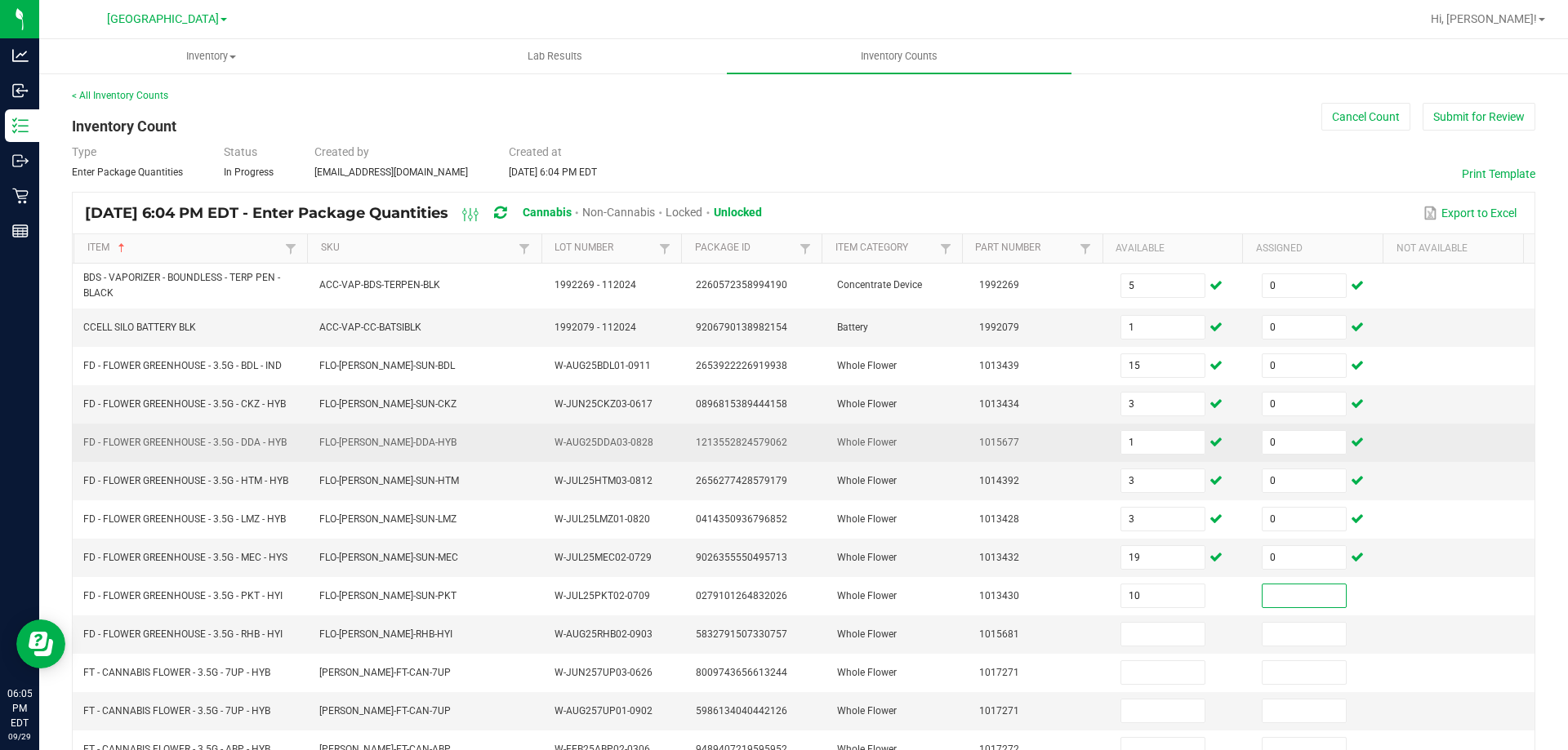
type input "3"
type input "0"
type input "3"
type input "0"
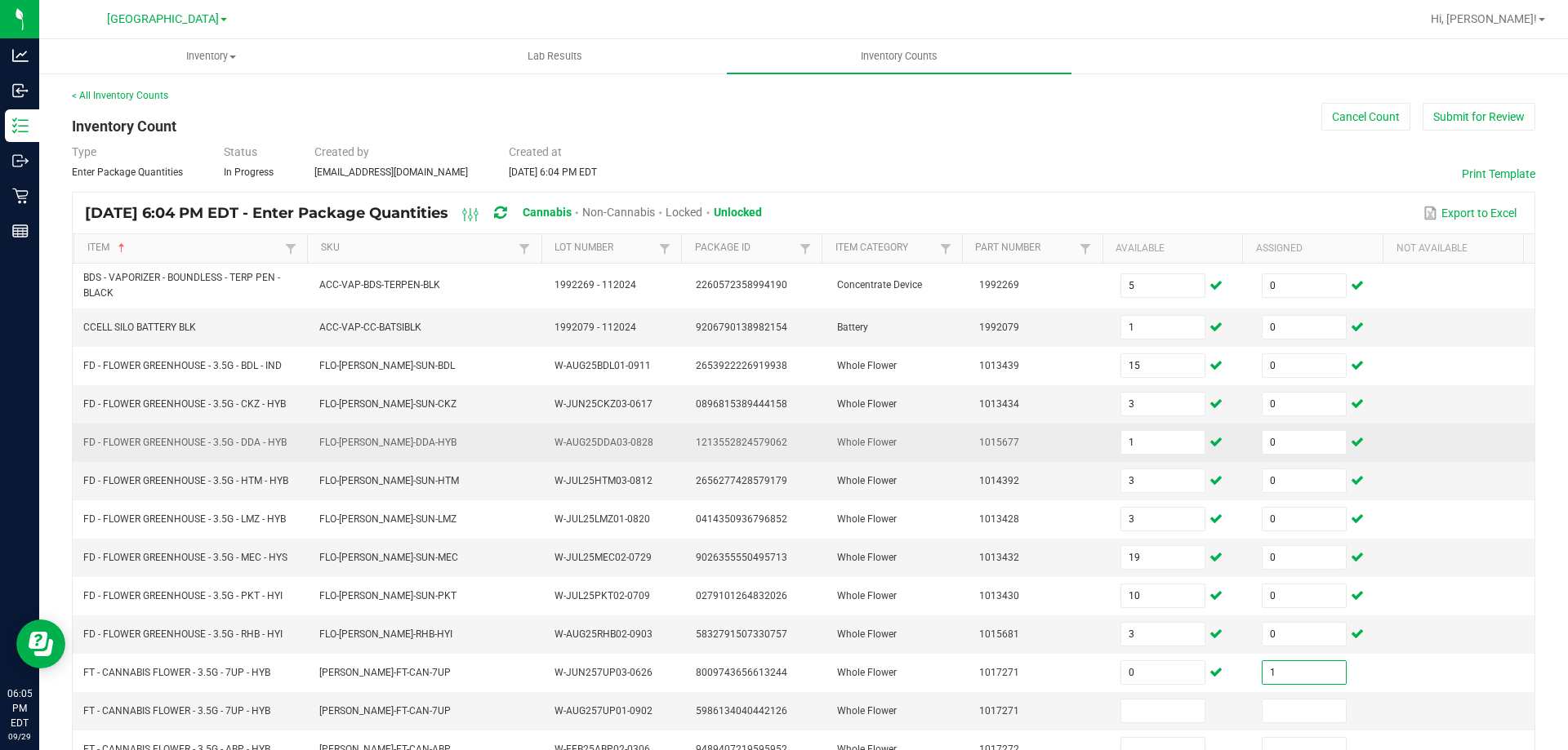
type input "1"
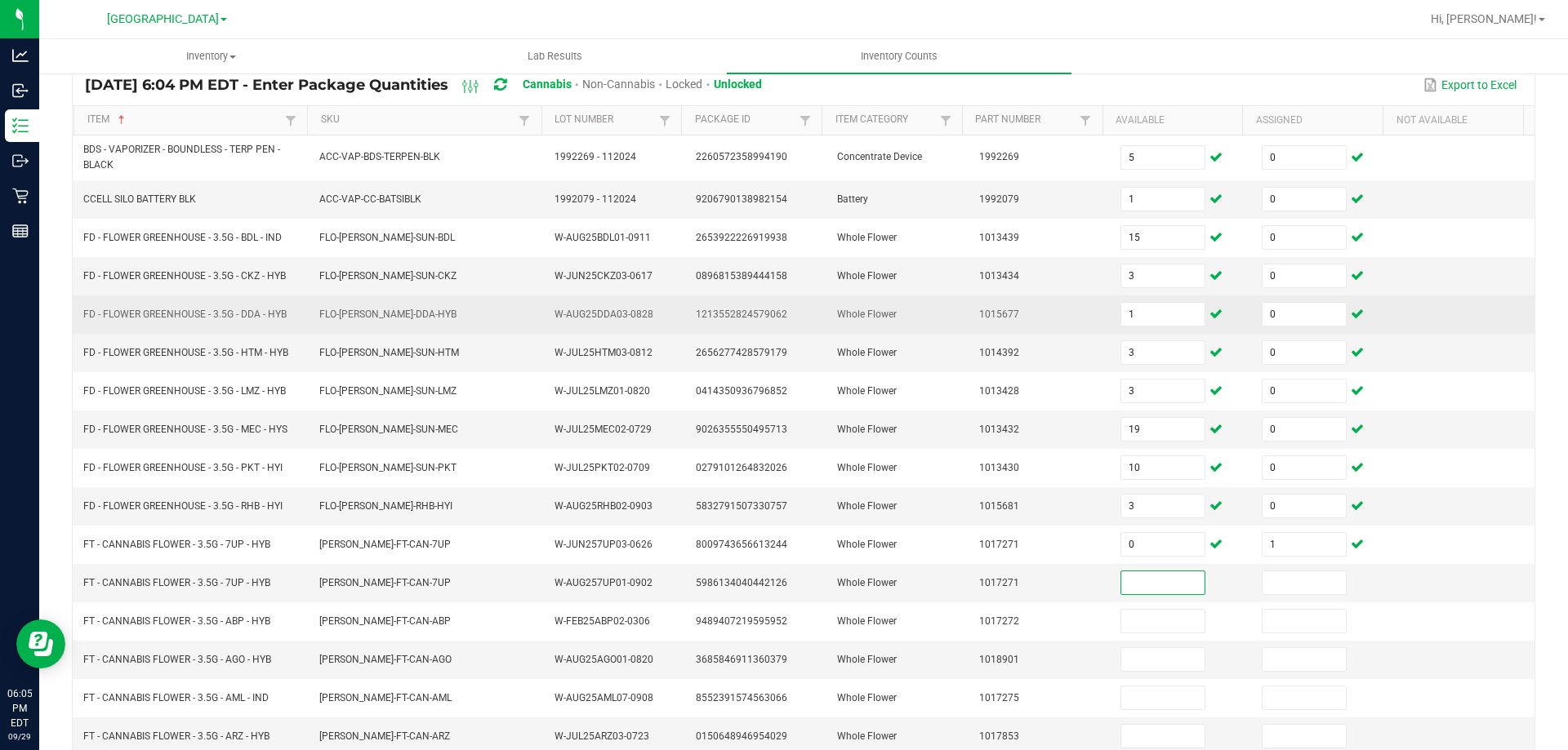
scroll to position [157, 0]
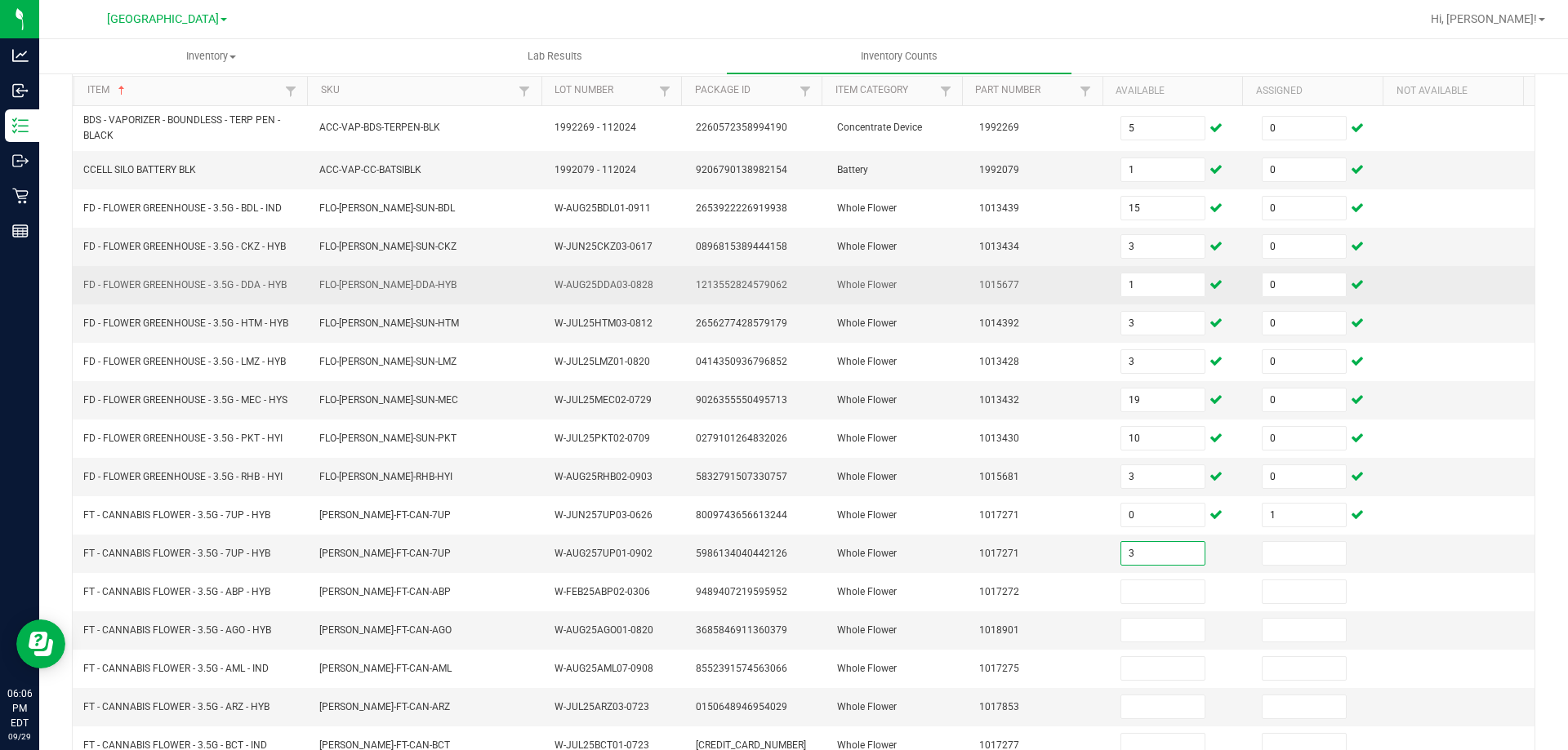
type input "3"
type input "1"
type input "8"
type input "0"
type input "8"
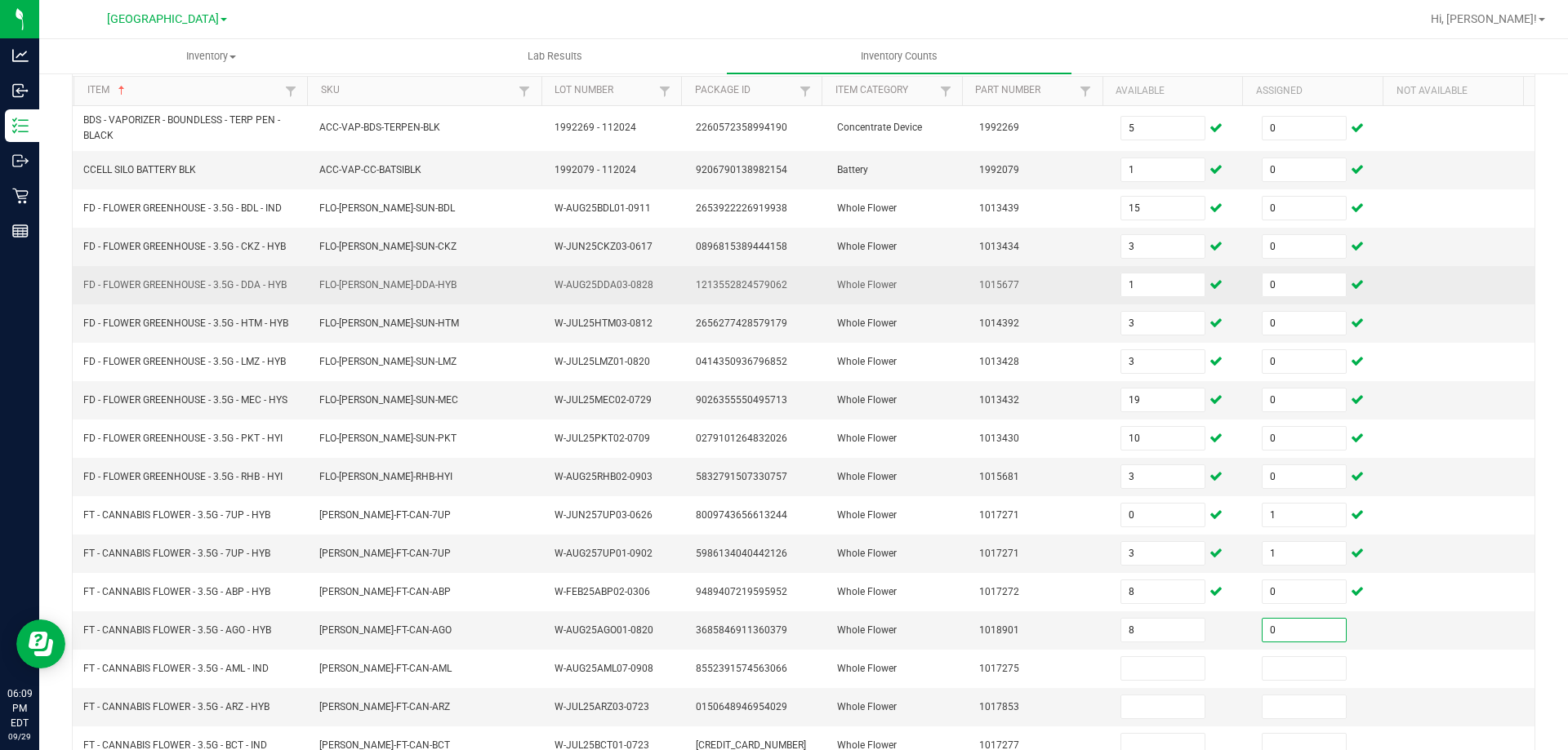
type input "0"
type input "9"
type input "0"
type input "1"
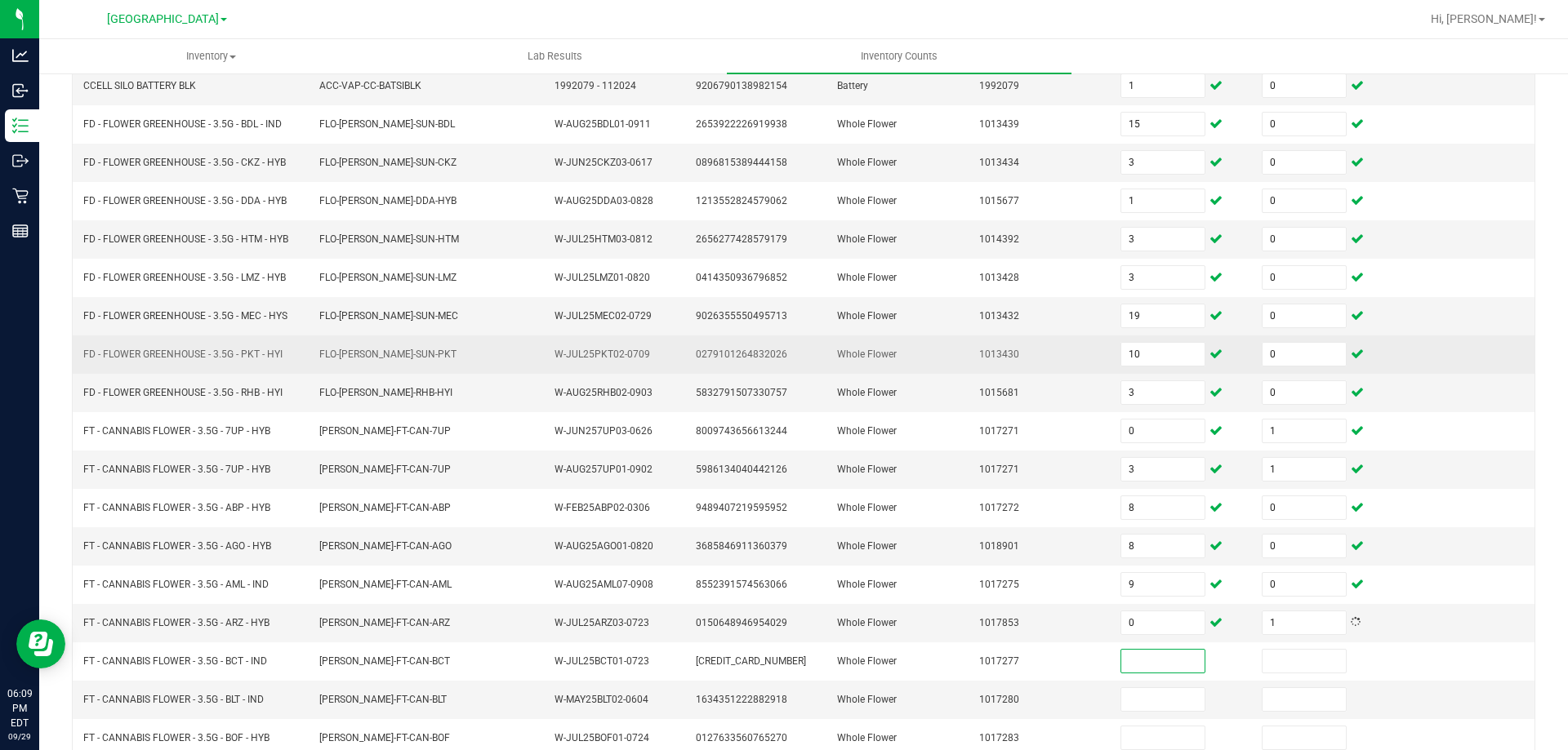
scroll to position [327, 0]
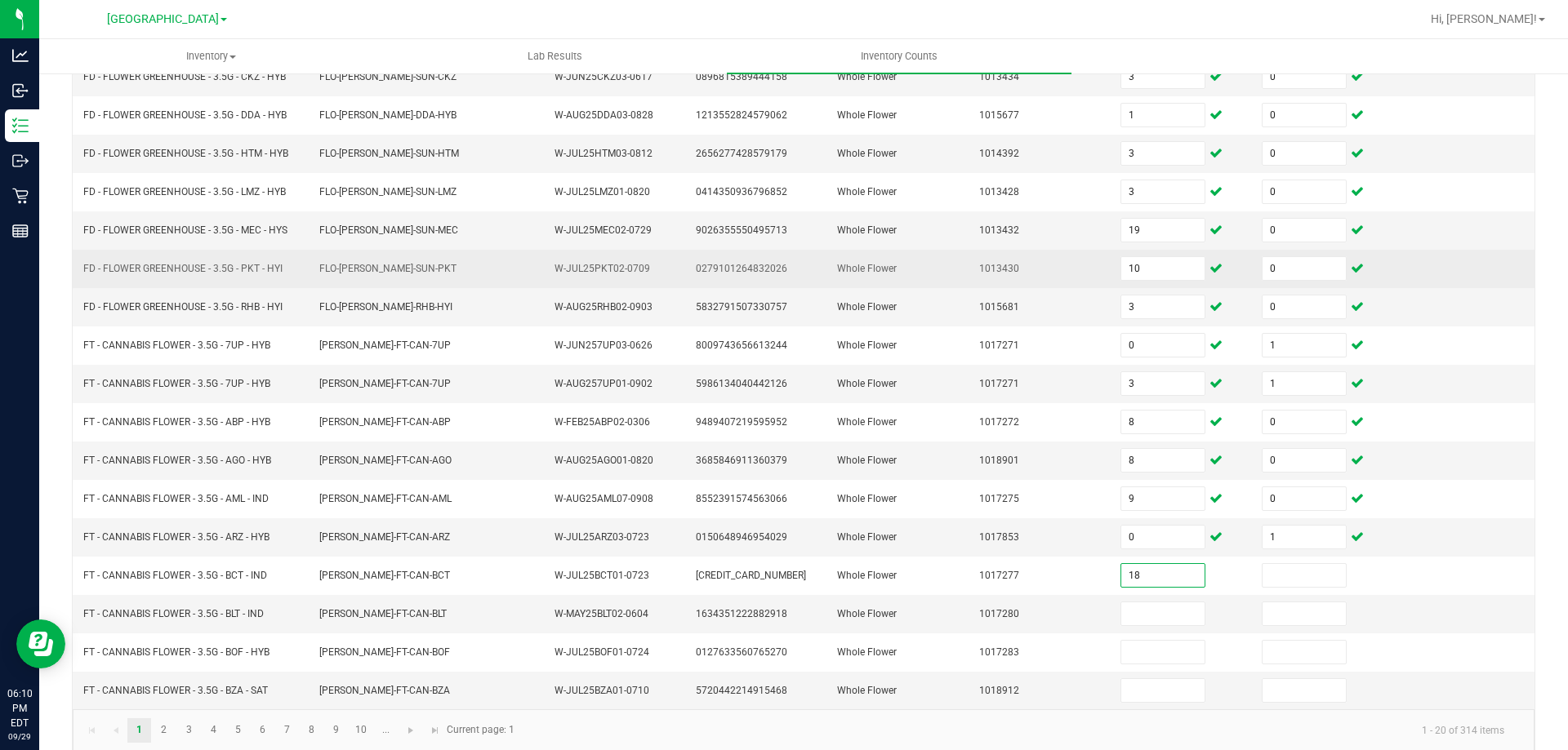
type input "18"
type input "0"
type input "1"
type input "0"
type input "4"
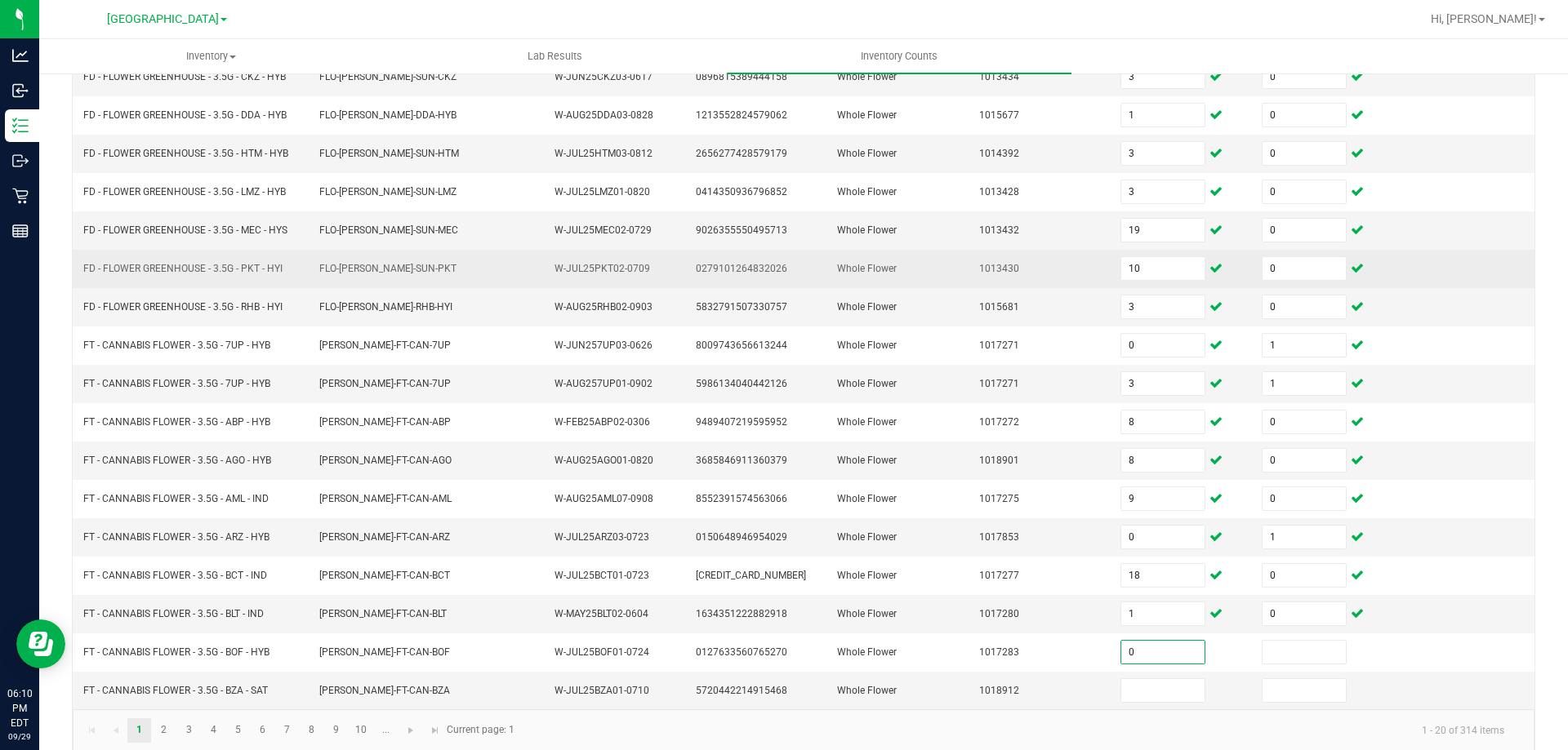
type input "0"
type input "8"
type input "4"
type input "0"
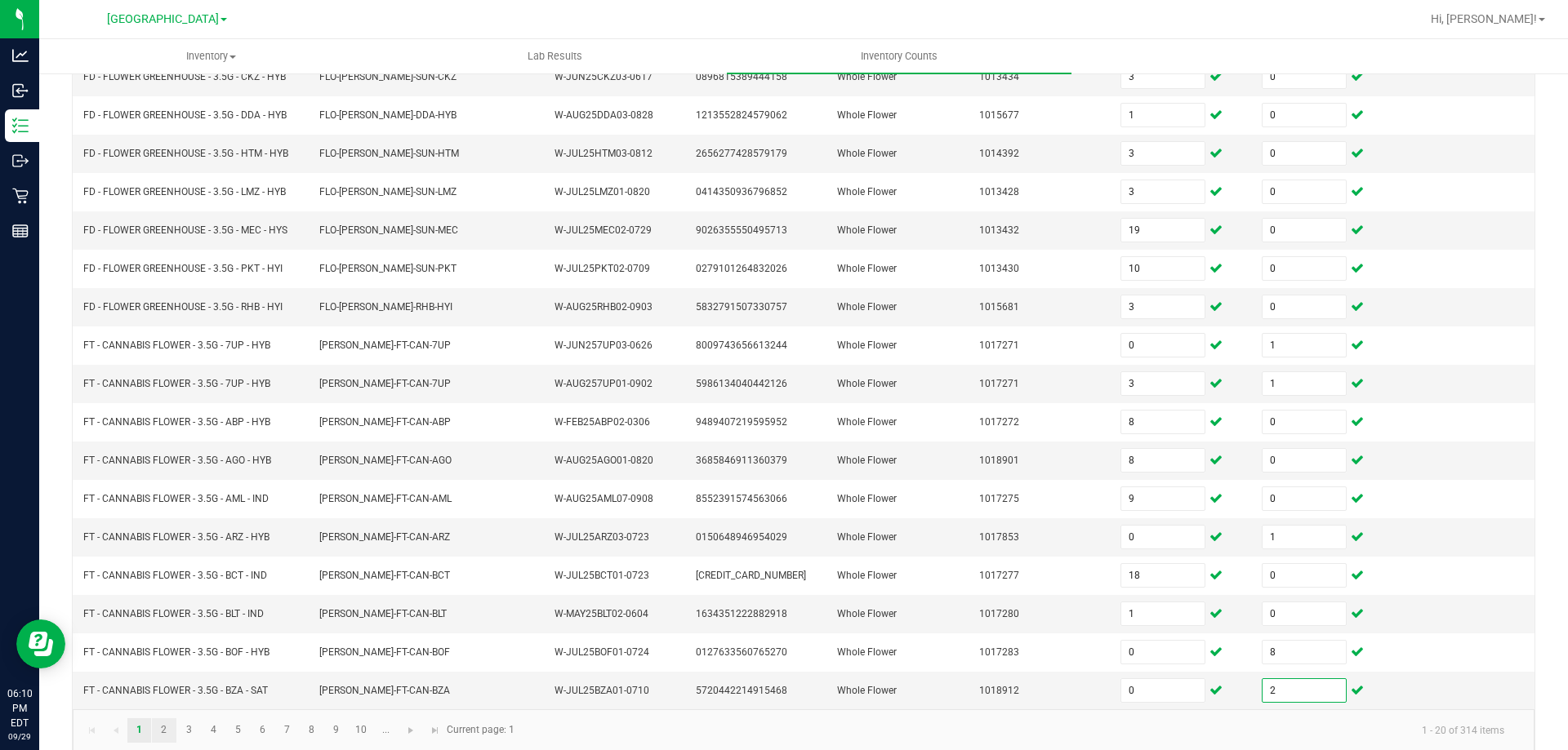
type input "2"
click at [171, 736] on link "2" at bounding box center [164, 731] width 24 height 25
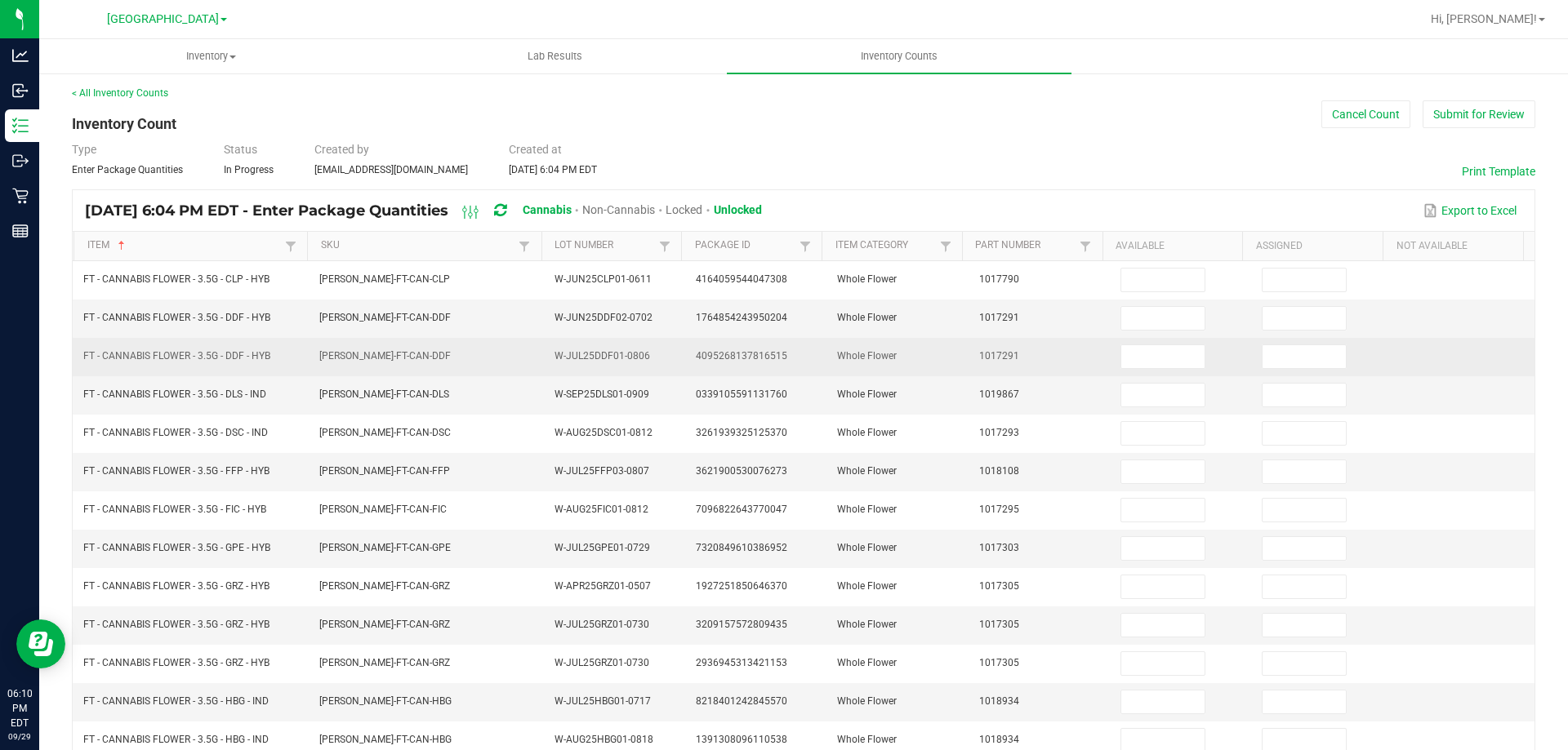
scroll to position [0, 0]
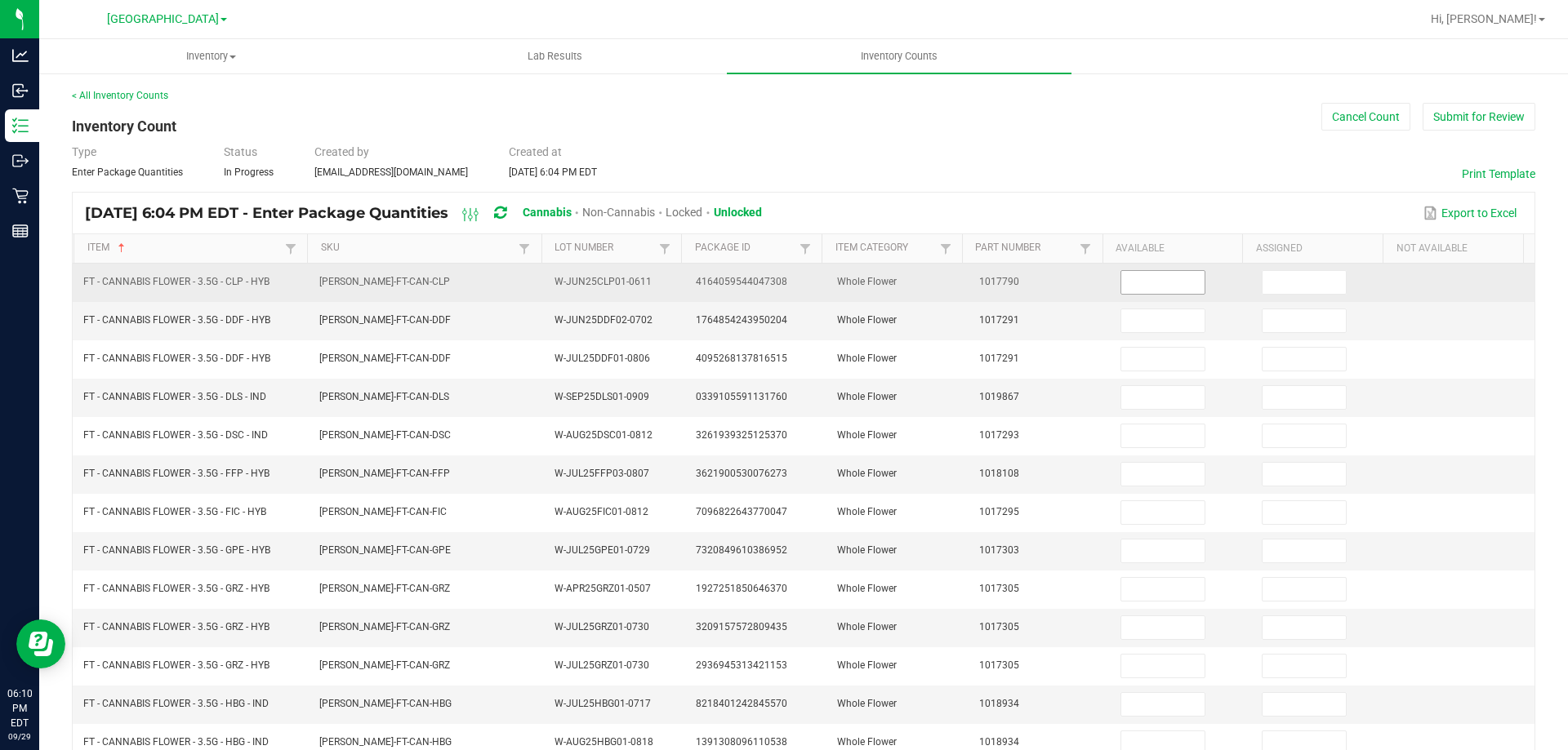
click at [1134, 291] on input at bounding box center [1163, 282] width 83 height 23
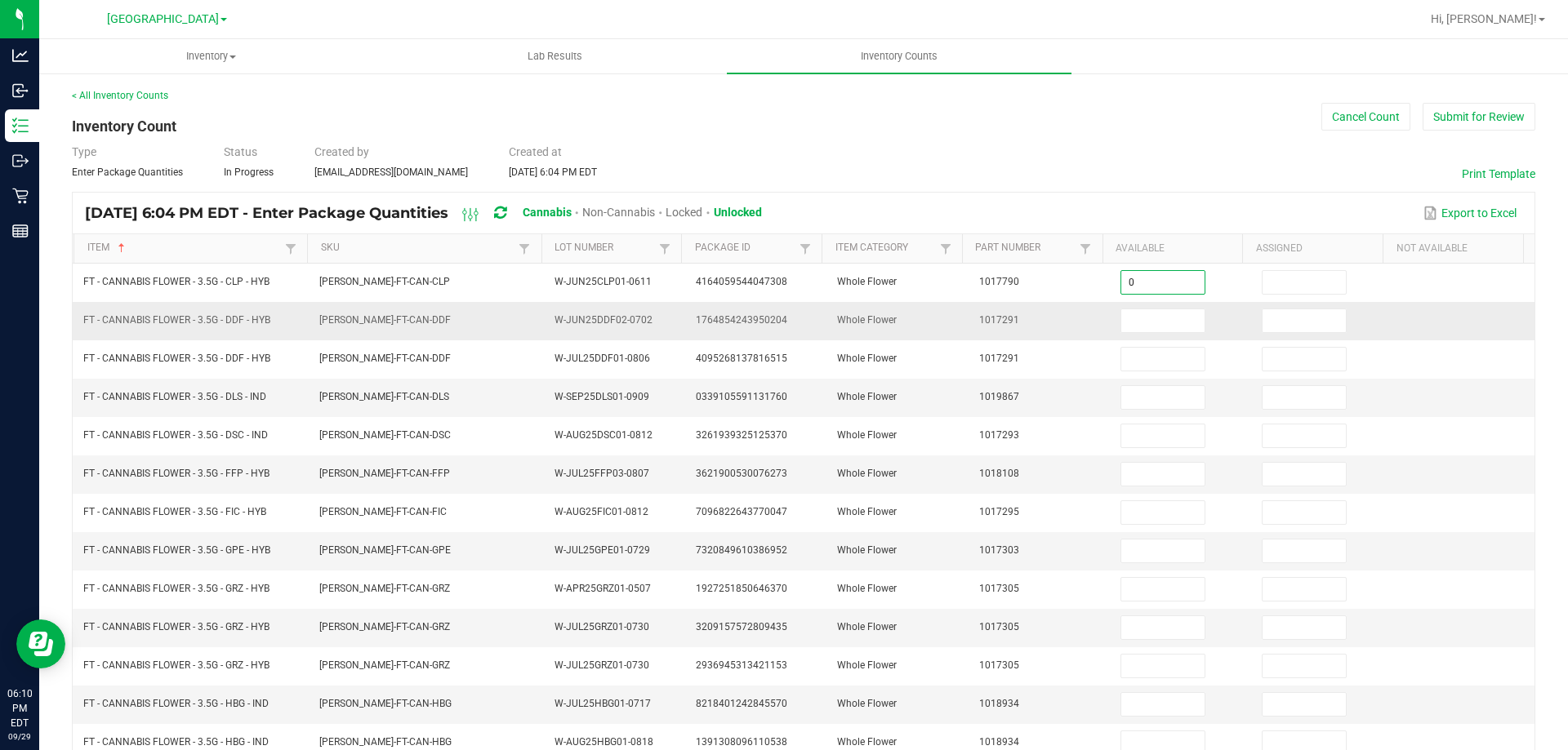
type input "0"
type input "1"
type input "0"
type input "2"
type input "4"
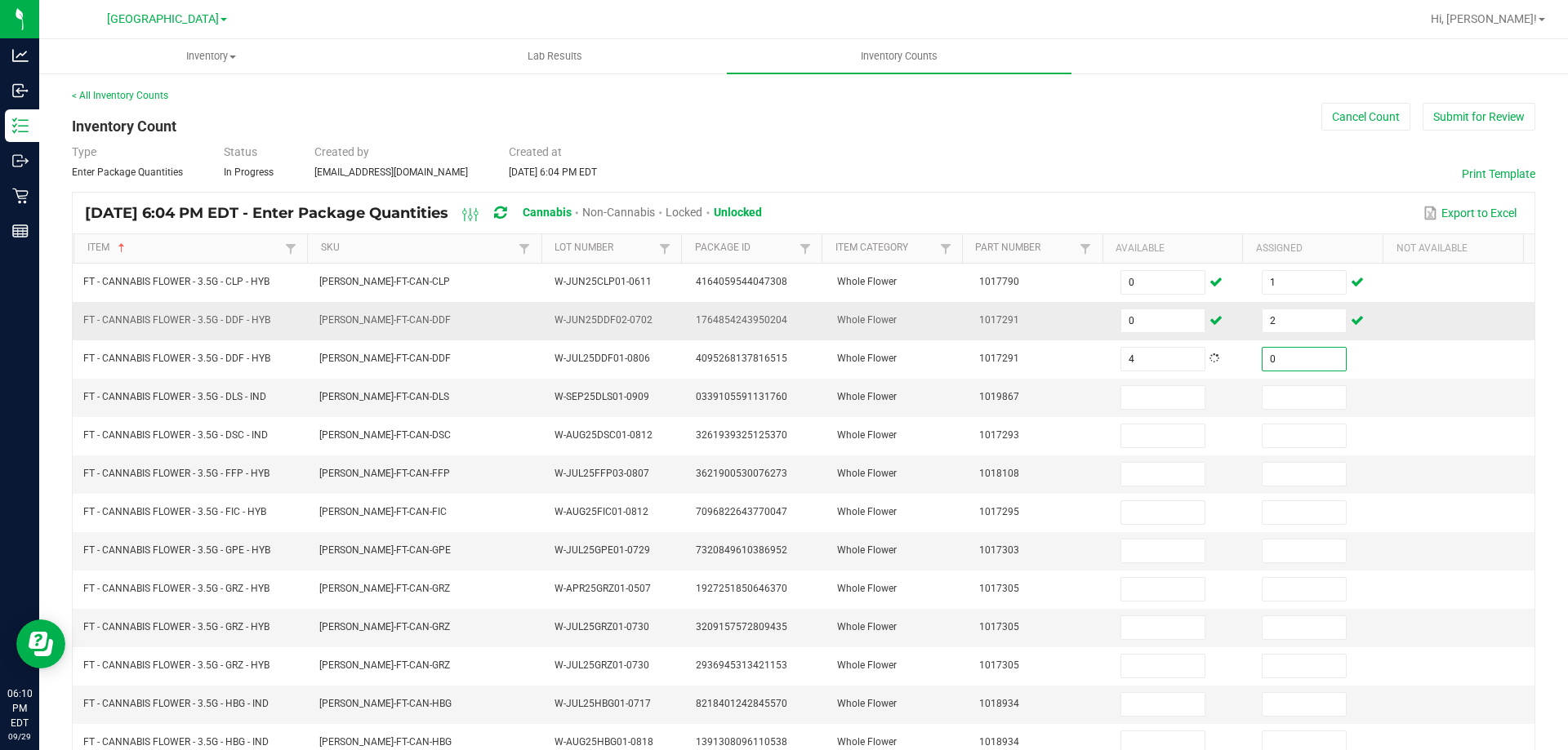
type input "0"
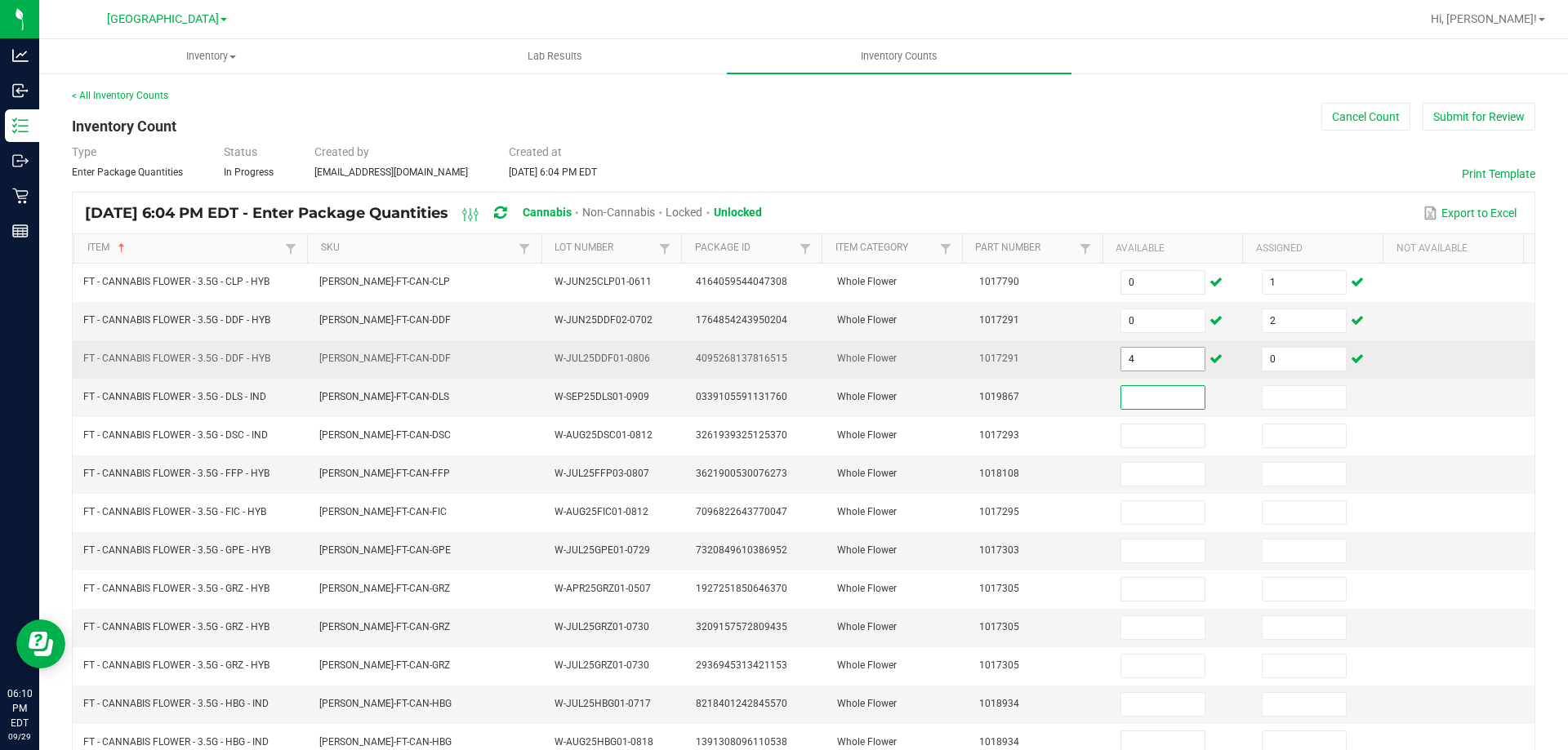
click at [1135, 360] on input "4" at bounding box center [1163, 359] width 83 height 23
type input "19"
type input "4"
type input "0"
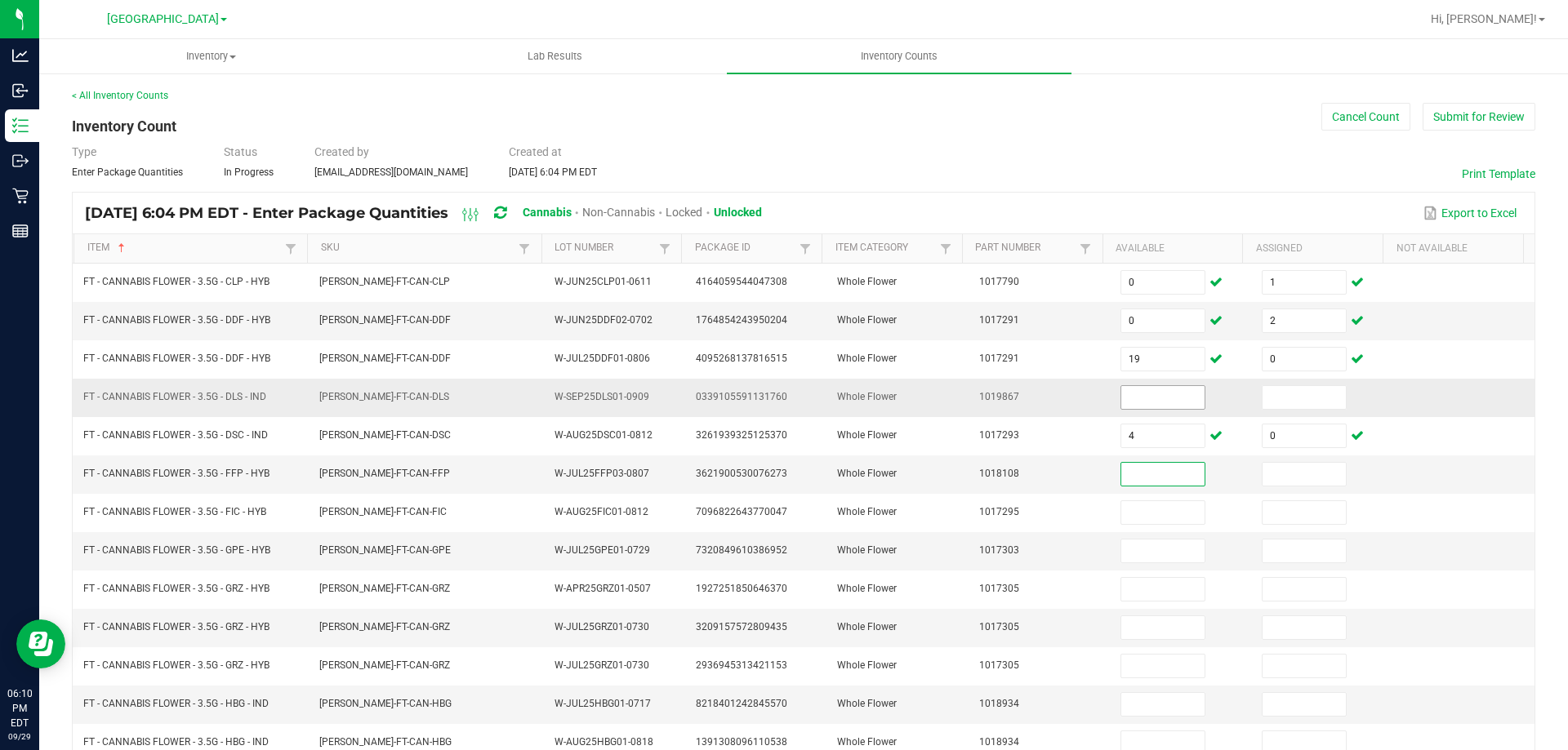
click at [1137, 396] on input at bounding box center [1163, 397] width 83 height 23
type input "7"
type input "0"
click at [1164, 477] on input at bounding box center [1163, 474] width 83 height 23
type input "16"
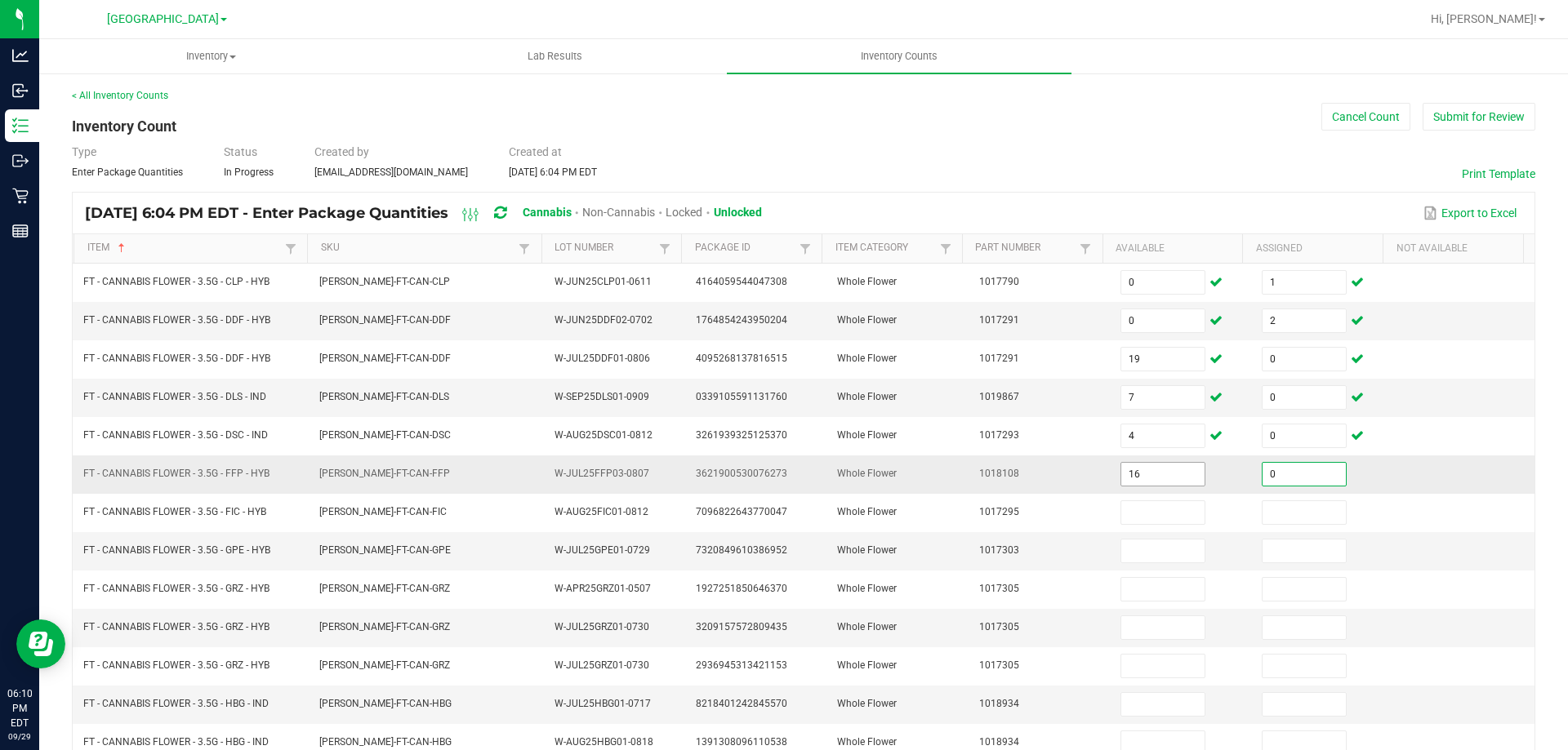
type input "0"
type input "13"
type input "0"
type input "4"
type input "0"
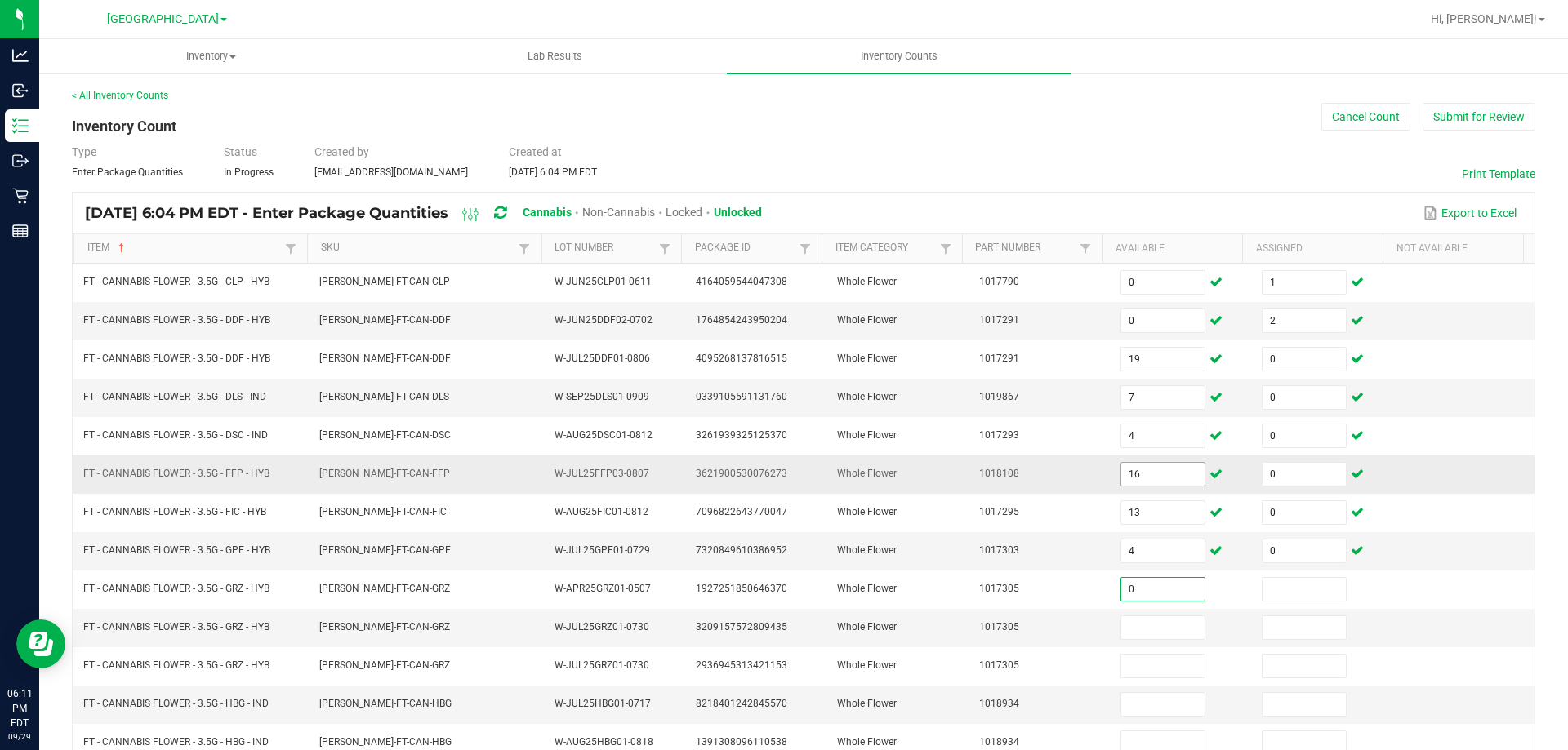
type input "0"
type input "1"
type input "0"
type input "1"
type input "7"
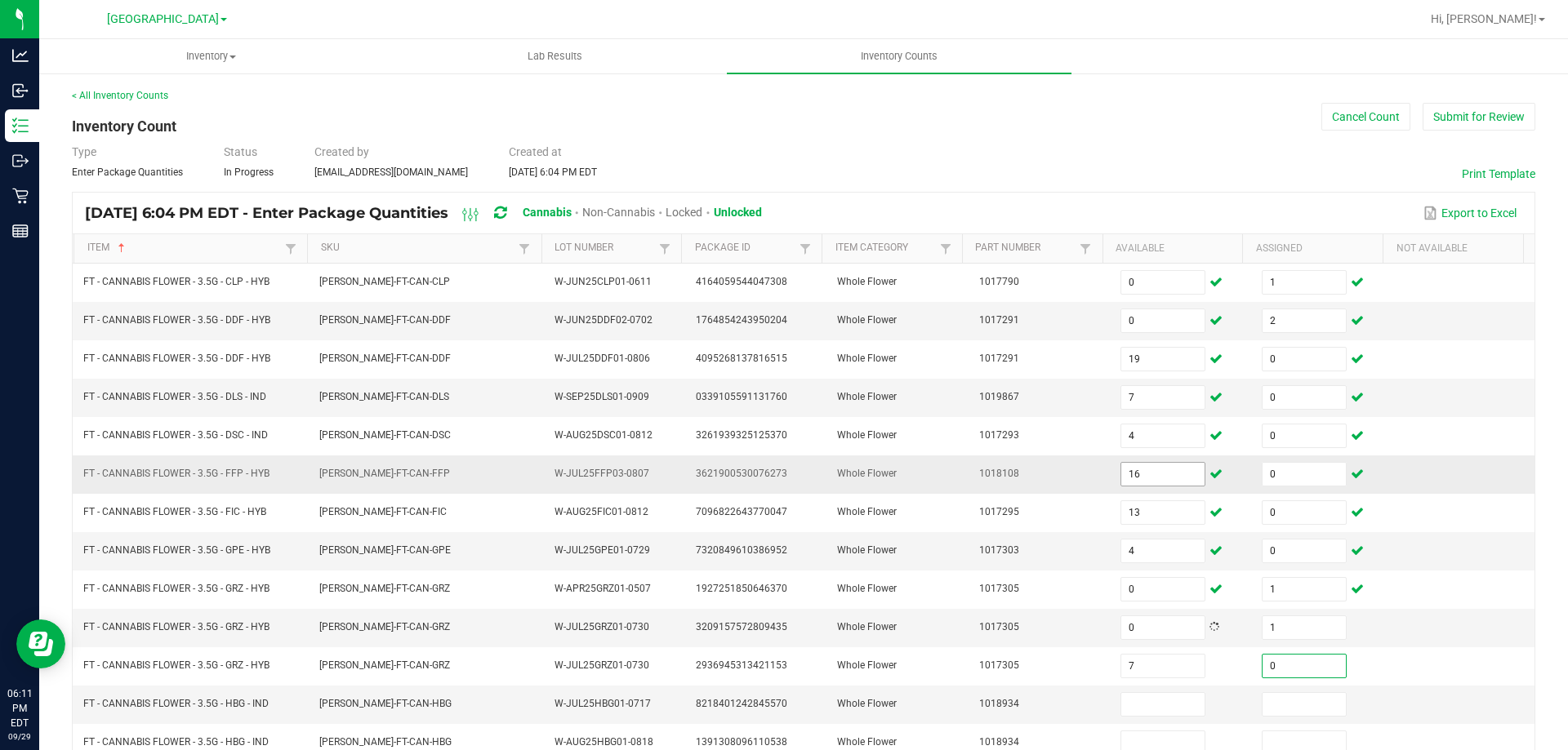
type input "0"
type input "2"
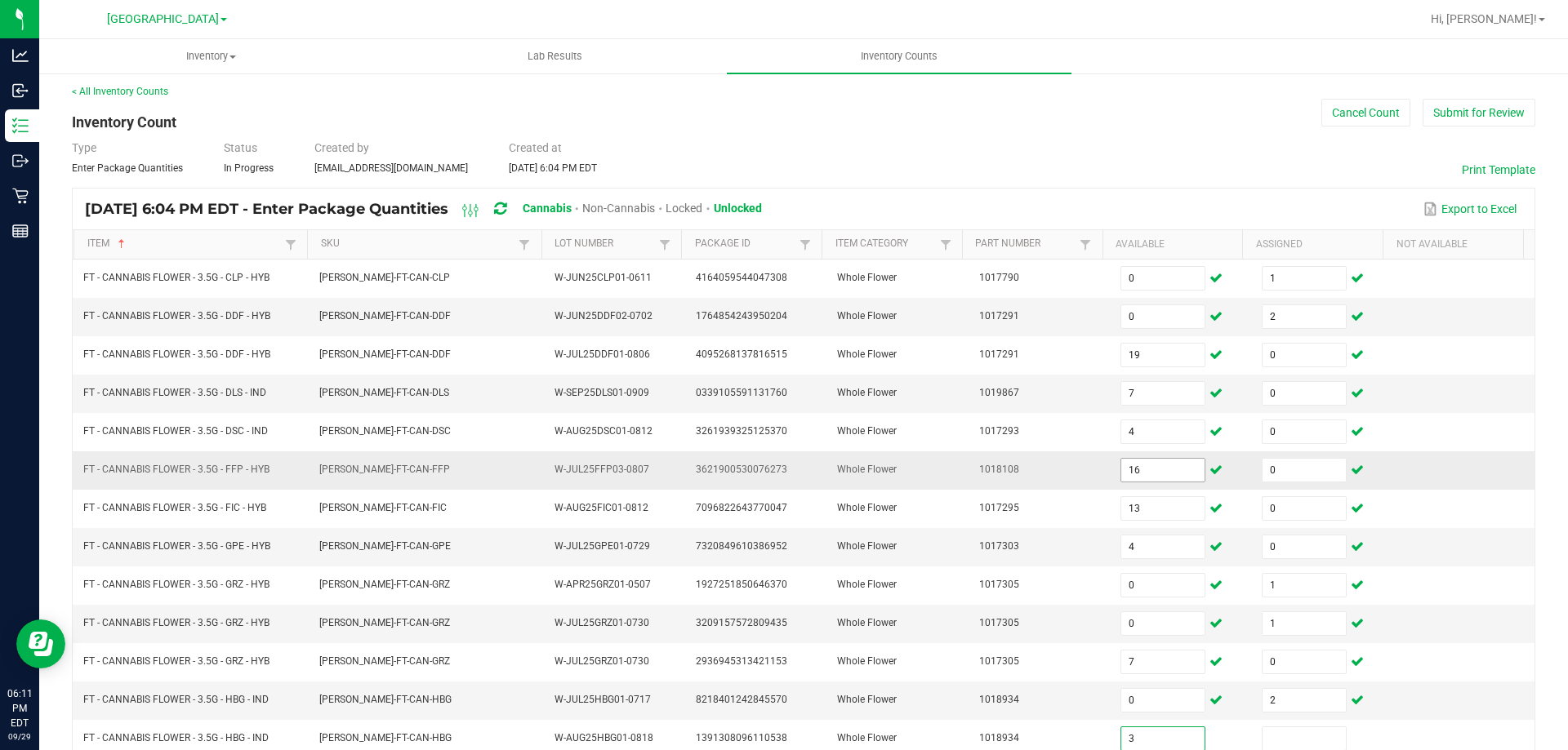
type input "3"
type input "0"
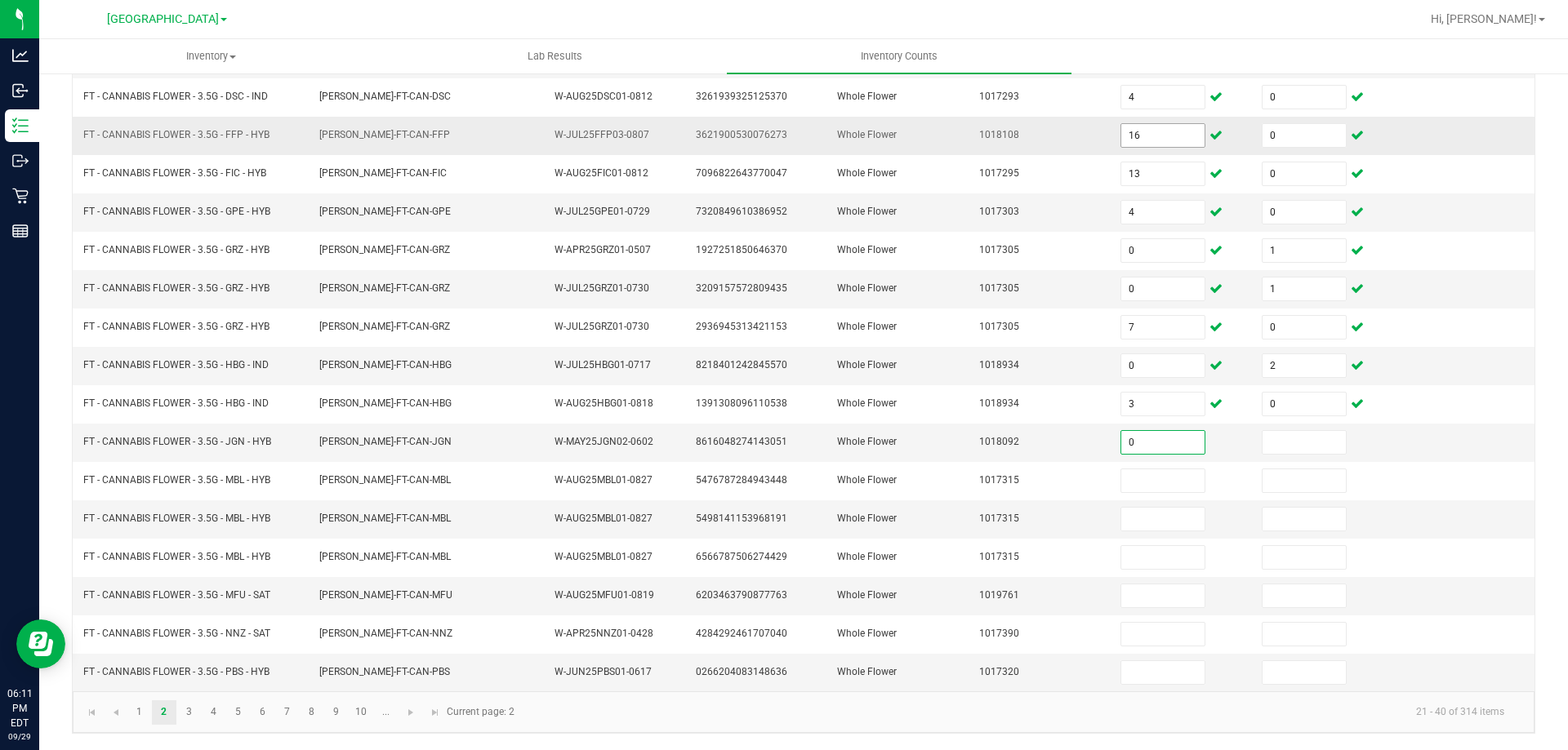
type input "0"
type input "2"
type input "0"
type input "4"
type input "0"
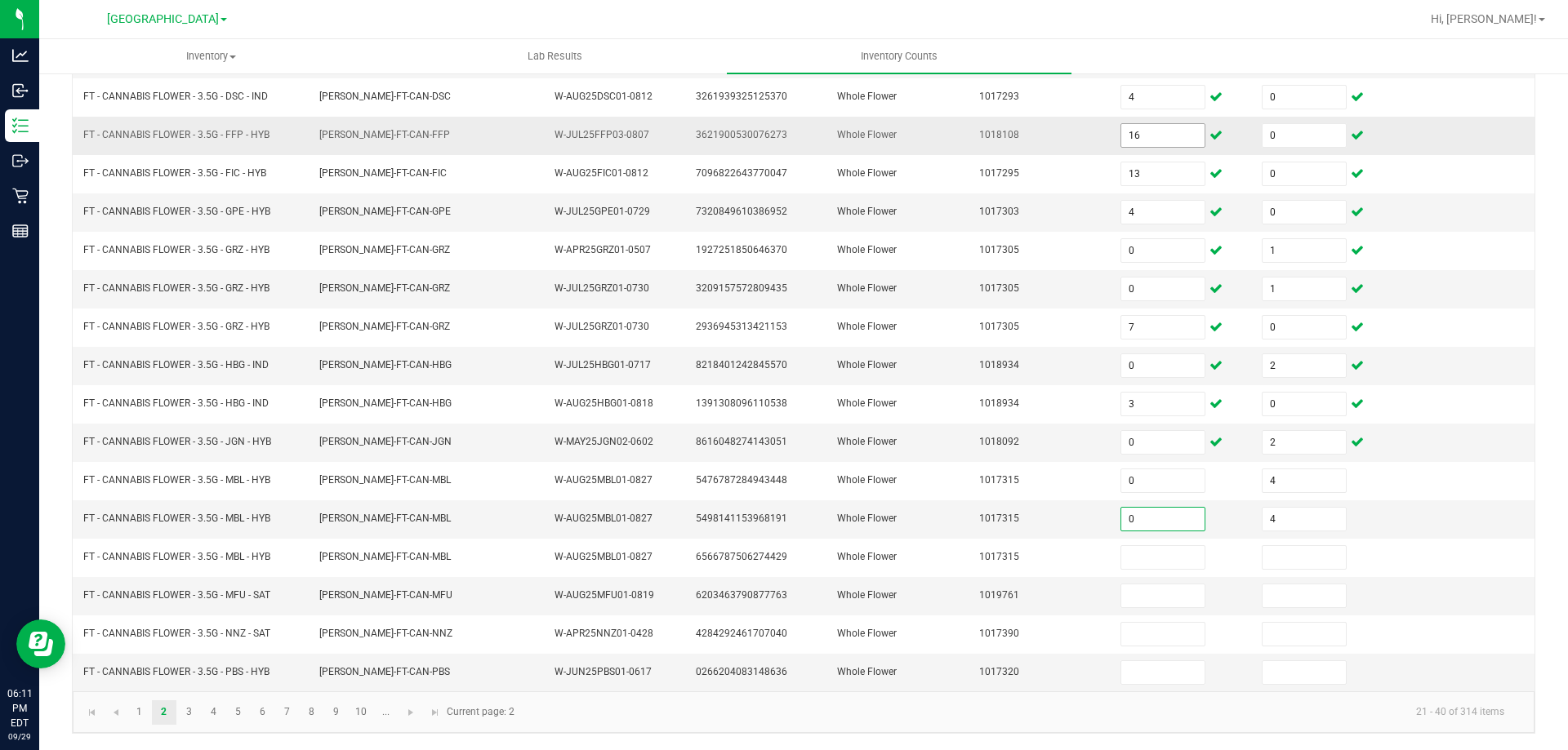
type input "4"
type input "0"
type input "14"
type input "0"
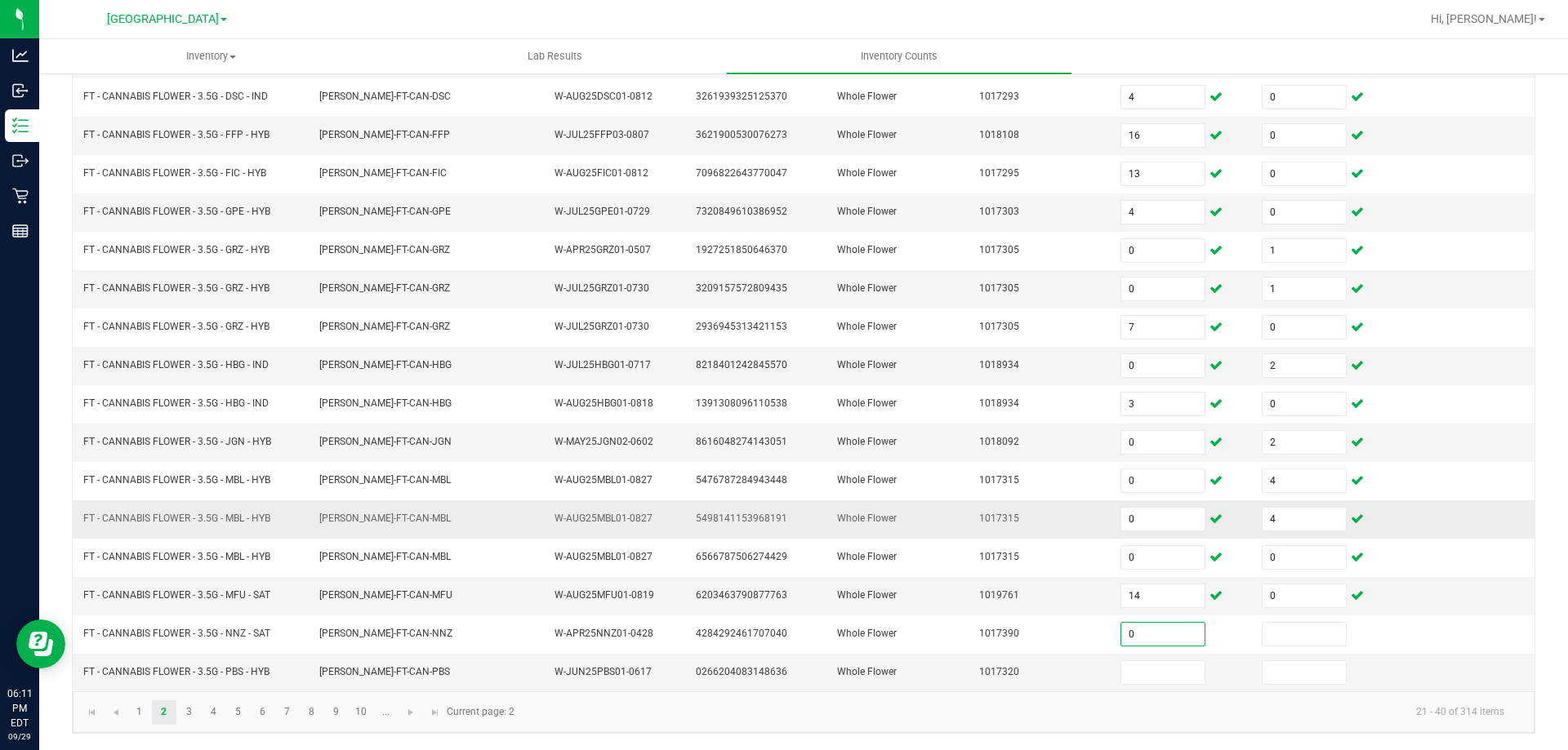
type input "0"
type input "1"
type input "5"
type input "0"
click at [187, 710] on link "3" at bounding box center [188, 713] width 24 height 25
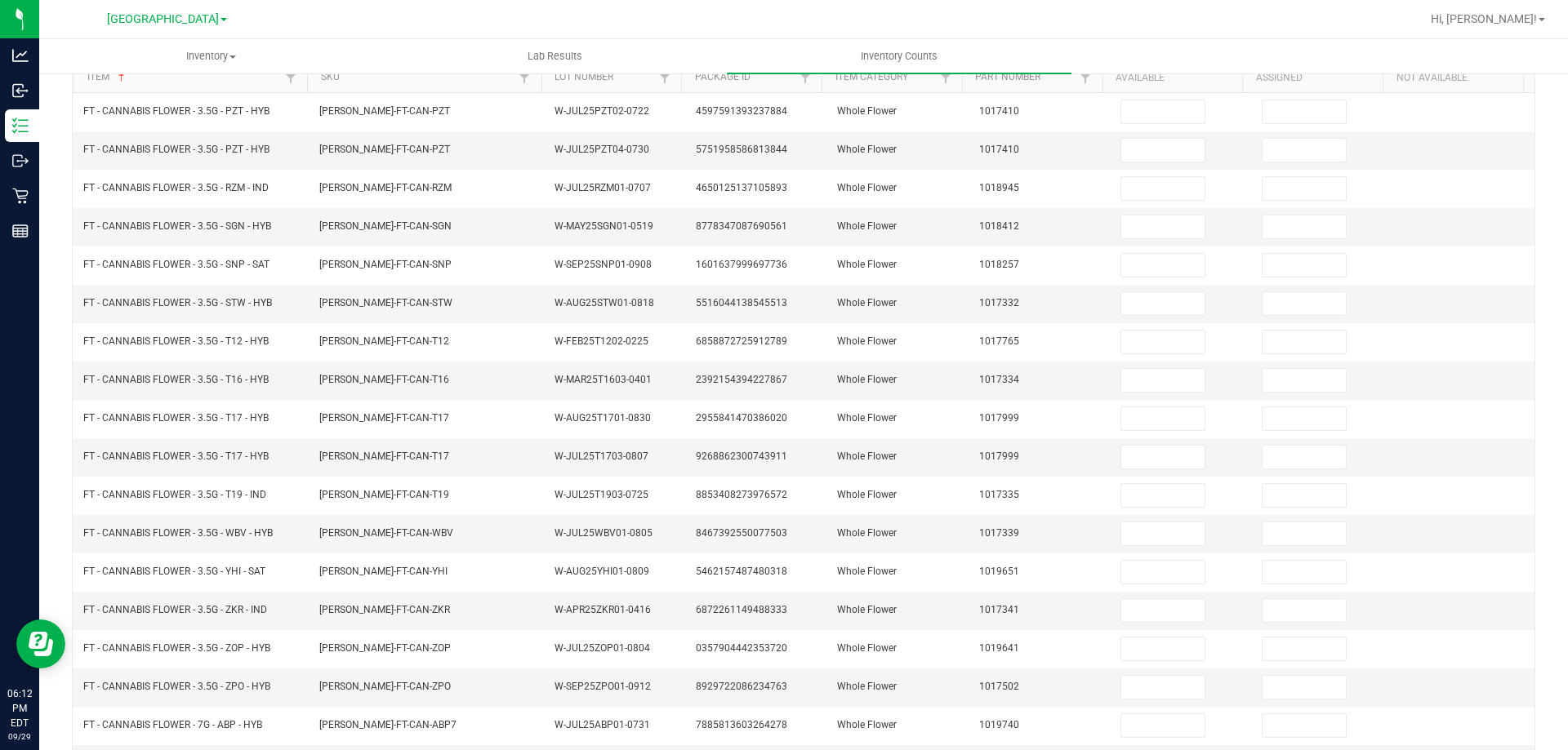
scroll to position [0, 0]
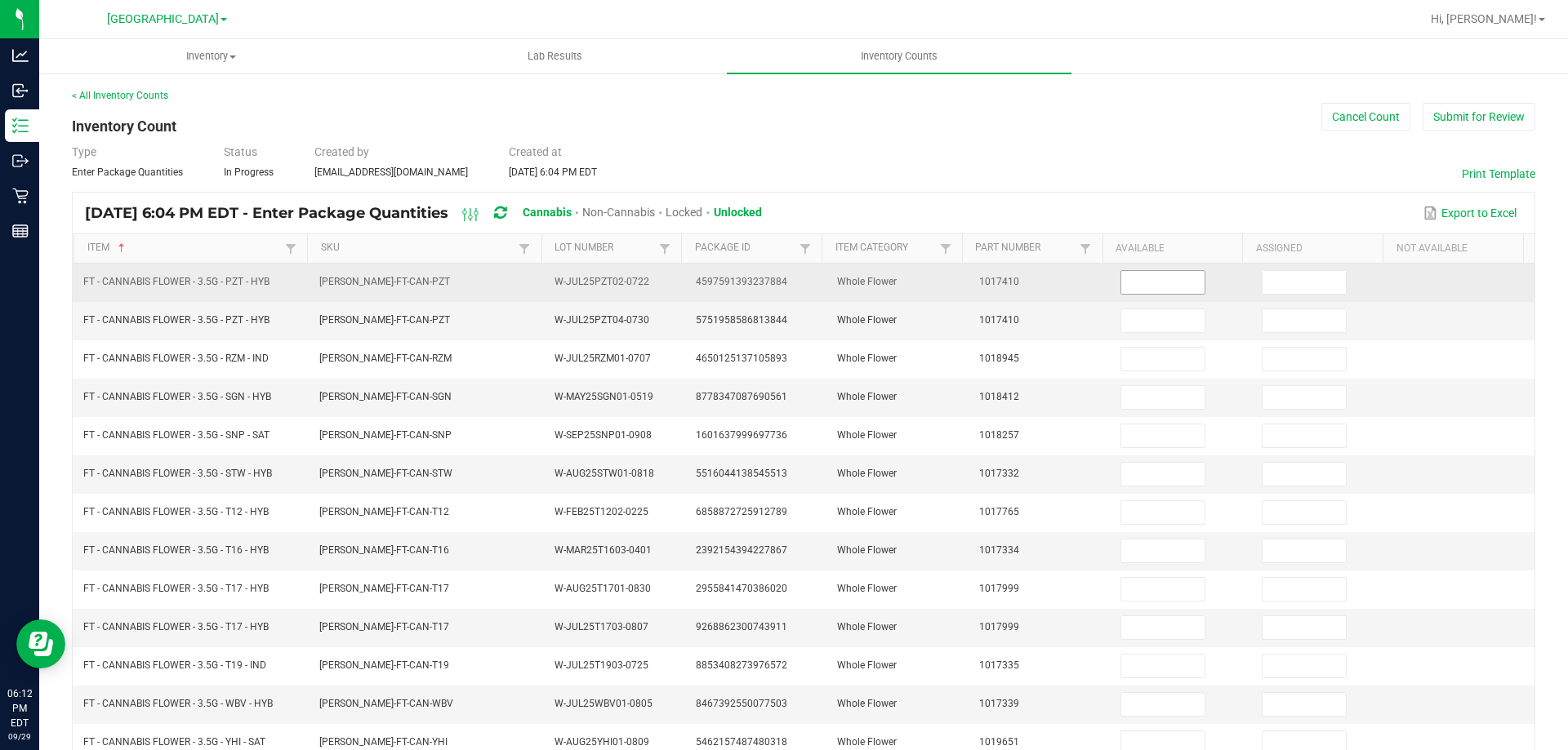
click at [1142, 278] on input at bounding box center [1163, 282] width 83 height 23
type input "0"
type input "5"
type input "2"
type input "7"
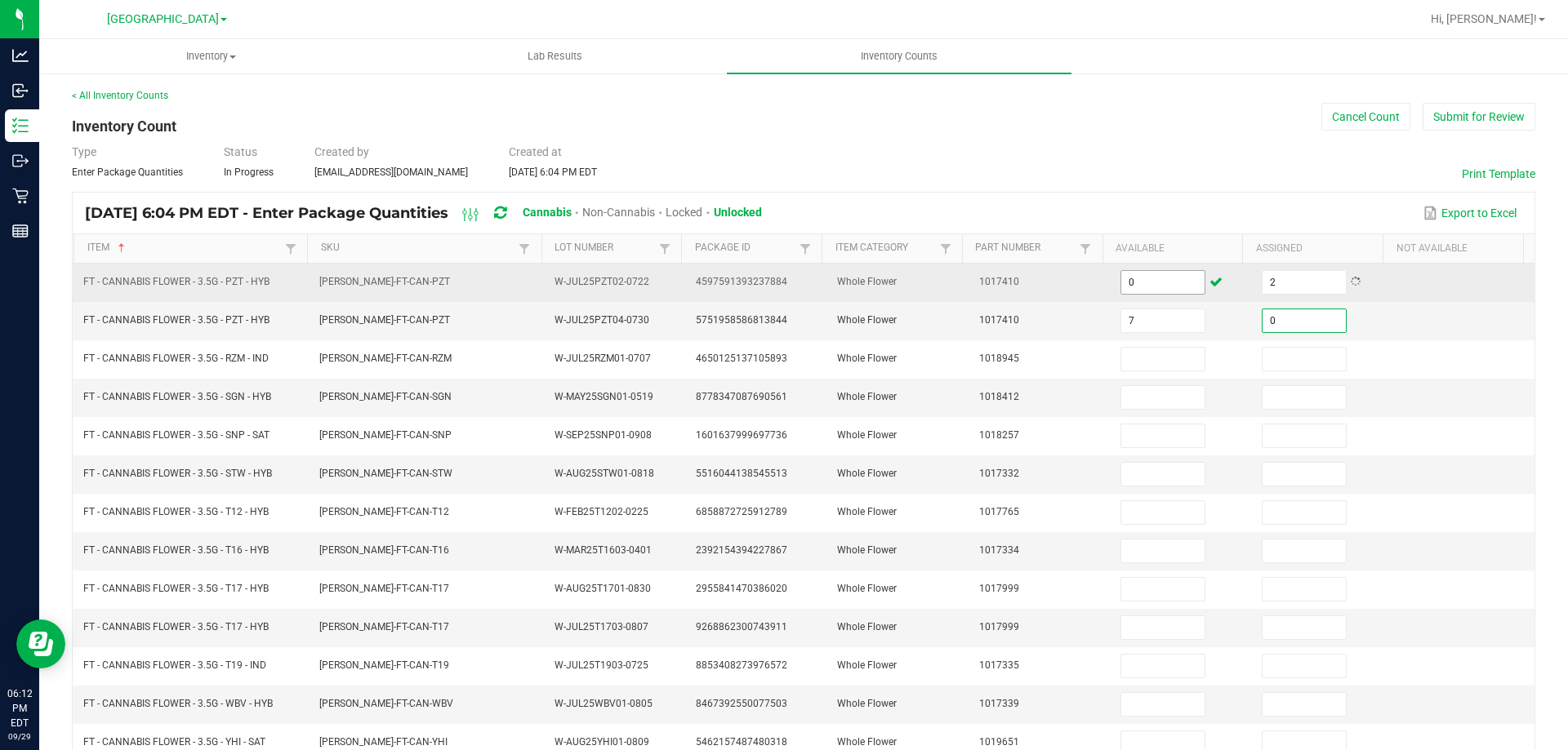
type input "0"
type input "5"
type input "0"
type input "2"
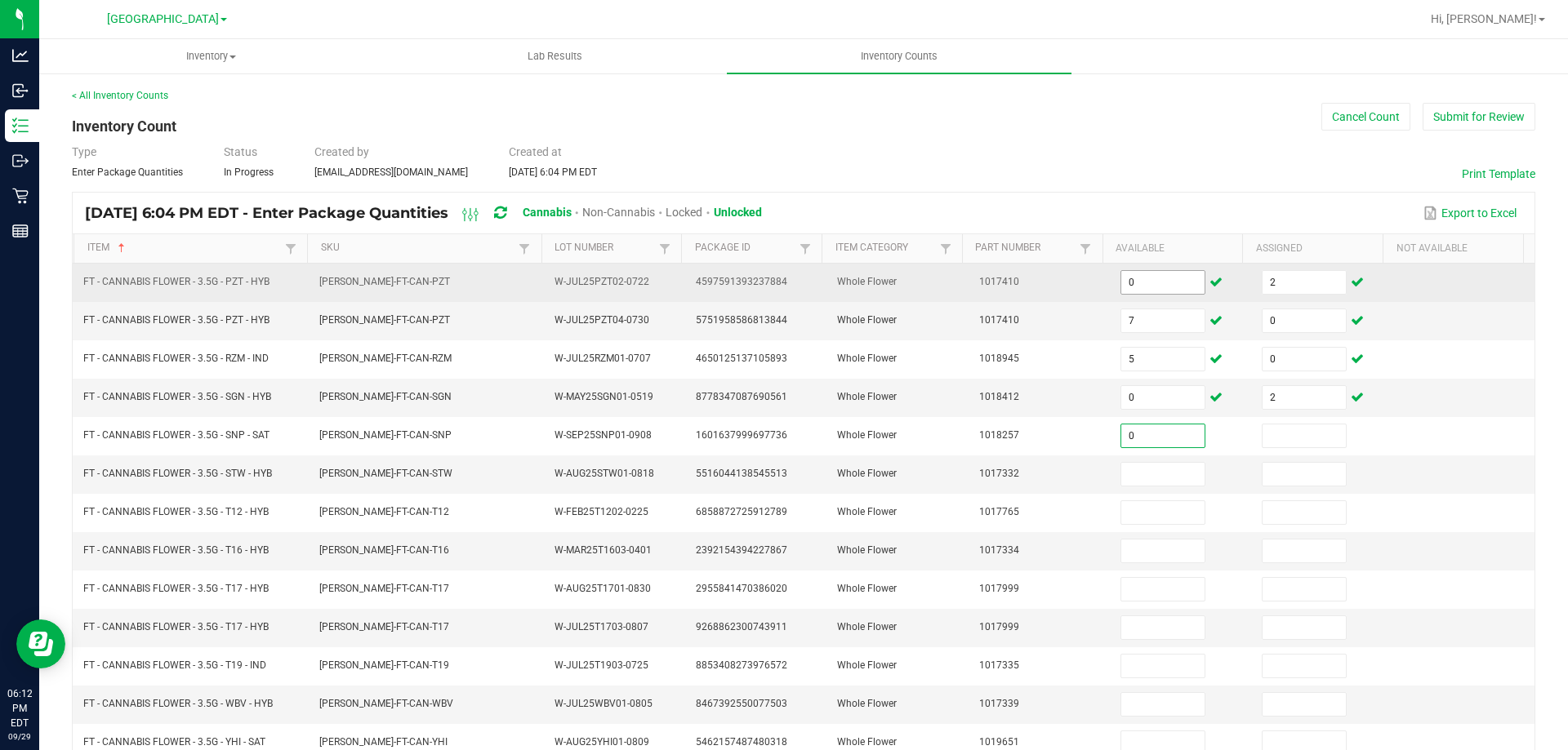
type input "0"
type input "2"
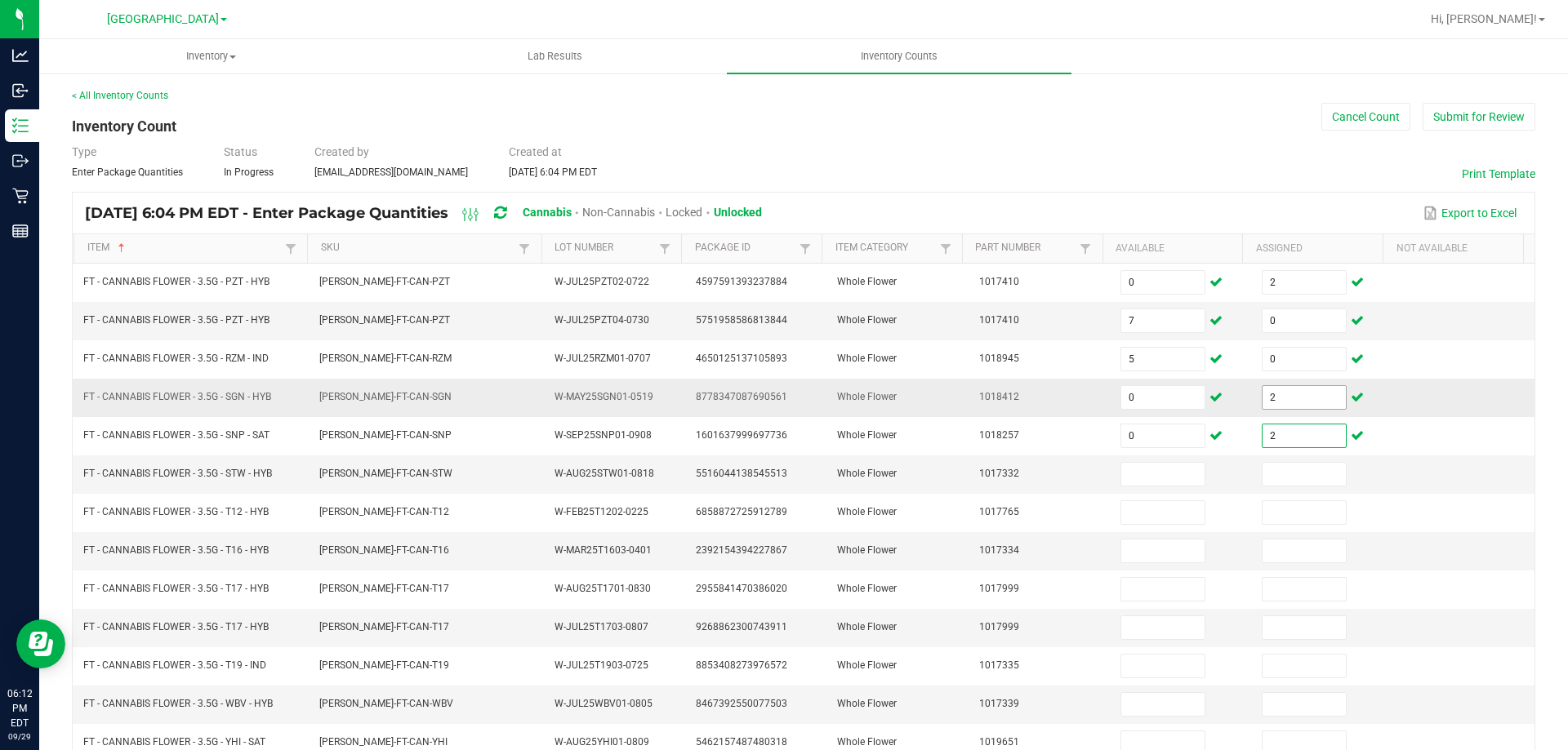
click at [1272, 399] on input "2" at bounding box center [1304, 397] width 83 height 23
type input "1"
click at [1126, 476] on input at bounding box center [1163, 474] width 83 height 23
type input "12"
type input "0"
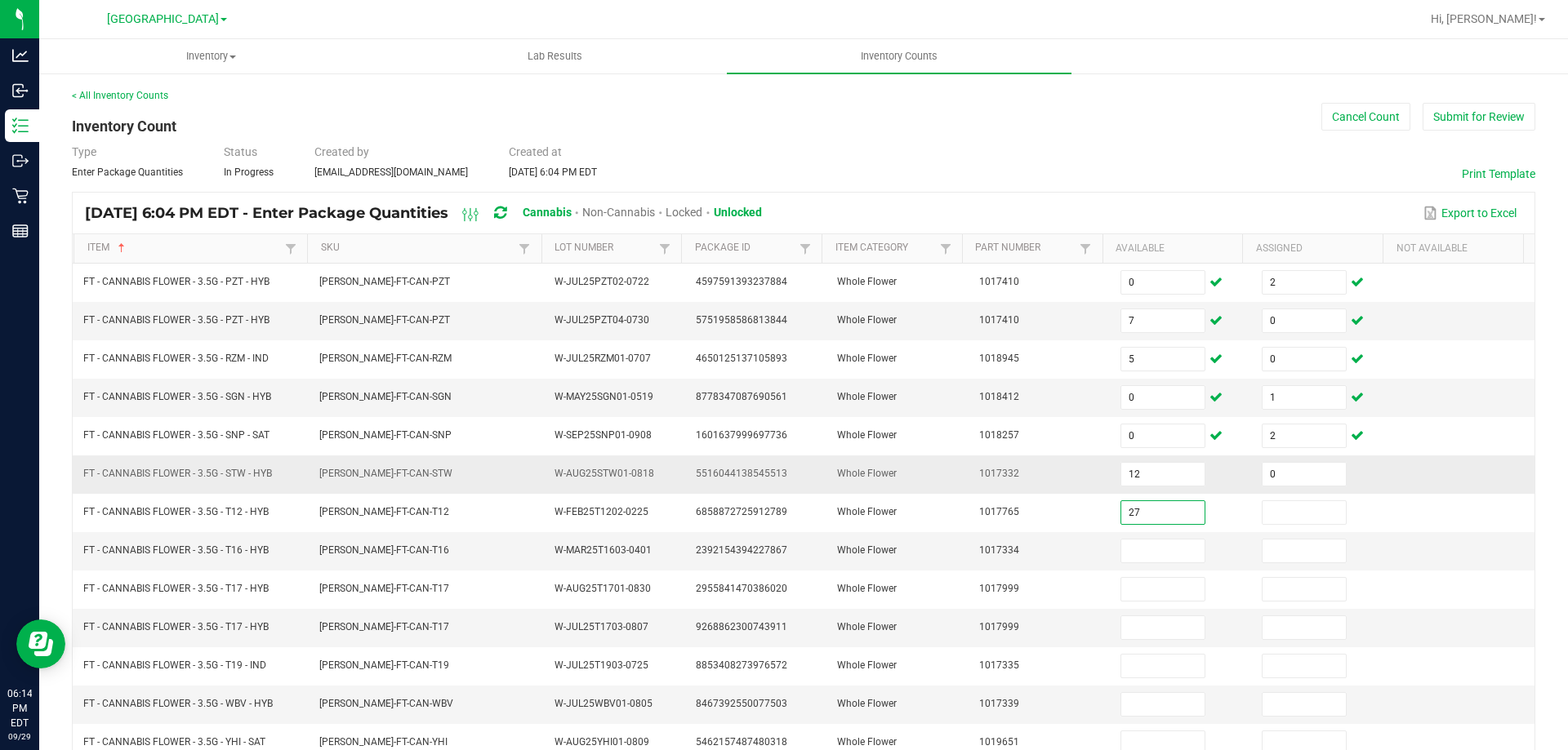
type input "27"
type input "0"
type input "6"
type input "0"
type input "12"
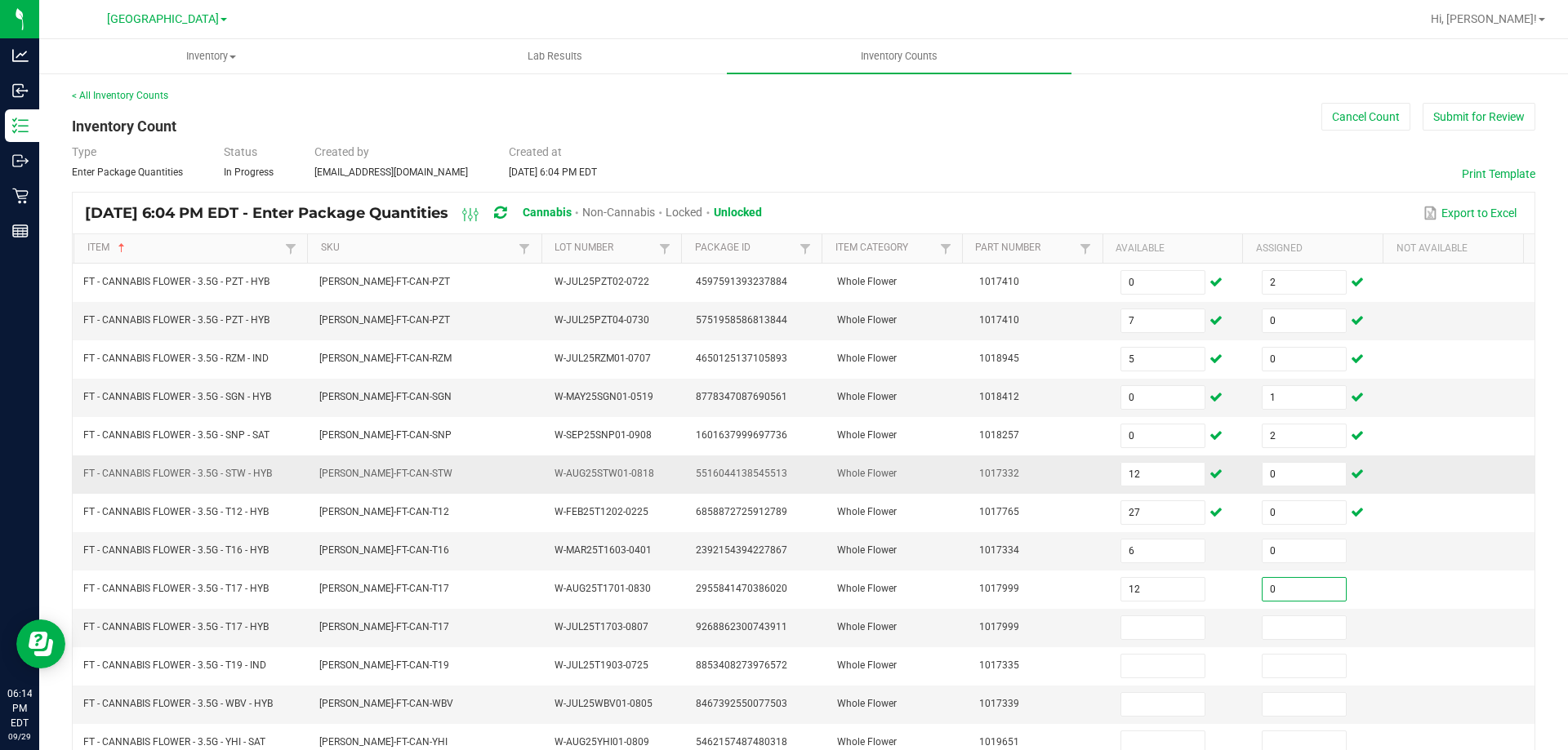
type input "0"
type input "12"
type input "0"
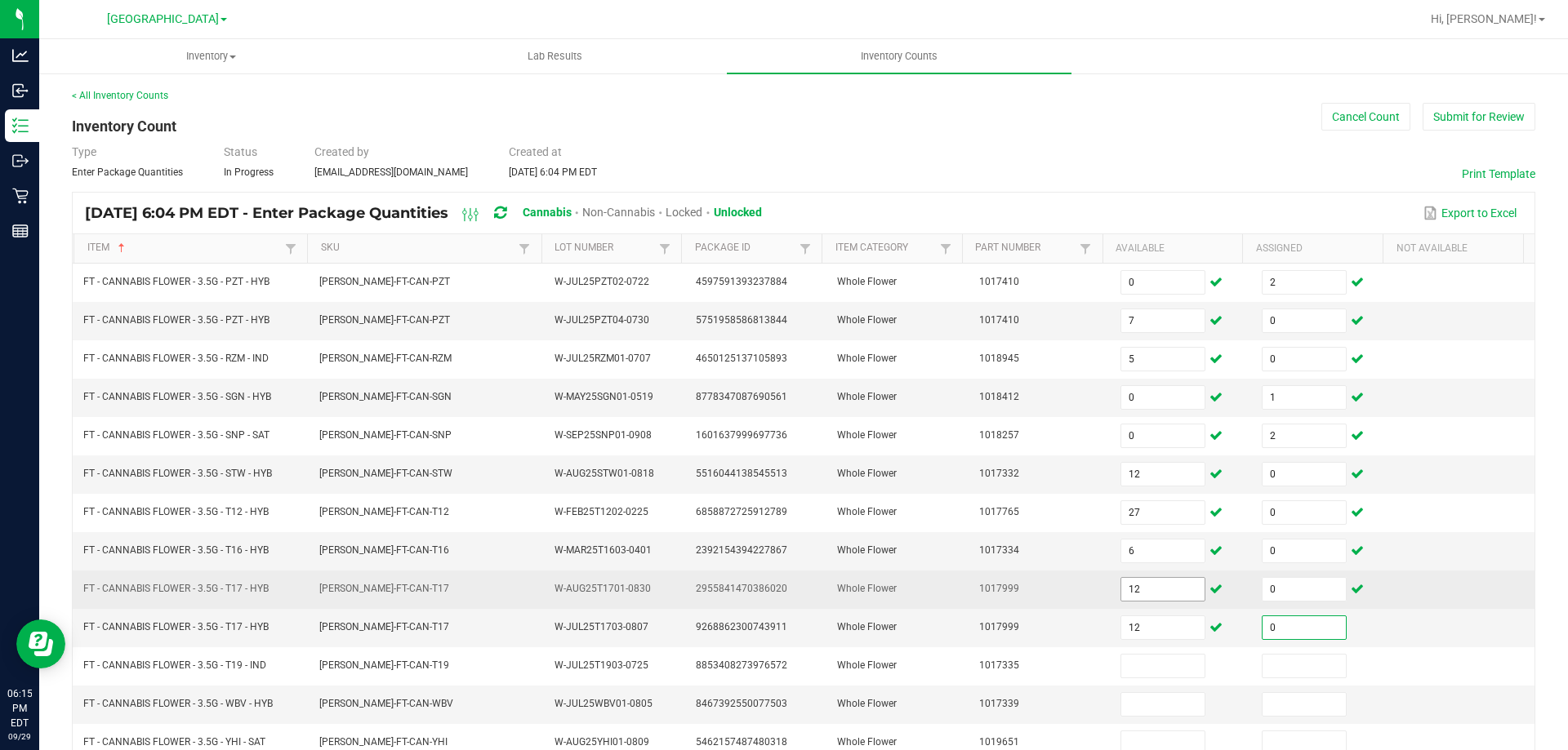
click at [1157, 585] on input "12" at bounding box center [1163, 589] width 83 height 23
type input "0"
type input "2"
type input "12"
type input "0"
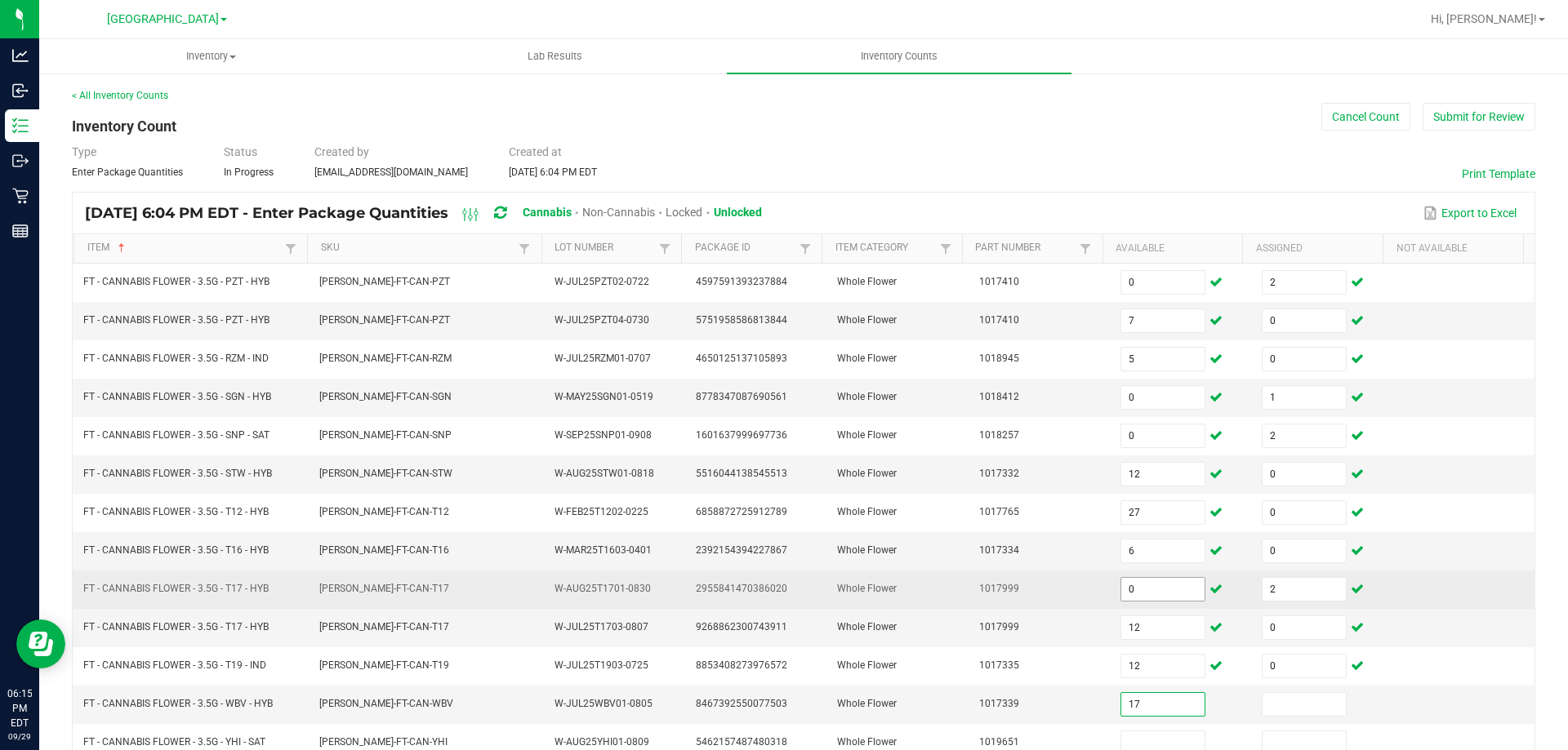
type input "17"
type input "0"
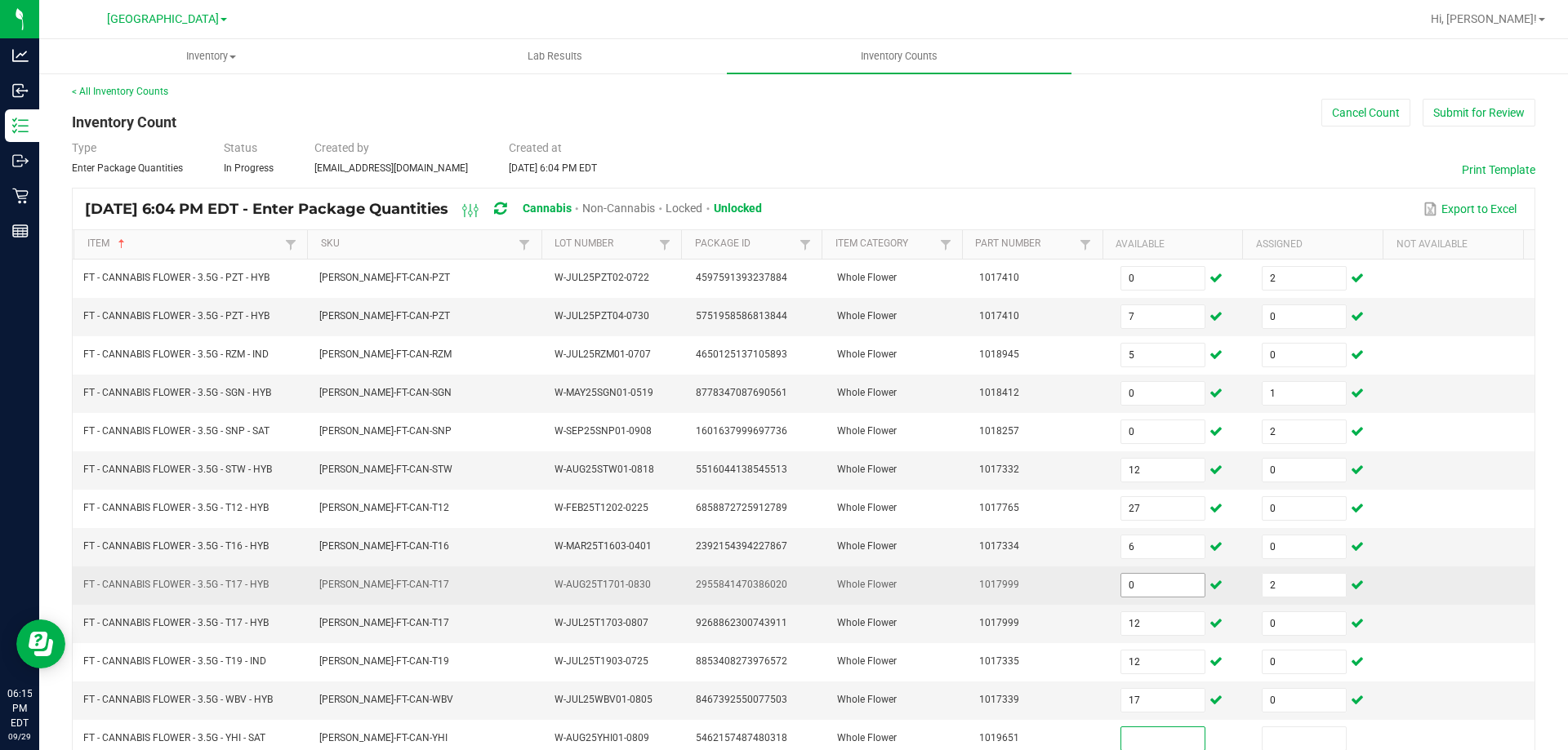
type input "2"
type input "0"
type input "1"
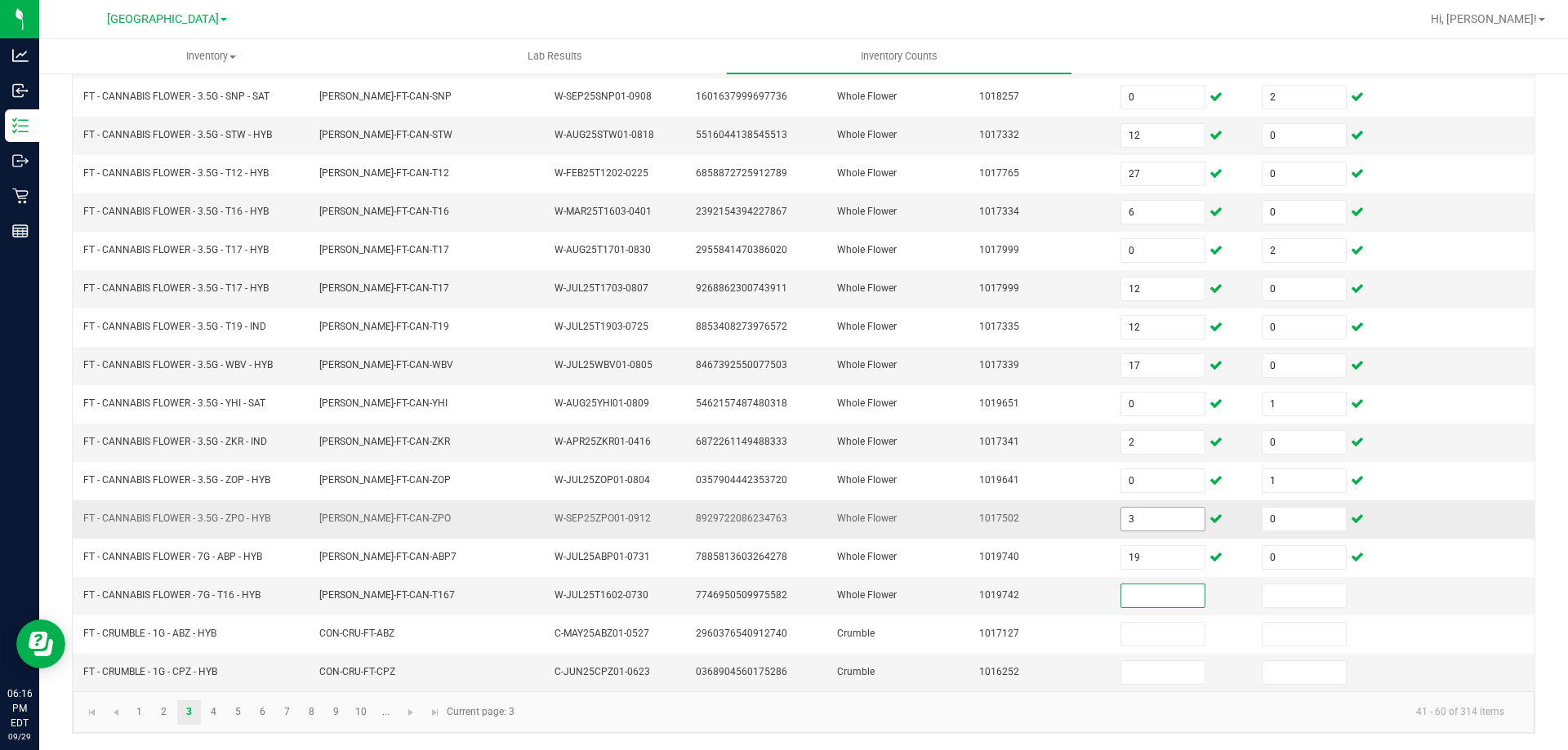
click at [1157, 521] on input "3" at bounding box center [1163, 519] width 83 height 23
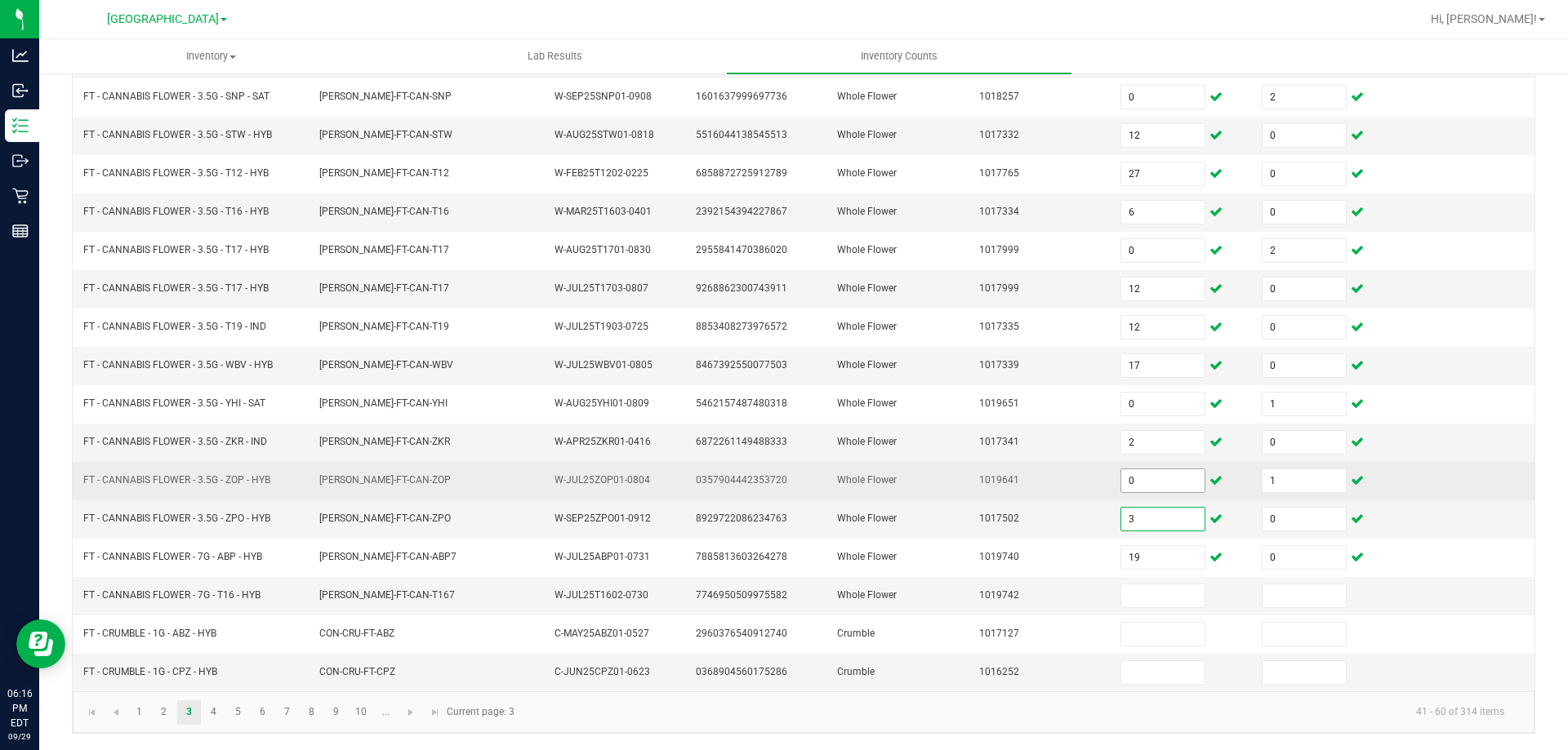
click at [1141, 479] on input "0" at bounding box center [1163, 481] width 83 height 23
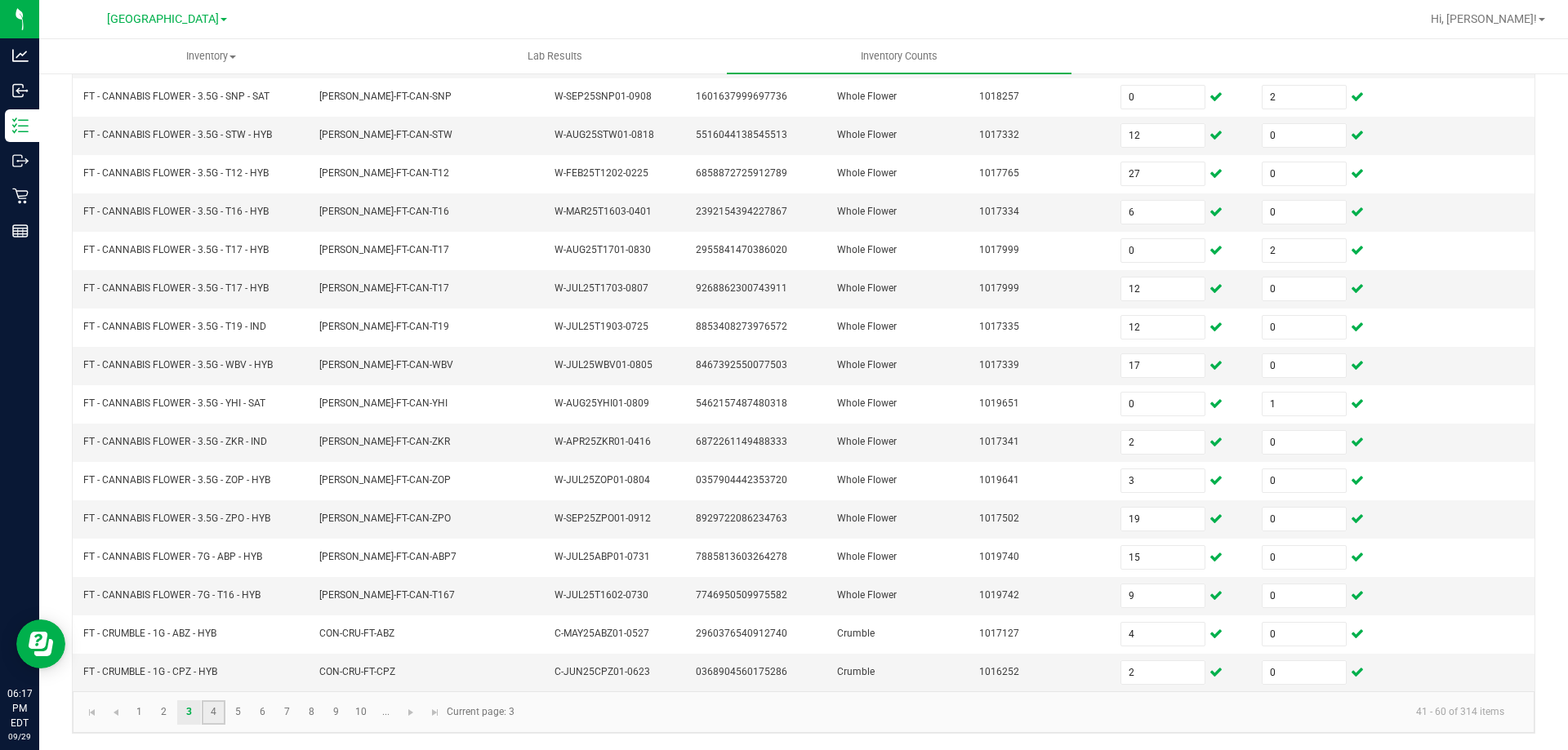
click at [208, 708] on link "4" at bounding box center [213, 713] width 24 height 25
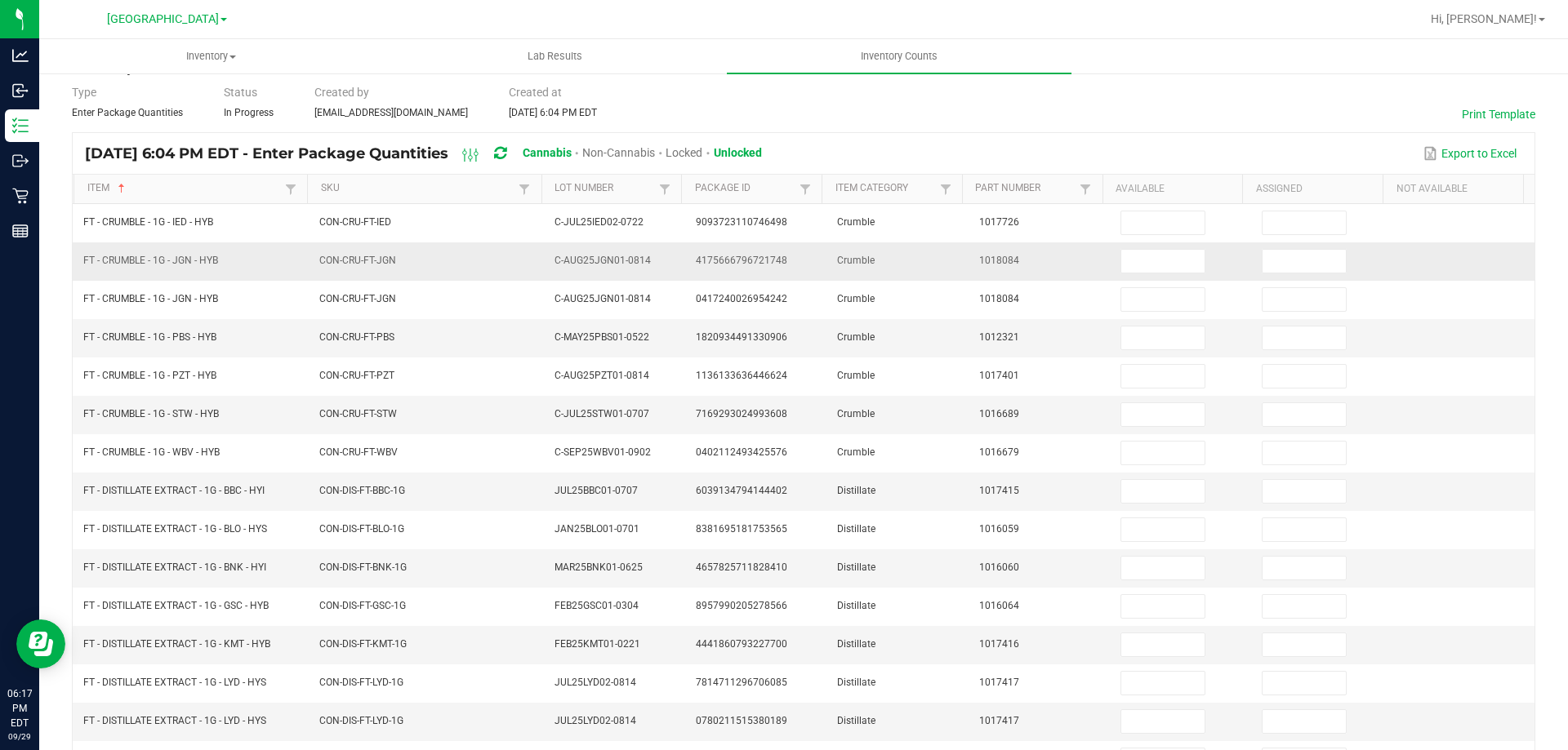
scroll to position [0, 0]
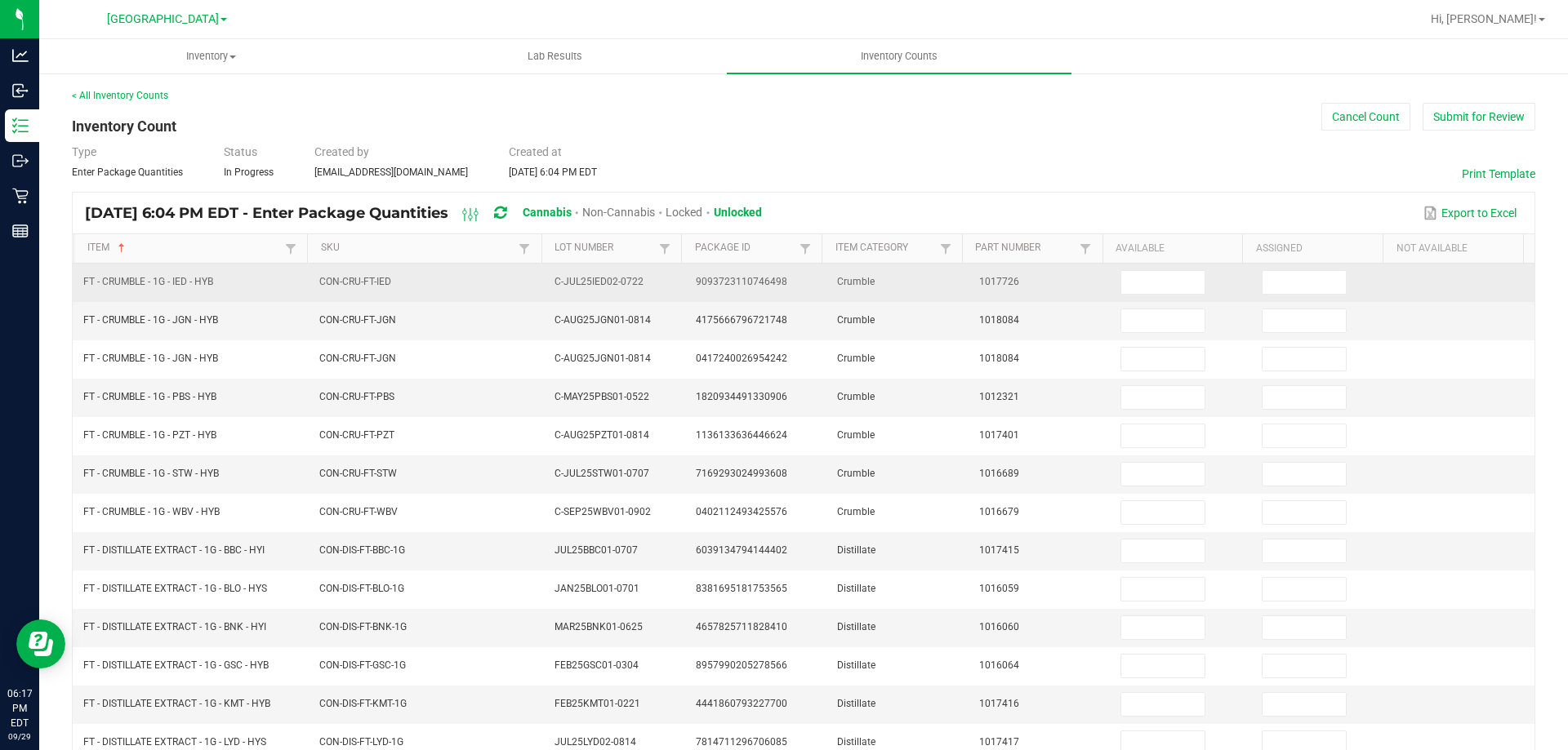
click at [1111, 269] on td at bounding box center [1181, 282] width 142 height 38
click at [1121, 279] on input at bounding box center [1163, 282] width 83 height 23
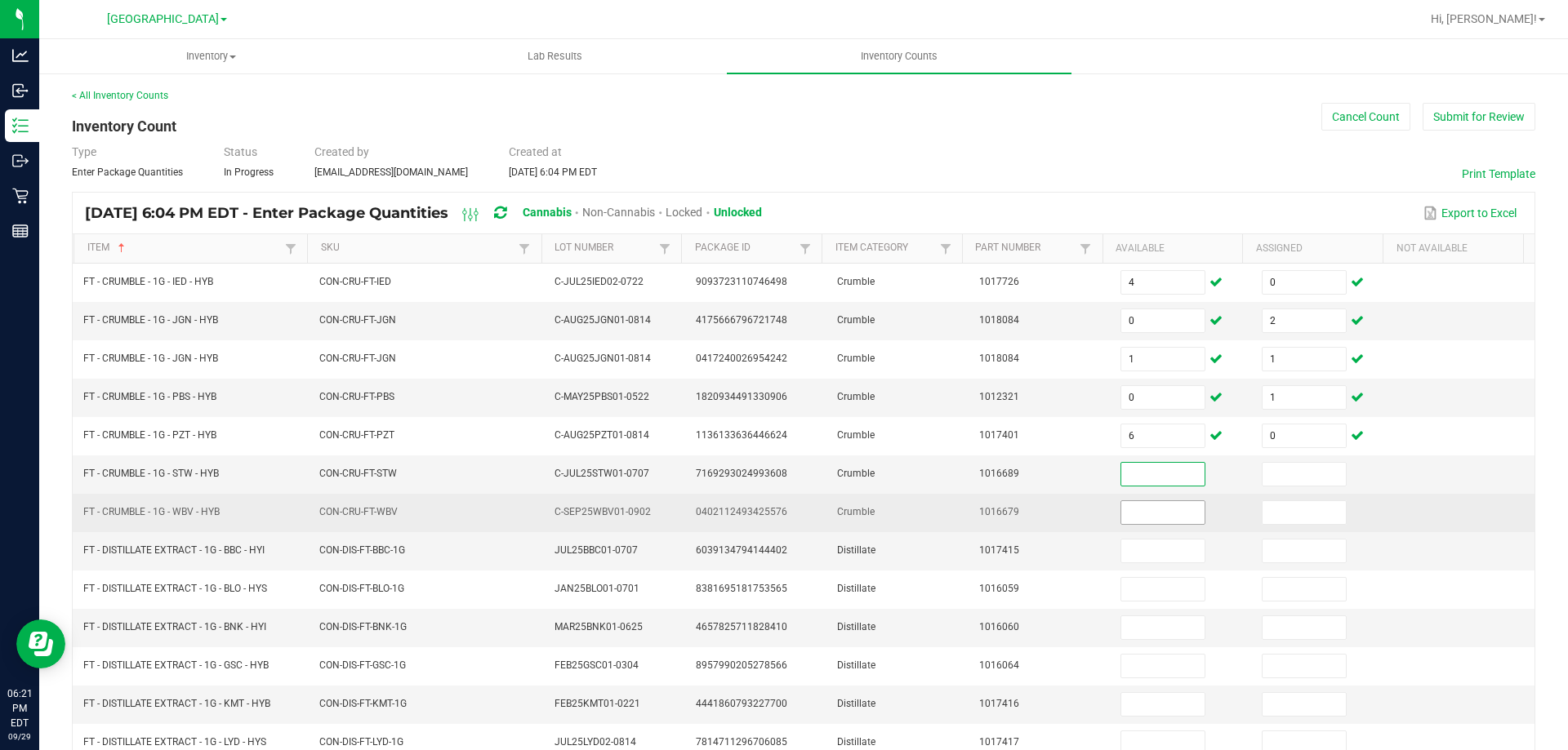
click at [1156, 515] on input at bounding box center [1163, 513] width 83 height 23
click at [1171, 512] on input "6" at bounding box center [1163, 513] width 83 height 23
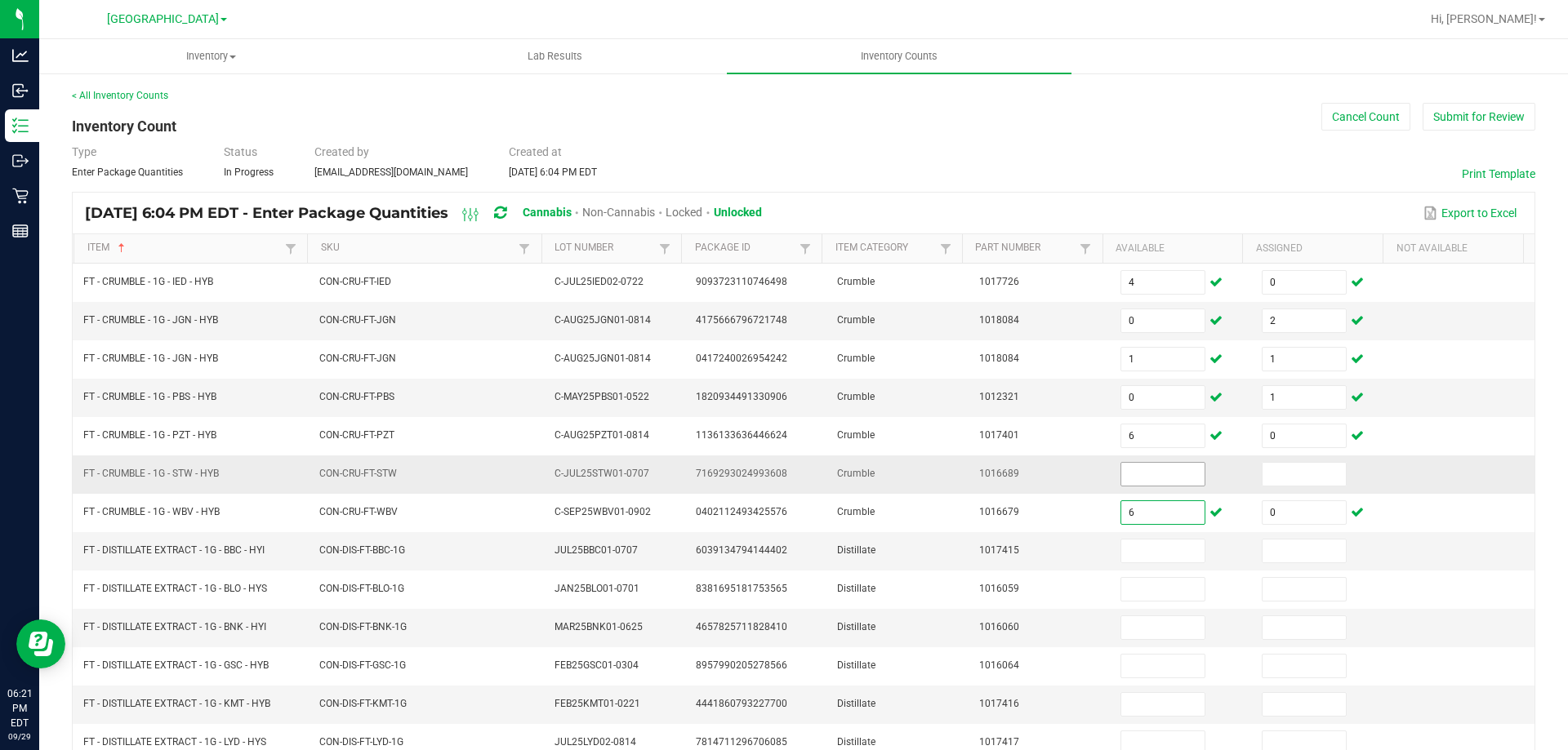
click at [1136, 470] on input at bounding box center [1163, 474] width 83 height 23
click at [198, 473] on span "FT - CRUMBLE - 1G - STW - HYB" at bounding box center [150, 473] width 135 height 11
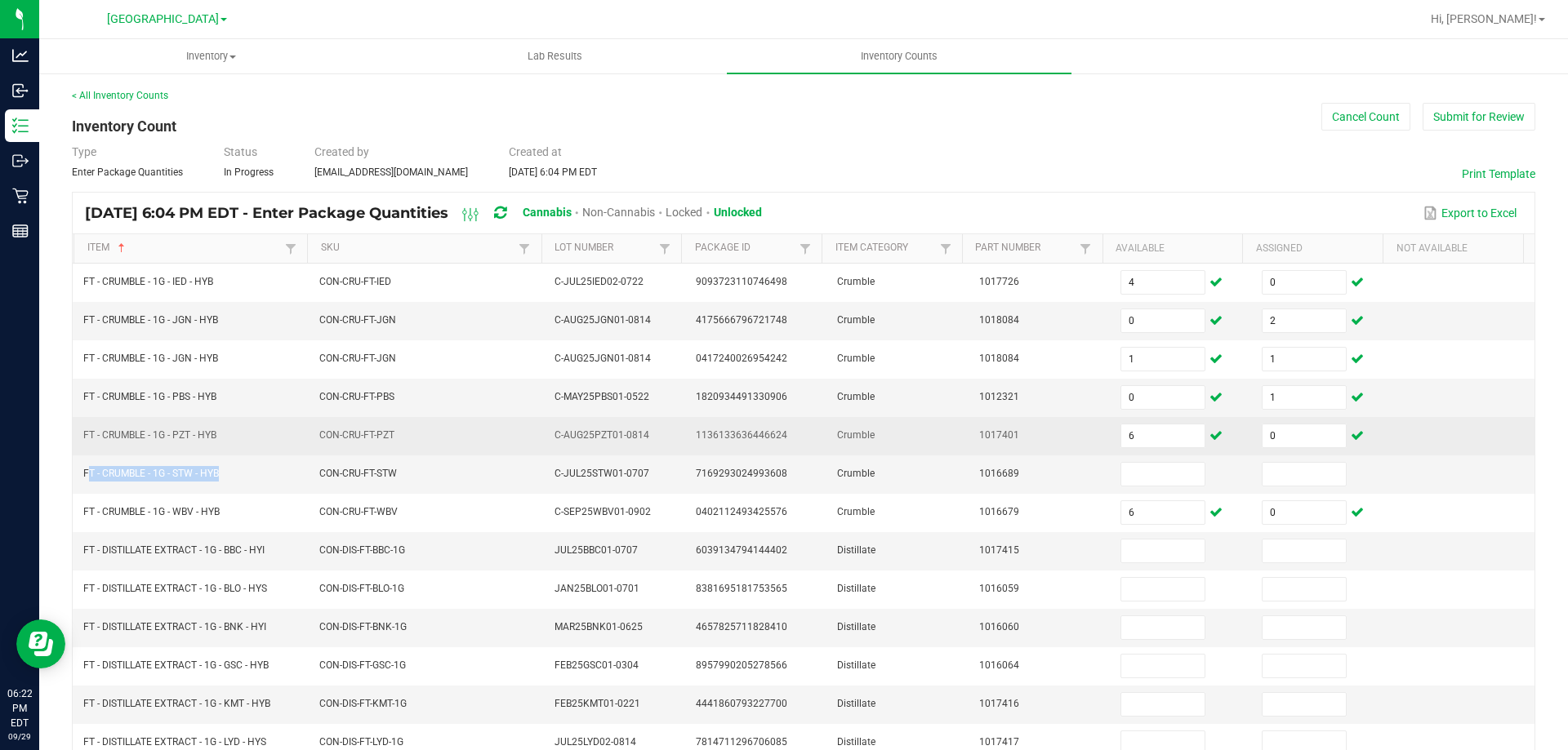
copy span "FT - CRUMBLE - 1G - STW - HYB"
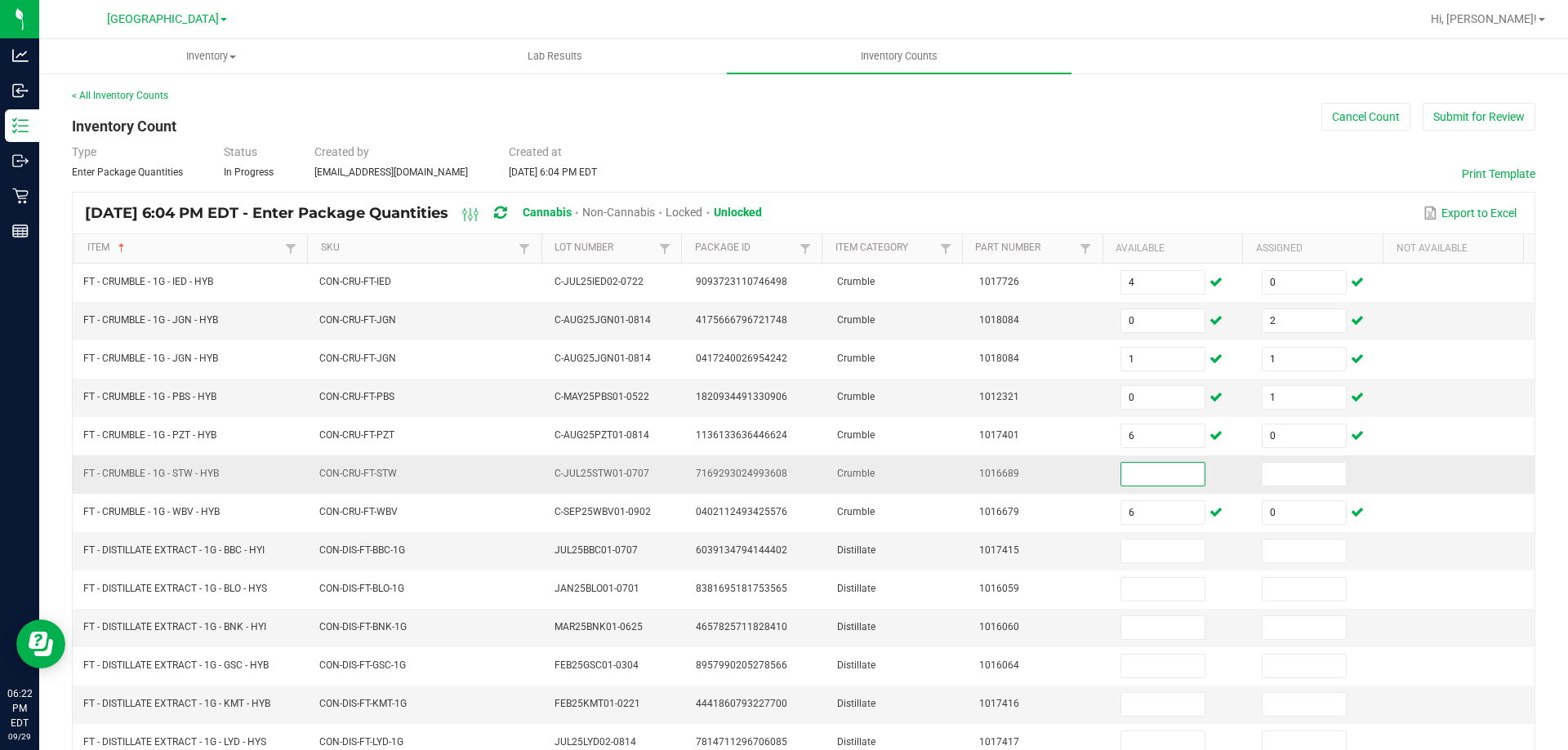
click at [1138, 480] on input at bounding box center [1163, 474] width 83 height 23
click at [1164, 554] on input at bounding box center [1163, 551] width 83 height 23
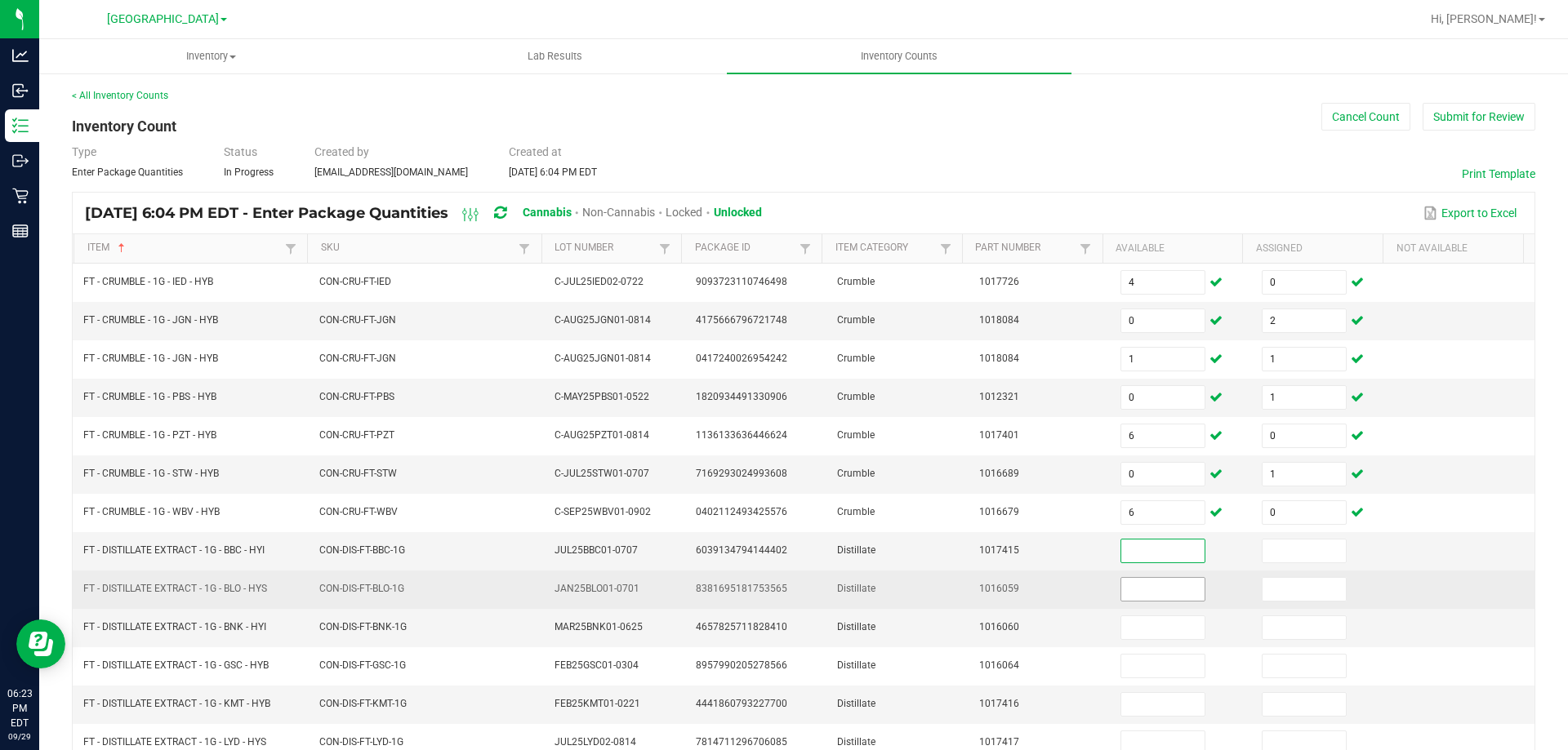
click at [1141, 588] on input at bounding box center [1163, 589] width 83 height 23
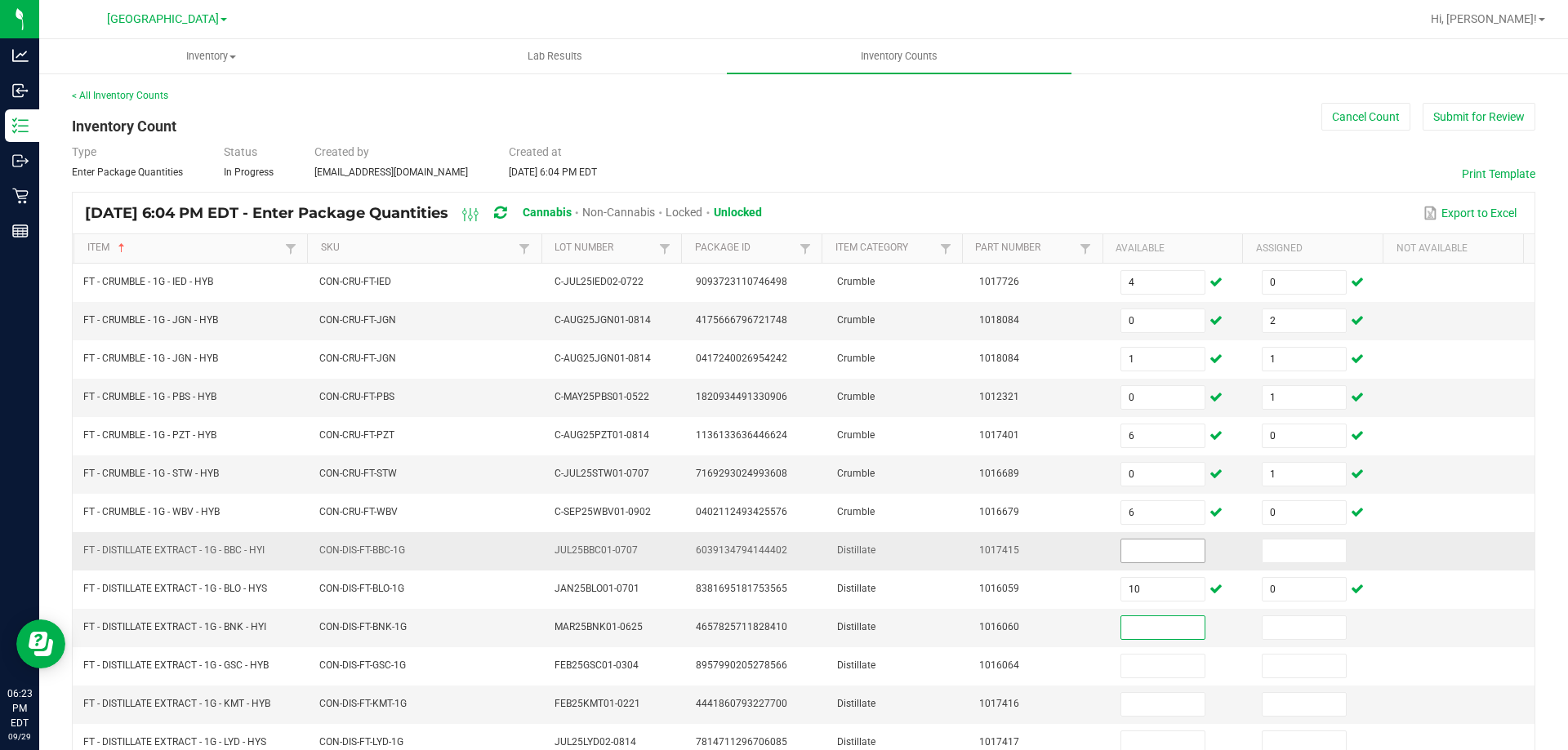
click at [1150, 547] on input at bounding box center [1163, 551] width 83 height 23
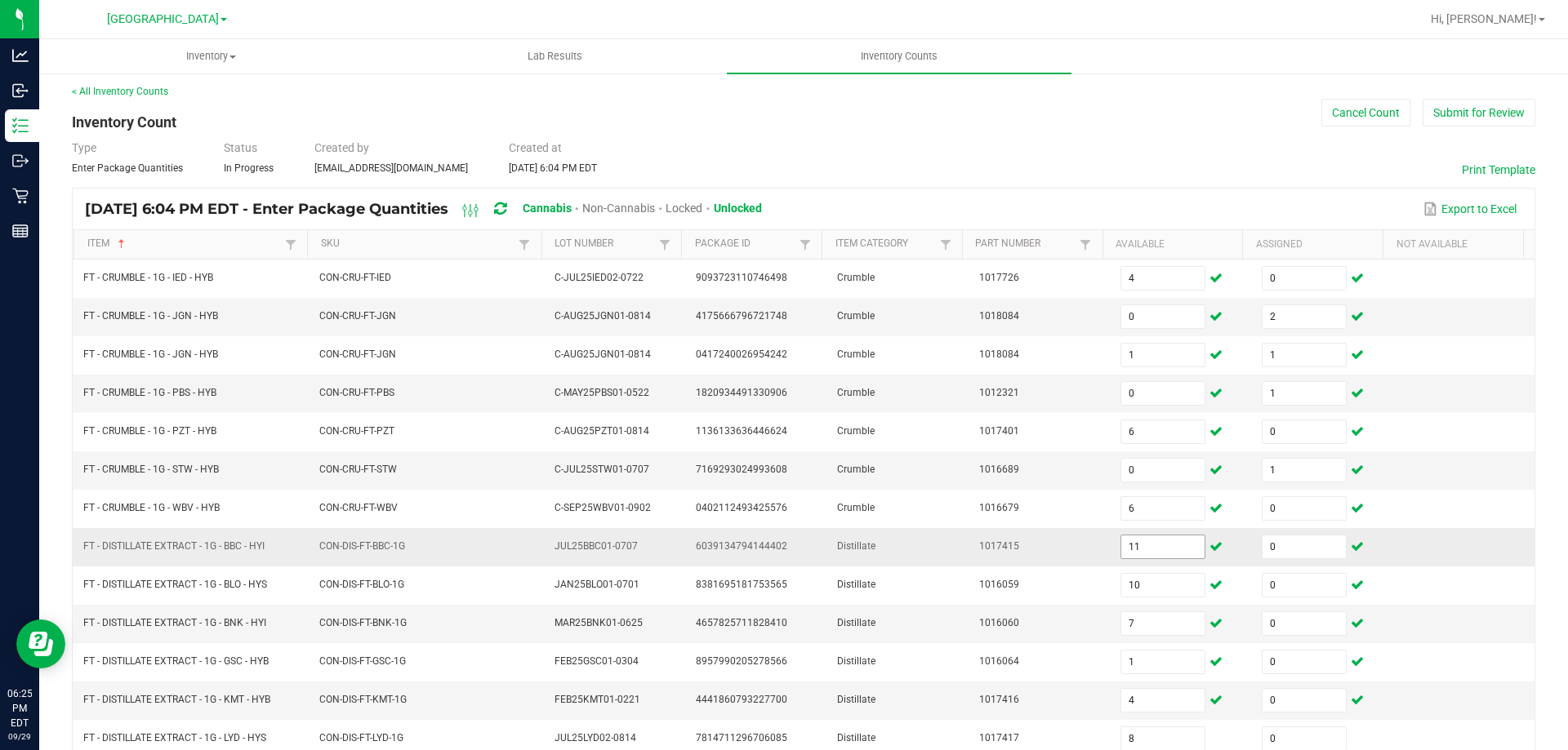
scroll to position [339, 0]
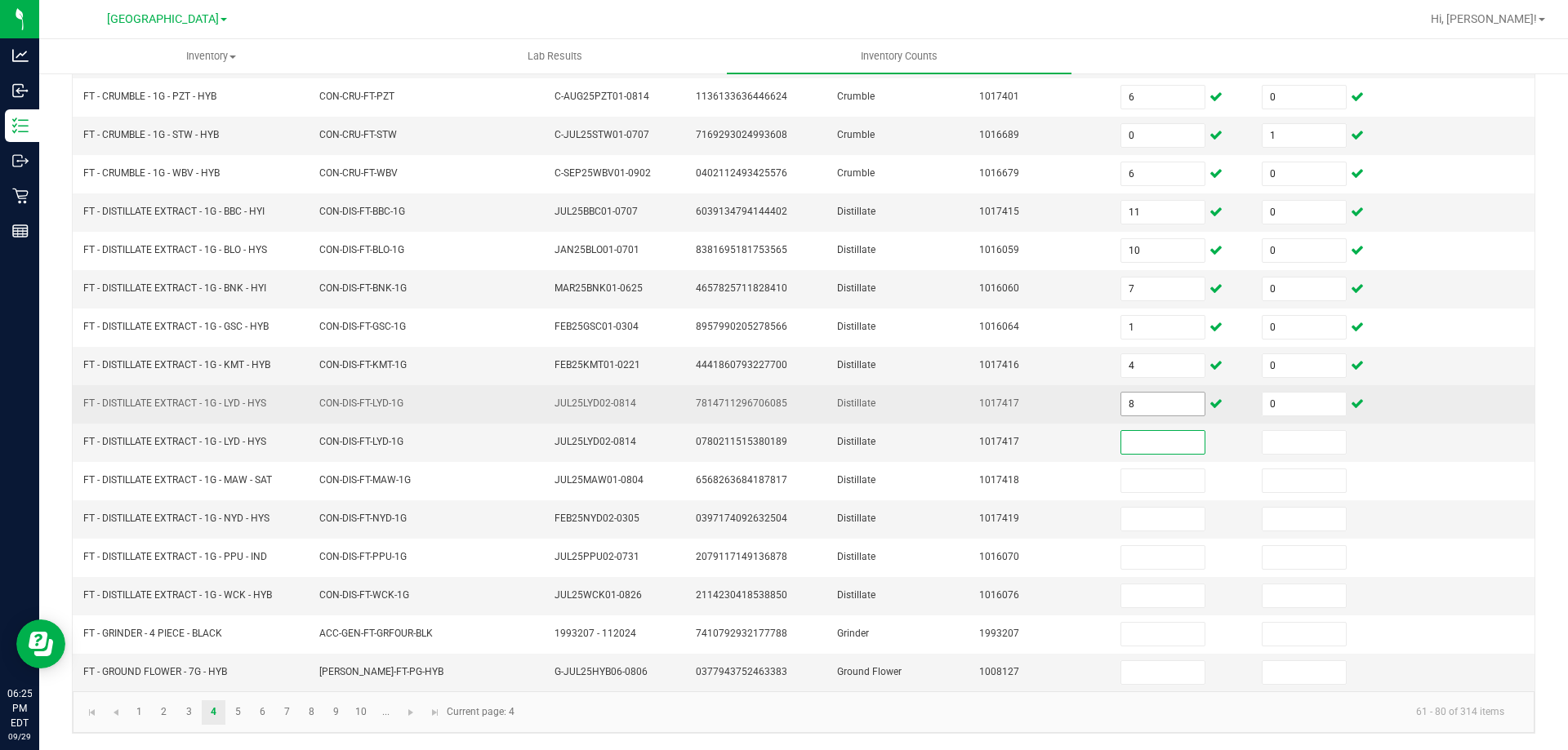
click at [1151, 402] on input "8" at bounding box center [1163, 404] width 83 height 23
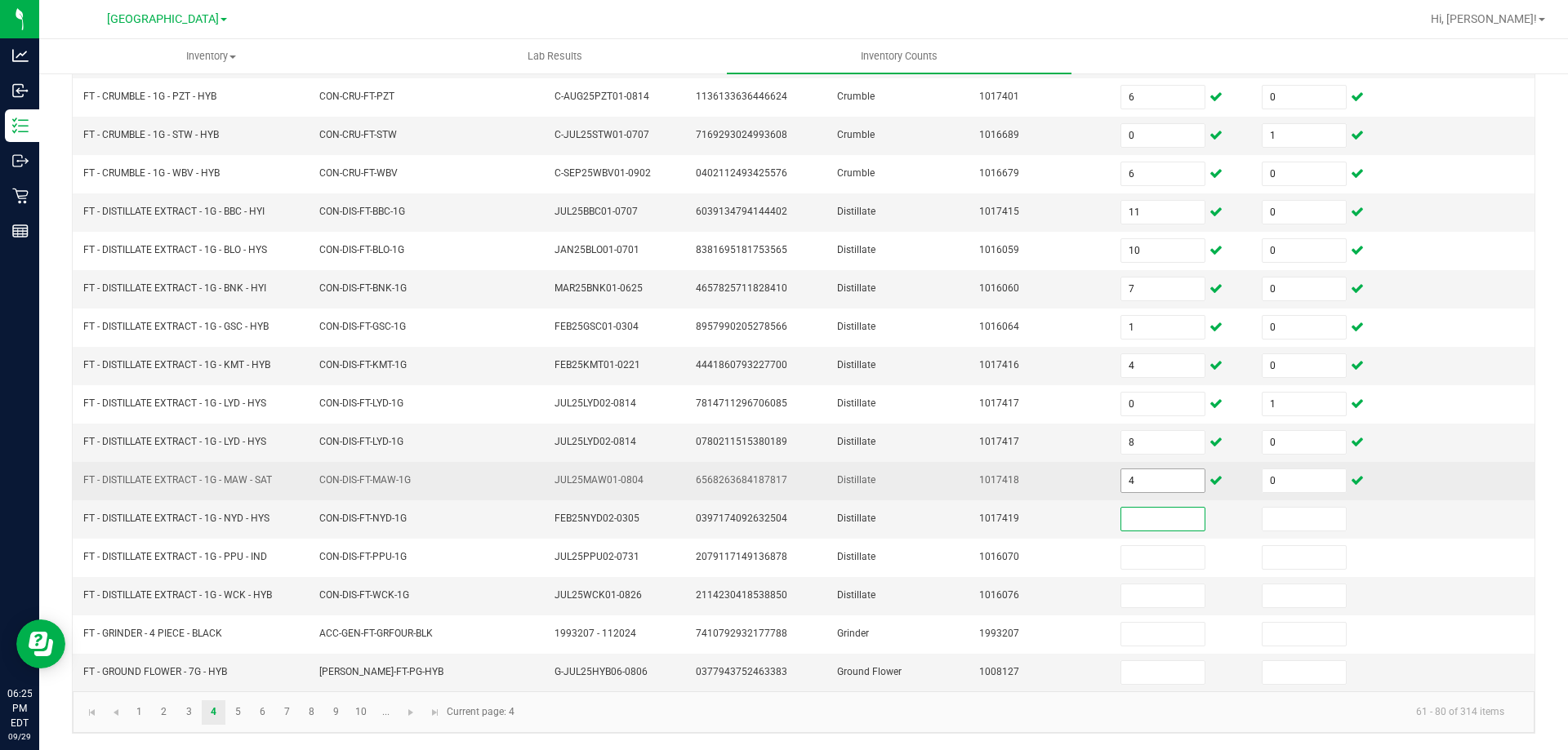
click at [1157, 486] on input "4" at bounding box center [1163, 481] width 83 height 23
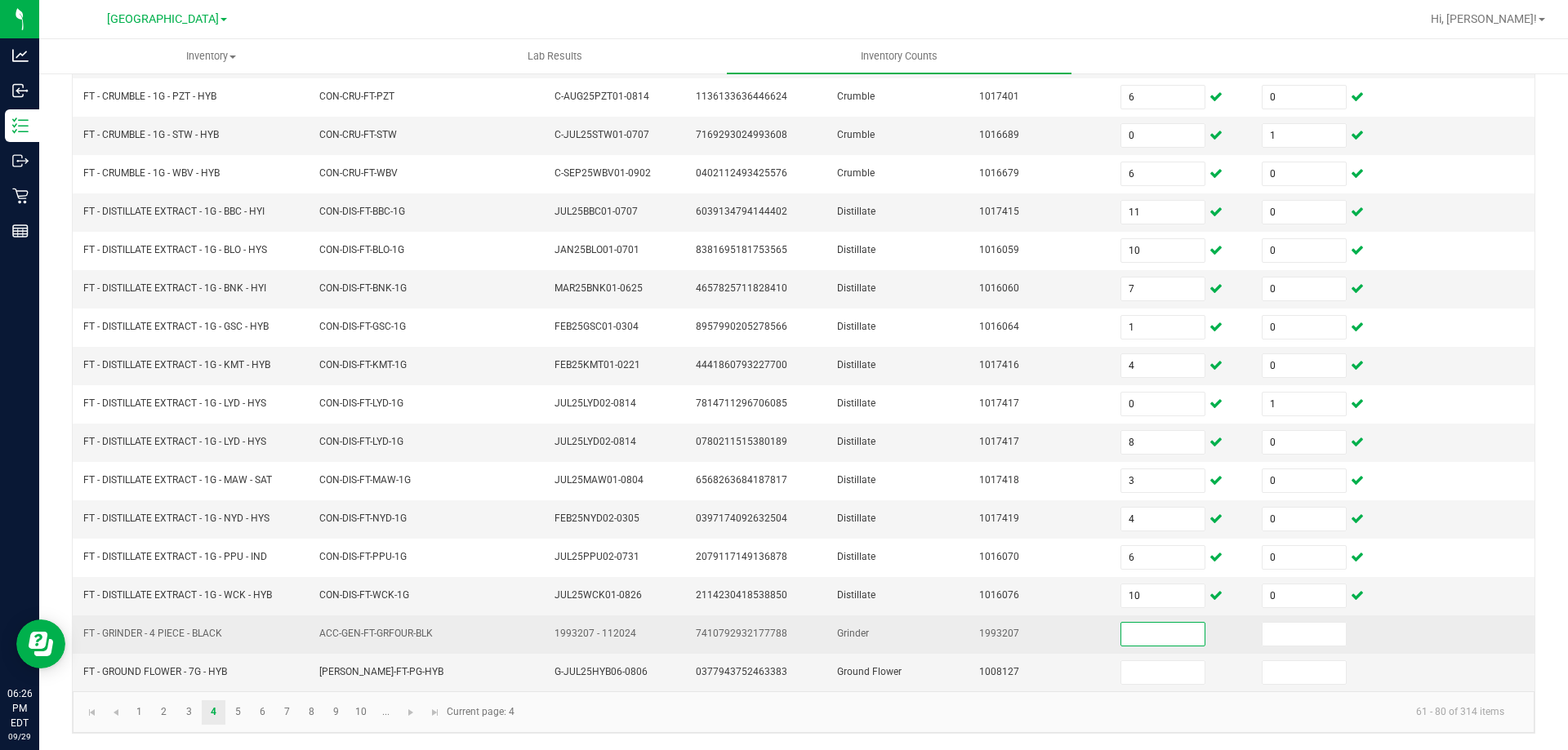
click at [208, 631] on span "FT - GRINDER - 4 PIECE - BLACK" at bounding box center [152, 633] width 139 height 11
copy span "FT - GRINDER - 4 PIECE - BLACK"
click at [1150, 629] on input at bounding box center [1163, 634] width 83 height 23
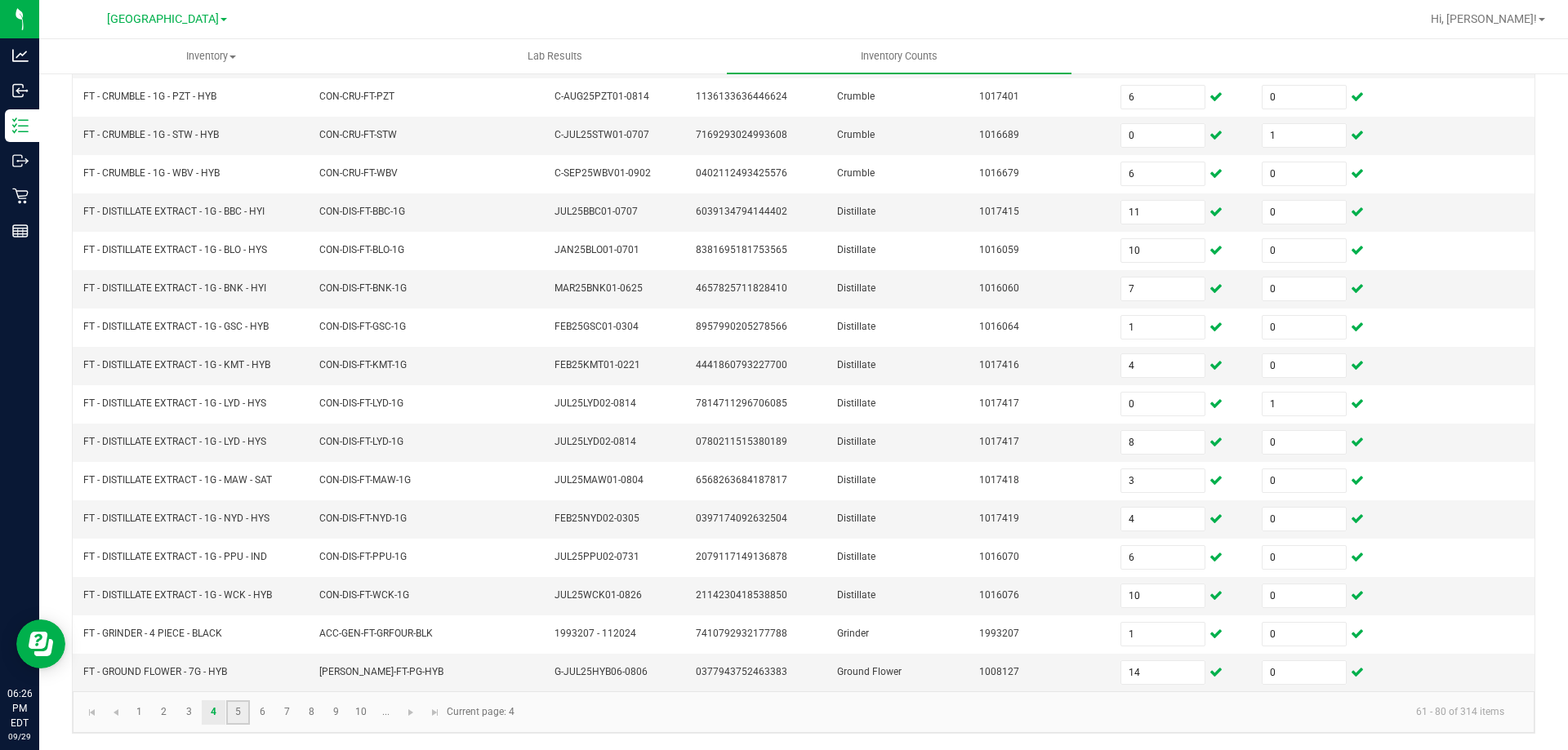
click at [232, 710] on link "5" at bounding box center [238, 713] width 24 height 25
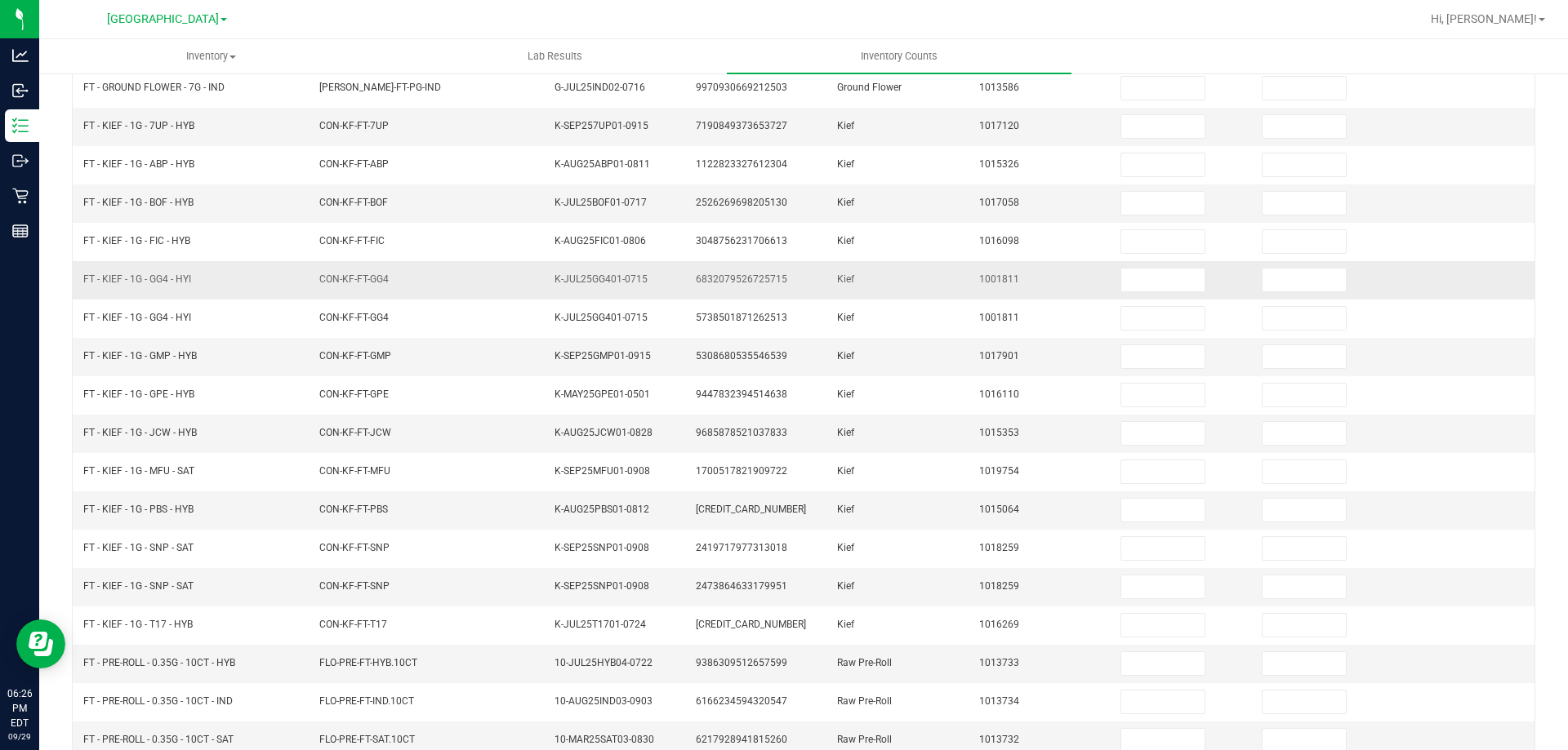
scroll to position [12, 0]
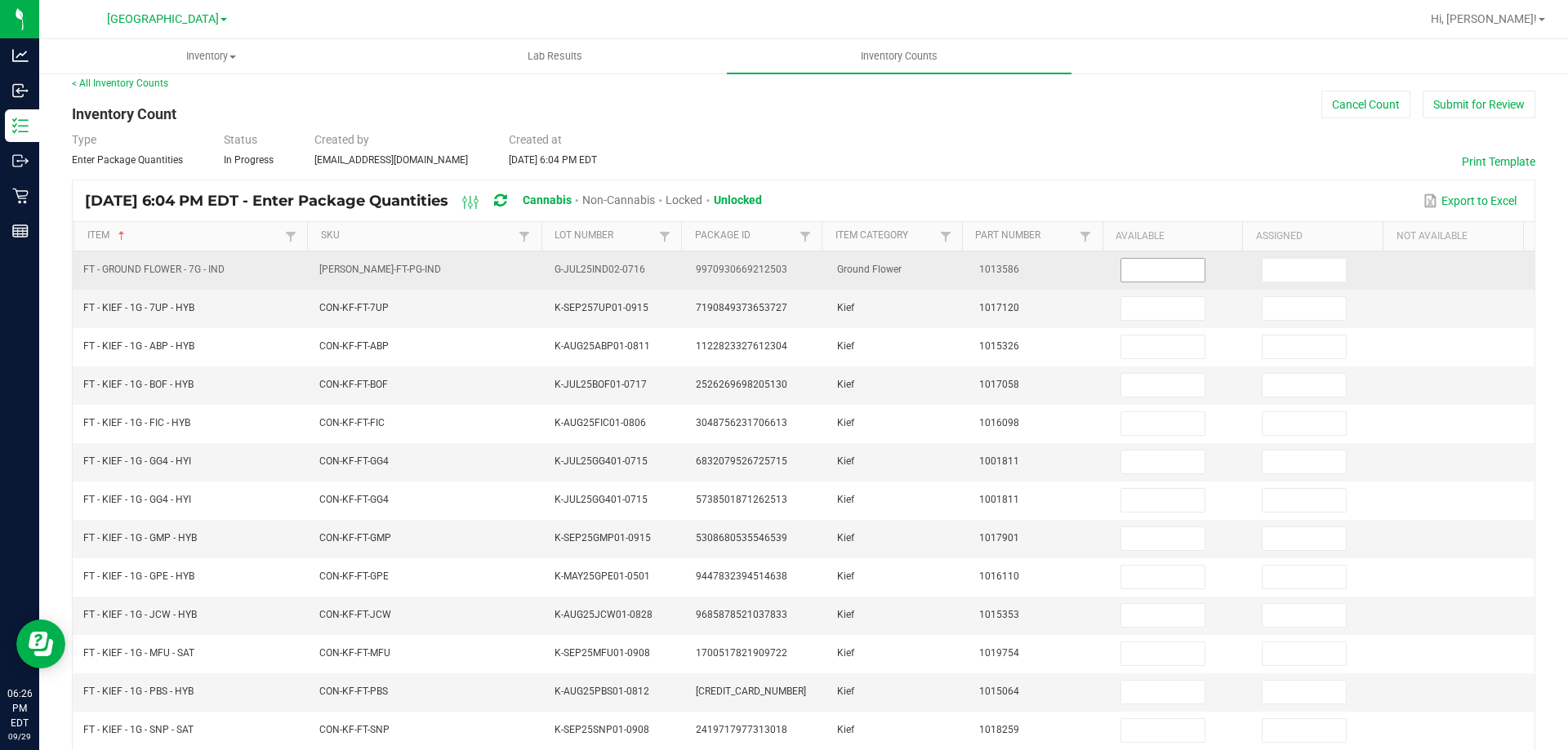
click at [1153, 261] on input at bounding box center [1163, 271] width 83 height 23
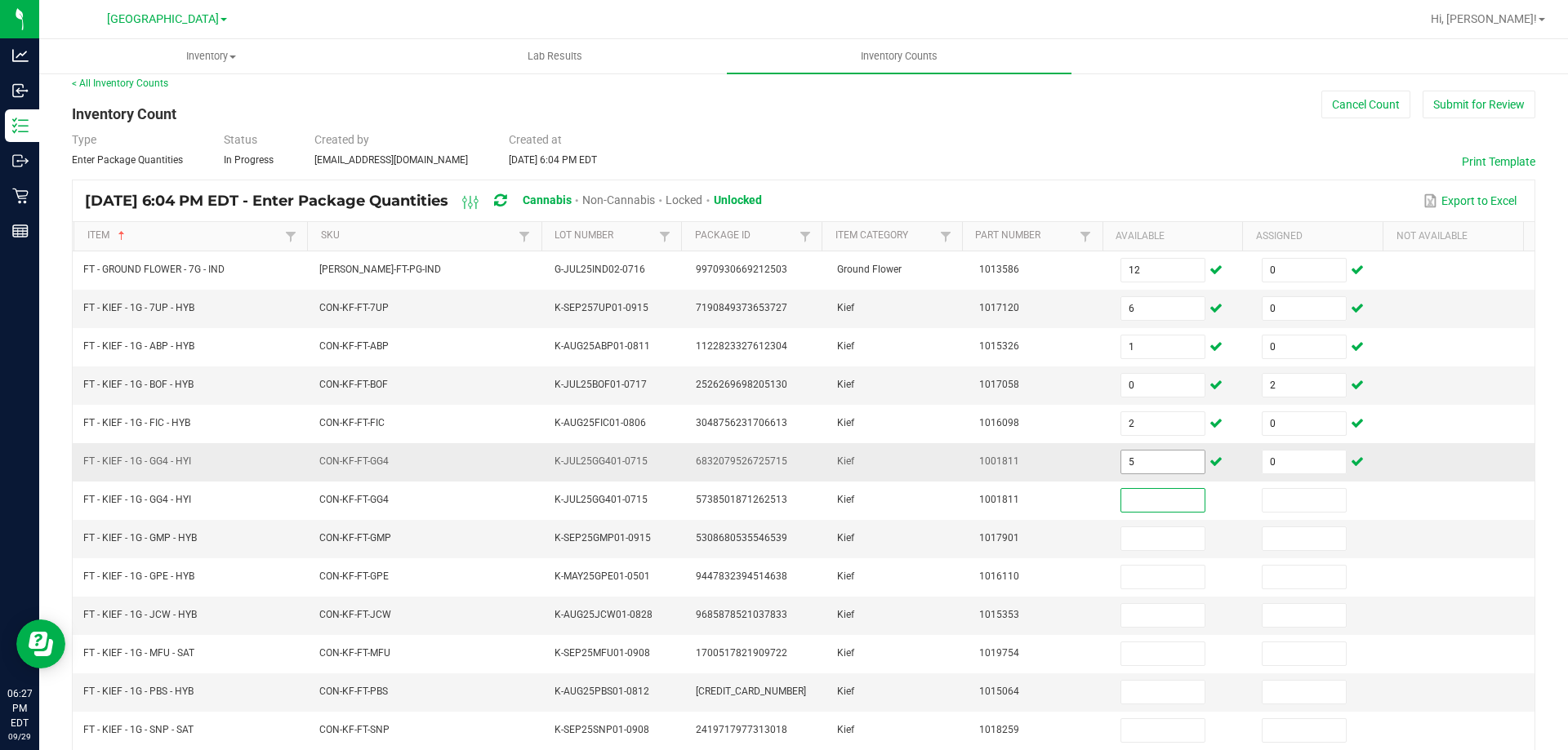
click at [1152, 461] on input "5" at bounding box center [1163, 462] width 83 height 23
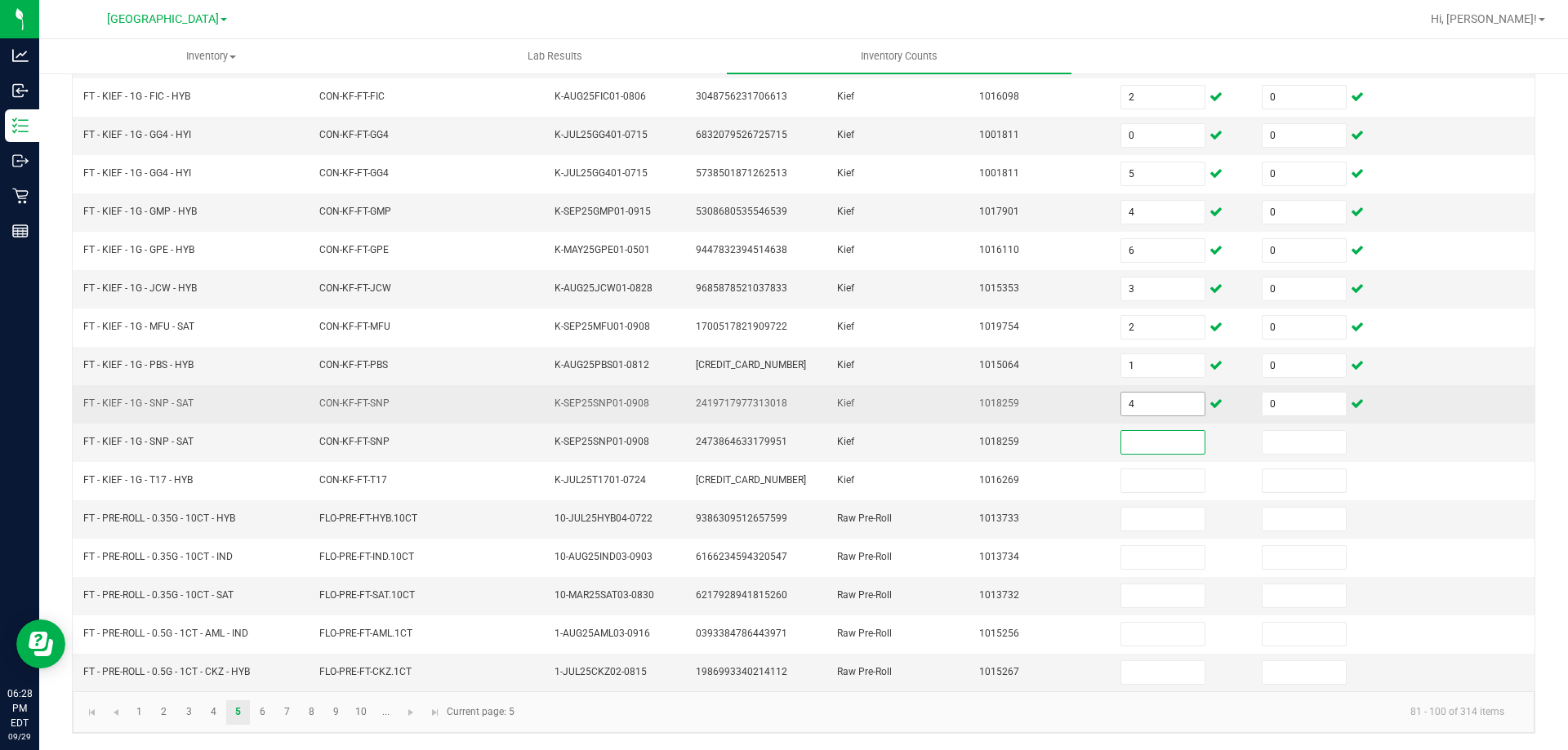
click at [1147, 406] on input "4" at bounding box center [1163, 404] width 83 height 23
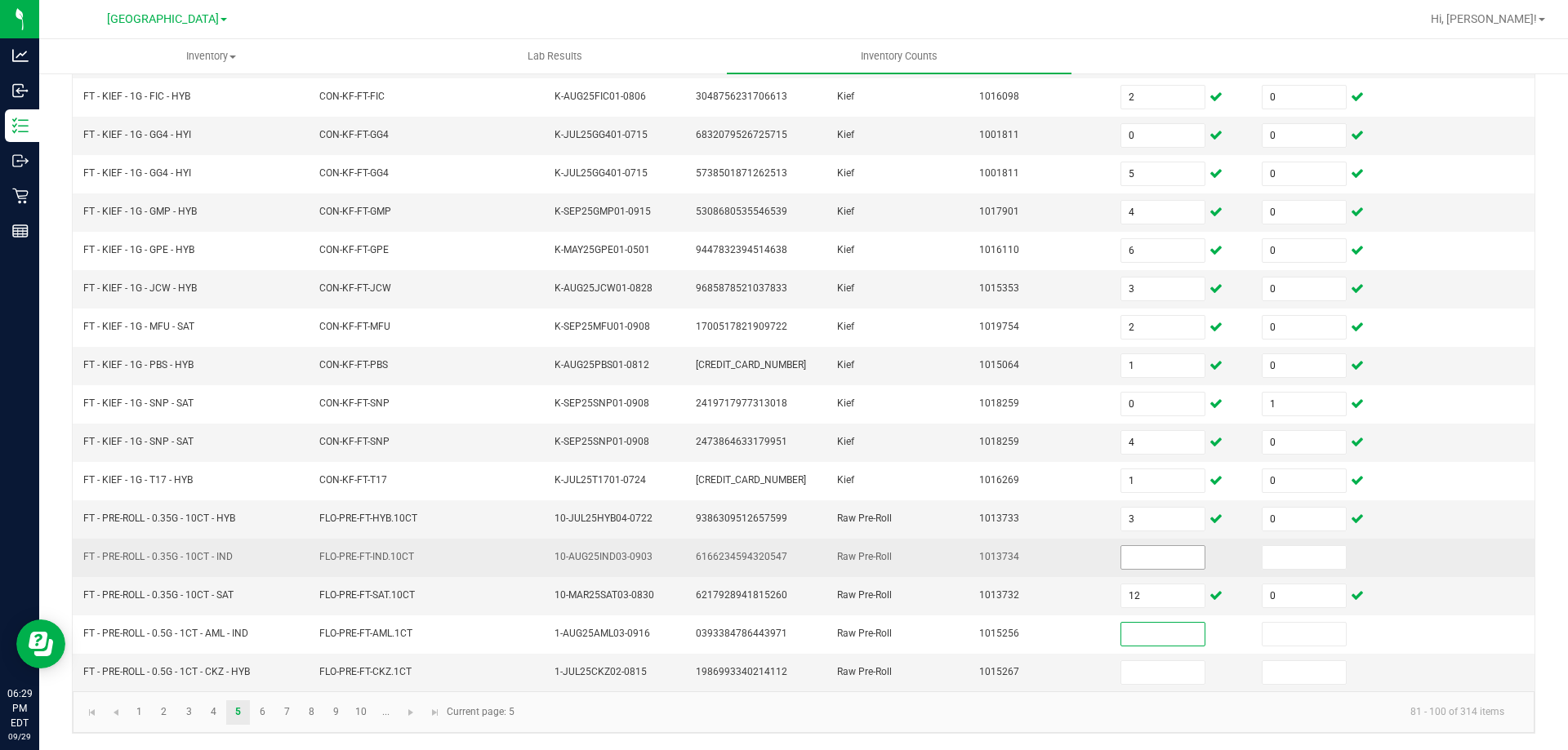
click at [1148, 554] on input at bounding box center [1163, 557] width 83 height 23
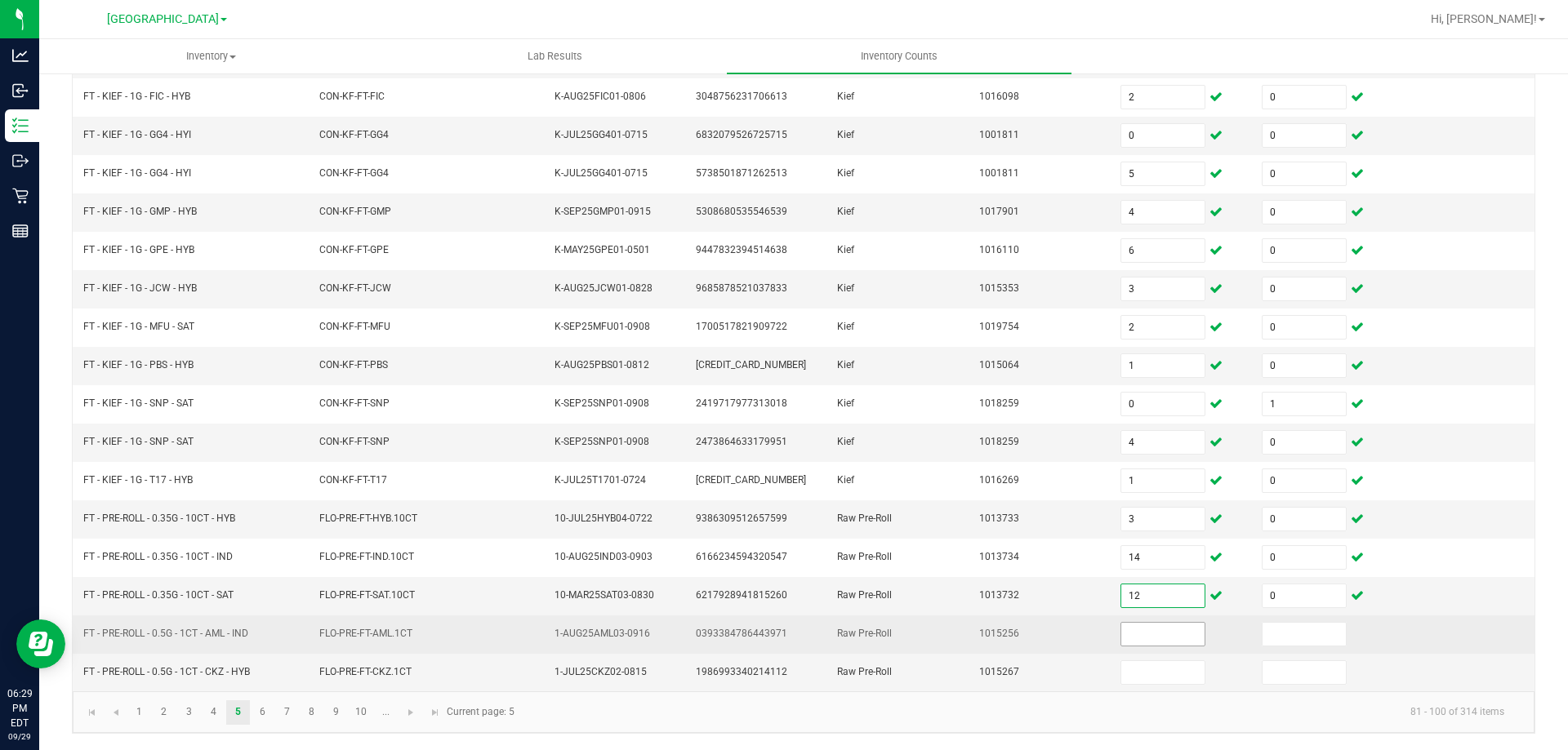
click at [1152, 631] on input at bounding box center [1163, 634] width 83 height 23
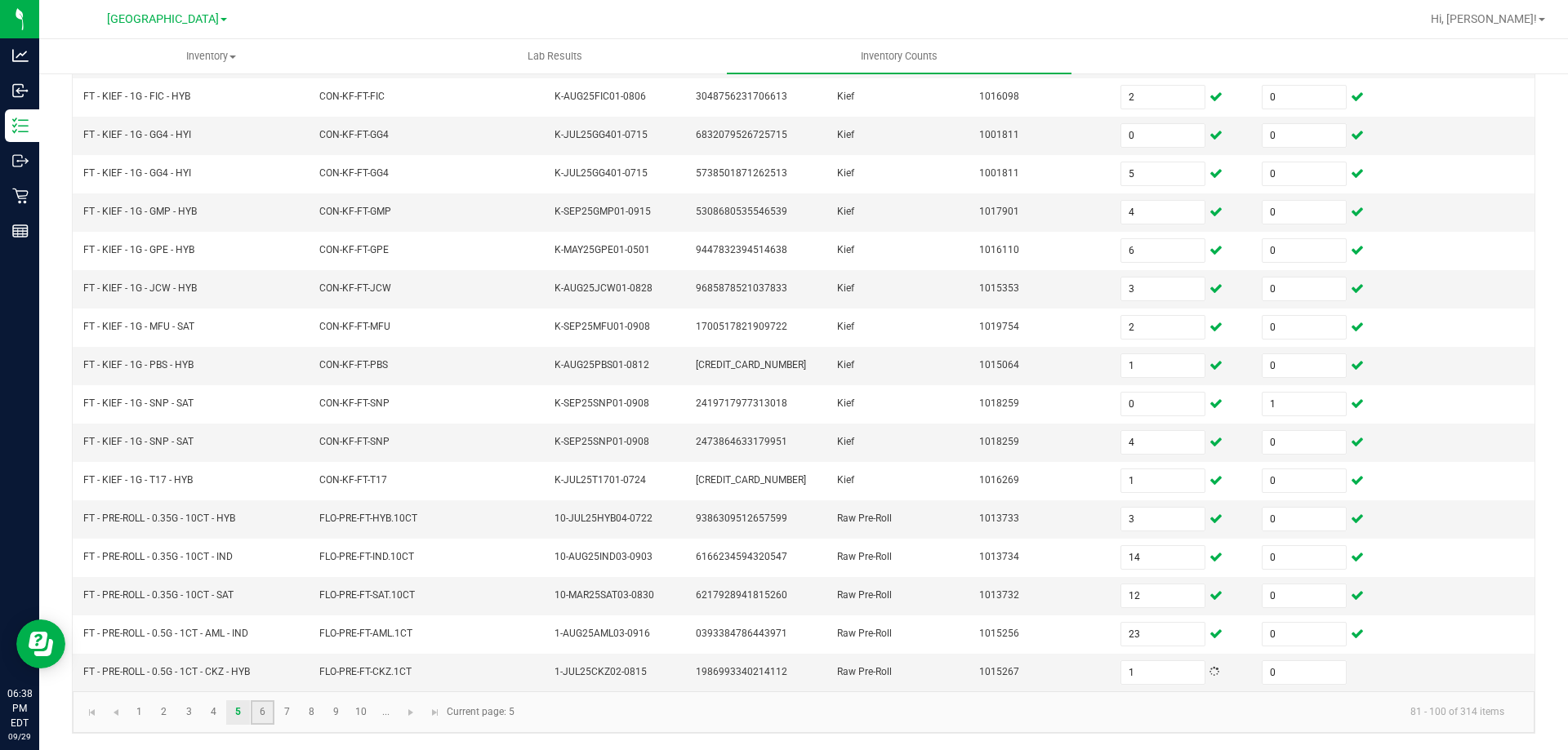
click at [262, 711] on link "6" at bounding box center [262, 713] width 24 height 25
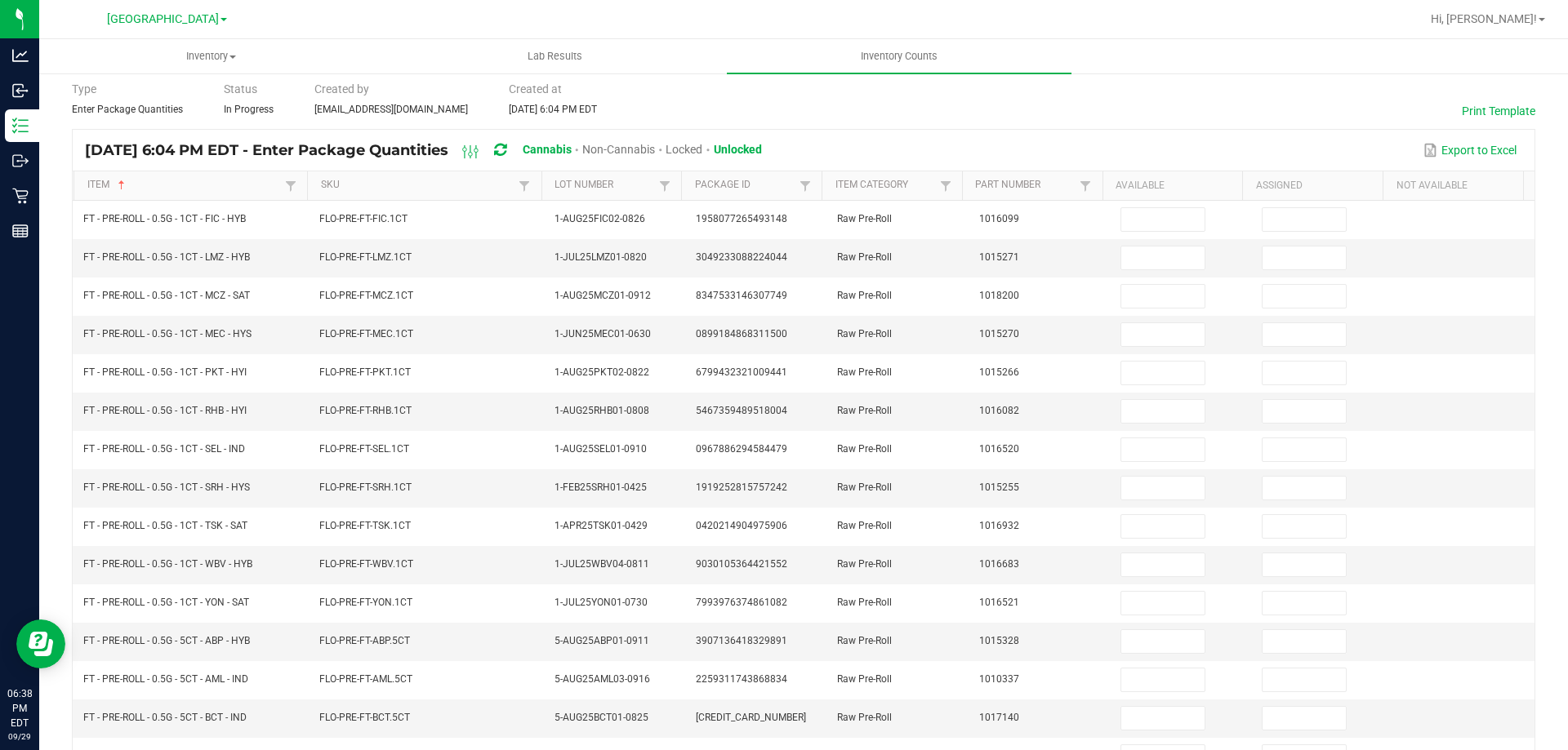
scroll to position [0, 0]
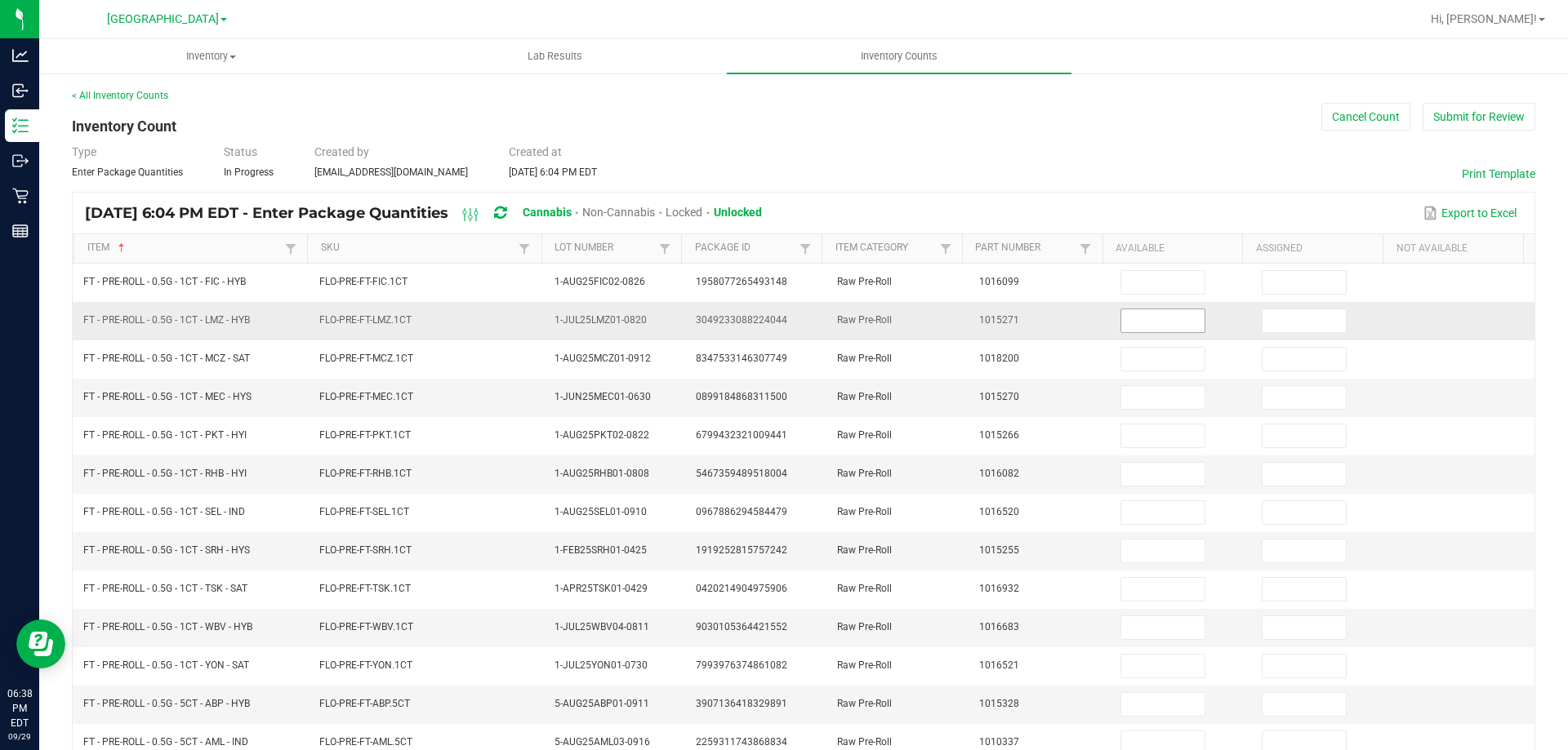
click at [1154, 310] on input at bounding box center [1163, 321] width 83 height 23
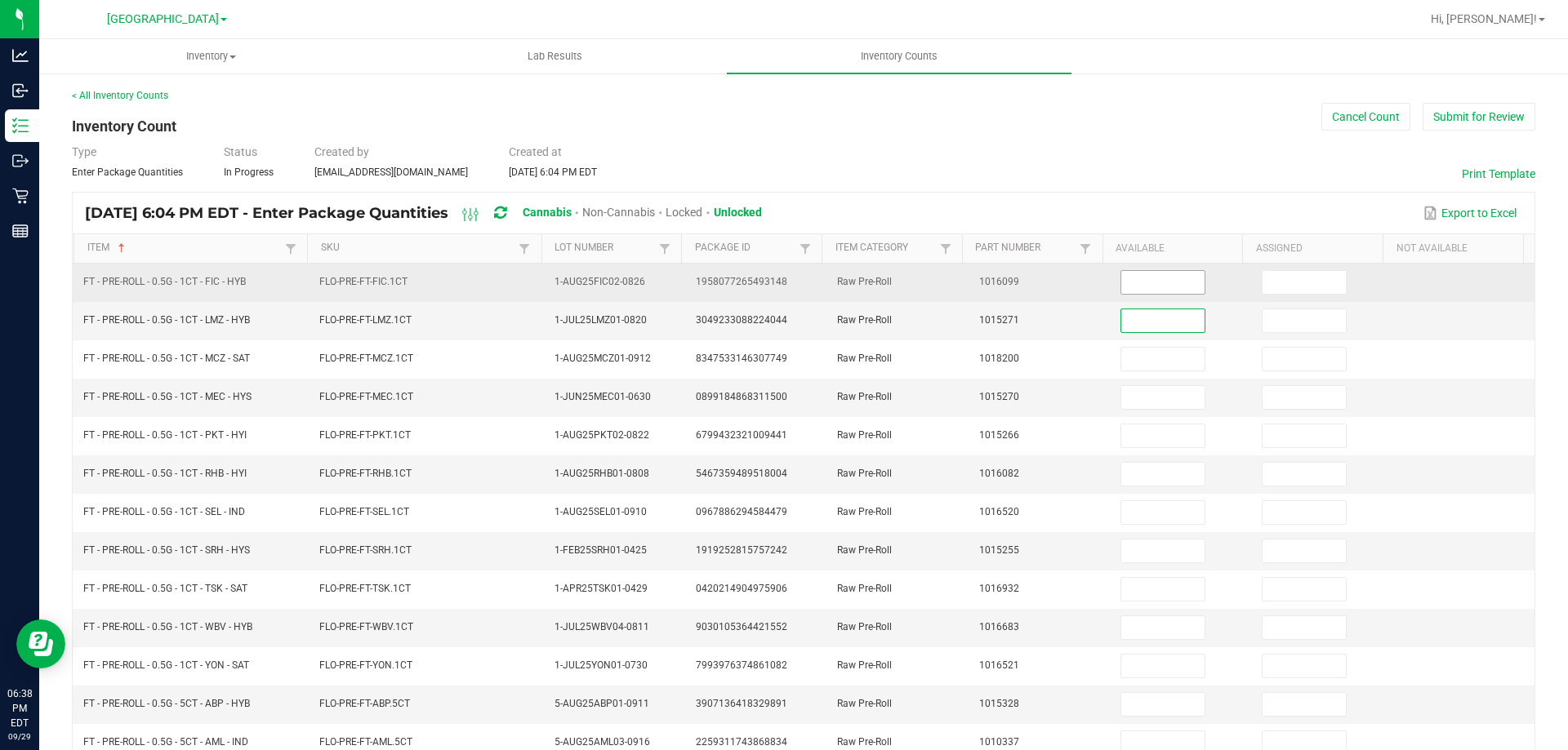
click at [1144, 277] on input at bounding box center [1163, 282] width 83 height 23
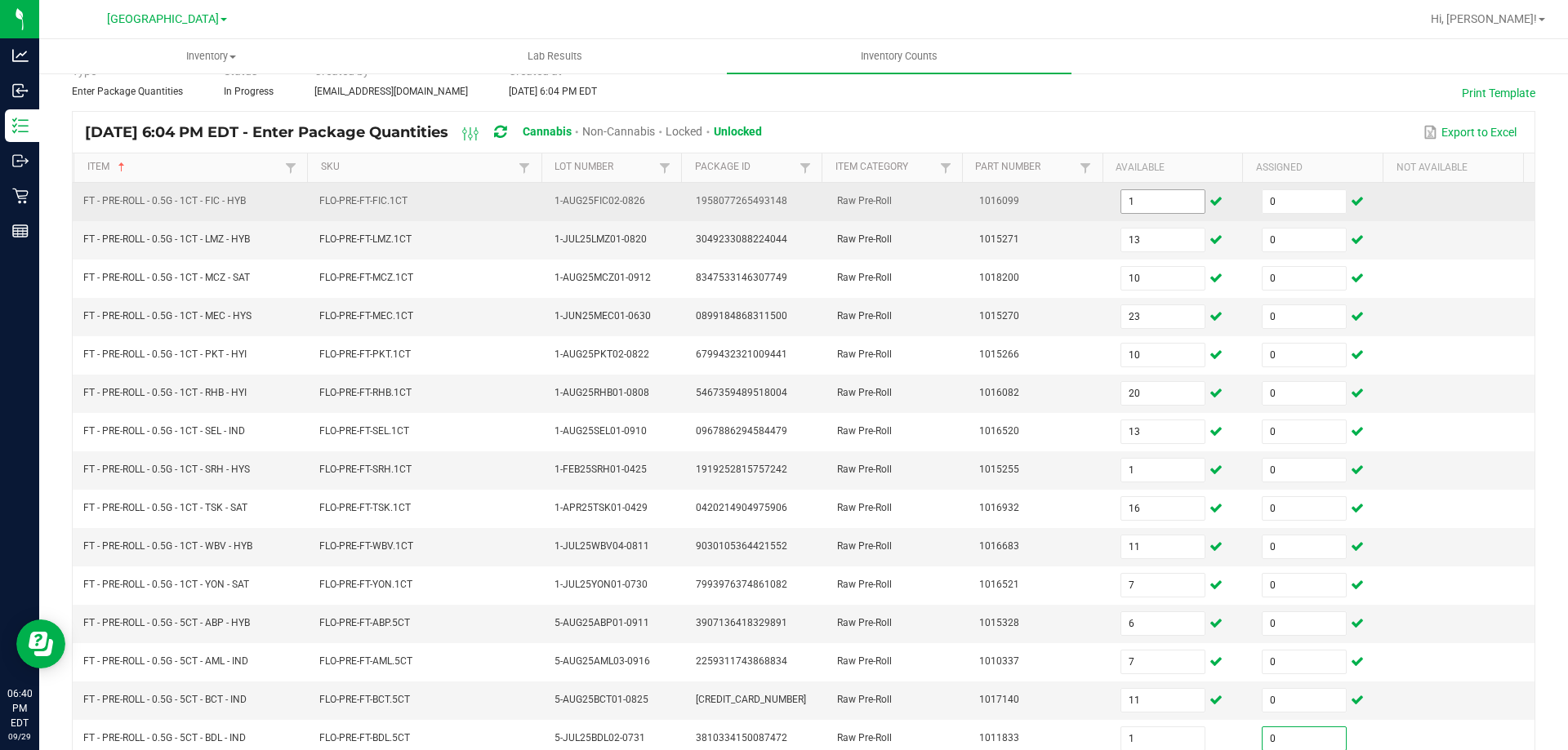
scroll to position [339, 0]
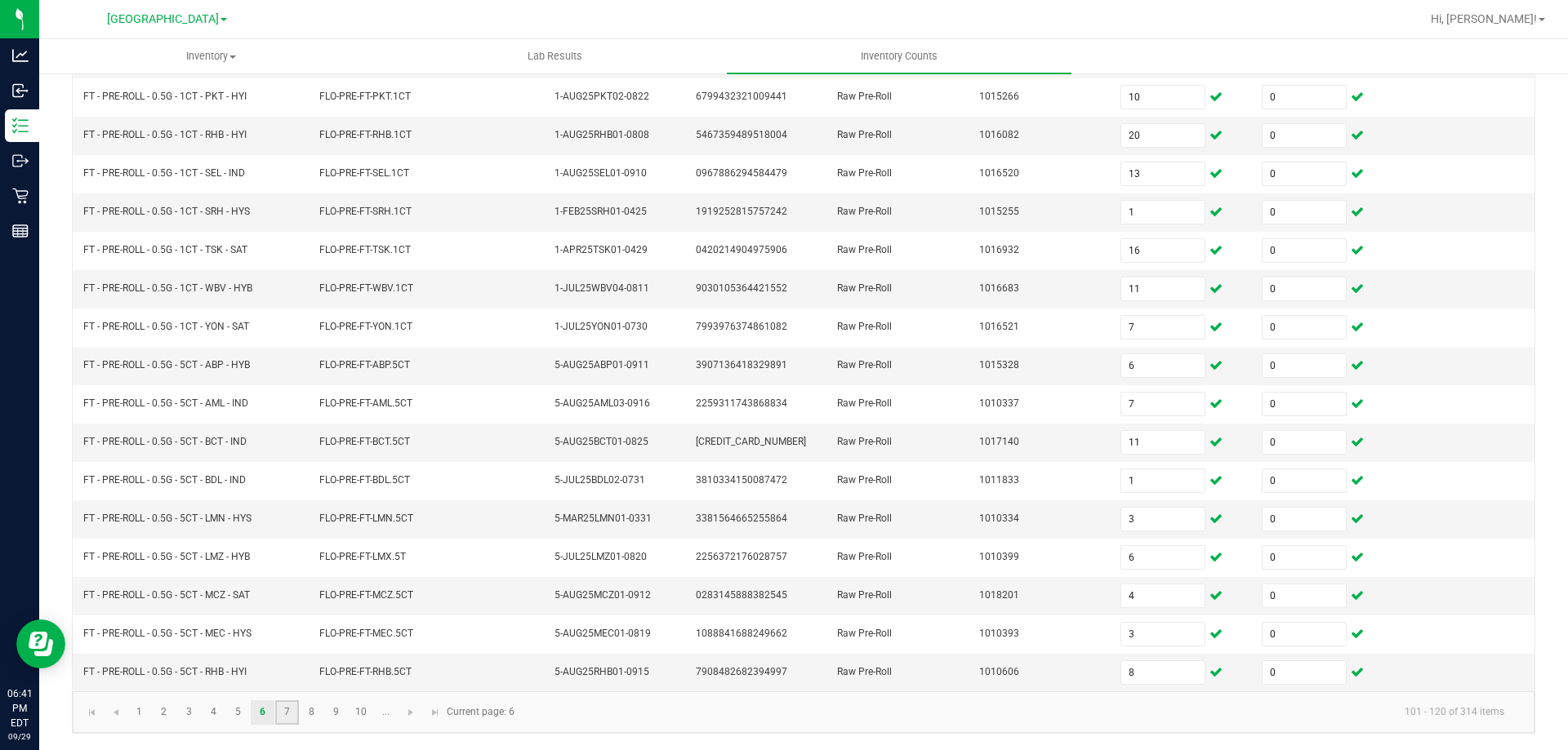
click at [287, 708] on link "7" at bounding box center [287, 713] width 24 height 25
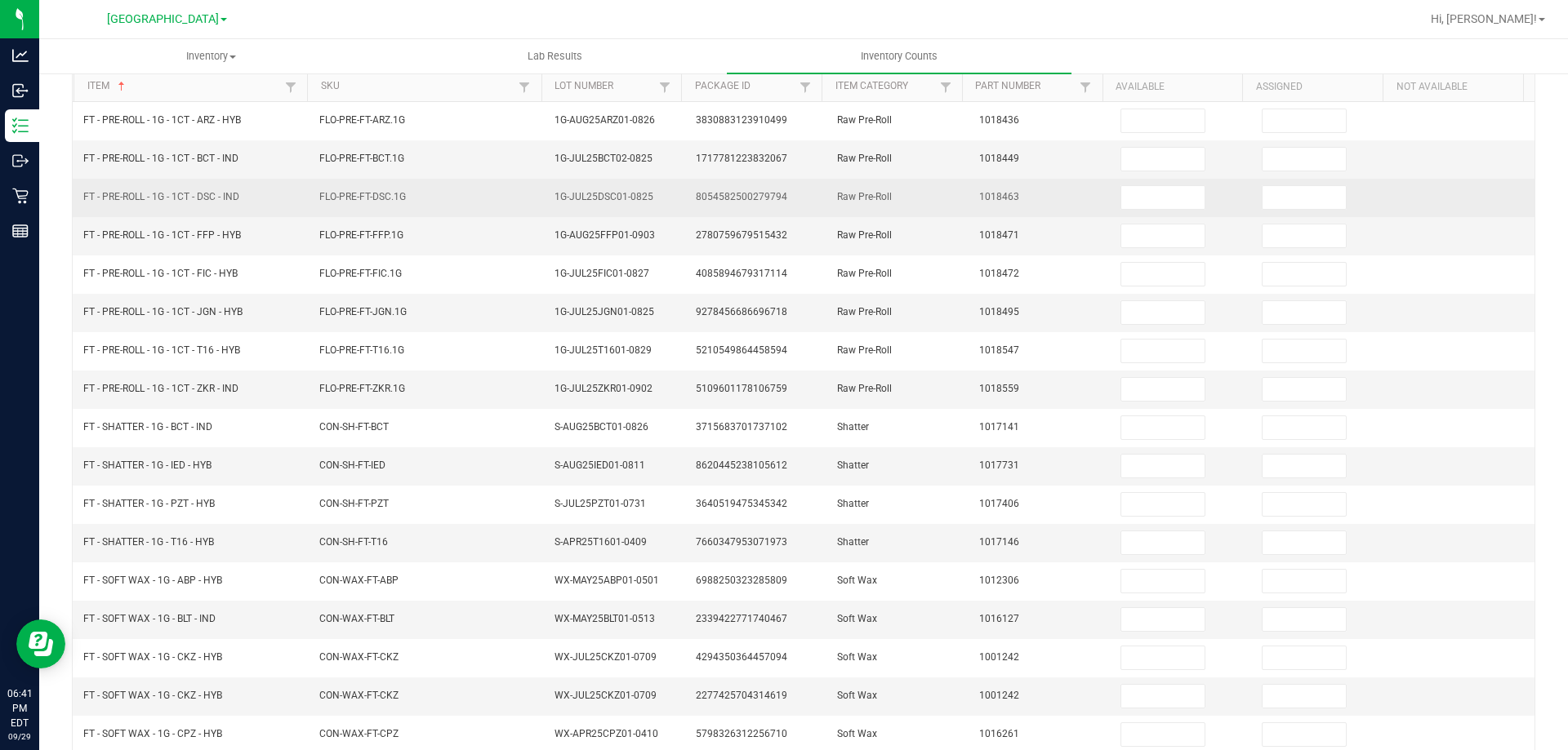
scroll to position [0, 0]
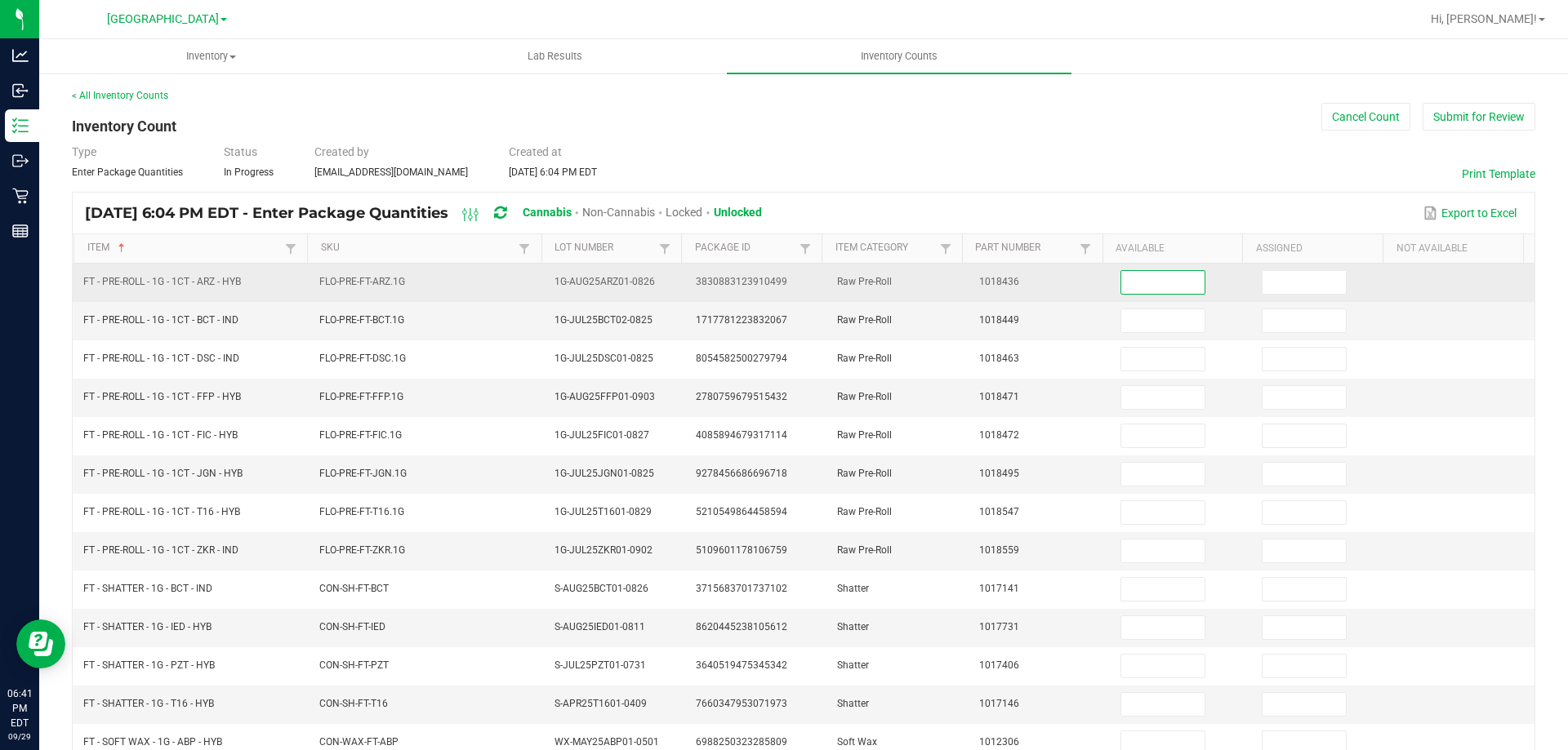
click at [1132, 272] on input at bounding box center [1163, 282] width 83 height 23
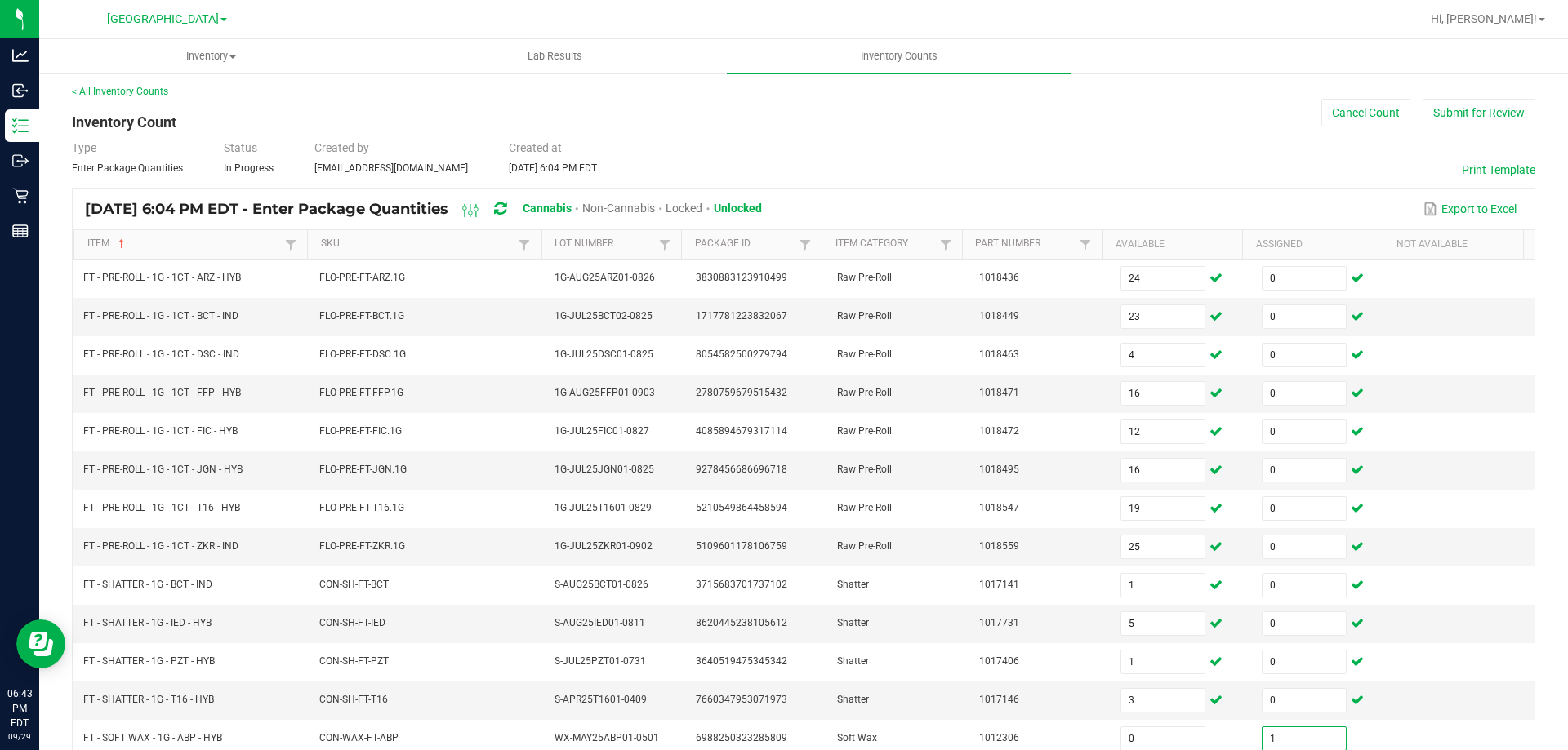
scroll to position [339, 0]
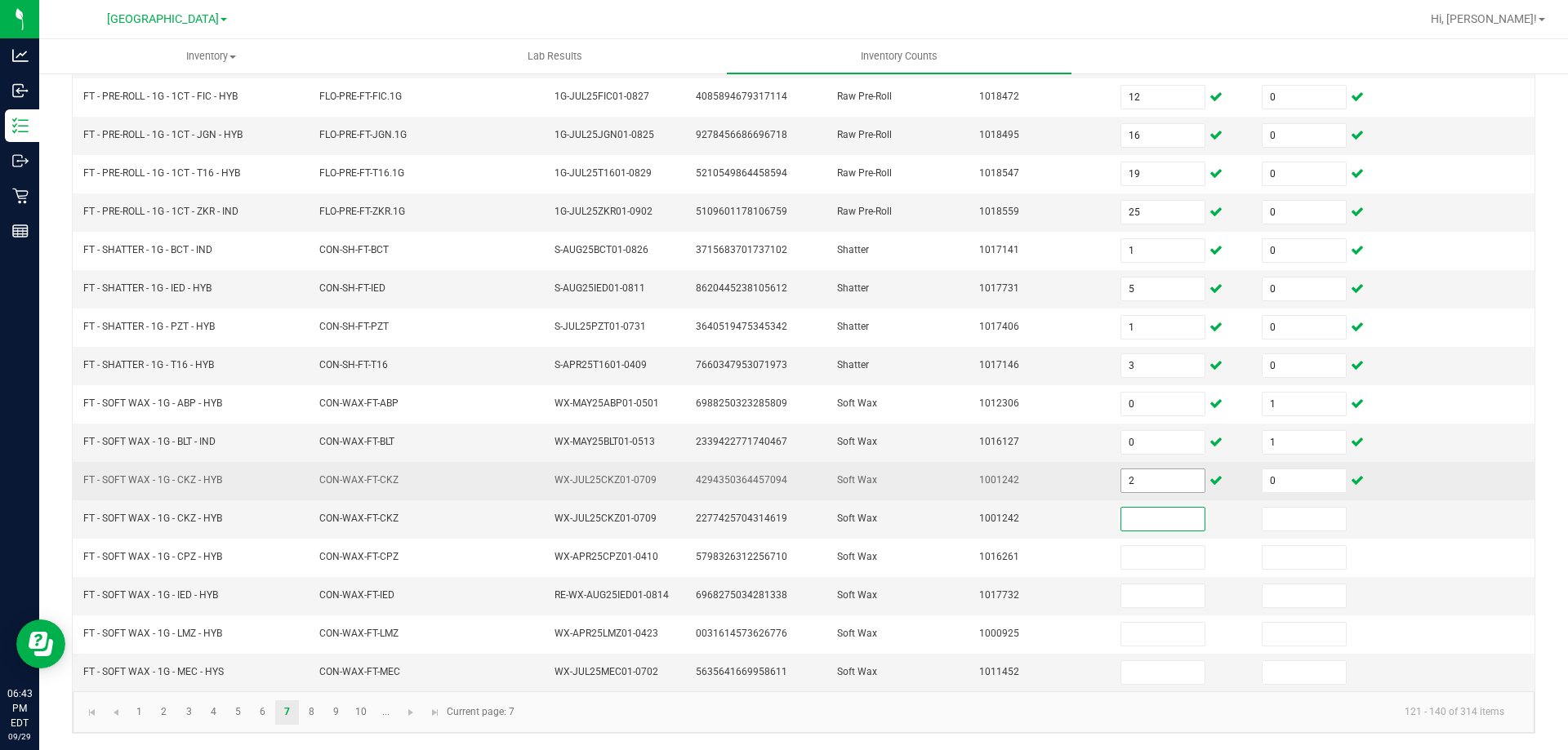
click at [1146, 480] on input "2" at bounding box center [1163, 481] width 83 height 23
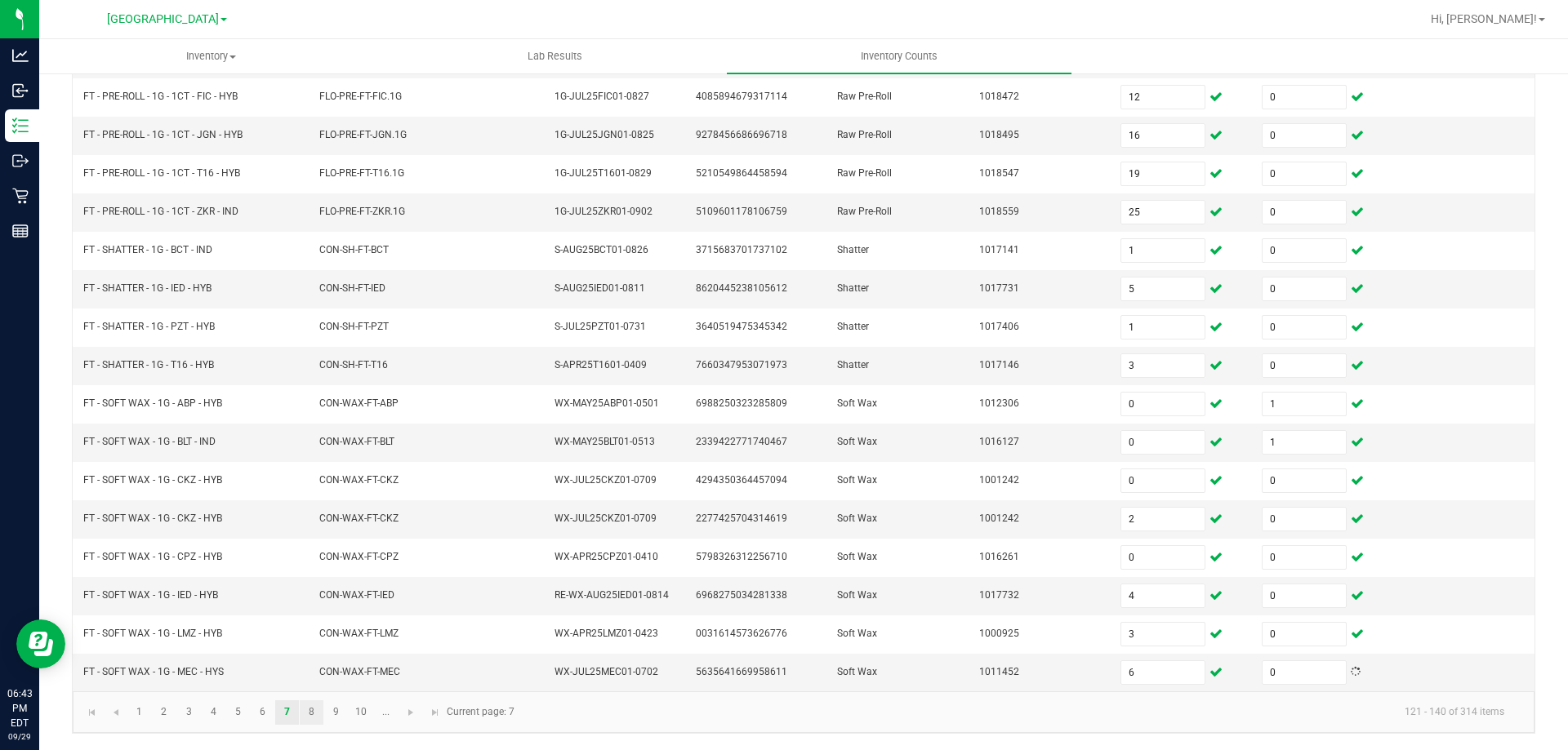
click at [311, 711] on link "8" at bounding box center [311, 713] width 24 height 25
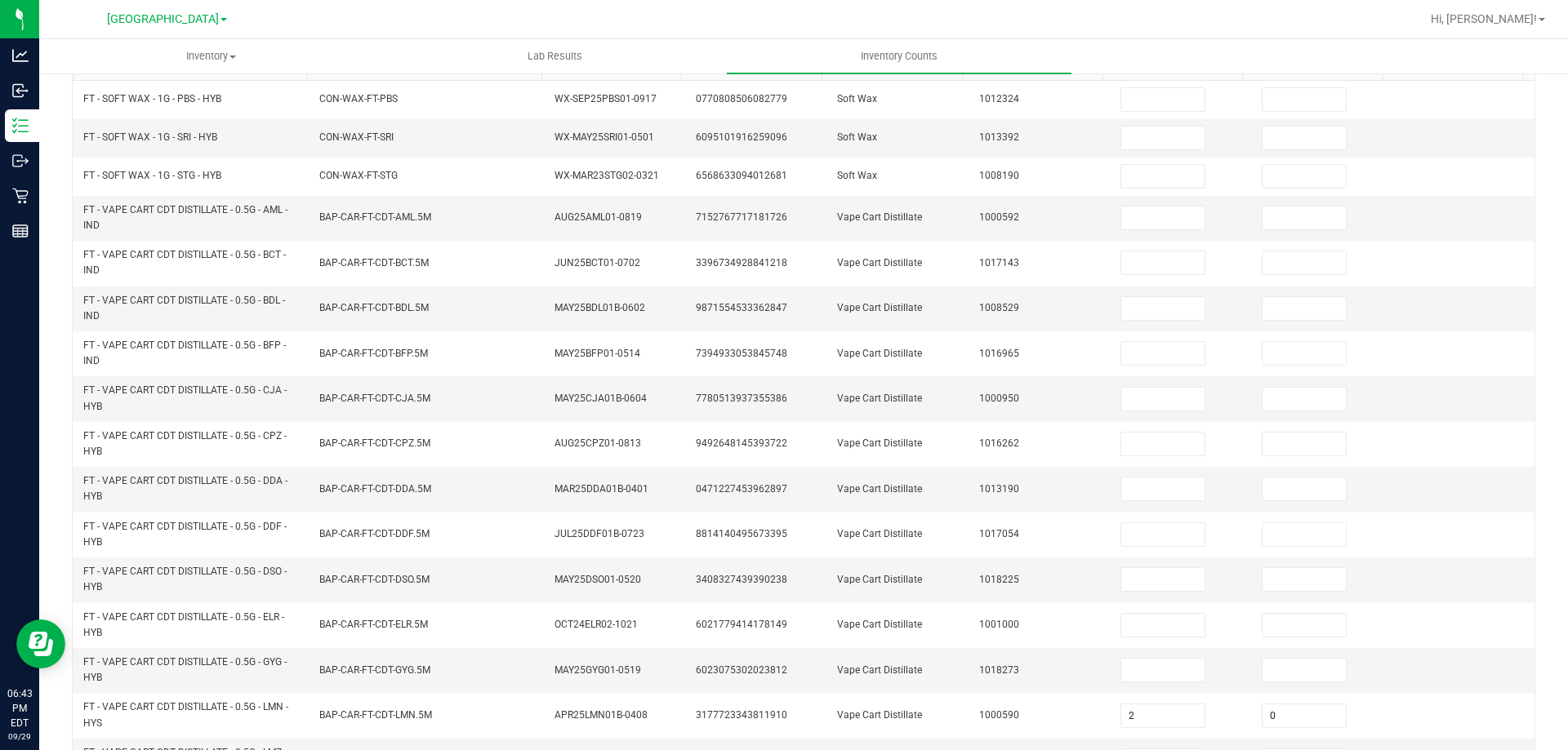
scroll to position [0, 0]
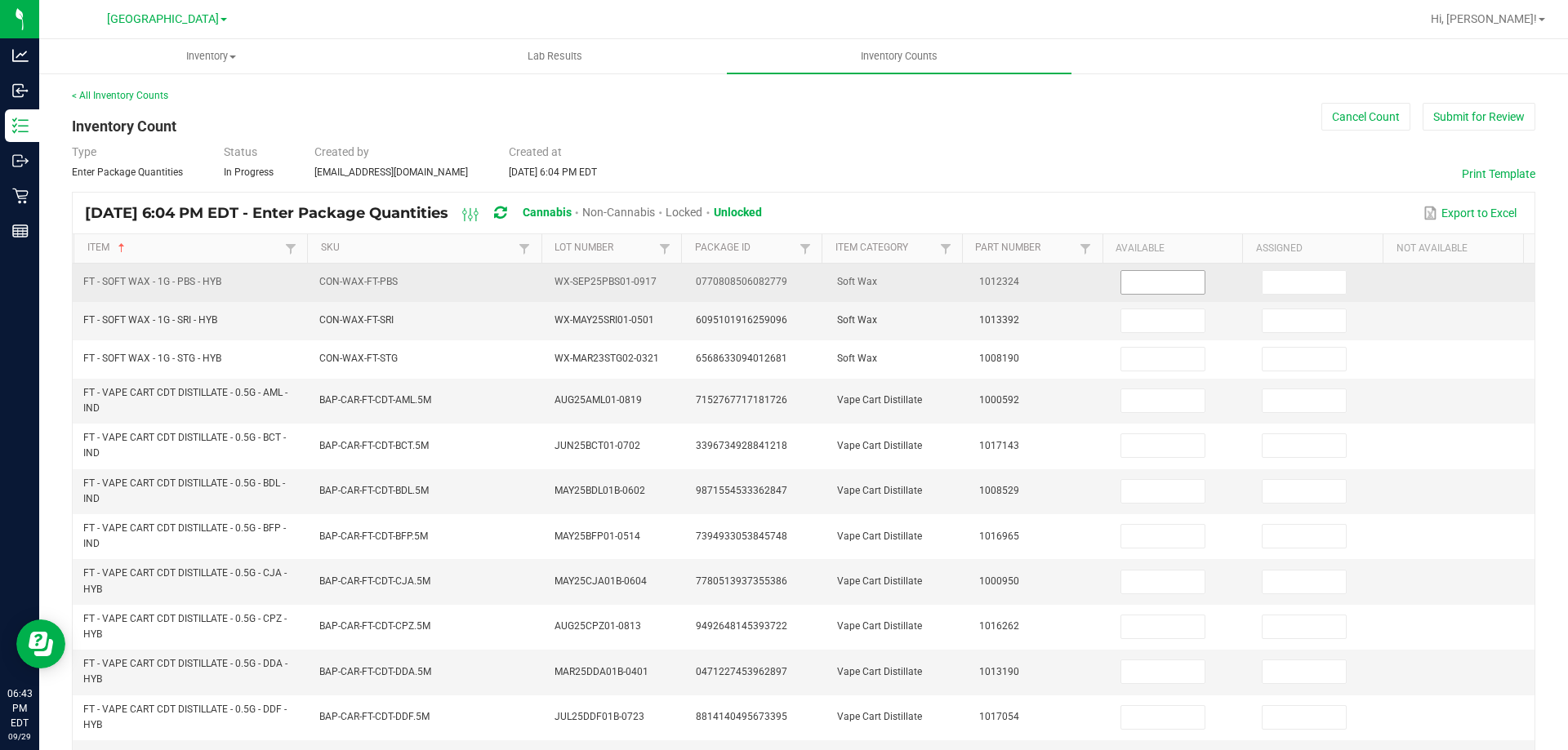
click at [1153, 284] on input at bounding box center [1163, 282] width 83 height 23
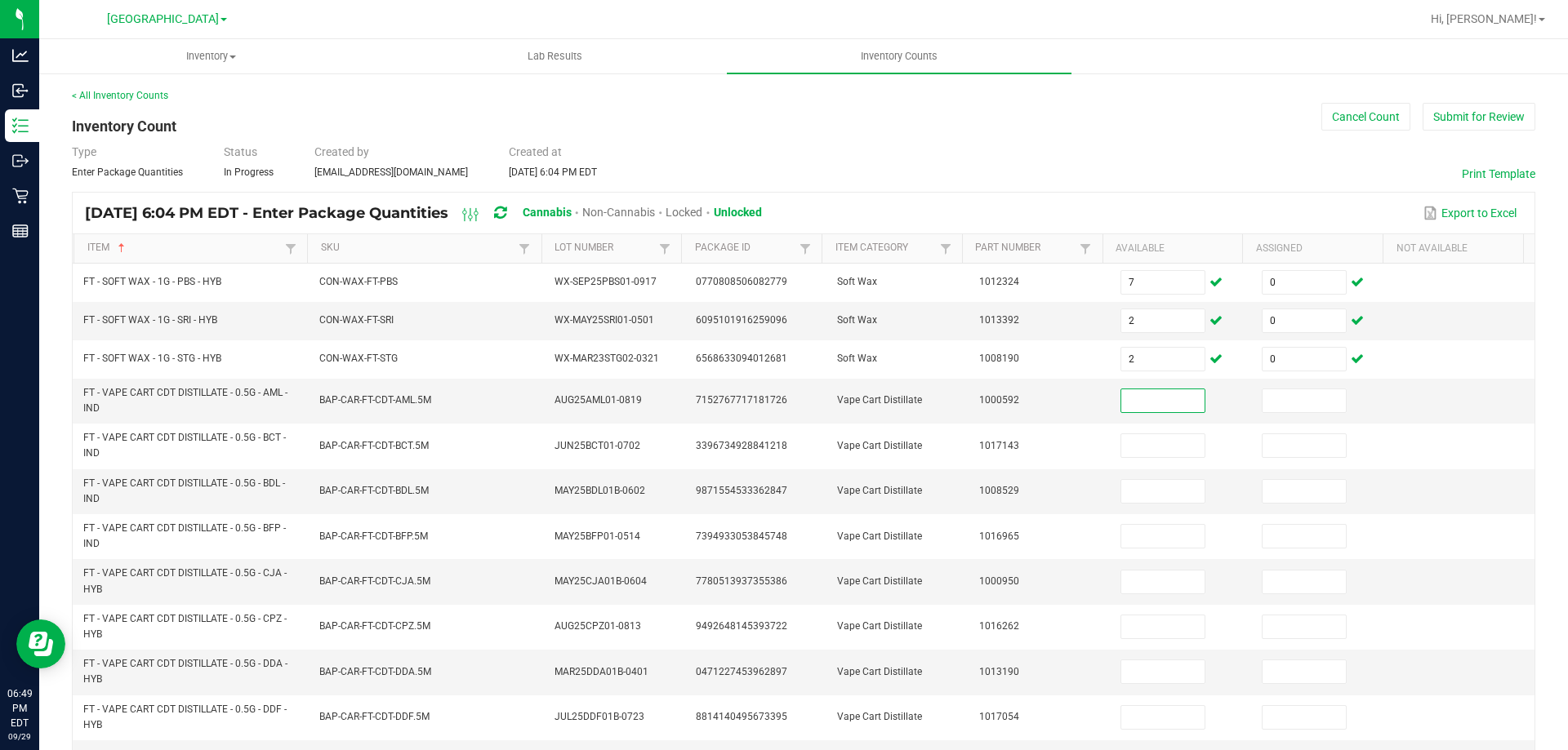
click at [861, 134] on div "< All Inventory Counts Inventory Count Cancel Count Submit for Review Type Ente…" at bounding box center [803, 639] width 1464 height 1101
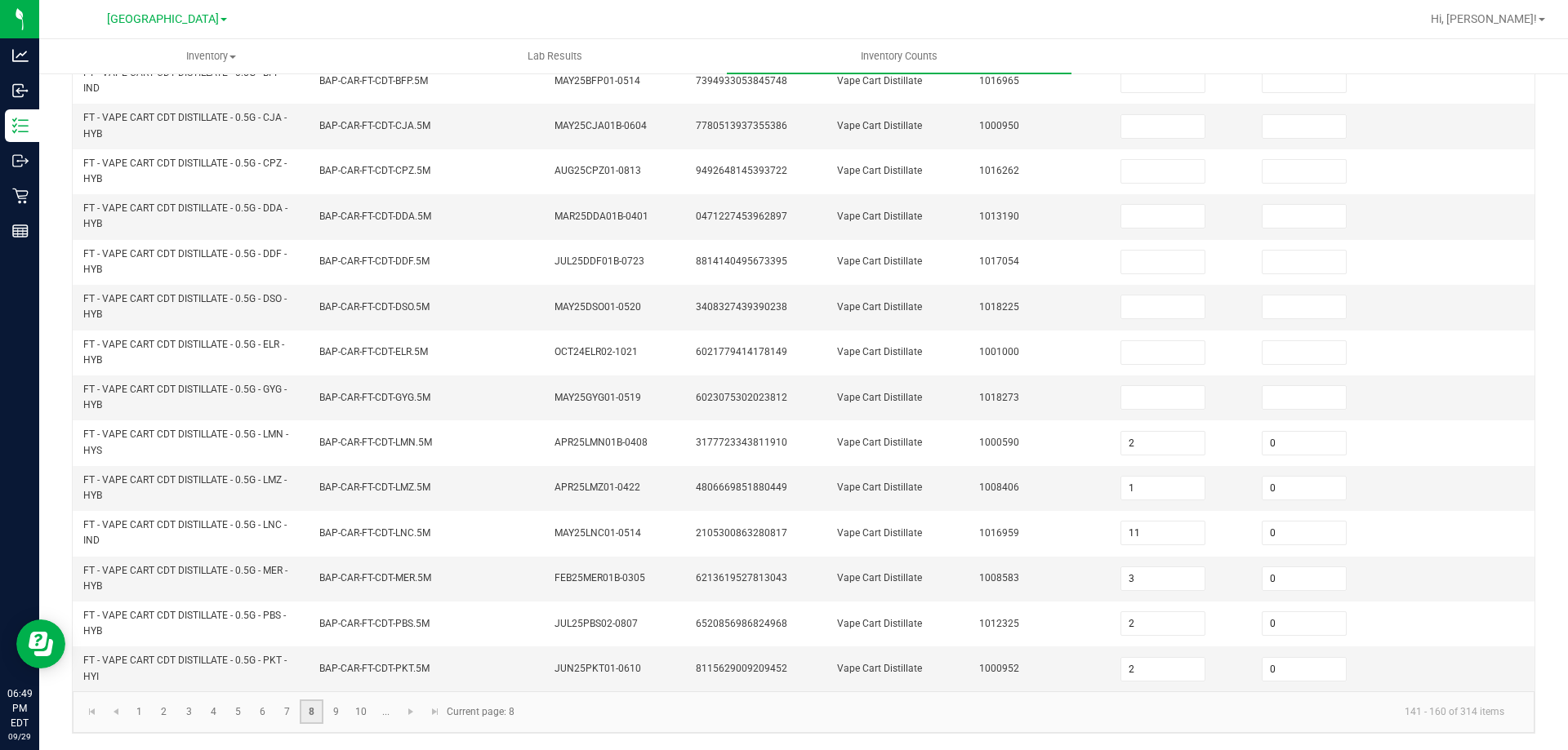
click at [313, 713] on link "8" at bounding box center [311, 712] width 24 height 25
click at [123, 708] on link at bounding box center [115, 712] width 24 height 25
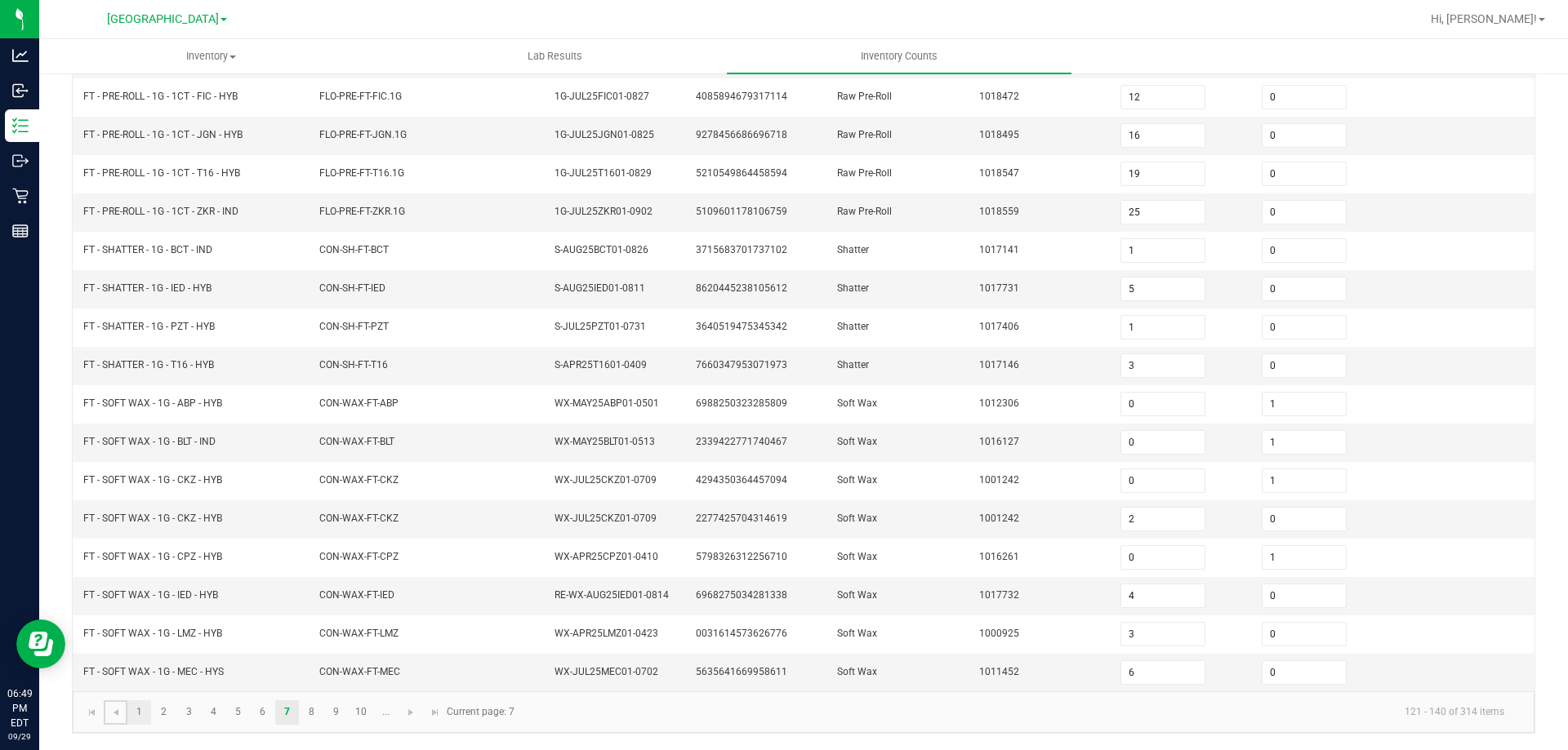
scroll to position [339, 0]
click at [138, 715] on link "1" at bounding box center [139, 713] width 24 height 25
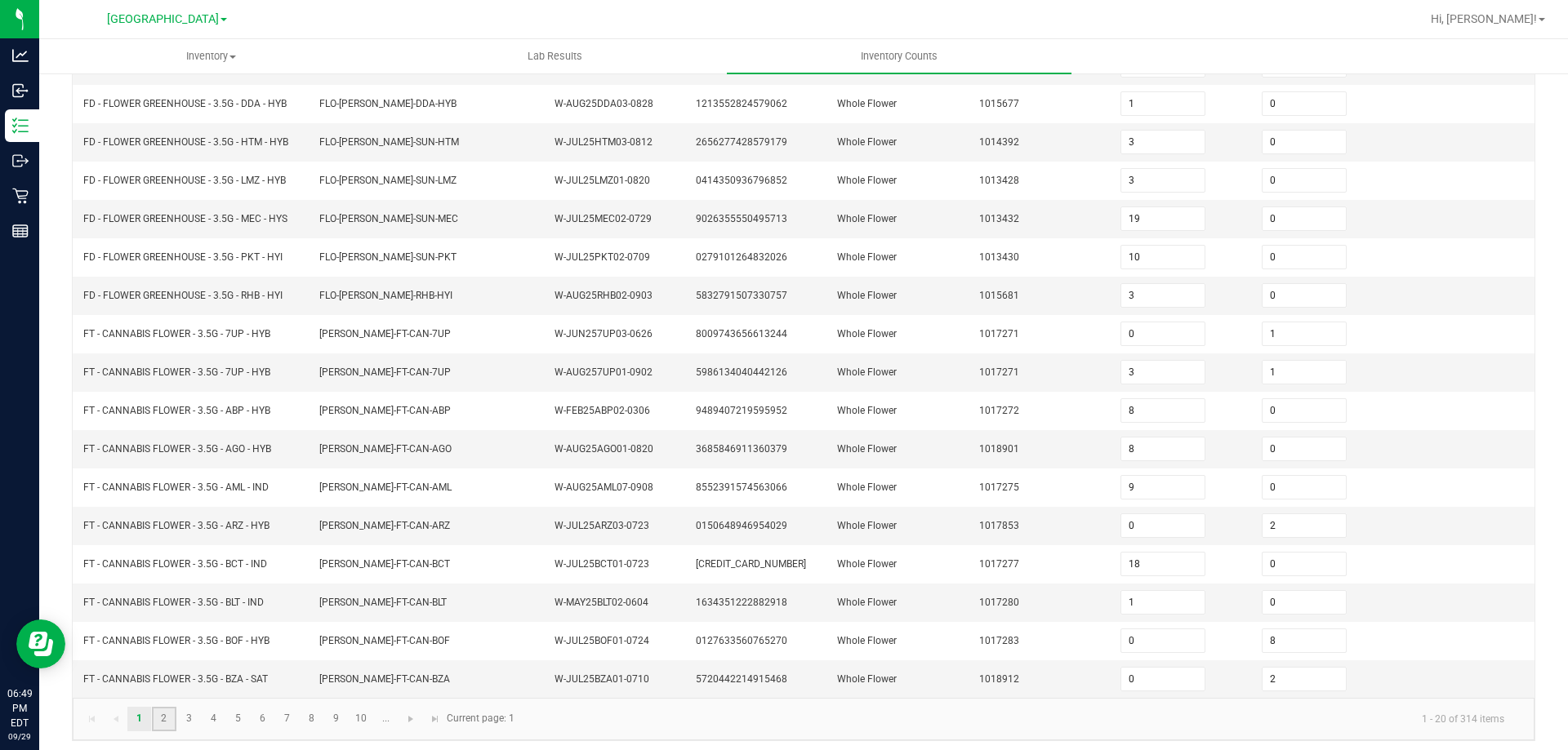
click at [158, 717] on link "2" at bounding box center [164, 719] width 24 height 25
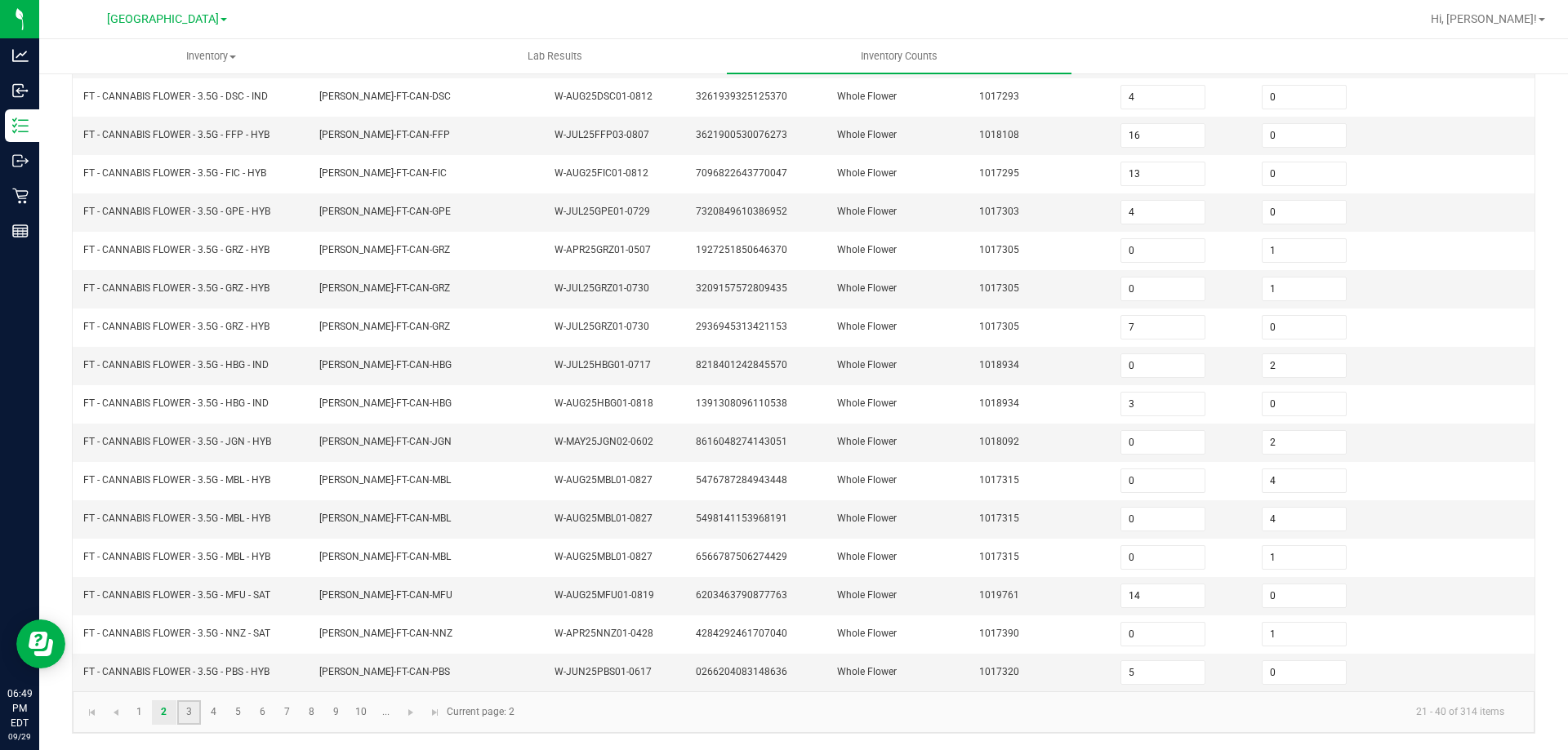
click at [192, 716] on link "3" at bounding box center [188, 713] width 24 height 25
click at [213, 716] on link "4" at bounding box center [213, 713] width 24 height 25
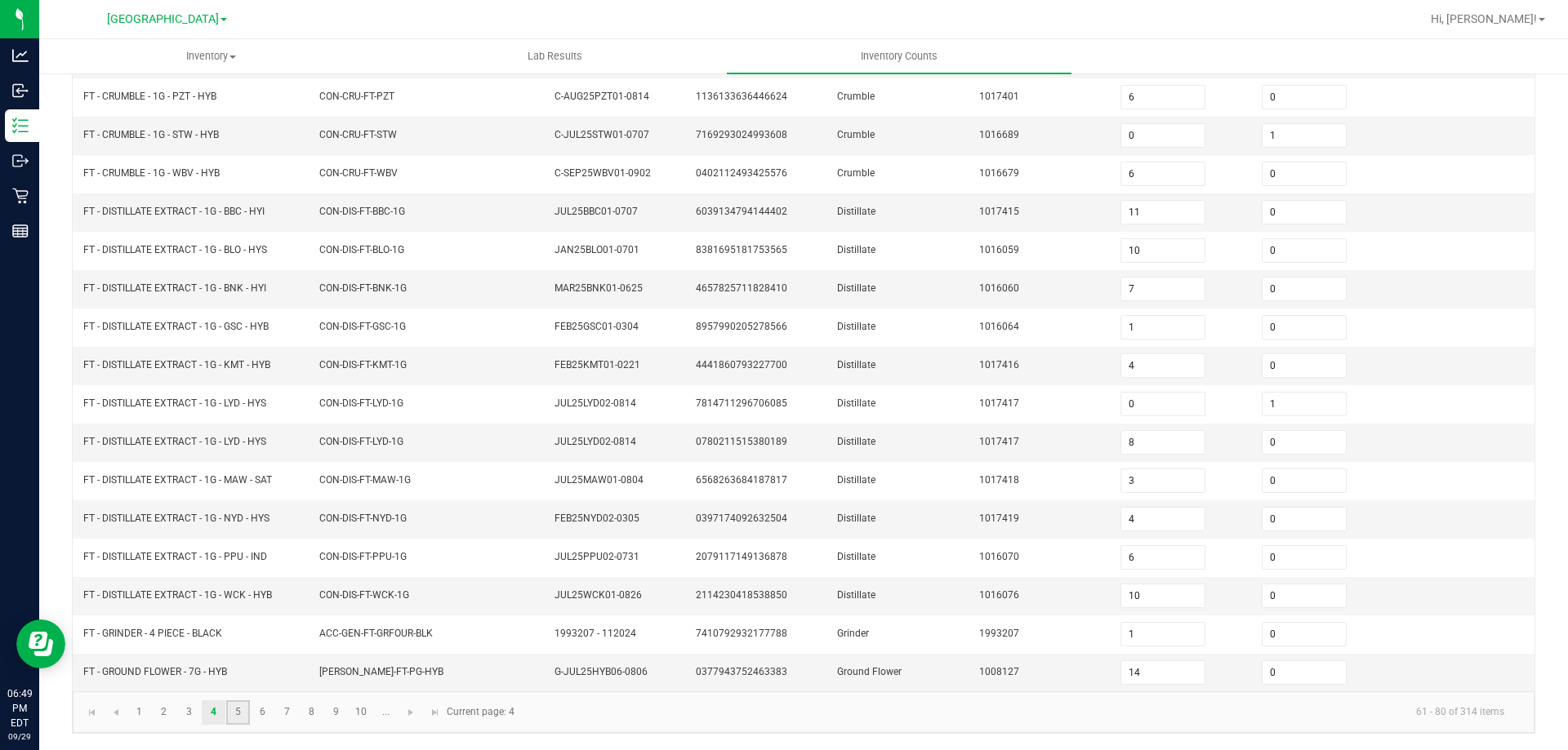
click at [242, 717] on link "5" at bounding box center [238, 713] width 24 height 25
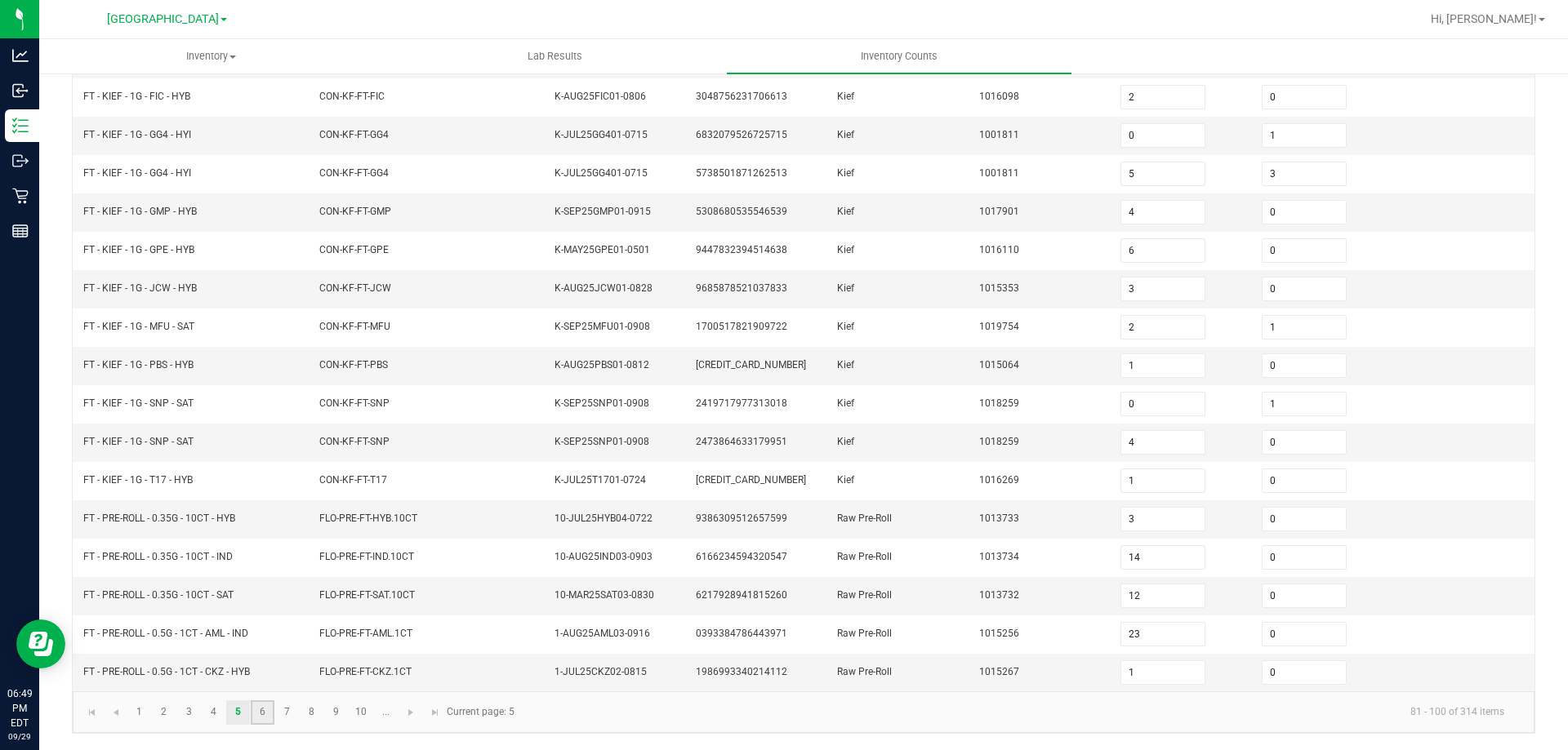
click at [263, 719] on link "6" at bounding box center [262, 713] width 24 height 25
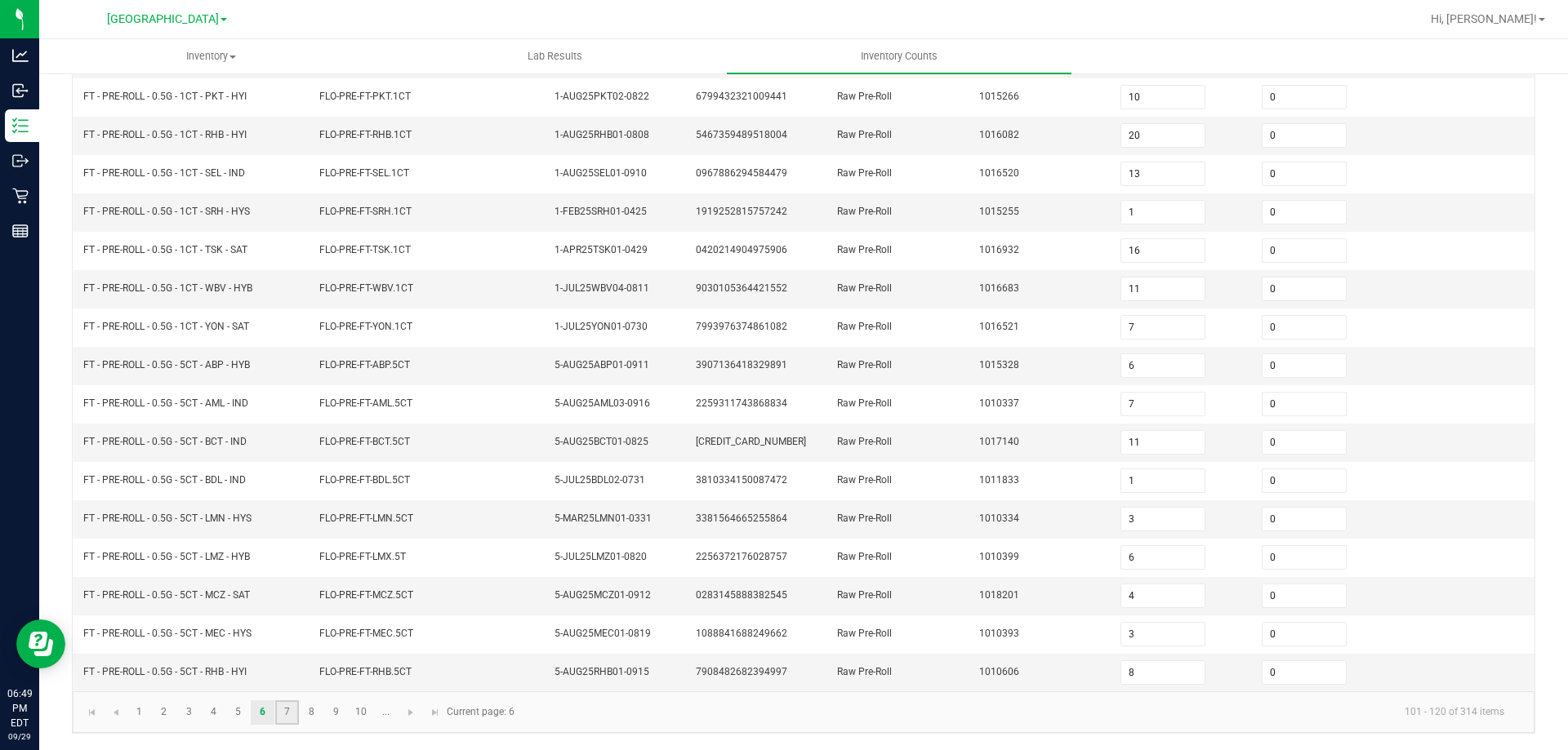
click at [286, 719] on link "7" at bounding box center [287, 713] width 24 height 25
click at [319, 716] on link "8" at bounding box center [311, 713] width 24 height 25
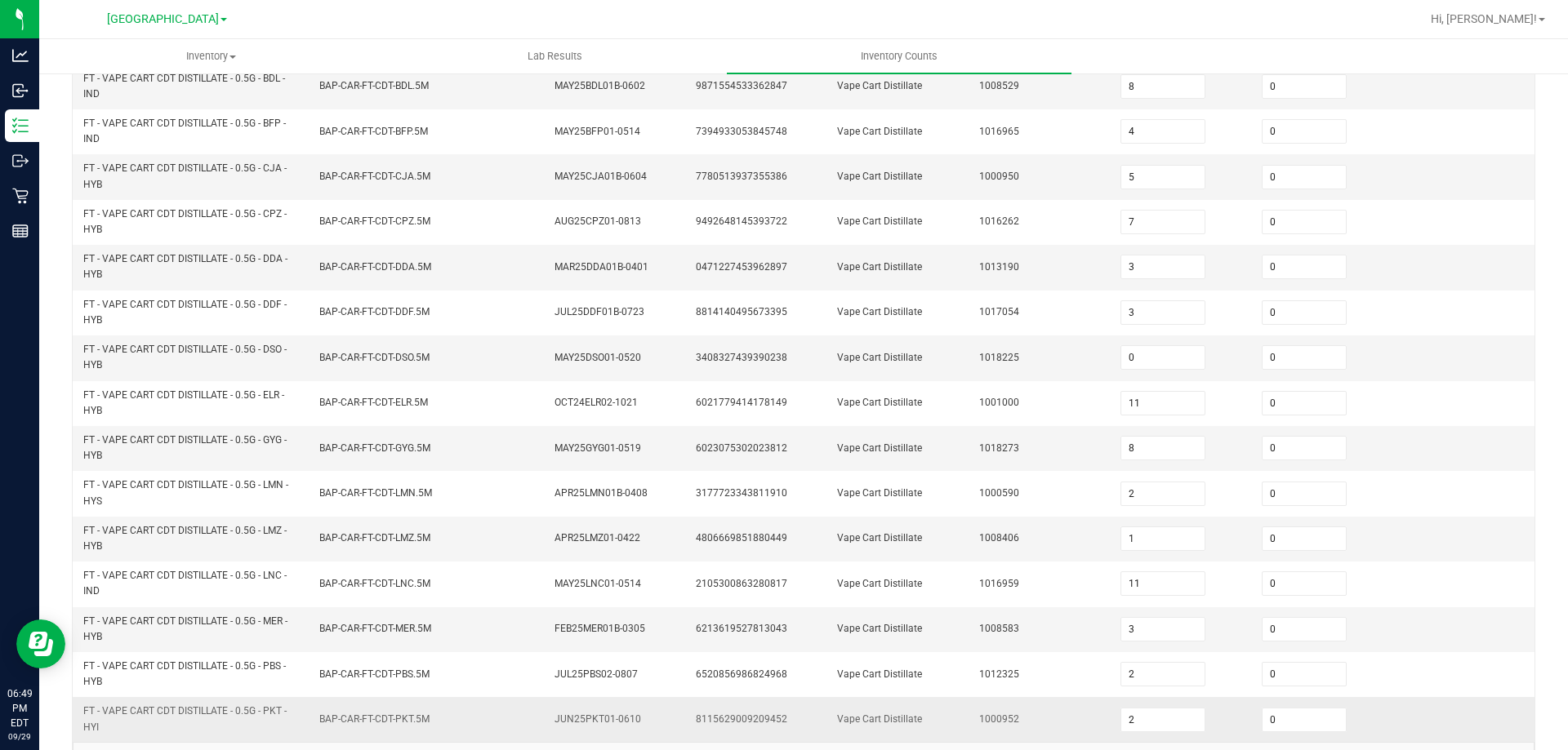
scroll to position [455, 0]
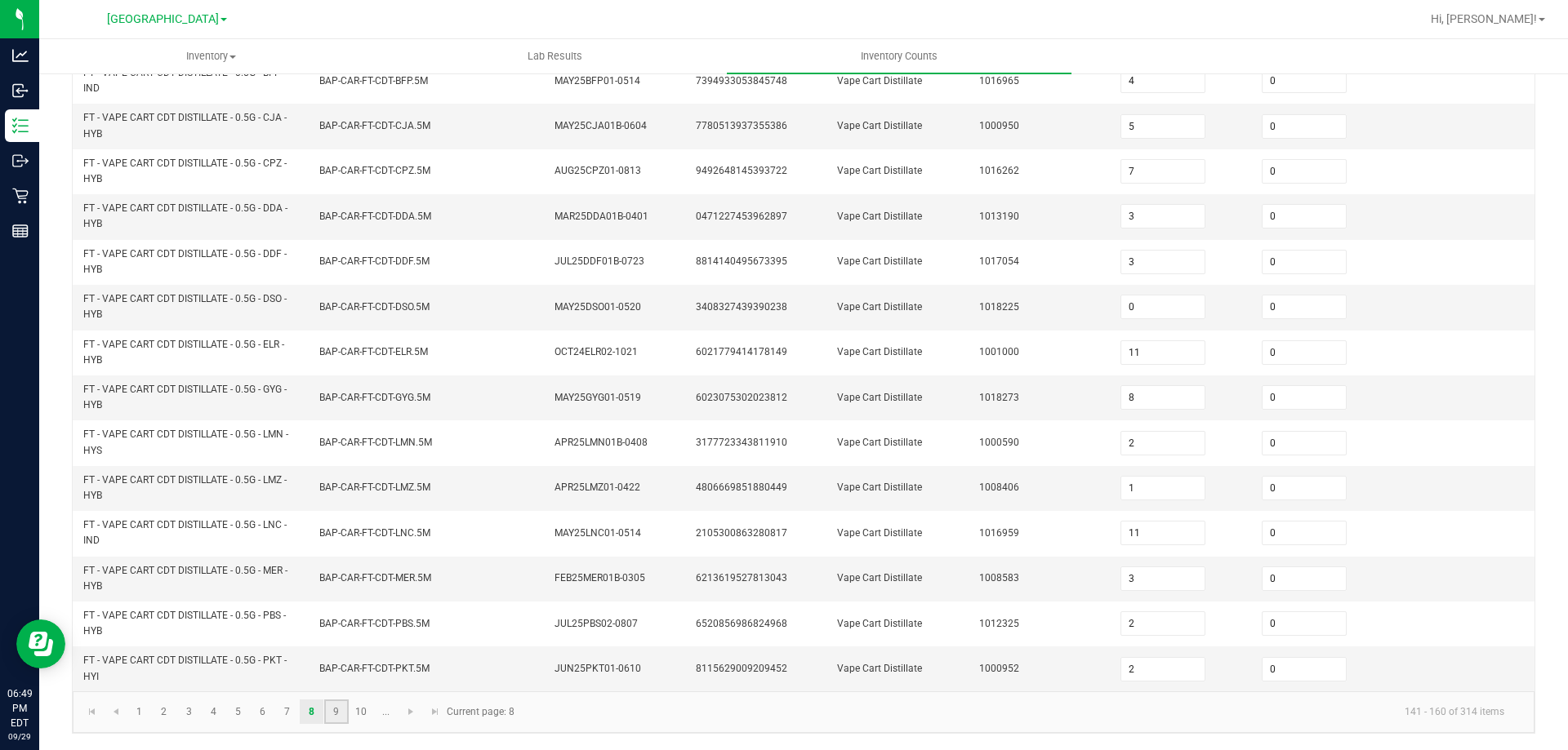
click at [337, 708] on link "9" at bounding box center [335, 712] width 24 height 25
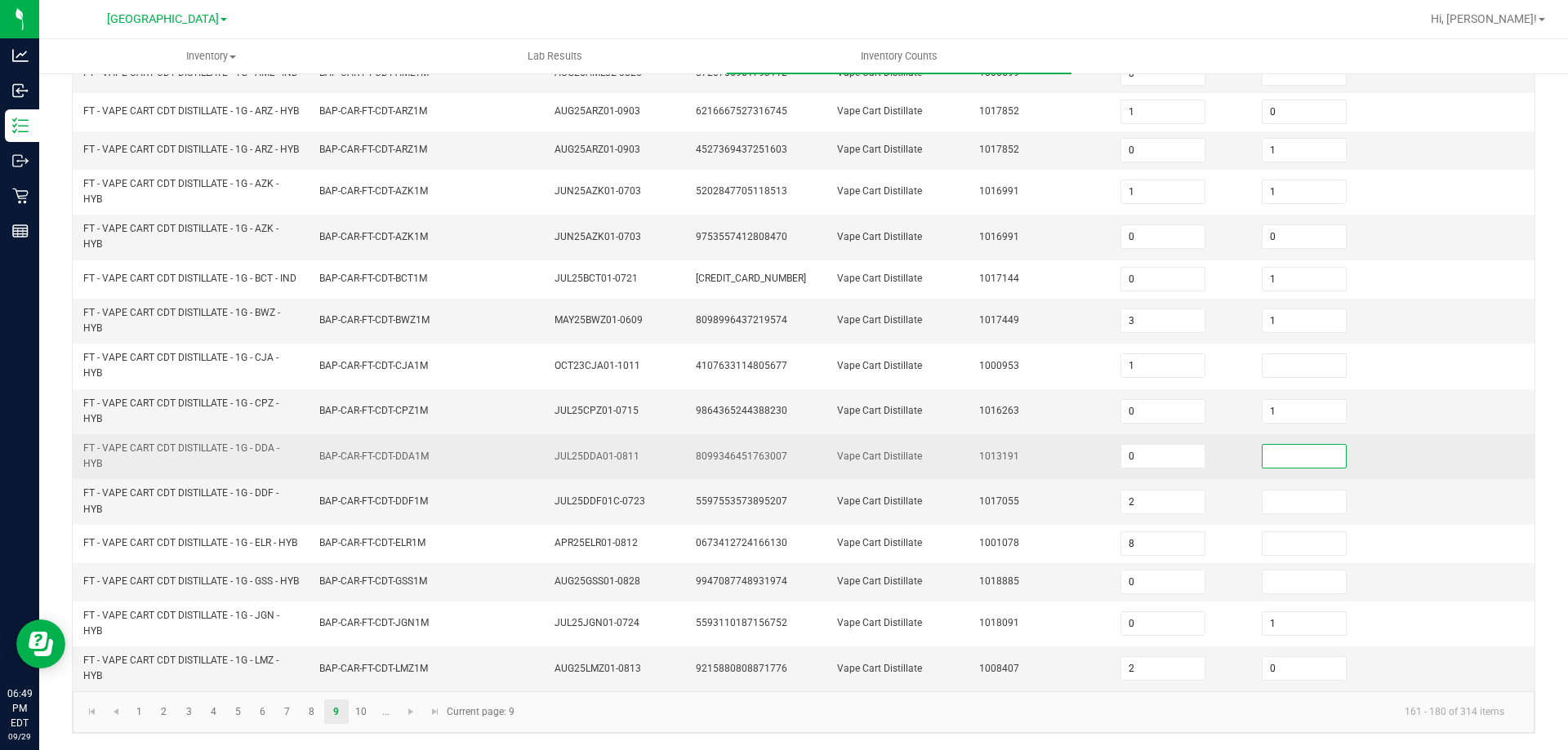
click at [1263, 464] on input at bounding box center [1304, 456] width 83 height 23
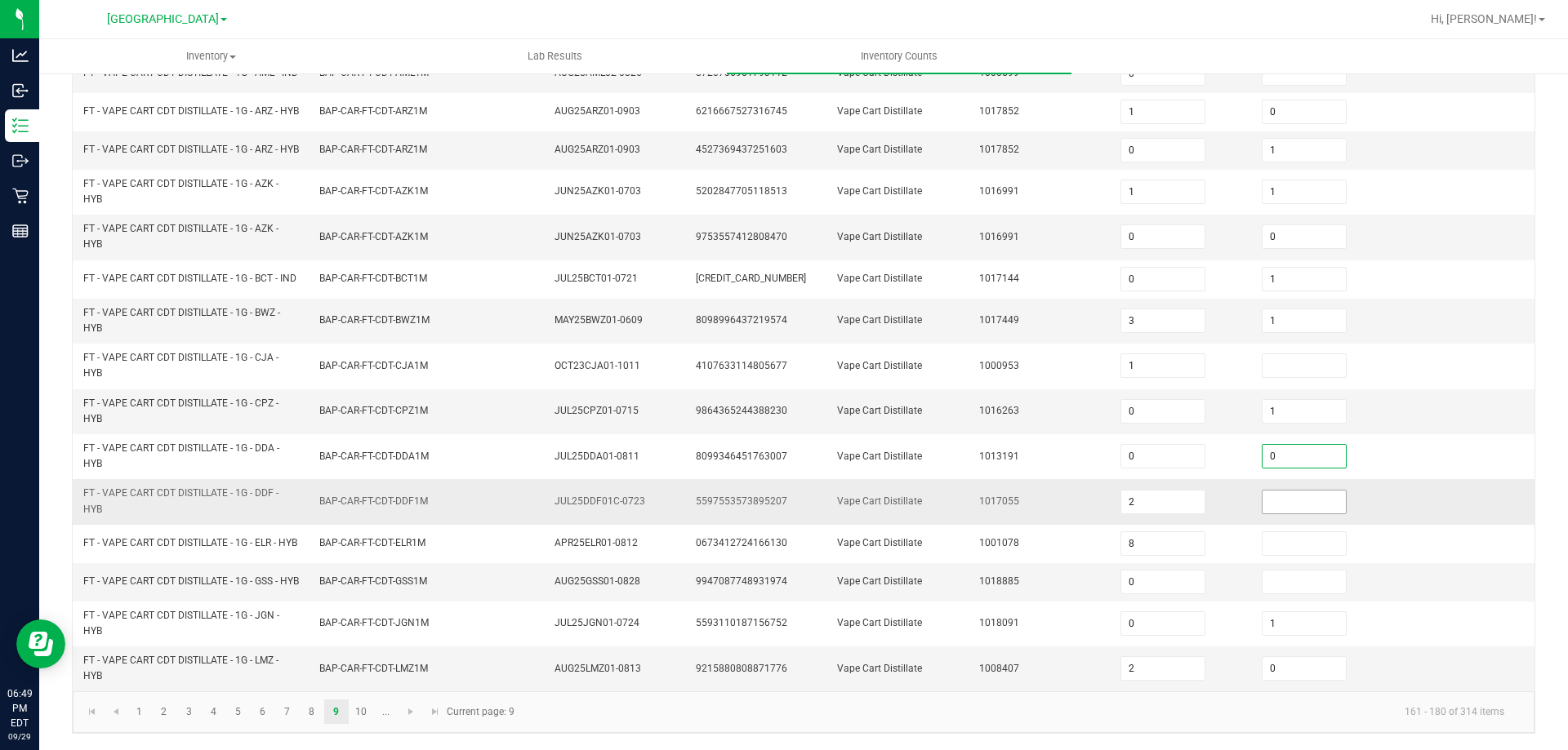
click at [1282, 511] on input at bounding box center [1304, 502] width 83 height 23
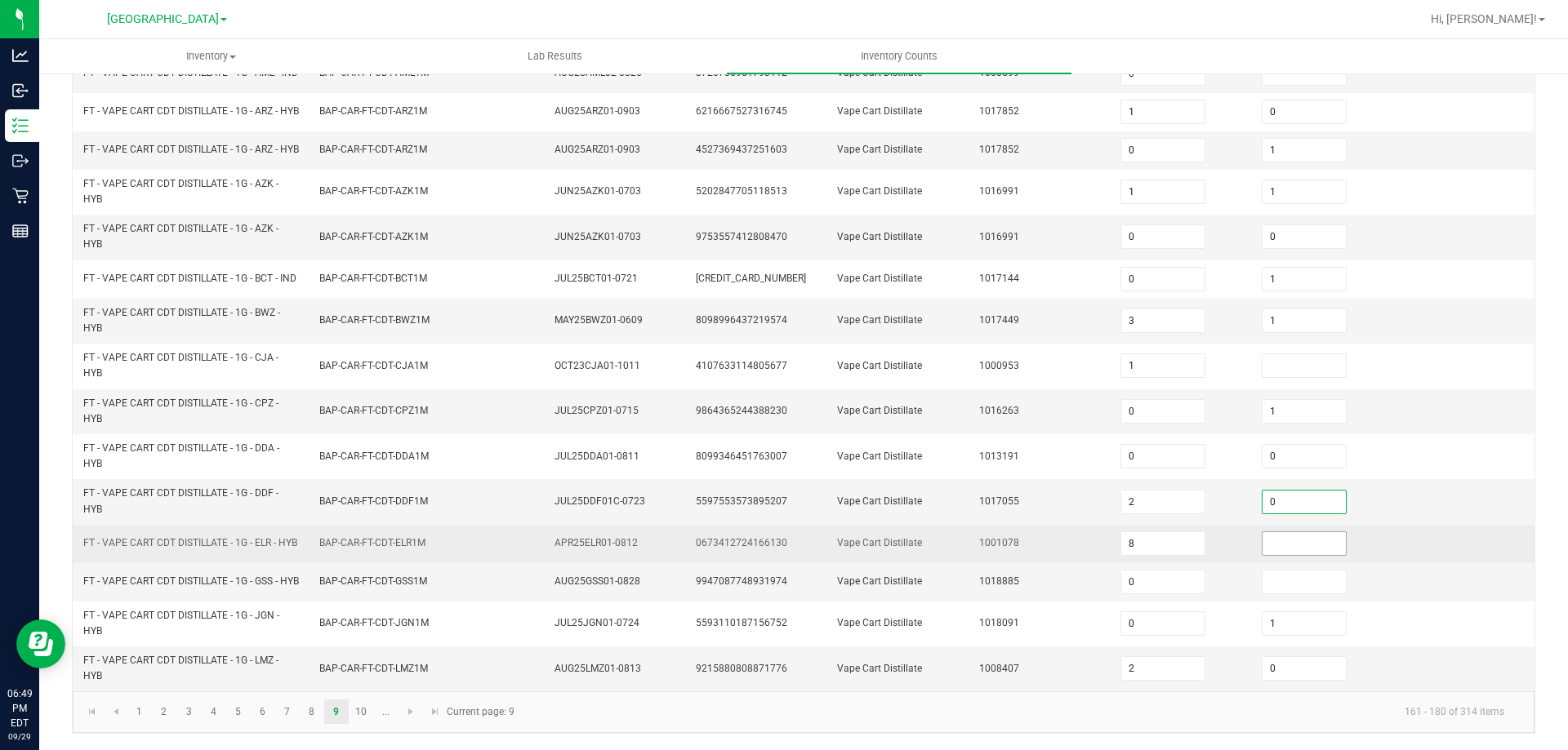
click at [1283, 544] on input at bounding box center [1304, 544] width 83 height 23
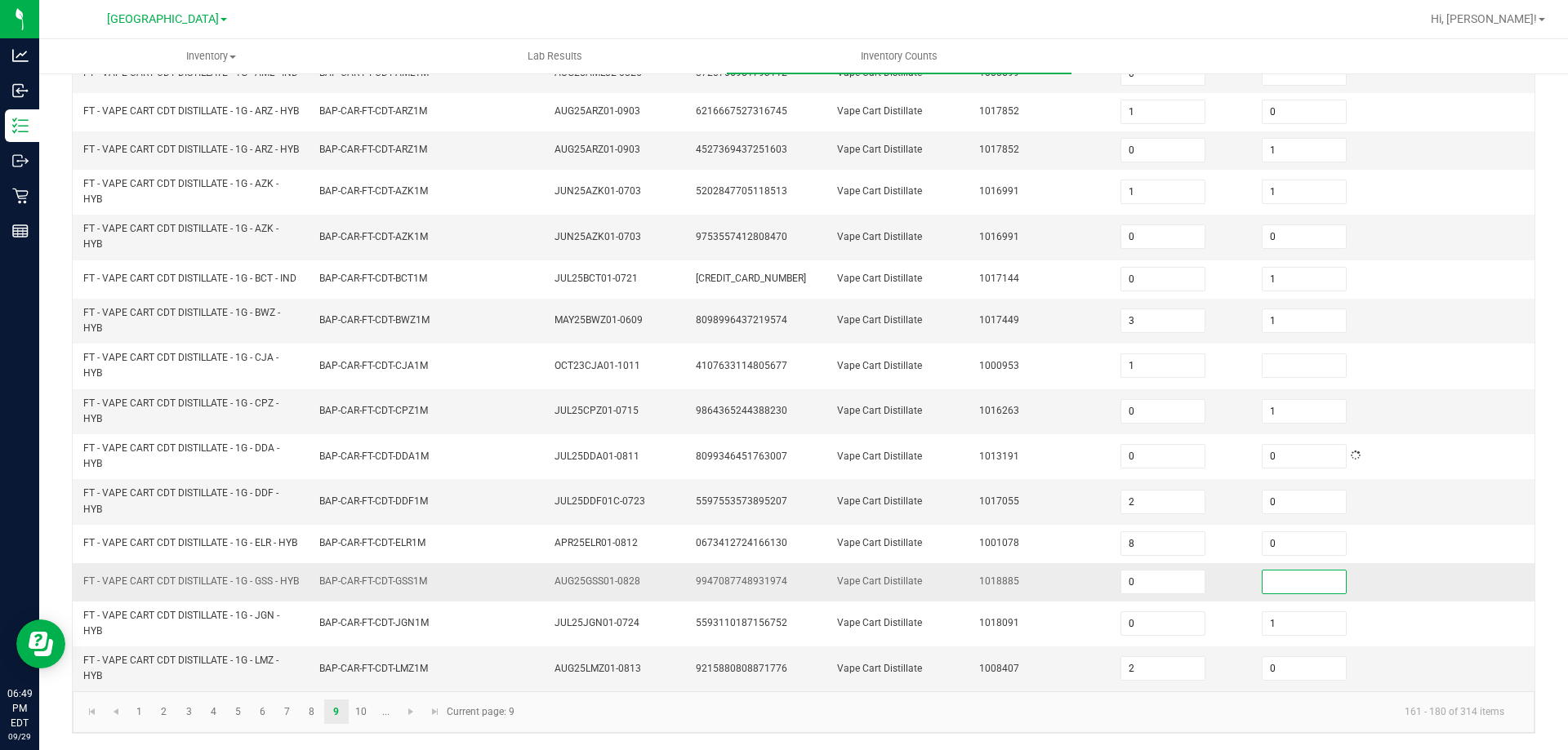
click at [1284, 593] on input at bounding box center [1304, 582] width 83 height 23
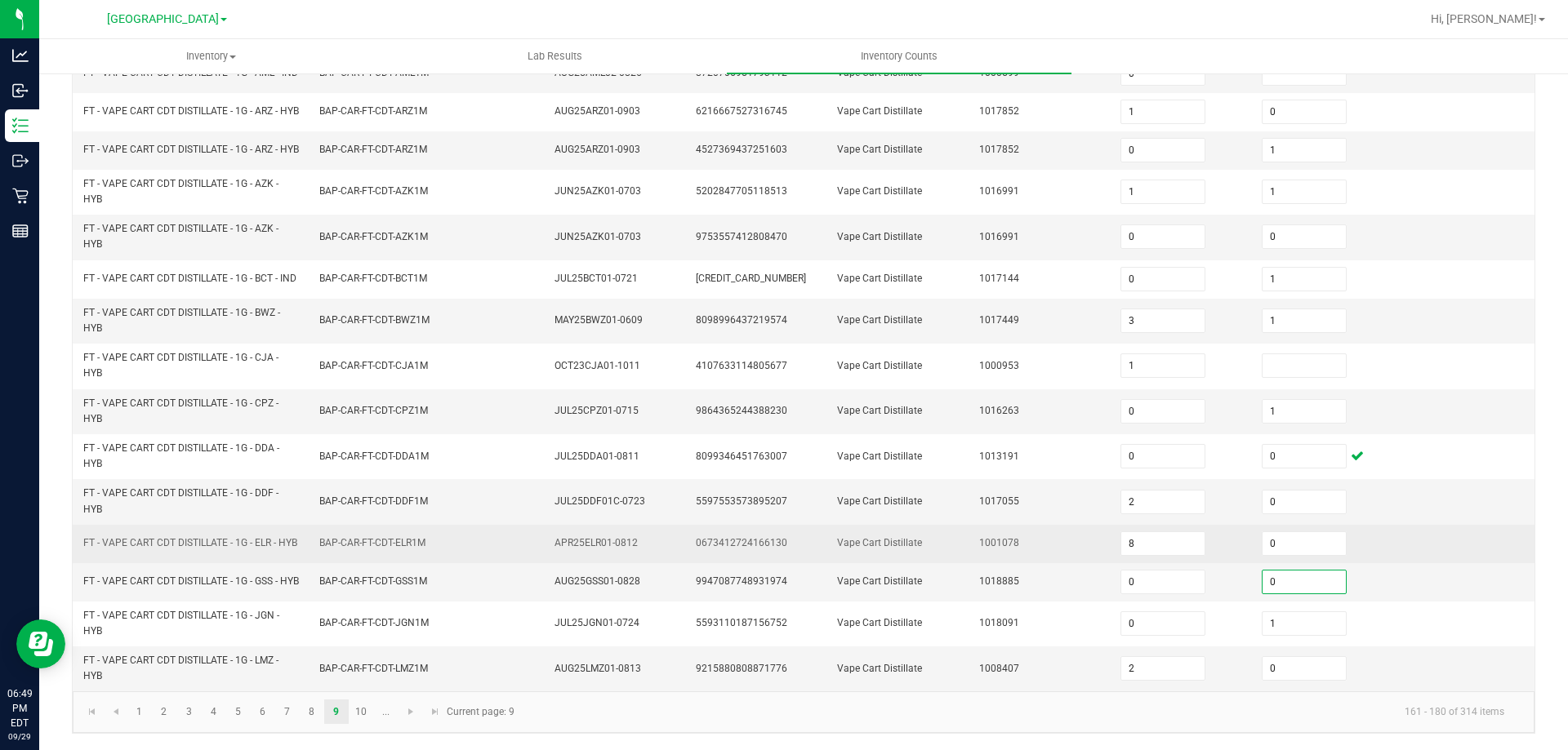
click at [1039, 557] on td "1001078" at bounding box center [1040, 543] width 142 height 38
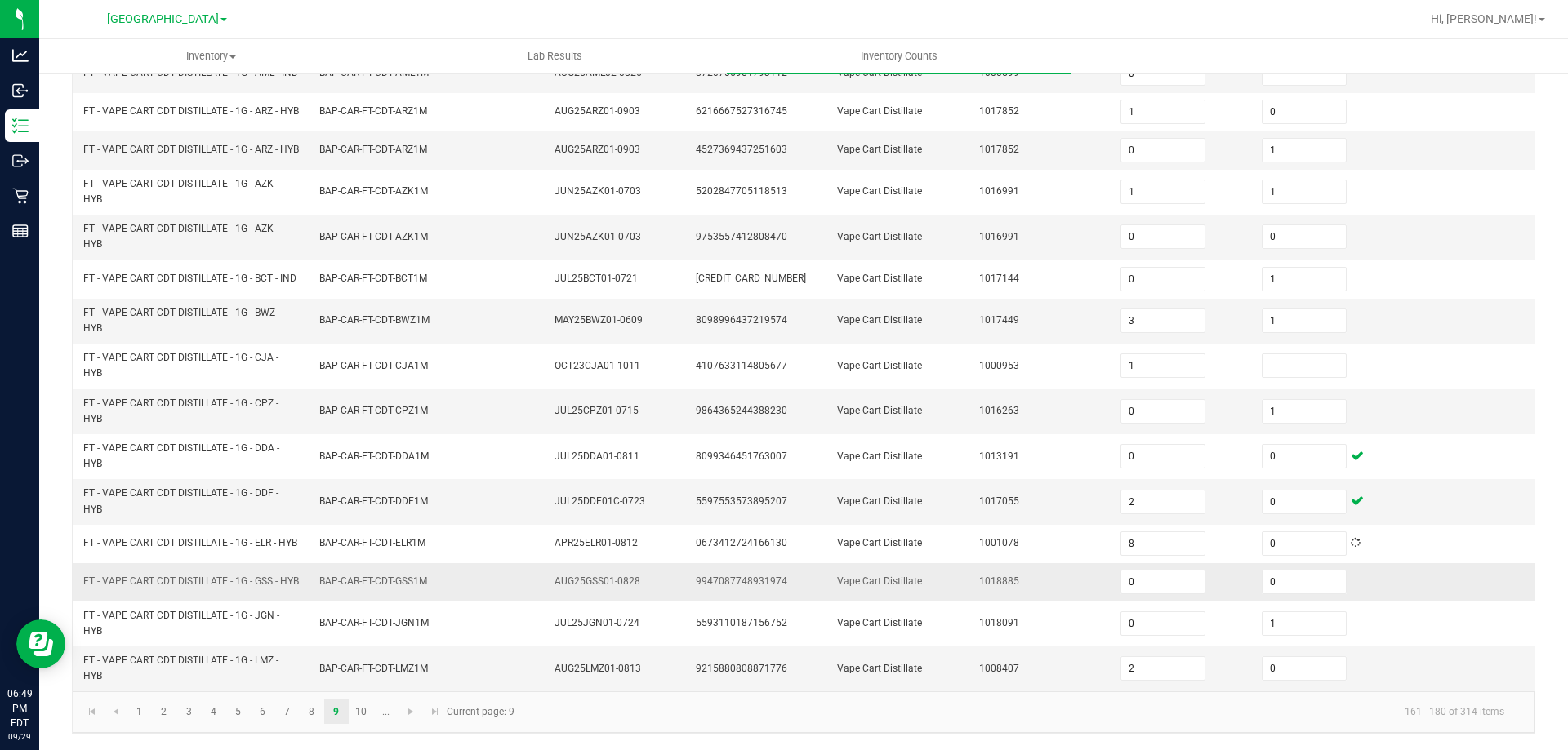
scroll to position [476, 0]
click at [364, 711] on link "10" at bounding box center [361, 712] width 24 height 25
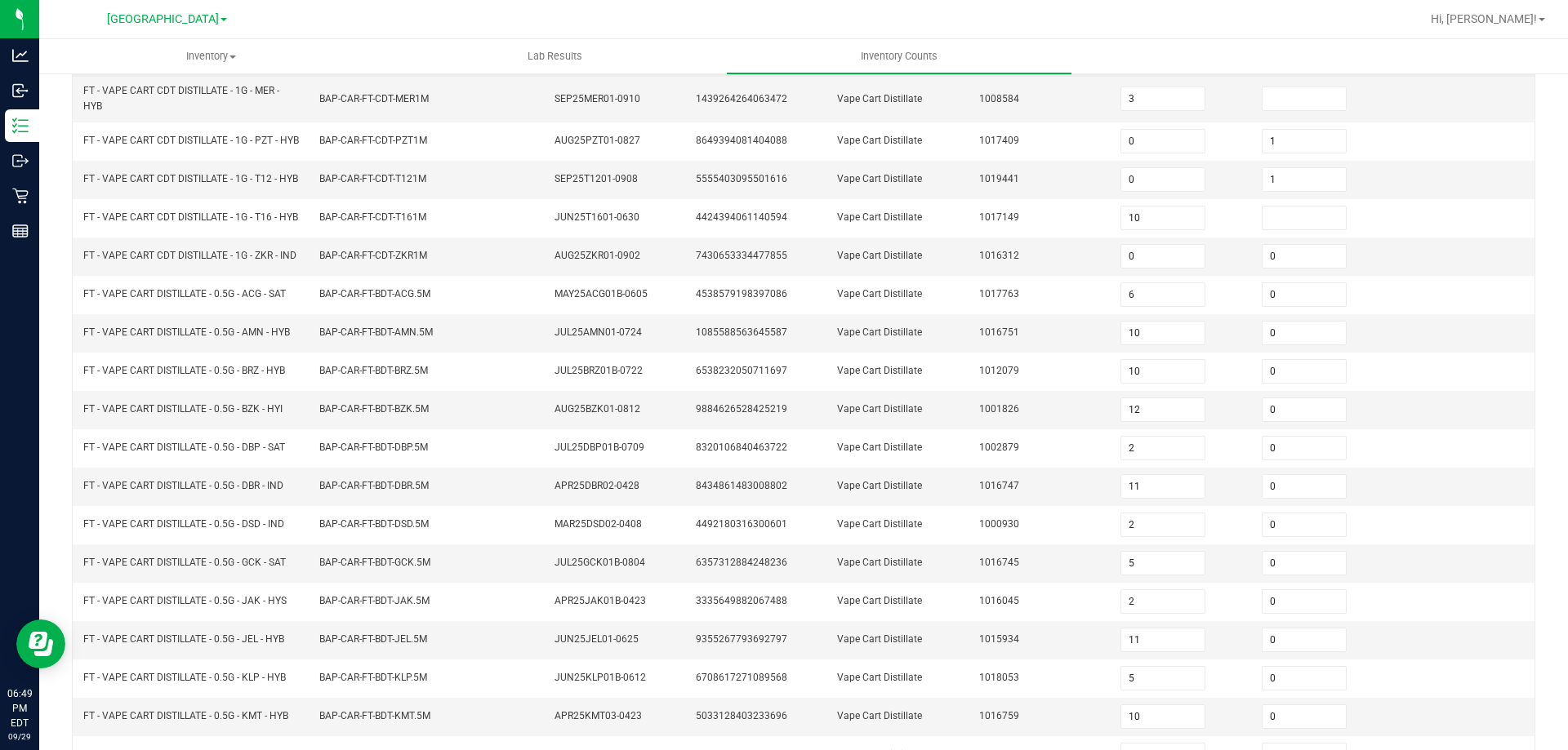
scroll to position [0, 0]
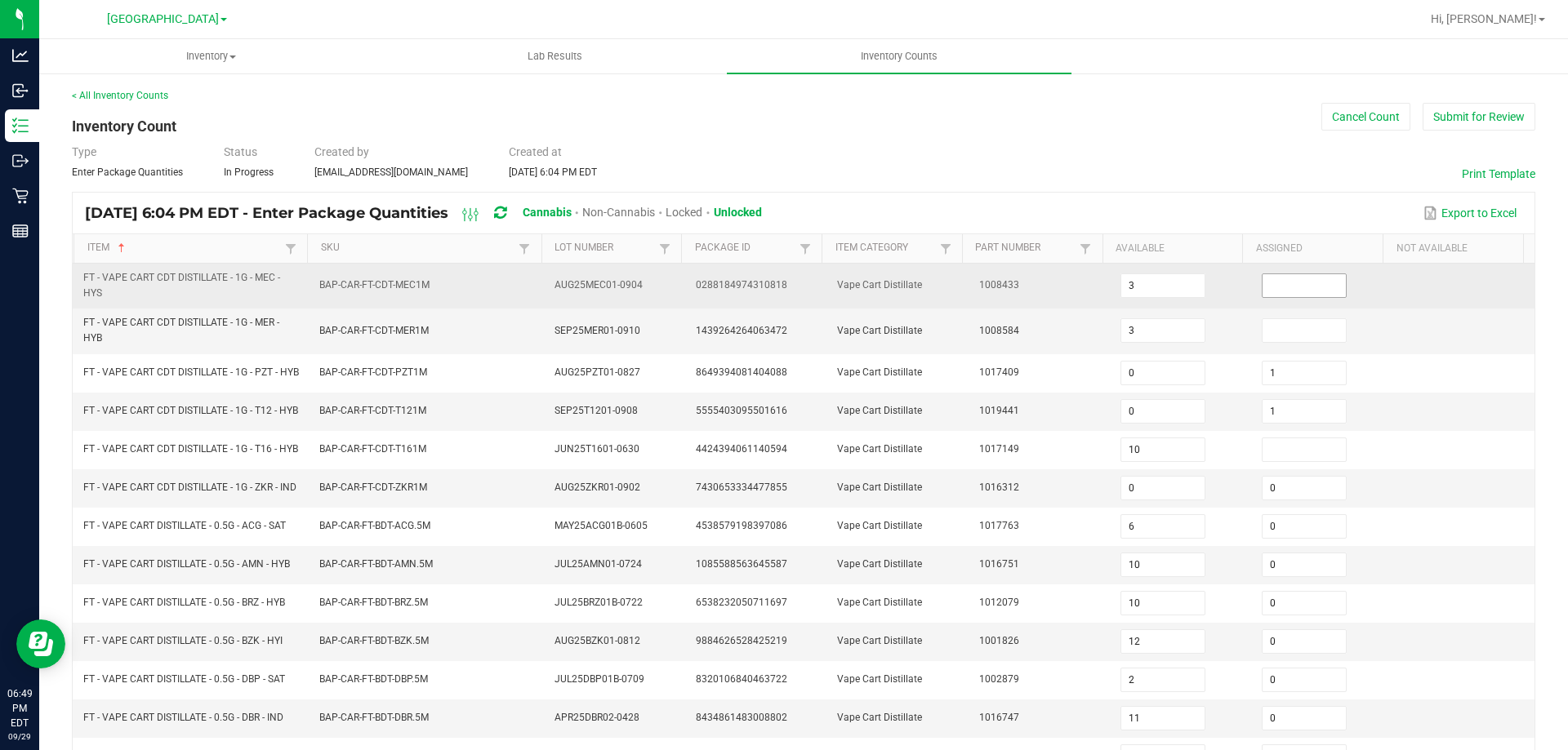
click at [1263, 291] on input at bounding box center [1304, 286] width 83 height 23
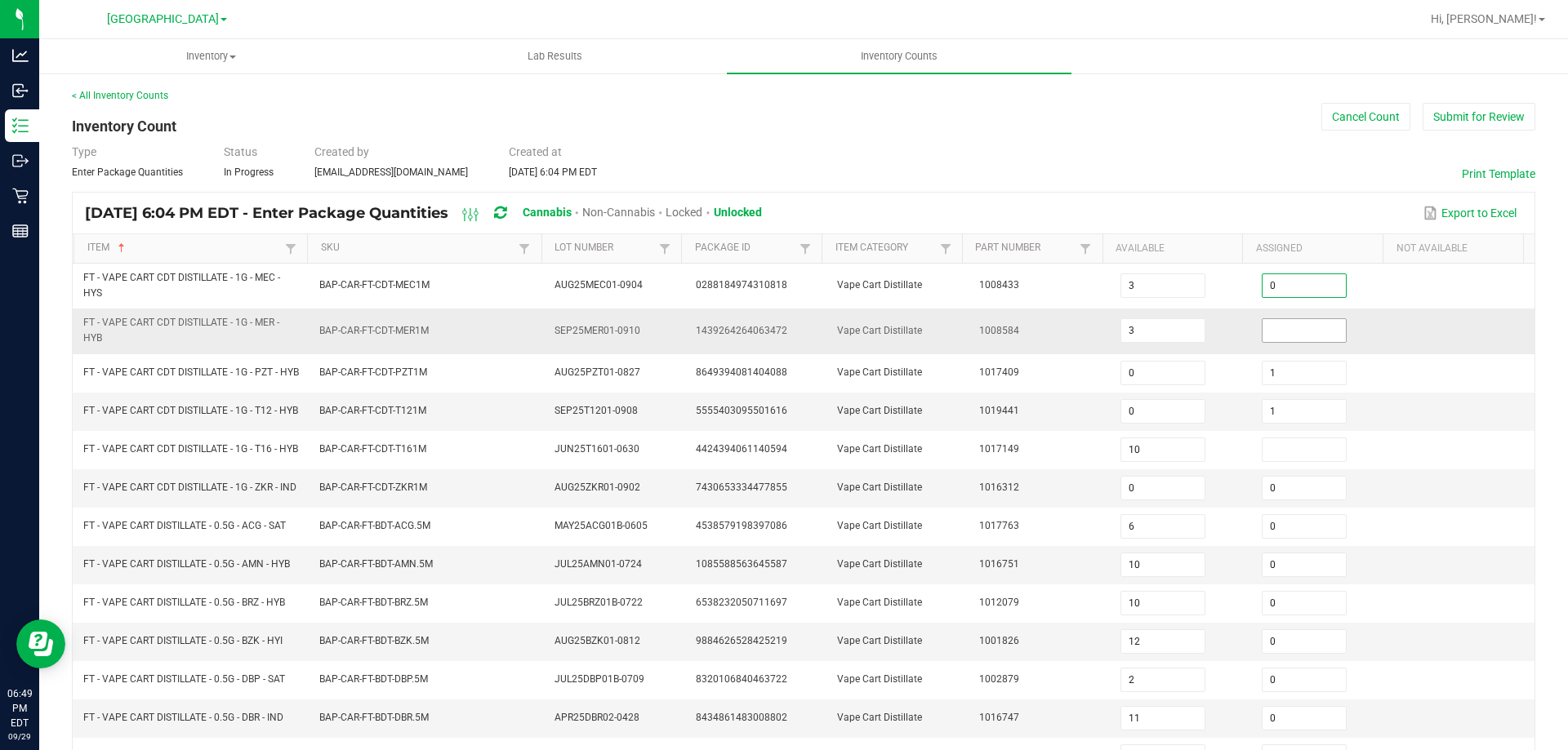
click at [1263, 328] on input at bounding box center [1304, 331] width 83 height 23
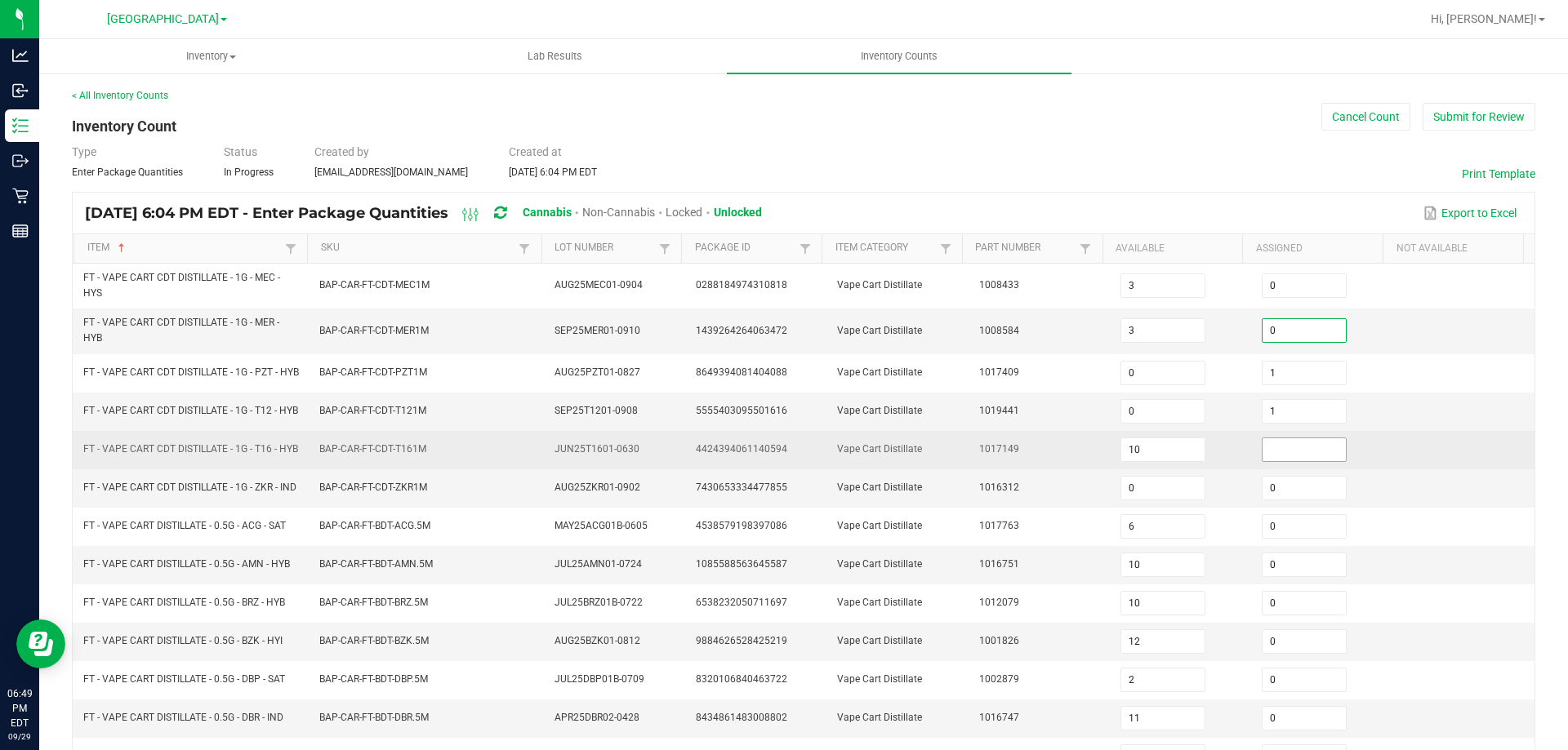
click at [1293, 461] on input at bounding box center [1304, 450] width 83 height 23
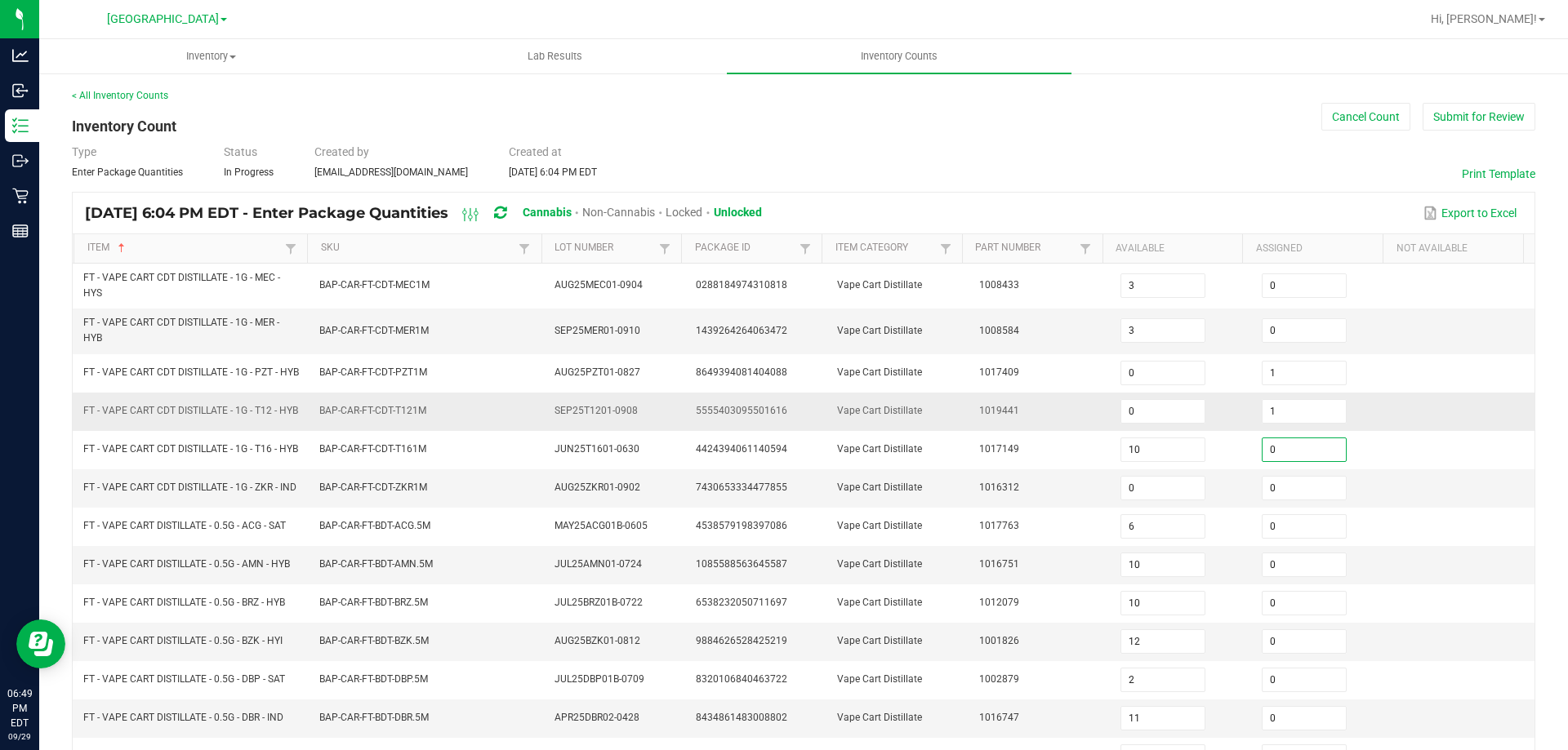
click at [950, 419] on td "Vape Cart Distillate" at bounding box center [898, 411] width 142 height 38
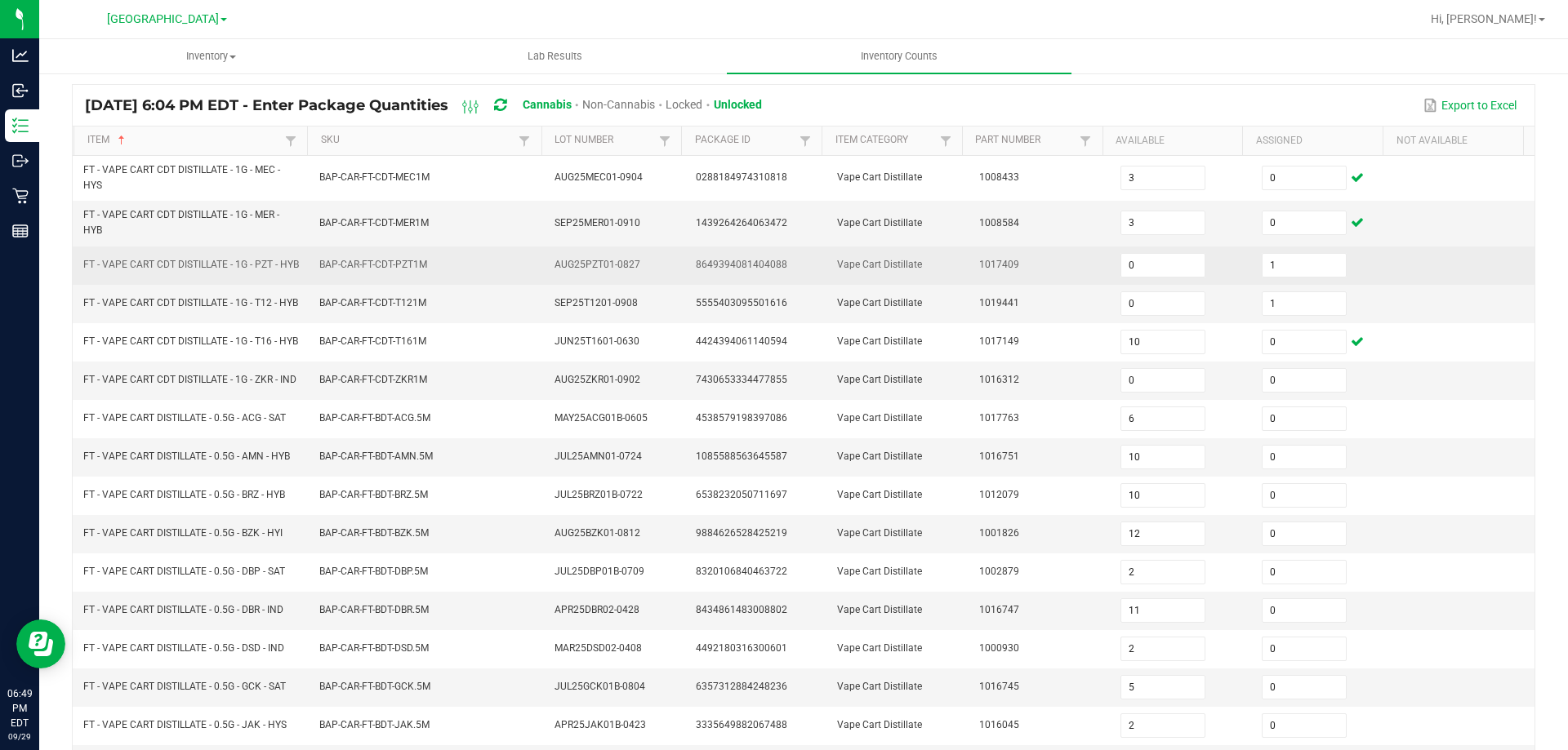
scroll to position [380, 0]
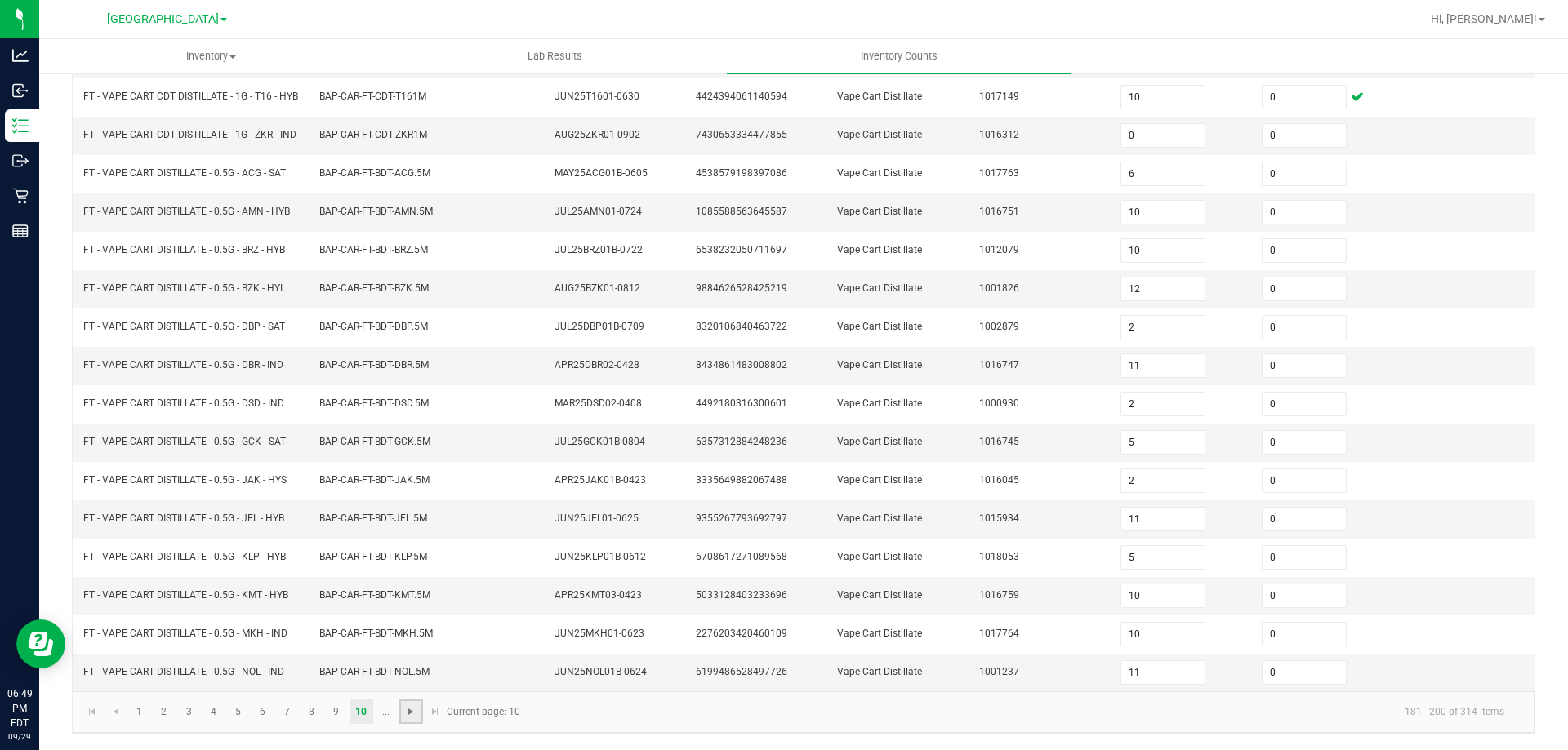
click at [411, 713] on span "Go to the next page" at bounding box center [411, 711] width 13 height 13
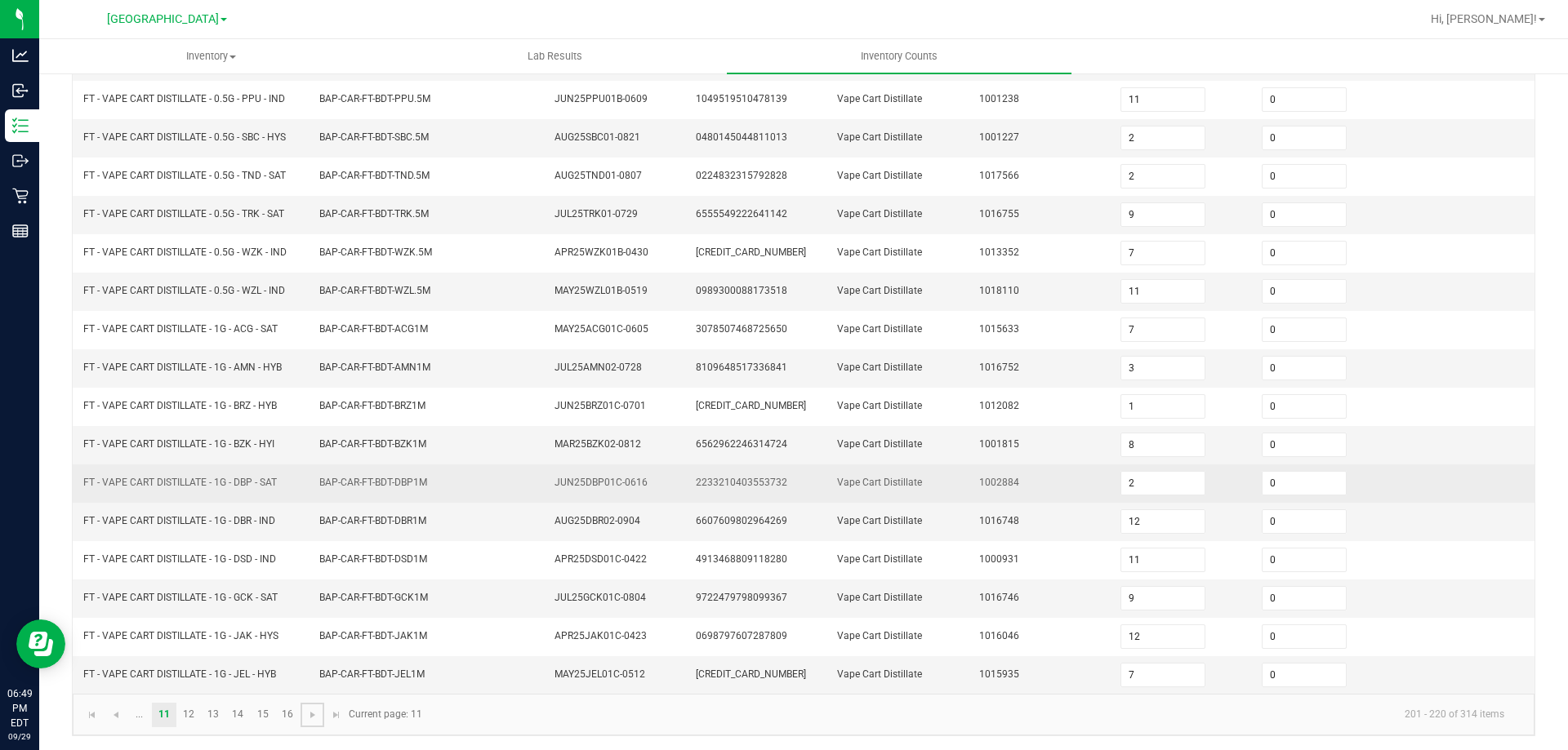
scroll to position [339, 0]
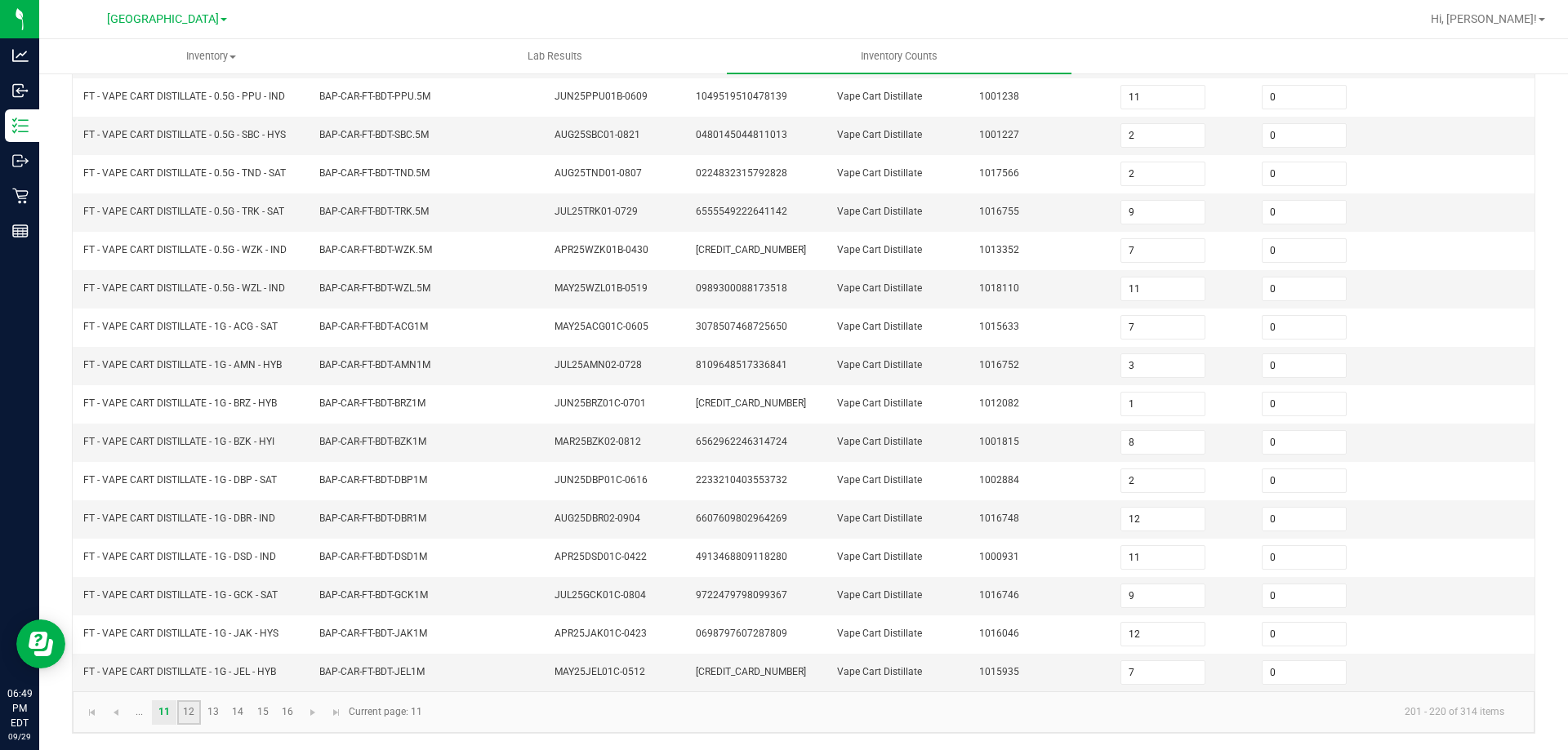
click at [187, 713] on link "12" at bounding box center [188, 713] width 24 height 25
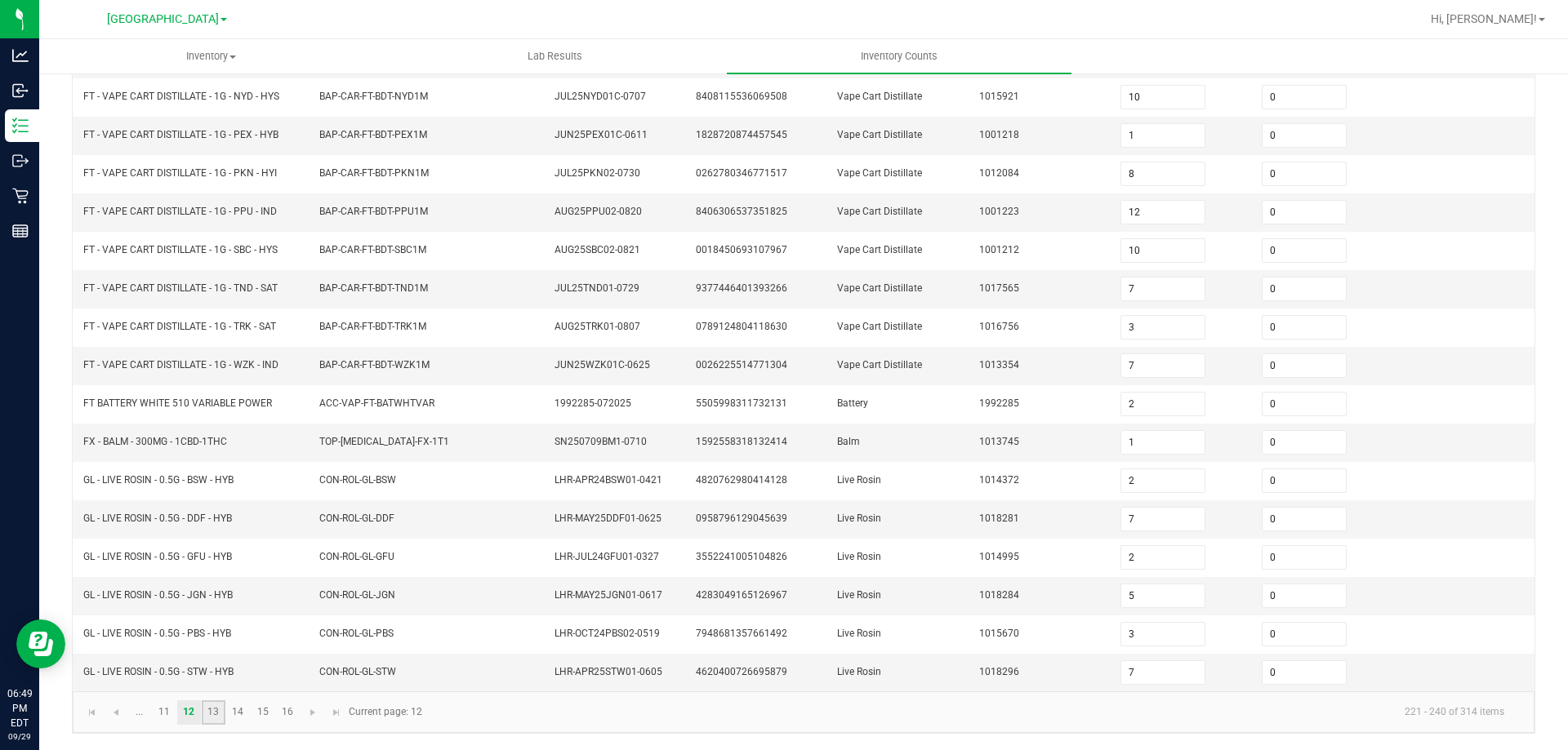
click at [210, 716] on link "13" at bounding box center [213, 713] width 24 height 25
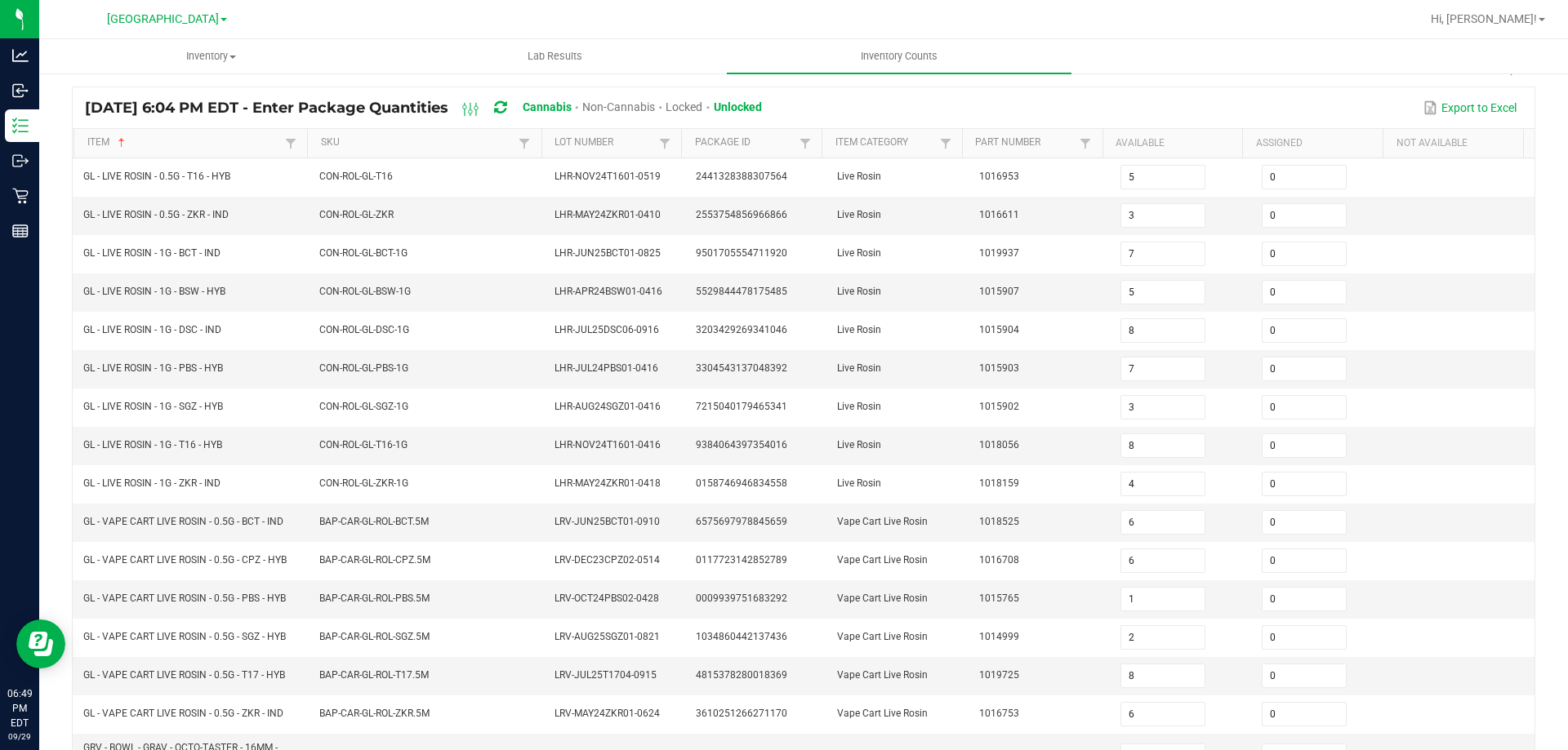
scroll to position [366, 0]
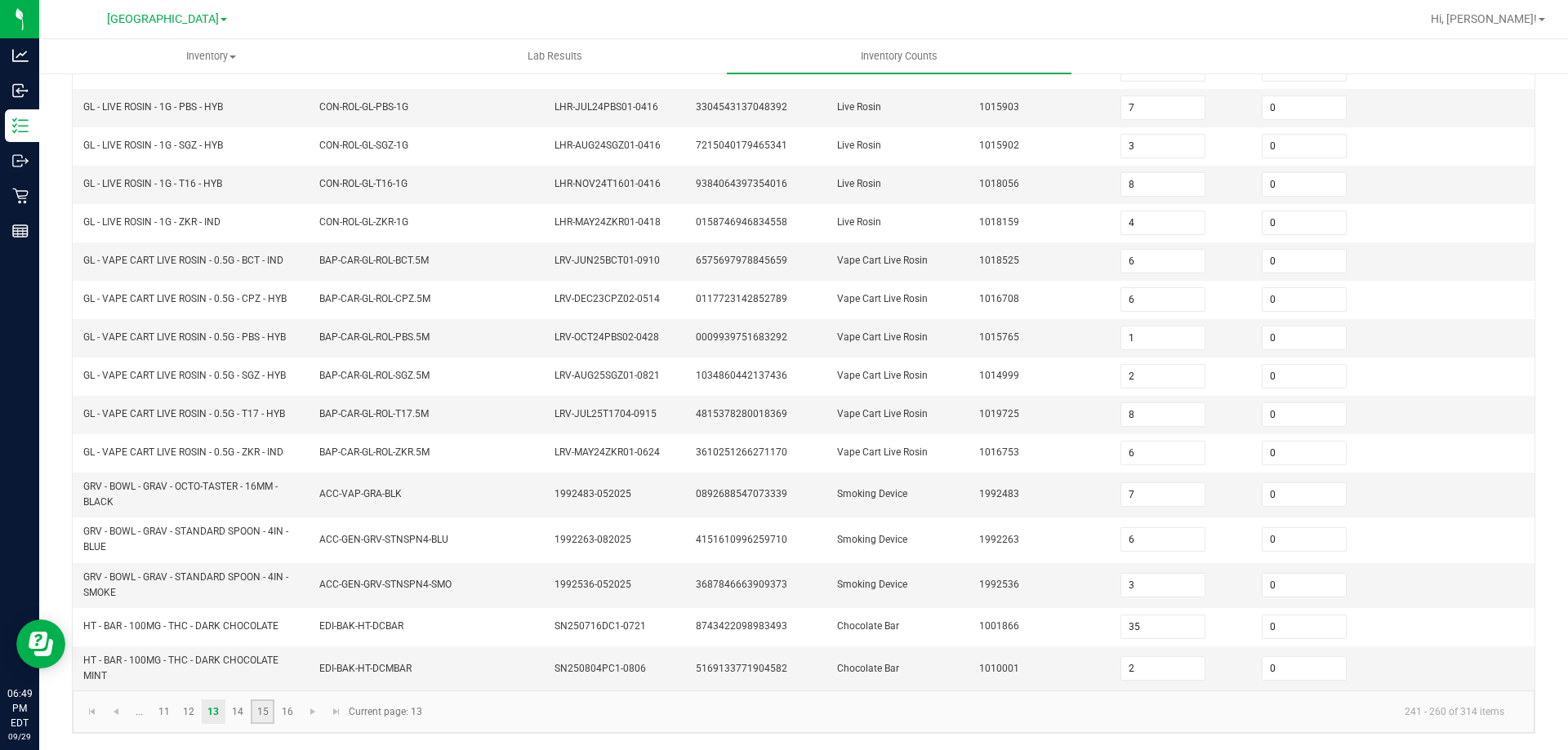
click at [255, 715] on link "15" at bounding box center [262, 712] width 24 height 25
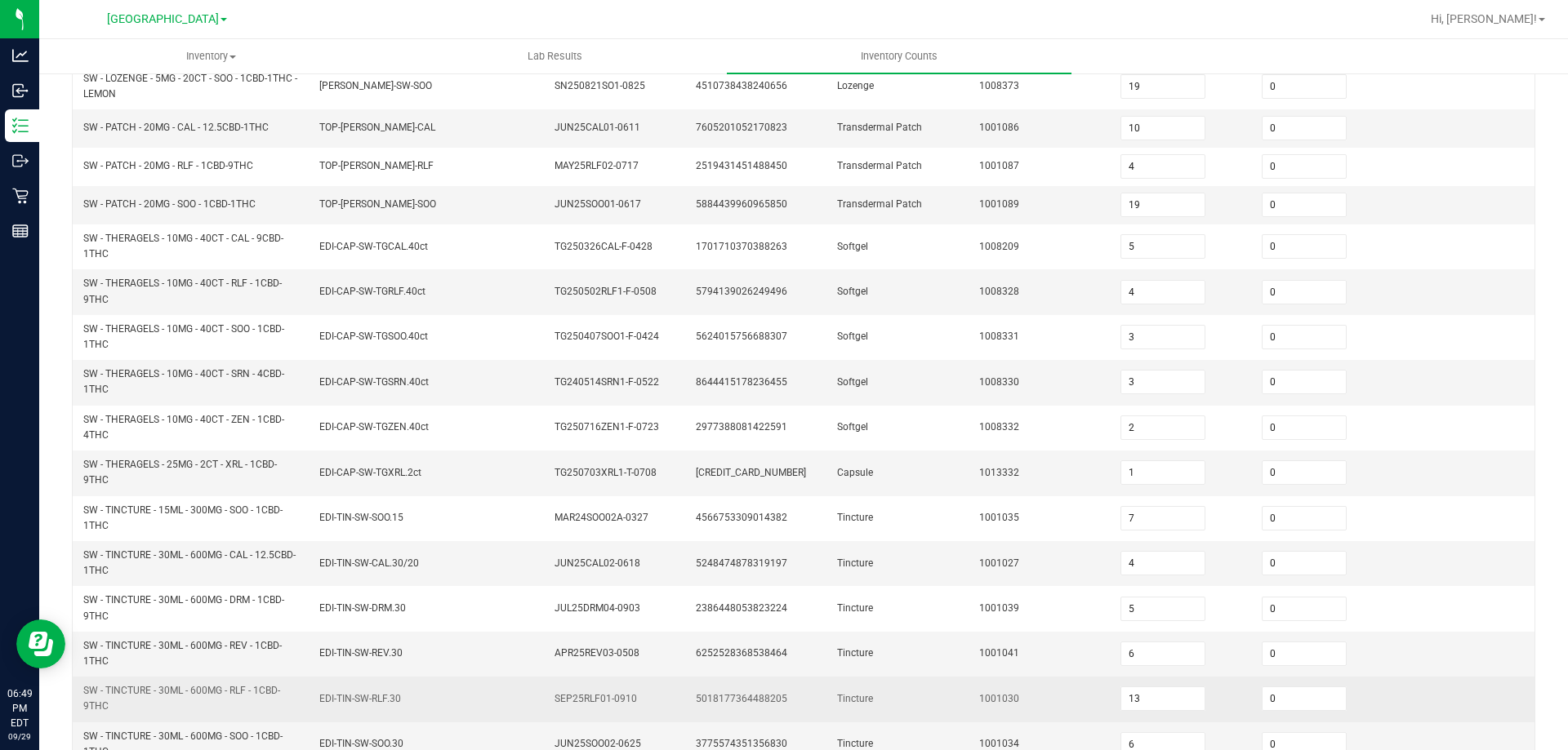
click at [237, 716] on td "SW - TINCTURE - 30ML - 600MG - RLF - 1CBD-9THC" at bounding box center [191, 699] width 236 height 45
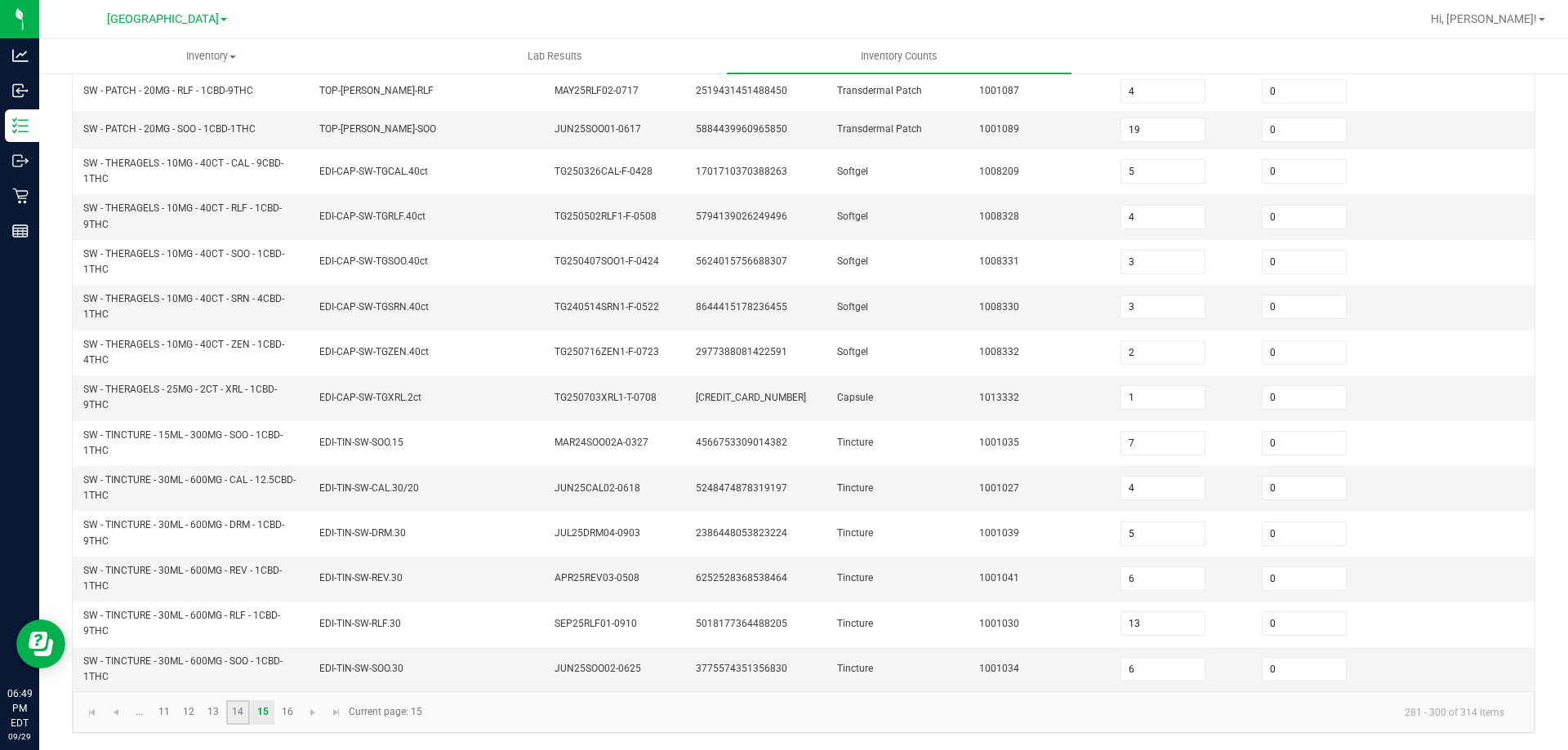
click at [242, 716] on link "14" at bounding box center [238, 713] width 24 height 25
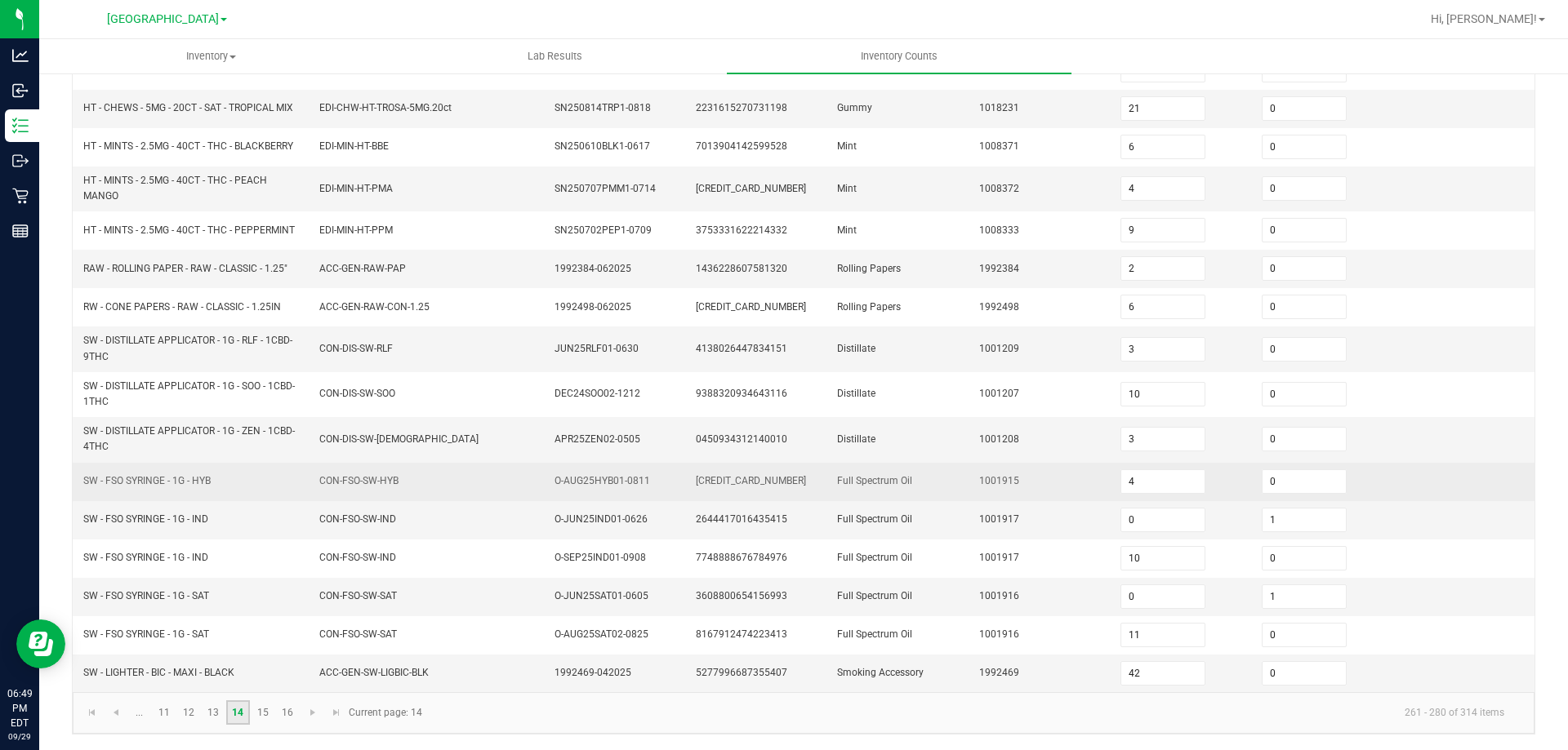
scroll to position [386, 0]
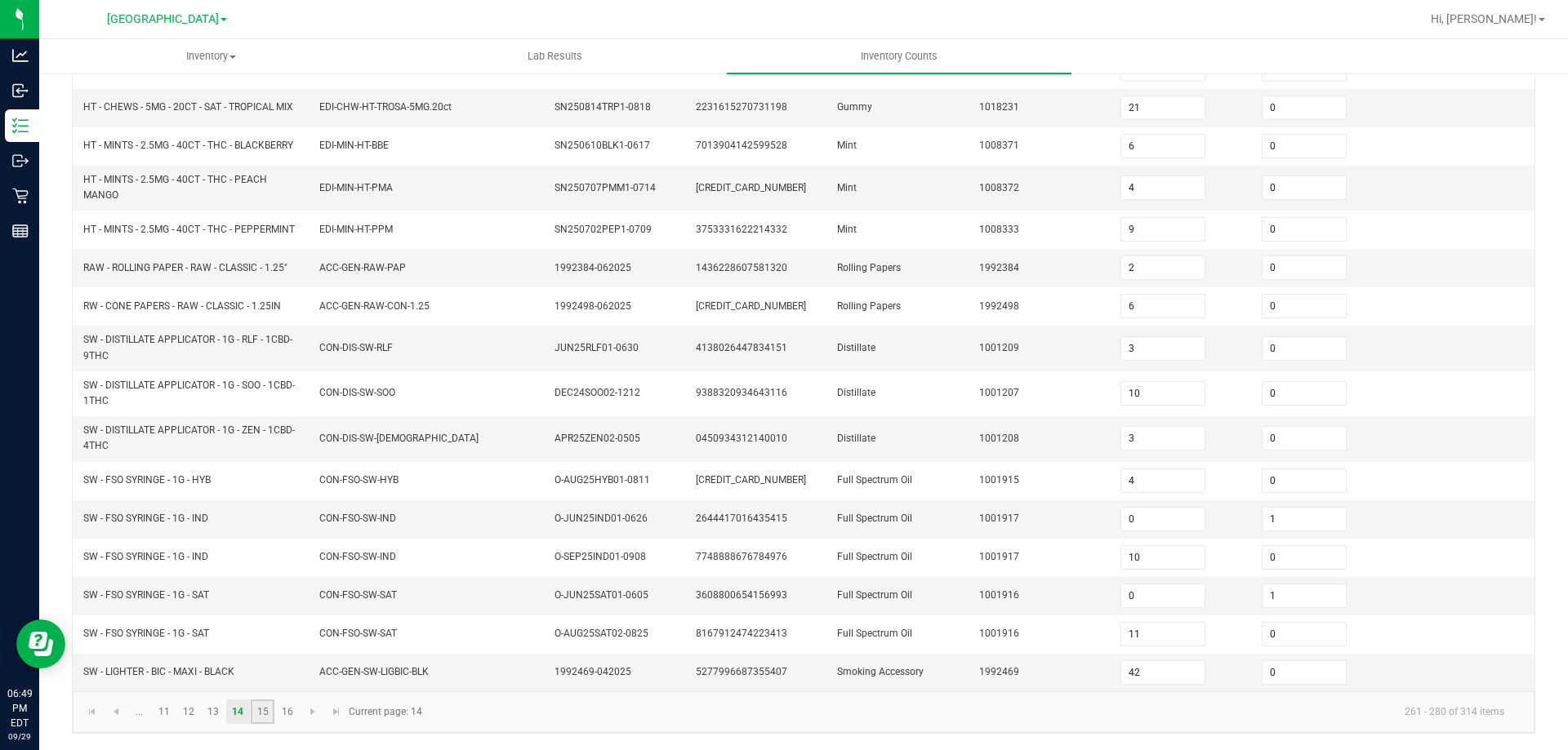
click at [259, 718] on link "15" at bounding box center [262, 712] width 24 height 25
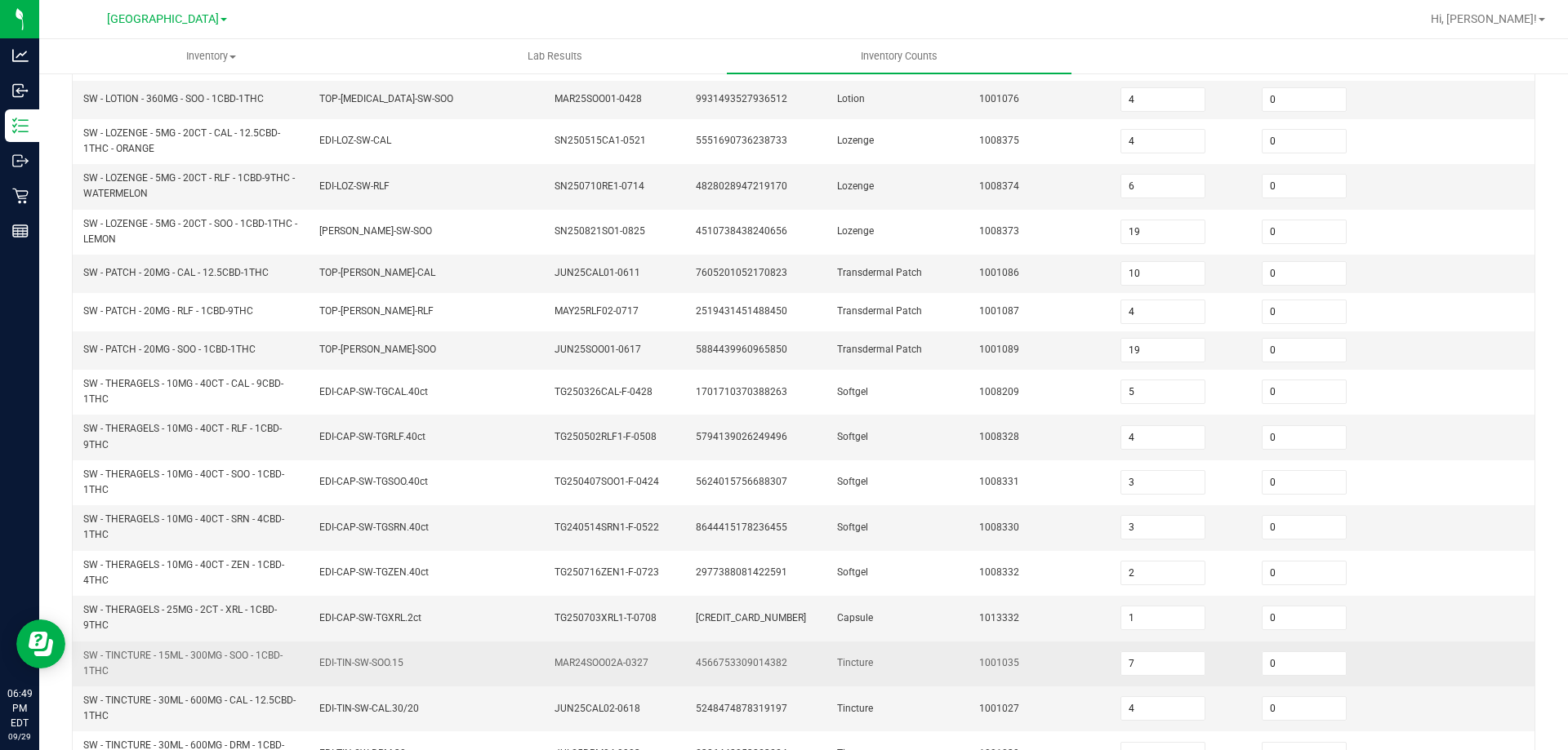
scroll to position [441, 0]
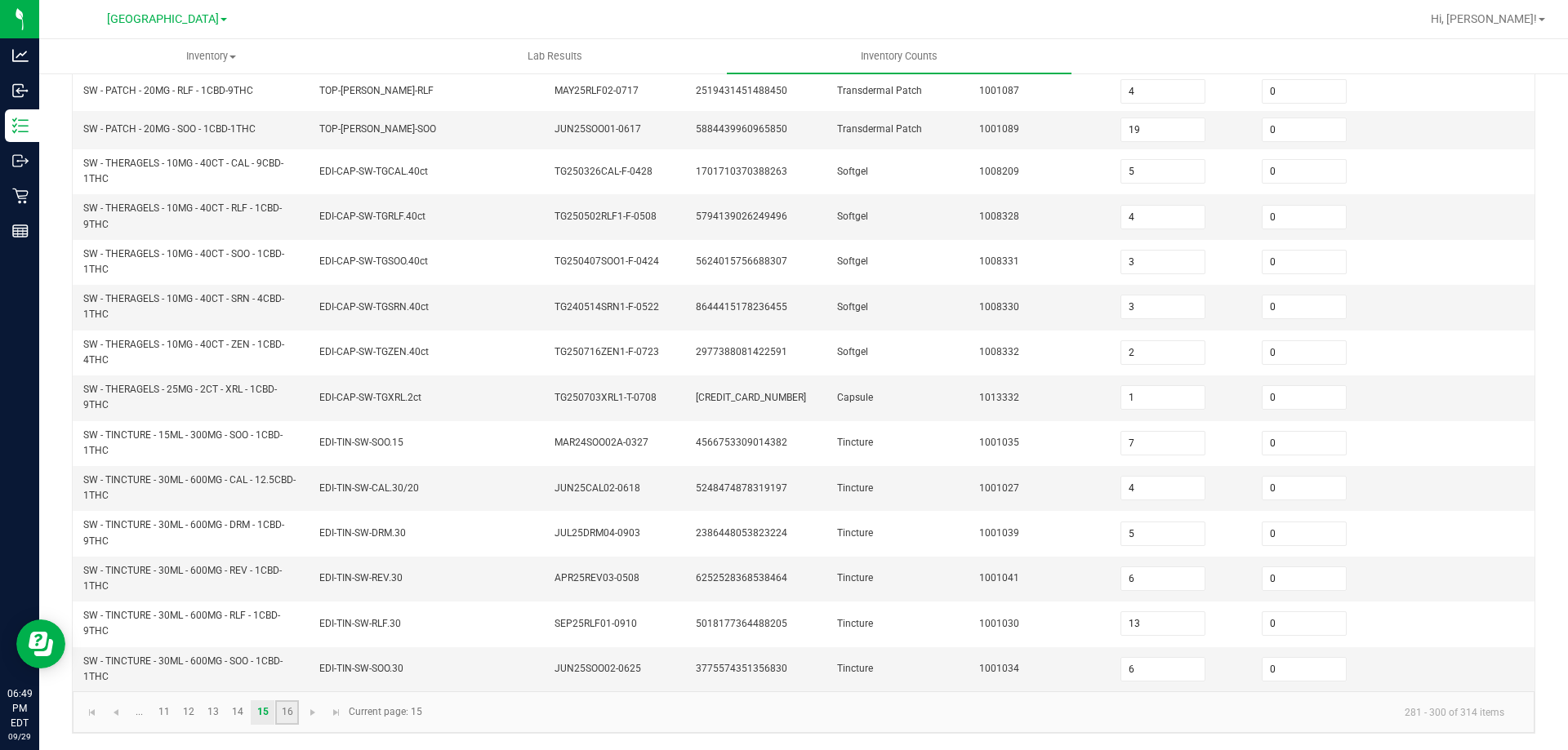
click at [279, 722] on link "16" at bounding box center [287, 713] width 24 height 25
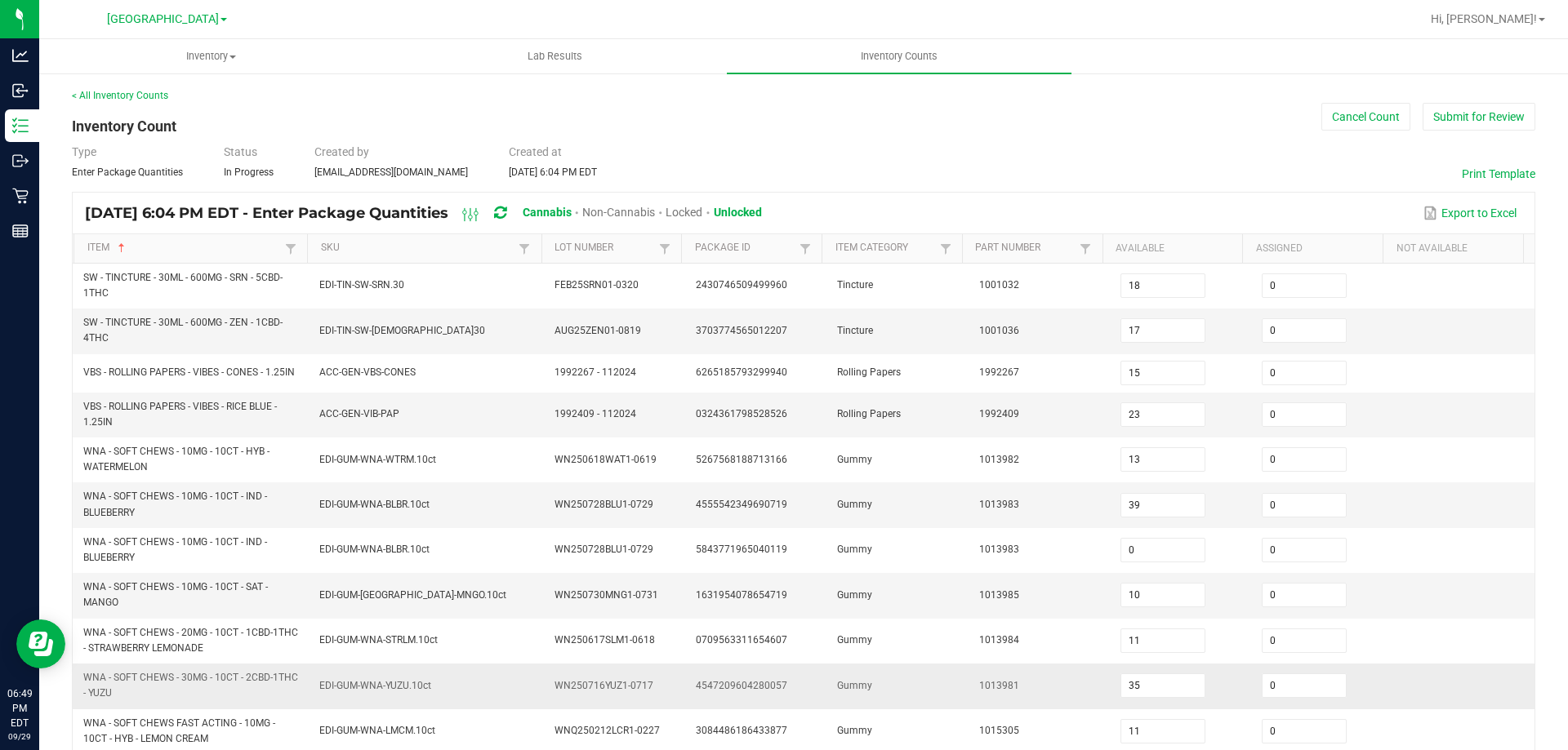
scroll to position [205, 0]
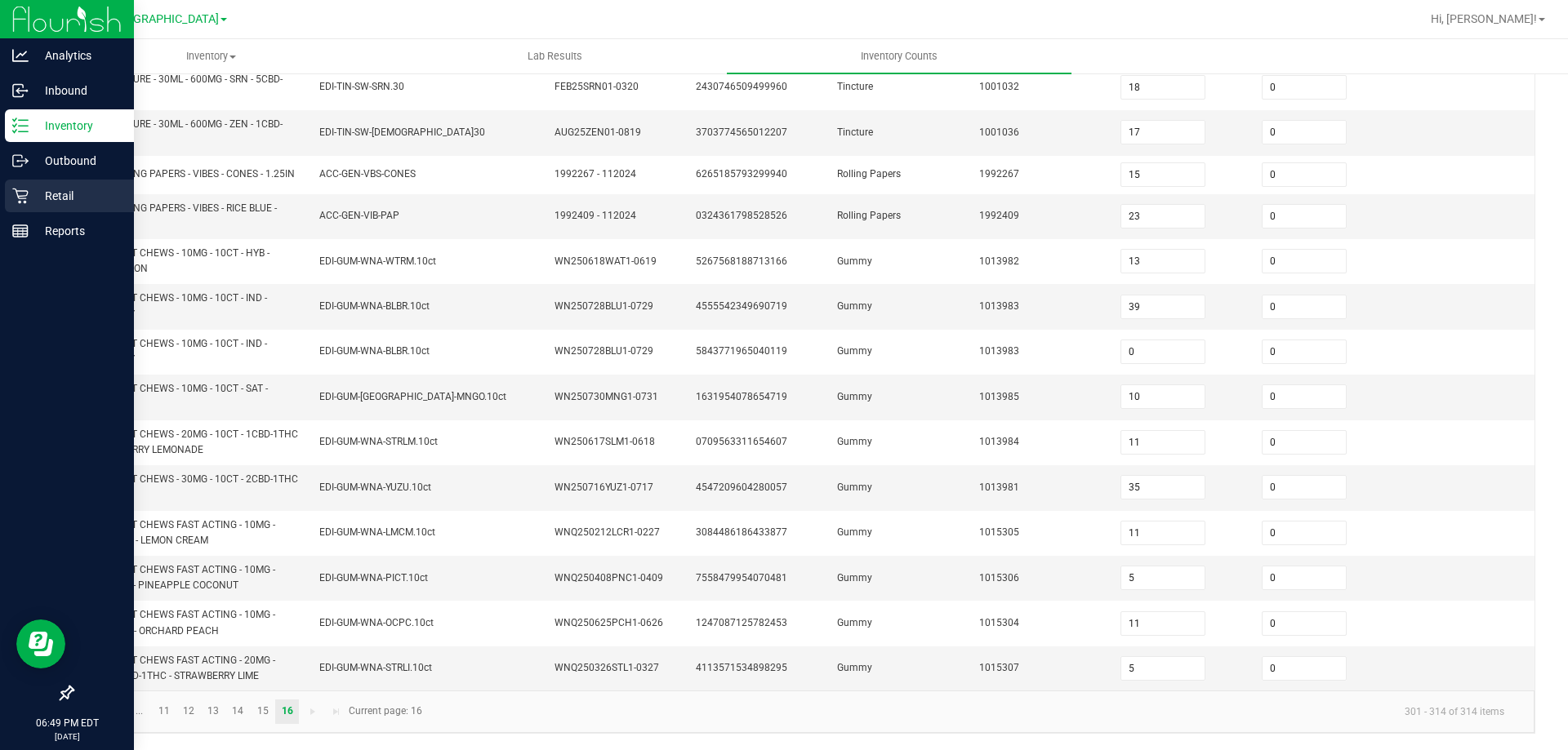
click at [17, 192] on icon at bounding box center [20, 195] width 16 height 16
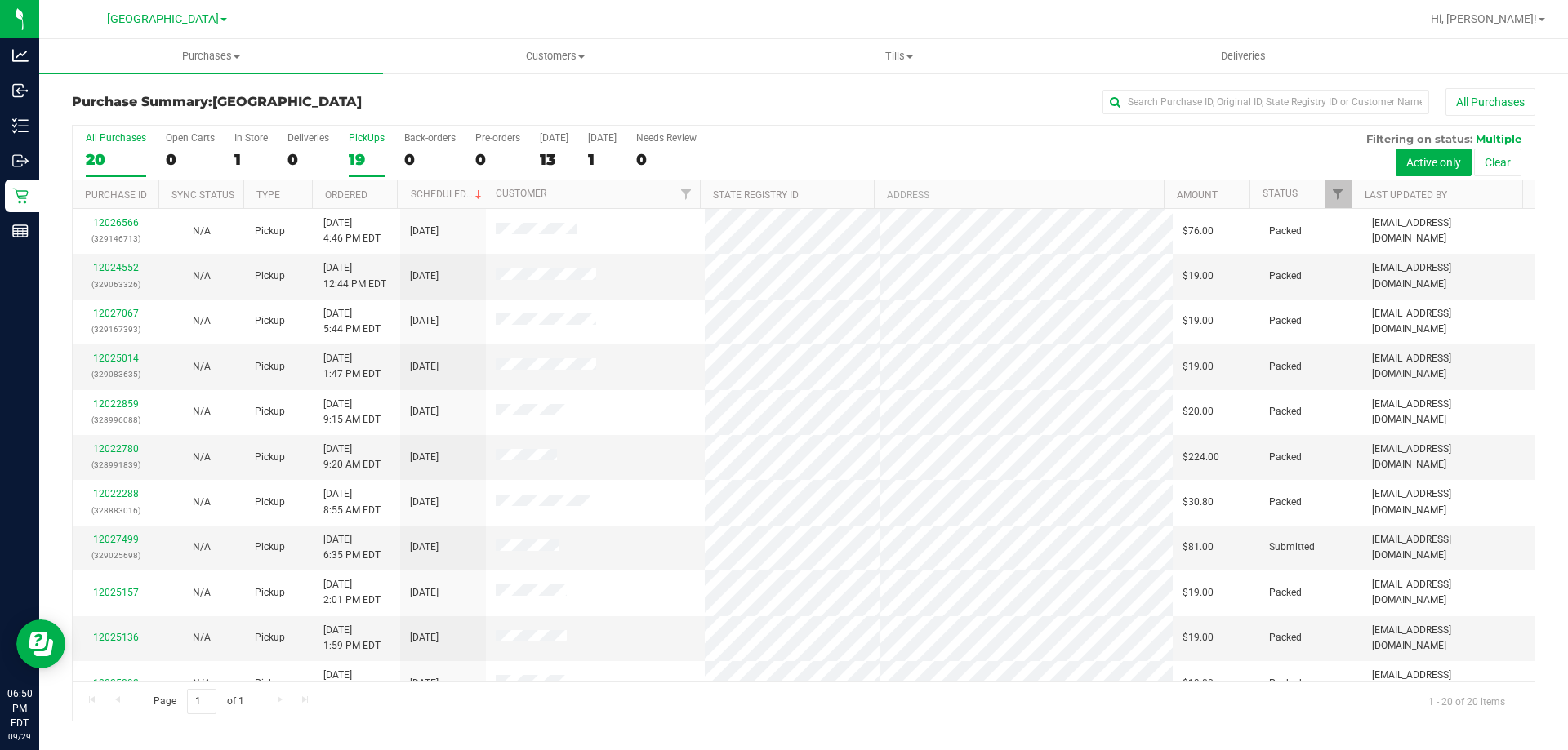
click at [377, 163] on div "19" at bounding box center [366, 159] width 36 height 19
click at [0, 0] on input "PickUps 19" at bounding box center [0, 0] width 0 height 0
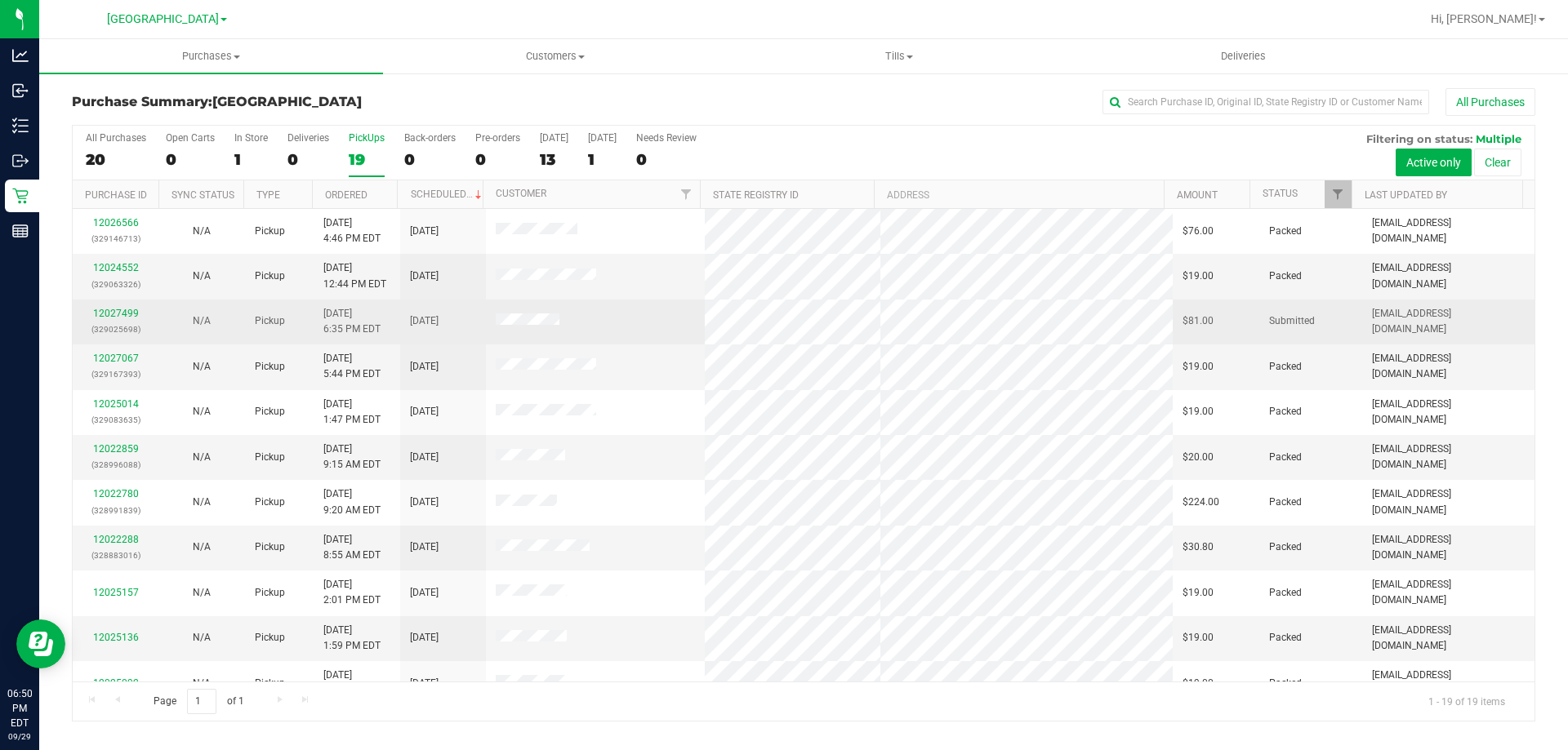
click at [121, 321] on div "12027499 (329025698)" at bounding box center [115, 321] width 66 height 31
click at [119, 317] on link "12027499" at bounding box center [116, 313] width 46 height 11
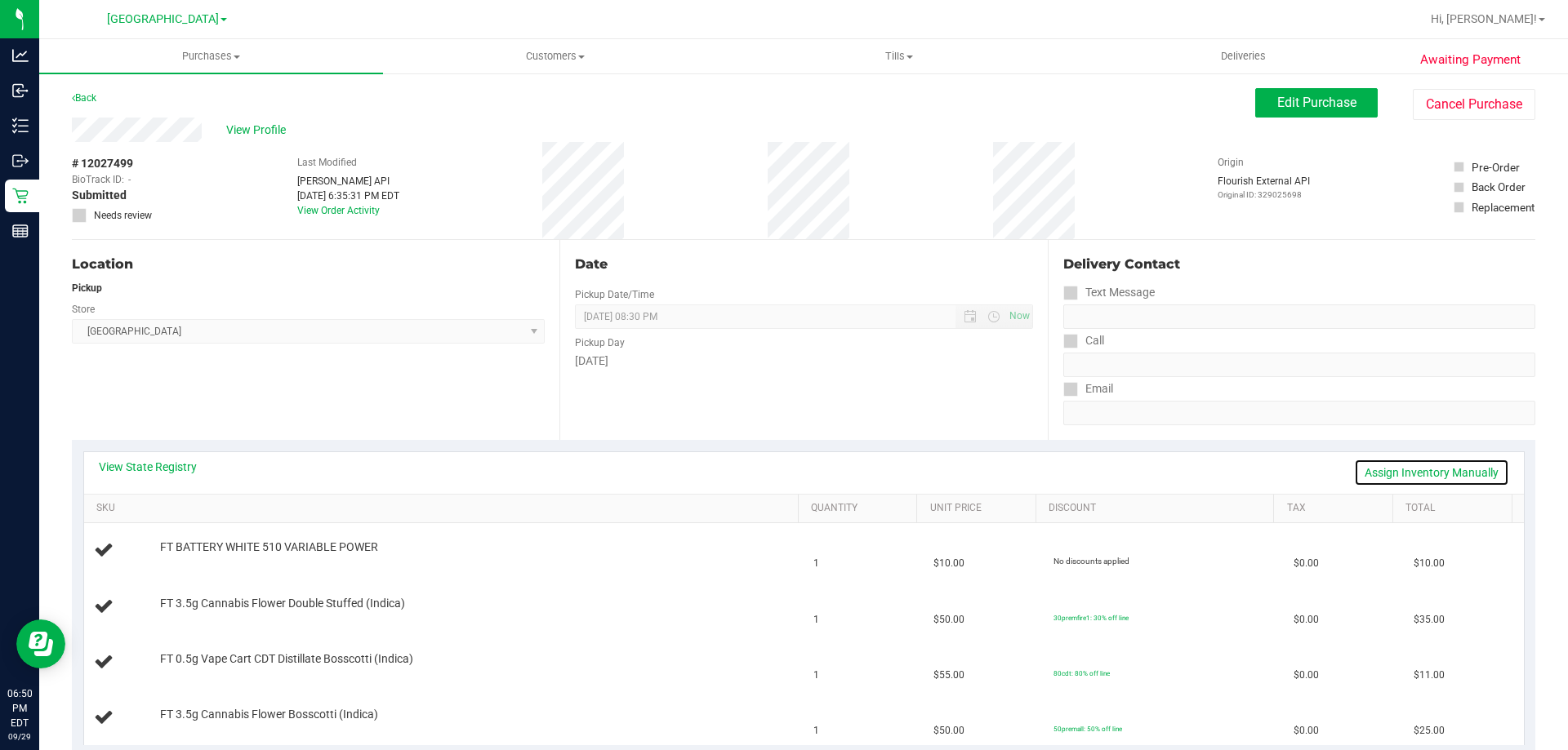
click at [1434, 470] on link "Assign Inventory Manually" at bounding box center [1431, 472] width 155 height 27
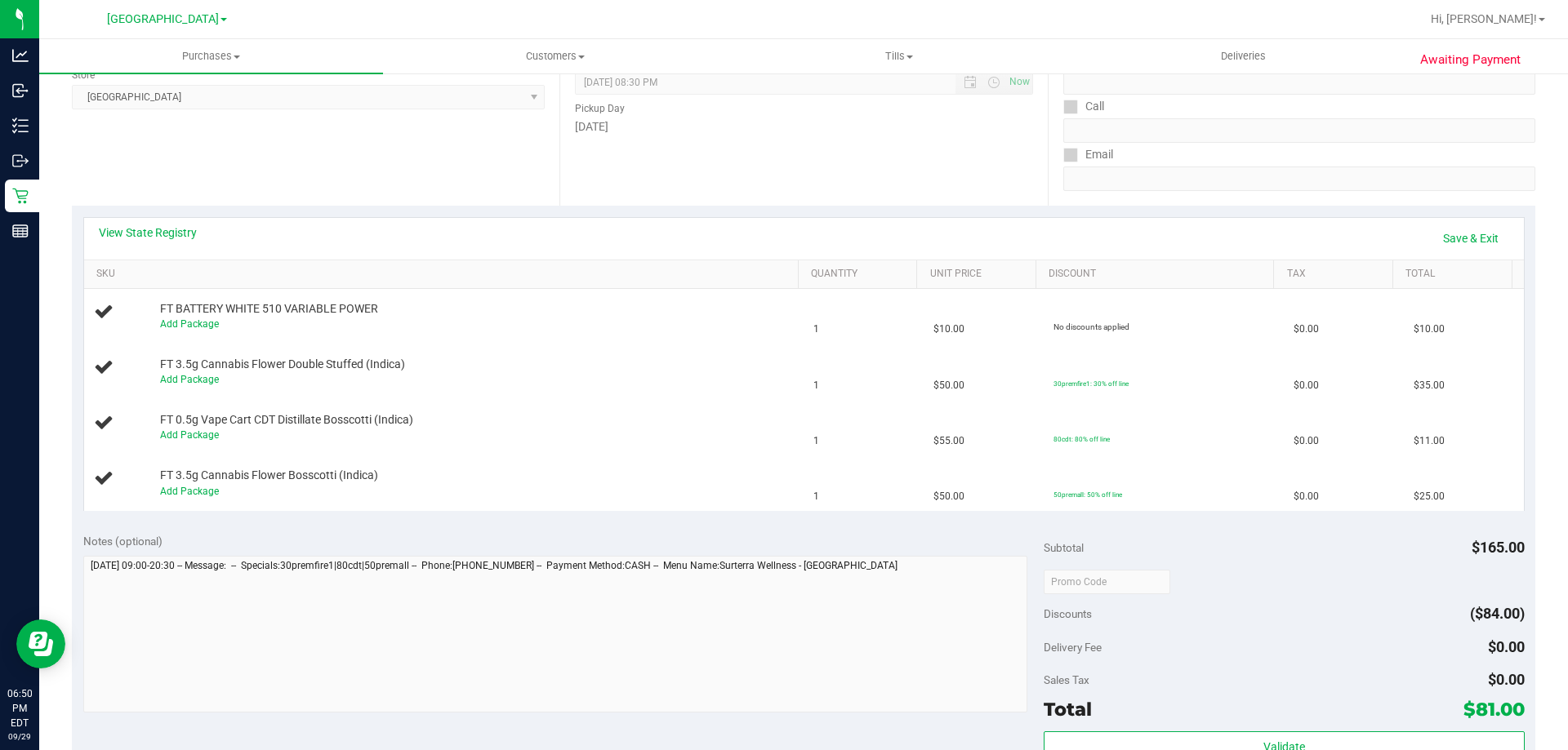
scroll to position [273, 0]
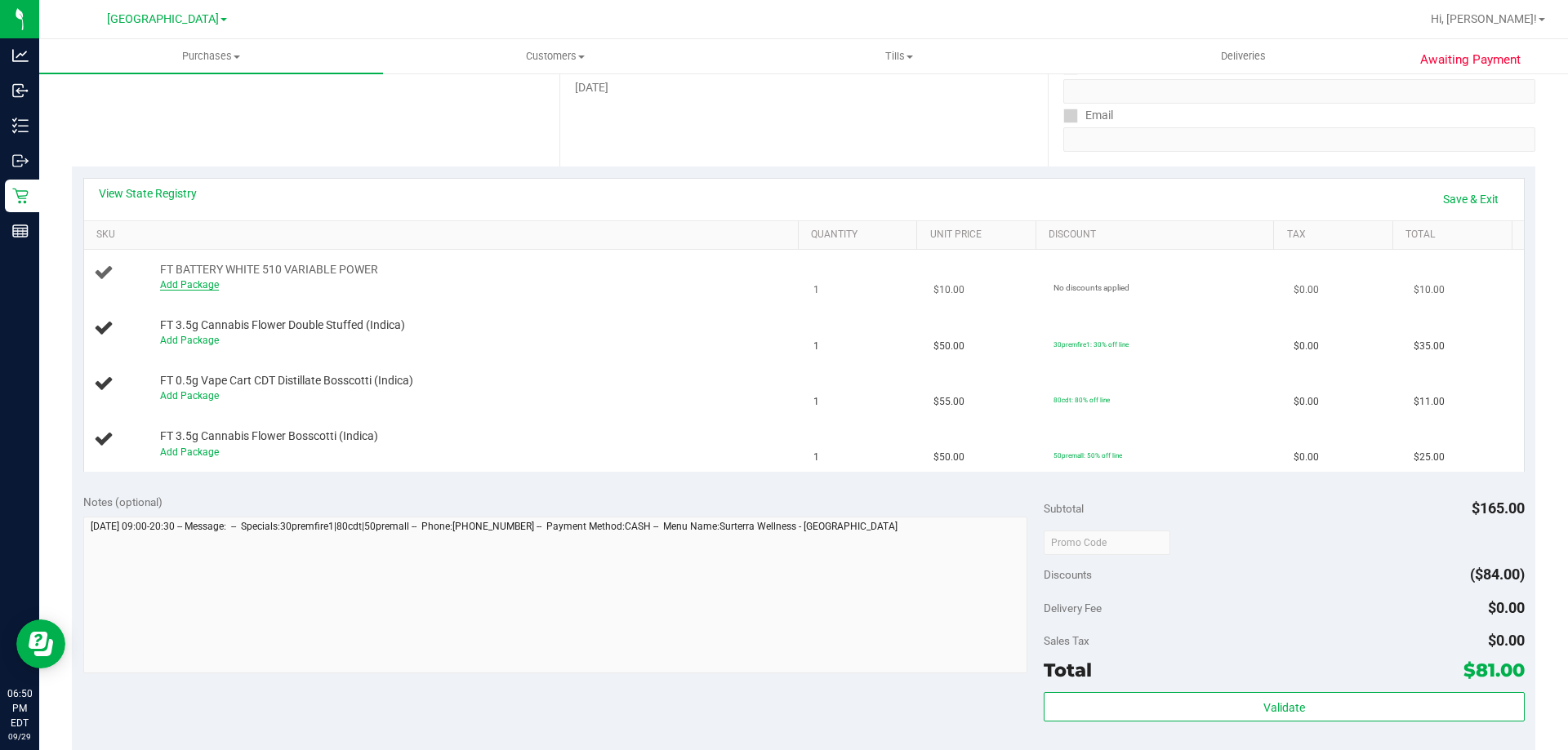
click at [194, 283] on link "Add Package" at bounding box center [189, 285] width 58 height 11
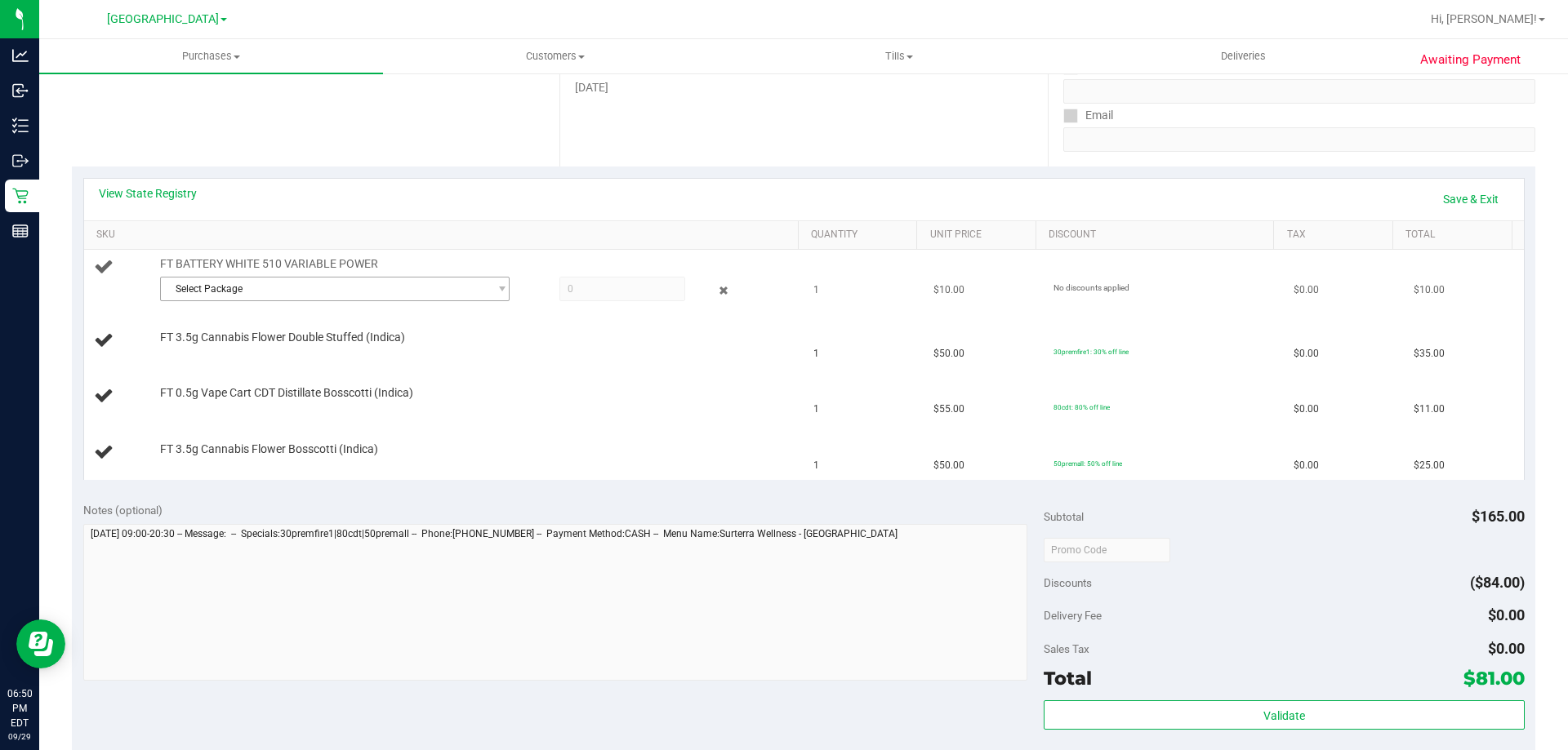
click at [434, 282] on span "Select Package" at bounding box center [325, 289] width 327 height 23
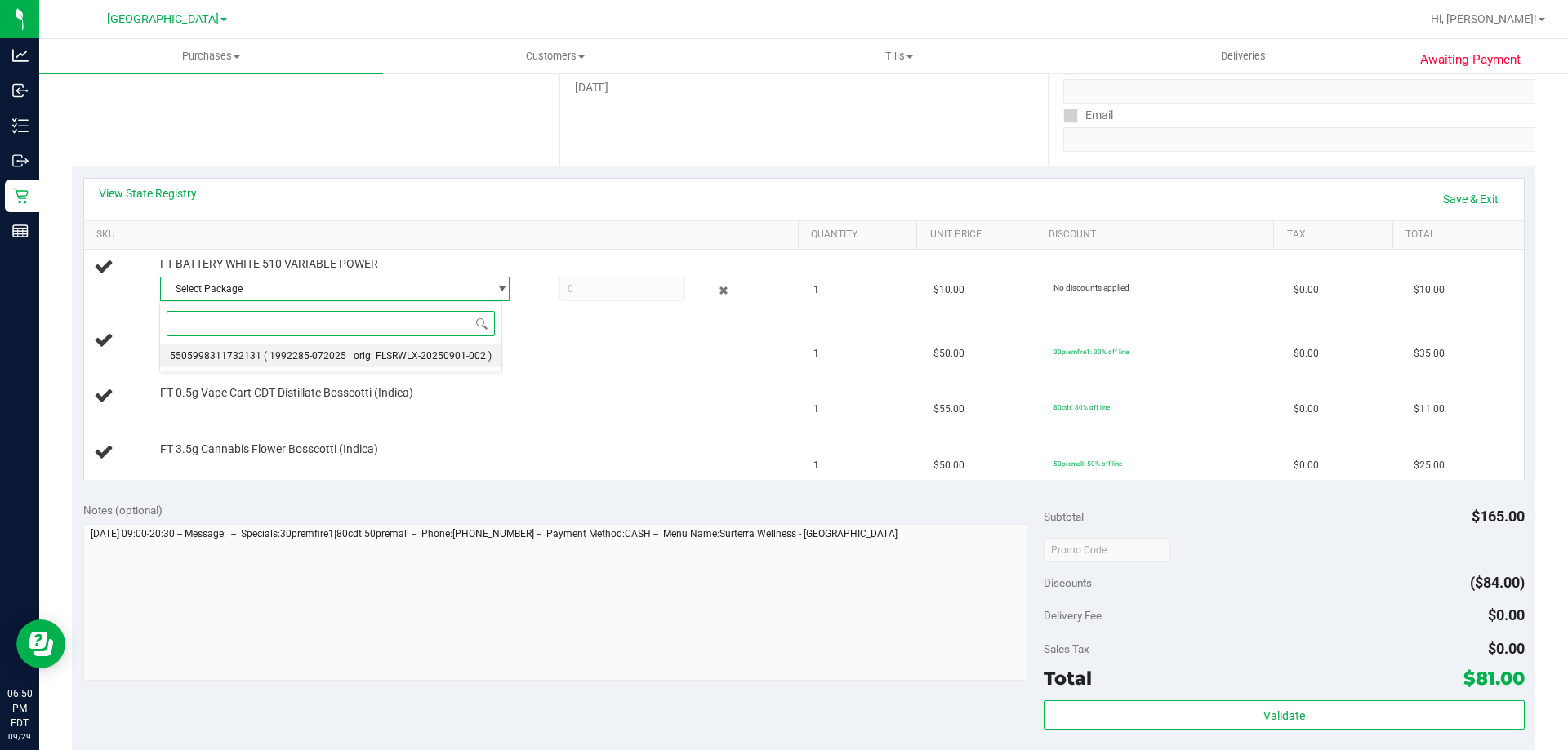
click at [353, 352] on span "( 1992285-072025 | orig: FLSRWLX-20250901-002 )" at bounding box center [377, 356] width 227 height 11
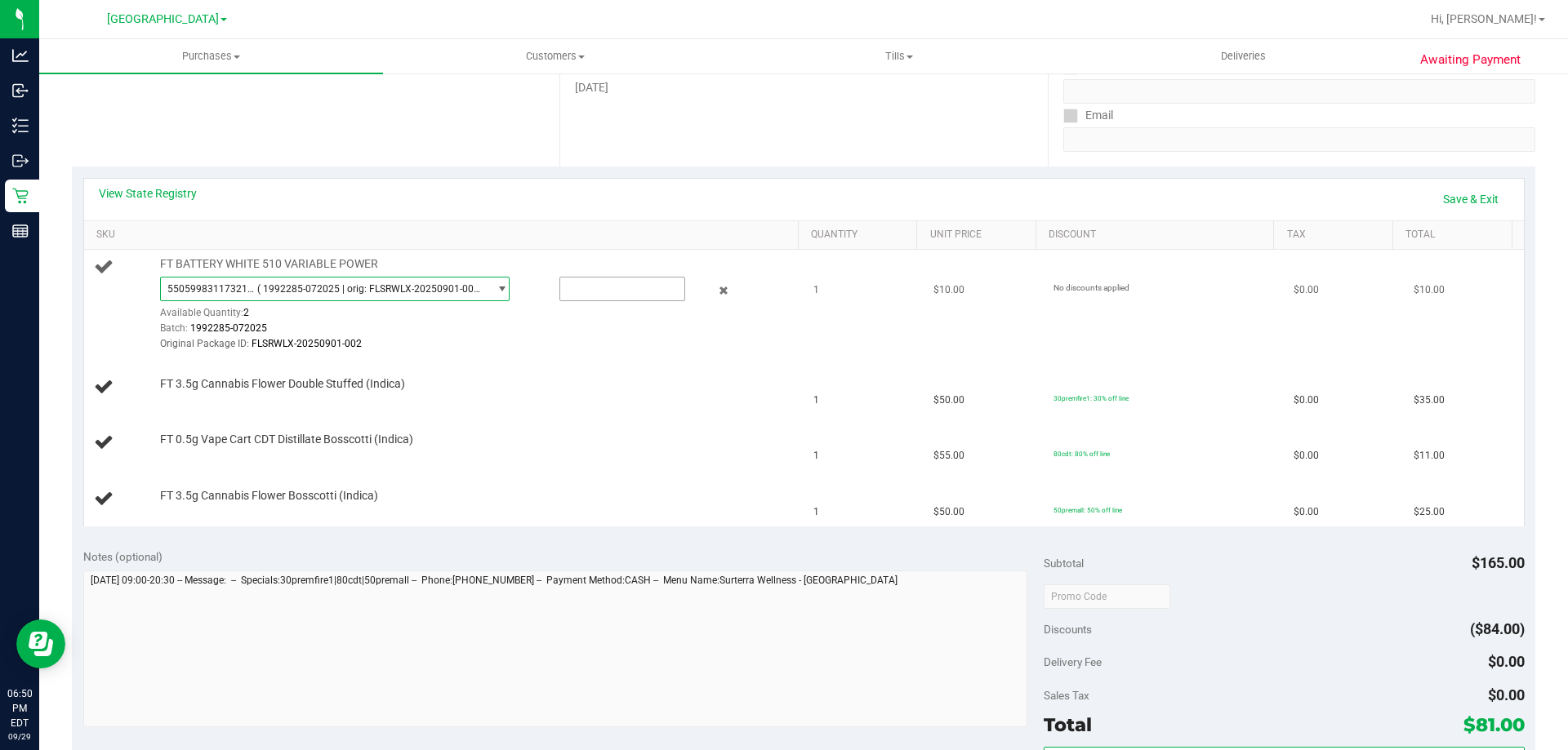
click at [615, 290] on input "text" at bounding box center [622, 289] width 124 height 23
click at [825, 179] on div "View State Registry Save & Exit" at bounding box center [803, 199] width 1440 height 42
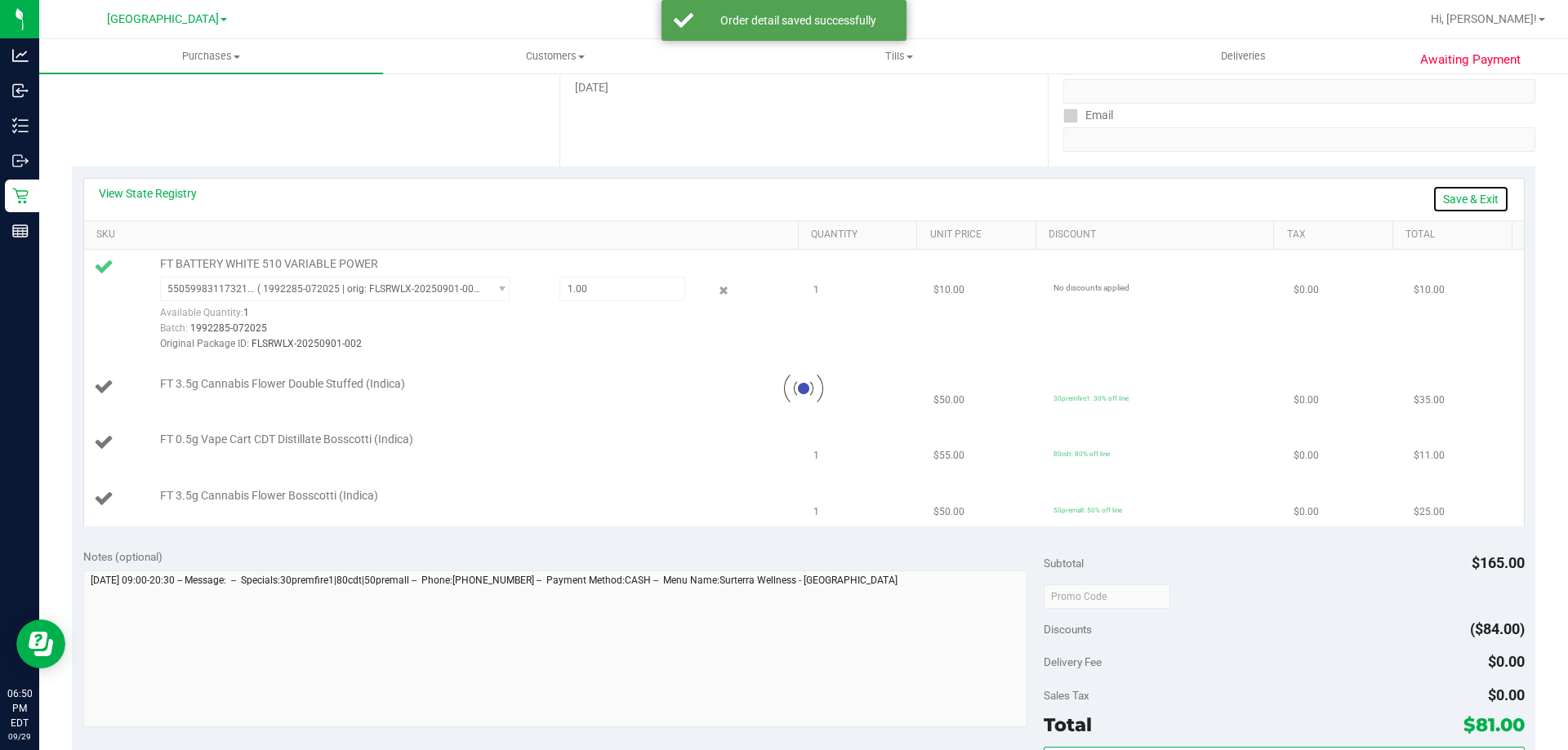
click at [1471, 198] on link "Save & Exit" at bounding box center [1470, 198] width 77 height 27
click at [178, 194] on link "View State Registry" at bounding box center [148, 193] width 98 height 16
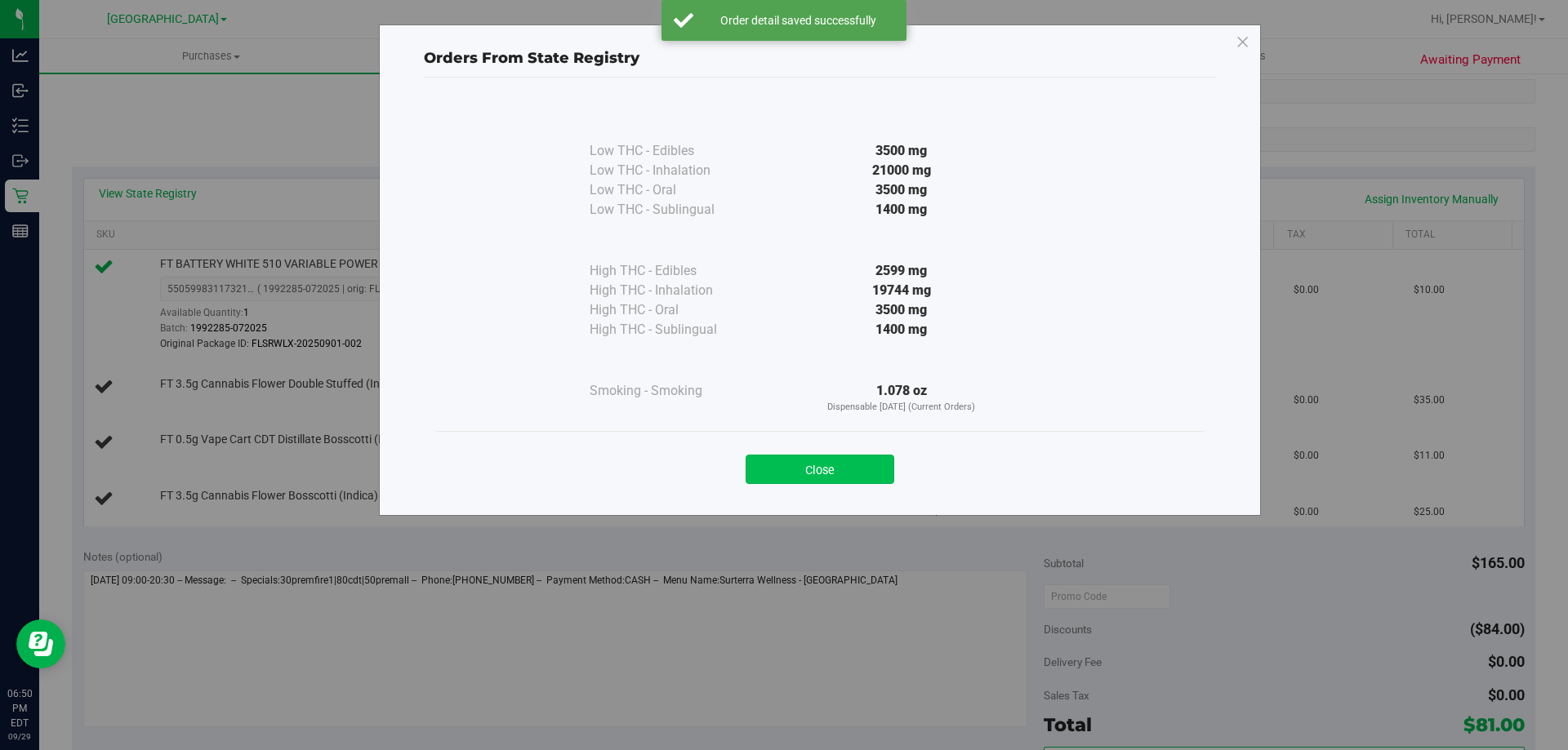
click at [853, 471] on button "Close" at bounding box center [819, 469] width 149 height 29
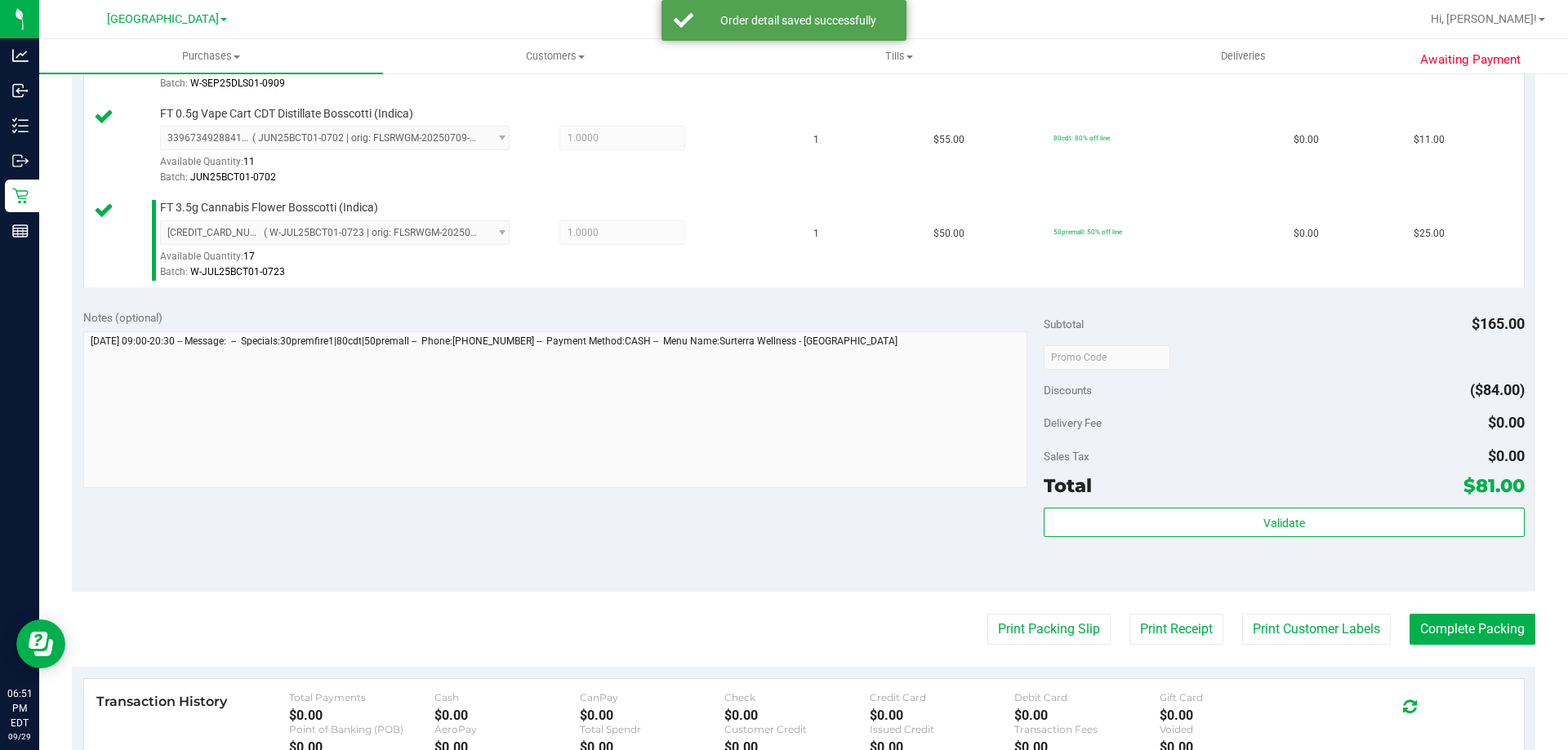
scroll to position [662, 0]
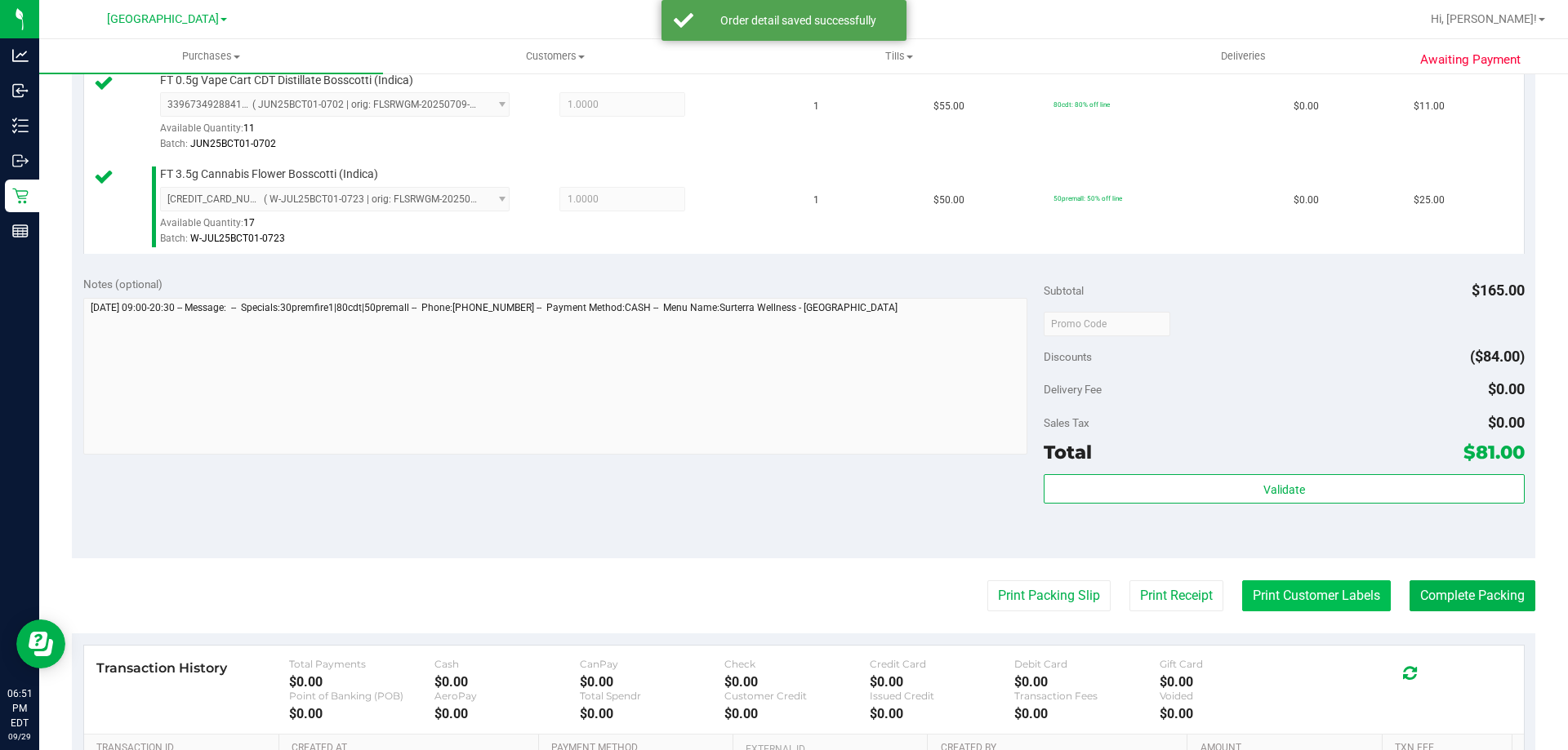
click at [1313, 588] on button "Print Customer Labels" at bounding box center [1316, 595] width 149 height 31
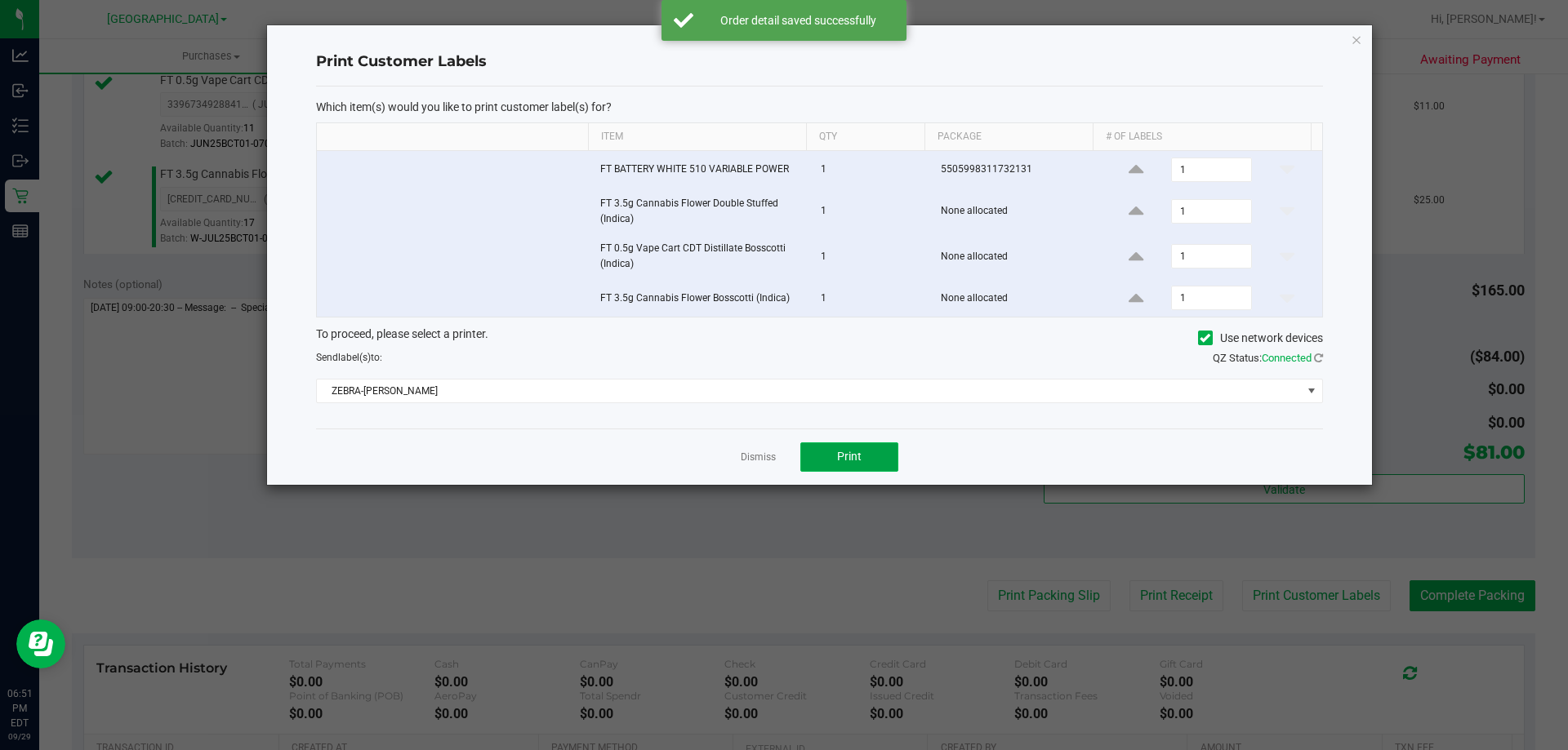
click at [851, 455] on span "Print" at bounding box center [849, 455] width 25 height 13
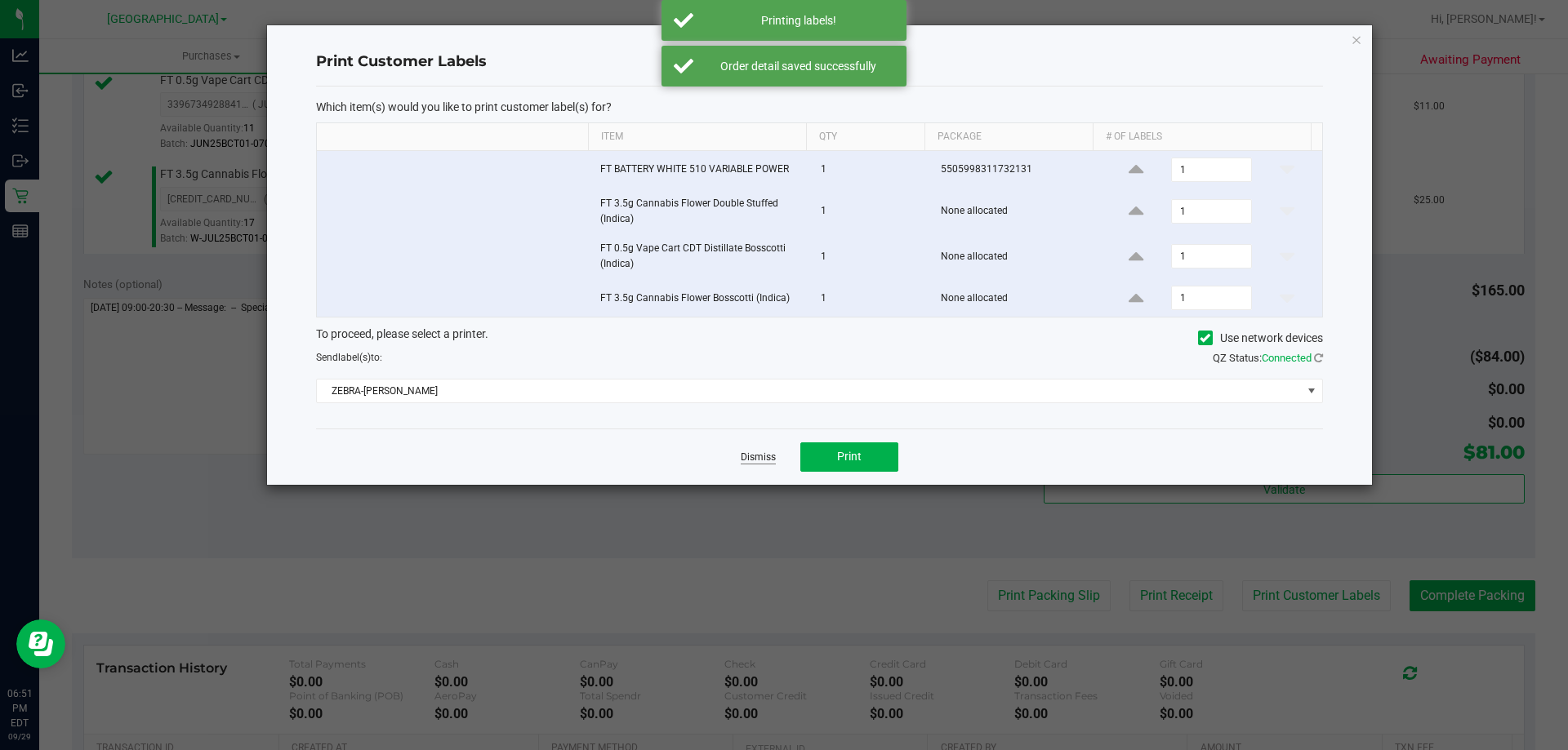
click at [764, 456] on link "Dismiss" at bounding box center [758, 457] width 35 height 14
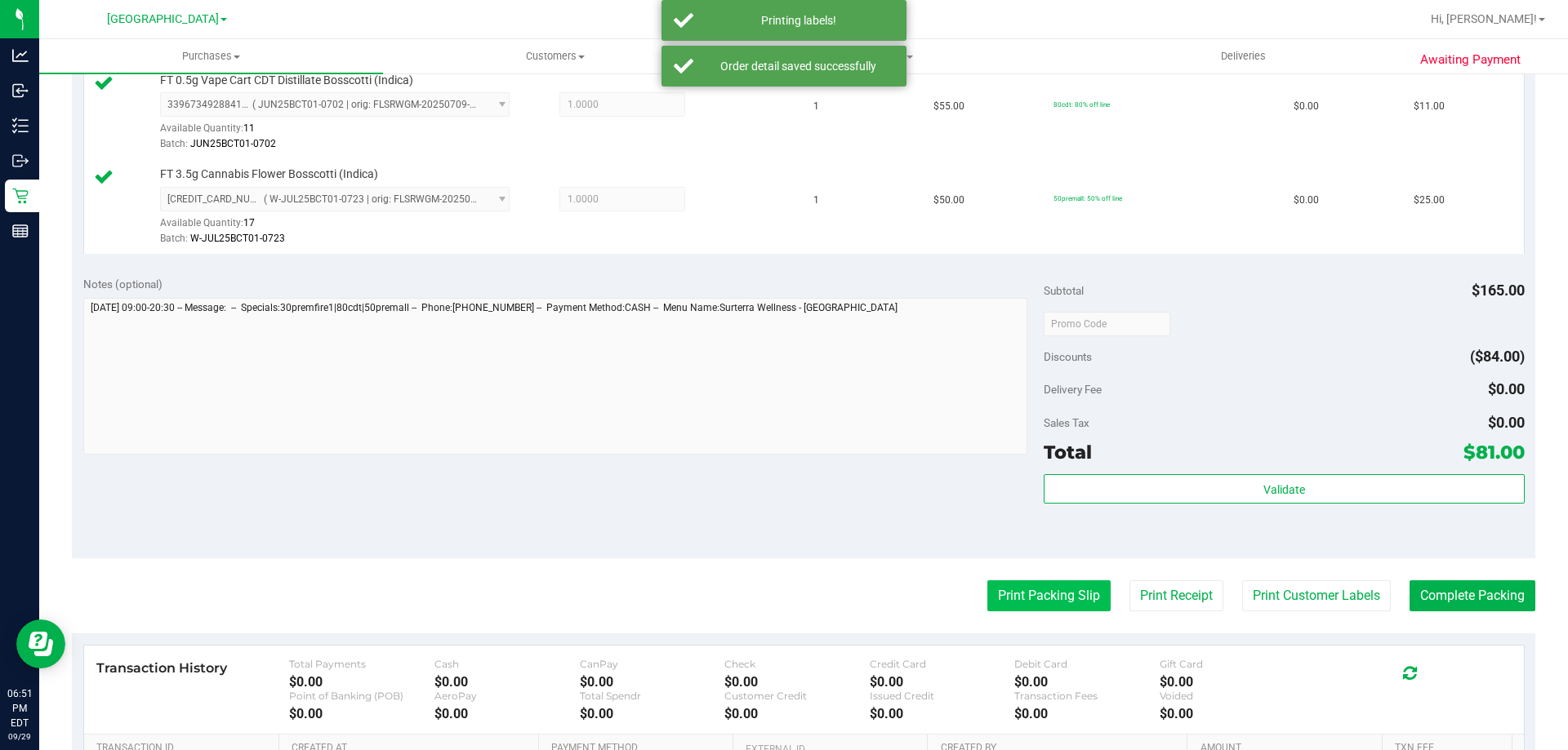
click at [1038, 608] on button "Print Packing Slip" at bounding box center [1049, 595] width 123 height 31
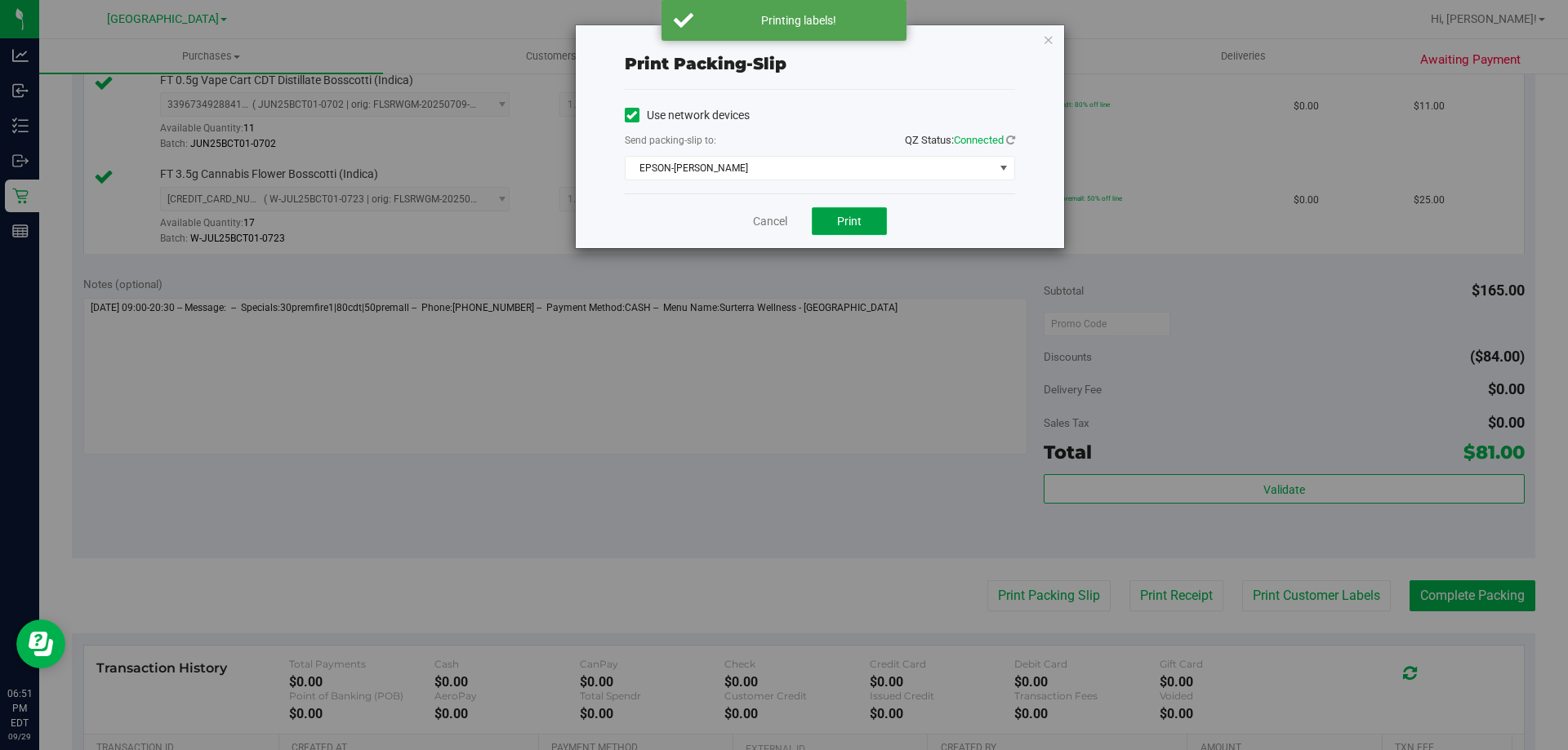
click at [857, 210] on button "Print" at bounding box center [849, 220] width 75 height 27
click at [765, 216] on link "Cancel" at bounding box center [770, 221] width 35 height 17
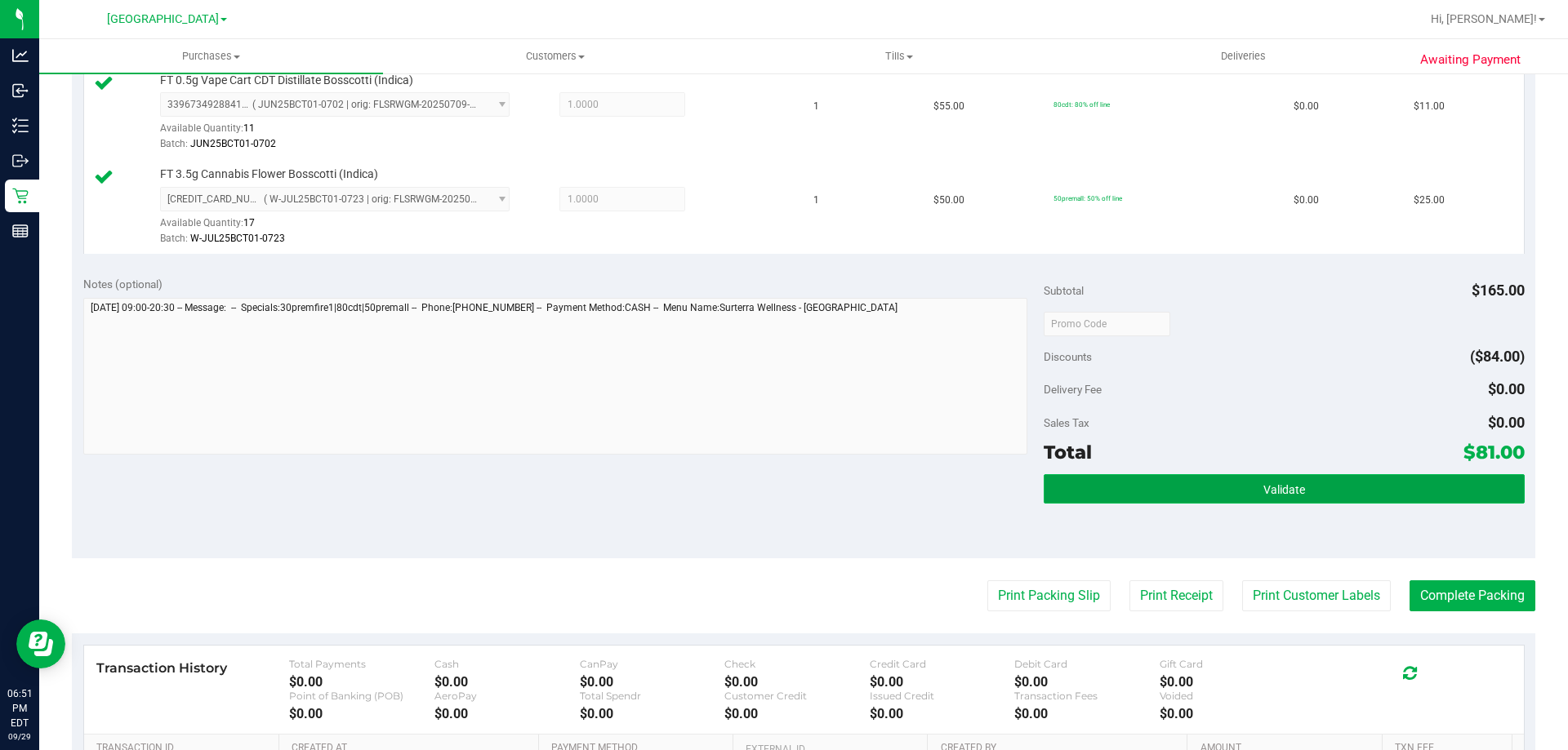
click at [1147, 501] on button "Validate" at bounding box center [1283, 488] width 480 height 29
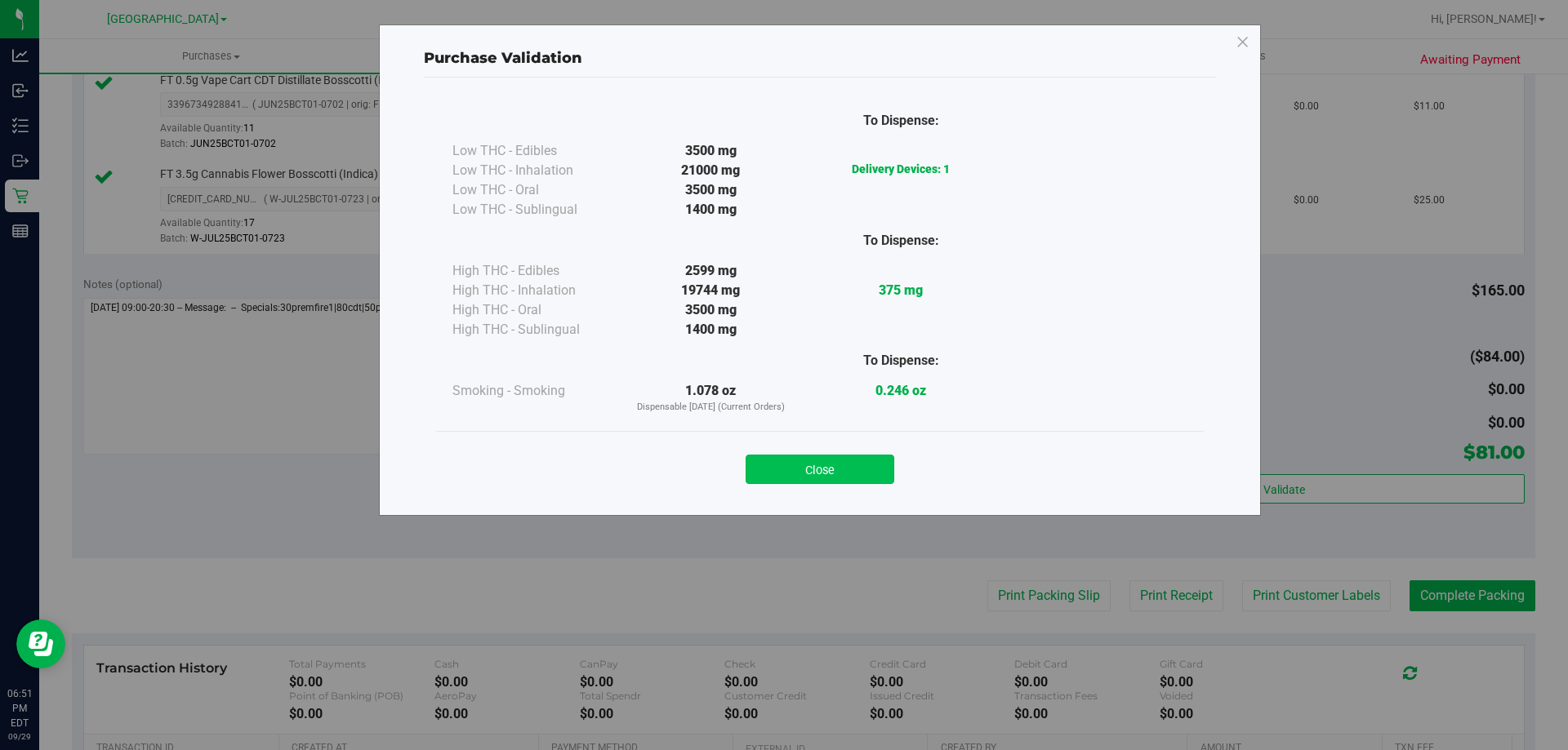
click at [782, 474] on button "Close" at bounding box center [819, 469] width 149 height 29
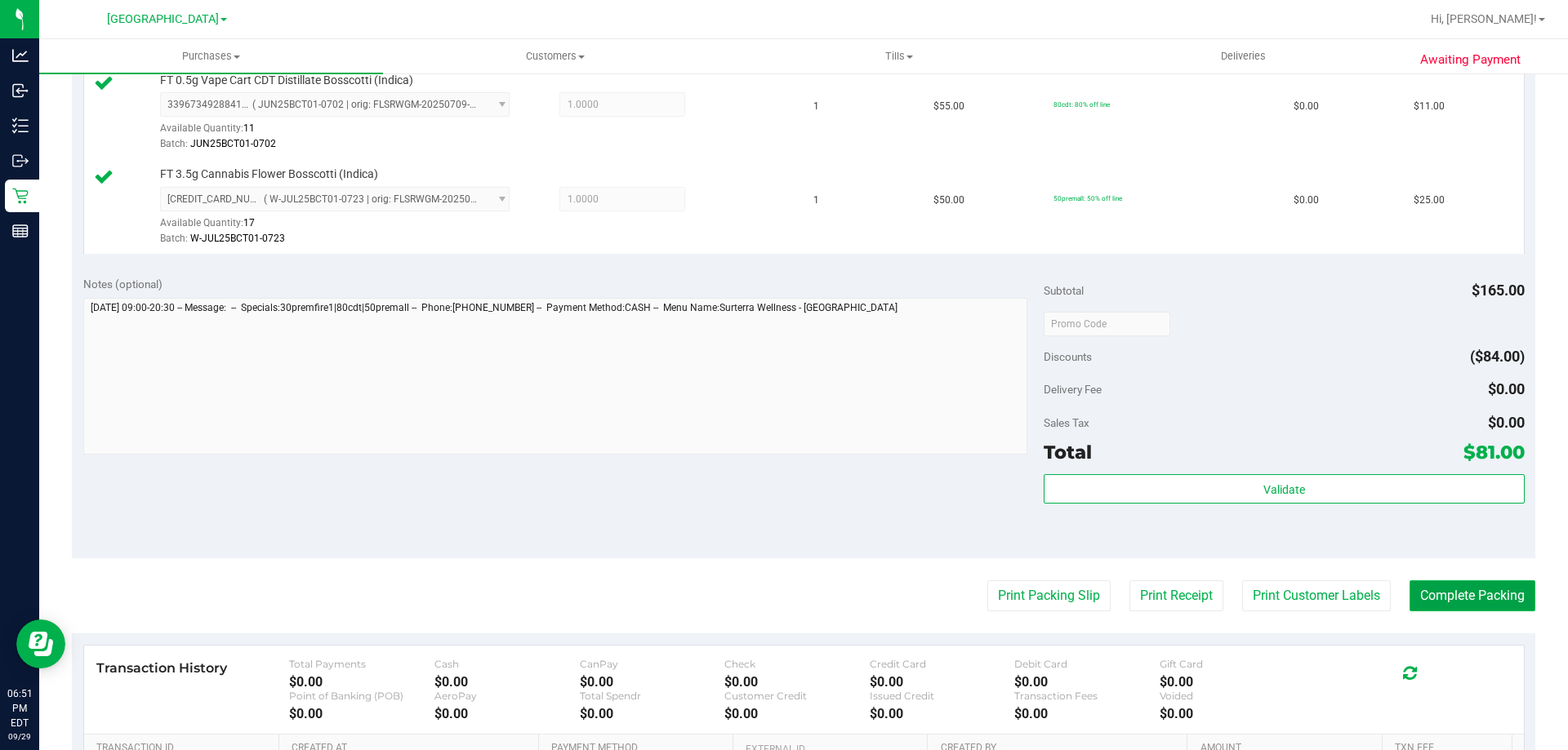
click at [1481, 590] on button "Complete Packing" at bounding box center [1472, 595] width 126 height 31
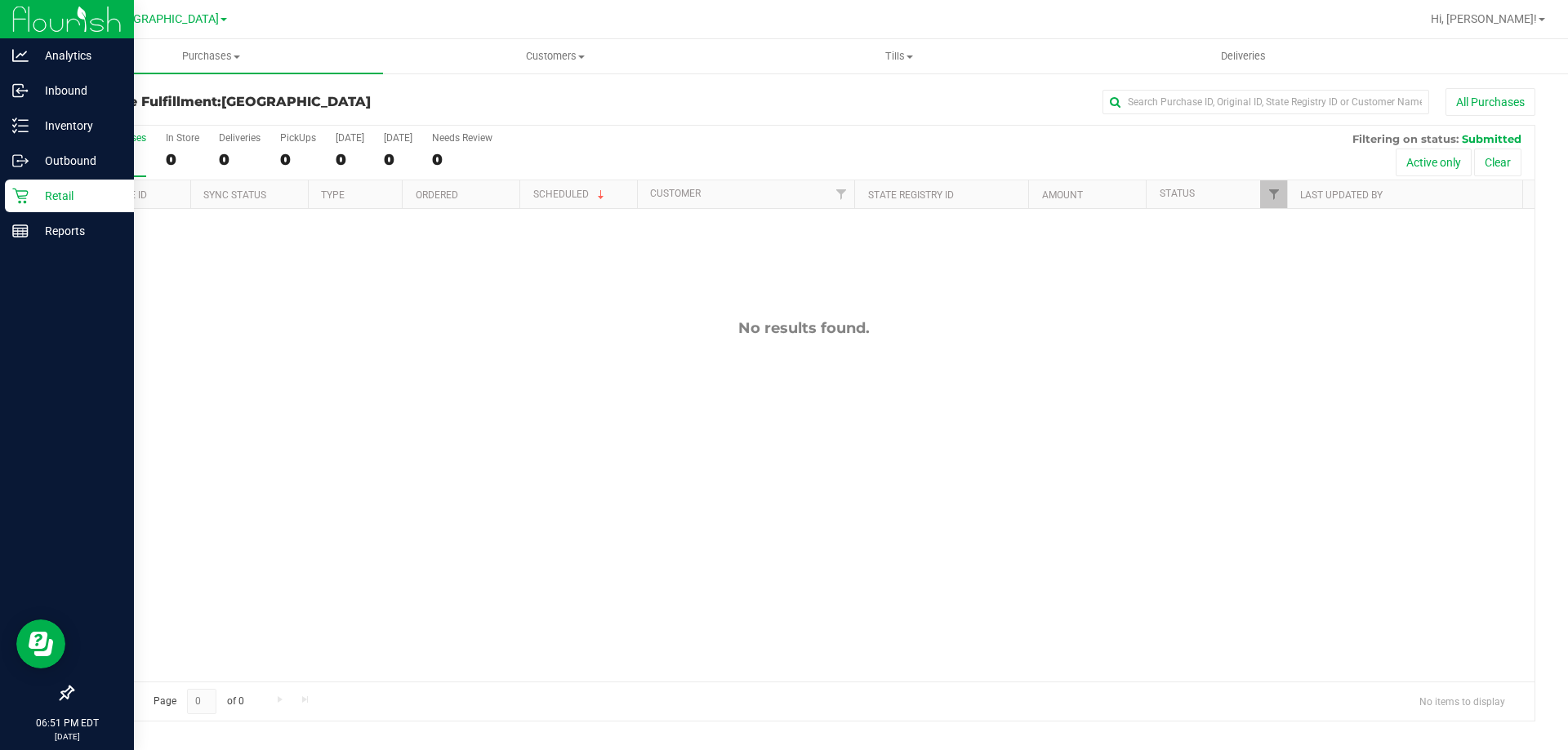
click at [71, 195] on p "Retail" at bounding box center [77, 195] width 98 height 19
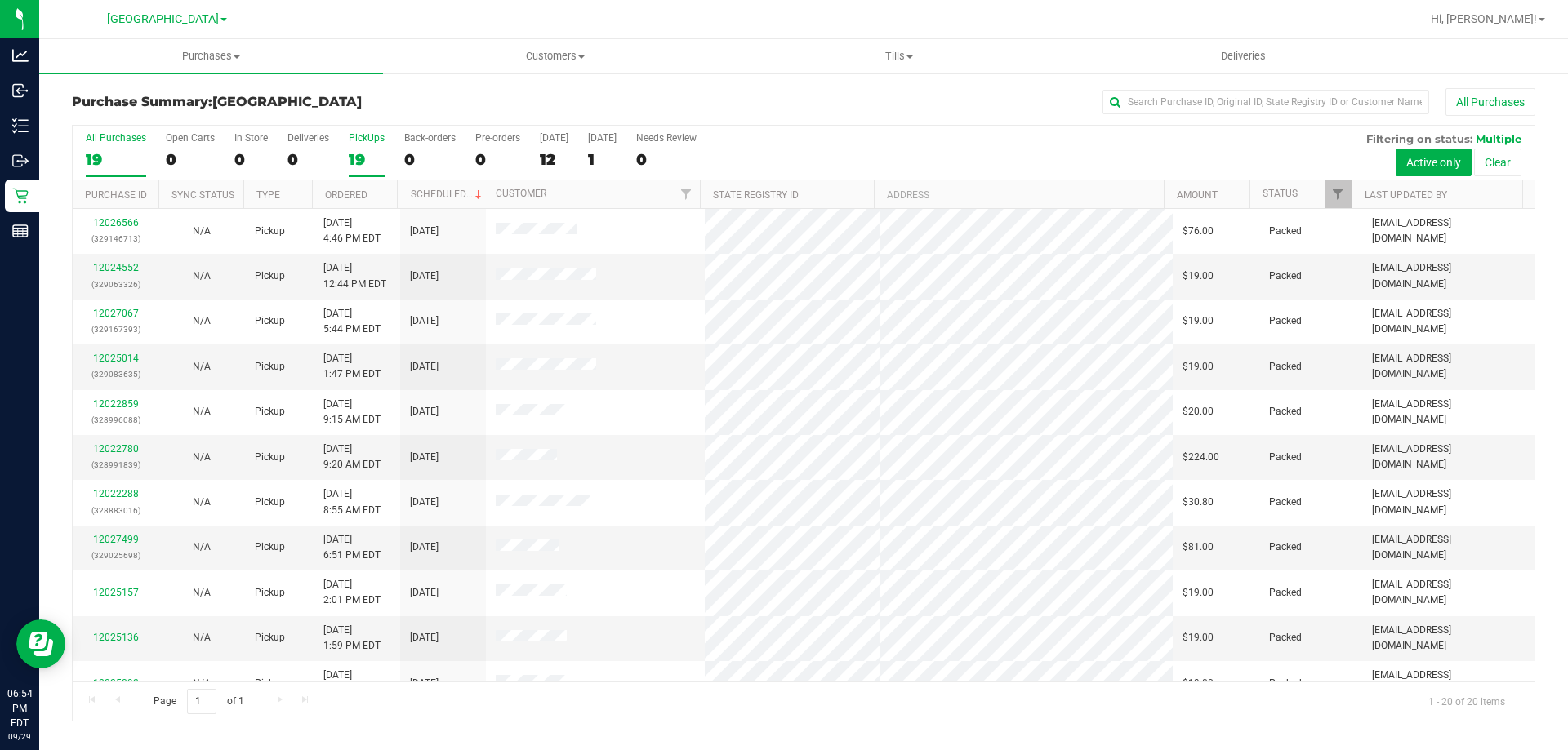
click at [375, 153] on div "19" at bounding box center [366, 159] width 36 height 19
click at [0, 0] on input "PickUps 19" at bounding box center [0, 0] width 0 height 0
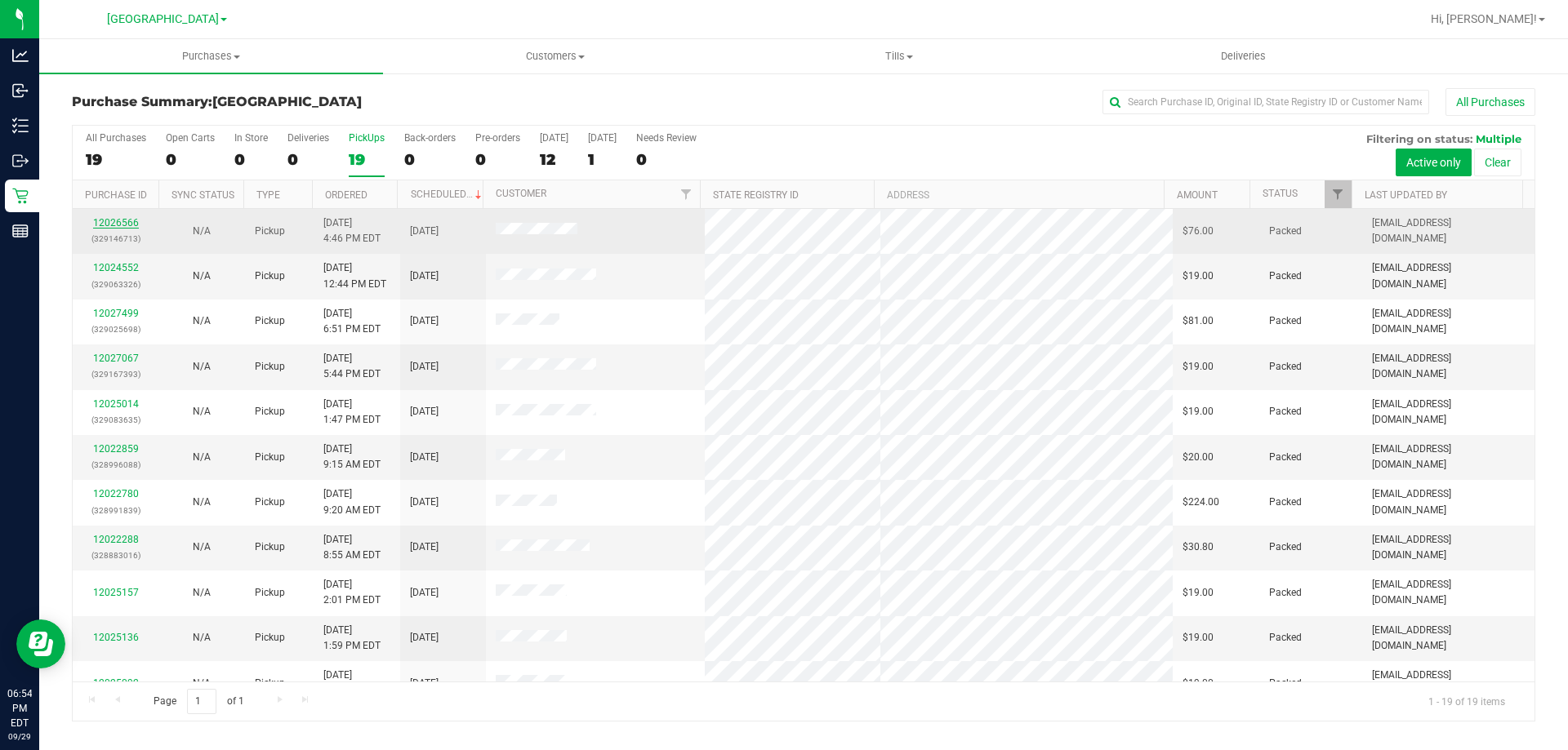
click at [110, 223] on link "12026566" at bounding box center [116, 222] width 46 height 11
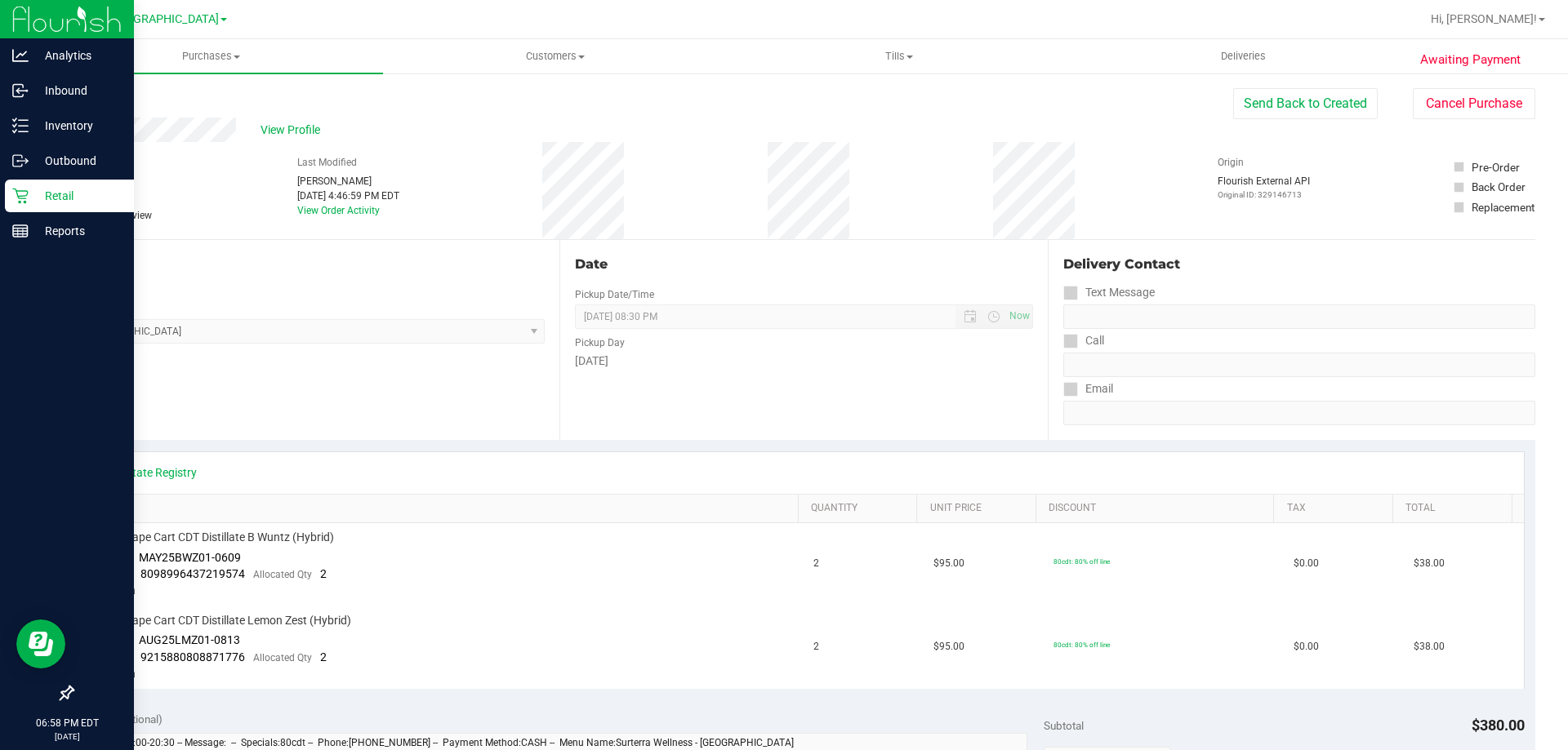
click at [24, 197] on icon at bounding box center [20, 195] width 16 height 16
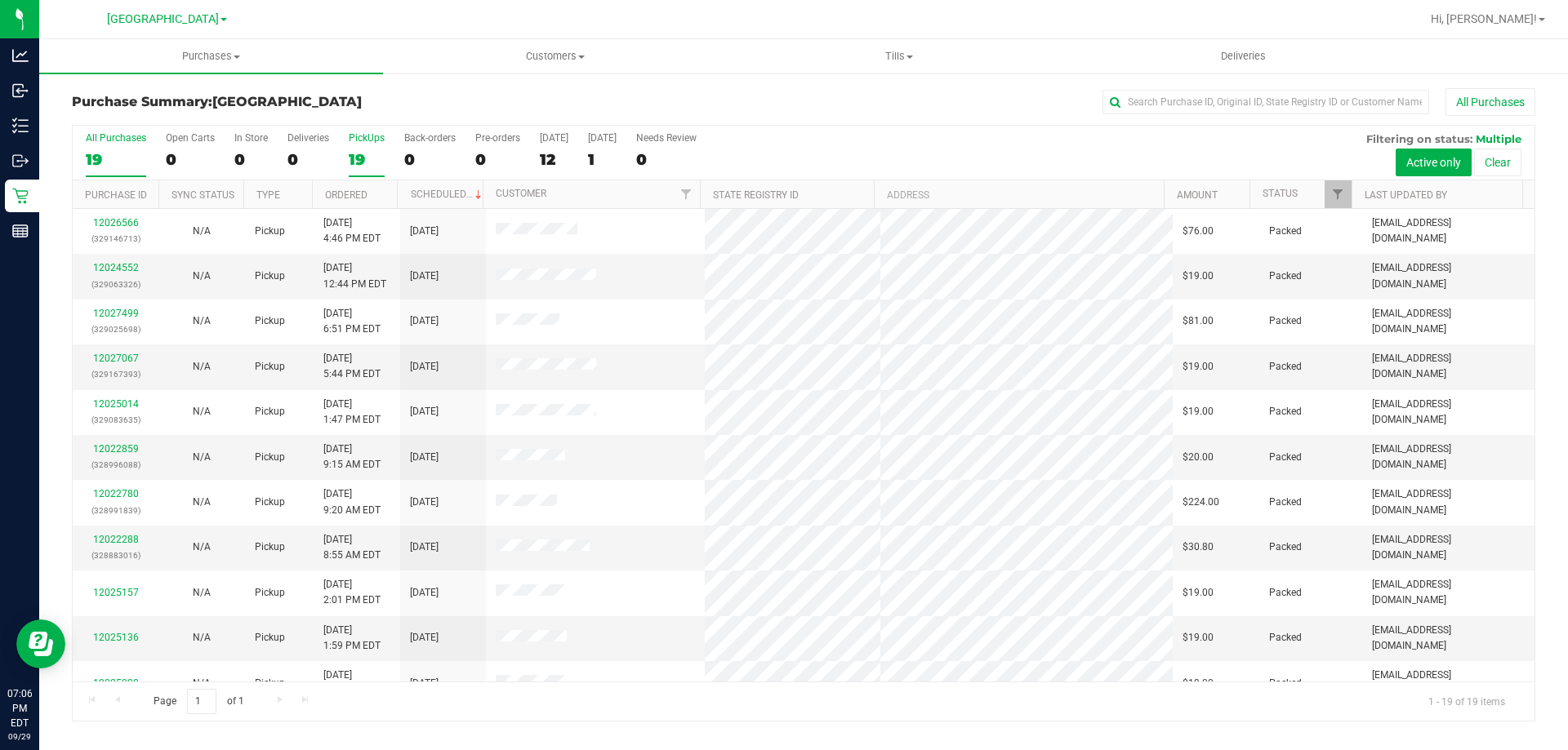
click at [360, 164] on div "19" at bounding box center [366, 159] width 36 height 19
click at [0, 0] on input "PickUps 19" at bounding box center [0, 0] width 0 height 0
click at [127, 152] on div "19" at bounding box center [116, 159] width 60 height 19
click at [0, 0] on input "All Purchases 19" at bounding box center [0, 0] width 0 height 0
click at [355, 154] on div "19" at bounding box center [366, 159] width 36 height 19
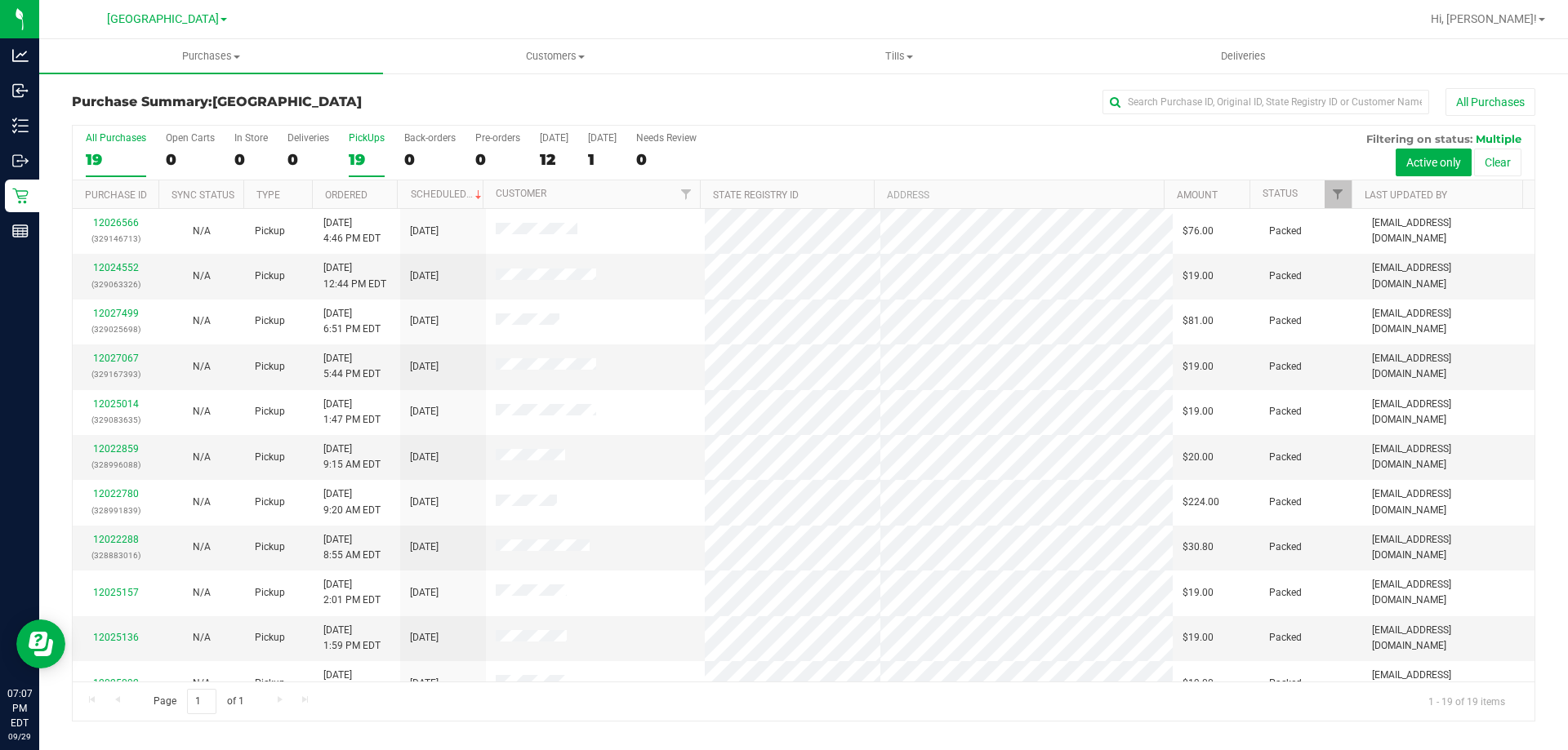
click at [0, 0] on input "PickUps 19" at bounding box center [0, 0] width 0 height 0
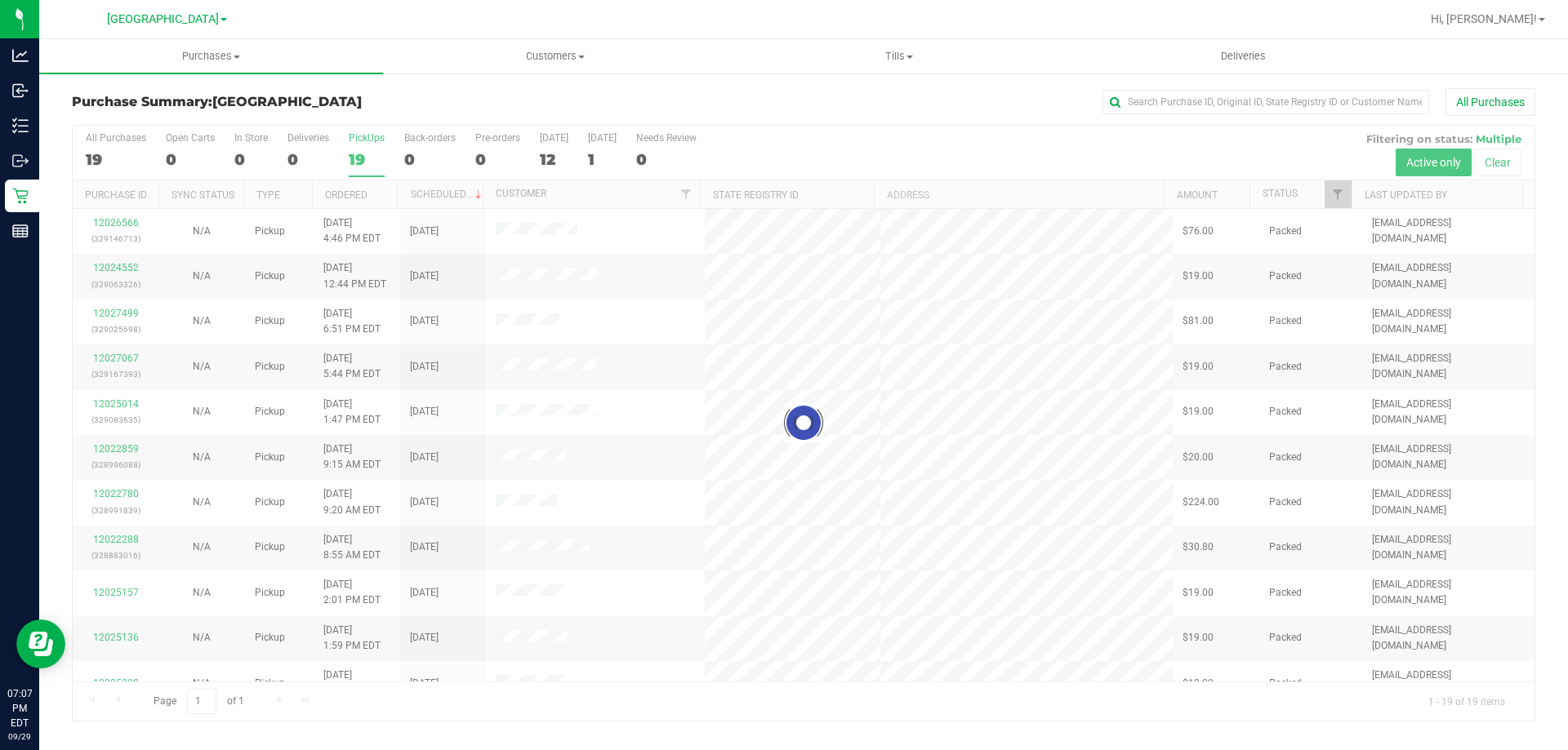
click at [111, 159] on div at bounding box center [803, 423] width 1462 height 595
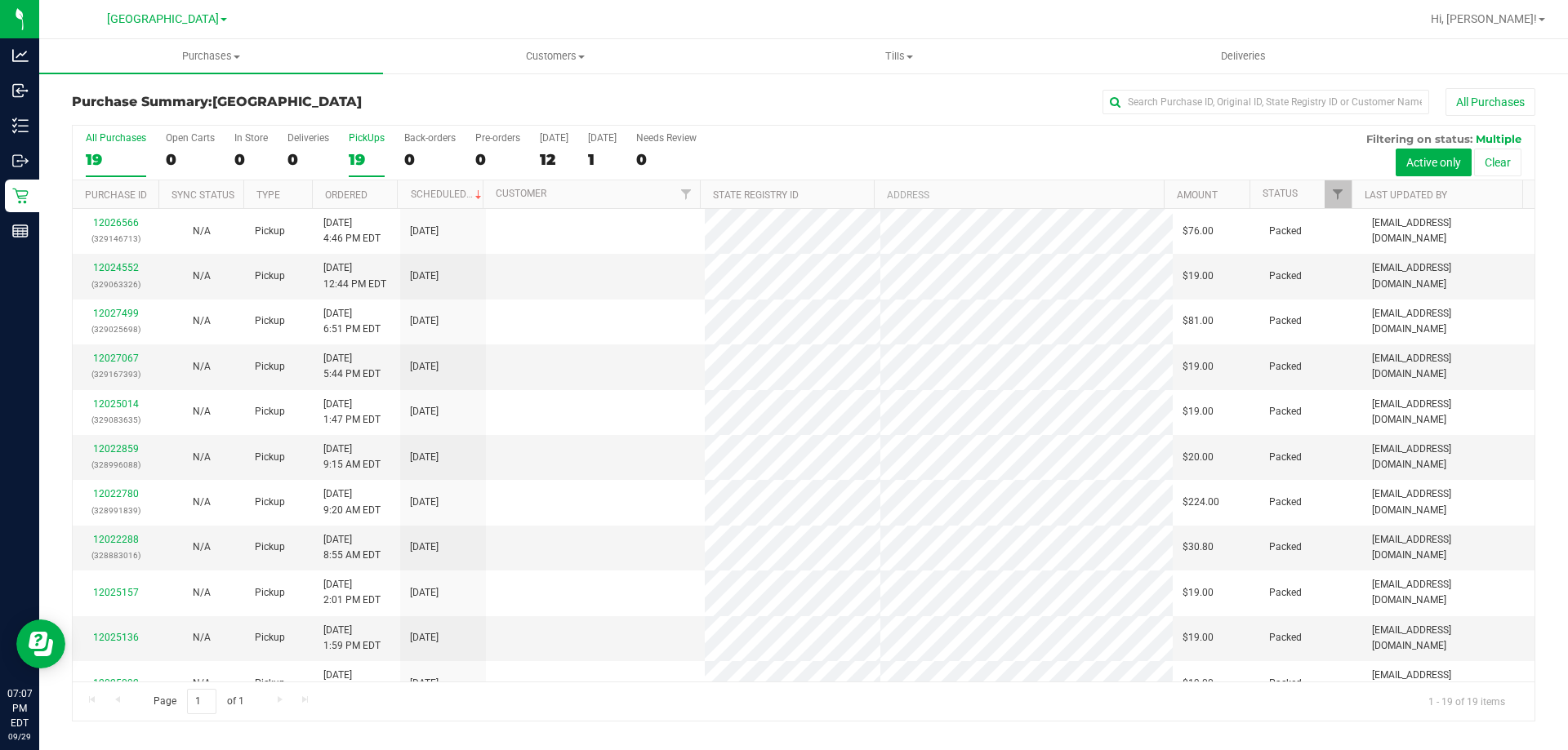
click at [99, 145] on label "All Purchases 19" at bounding box center [116, 154] width 60 height 45
click at [0, 0] on input "All Purchases 19" at bounding box center [0, 0] width 0 height 0
